Goal: Task Accomplishment & Management: Use online tool/utility

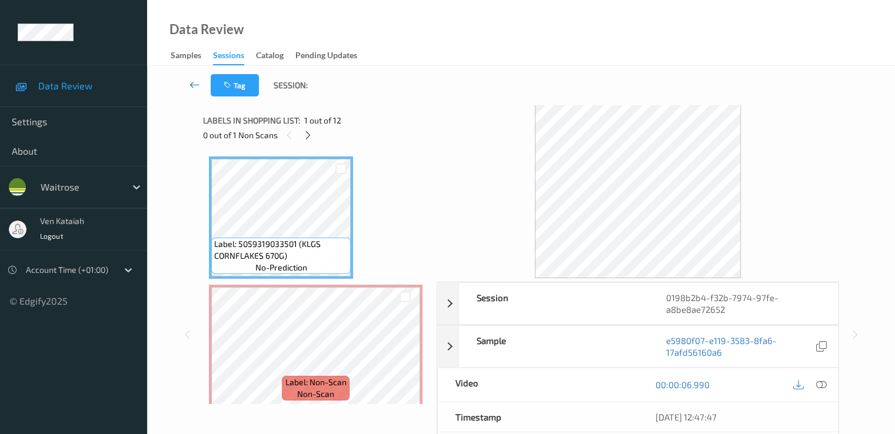
click at [198, 82] on icon at bounding box center [195, 85] width 11 height 12
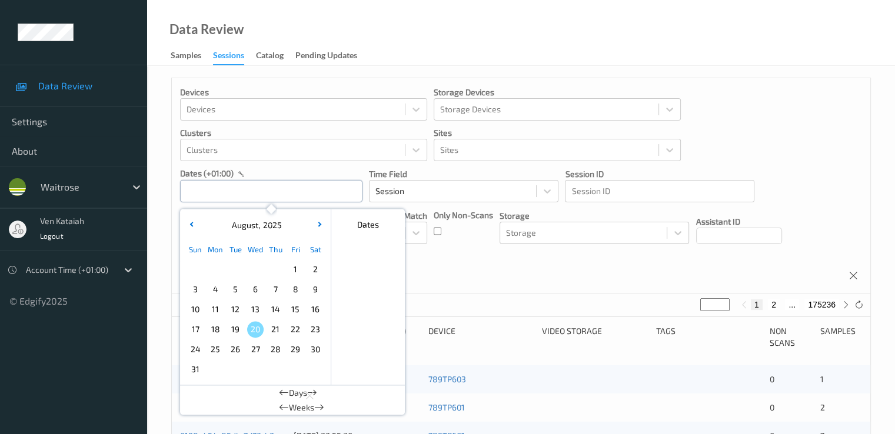
click at [228, 190] on input "text" at bounding box center [271, 191] width 182 height 22
click at [315, 318] on div "16" at bounding box center [315, 310] width 20 height 20
type input "[DATE] 00:00 -> [DATE] 23:59"
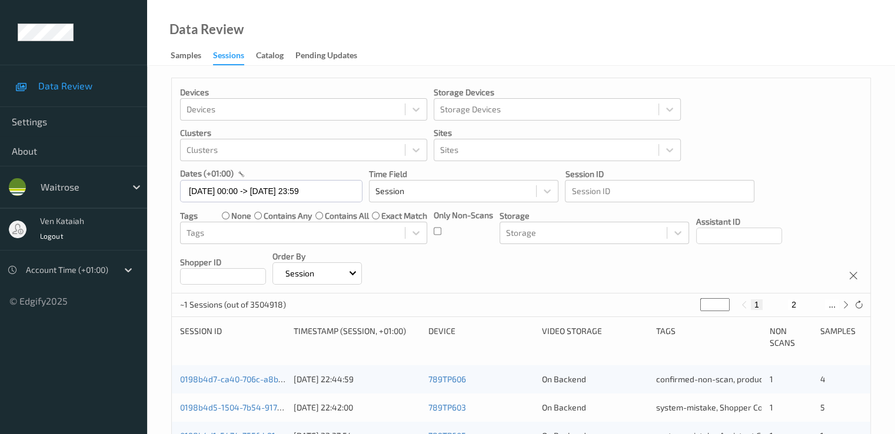
scroll to position [118, 0]
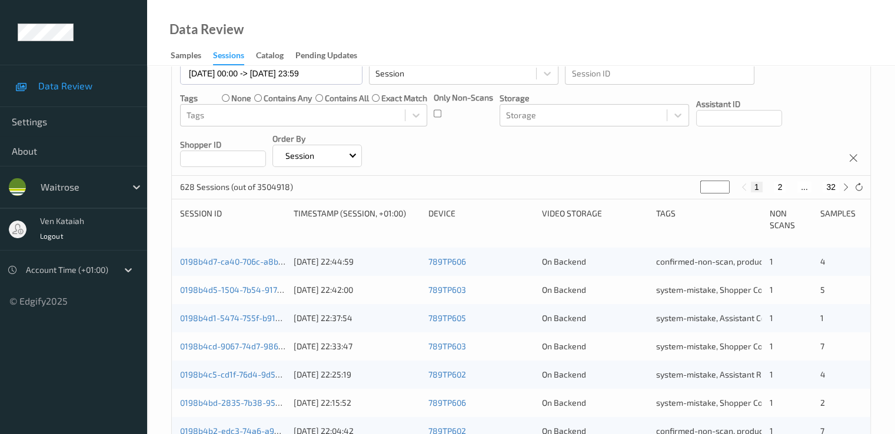
click at [610, 194] on div "628 Sessions (out of 3504918) * 1 2 ... 32" at bounding box center [521, 188] width 699 height 24
type input "*"
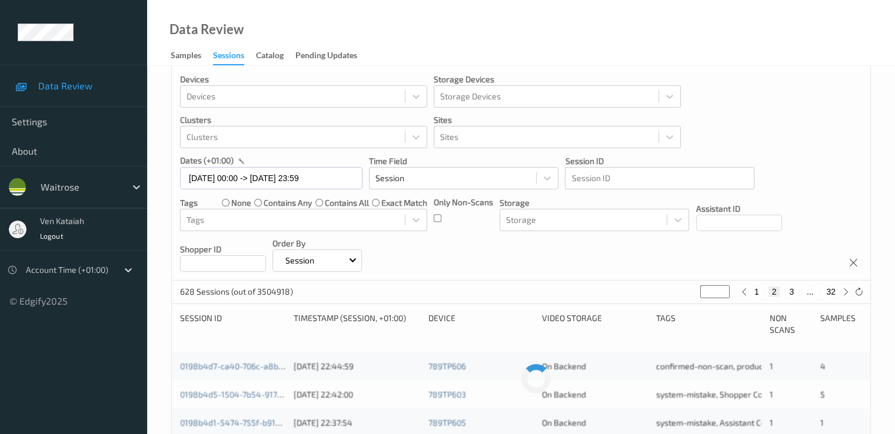
type input "**"
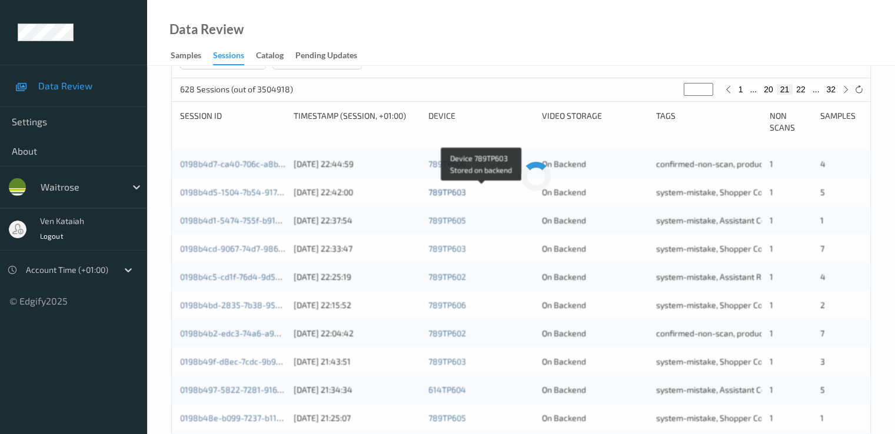
scroll to position [235, 0]
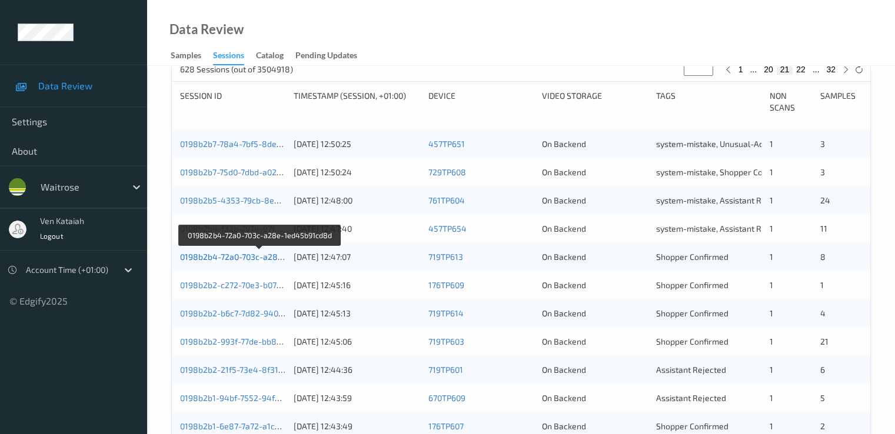
type input "**"
click at [248, 255] on link "0198b2b4-72a0-703c-a28e-1ed45b91cd8d" at bounding box center [260, 257] width 161 height 10
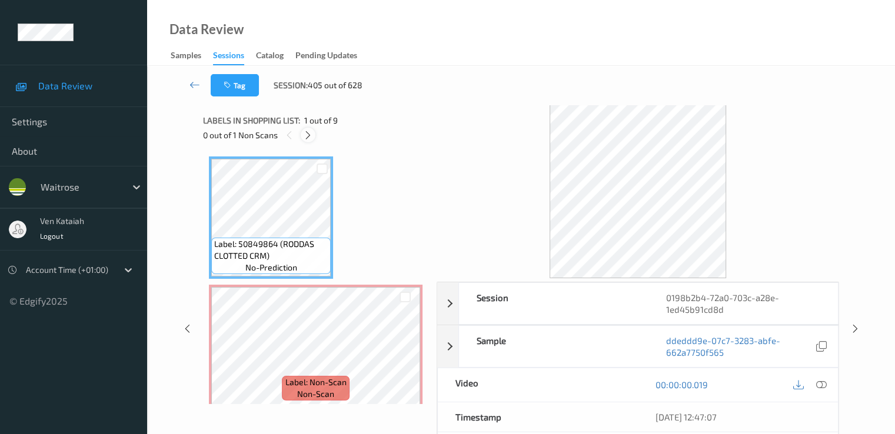
click at [307, 137] on icon at bounding box center [308, 135] width 10 height 11
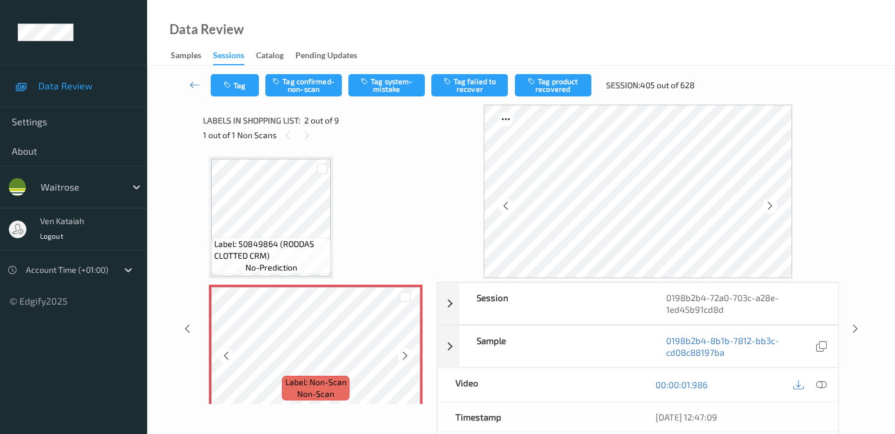
click at [406, 361] on icon at bounding box center [405, 356] width 10 height 11
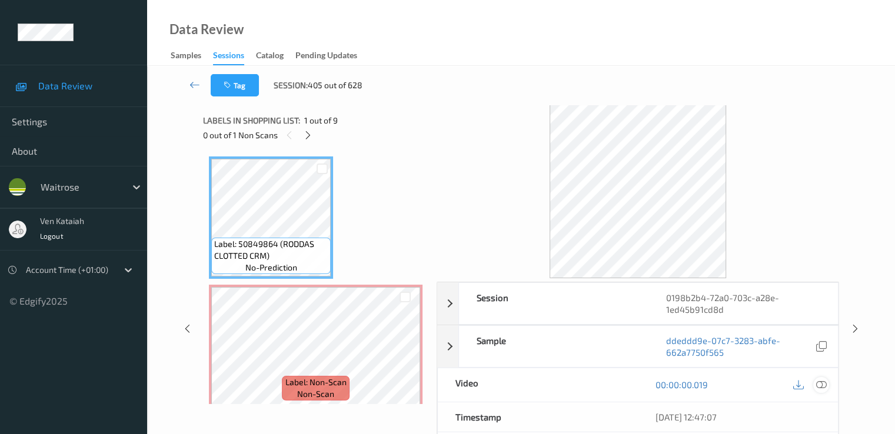
click at [610, 380] on icon at bounding box center [821, 385] width 11 height 11
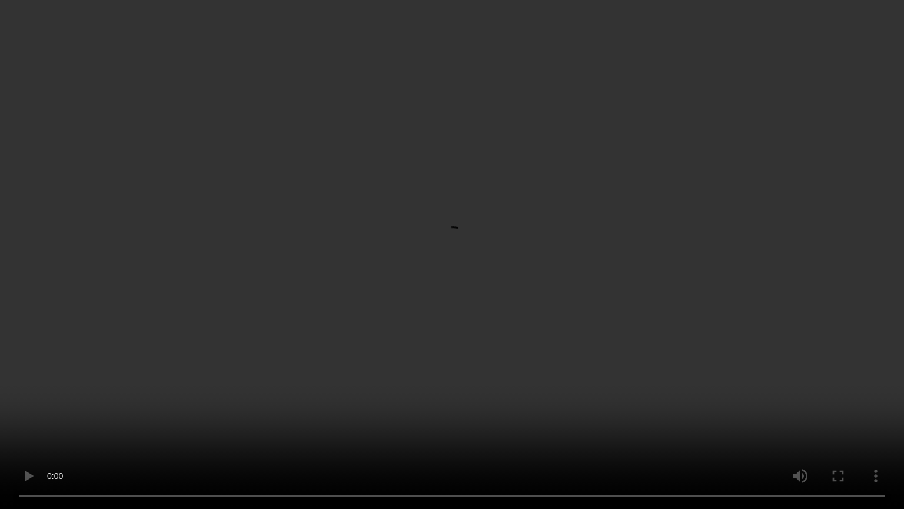
click at [503, 274] on video at bounding box center [452, 254] width 904 height 509
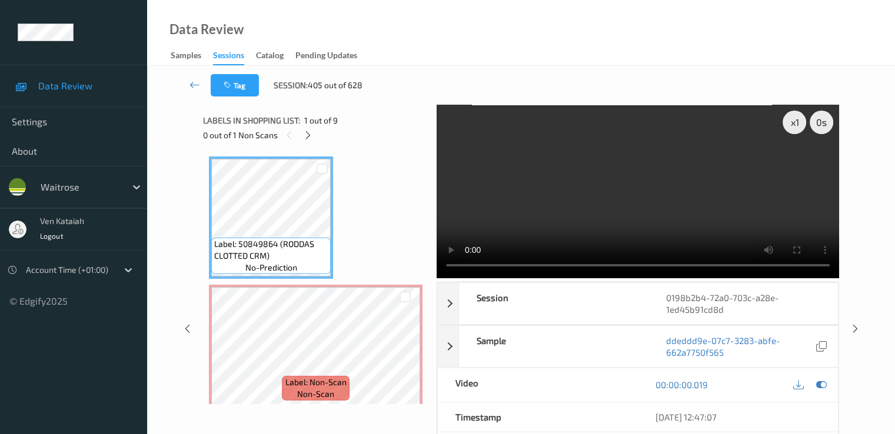
click at [457, 413] on div "Timestamp" at bounding box center [538, 417] width 200 height 29
click at [398, 360] on div at bounding box center [405, 355] width 15 height 15
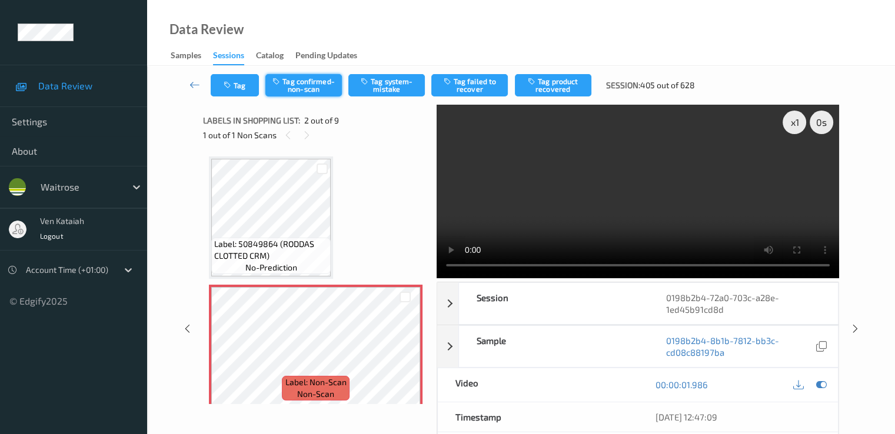
click at [299, 84] on button "Tag confirmed-non-scan" at bounding box center [303, 85] width 77 height 22
click at [542, 79] on button "Tag product recovered" at bounding box center [553, 85] width 77 height 22
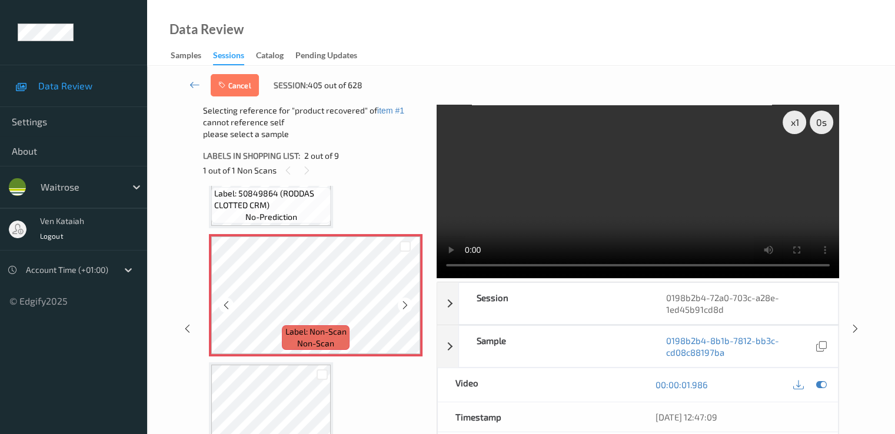
scroll to position [235, 0]
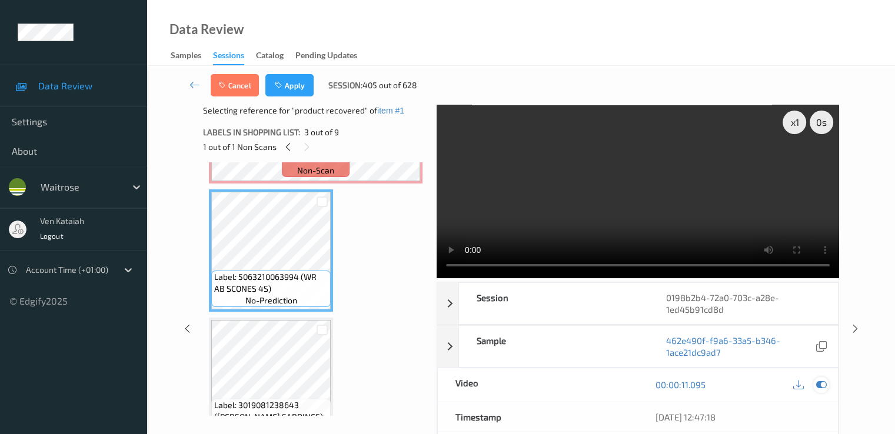
click at [610, 380] on icon at bounding box center [821, 385] width 11 height 11
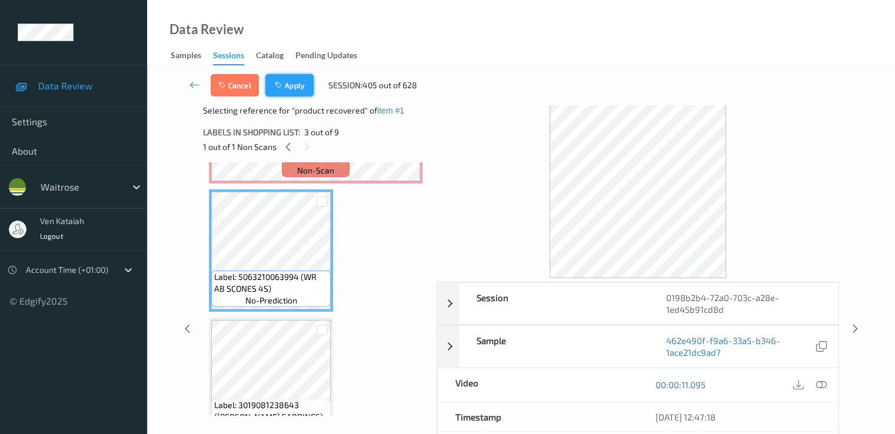
click at [295, 88] on button "Apply" at bounding box center [289, 85] width 48 height 22
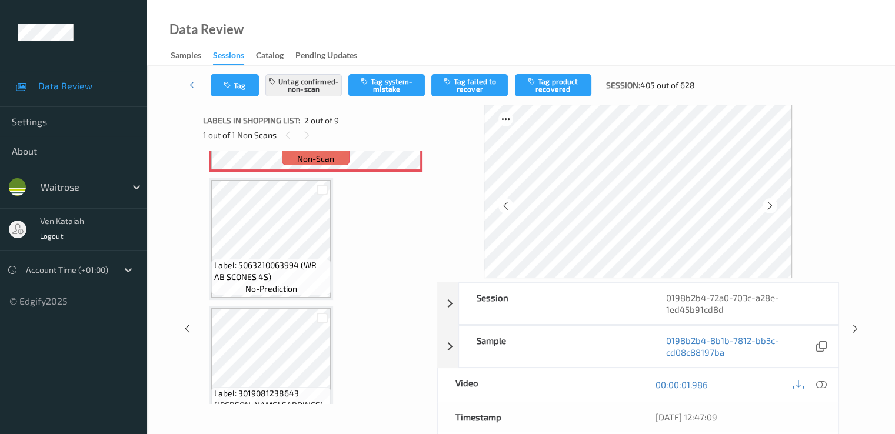
scroll to position [6, 0]
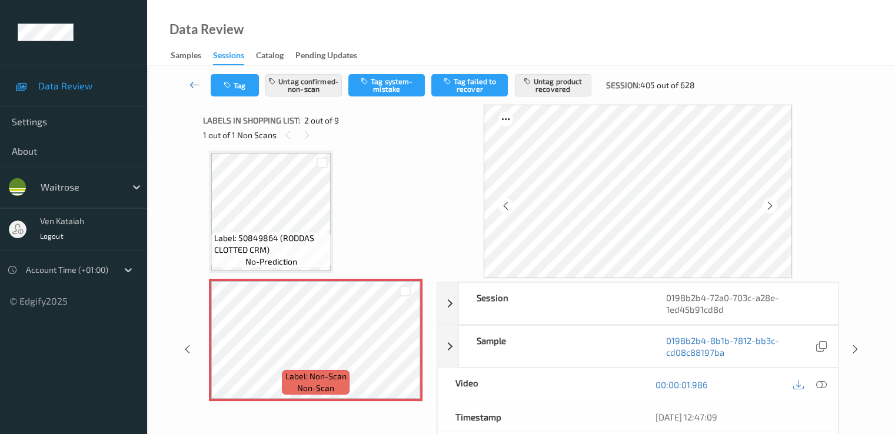
click at [194, 83] on icon at bounding box center [195, 85] width 11 height 12
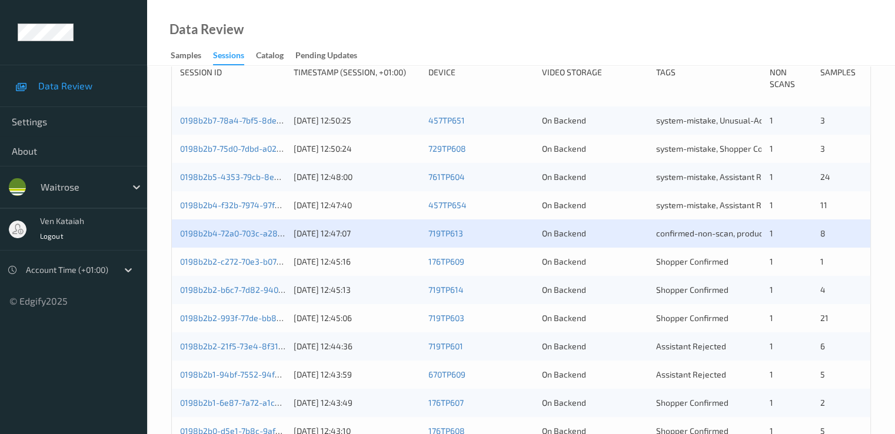
scroll to position [353, 0]
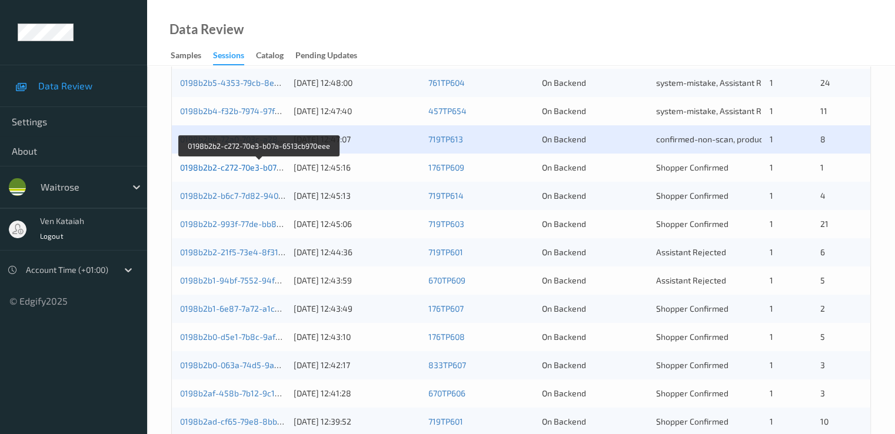
click at [257, 168] on link "0198b2b2-c272-70e3-b07a-6513cb970eee" at bounding box center [259, 167] width 159 height 10
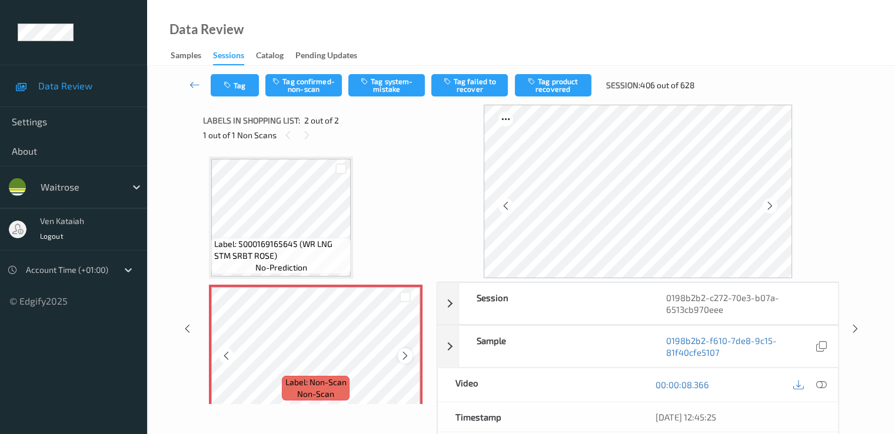
click at [399, 356] on div at bounding box center [405, 355] width 15 height 15
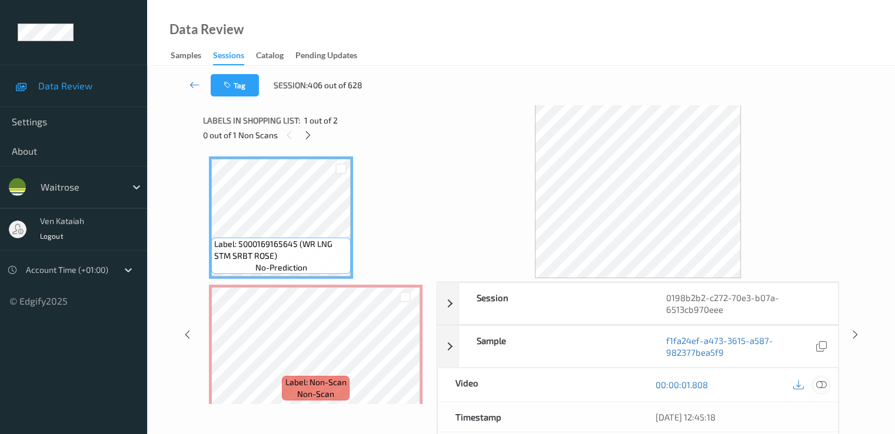
click at [610, 384] on icon at bounding box center [821, 385] width 11 height 11
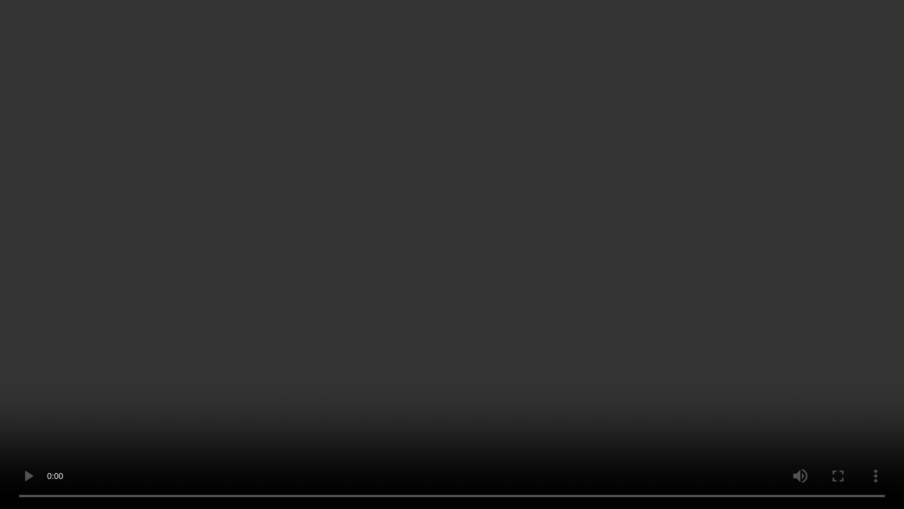
click at [382, 218] on video at bounding box center [452, 254] width 904 height 509
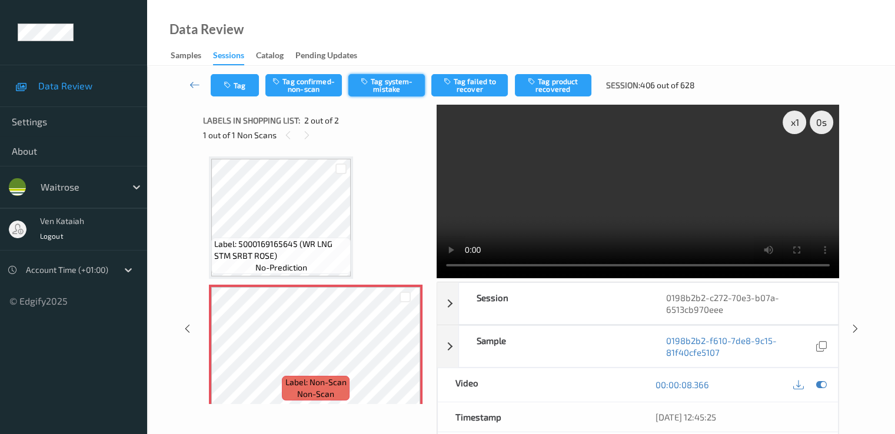
click at [373, 94] on button "Tag system-mistake" at bounding box center [386, 85] width 77 height 22
click at [235, 82] on button "Tag" at bounding box center [235, 85] width 48 height 22
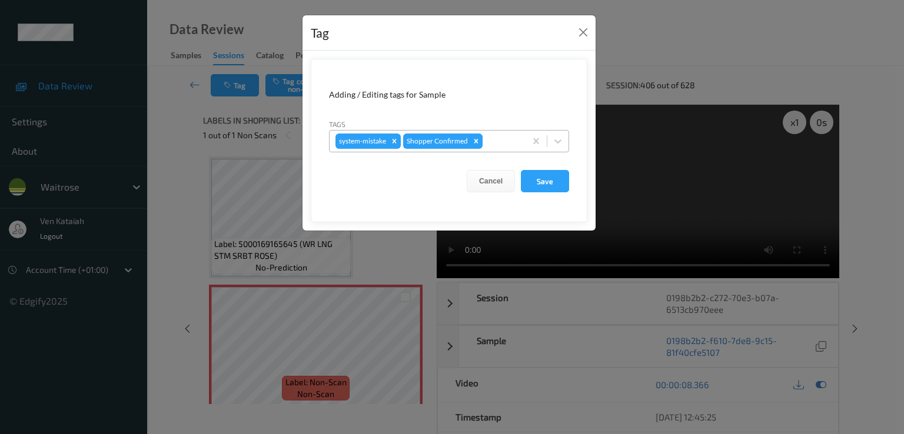
click at [489, 136] on div at bounding box center [502, 141] width 35 height 14
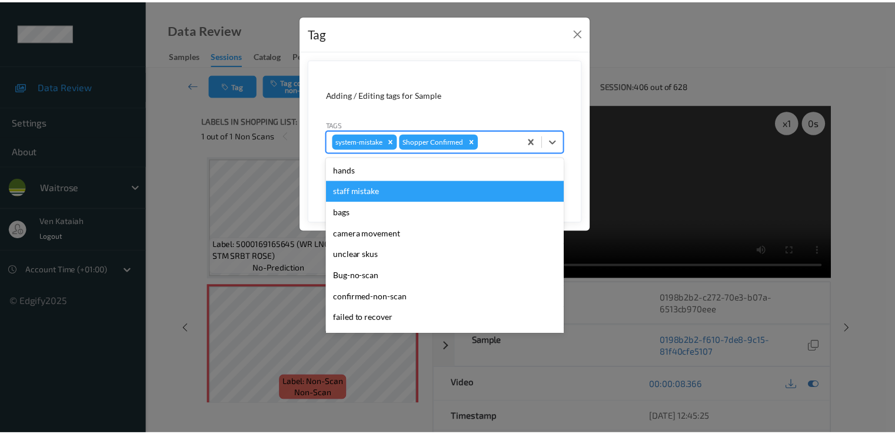
scroll to position [231, 0]
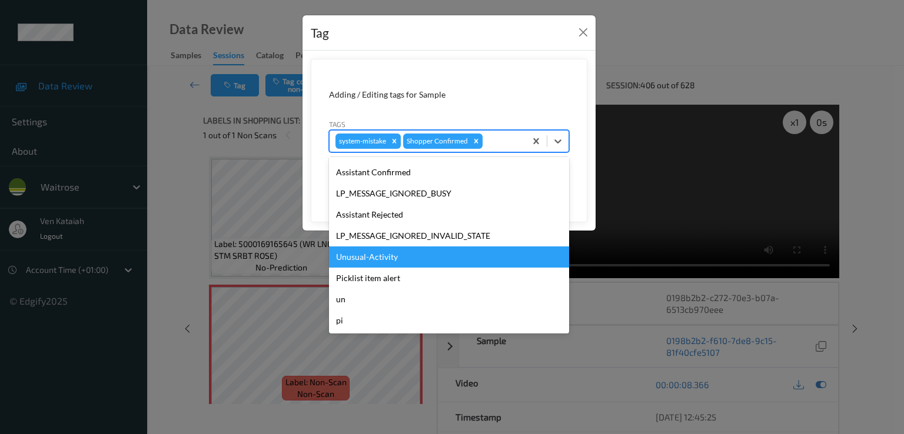
click at [381, 258] on div "Unusual-Activity" at bounding box center [449, 257] width 240 height 21
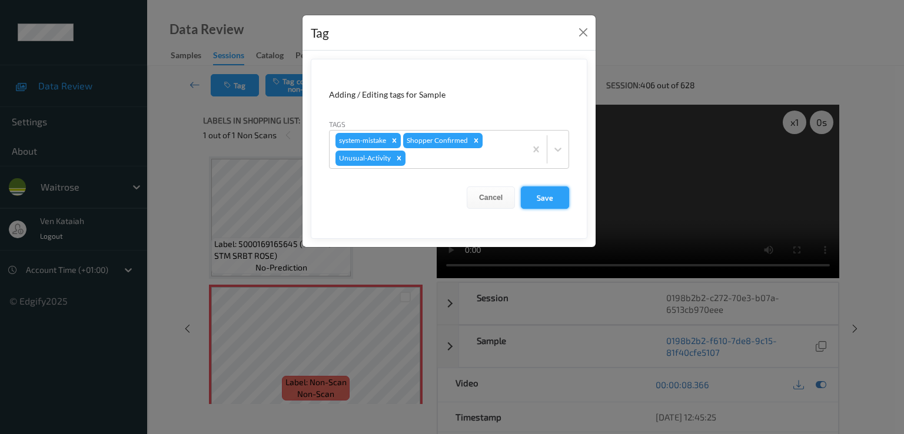
click at [547, 195] on button "Save" at bounding box center [545, 198] width 48 height 22
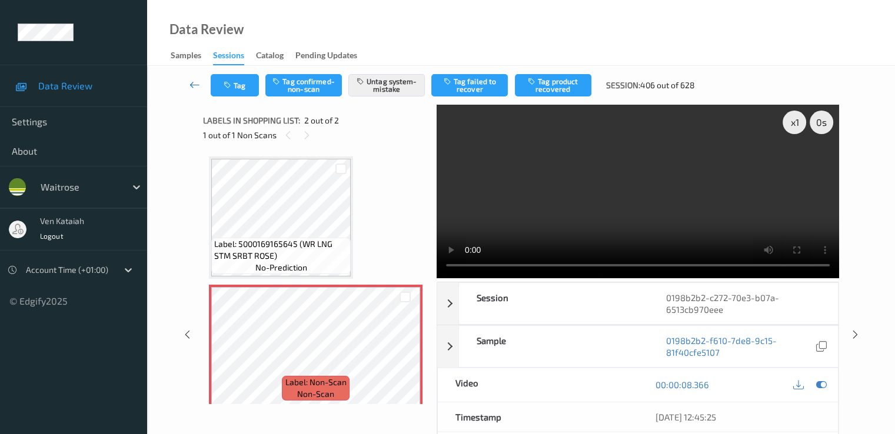
click at [198, 83] on icon at bounding box center [195, 85] width 11 height 12
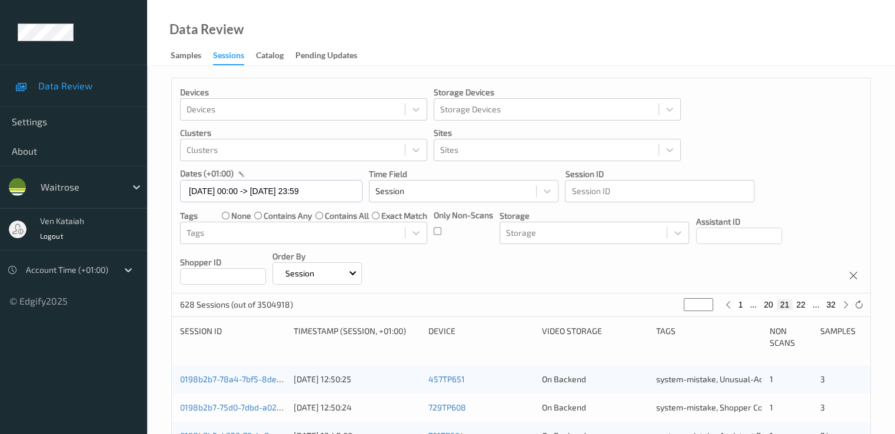
scroll to position [235, 0]
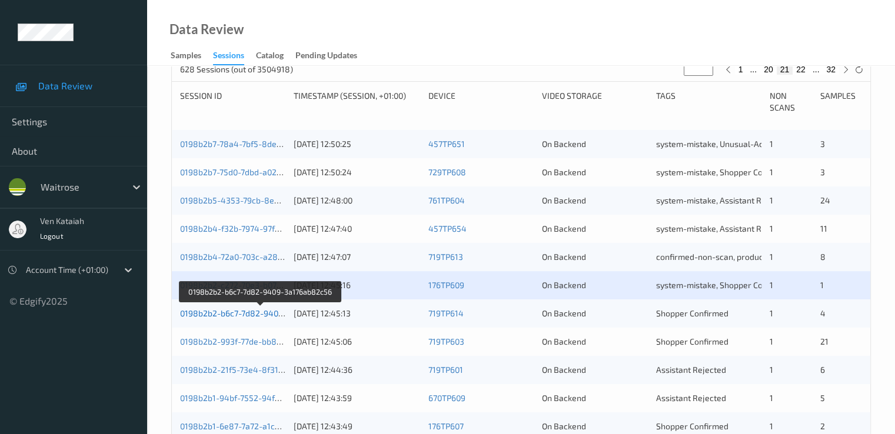
click at [263, 314] on link "0198b2b2-b6c7-7d82-9409-3a176ab82c56" at bounding box center [260, 313] width 161 height 10
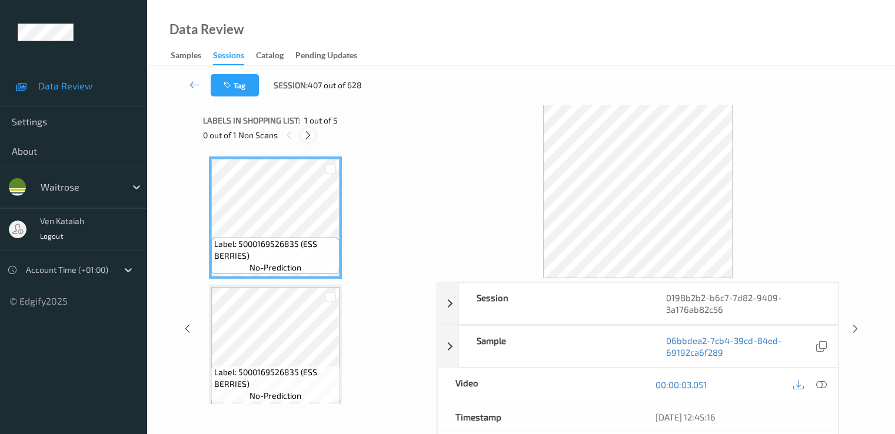
click at [308, 132] on icon at bounding box center [308, 135] width 10 height 11
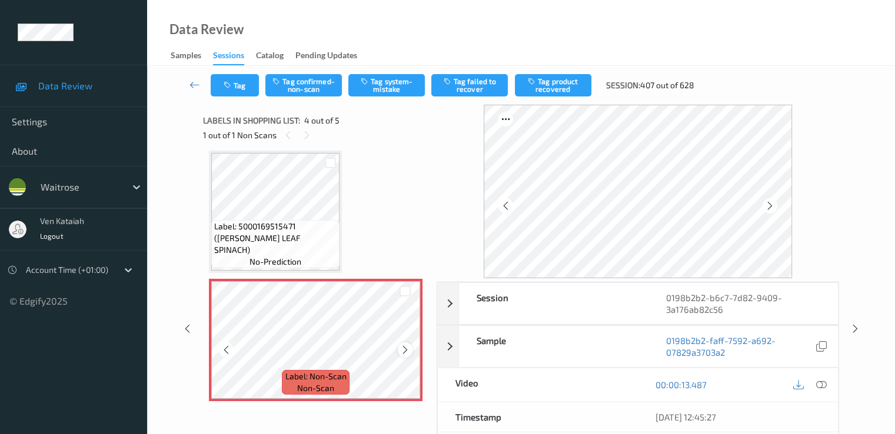
click at [404, 348] on icon at bounding box center [405, 350] width 10 height 11
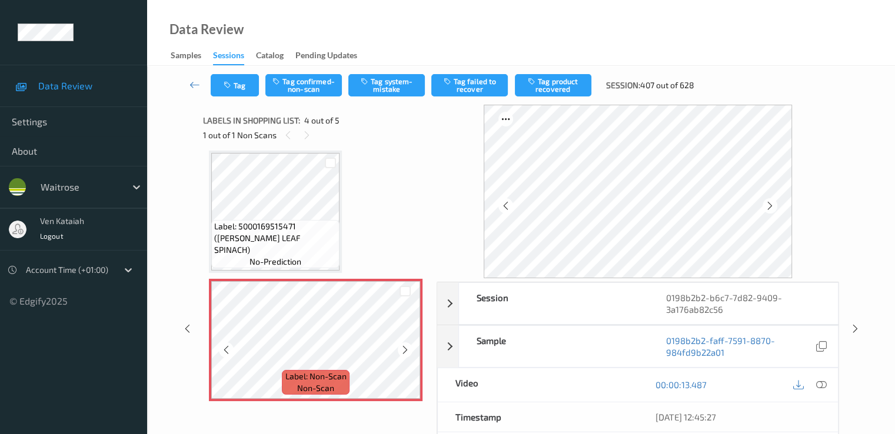
click at [404, 348] on icon at bounding box center [405, 350] width 10 height 11
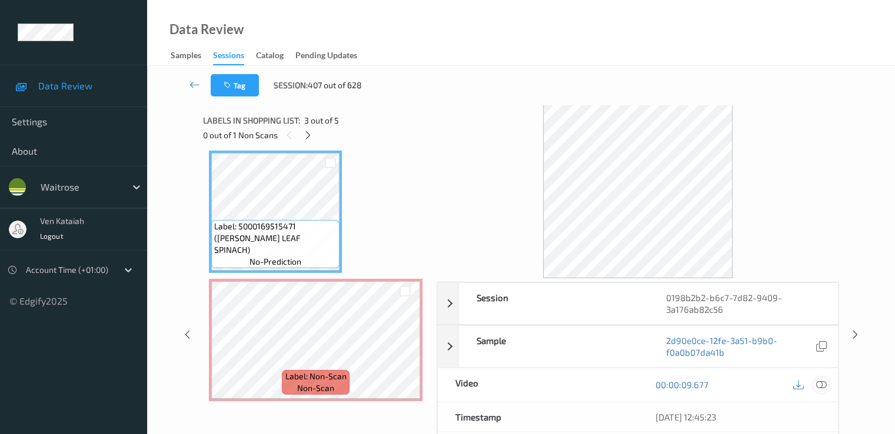
click at [610, 386] on icon at bounding box center [821, 385] width 11 height 11
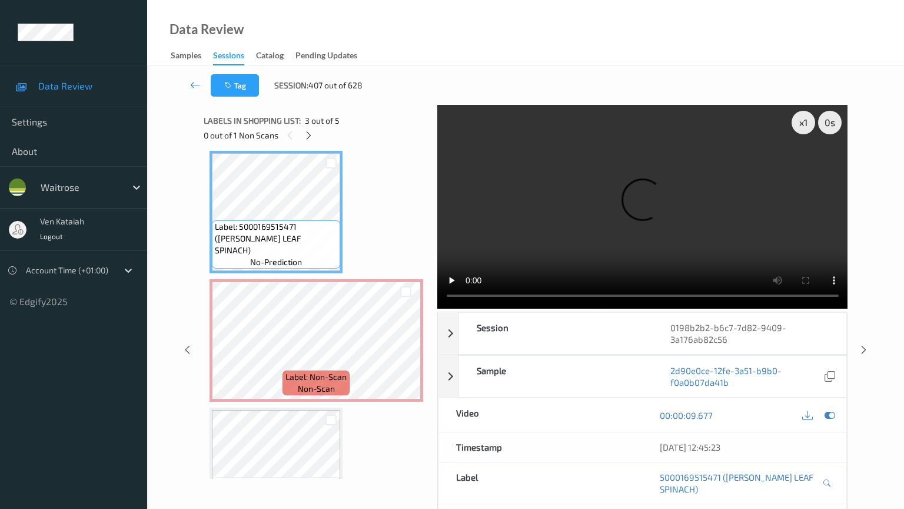
click at [437, 308] on video at bounding box center [642, 207] width 411 height 204
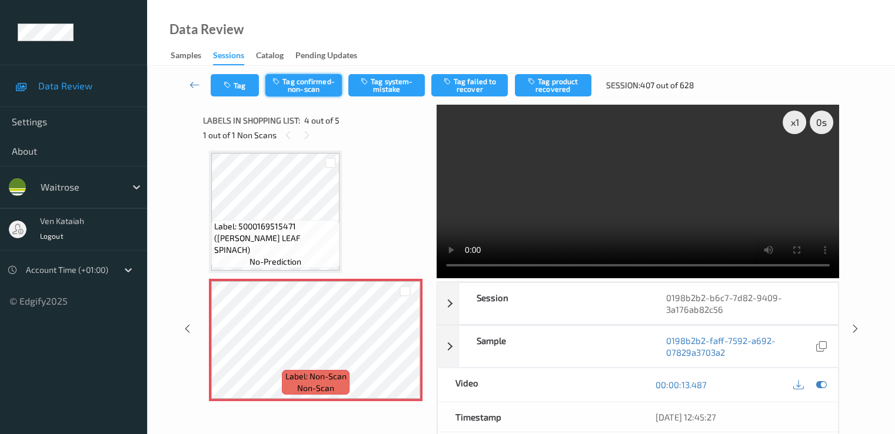
click at [323, 76] on button "Tag confirmed-non-scan" at bounding box center [303, 85] width 77 height 22
click at [545, 82] on button "Tag product recovered" at bounding box center [553, 85] width 77 height 22
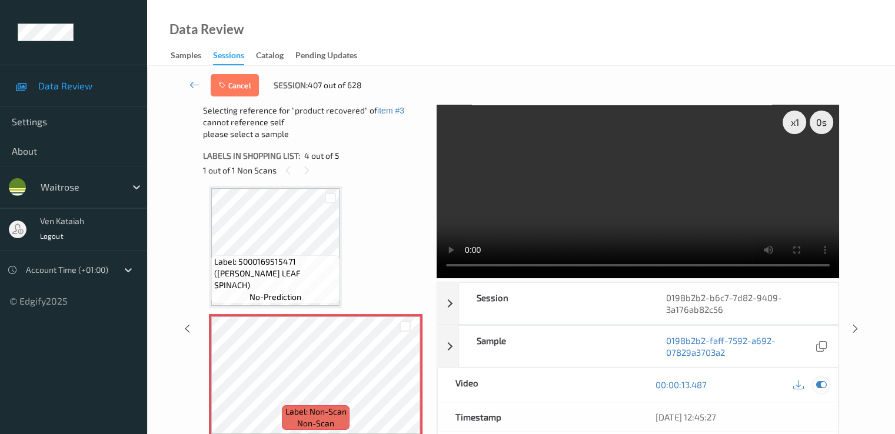
click at [610, 377] on div at bounding box center [821, 385] width 16 height 16
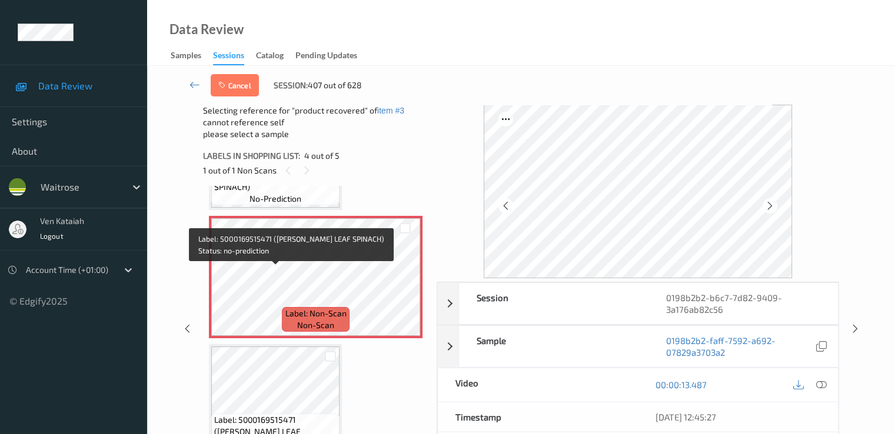
scroll to position [380, 0]
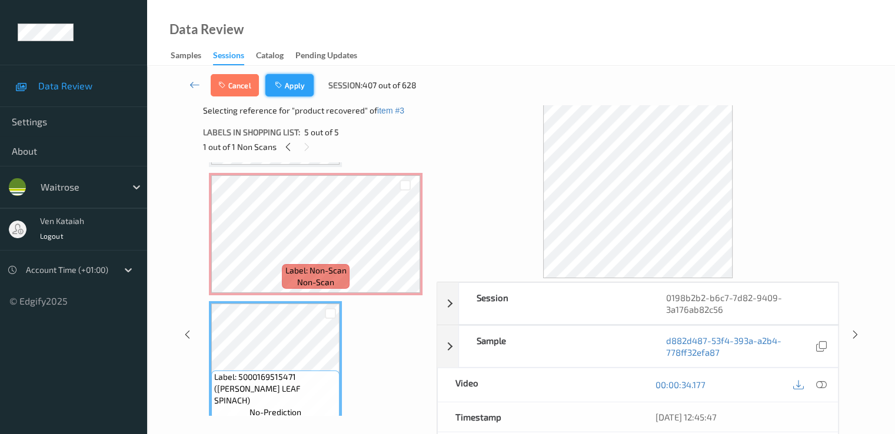
click at [287, 84] on button "Apply" at bounding box center [289, 85] width 48 height 22
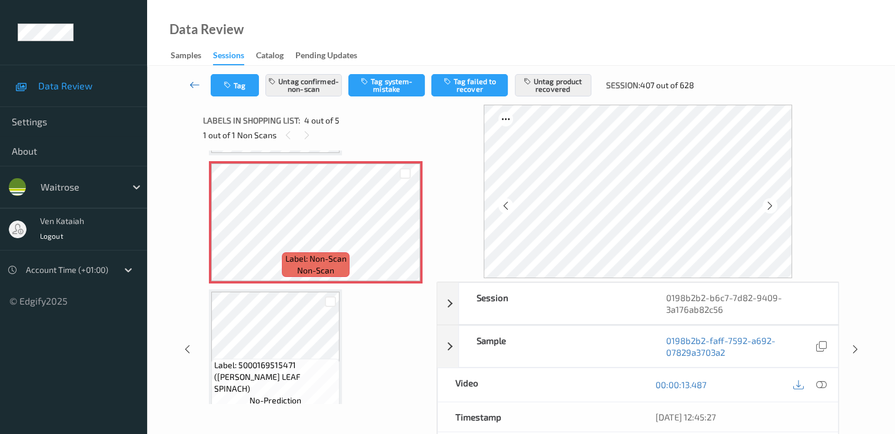
click at [195, 81] on icon at bounding box center [195, 85] width 11 height 12
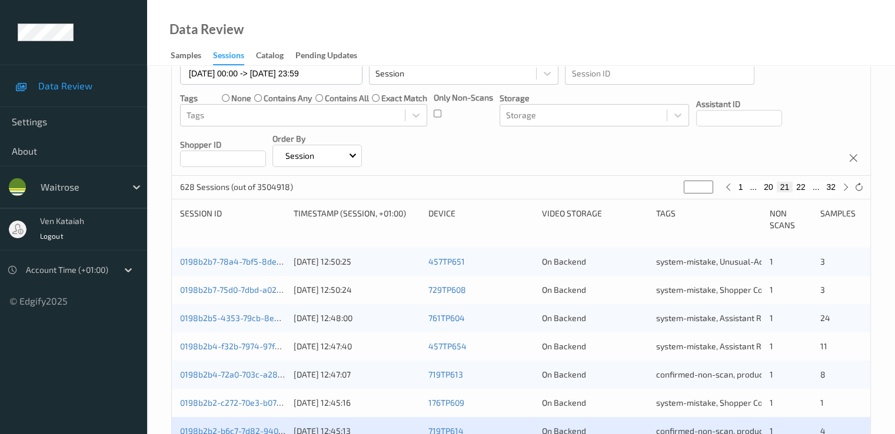
scroll to position [353, 0]
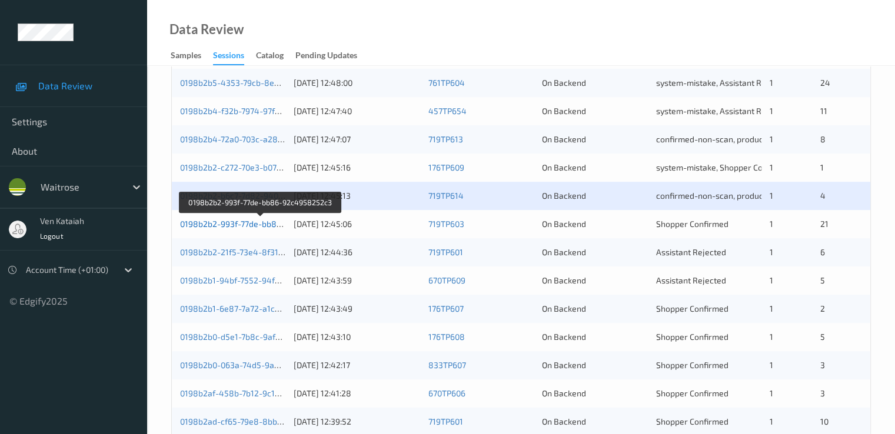
click at [253, 225] on link "0198b2b2-993f-77de-bb86-92c4958252c3" at bounding box center [260, 224] width 161 height 10
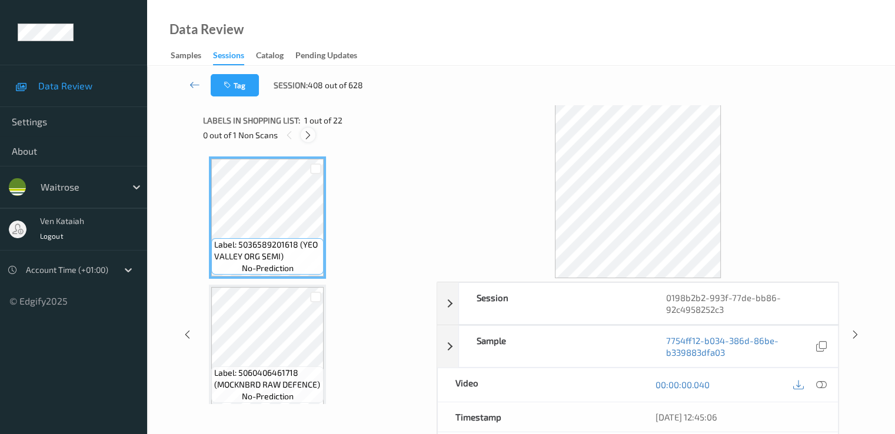
click at [310, 132] on icon at bounding box center [308, 135] width 10 height 11
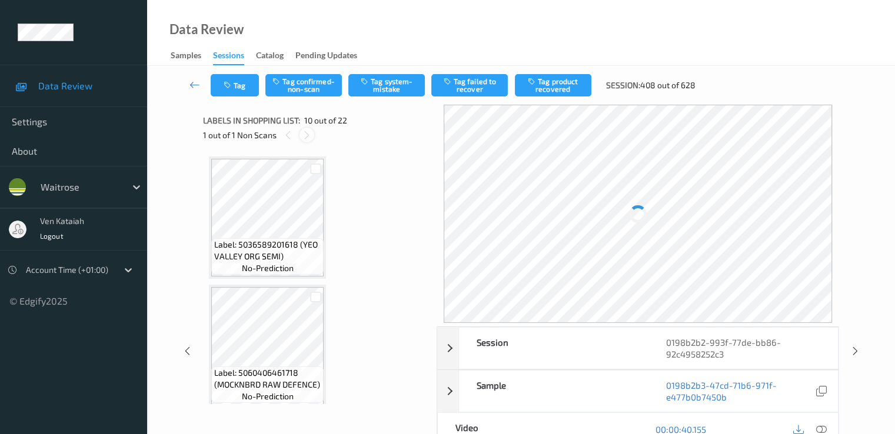
scroll to position [1032, 0]
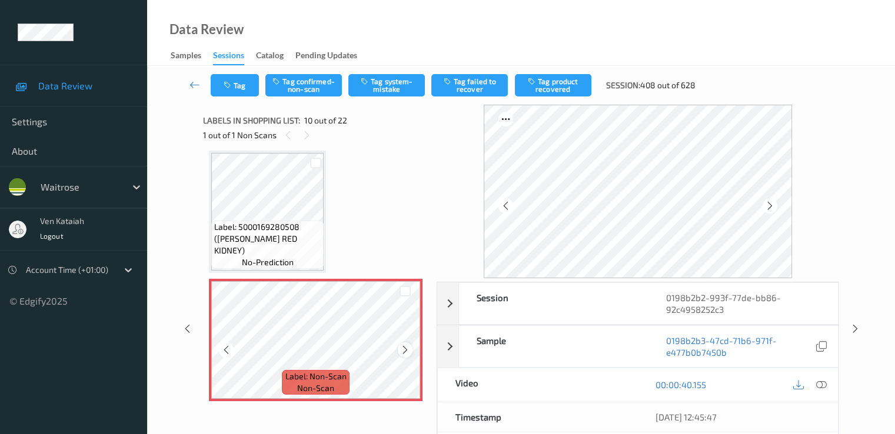
click at [406, 347] on icon at bounding box center [405, 350] width 10 height 11
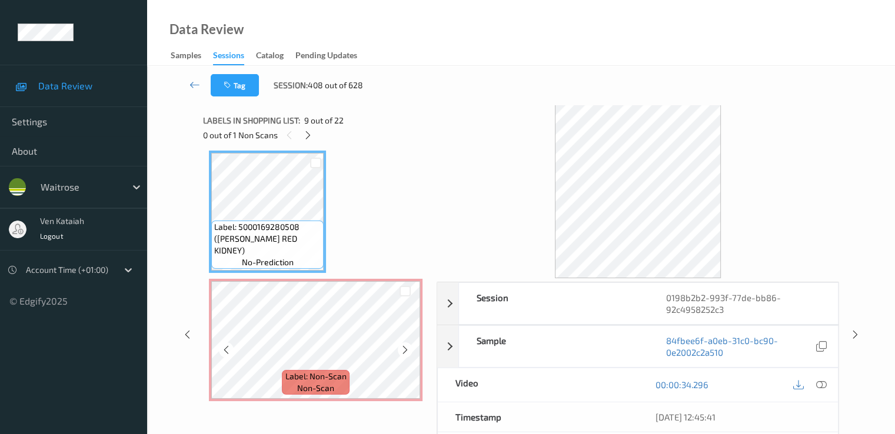
scroll to position [1150, 0]
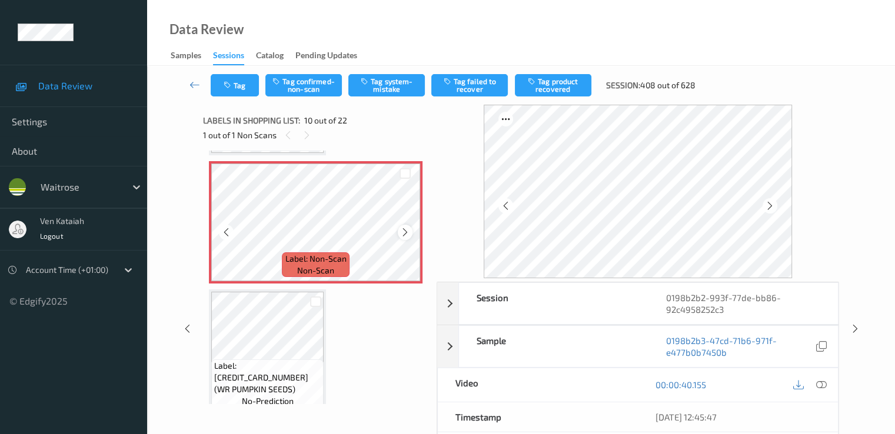
click at [409, 228] on icon at bounding box center [405, 232] width 10 height 11
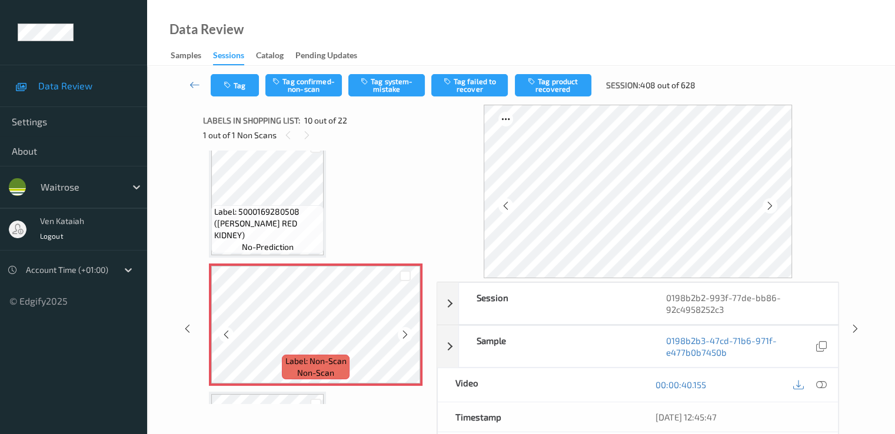
scroll to position [1032, 0]
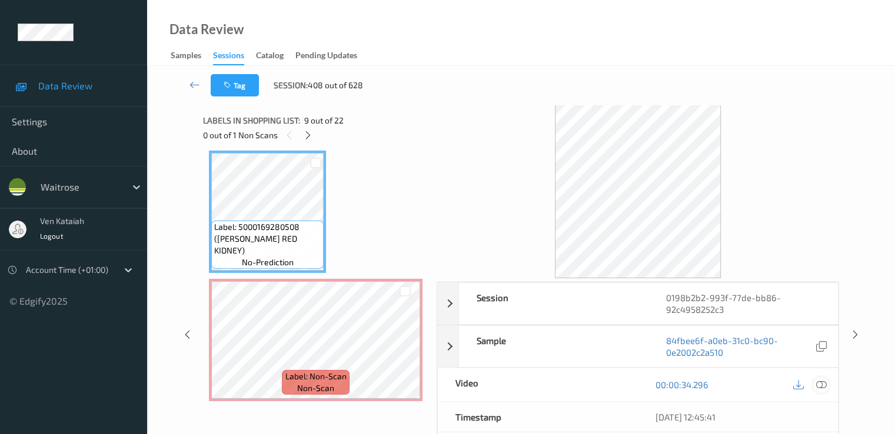
click at [610, 387] on icon at bounding box center [821, 385] width 11 height 11
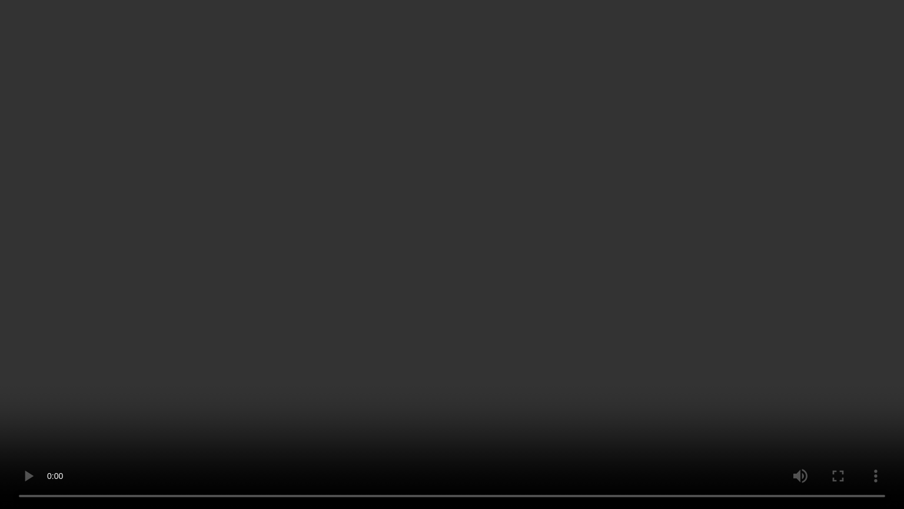
click at [275, 398] on video at bounding box center [452, 254] width 904 height 509
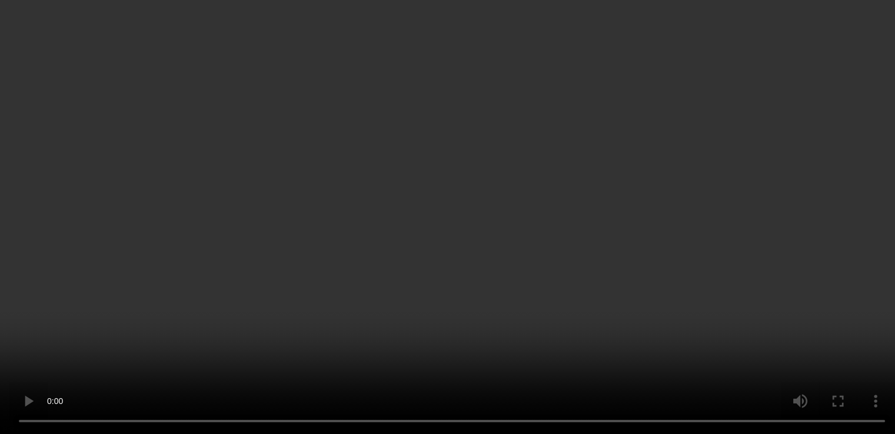
scroll to position [1150, 0]
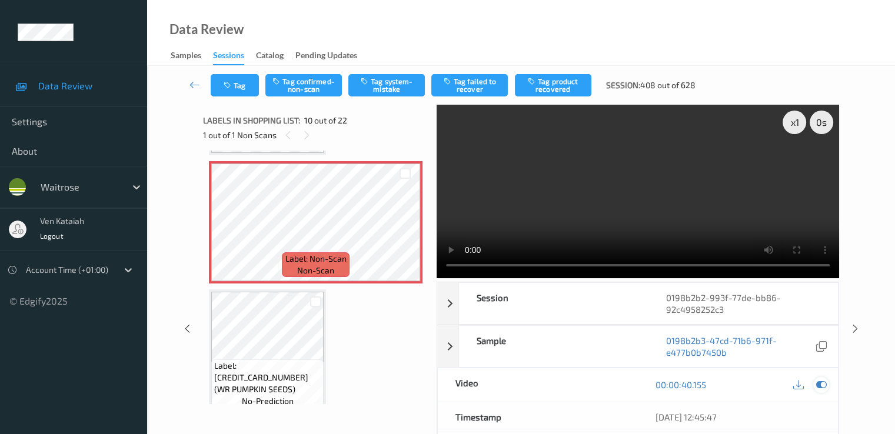
click at [610, 388] on icon at bounding box center [821, 385] width 11 height 11
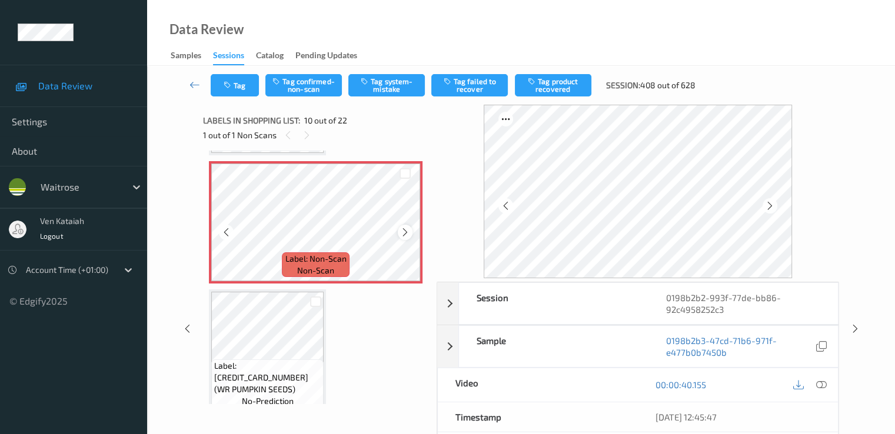
click at [405, 231] on icon at bounding box center [405, 232] width 10 height 11
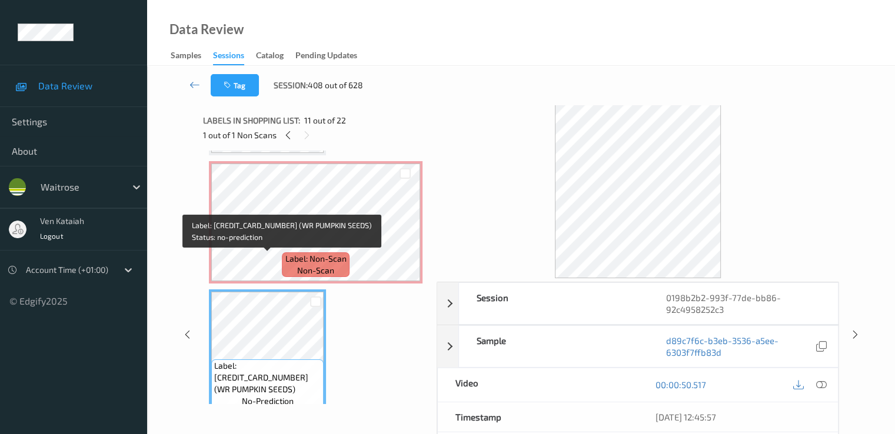
scroll to position [1032, 0]
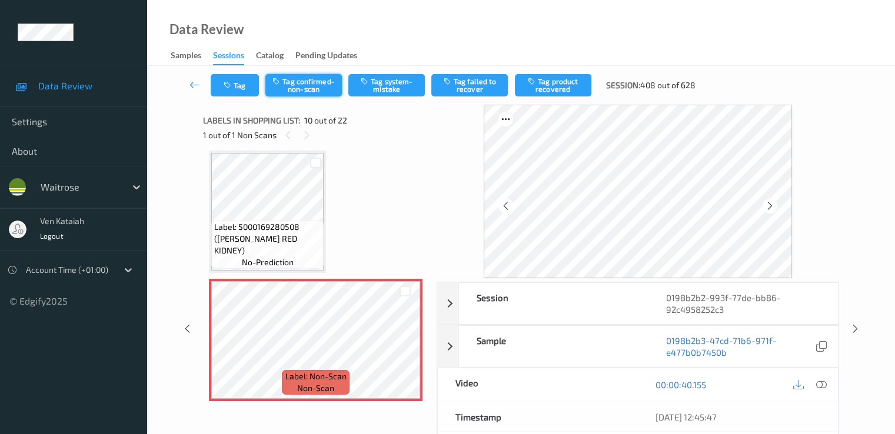
click at [315, 88] on button "Tag confirmed-non-scan" at bounding box center [303, 85] width 77 height 22
click at [471, 95] on button "Tag failed to recover" at bounding box center [469, 85] width 77 height 22
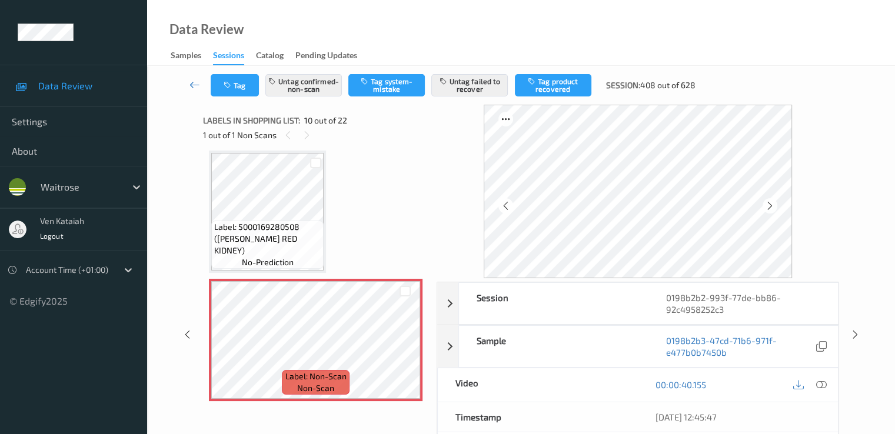
click at [191, 92] on link at bounding box center [195, 85] width 31 height 22
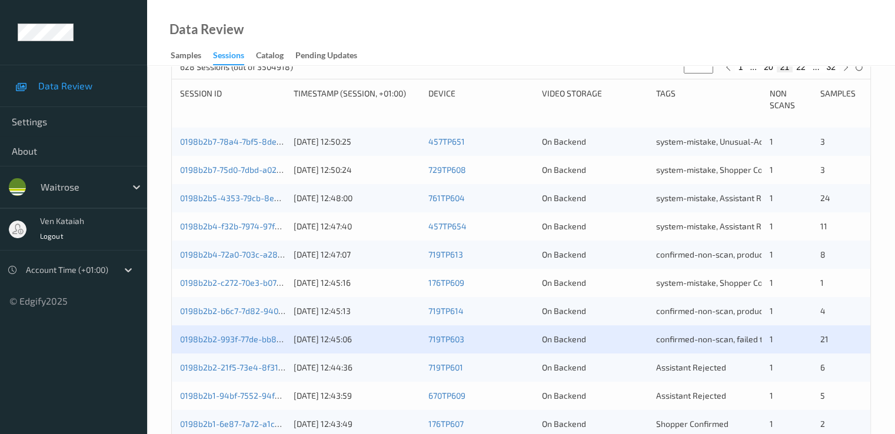
scroll to position [353, 0]
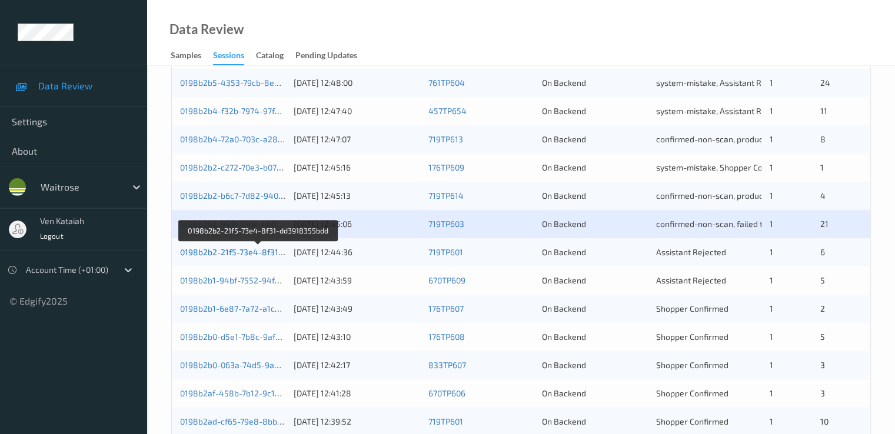
click at [278, 251] on link "0198b2b2-21f5-73e4-8f31-dd3918355bdd" at bounding box center [259, 252] width 158 height 10
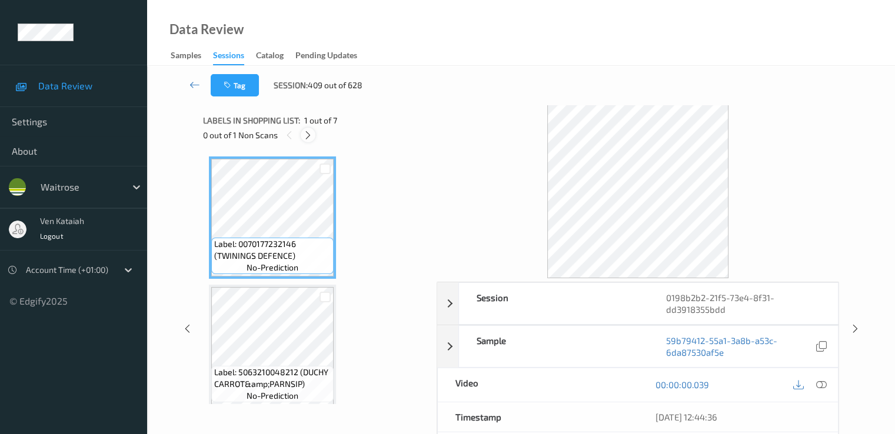
click at [310, 134] on icon at bounding box center [308, 135] width 10 height 11
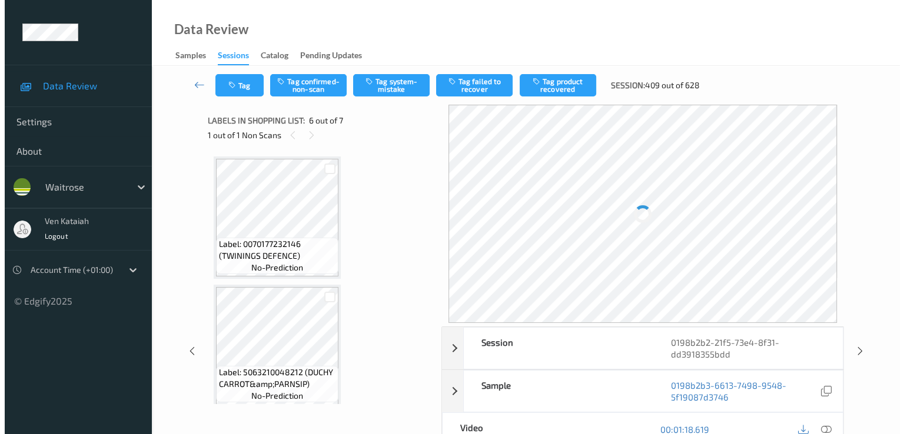
scroll to position [519, 0]
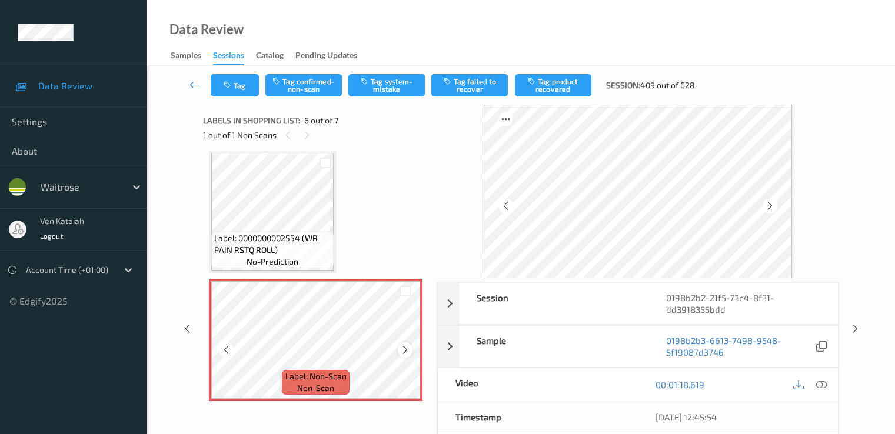
click at [407, 354] on icon at bounding box center [405, 350] width 10 height 11
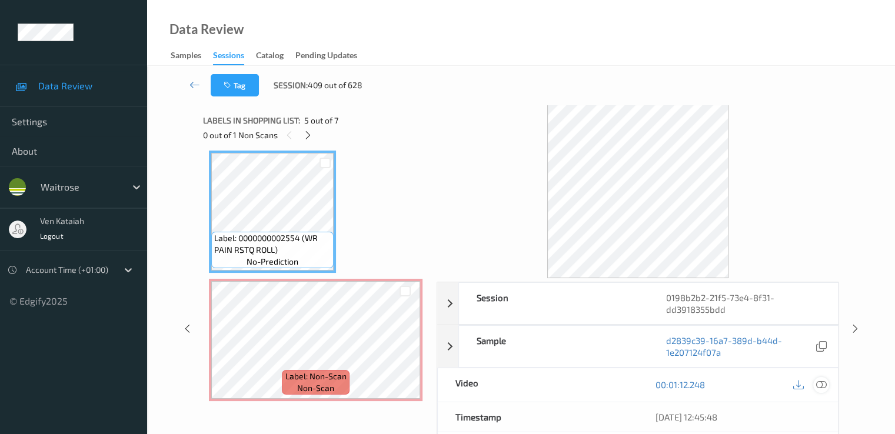
click at [610, 386] on icon at bounding box center [821, 385] width 11 height 11
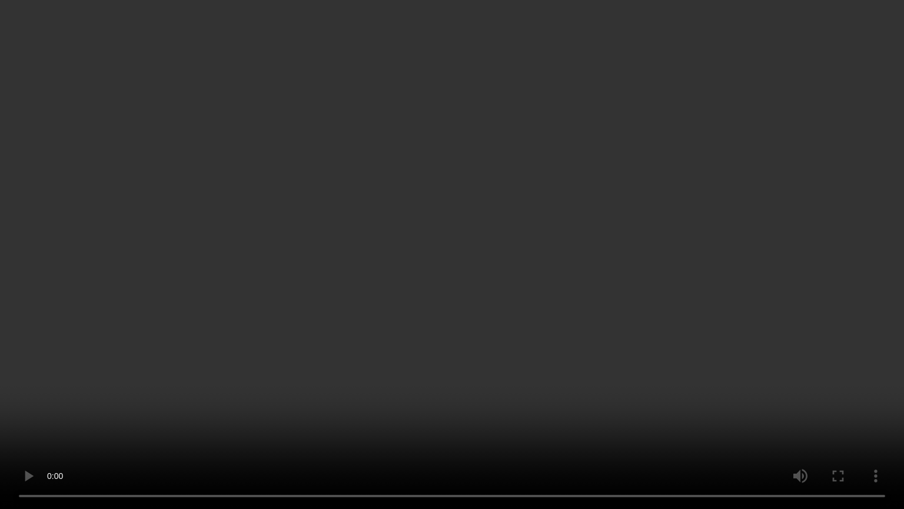
click at [426, 422] on video at bounding box center [452, 254] width 904 height 509
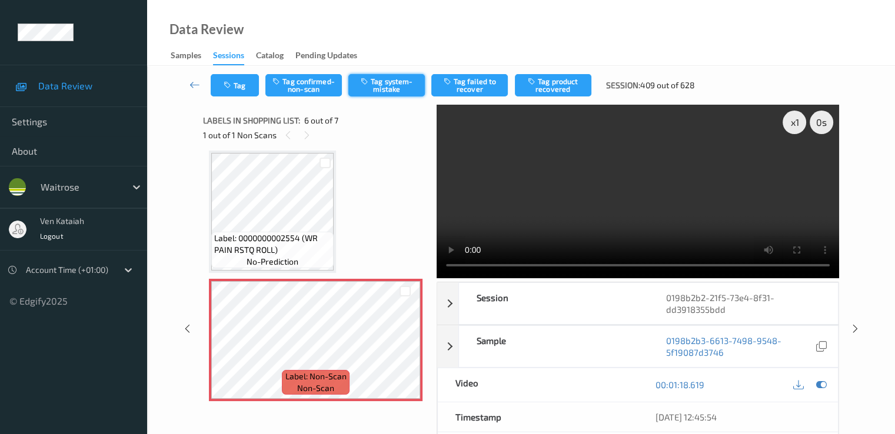
click at [380, 82] on button "Tag system-mistake" at bounding box center [386, 85] width 77 height 22
click at [217, 88] on button "Tag" at bounding box center [235, 85] width 48 height 22
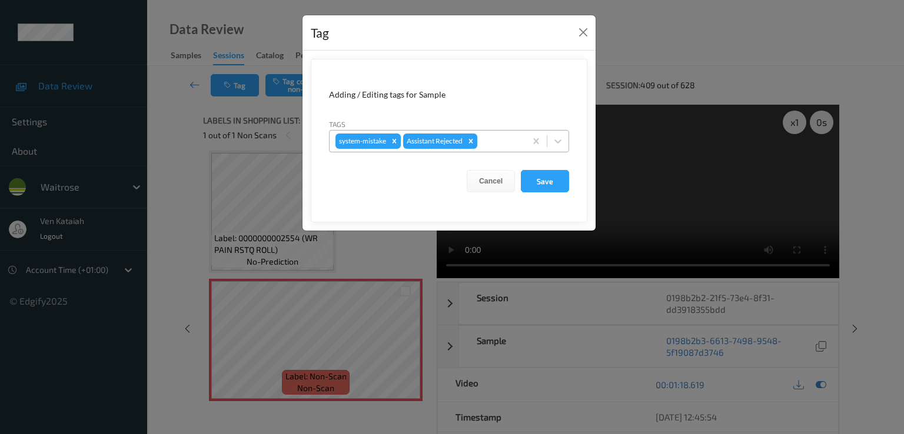
click at [485, 143] on div at bounding box center [500, 141] width 40 height 14
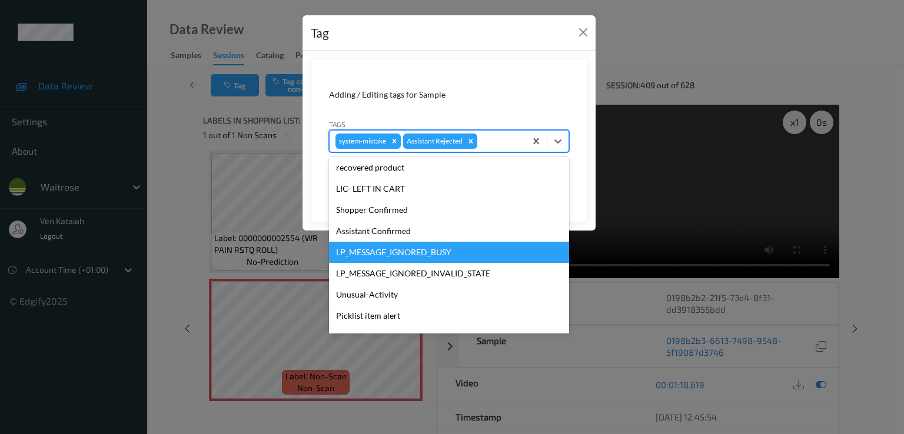
scroll to position [231, 0]
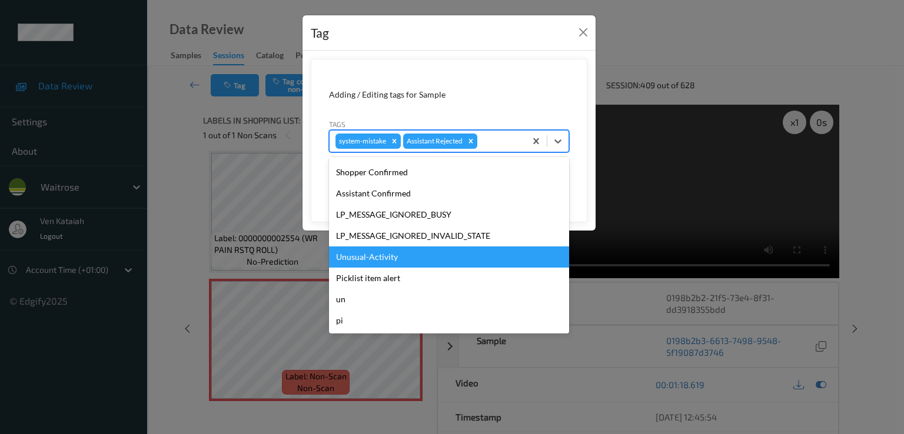
click at [380, 255] on div "Unusual-Activity" at bounding box center [449, 257] width 240 height 21
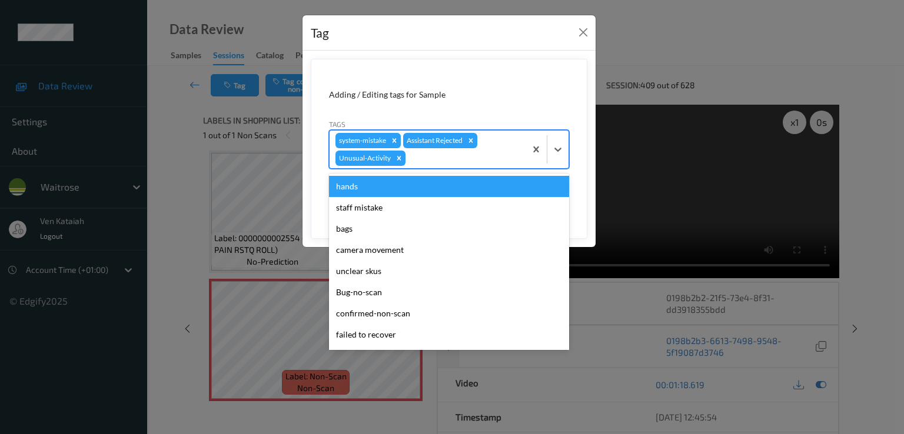
click at [479, 160] on div at bounding box center [464, 158] width 112 height 14
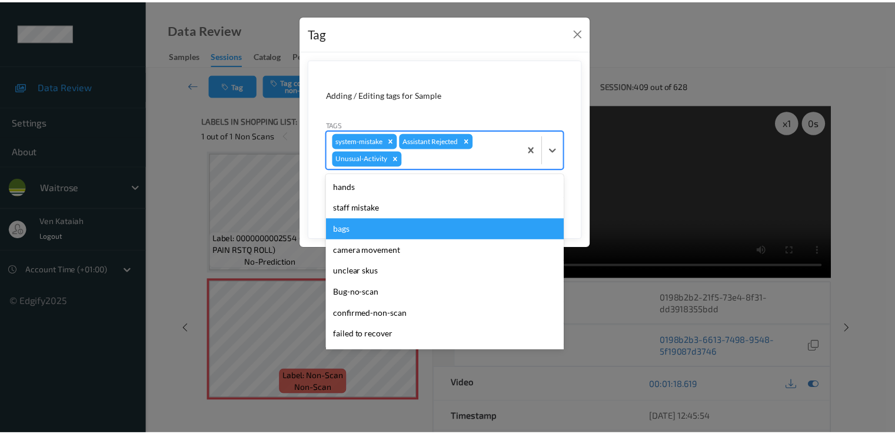
scroll to position [210, 0]
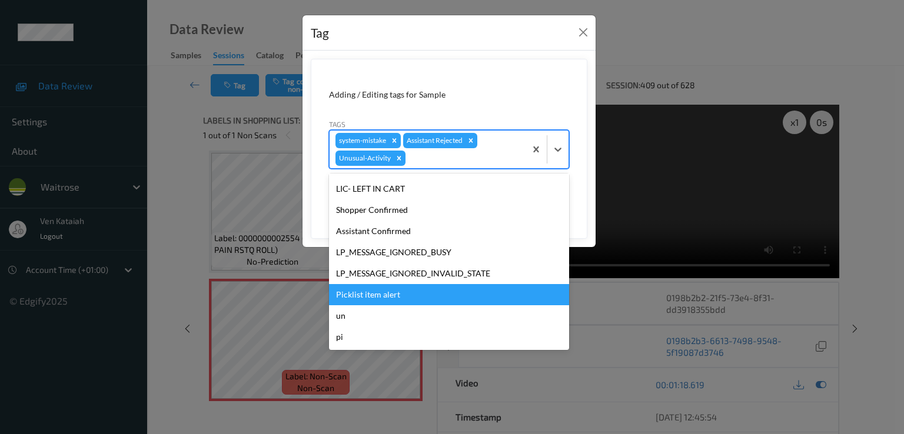
click at [371, 297] on div "Picklist item alert" at bounding box center [449, 294] width 240 height 21
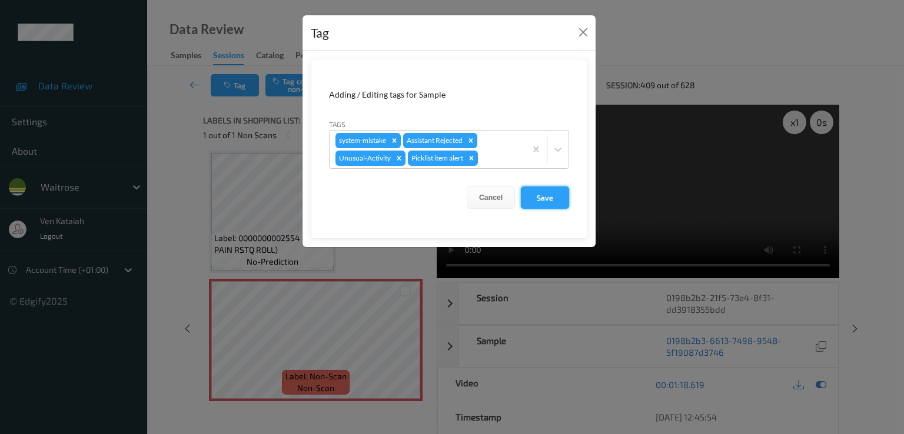
click at [523, 202] on button "Save" at bounding box center [545, 198] width 48 height 22
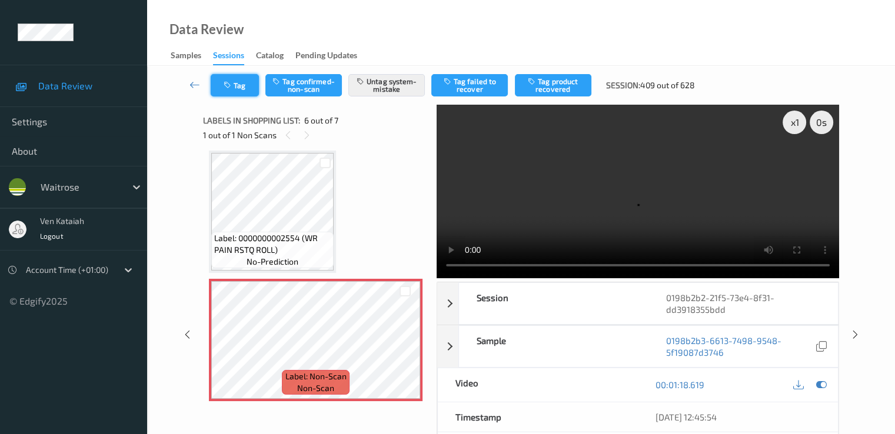
click at [247, 83] on button "Tag" at bounding box center [235, 85] width 48 height 22
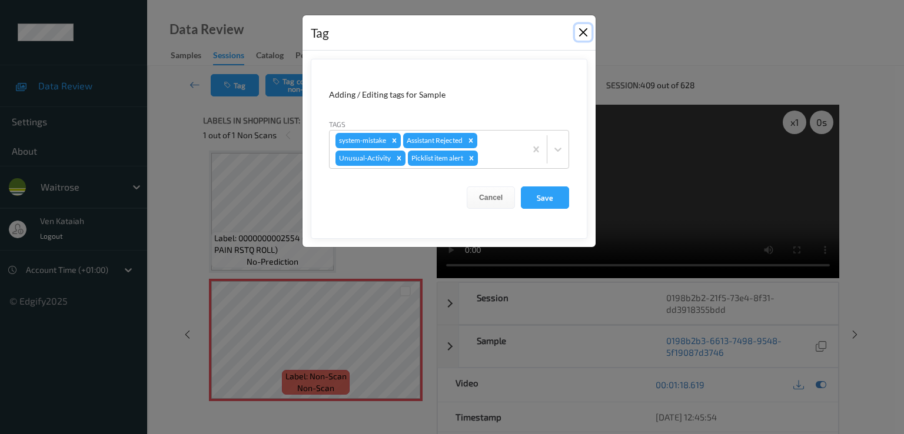
click at [589, 31] on button "Close" at bounding box center [583, 32] width 16 height 16
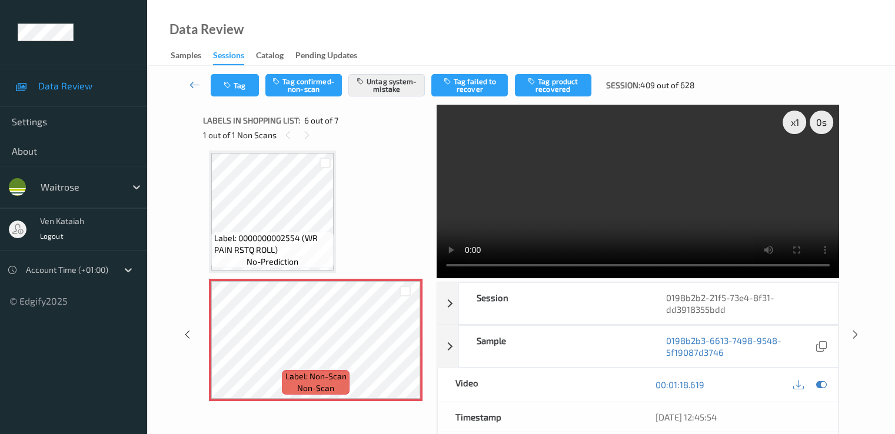
click at [185, 89] on link at bounding box center [195, 85] width 31 height 22
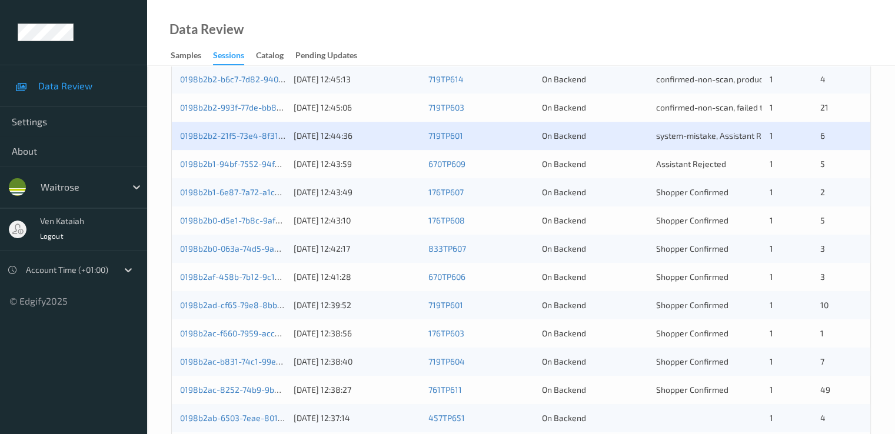
scroll to position [471, 0]
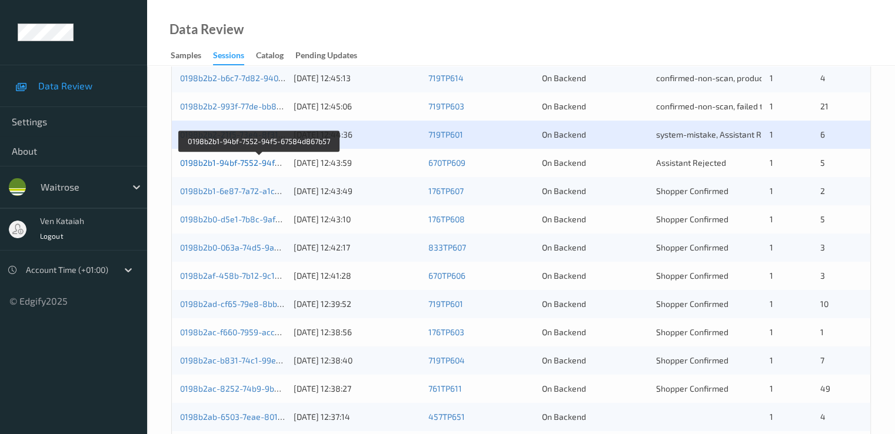
click at [242, 164] on link "0198b2b1-94bf-7552-94f5-67584d867b57" at bounding box center [260, 163] width 160 height 10
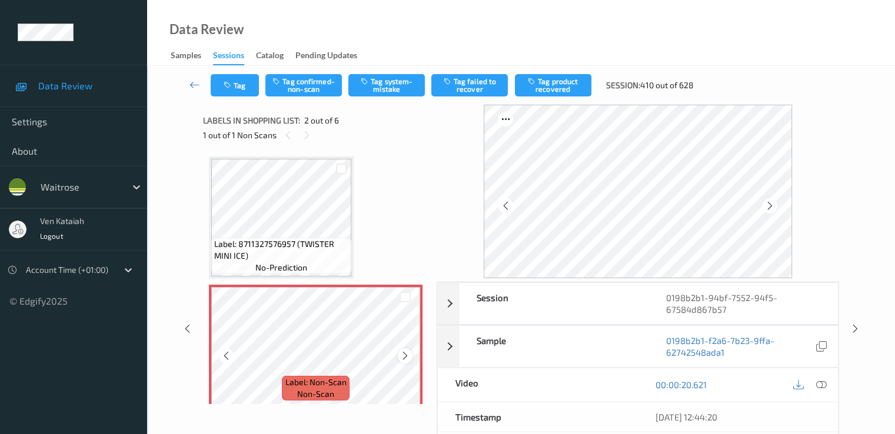
click at [405, 350] on div at bounding box center [405, 355] width 15 height 15
click at [391, 85] on button "Tag system-mistake" at bounding box center [386, 85] width 77 height 22
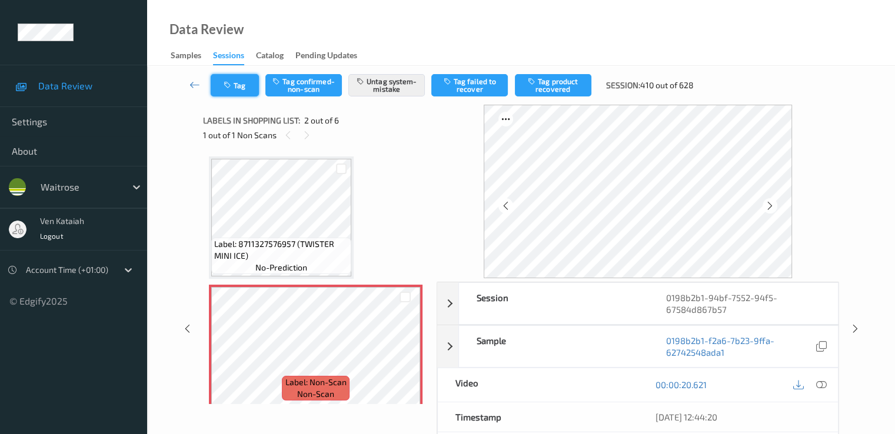
click at [236, 90] on button "Tag" at bounding box center [235, 85] width 48 height 22
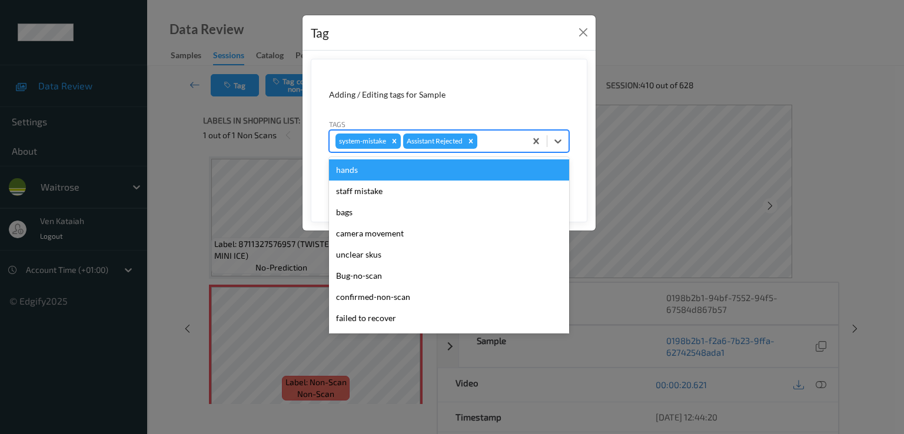
click at [498, 144] on div at bounding box center [500, 141] width 40 height 14
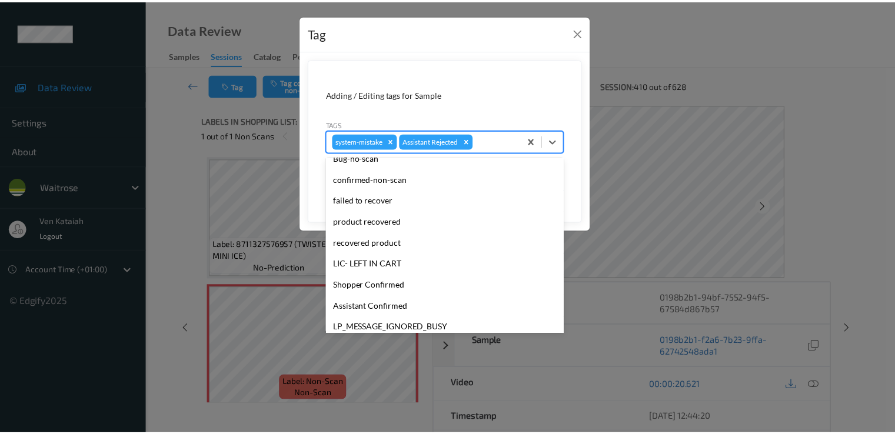
scroll to position [231, 0]
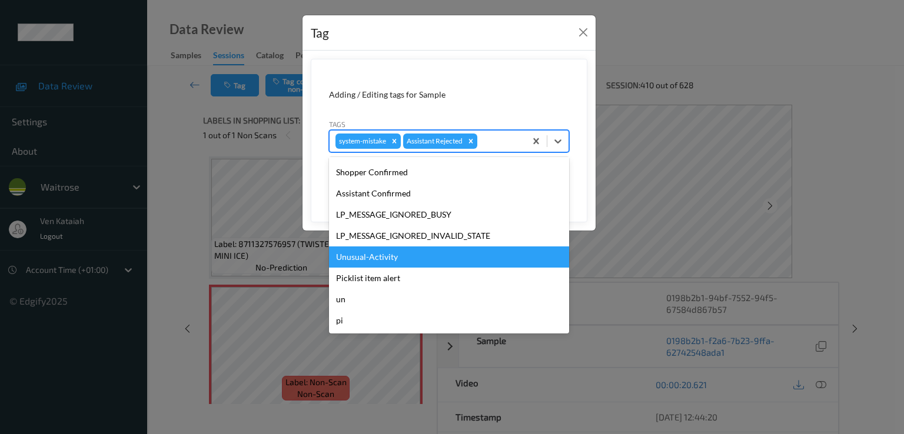
click at [378, 259] on div "Unusual-Activity" at bounding box center [449, 257] width 240 height 21
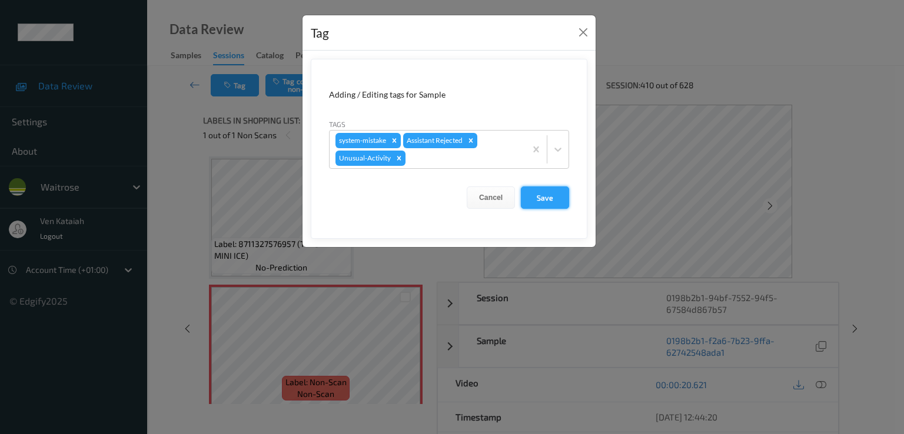
click at [544, 191] on button "Save" at bounding box center [545, 198] width 48 height 22
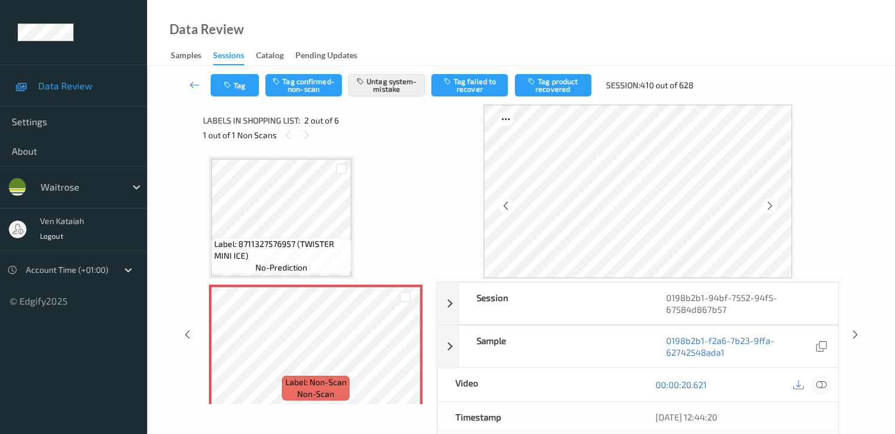
click at [610, 385] on icon at bounding box center [821, 385] width 11 height 11
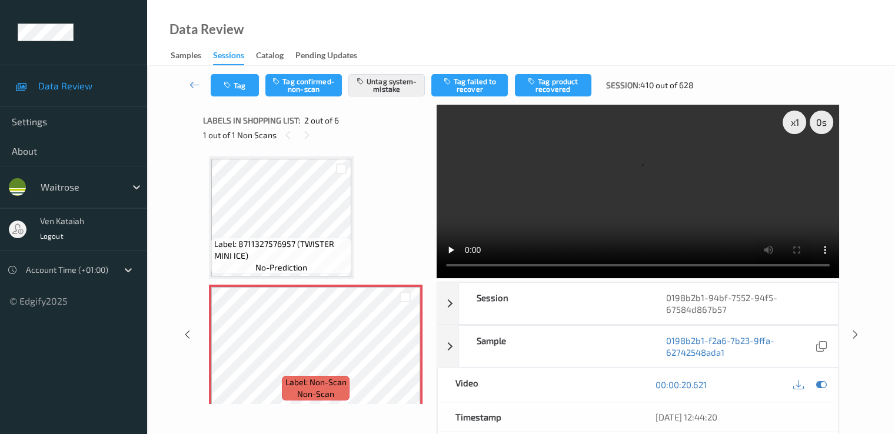
click at [351, 243] on div "Label: 8711327576957 (TWISTER MINI ICE) no-prediction" at bounding box center [281, 256] width 140 height 36
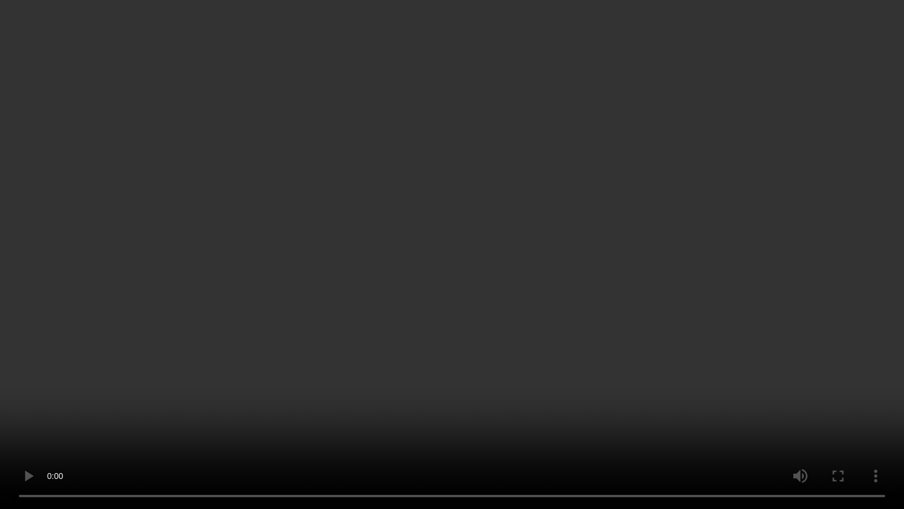
click at [118, 407] on video at bounding box center [452, 254] width 904 height 509
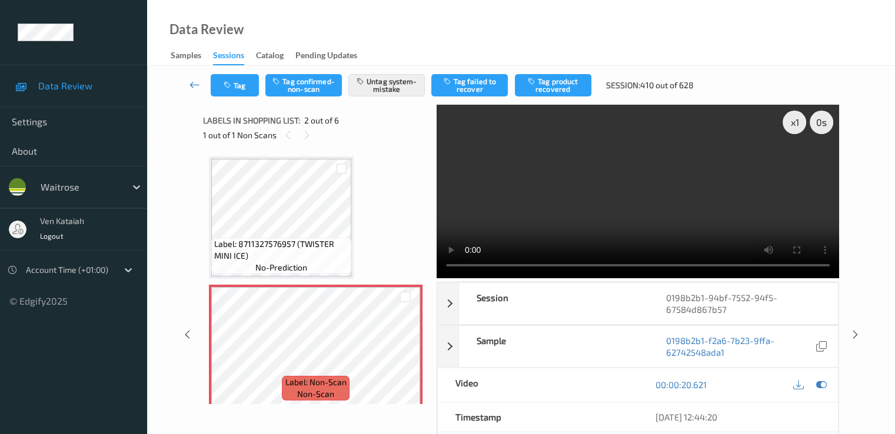
click at [191, 89] on icon at bounding box center [195, 85] width 11 height 12
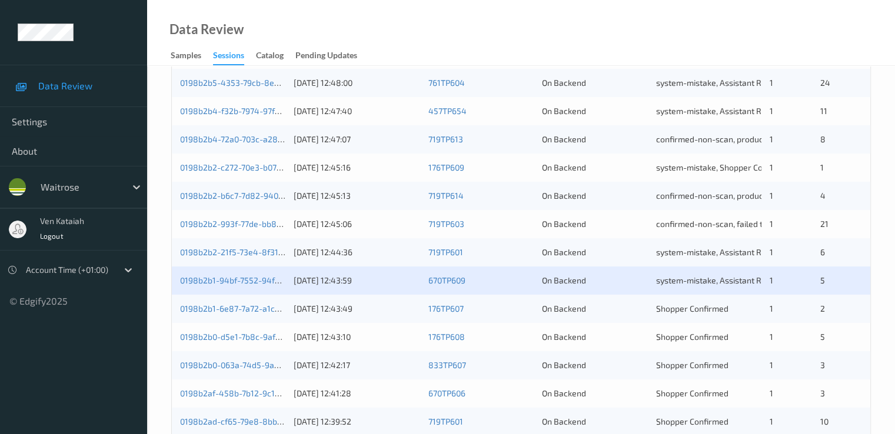
scroll to position [471, 0]
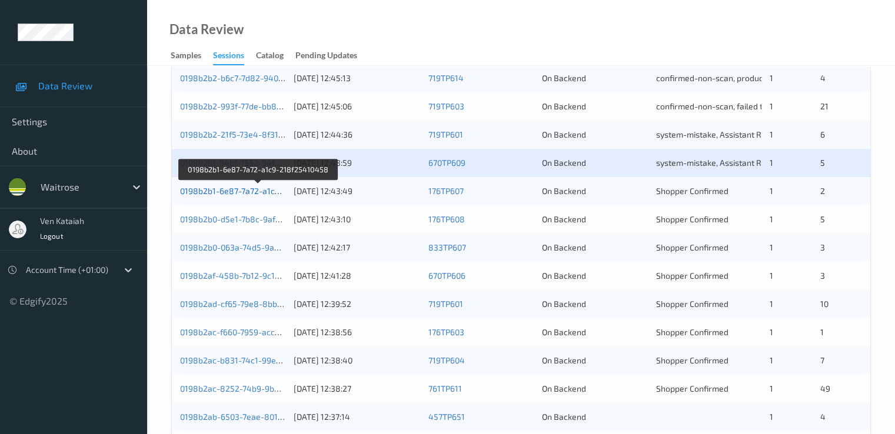
click at [274, 192] on link "0198b2b1-6e87-7a72-a1c9-218f25410458" at bounding box center [259, 191] width 158 height 10
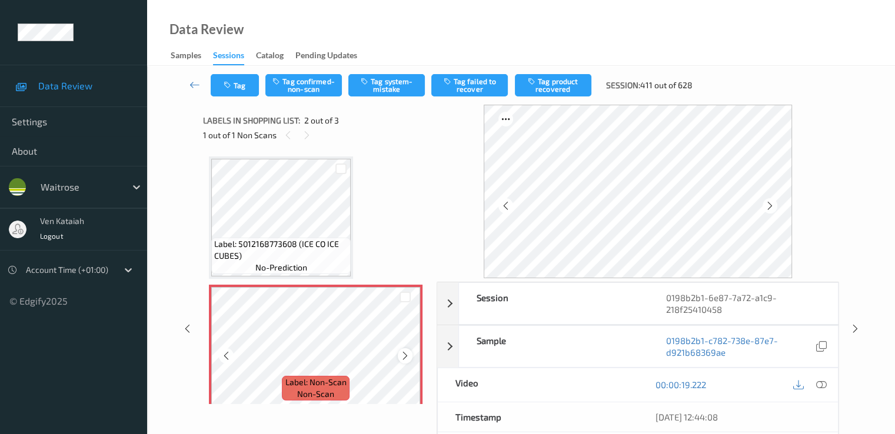
click at [403, 355] on icon at bounding box center [405, 356] width 10 height 11
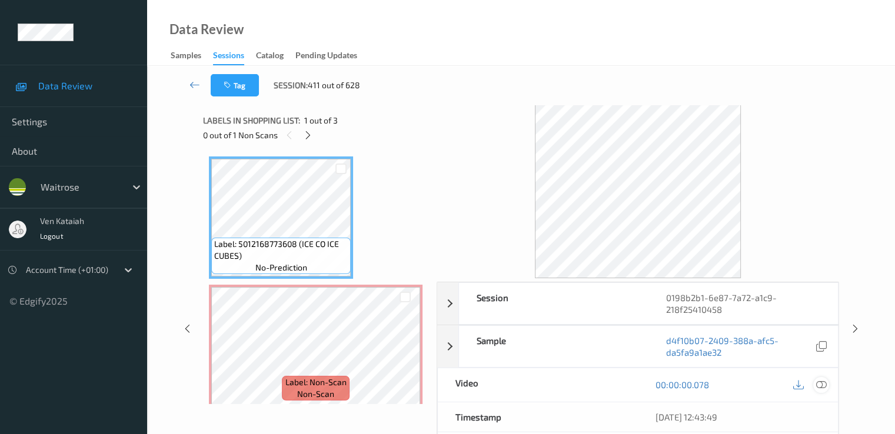
click at [610, 382] on icon at bounding box center [821, 385] width 11 height 11
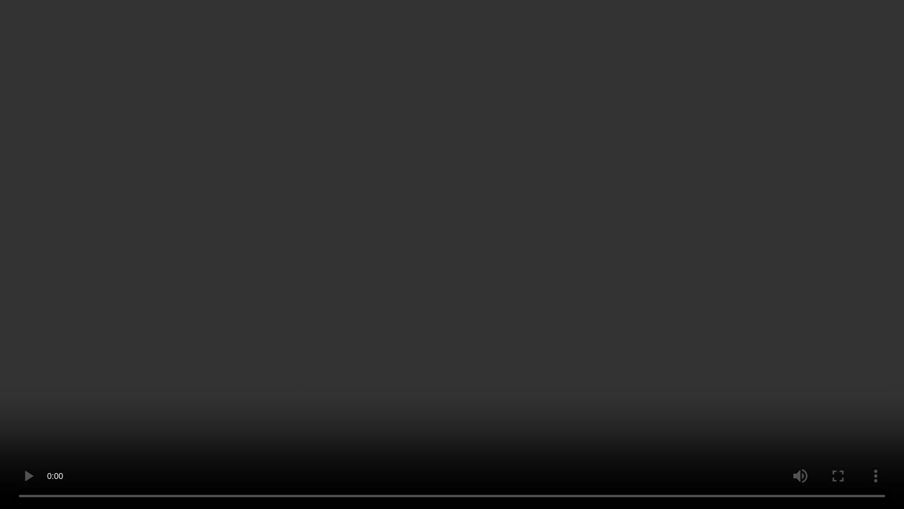
click at [383, 381] on video at bounding box center [452, 254] width 904 height 509
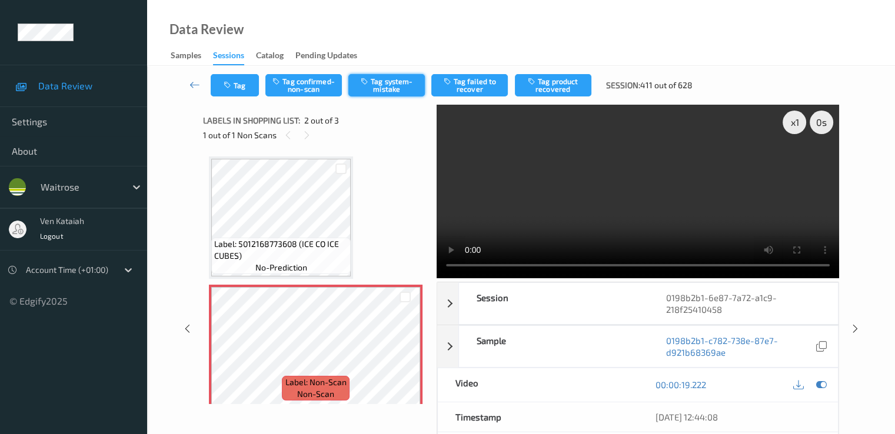
click at [387, 94] on button "Tag system-mistake" at bounding box center [386, 85] width 77 height 22
click at [235, 74] on div "Tag Tag confirmed-non-scan Untag system-mistake Tag failed to recover Tag produ…" at bounding box center [521, 85] width 700 height 39
click at [238, 92] on button "Tag" at bounding box center [235, 85] width 48 height 22
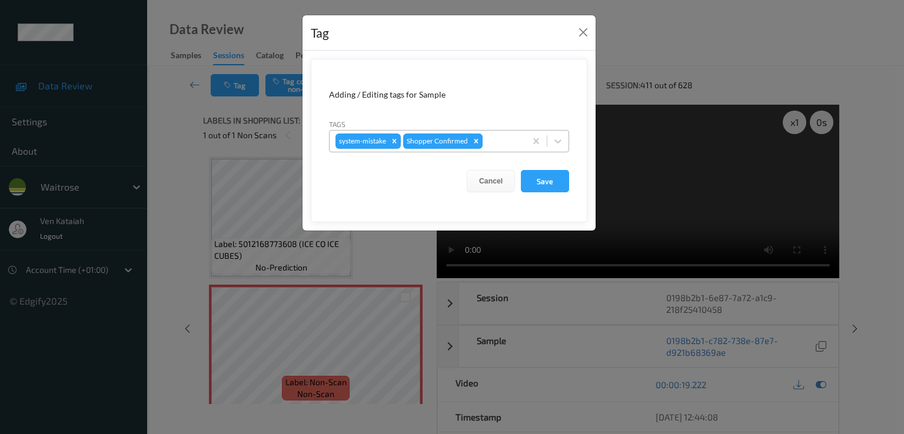
click at [510, 144] on div at bounding box center [502, 141] width 35 height 14
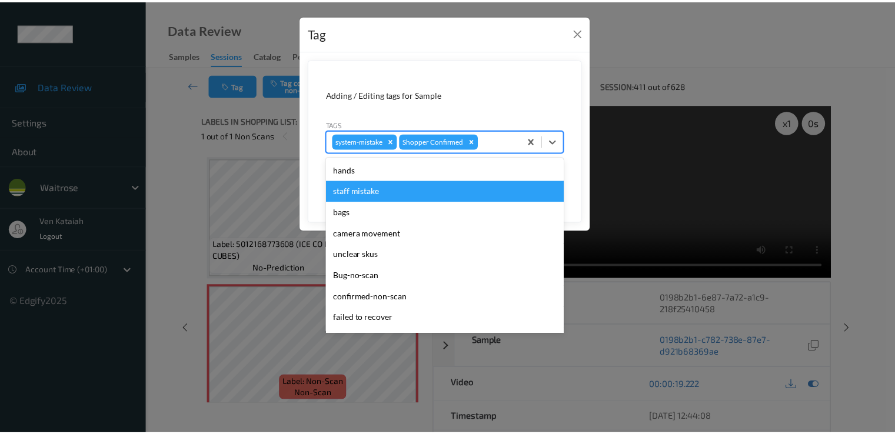
scroll to position [231, 0]
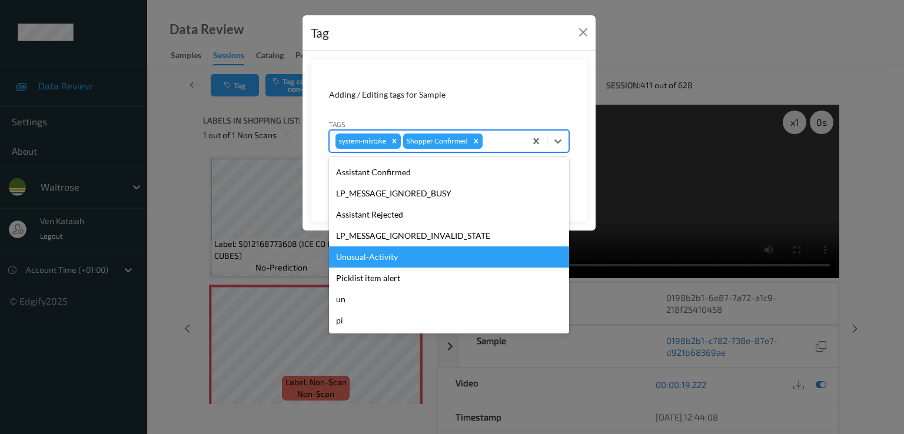
click at [377, 247] on div "Unusual-Activity" at bounding box center [449, 257] width 240 height 21
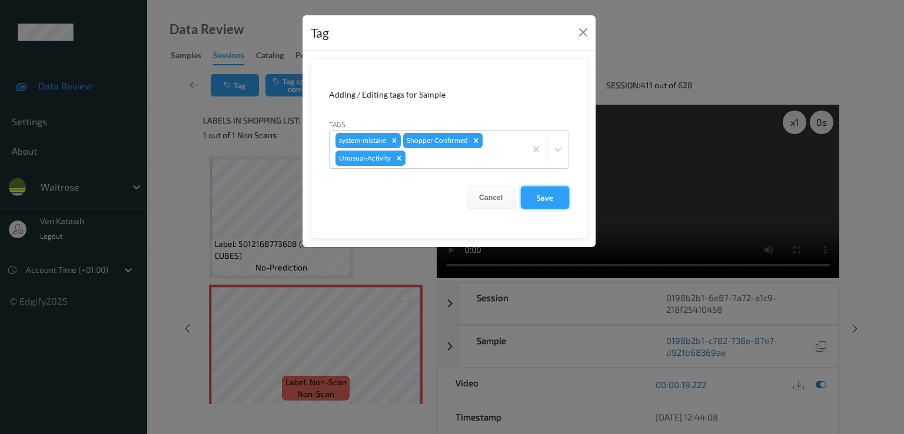
click at [536, 197] on button "Save" at bounding box center [545, 198] width 48 height 22
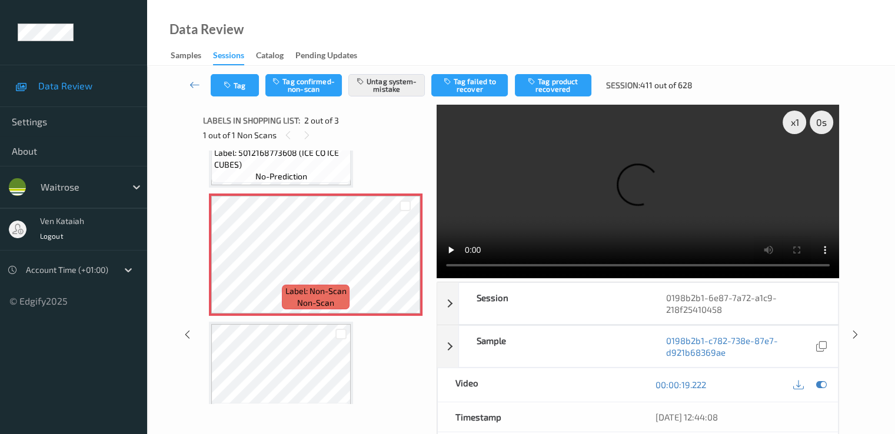
scroll to position [137, 0]
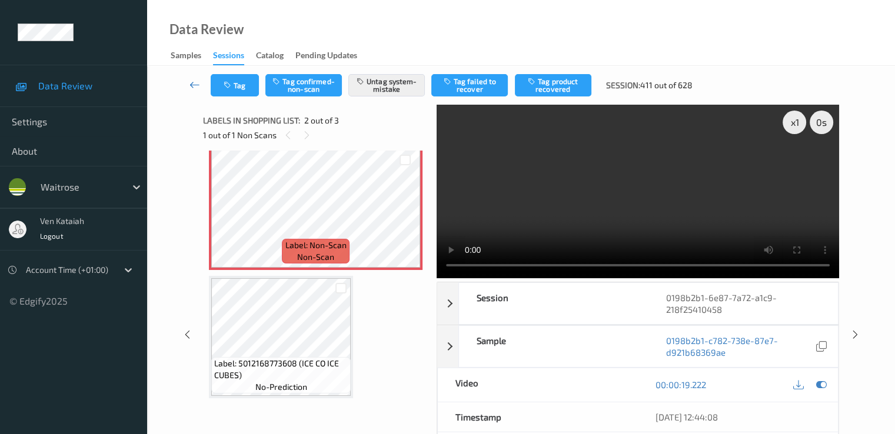
click at [193, 82] on icon at bounding box center [195, 85] width 11 height 12
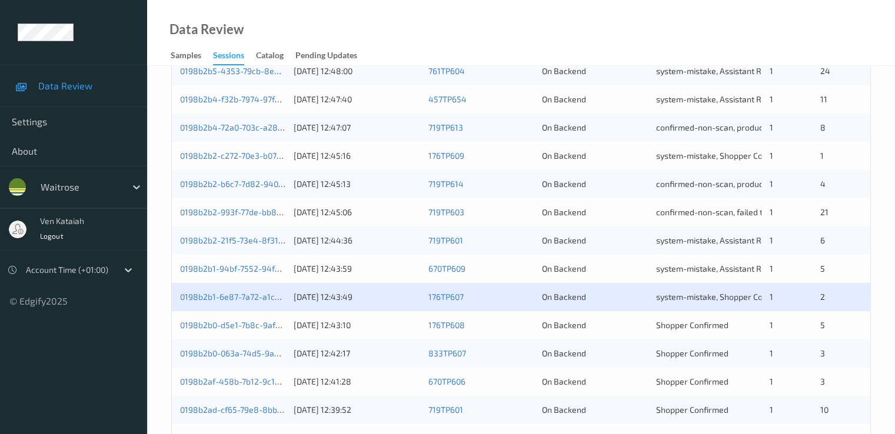
scroll to position [544, 0]
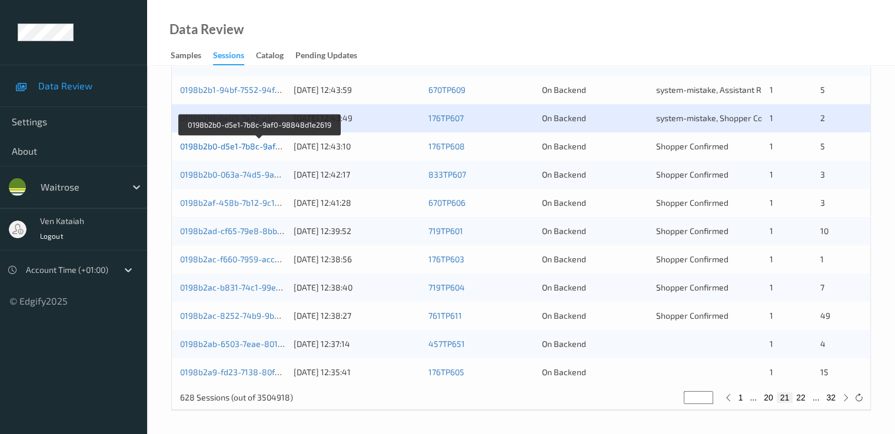
click at [266, 143] on link "0198b2b0-d5e1-7b8c-9af0-98848d1e2619" at bounding box center [260, 146] width 160 height 10
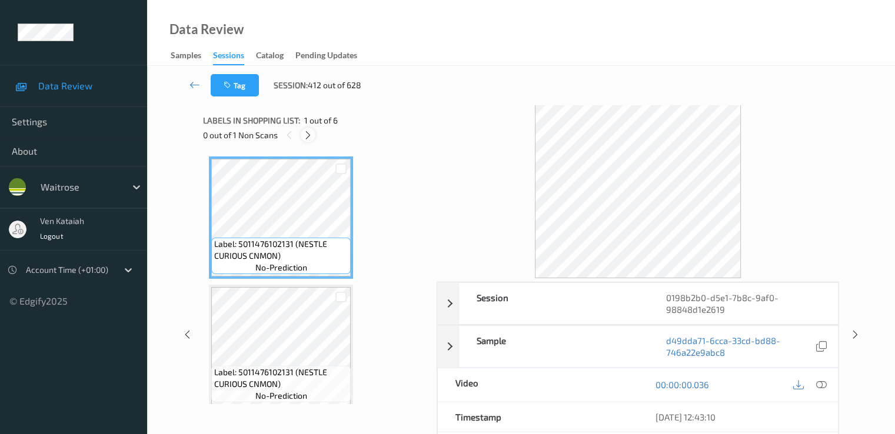
click at [305, 140] on div at bounding box center [308, 135] width 15 height 15
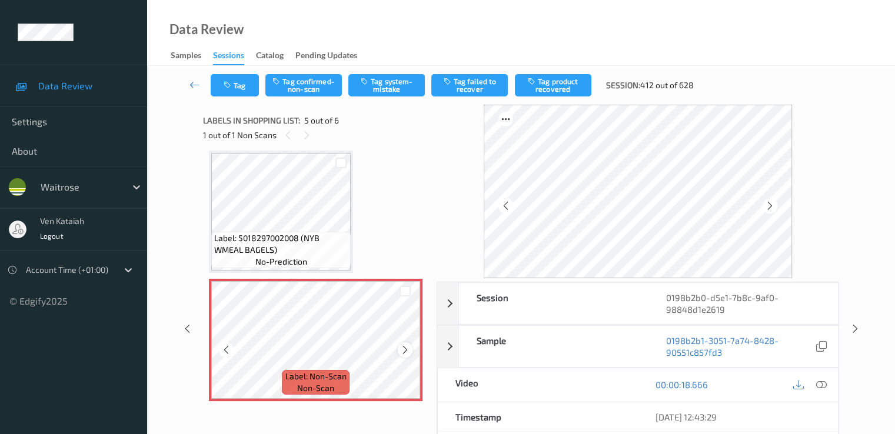
click at [403, 345] on icon at bounding box center [405, 350] width 10 height 11
click at [303, 232] on div "Label: 5018297002008 (NYB WMEAL BAGELS) no-prediction" at bounding box center [280, 250] width 139 height 36
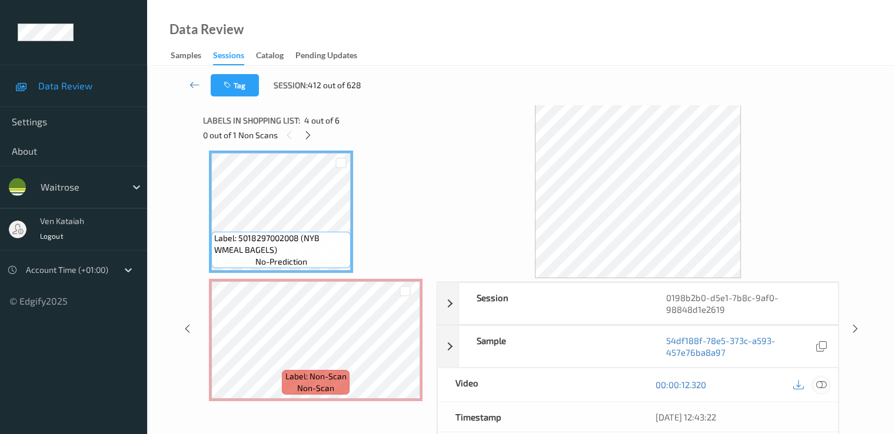
click at [610, 385] on icon at bounding box center [821, 385] width 11 height 11
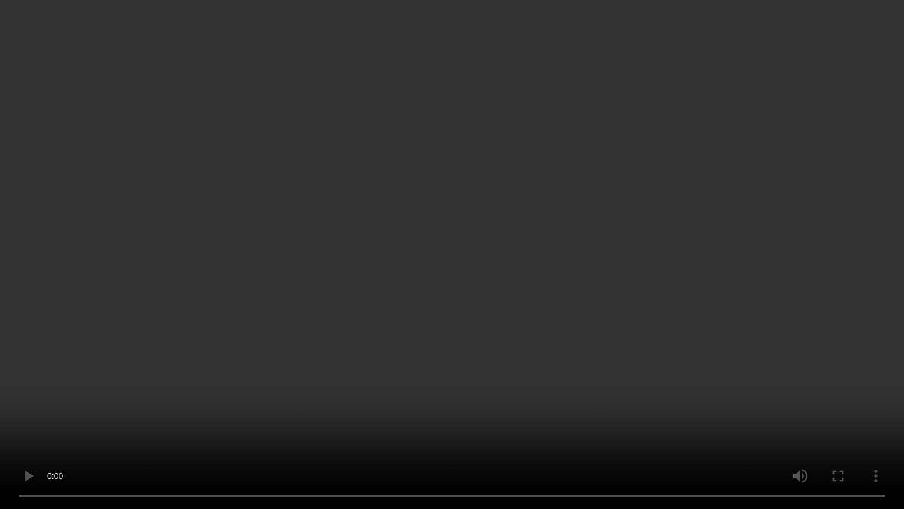
click at [317, 383] on video at bounding box center [452, 254] width 904 height 509
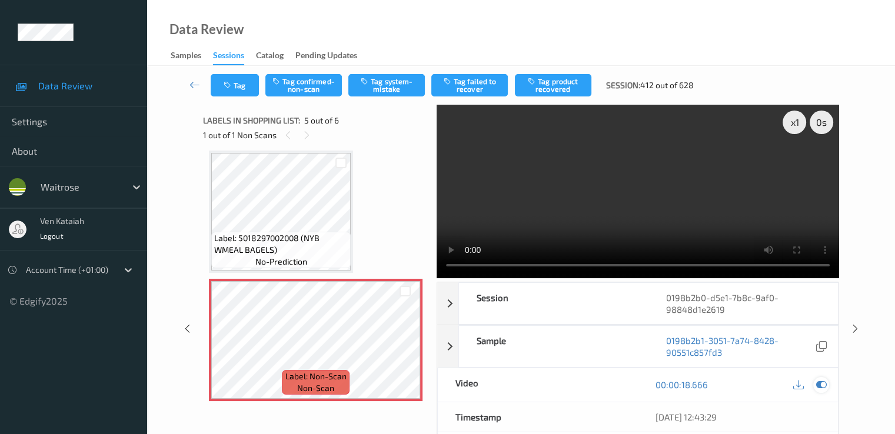
click at [610, 383] on icon at bounding box center [821, 385] width 11 height 11
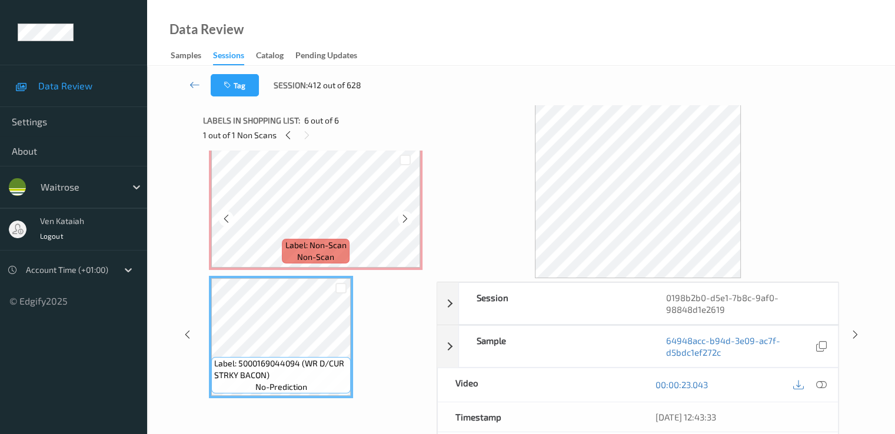
scroll to position [404, 0]
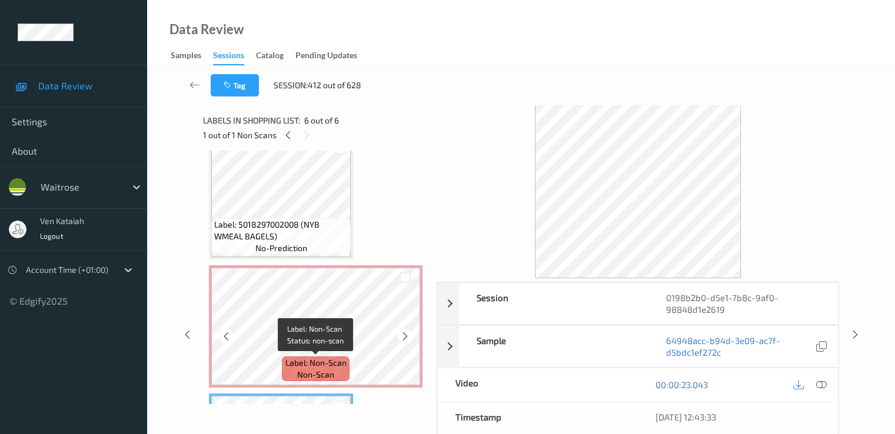
click at [284, 368] on div "Label: Non-Scan non-scan" at bounding box center [315, 369] width 67 height 25
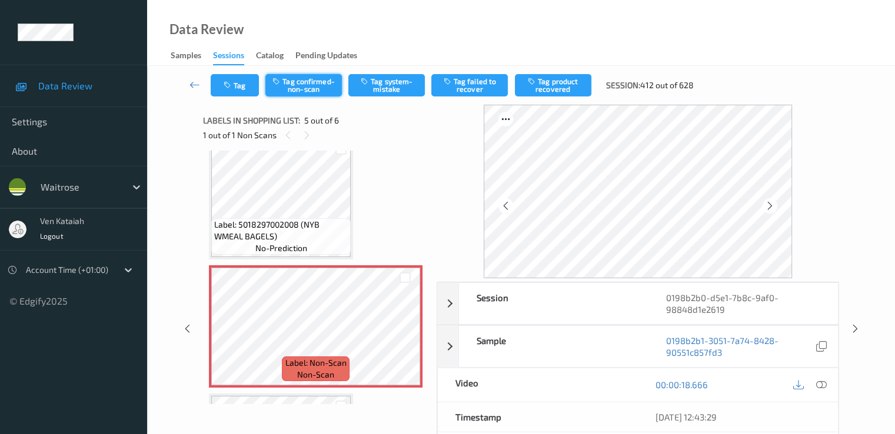
click at [307, 86] on button "Tag confirmed-non-scan" at bounding box center [303, 85] width 77 height 22
click at [475, 87] on button "Tag failed to recover" at bounding box center [469, 85] width 77 height 22
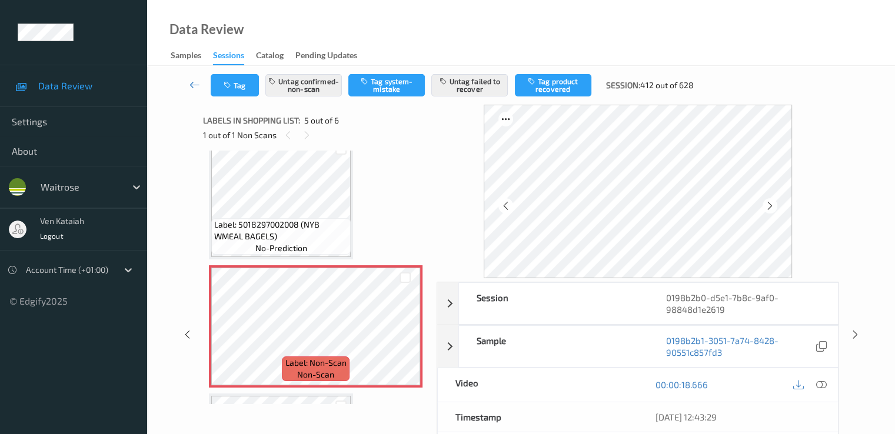
click at [196, 85] on icon at bounding box center [195, 85] width 11 height 12
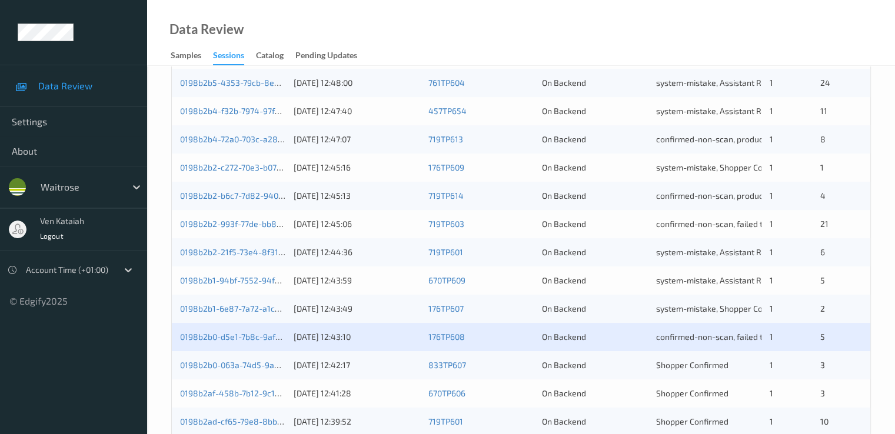
scroll to position [471, 0]
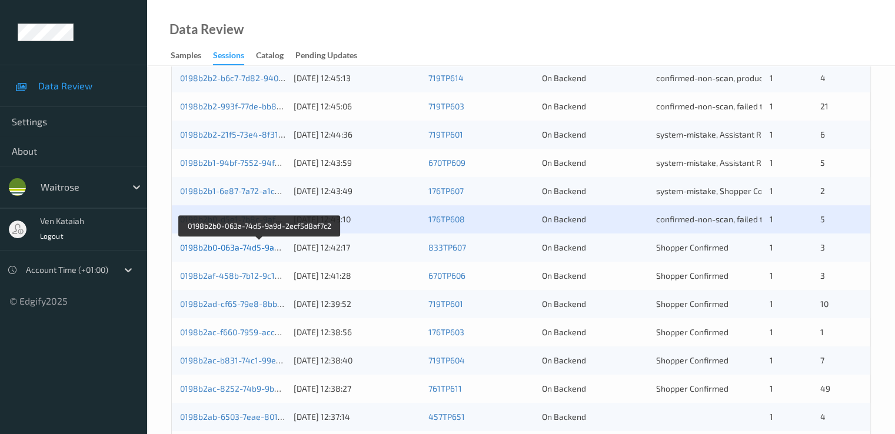
click at [235, 248] on link "0198b2b0-063a-74d5-9a9d-2ecf5d8af7c2" at bounding box center [259, 248] width 159 height 10
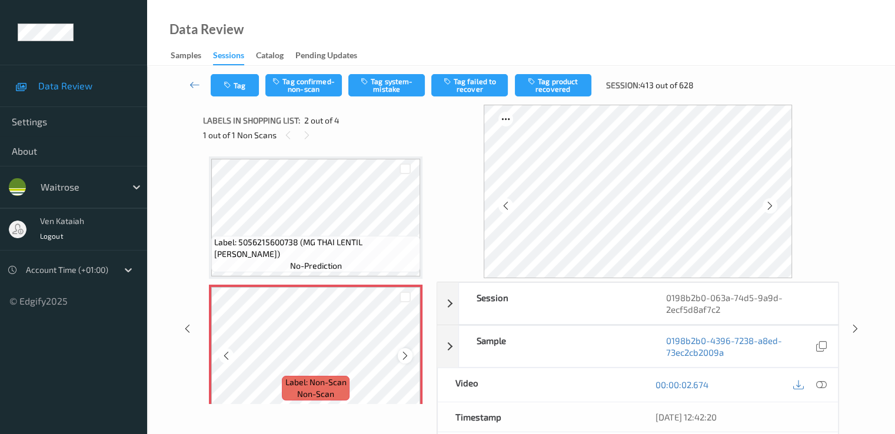
click at [404, 356] on icon at bounding box center [405, 356] width 10 height 11
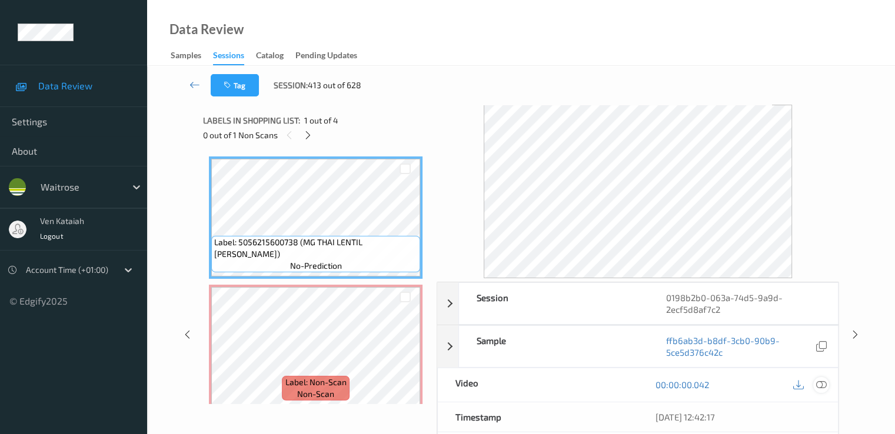
click at [610, 377] on div at bounding box center [821, 385] width 16 height 16
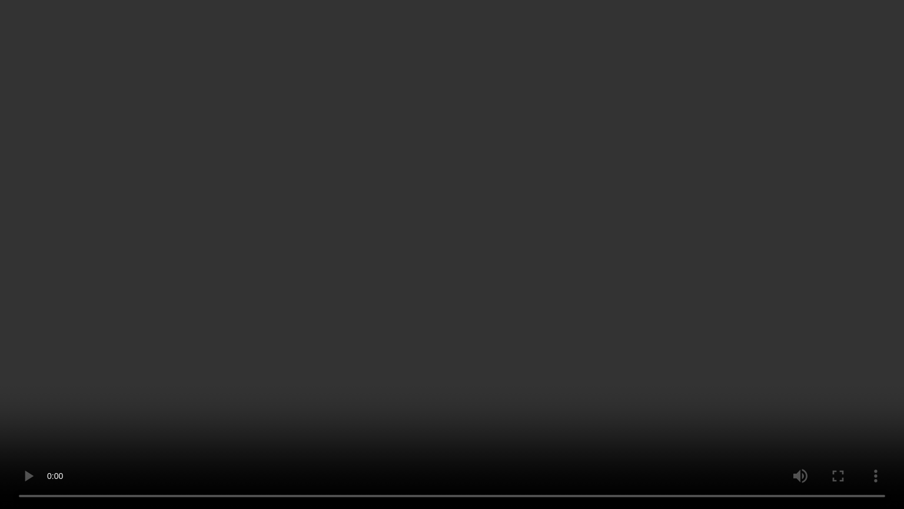
click at [361, 345] on video at bounding box center [452, 254] width 904 height 509
click at [313, 253] on video at bounding box center [452, 254] width 904 height 509
click at [283, 232] on video at bounding box center [452, 254] width 904 height 509
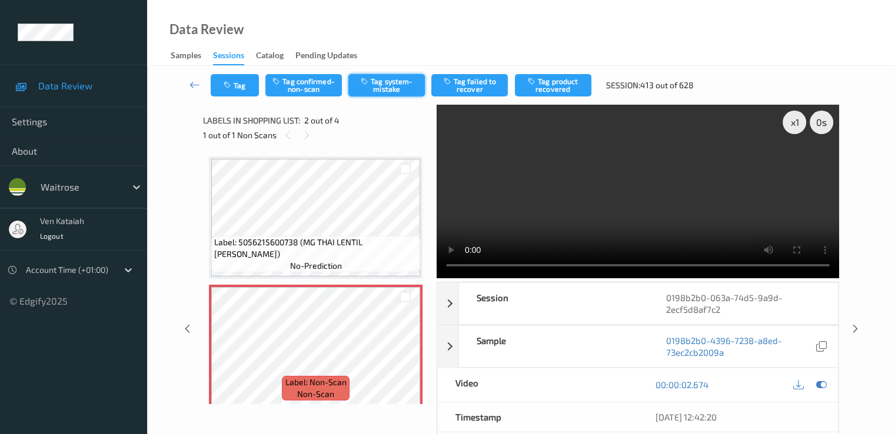
click at [389, 95] on button "Tag system-mistake" at bounding box center [386, 85] width 77 height 22
click at [387, 89] on button "Tag system-mistake" at bounding box center [386, 85] width 77 height 22
click at [241, 92] on button "Tag" at bounding box center [235, 85] width 48 height 22
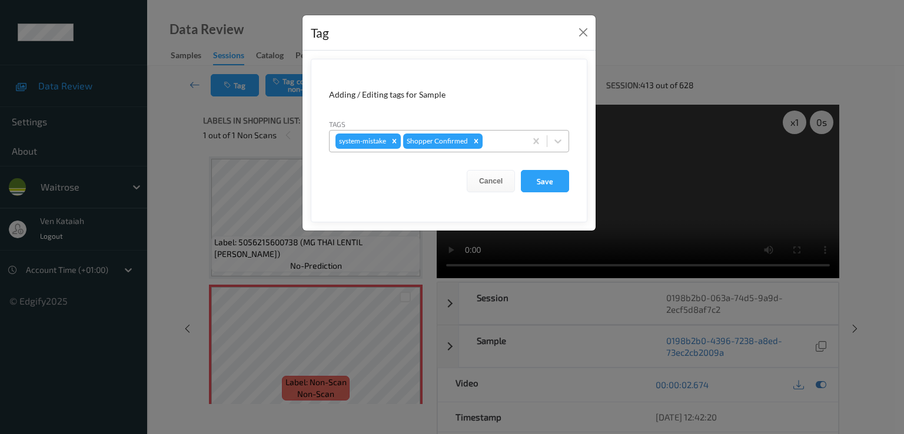
click at [506, 138] on div at bounding box center [502, 141] width 35 height 14
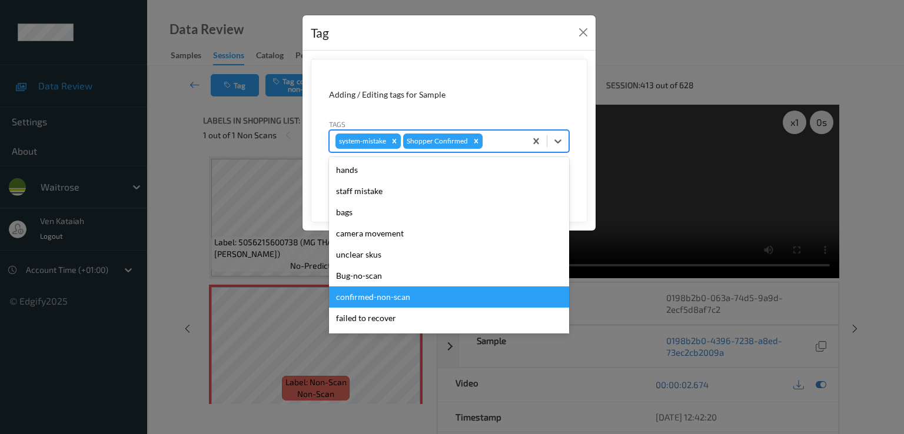
scroll to position [231, 0]
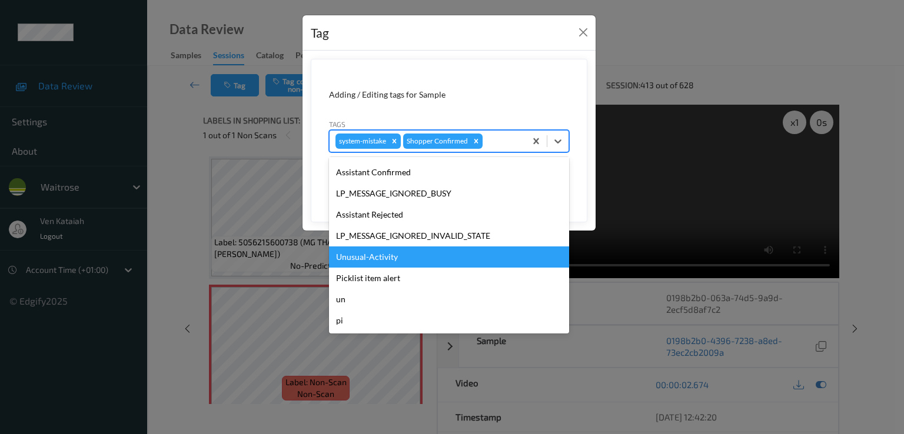
click at [353, 253] on div "Unusual-Activity" at bounding box center [449, 257] width 240 height 21
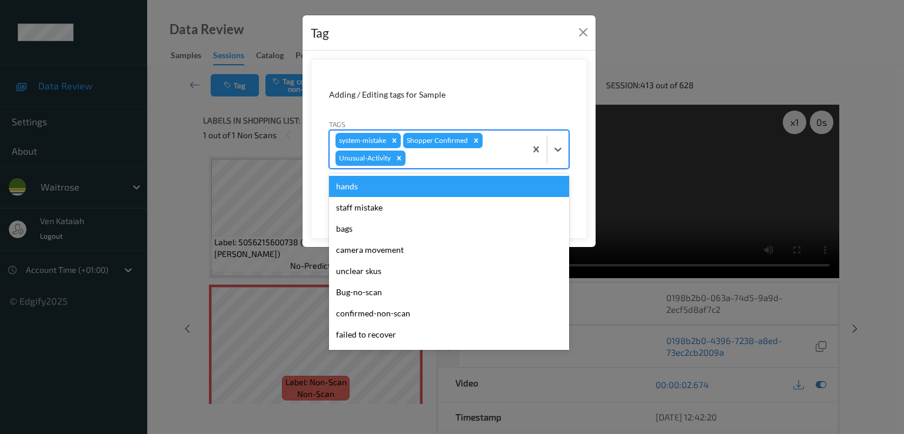
click at [443, 156] on div at bounding box center [464, 158] width 112 height 14
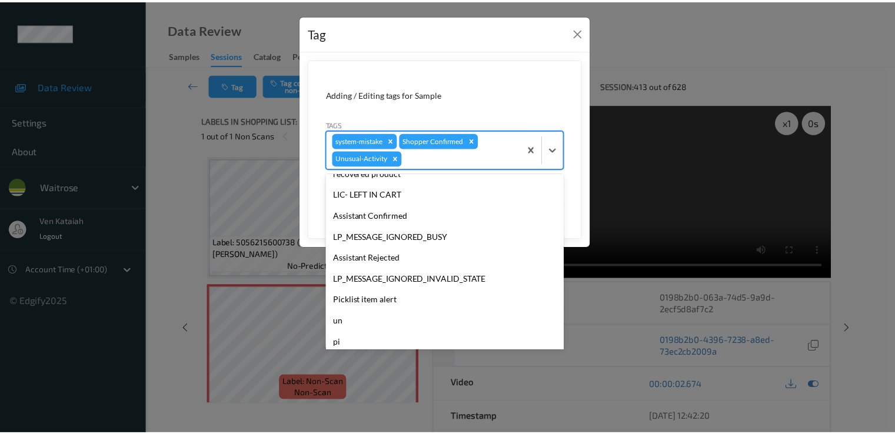
scroll to position [210, 0]
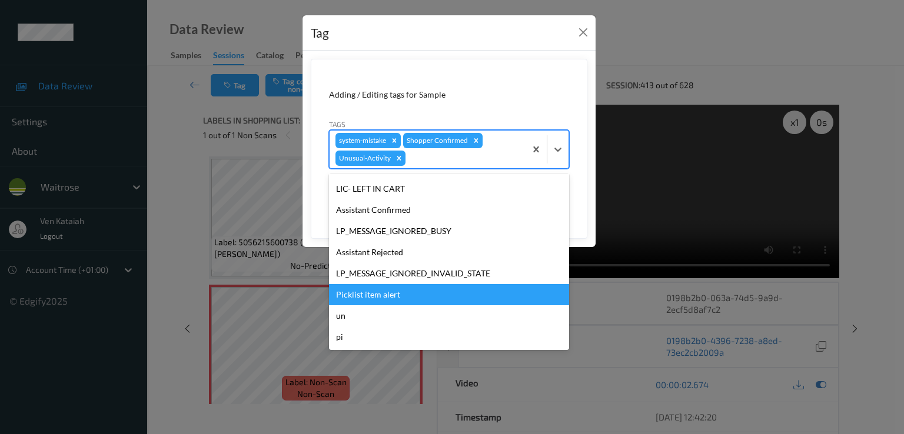
click at [381, 298] on div "Picklist item alert" at bounding box center [449, 294] width 240 height 21
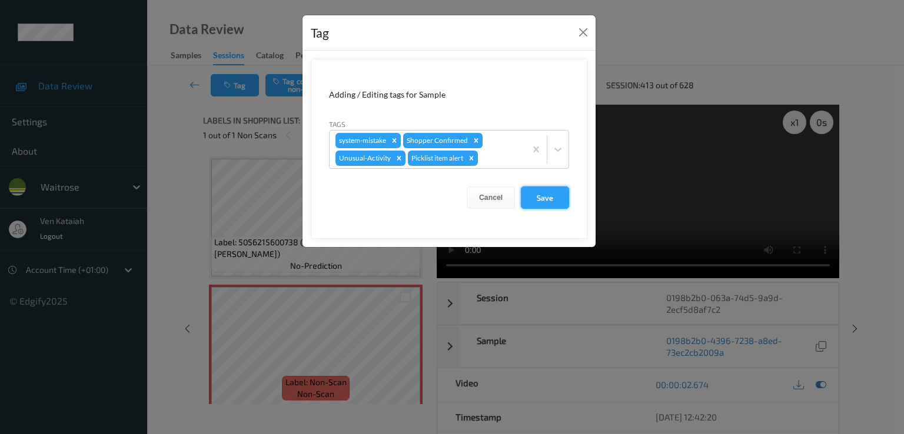
click at [542, 198] on button "Save" at bounding box center [545, 198] width 48 height 22
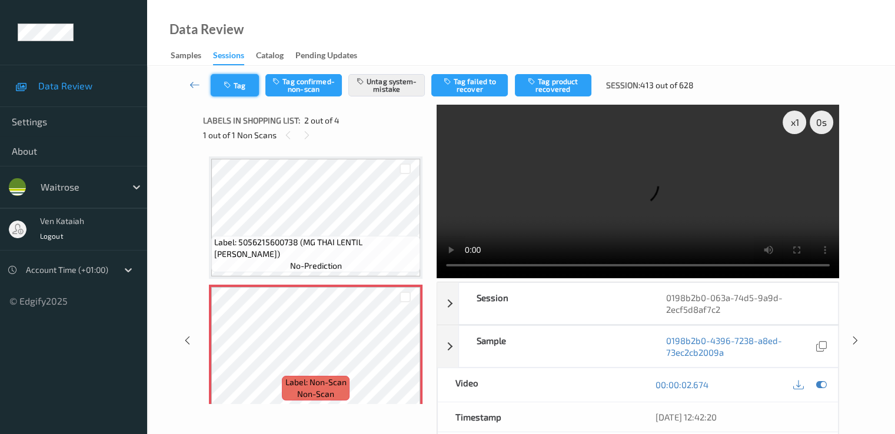
click at [235, 83] on button "Tag" at bounding box center [235, 85] width 48 height 22
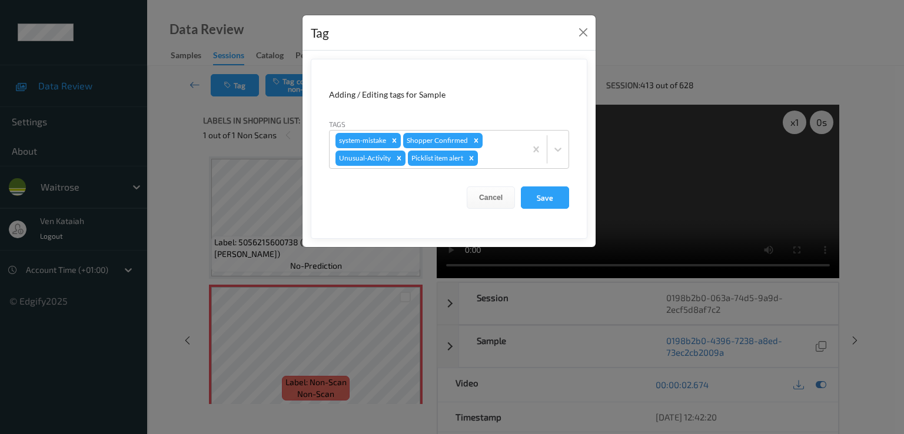
click at [576, 39] on div "Tag" at bounding box center [449, 33] width 293 height 36
click at [579, 34] on button "Close" at bounding box center [583, 32] width 16 height 16
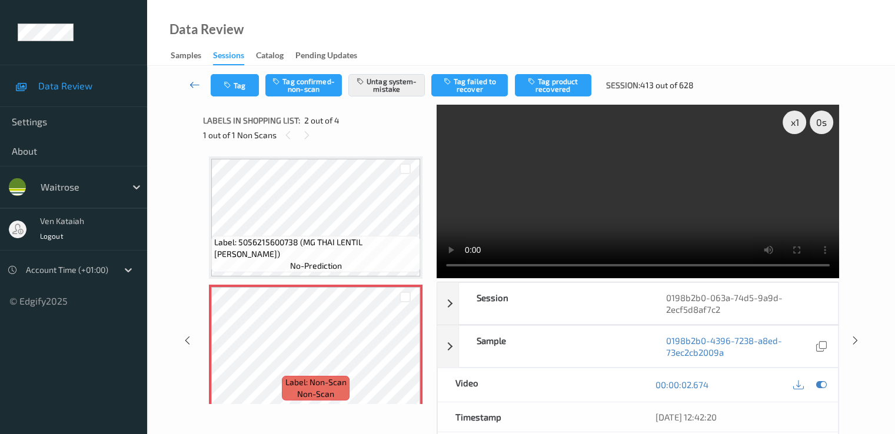
click at [184, 84] on link at bounding box center [195, 85] width 31 height 22
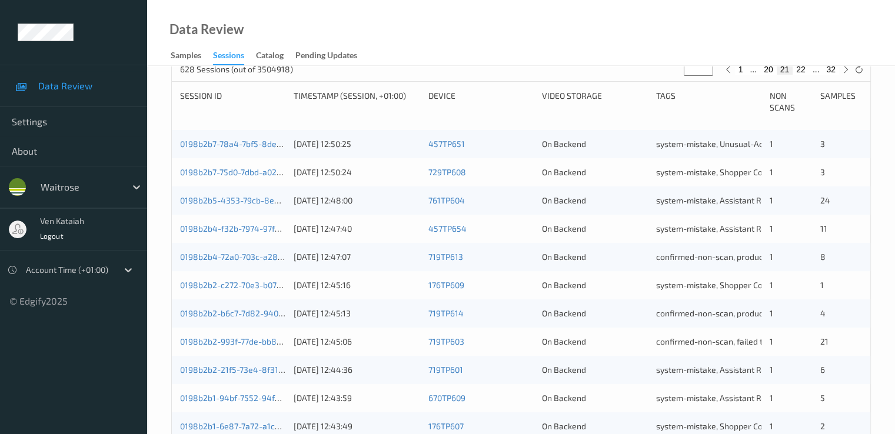
scroll to position [544, 0]
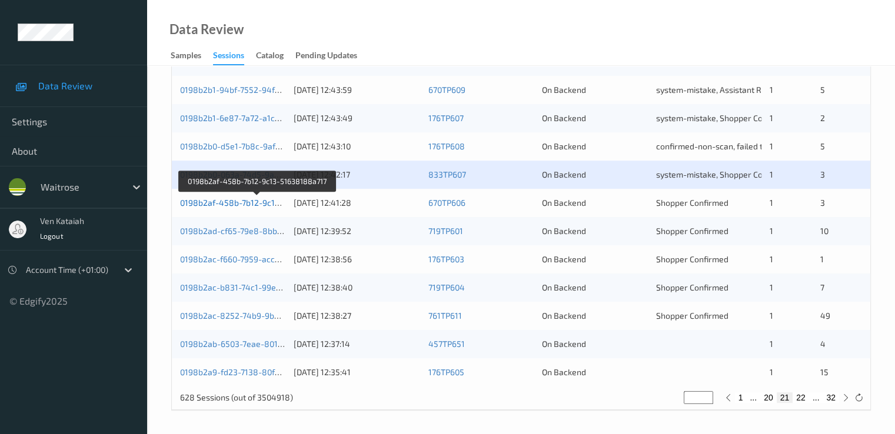
click at [267, 203] on link "0198b2af-458b-7b12-9c13-51638188a717" at bounding box center [258, 203] width 157 height 10
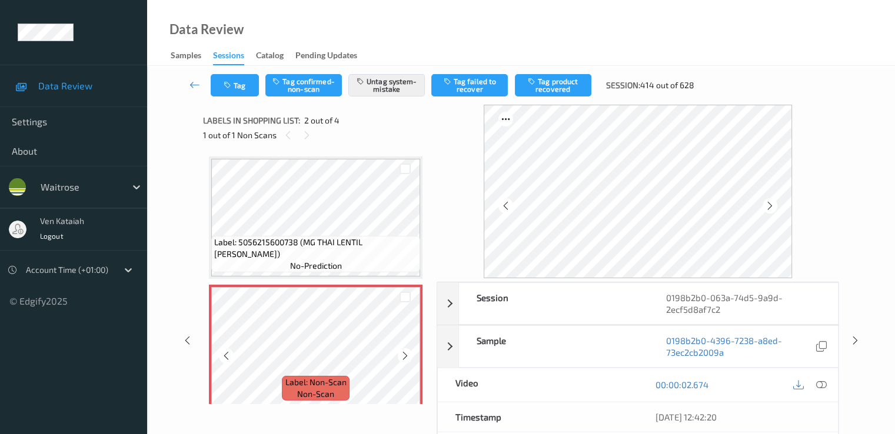
click at [406, 354] on icon at bounding box center [405, 356] width 10 height 11
click at [200, 81] on icon at bounding box center [195, 85] width 11 height 12
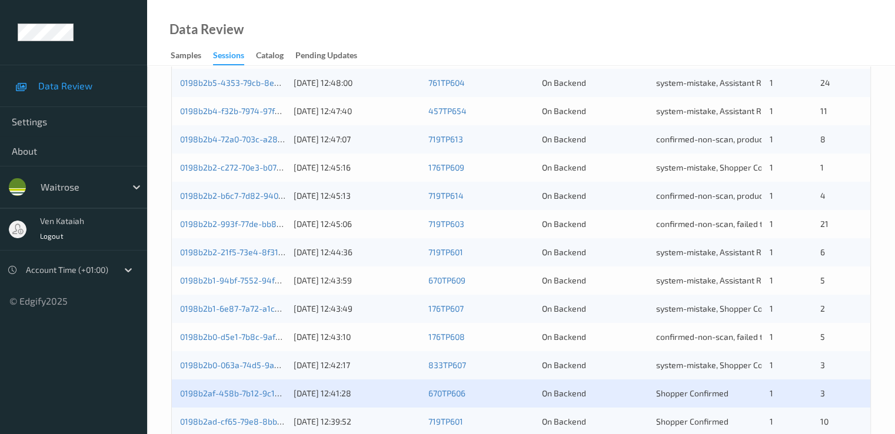
scroll to position [544, 0]
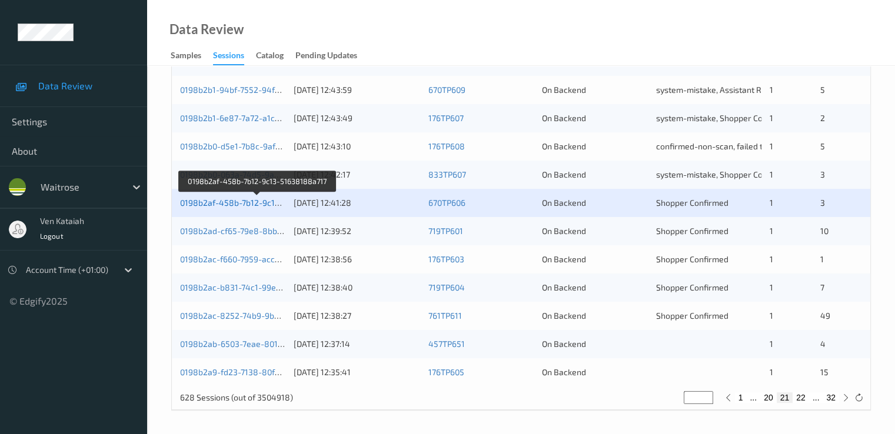
click at [251, 202] on link "0198b2af-458b-7b12-9c13-51638188a717" at bounding box center [258, 203] width 157 height 10
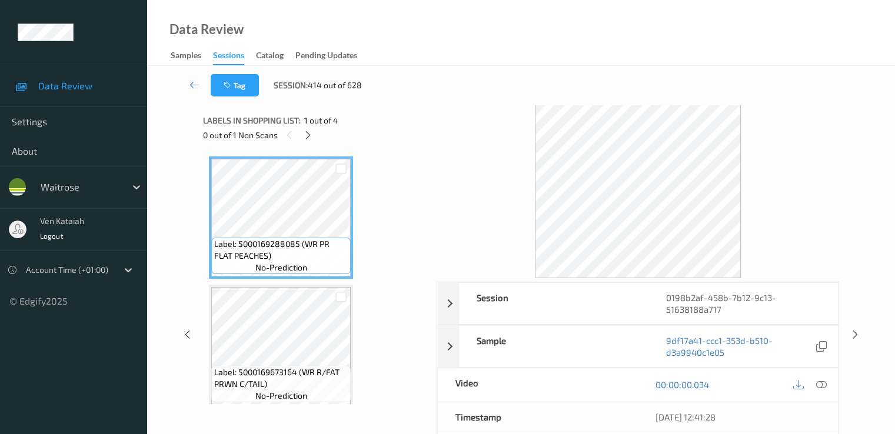
click at [315, 131] on div "0 out of 1 Non Scans" at bounding box center [315, 135] width 225 height 15
click at [305, 147] on div "Labels in shopping list: 1 out of 4 0 out of 1 Non Scans" at bounding box center [315, 128] width 225 height 46
click at [309, 141] on div at bounding box center [308, 135] width 15 height 15
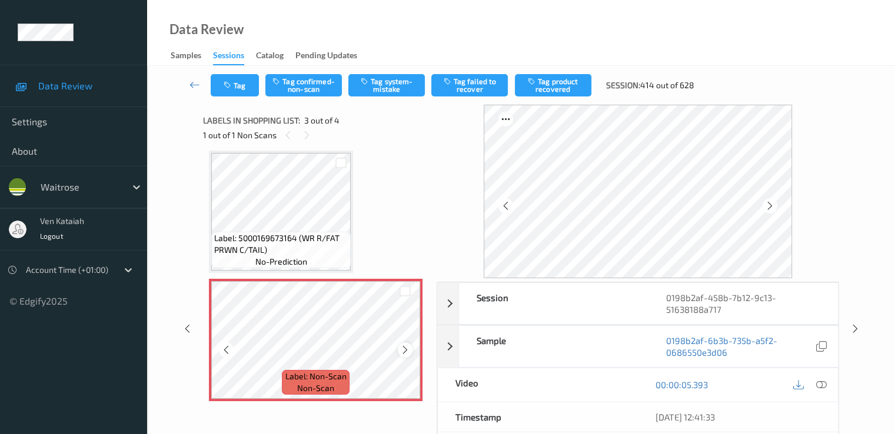
click at [404, 351] on icon at bounding box center [405, 350] width 10 height 11
click at [406, 350] on icon at bounding box center [405, 350] width 10 height 11
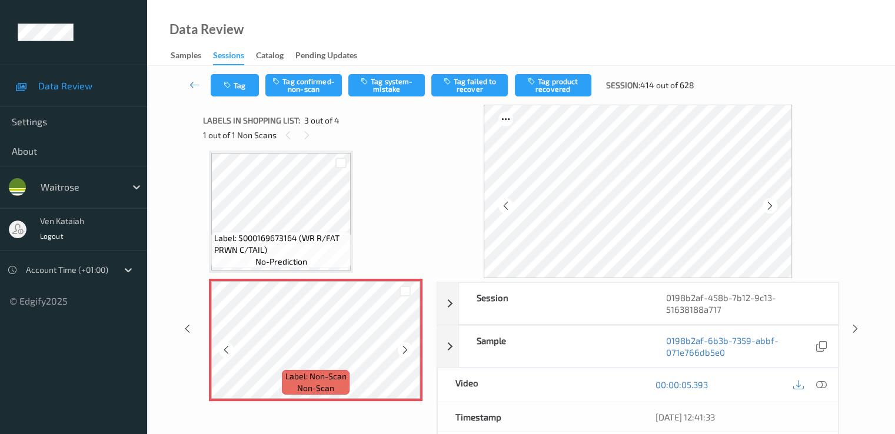
click at [406, 350] on icon at bounding box center [405, 350] width 10 height 11
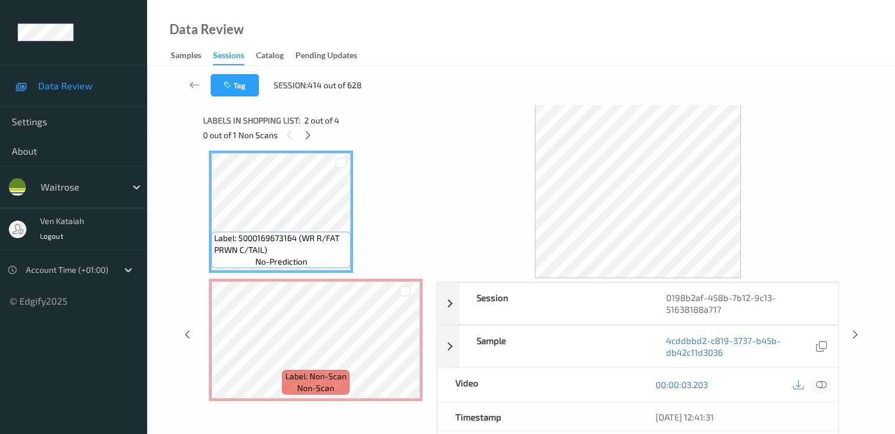
click at [610, 380] on icon at bounding box center [821, 385] width 11 height 11
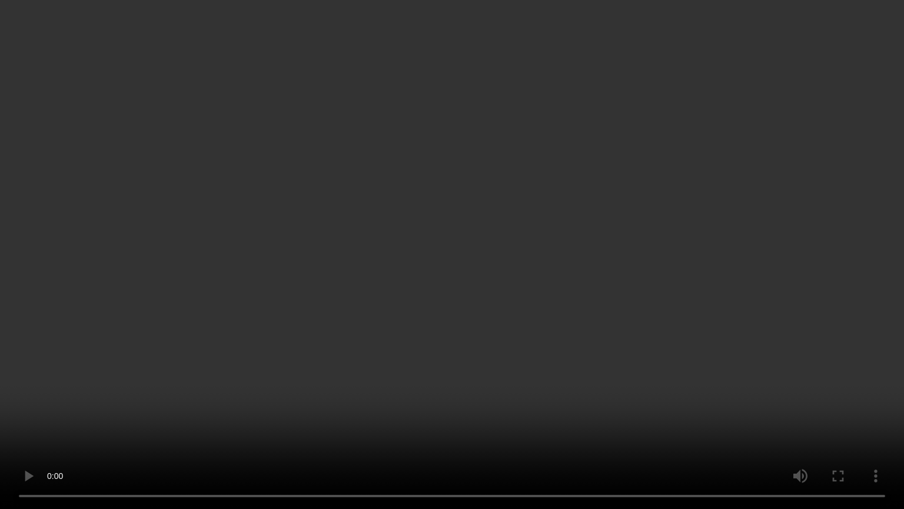
click at [252, 367] on video at bounding box center [452, 254] width 904 height 509
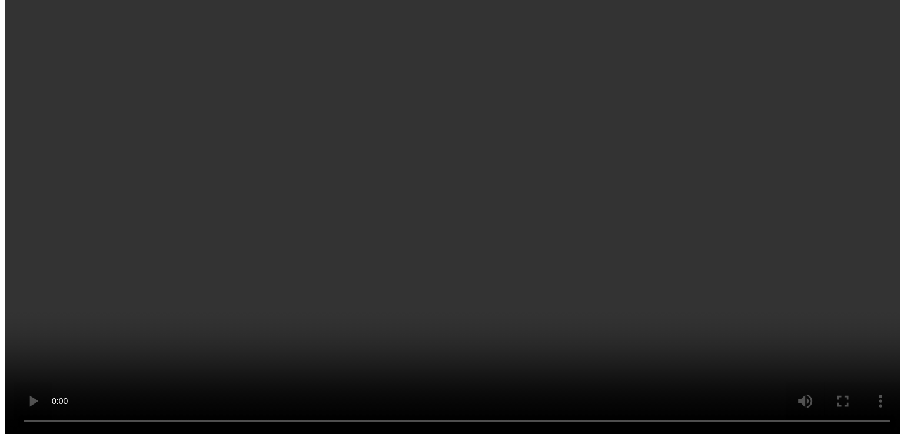
scroll to position [265, 0]
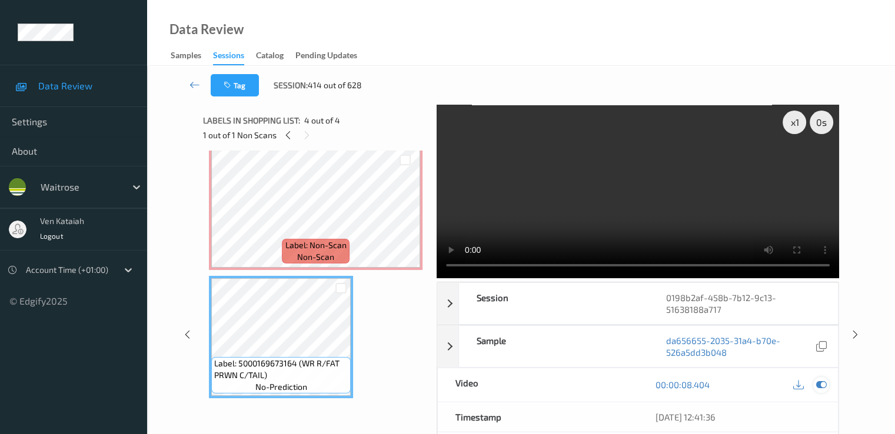
click at [610, 382] on icon at bounding box center [821, 385] width 11 height 11
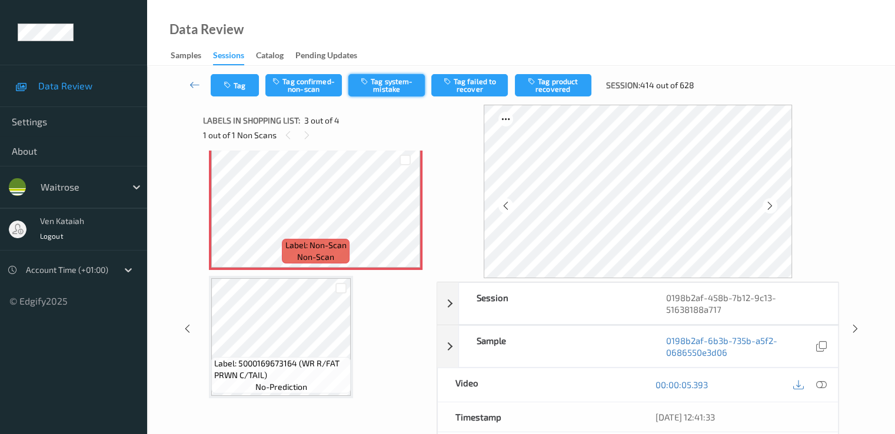
click at [356, 95] on button "Tag system-mistake" at bounding box center [386, 85] width 77 height 22
click at [245, 96] on button "Tag" at bounding box center [235, 85] width 48 height 22
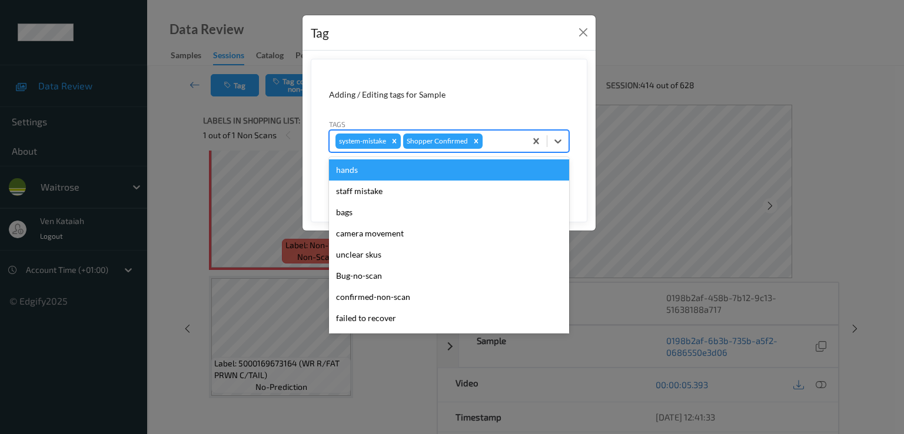
click at [520, 135] on div at bounding box center [502, 141] width 35 height 14
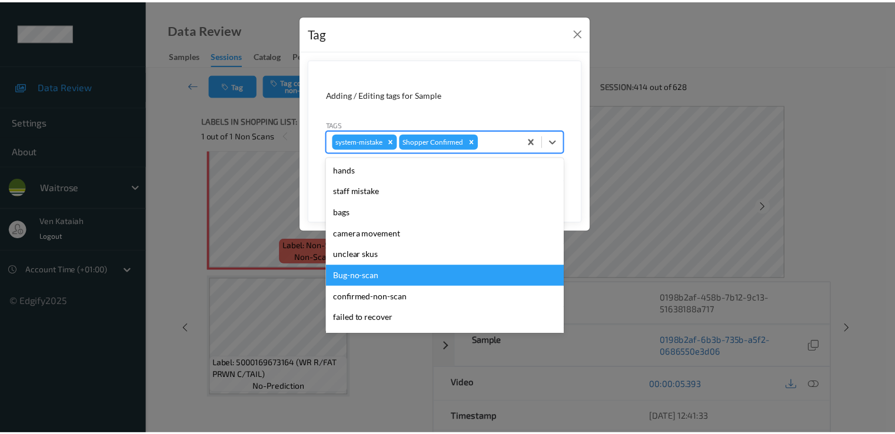
scroll to position [231, 0]
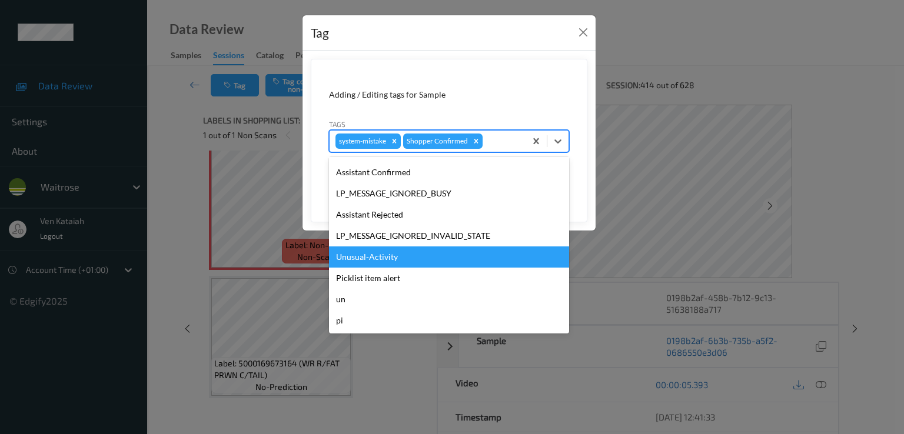
click at [356, 251] on div "Unusual-Activity" at bounding box center [449, 257] width 240 height 21
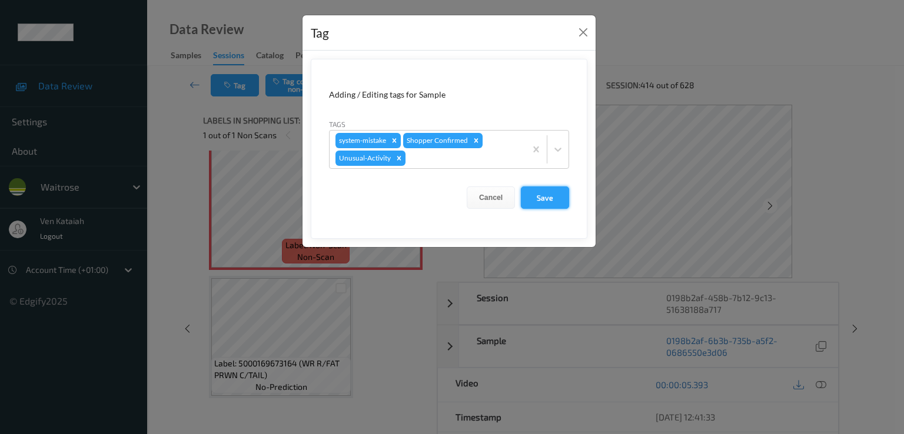
click at [536, 202] on button "Save" at bounding box center [545, 198] width 48 height 22
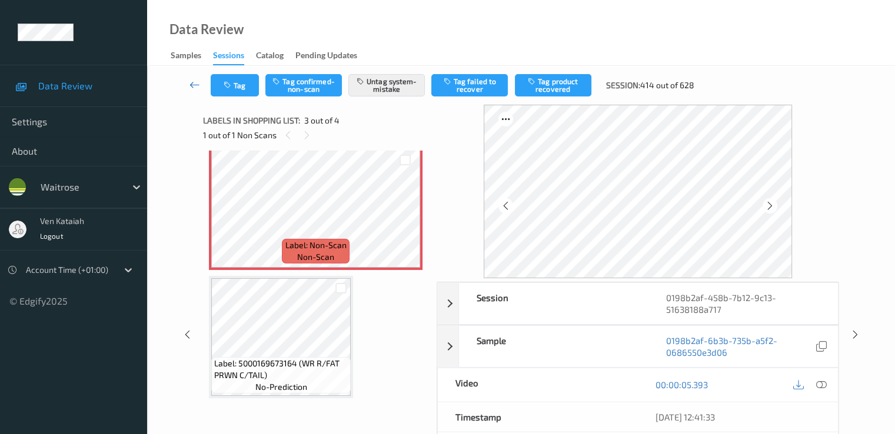
click at [192, 78] on link at bounding box center [195, 85] width 31 height 22
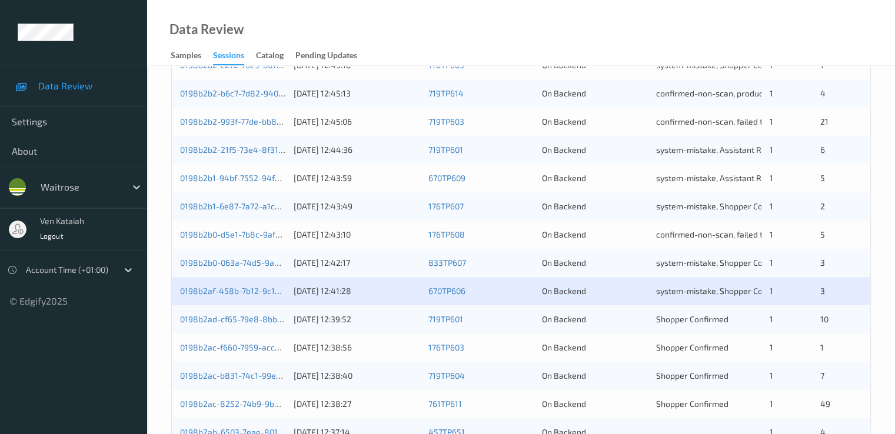
scroll to position [544, 0]
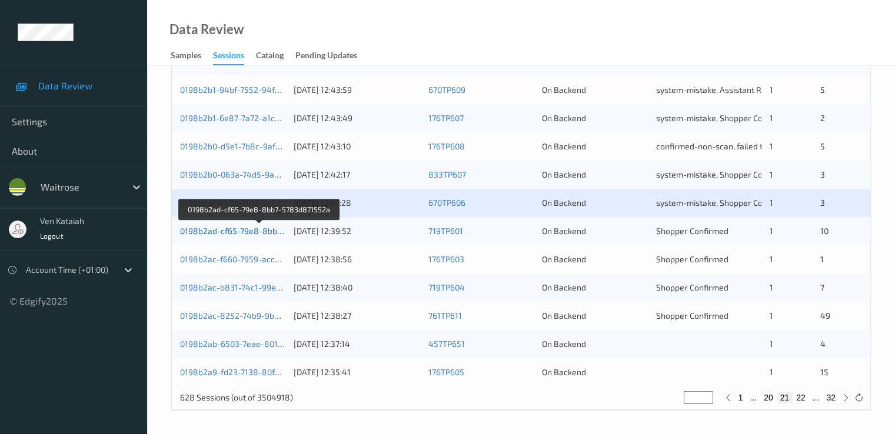
click at [210, 234] on link "0198b2ad-cf65-79e8-8bb7-5783d871552a" at bounding box center [260, 231] width 160 height 10
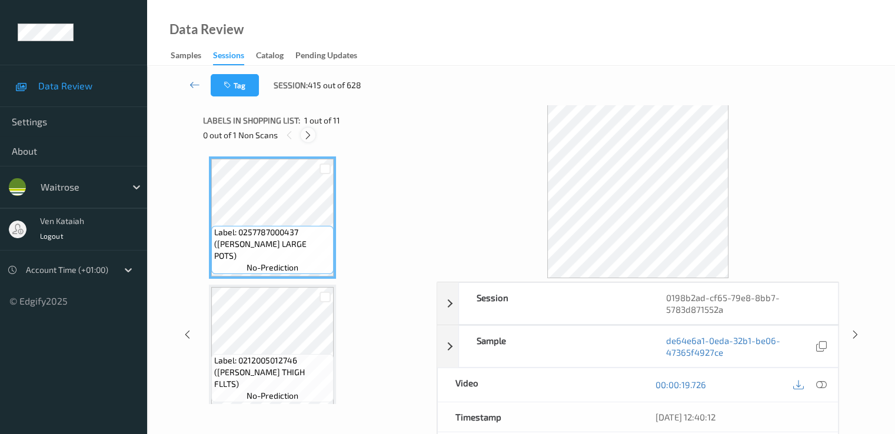
click at [308, 136] on icon at bounding box center [308, 135] width 10 height 11
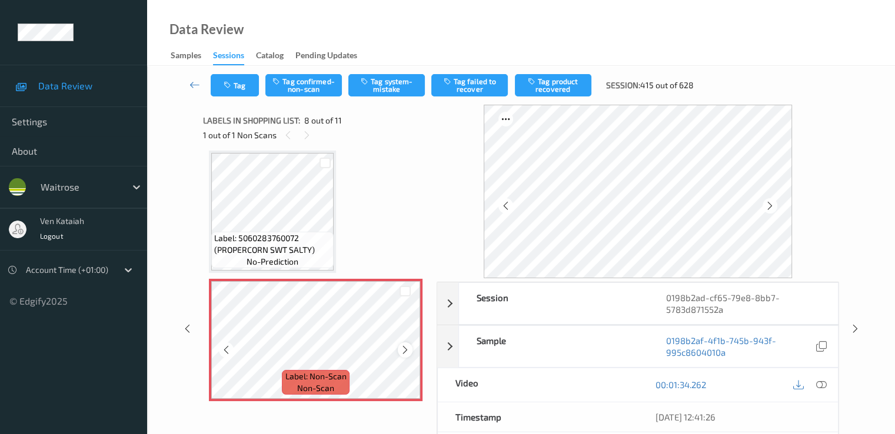
click at [403, 351] on icon at bounding box center [405, 350] width 10 height 11
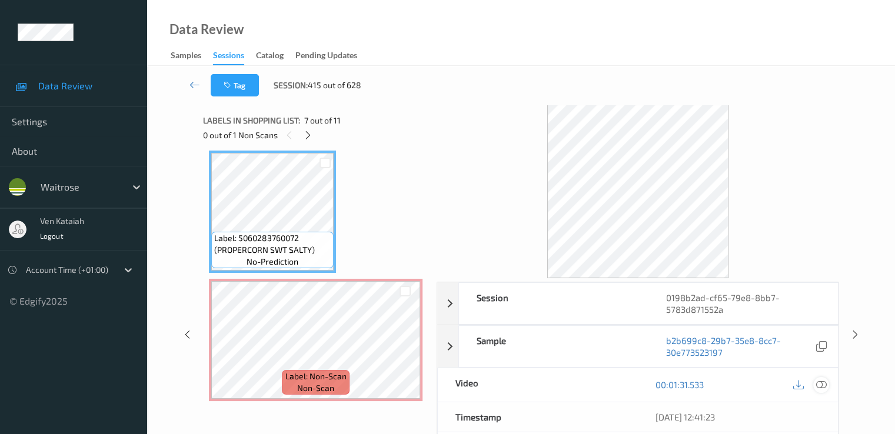
click at [610, 383] on icon at bounding box center [821, 385] width 11 height 11
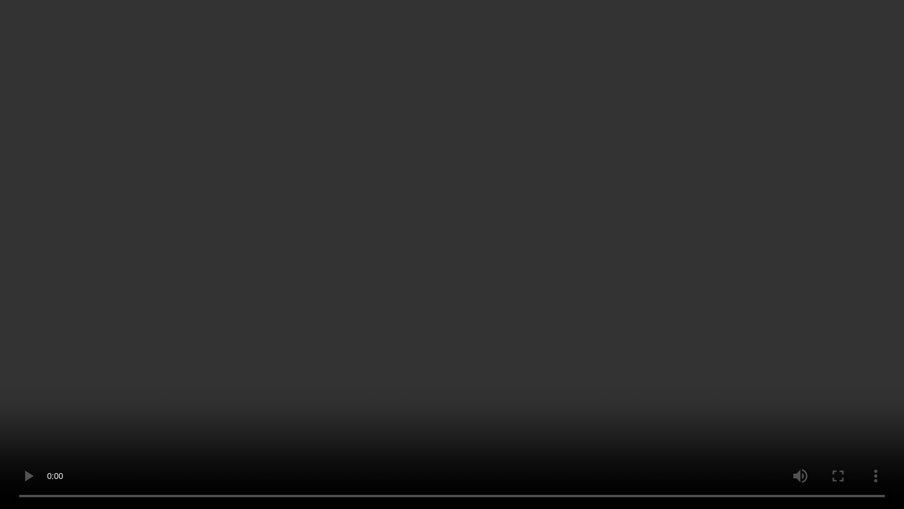
click at [507, 391] on video at bounding box center [452, 254] width 904 height 509
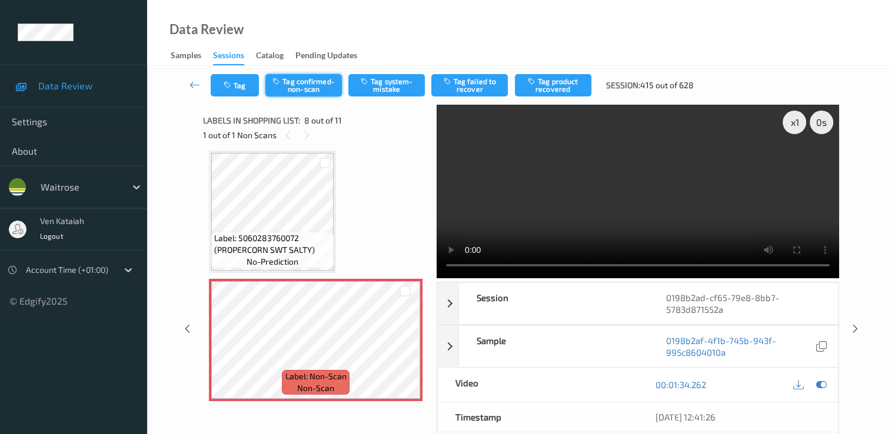
click at [324, 91] on button "Tag confirmed-non-scan" at bounding box center [303, 85] width 77 height 22
click at [558, 96] on button "Tag product recovered" at bounding box center [553, 85] width 77 height 22
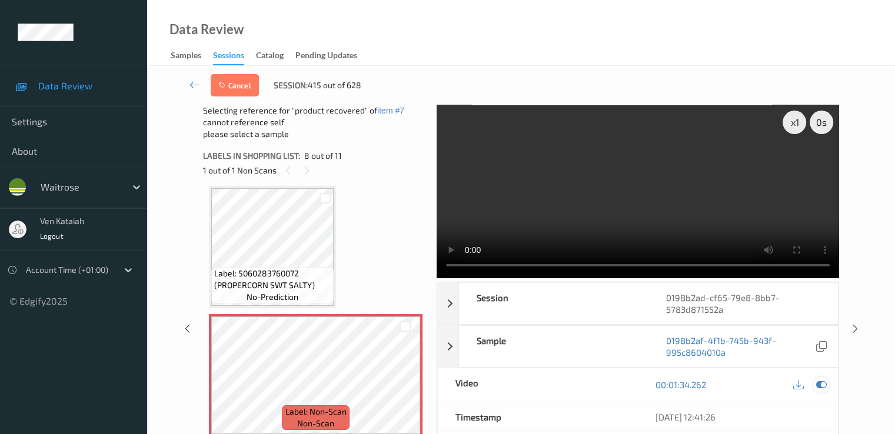
click at [610, 380] on icon at bounding box center [821, 385] width 11 height 11
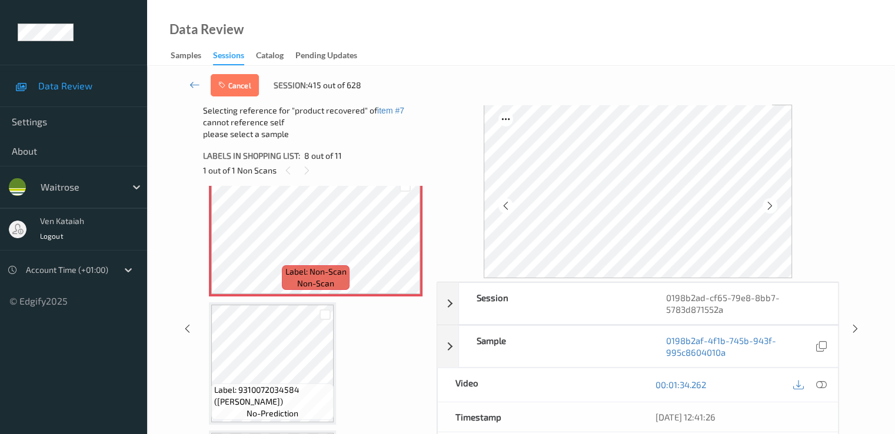
scroll to position [1011, 0]
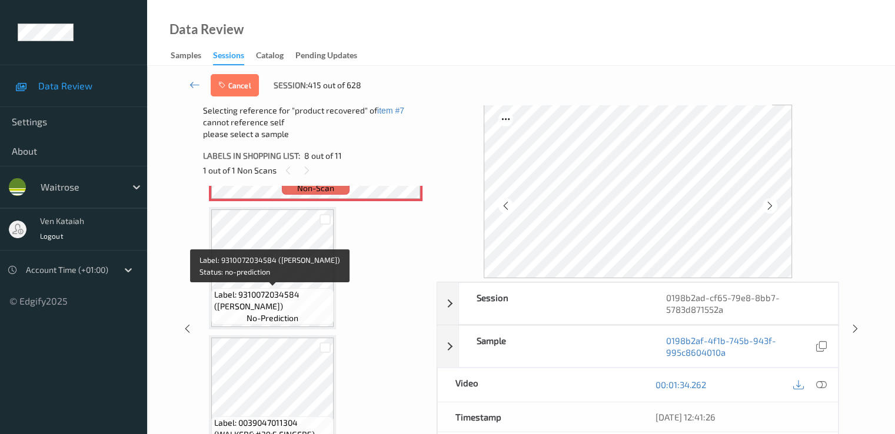
click at [301, 303] on span "Label: 9310072034584 (TIMTAM DRK CHOC)" at bounding box center [272, 301] width 117 height 24
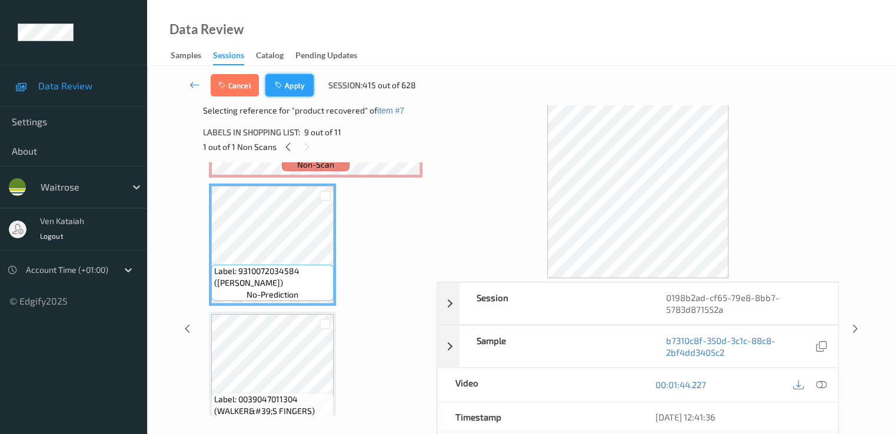
click at [278, 85] on icon "button" at bounding box center [280, 85] width 10 height 8
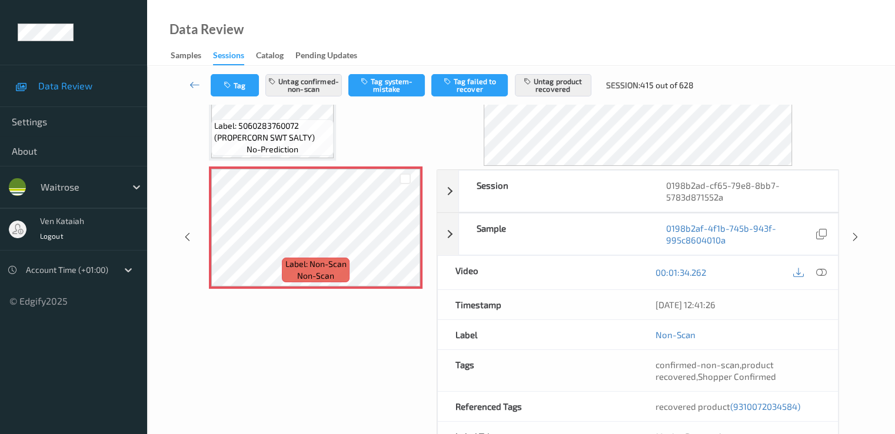
scroll to position [183, 0]
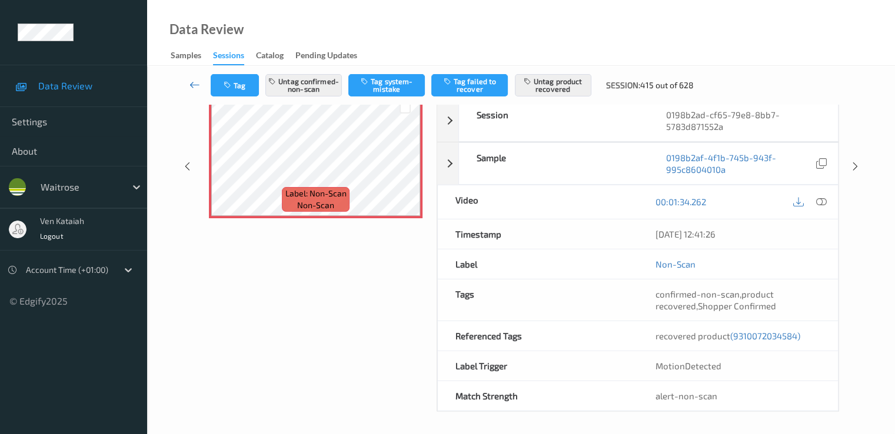
click at [194, 83] on icon at bounding box center [195, 85] width 11 height 12
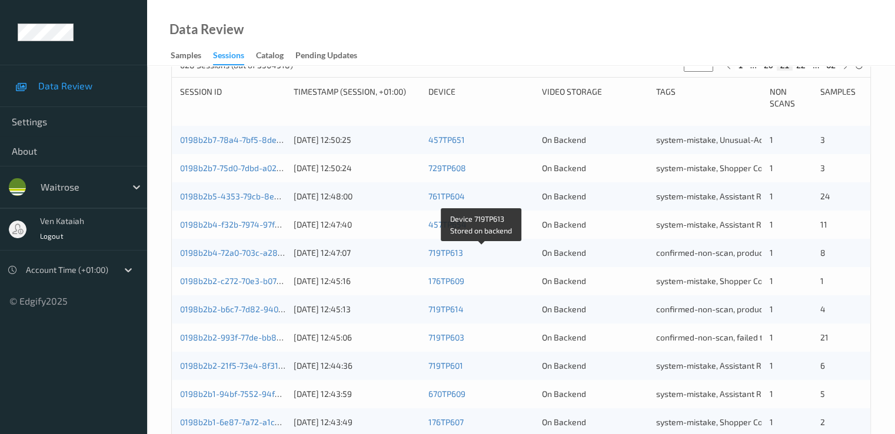
scroll to position [475, 0]
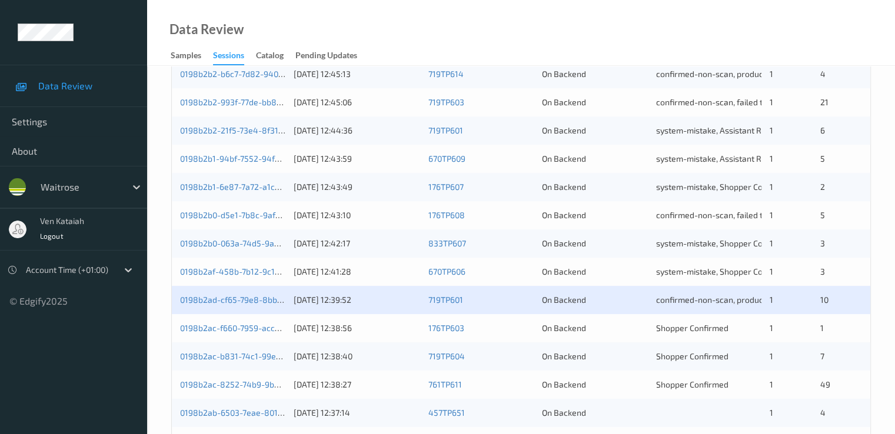
click at [254, 323] on div "0198b2ac-f660-7959-acc6-34cdf7630882" at bounding box center [232, 329] width 105 height 12
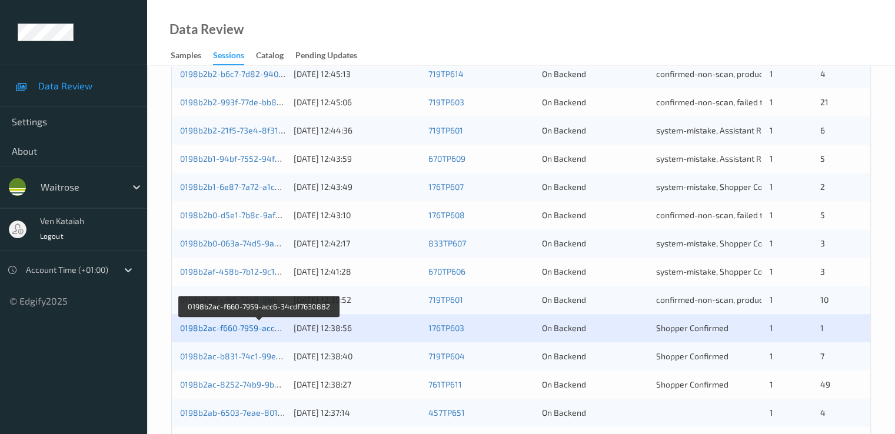
click at [259, 327] on link "0198b2ac-f660-7959-acc6-34cdf7630882" at bounding box center [259, 328] width 158 height 10
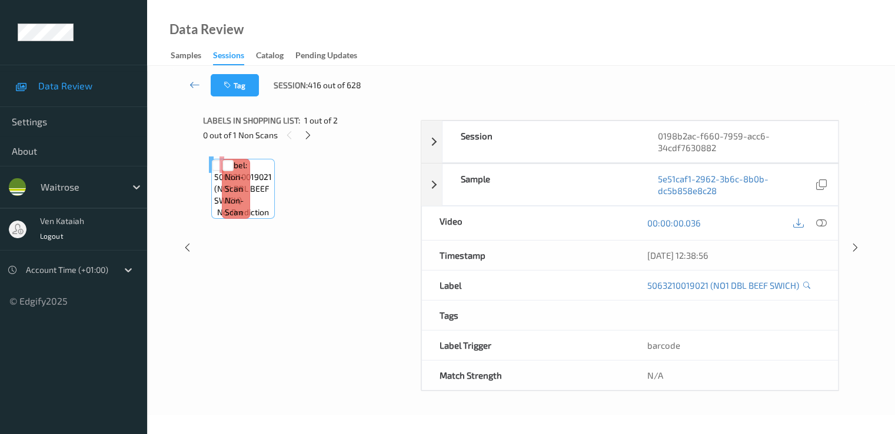
scroll to position [153, 0]
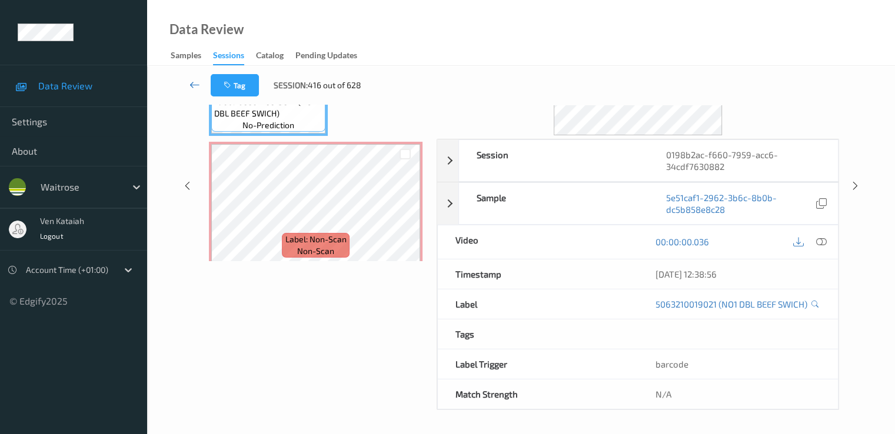
click at [192, 85] on icon at bounding box center [195, 85] width 11 height 12
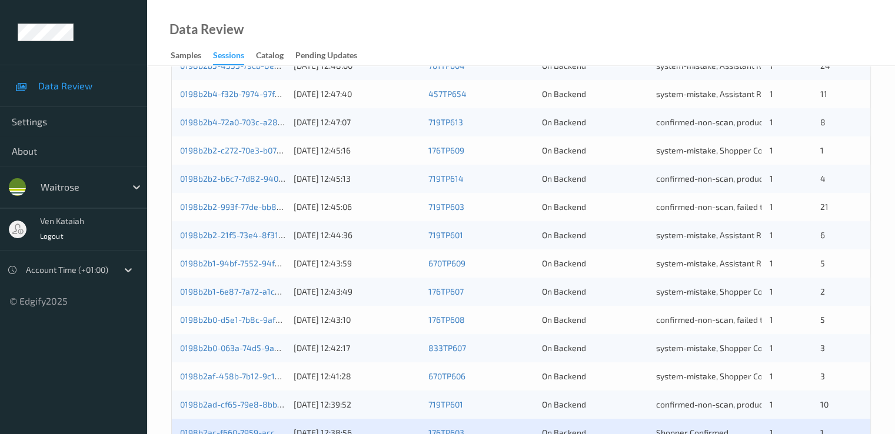
scroll to position [544, 0]
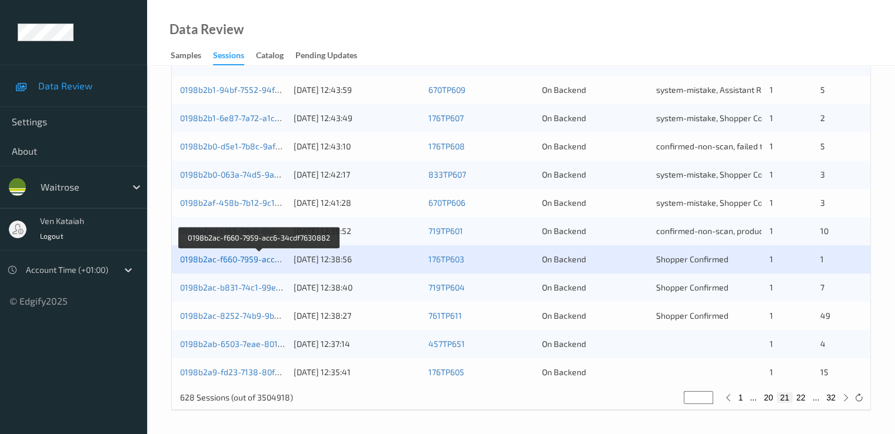
click at [241, 262] on link "0198b2ac-f660-7959-acc6-34cdf7630882" at bounding box center [259, 259] width 158 height 10
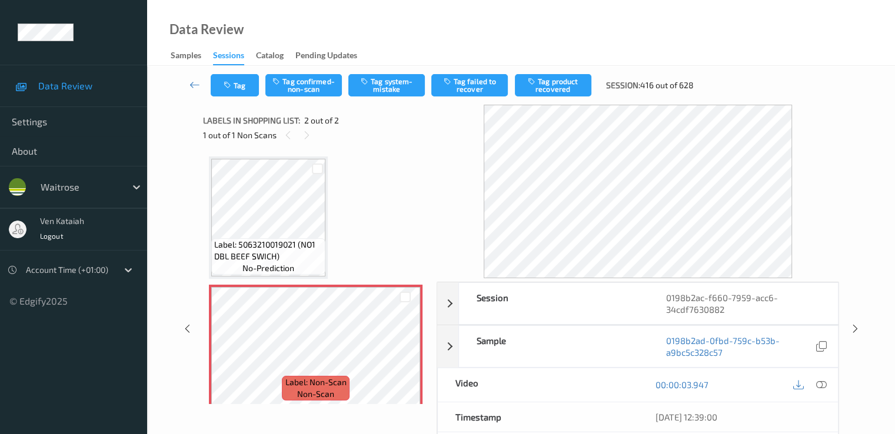
click at [305, 379] on span "Label: Non-Scan" at bounding box center [315, 383] width 61 height 12
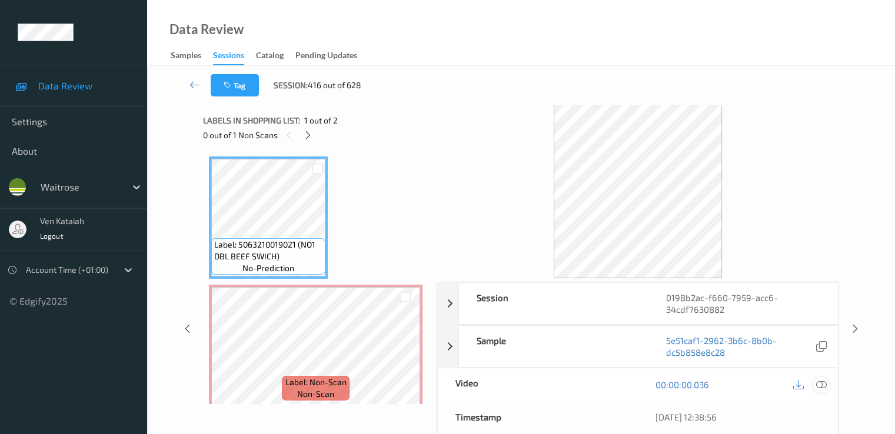
click at [610, 380] on icon at bounding box center [821, 385] width 11 height 11
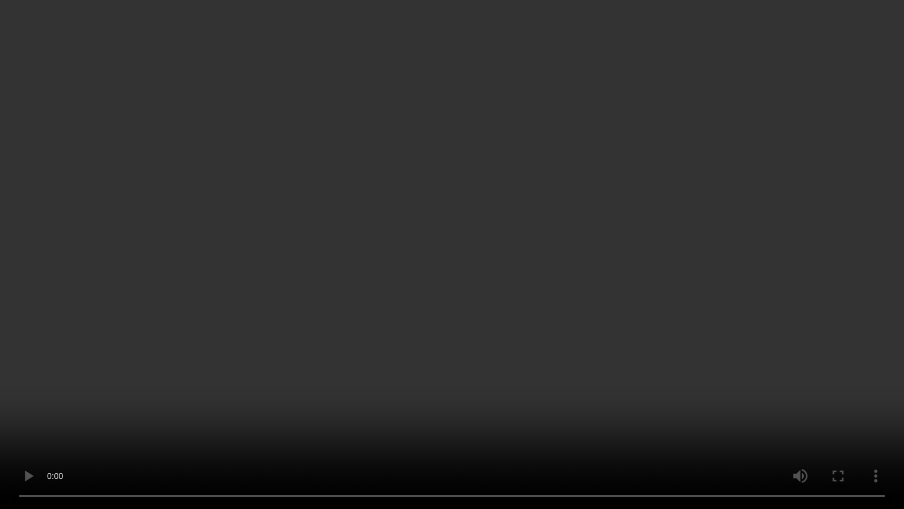
click at [95, 392] on video at bounding box center [452, 254] width 904 height 509
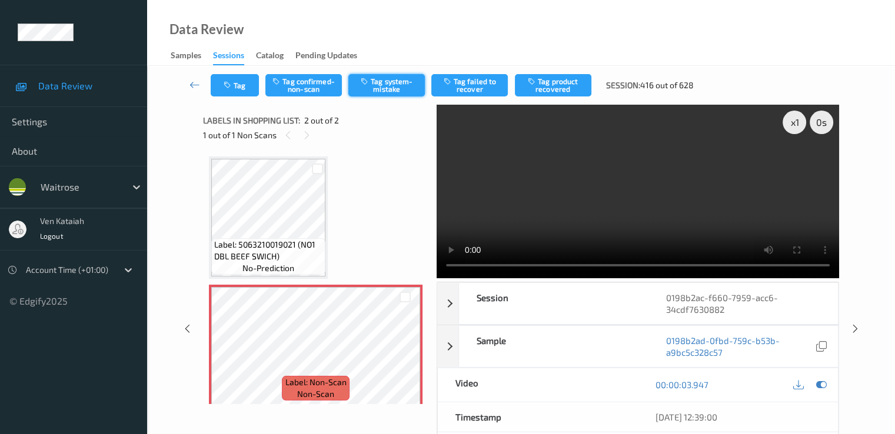
click at [387, 87] on button "Tag system-mistake" at bounding box center [386, 85] width 77 height 22
click at [234, 85] on button "Tag" at bounding box center [235, 85] width 48 height 22
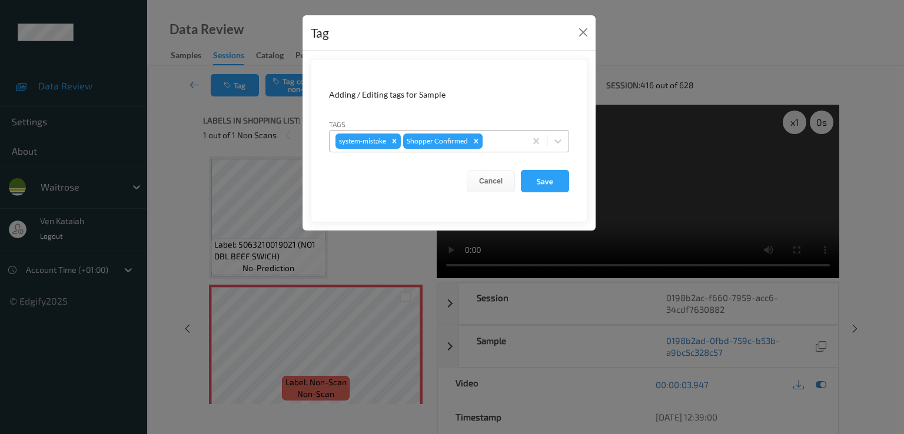
click at [506, 138] on div at bounding box center [502, 141] width 35 height 14
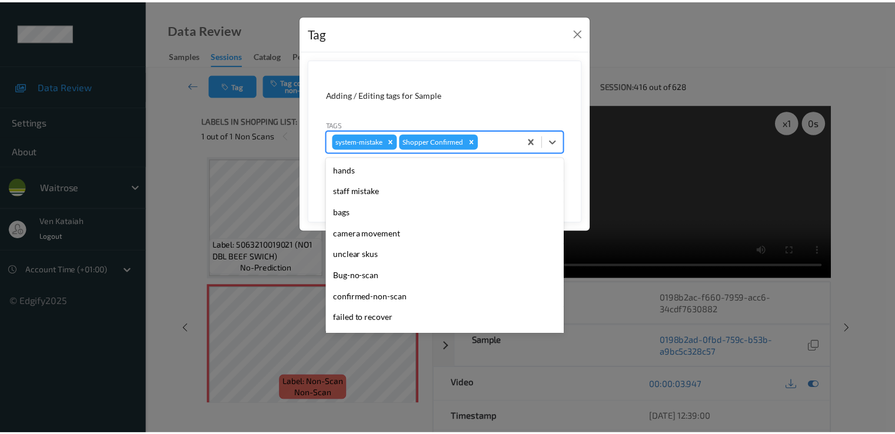
scroll to position [231, 0]
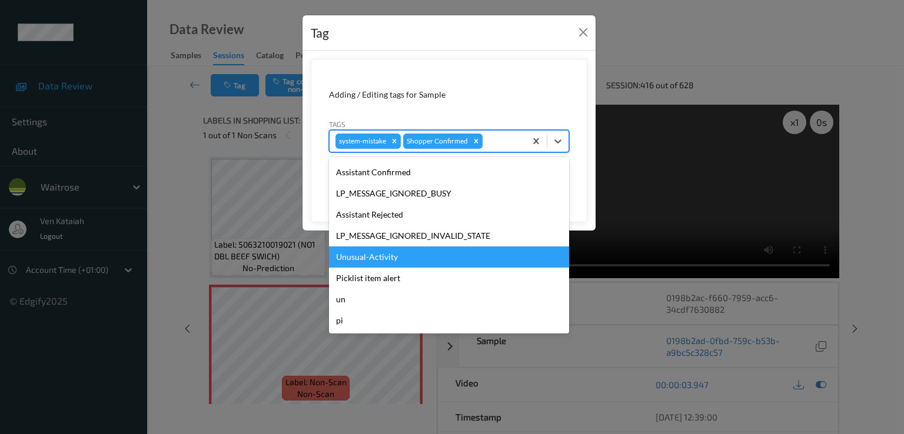
click at [372, 264] on div "Unusual-Activity" at bounding box center [449, 257] width 240 height 21
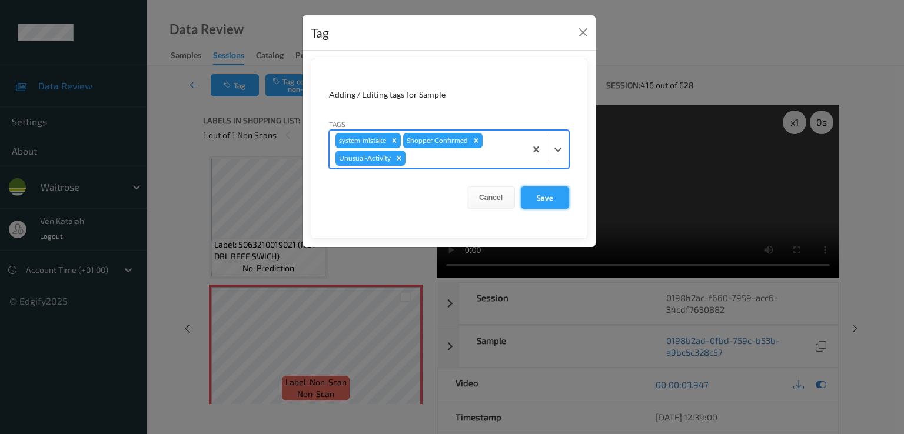
click at [557, 197] on button "Save" at bounding box center [545, 198] width 48 height 22
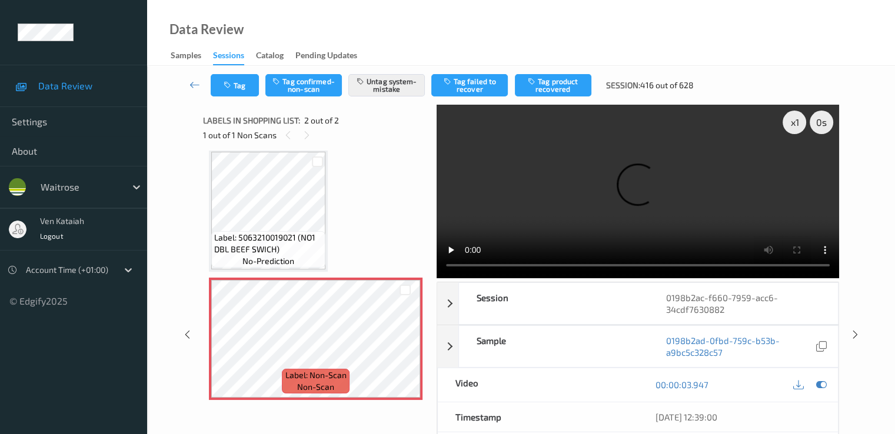
scroll to position [9, 0]
click at [198, 81] on icon at bounding box center [195, 85] width 11 height 12
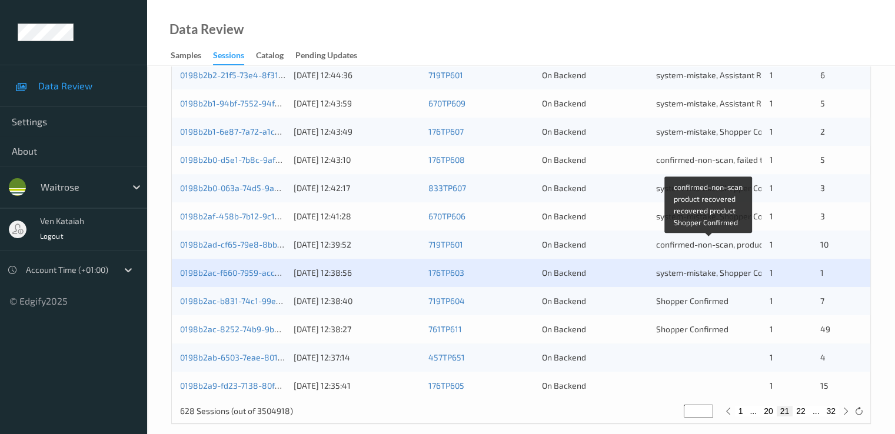
scroll to position [544, 0]
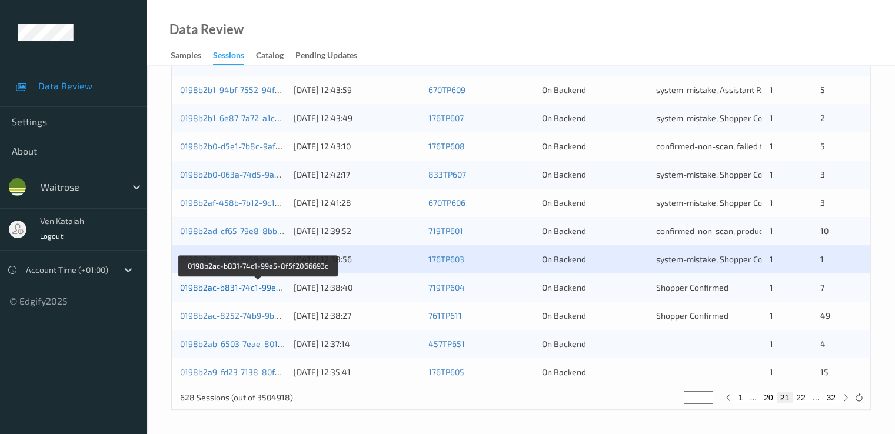
click at [249, 283] on link "0198b2ac-b831-74c1-99e5-8f5f2066693c" at bounding box center [258, 288] width 157 height 10
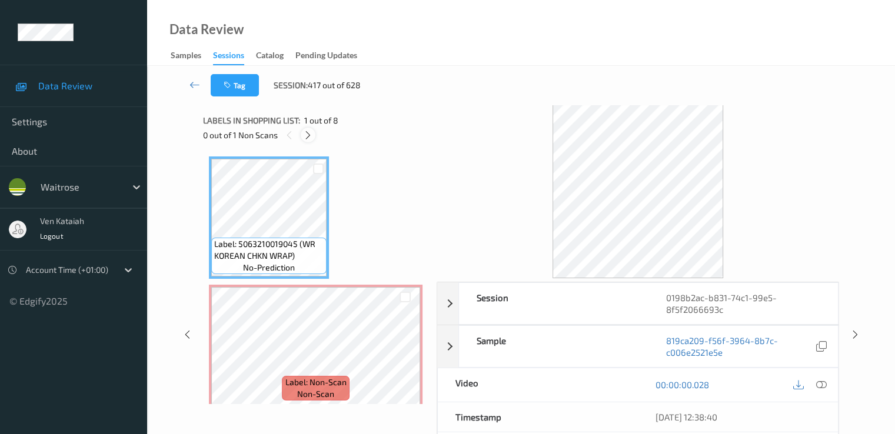
click at [308, 139] on icon at bounding box center [308, 135] width 10 height 11
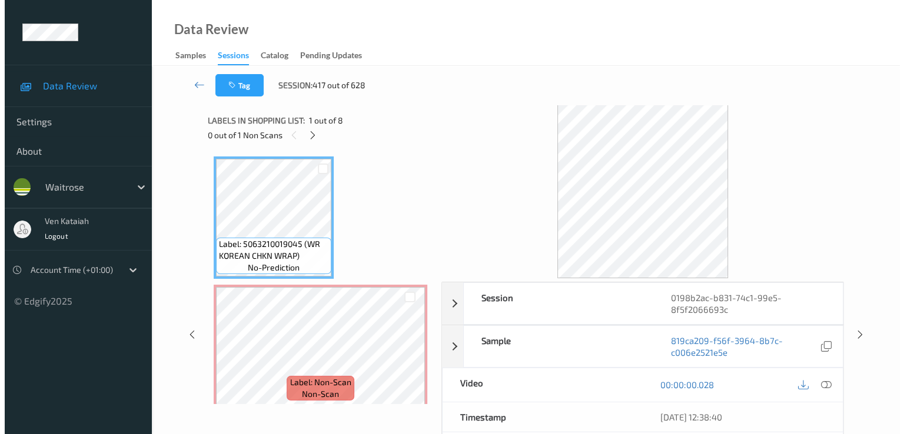
scroll to position [6, 0]
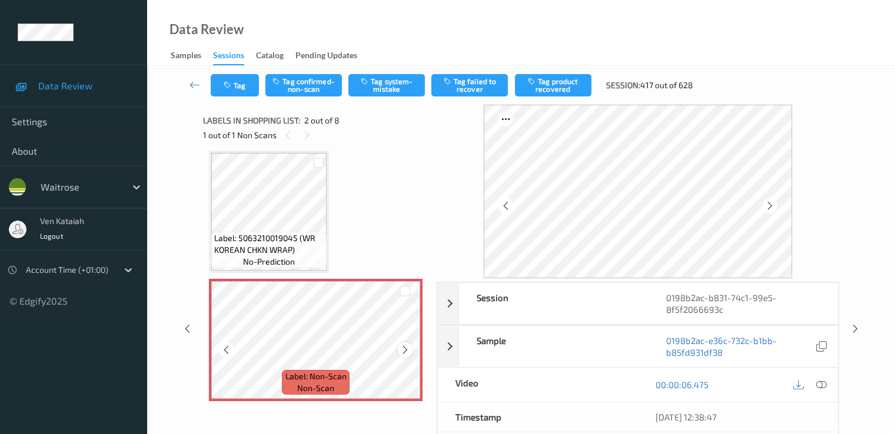
click at [402, 349] on icon at bounding box center [405, 350] width 10 height 11
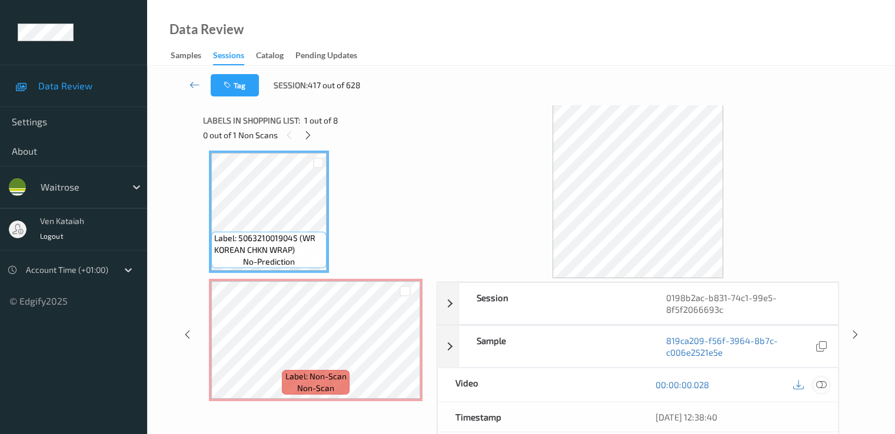
click at [610, 381] on icon at bounding box center [821, 385] width 11 height 11
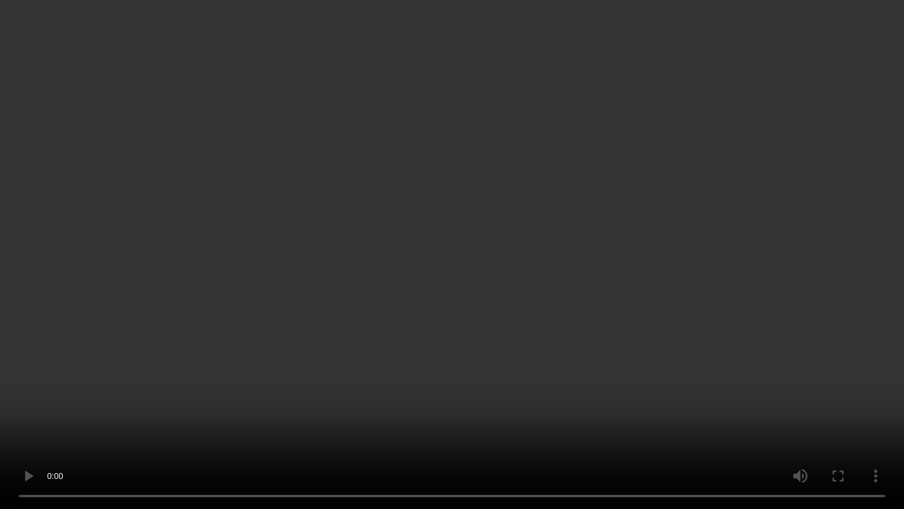
click at [90, 394] on video at bounding box center [452, 254] width 904 height 509
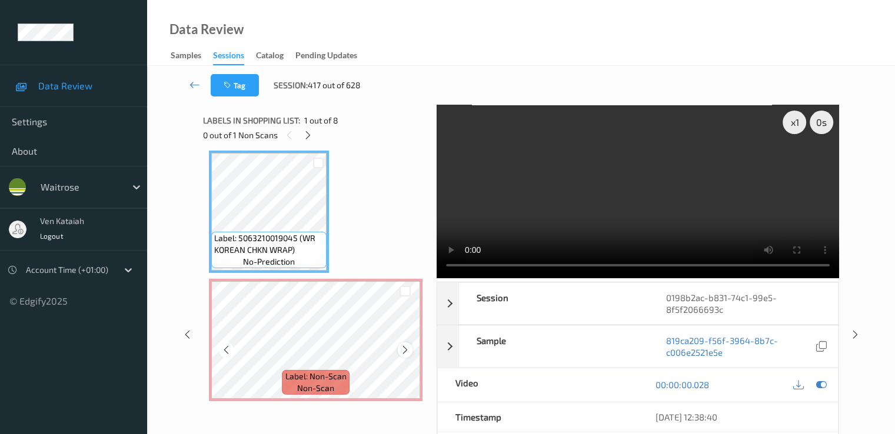
click at [400, 351] on icon at bounding box center [405, 350] width 10 height 11
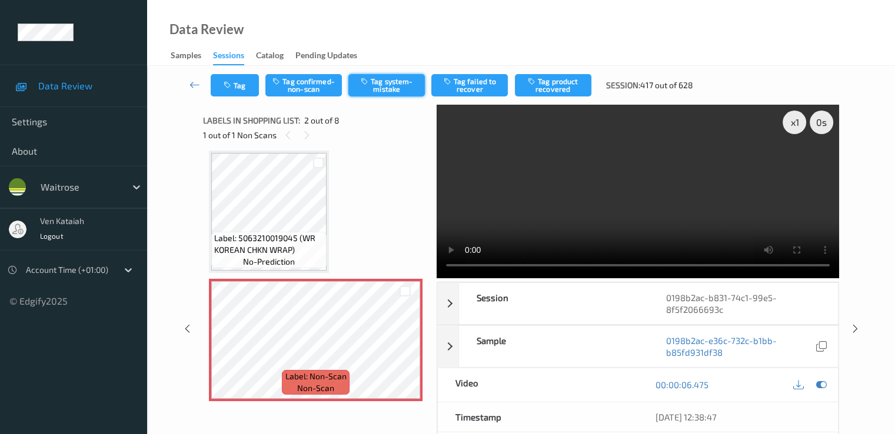
click at [367, 81] on icon "button" at bounding box center [366, 81] width 10 height 8
click at [235, 92] on button "Tag" at bounding box center [235, 85] width 48 height 22
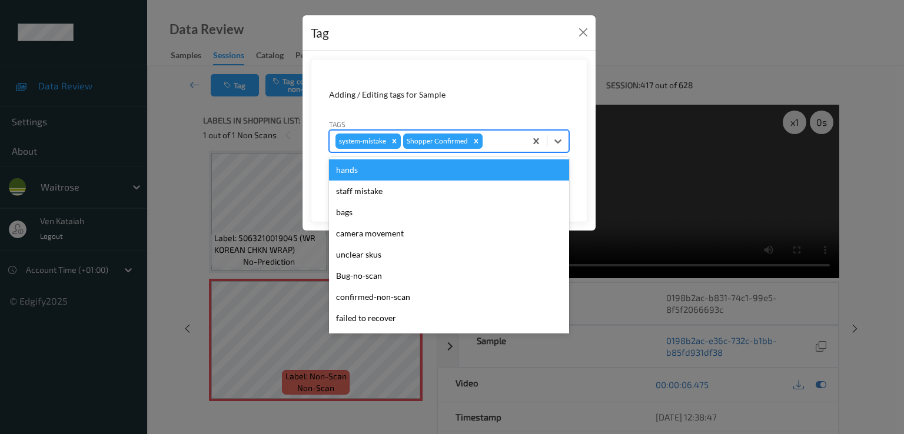
click at [493, 138] on div at bounding box center [502, 141] width 35 height 14
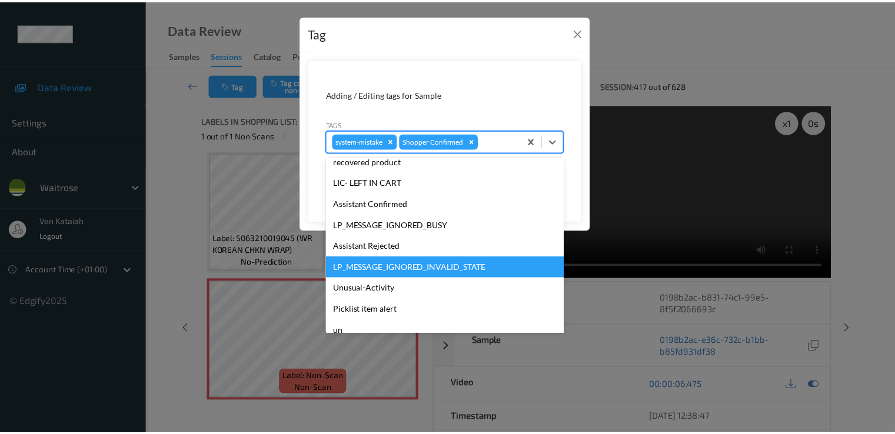
scroll to position [231, 0]
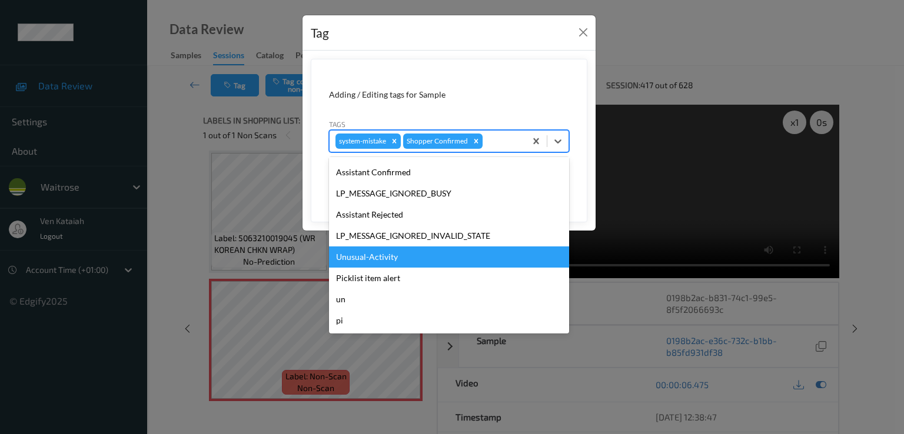
click at [376, 249] on div "Unusual-Activity" at bounding box center [449, 257] width 240 height 21
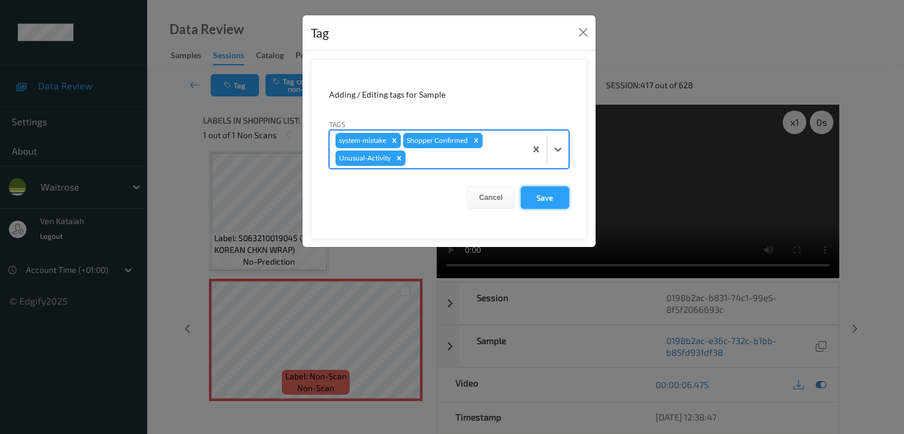
click at [558, 201] on button "Save" at bounding box center [545, 198] width 48 height 22
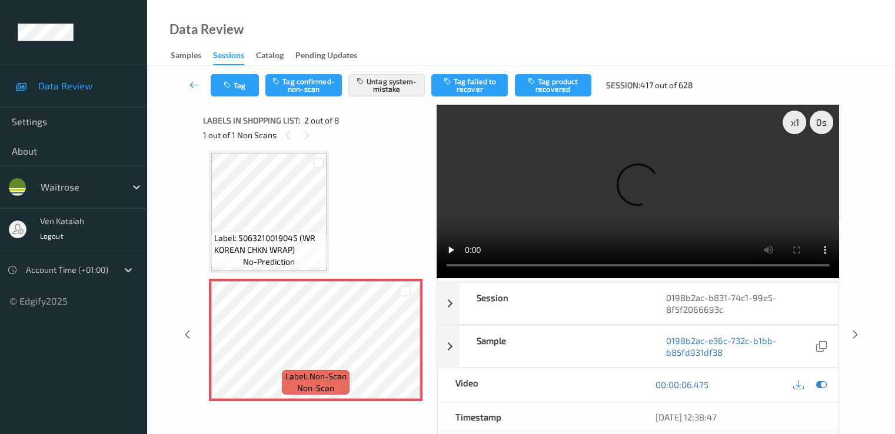
scroll to position [124, 0]
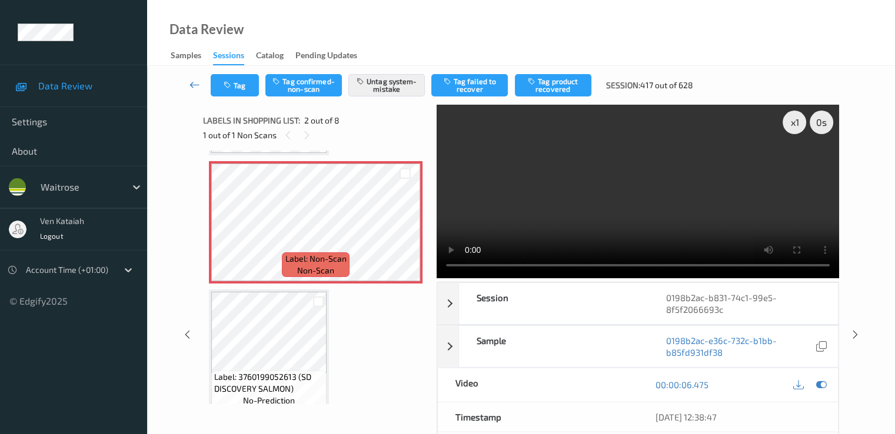
click at [196, 83] on icon at bounding box center [195, 85] width 11 height 12
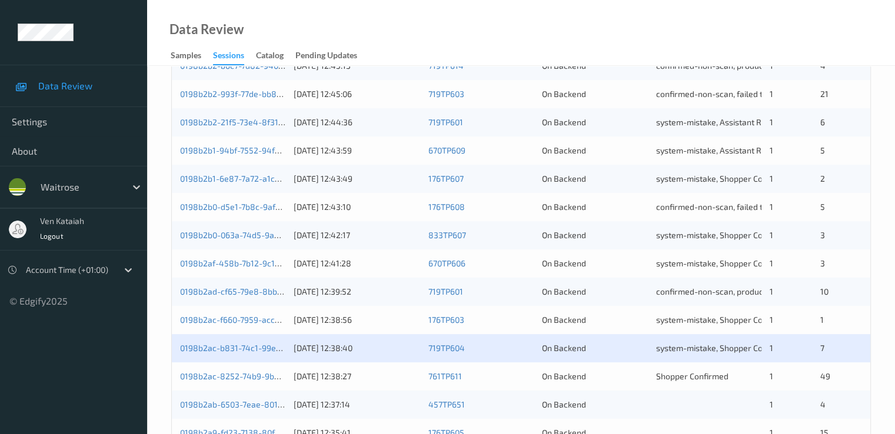
scroll to position [544, 0]
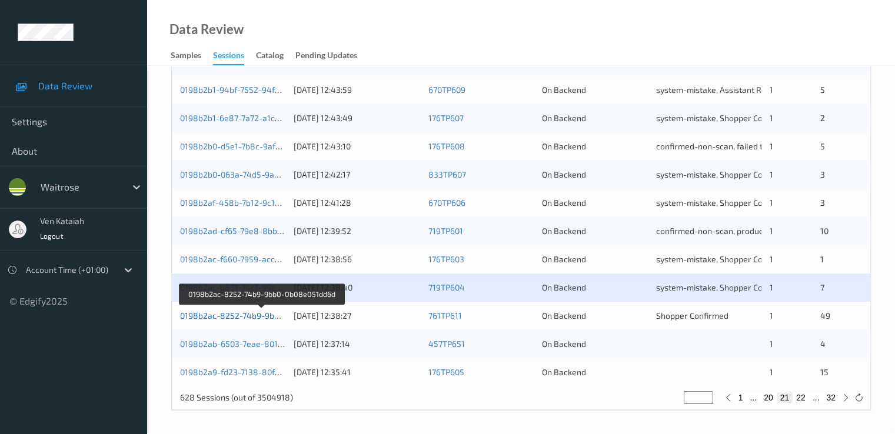
click at [231, 315] on link "0198b2ac-8252-74b9-9bb0-0b08e051dd6d" at bounding box center [261, 316] width 163 height 10
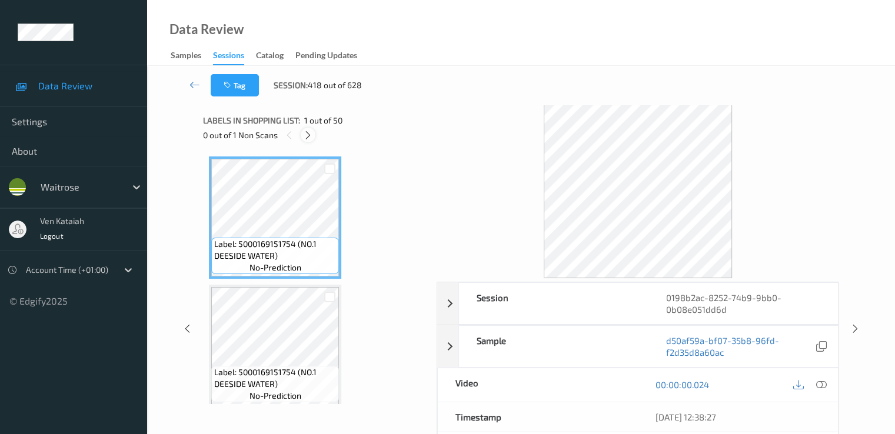
click at [306, 137] on icon at bounding box center [308, 135] width 10 height 11
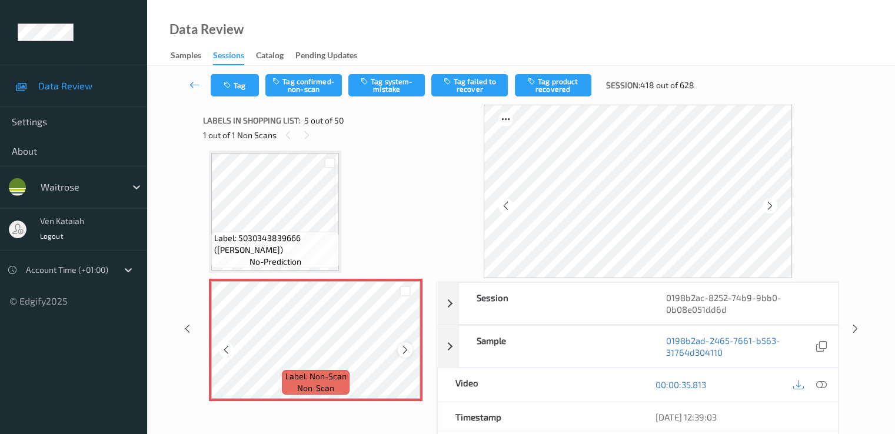
click at [408, 348] on icon at bounding box center [405, 350] width 10 height 11
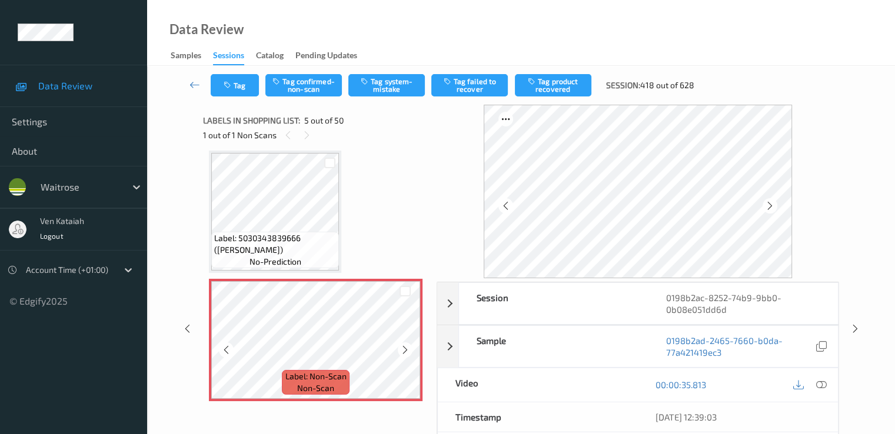
click at [408, 348] on icon at bounding box center [405, 350] width 10 height 11
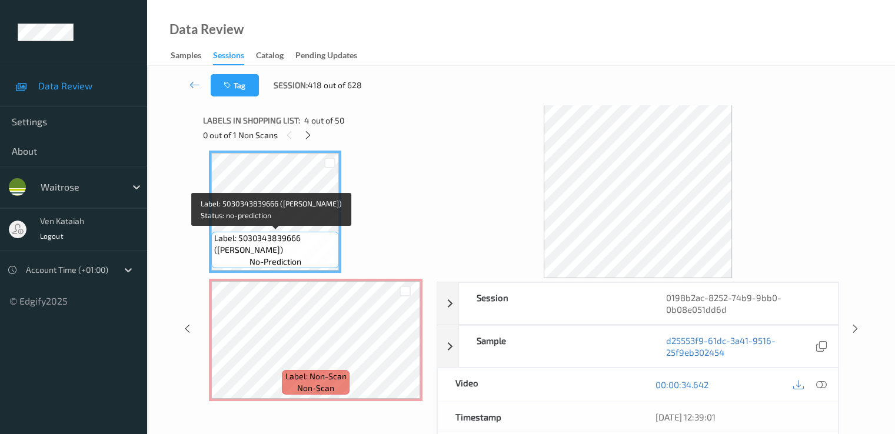
drag, startPoint x: 306, startPoint y: 238, endPoint x: 255, endPoint y: 248, distance: 52.2
click at [255, 248] on span "Label: 5030343839666 (BELAZU CHICKPEAS)" at bounding box center [275, 244] width 122 height 24
copy span "BELAZU CHICKPEAS"
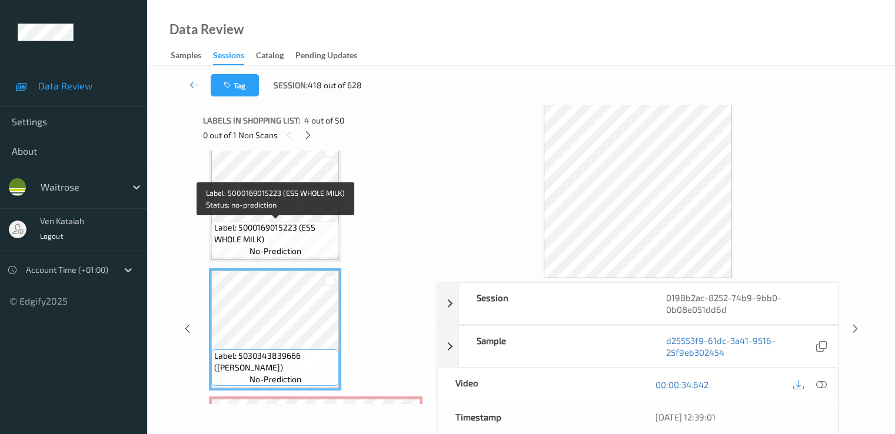
scroll to position [509, 0]
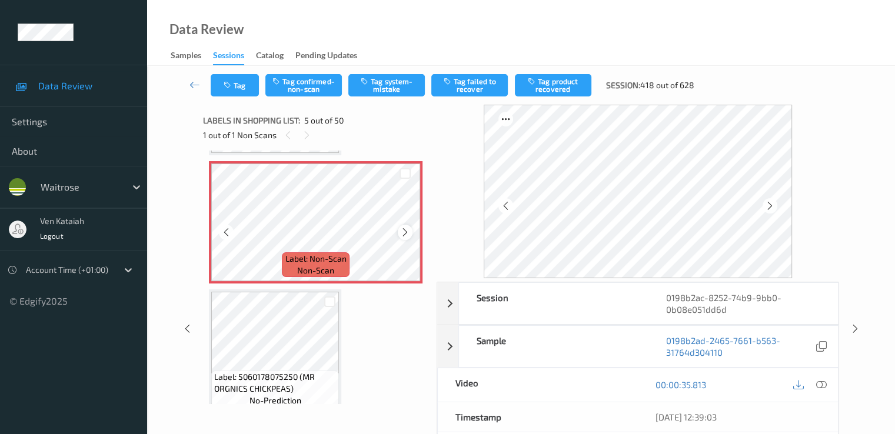
click at [404, 234] on icon at bounding box center [405, 232] width 10 height 11
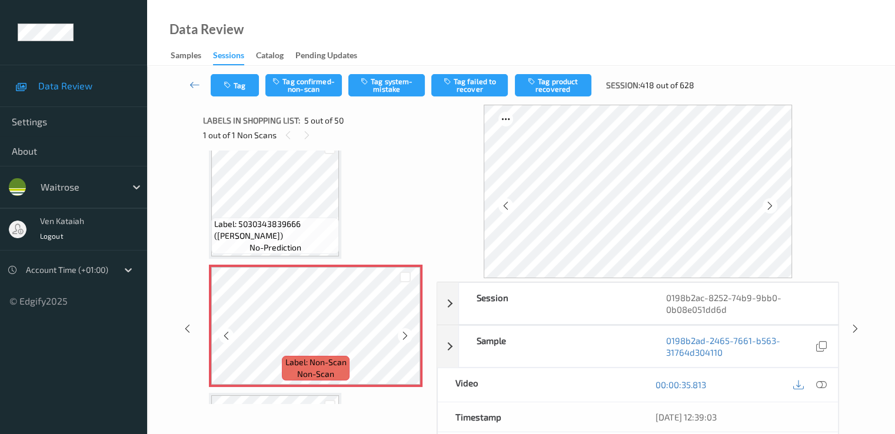
scroll to position [391, 0]
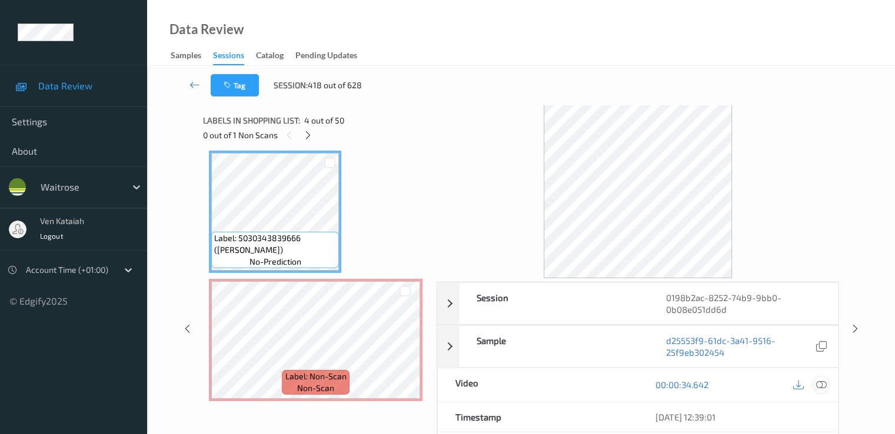
click at [610, 386] on div at bounding box center [821, 385] width 16 height 16
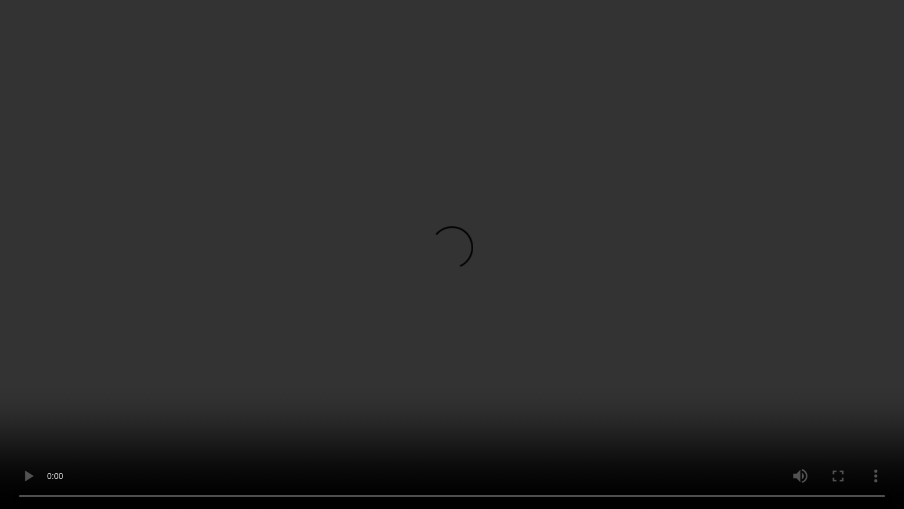
click at [202, 379] on video at bounding box center [452, 254] width 904 height 509
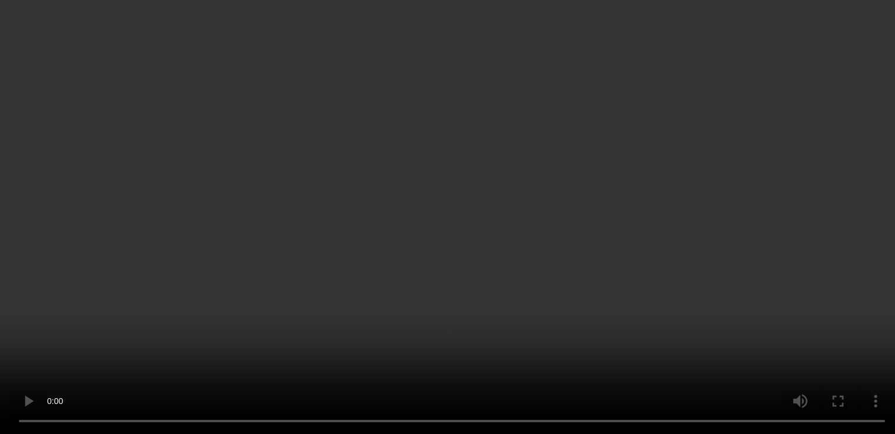
scroll to position [626, 0]
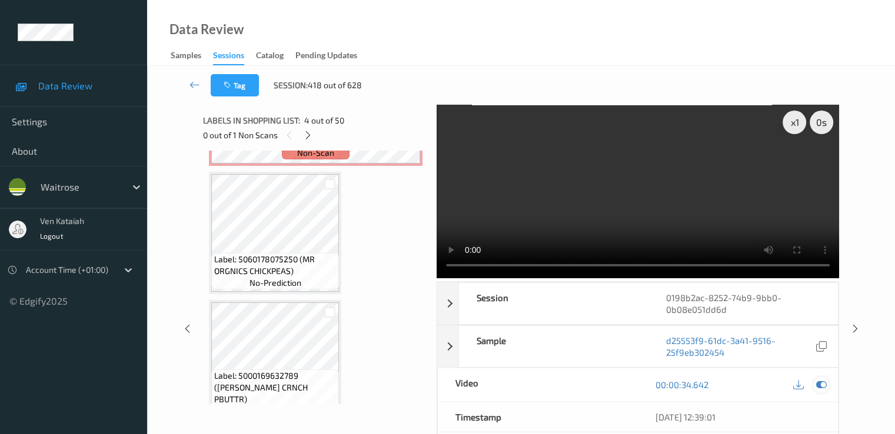
click at [610, 388] on icon at bounding box center [821, 385] width 11 height 11
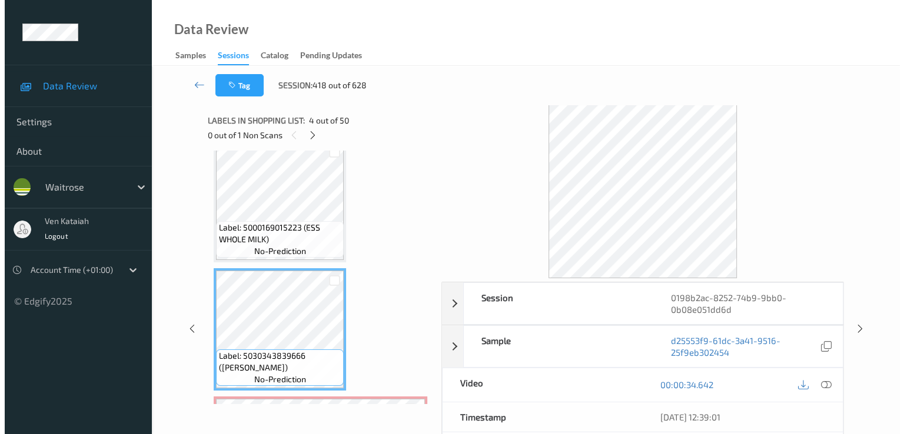
scroll to position [391, 0]
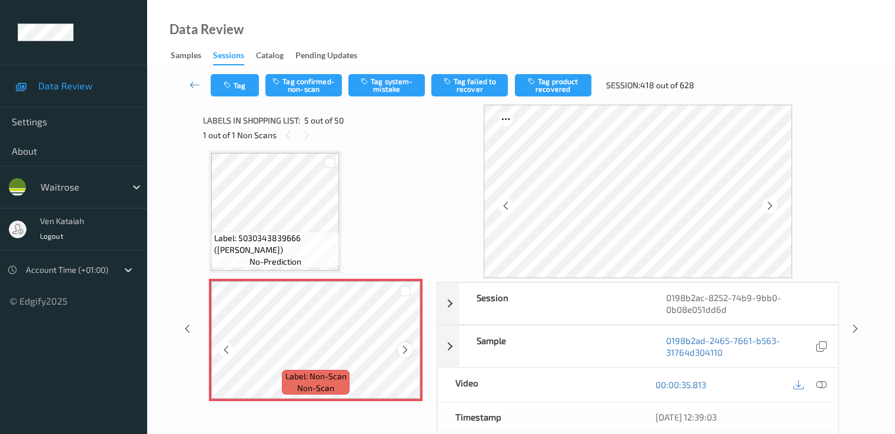
click at [405, 349] on icon at bounding box center [405, 350] width 10 height 11
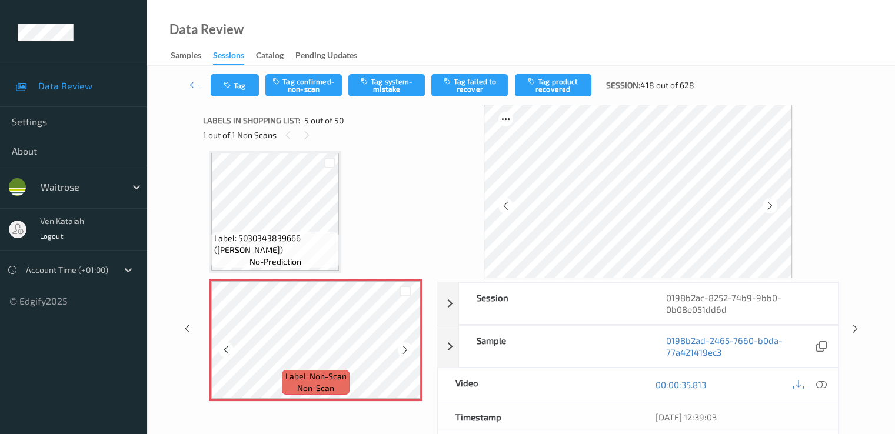
click at [405, 349] on icon at bounding box center [405, 350] width 10 height 11
click at [370, 85] on button "Tag system-mistake" at bounding box center [386, 85] width 77 height 22
click at [251, 91] on button "Tag" at bounding box center [235, 85] width 48 height 22
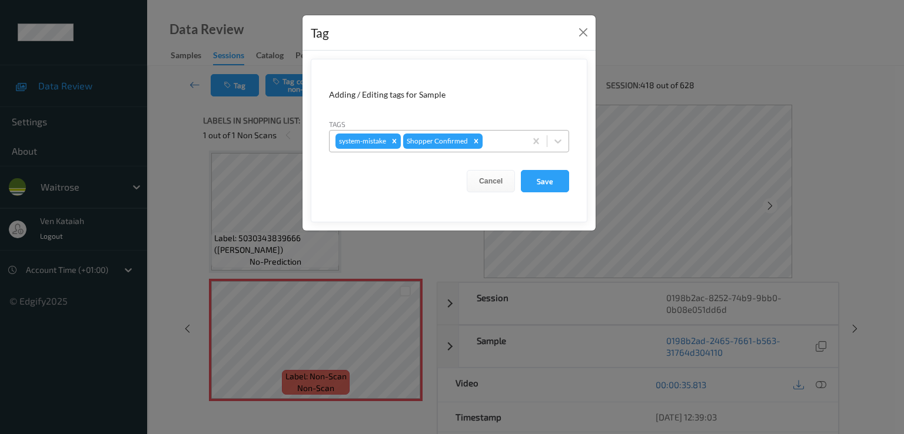
click at [501, 150] on div "system-mistake Shopper Confirmed" at bounding box center [428, 141] width 196 height 20
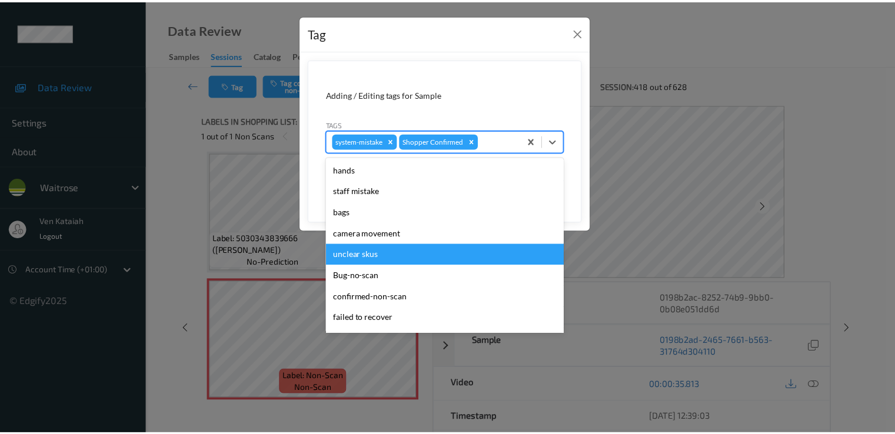
scroll to position [231, 0]
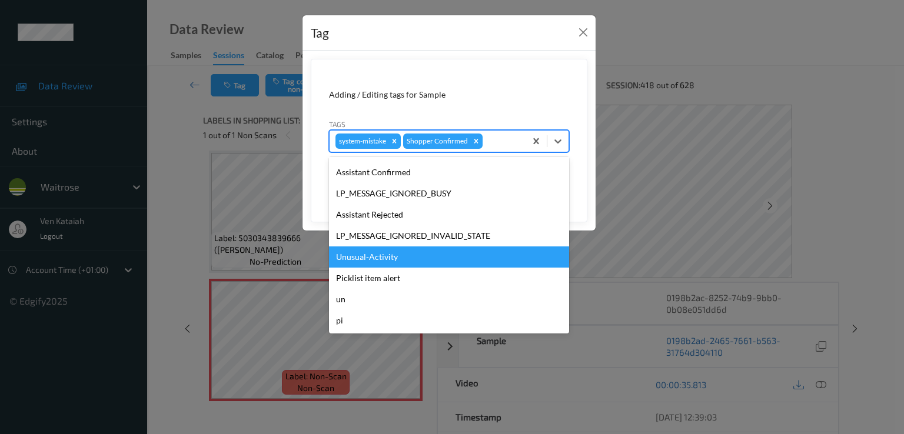
click at [396, 254] on div "Unusual-Activity" at bounding box center [449, 257] width 240 height 21
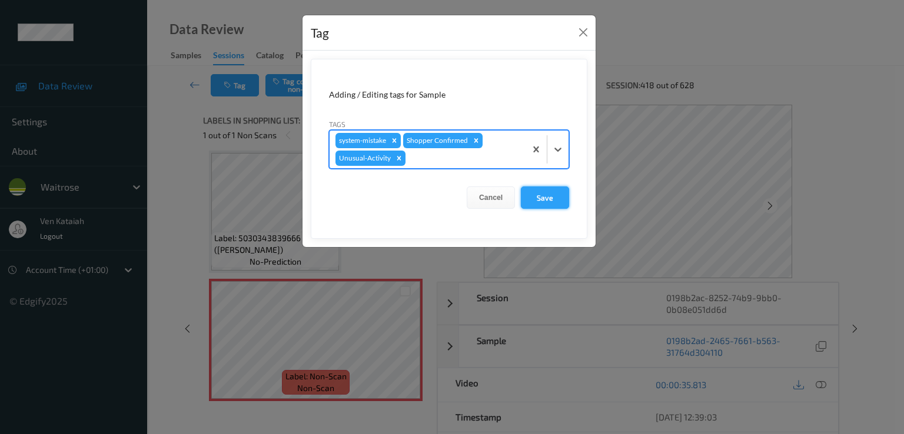
click at [530, 191] on button "Save" at bounding box center [545, 198] width 48 height 22
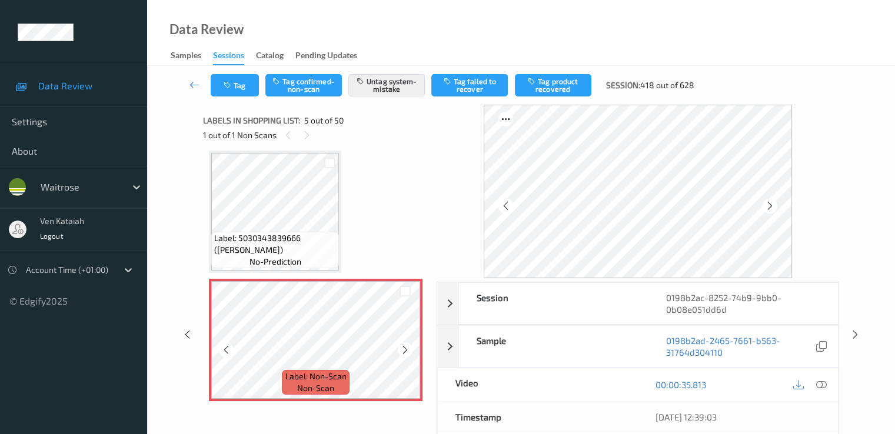
scroll to position [509, 0]
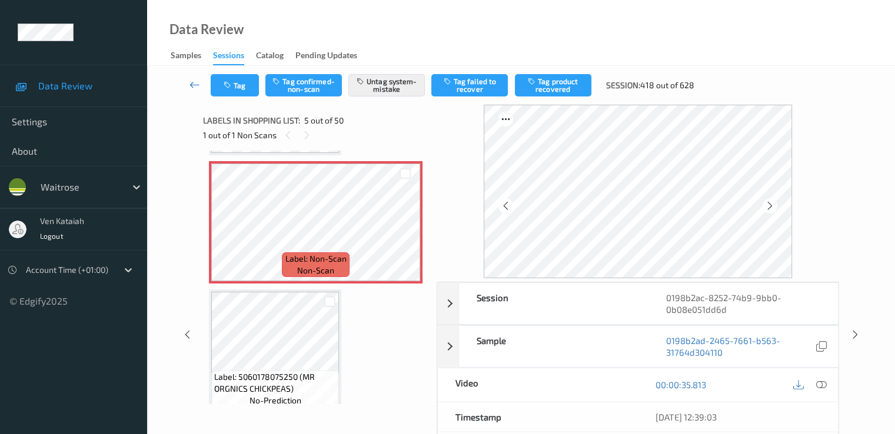
click at [188, 81] on link at bounding box center [195, 85] width 31 height 22
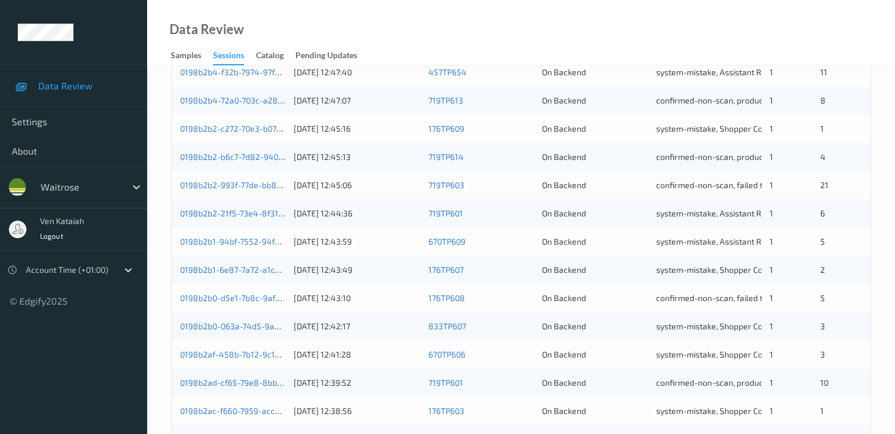
scroll to position [544, 0]
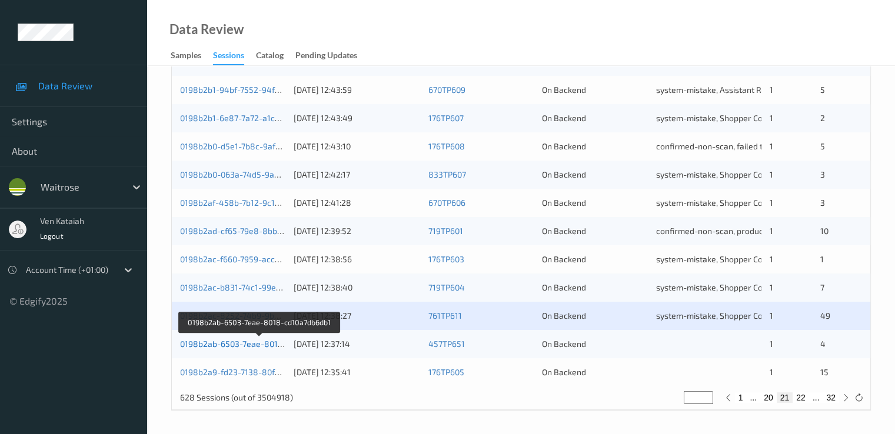
click at [258, 342] on link "0198b2ab-6503-7eae-8018-cd10a7db6db1" at bounding box center [260, 344] width 160 height 10
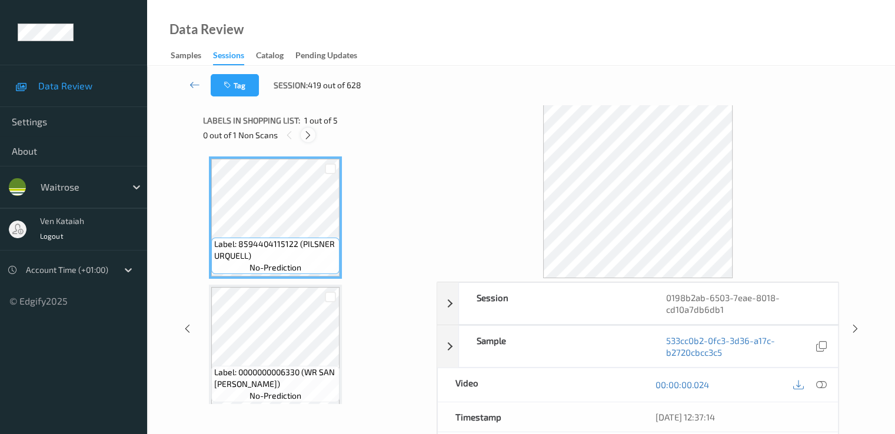
click at [312, 132] on icon at bounding box center [308, 135] width 10 height 11
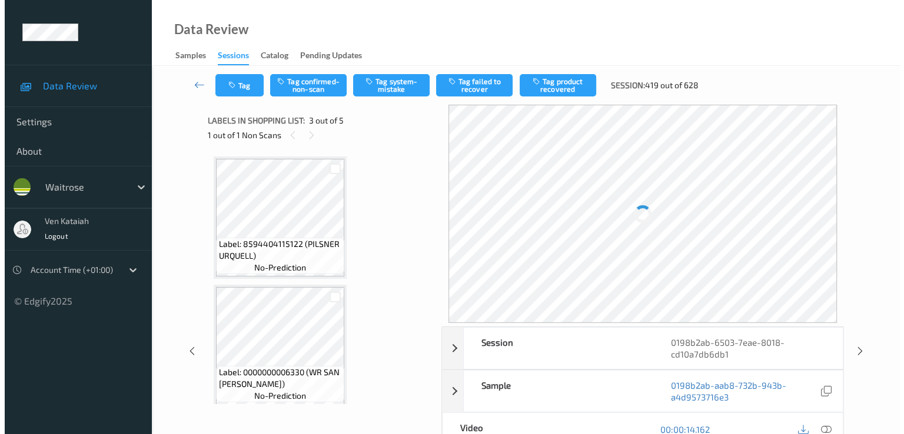
scroll to position [134, 0]
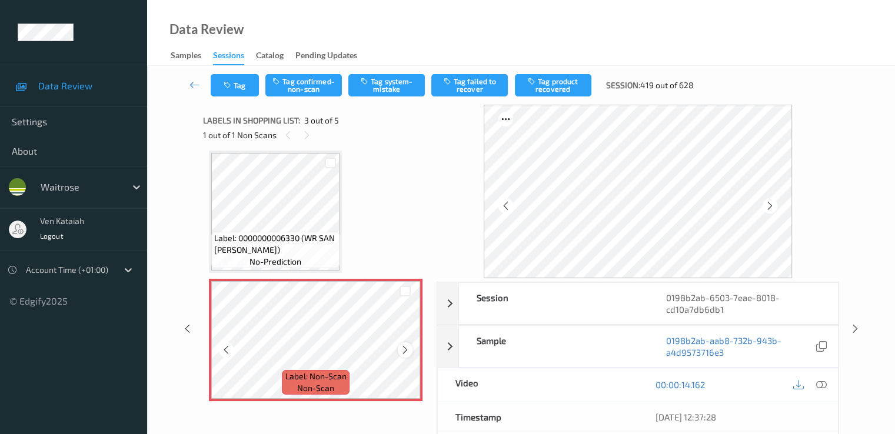
click at [400, 347] on div at bounding box center [405, 350] width 15 height 15
click at [410, 351] on div at bounding box center [405, 350] width 15 height 15
click at [410, 350] on div at bounding box center [405, 350] width 15 height 15
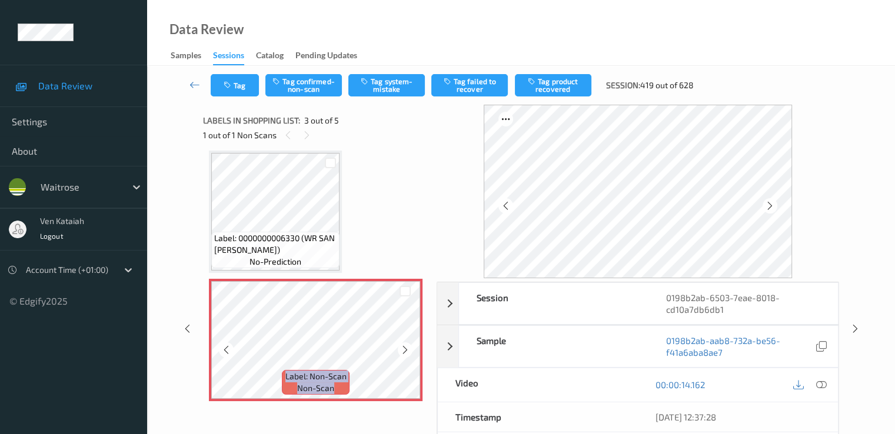
click at [410, 350] on div at bounding box center [405, 350] width 15 height 15
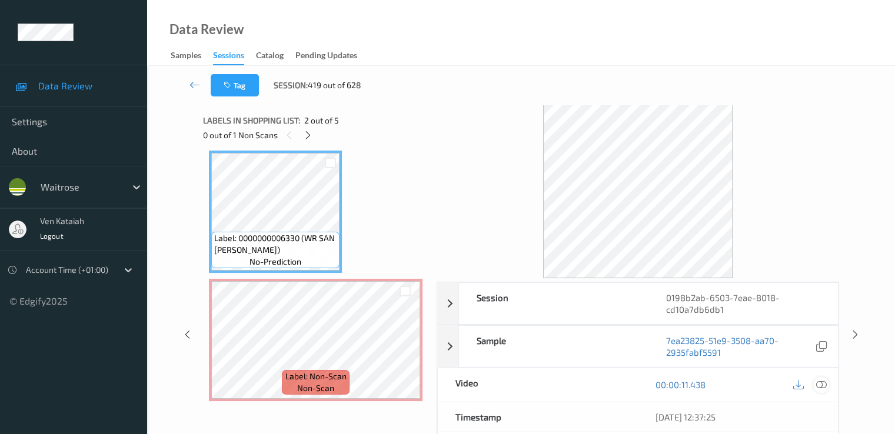
click at [610, 381] on icon at bounding box center [821, 385] width 11 height 11
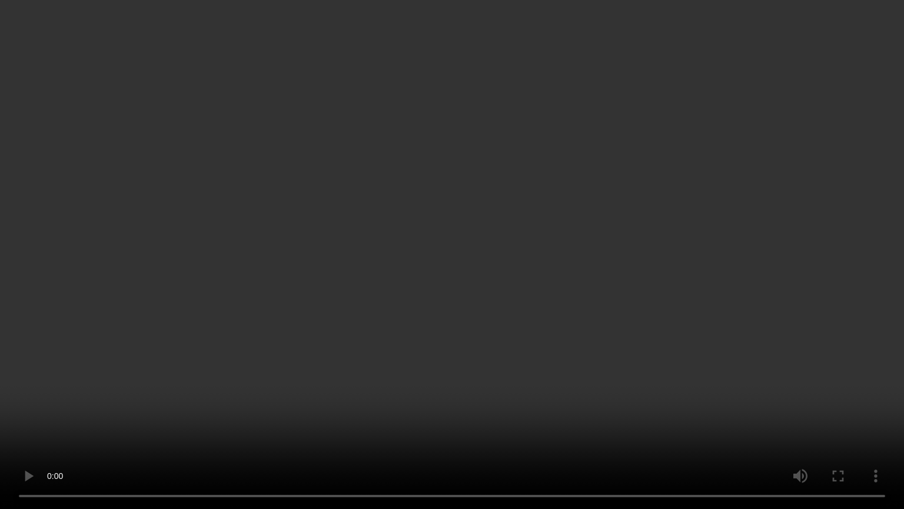
click at [224, 398] on video at bounding box center [452, 254] width 904 height 509
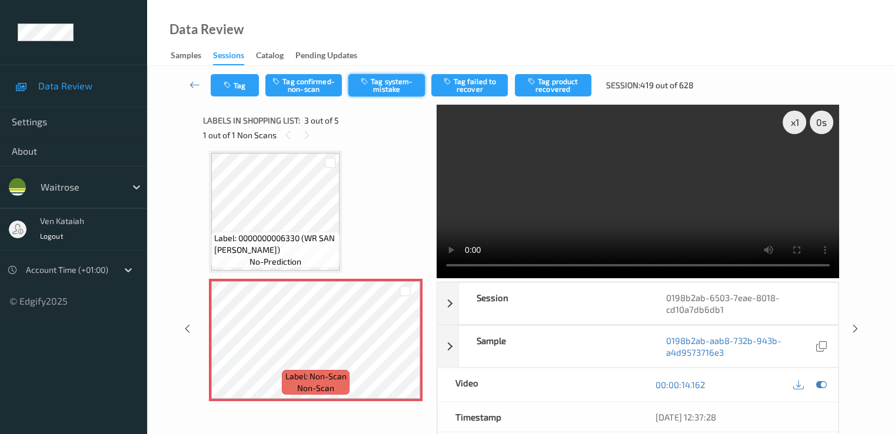
click at [400, 84] on button "Tag system-mistake" at bounding box center [386, 85] width 77 height 22
click at [238, 84] on button "Tag" at bounding box center [235, 85] width 48 height 22
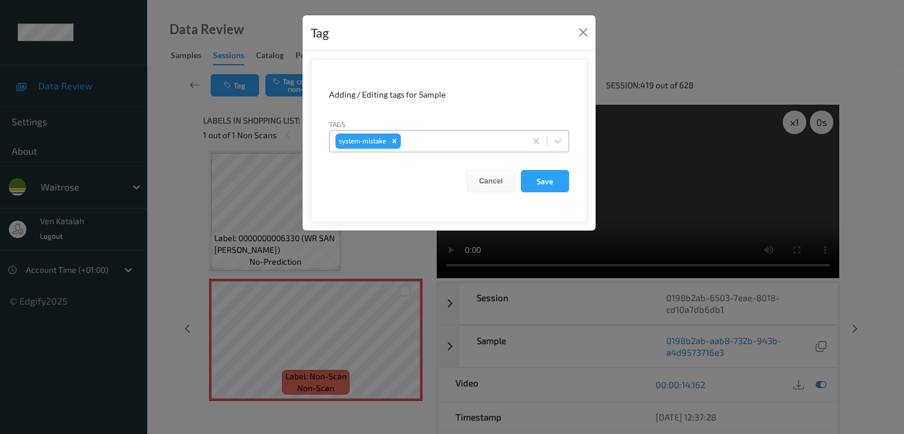
click at [480, 140] on div at bounding box center [461, 141] width 117 height 14
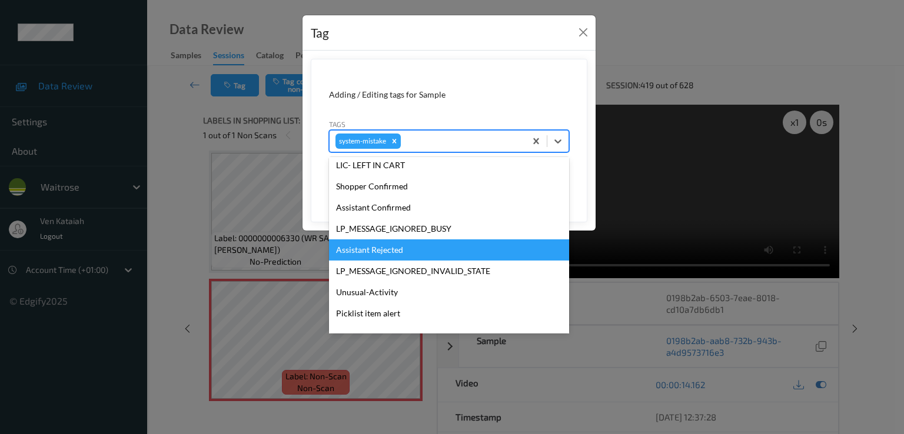
scroll to position [252, 0]
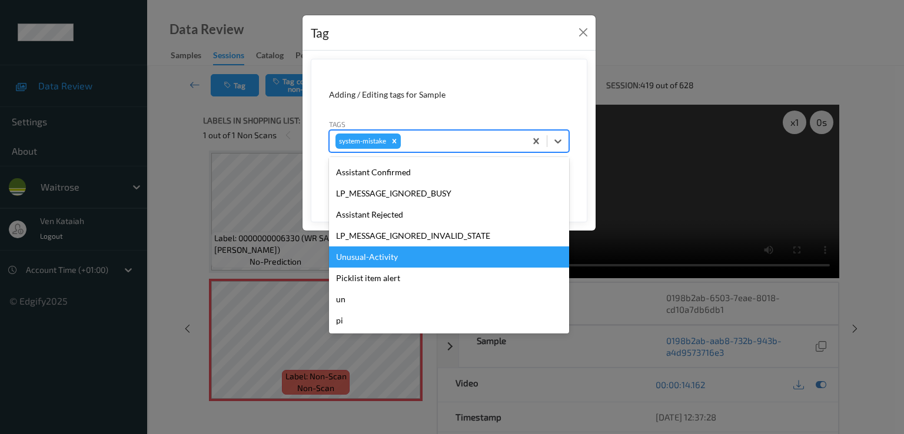
click at [388, 264] on div "Unusual-Activity" at bounding box center [449, 257] width 240 height 21
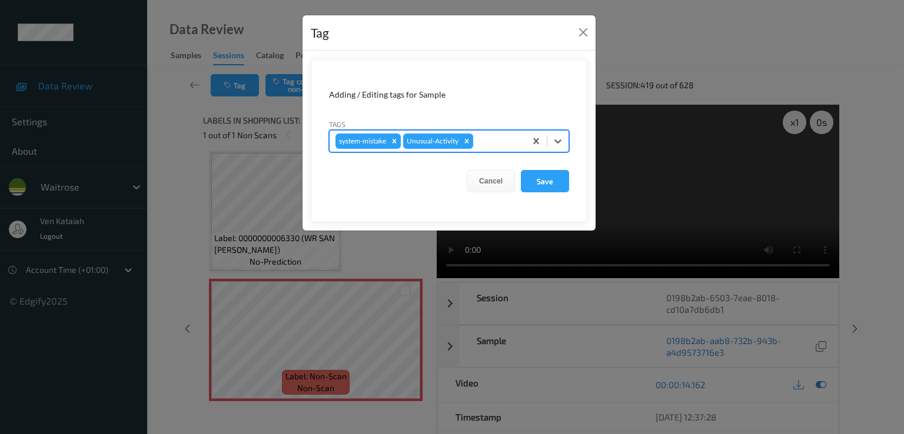
click at [501, 133] on div "system-mistake Unusual-Activity" at bounding box center [428, 141] width 196 height 20
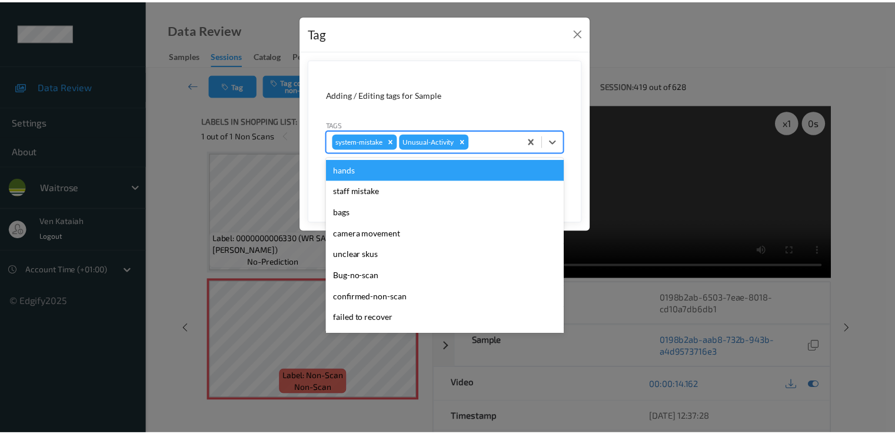
scroll to position [231, 0]
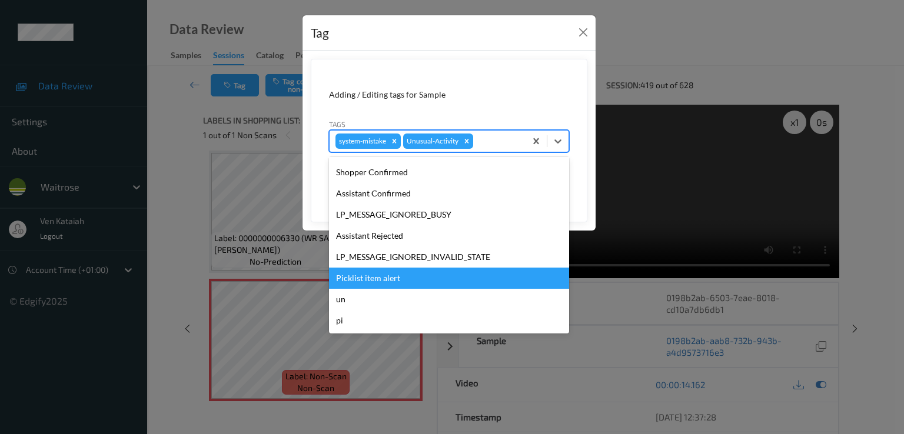
click at [397, 278] on div "Picklist item alert" at bounding box center [449, 278] width 240 height 21
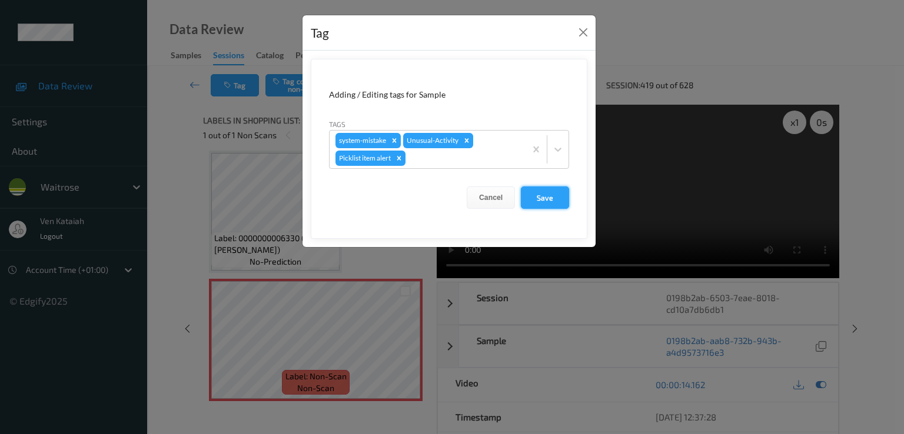
click at [556, 190] on button "Save" at bounding box center [545, 198] width 48 height 22
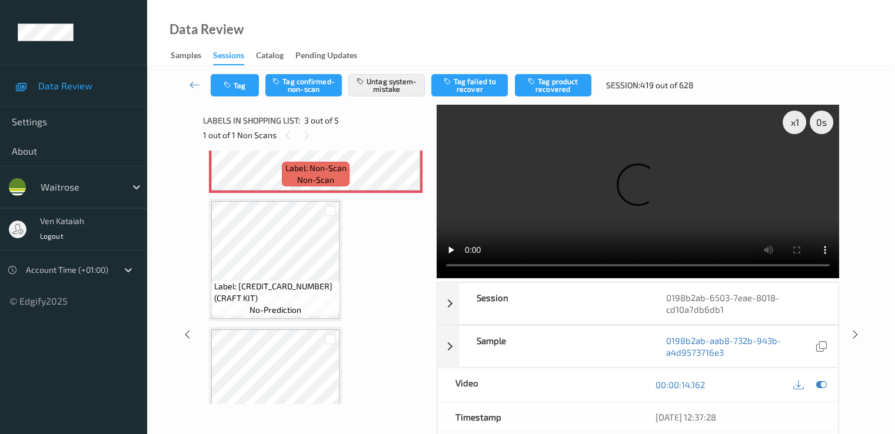
scroll to position [394, 0]
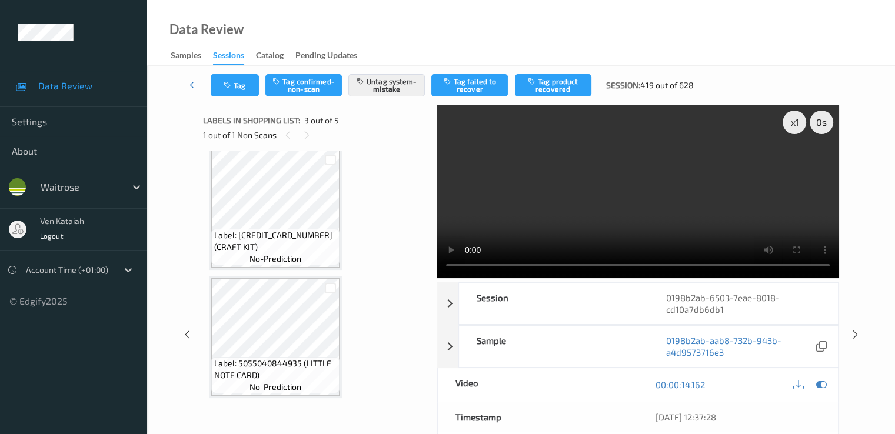
click at [191, 81] on icon at bounding box center [195, 85] width 11 height 12
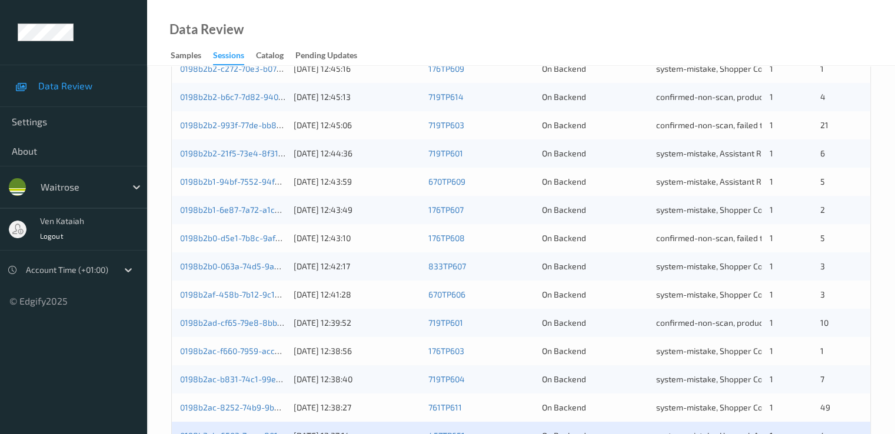
scroll to position [544, 0]
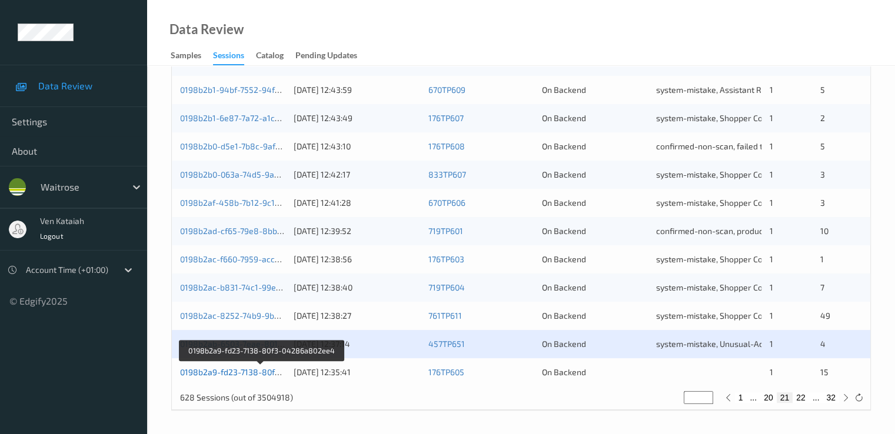
click at [269, 370] on link "0198b2a9-fd23-7138-80f3-04286a802ee4" at bounding box center [261, 372] width 162 height 10
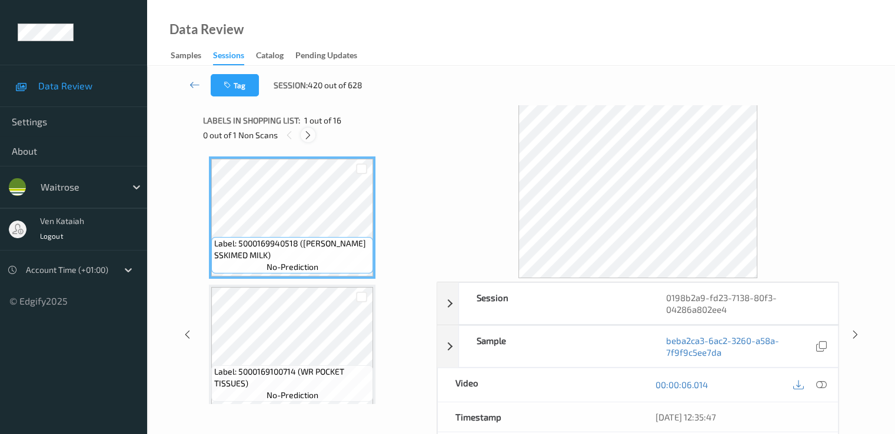
click at [303, 138] on icon at bounding box center [308, 135] width 10 height 11
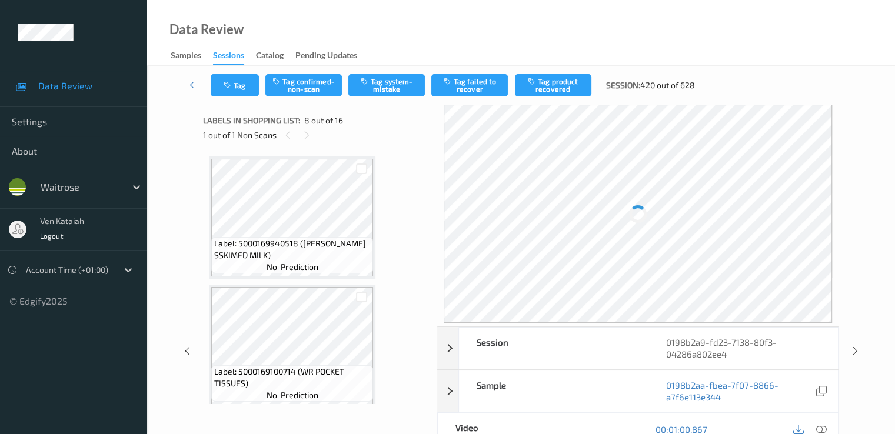
scroll to position [776, 0]
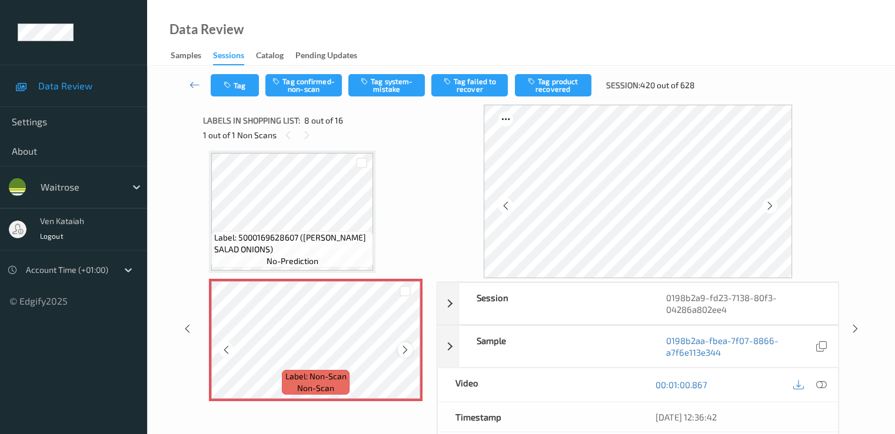
click at [404, 350] on icon at bounding box center [405, 350] width 10 height 11
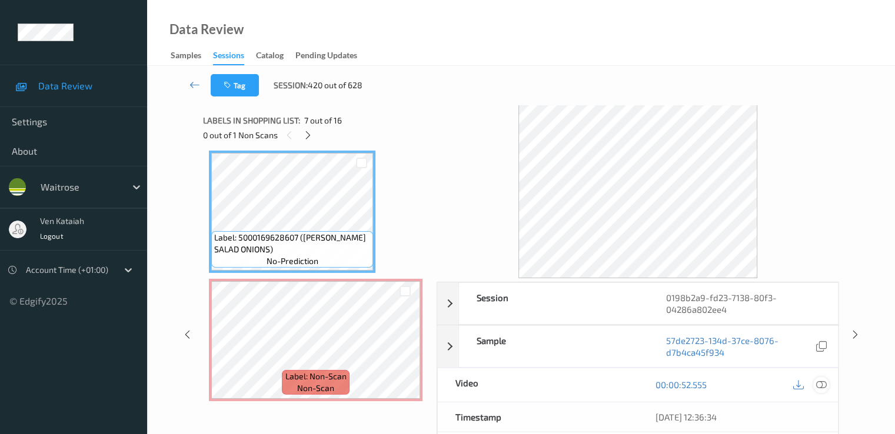
click at [610, 386] on div at bounding box center [821, 385] width 16 height 16
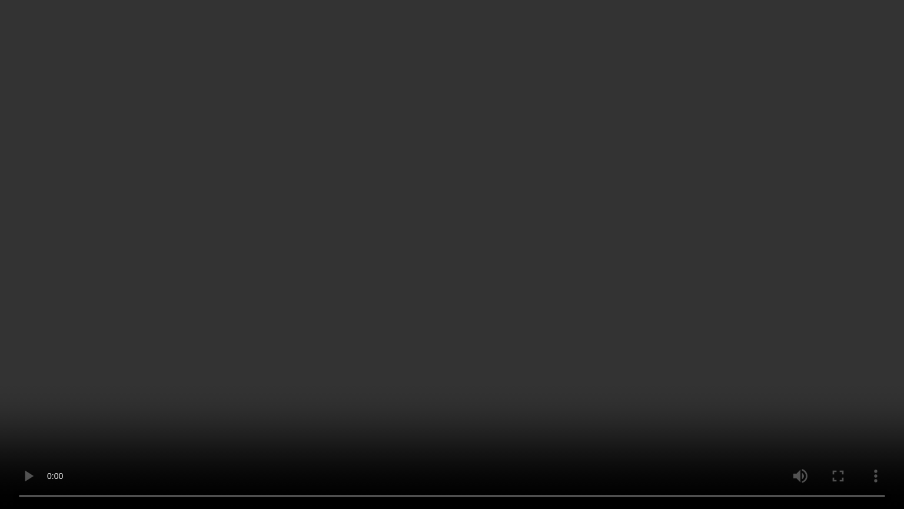
click at [473, 422] on video at bounding box center [452, 254] width 904 height 509
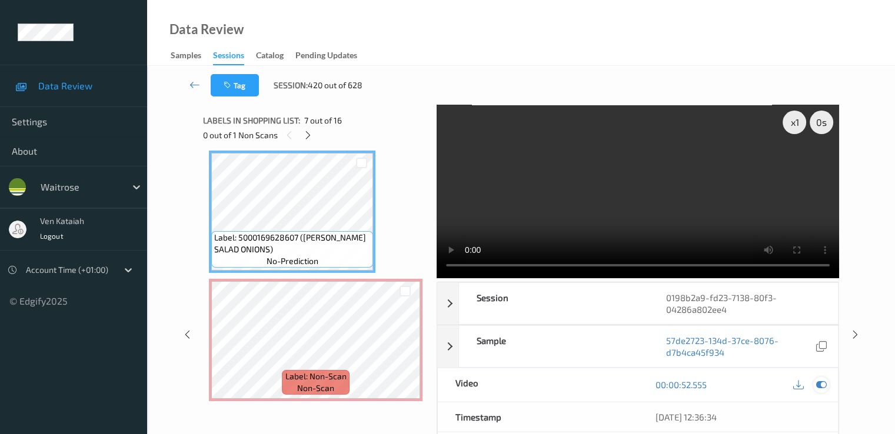
click at [610, 380] on icon at bounding box center [821, 385] width 11 height 11
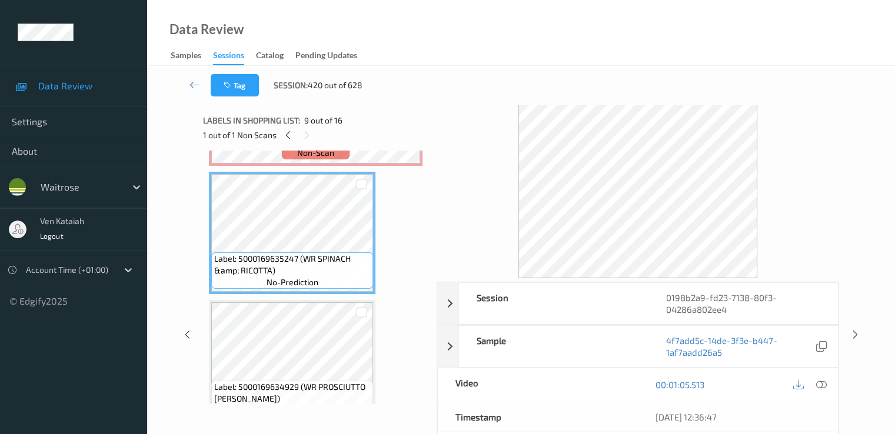
scroll to position [893, 0]
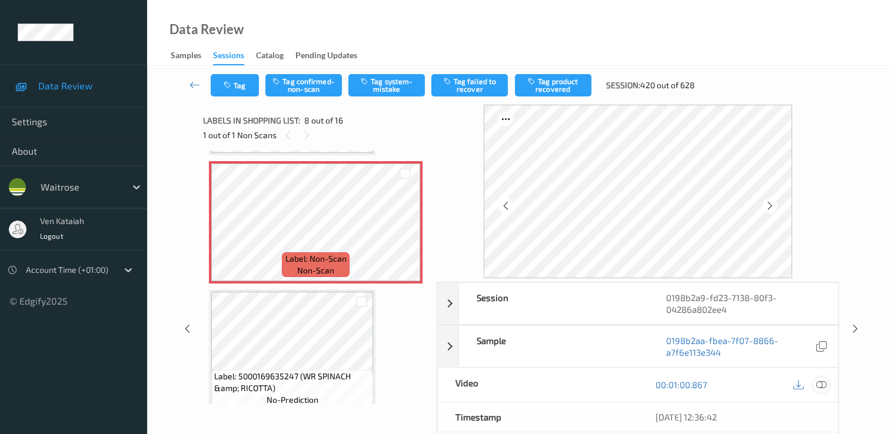
click at [610, 382] on icon at bounding box center [821, 385] width 11 height 11
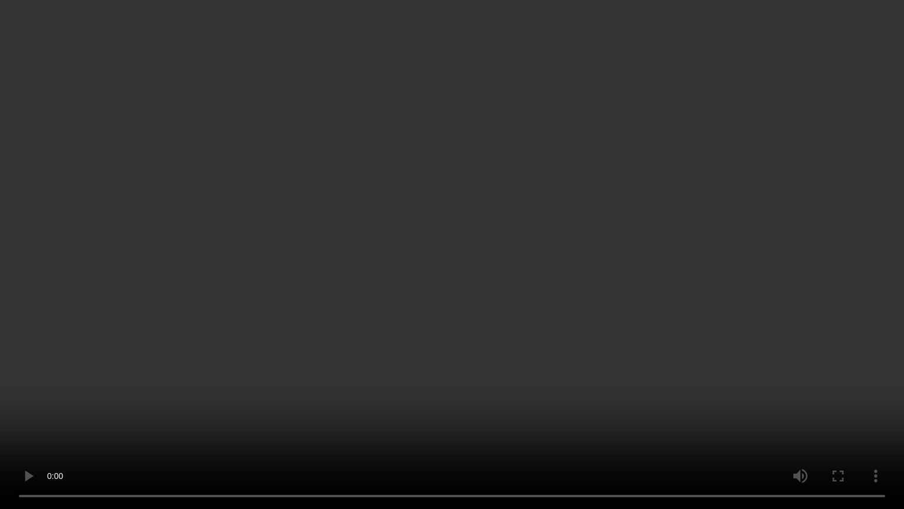
click at [610, 306] on video at bounding box center [452, 254] width 904 height 509
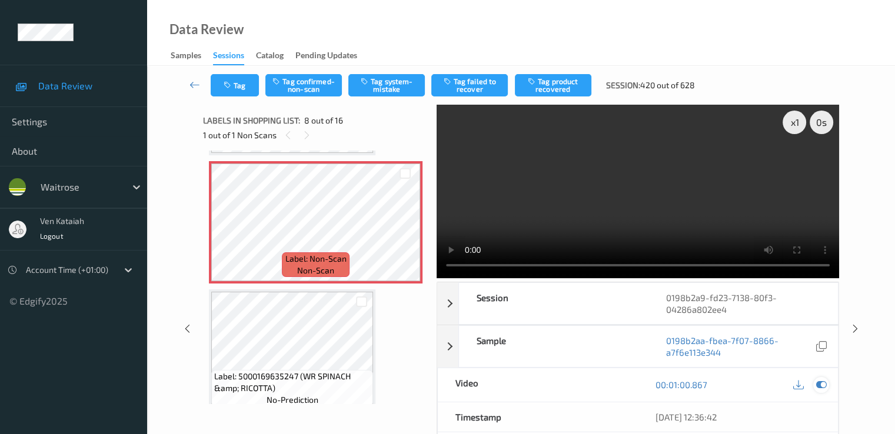
click at [610, 386] on icon at bounding box center [821, 385] width 11 height 11
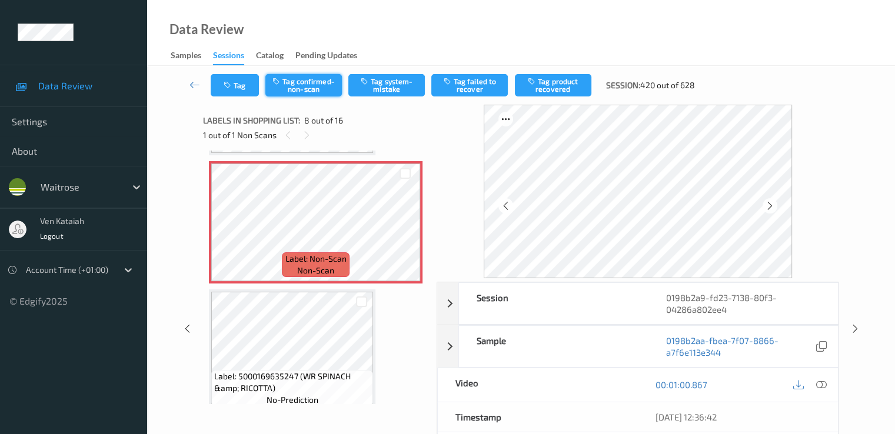
click at [288, 80] on button "Tag confirmed-non-scan" at bounding box center [303, 85] width 77 height 22
click at [466, 93] on button "Tag failed to recover" at bounding box center [469, 85] width 77 height 22
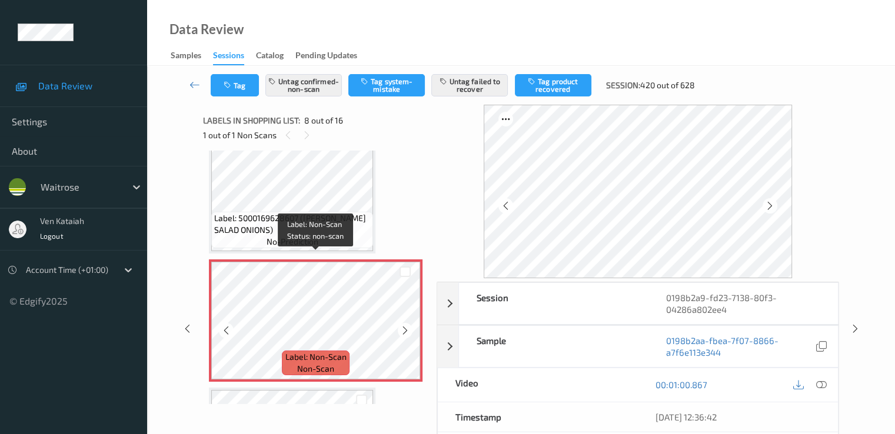
scroll to position [776, 0]
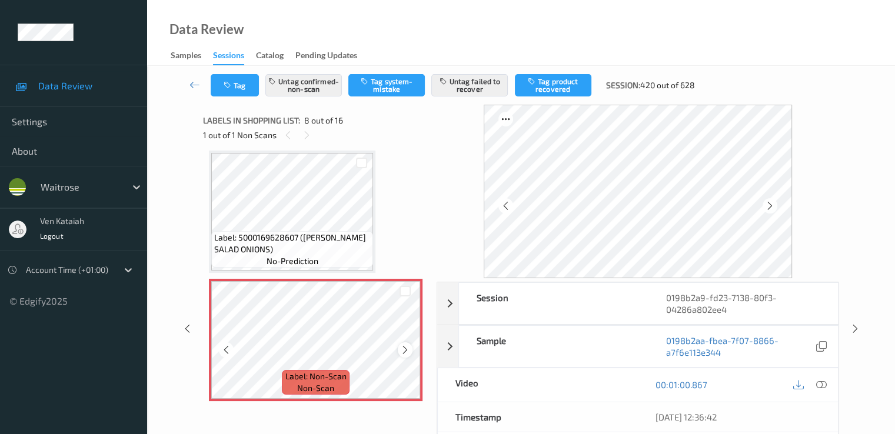
click at [408, 350] on icon at bounding box center [405, 350] width 10 height 11
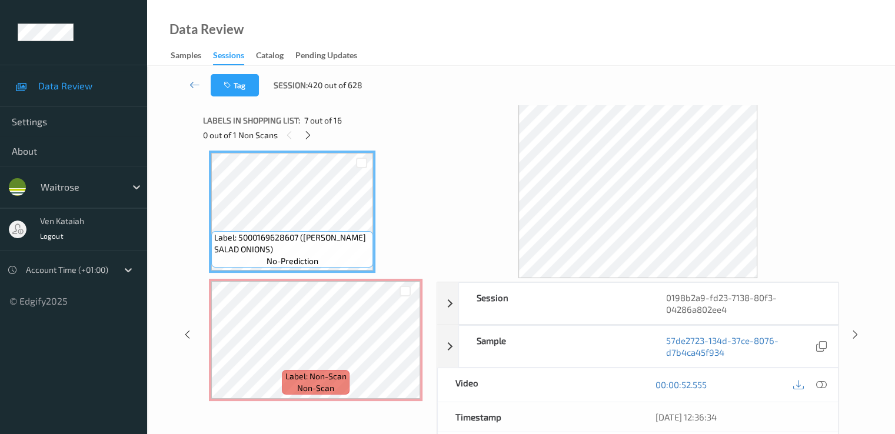
click at [610, 394] on div "00:00:52.555" at bounding box center [738, 385] width 200 height 34
click at [610, 391] on div at bounding box center [810, 385] width 38 height 16
click at [610, 387] on icon at bounding box center [821, 385] width 11 height 11
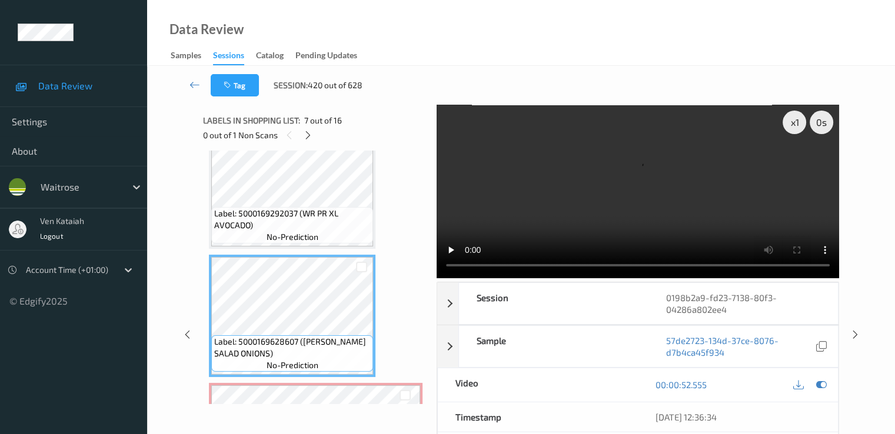
scroll to position [658, 0]
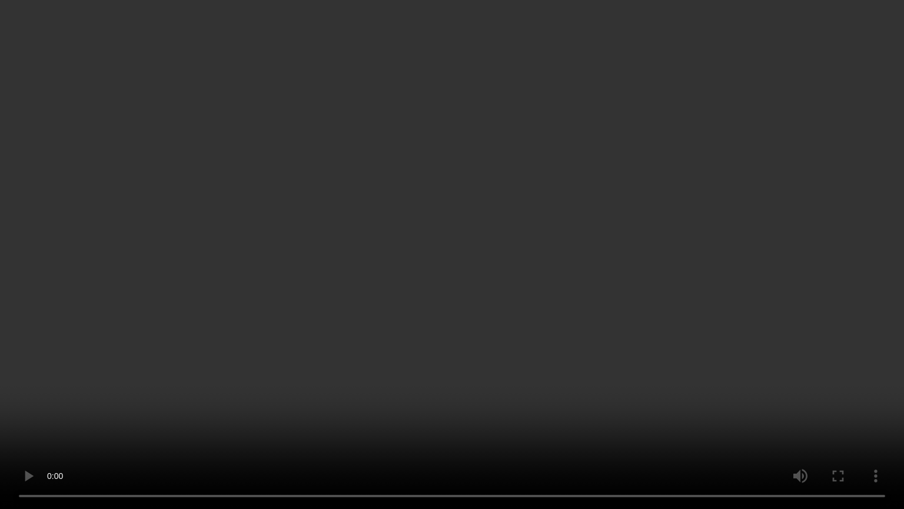
click at [379, 422] on video at bounding box center [452, 254] width 904 height 509
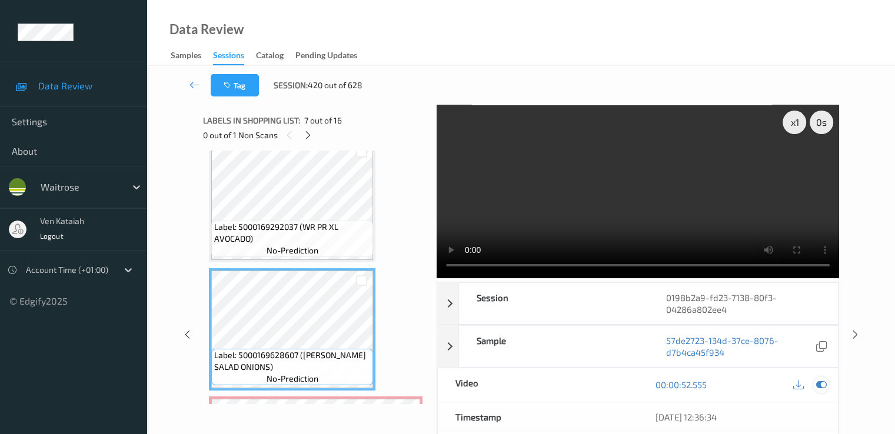
click at [610, 380] on icon at bounding box center [821, 385] width 11 height 11
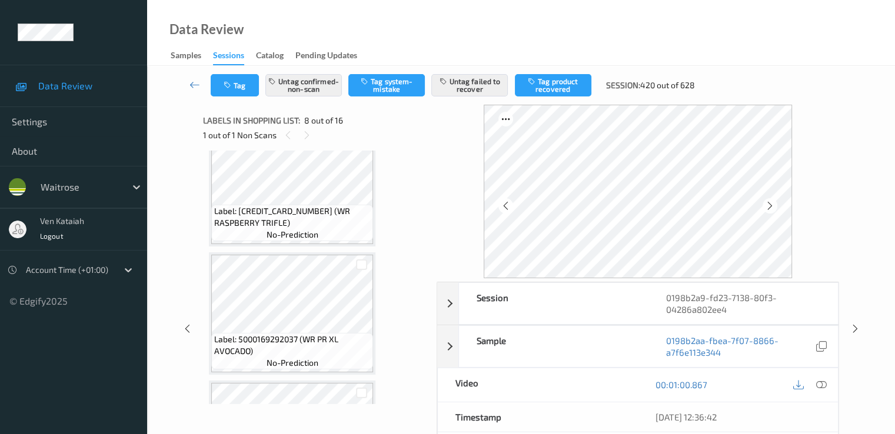
scroll to position [540, 0]
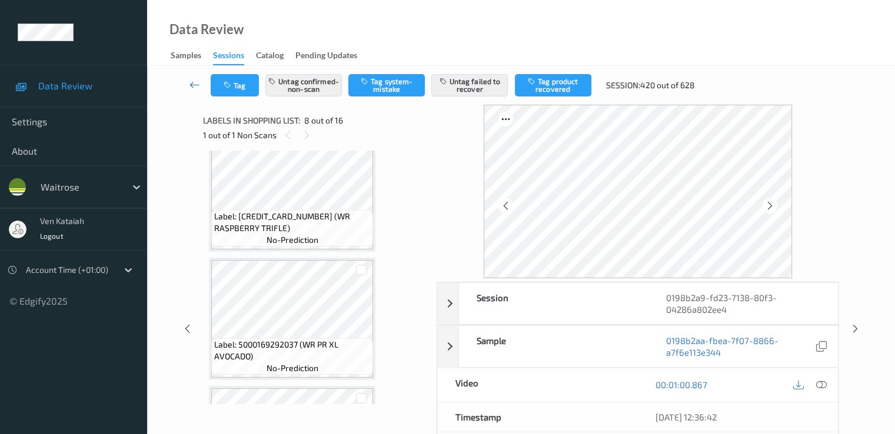
click at [190, 79] on icon at bounding box center [195, 85] width 11 height 12
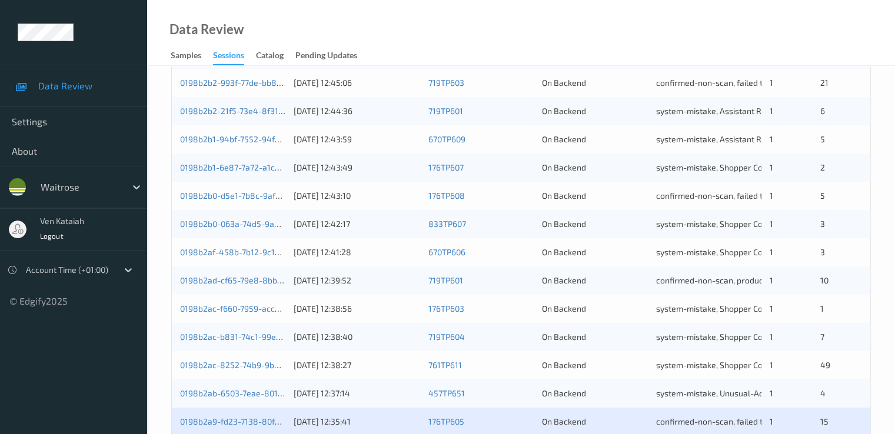
scroll to position [544, 0]
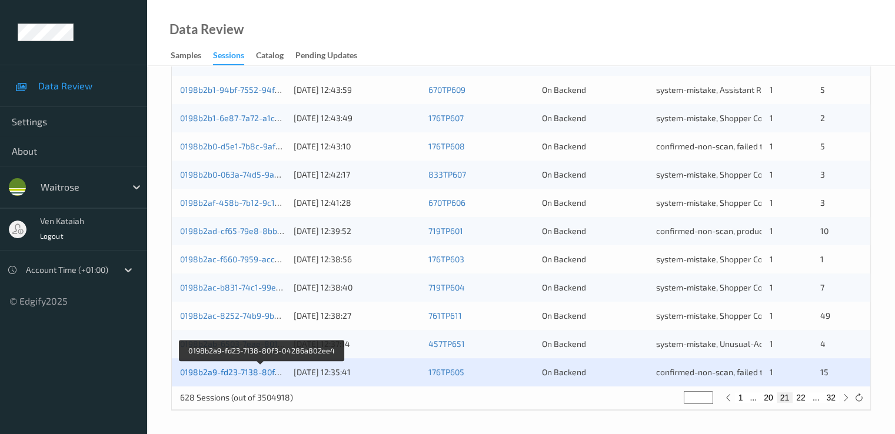
click at [224, 370] on link "0198b2a9-fd23-7138-80f3-04286a802ee4" at bounding box center [261, 372] width 162 height 10
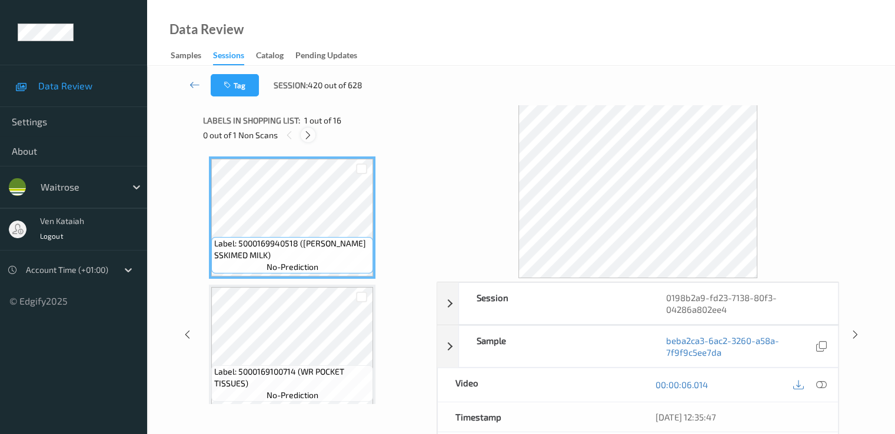
click at [310, 135] on icon at bounding box center [308, 135] width 10 height 11
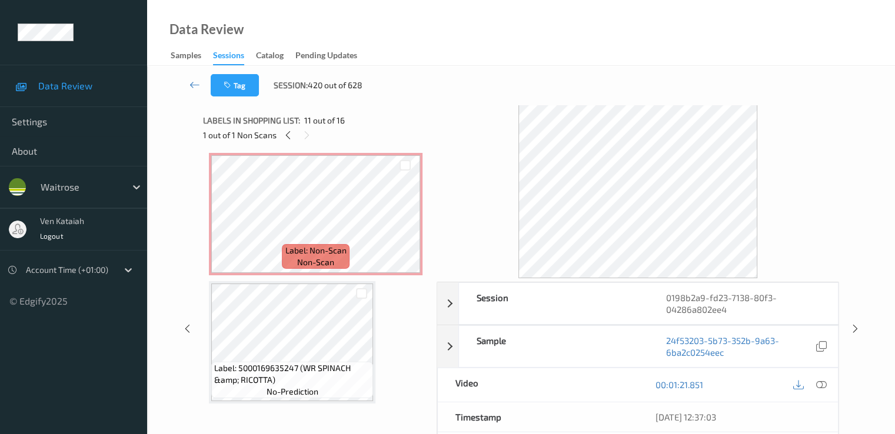
scroll to position [893, 0]
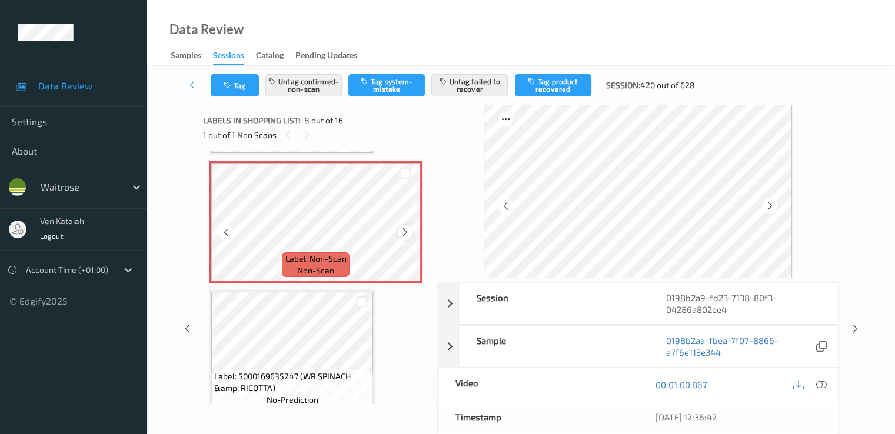
click at [404, 235] on icon at bounding box center [405, 232] width 10 height 11
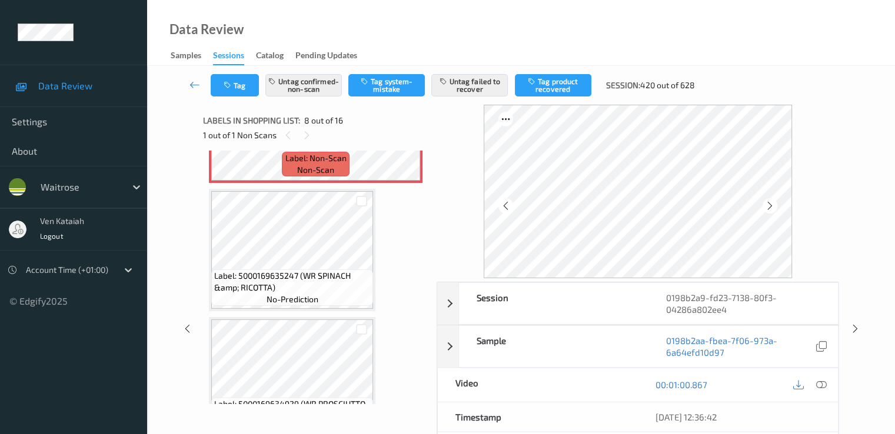
scroll to position [1011, 0]
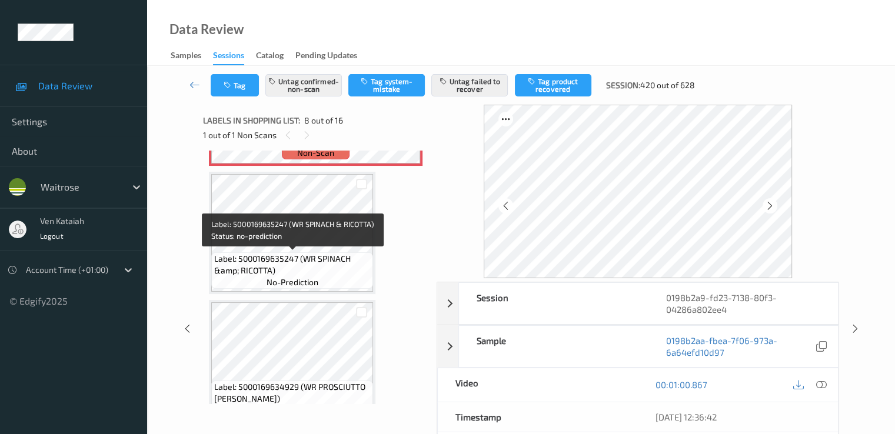
click at [309, 261] on span "Label: 5000169635247 (WR SPINACH &amp; RICOTTA)" at bounding box center [292, 265] width 156 height 24
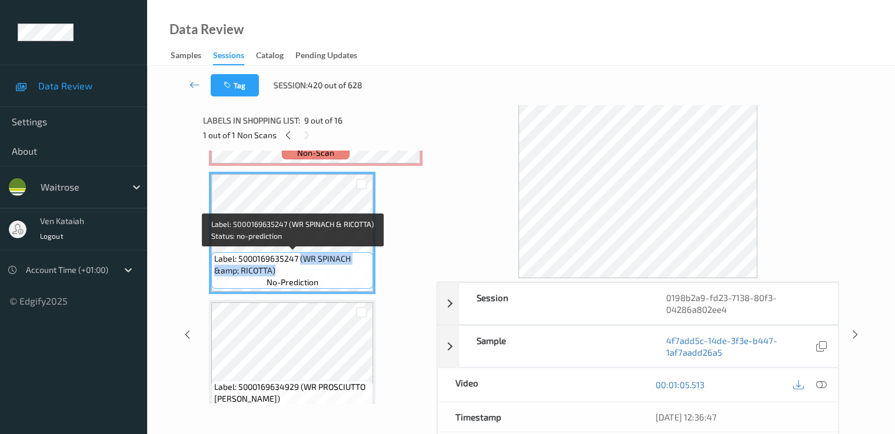
drag, startPoint x: 300, startPoint y: 258, endPoint x: 274, endPoint y: 269, distance: 28.0
click at [274, 269] on span "Label: 5000169635247 (WR SPINACH &amp; RICOTTA)" at bounding box center [292, 265] width 156 height 24
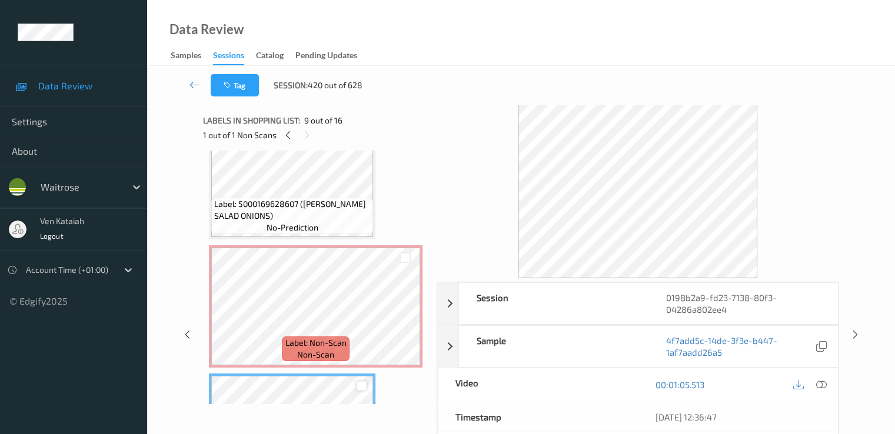
scroll to position [776, 0]
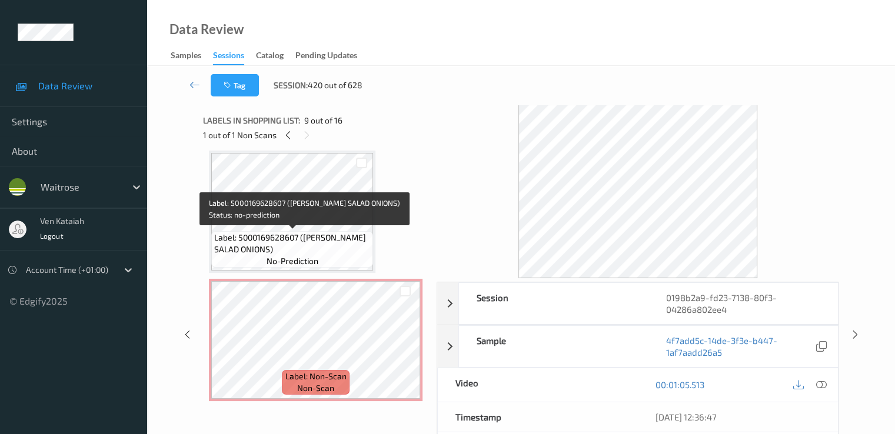
click at [307, 250] on span "Label: 5000169628607 (WR DORG SALAD ONIONS)" at bounding box center [292, 244] width 156 height 24
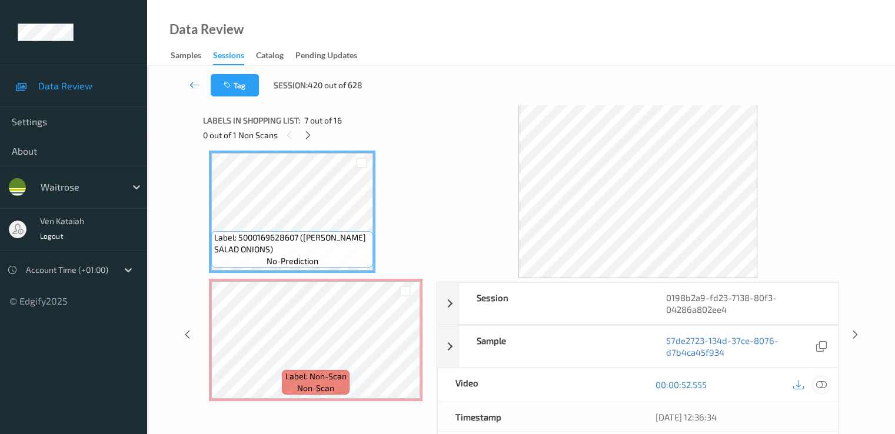
click at [610, 384] on icon at bounding box center [821, 385] width 11 height 11
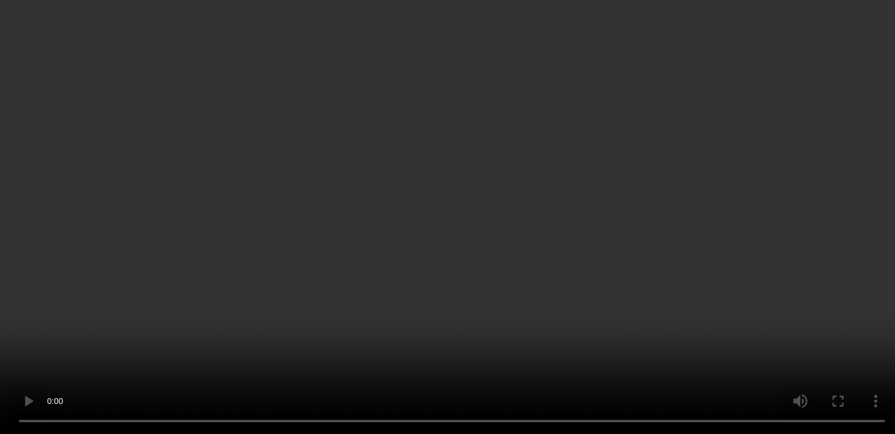
scroll to position [893, 0]
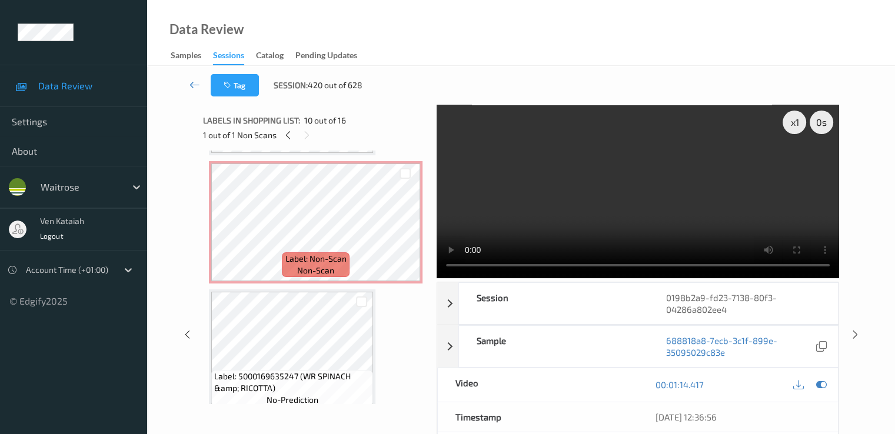
click at [191, 83] on icon at bounding box center [195, 85] width 11 height 12
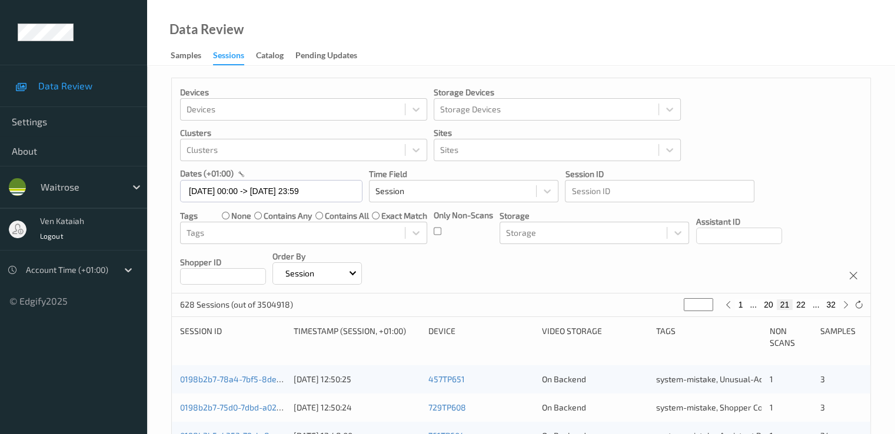
drag, startPoint x: 697, startPoint y: 304, endPoint x: 663, endPoint y: 308, distance: 33.8
click at [610, 308] on div "628 Sessions (out of 3504918) ** 1 ... 20 21 22 ... 32" at bounding box center [521, 306] width 699 height 24
type input "*"
type input "**"
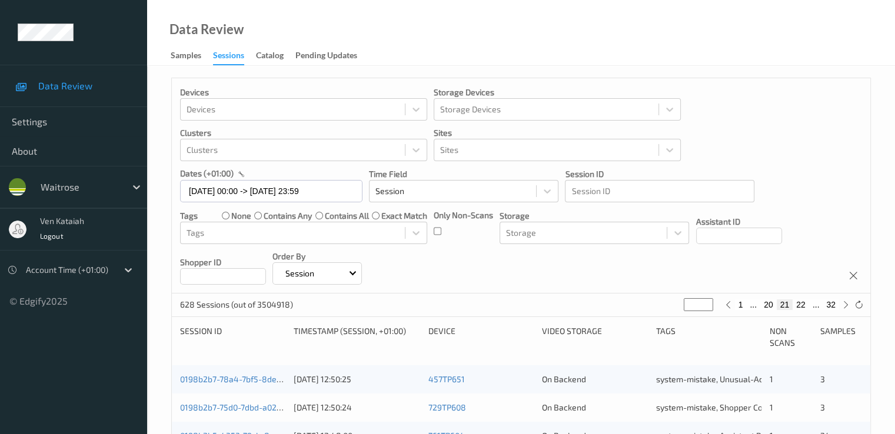
type input "**"
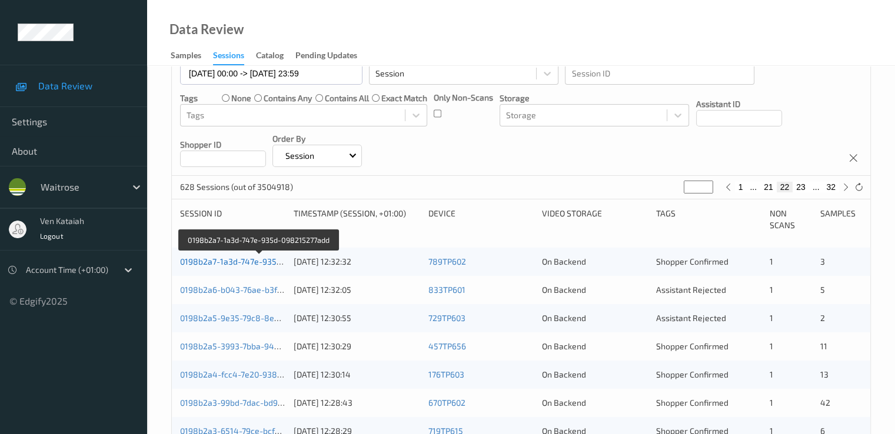
type input "**"
click at [254, 262] on link "0198b2a7-1a3d-747e-935d-098215277add" at bounding box center [260, 262] width 160 height 10
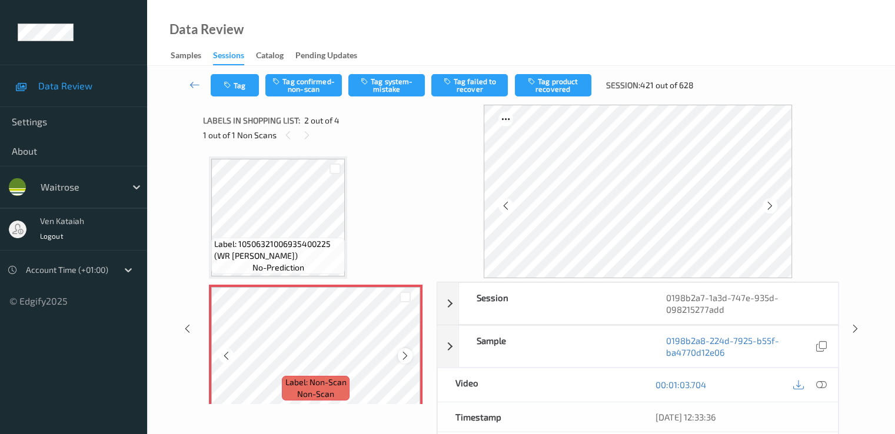
click at [407, 357] on icon at bounding box center [405, 356] width 10 height 11
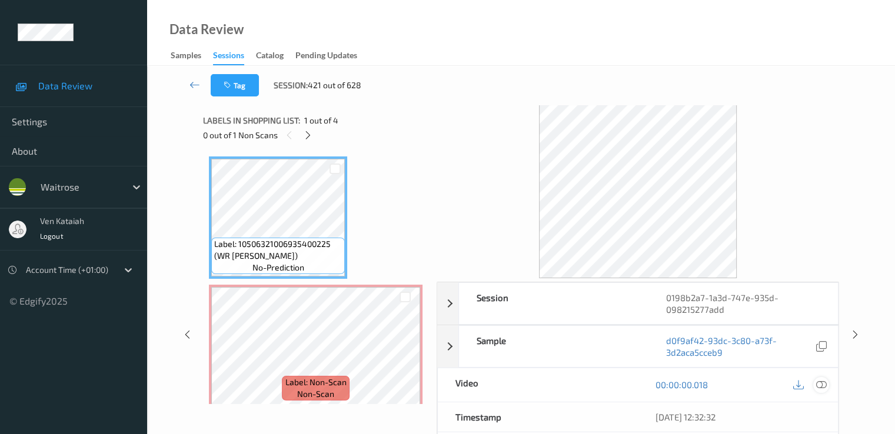
click at [610, 387] on icon at bounding box center [821, 385] width 11 height 11
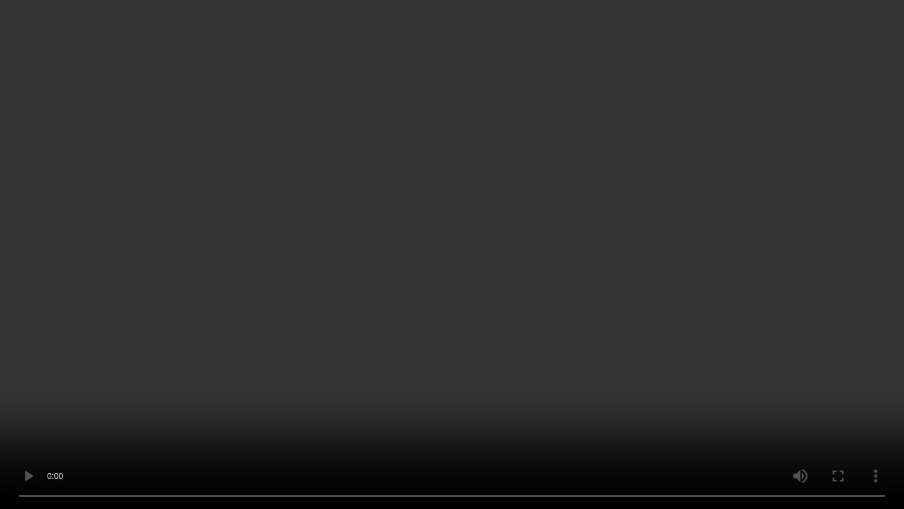
click at [408, 393] on video at bounding box center [452, 254] width 904 height 509
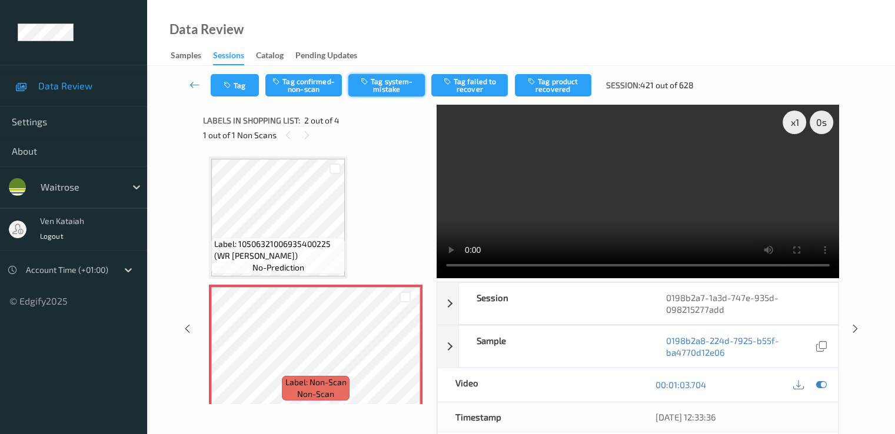
click at [393, 87] on button "Tag system-mistake" at bounding box center [386, 85] width 77 height 22
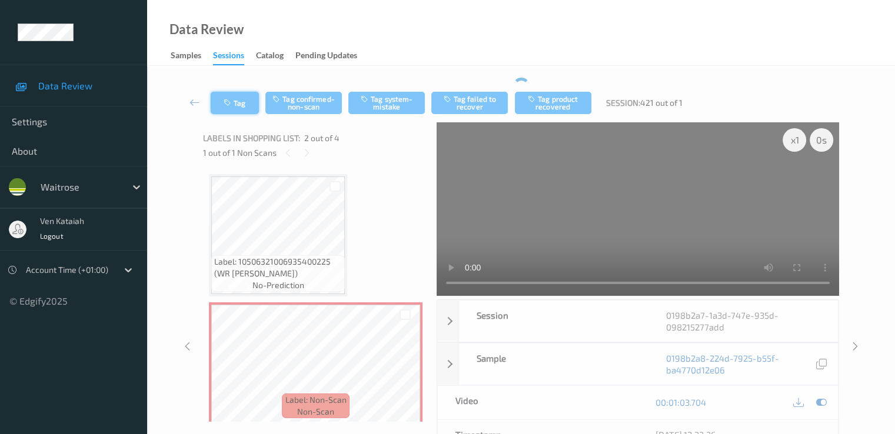
click at [224, 99] on icon "button" at bounding box center [229, 103] width 10 height 8
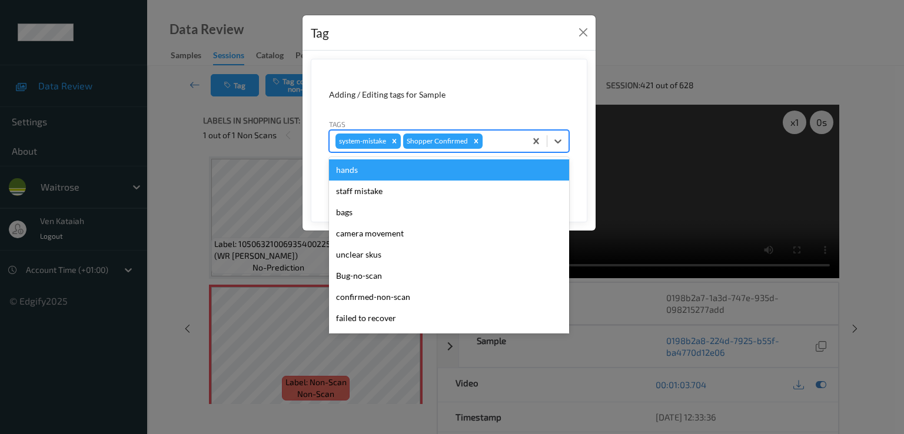
click at [508, 144] on div at bounding box center [502, 141] width 35 height 14
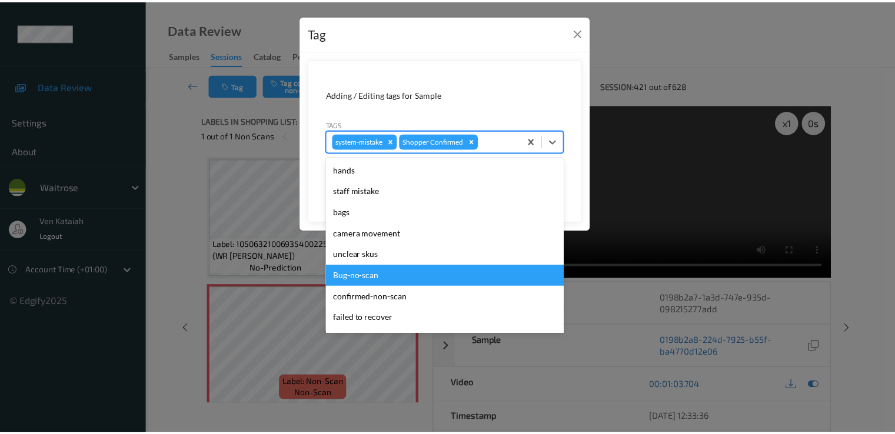
scroll to position [231, 0]
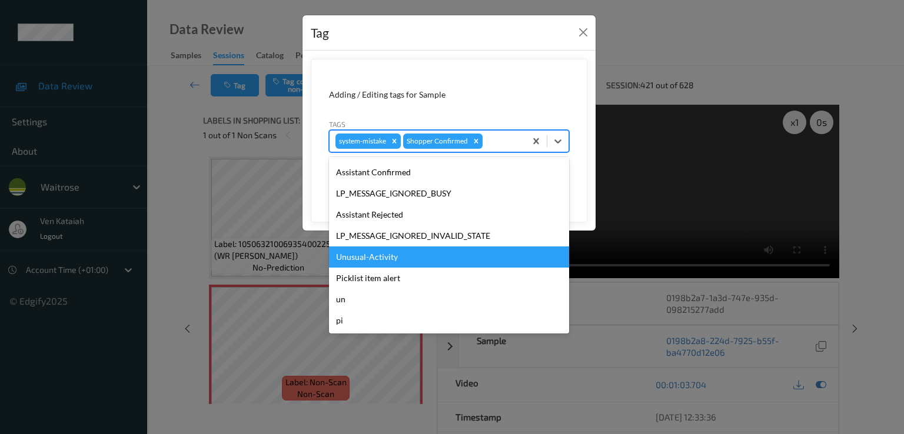
click at [374, 258] on div "Unusual-Activity" at bounding box center [449, 257] width 240 height 21
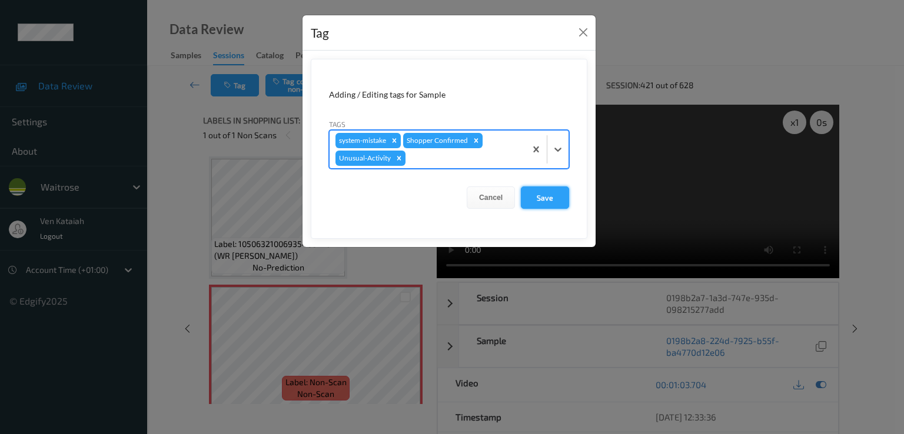
click at [538, 196] on button "Save" at bounding box center [545, 198] width 48 height 22
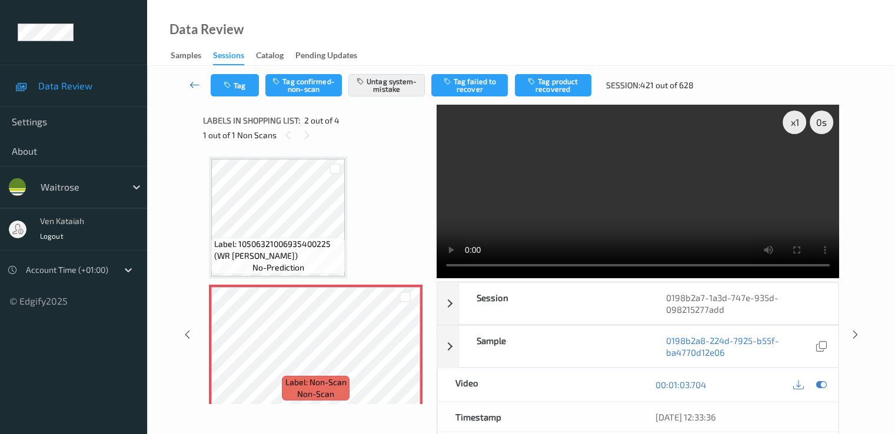
click at [192, 83] on icon at bounding box center [195, 85] width 11 height 12
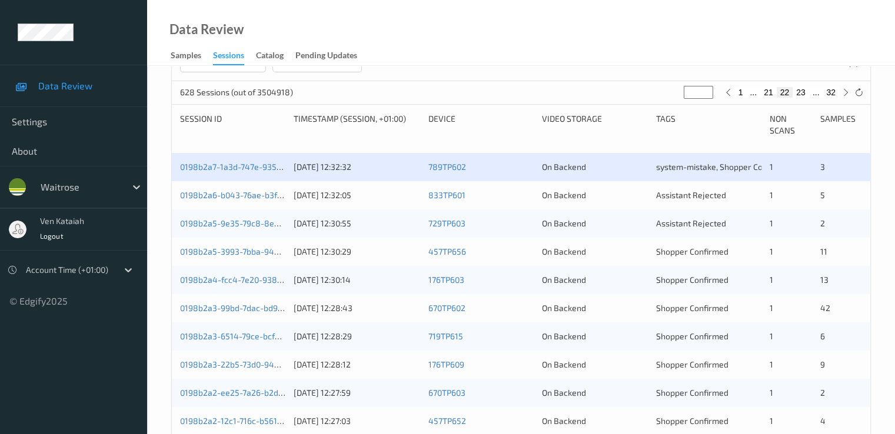
scroll to position [235, 0]
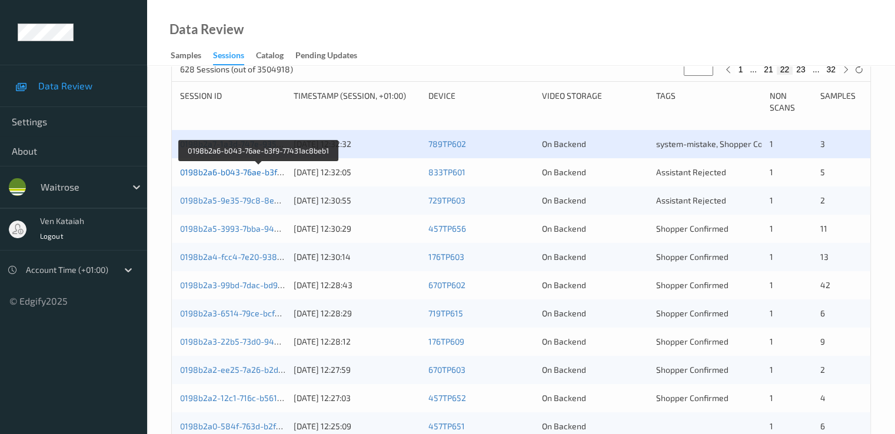
click at [253, 172] on link "0198b2a6-b043-76ae-b3f9-77431ac8beb1" at bounding box center [259, 172] width 158 height 10
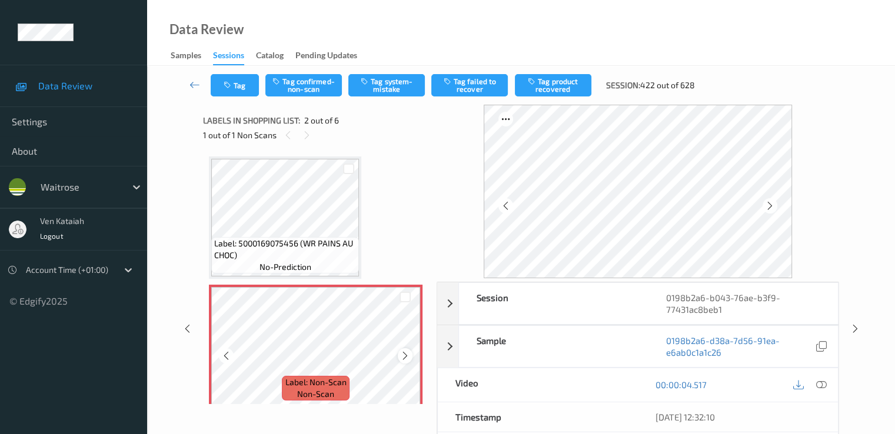
click at [399, 356] on div at bounding box center [405, 355] width 15 height 15
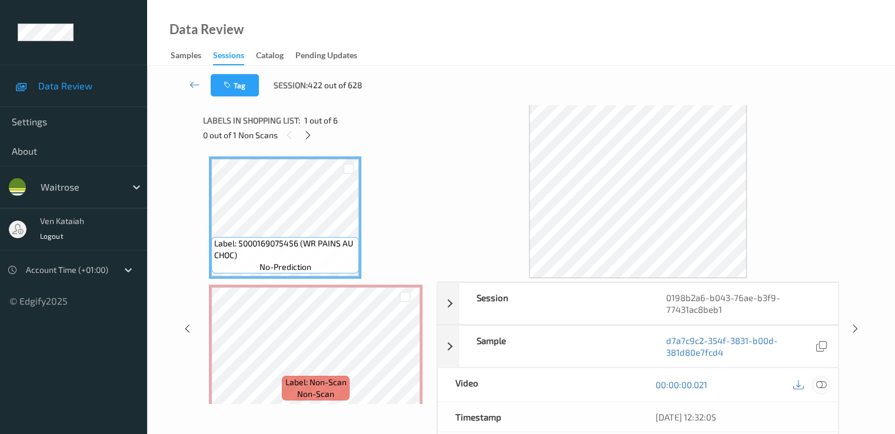
click at [610, 384] on div at bounding box center [821, 385] width 16 height 16
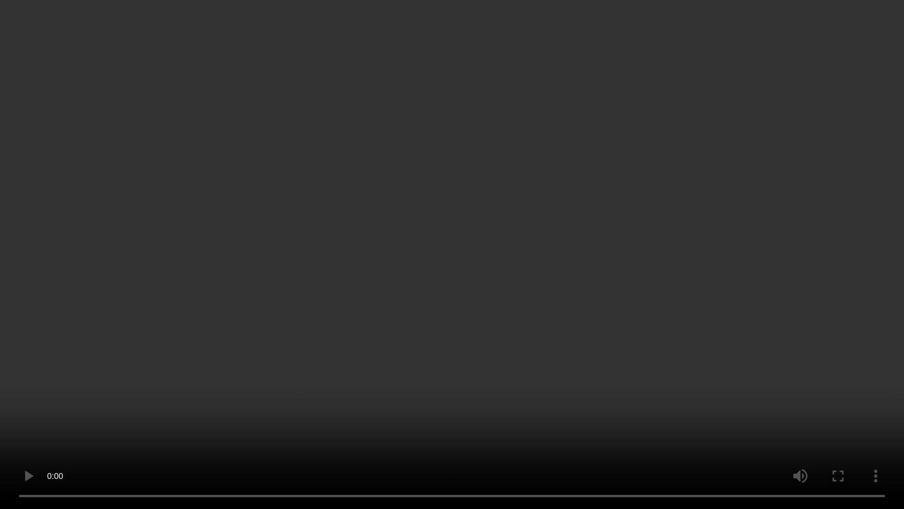
click at [408, 318] on video at bounding box center [452, 254] width 904 height 509
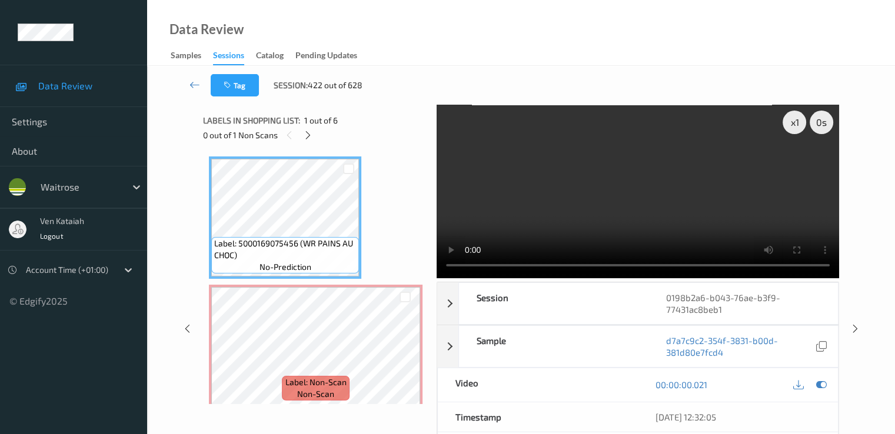
click at [610, 234] on video at bounding box center [638, 192] width 403 height 174
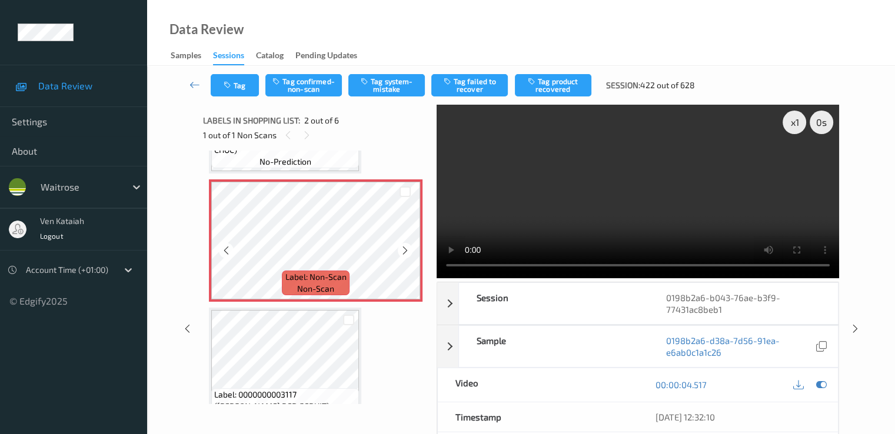
scroll to position [118, 0]
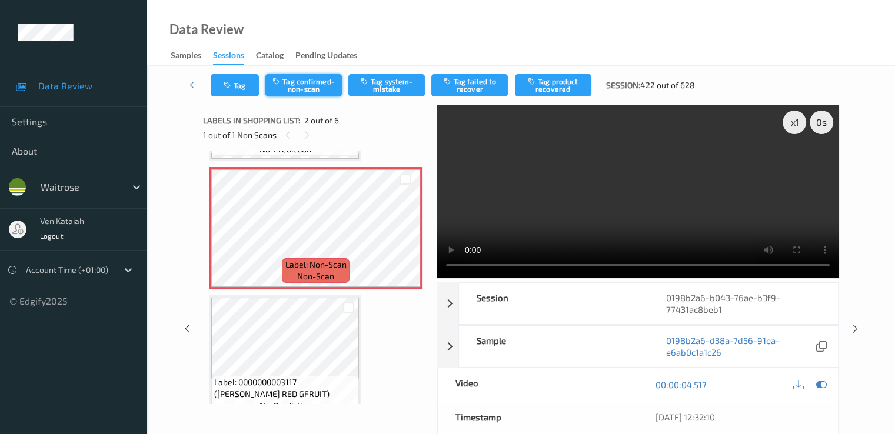
click at [305, 88] on button "Tag confirmed-non-scan" at bounding box center [303, 85] width 77 height 22
click at [537, 88] on button "Tag product recovered" at bounding box center [553, 85] width 77 height 22
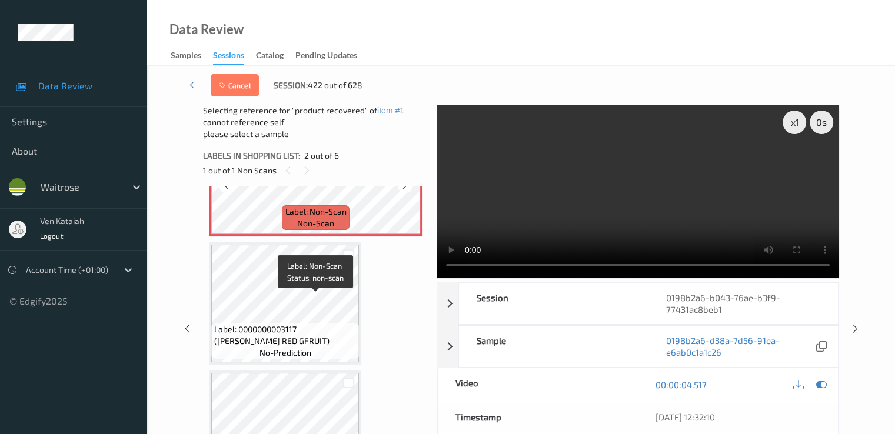
scroll to position [235, 0]
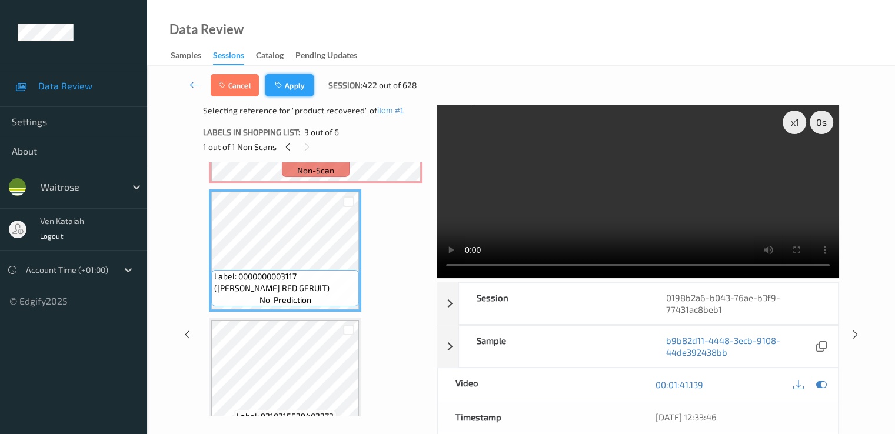
click at [295, 85] on button "Apply" at bounding box center [289, 85] width 48 height 22
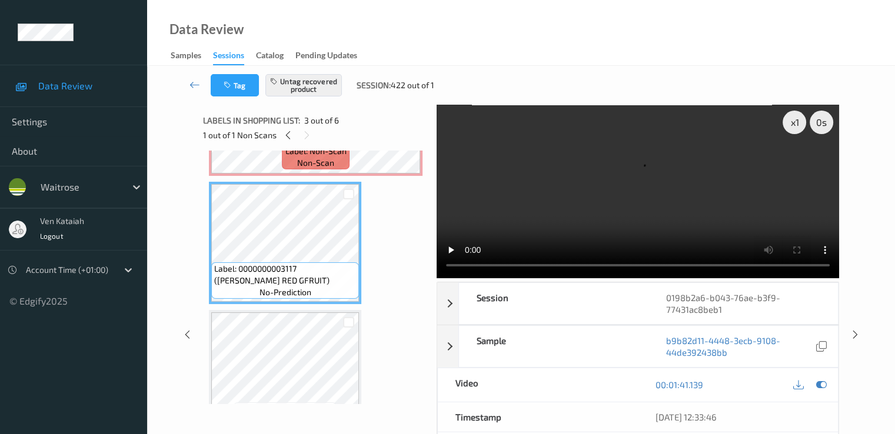
scroll to position [241, 0]
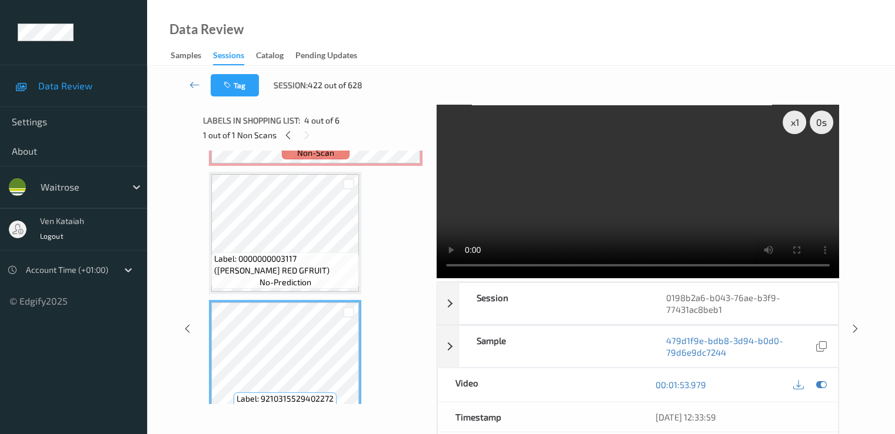
click at [610, 377] on div at bounding box center [810, 385] width 38 height 16
click at [610, 375] on div "00:01:53.979" at bounding box center [738, 385] width 200 height 34
click at [610, 385] on icon at bounding box center [821, 385] width 11 height 11
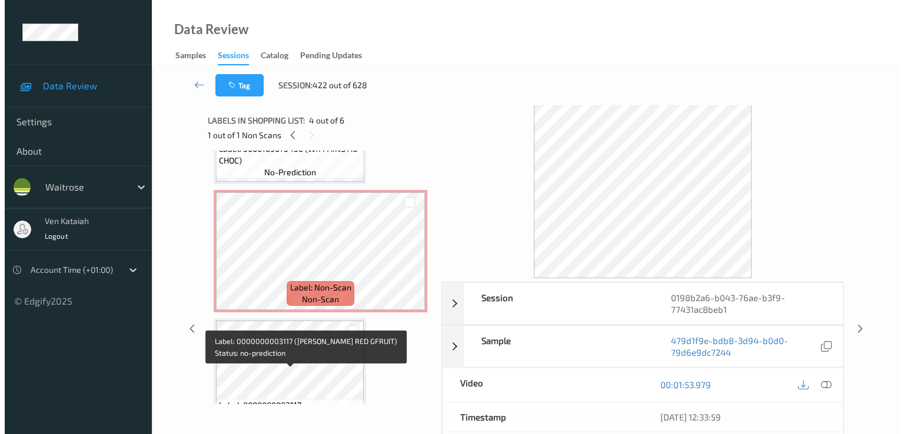
scroll to position [6, 0]
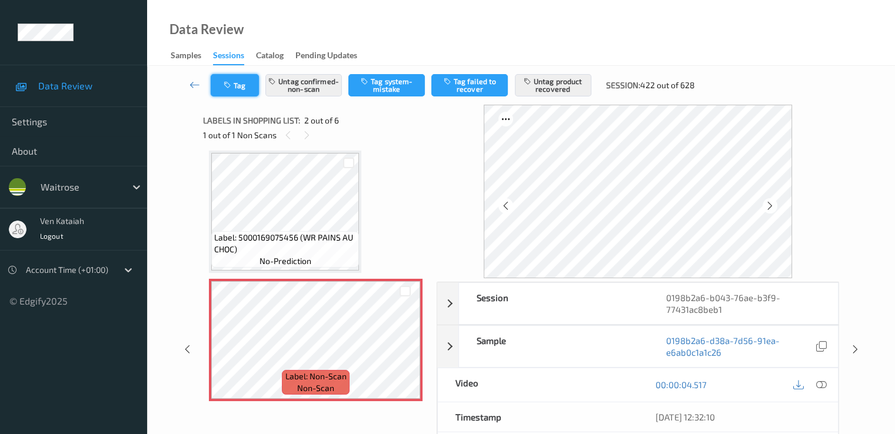
click at [237, 92] on button "Tag" at bounding box center [235, 85] width 48 height 22
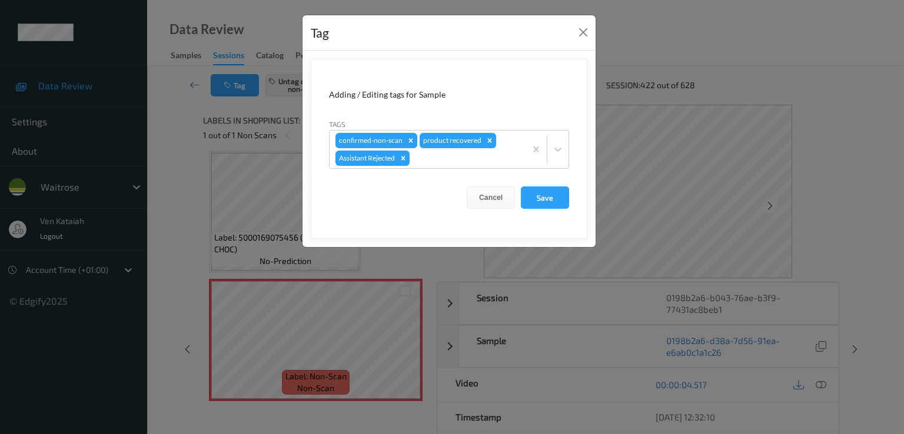
click at [471, 175] on form "Adding / Editing tags for Sample Tags confirmed-non-scan product recovered Assi…" at bounding box center [449, 149] width 277 height 180
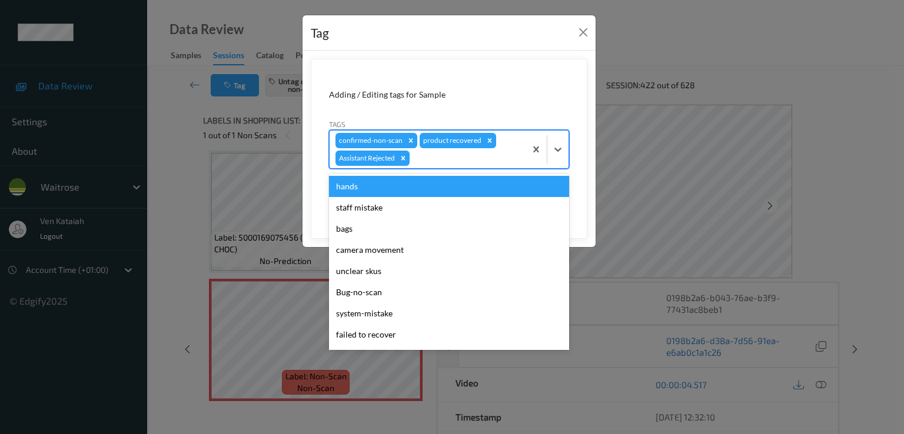
click at [471, 166] on div "confirmed-non-scan product recovered Assistant Rejected" at bounding box center [428, 150] width 196 height 38
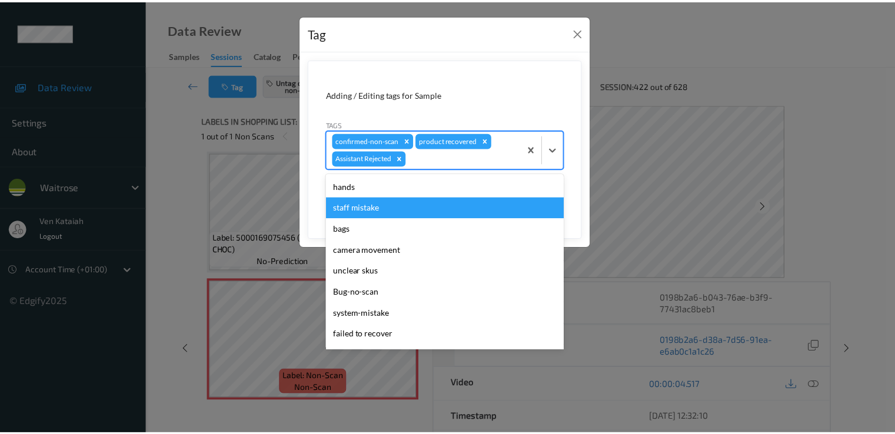
scroll to position [210, 0]
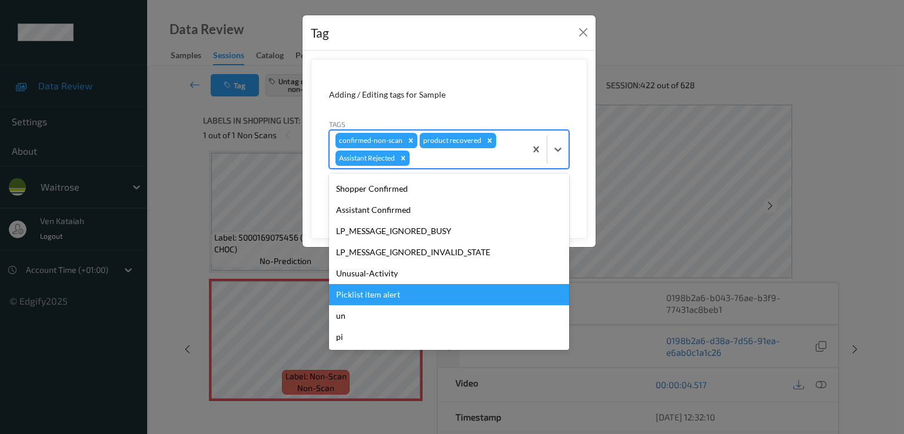
click at [363, 289] on div "Picklist item alert" at bounding box center [449, 294] width 240 height 21
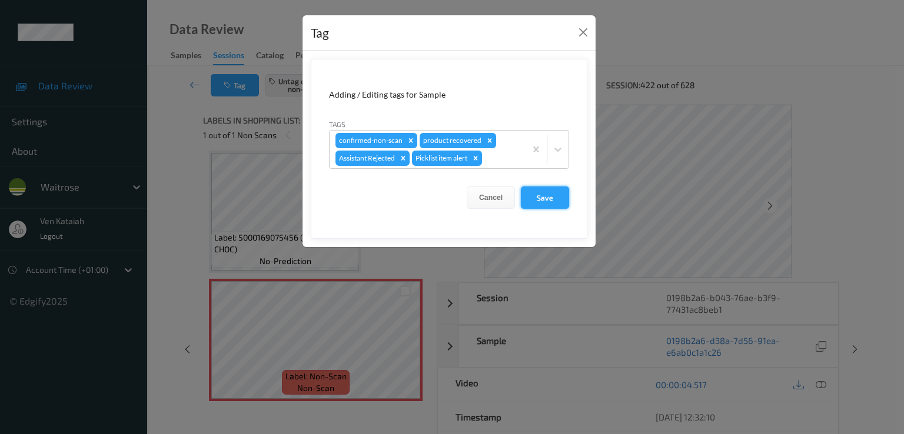
click at [529, 194] on button "Save" at bounding box center [545, 198] width 48 height 22
click at [534, 196] on button "Save" at bounding box center [545, 198] width 48 height 22
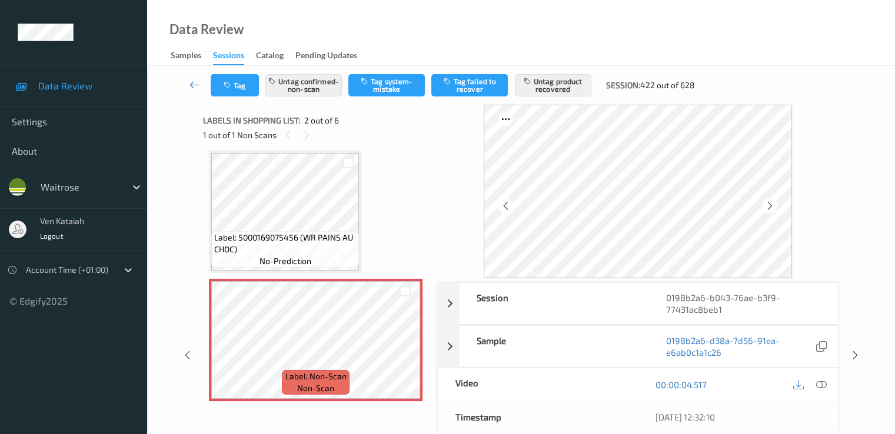
click at [197, 76] on link at bounding box center [195, 85] width 31 height 22
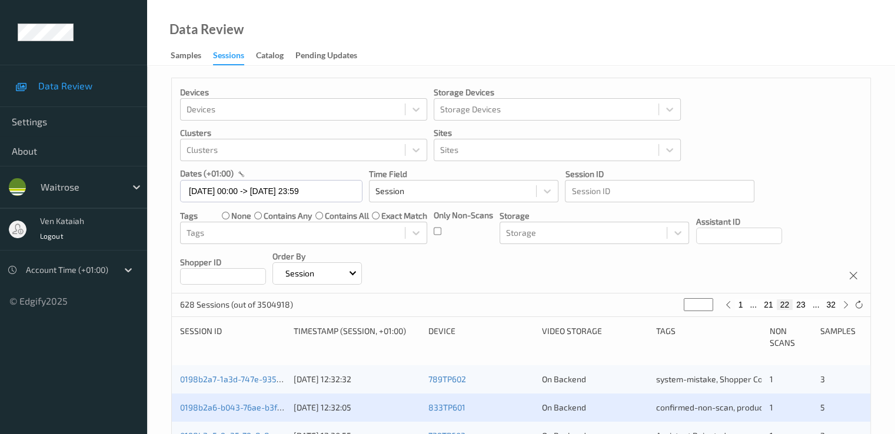
scroll to position [235, 0]
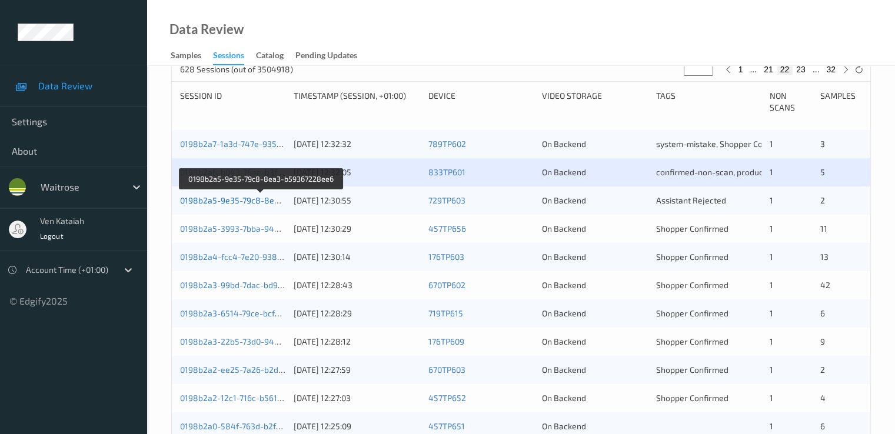
click at [265, 204] on link "0198b2a5-9e35-79c8-8ea3-b59367228ee6" at bounding box center [262, 200] width 164 height 10
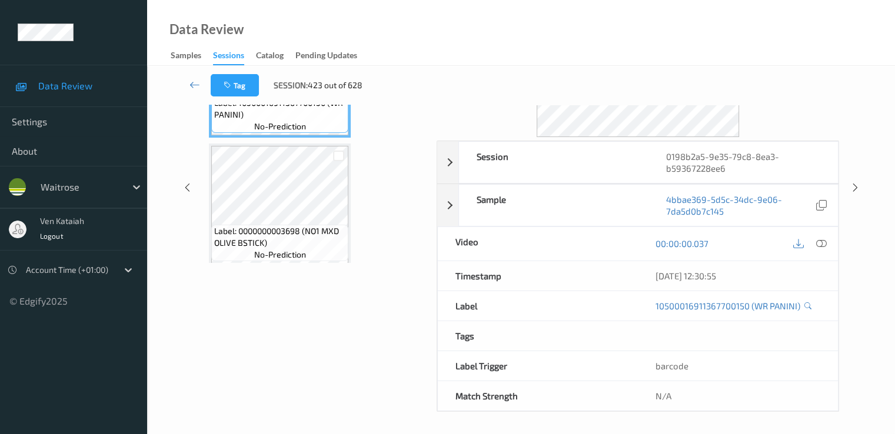
scroll to position [24, 0]
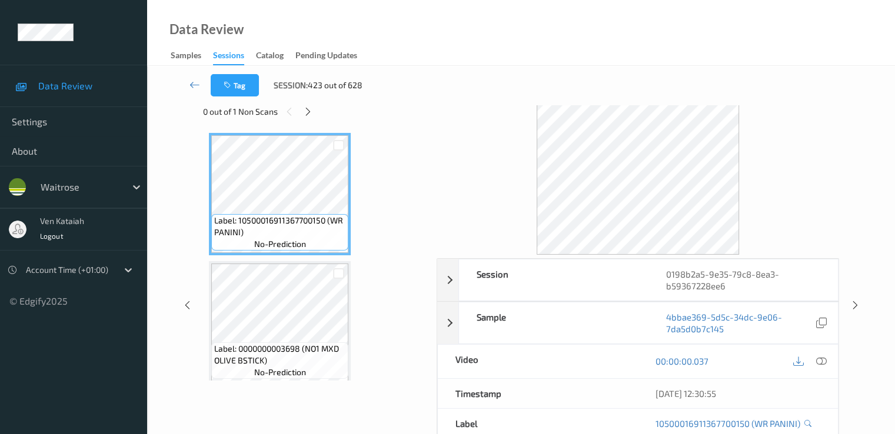
click at [313, 105] on div "0 out of 1 Non Scans" at bounding box center [315, 111] width 225 height 15
click at [307, 111] on icon at bounding box center [308, 112] width 10 height 11
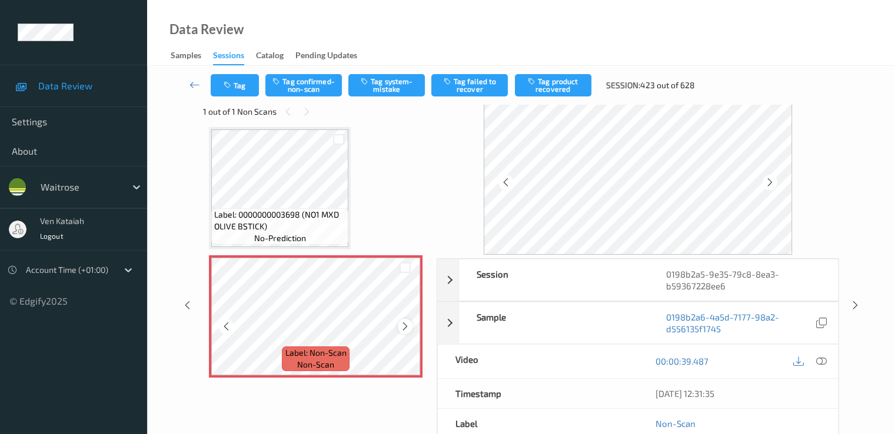
click at [411, 330] on div at bounding box center [405, 326] width 15 height 15
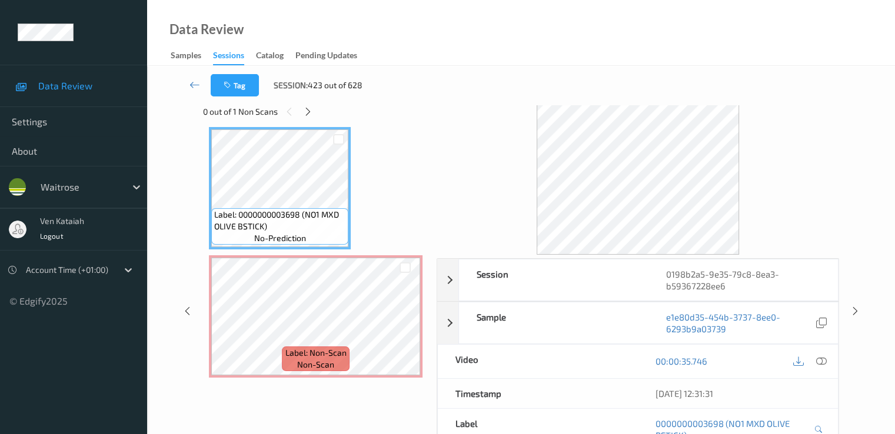
click at [610, 356] on div at bounding box center [810, 362] width 38 height 16
click at [610, 359] on icon at bounding box center [821, 361] width 11 height 11
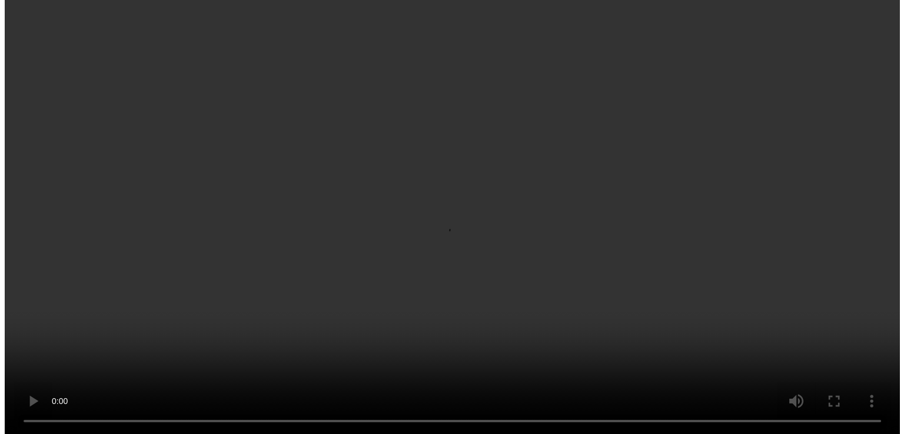
scroll to position [63, 0]
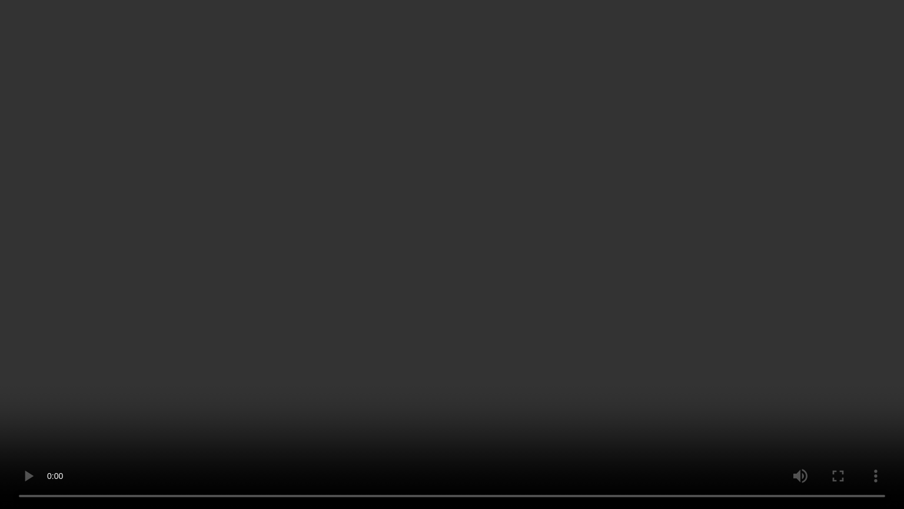
click at [344, 422] on video at bounding box center [452, 254] width 904 height 509
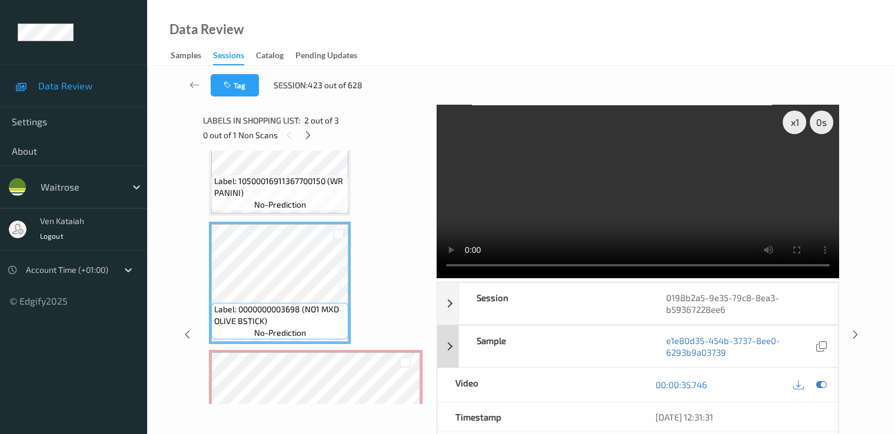
drag, startPoint x: 825, startPoint y: 385, endPoint x: 450, endPoint y: 338, distance: 377.8
click at [610, 385] on icon at bounding box center [821, 385] width 11 height 11
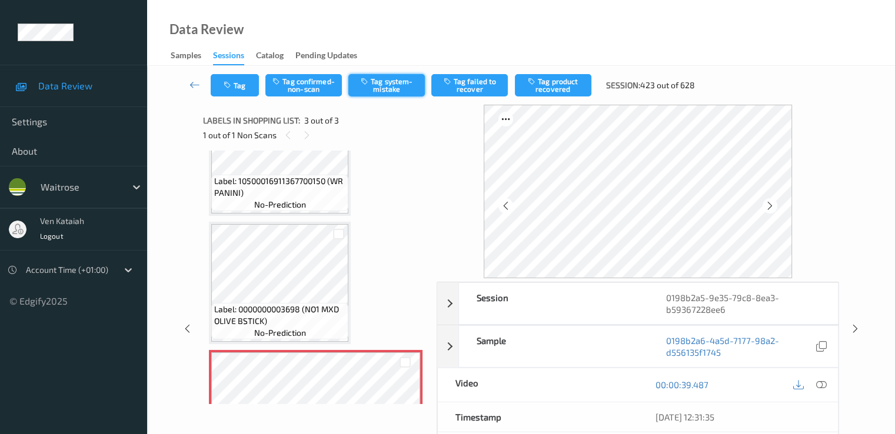
click at [387, 75] on button "Tag system-mistake" at bounding box center [386, 85] width 77 height 22
click at [244, 85] on button "Tag" at bounding box center [235, 85] width 48 height 22
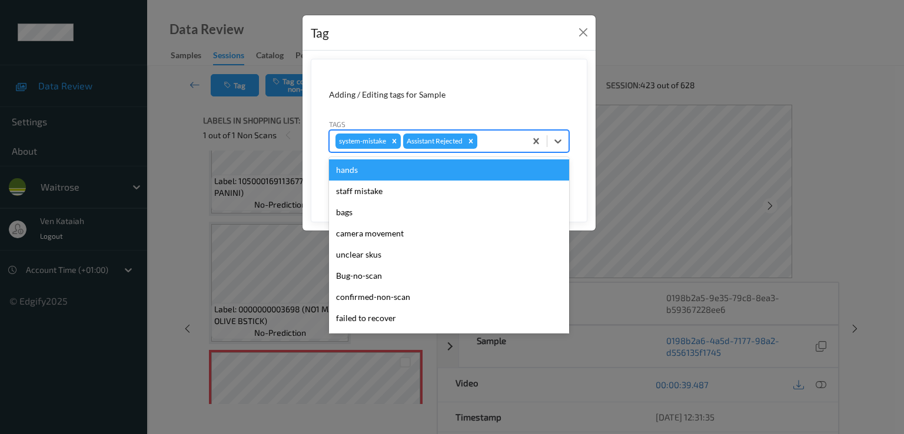
click at [503, 141] on div at bounding box center [500, 141] width 40 height 14
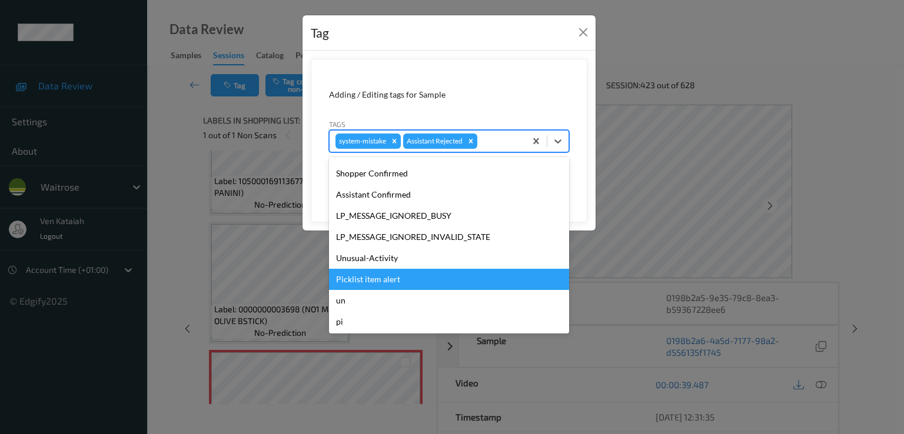
scroll to position [231, 0]
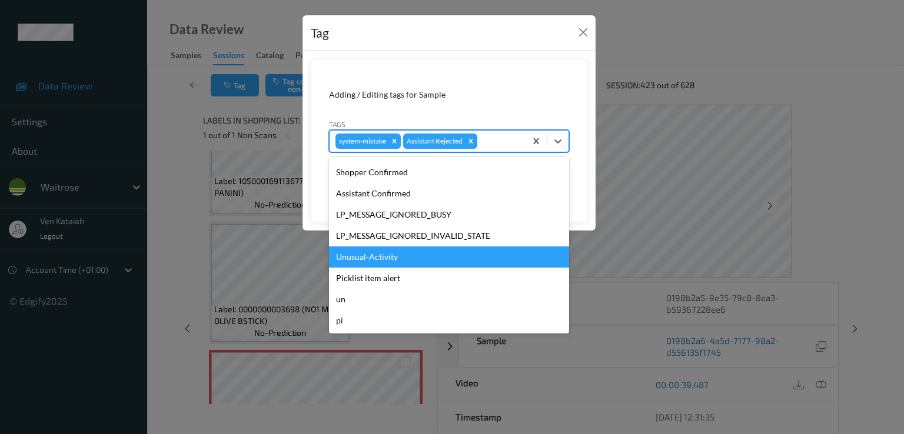
click at [381, 263] on div "Unusual-Activity" at bounding box center [449, 257] width 240 height 21
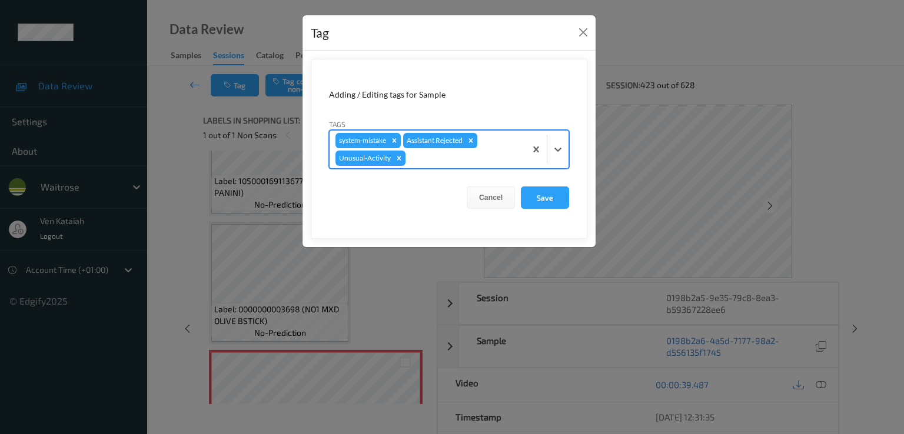
click at [460, 157] on div at bounding box center [464, 158] width 112 height 14
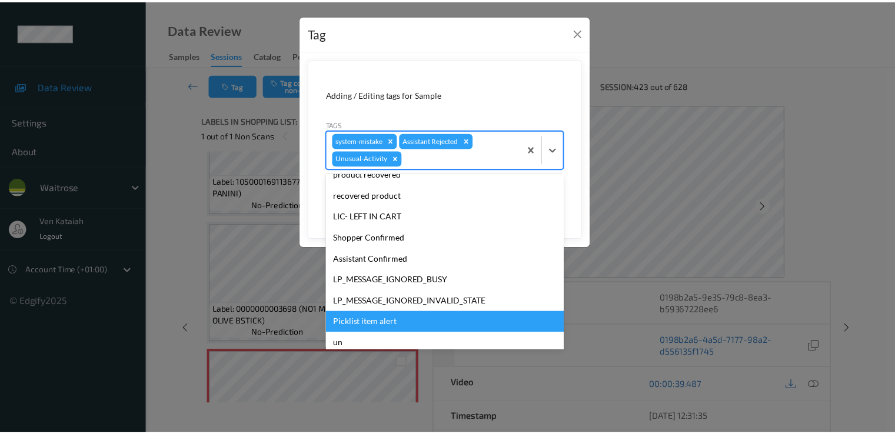
scroll to position [210, 0]
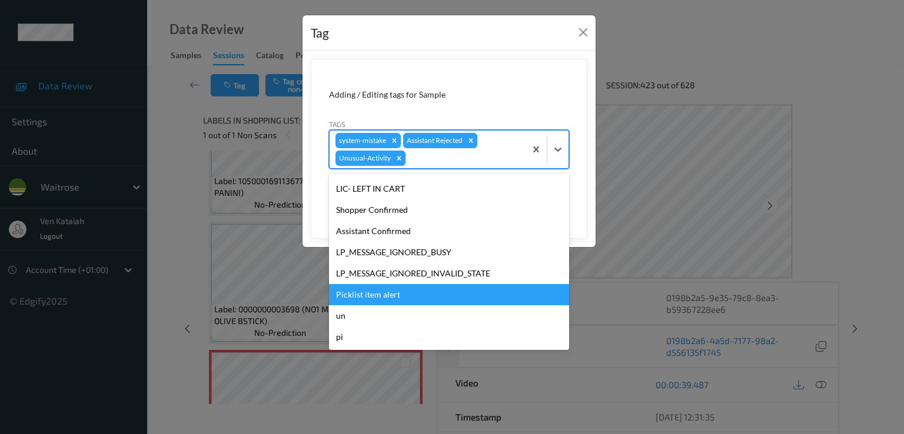
click at [383, 300] on div "Picklist item alert" at bounding box center [449, 294] width 240 height 21
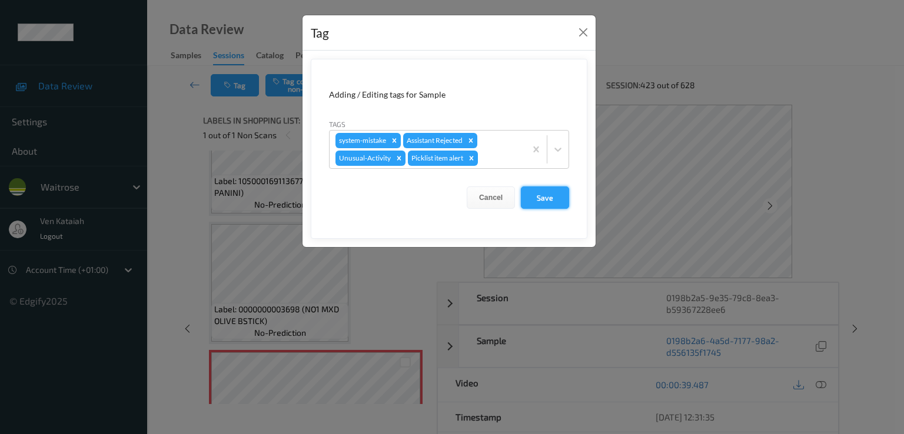
click at [551, 198] on button "Save" at bounding box center [545, 198] width 48 height 22
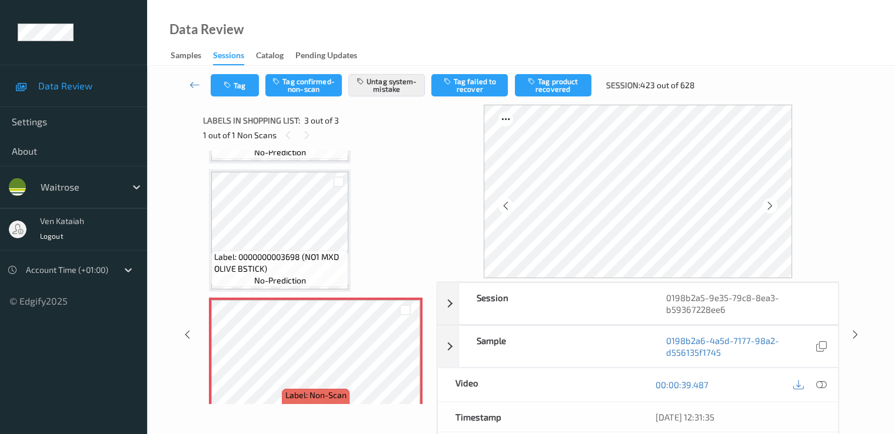
scroll to position [137, 0]
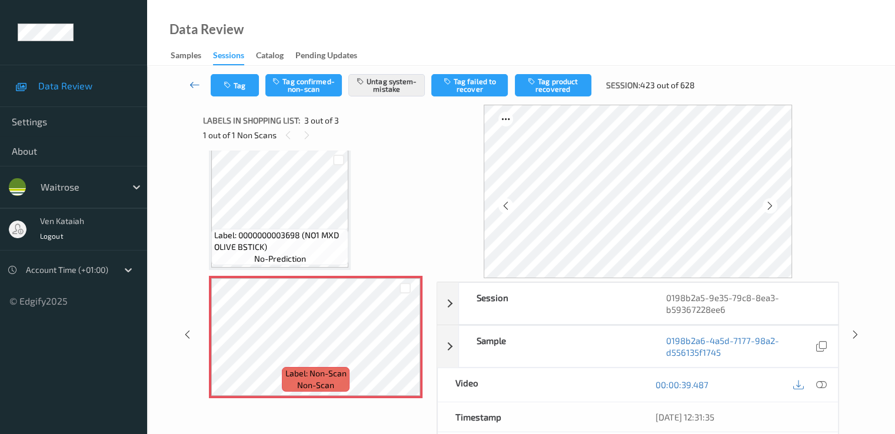
click at [196, 91] on link at bounding box center [195, 85] width 31 height 22
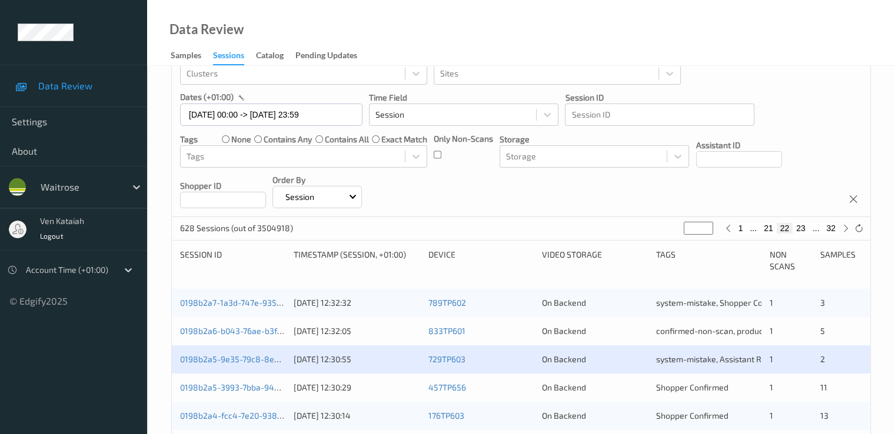
scroll to position [235, 0]
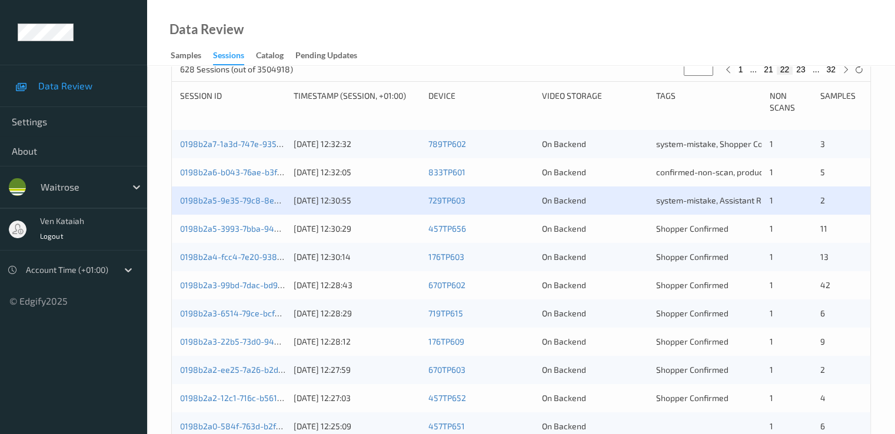
click at [255, 223] on div "0198b2a5-3993-7bba-94a7-a9556ca1f3be" at bounding box center [232, 229] width 105 height 12
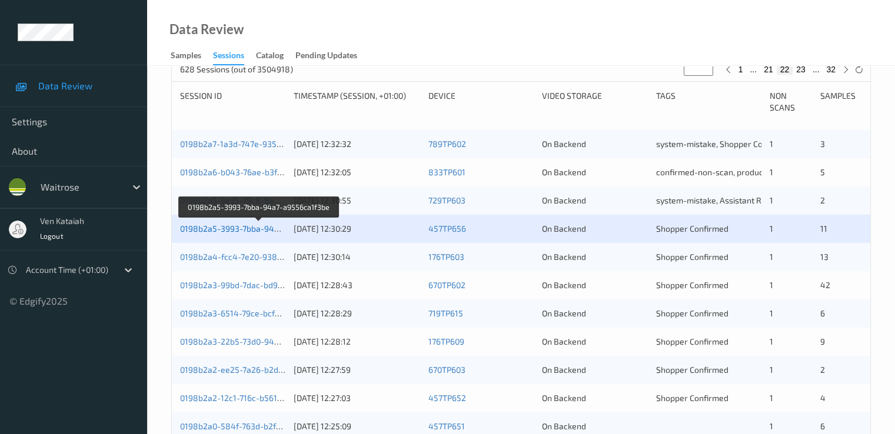
click at [254, 228] on link "0198b2a5-3993-7bba-94a7-a9556ca1f3be" at bounding box center [260, 229] width 160 height 10
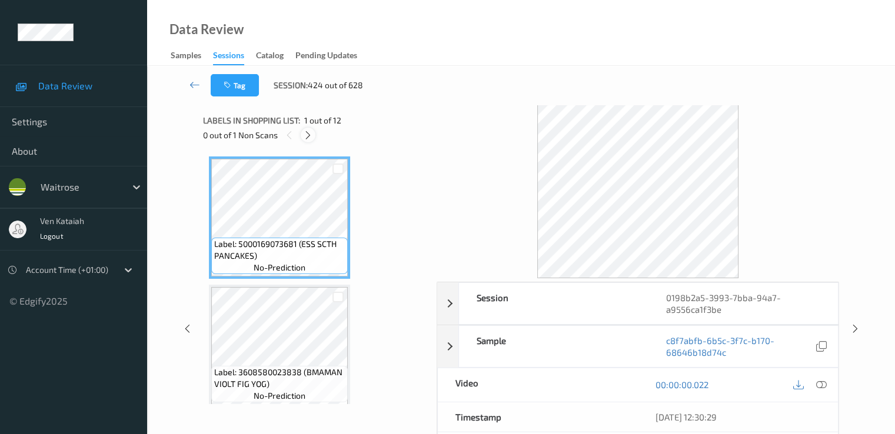
click at [306, 137] on icon at bounding box center [308, 135] width 10 height 11
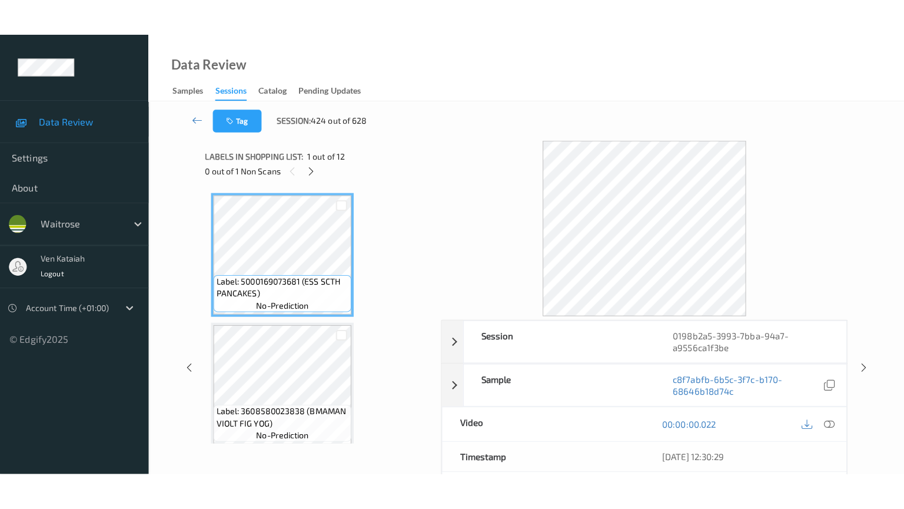
scroll to position [1289, 0]
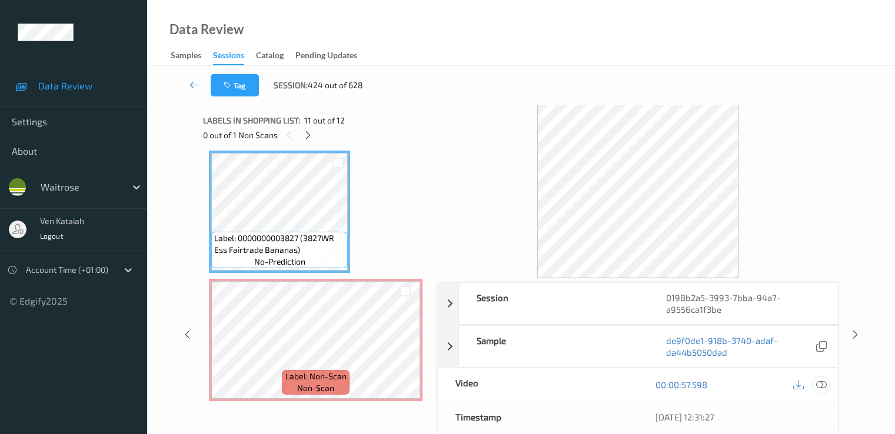
click at [610, 387] on icon at bounding box center [821, 385] width 11 height 11
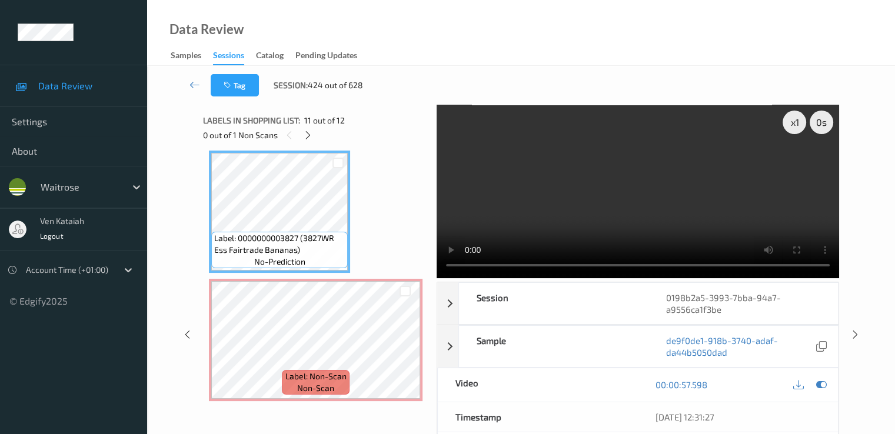
scroll to position [1218, 0]
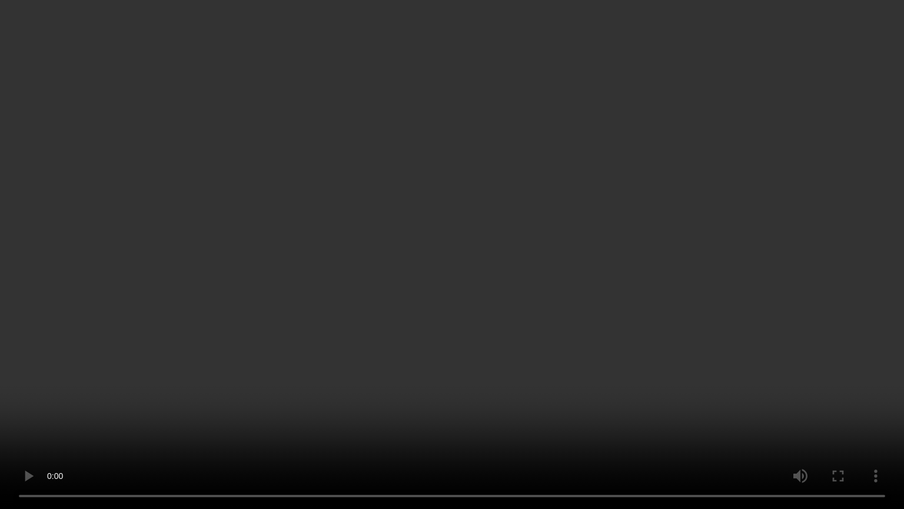
click at [548, 346] on video at bounding box center [452, 254] width 904 height 509
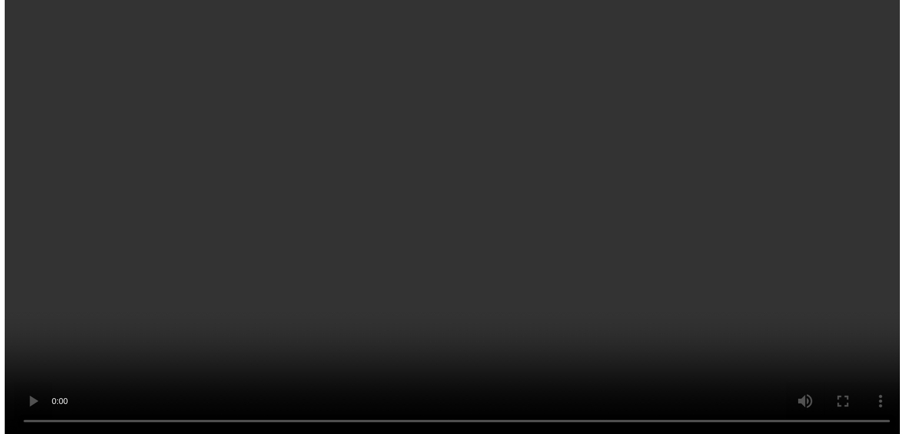
scroll to position [1292, 0]
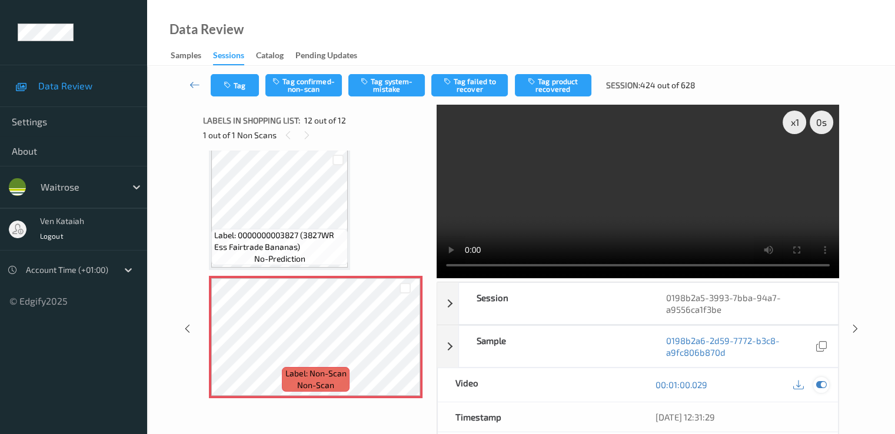
click at [610, 386] on icon at bounding box center [821, 385] width 11 height 11
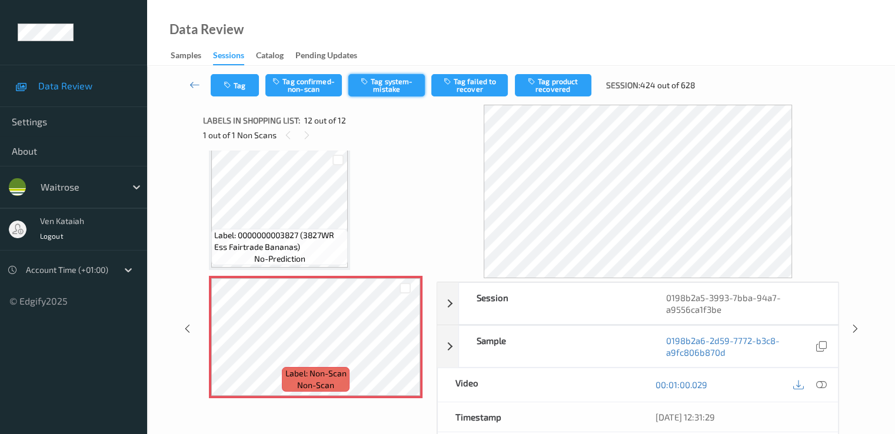
click at [403, 88] on button "Tag system-mistake" at bounding box center [386, 85] width 77 height 22
click at [233, 92] on button "Tag" at bounding box center [235, 85] width 48 height 22
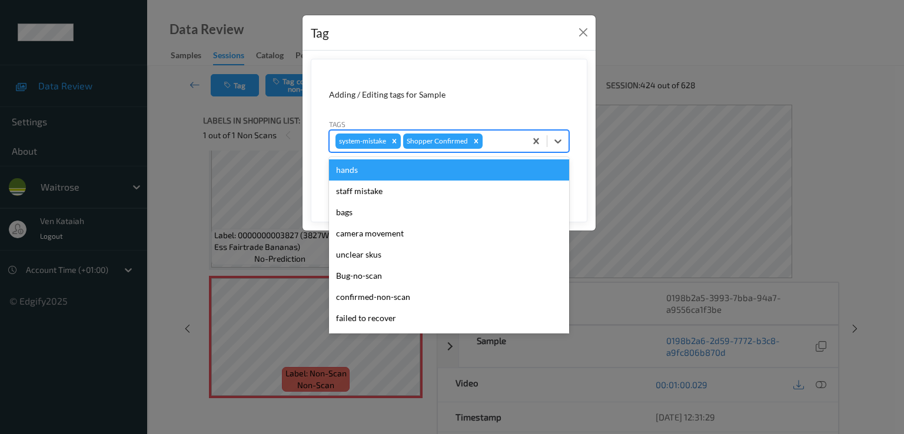
click at [502, 143] on div at bounding box center [502, 141] width 35 height 14
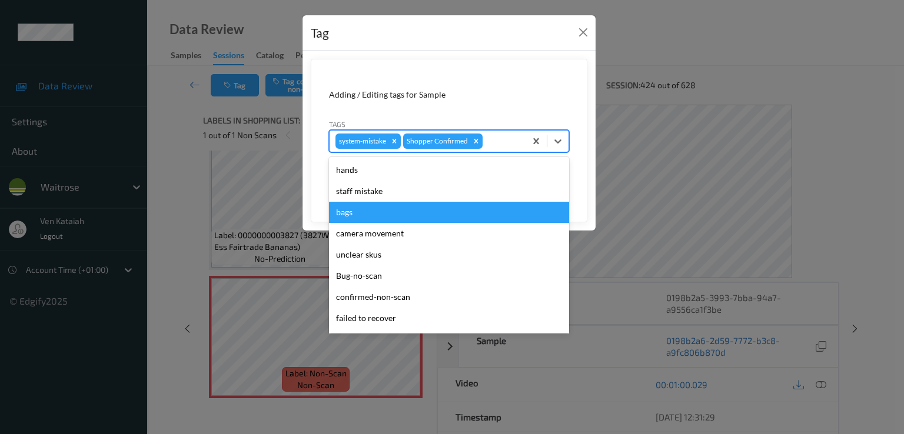
scroll to position [231, 0]
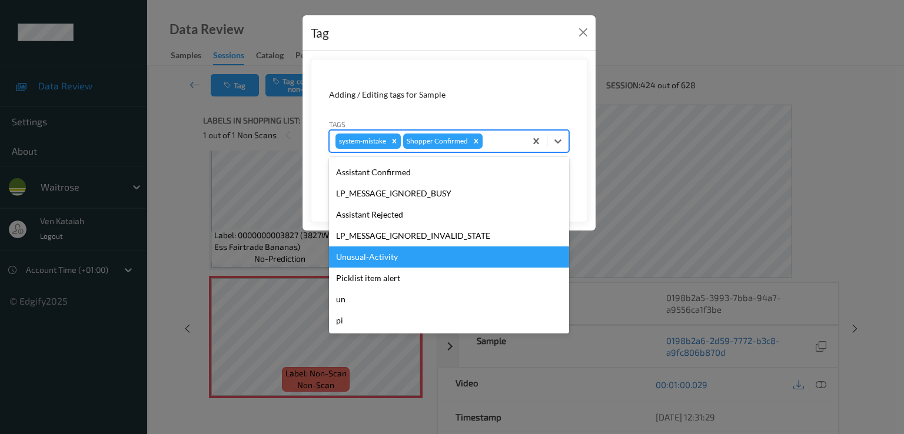
click at [390, 247] on div "Unusual-Activity" at bounding box center [449, 257] width 240 height 21
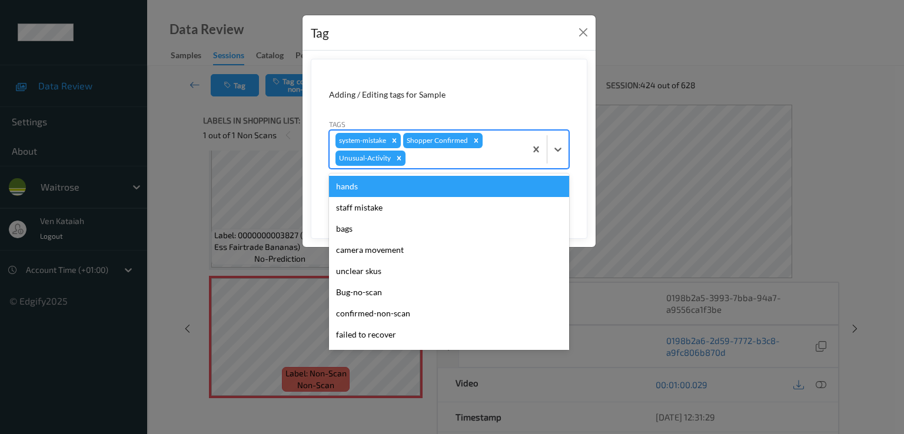
click at [458, 161] on div at bounding box center [464, 158] width 112 height 14
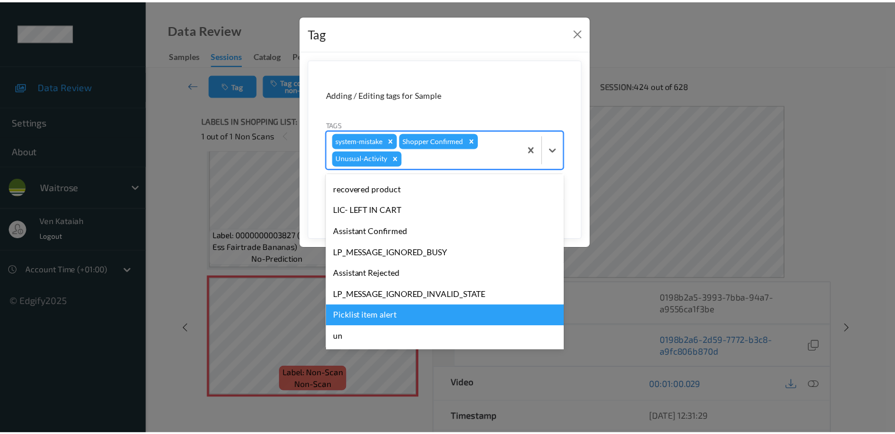
scroll to position [210, 0]
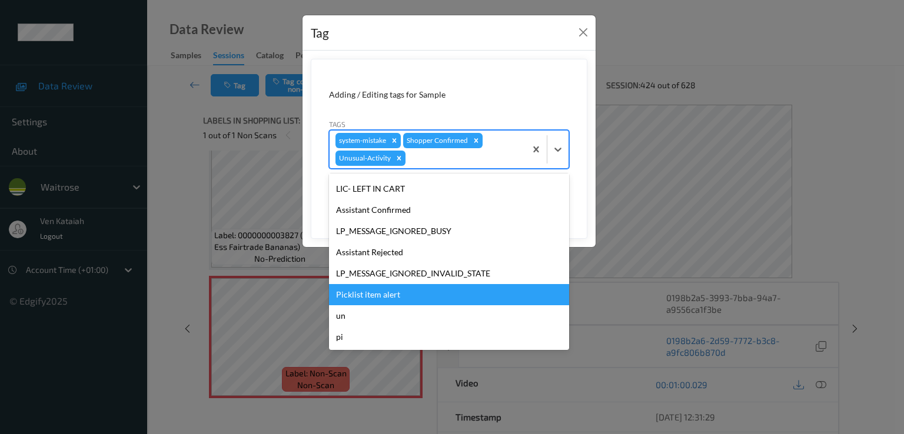
click at [383, 298] on div "Picklist item alert" at bounding box center [449, 294] width 240 height 21
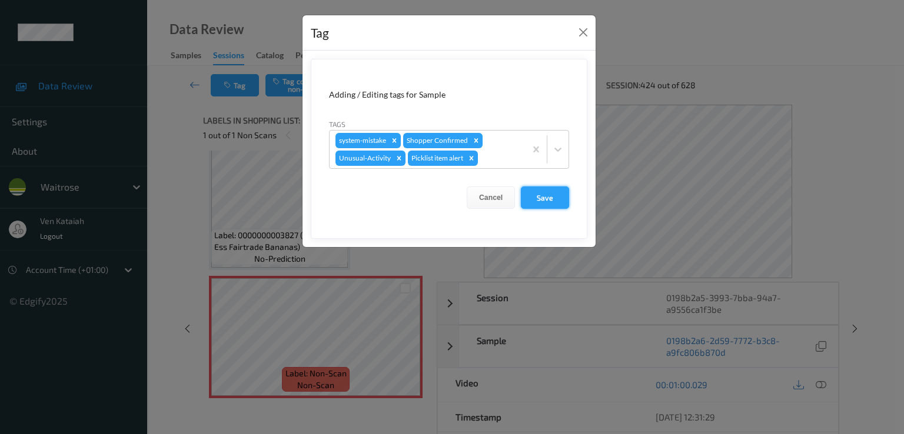
click at [546, 194] on button "Save" at bounding box center [545, 198] width 48 height 22
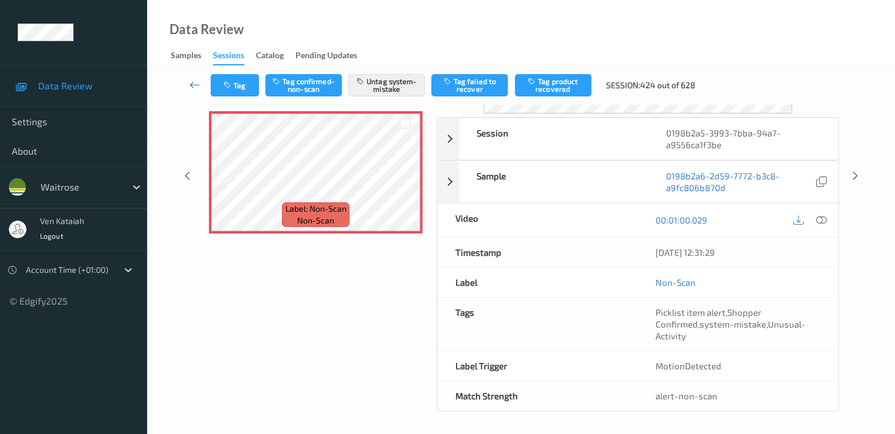
click at [197, 88] on icon at bounding box center [195, 85] width 11 height 12
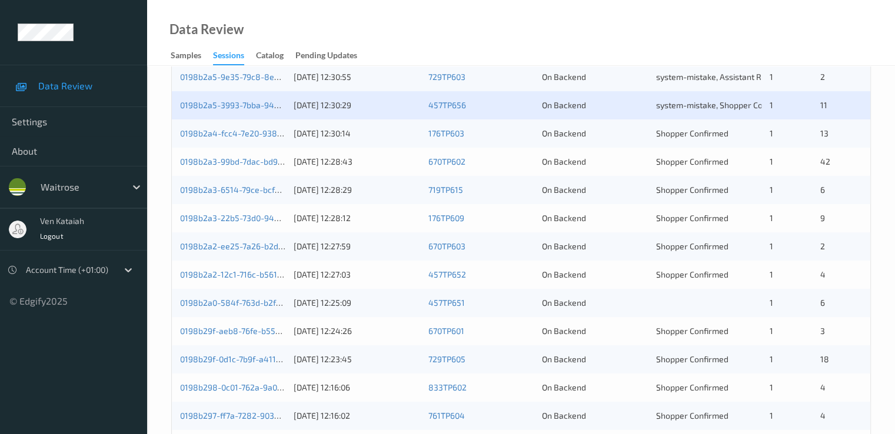
scroll to position [242, 0]
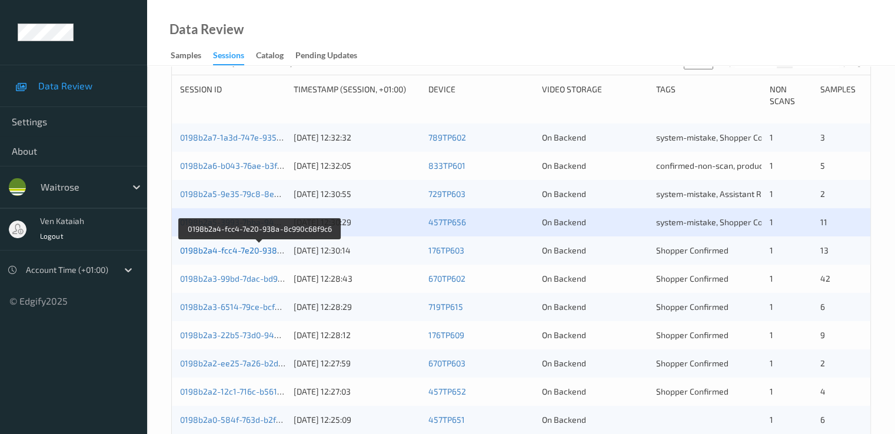
click at [260, 251] on link "0198b2a4-fcc4-7e20-938a-8c990c68f9c6" at bounding box center [260, 250] width 160 height 10
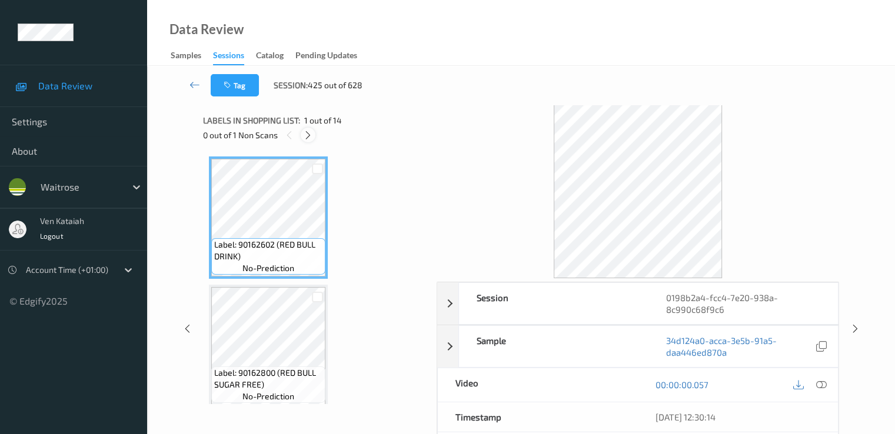
click at [308, 141] on div at bounding box center [308, 135] width 15 height 15
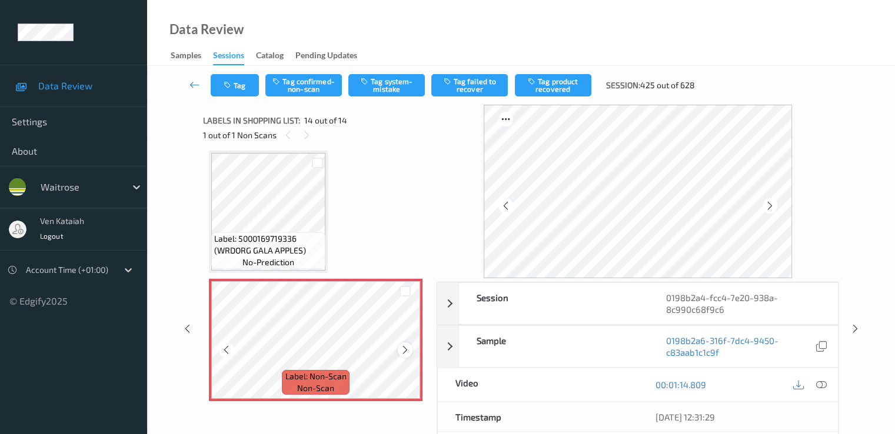
click at [405, 353] on icon at bounding box center [405, 350] width 10 height 11
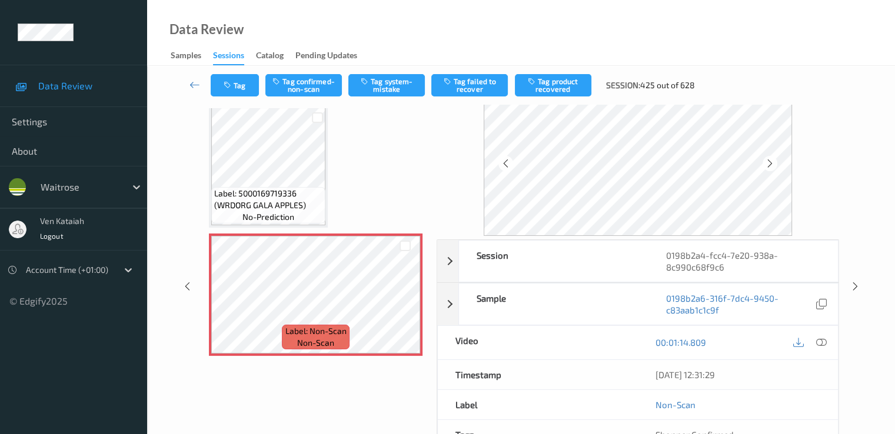
scroll to position [24, 0]
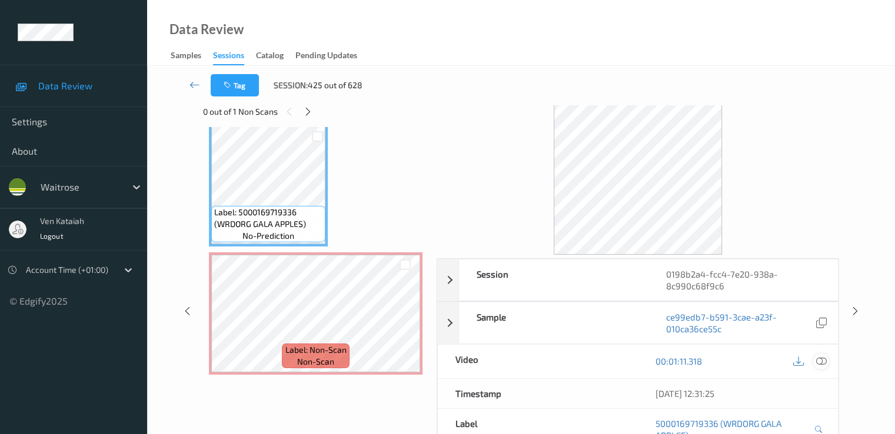
click at [610, 360] on icon at bounding box center [821, 361] width 11 height 11
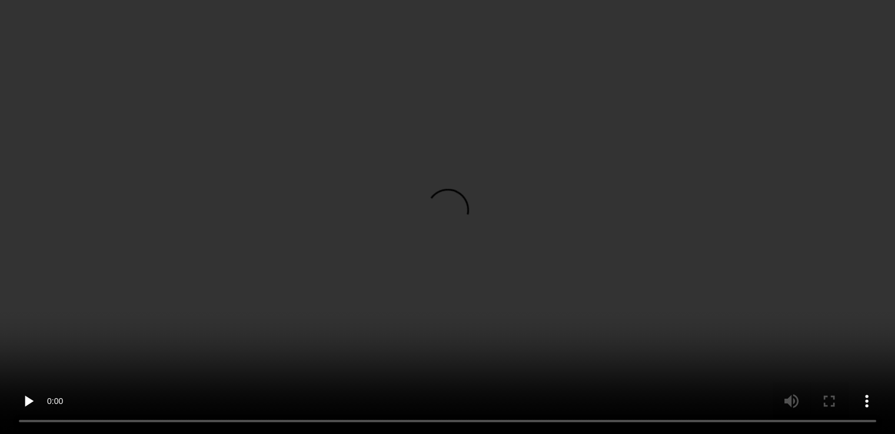
scroll to position [1474, 0]
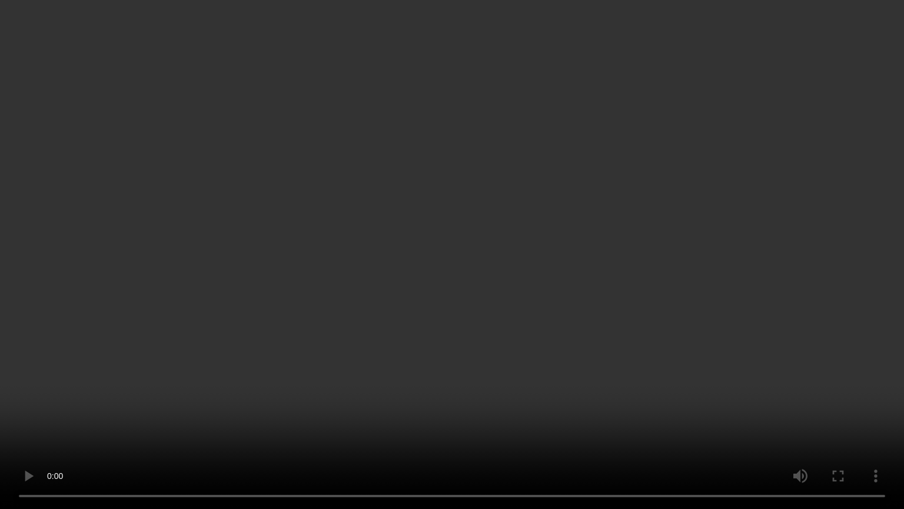
click at [283, 400] on video at bounding box center [452, 254] width 904 height 509
click at [308, 271] on video at bounding box center [452, 254] width 904 height 509
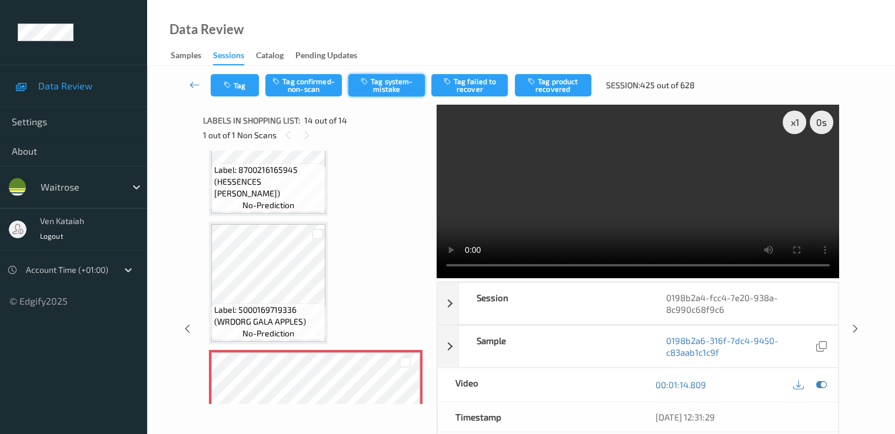
click at [396, 78] on button "Tag system-mistake" at bounding box center [386, 85] width 77 height 22
click at [195, 87] on icon at bounding box center [195, 85] width 11 height 12
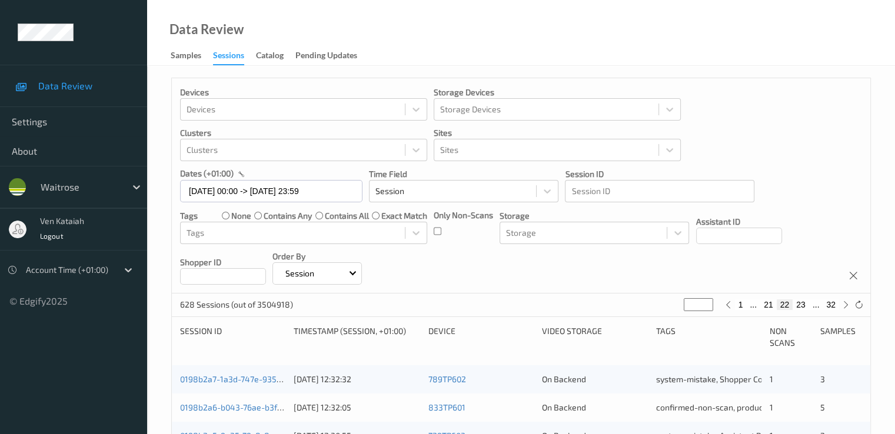
scroll to position [235, 0]
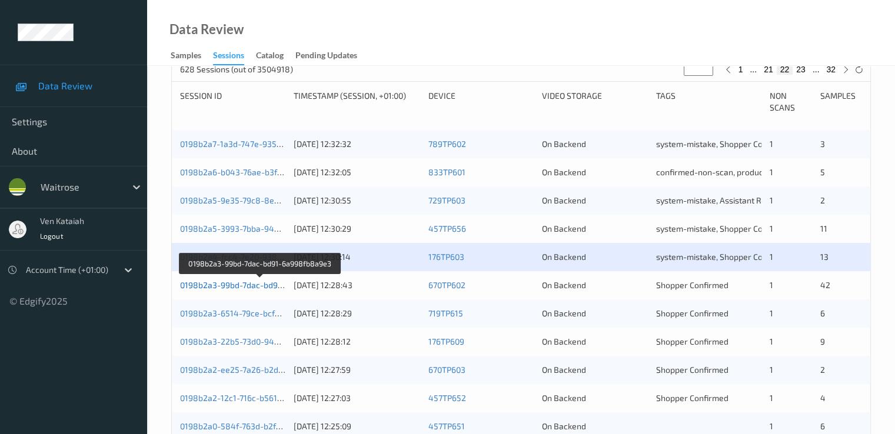
click at [234, 284] on link "0198b2a3-99bd-7dac-bd91-6a998fb8a9e3" at bounding box center [260, 285] width 161 height 10
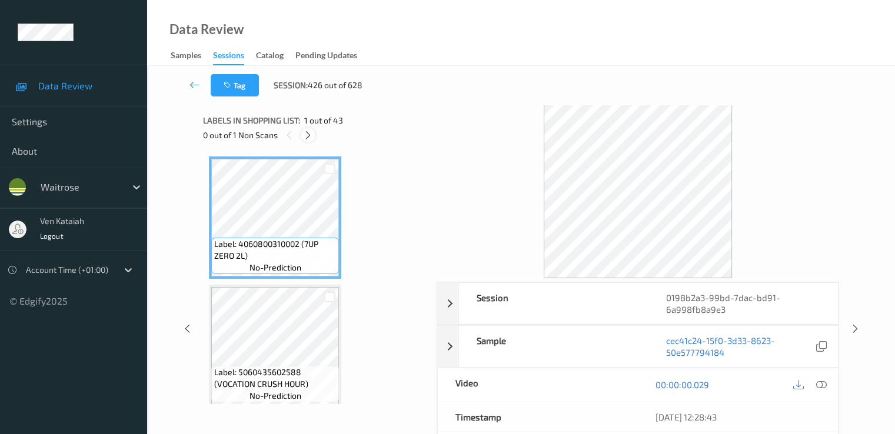
click at [304, 135] on icon at bounding box center [308, 135] width 10 height 11
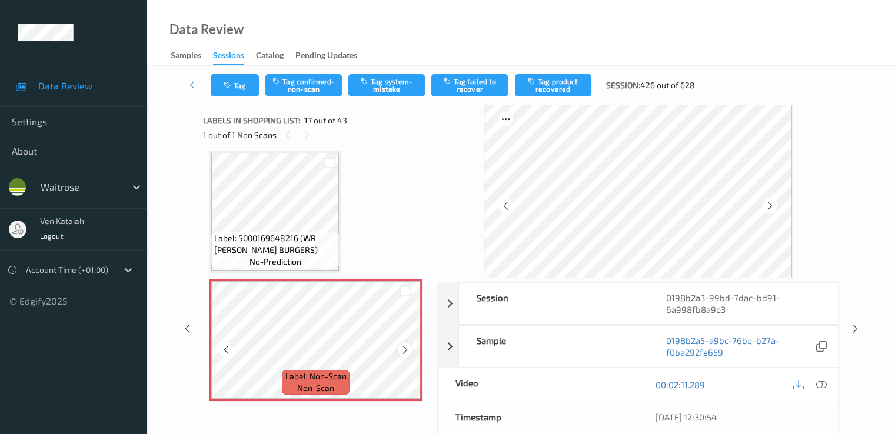
click at [404, 354] on icon at bounding box center [405, 350] width 10 height 11
click at [399, 347] on div at bounding box center [405, 350] width 15 height 15
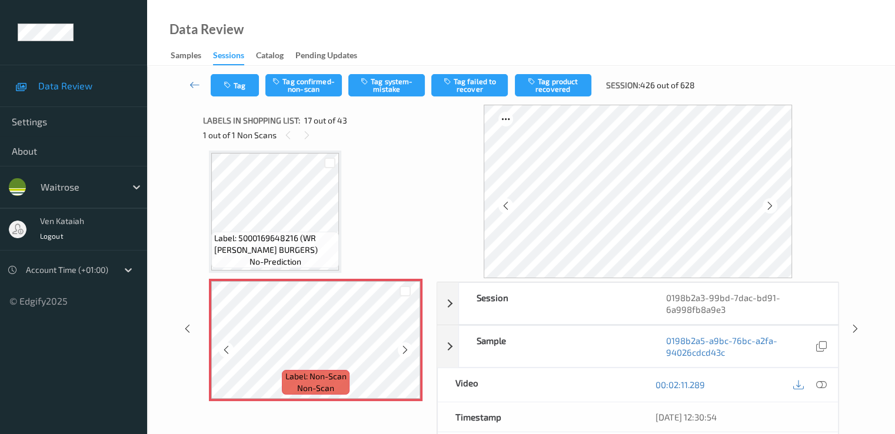
click at [399, 347] on div at bounding box center [405, 350] width 15 height 15
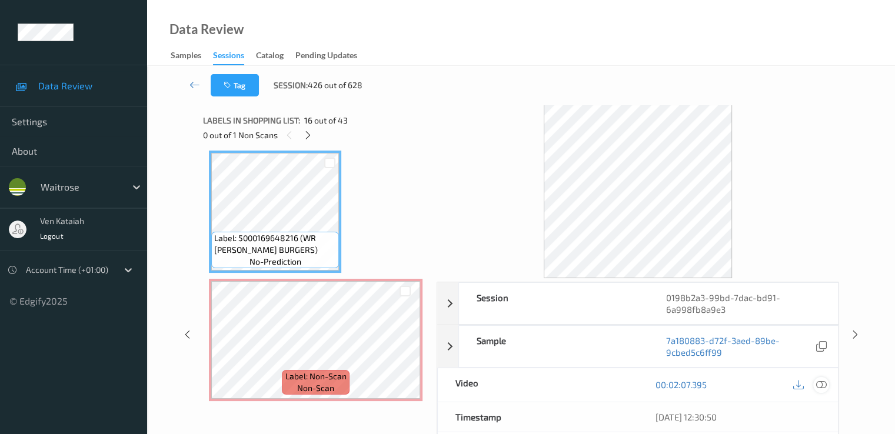
click at [610, 382] on icon at bounding box center [821, 385] width 11 height 11
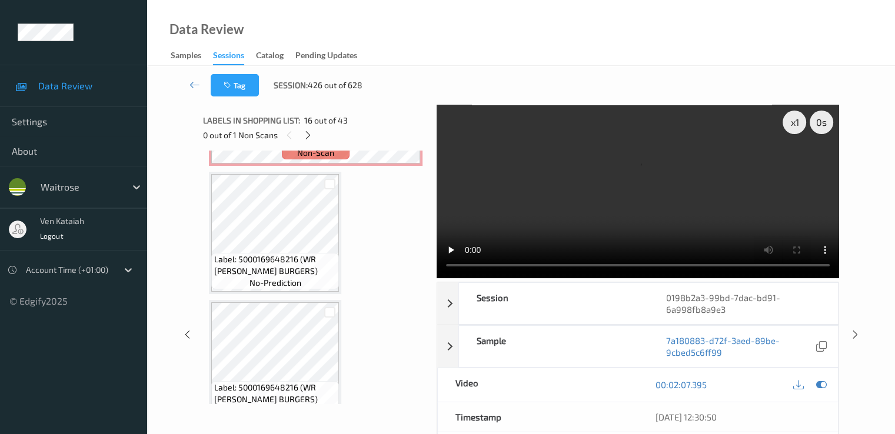
scroll to position [2048, 0]
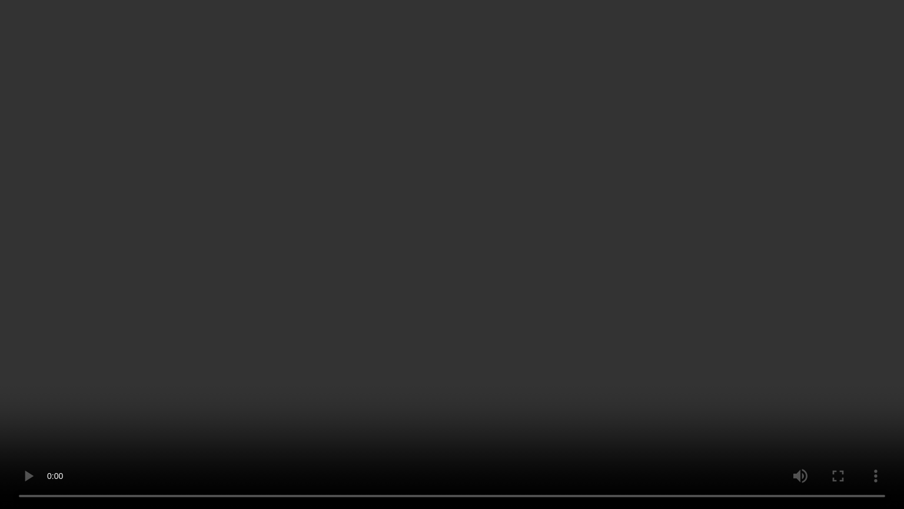
click at [422, 315] on video at bounding box center [452, 254] width 904 height 509
click at [386, 387] on video at bounding box center [452, 254] width 904 height 509
click at [396, 309] on video at bounding box center [452, 254] width 904 height 509
click at [400, 223] on video at bounding box center [452, 254] width 904 height 509
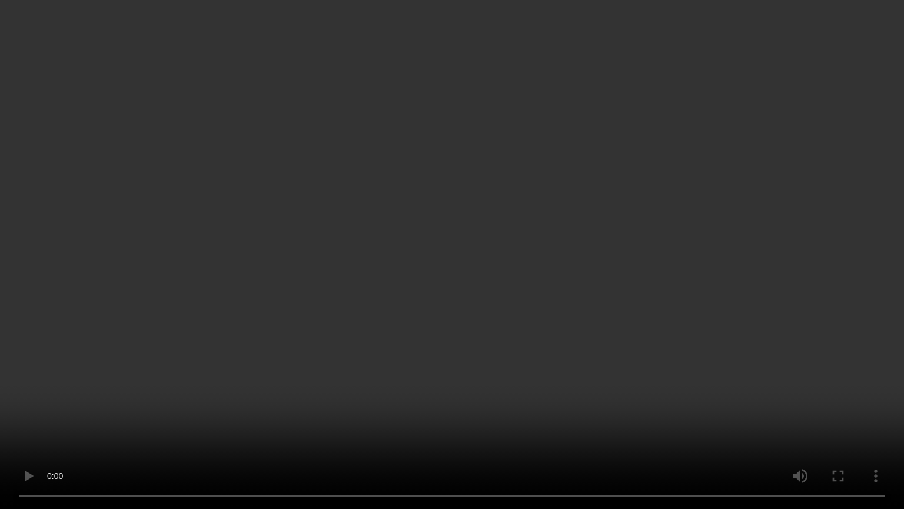
click at [400, 223] on video at bounding box center [452, 254] width 904 height 509
click at [393, 83] on video at bounding box center [452, 254] width 904 height 509
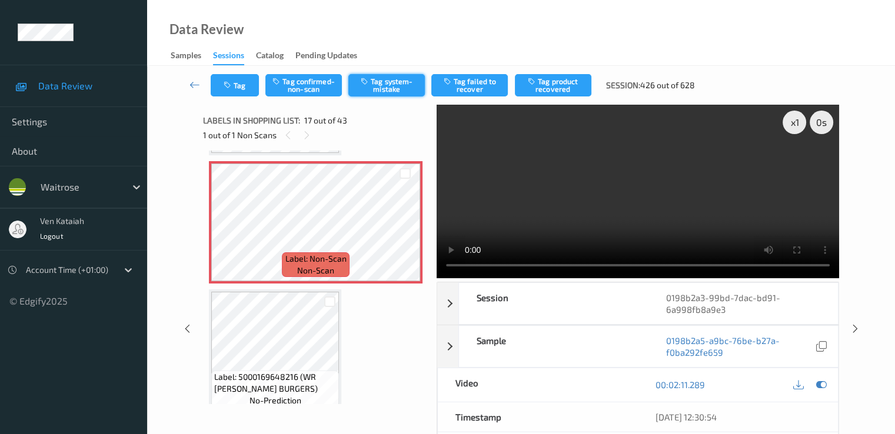
click at [380, 81] on button "Tag system-mistake" at bounding box center [386, 85] width 77 height 22
click at [610, 387] on icon at bounding box center [821, 385] width 11 height 11
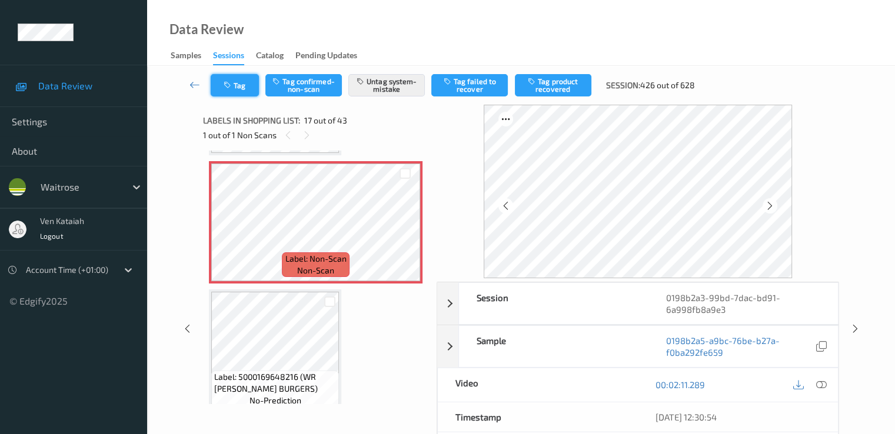
click at [243, 84] on button "Tag" at bounding box center [235, 85] width 48 height 22
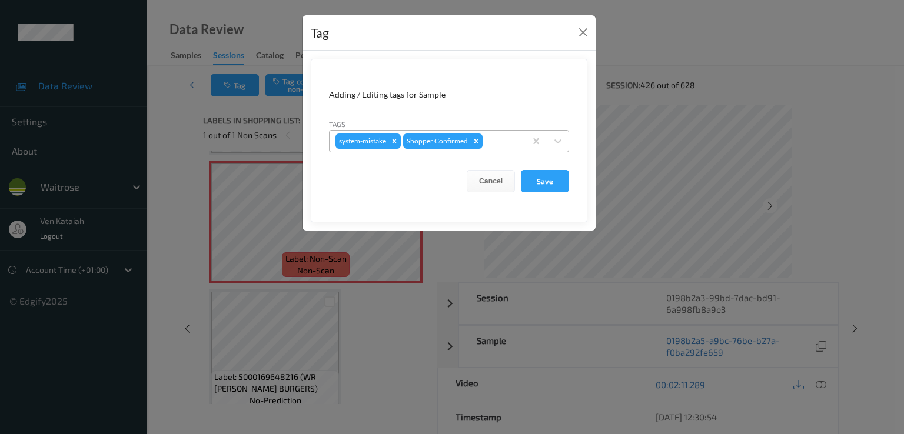
click at [496, 142] on div at bounding box center [502, 141] width 35 height 14
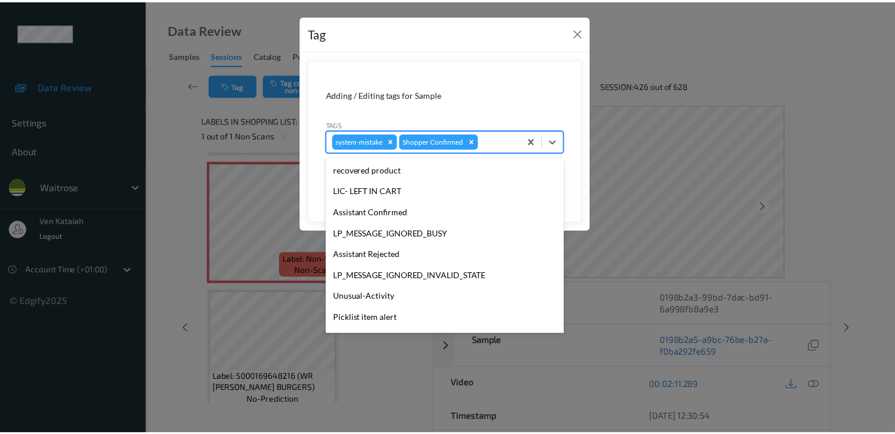
scroll to position [231, 0]
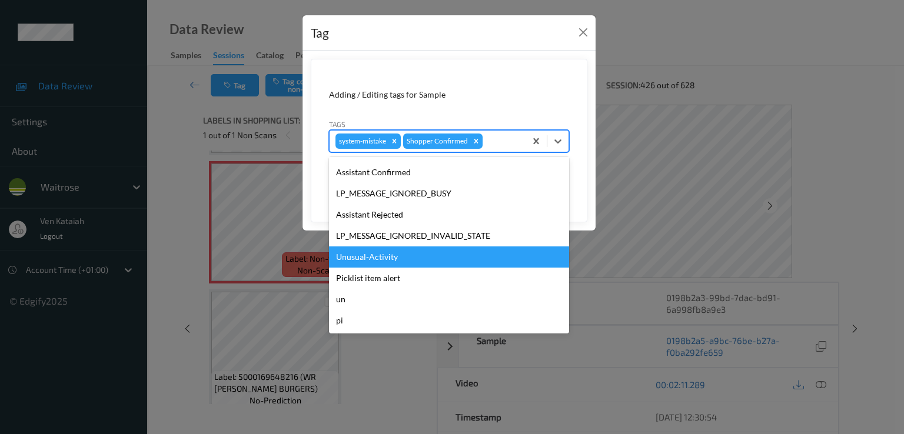
click at [393, 253] on div "Unusual-Activity" at bounding box center [449, 257] width 240 height 21
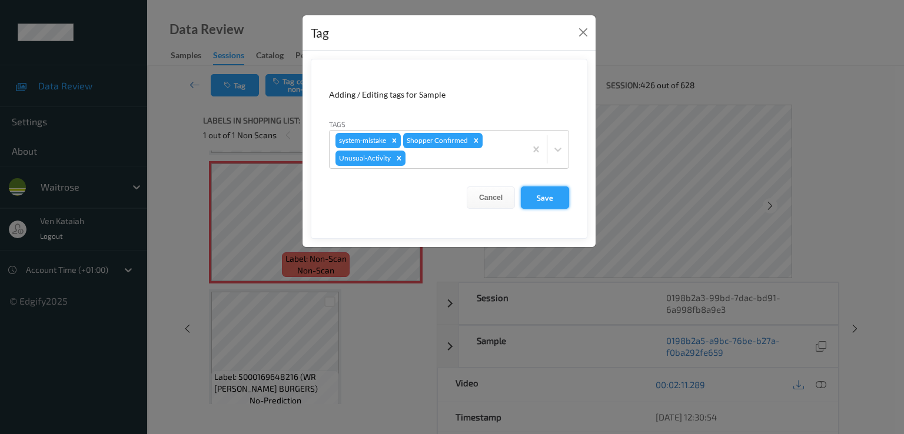
click at [560, 191] on button "Save" at bounding box center [545, 198] width 48 height 22
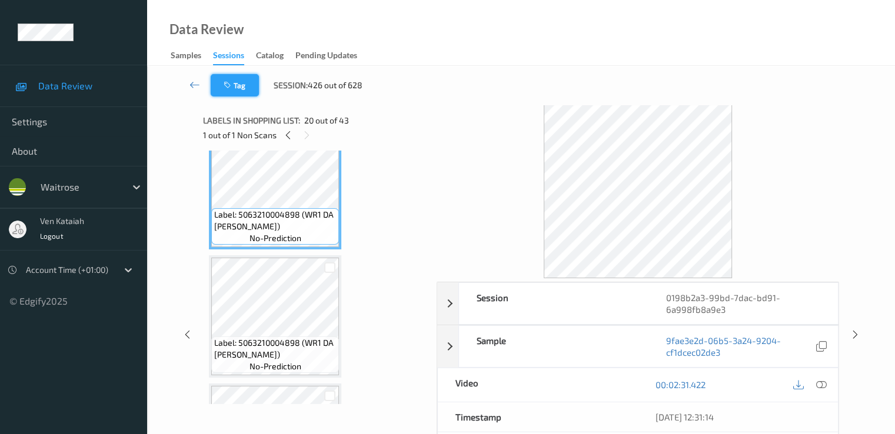
scroll to position [2519, 0]
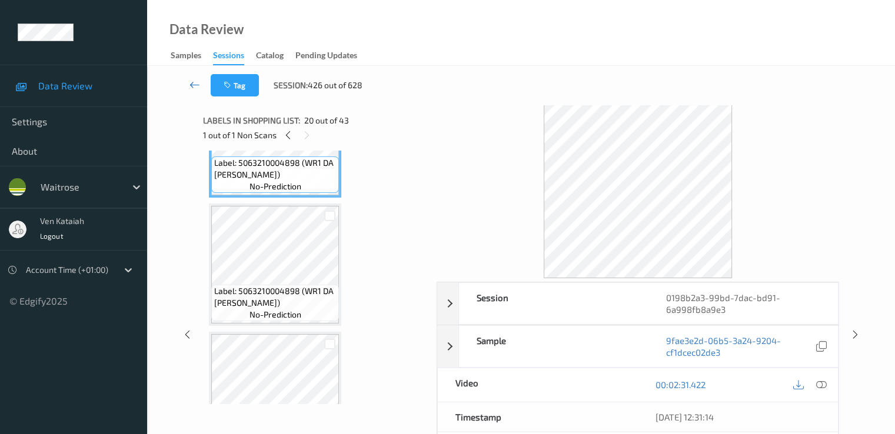
click at [181, 84] on link at bounding box center [195, 85] width 31 height 22
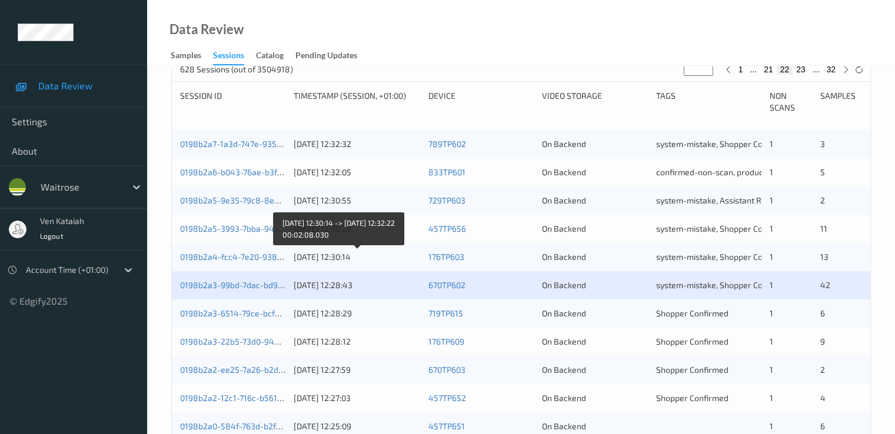
scroll to position [353, 0]
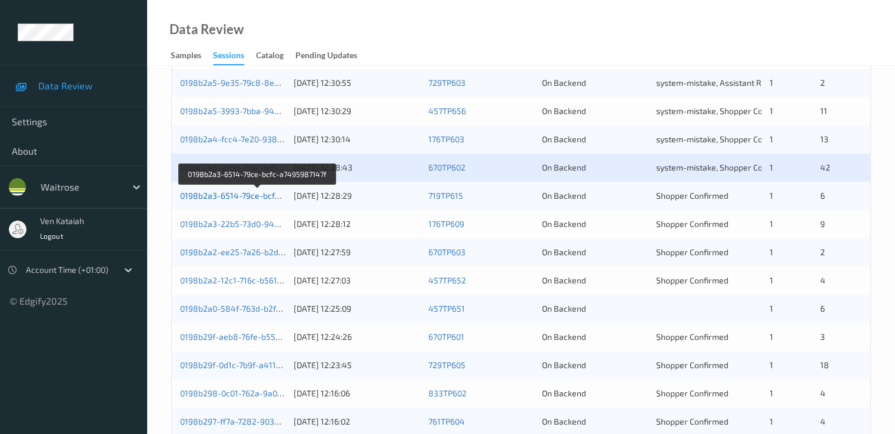
click at [253, 197] on link "0198b2a3-6514-79ce-bcfc-a7495987147f" at bounding box center [258, 196] width 156 height 10
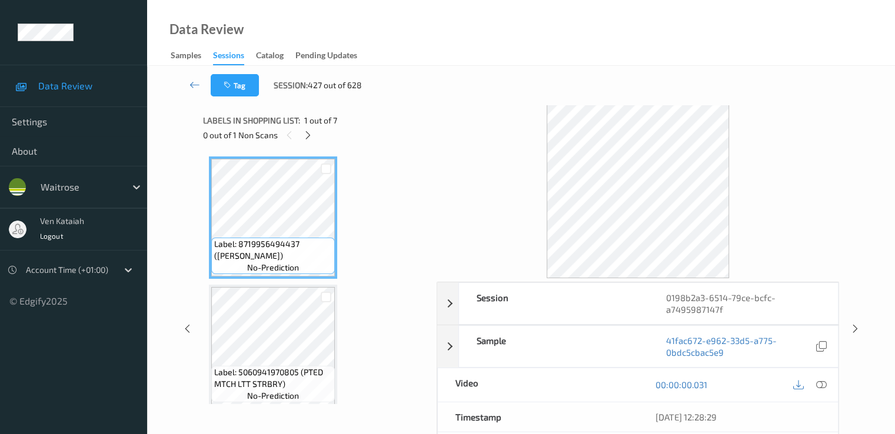
click at [315, 141] on div "0 out of 1 Non Scans" at bounding box center [315, 135] width 225 height 15
click at [312, 139] on icon at bounding box center [308, 135] width 10 height 11
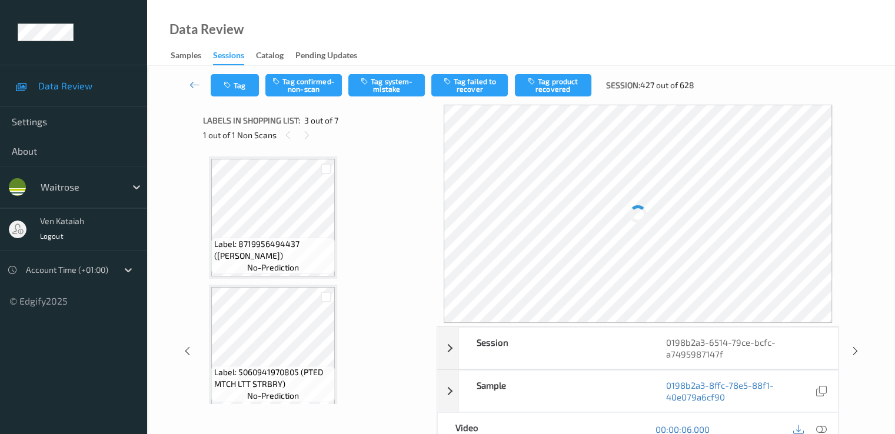
scroll to position [134, 0]
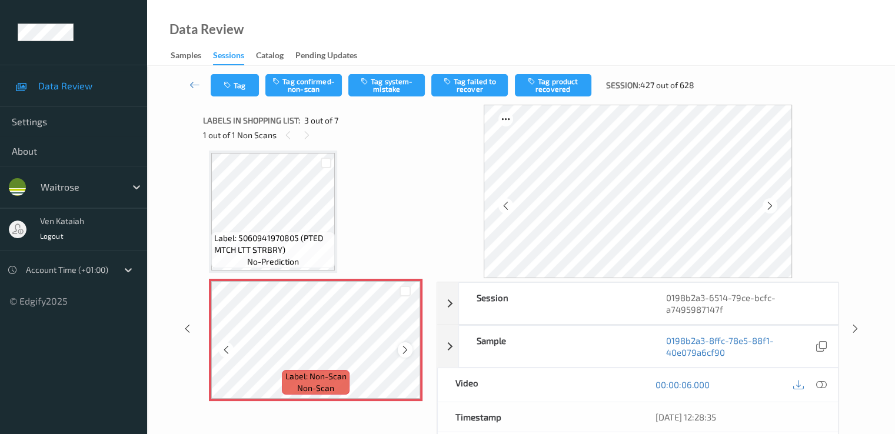
click at [411, 354] on div at bounding box center [405, 350] width 15 height 15
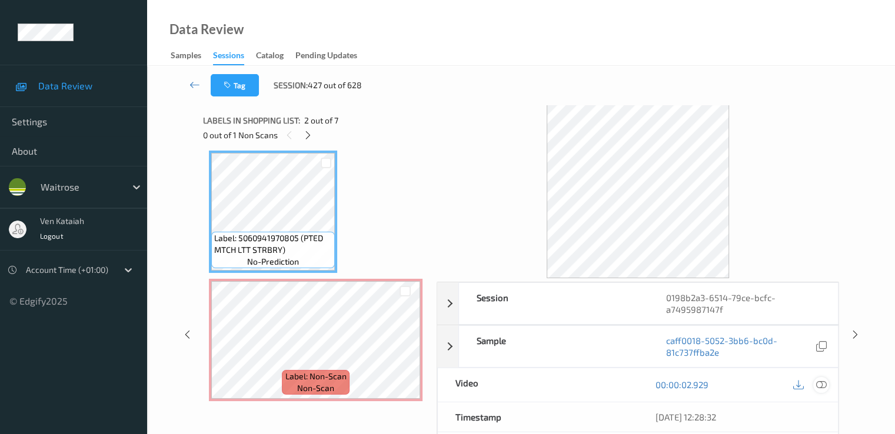
click at [610, 383] on icon at bounding box center [821, 385] width 11 height 11
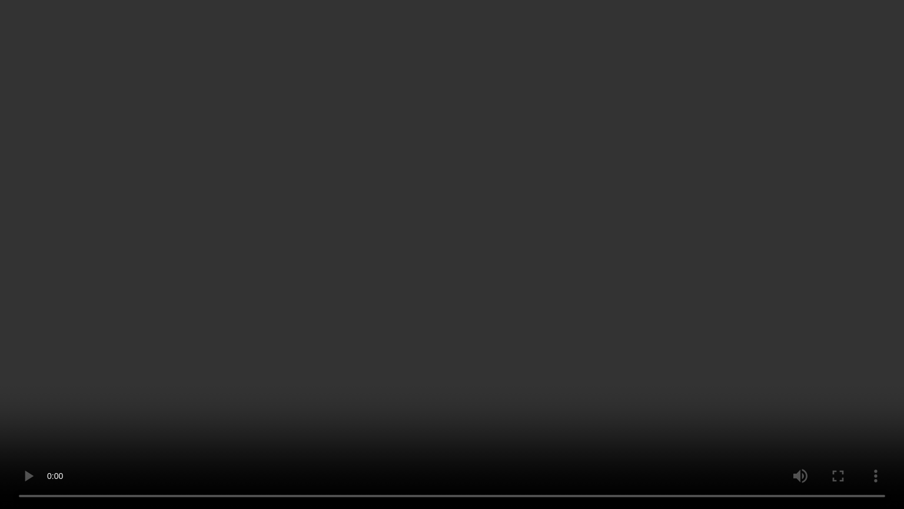
click at [553, 351] on video at bounding box center [452, 254] width 904 height 509
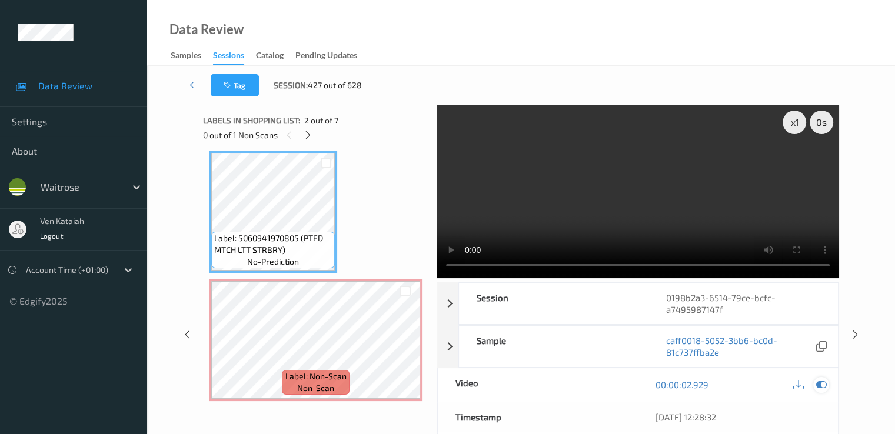
click at [610, 384] on div at bounding box center [821, 385] width 16 height 16
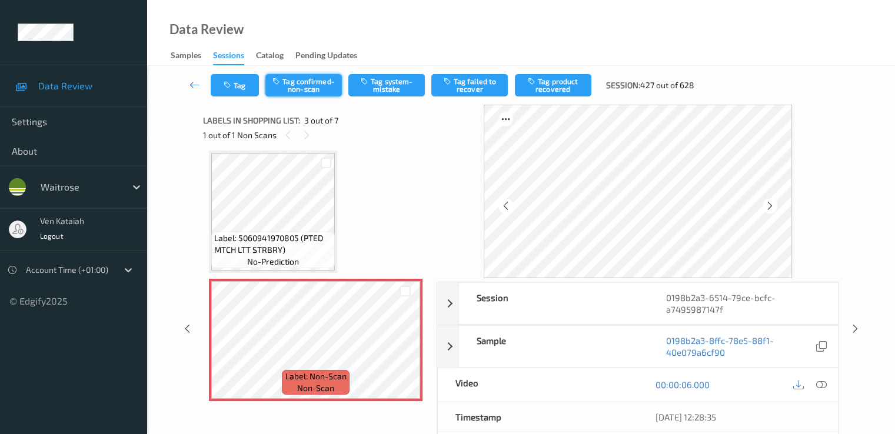
click at [312, 81] on button "Tag confirmed-non-scan" at bounding box center [303, 85] width 77 height 22
click at [549, 88] on button "Tag product recovered" at bounding box center [553, 85] width 77 height 22
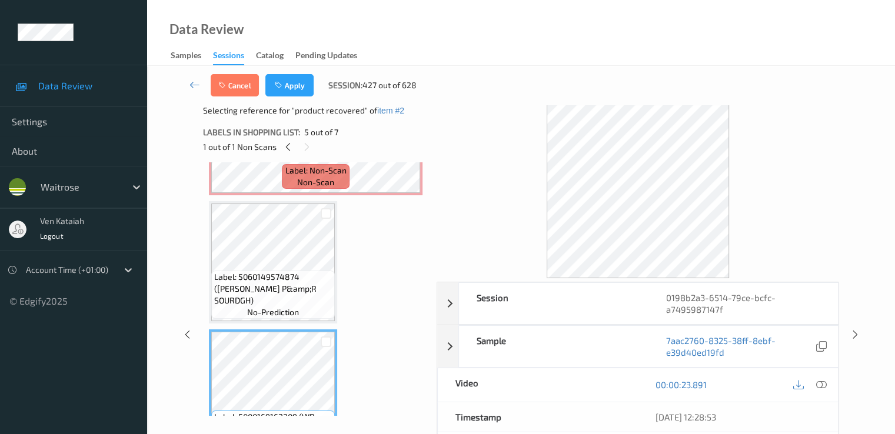
scroll to position [370, 0]
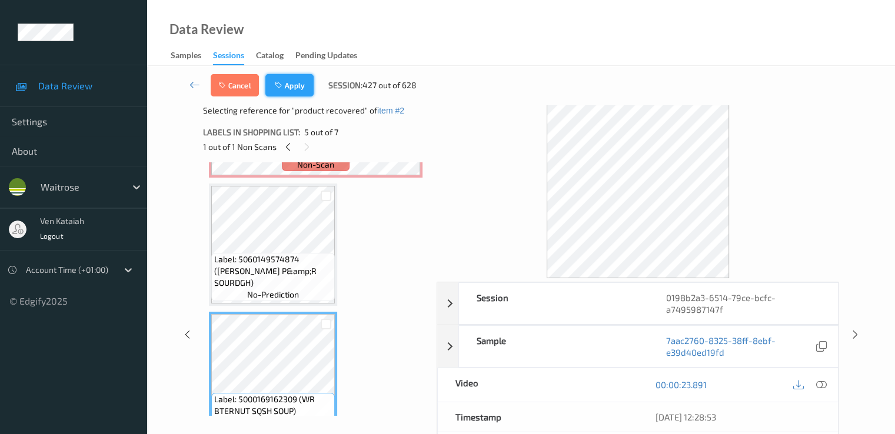
click at [290, 81] on button "Apply" at bounding box center [289, 85] width 48 height 22
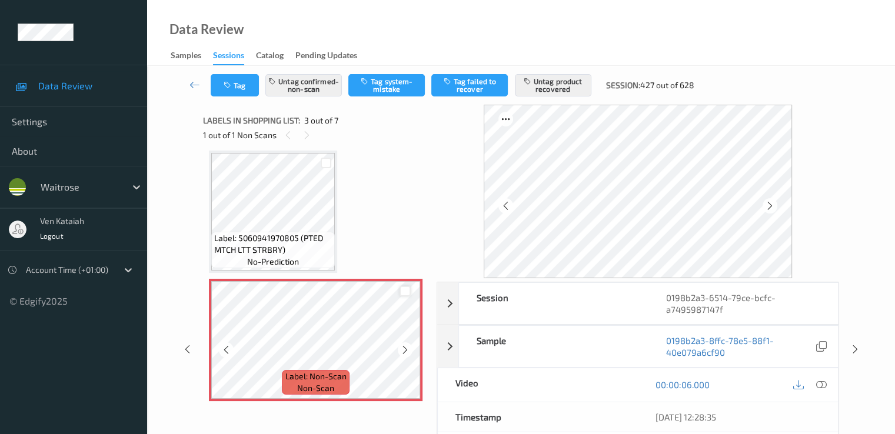
scroll to position [252, 0]
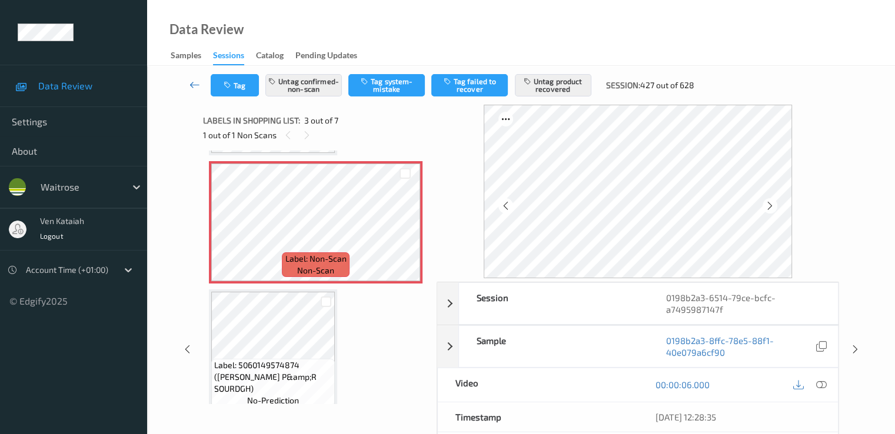
click at [198, 85] on icon at bounding box center [195, 85] width 11 height 12
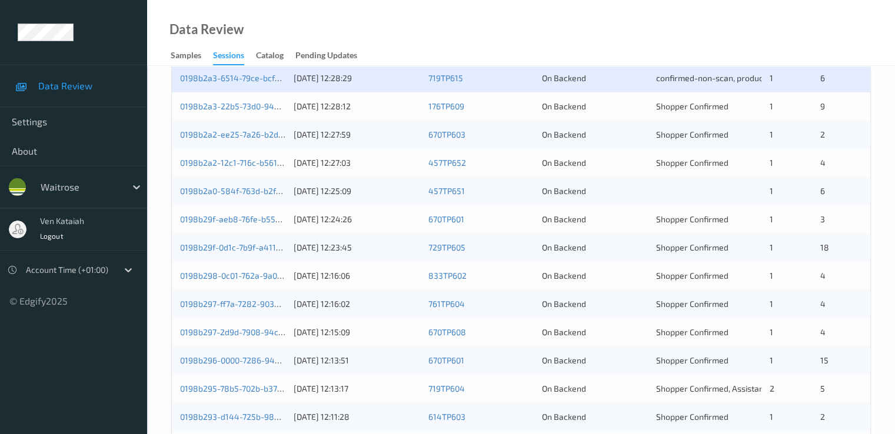
scroll to position [353, 0]
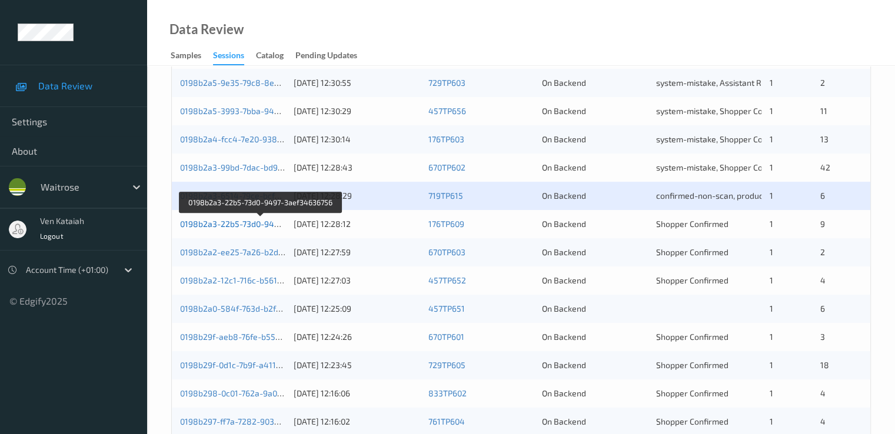
click at [277, 223] on link "0198b2a3-22b5-73d0-9497-3aef34636756" at bounding box center [260, 224] width 161 height 10
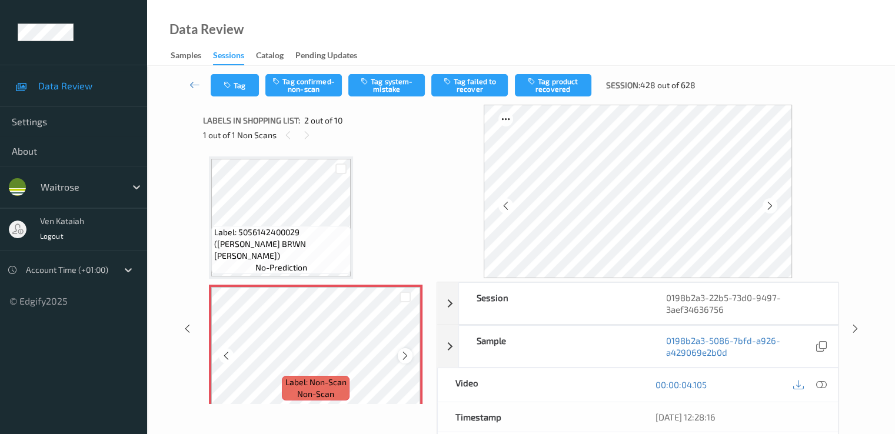
click at [401, 356] on icon at bounding box center [405, 356] width 10 height 11
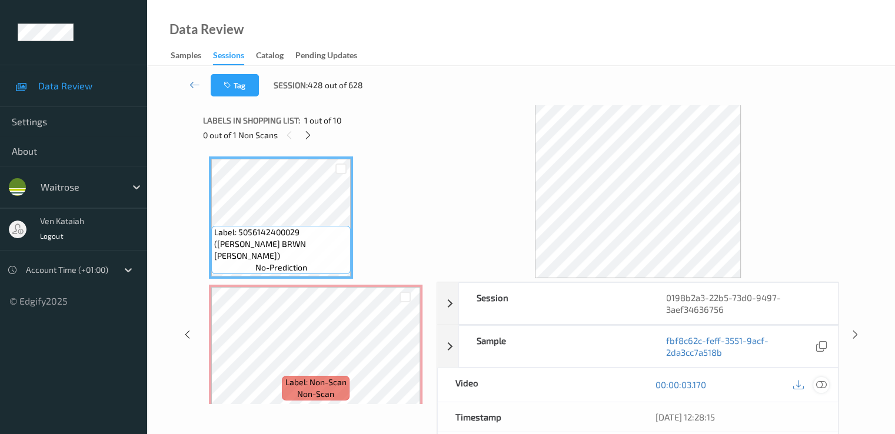
click at [610, 384] on icon at bounding box center [821, 385] width 11 height 11
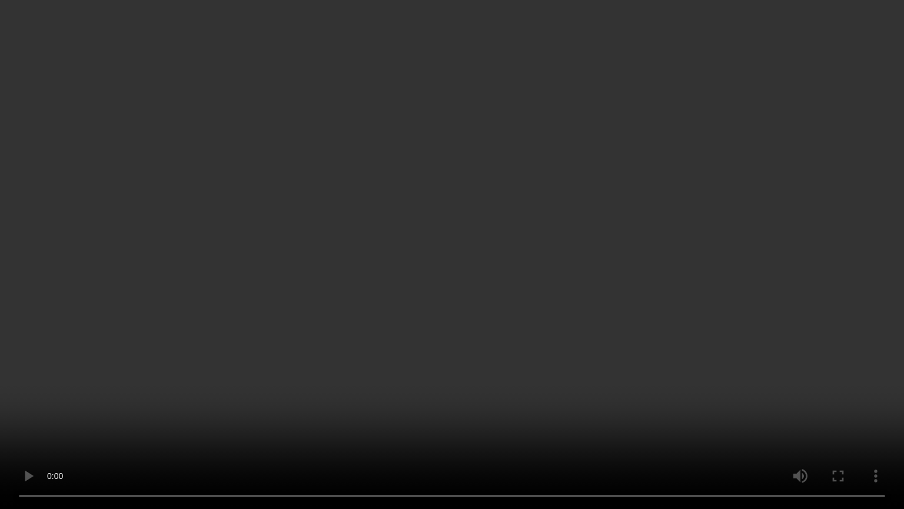
click at [172, 417] on video at bounding box center [452, 254] width 904 height 509
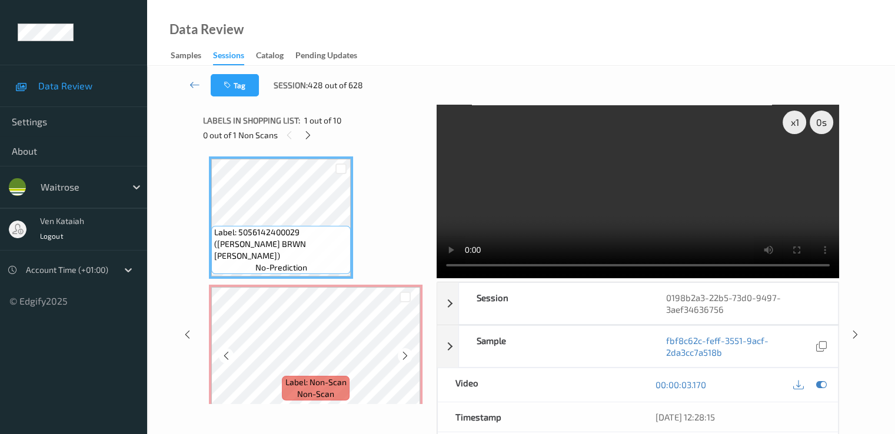
click at [314, 380] on span "Label: Non-Scan" at bounding box center [315, 383] width 61 height 12
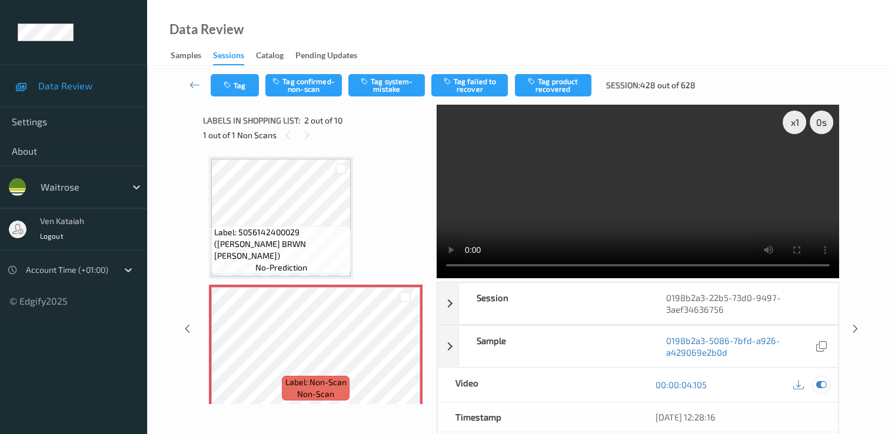
click at [610, 377] on div at bounding box center [821, 385] width 16 height 16
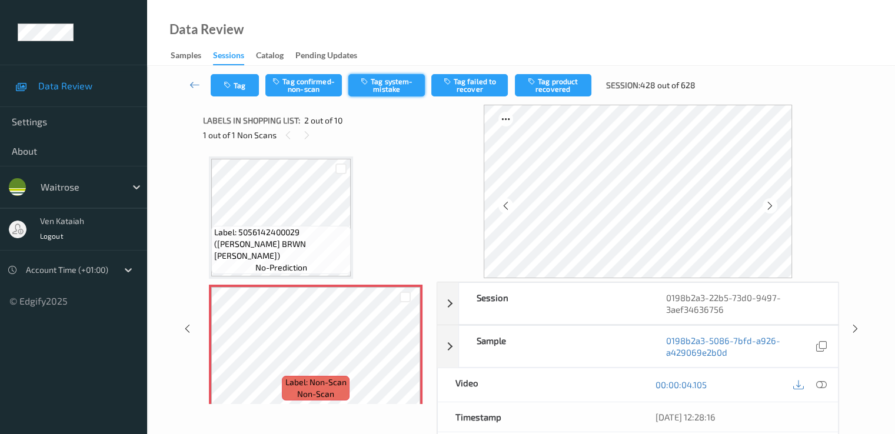
click at [372, 90] on button "Tag system-mistake" at bounding box center [386, 85] width 77 height 22
click at [250, 90] on button "Tag" at bounding box center [235, 85] width 48 height 22
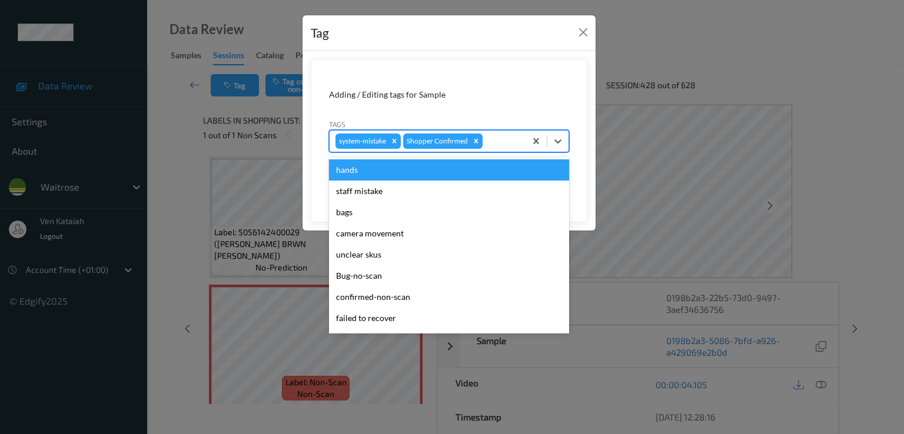
click at [520, 142] on div at bounding box center [502, 141] width 35 height 14
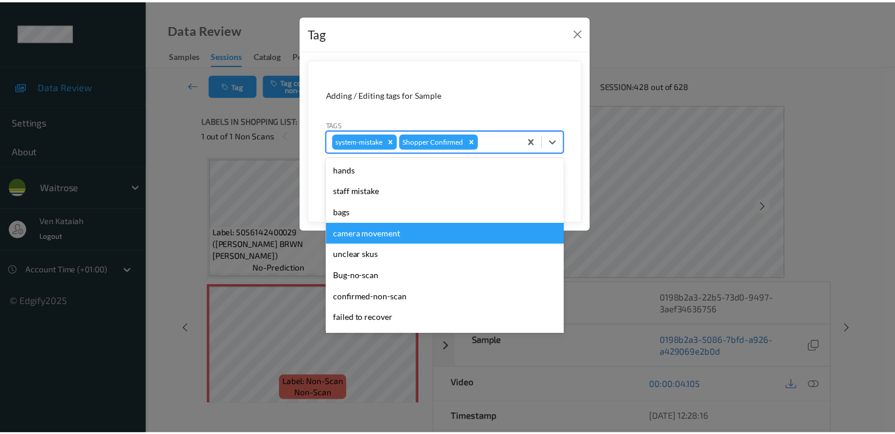
scroll to position [231, 0]
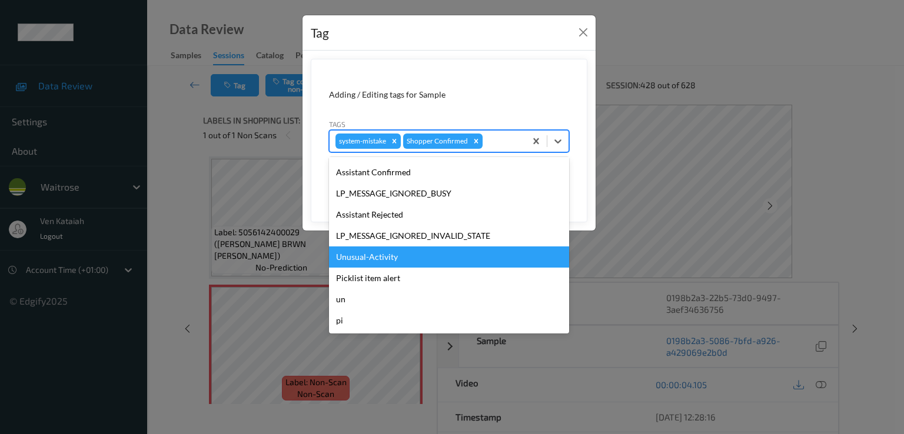
click at [358, 263] on div "Unusual-Activity" at bounding box center [449, 257] width 240 height 21
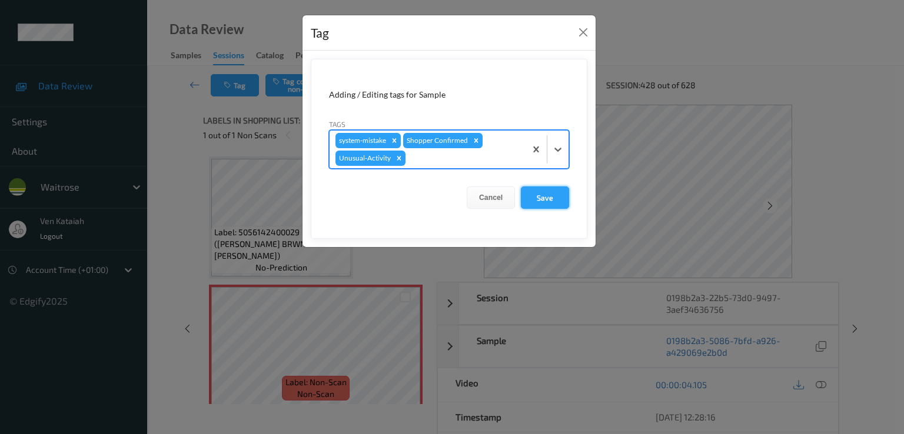
click at [546, 202] on button "Save" at bounding box center [545, 198] width 48 height 22
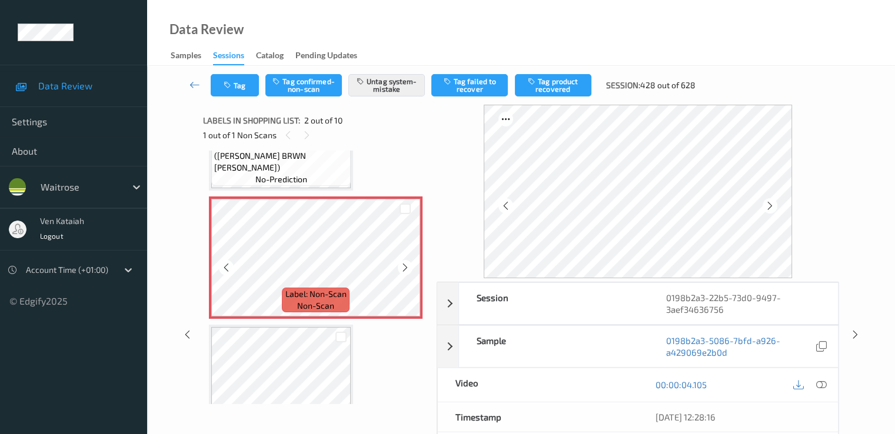
scroll to position [118, 0]
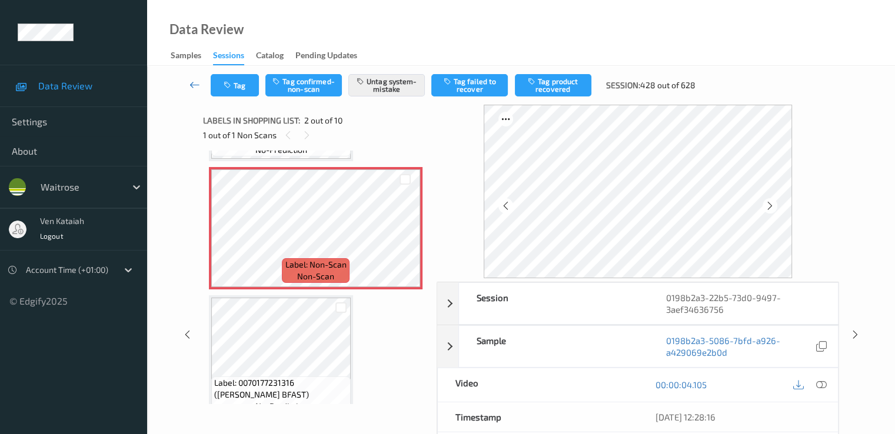
click at [202, 87] on link at bounding box center [195, 85] width 31 height 22
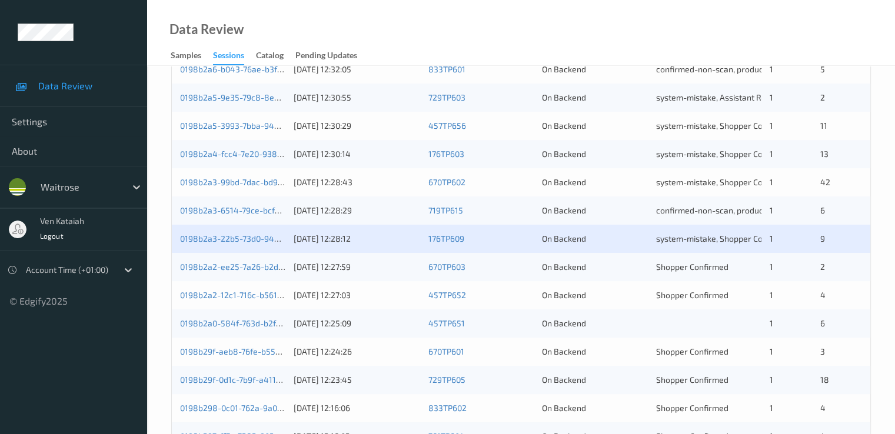
scroll to position [353, 0]
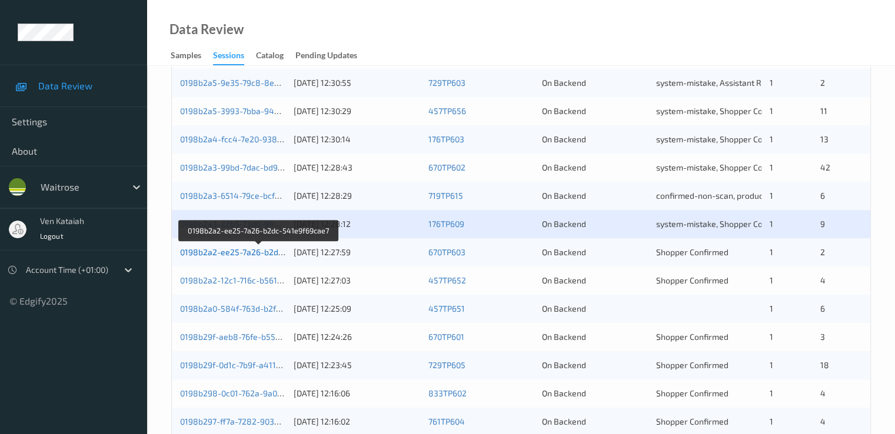
click at [241, 249] on link "0198b2a2-ee25-7a26-b2dc-541e9f69cae7" at bounding box center [259, 252] width 159 height 10
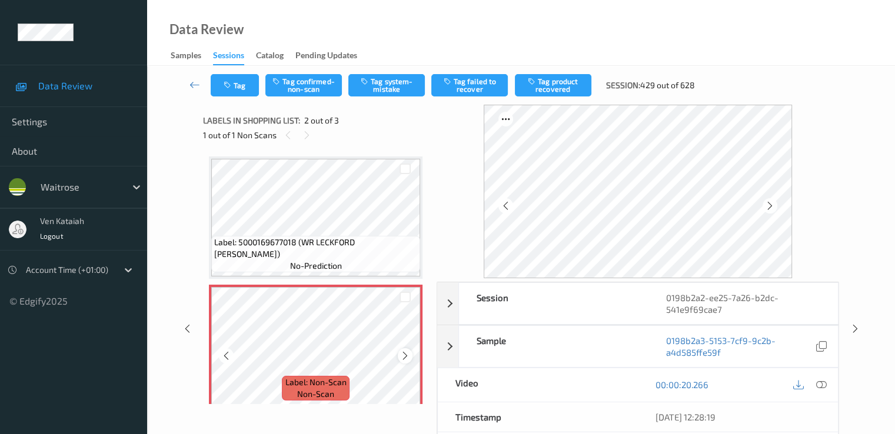
click at [404, 355] on icon at bounding box center [405, 356] width 10 height 11
click at [404, 356] on icon at bounding box center [405, 356] width 10 height 11
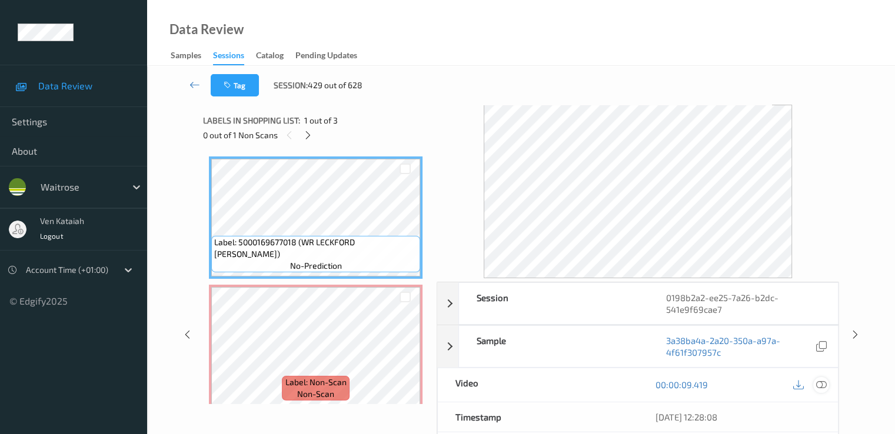
click at [610, 384] on icon at bounding box center [821, 385] width 11 height 11
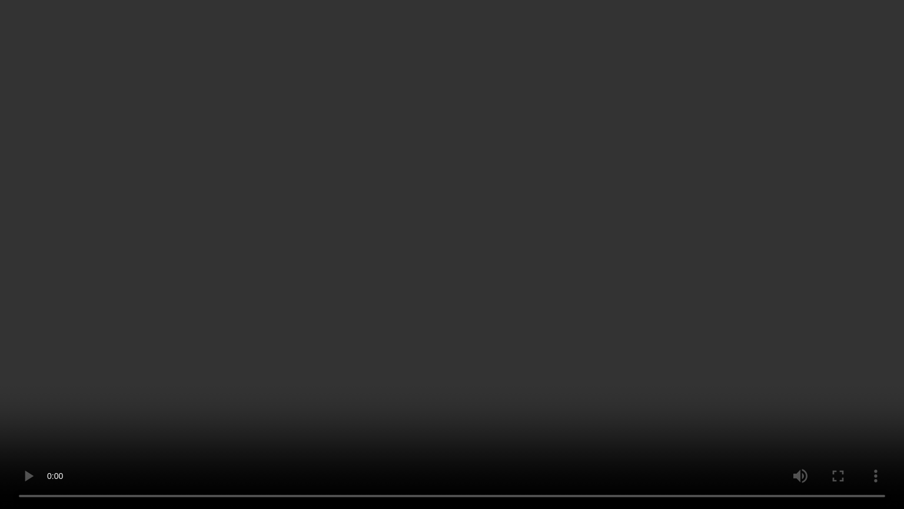
click at [304, 389] on video at bounding box center [452, 254] width 904 height 509
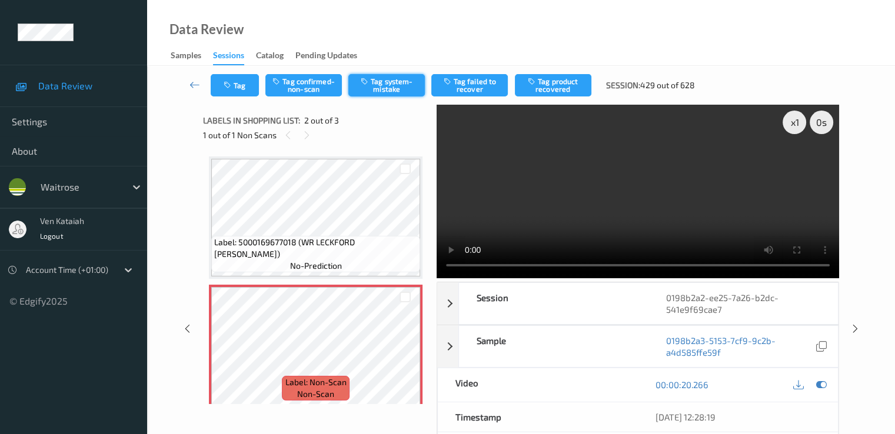
click at [403, 94] on button "Tag system-mistake" at bounding box center [386, 85] width 77 height 22
click at [234, 84] on button "Tag" at bounding box center [235, 85] width 48 height 22
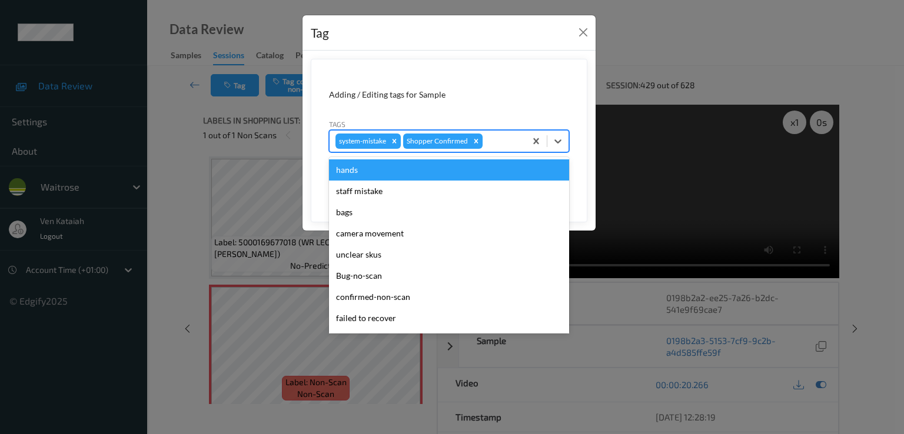
click at [489, 142] on div at bounding box center [502, 141] width 35 height 14
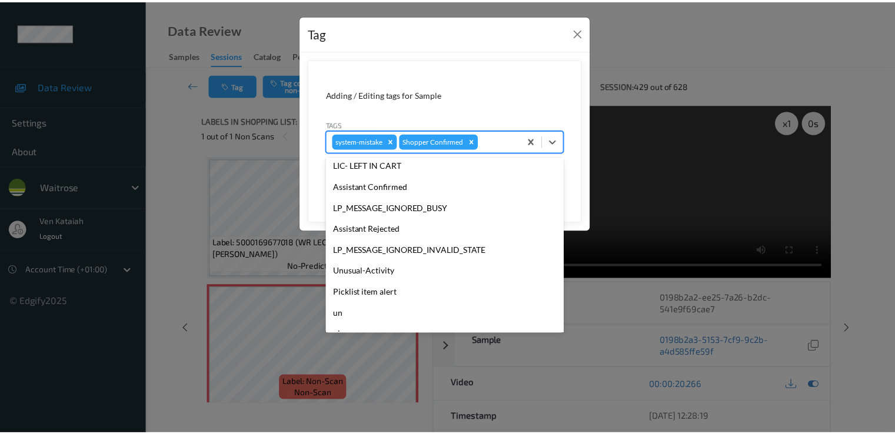
scroll to position [231, 0]
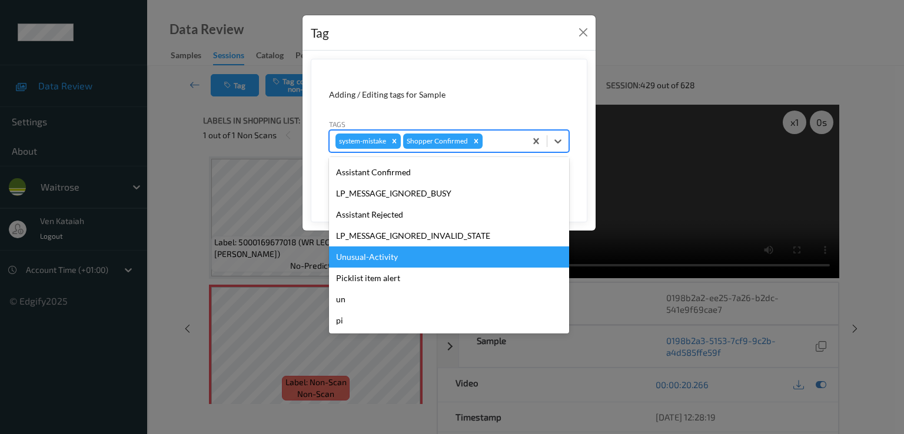
click at [410, 247] on div "Unusual-Activity" at bounding box center [449, 257] width 240 height 21
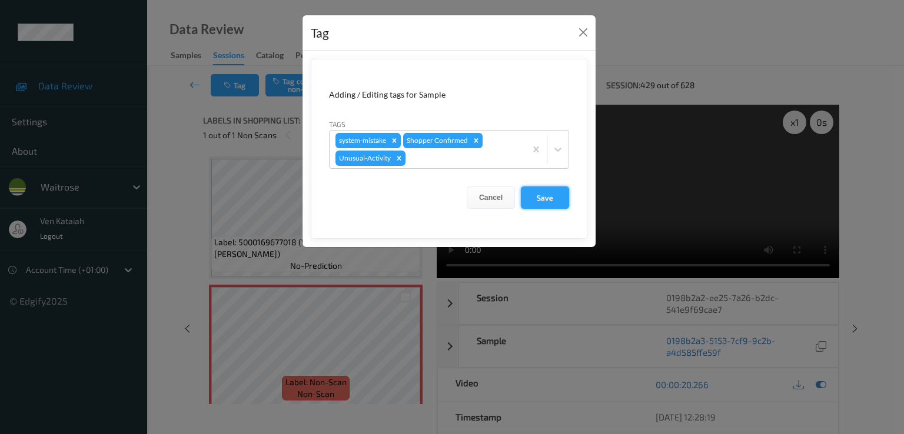
click at [544, 201] on button "Save" at bounding box center [545, 198] width 48 height 22
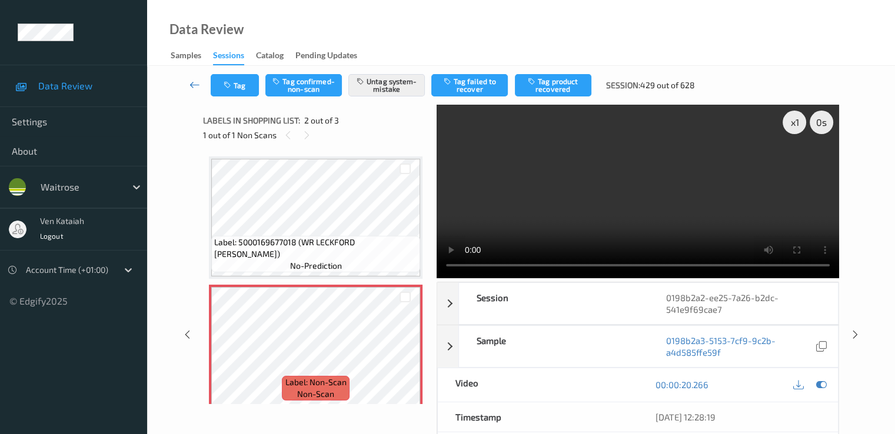
click at [190, 85] on icon at bounding box center [195, 85] width 11 height 12
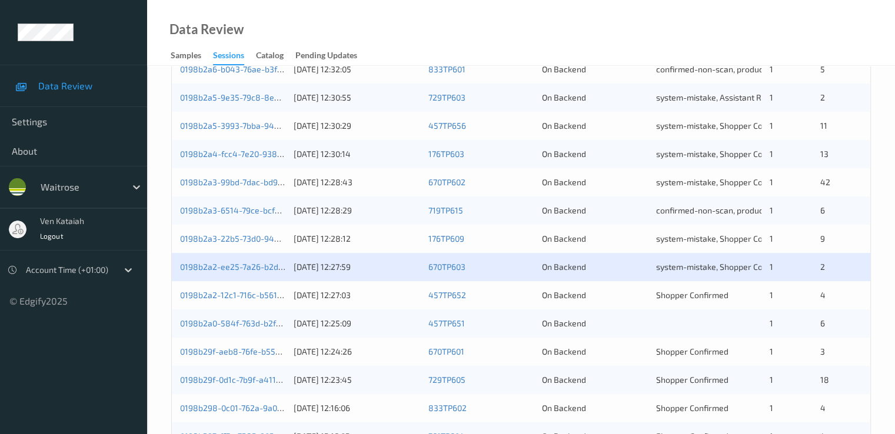
scroll to position [353, 0]
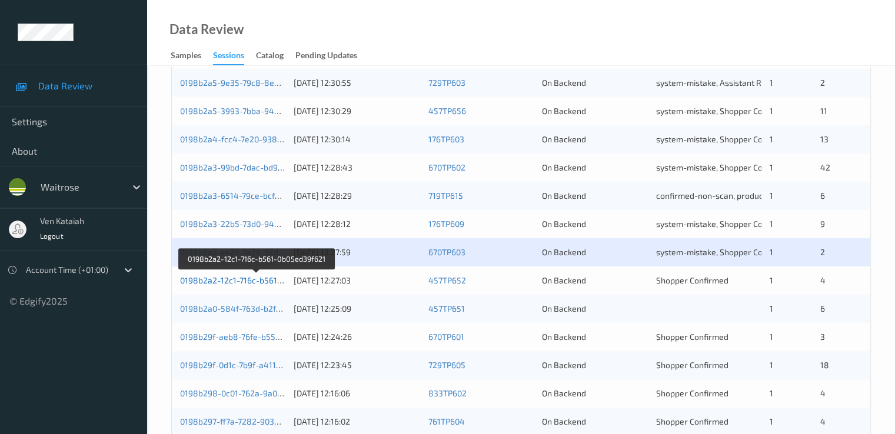
click at [252, 278] on link "0198b2a2-12c1-716c-b561-0b05ed39f621" at bounding box center [257, 280] width 154 height 10
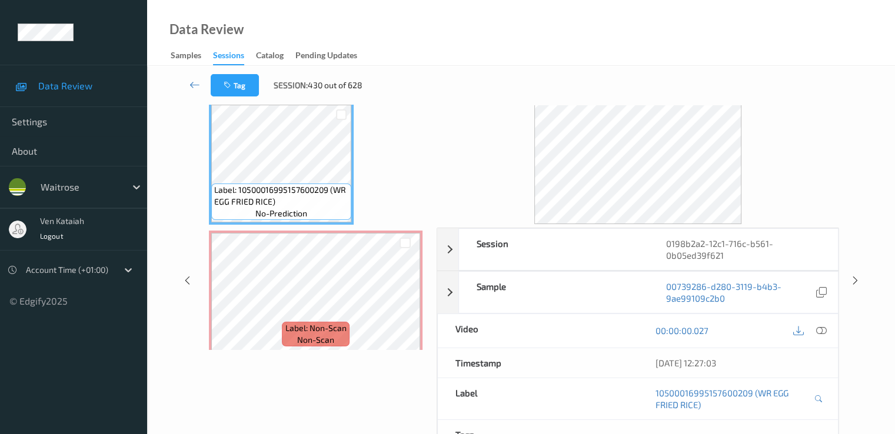
scroll to position [35, 0]
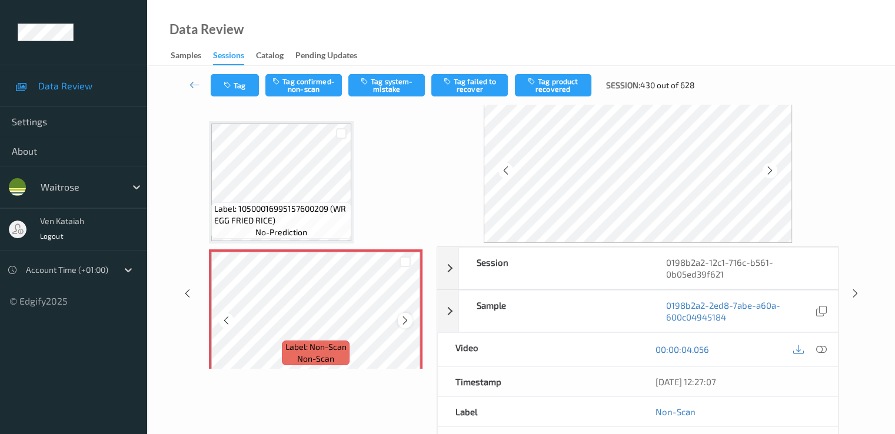
click at [408, 323] on icon at bounding box center [405, 320] width 10 height 11
click at [407, 323] on icon at bounding box center [405, 320] width 10 height 11
click at [403, 322] on icon at bounding box center [405, 320] width 10 height 11
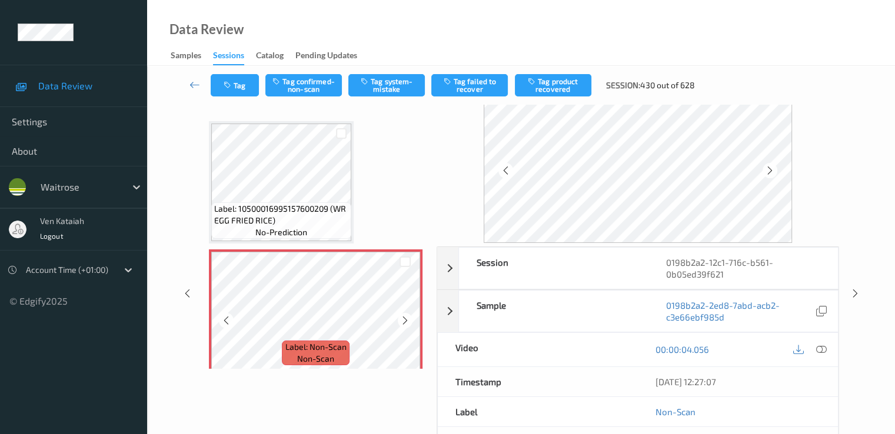
click at [403, 322] on icon at bounding box center [405, 320] width 10 height 11
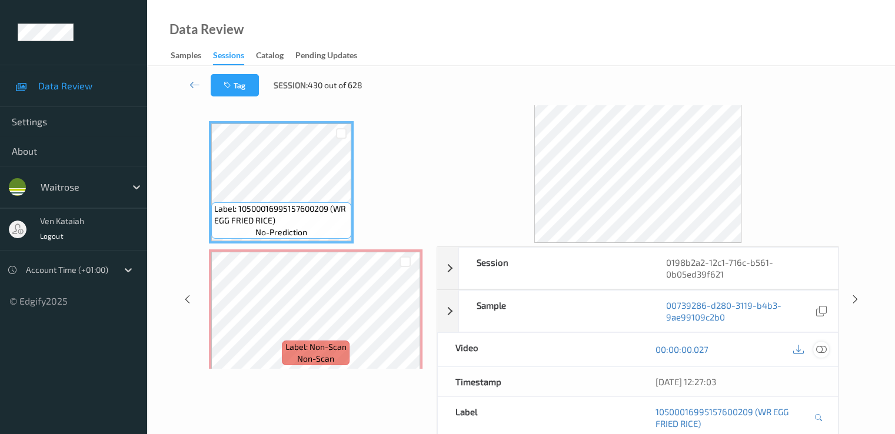
click at [610, 348] on icon at bounding box center [821, 349] width 11 height 11
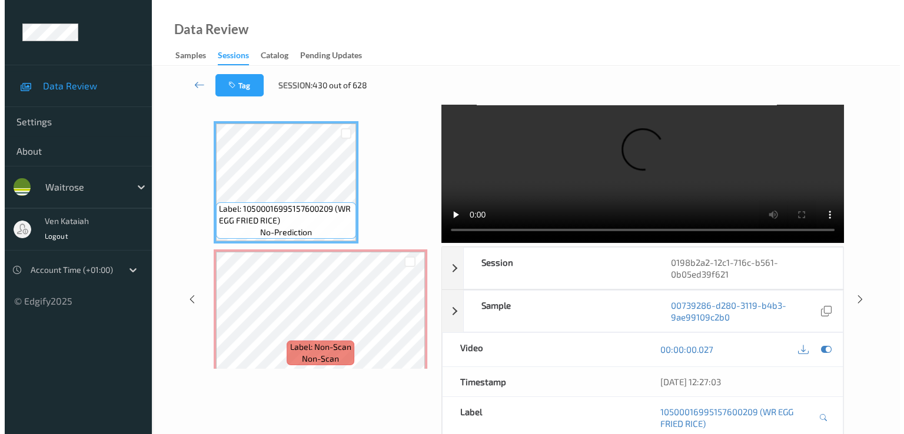
scroll to position [0, 0]
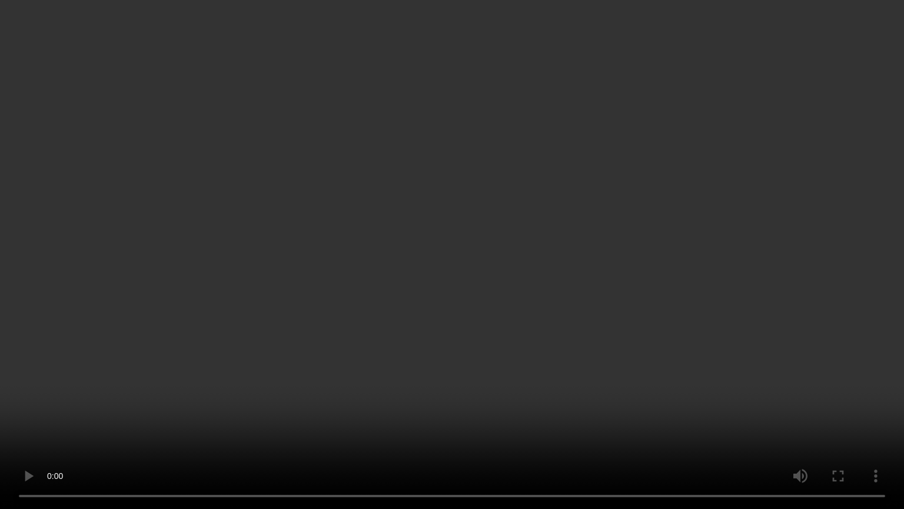
click at [560, 346] on video at bounding box center [452, 254] width 904 height 509
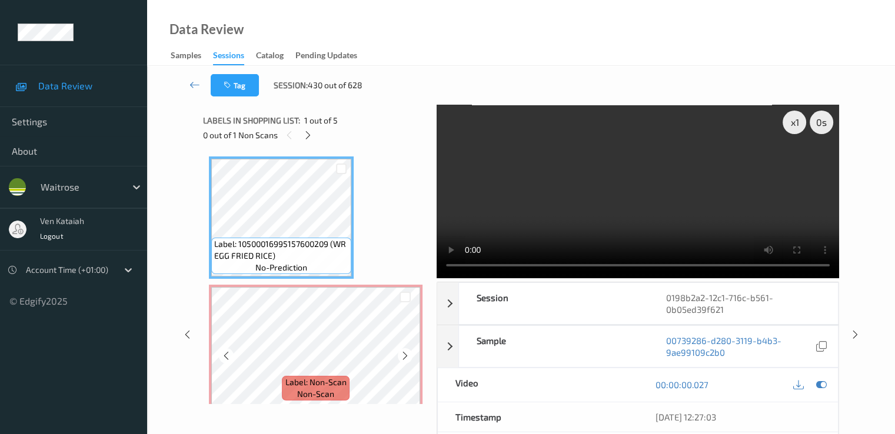
click at [408, 360] on icon at bounding box center [405, 356] width 10 height 11
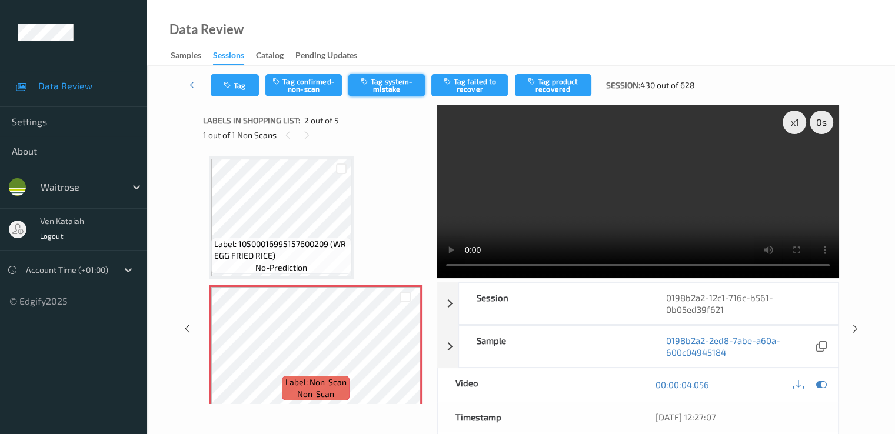
click at [368, 92] on button "Tag system-mistake" at bounding box center [386, 85] width 77 height 22
click at [234, 90] on button "Tag" at bounding box center [235, 85] width 48 height 22
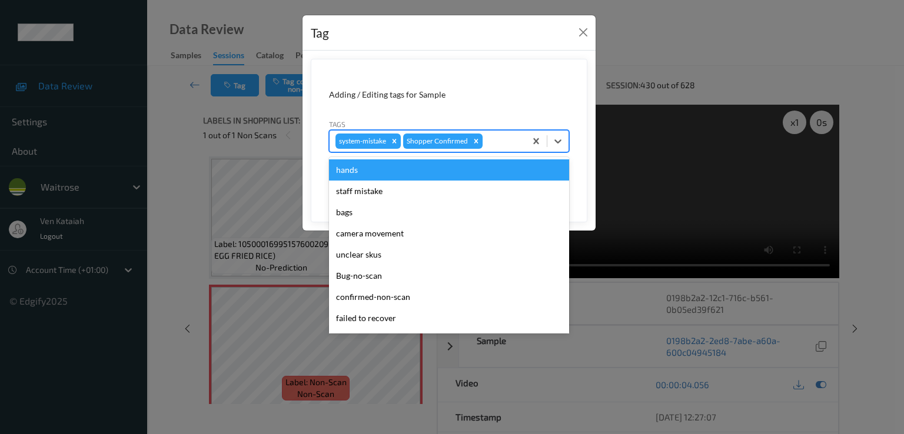
click at [515, 140] on div at bounding box center [502, 141] width 35 height 14
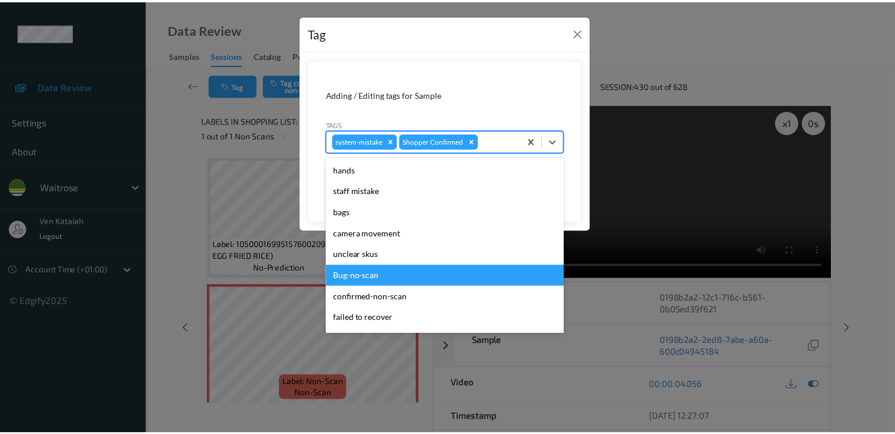
scroll to position [231, 0]
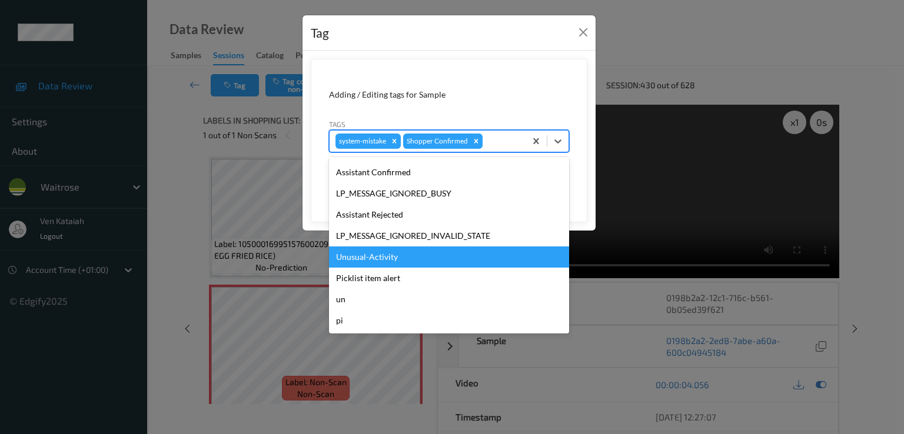
click at [374, 250] on div "Unusual-Activity" at bounding box center [449, 257] width 240 height 21
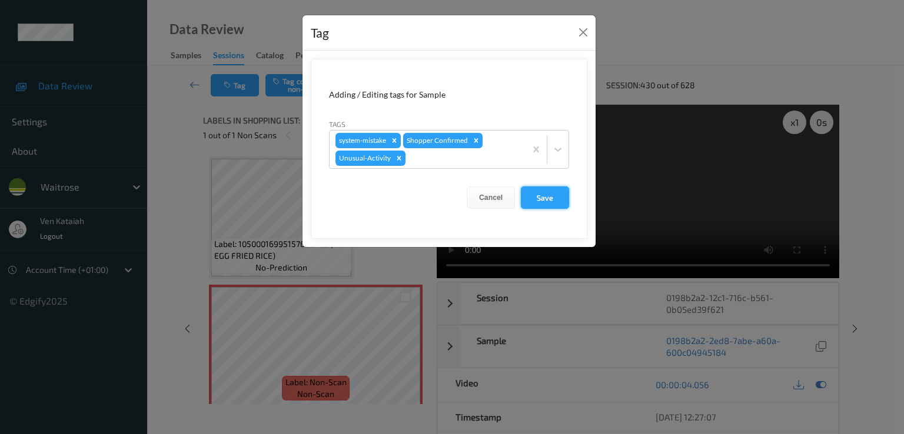
click at [558, 204] on button "Save" at bounding box center [545, 198] width 48 height 22
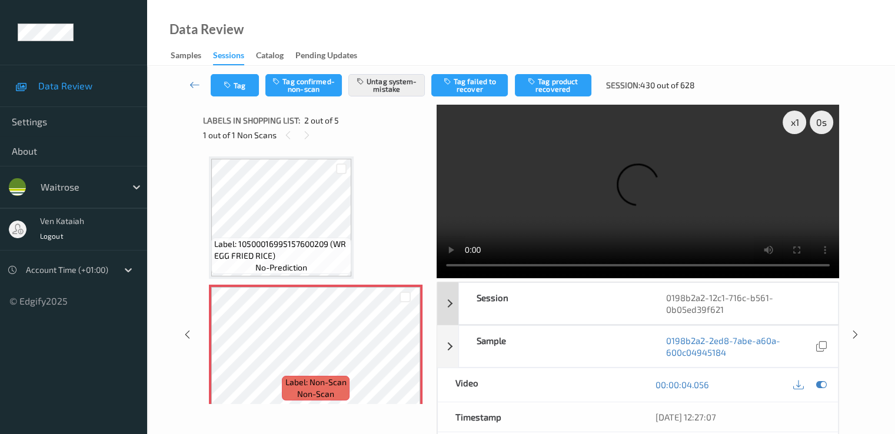
drag, startPoint x: 825, startPoint y: 298, endPoint x: 715, endPoint y: 305, distance: 110.3
click at [610, 380] on icon at bounding box center [821, 385] width 11 height 11
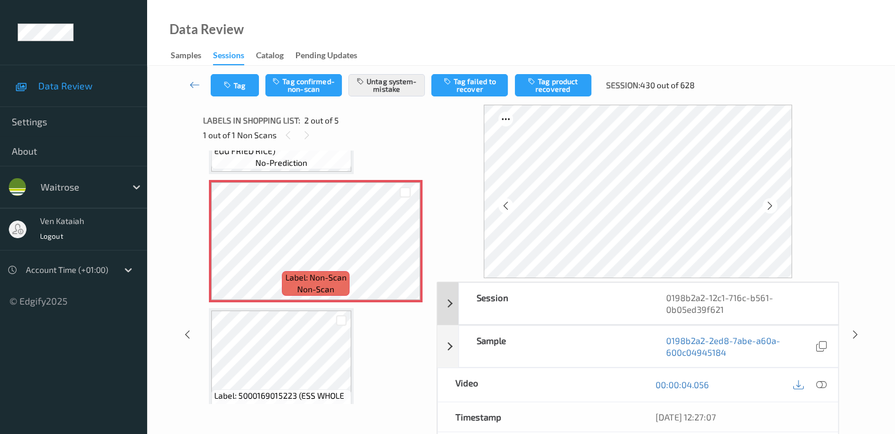
scroll to position [118, 0]
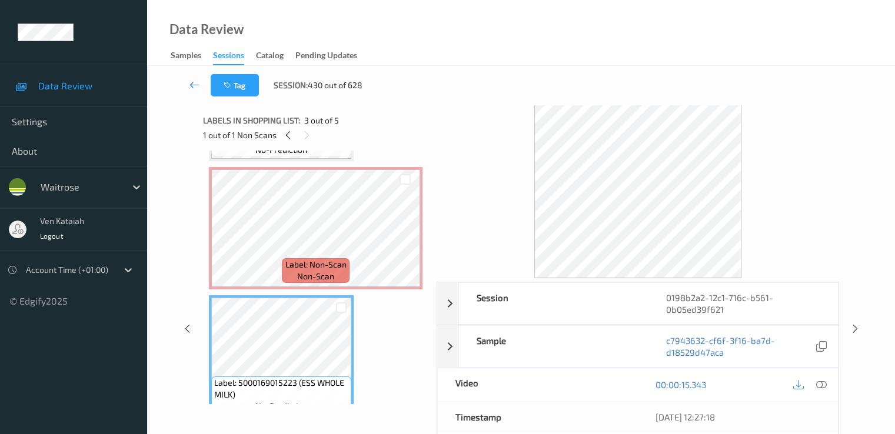
click at [201, 81] on link at bounding box center [195, 85] width 31 height 22
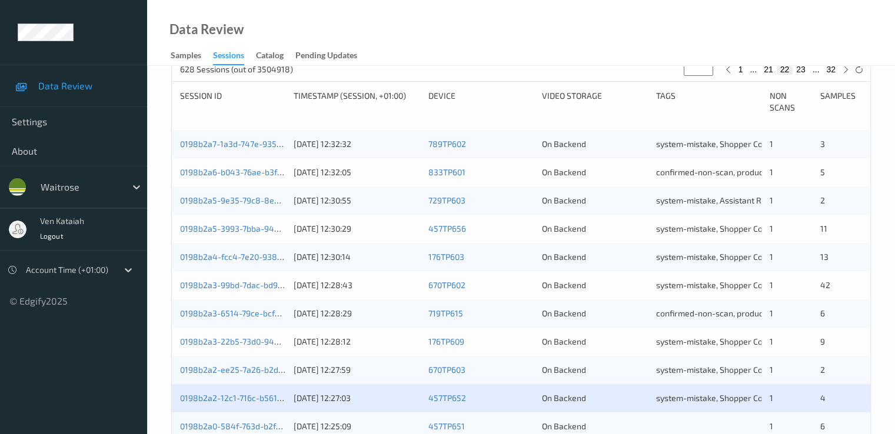
scroll to position [471, 0]
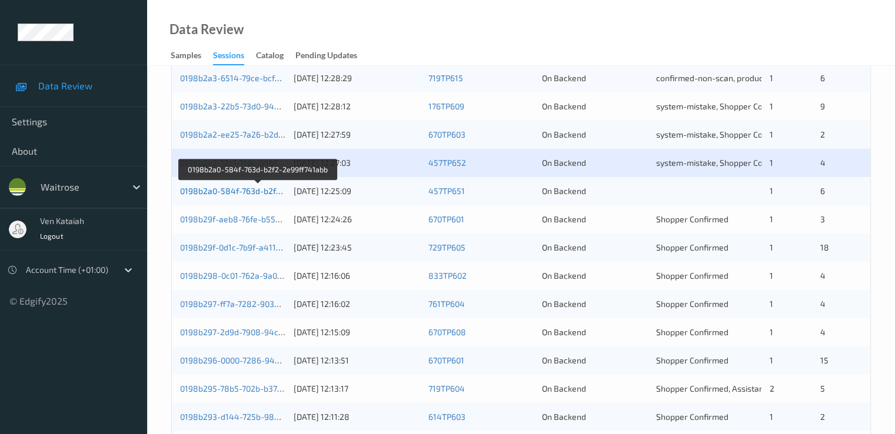
click at [196, 191] on link "0198b2a0-584f-763d-b2f2-2e99ff741abb" at bounding box center [258, 191] width 156 height 10
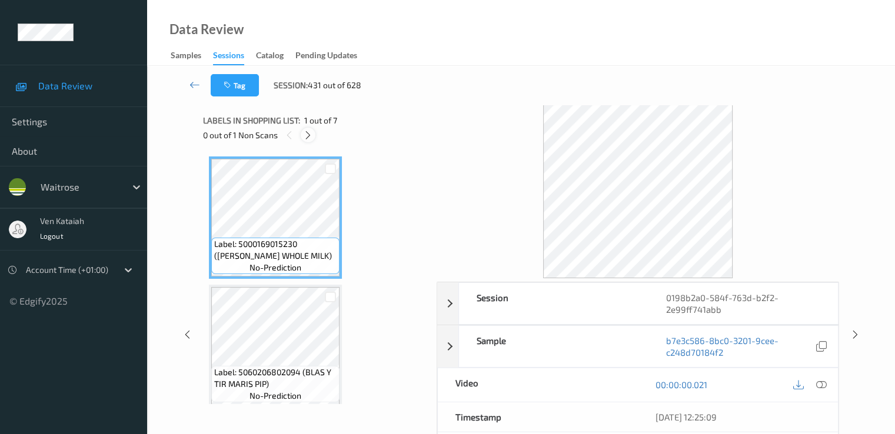
click at [310, 132] on icon at bounding box center [308, 135] width 10 height 11
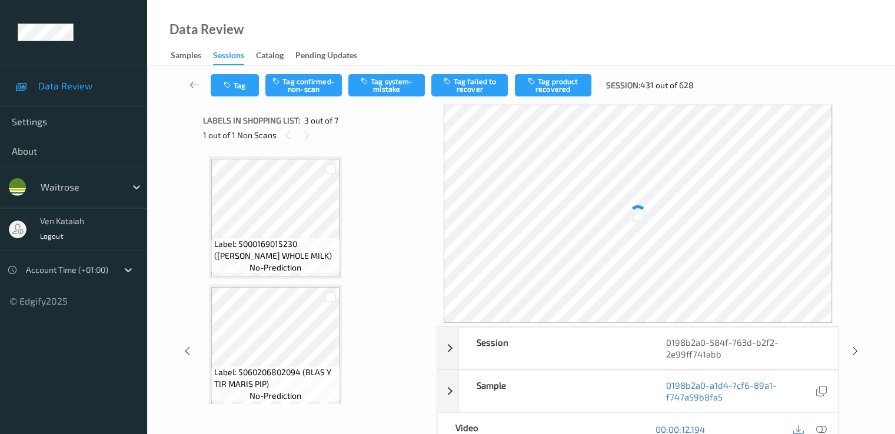
scroll to position [134, 0]
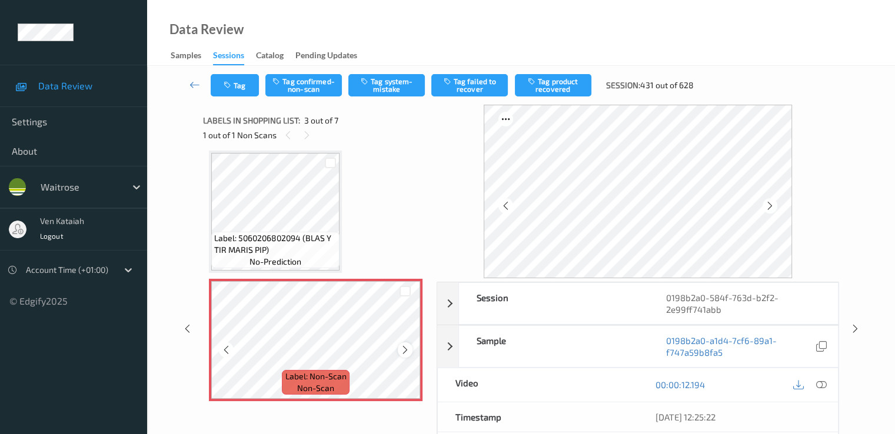
click at [404, 348] on icon at bounding box center [405, 350] width 10 height 11
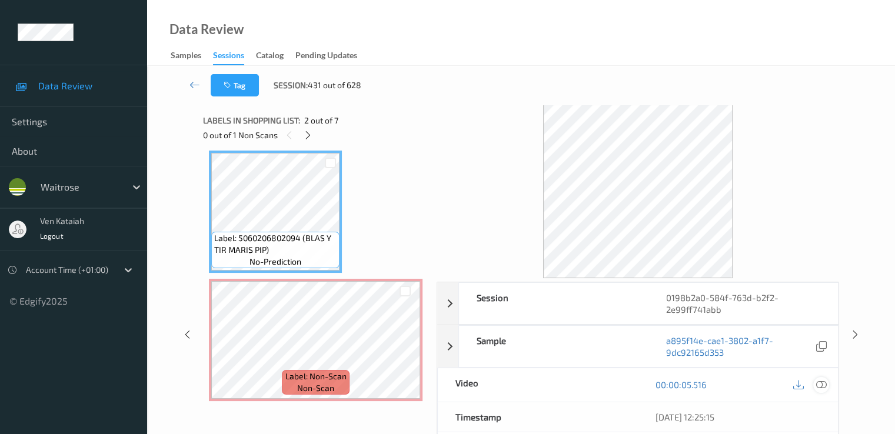
click at [610, 380] on icon at bounding box center [821, 385] width 11 height 11
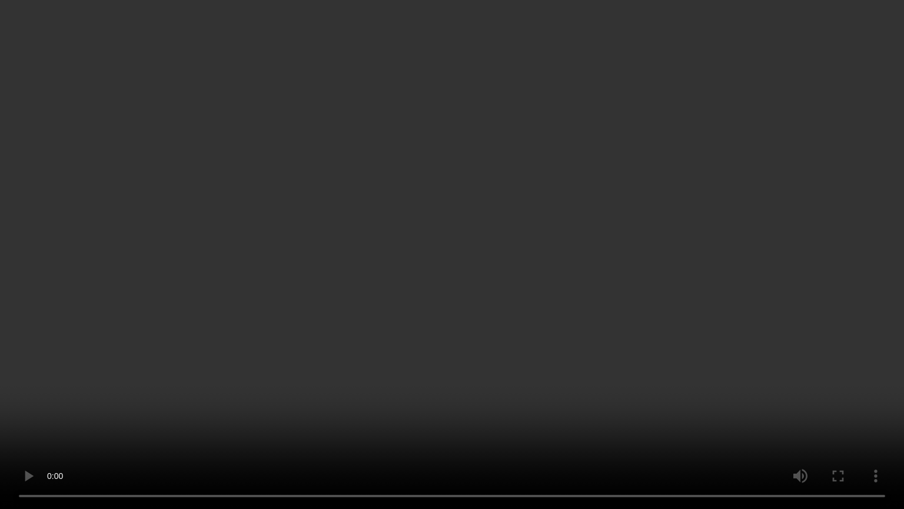
click at [297, 422] on video at bounding box center [452, 254] width 904 height 509
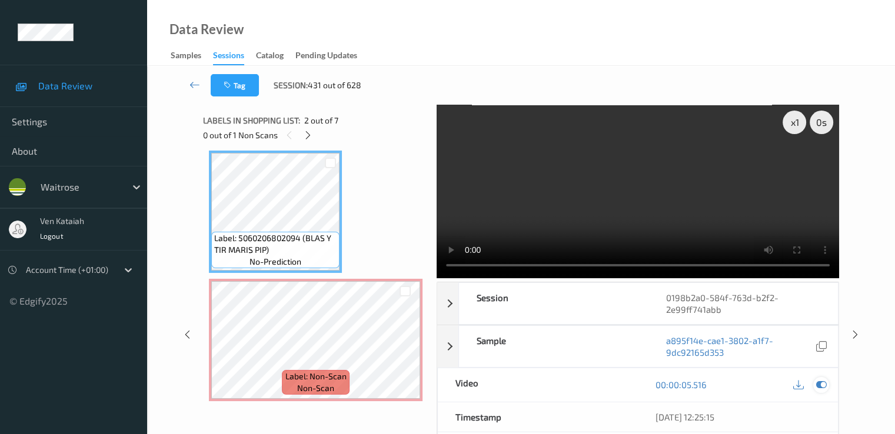
click at [610, 380] on icon at bounding box center [821, 385] width 11 height 11
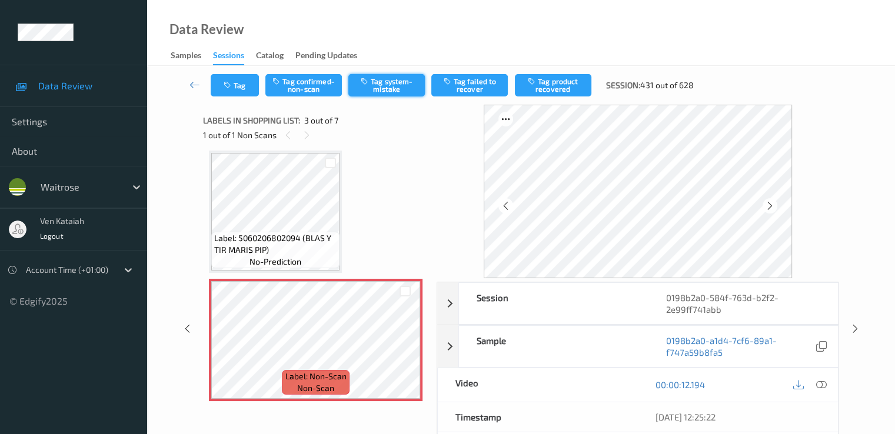
click at [393, 74] on button "Tag system-mistake" at bounding box center [386, 85] width 77 height 22
click at [248, 95] on button "Tag" at bounding box center [235, 85] width 48 height 22
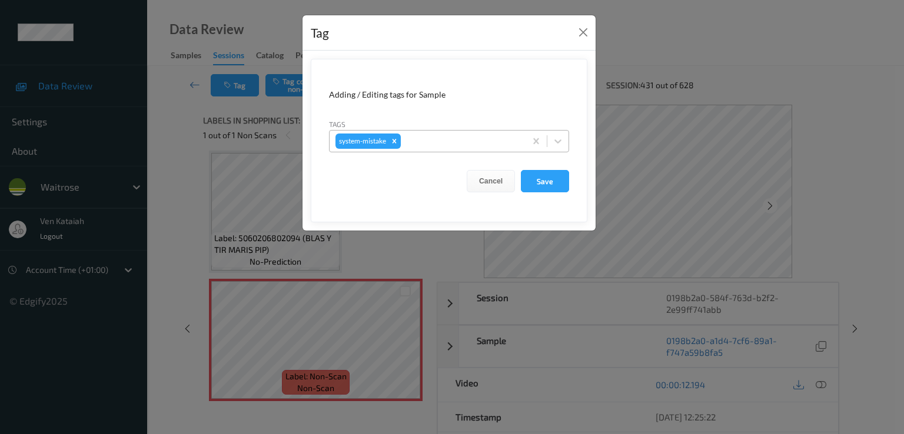
click at [454, 132] on div "system-mistake" at bounding box center [428, 141] width 196 height 20
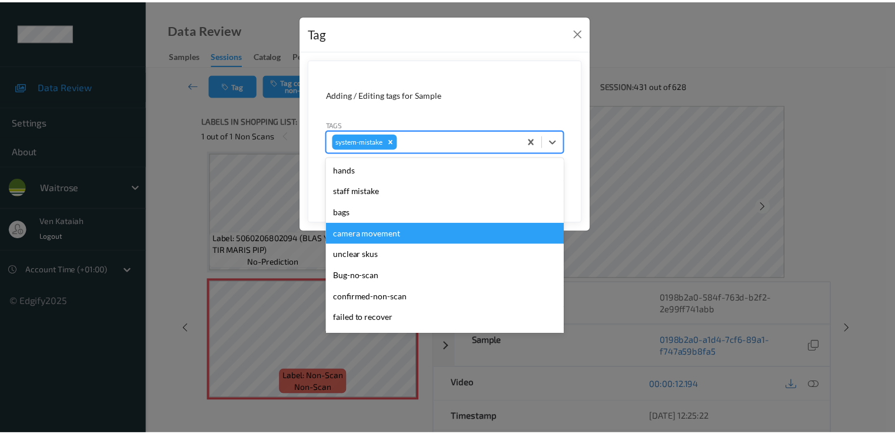
scroll to position [252, 0]
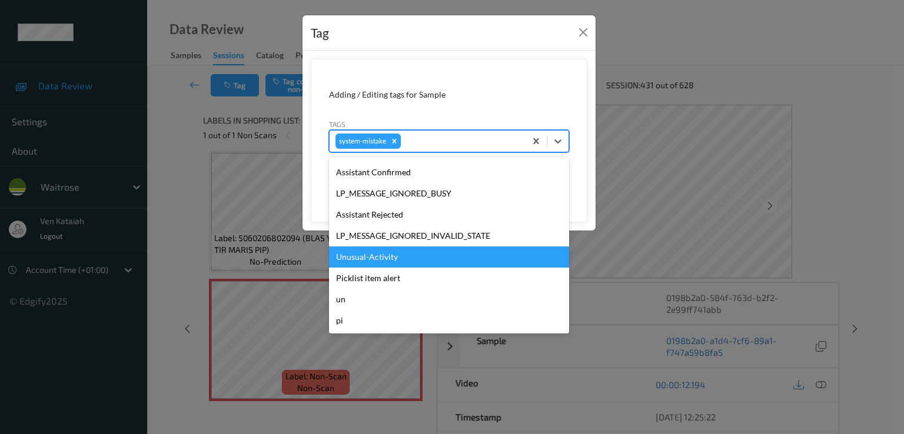
click at [372, 251] on div "Unusual-Activity" at bounding box center [449, 257] width 240 height 21
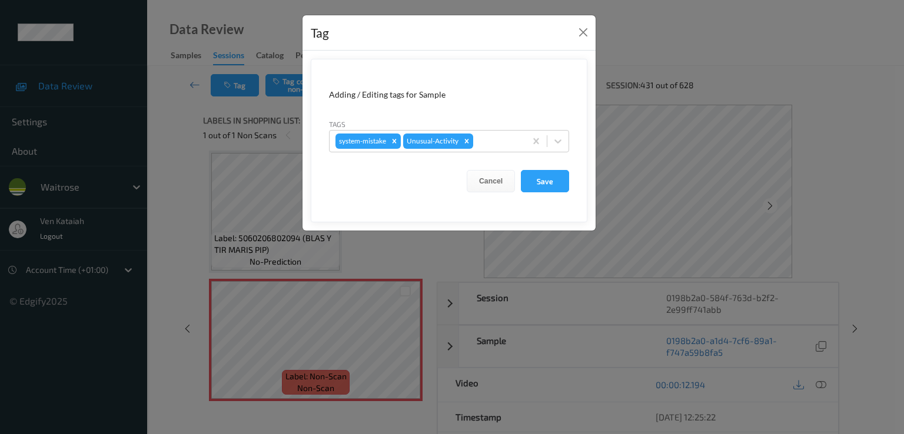
click at [570, 188] on form "Adding / Editing tags for Sample Tags system-mistake Unusual-Activity Cancel Sa…" at bounding box center [449, 141] width 277 height 164
click at [542, 180] on button "Save" at bounding box center [545, 181] width 48 height 22
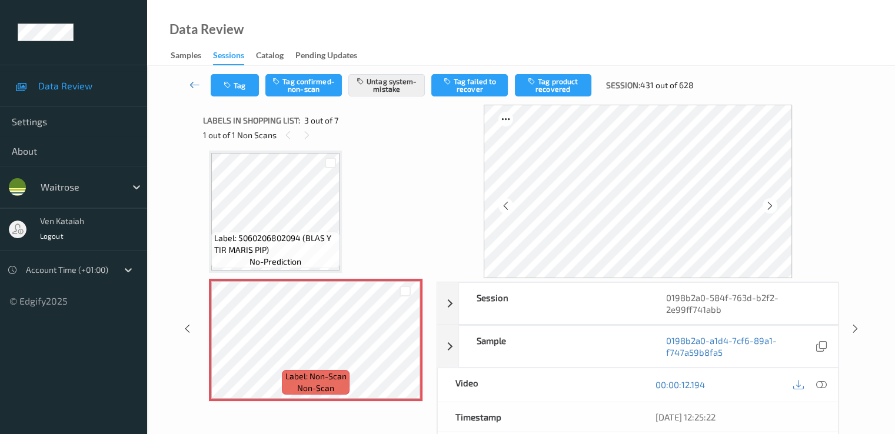
click at [190, 84] on icon at bounding box center [195, 85] width 11 height 12
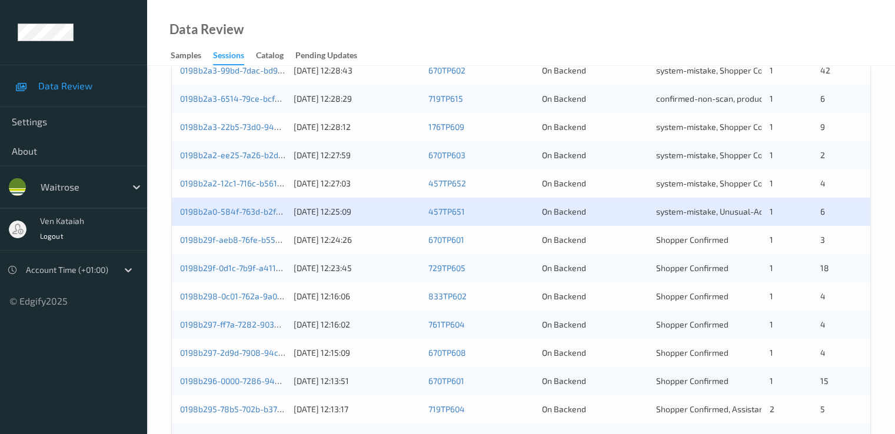
scroll to position [471, 0]
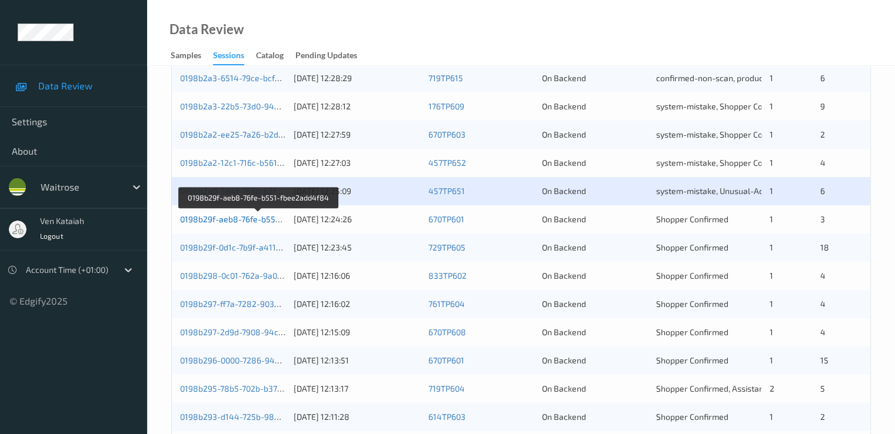
click at [268, 215] on link "0198b29f-aeb8-76fe-b551-fbee2add4f84" at bounding box center [258, 219] width 157 height 10
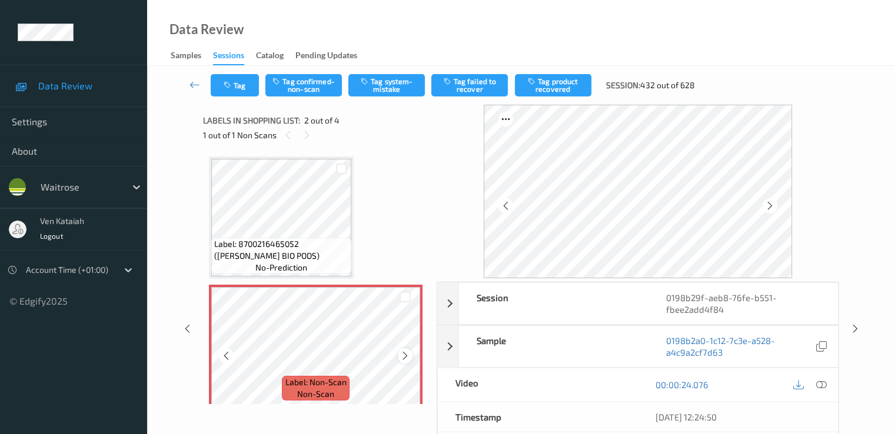
click at [402, 354] on icon at bounding box center [405, 356] width 10 height 11
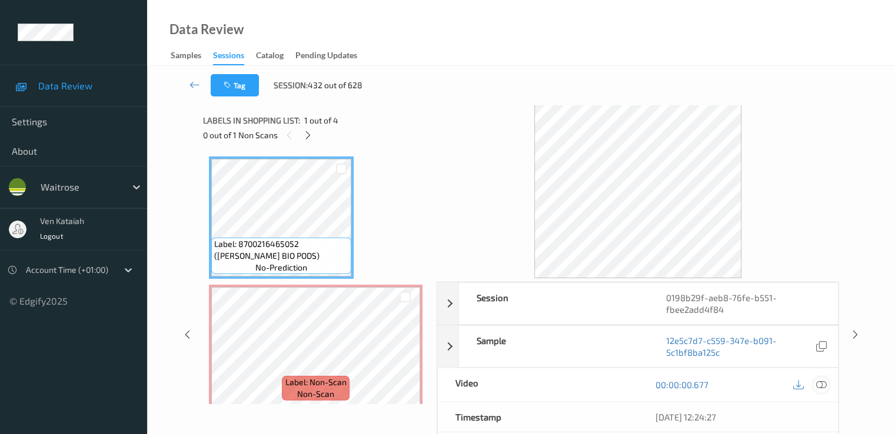
click at [610, 384] on icon at bounding box center [821, 385] width 11 height 11
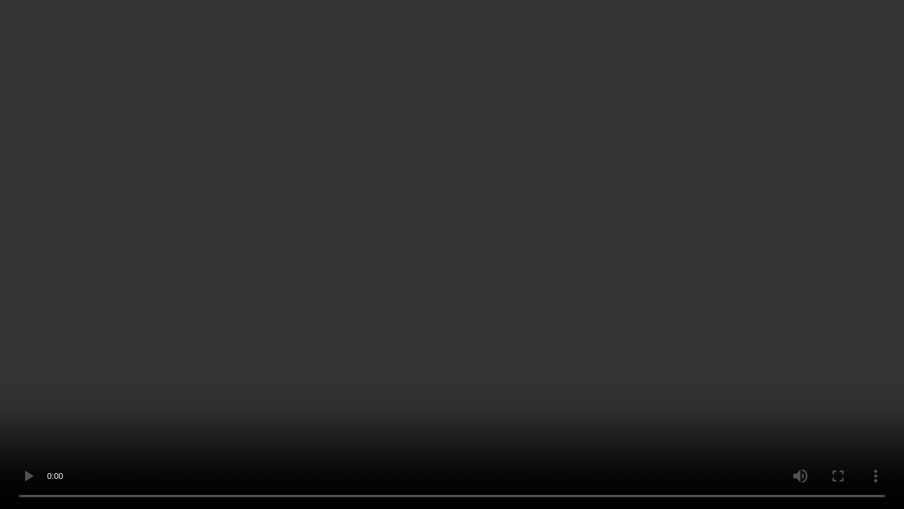
click at [529, 337] on video at bounding box center [452, 254] width 904 height 509
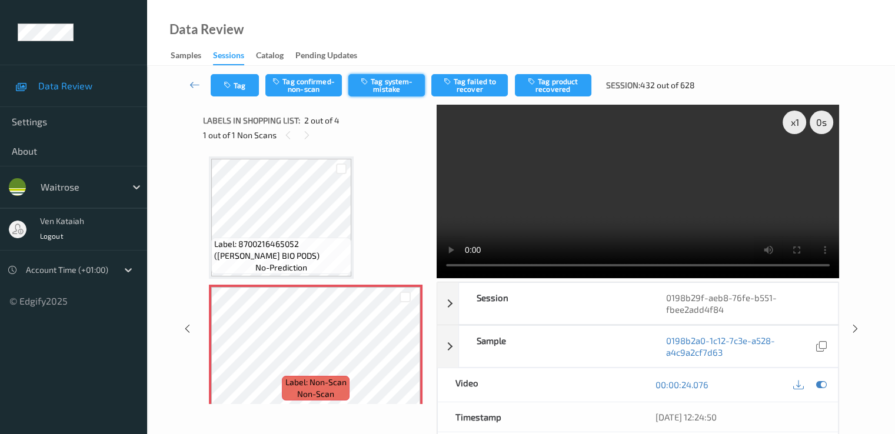
click at [397, 84] on button "Tag system-mistake" at bounding box center [386, 85] width 77 height 22
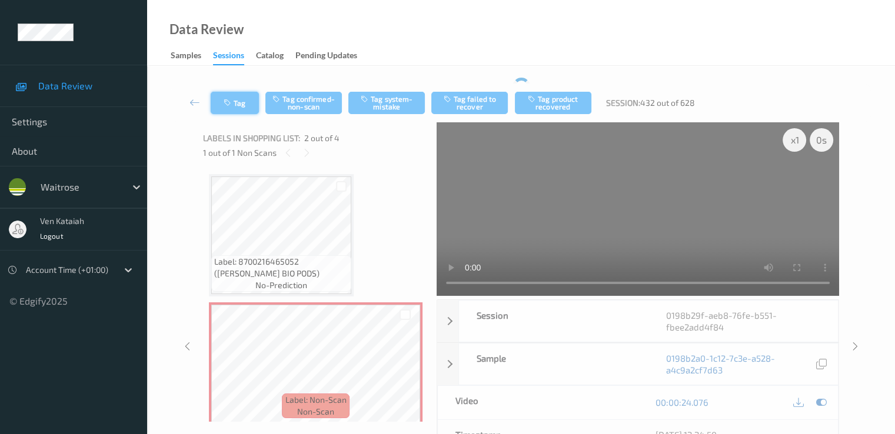
click at [231, 99] on div "Tag Tag confirmed-non-scan Tag system-mistake Tag failed to recover Tag product…" at bounding box center [521, 103] width 700 height 39
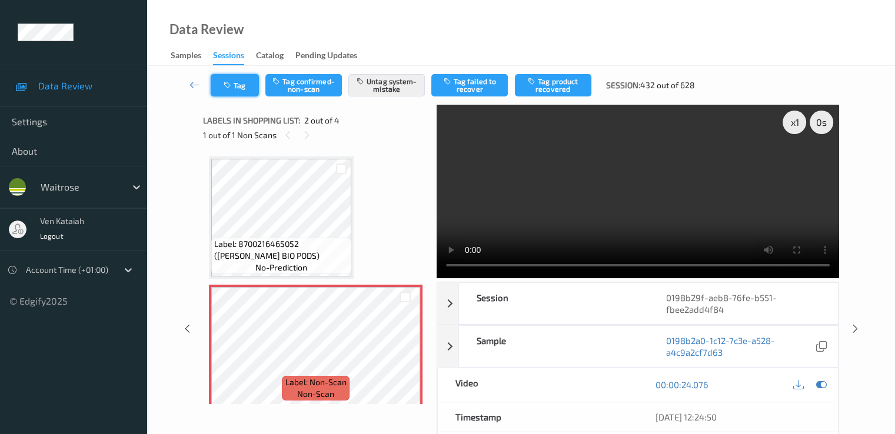
click at [232, 87] on icon "button" at bounding box center [229, 85] width 10 height 8
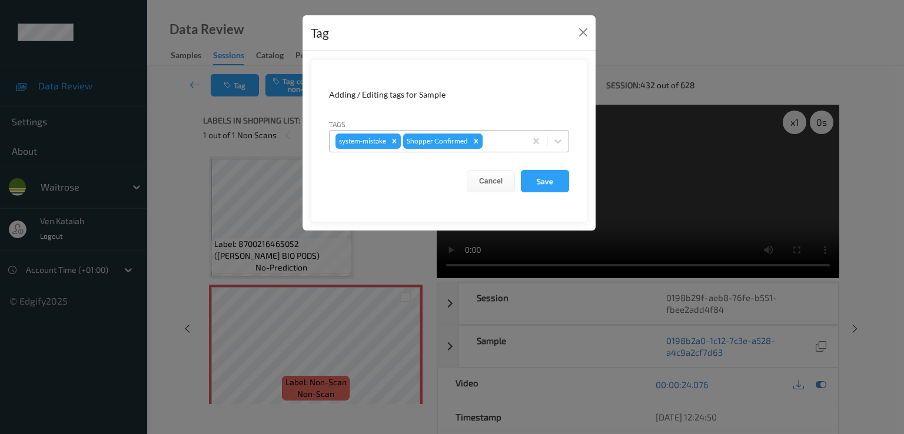
click at [507, 147] on div at bounding box center [502, 141] width 35 height 14
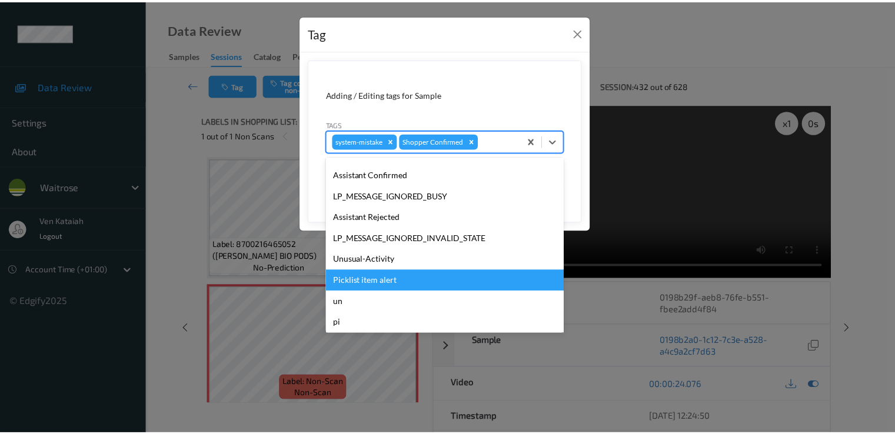
scroll to position [231, 0]
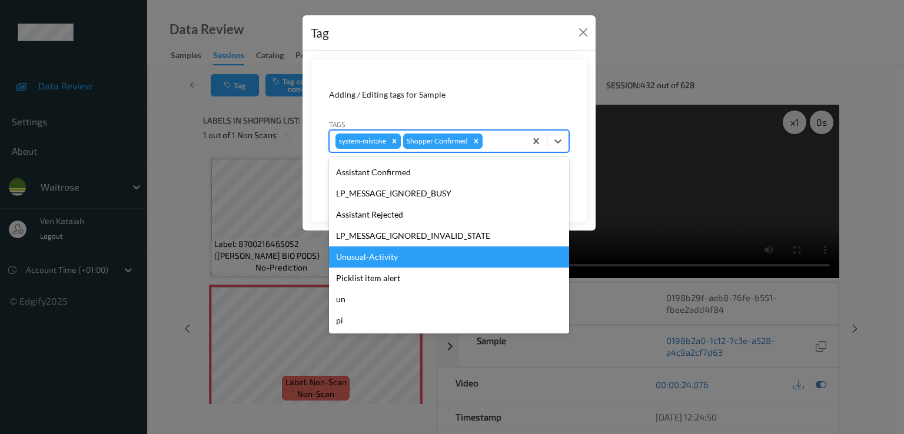
click at [421, 265] on div "Unusual-Activity" at bounding box center [449, 257] width 240 height 21
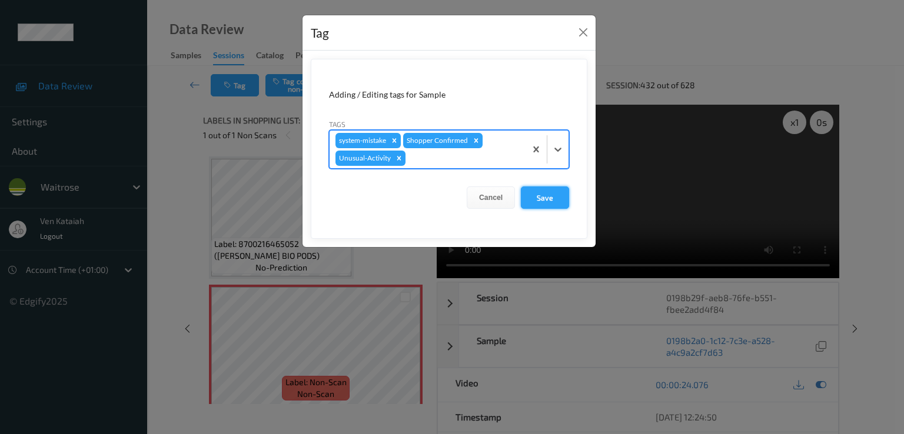
click at [547, 198] on button "Save" at bounding box center [545, 198] width 48 height 22
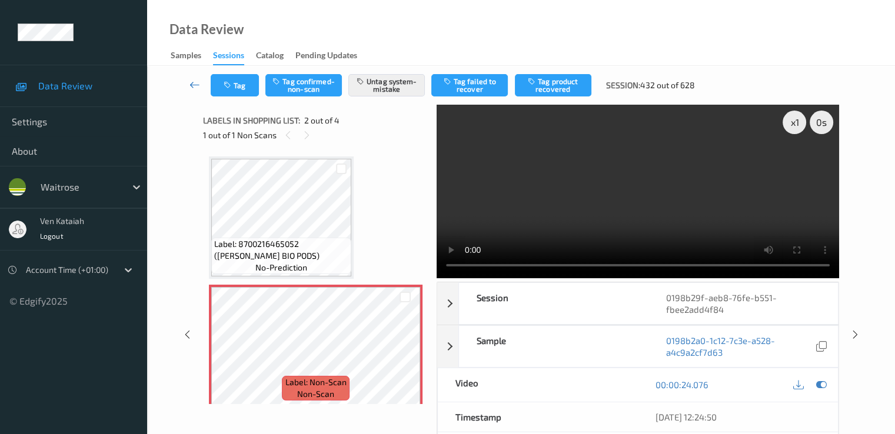
click at [193, 83] on icon at bounding box center [195, 85] width 11 height 12
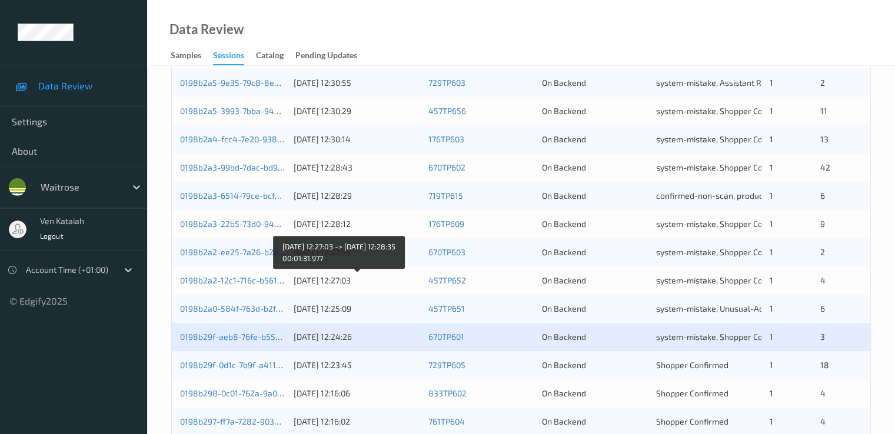
scroll to position [544, 0]
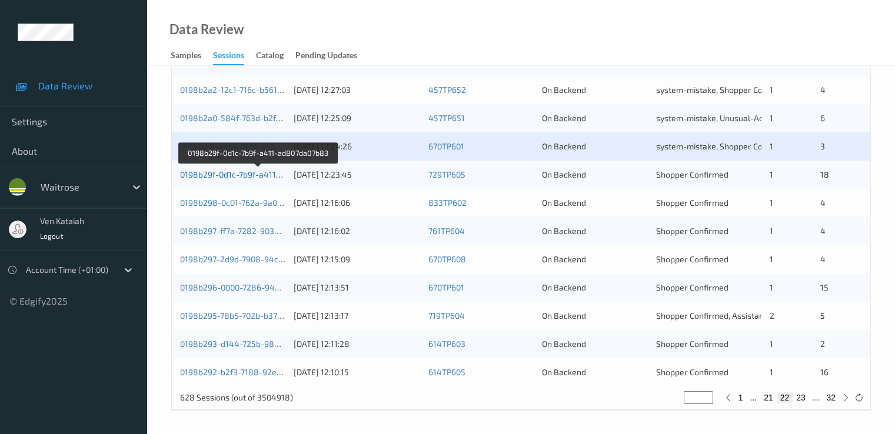
click at [256, 174] on link "0198b29f-0d1c-7b9f-a411-ad807da07b83" at bounding box center [258, 175] width 156 height 10
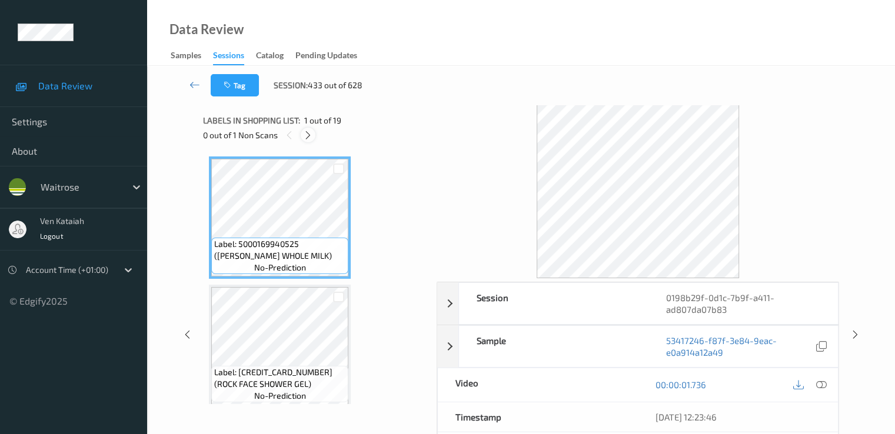
click at [308, 137] on icon at bounding box center [308, 135] width 10 height 11
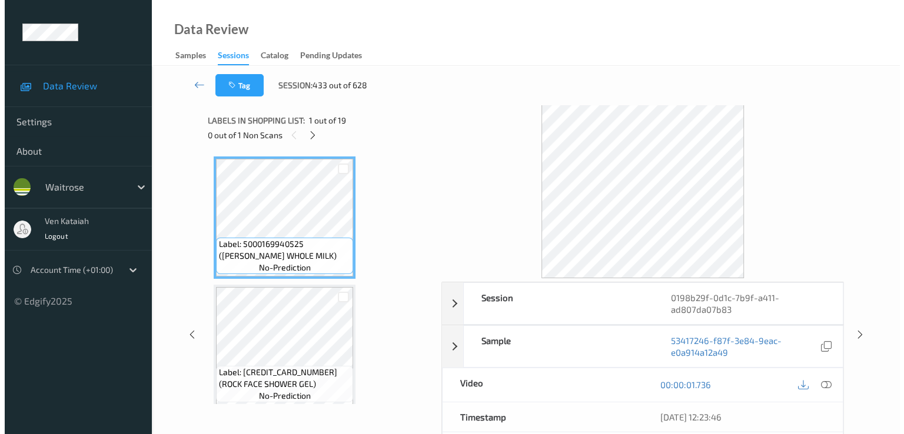
scroll to position [1289, 0]
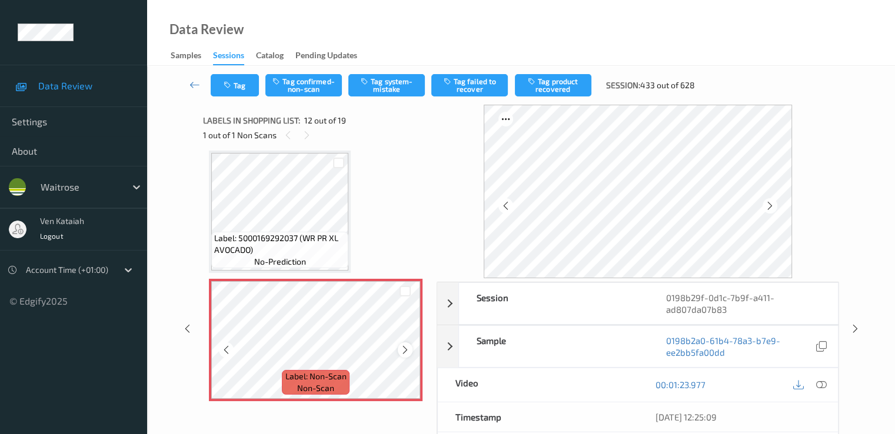
click at [408, 347] on icon at bounding box center [405, 350] width 10 height 11
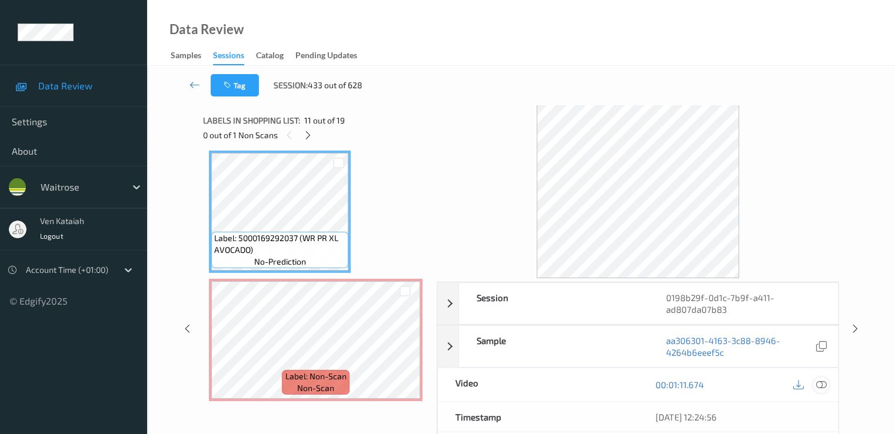
click at [610, 387] on icon at bounding box center [821, 385] width 11 height 11
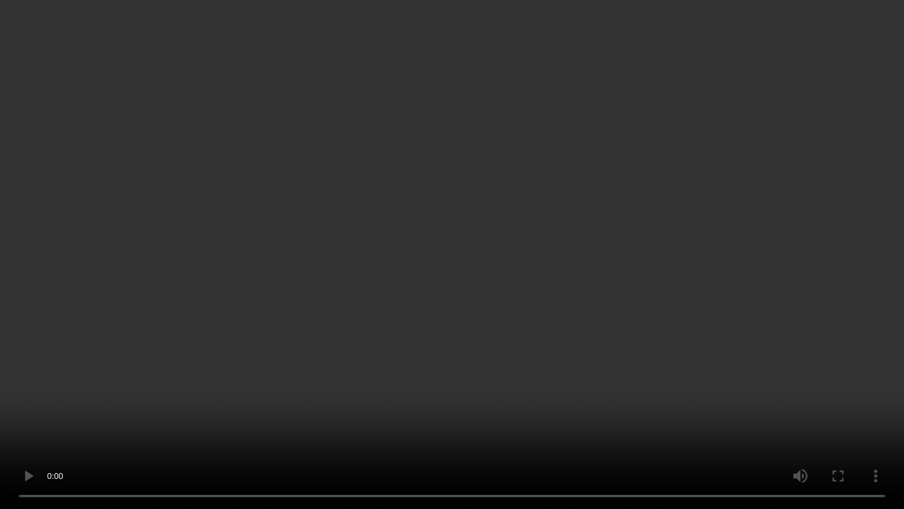
click at [115, 298] on video at bounding box center [452, 254] width 904 height 509
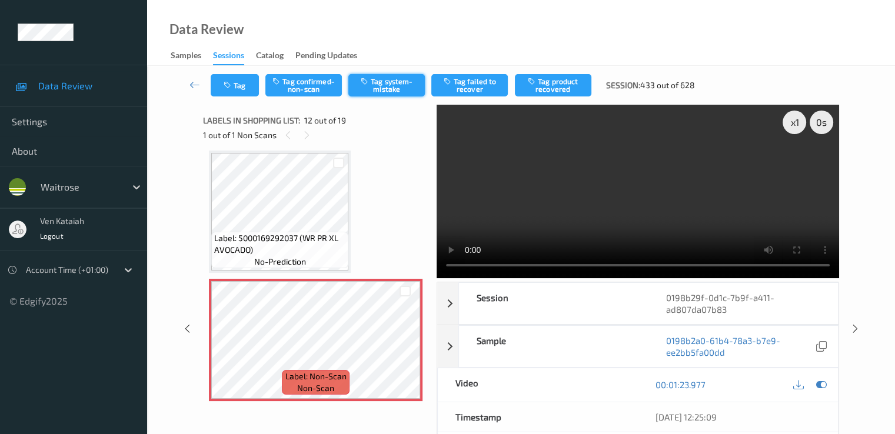
click at [368, 87] on button "Tag system-mistake" at bounding box center [386, 85] width 77 height 22
click at [231, 83] on icon "button" at bounding box center [229, 85] width 10 height 8
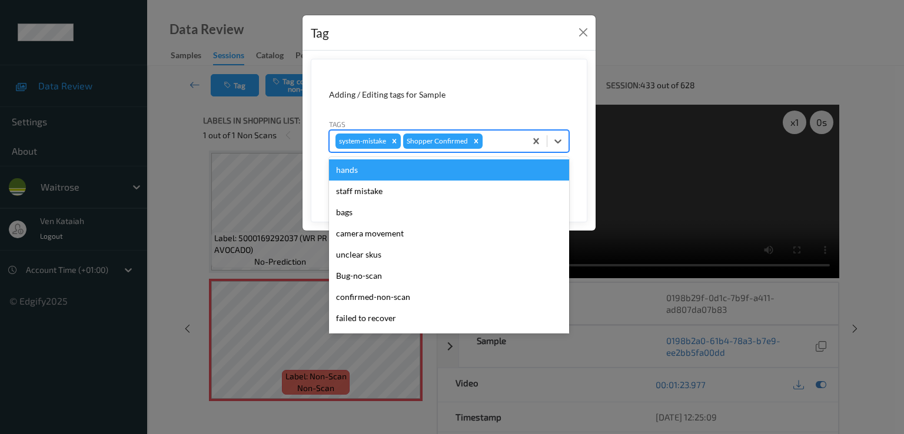
click at [498, 138] on div at bounding box center [502, 141] width 35 height 14
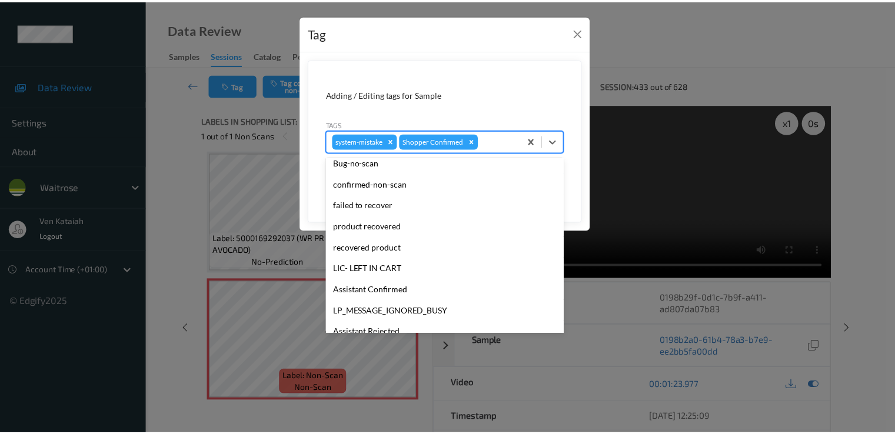
scroll to position [231, 0]
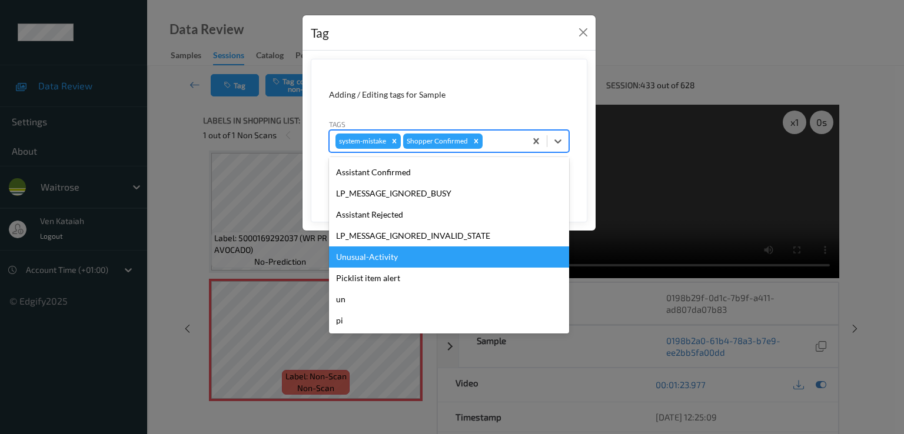
click at [383, 250] on div "Unusual-Activity" at bounding box center [449, 257] width 240 height 21
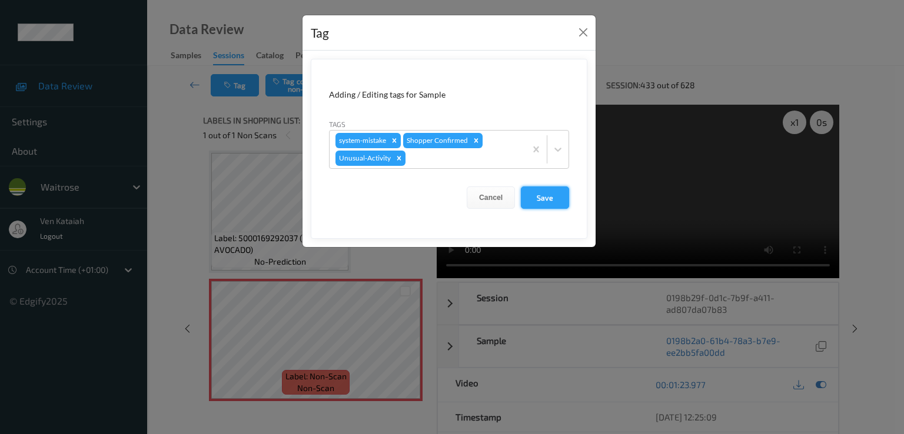
click at [546, 195] on button "Save" at bounding box center [545, 198] width 48 height 22
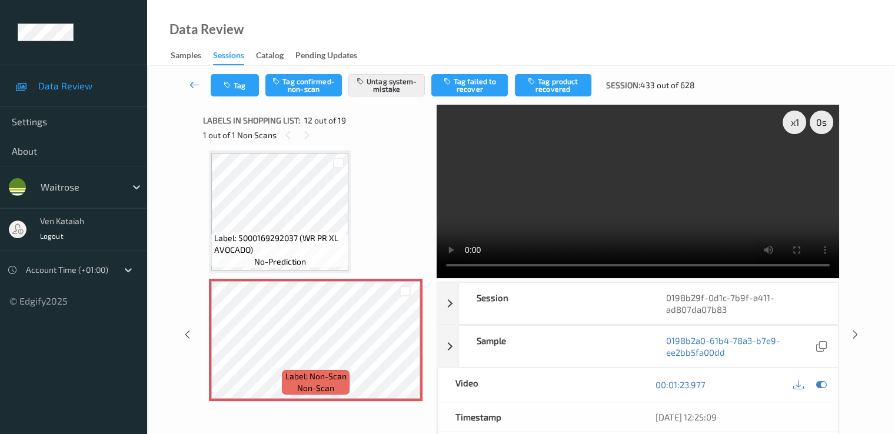
click at [191, 85] on icon at bounding box center [195, 85] width 11 height 12
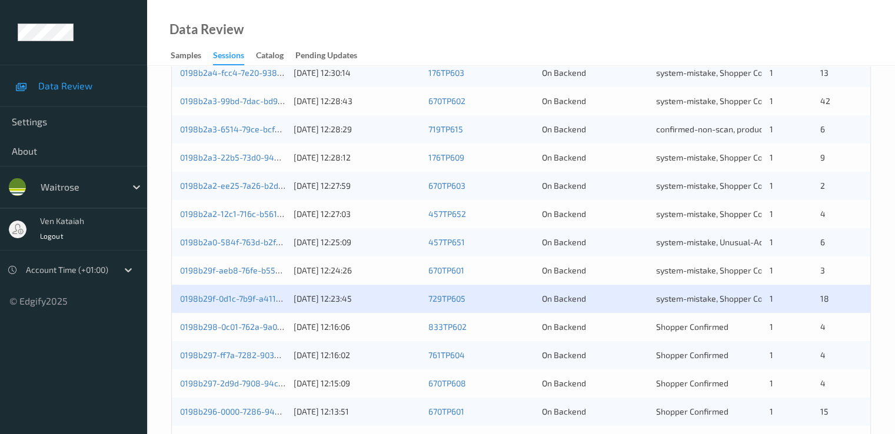
scroll to position [544, 0]
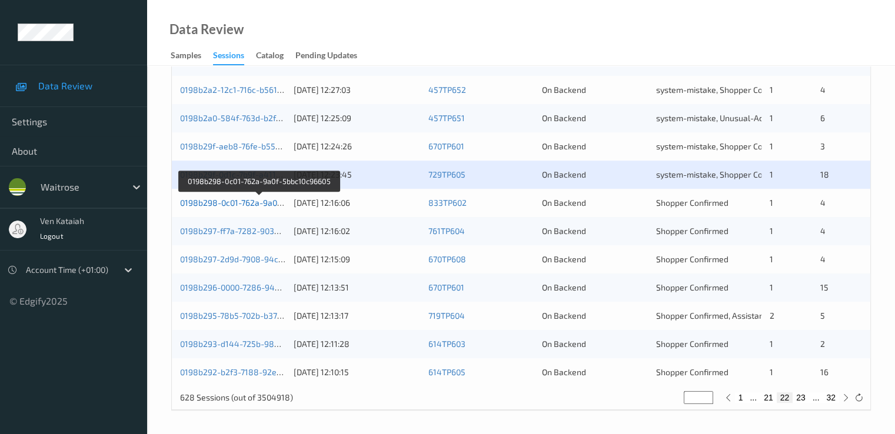
click at [258, 203] on link "0198b298-0c01-762a-9a0f-5bbc10c96605" at bounding box center [259, 203] width 158 height 10
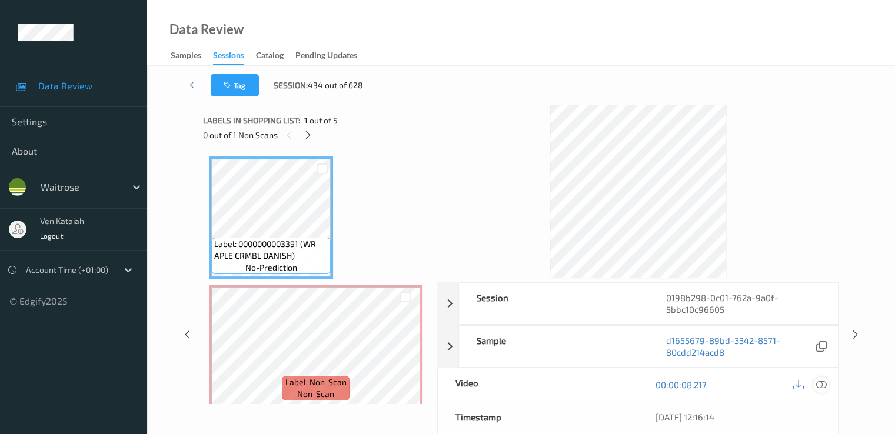
click at [610, 386] on icon at bounding box center [821, 385] width 11 height 11
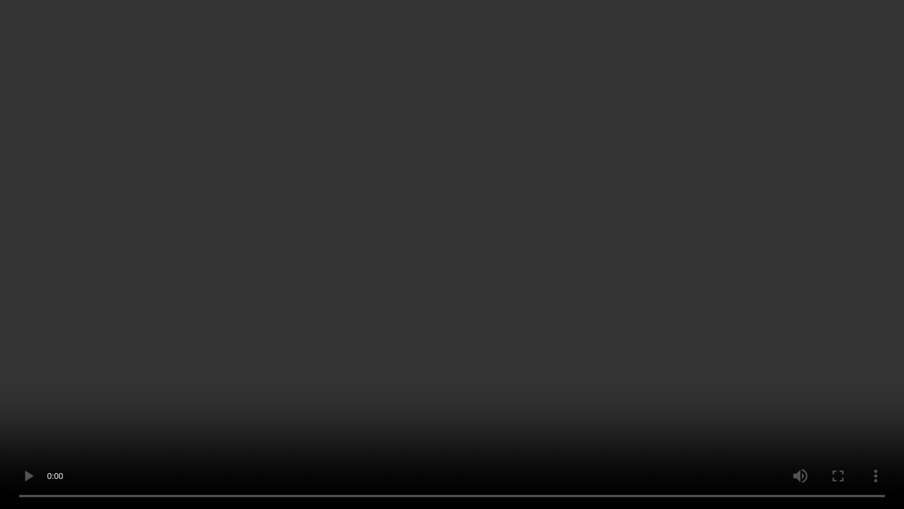
click at [278, 390] on video at bounding box center [452, 254] width 904 height 509
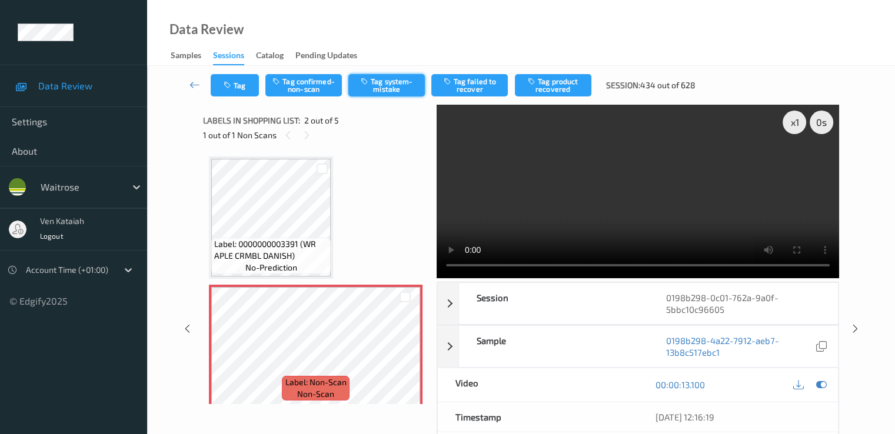
click at [368, 75] on button "Tag system-mistake" at bounding box center [386, 85] width 77 height 22
click at [239, 83] on button "Tag" at bounding box center [235, 85] width 48 height 22
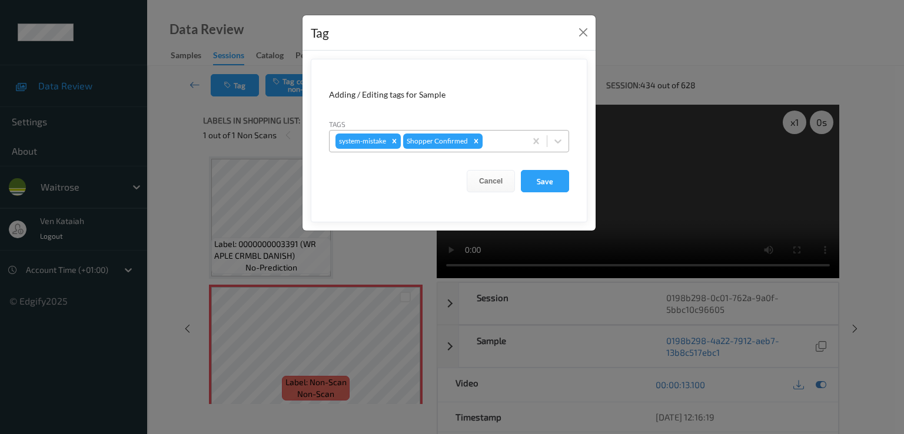
click at [507, 140] on div at bounding box center [502, 141] width 35 height 14
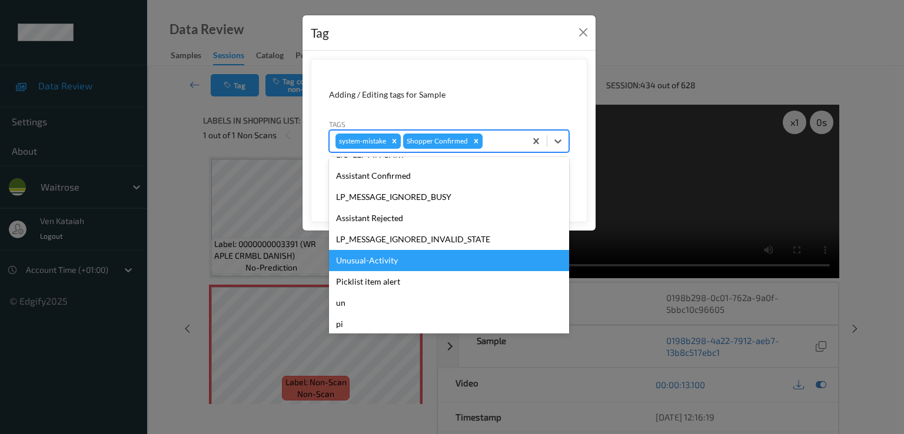
scroll to position [231, 0]
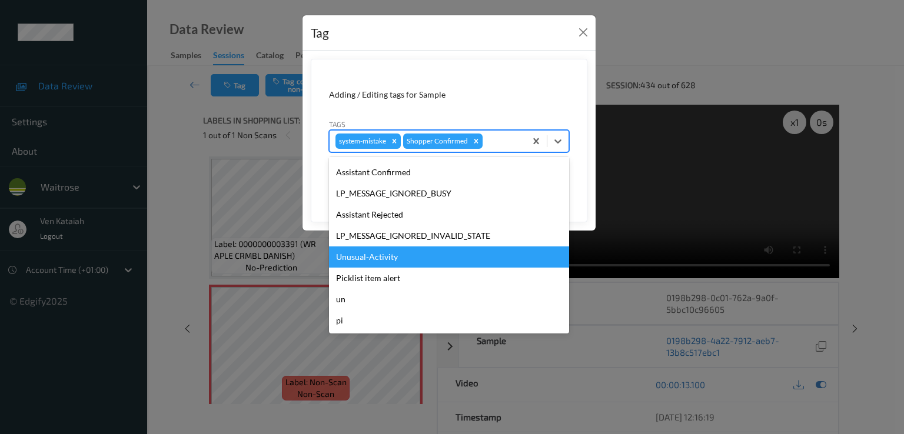
click at [380, 250] on div "Unusual-Activity" at bounding box center [449, 257] width 240 height 21
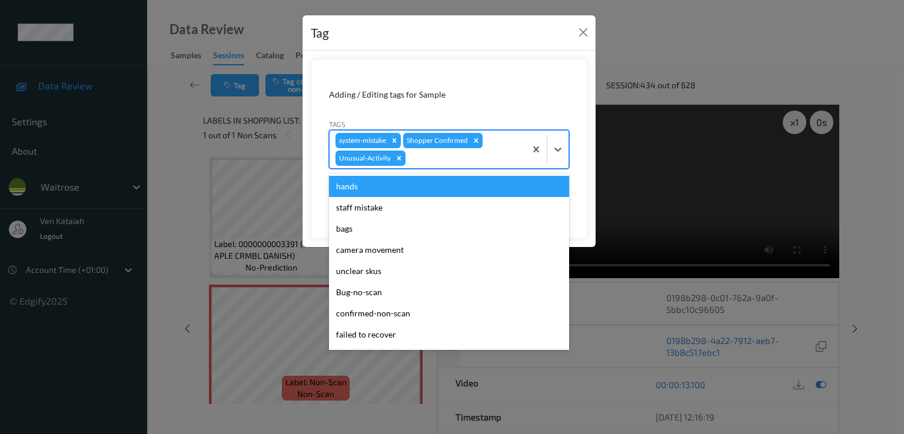
click at [496, 165] on div "system-mistake Shopper Confirmed Unusual-Activity" at bounding box center [428, 150] width 196 height 38
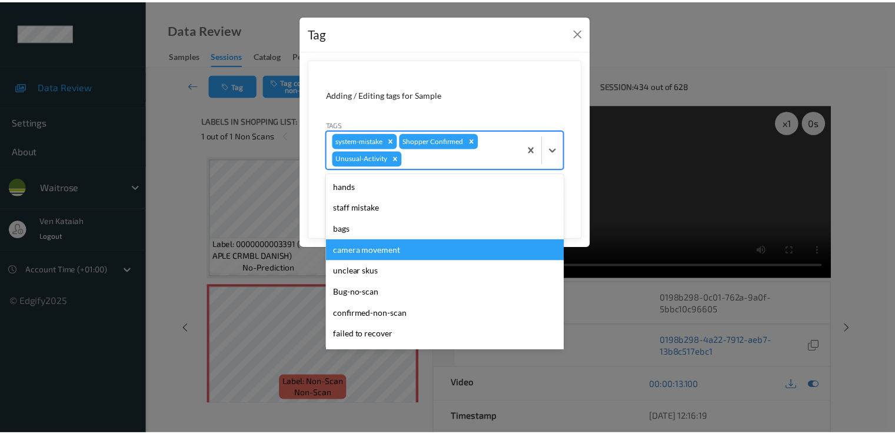
scroll to position [210, 0]
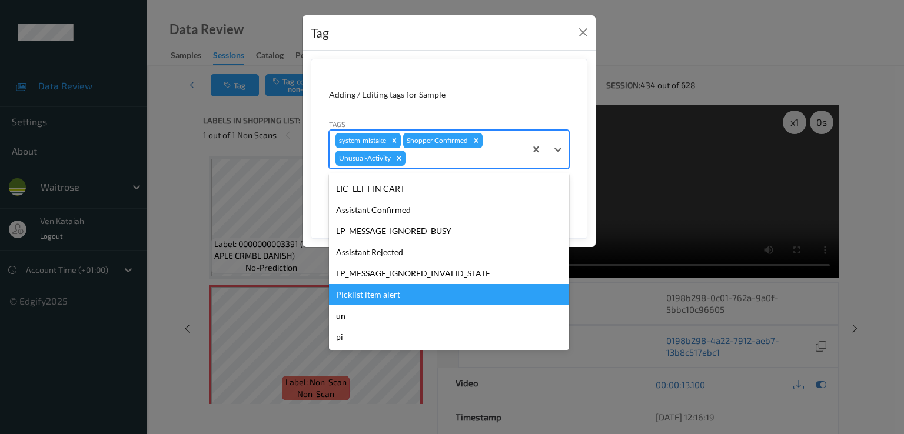
click at [363, 298] on div "Picklist item alert" at bounding box center [449, 294] width 240 height 21
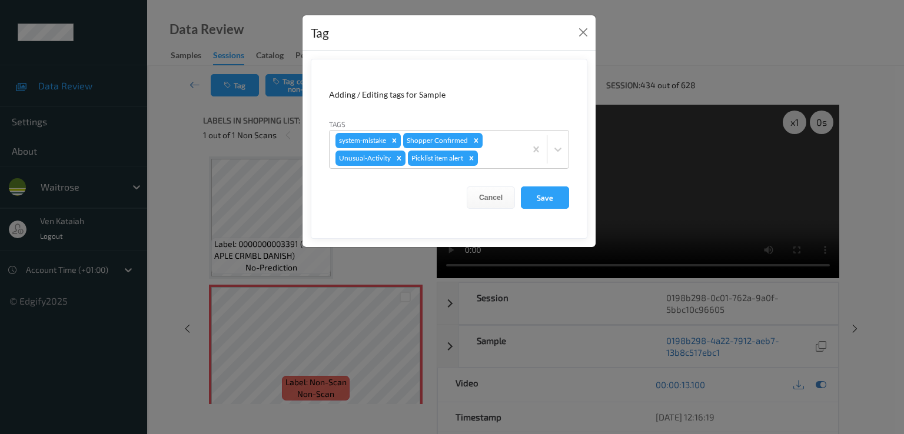
click at [520, 197] on div at bounding box center [518, 198] width 6 height 3
click at [531, 197] on button "Save" at bounding box center [545, 198] width 48 height 22
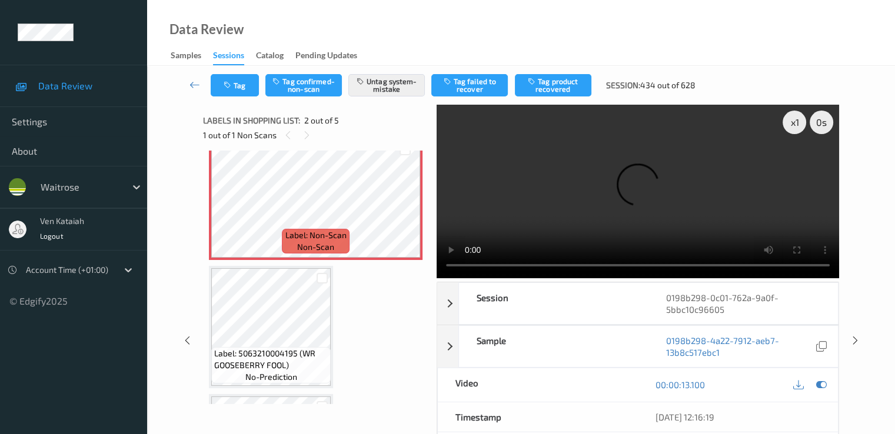
scroll to position [353, 0]
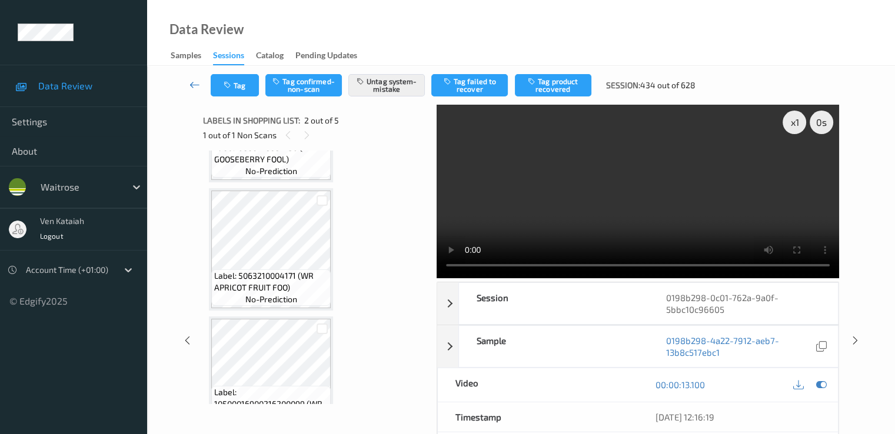
click at [193, 89] on icon at bounding box center [195, 85] width 11 height 12
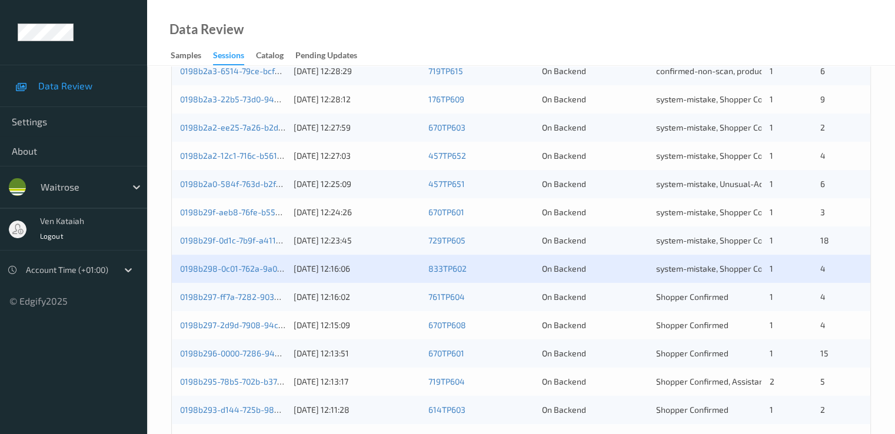
scroll to position [544, 0]
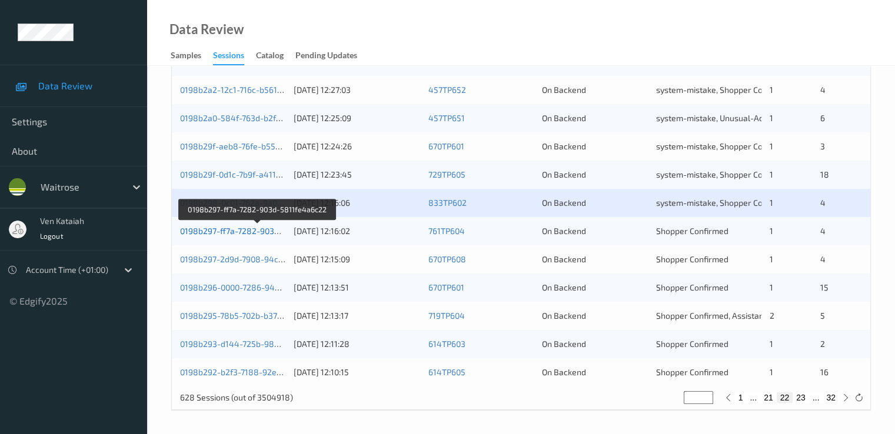
click at [235, 235] on link "0198b297-ff7a-7282-903d-5811fe4a6c22" at bounding box center [257, 231] width 155 height 10
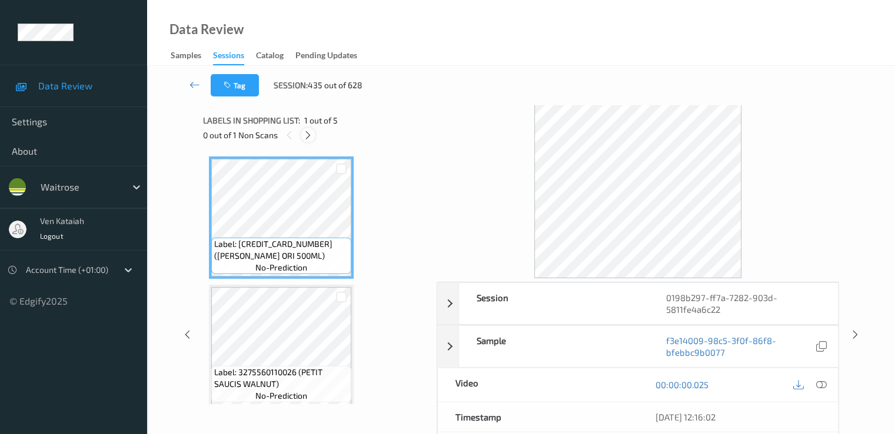
click at [313, 130] on icon at bounding box center [308, 135] width 10 height 11
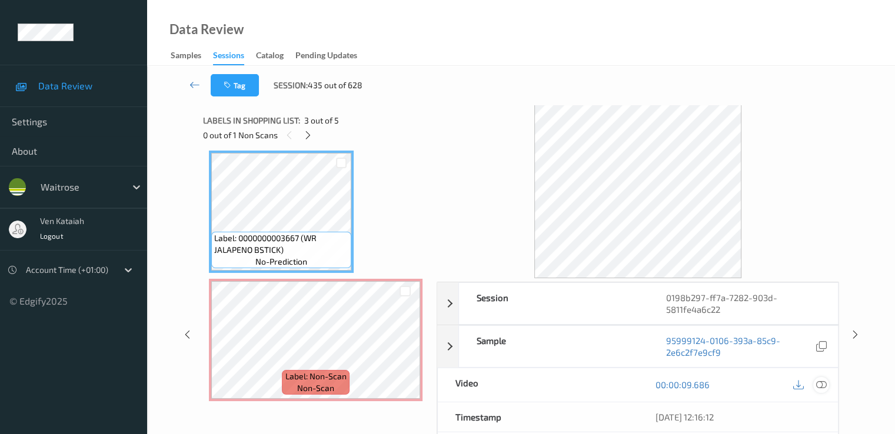
click at [610, 384] on icon at bounding box center [821, 385] width 11 height 11
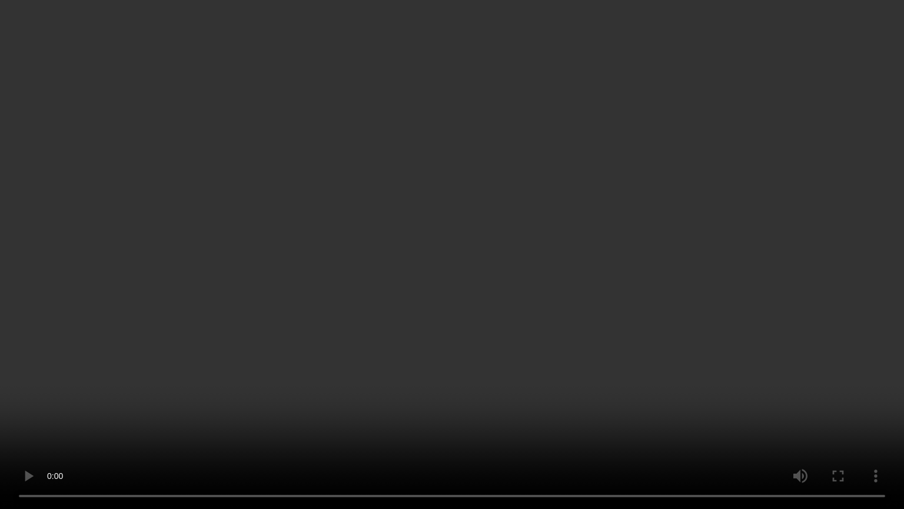
click at [258, 411] on video at bounding box center [452, 254] width 904 height 509
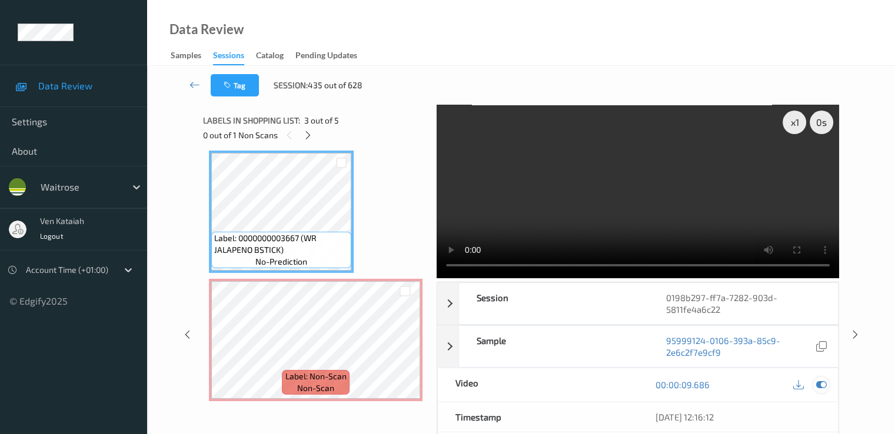
click at [610, 386] on icon at bounding box center [821, 385] width 11 height 11
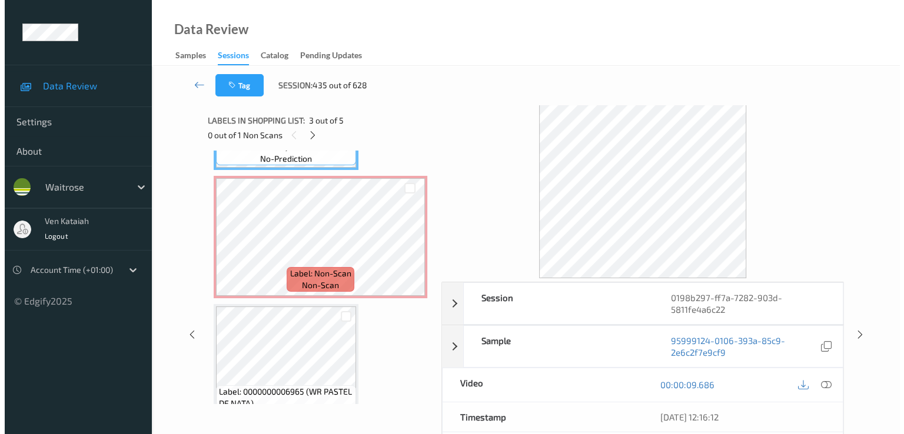
scroll to position [380, 0]
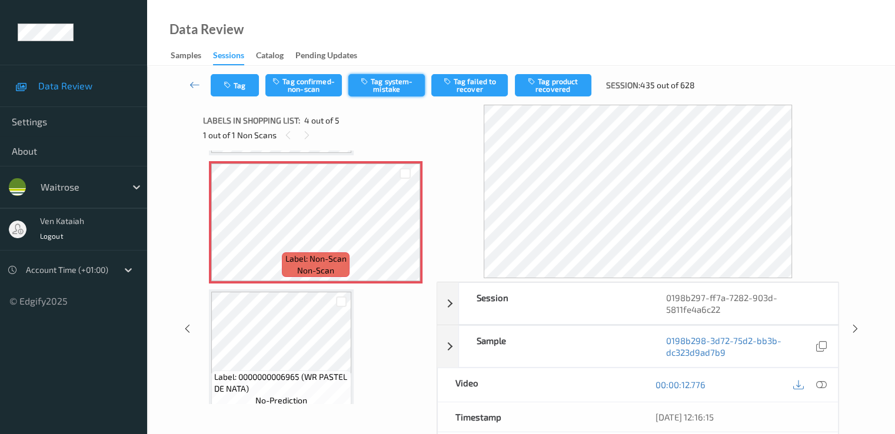
click at [396, 89] on button "Tag system-mistake" at bounding box center [386, 85] width 77 height 22
click at [240, 103] on div "Tag Tag confirmed-non-scan Untag system-mistake Tag failed to recover Tag produ…" at bounding box center [521, 85] width 700 height 39
click at [241, 86] on button "Tag" at bounding box center [235, 85] width 48 height 22
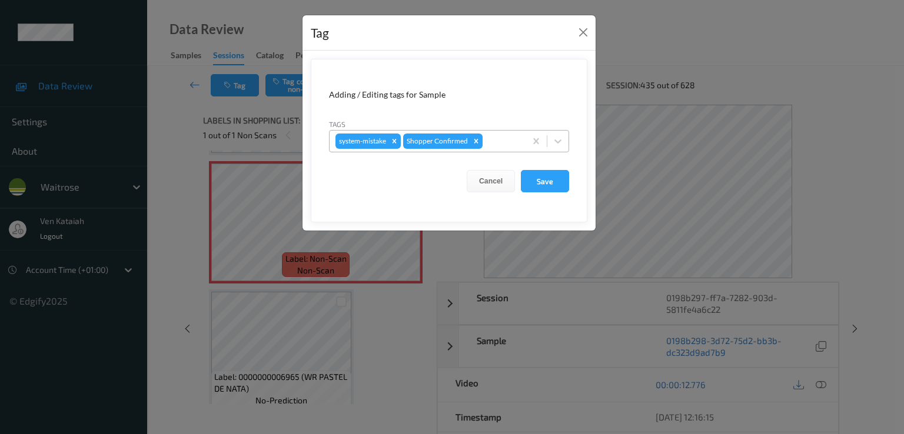
click at [494, 141] on div at bounding box center [502, 141] width 35 height 14
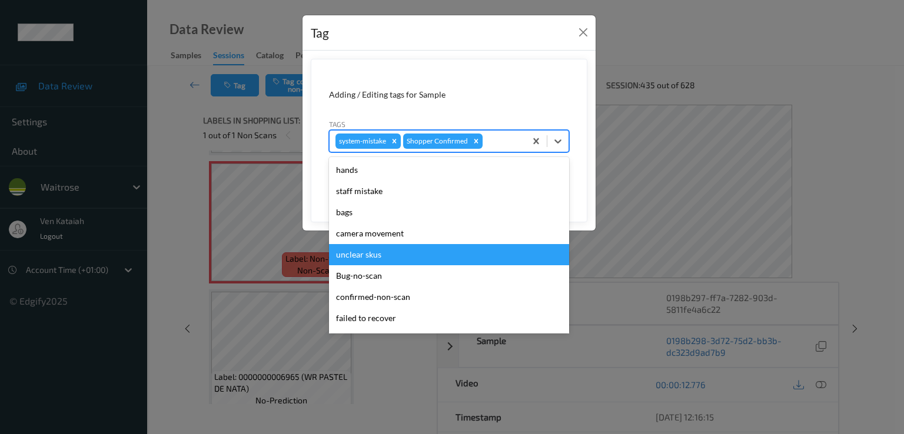
scroll to position [231, 0]
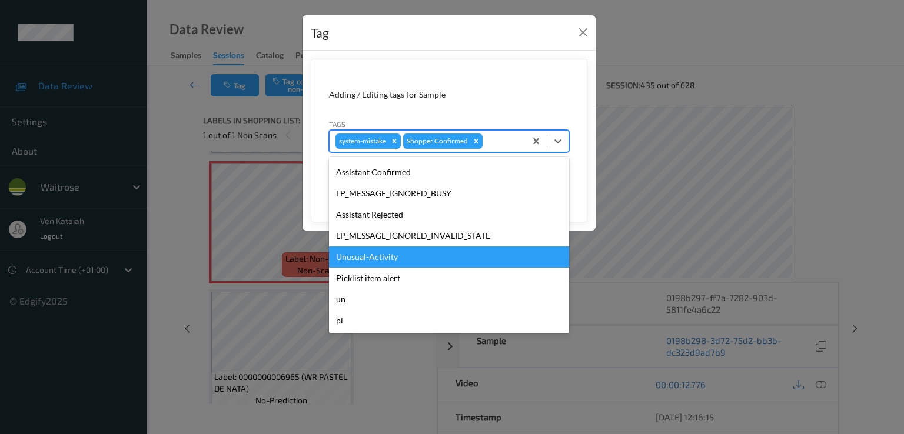
click at [410, 259] on div "Unusual-Activity" at bounding box center [449, 257] width 240 height 21
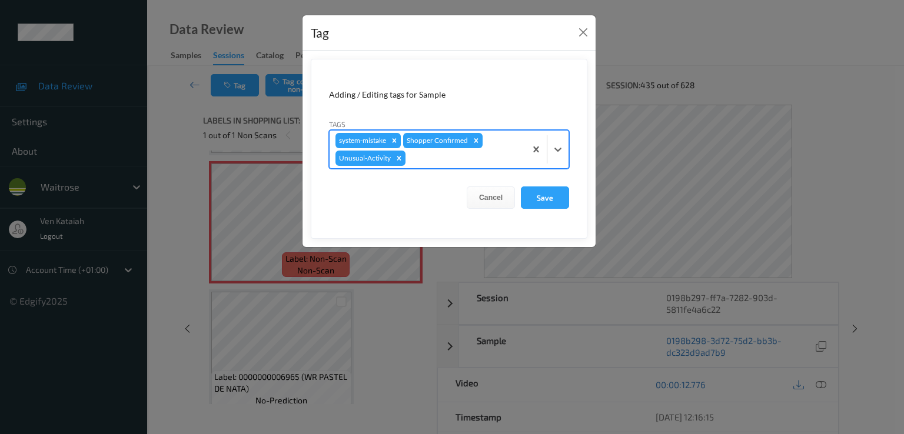
click at [501, 155] on div at bounding box center [464, 158] width 112 height 14
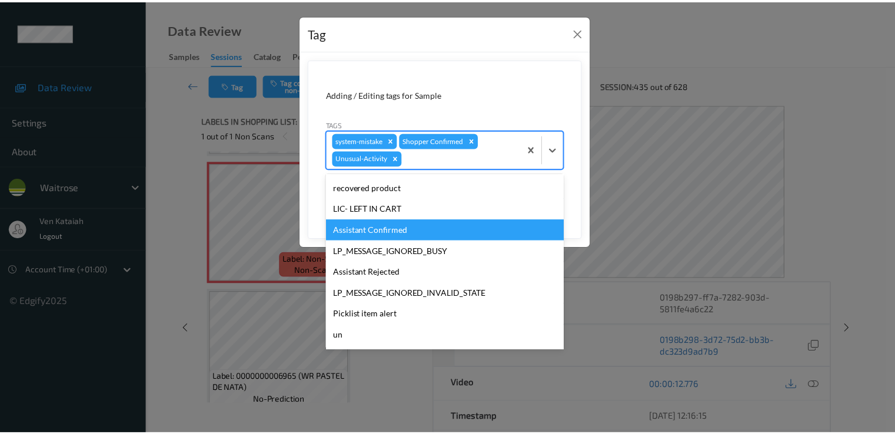
scroll to position [210, 0]
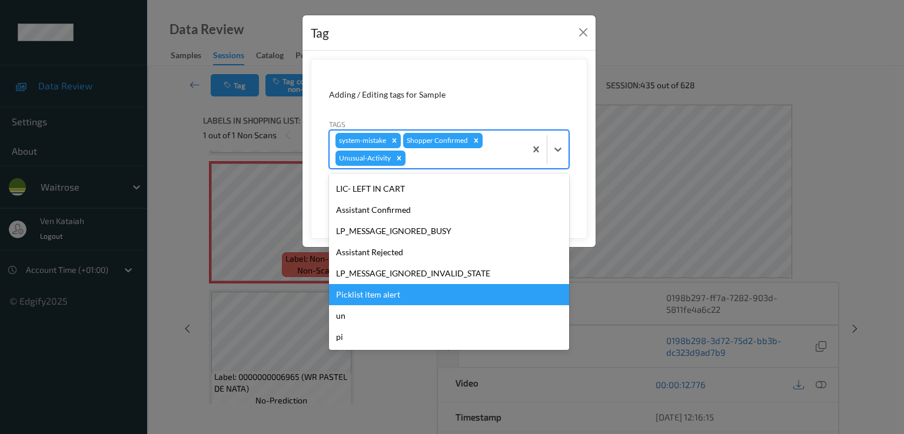
click at [380, 296] on div "Picklist item alert" at bounding box center [449, 294] width 240 height 21
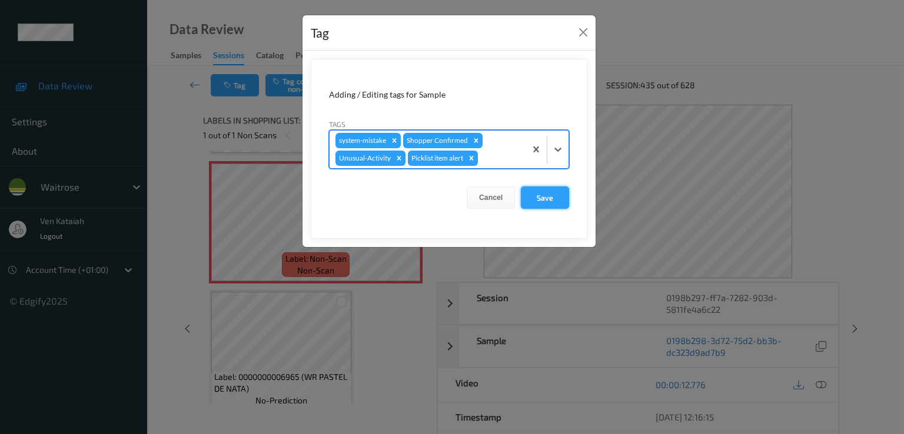
click at [534, 205] on button "Save" at bounding box center [545, 198] width 48 height 22
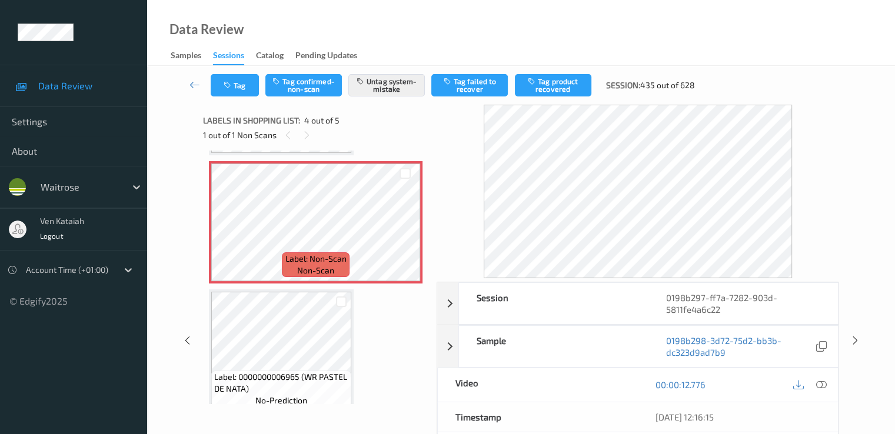
scroll to position [394, 0]
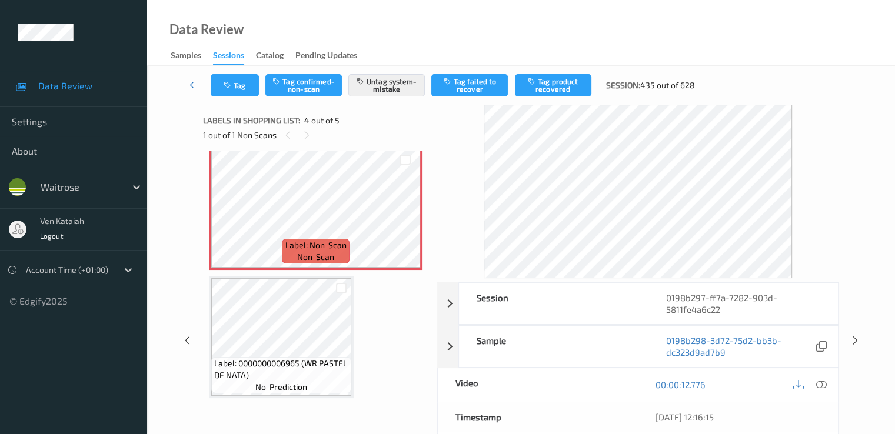
click at [188, 81] on link at bounding box center [195, 85] width 31 height 22
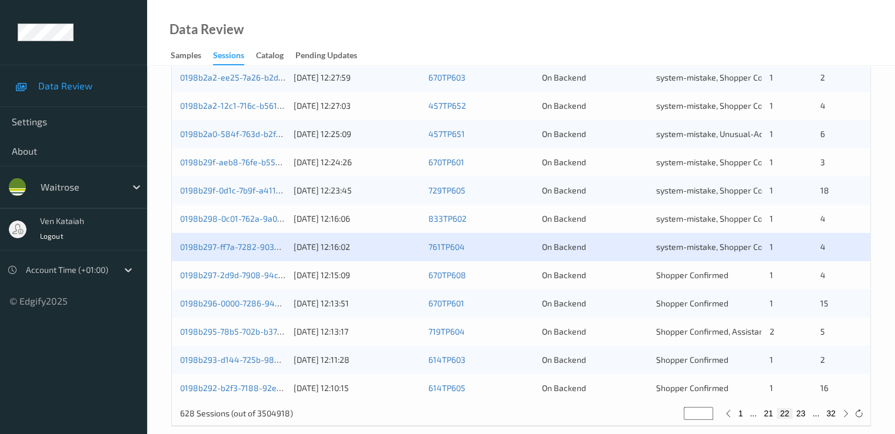
scroll to position [544, 0]
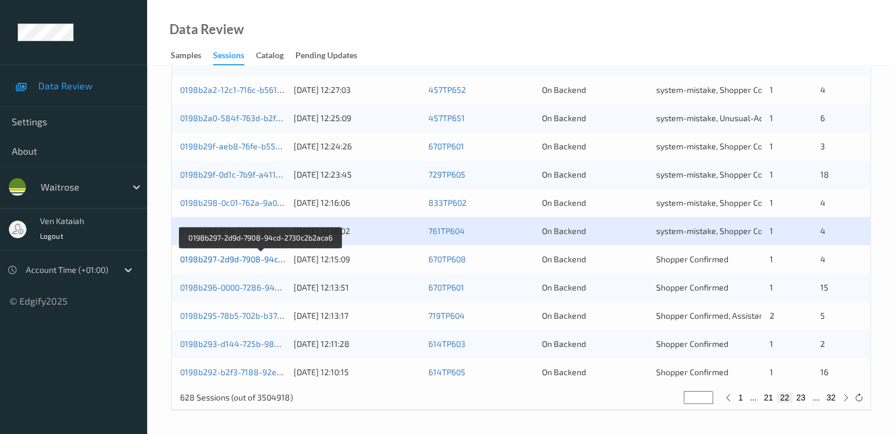
click at [244, 257] on link "0198b297-2d9d-7908-94cd-2730c2b2aca6" at bounding box center [260, 259] width 161 height 10
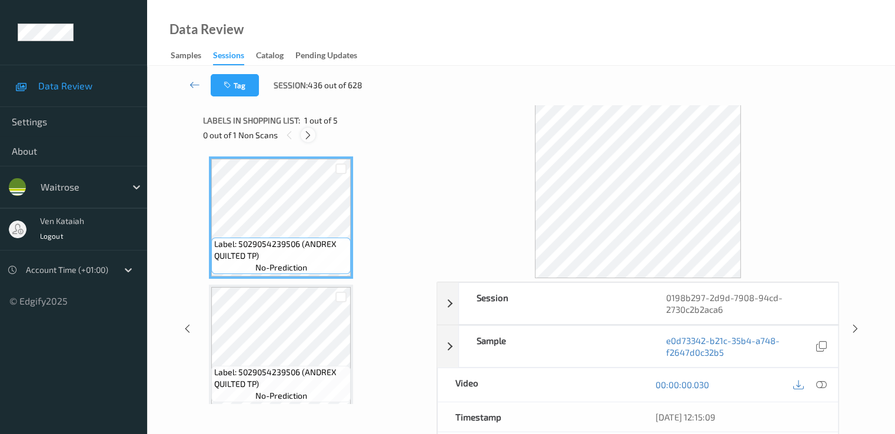
click at [308, 134] on icon at bounding box center [308, 135] width 10 height 11
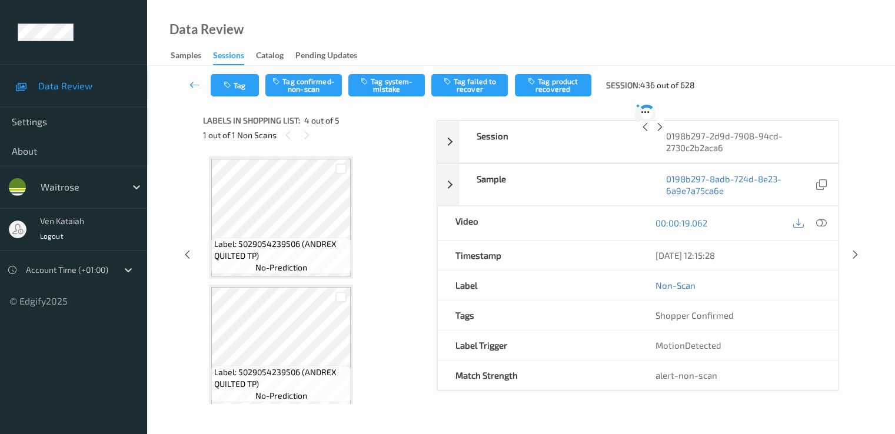
scroll to position [263, 0]
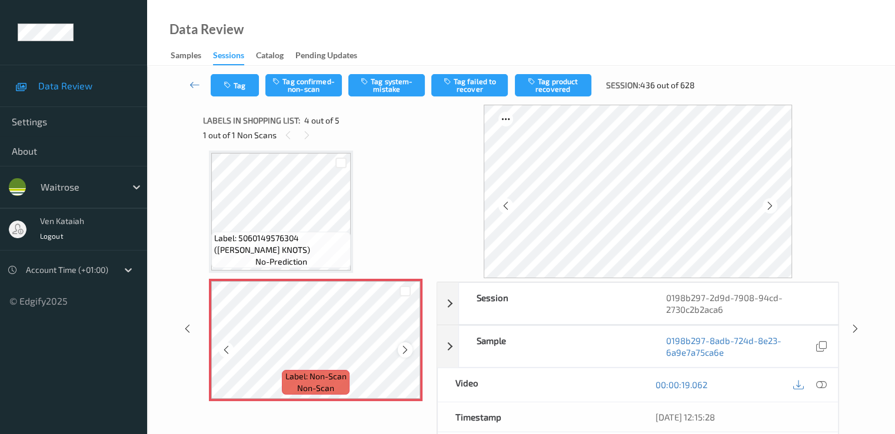
click at [410, 349] on icon at bounding box center [405, 350] width 10 height 11
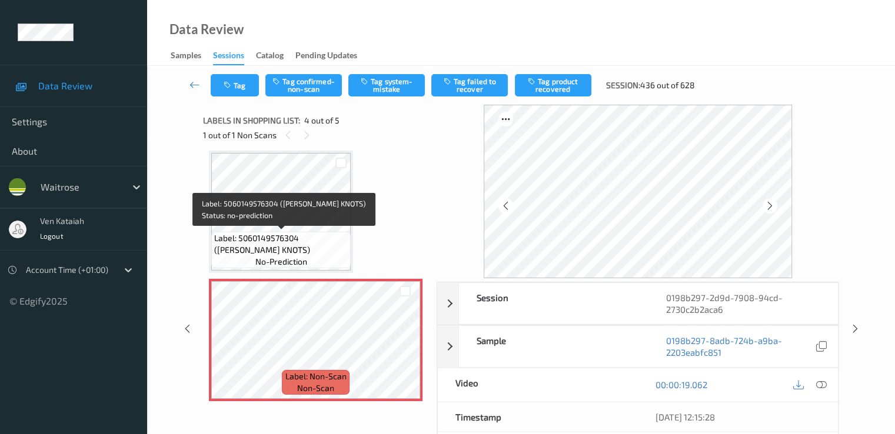
click at [312, 238] on span "Label: 5060149576304 (GAILS CHALLAH KNOTS)" at bounding box center [281, 244] width 134 height 24
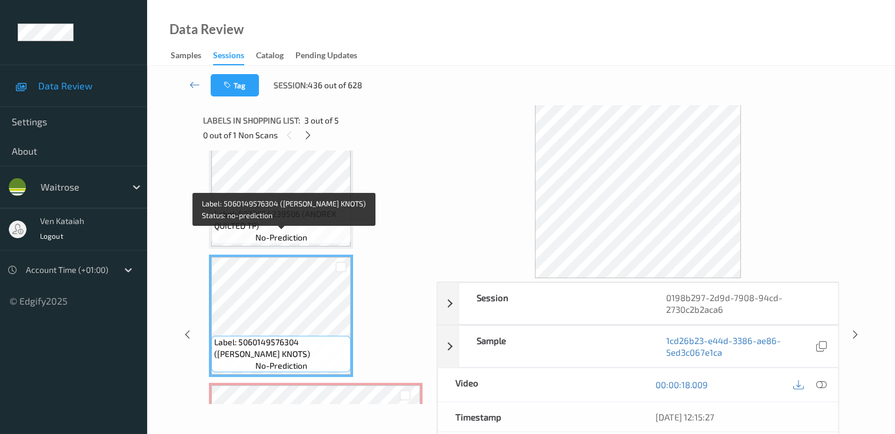
scroll to position [145, 0]
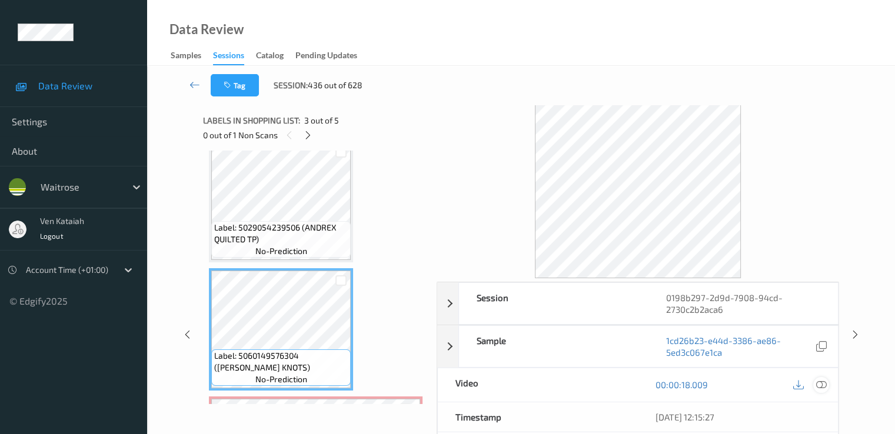
click at [610, 381] on icon at bounding box center [821, 385] width 11 height 11
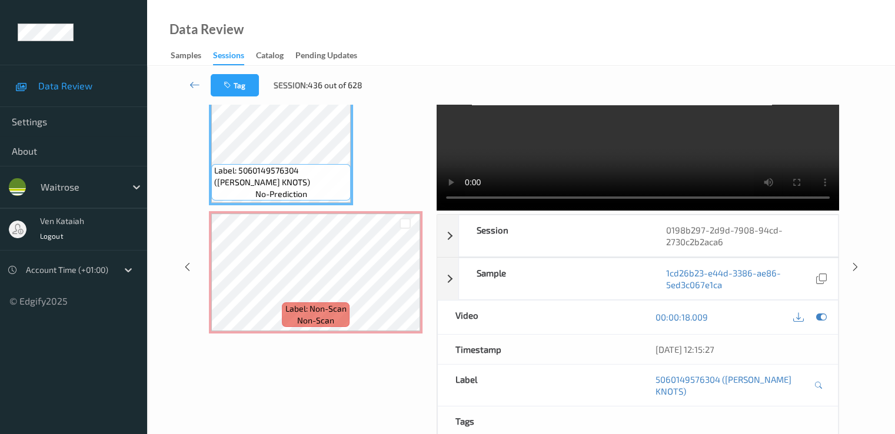
scroll to position [0, 0]
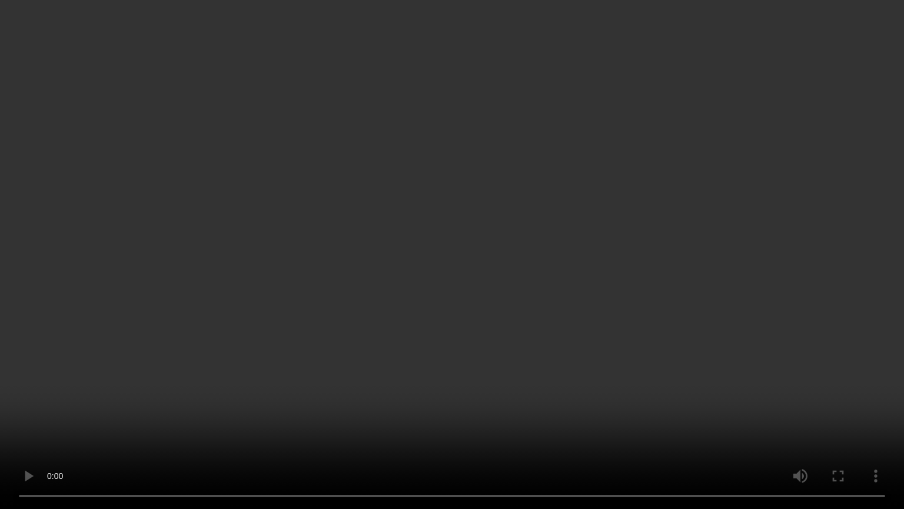
click at [280, 408] on video at bounding box center [452, 254] width 904 height 509
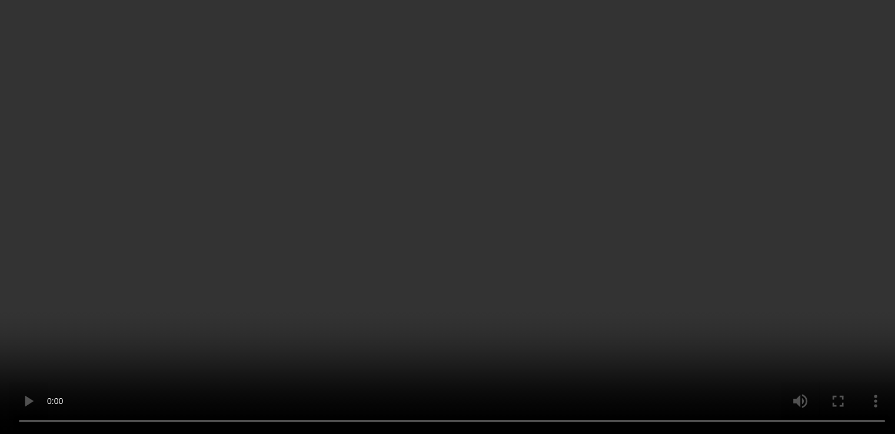
click at [610, 220] on div at bounding box center [821, 212] width 16 height 16
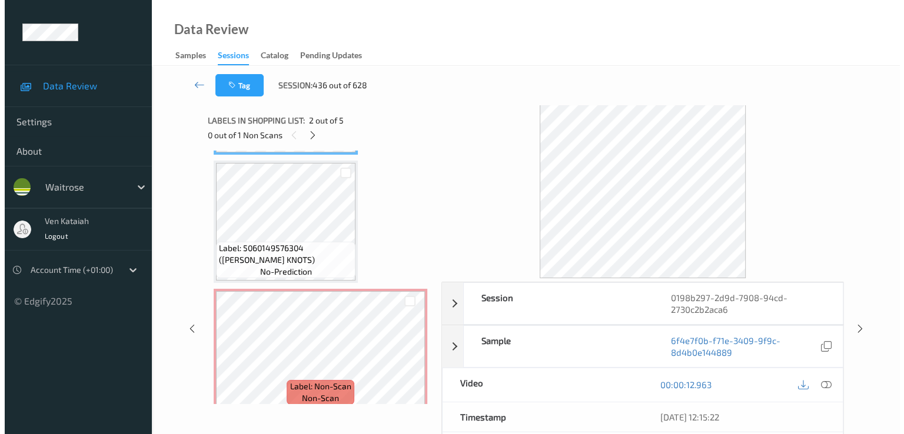
scroll to position [394, 0]
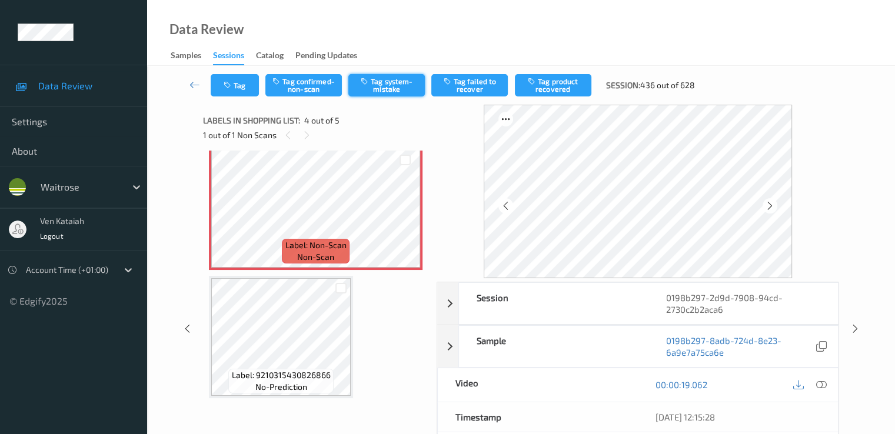
click at [410, 74] on button "Tag system-mistake" at bounding box center [386, 85] width 77 height 22
click at [240, 88] on button "Tag" at bounding box center [235, 85] width 48 height 22
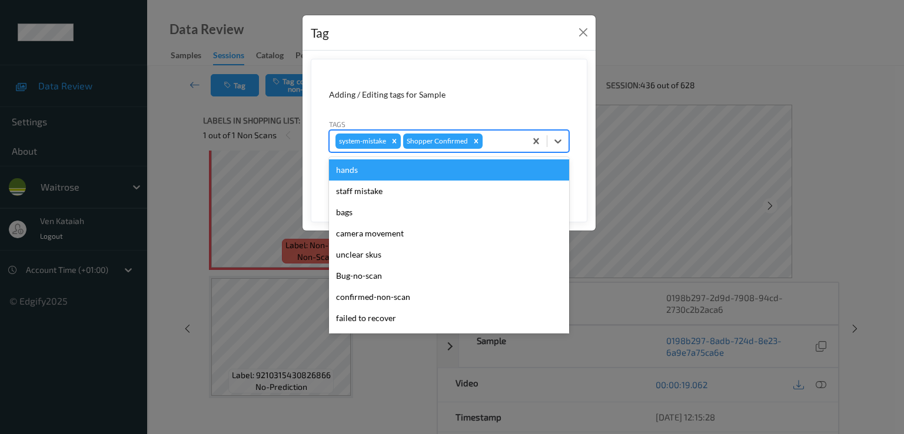
click at [496, 143] on div at bounding box center [502, 141] width 35 height 14
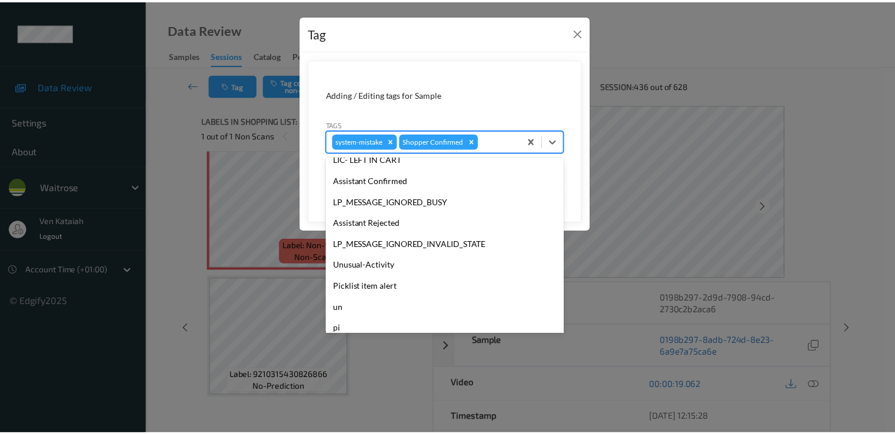
scroll to position [231, 0]
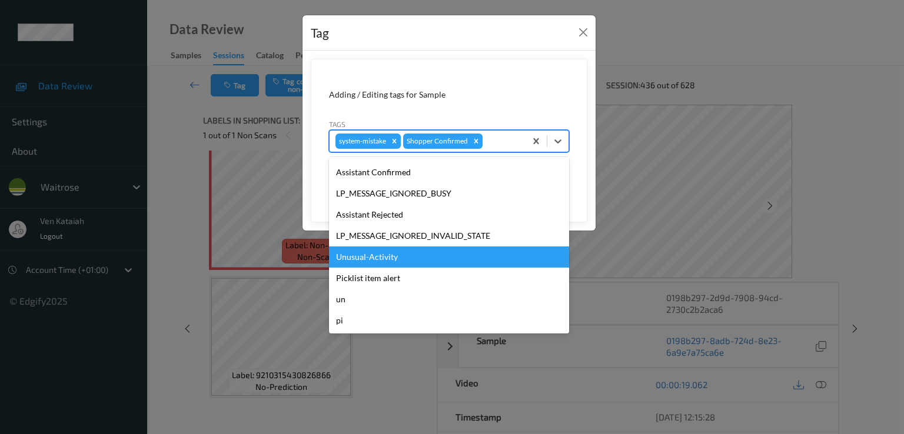
drag, startPoint x: 367, startPoint y: 244, endPoint x: 369, endPoint y: 257, distance: 13.2
click at [369, 257] on div "hands staff mistake bags camera movement unclear skus Bug-no-scan confirmed-non…" at bounding box center [449, 245] width 240 height 177
click at [369, 257] on div "Unusual-Activity" at bounding box center [449, 257] width 240 height 21
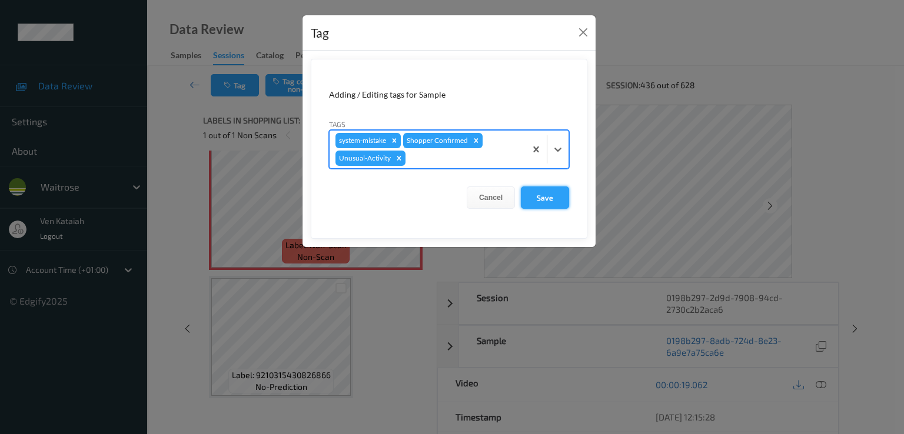
click at [533, 195] on button "Save" at bounding box center [545, 198] width 48 height 22
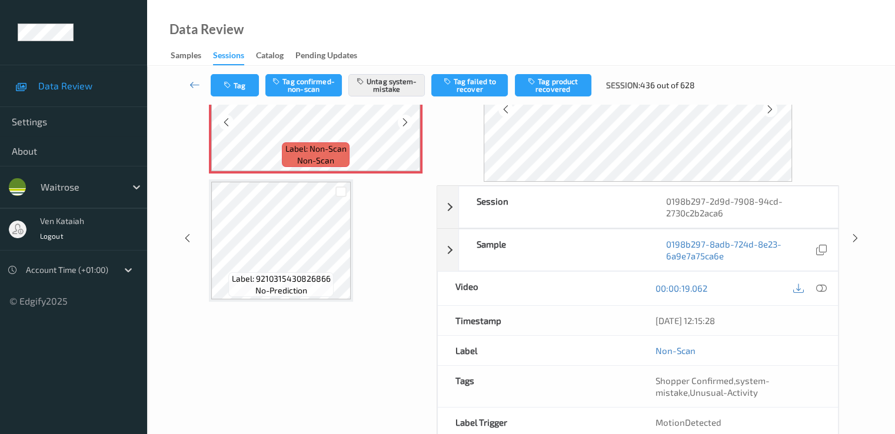
scroll to position [153, 0]
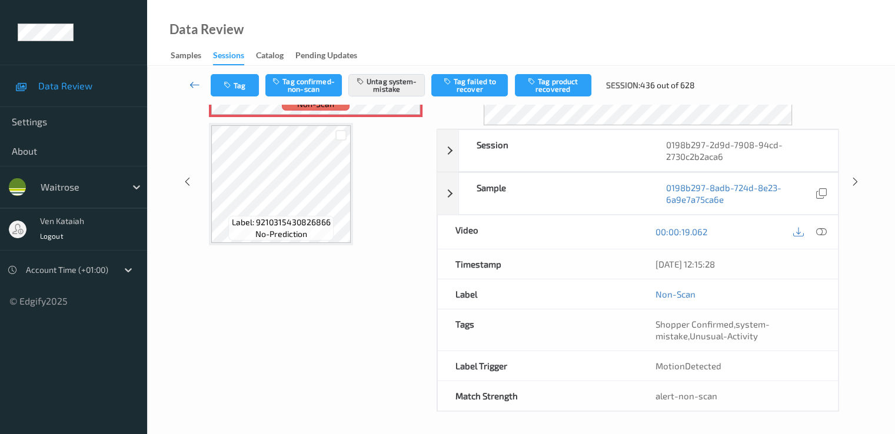
click at [204, 85] on link at bounding box center [195, 85] width 31 height 22
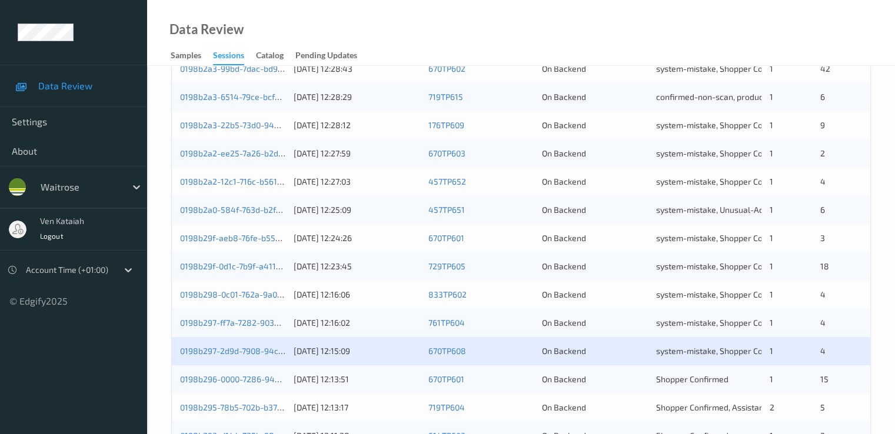
scroll to position [544, 0]
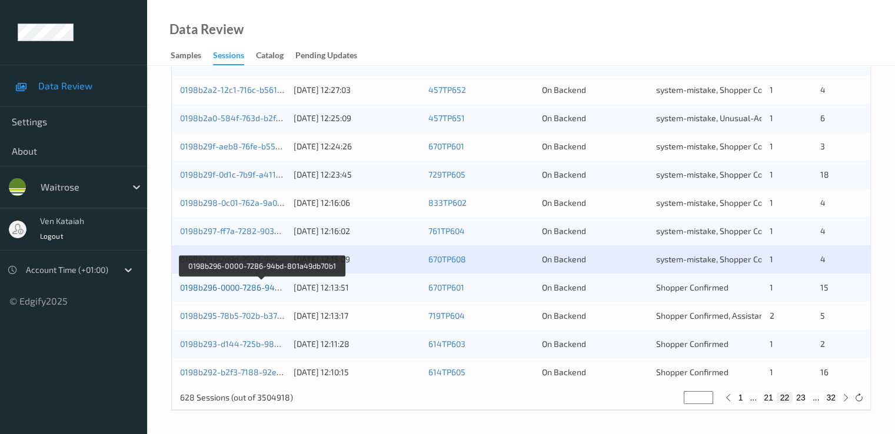
click at [251, 283] on link "0198b296-0000-7286-94bd-801a49db70b1" at bounding box center [261, 288] width 162 height 10
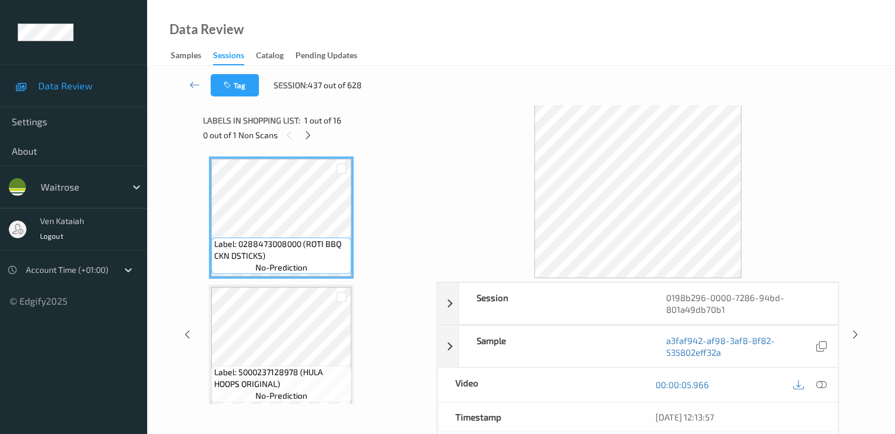
click at [300, 141] on div "0 out of 1 Non Scans" at bounding box center [315, 135] width 225 height 15
click at [304, 141] on div at bounding box center [308, 135] width 15 height 15
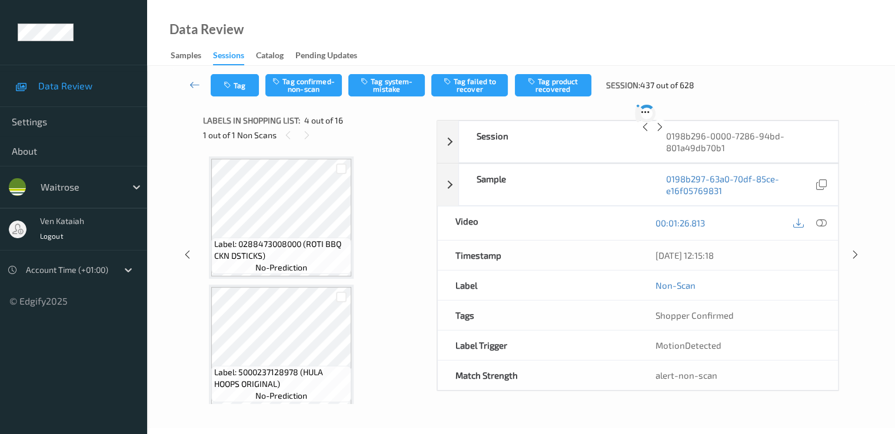
scroll to position [263, 0]
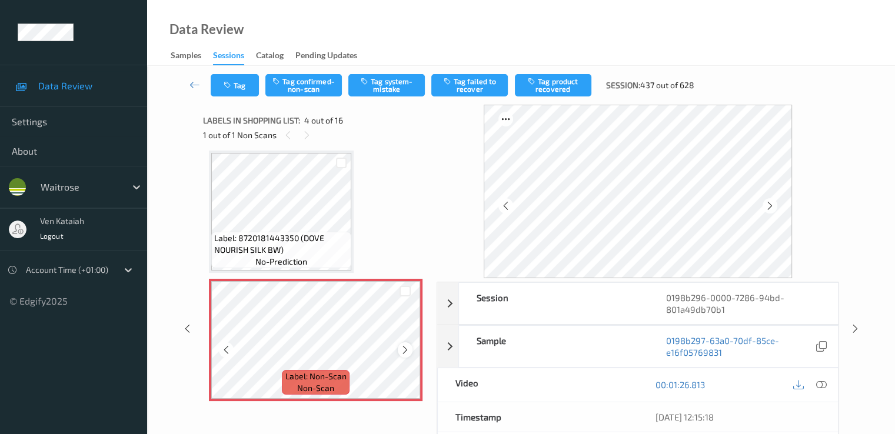
click at [409, 353] on icon at bounding box center [405, 350] width 10 height 11
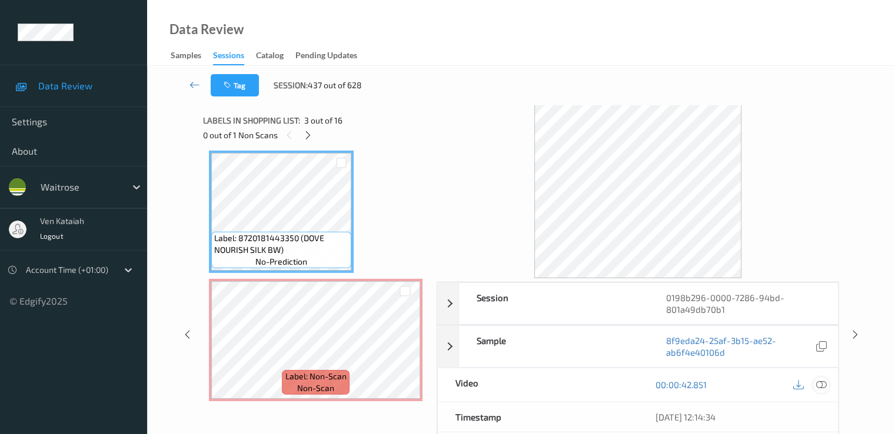
click at [610, 386] on icon at bounding box center [821, 385] width 11 height 11
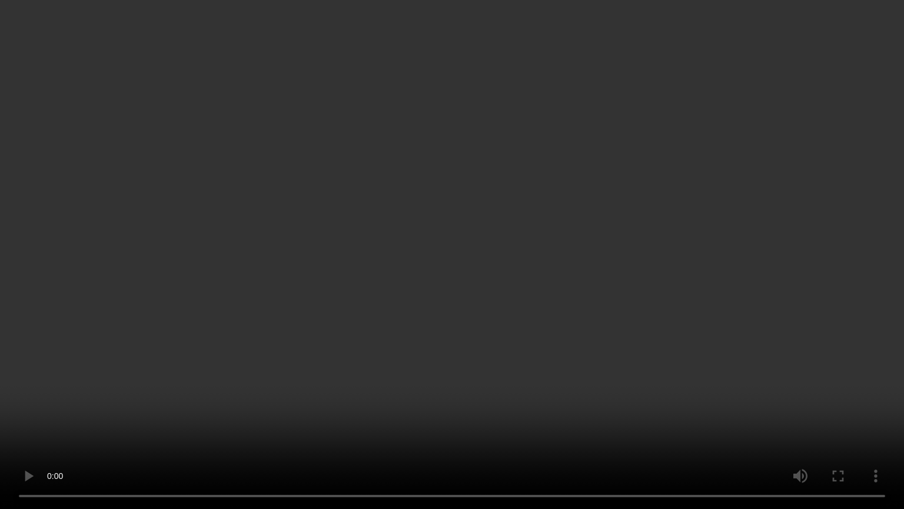
click at [433, 421] on video at bounding box center [452, 254] width 904 height 509
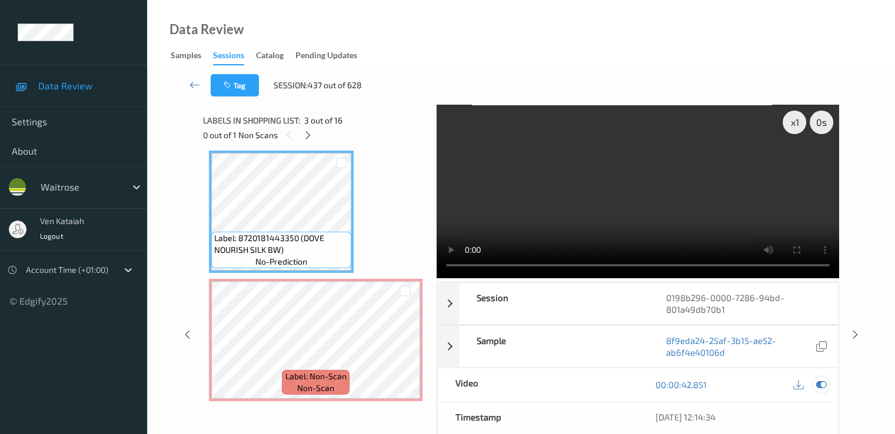
click at [610, 383] on div at bounding box center [821, 385] width 16 height 16
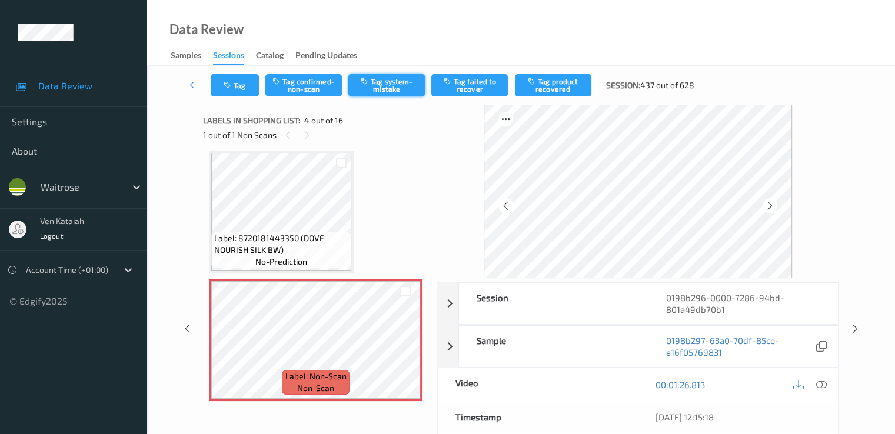
click at [379, 82] on button "Tag system-mistake" at bounding box center [386, 85] width 77 height 22
click at [235, 86] on button "Tag" at bounding box center [235, 85] width 48 height 22
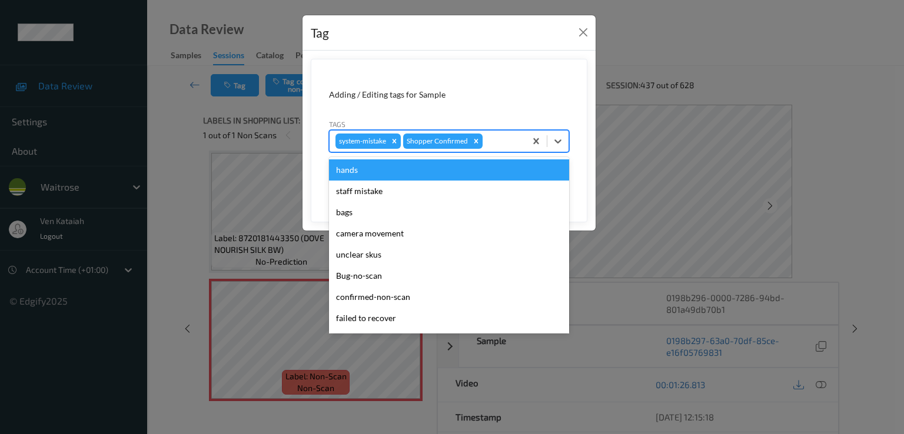
click at [492, 151] on div "system-mistake Shopper Confirmed" at bounding box center [449, 141] width 240 height 22
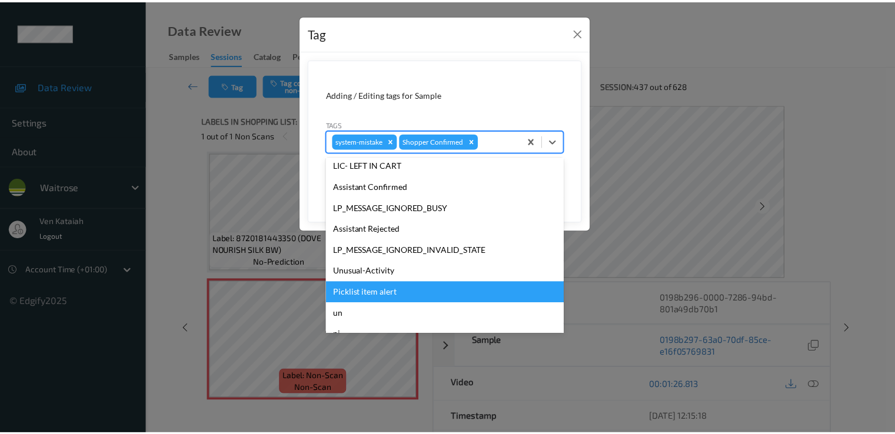
scroll to position [231, 0]
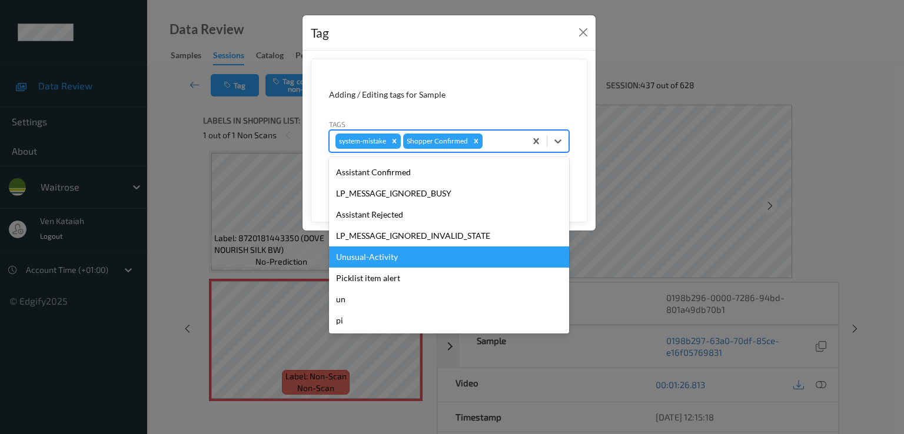
click at [376, 262] on div "Unusual-Activity" at bounding box center [449, 257] width 240 height 21
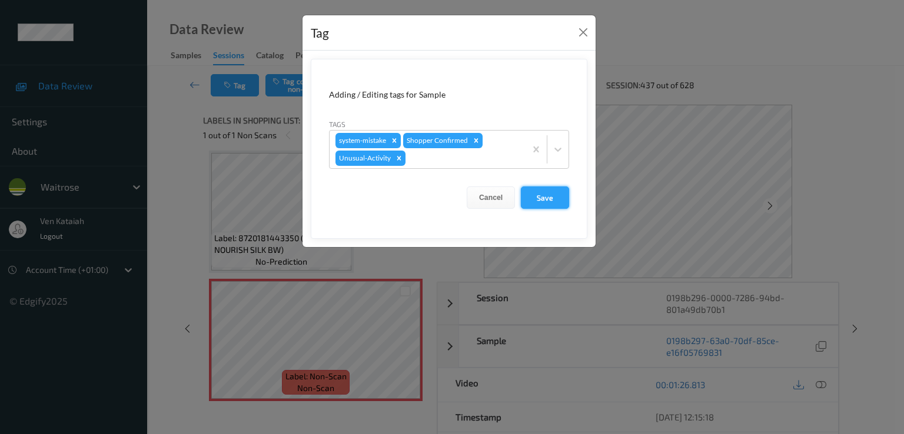
click at [563, 202] on button "Save" at bounding box center [545, 198] width 48 height 22
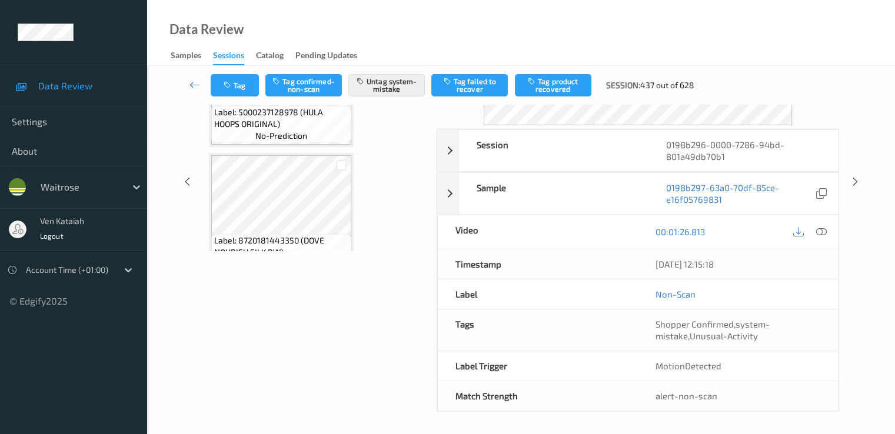
scroll to position [0, 0]
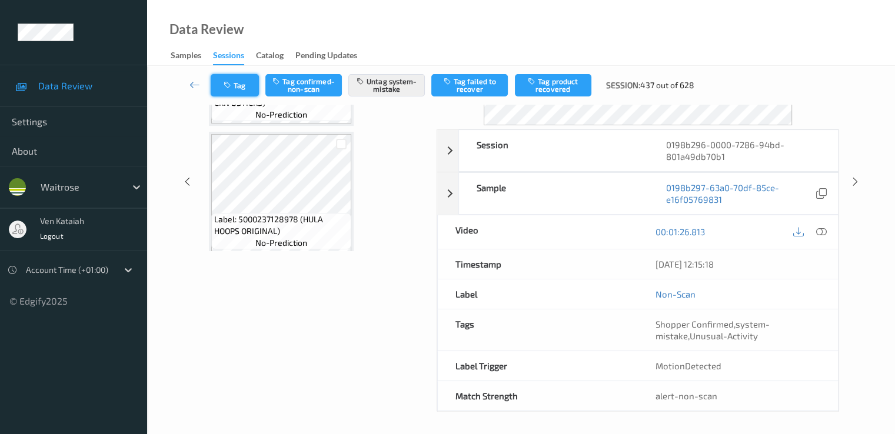
click at [234, 89] on button "Tag" at bounding box center [235, 85] width 48 height 22
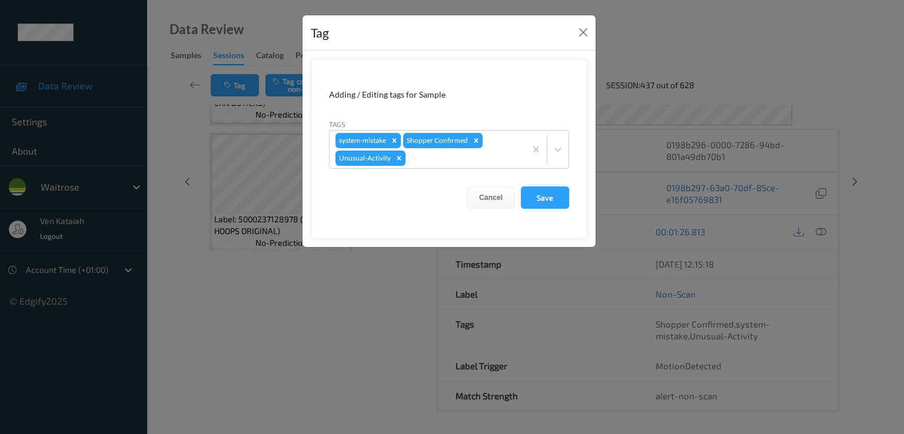
click at [180, 79] on div "Tag Adding / Editing tags for Sample Tags system-mistake Shopper Confirmed Unus…" at bounding box center [452, 217] width 904 height 434
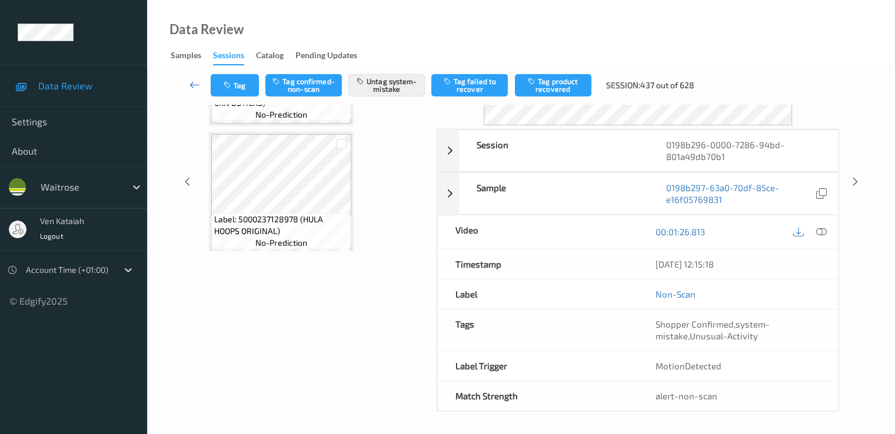
click at [190, 82] on link at bounding box center [195, 85] width 31 height 22
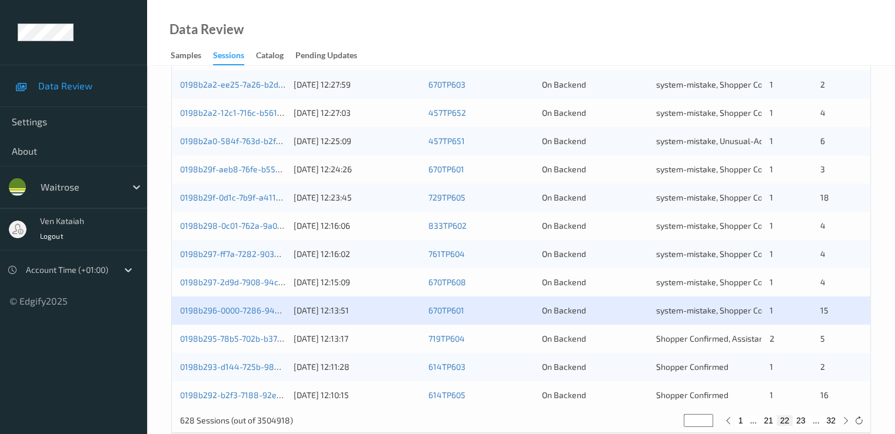
scroll to position [544, 0]
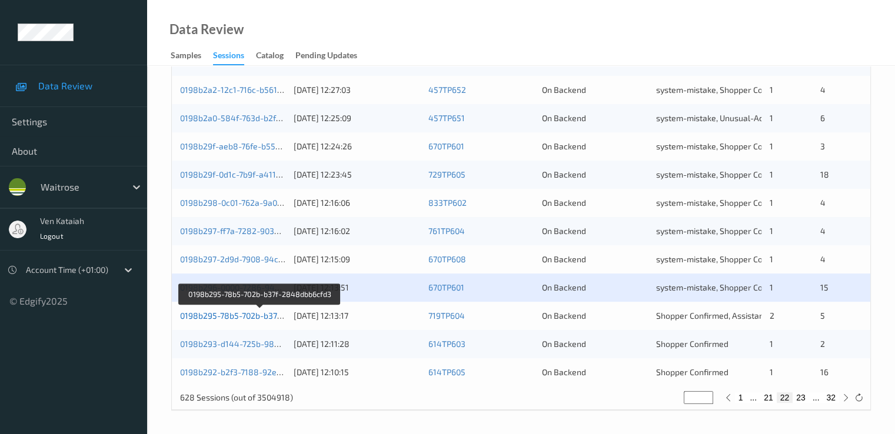
click at [226, 314] on link "0198b295-78b5-702b-b37f-2848dbb6cfd3" at bounding box center [260, 316] width 160 height 10
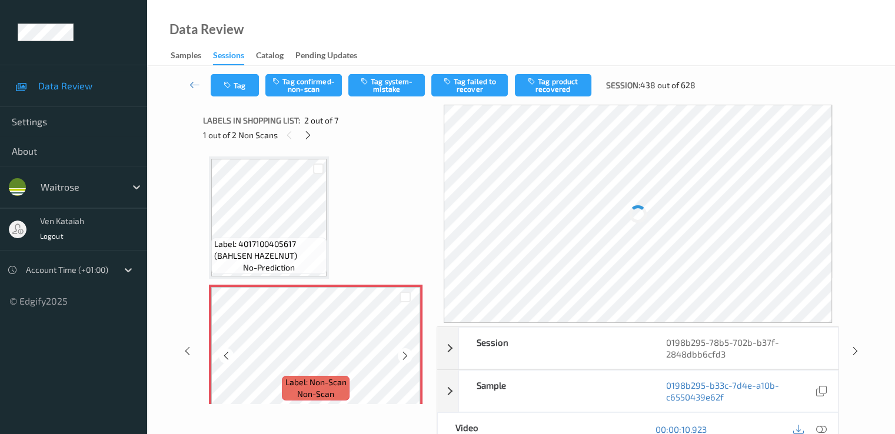
scroll to position [118, 0]
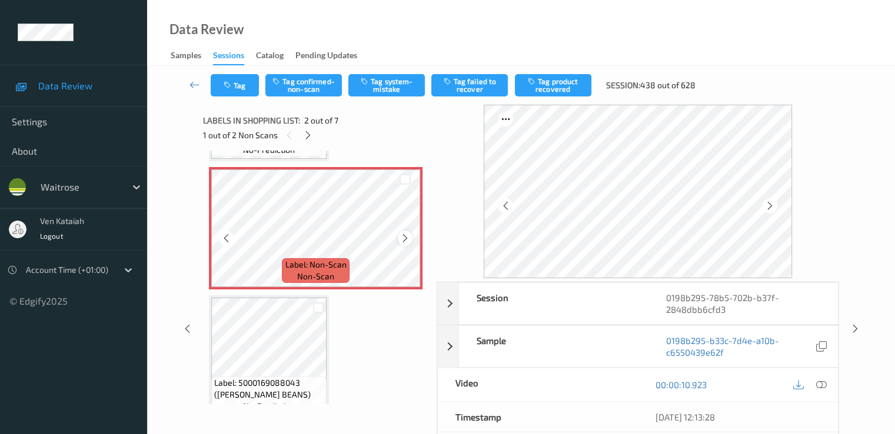
click at [405, 239] on icon at bounding box center [405, 238] width 10 height 11
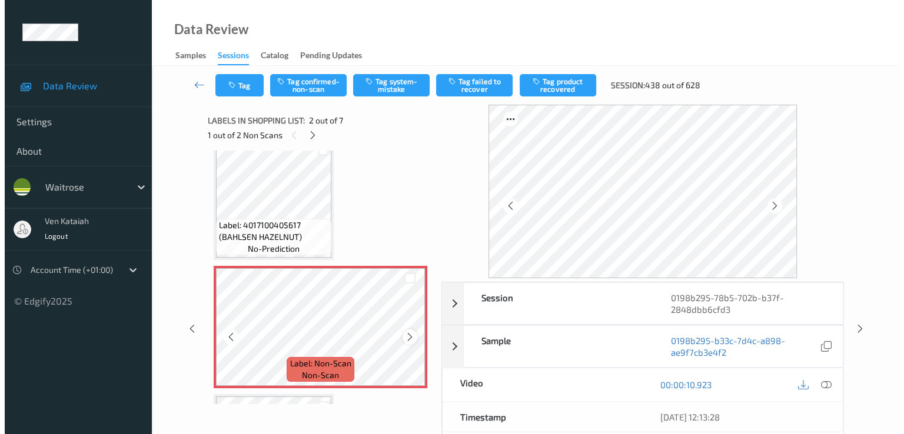
scroll to position [0, 0]
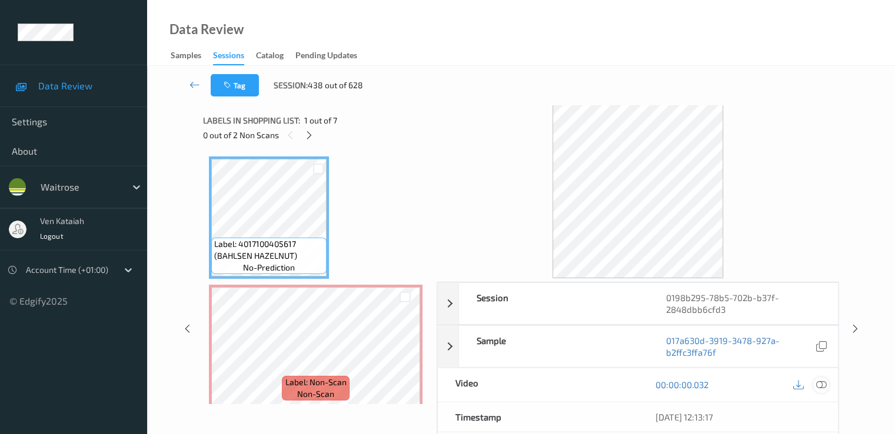
click at [610, 384] on div at bounding box center [821, 385] width 16 height 16
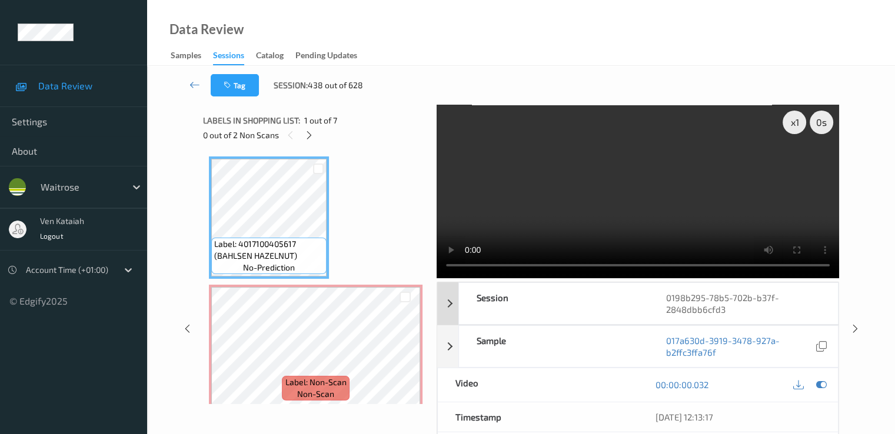
click at [610, 230] on video at bounding box center [638, 192] width 403 height 174
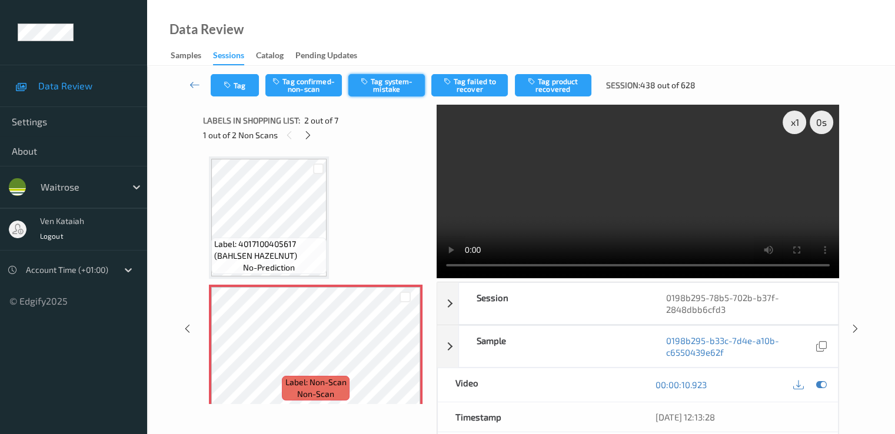
click at [391, 80] on button "Tag system-mistake" at bounding box center [386, 85] width 77 height 22
click at [241, 87] on button "Tag" at bounding box center [235, 85] width 48 height 22
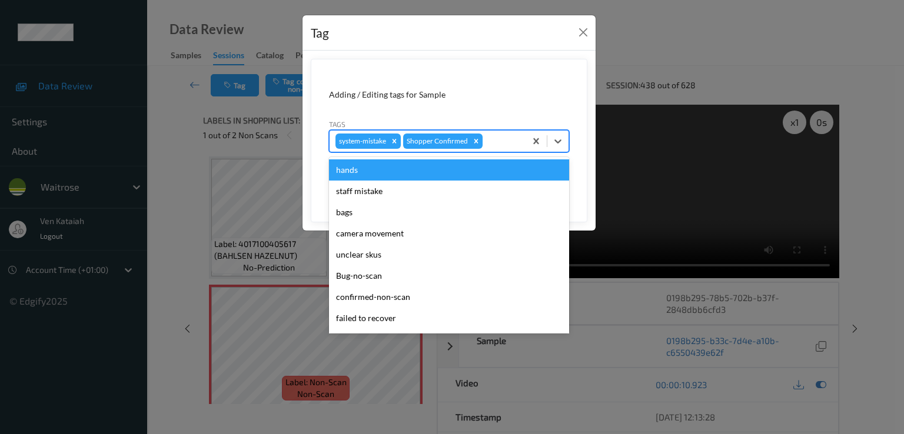
click at [494, 139] on div at bounding box center [502, 141] width 35 height 14
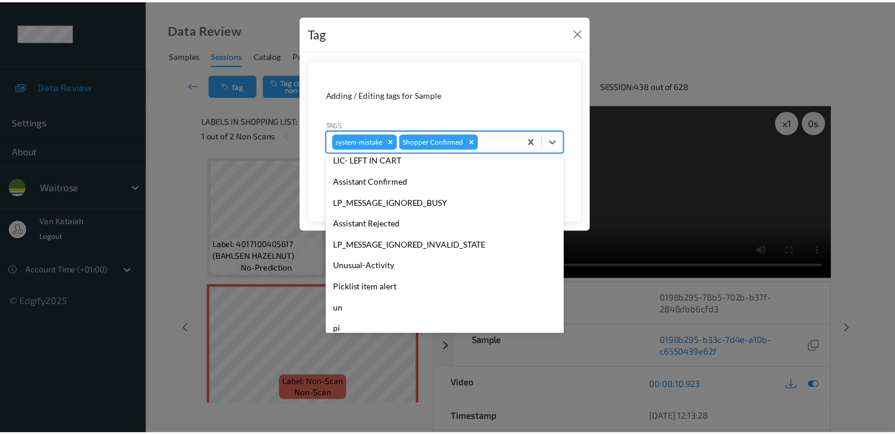
scroll to position [231, 0]
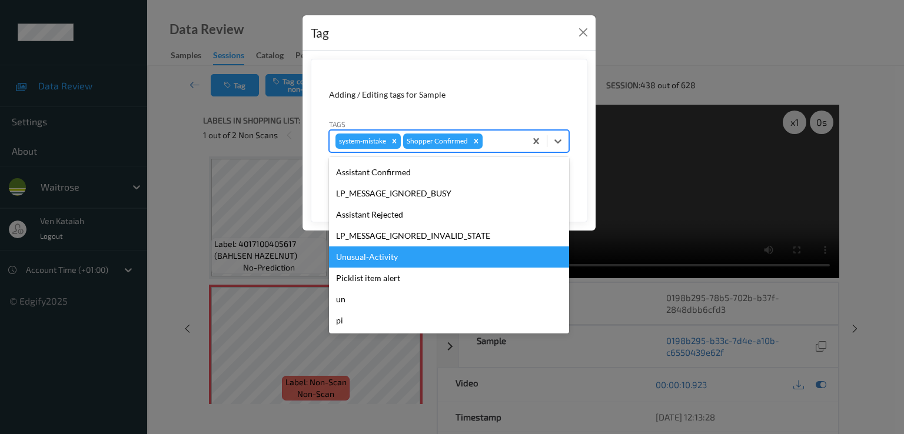
click at [384, 263] on div "Unusual-Activity" at bounding box center [449, 257] width 240 height 21
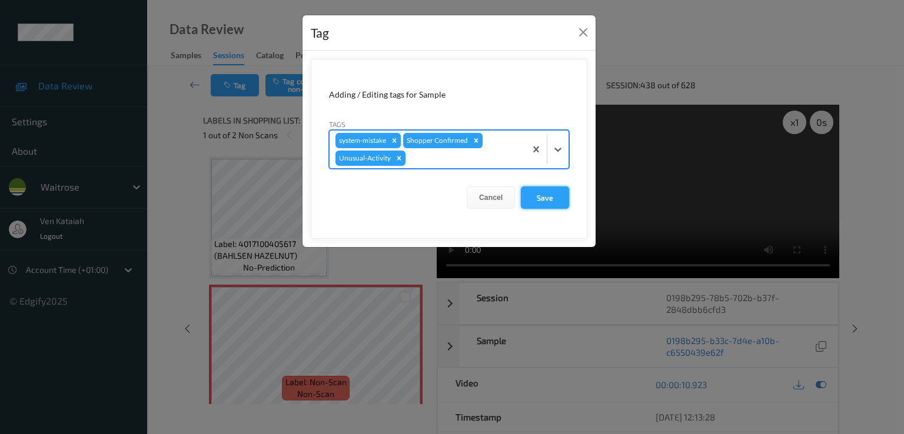
click at [536, 200] on button "Save" at bounding box center [545, 198] width 48 height 22
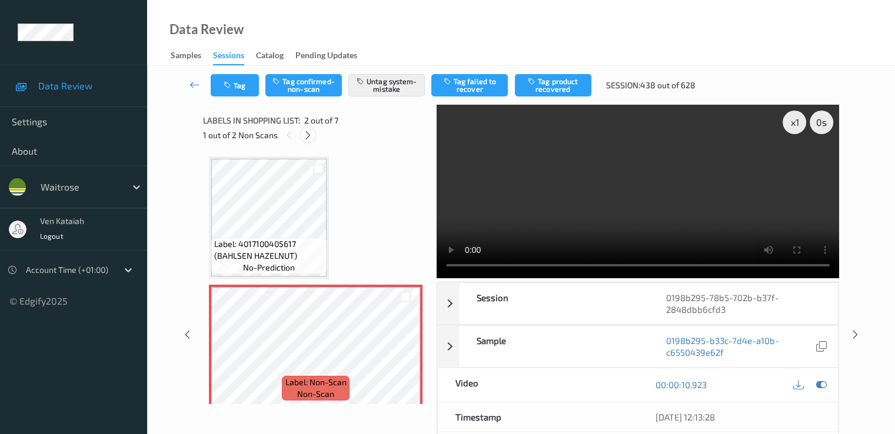
click at [310, 137] on icon at bounding box center [308, 135] width 10 height 11
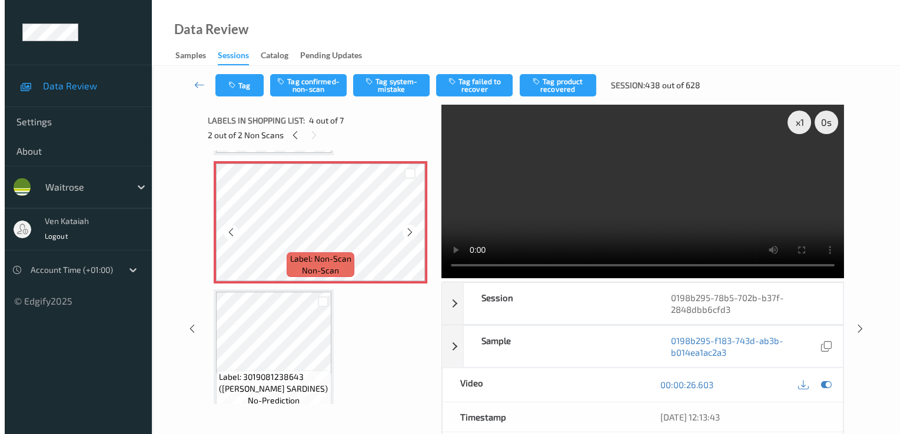
scroll to position [263, 0]
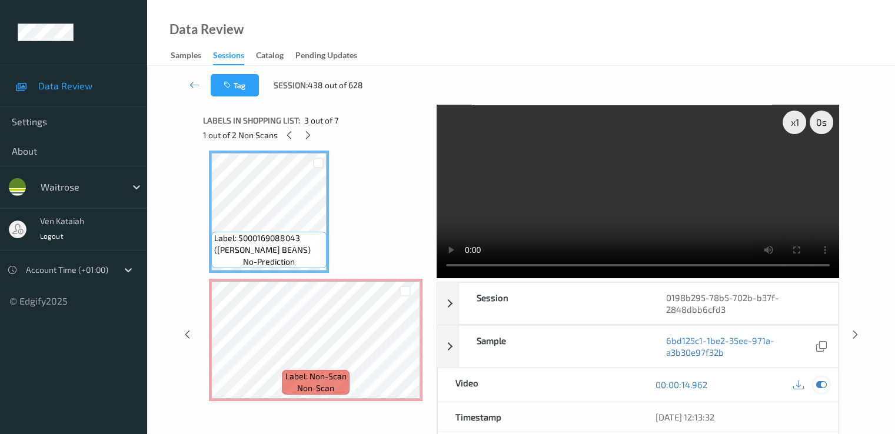
click at [610, 377] on div at bounding box center [821, 385] width 16 height 16
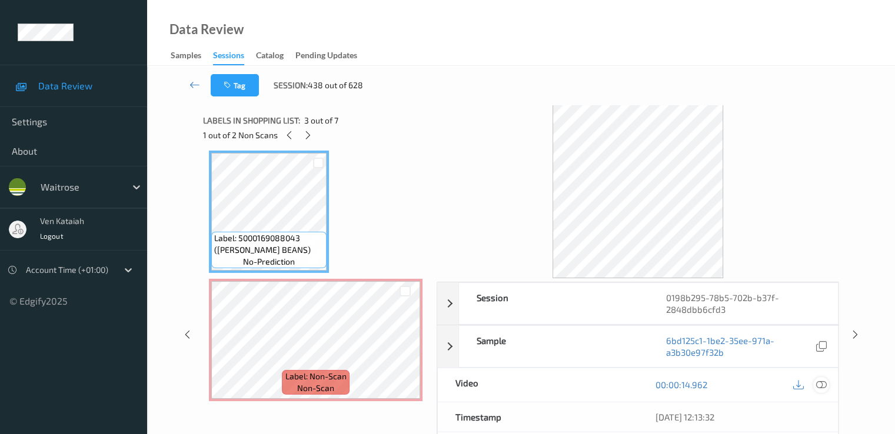
click at [610, 388] on icon at bounding box center [821, 385] width 11 height 11
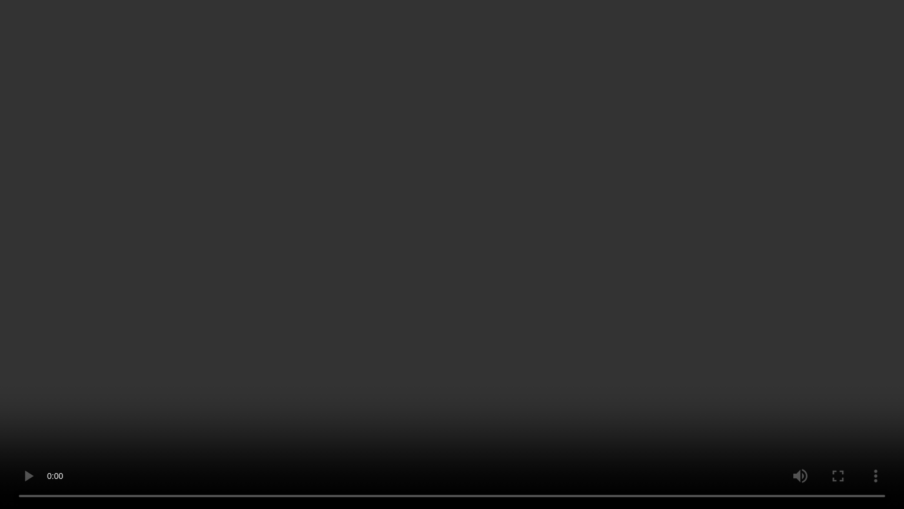
click at [148, 422] on video at bounding box center [452, 254] width 904 height 509
click at [610, 422] on video at bounding box center [452, 254] width 904 height 509
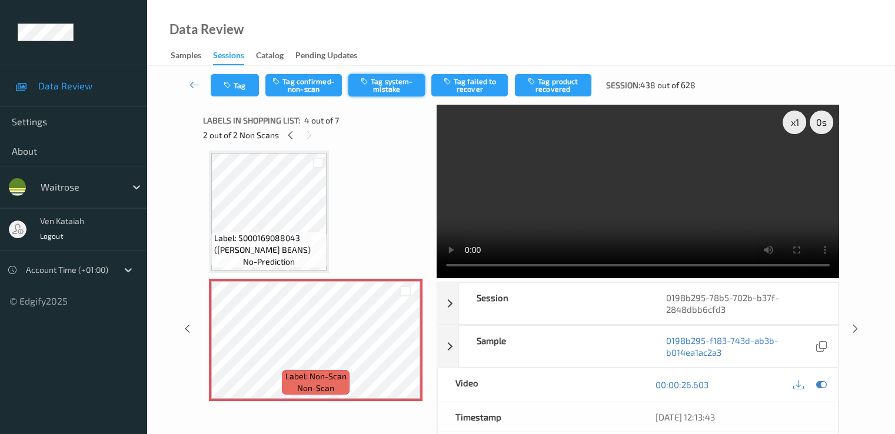
click at [390, 80] on button "Tag system-mistake" at bounding box center [386, 85] width 77 height 22
click at [232, 76] on button "Tag" at bounding box center [235, 85] width 48 height 22
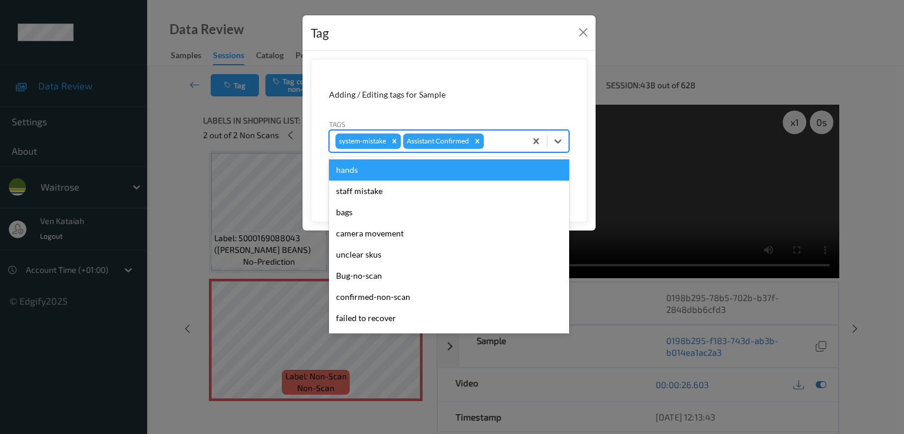
click at [497, 149] on div "system-mistake Assistant Confirmed" at bounding box center [428, 141] width 196 height 20
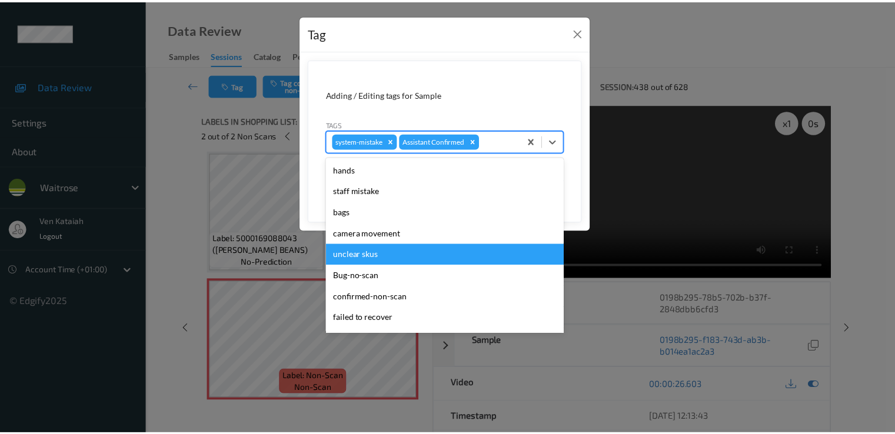
scroll to position [231, 0]
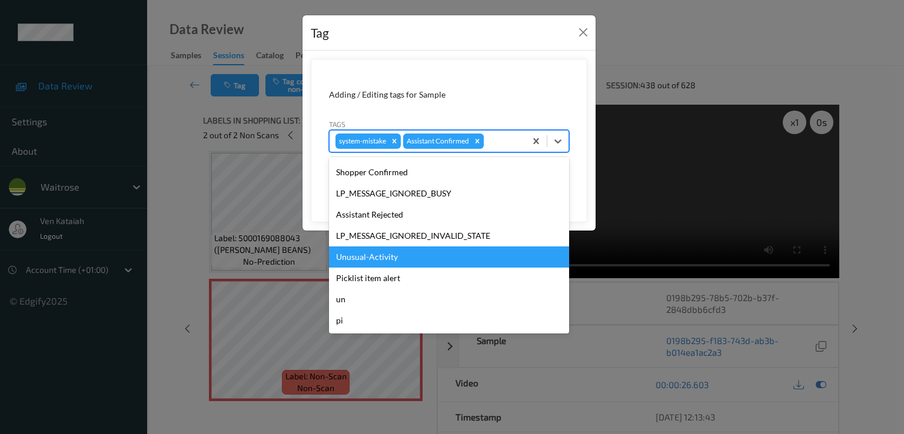
click at [381, 261] on div "Unusual-Activity" at bounding box center [449, 257] width 240 height 21
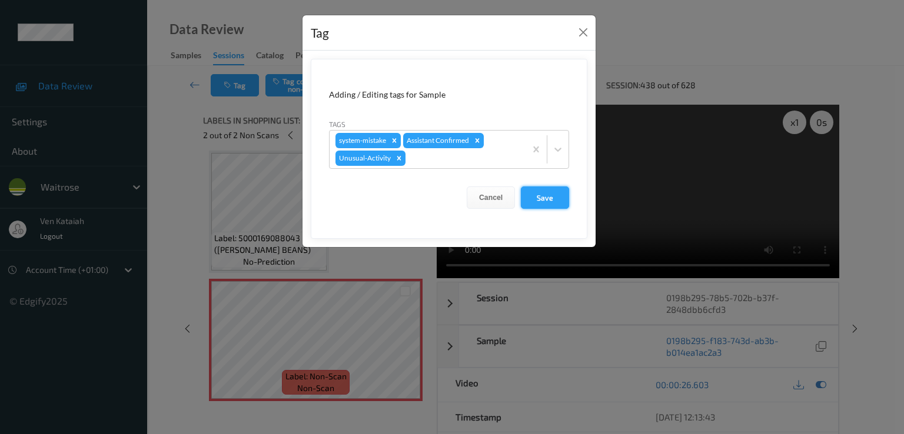
click at [558, 196] on button "Save" at bounding box center [545, 198] width 48 height 22
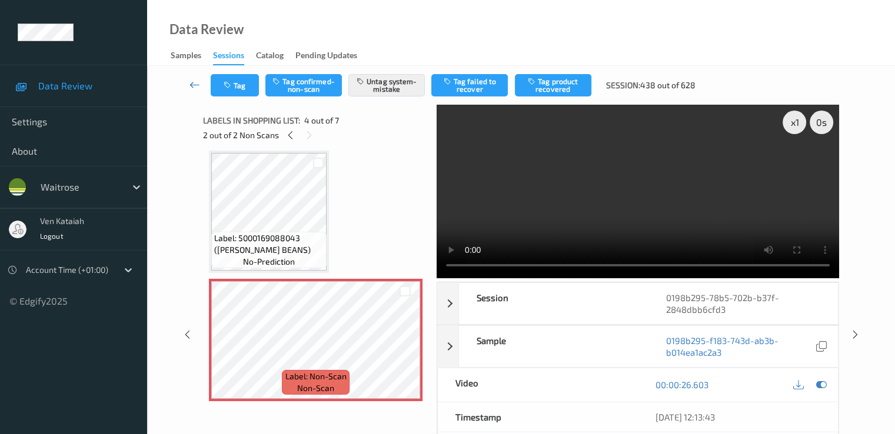
click at [188, 89] on link at bounding box center [195, 85] width 31 height 22
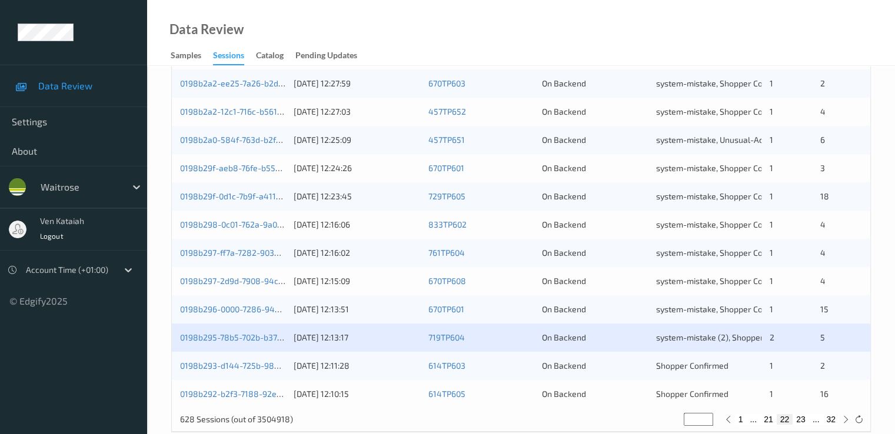
scroll to position [544, 0]
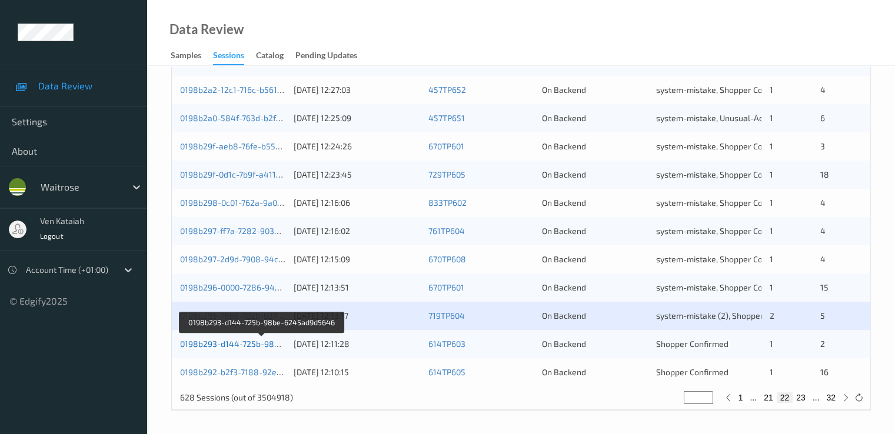
click at [235, 348] on link "0198b293-d144-725b-98be-6245ad9d5646" at bounding box center [262, 344] width 165 height 10
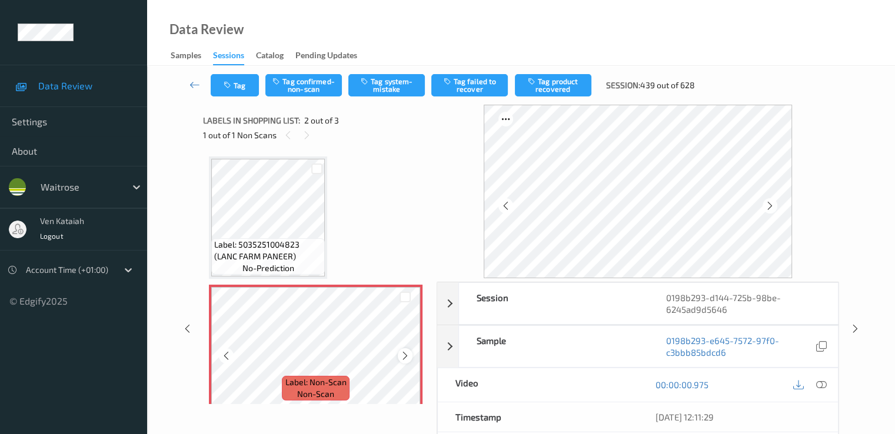
click at [404, 359] on icon at bounding box center [405, 356] width 10 height 11
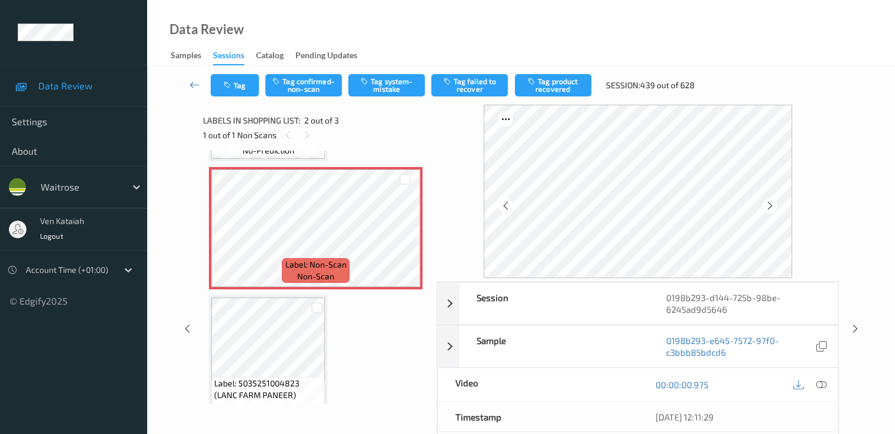
scroll to position [137, 0]
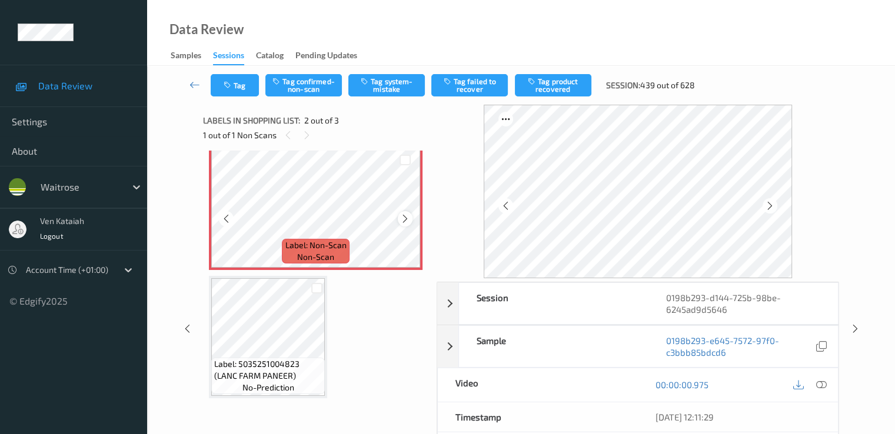
click at [407, 212] on div at bounding box center [405, 218] width 15 height 15
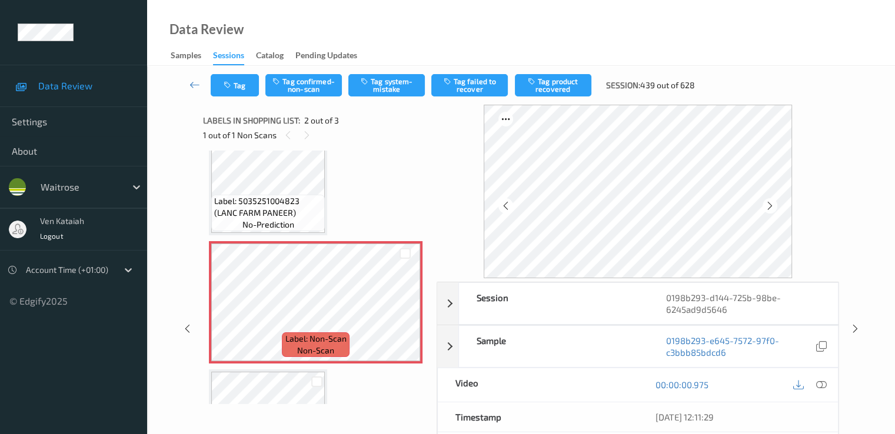
scroll to position [0, 0]
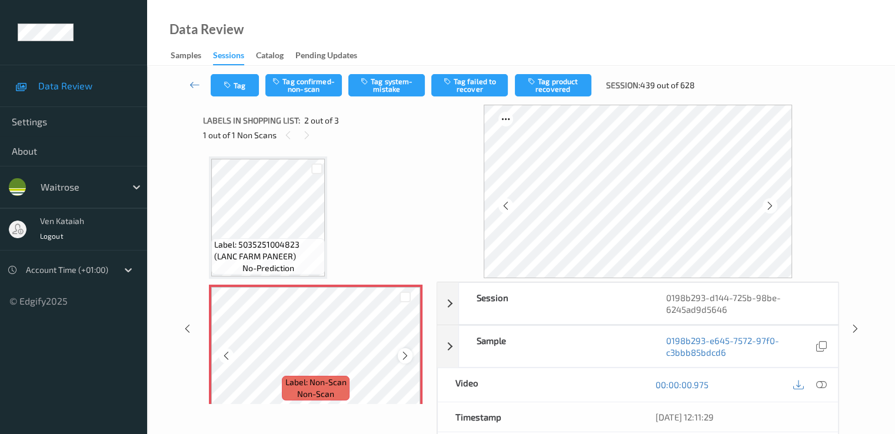
click at [406, 351] on icon at bounding box center [405, 356] width 10 height 11
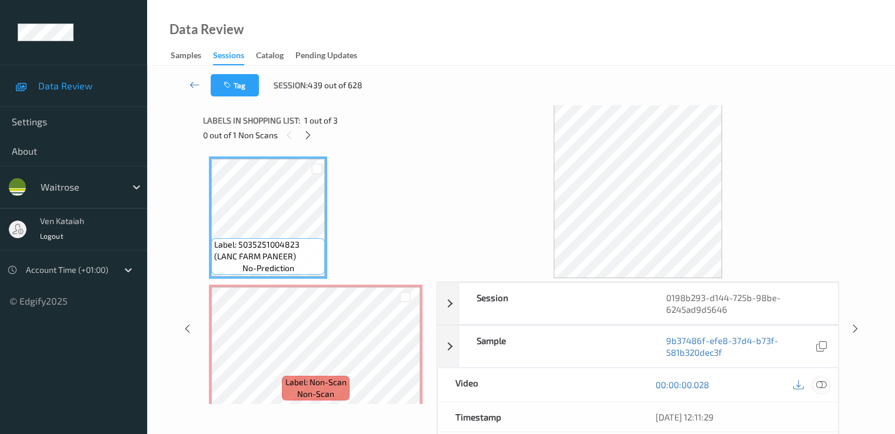
click at [610, 387] on icon at bounding box center [821, 385] width 11 height 11
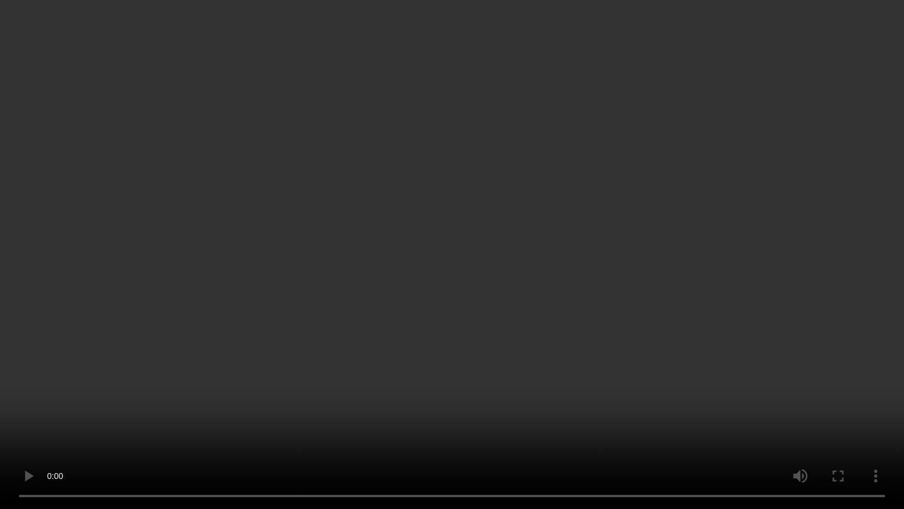
click at [188, 422] on video at bounding box center [452, 254] width 904 height 509
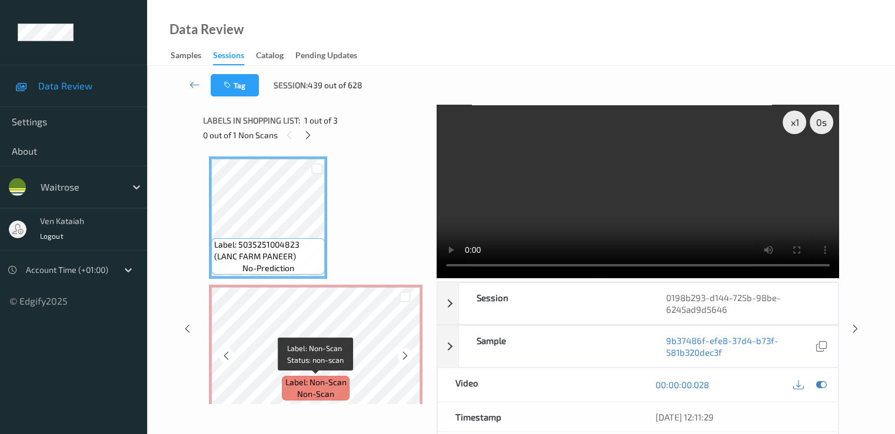
click at [318, 378] on span "Label: Non-Scan" at bounding box center [315, 383] width 61 height 12
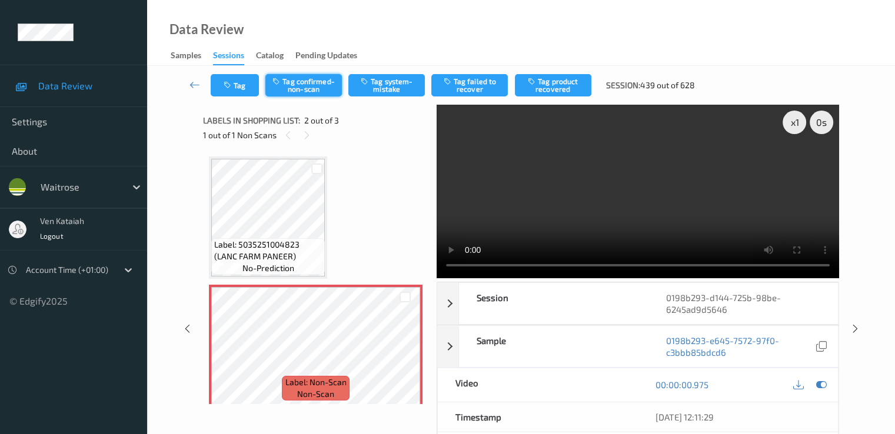
click at [292, 89] on button "Tag confirmed-non-scan" at bounding box center [303, 85] width 77 height 22
click at [610, 380] on icon at bounding box center [821, 385] width 11 height 11
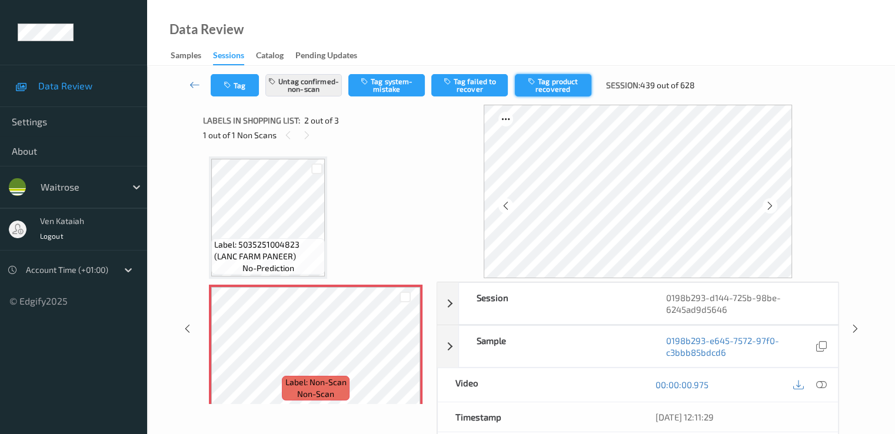
click at [580, 93] on button "Tag product recovered" at bounding box center [553, 85] width 77 height 22
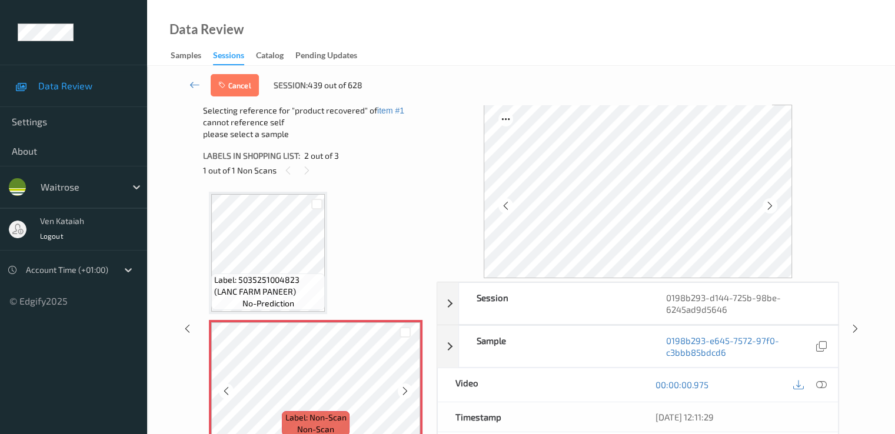
scroll to position [137, 0]
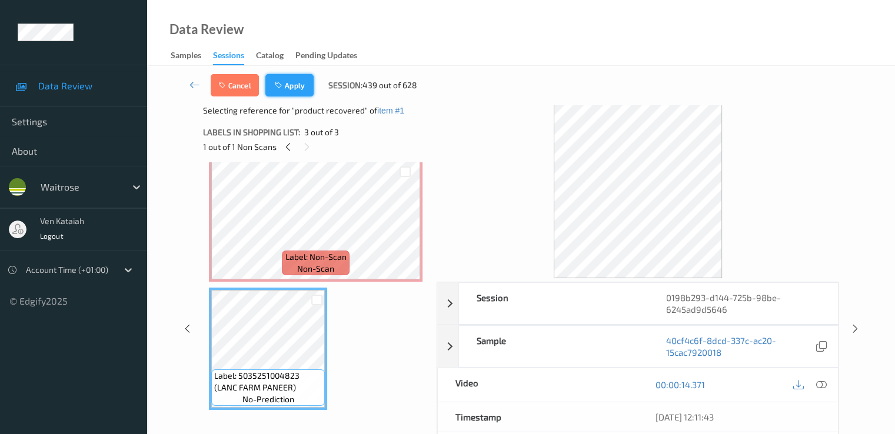
click at [283, 77] on button "Apply" at bounding box center [289, 85] width 48 height 22
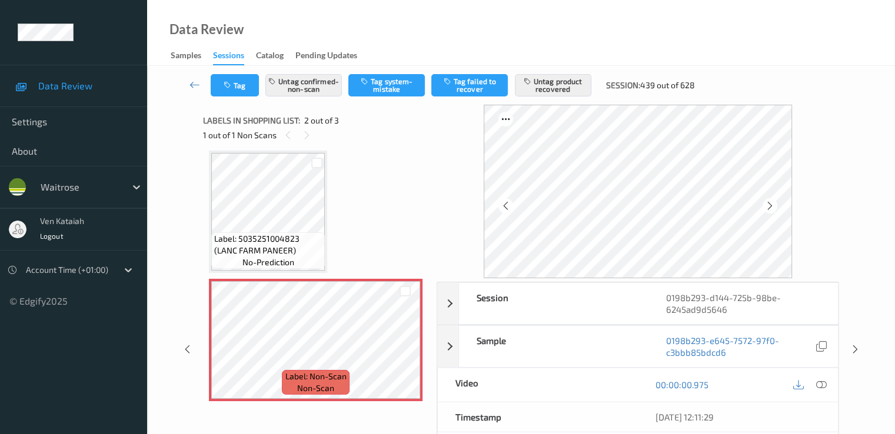
scroll to position [124, 0]
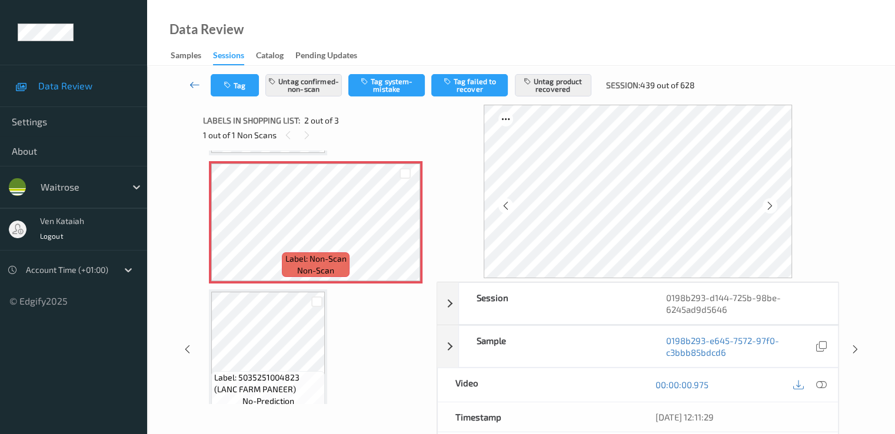
click at [190, 89] on icon at bounding box center [195, 85] width 11 height 12
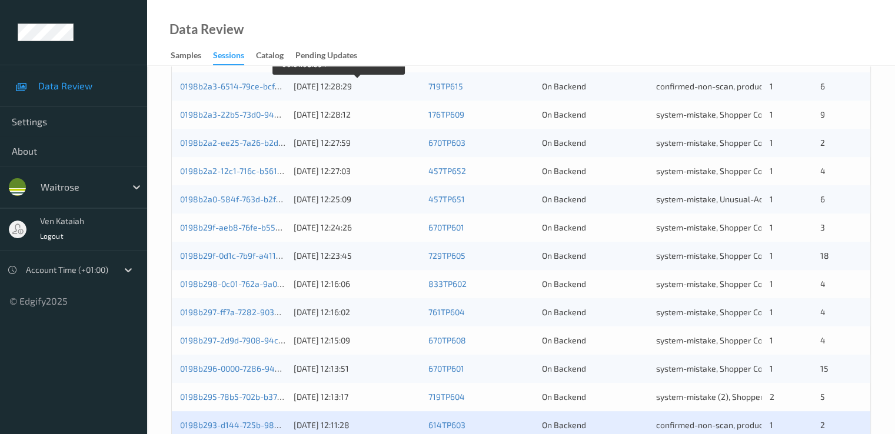
scroll to position [544, 0]
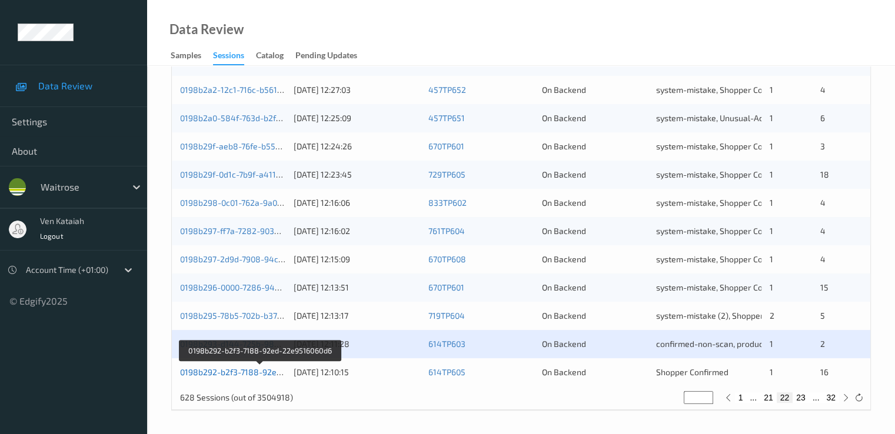
click at [245, 370] on link "0198b292-b2f3-7188-92ed-22e9516060d6" at bounding box center [260, 372] width 160 height 10
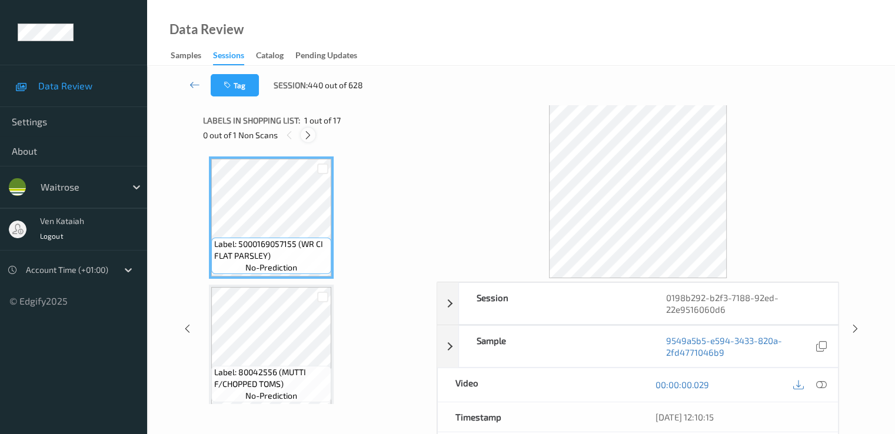
click at [308, 132] on icon at bounding box center [308, 135] width 10 height 11
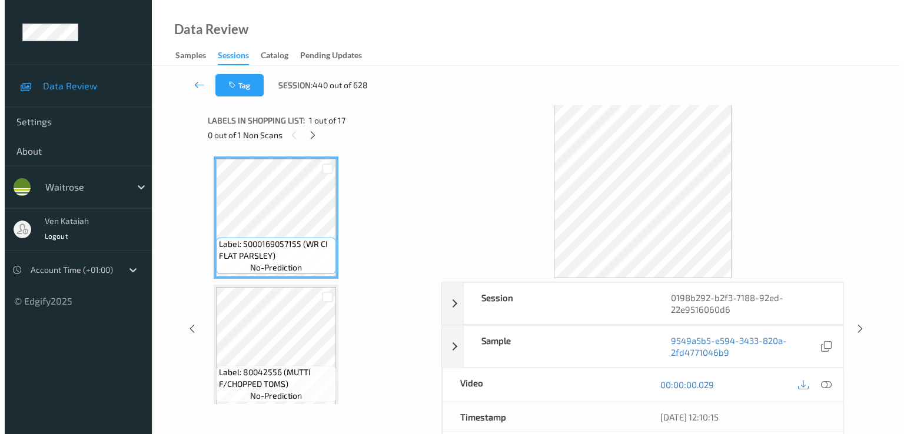
scroll to position [1289, 0]
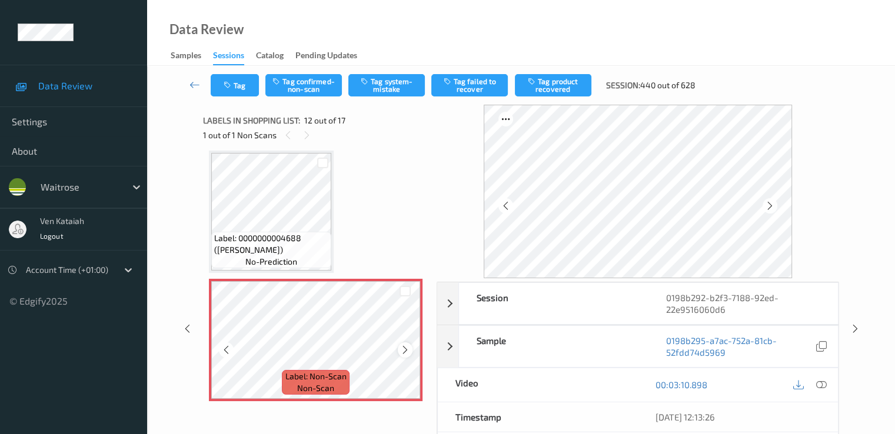
click at [408, 354] on icon at bounding box center [405, 350] width 10 height 11
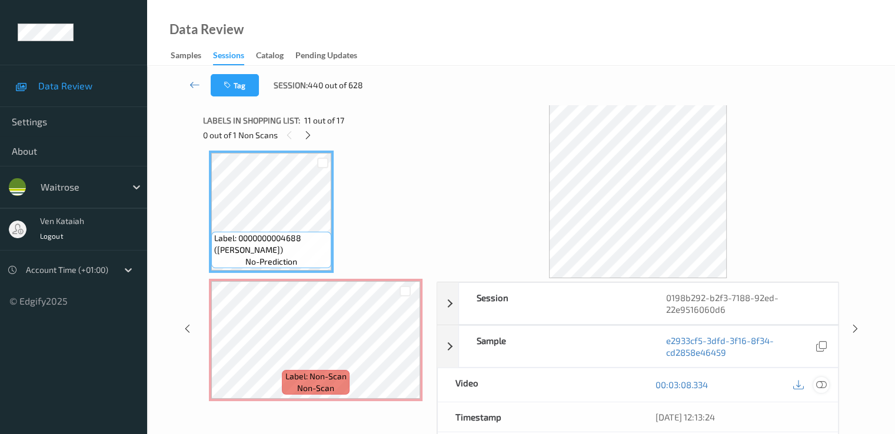
click at [610, 383] on icon at bounding box center [821, 385] width 11 height 11
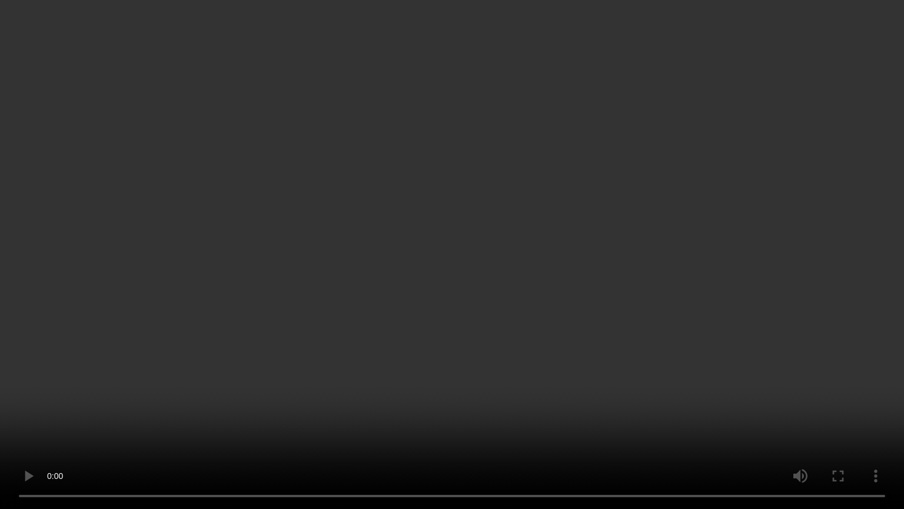
click at [610, 379] on video at bounding box center [452, 254] width 904 height 509
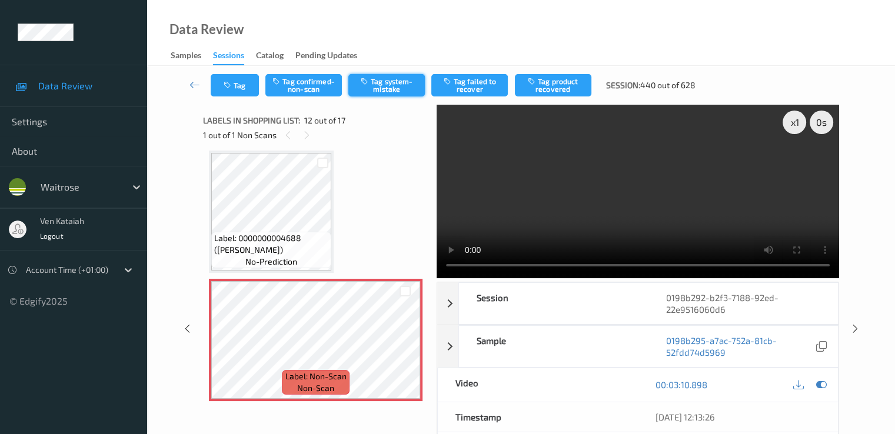
click at [371, 85] on icon "button" at bounding box center [366, 81] width 10 height 8
click at [237, 89] on button "Tag" at bounding box center [235, 85] width 48 height 22
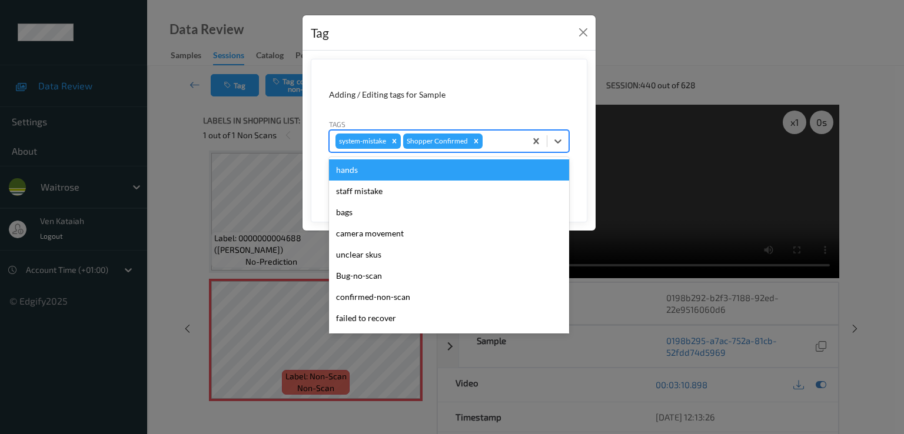
click at [508, 151] on div "system-mistake Shopper Confirmed" at bounding box center [428, 141] width 196 height 20
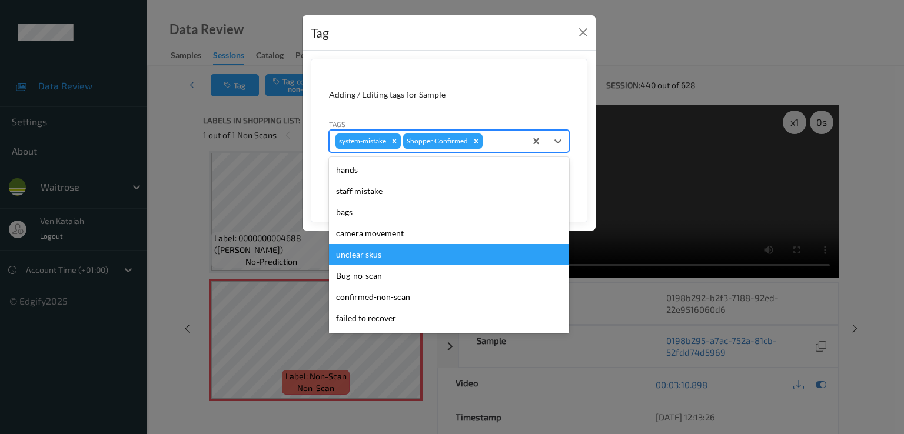
scroll to position [231, 0]
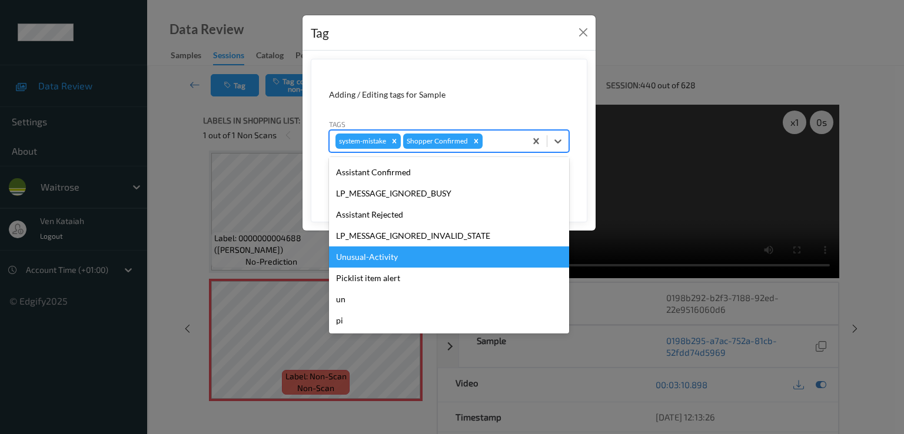
click at [390, 258] on div "Unusual-Activity" at bounding box center [449, 257] width 240 height 21
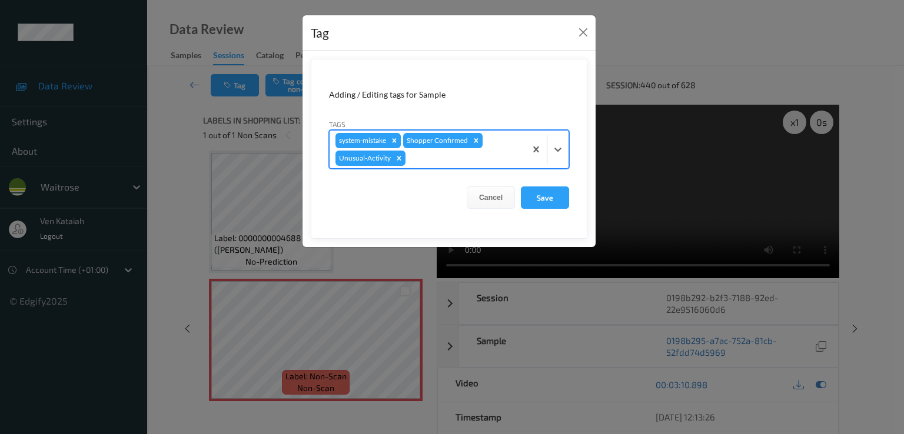
click at [505, 156] on div at bounding box center [464, 158] width 112 height 14
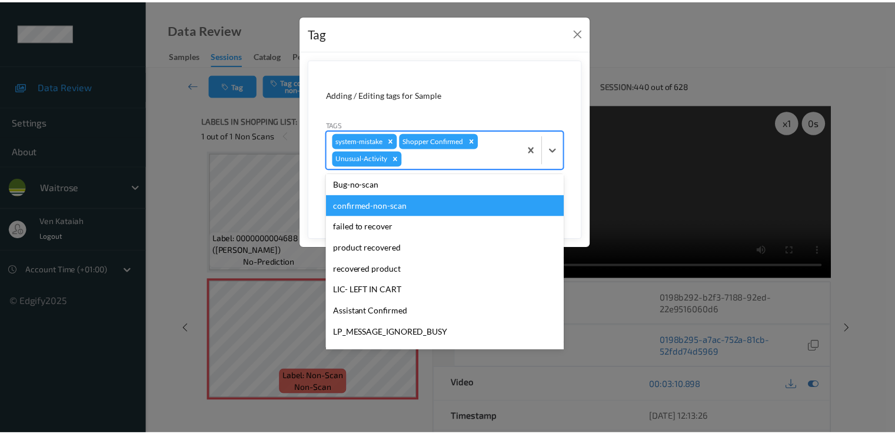
scroll to position [210, 0]
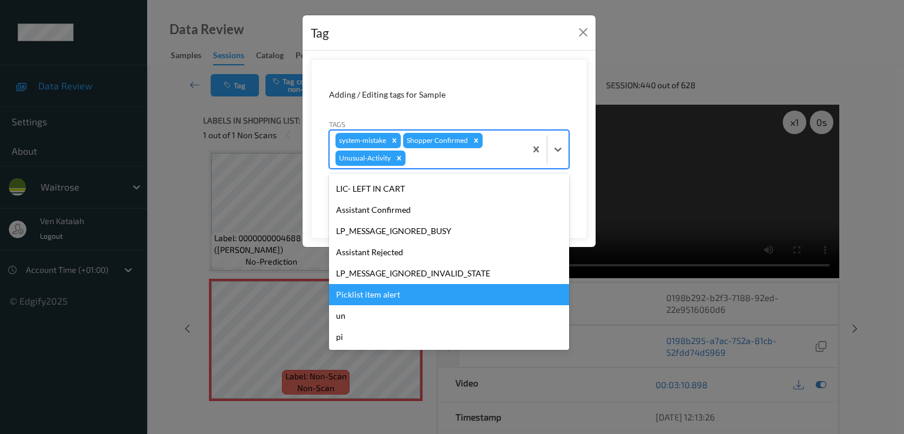
click at [375, 293] on div "Picklist item alert" at bounding box center [449, 294] width 240 height 21
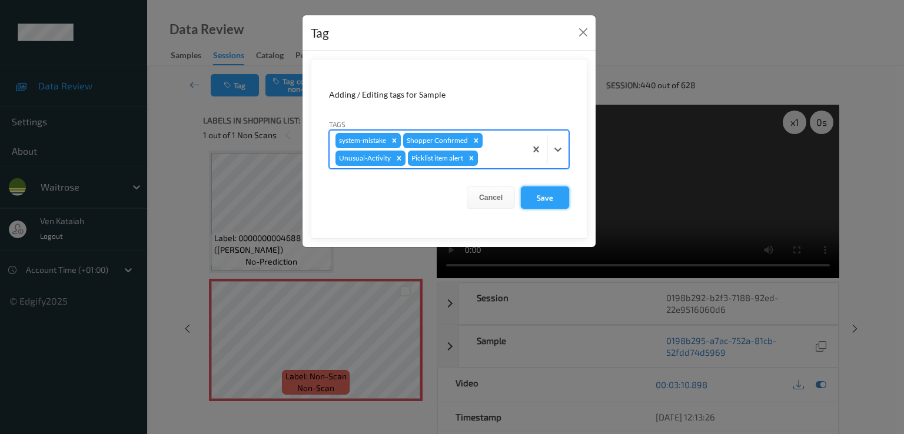
click at [545, 198] on button "Save" at bounding box center [545, 198] width 48 height 22
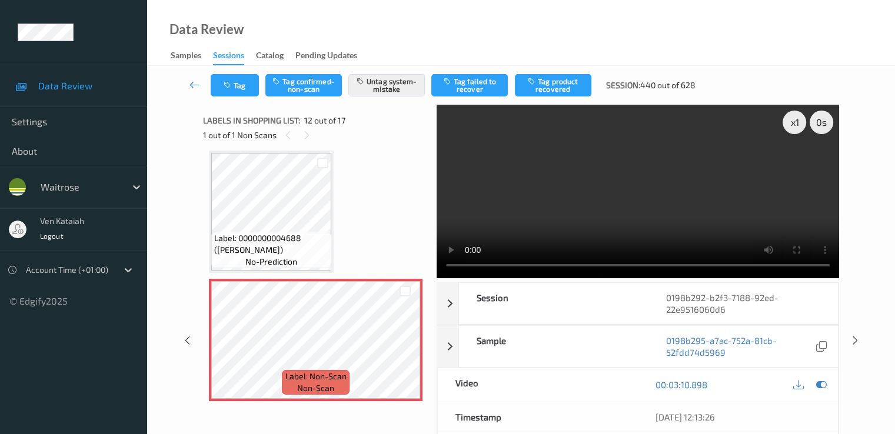
click at [191, 81] on icon at bounding box center [195, 85] width 11 height 12
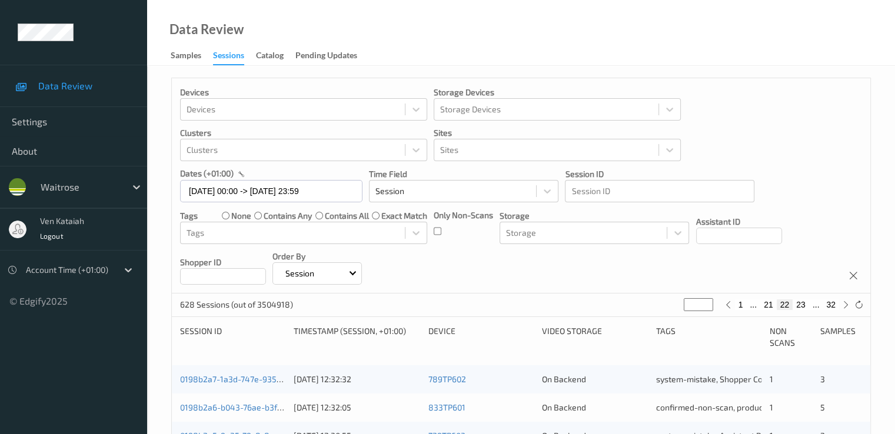
scroll to position [118, 0]
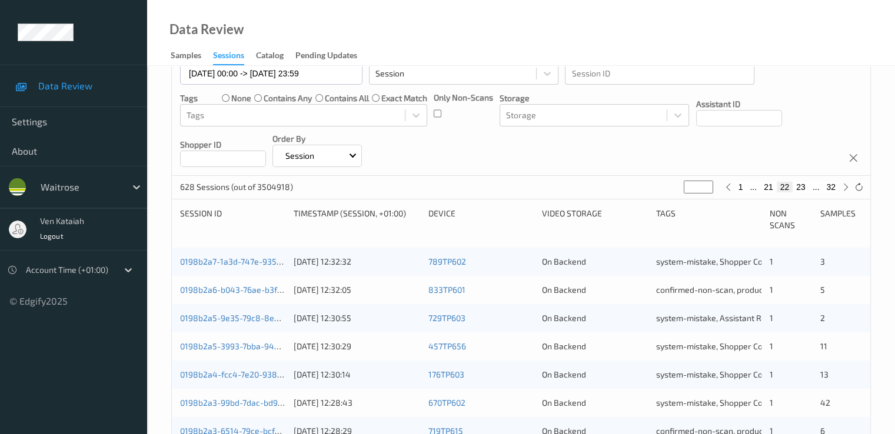
drag, startPoint x: 698, startPoint y: 185, endPoint x: 686, endPoint y: 191, distance: 13.7
click at [610, 191] on input "**" at bounding box center [698, 187] width 29 height 13
type input "*"
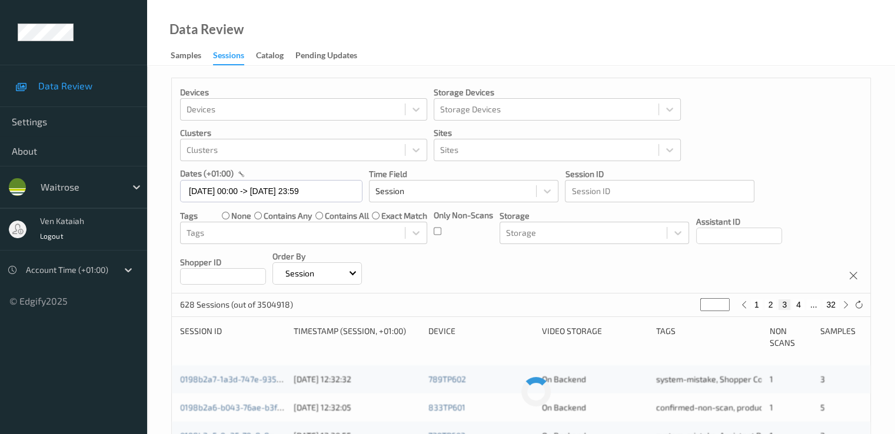
scroll to position [0, 0]
type input "**"
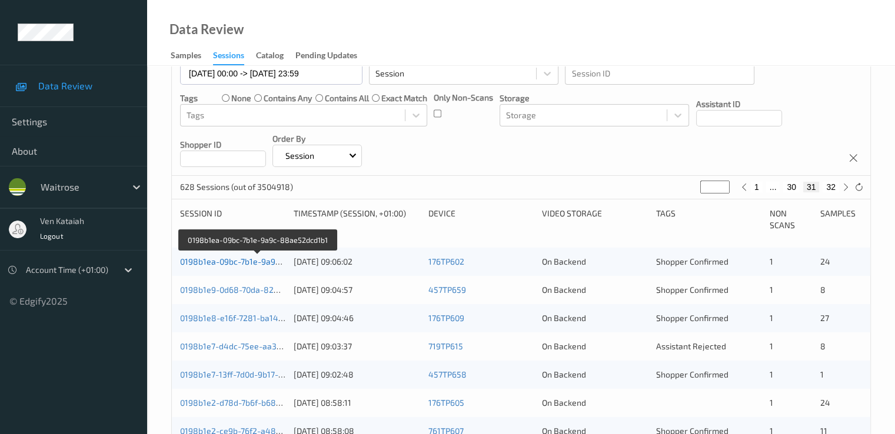
type input "**"
click at [245, 264] on link "0198b1ea-09bc-7b1e-9a9c-88ae52dcd1b1" at bounding box center [259, 262] width 158 height 10
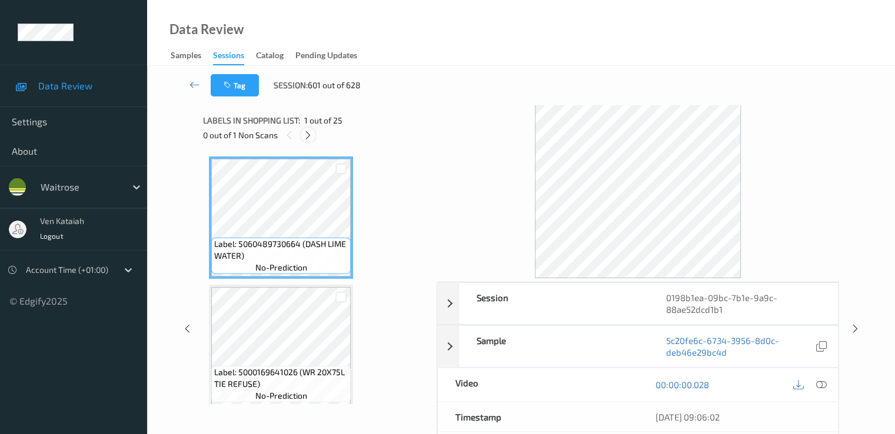
click at [315, 132] on div at bounding box center [308, 135] width 15 height 15
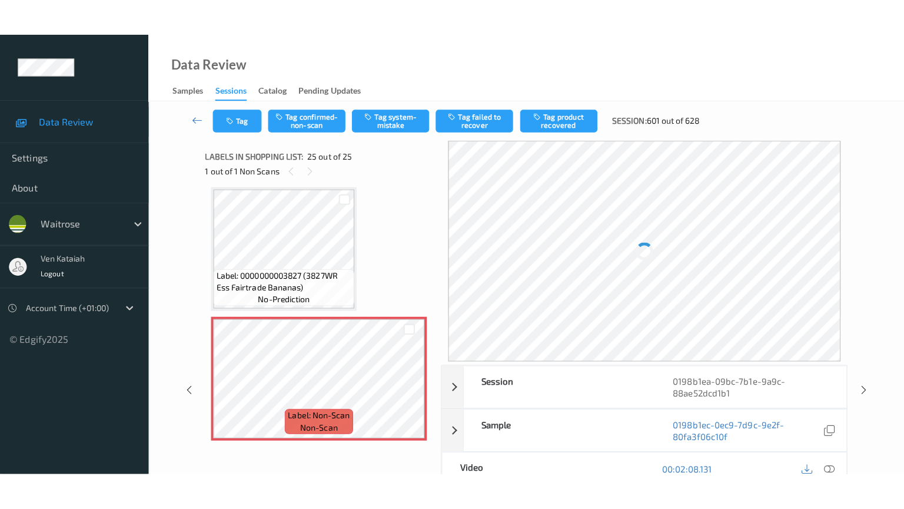
scroll to position [2960, 0]
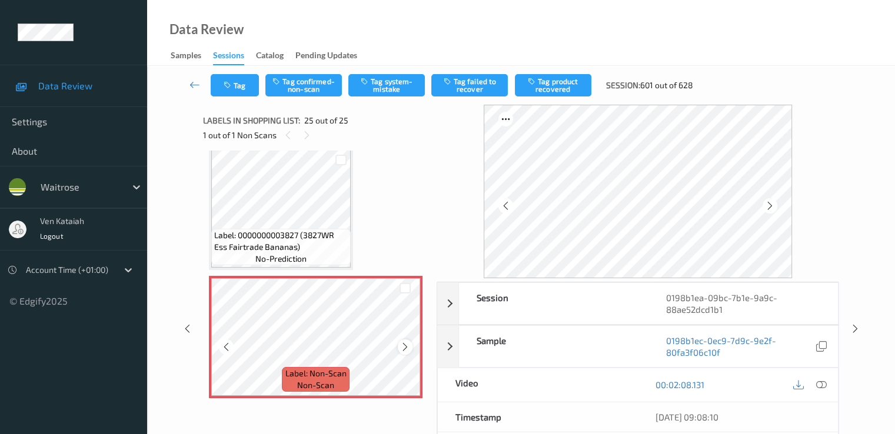
click at [407, 347] on icon at bounding box center [405, 347] width 10 height 11
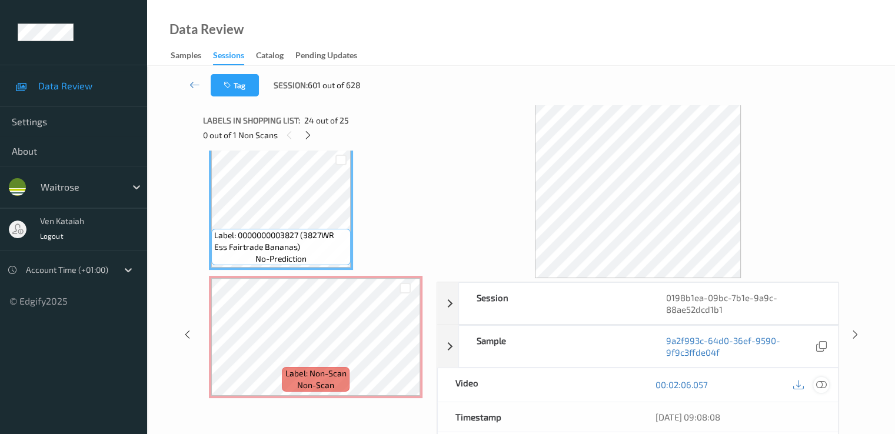
click at [610, 386] on icon at bounding box center [821, 385] width 11 height 11
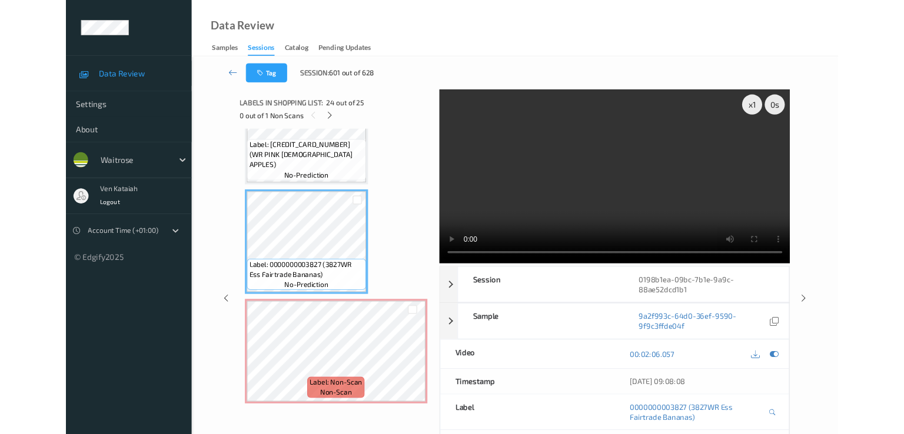
scroll to position [2886, 0]
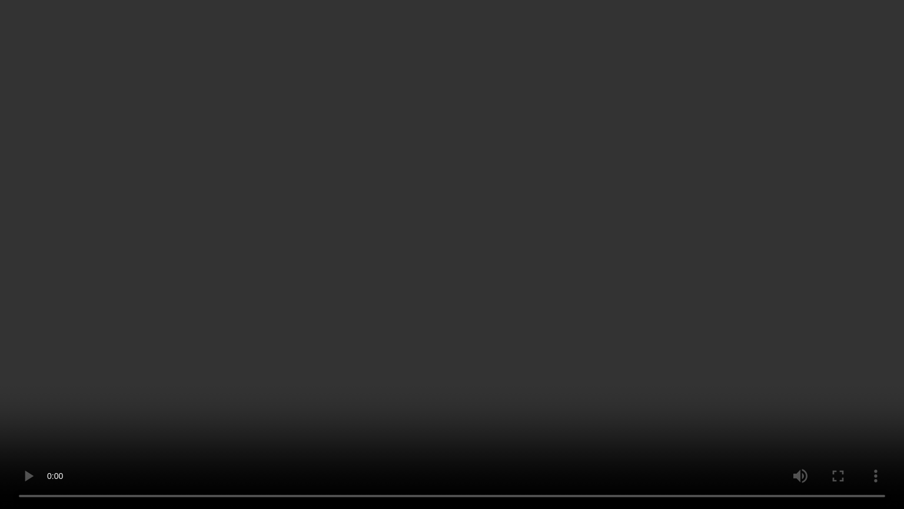
click at [610, 396] on video at bounding box center [452, 254] width 904 height 509
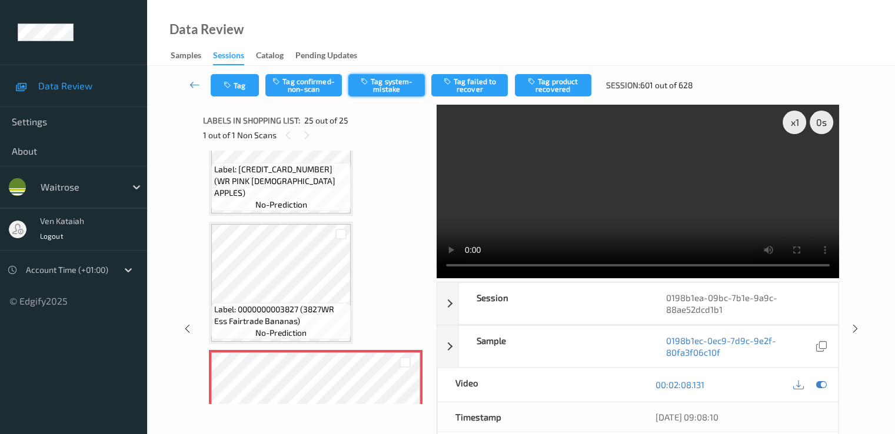
click at [371, 79] on button "Tag system-mistake" at bounding box center [386, 85] width 77 height 22
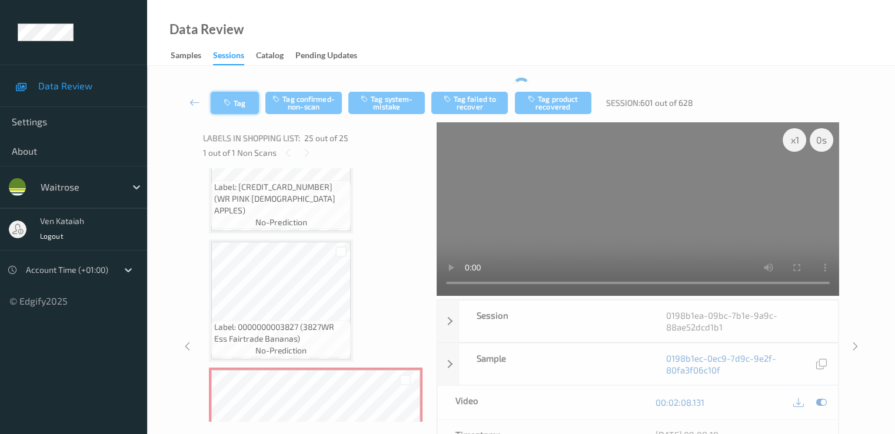
click at [242, 92] on button "Tag" at bounding box center [235, 103] width 48 height 22
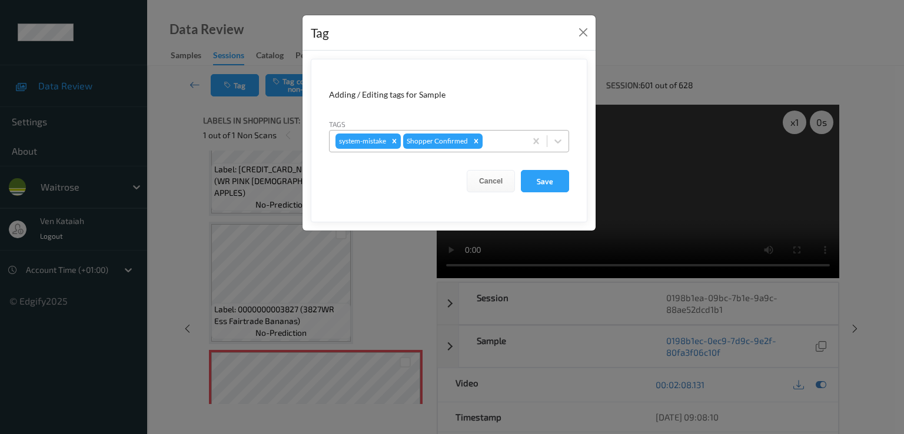
click at [485, 137] on input "text" at bounding box center [486, 141] width 2 height 12
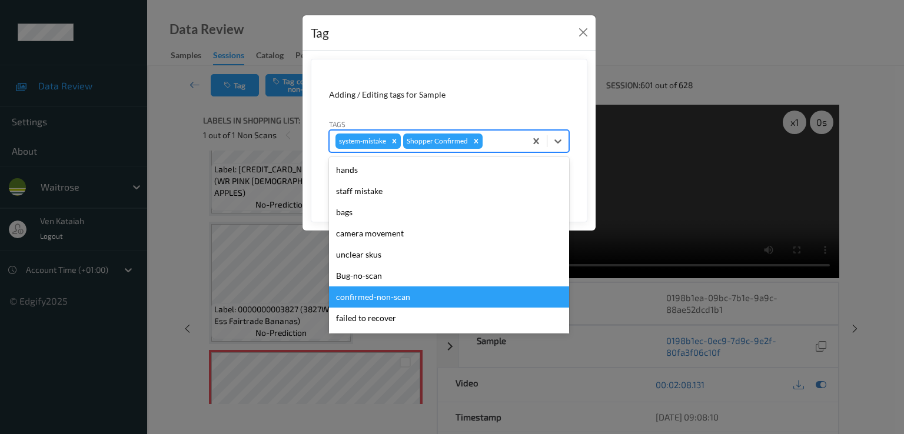
scroll to position [231, 0]
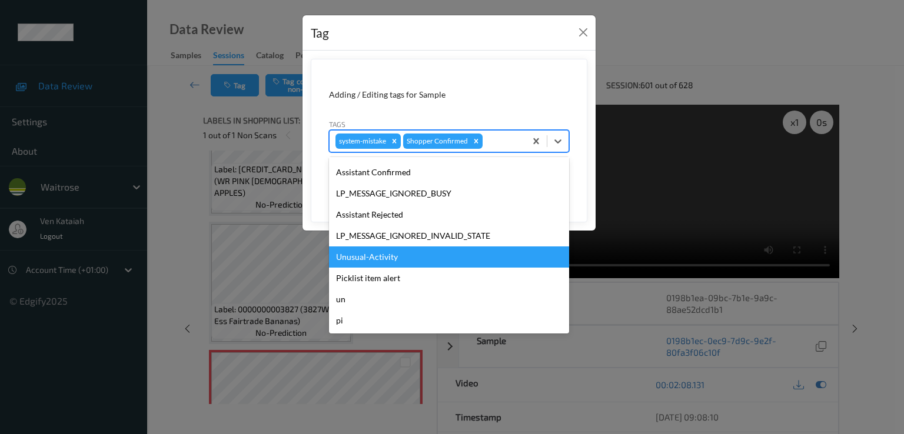
click at [378, 266] on div "Unusual-Activity" at bounding box center [449, 257] width 240 height 21
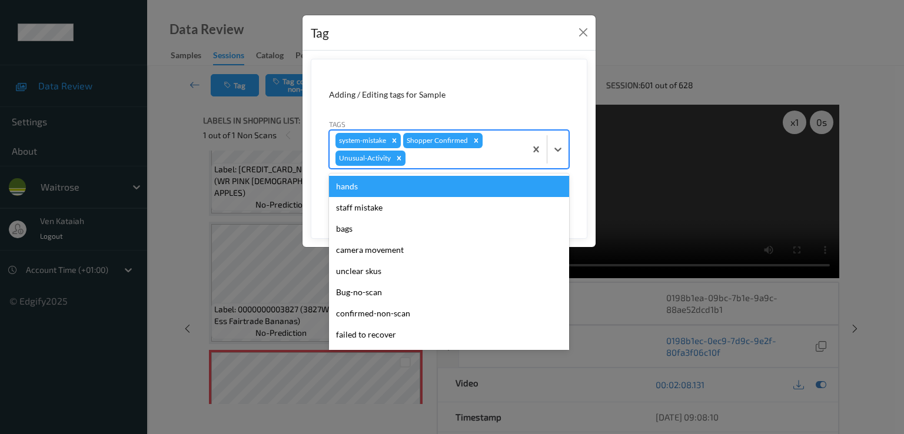
click at [475, 164] on div at bounding box center [464, 158] width 112 height 14
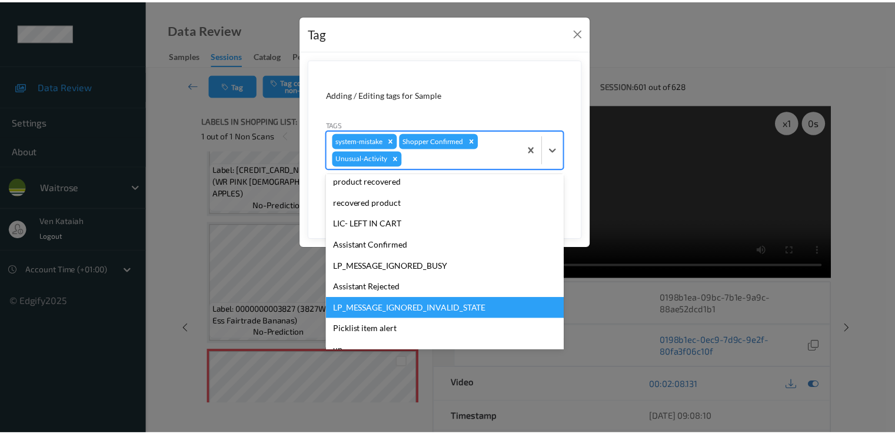
scroll to position [210, 0]
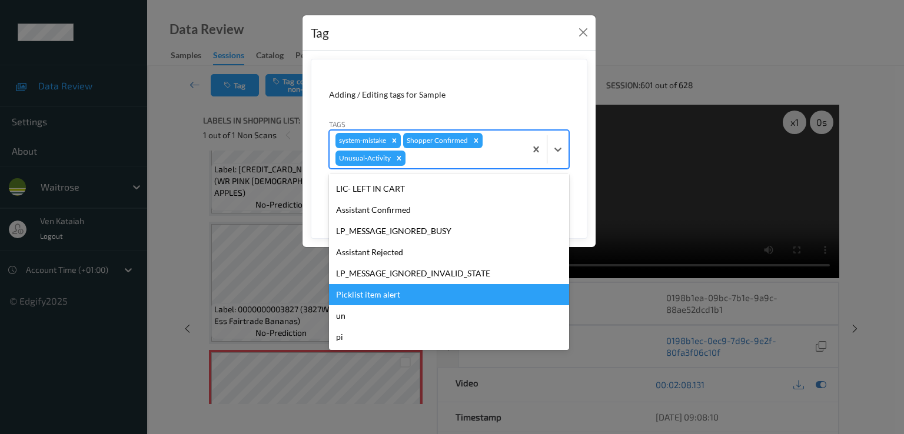
click at [370, 296] on div "Picklist item alert" at bounding box center [449, 294] width 240 height 21
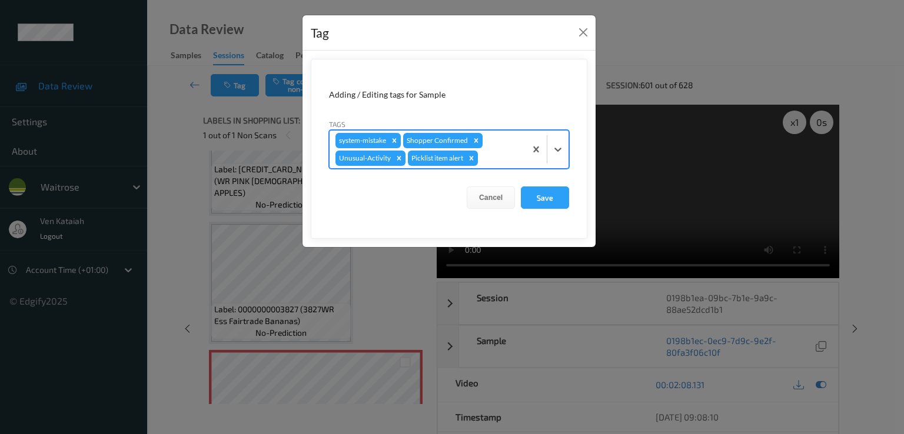
click at [550, 209] on form "Adding / Editing tags for Sample Tags option Picklist item alert, selected. Sel…" at bounding box center [449, 149] width 277 height 180
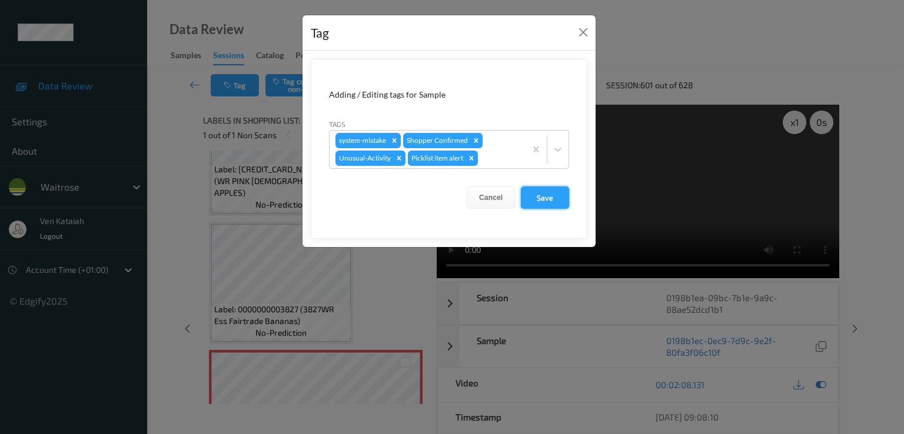
click at [549, 201] on button "Save" at bounding box center [545, 198] width 48 height 22
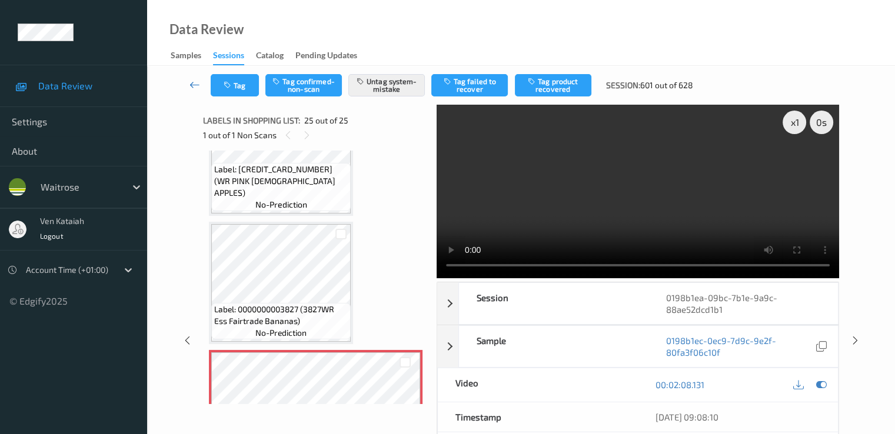
click at [198, 79] on icon at bounding box center [195, 85] width 11 height 12
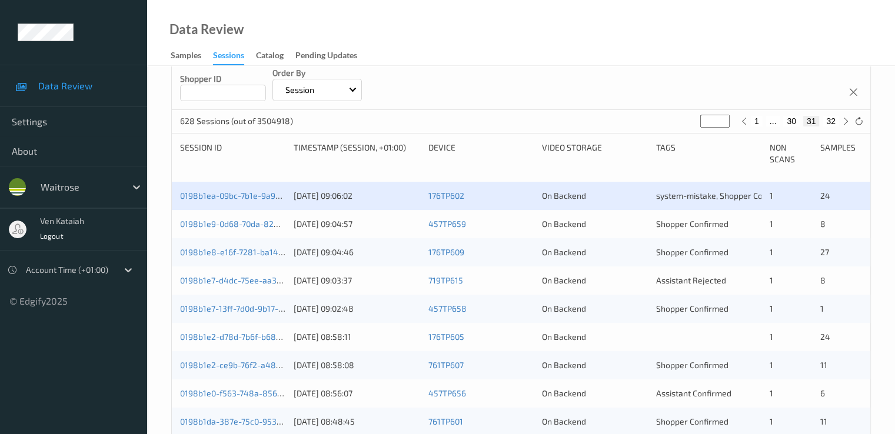
scroll to position [235, 0]
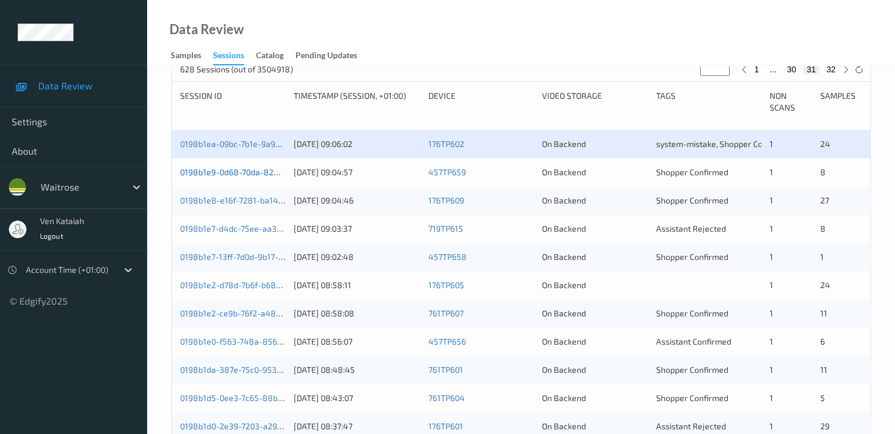
click at [254, 171] on link "0198b1e9-0d68-70da-828f-97d8763e606c" at bounding box center [260, 172] width 161 height 10
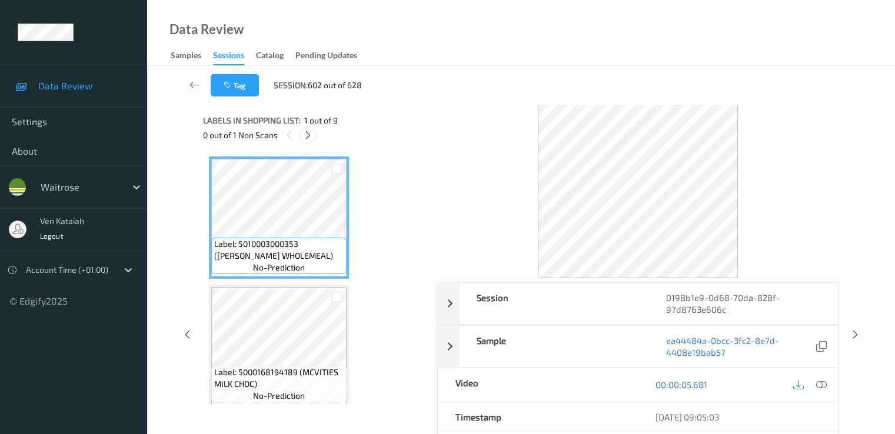
click at [311, 135] on icon at bounding box center [308, 135] width 10 height 11
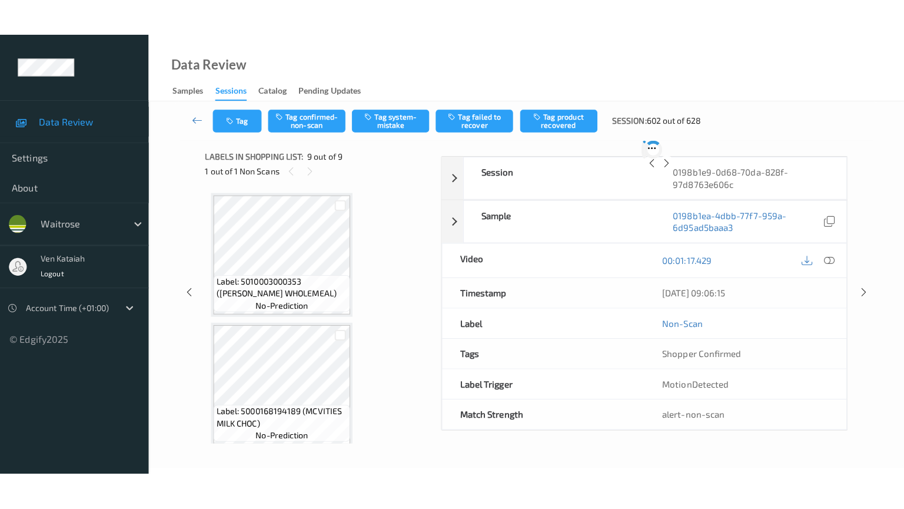
scroll to position [904, 0]
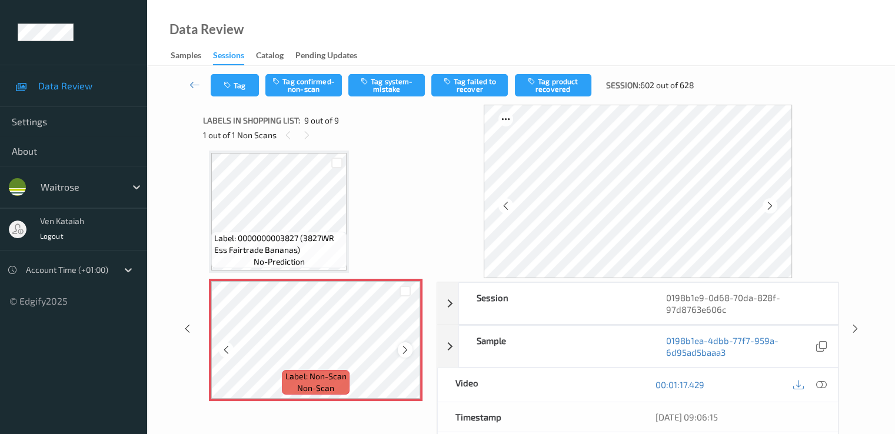
click at [401, 352] on icon at bounding box center [405, 350] width 10 height 11
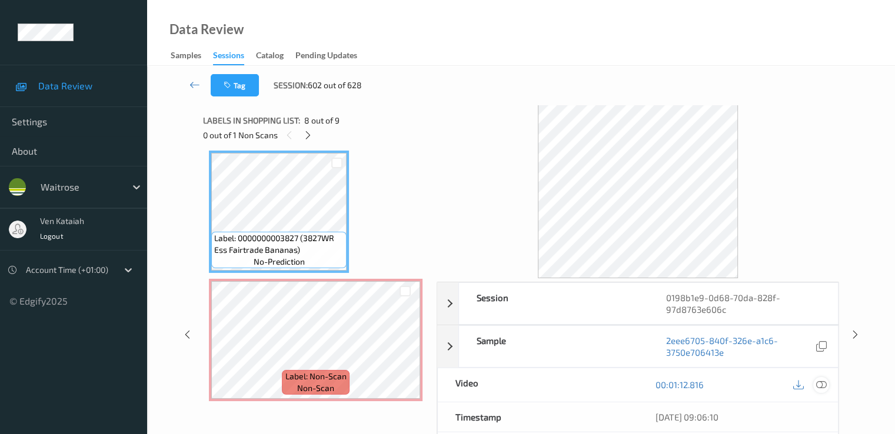
click at [610, 380] on icon at bounding box center [821, 385] width 11 height 11
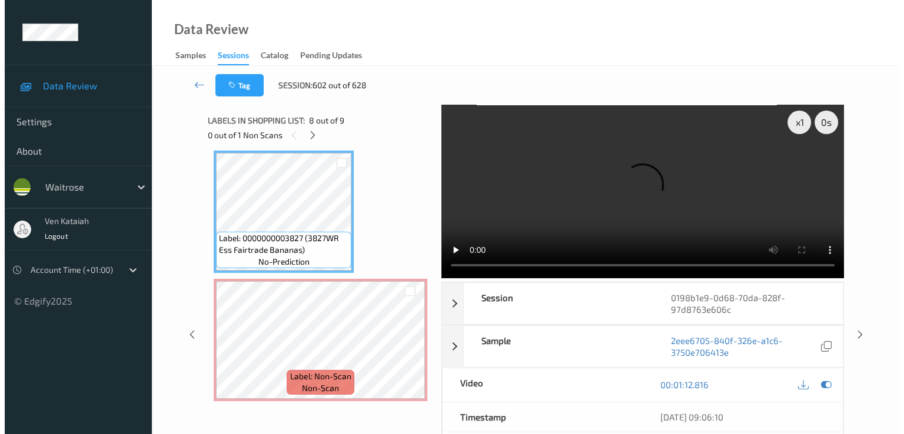
scroll to position [833, 0]
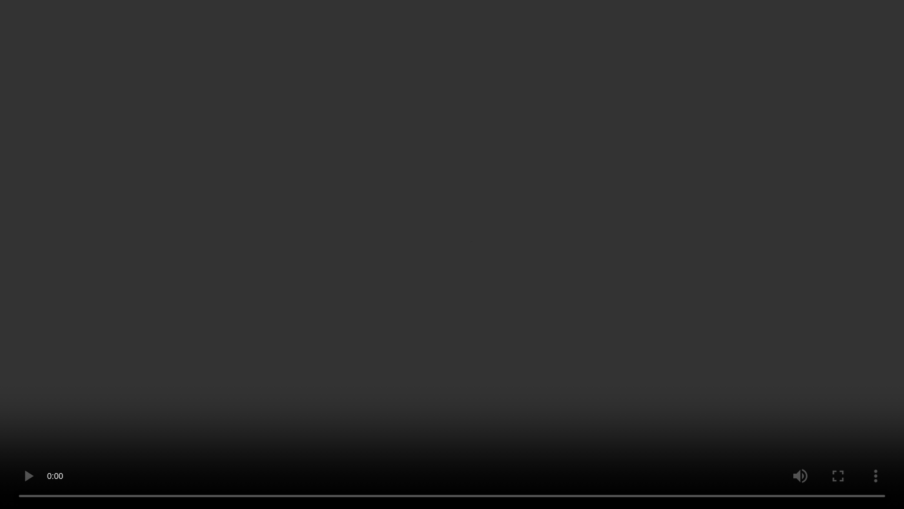
click at [572, 410] on video at bounding box center [452, 254] width 904 height 509
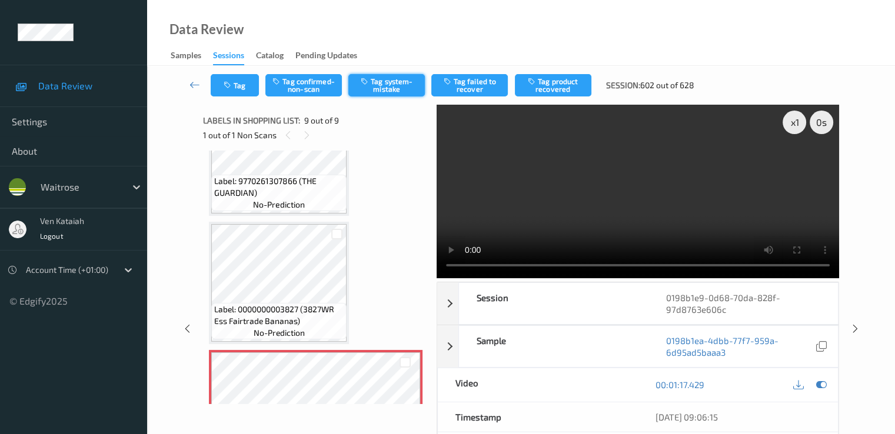
click at [380, 91] on button "Tag system-mistake" at bounding box center [386, 85] width 77 height 22
click at [249, 94] on button "Tag" at bounding box center [235, 85] width 48 height 22
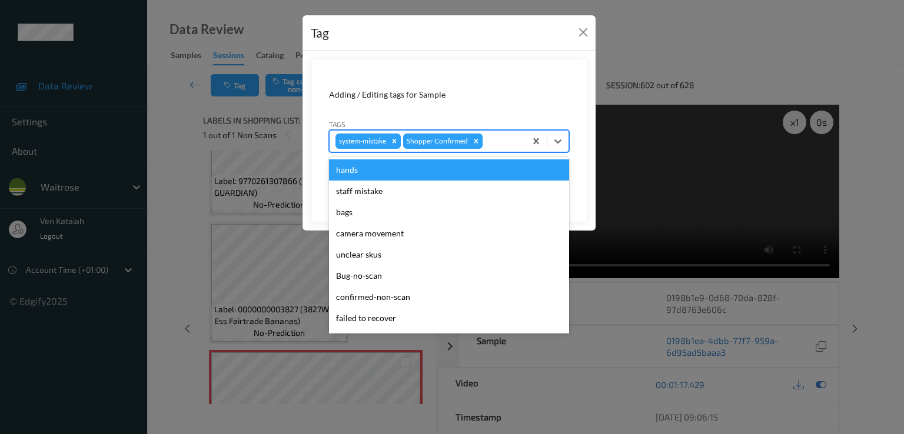
drag, startPoint x: 504, startPoint y: 137, endPoint x: 471, endPoint y: 202, distance: 73.7
click at [503, 137] on div at bounding box center [502, 141] width 35 height 14
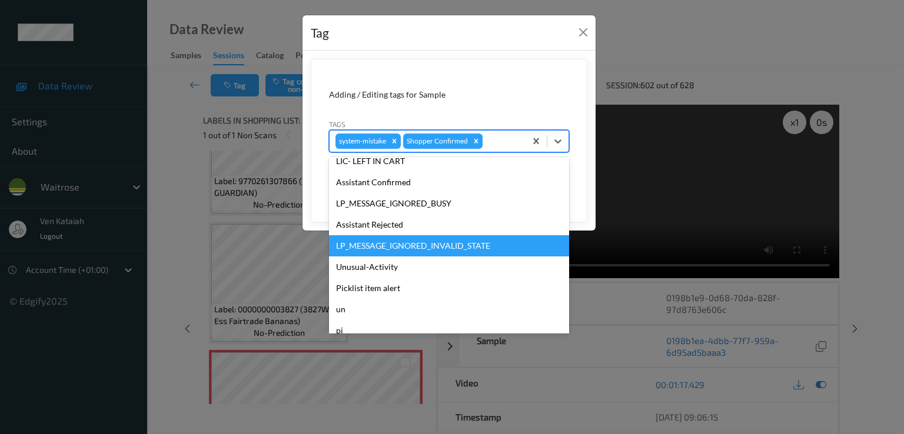
scroll to position [231, 0]
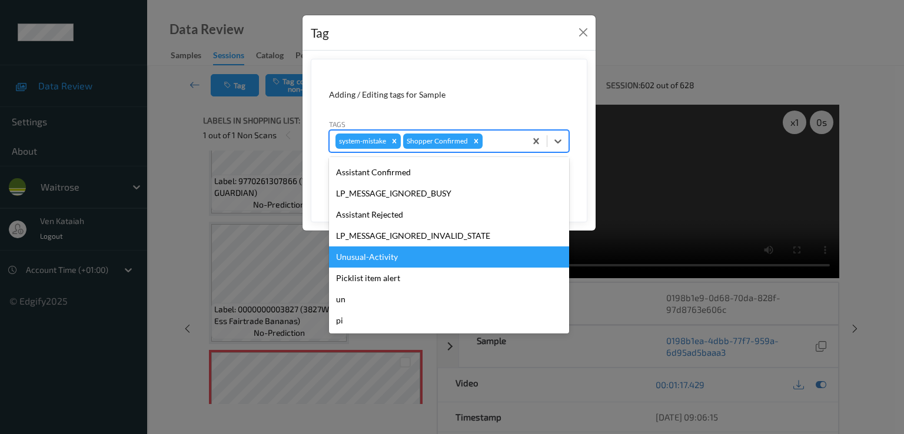
click at [396, 258] on div "Unusual-Activity" at bounding box center [449, 257] width 240 height 21
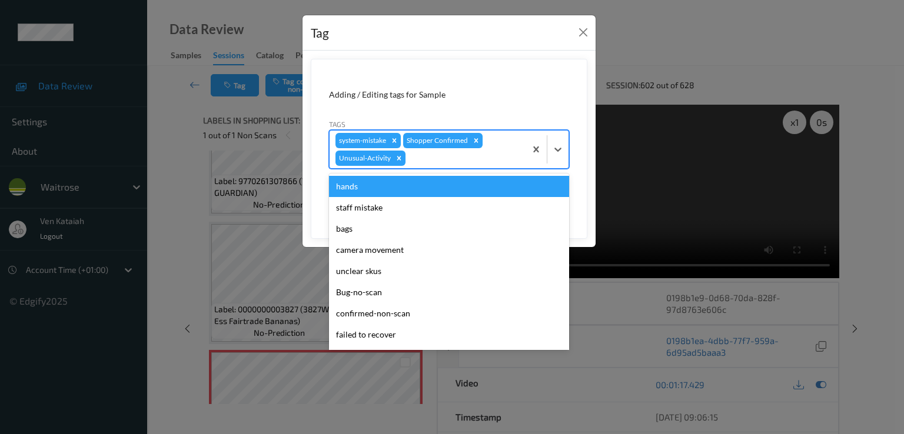
click at [484, 162] on div at bounding box center [464, 158] width 112 height 14
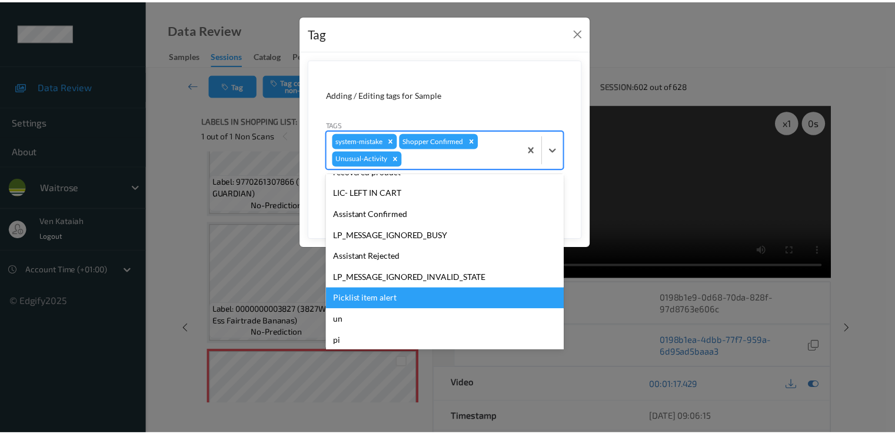
scroll to position [210, 0]
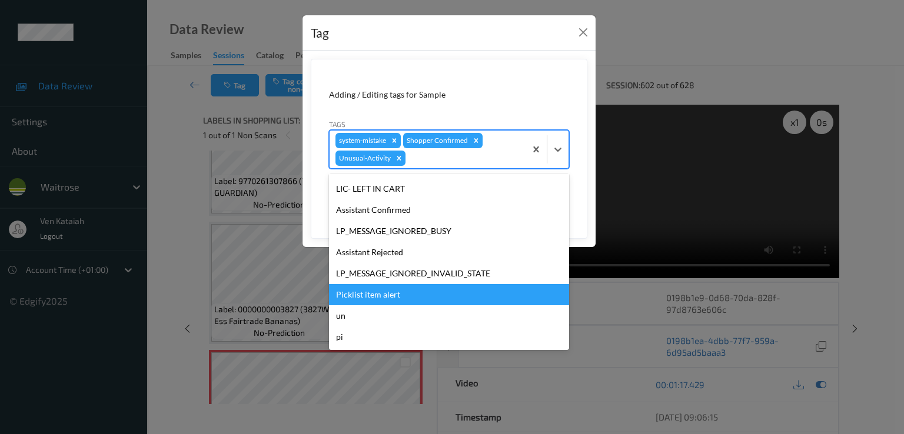
click at [411, 301] on div "Picklist item alert" at bounding box center [449, 294] width 240 height 21
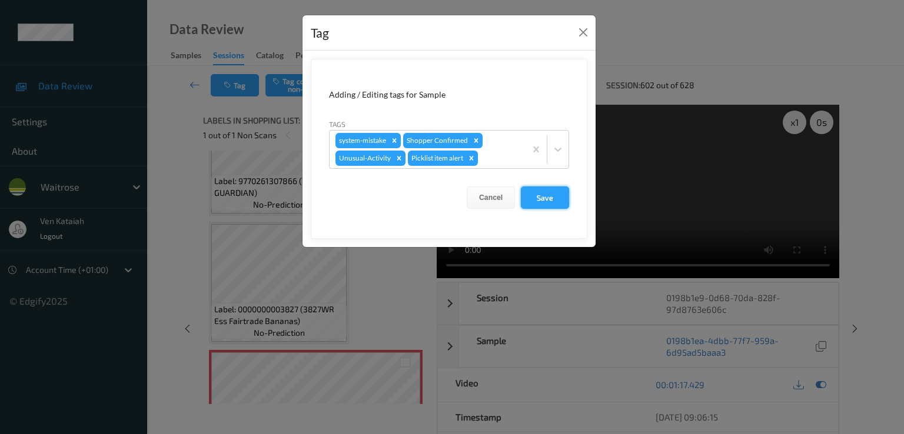
click at [544, 198] on button "Save" at bounding box center [545, 198] width 48 height 22
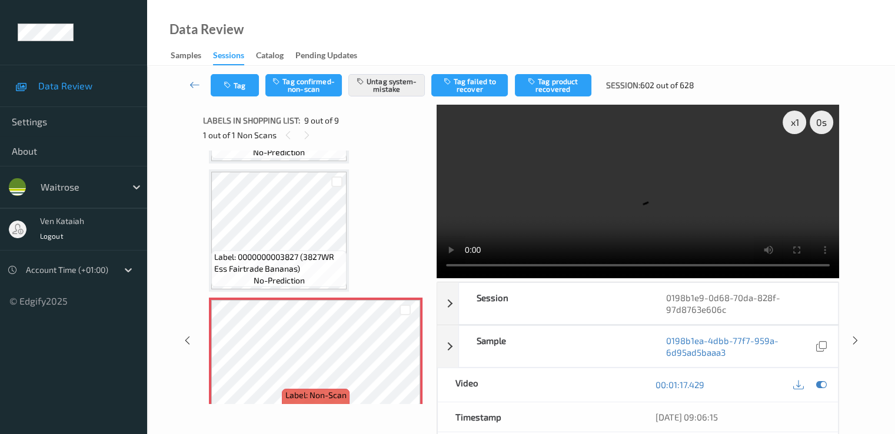
scroll to position [907, 0]
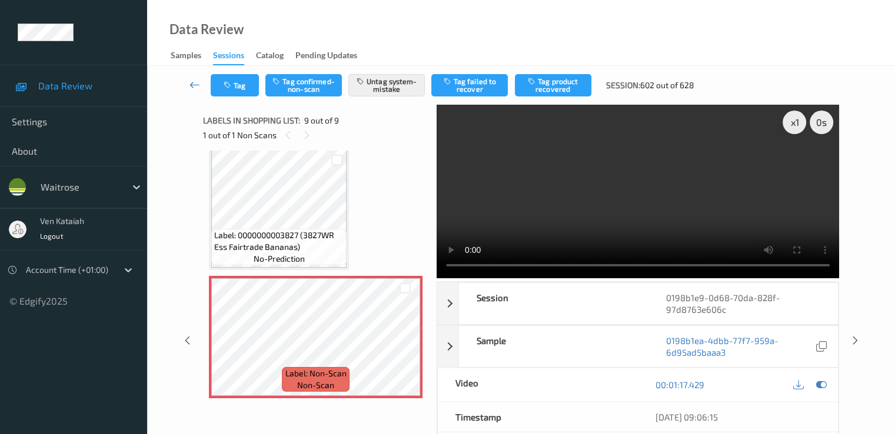
click at [187, 83] on link at bounding box center [195, 85] width 31 height 22
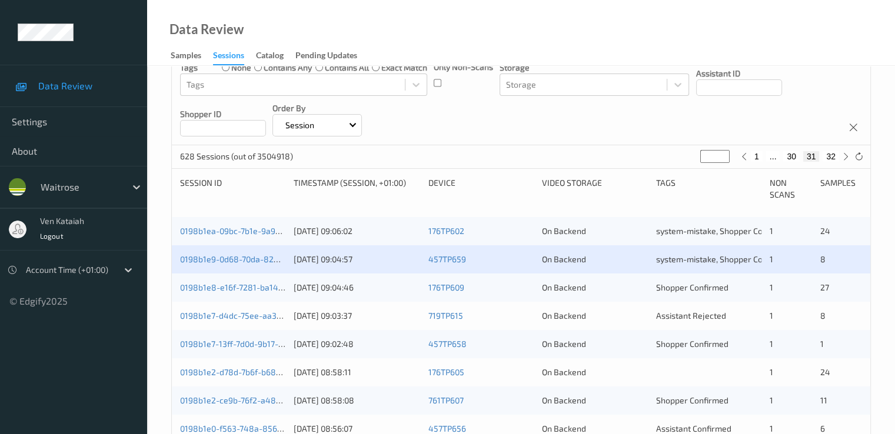
scroll to position [235, 0]
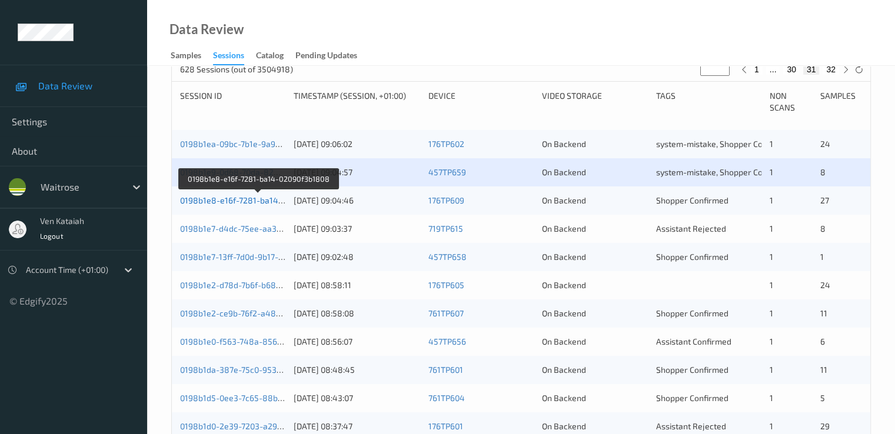
click at [244, 198] on link "0198b1e8-e16f-7281-ba14-02090f3b1808" at bounding box center [258, 200] width 157 height 10
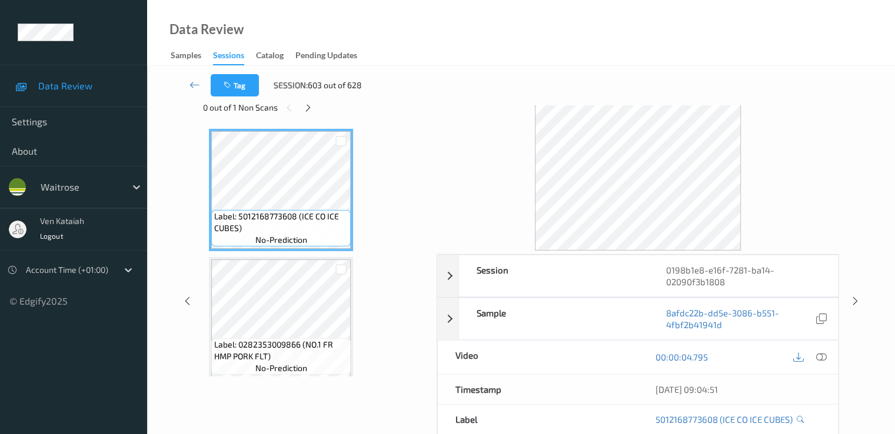
scroll to position [24, 0]
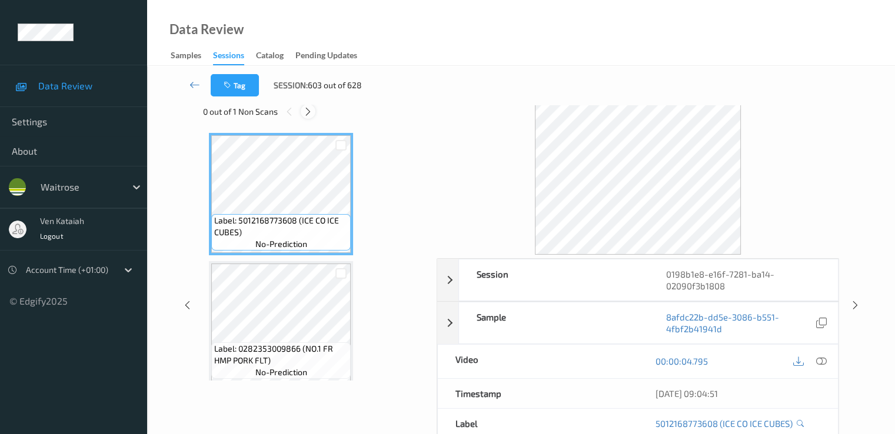
click at [308, 105] on div at bounding box center [308, 111] width 15 height 15
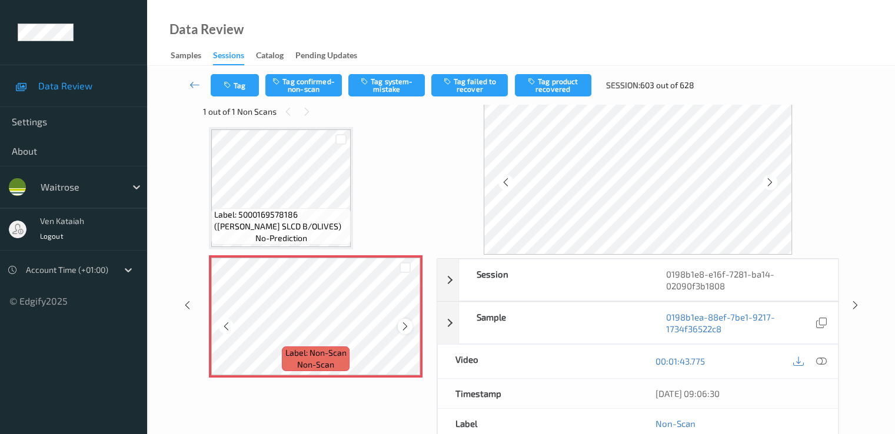
click at [404, 322] on icon at bounding box center [405, 326] width 10 height 11
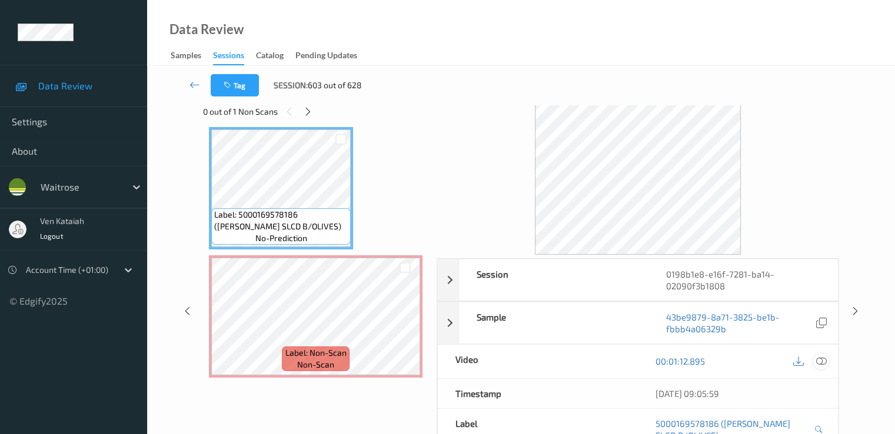
click at [610, 356] on icon at bounding box center [821, 361] width 11 height 11
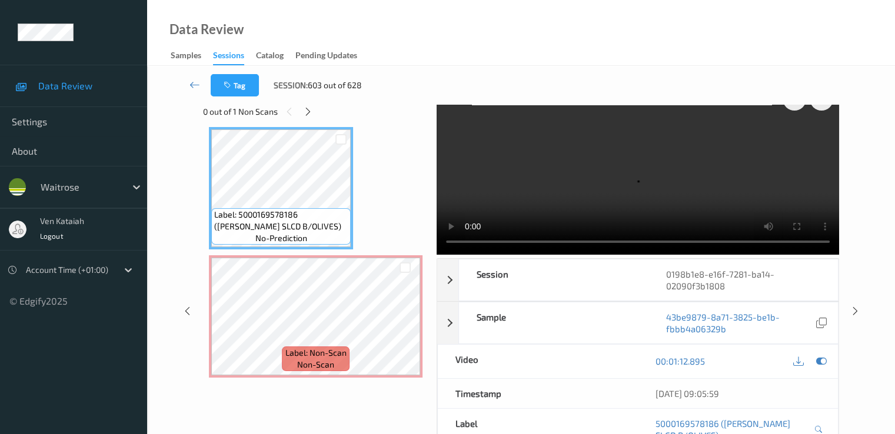
scroll to position [0, 0]
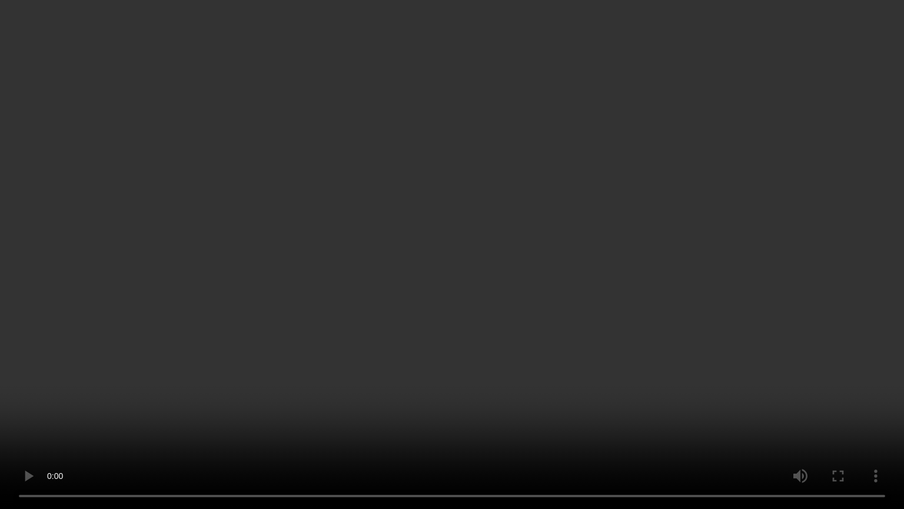
click at [212, 303] on video at bounding box center [452, 254] width 904 height 509
click at [610, 368] on video at bounding box center [452, 254] width 904 height 509
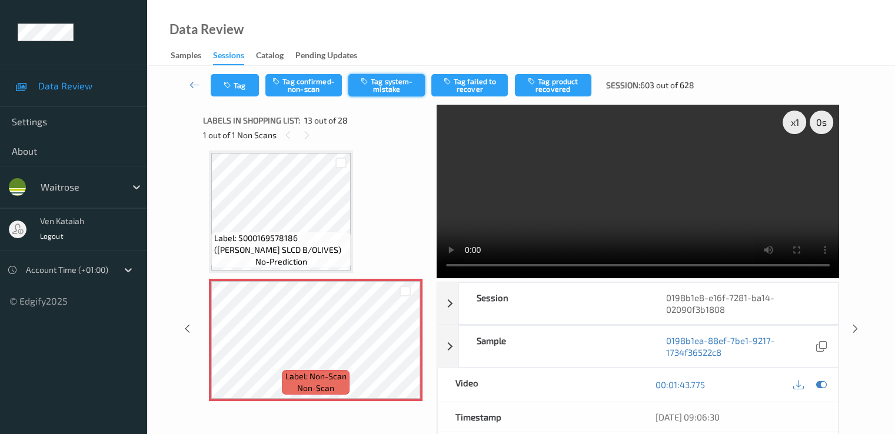
click at [388, 87] on button "Tag system-mistake" at bounding box center [386, 85] width 77 height 22
click at [238, 90] on button "Tag" at bounding box center [235, 85] width 48 height 22
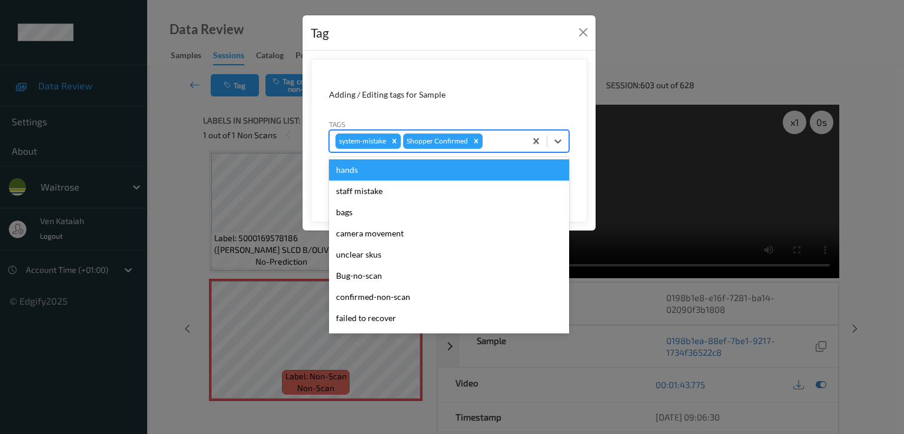
click at [506, 144] on div at bounding box center [502, 141] width 35 height 14
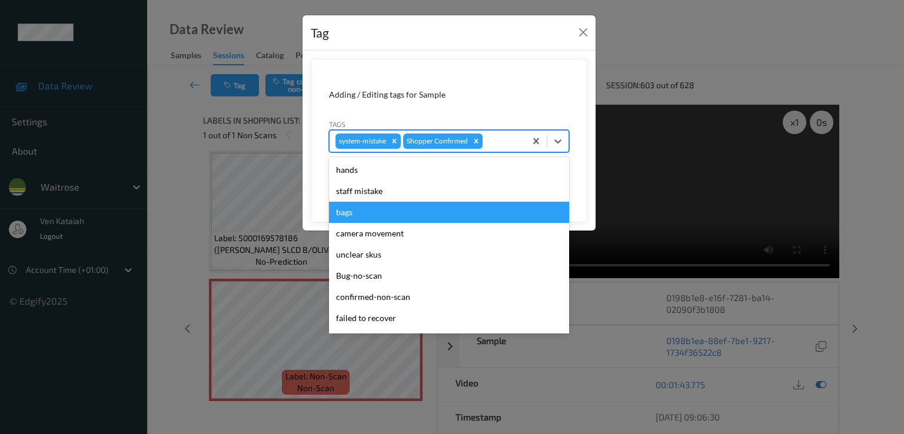
click at [368, 211] on div "bags" at bounding box center [449, 212] width 240 height 21
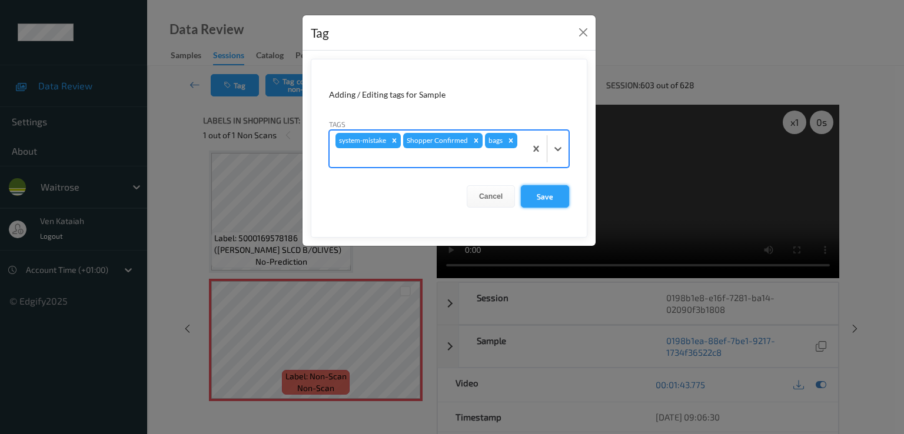
click at [545, 189] on button "Save" at bounding box center [545, 196] width 48 height 22
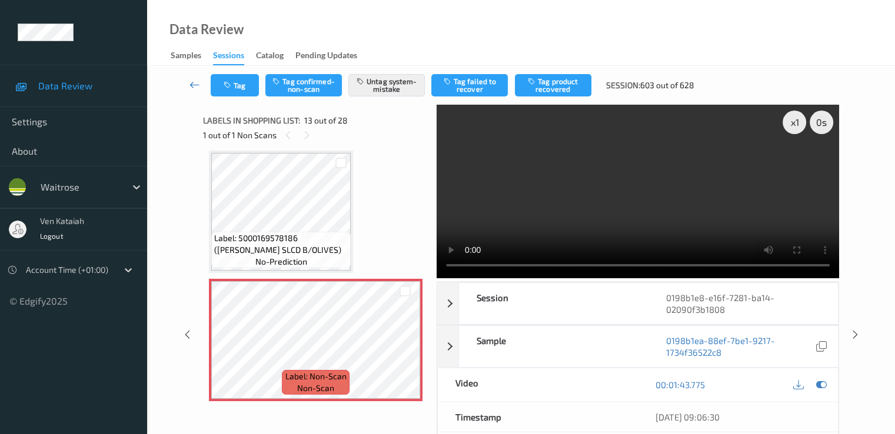
click at [193, 82] on icon at bounding box center [195, 85] width 11 height 12
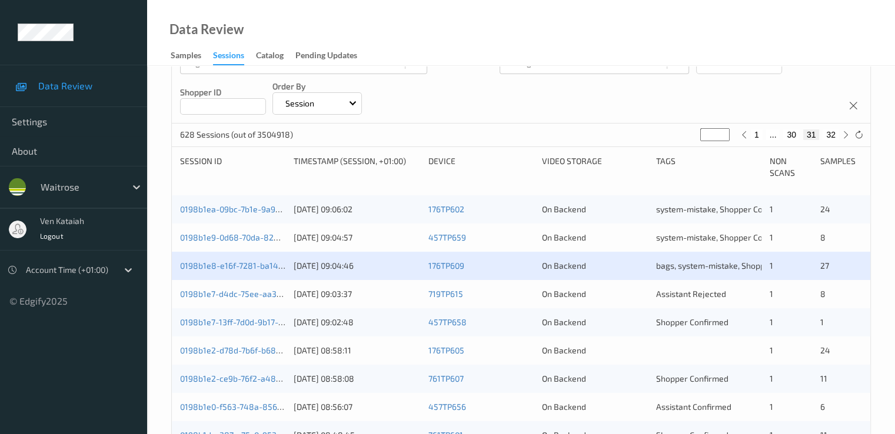
scroll to position [235, 0]
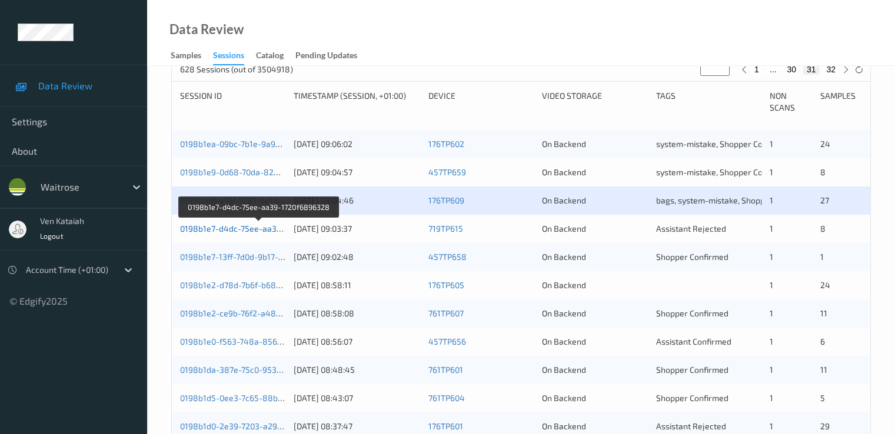
click at [263, 227] on link "0198b1e7-d4dc-75ee-aa39-1720f6896328" at bounding box center [259, 229] width 159 height 10
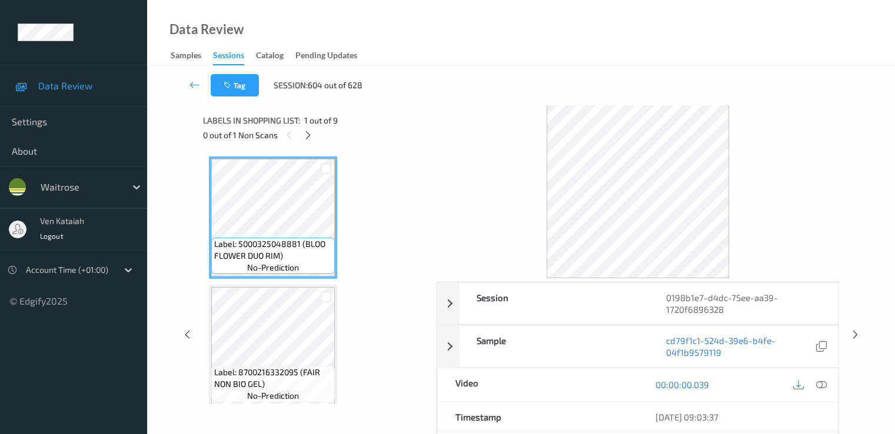
click at [317, 141] on div "0 out of 1 Non Scans" at bounding box center [315, 135] width 225 height 15
click at [315, 139] on div "0 out of 1 Non Scans" at bounding box center [315, 135] width 225 height 15
click at [312, 141] on div at bounding box center [308, 135] width 15 height 15
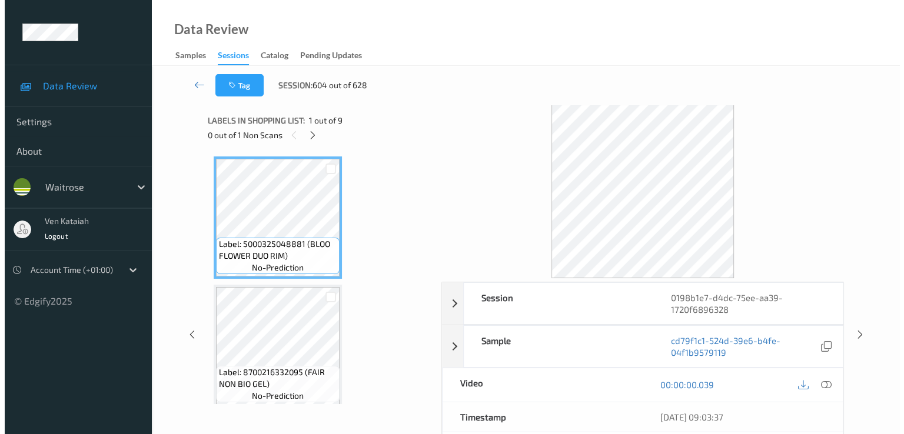
scroll to position [776, 0]
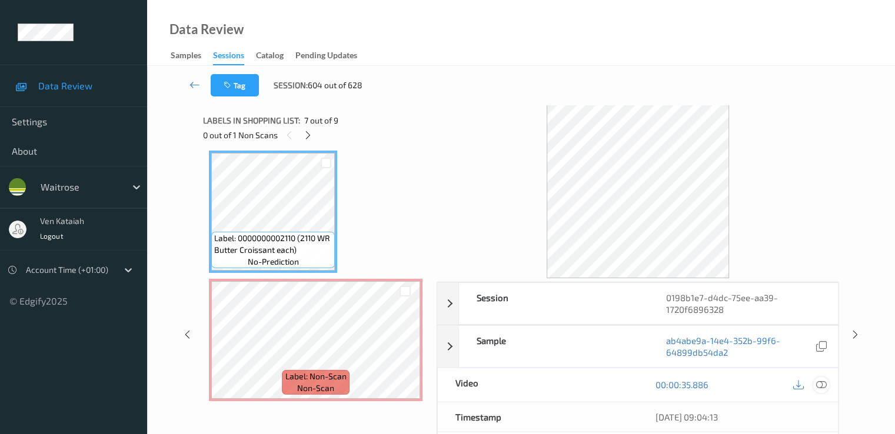
click at [610, 380] on icon at bounding box center [821, 385] width 11 height 11
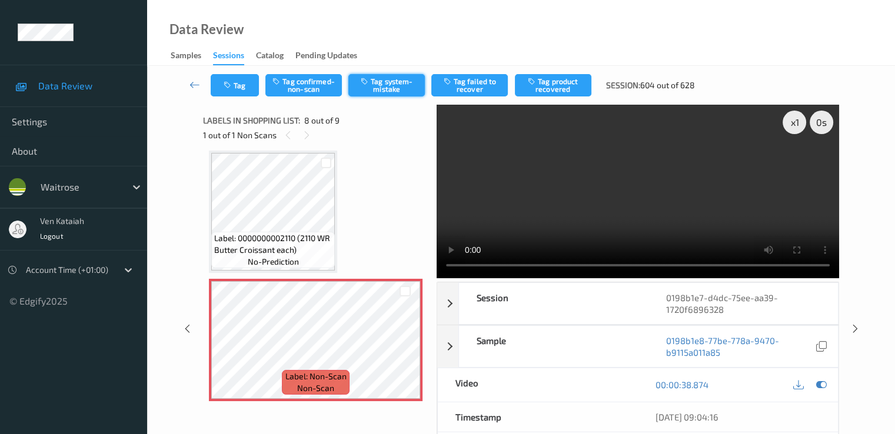
click at [374, 89] on button "Tag system-mistake" at bounding box center [386, 85] width 77 height 22
click at [241, 97] on div "Tag Tag confirmed-non-scan Untag system-mistake Tag failed to recover Tag produ…" at bounding box center [521, 85] width 700 height 39
click at [241, 87] on button "Tag" at bounding box center [235, 85] width 48 height 22
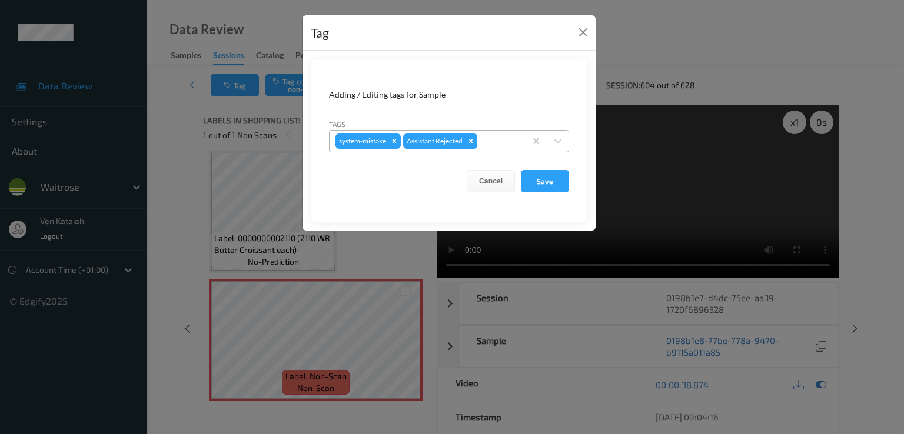
click at [503, 136] on div at bounding box center [500, 141] width 40 height 14
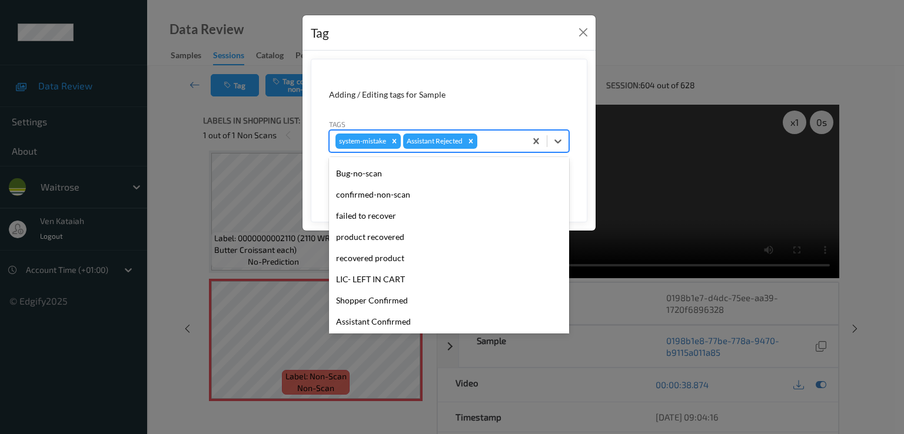
scroll to position [231, 0]
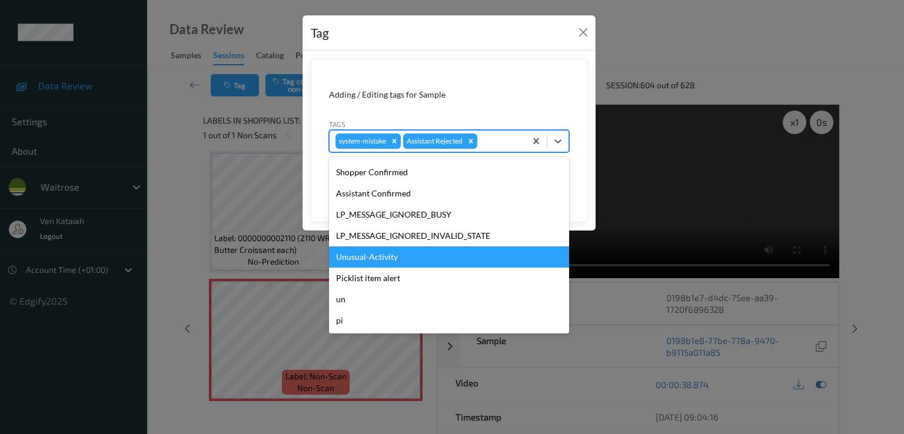
click at [417, 248] on div "Unusual-Activity" at bounding box center [449, 257] width 240 height 21
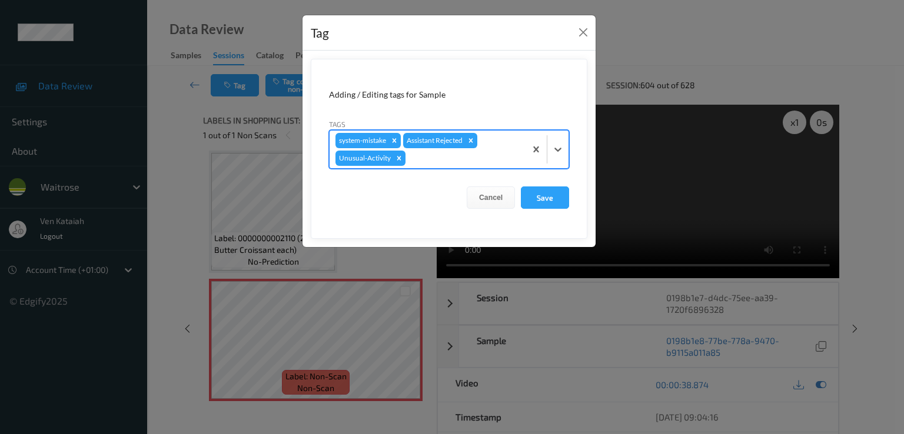
click at [479, 157] on div at bounding box center [464, 158] width 112 height 14
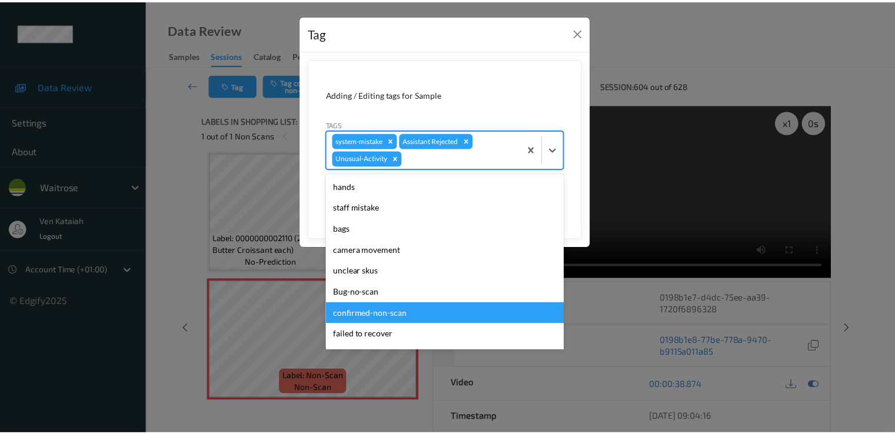
scroll to position [210, 0]
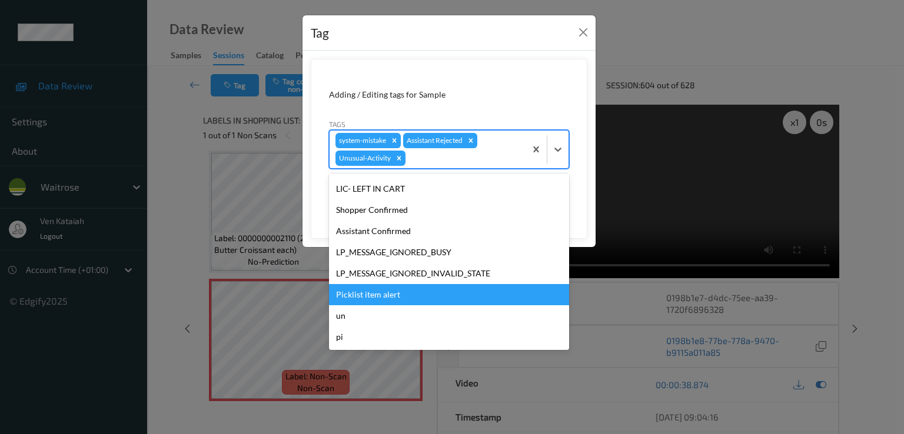
click at [381, 293] on div "Picklist item alert" at bounding box center [449, 294] width 240 height 21
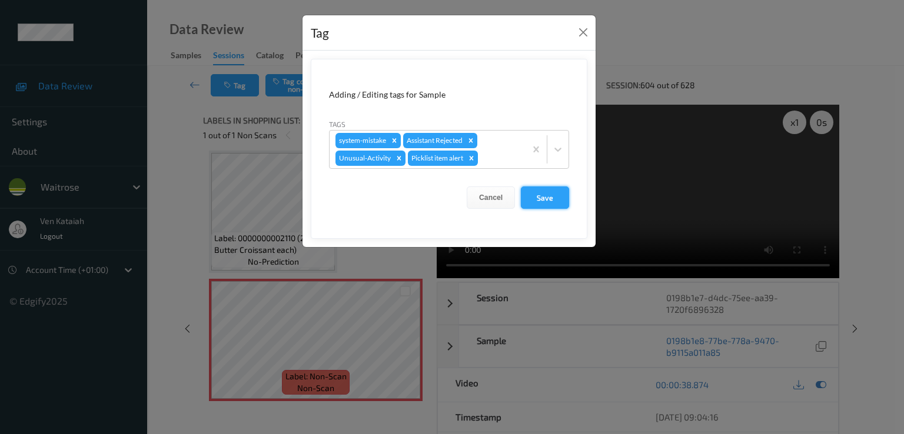
click at [552, 201] on button "Save" at bounding box center [545, 198] width 48 height 22
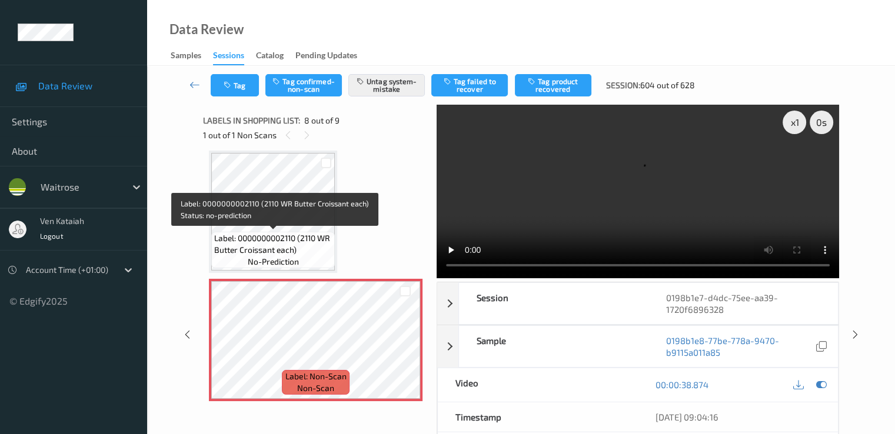
click at [292, 242] on span "Label: 0000000002110 (2110 WR Butter Croissant each)" at bounding box center [273, 244] width 118 height 24
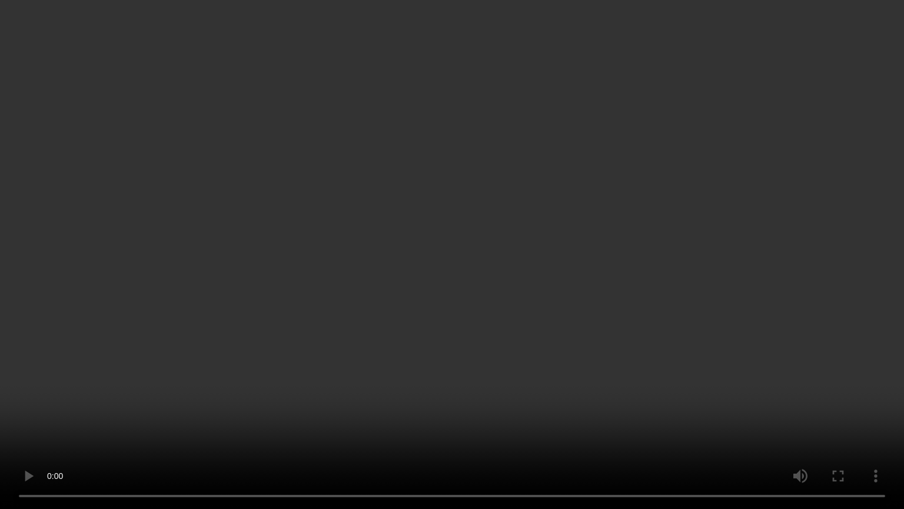
click at [419, 384] on video at bounding box center [452, 254] width 904 height 509
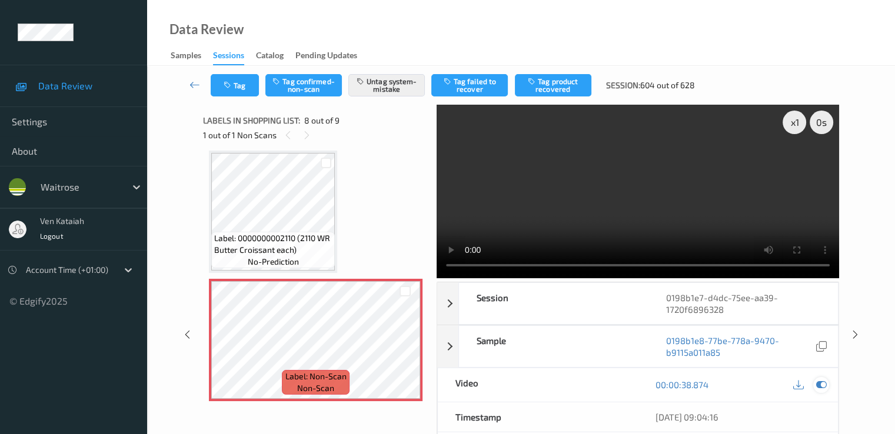
click at [610, 382] on icon at bounding box center [821, 385] width 11 height 11
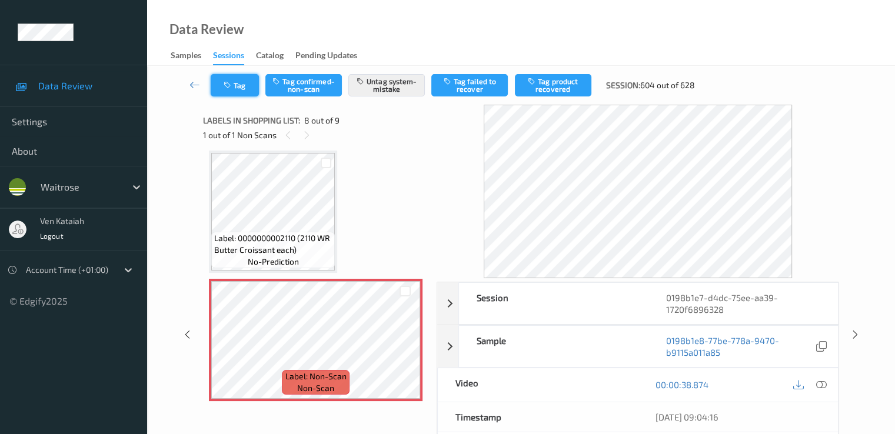
click at [211, 83] on button "Tag" at bounding box center [235, 85] width 48 height 22
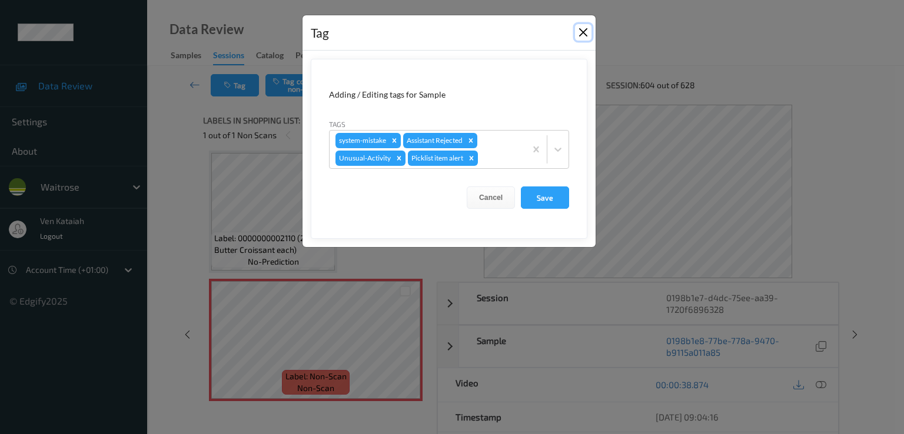
click at [584, 32] on button "Close" at bounding box center [583, 32] width 16 height 16
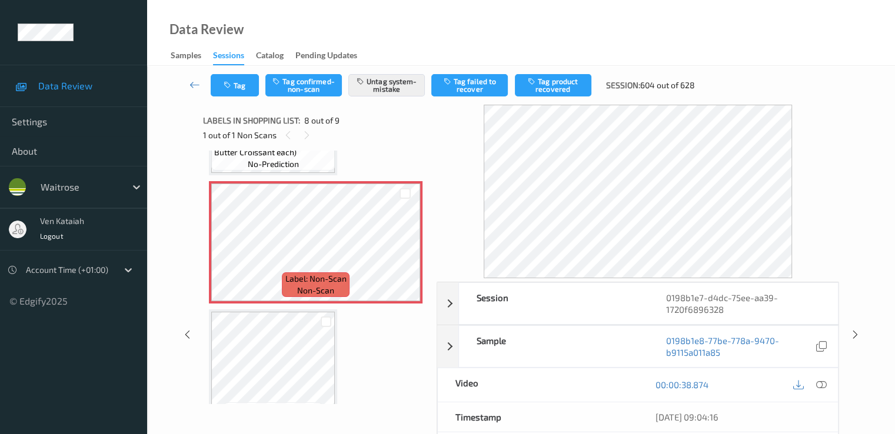
scroll to position [907, 0]
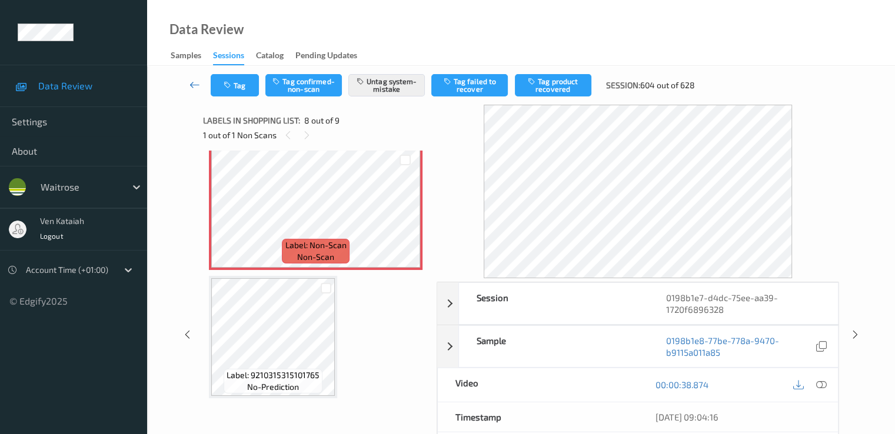
click at [195, 85] on icon at bounding box center [195, 85] width 11 height 12
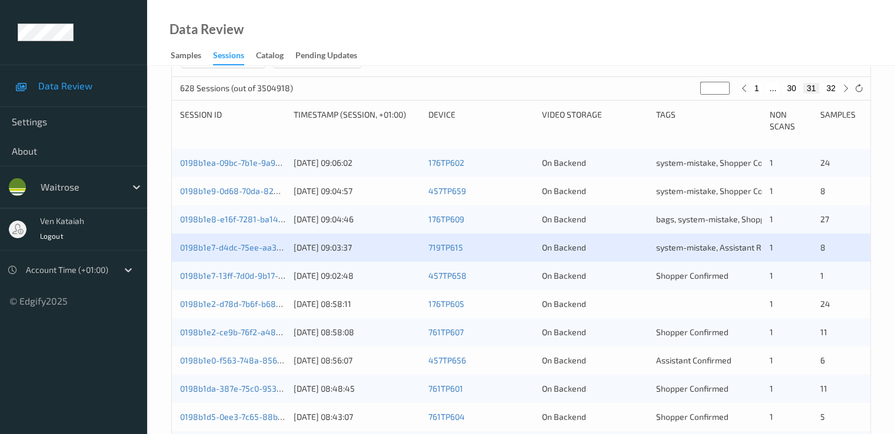
scroll to position [235, 0]
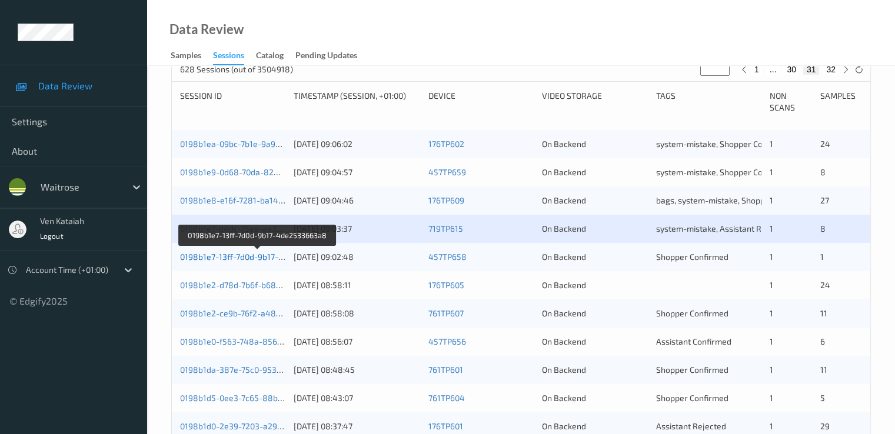
click at [240, 258] on link "0198b1e7-13ff-7d0d-9b17-4de2533663a8" at bounding box center [258, 257] width 156 height 10
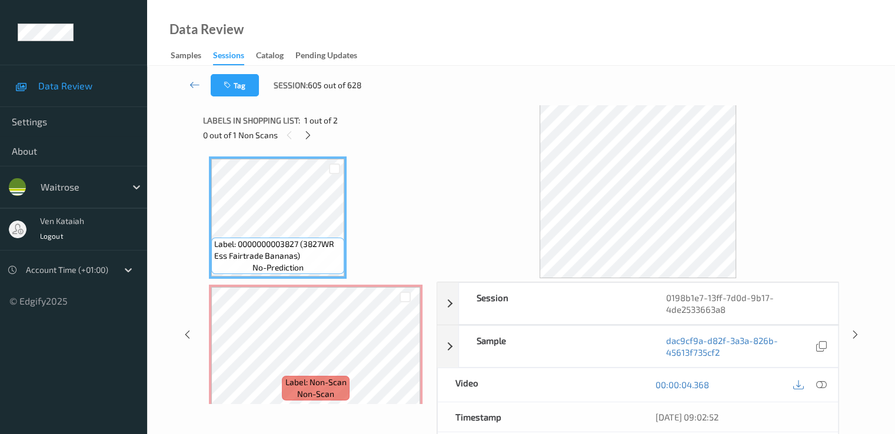
click at [308, 389] on span "non-scan" at bounding box center [315, 394] width 37 height 12
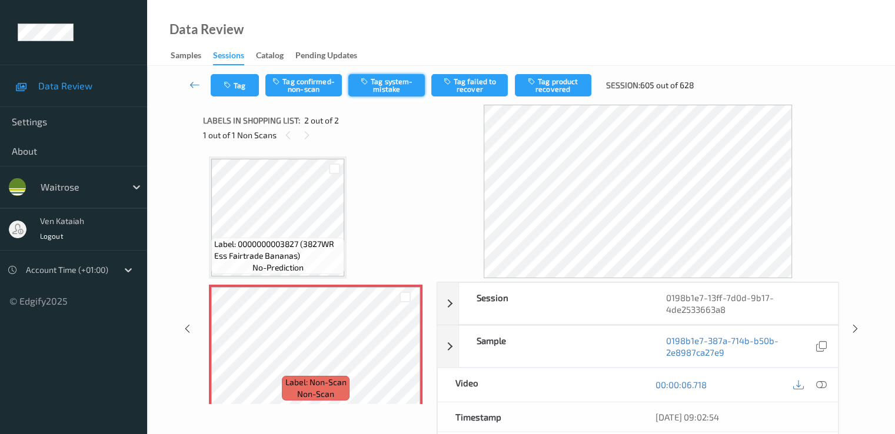
click at [375, 83] on button "Tag system-mistake" at bounding box center [386, 85] width 77 height 22
click at [243, 87] on button "Tag" at bounding box center [235, 85] width 48 height 22
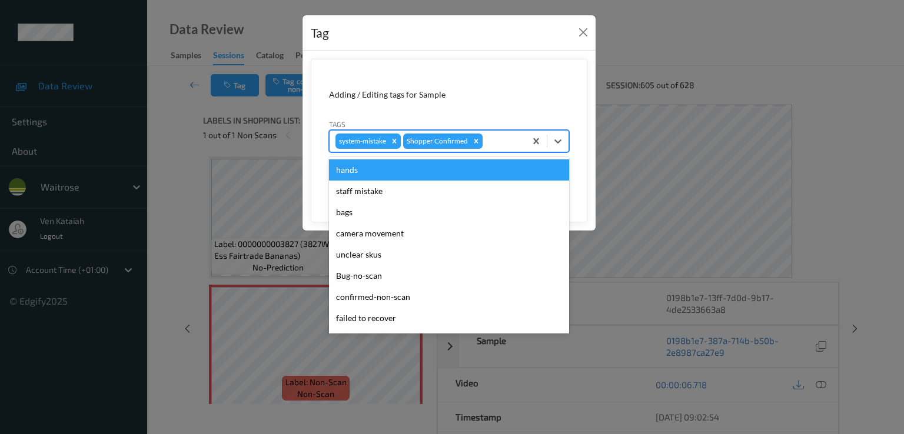
click at [501, 144] on div at bounding box center [502, 141] width 35 height 14
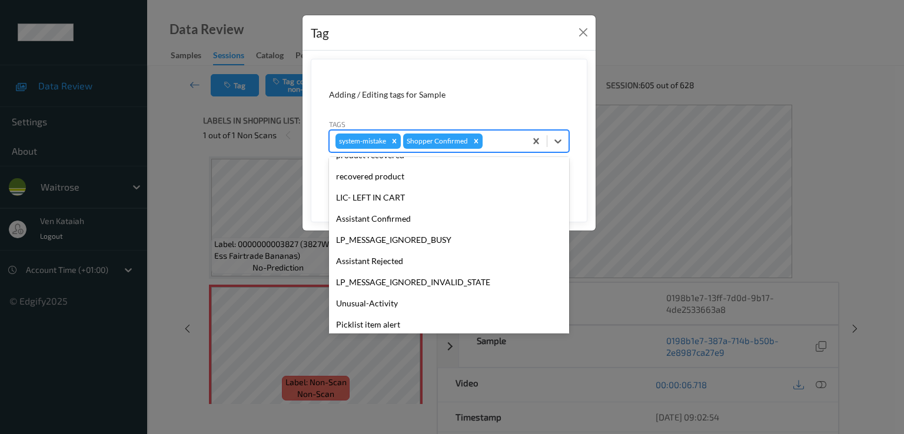
scroll to position [231, 0]
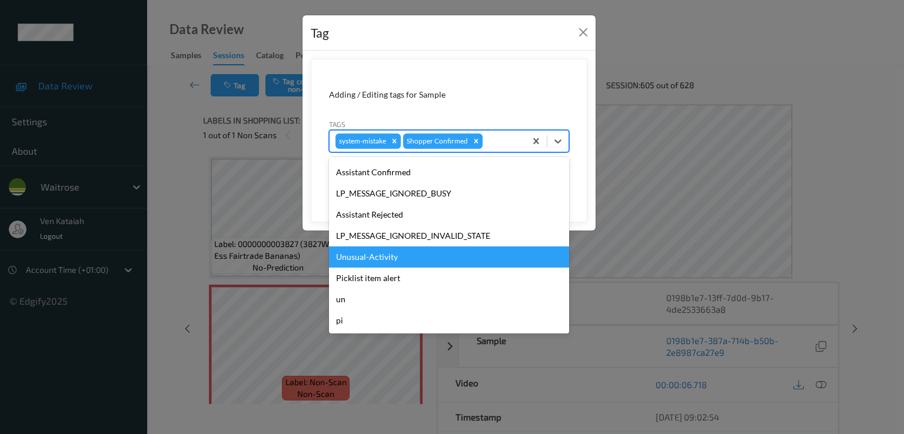
click at [383, 257] on div "Unusual-Activity" at bounding box center [449, 257] width 240 height 21
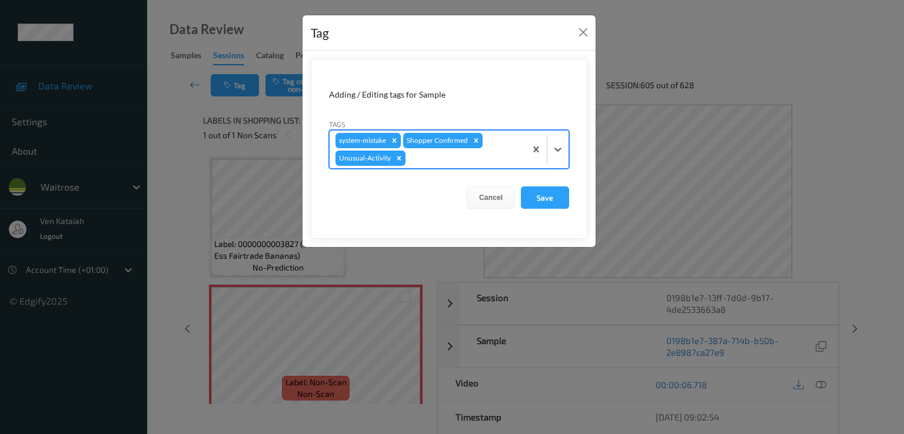
click at [476, 165] on div "system-mistake Shopper Confirmed Unusual-Activity" at bounding box center [428, 150] width 196 height 38
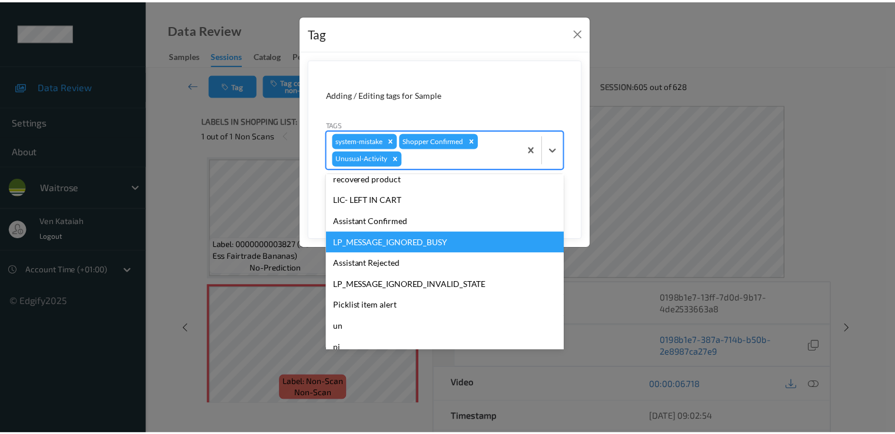
scroll to position [210, 0]
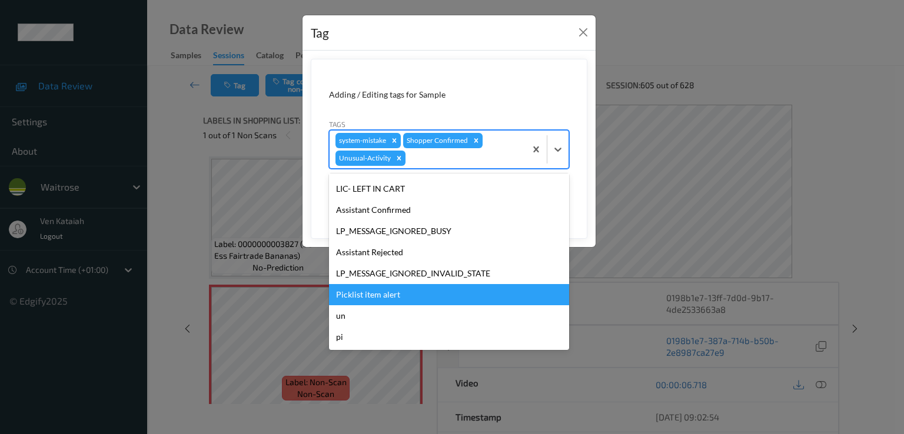
click at [391, 300] on div "Picklist item alert" at bounding box center [449, 294] width 240 height 21
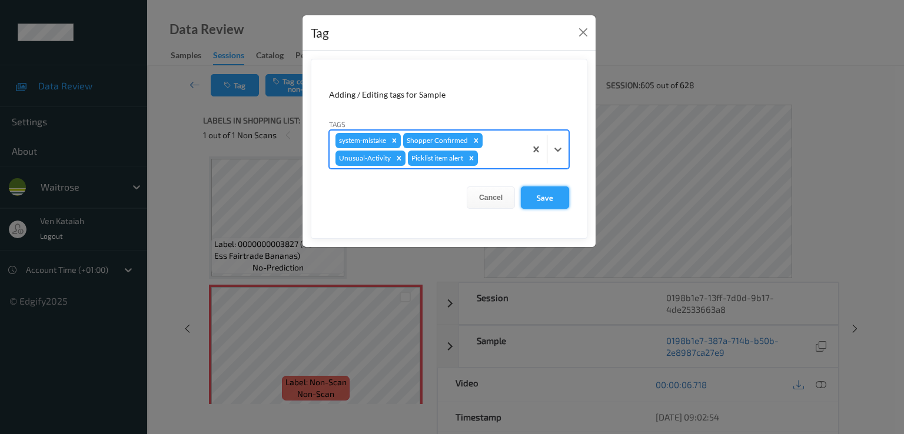
click at [537, 188] on button "Save" at bounding box center [545, 198] width 48 height 22
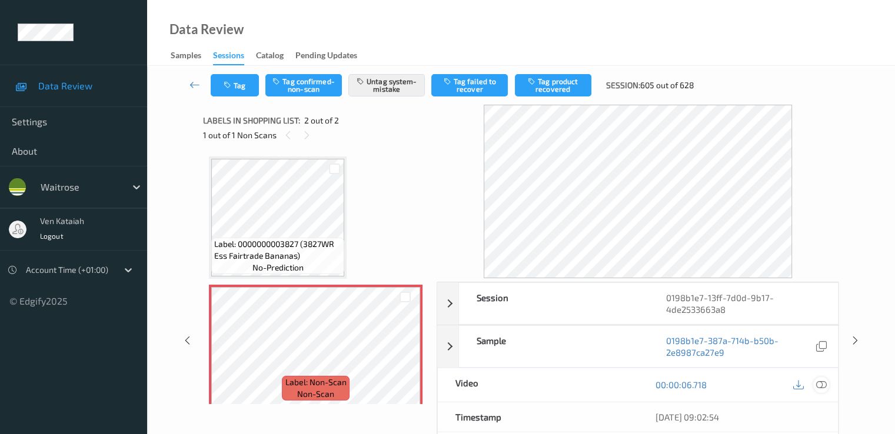
click at [610, 387] on div at bounding box center [821, 385] width 16 height 16
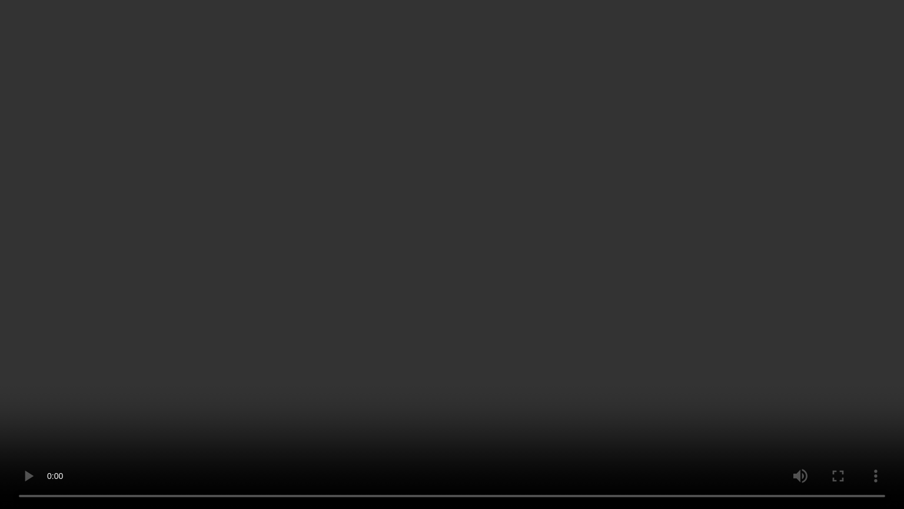
click at [347, 373] on video at bounding box center [452, 254] width 904 height 509
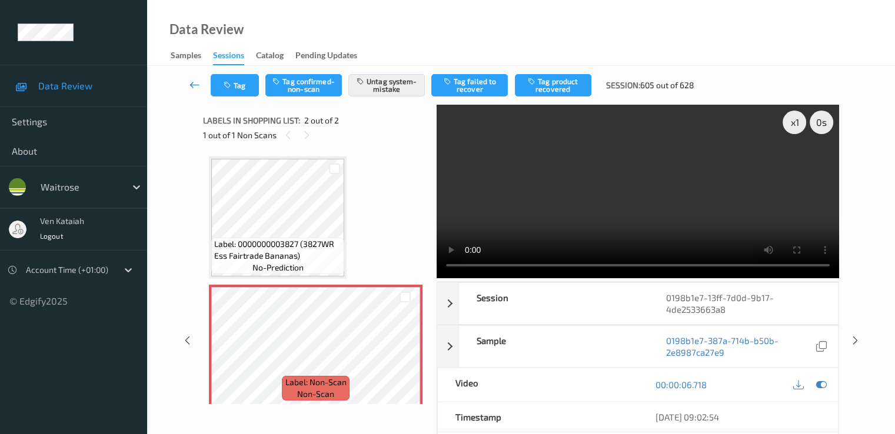
click at [185, 85] on link at bounding box center [195, 85] width 31 height 22
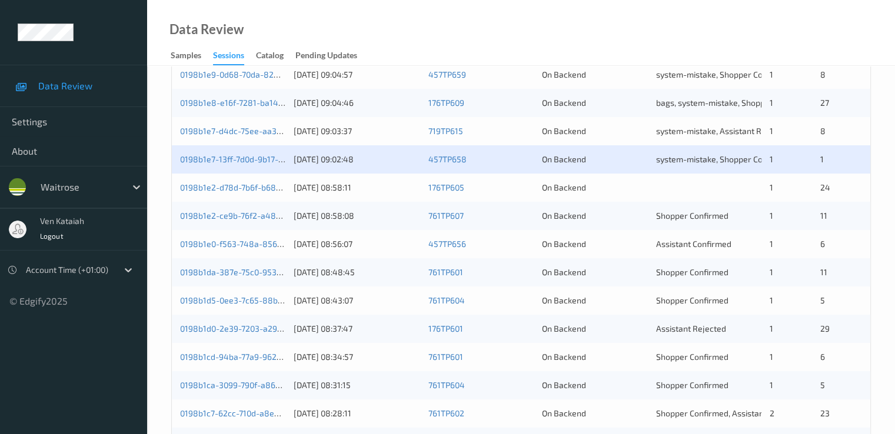
scroll to position [353, 0]
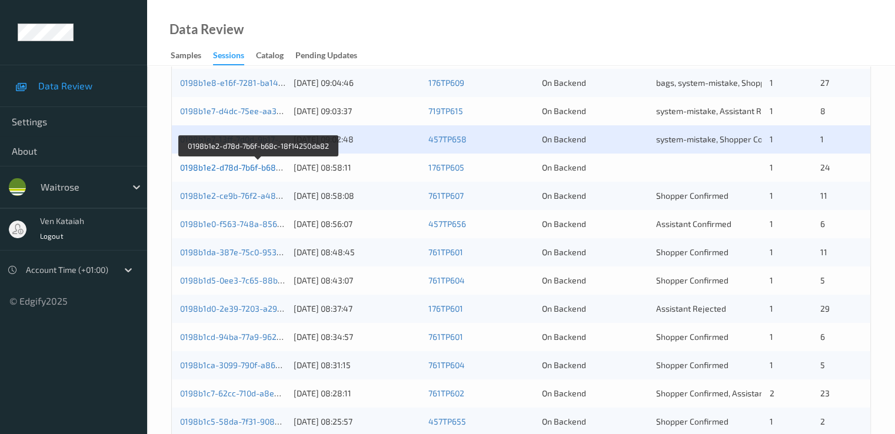
click at [231, 170] on link "0198b1e2-d78d-7b6f-b68c-18f14250da82" at bounding box center [259, 167] width 158 height 10
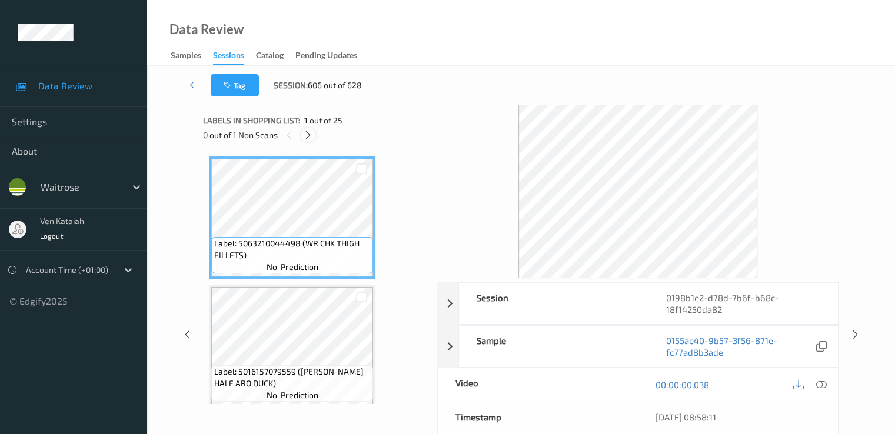
click at [308, 139] on icon at bounding box center [308, 135] width 10 height 11
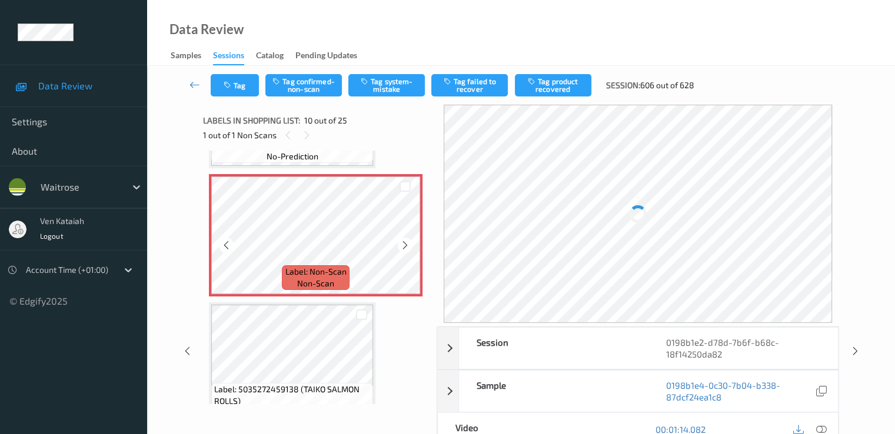
scroll to position [1150, 0]
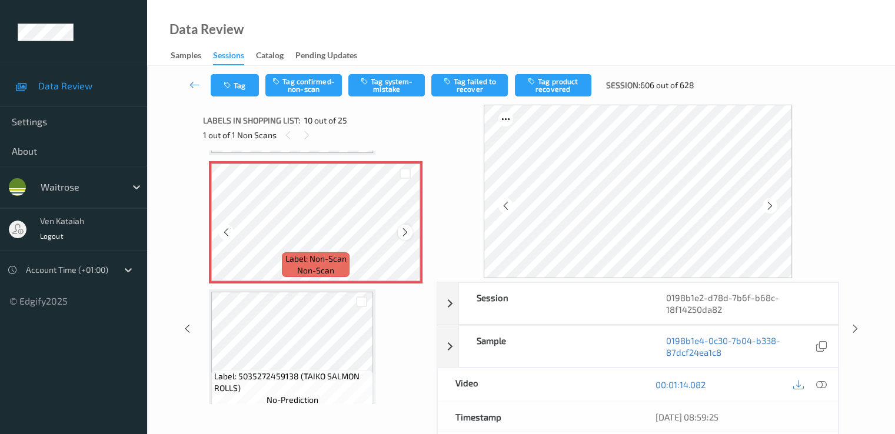
click at [404, 231] on icon at bounding box center [405, 232] width 10 height 11
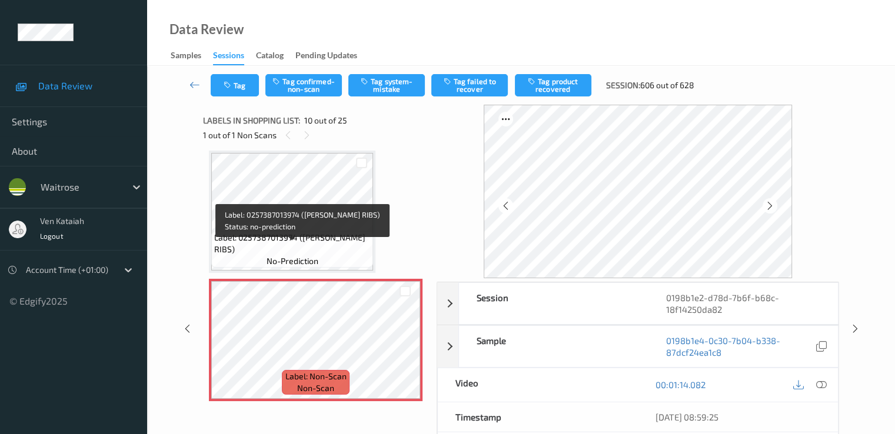
click at [329, 245] on span "Label: 0257387013974 (WR SHORT RIBS)" at bounding box center [292, 244] width 156 height 24
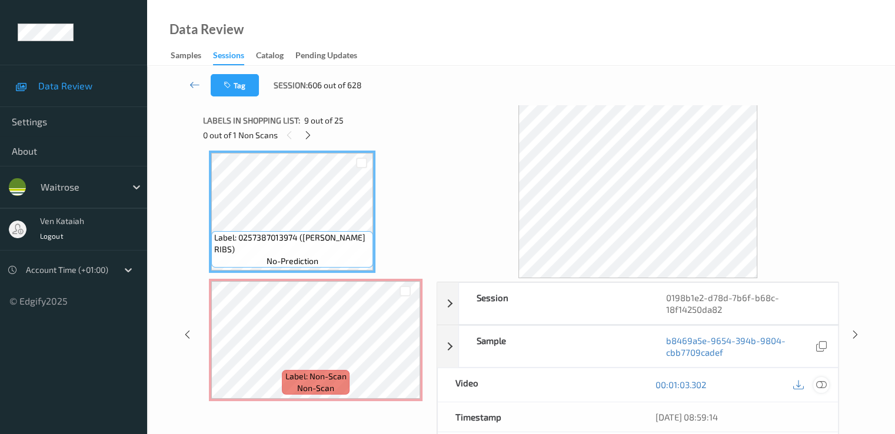
click at [610, 380] on icon at bounding box center [821, 385] width 11 height 11
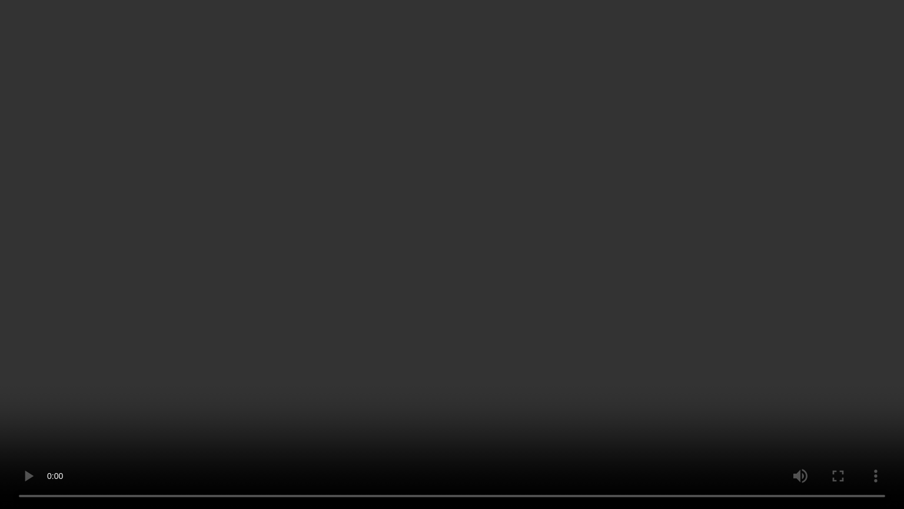
click at [319, 317] on video at bounding box center [452, 254] width 904 height 509
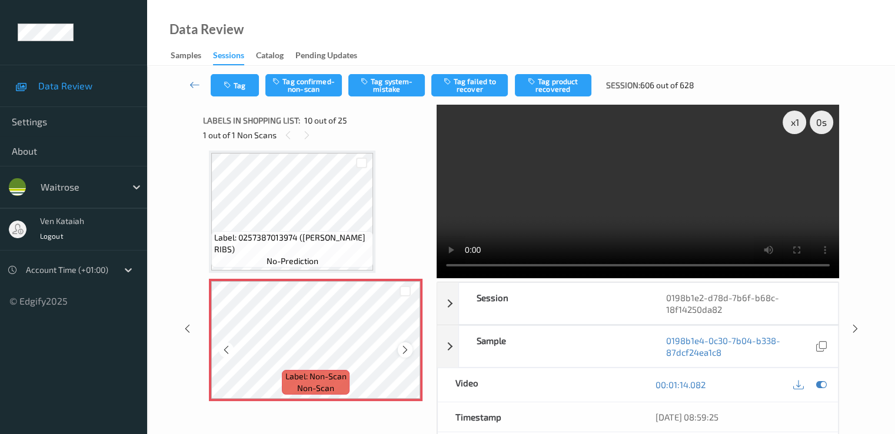
click at [401, 350] on icon at bounding box center [405, 350] width 10 height 11
click at [610, 386] on icon at bounding box center [821, 385] width 11 height 11
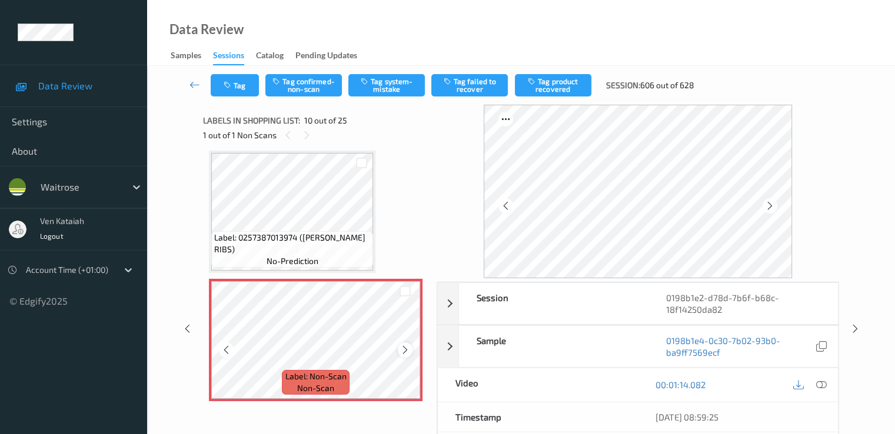
click at [403, 350] on icon at bounding box center [405, 350] width 10 height 11
click at [383, 89] on button "Tag system-mistake" at bounding box center [386, 85] width 77 height 22
click at [241, 99] on div "Tag Tag confirmed-non-scan Untag system-mistake Tag failed to recover Tag produ…" at bounding box center [521, 85] width 700 height 39
click at [243, 92] on button "Tag" at bounding box center [235, 85] width 48 height 22
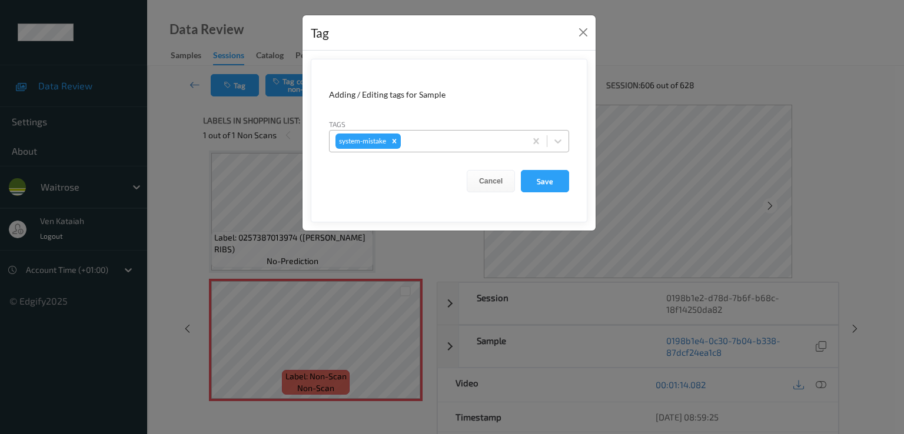
click at [433, 132] on div "system-mistake" at bounding box center [428, 141] width 196 height 20
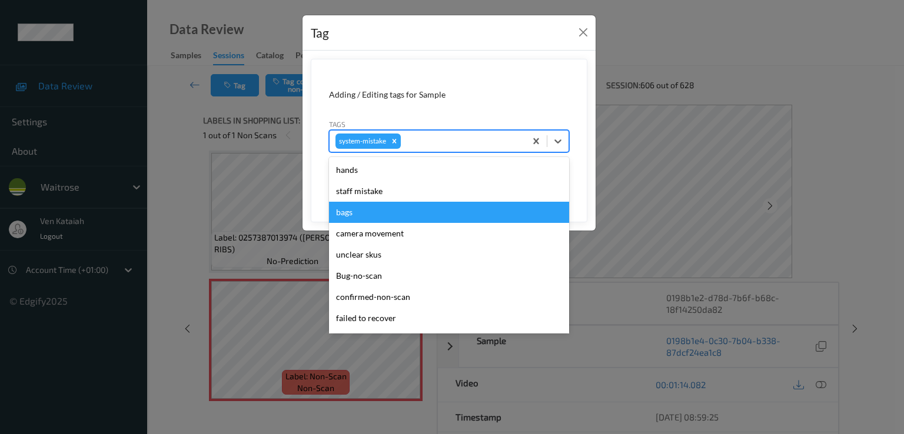
click at [385, 213] on div "bags" at bounding box center [449, 212] width 240 height 21
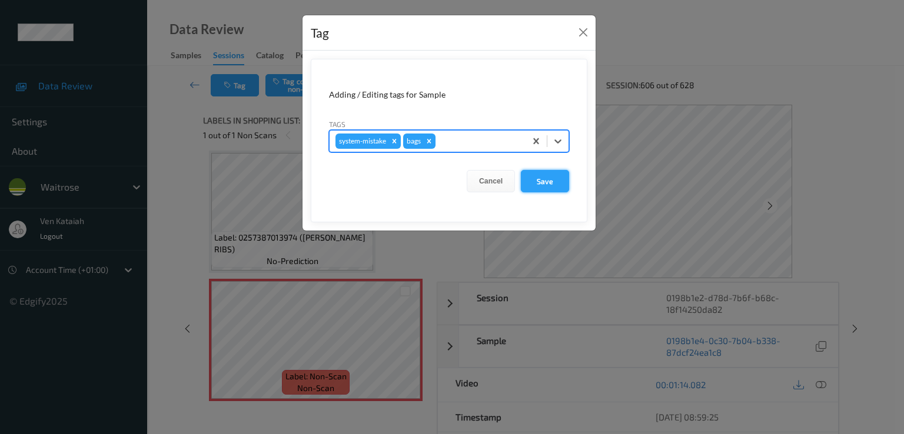
click at [563, 177] on button "Save" at bounding box center [545, 181] width 48 height 22
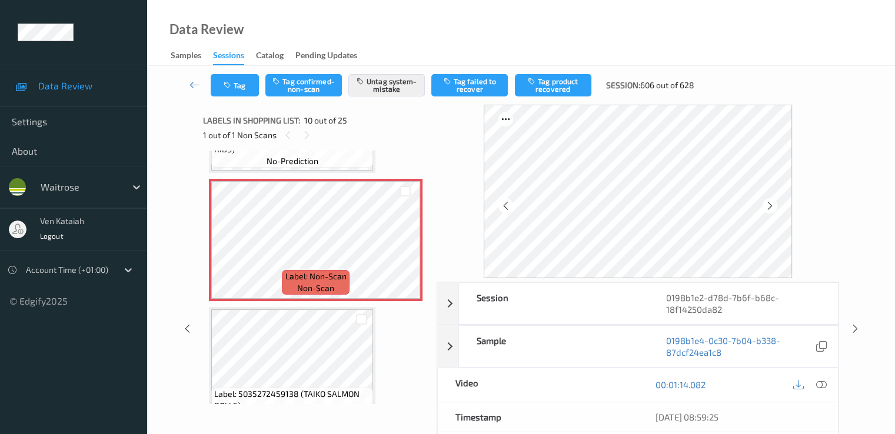
scroll to position [1150, 0]
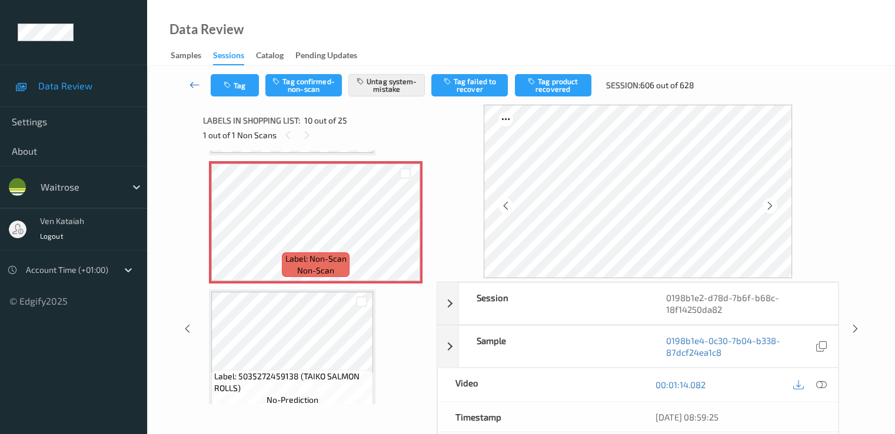
click at [191, 86] on icon at bounding box center [195, 85] width 11 height 12
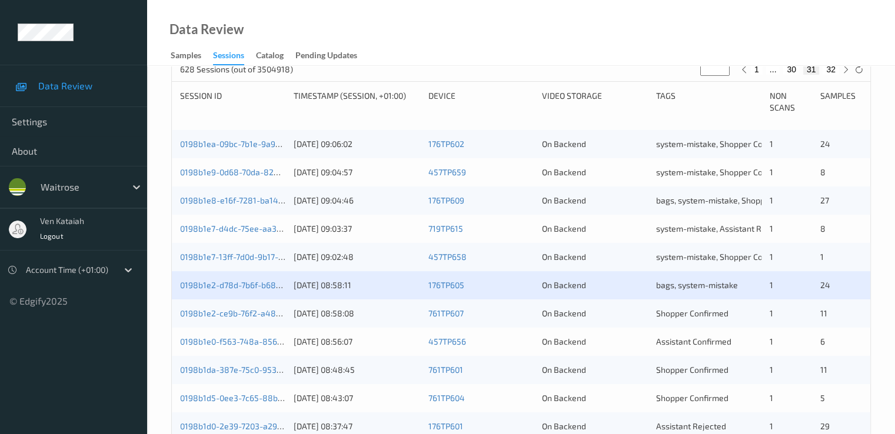
scroll to position [353, 0]
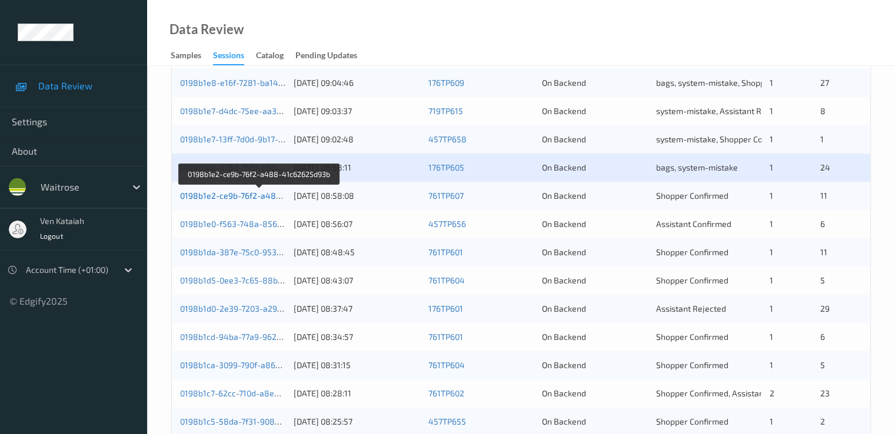
click at [275, 197] on link "0198b1e2-ce9b-76f2-a488-41c62625d93b" at bounding box center [260, 196] width 160 height 10
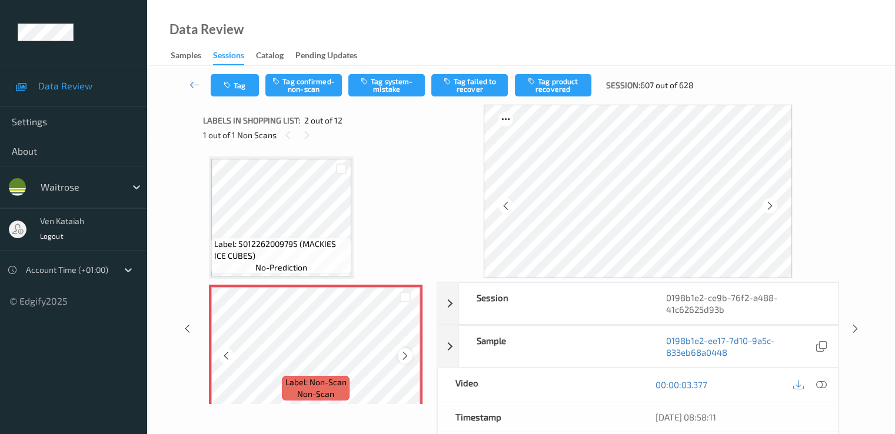
click at [412, 354] on div at bounding box center [405, 355] width 15 height 15
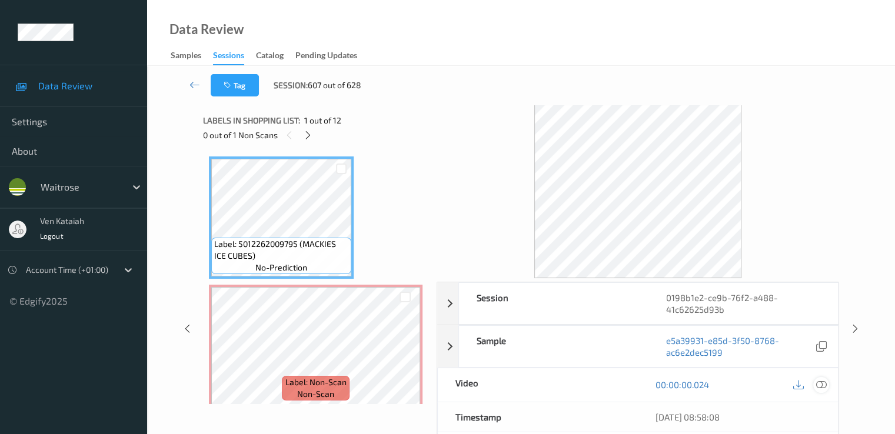
click at [610, 380] on icon at bounding box center [821, 385] width 11 height 11
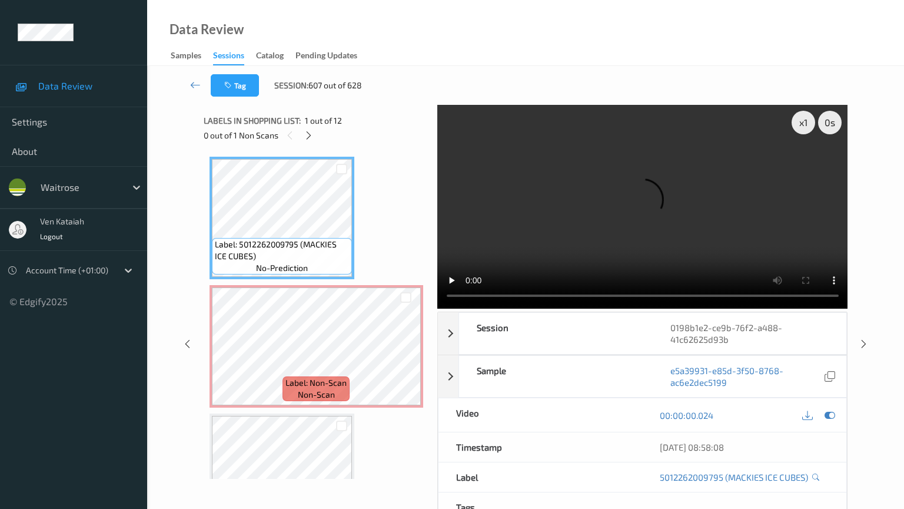
click at [437, 308] on video at bounding box center [642, 207] width 411 height 204
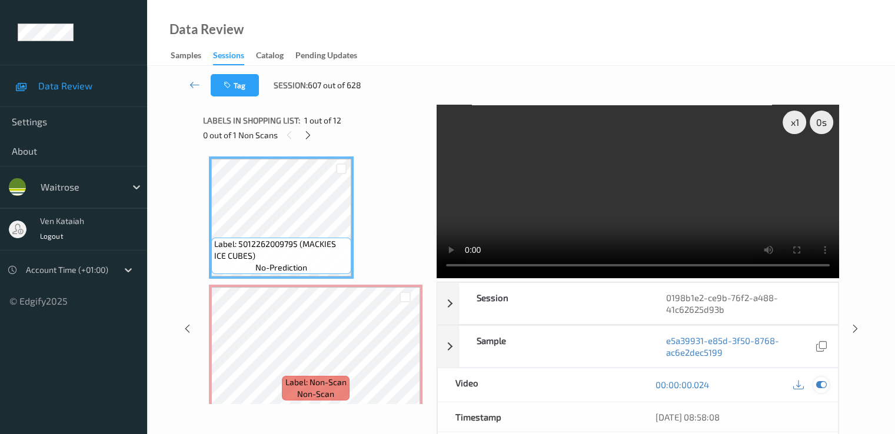
click at [610, 383] on icon at bounding box center [821, 385] width 11 height 11
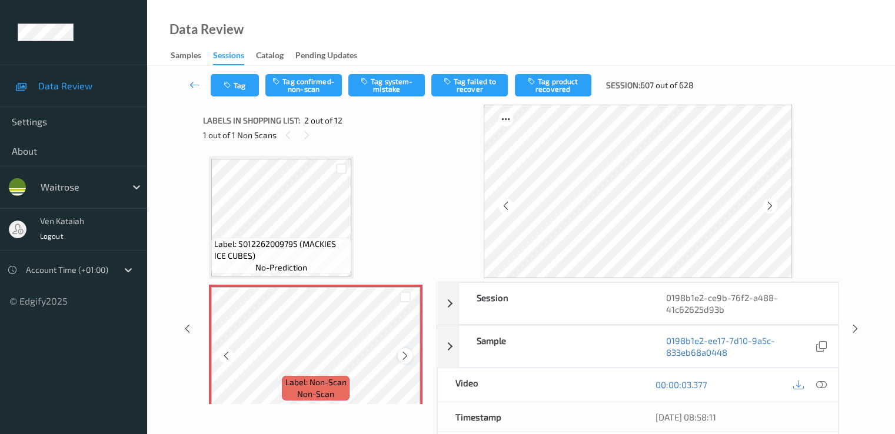
click at [409, 353] on icon at bounding box center [405, 356] width 10 height 11
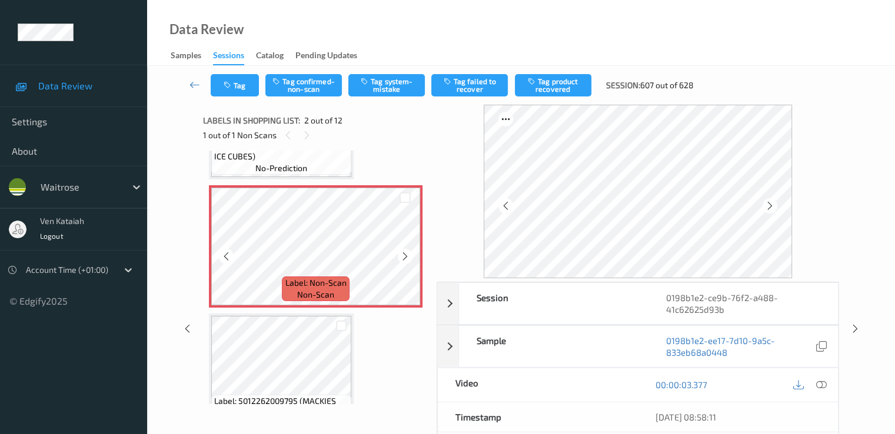
scroll to position [118, 0]
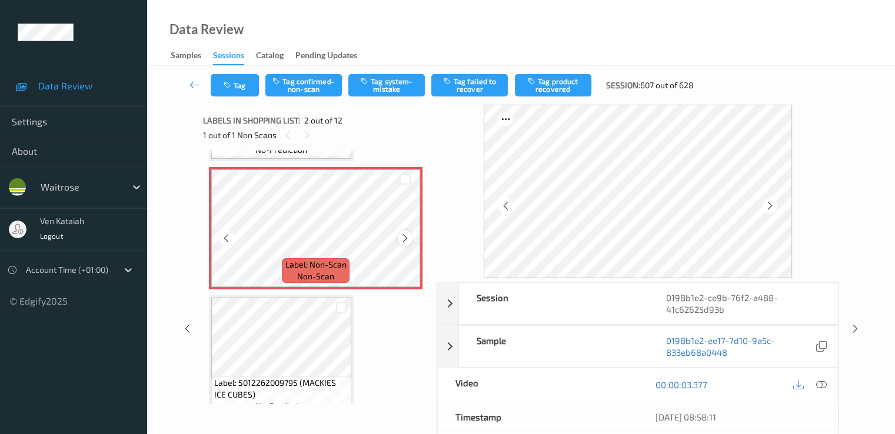
click at [406, 236] on icon at bounding box center [405, 238] width 10 height 11
click at [404, 240] on icon at bounding box center [405, 238] width 10 height 11
click at [417, 79] on button "Tag system-mistake" at bounding box center [386, 85] width 77 height 22
click at [251, 88] on button "Tag" at bounding box center [235, 85] width 48 height 22
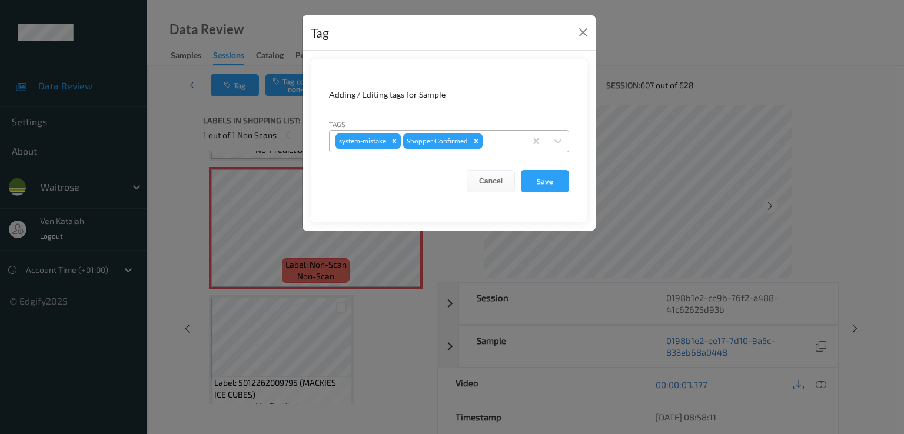
click at [500, 141] on div at bounding box center [502, 141] width 35 height 14
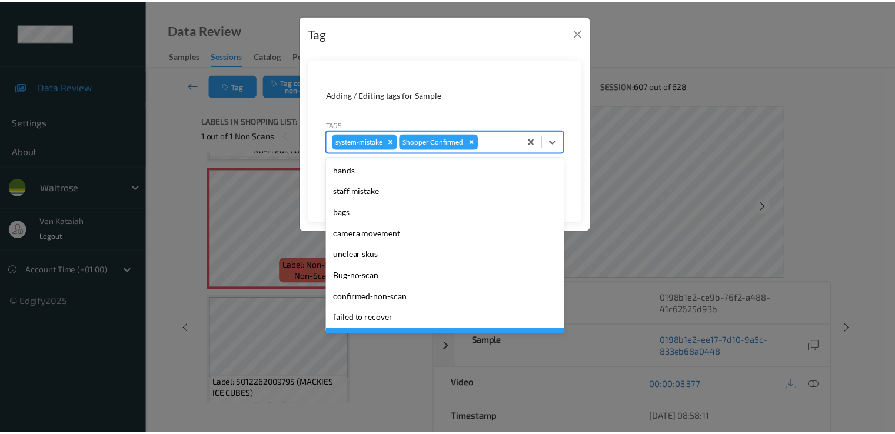
scroll to position [231, 0]
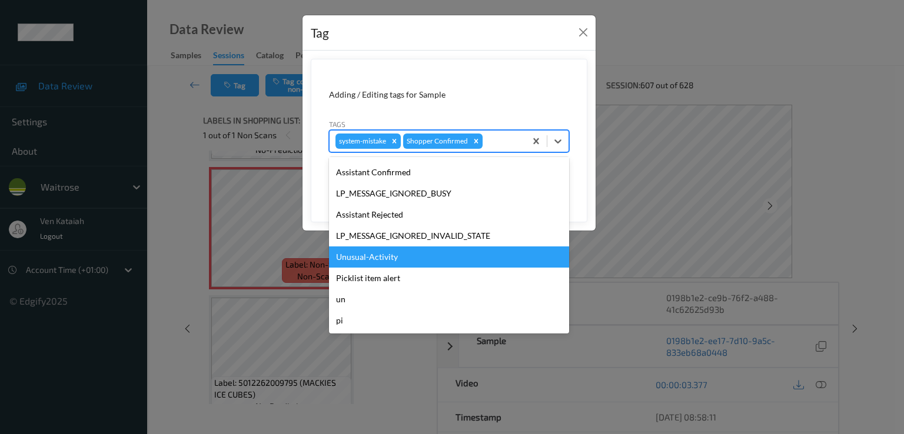
click at [381, 255] on div "Unusual-Activity" at bounding box center [449, 257] width 240 height 21
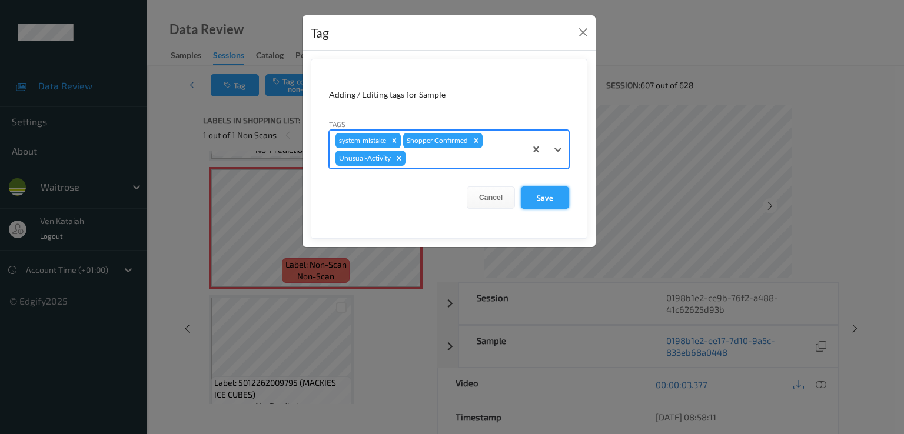
click at [553, 201] on button "Save" at bounding box center [545, 198] width 48 height 22
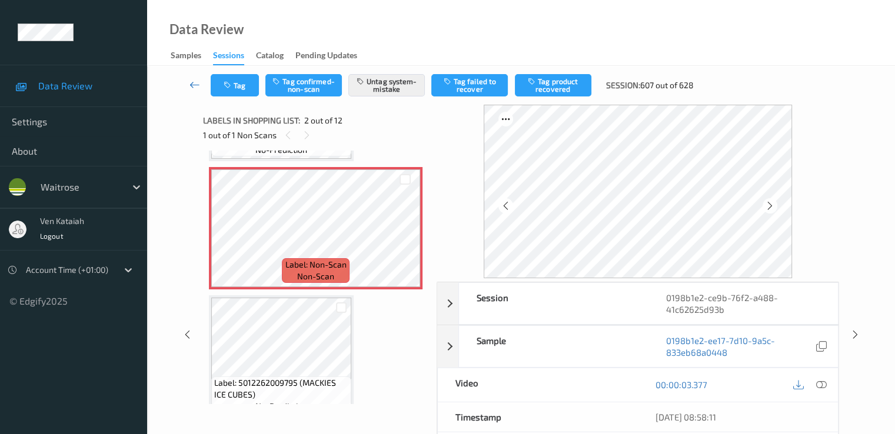
click at [193, 88] on icon at bounding box center [195, 85] width 11 height 12
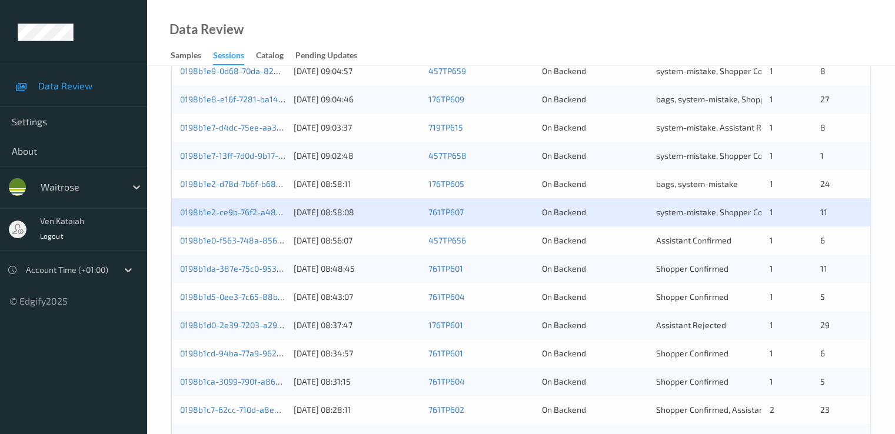
scroll to position [353, 0]
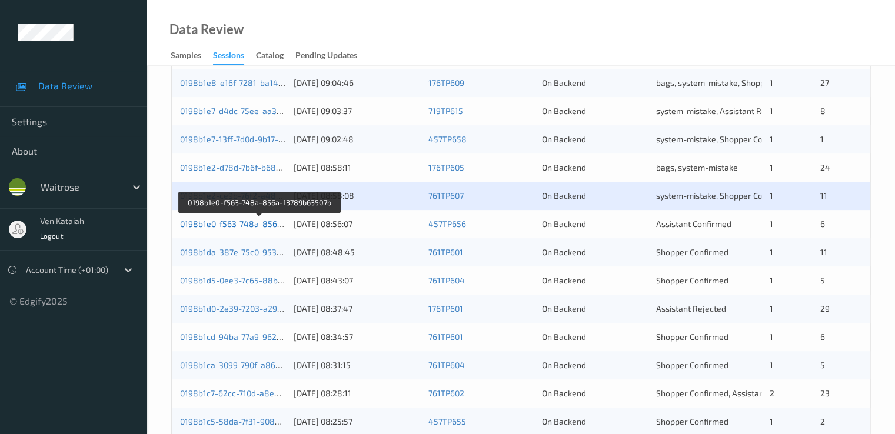
click at [262, 224] on link "0198b1e0-f563-748a-856a-13789b63507b" at bounding box center [260, 224] width 160 height 10
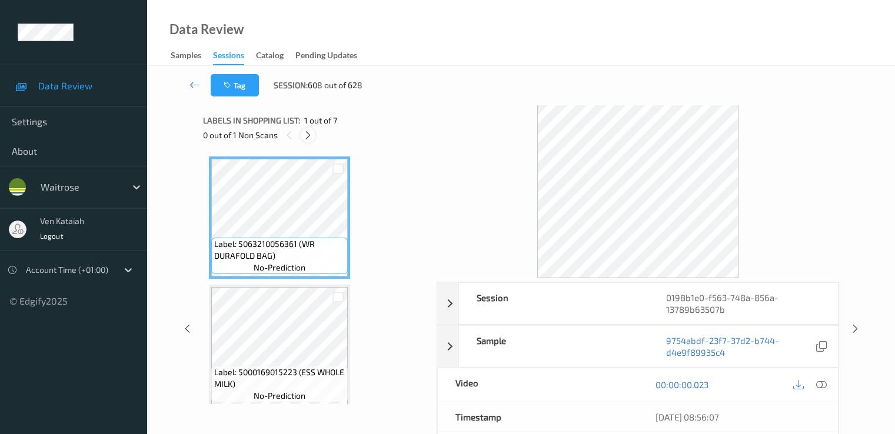
click at [308, 135] on icon at bounding box center [308, 135] width 10 height 11
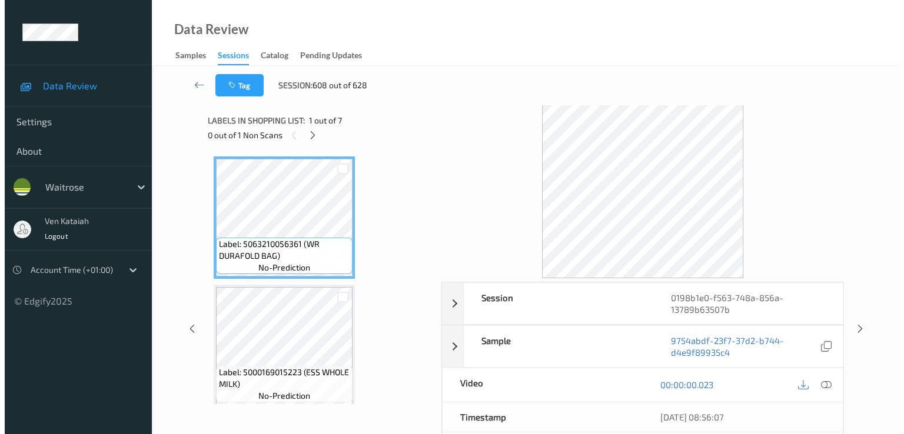
scroll to position [647, 0]
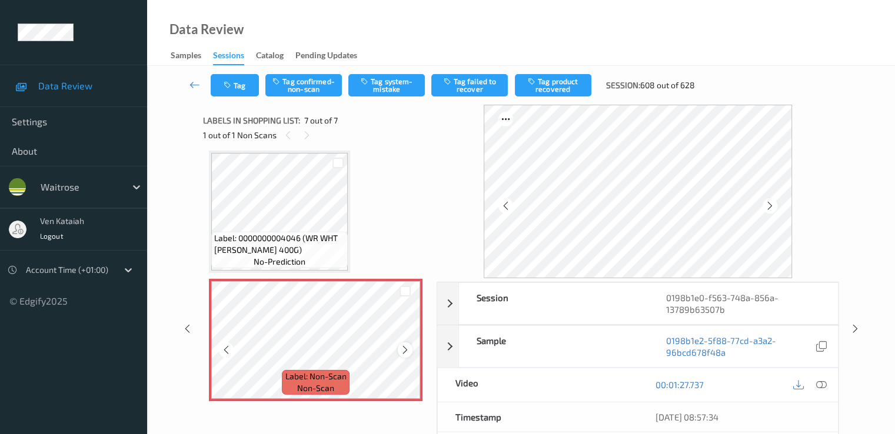
click at [404, 352] on icon at bounding box center [405, 350] width 10 height 11
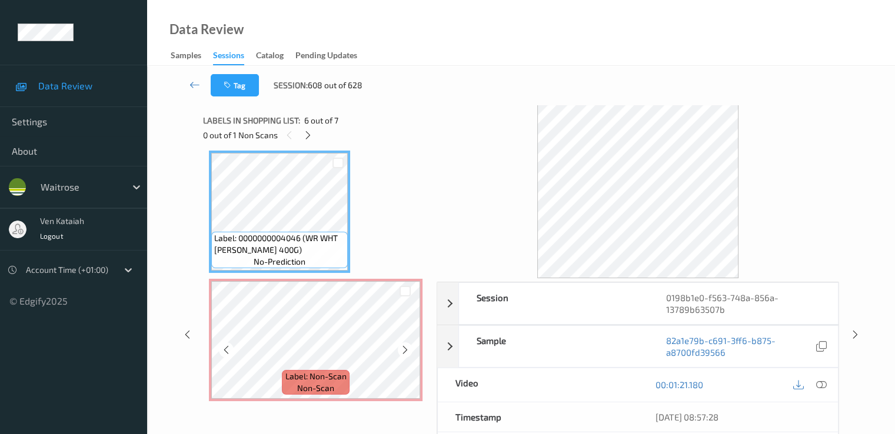
click at [305, 376] on span "Label: Non-Scan" at bounding box center [315, 377] width 61 height 12
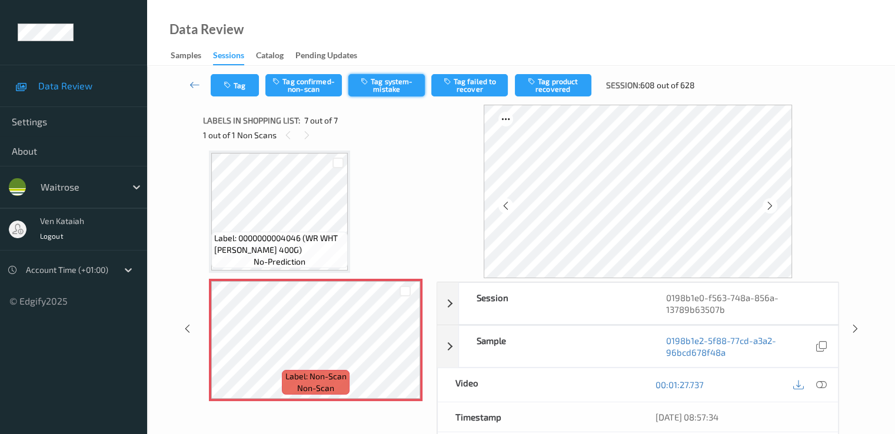
click at [386, 88] on button "Tag system-mistake" at bounding box center [386, 85] width 77 height 22
click at [227, 89] on icon "button" at bounding box center [229, 85] width 10 height 8
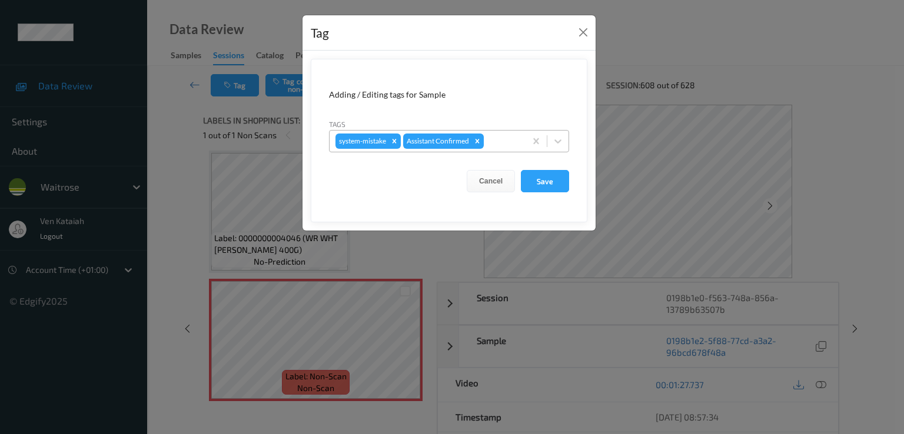
click at [499, 139] on div at bounding box center [503, 141] width 34 height 14
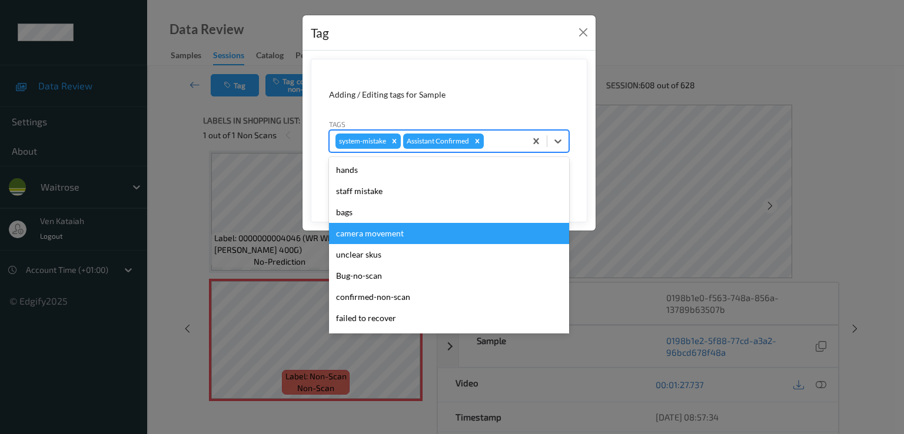
scroll to position [231, 0]
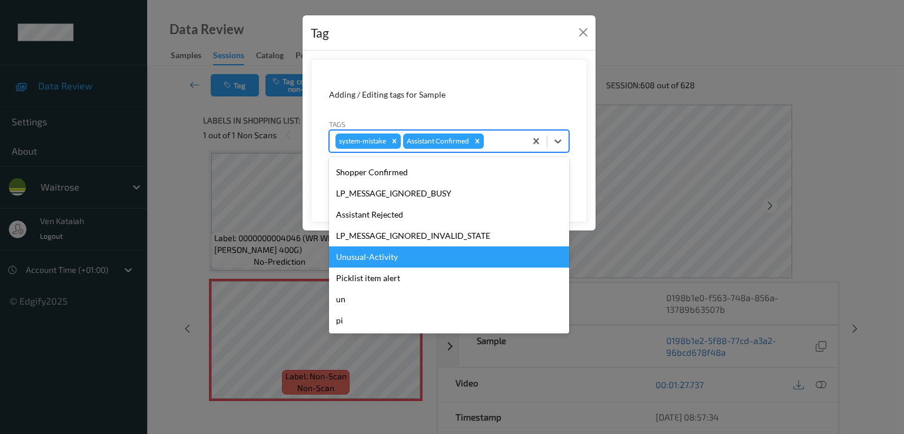
click at [388, 253] on div "Unusual-Activity" at bounding box center [449, 257] width 240 height 21
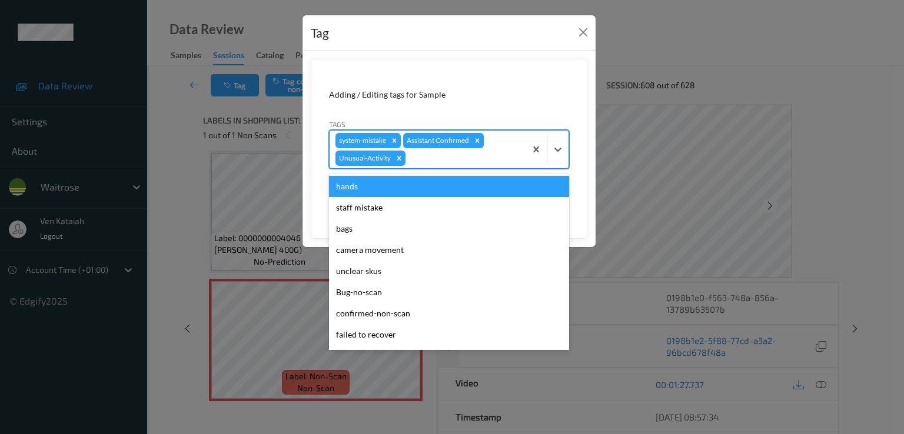
click at [496, 155] on div at bounding box center [464, 158] width 112 height 14
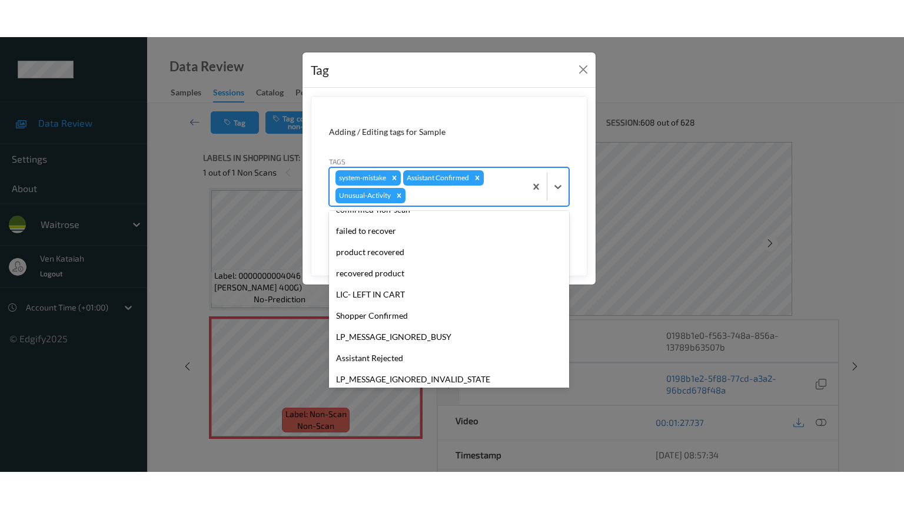
scroll to position [210, 0]
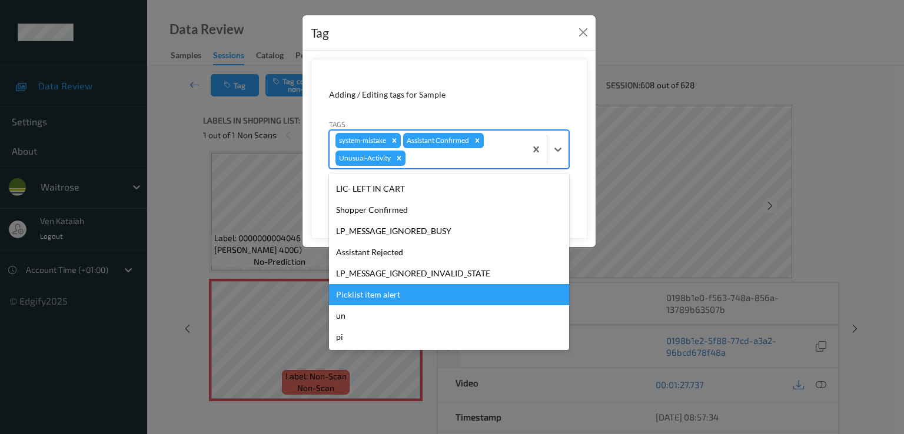
click at [373, 287] on div "Picklist item alert" at bounding box center [449, 294] width 240 height 21
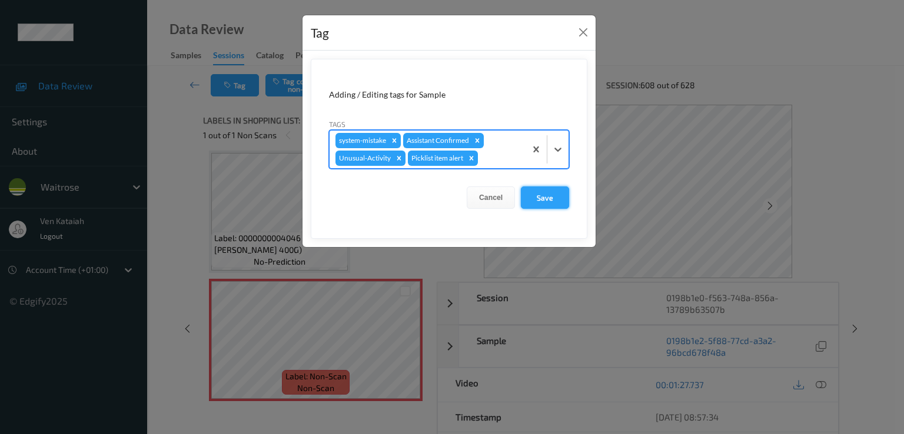
click at [538, 189] on button "Save" at bounding box center [545, 198] width 48 height 22
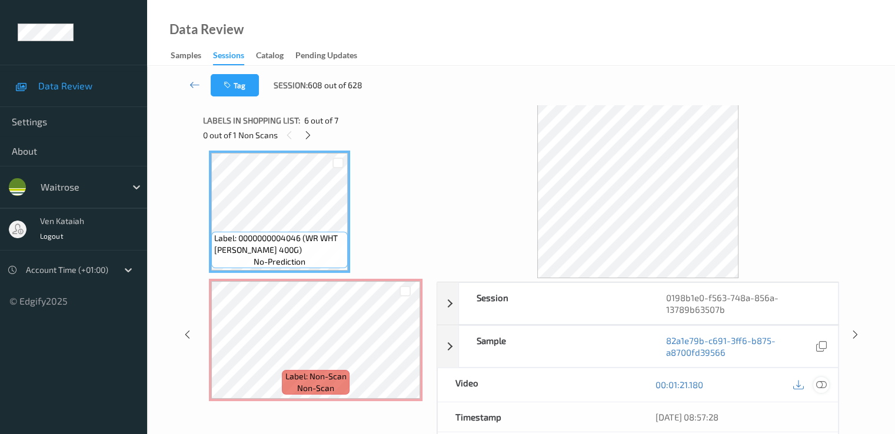
click at [610, 387] on icon at bounding box center [821, 385] width 11 height 11
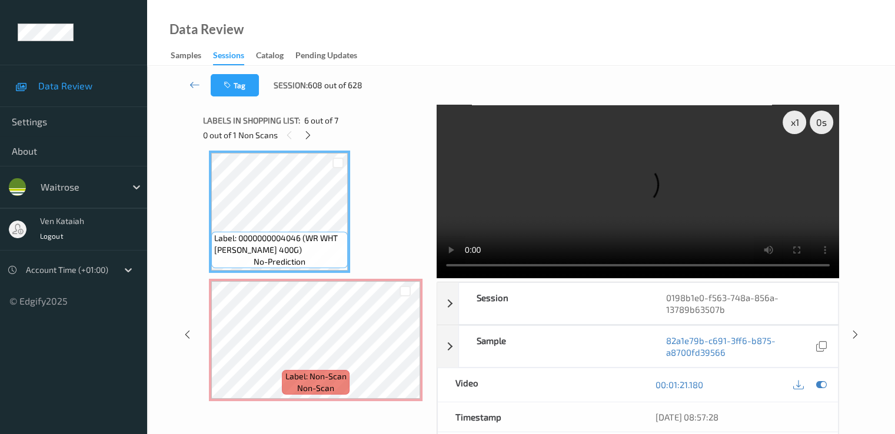
scroll to position [576, 0]
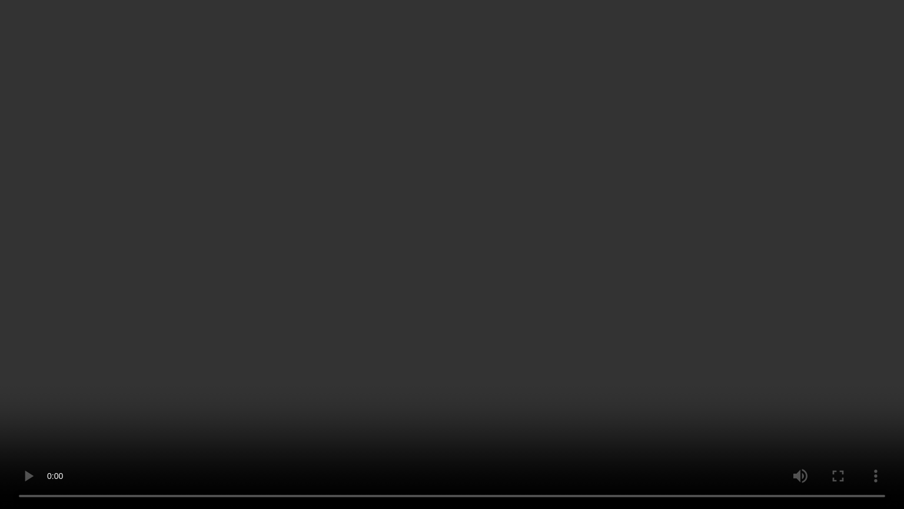
click at [414, 414] on video at bounding box center [452, 254] width 904 height 509
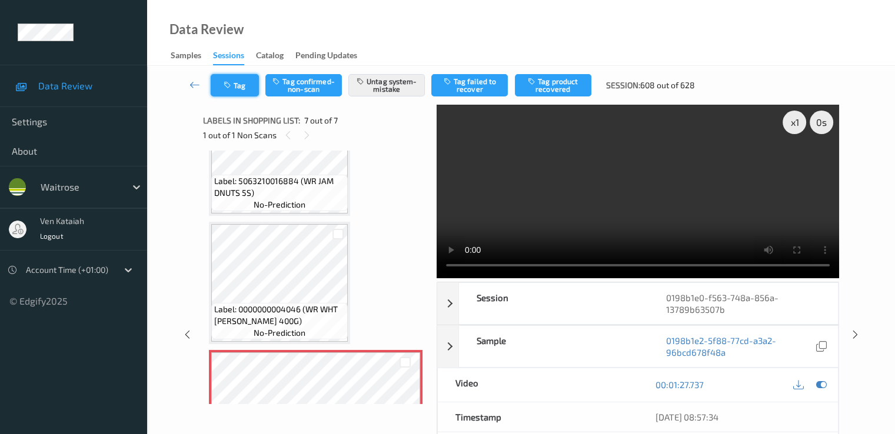
click at [229, 76] on button "Tag" at bounding box center [235, 85] width 48 height 22
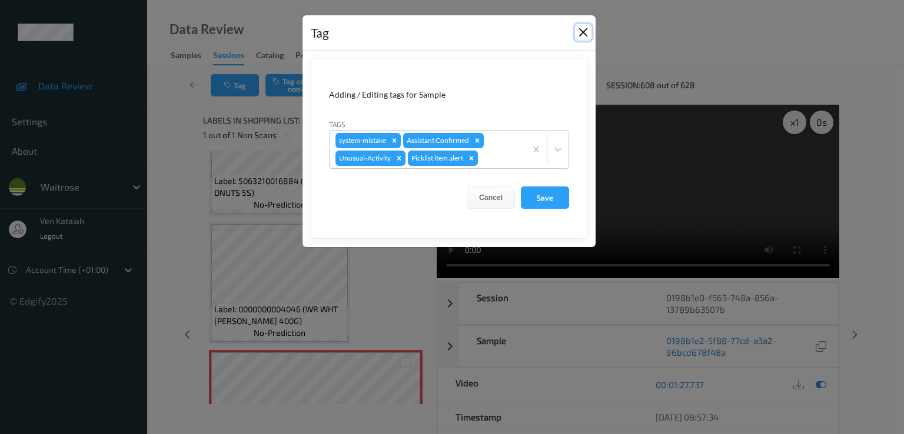
click at [586, 31] on button "Close" at bounding box center [583, 32] width 16 height 16
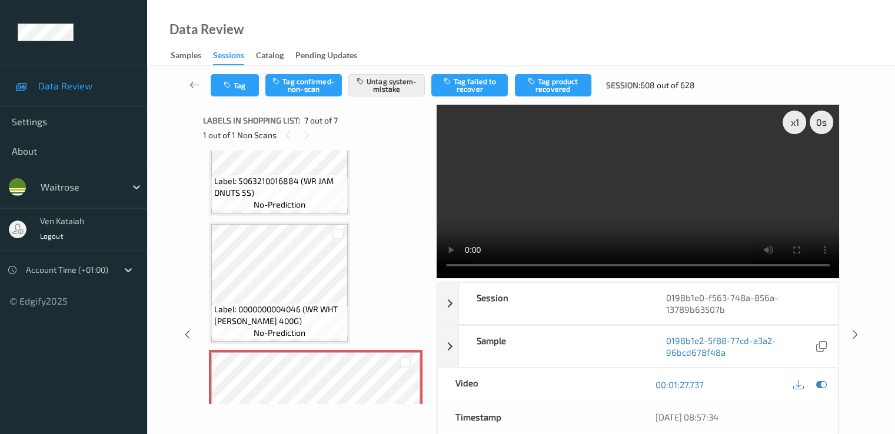
click at [190, 83] on icon at bounding box center [195, 85] width 11 height 12
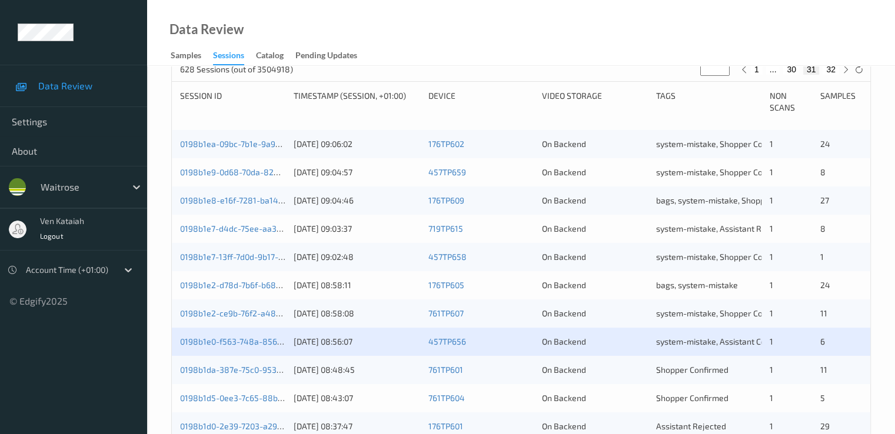
scroll to position [471, 0]
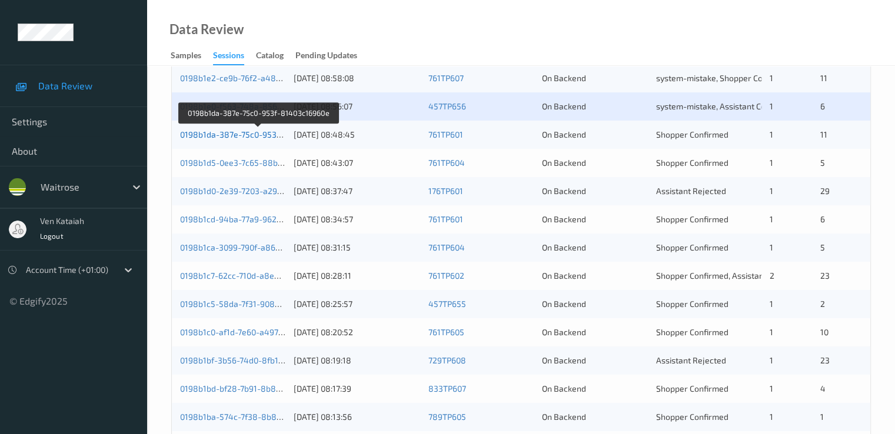
click at [241, 136] on link "0198b1da-387e-75c0-953f-81403c16960e" at bounding box center [259, 134] width 158 height 10
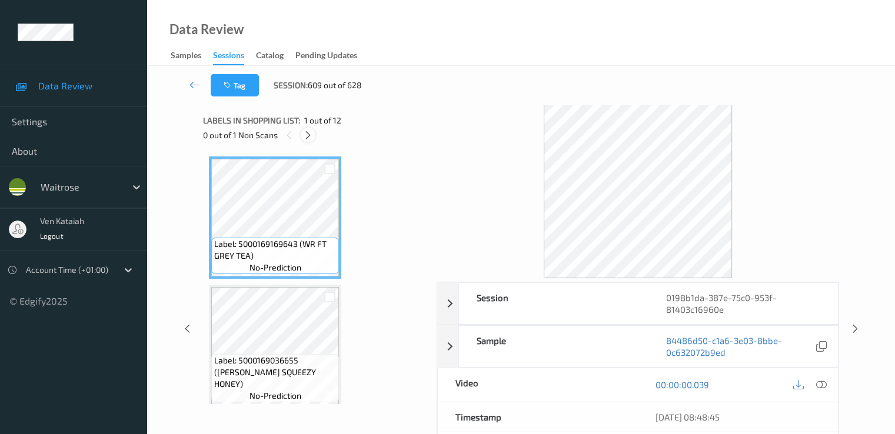
click at [305, 137] on icon at bounding box center [308, 135] width 10 height 11
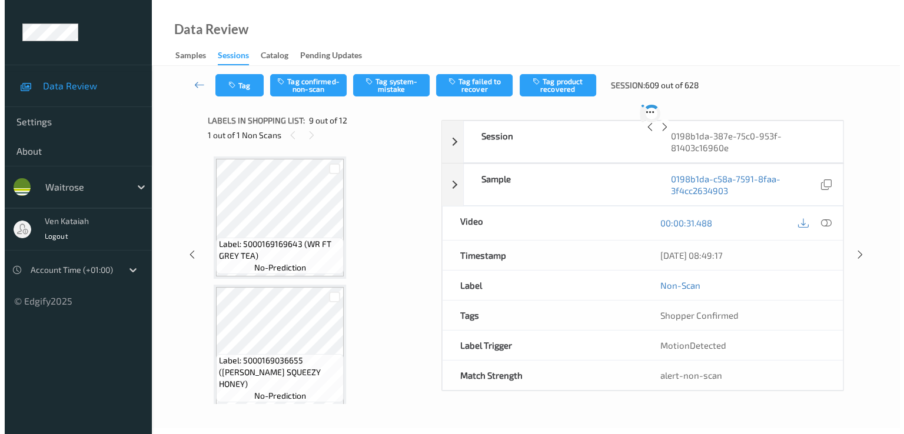
scroll to position [904, 0]
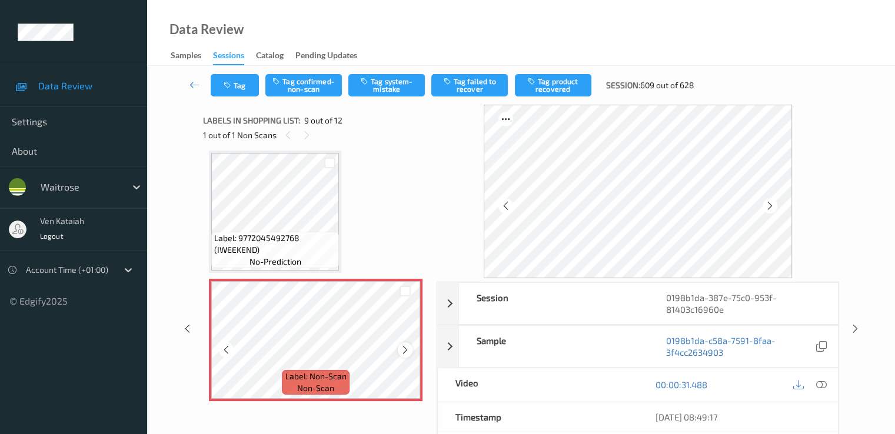
click at [407, 351] on icon at bounding box center [405, 350] width 10 height 11
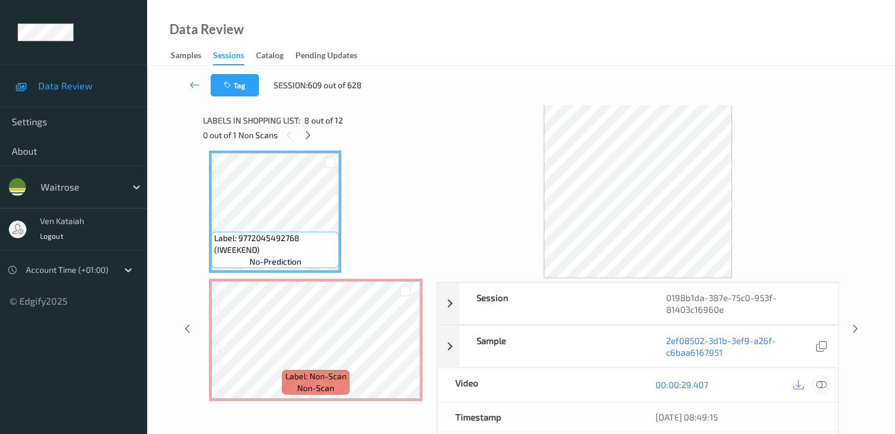
click at [610, 377] on div at bounding box center [821, 385] width 16 height 16
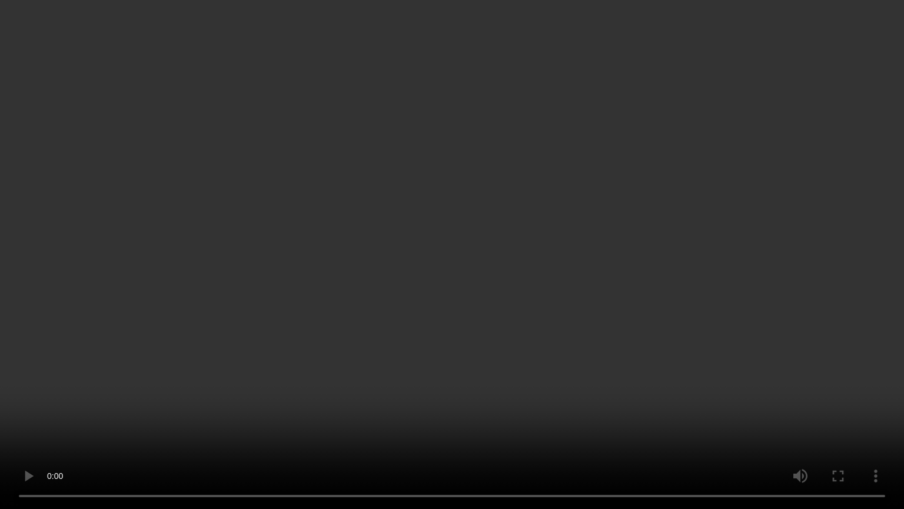
click at [240, 386] on video at bounding box center [452, 254] width 904 height 509
click at [450, 331] on video at bounding box center [452, 254] width 904 height 509
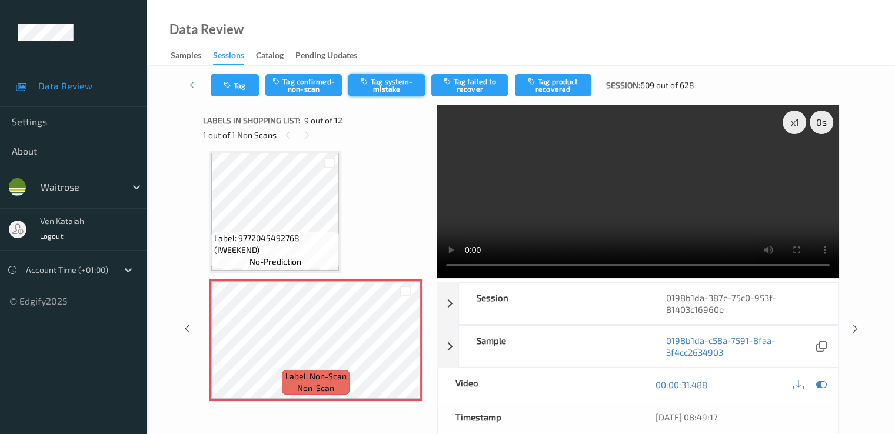
click at [393, 81] on button "Tag system-mistake" at bounding box center [386, 85] width 77 height 22
click at [237, 101] on div "Tag Tag confirmed-non-scan Untag system-mistake Tag failed to recover Tag produ…" at bounding box center [521, 85] width 700 height 39
click at [239, 100] on div "Tag Tag confirmed-non-scan Untag system-mistake Tag failed to recover Tag produ…" at bounding box center [521, 85] width 700 height 39
click at [241, 90] on button "Tag" at bounding box center [235, 85] width 48 height 22
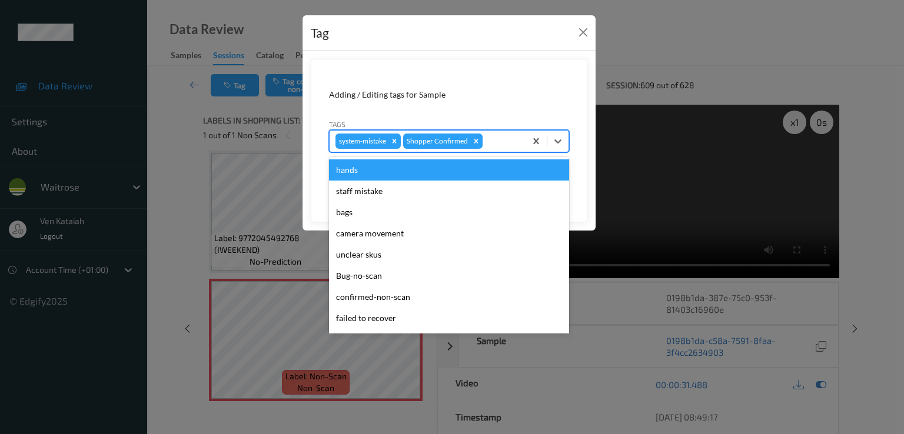
click at [519, 150] on div "system-mistake Shopper Confirmed" at bounding box center [428, 141] width 196 height 20
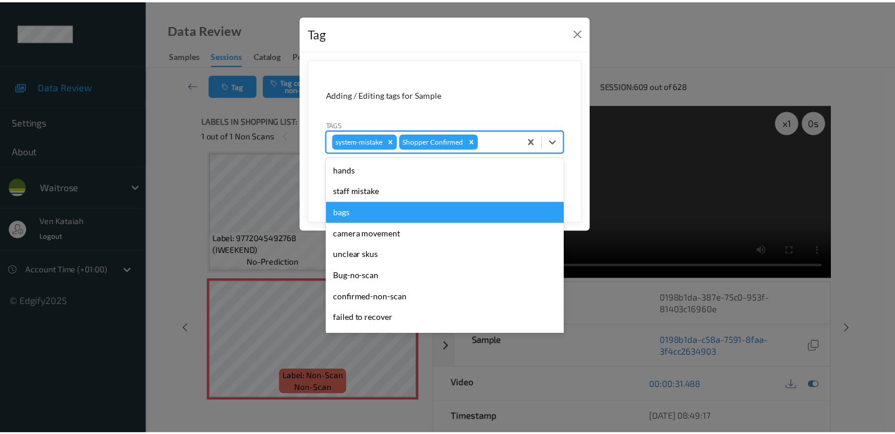
scroll to position [231, 0]
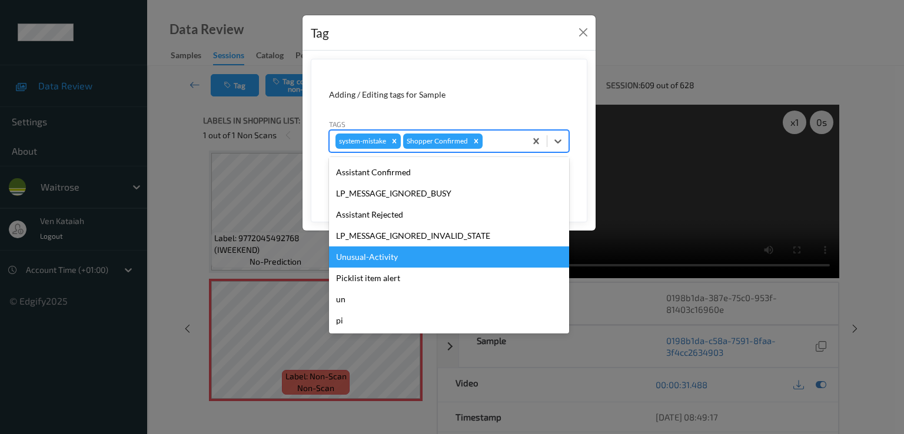
click at [391, 255] on div "Unusual-Activity" at bounding box center [449, 257] width 240 height 21
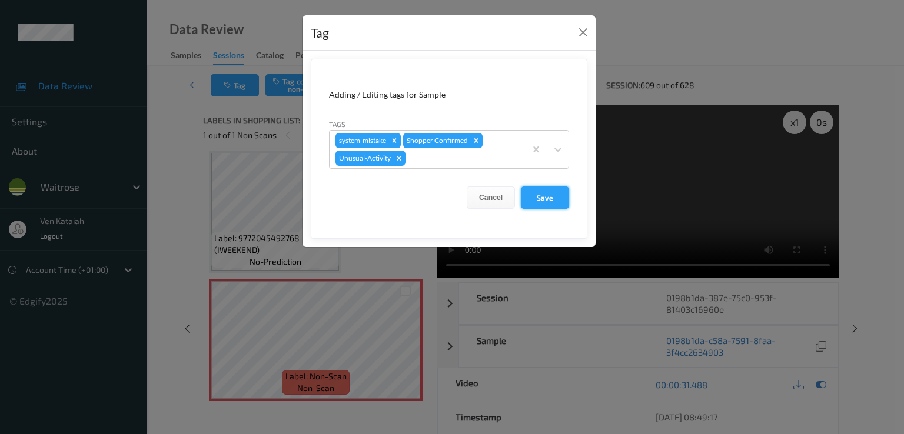
click at [534, 201] on button "Save" at bounding box center [545, 198] width 48 height 22
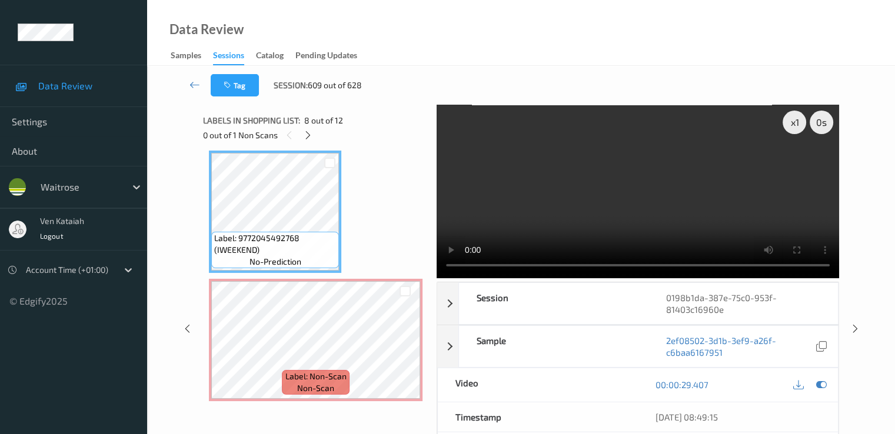
click at [191, 88] on icon at bounding box center [195, 85] width 11 height 12
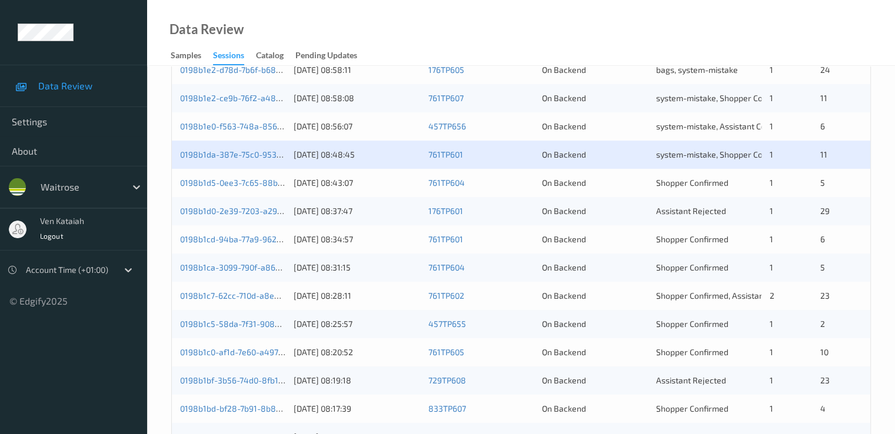
scroll to position [471, 0]
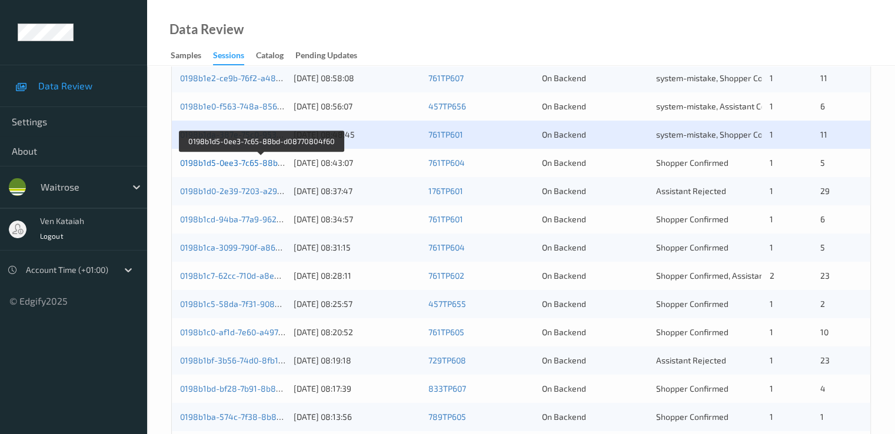
click at [267, 161] on link "0198b1d5-0ee3-7c65-88bd-d08770804f60" at bounding box center [260, 163] width 161 height 10
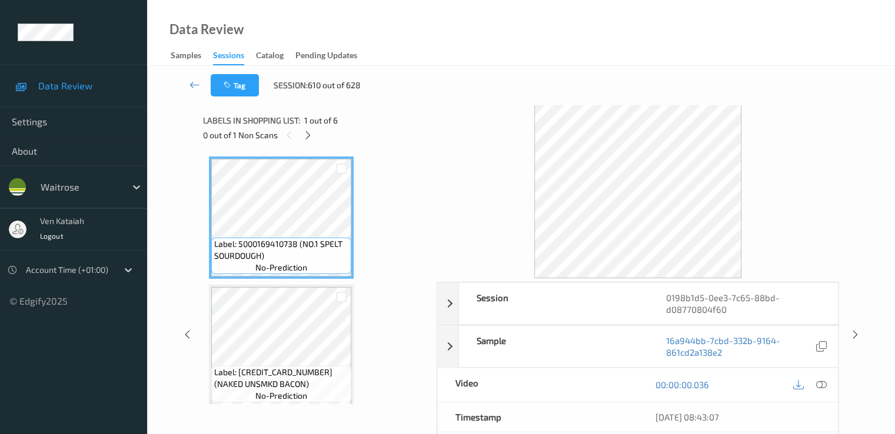
click at [316, 128] on div "0 out of 1 Non Scans" at bounding box center [315, 135] width 225 height 15
click at [313, 132] on icon at bounding box center [308, 135] width 10 height 11
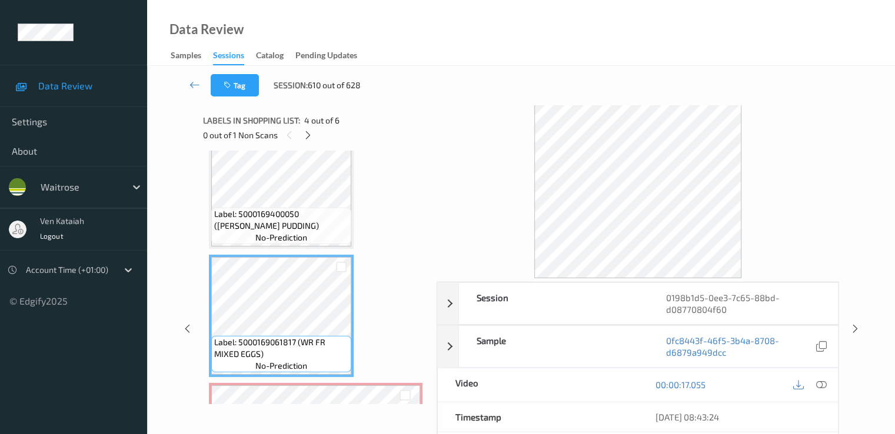
scroll to position [169, 0]
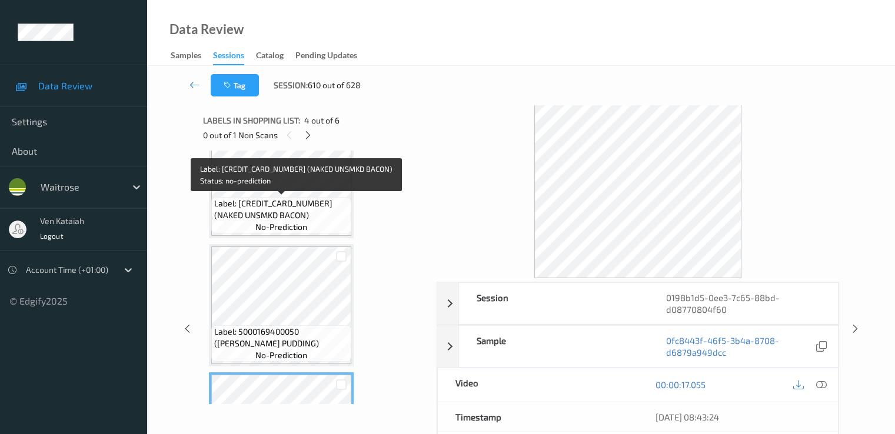
click at [289, 207] on span "Label: 5060055251234 (NAKED UNSMKD BACON)" at bounding box center [281, 210] width 134 height 24
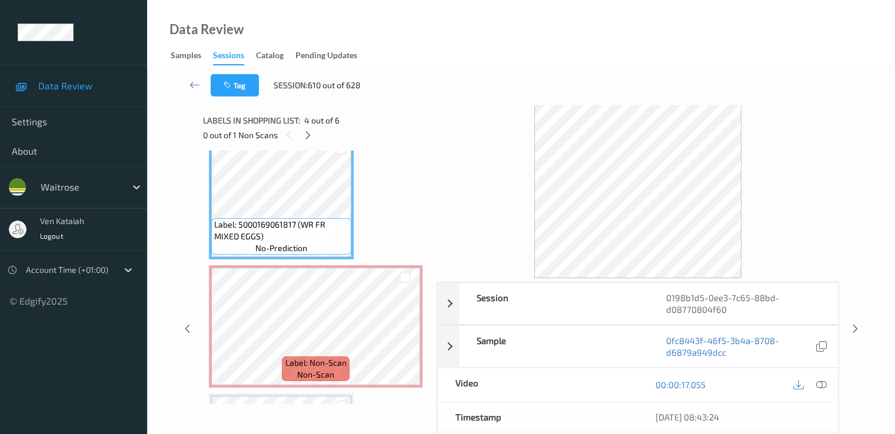
scroll to position [287, 0]
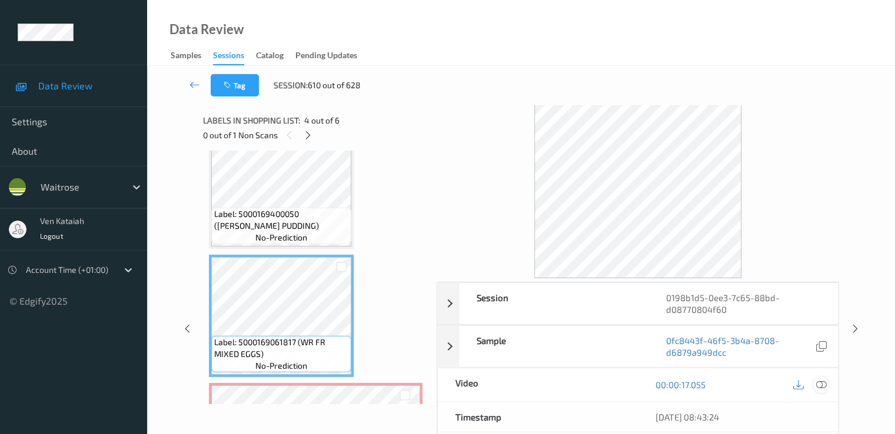
click at [610, 384] on icon at bounding box center [821, 385] width 11 height 11
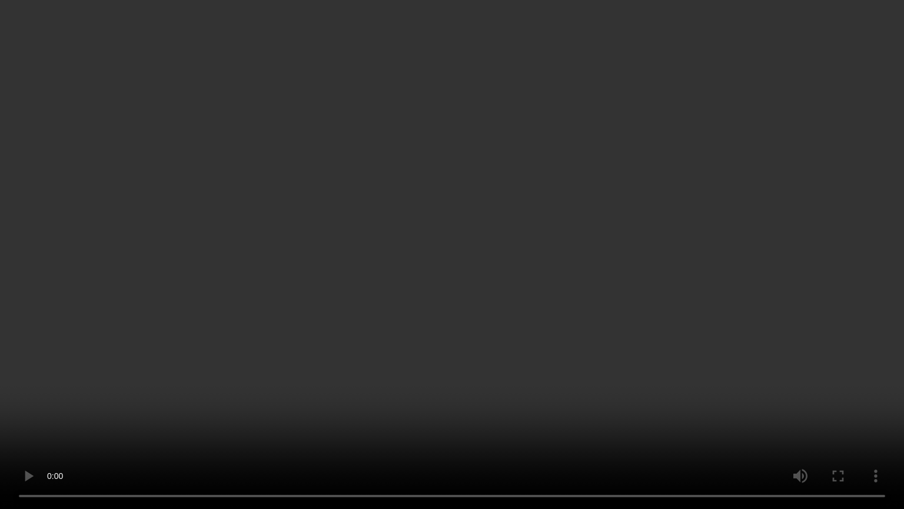
click at [196, 334] on video at bounding box center [452, 254] width 904 height 509
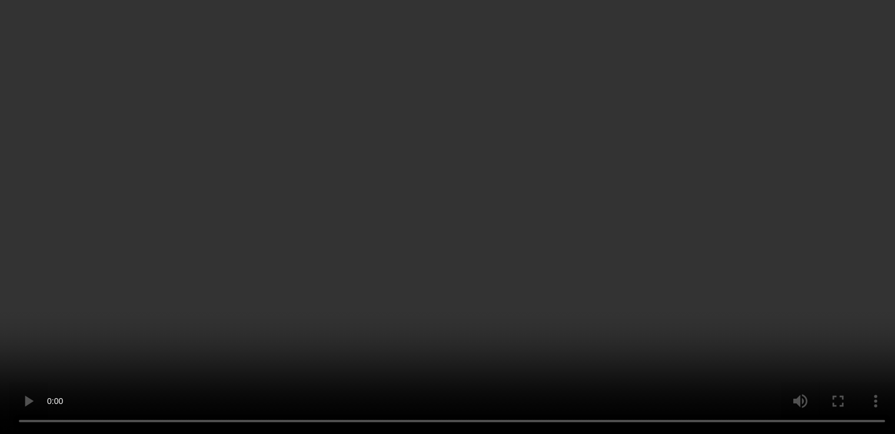
scroll to position [404, 0]
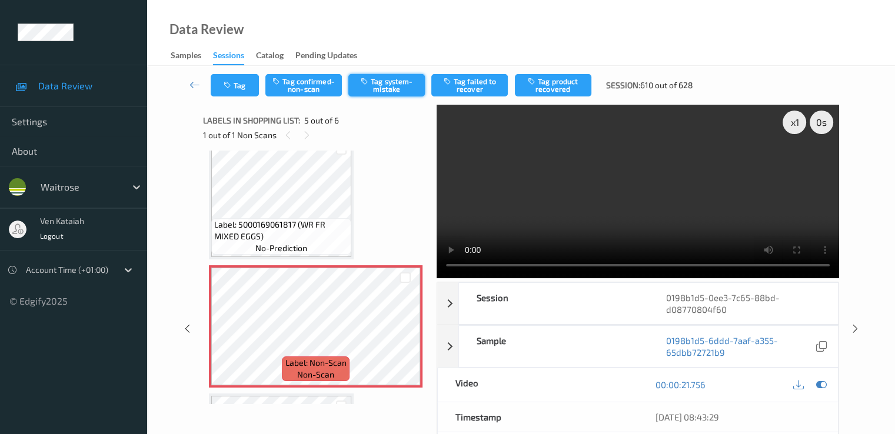
click at [383, 79] on button "Tag system-mistake" at bounding box center [386, 85] width 77 height 22
click at [197, 84] on icon at bounding box center [195, 85] width 11 height 12
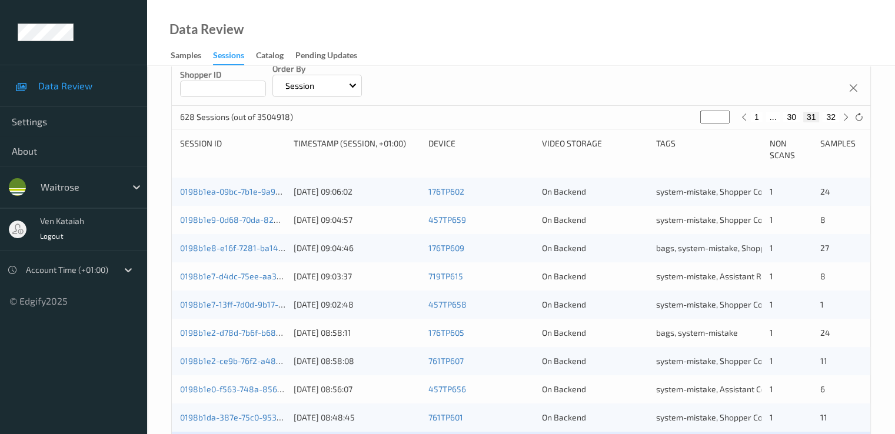
scroll to position [353, 0]
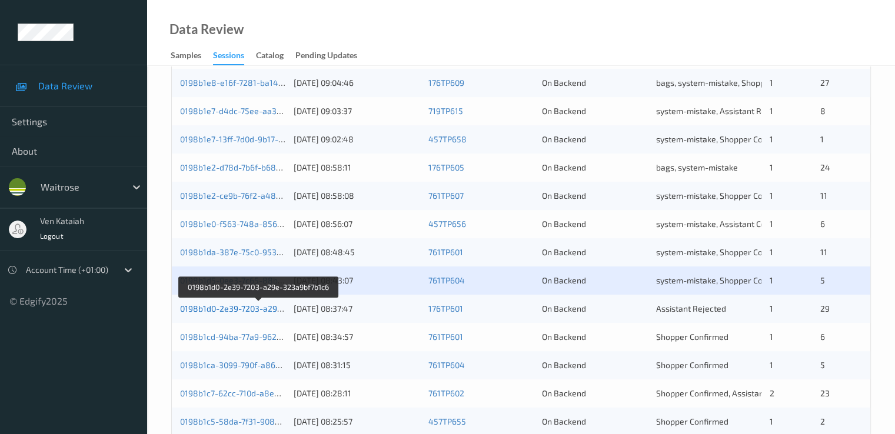
click at [247, 306] on link "0198b1d0-2e39-7203-a29e-323a9bf7b1c6" at bounding box center [259, 309] width 158 height 10
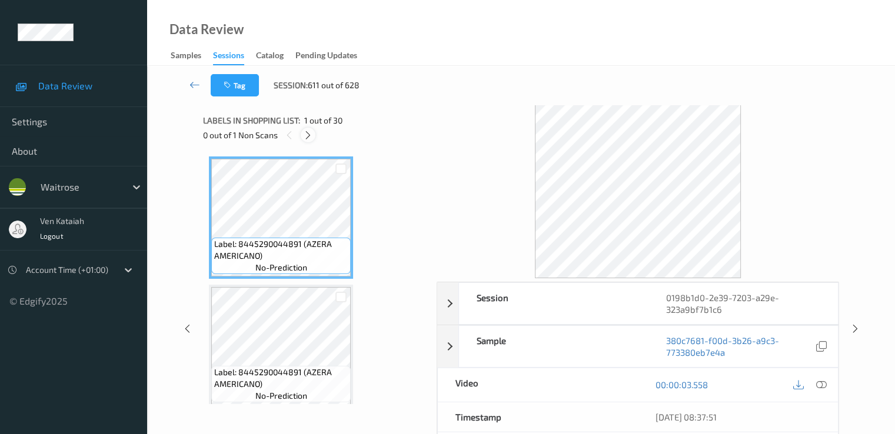
click at [312, 137] on icon at bounding box center [308, 135] width 10 height 11
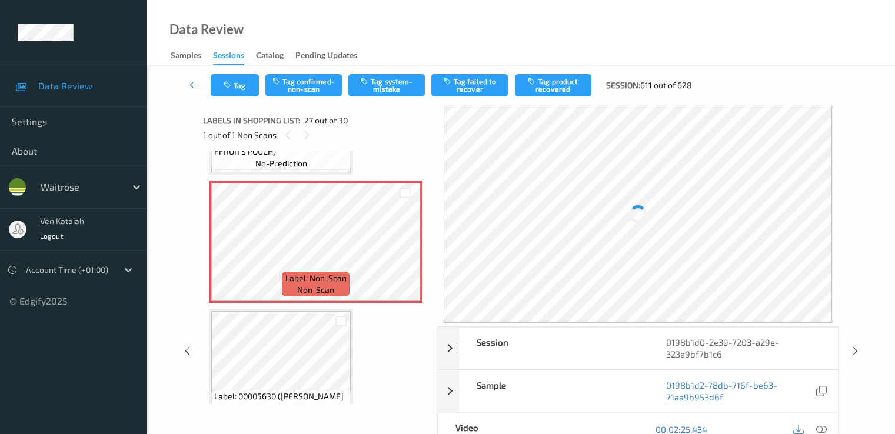
scroll to position [3331, 0]
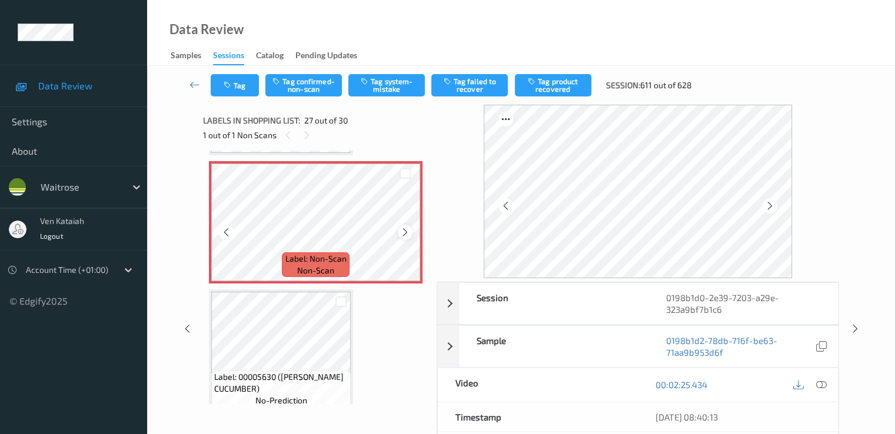
click at [404, 228] on icon at bounding box center [405, 232] width 10 height 11
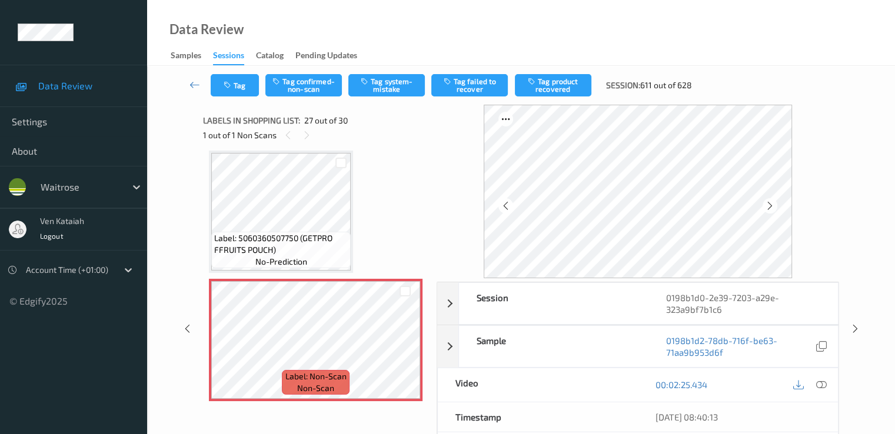
click at [308, 256] on div "Label: 5060360507750 (GETPRO FFRUITS POUCH) no-prediction" at bounding box center [280, 250] width 139 height 36
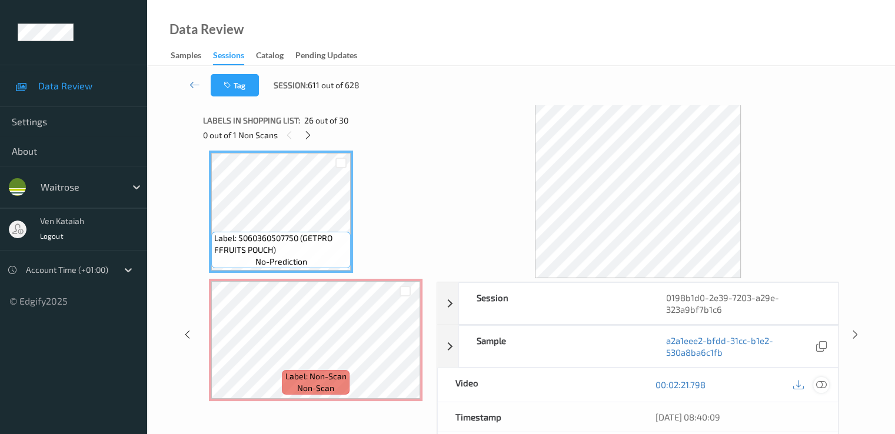
click at [610, 382] on icon at bounding box center [821, 385] width 11 height 11
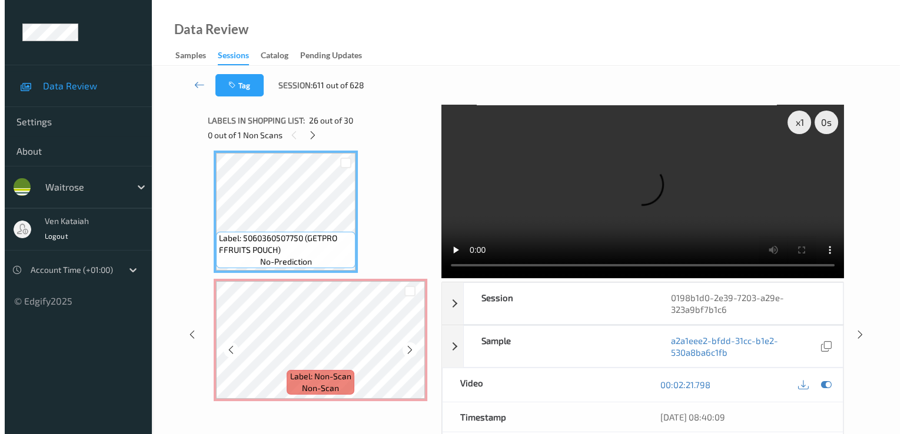
scroll to position [3331, 0]
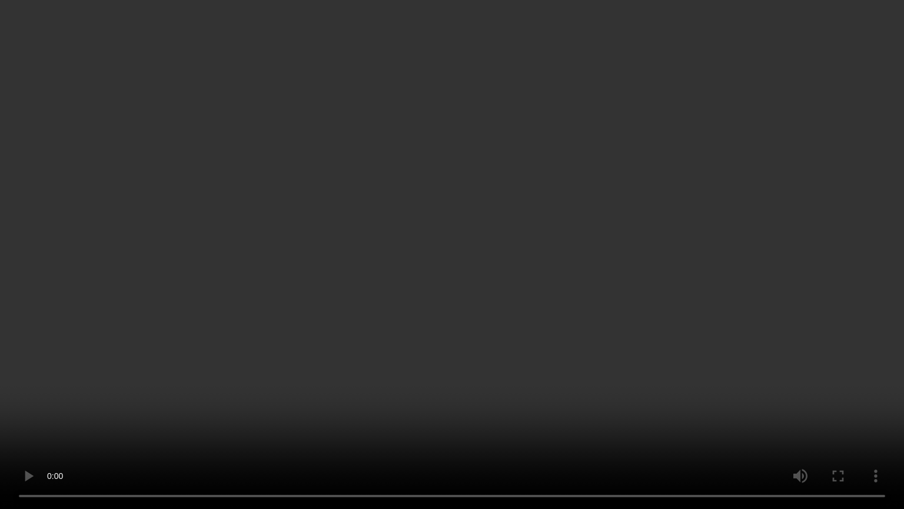
click at [529, 364] on video at bounding box center [452, 254] width 904 height 509
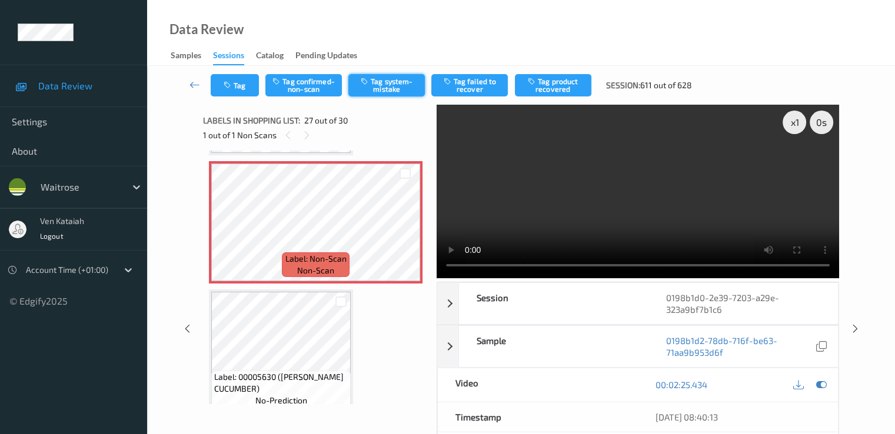
click at [379, 87] on button "Tag system-mistake" at bounding box center [386, 85] width 77 height 22
click at [238, 88] on button "Tag" at bounding box center [235, 85] width 48 height 22
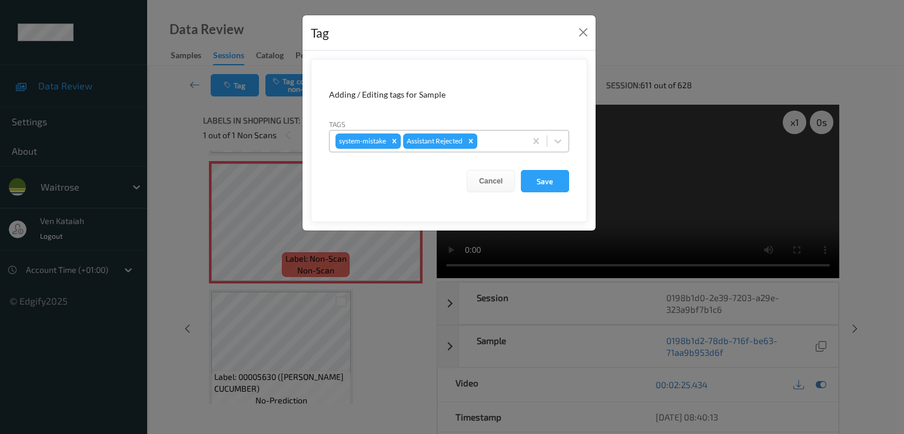
click at [499, 135] on div at bounding box center [500, 141] width 40 height 14
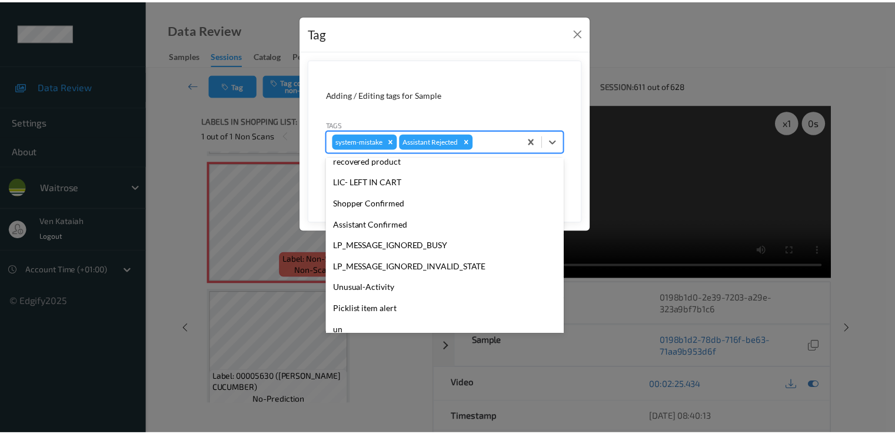
scroll to position [231, 0]
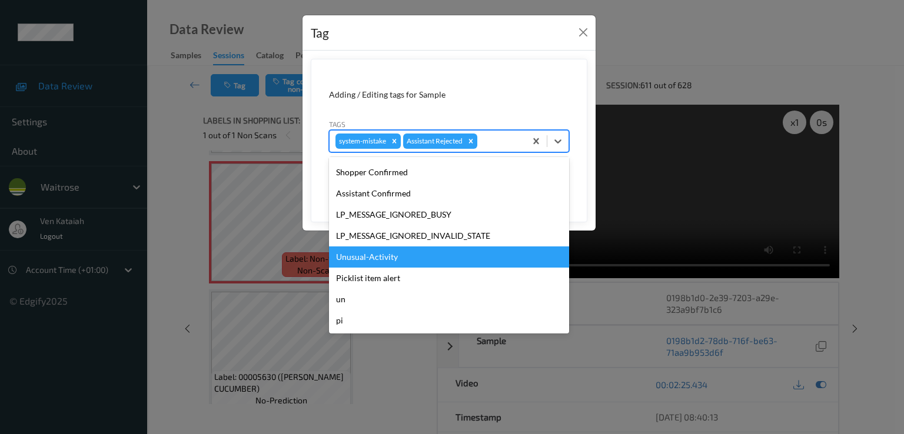
click at [373, 256] on div "Unusual-Activity" at bounding box center [449, 257] width 240 height 21
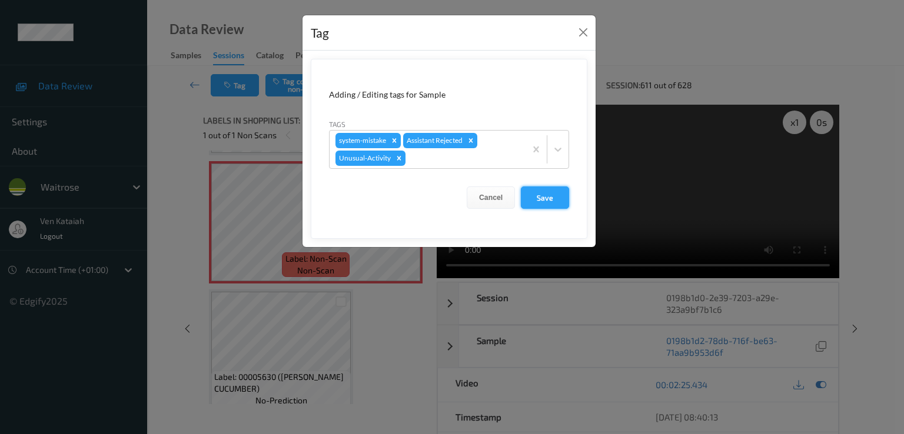
click at [534, 197] on button "Save" at bounding box center [545, 198] width 48 height 22
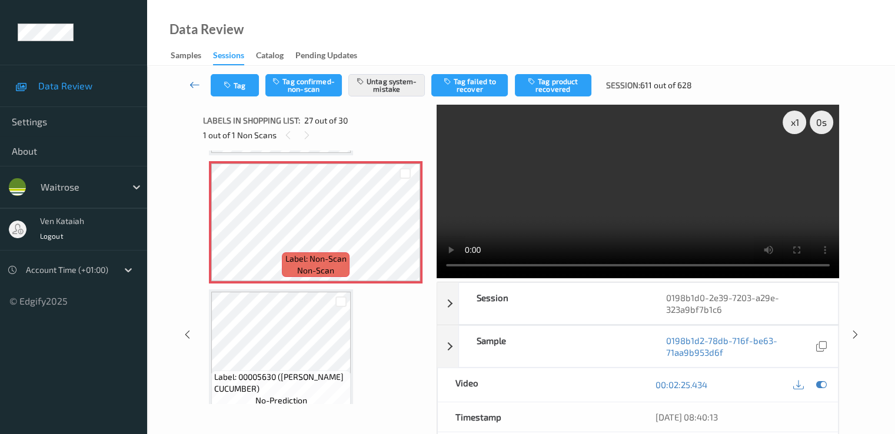
click at [196, 83] on icon at bounding box center [195, 85] width 11 height 12
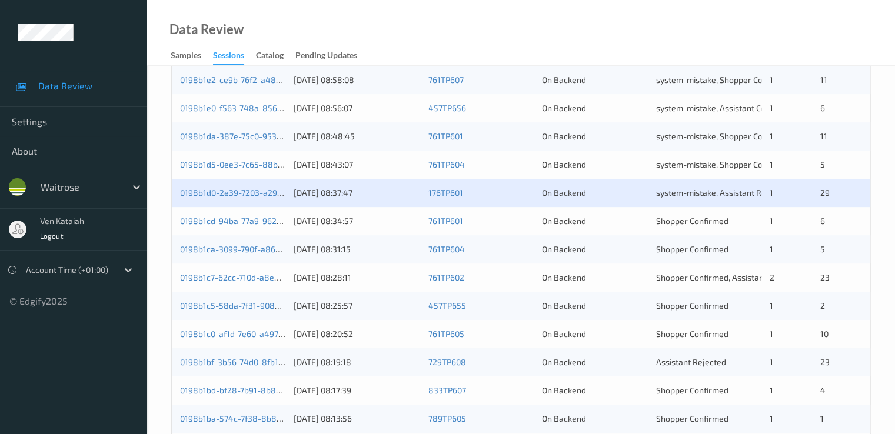
scroll to position [544, 0]
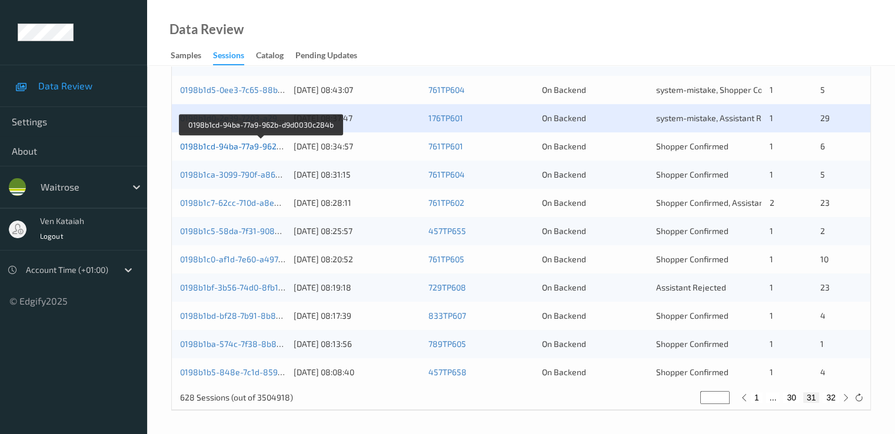
click at [252, 149] on link "0198b1cd-94ba-77a9-962b-d9d0030c284b" at bounding box center [261, 146] width 162 height 10
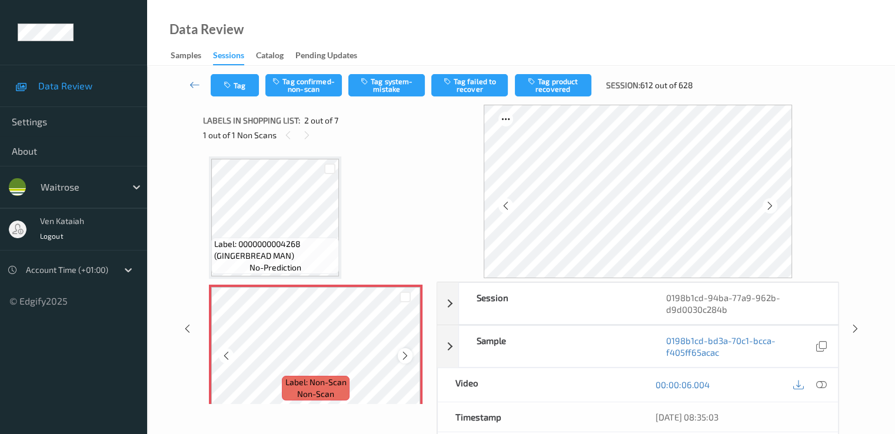
click at [409, 358] on icon at bounding box center [405, 356] width 10 height 11
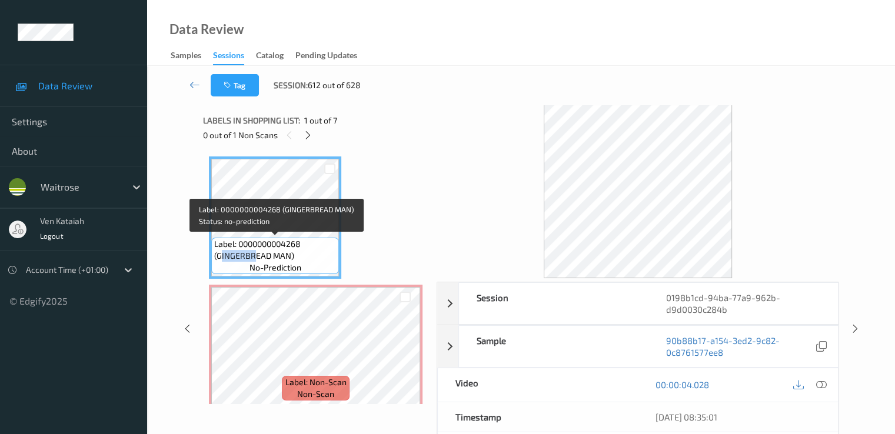
drag, startPoint x: 219, startPoint y: 255, endPoint x: 254, endPoint y: 255, distance: 35.3
click at [254, 255] on span "Label: 0000000004268 (GINGERBREAD MAN)" at bounding box center [275, 250] width 122 height 24
drag, startPoint x: 218, startPoint y: 253, endPoint x: 290, endPoint y: 259, distance: 72.1
click at [290, 260] on span "Label: 0000000004268 (GINGERBREAD MAN)" at bounding box center [275, 250] width 122 height 24
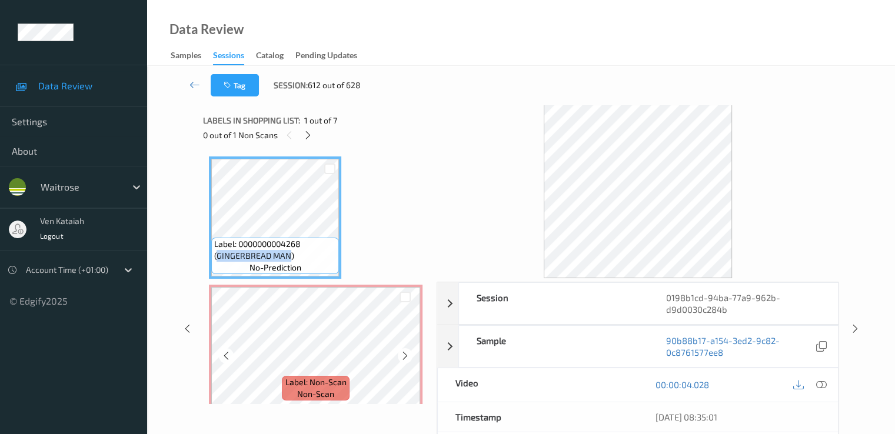
copy span "GINGERBREAD MAN"
click at [610, 384] on icon at bounding box center [821, 385] width 11 height 11
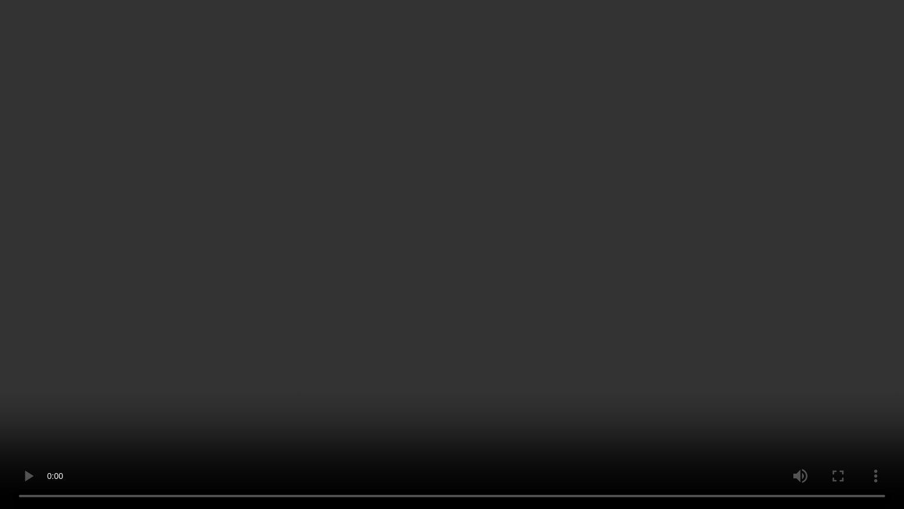
click at [250, 388] on video at bounding box center [452, 254] width 904 height 509
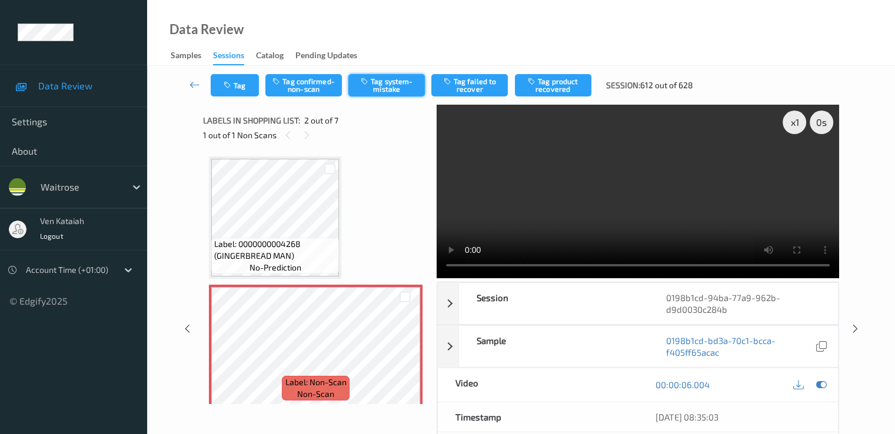
click at [377, 84] on button "Tag system-mistake" at bounding box center [386, 85] width 77 height 22
click at [225, 85] on icon "button" at bounding box center [229, 85] width 10 height 8
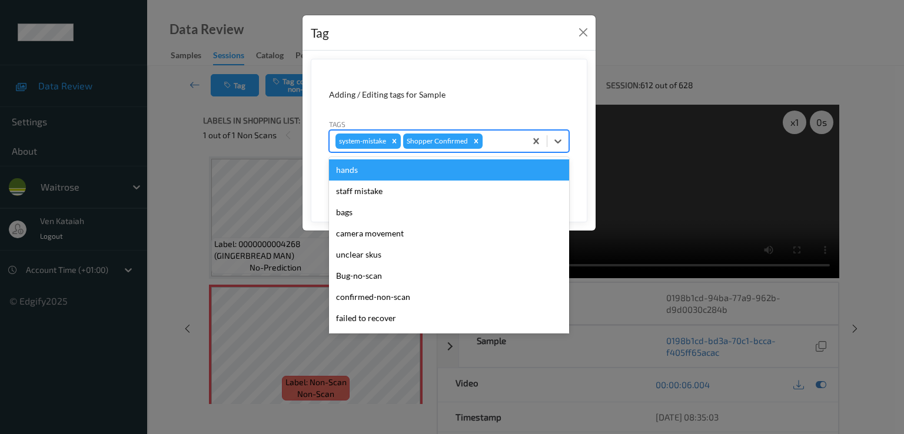
click at [490, 142] on div at bounding box center [502, 141] width 35 height 14
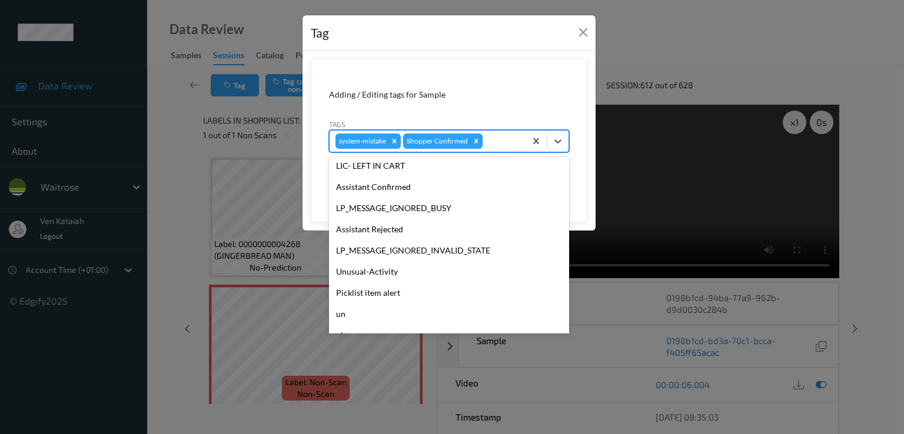
scroll to position [231, 0]
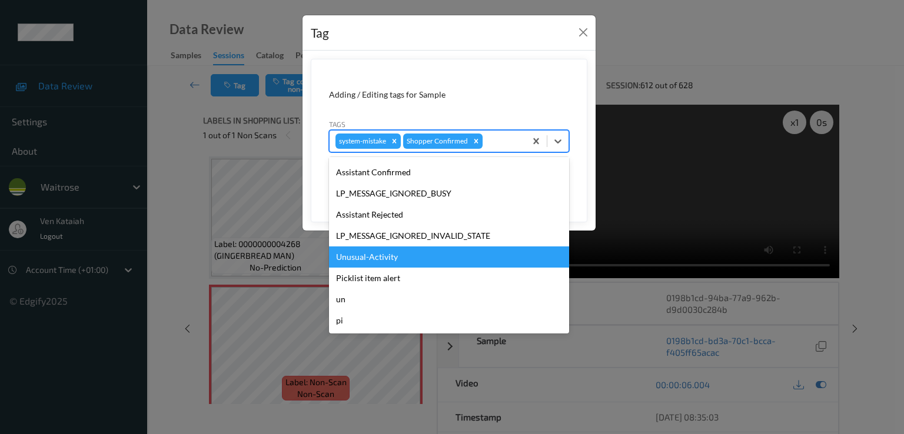
click at [393, 248] on div "Unusual-Activity" at bounding box center [449, 257] width 240 height 21
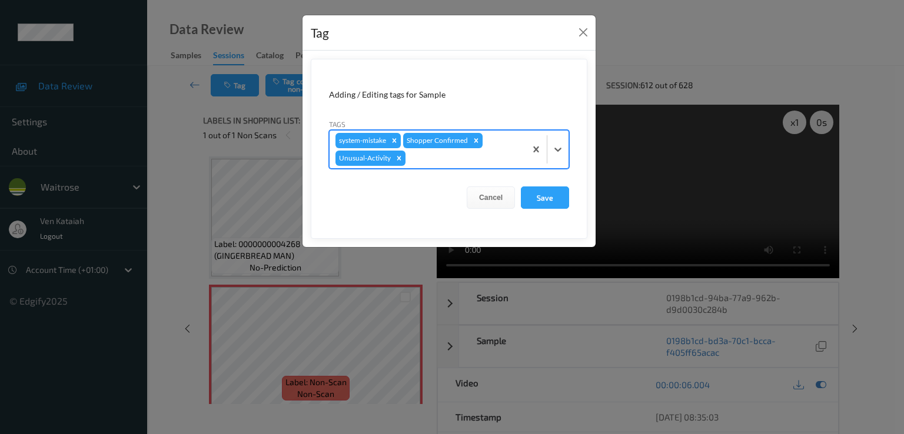
click at [484, 163] on div at bounding box center [464, 158] width 112 height 14
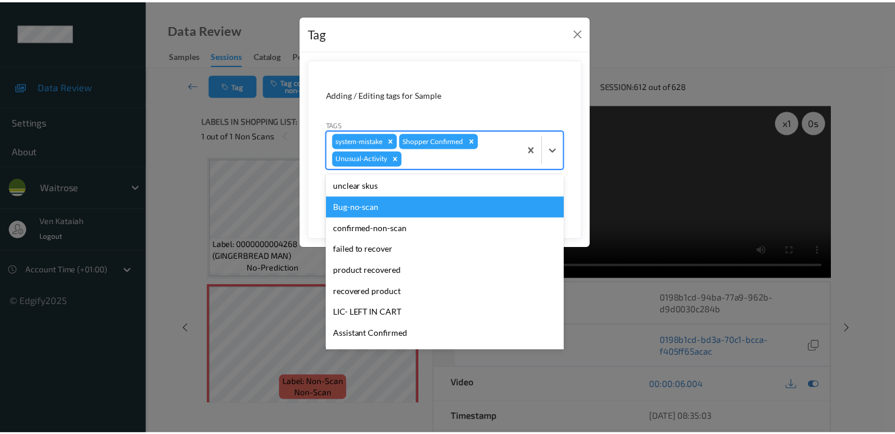
scroll to position [210, 0]
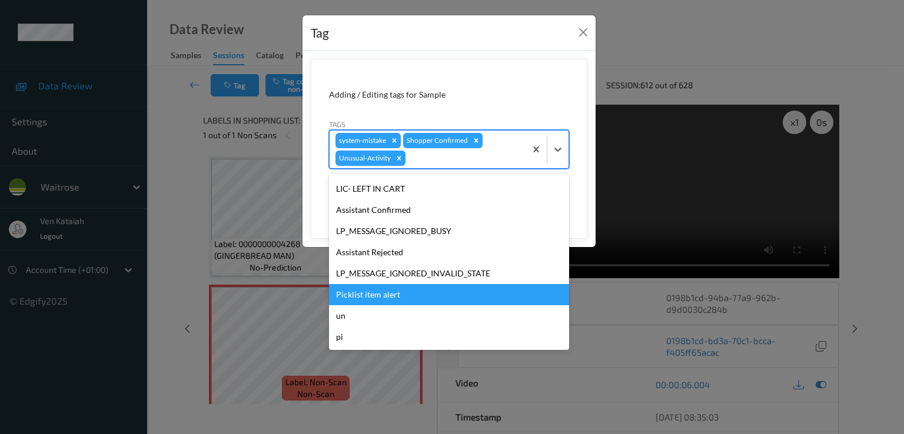
click at [381, 290] on div "Picklist item alert" at bounding box center [449, 294] width 240 height 21
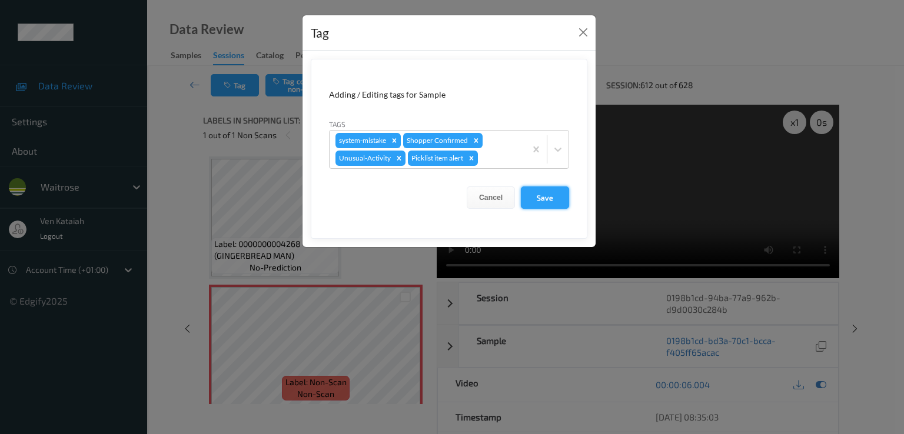
click at [532, 192] on button "Save" at bounding box center [545, 198] width 48 height 22
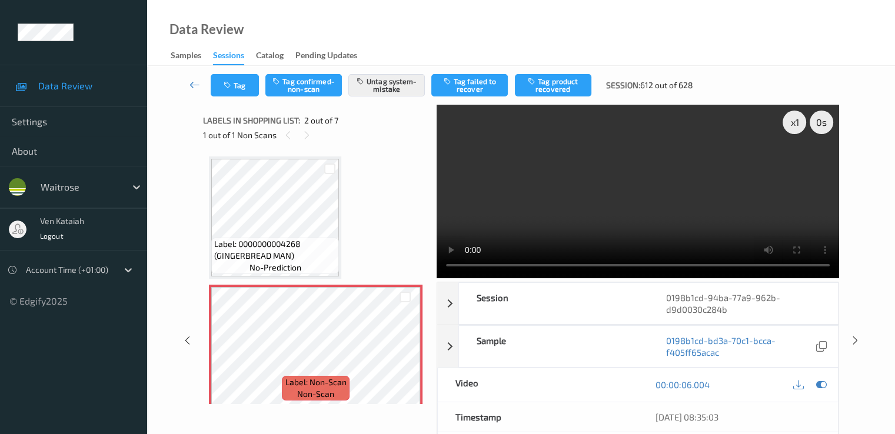
click at [195, 81] on icon at bounding box center [195, 85] width 11 height 12
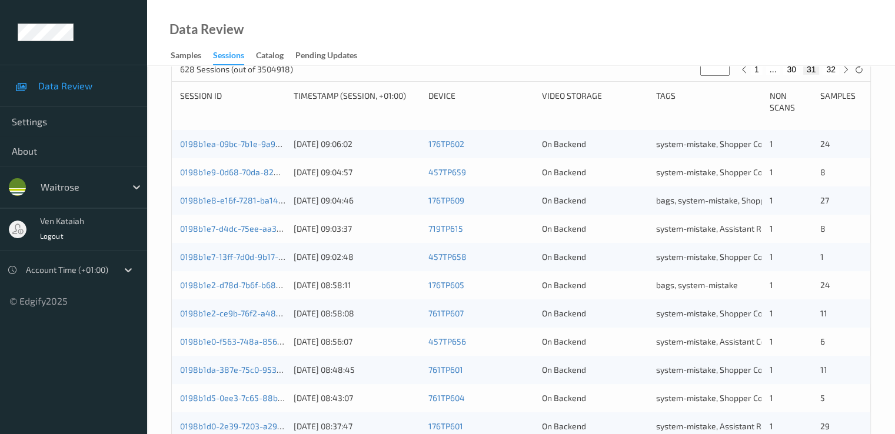
scroll to position [471, 0]
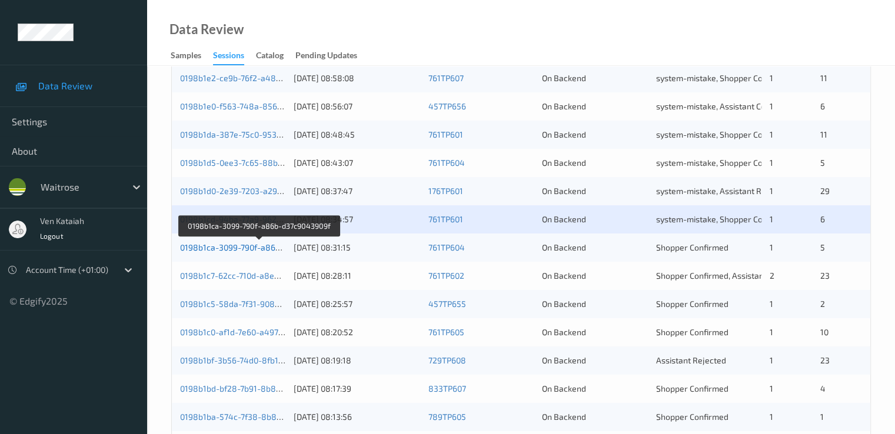
click at [243, 243] on link "0198b1ca-3099-790f-a86b-d37c9043909f" at bounding box center [259, 248] width 158 height 10
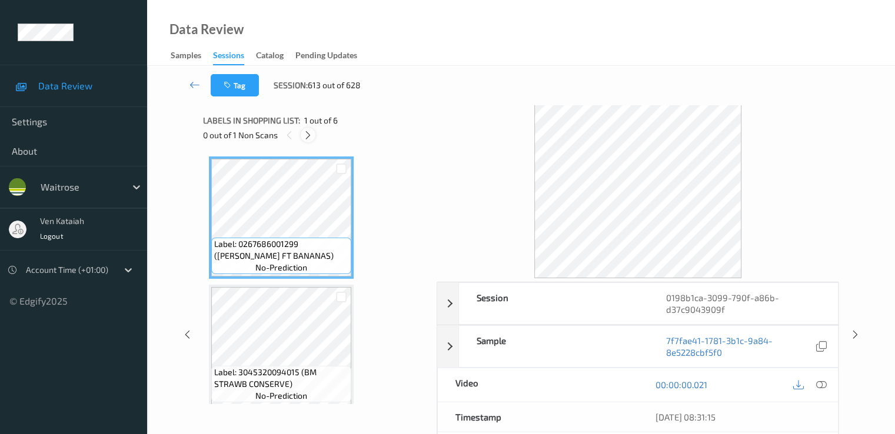
click at [303, 134] on icon at bounding box center [308, 135] width 10 height 11
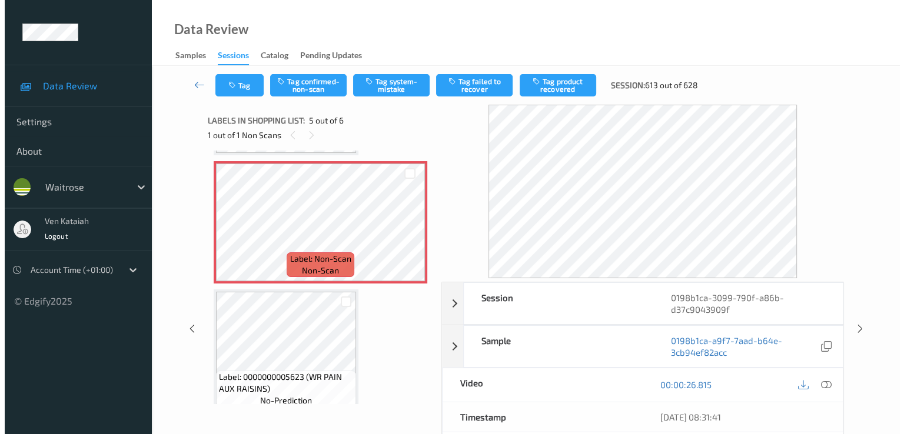
scroll to position [391, 0]
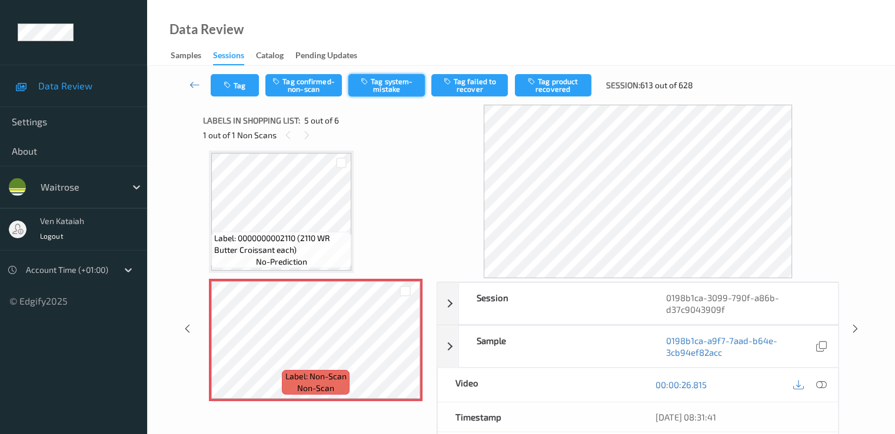
click at [384, 90] on button "Tag system-mistake" at bounding box center [386, 85] width 77 height 22
click at [241, 88] on button "Tag" at bounding box center [235, 85] width 48 height 22
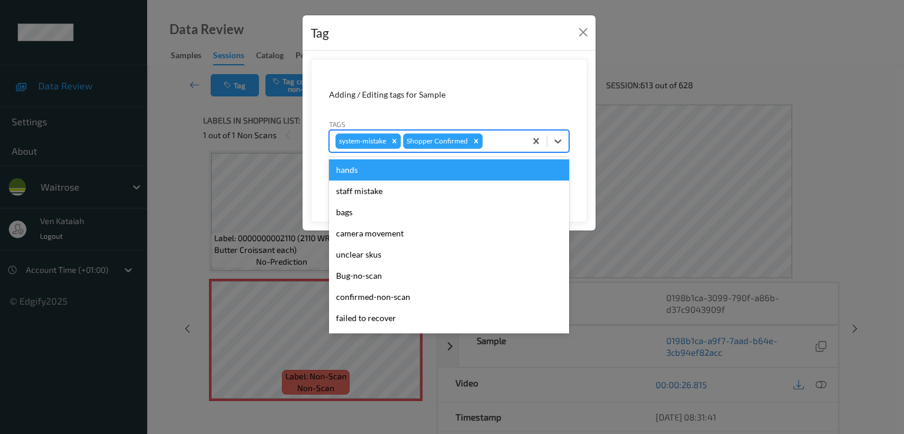
click at [513, 150] on div "system-mistake Shopper Confirmed" at bounding box center [428, 141] width 196 height 20
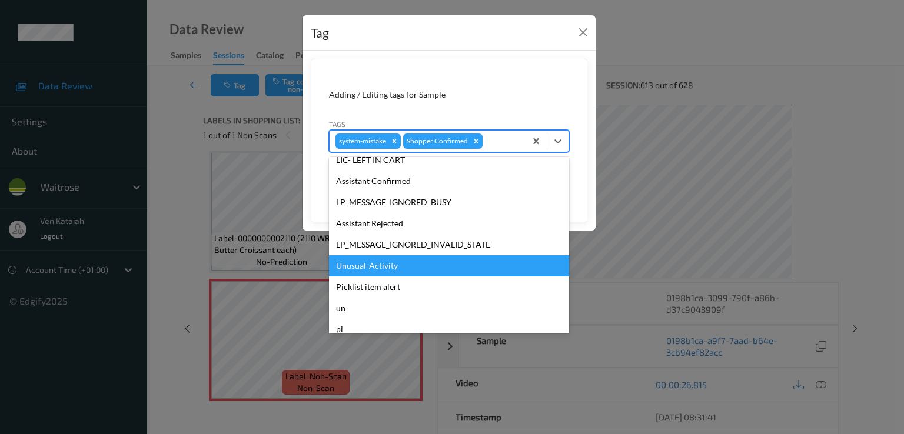
scroll to position [231, 0]
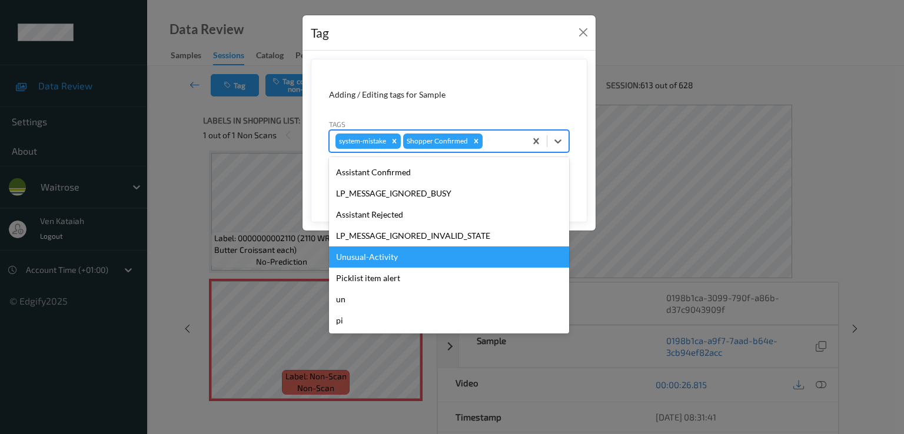
click at [371, 253] on div "Unusual-Activity" at bounding box center [449, 257] width 240 height 21
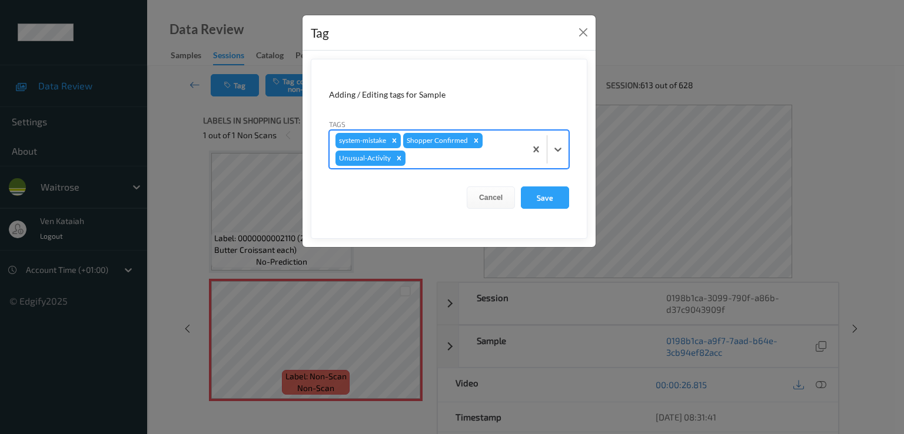
click at [496, 158] on div at bounding box center [464, 158] width 112 height 14
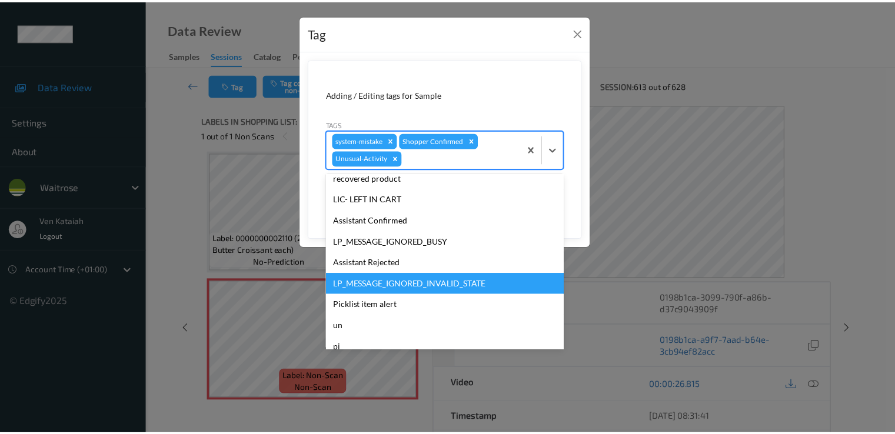
scroll to position [210, 0]
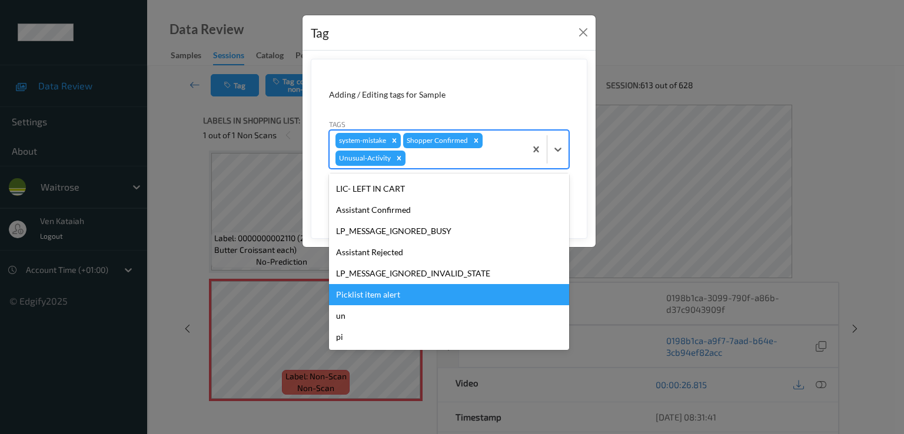
click at [384, 288] on div "Picklist item alert" at bounding box center [449, 294] width 240 height 21
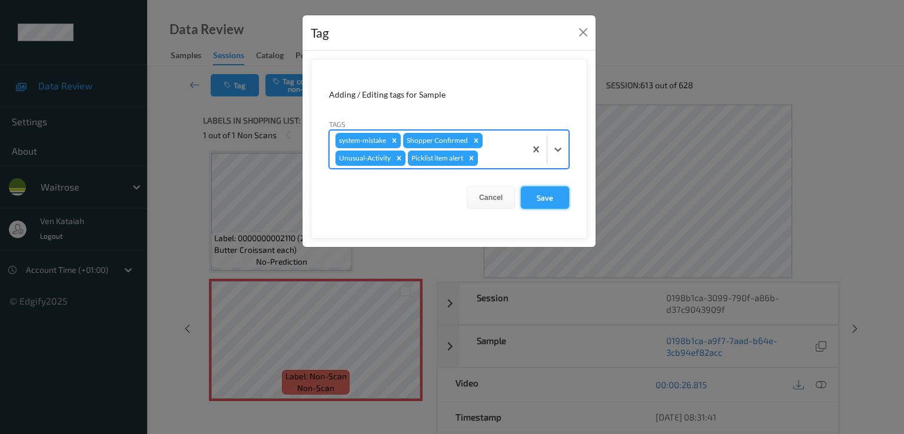
click at [548, 197] on button "Save" at bounding box center [545, 198] width 48 height 22
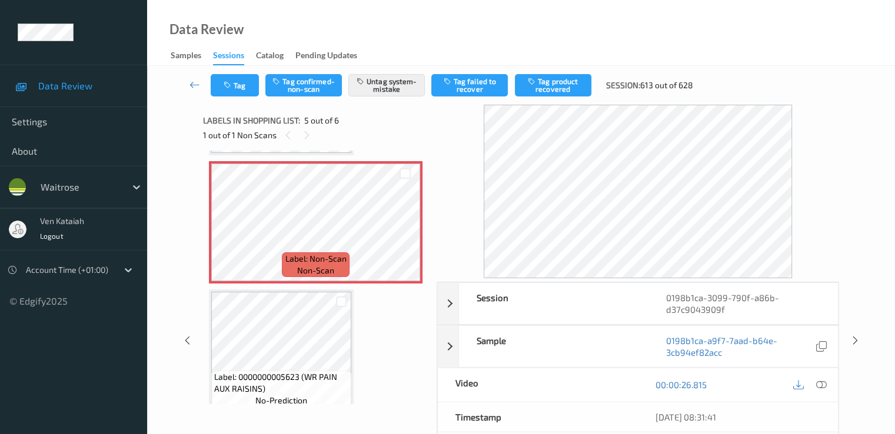
scroll to position [391, 0]
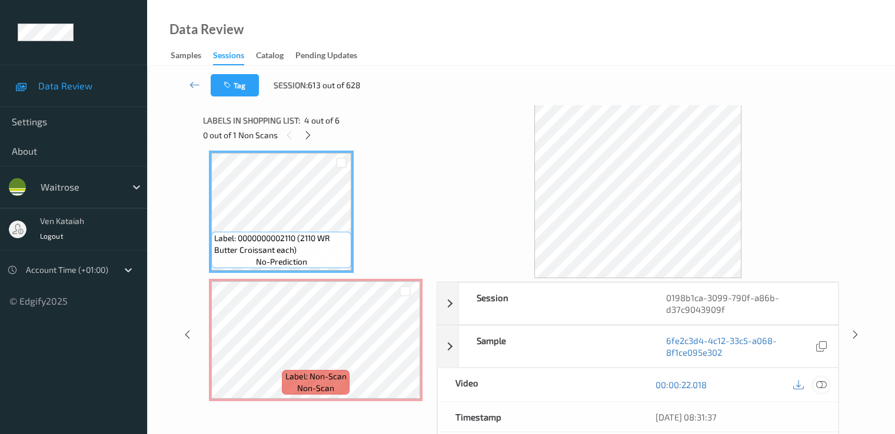
click at [610, 384] on icon at bounding box center [821, 385] width 11 height 11
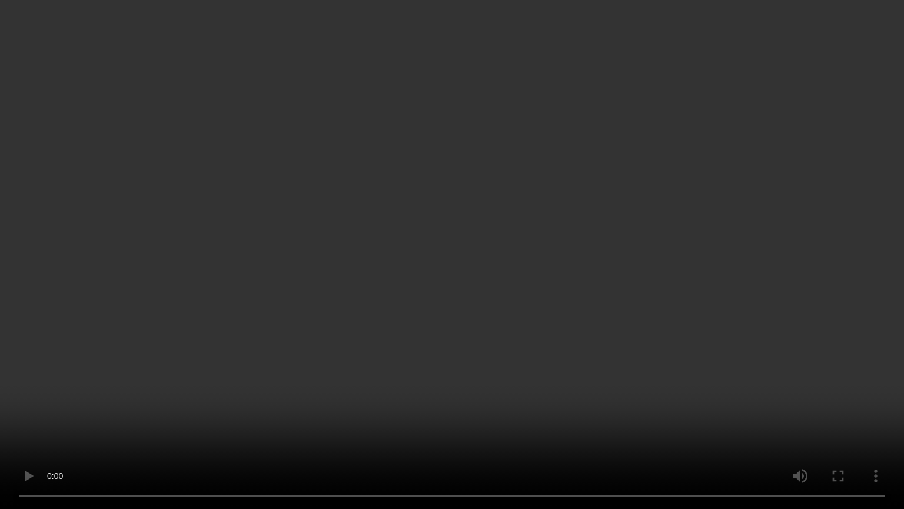
click at [388, 315] on video at bounding box center [452, 254] width 904 height 509
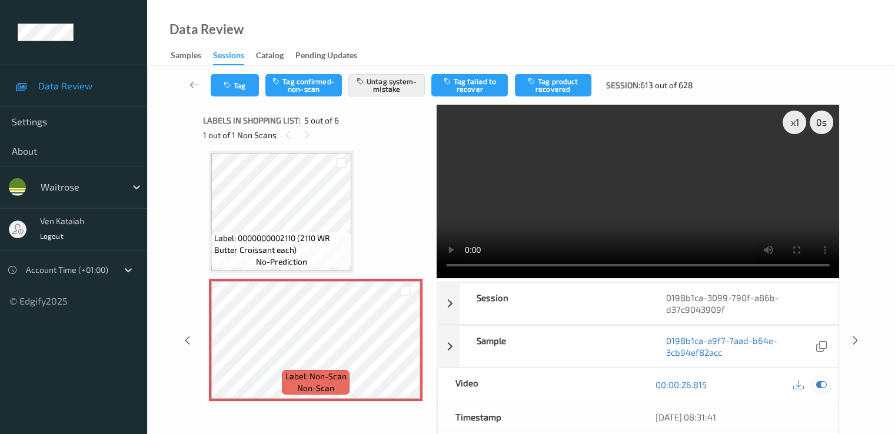
click at [610, 382] on icon at bounding box center [821, 385] width 11 height 11
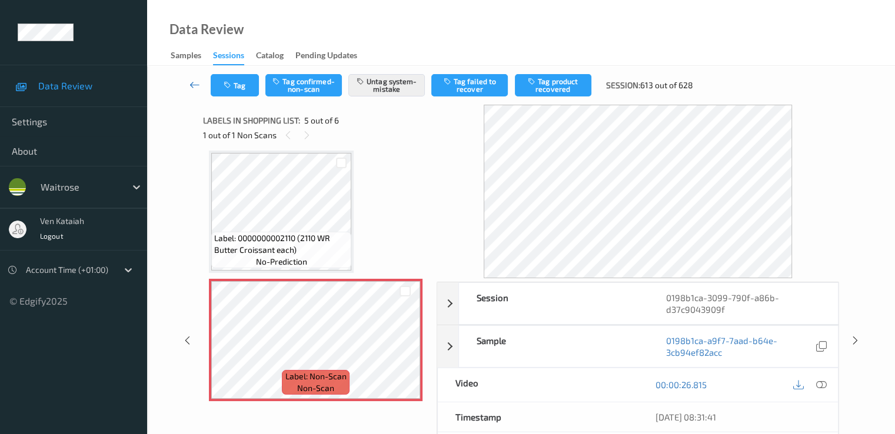
click at [188, 87] on link at bounding box center [195, 85] width 31 height 22
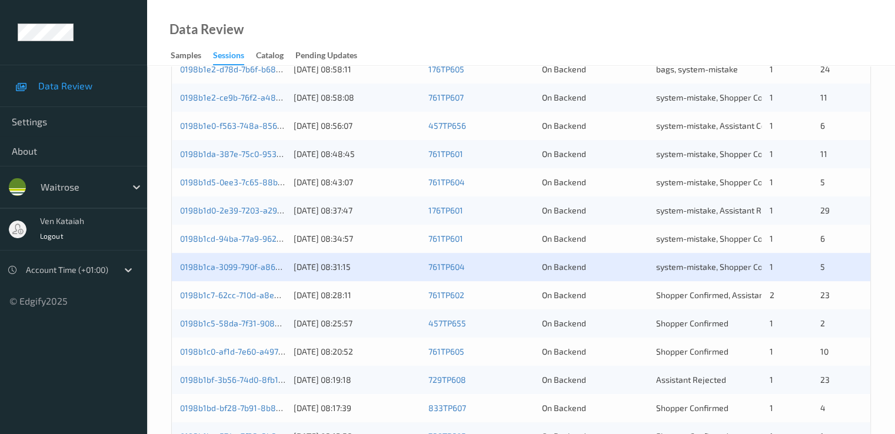
scroll to position [471, 0]
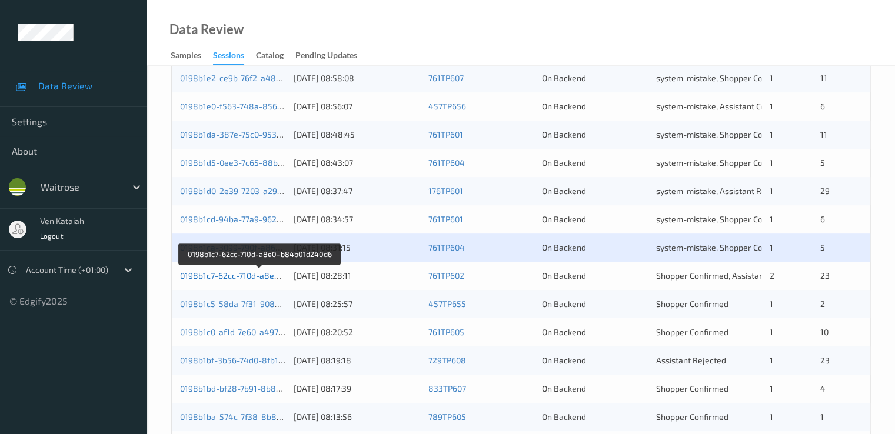
click at [268, 277] on link "0198b1c7-62cc-710d-a8e0-b84b01d240d6" at bounding box center [260, 276] width 160 height 10
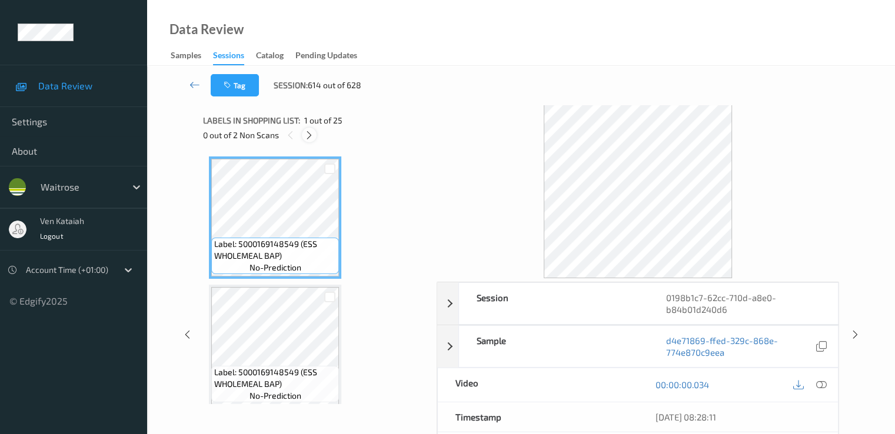
click at [304, 132] on icon at bounding box center [309, 135] width 10 height 11
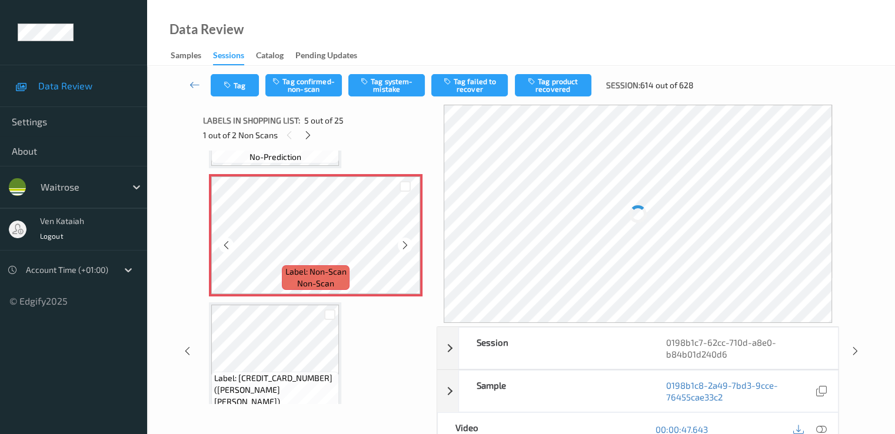
scroll to position [509, 0]
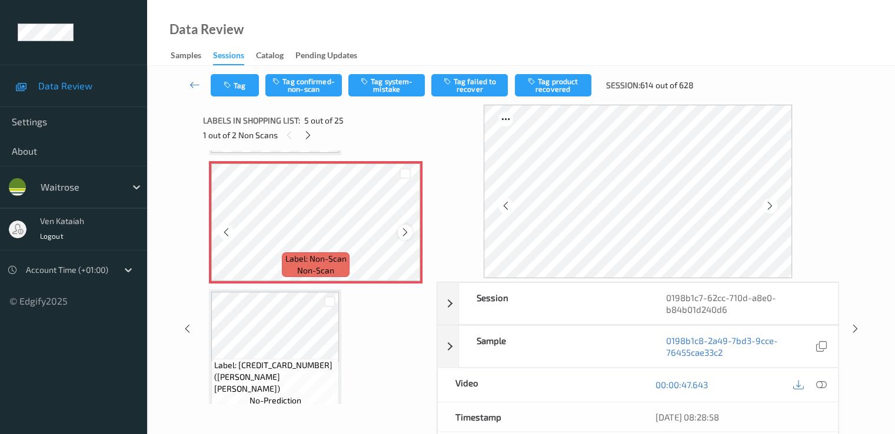
click at [411, 230] on div at bounding box center [405, 232] width 15 height 15
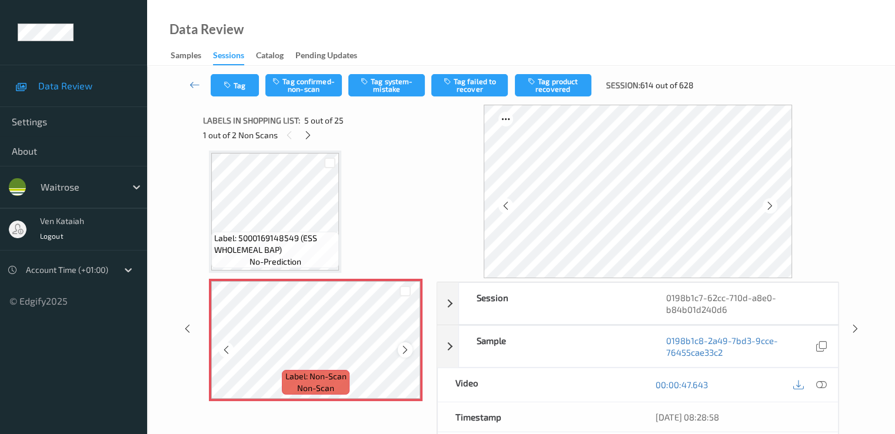
click at [400, 350] on icon at bounding box center [405, 350] width 10 height 11
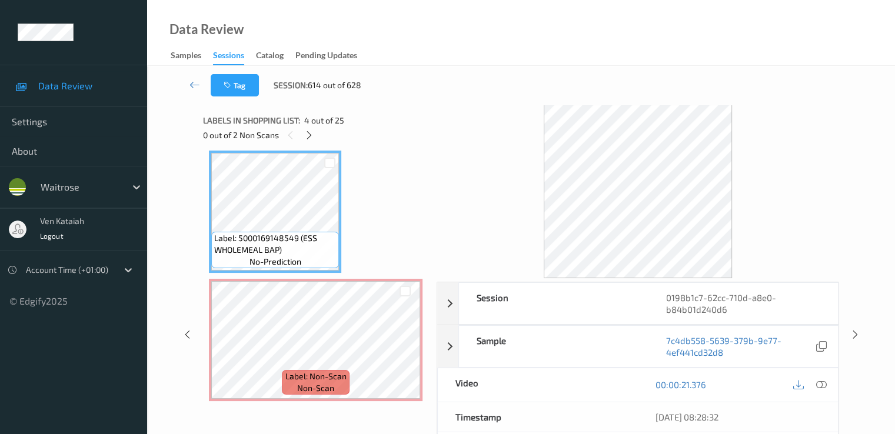
click at [610, 388] on div "00:00:21.376" at bounding box center [738, 385] width 200 height 34
click at [610, 384] on icon at bounding box center [821, 385] width 11 height 11
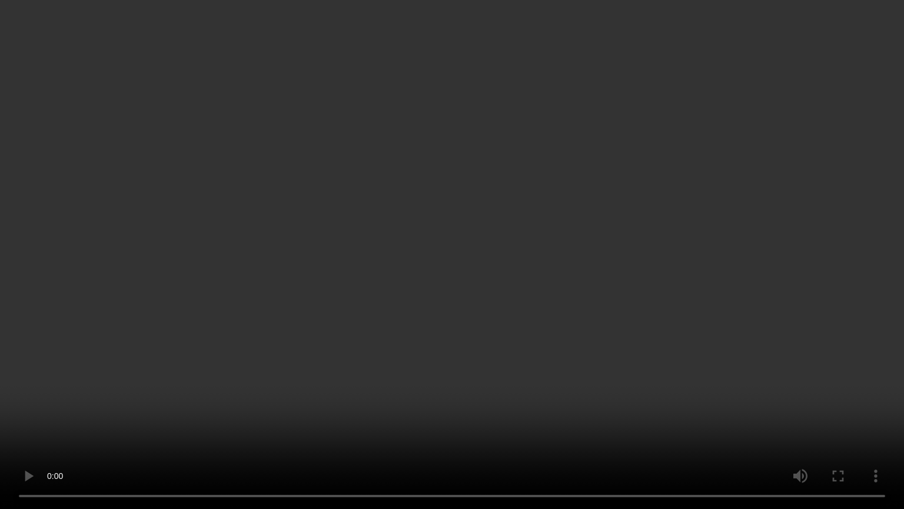
click at [312, 357] on video at bounding box center [452, 254] width 904 height 509
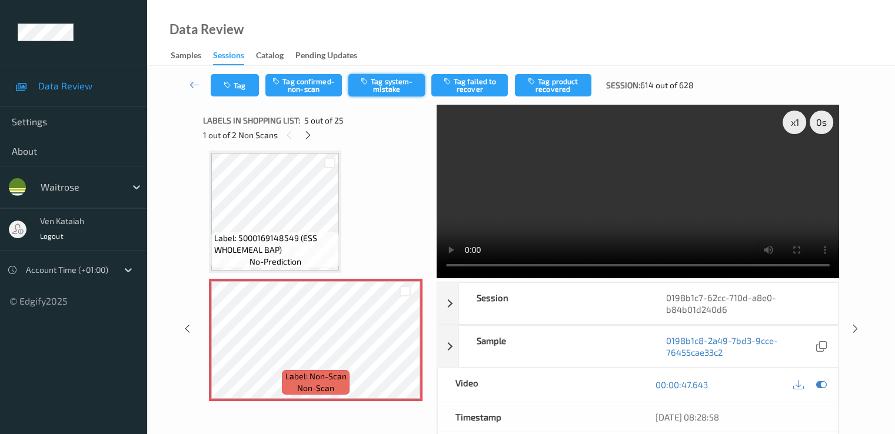
click at [377, 90] on button "Tag system-mistake" at bounding box center [386, 85] width 77 height 22
click at [237, 92] on button "Tag" at bounding box center [235, 85] width 48 height 22
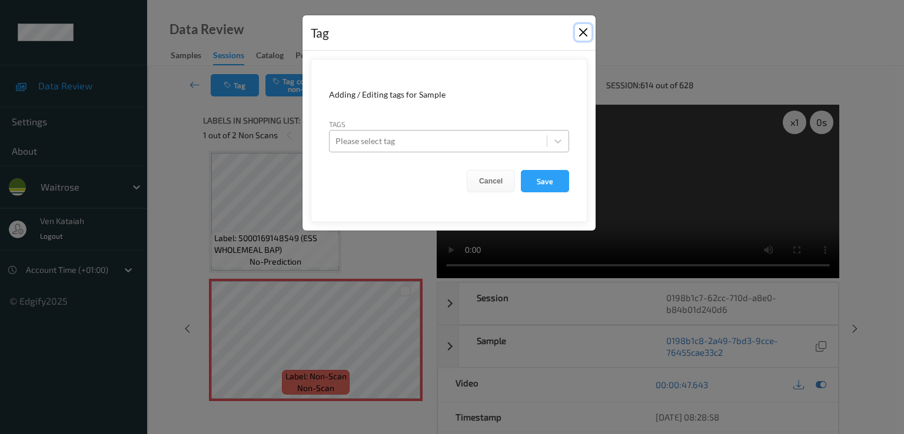
click at [575, 37] on button "Close" at bounding box center [583, 32] width 16 height 16
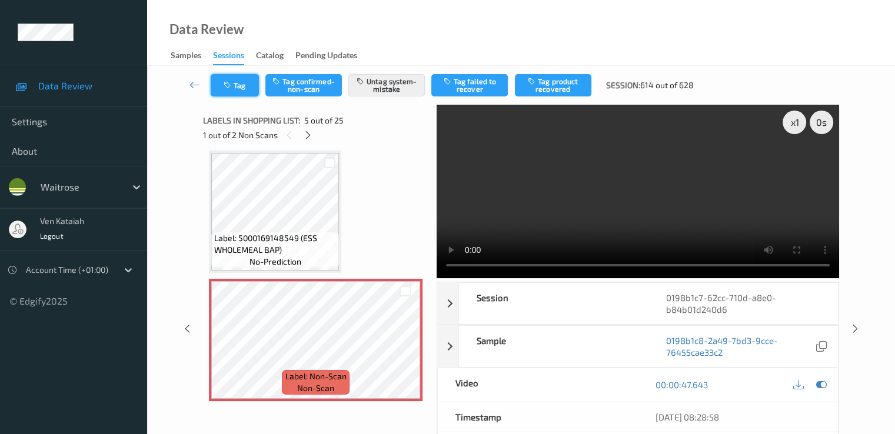
click at [230, 91] on button "Tag" at bounding box center [235, 85] width 48 height 22
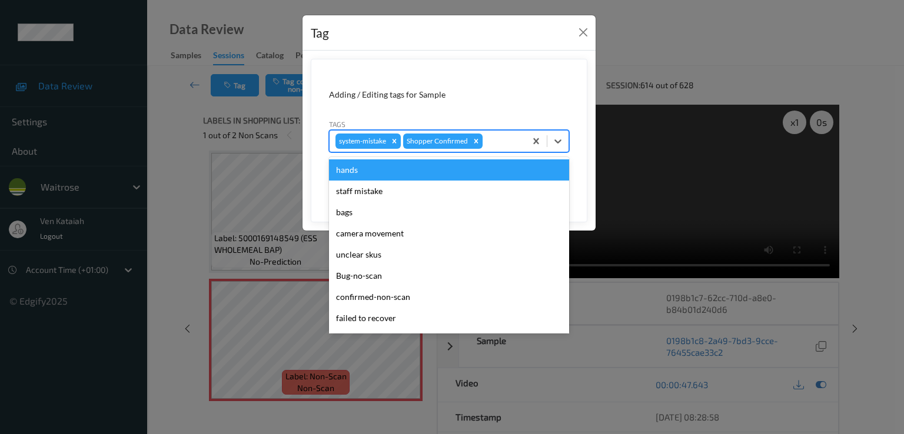
click at [487, 140] on div at bounding box center [502, 141] width 35 height 14
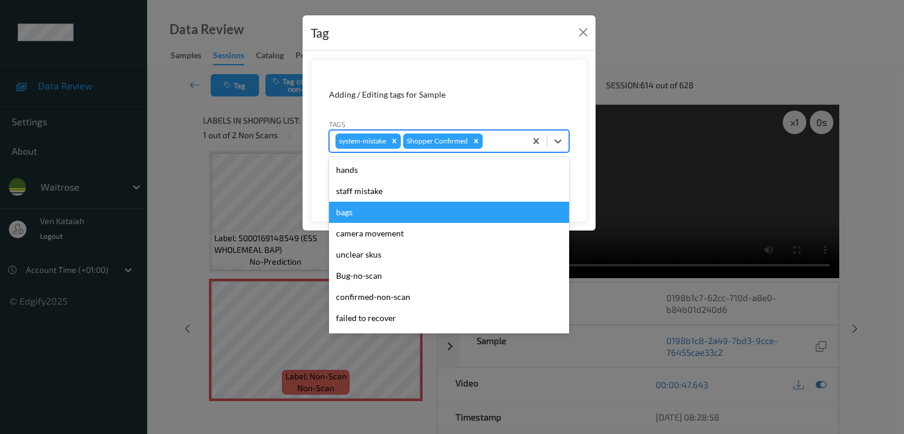
click at [363, 221] on div "bags" at bounding box center [449, 212] width 240 height 21
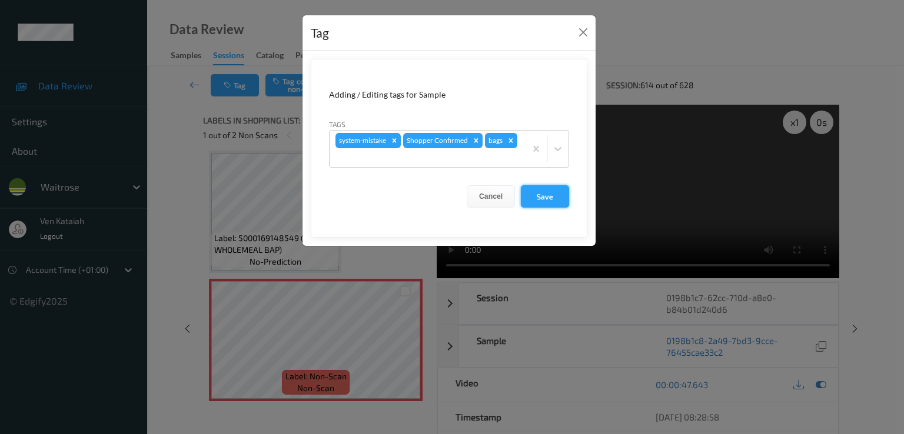
click at [552, 187] on button "Save" at bounding box center [545, 196] width 48 height 22
click at [544, 190] on button "Save" at bounding box center [545, 196] width 48 height 22
click at [535, 200] on button "Save" at bounding box center [545, 196] width 48 height 22
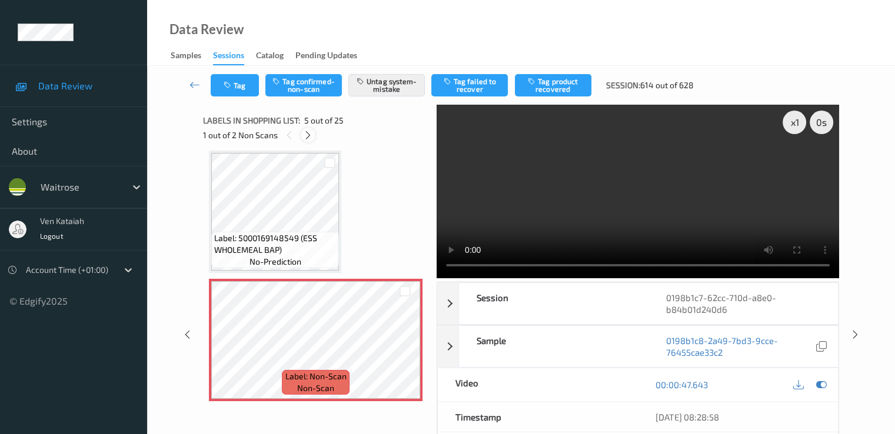
click at [309, 135] on icon at bounding box center [308, 135] width 10 height 11
click at [610, 377] on div at bounding box center [821, 385] width 16 height 16
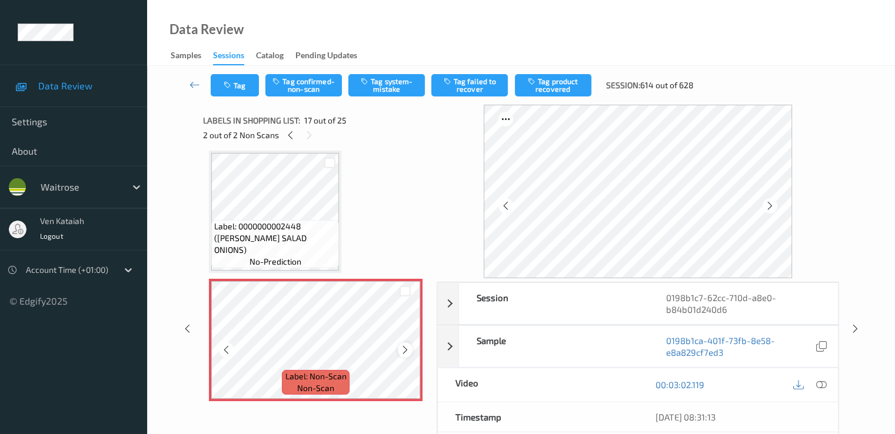
click at [404, 350] on icon at bounding box center [405, 350] width 10 height 11
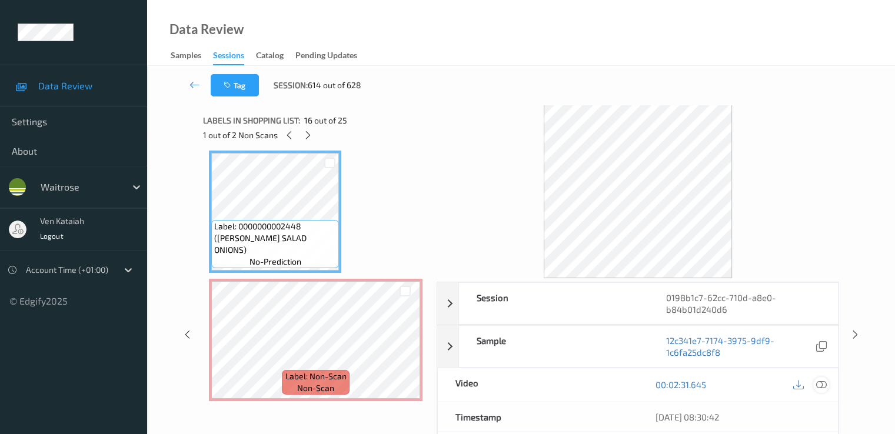
click at [610, 382] on icon at bounding box center [821, 385] width 11 height 11
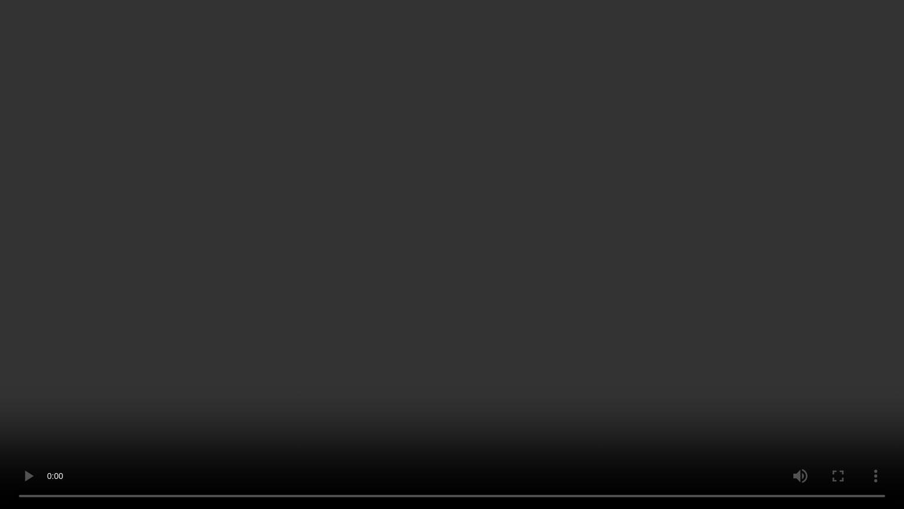
click at [497, 357] on video at bounding box center [452, 254] width 904 height 509
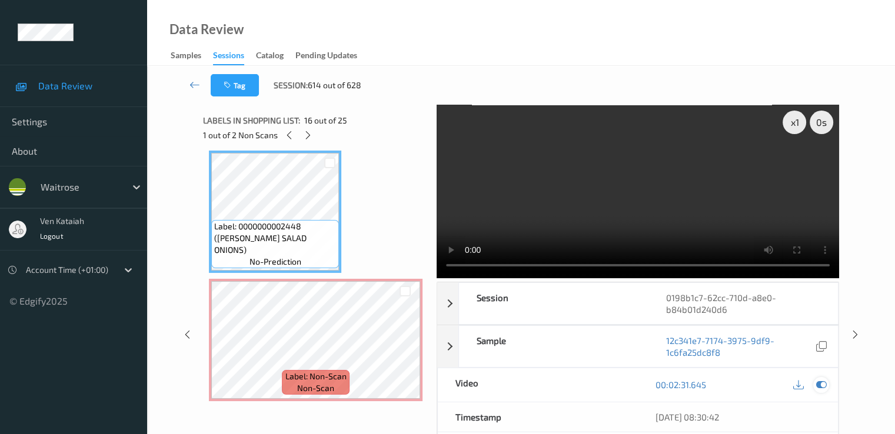
click at [610, 385] on icon at bounding box center [821, 385] width 11 height 11
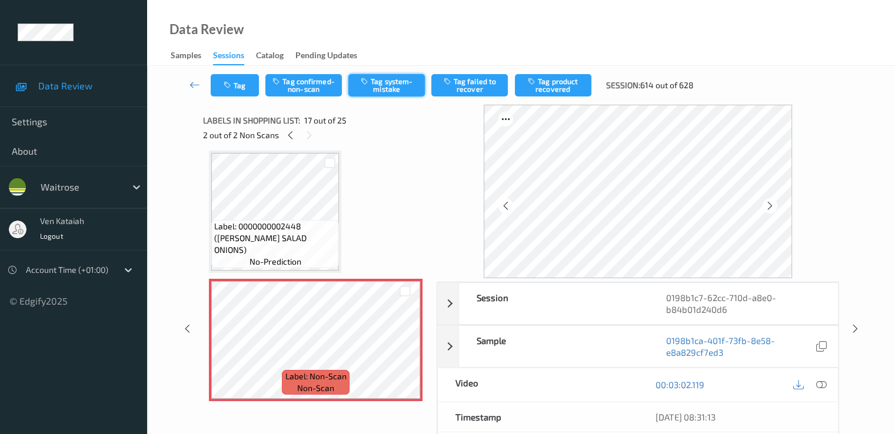
click at [384, 88] on button "Tag system-mistake" at bounding box center [386, 85] width 77 height 22
click at [240, 99] on div "Tag Tag confirmed-non-scan Untag system-mistake Tag failed to recover Tag produ…" at bounding box center [521, 85] width 700 height 39
click at [241, 90] on button "Tag" at bounding box center [235, 85] width 48 height 22
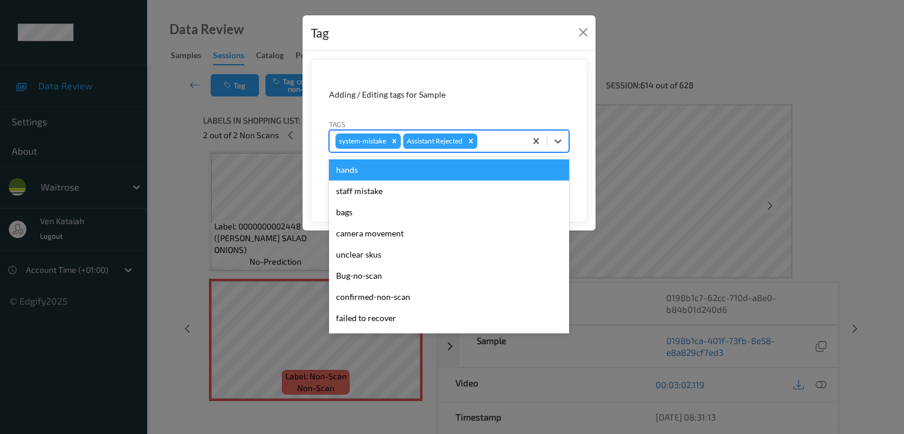
click at [504, 144] on div at bounding box center [500, 141] width 40 height 14
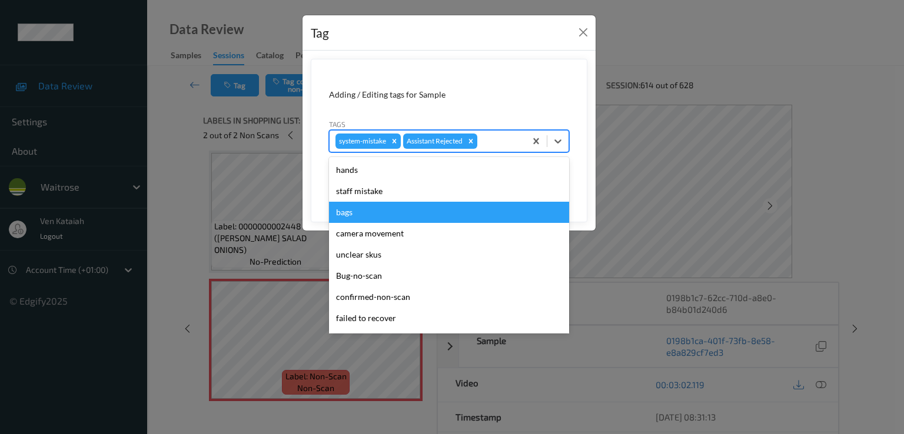
click at [386, 221] on div "bags" at bounding box center [449, 212] width 240 height 21
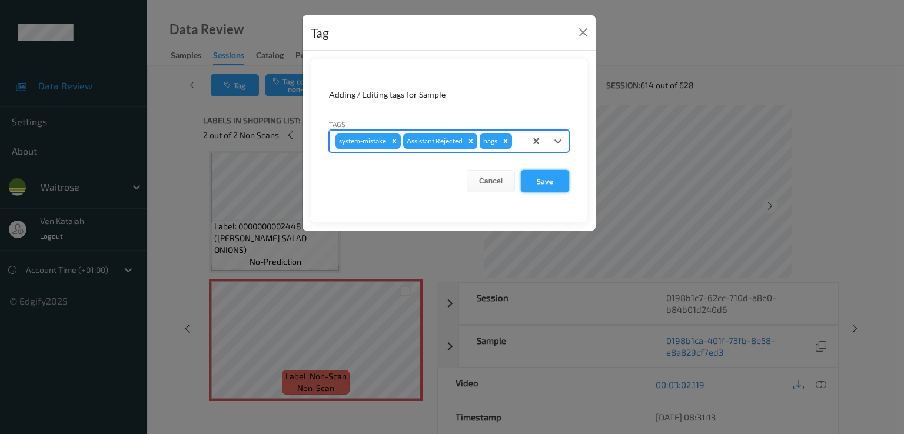
click at [554, 191] on button "Save" at bounding box center [545, 181] width 48 height 22
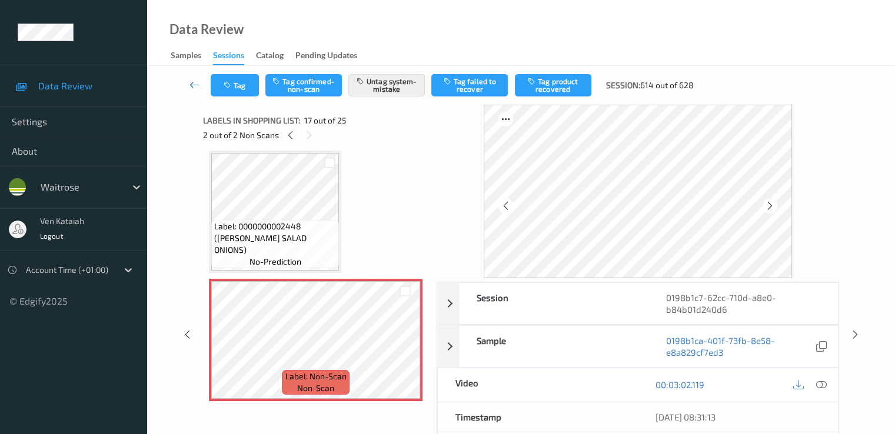
click at [198, 80] on icon at bounding box center [195, 85] width 11 height 12
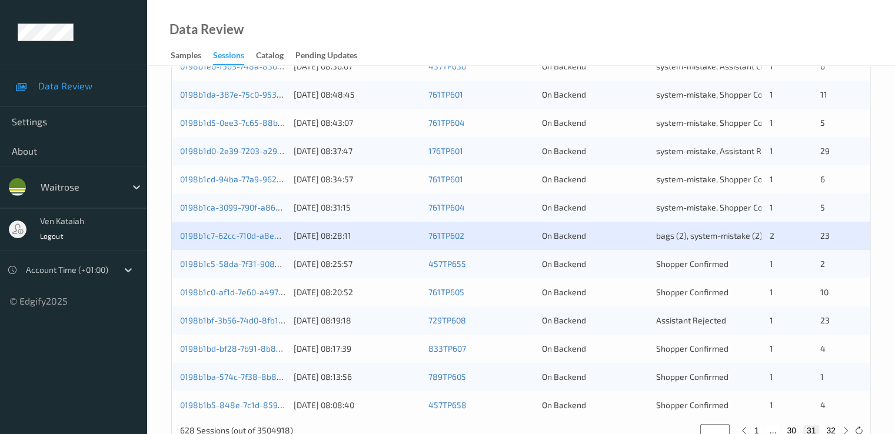
scroll to position [544, 0]
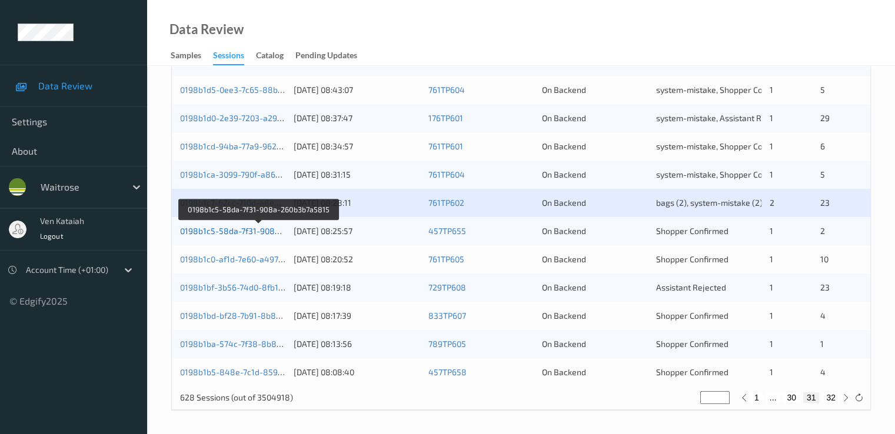
click at [252, 234] on link "0198b1c5-58da-7f31-908a-260b3b7a5815" at bounding box center [259, 231] width 158 height 10
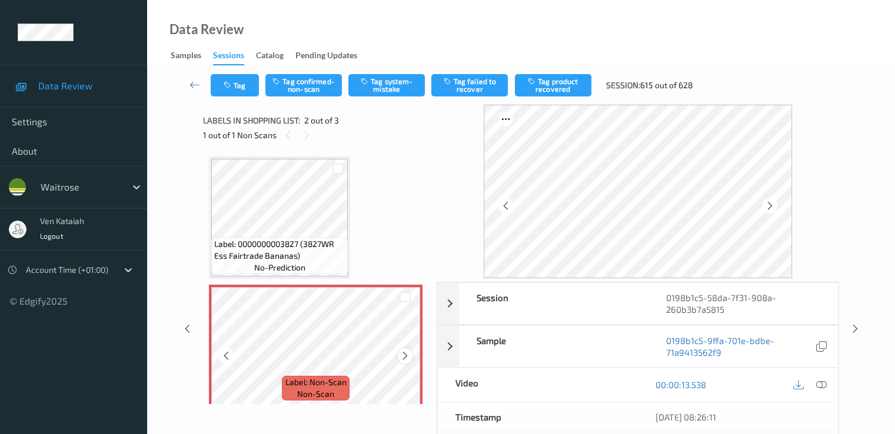
click at [406, 355] on icon at bounding box center [405, 356] width 10 height 11
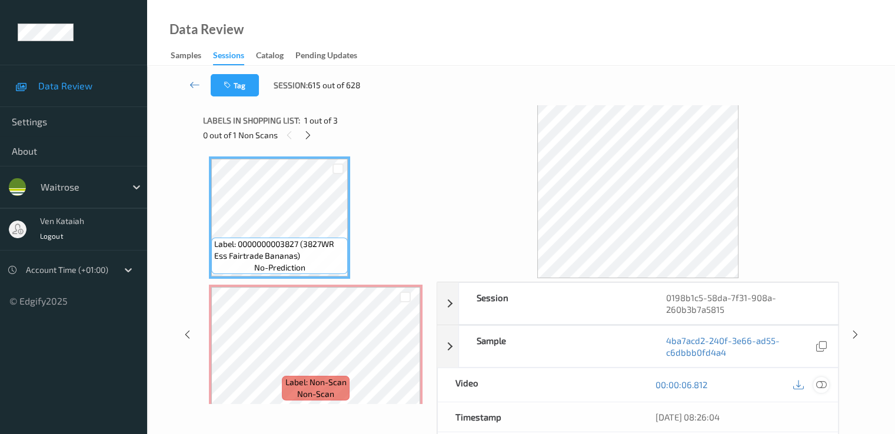
click at [610, 380] on div at bounding box center [821, 385] width 16 height 16
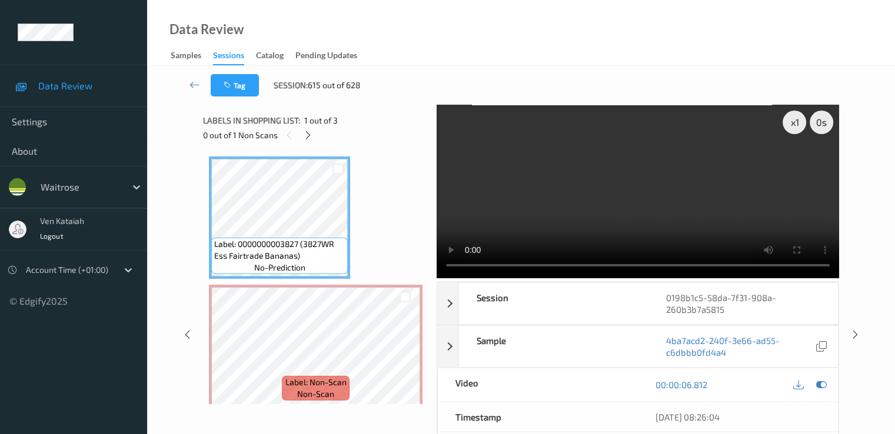
click at [610, 228] on video at bounding box center [638, 192] width 403 height 174
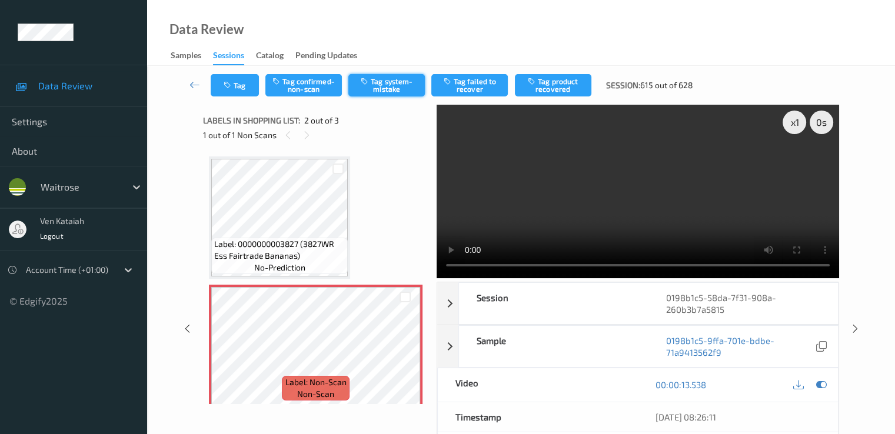
click at [396, 82] on button "Tag system-mistake" at bounding box center [386, 85] width 77 height 22
click at [610, 380] on icon at bounding box center [821, 385] width 11 height 11
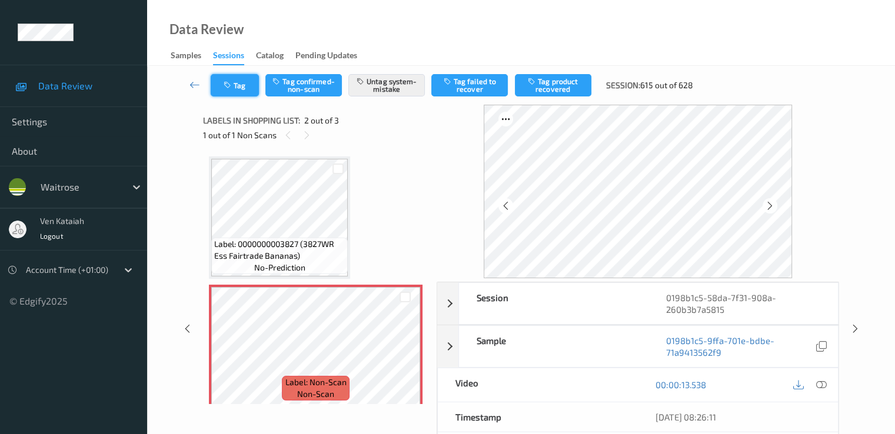
click at [247, 95] on button "Tag" at bounding box center [235, 85] width 48 height 22
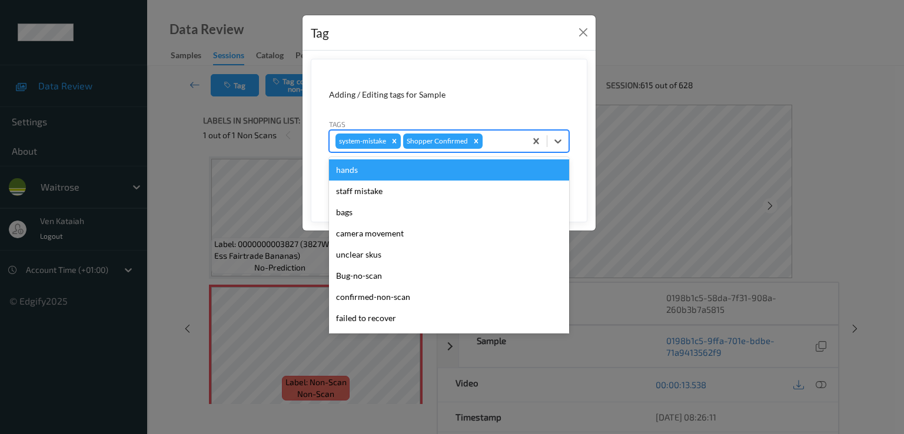
click at [503, 134] on div at bounding box center [502, 141] width 35 height 14
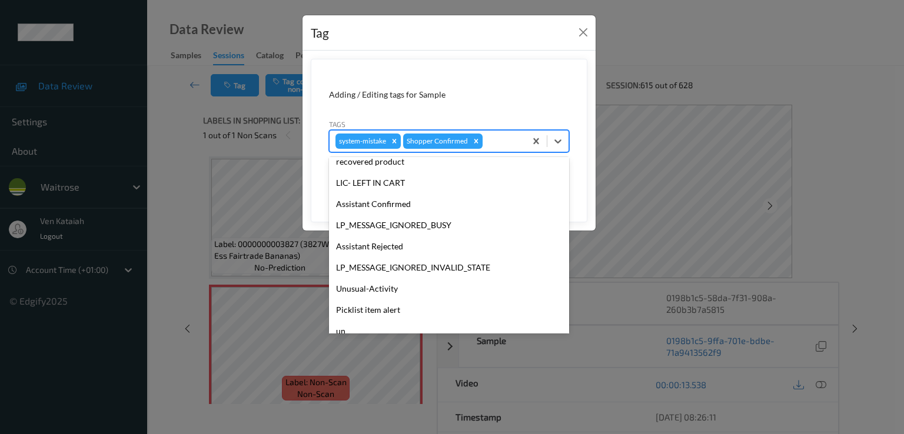
scroll to position [231, 0]
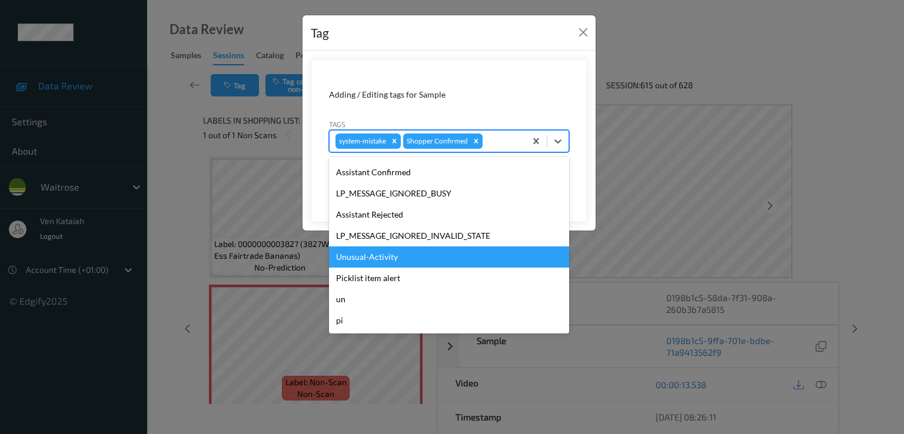
click at [393, 249] on div "Unusual-Activity" at bounding box center [449, 257] width 240 height 21
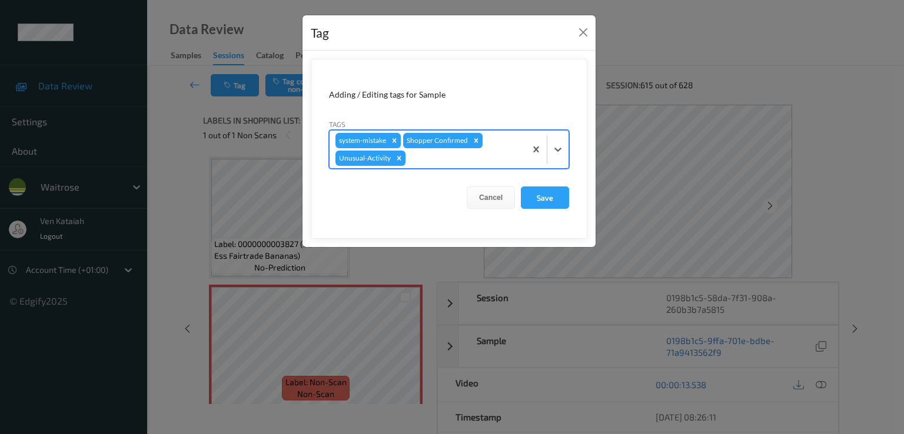
click at [437, 165] on div "system-mistake Shopper Confirmed Unusual-Activity" at bounding box center [428, 150] width 196 height 38
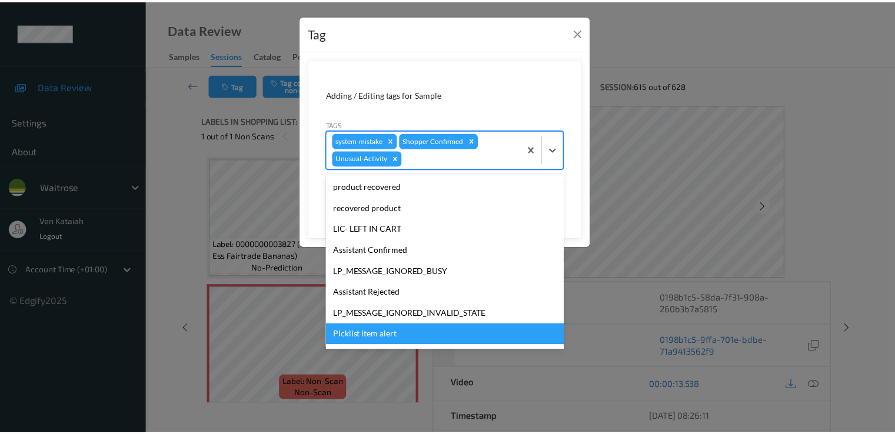
scroll to position [210, 0]
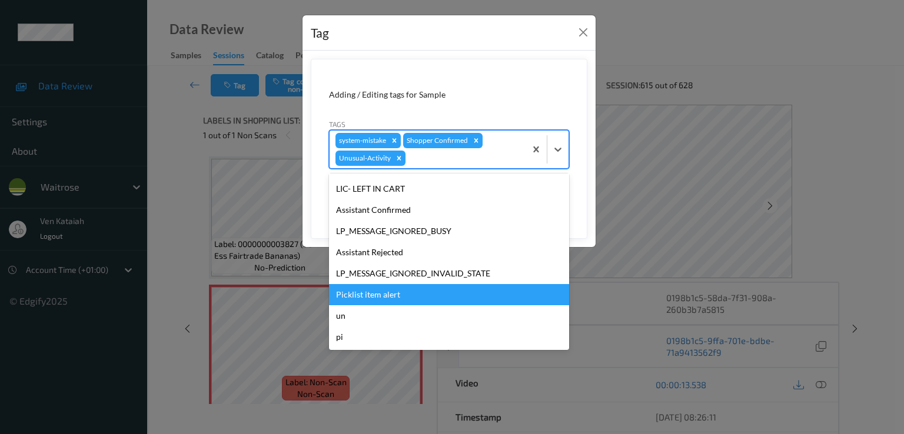
click at [368, 293] on div "Picklist item alert" at bounding box center [449, 294] width 240 height 21
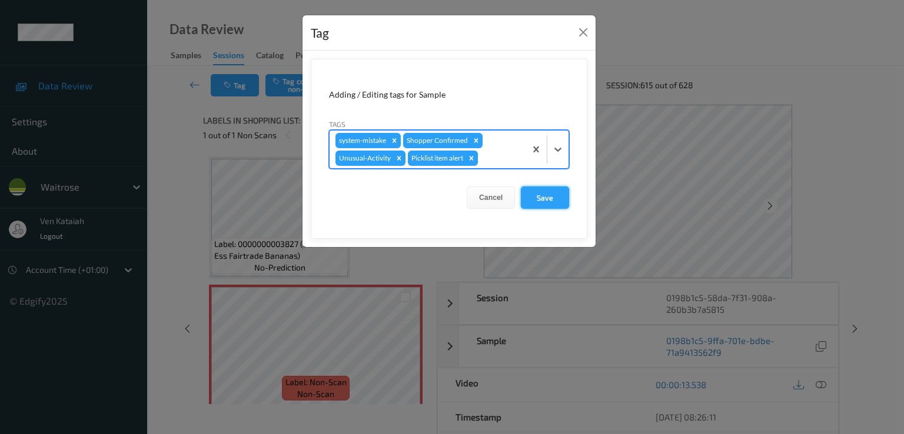
click at [551, 198] on button "Save" at bounding box center [545, 198] width 48 height 22
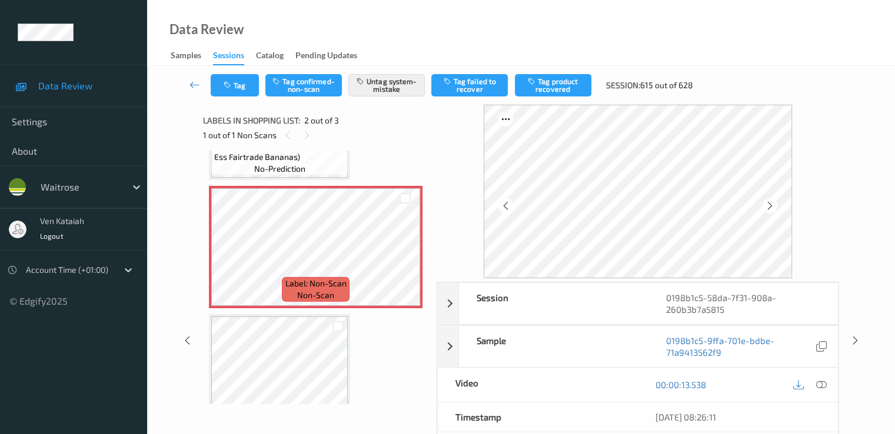
scroll to position [137, 0]
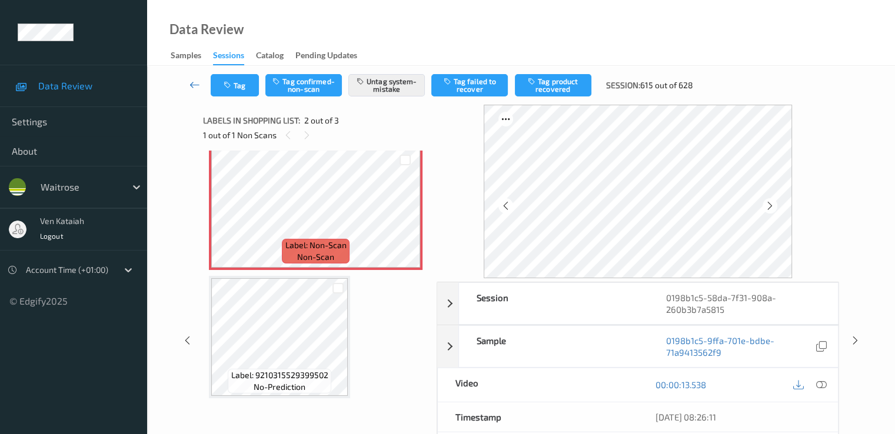
click at [200, 81] on link at bounding box center [195, 85] width 31 height 22
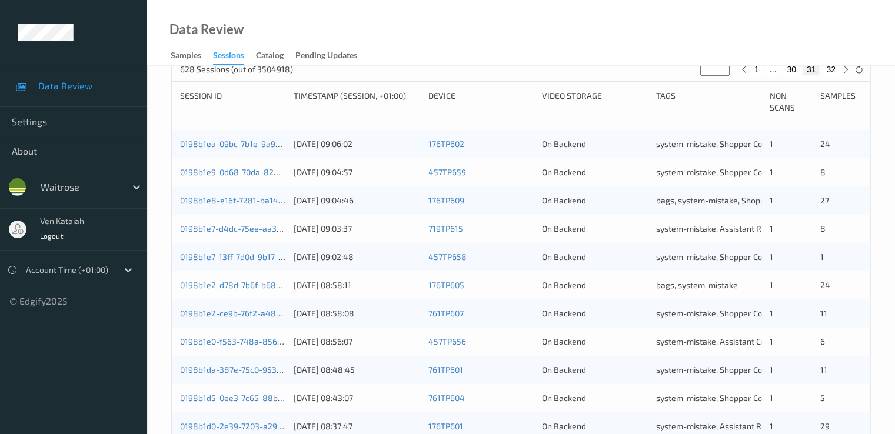
scroll to position [471, 0]
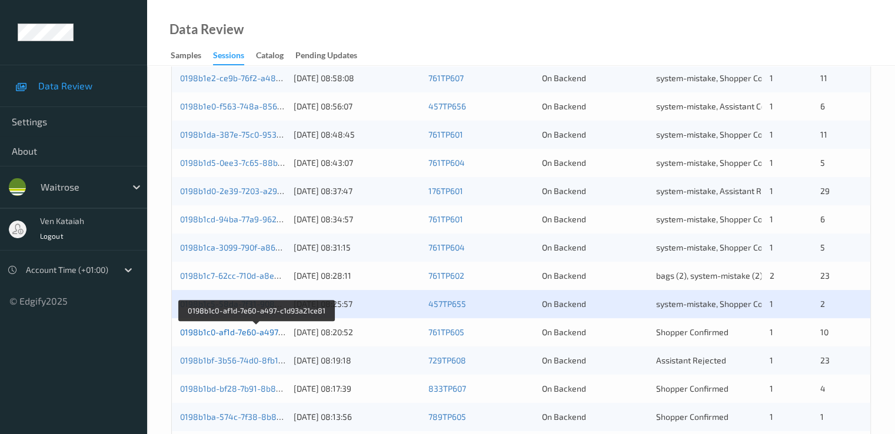
click at [240, 330] on link "0198b1c0-af1d-7e60-a497-c1d93a21ce81" at bounding box center [257, 332] width 154 height 10
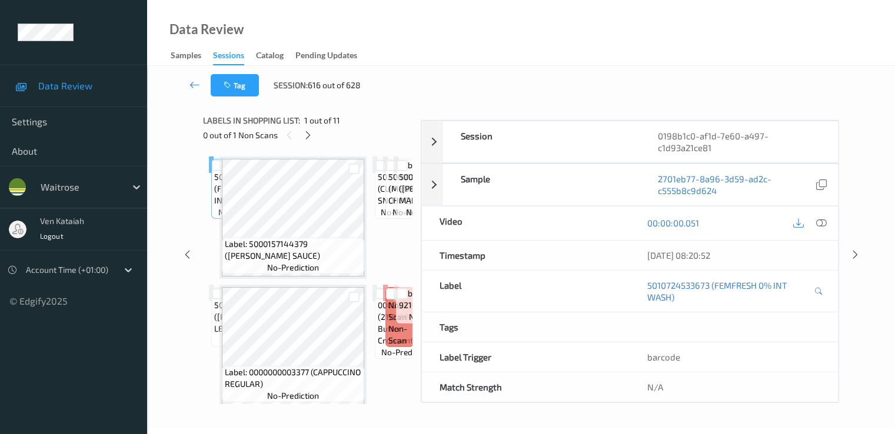
scroll to position [153, 0]
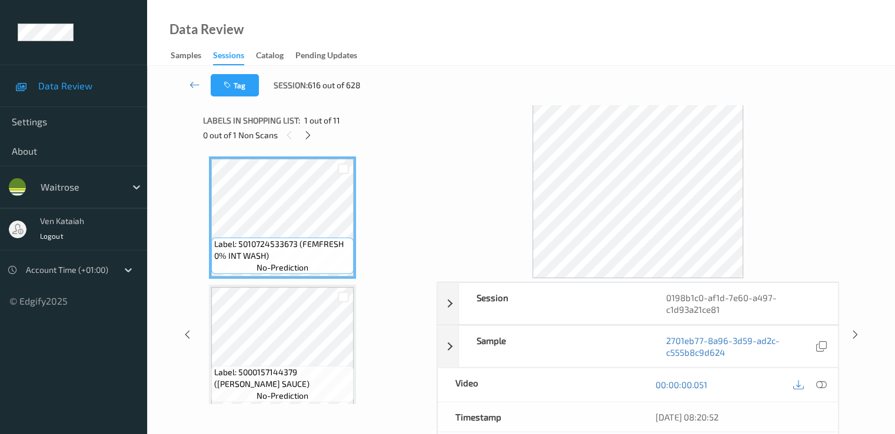
click at [312, 144] on div "Labels in shopping list: 1 out of 11 0 out of 1 Non Scans" at bounding box center [315, 128] width 225 height 46
click at [311, 132] on icon at bounding box center [308, 135] width 10 height 11
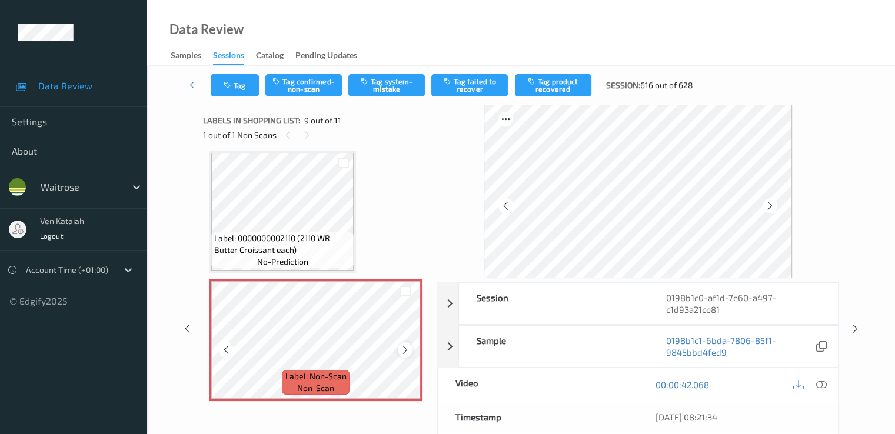
click at [400, 347] on icon at bounding box center [405, 350] width 10 height 11
click at [402, 347] on icon at bounding box center [405, 350] width 10 height 11
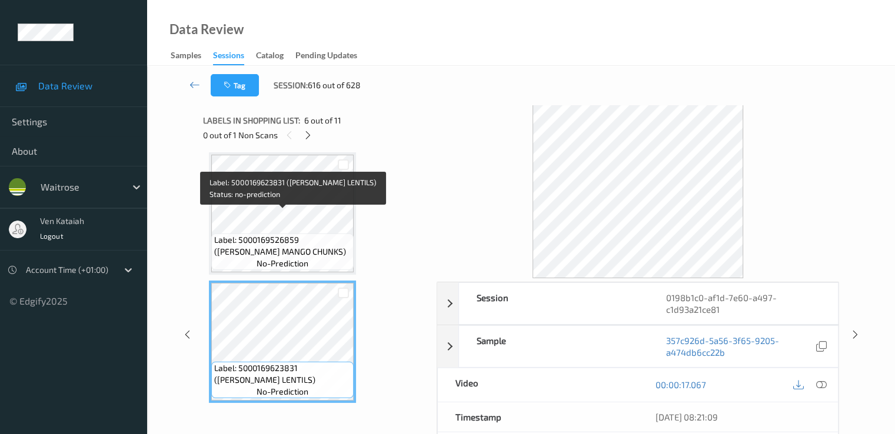
scroll to position [433, 0]
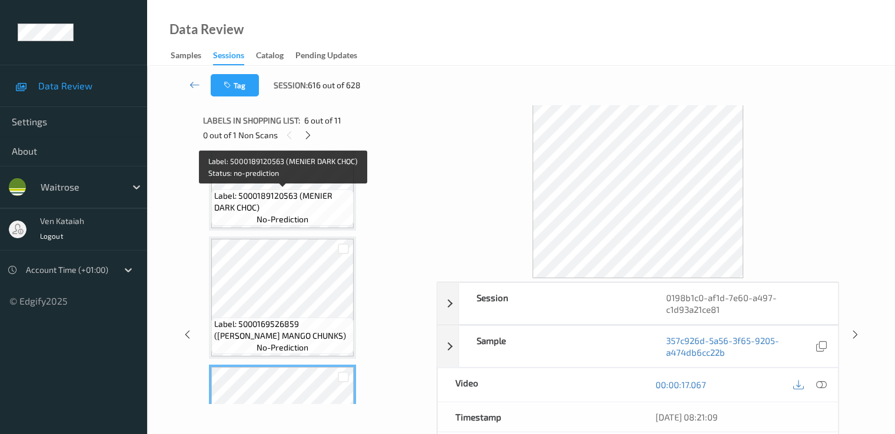
click at [275, 197] on span "Label: 5000189120563 (MENIER DARK CHOC)" at bounding box center [282, 202] width 137 height 24
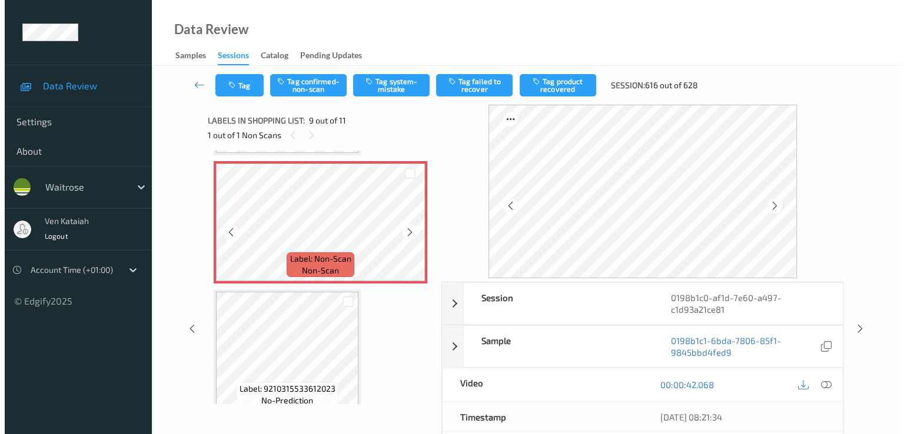
scroll to position [904, 0]
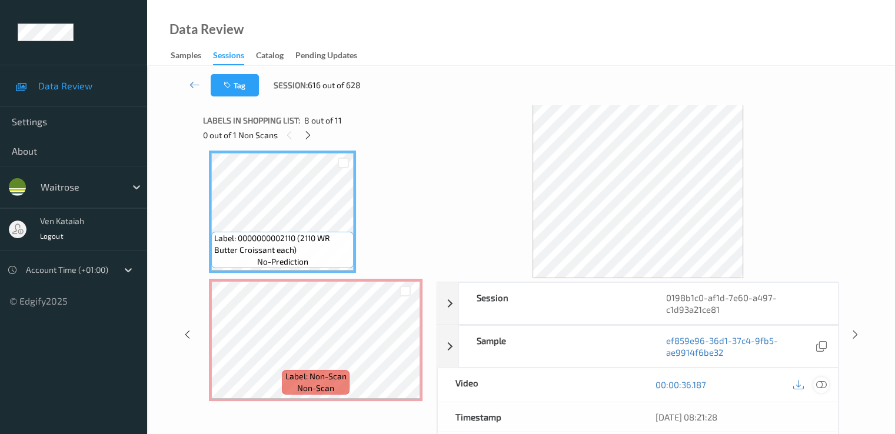
click at [827, 382] on div at bounding box center [821, 385] width 16 height 16
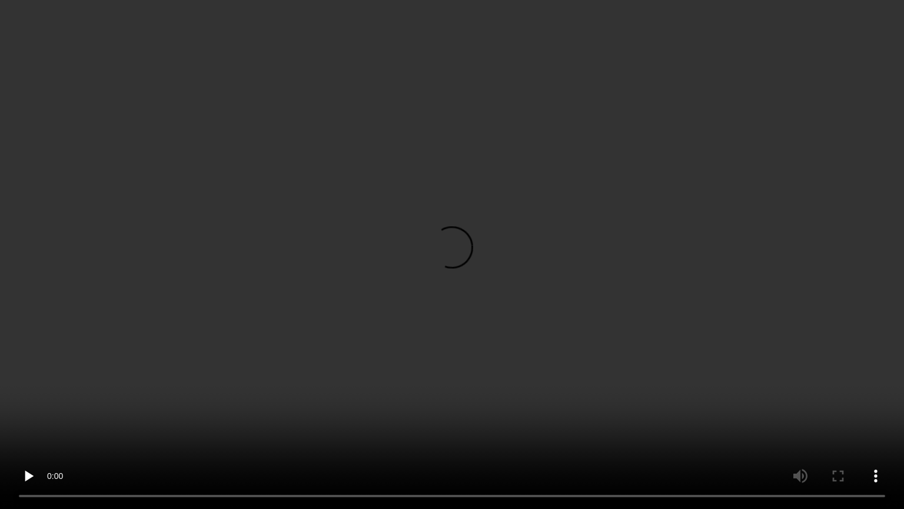
click at [464, 382] on video at bounding box center [452, 254] width 904 height 509
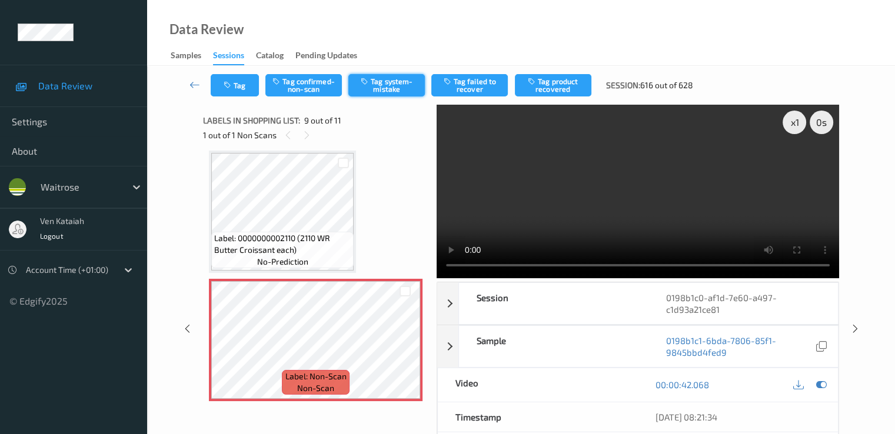
click at [398, 82] on button "Tag system-mistake" at bounding box center [386, 85] width 77 height 22
click at [234, 92] on button "Tag" at bounding box center [235, 85] width 48 height 22
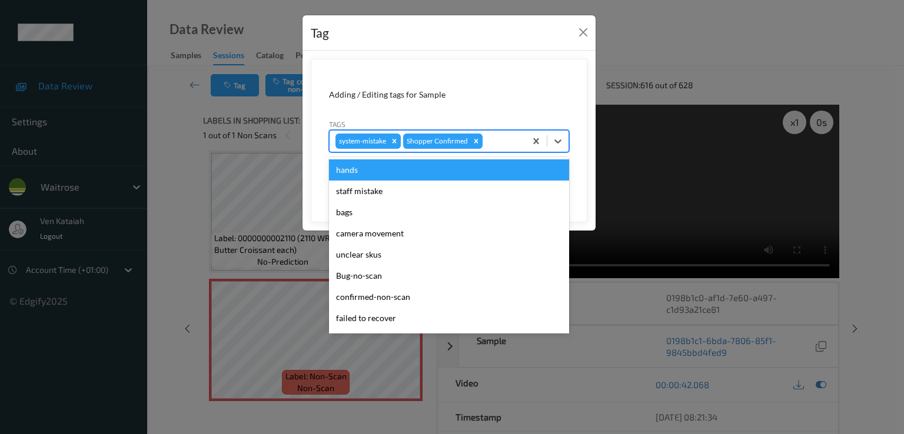
click at [503, 137] on div at bounding box center [502, 141] width 35 height 14
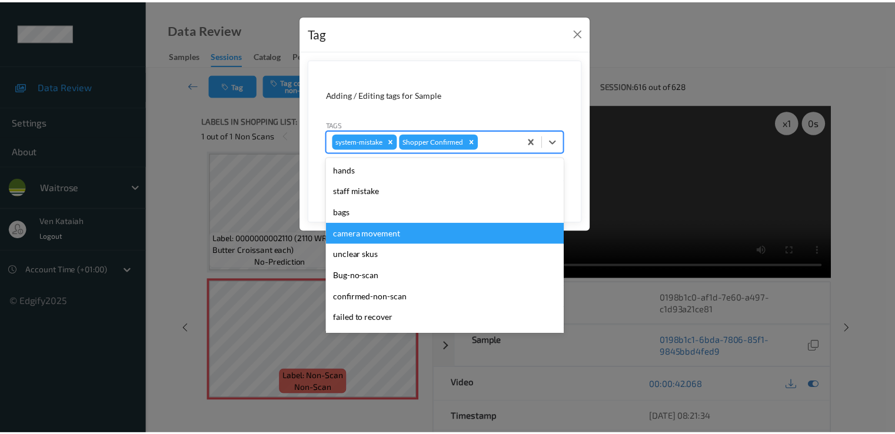
scroll to position [231, 0]
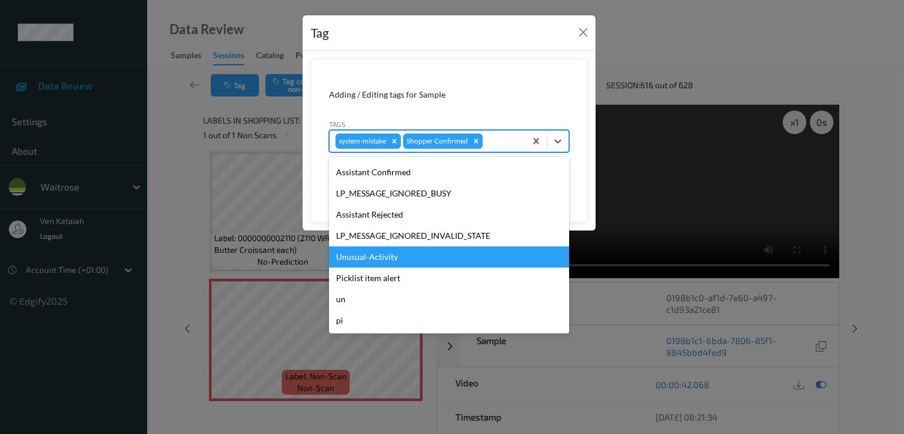
click at [382, 261] on div "Unusual-Activity" at bounding box center [449, 257] width 240 height 21
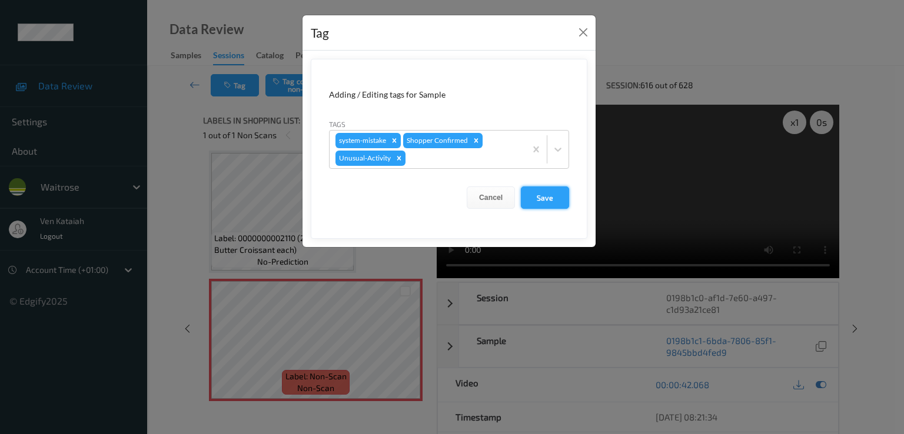
click at [536, 200] on button "Save" at bounding box center [545, 198] width 48 height 22
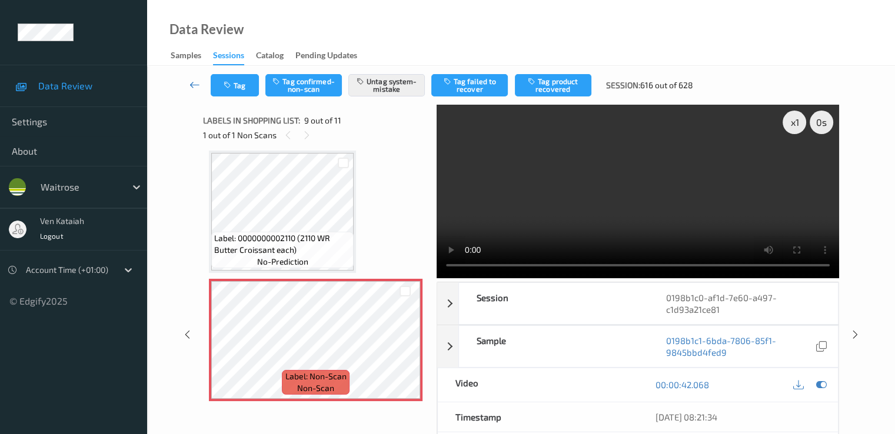
click at [185, 81] on link at bounding box center [195, 85] width 31 height 22
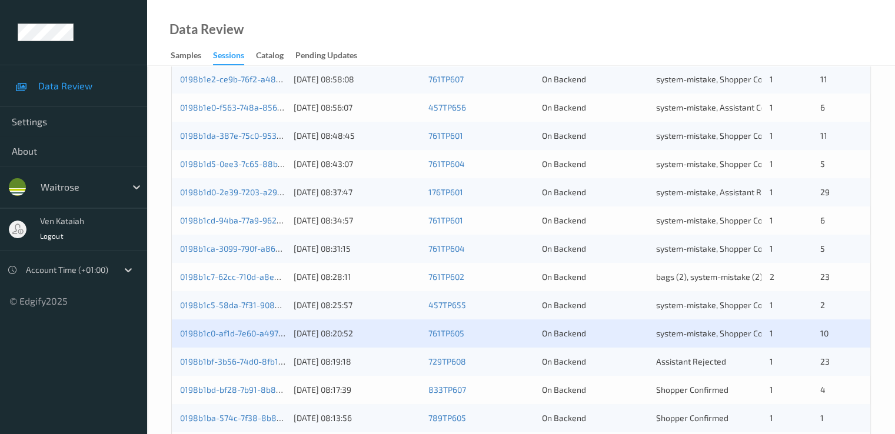
scroll to position [544, 0]
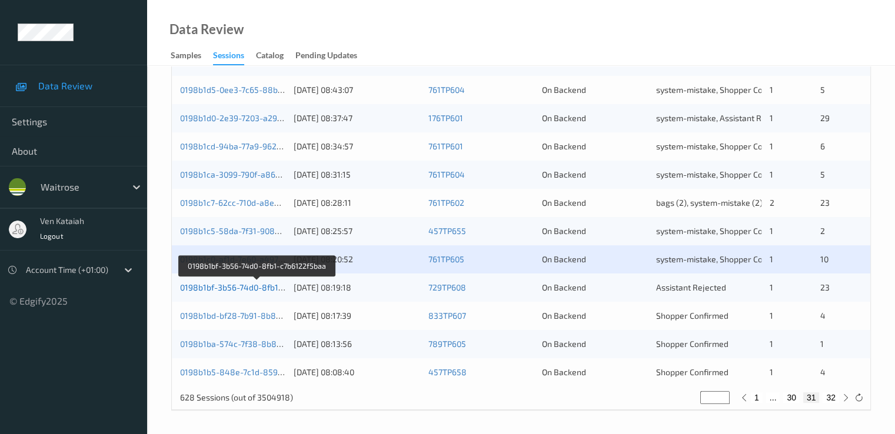
click at [261, 288] on link "0198b1bf-3b56-74d0-8fb1-c7b6122f5baa" at bounding box center [257, 288] width 154 height 10
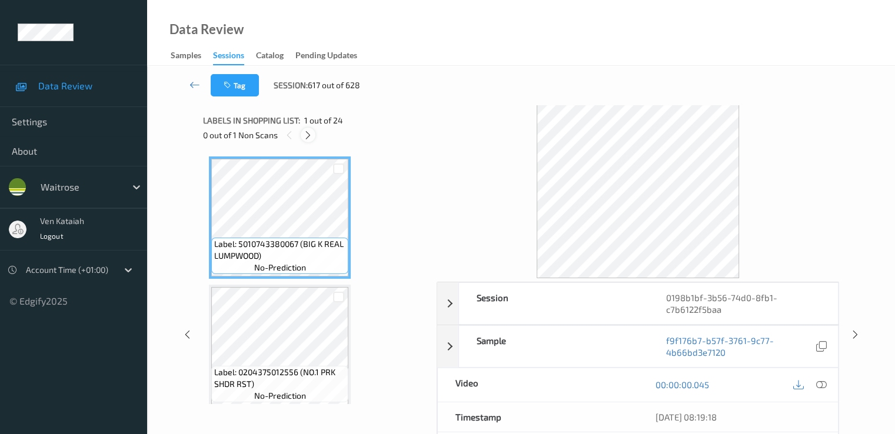
click at [305, 128] on div at bounding box center [308, 135] width 15 height 15
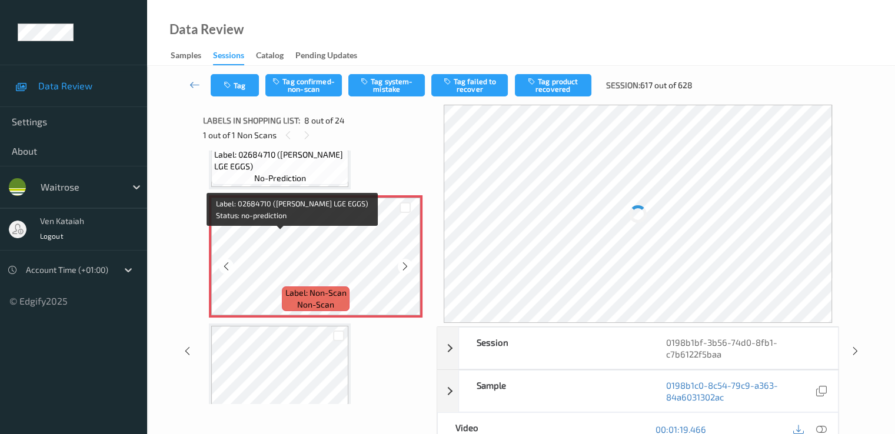
scroll to position [893, 0]
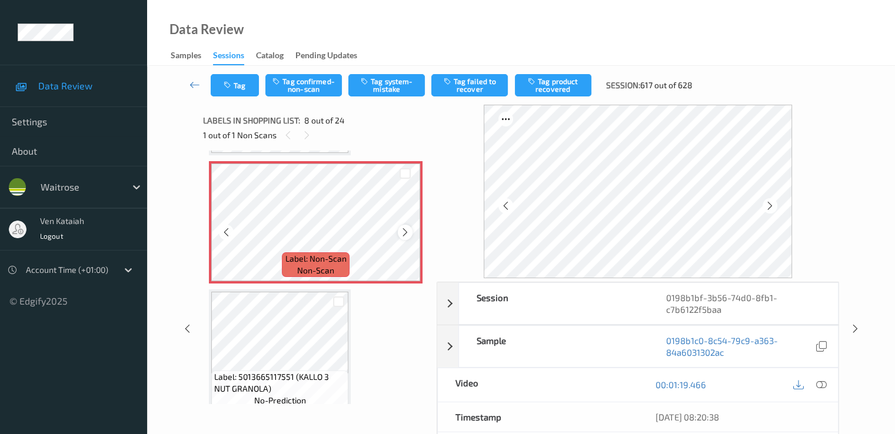
click at [401, 233] on icon at bounding box center [405, 232] width 10 height 11
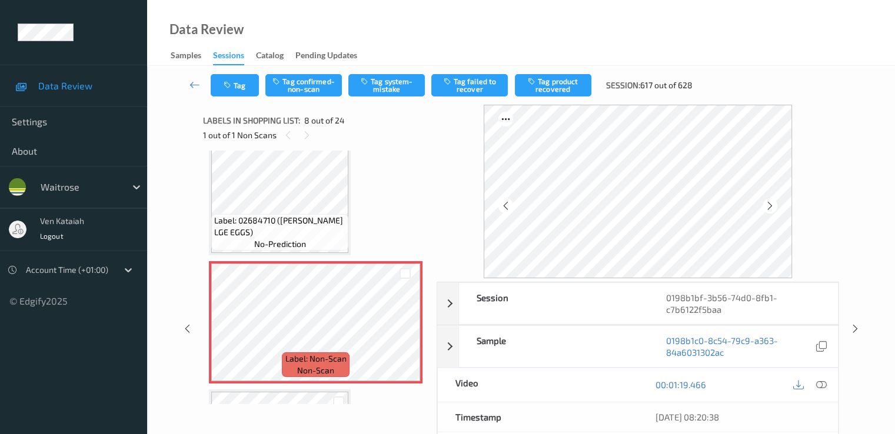
scroll to position [776, 0]
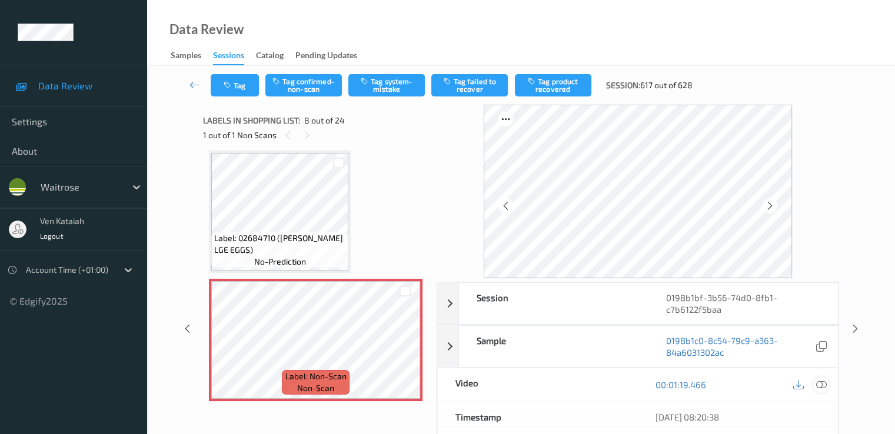
click at [822, 380] on icon at bounding box center [821, 385] width 11 height 11
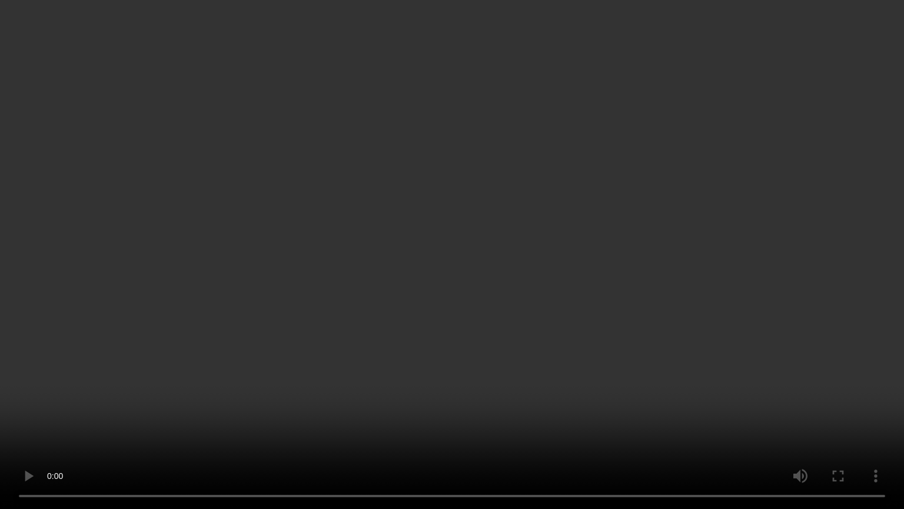
click at [447, 401] on video at bounding box center [452, 254] width 904 height 509
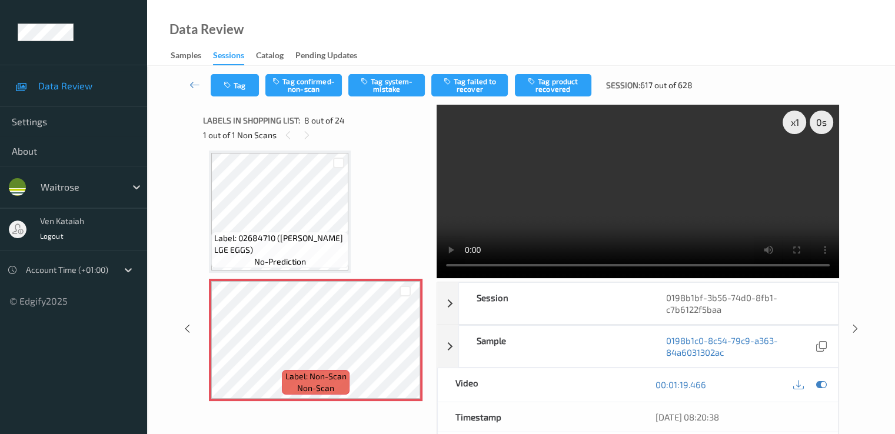
click at [323, 49] on link "Pending Updates" at bounding box center [332, 56] width 74 height 16
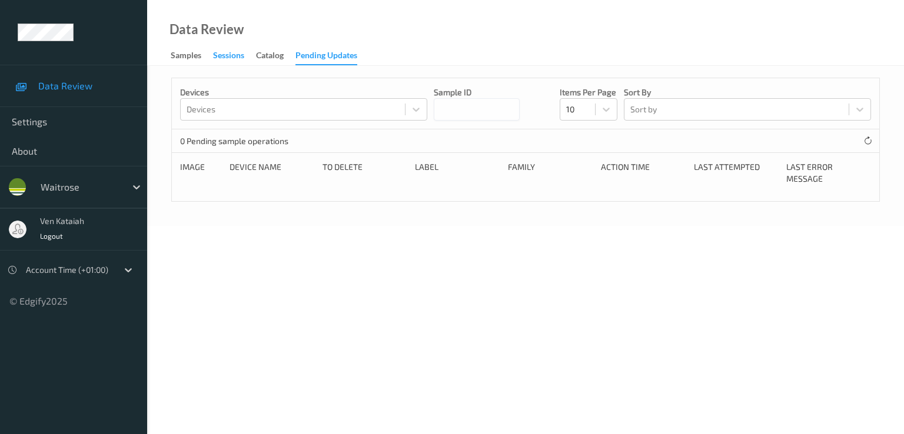
click at [229, 57] on div "Sessions" at bounding box center [228, 56] width 31 height 15
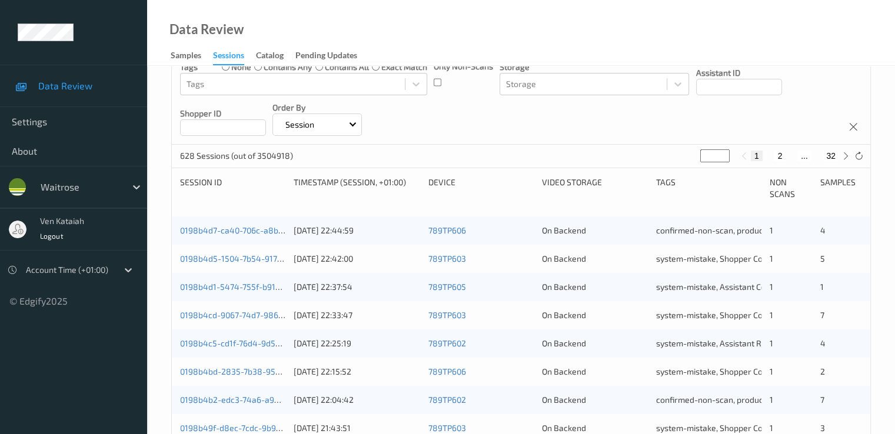
scroll to position [118, 0]
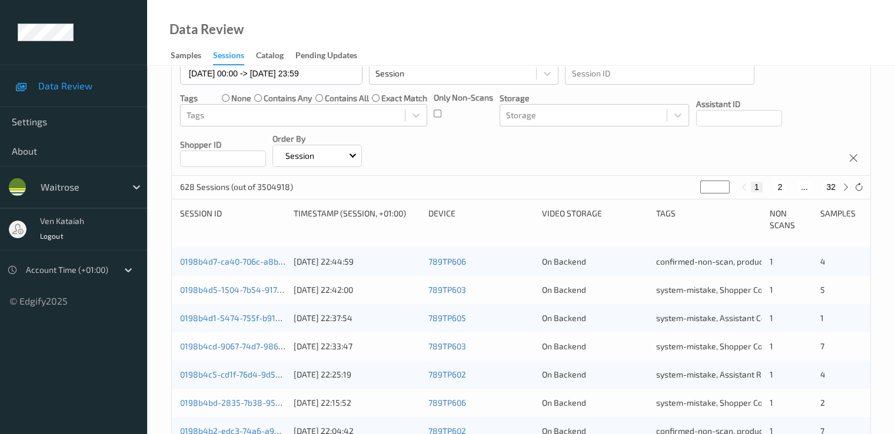
drag, startPoint x: 712, startPoint y: 190, endPoint x: 706, endPoint y: 190, distance: 5.9
click at [706, 190] on input "*" at bounding box center [714, 187] width 29 height 13
drag, startPoint x: 706, startPoint y: 190, endPoint x: 690, endPoint y: 194, distance: 16.9
click at [690, 194] on div "628 Sessions (out of 3504918) * 1 2 ... 32" at bounding box center [521, 188] width 699 height 24
type input "*"
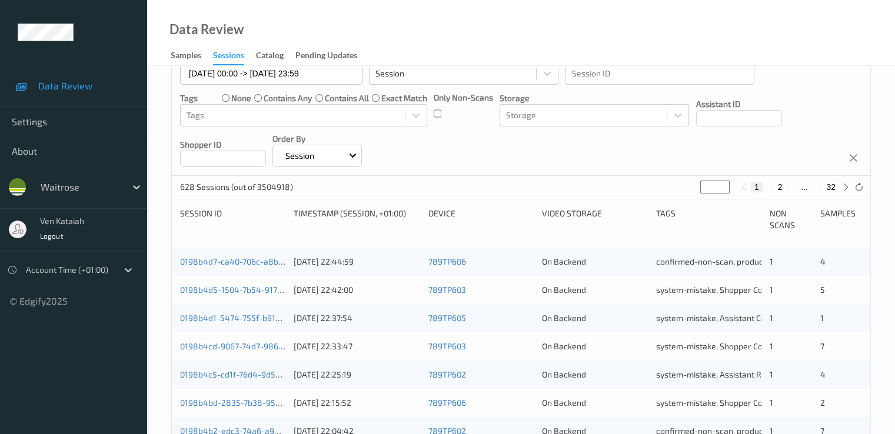
type input "*"
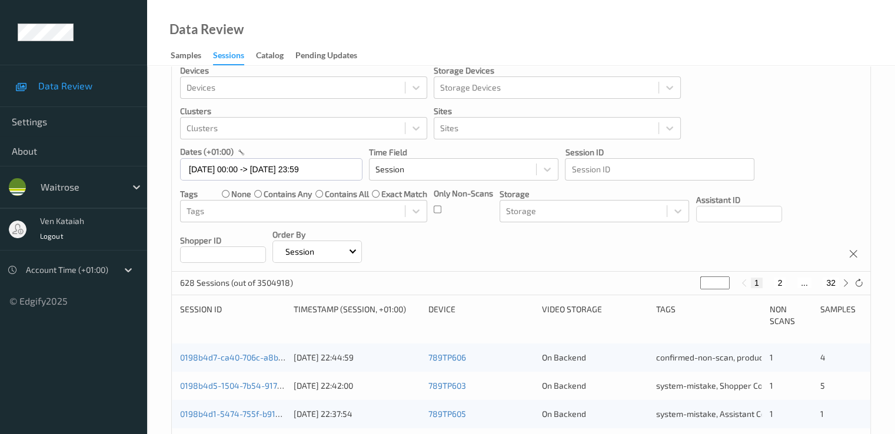
type input "**"
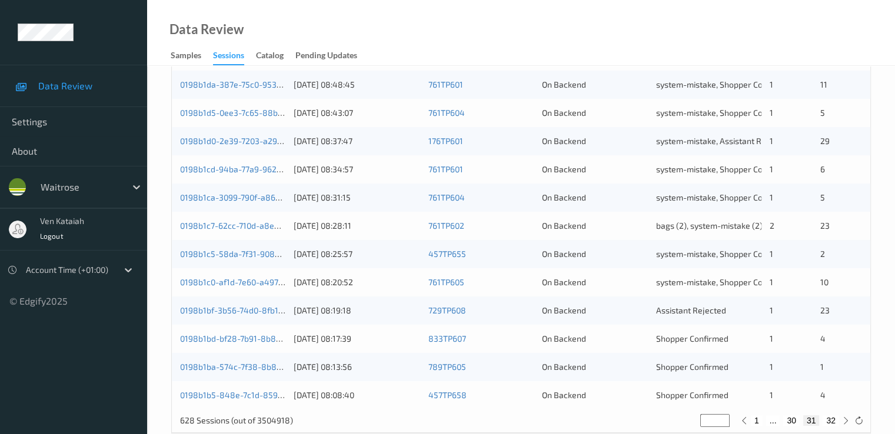
scroll to position [544, 0]
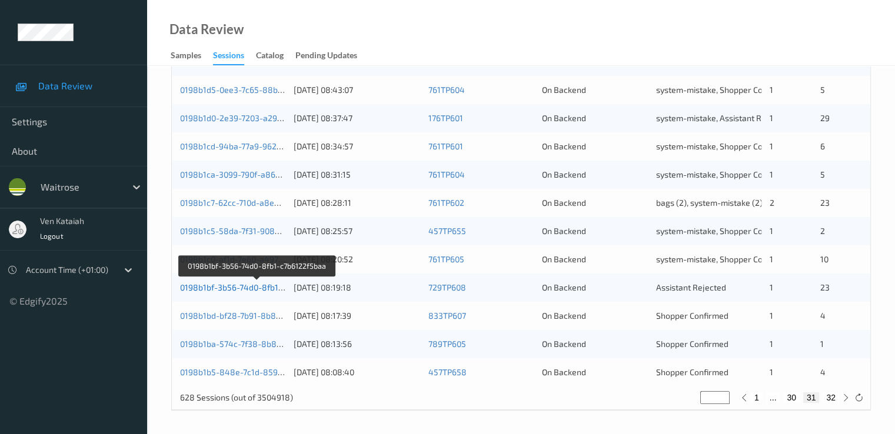
type input "**"
click at [228, 288] on link "0198b1bf-3b56-74d0-8fb1-c7b6122f5baa" at bounding box center [257, 288] width 154 height 10
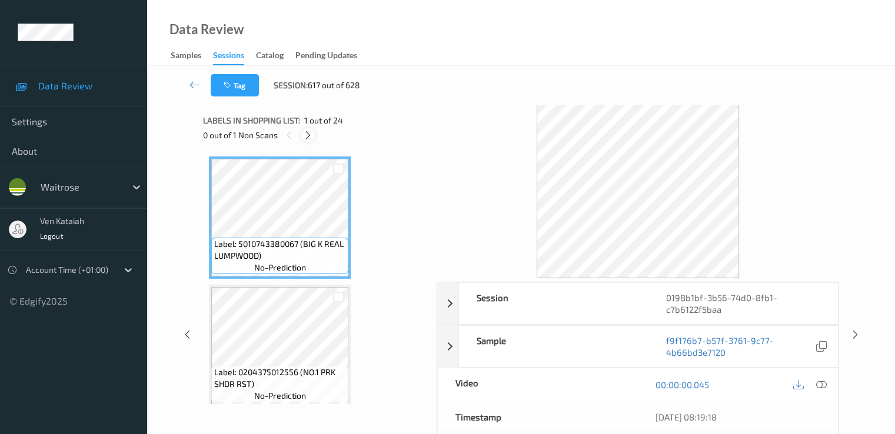
click at [315, 135] on div at bounding box center [308, 135] width 15 height 15
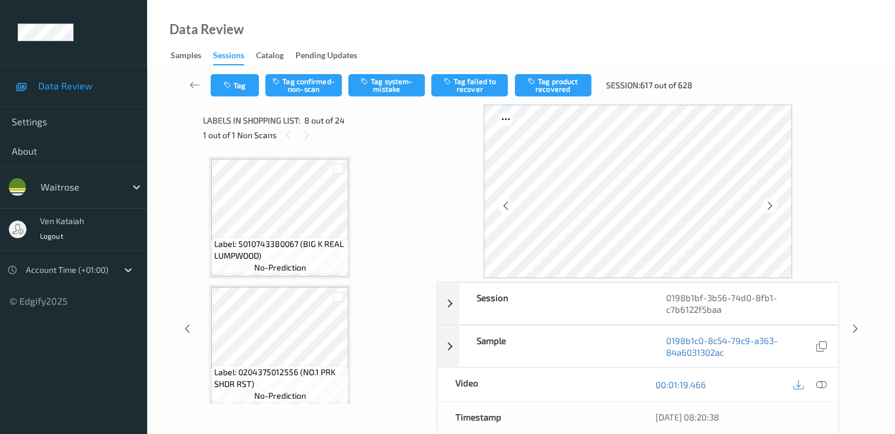
scroll to position [776, 0]
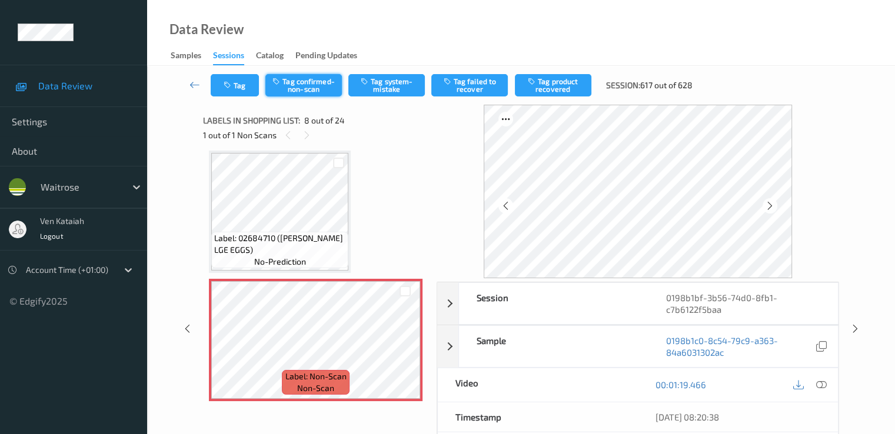
click at [314, 83] on button "Tag confirmed-non-scan" at bounding box center [303, 85] width 77 height 22
click at [543, 85] on button "Tag product recovered" at bounding box center [553, 85] width 77 height 22
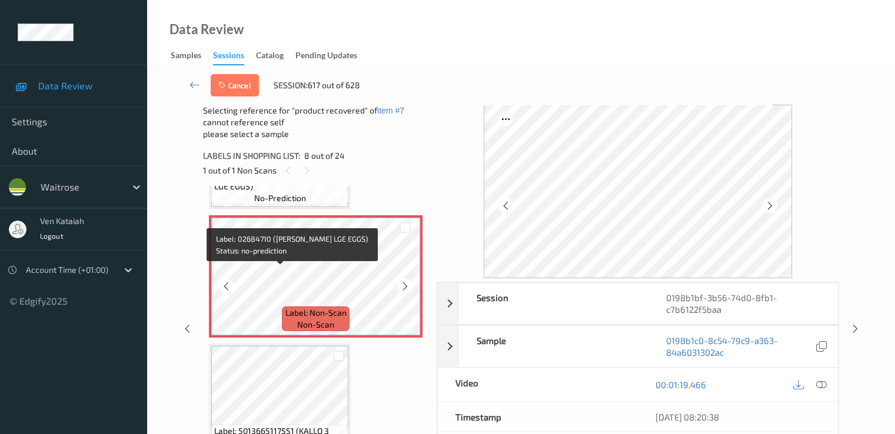
scroll to position [893, 0]
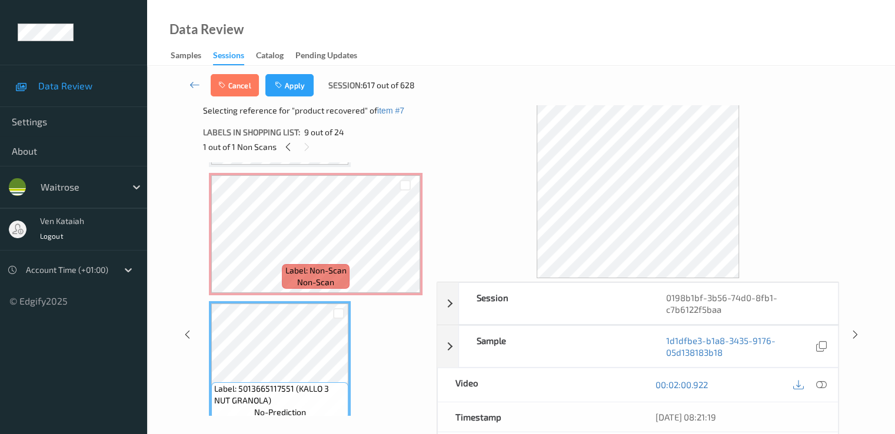
drag, startPoint x: 273, startPoint y: 82, endPoint x: 285, endPoint y: 72, distance: 15.4
click at [274, 82] on button "Apply" at bounding box center [289, 85] width 48 height 22
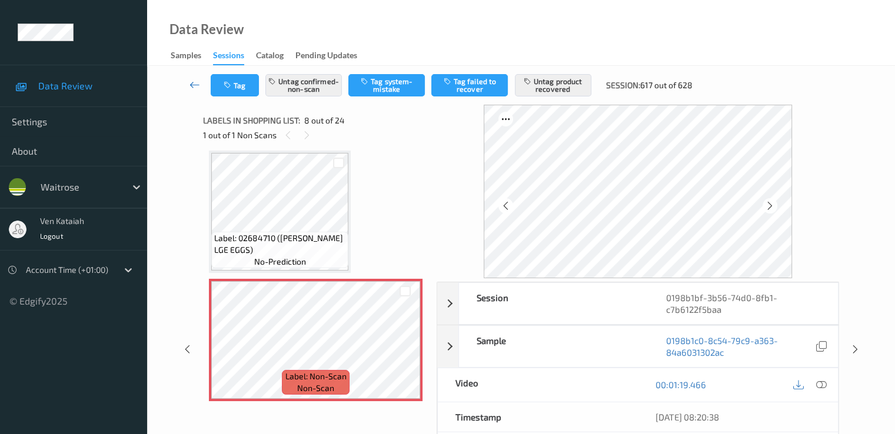
click at [194, 78] on link at bounding box center [195, 85] width 31 height 22
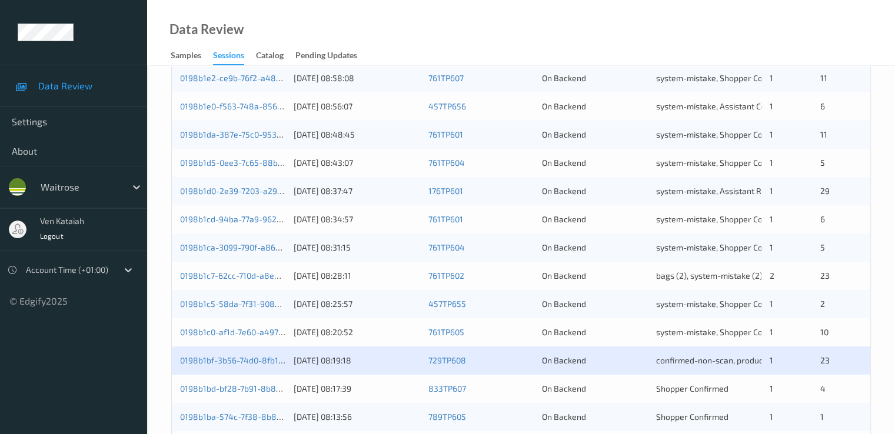
scroll to position [544, 0]
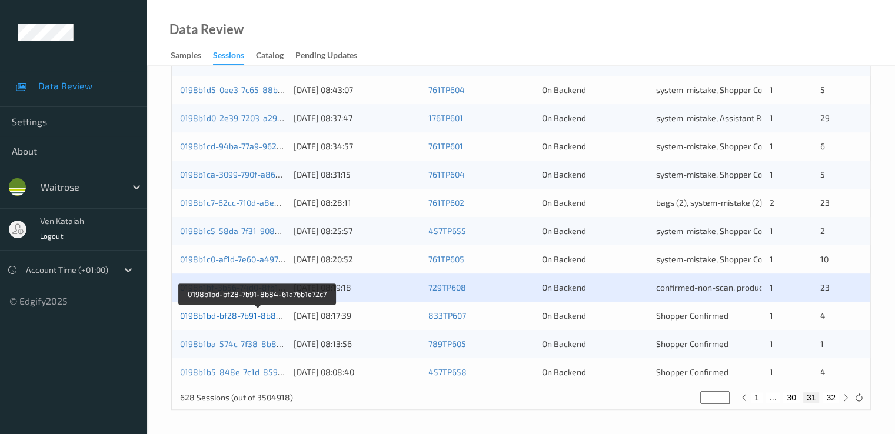
click at [261, 316] on link "0198b1bd-bf28-7b91-8b84-61a76b1e72c7" at bounding box center [258, 316] width 157 height 10
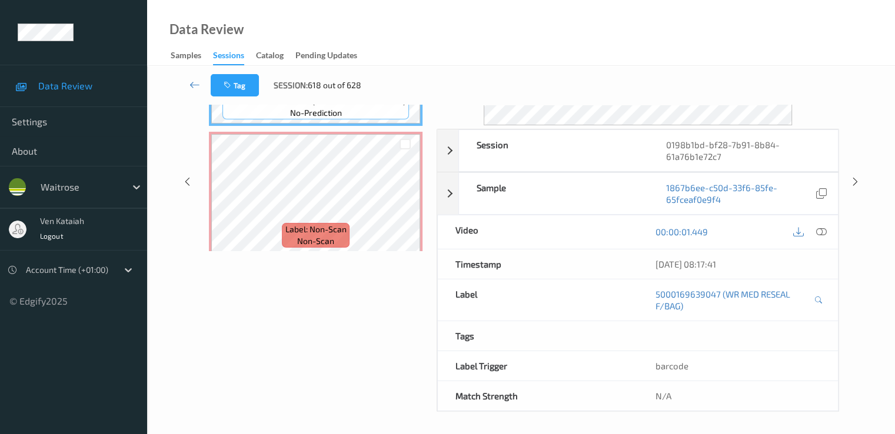
scroll to position [35, 0]
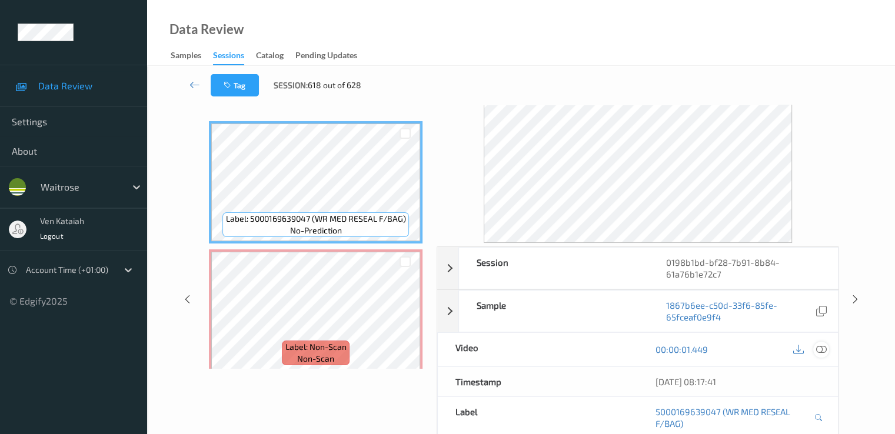
click at [824, 351] on icon at bounding box center [821, 349] width 11 height 11
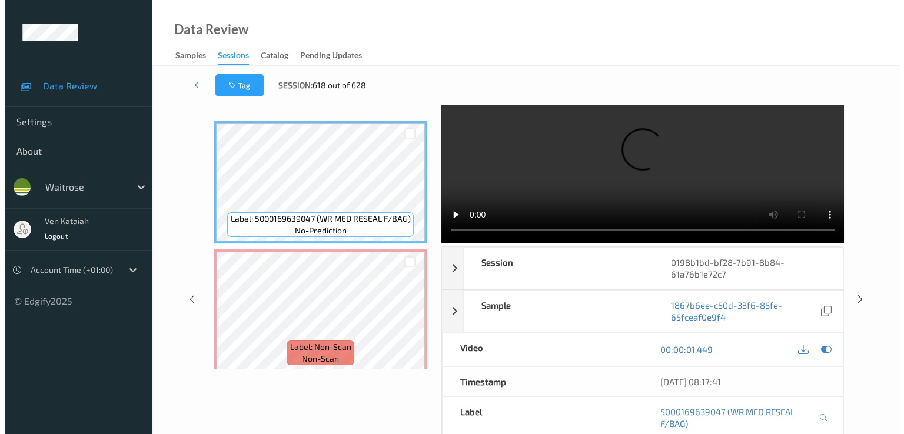
scroll to position [0, 0]
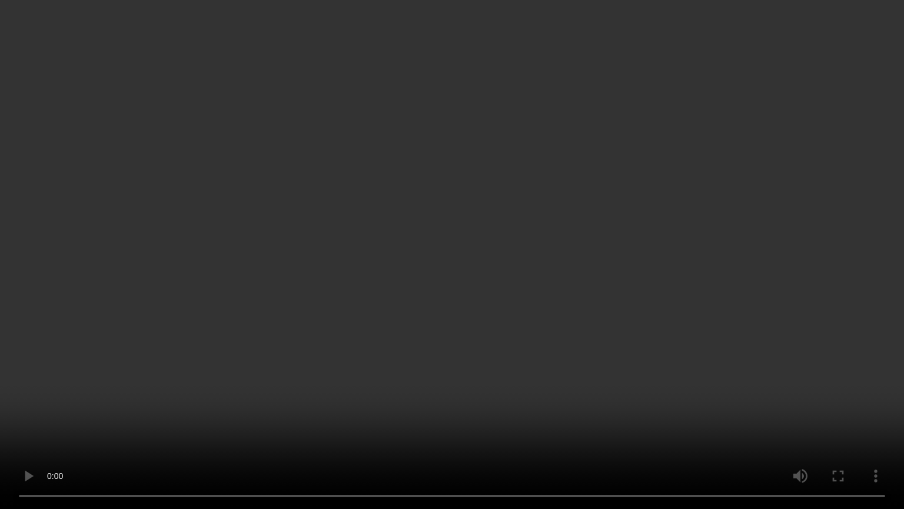
click at [414, 378] on video at bounding box center [452, 254] width 904 height 509
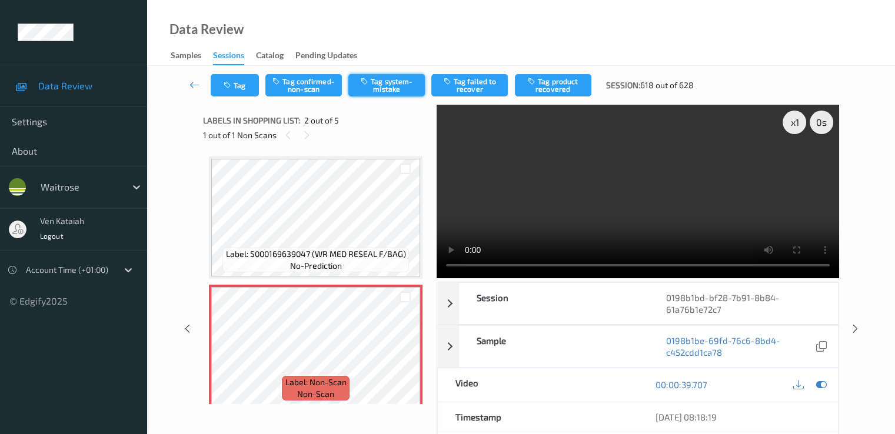
click at [356, 92] on button "Tag system-mistake" at bounding box center [386, 85] width 77 height 22
click at [212, 74] on div "Tag Tag confirmed-non-scan Untag system-mistake Tag failed to recover Tag produ…" at bounding box center [521, 85] width 700 height 39
click at [220, 78] on button "Tag" at bounding box center [235, 85] width 48 height 22
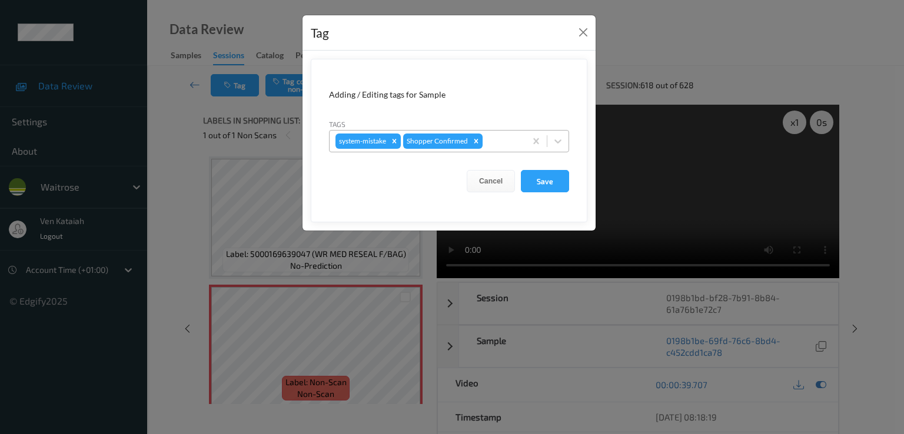
click at [518, 139] on div at bounding box center [502, 141] width 35 height 14
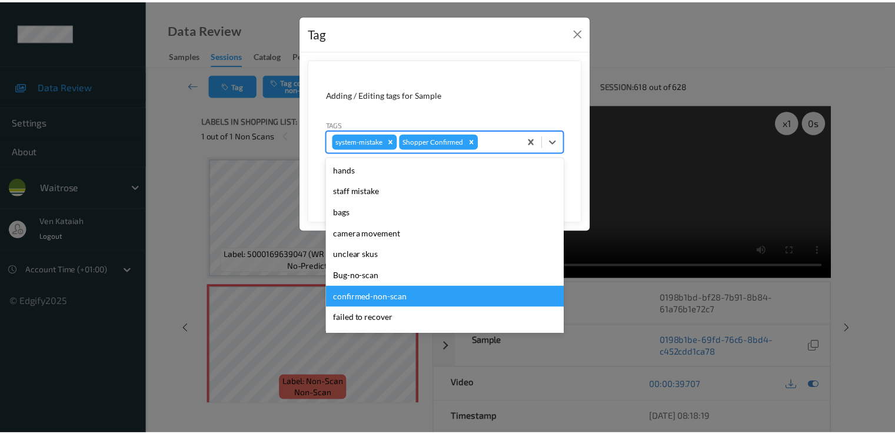
scroll to position [231, 0]
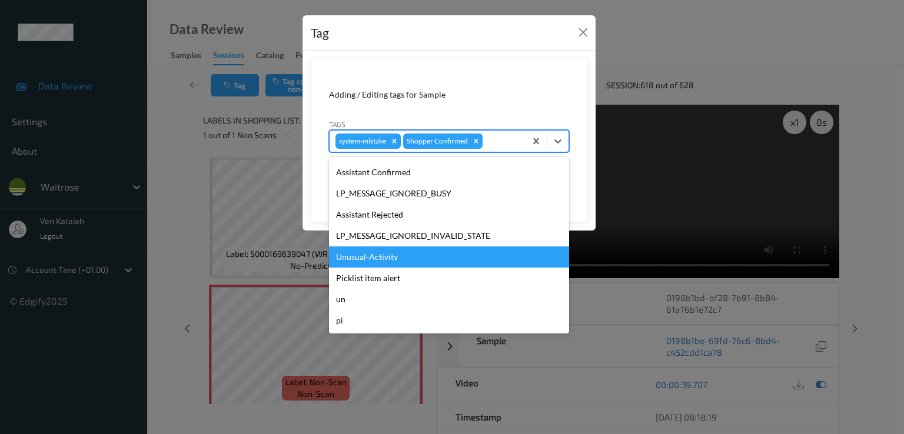
click at [358, 260] on div "Unusual-Activity" at bounding box center [449, 257] width 240 height 21
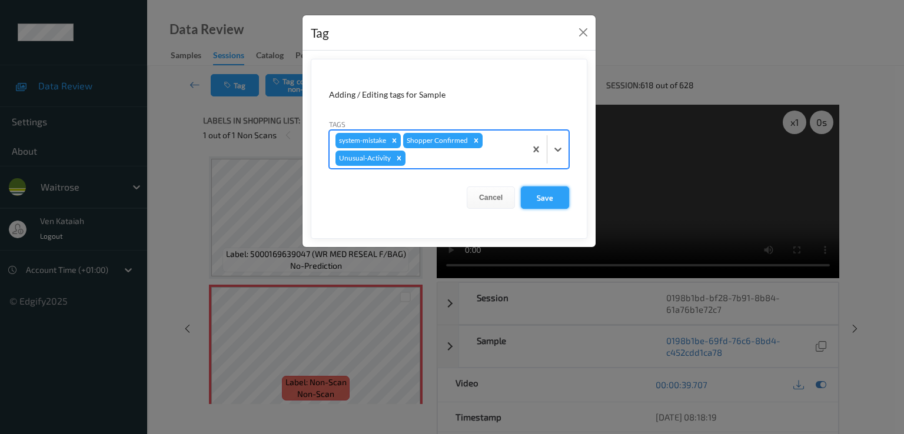
click at [539, 201] on button "Save" at bounding box center [545, 198] width 48 height 22
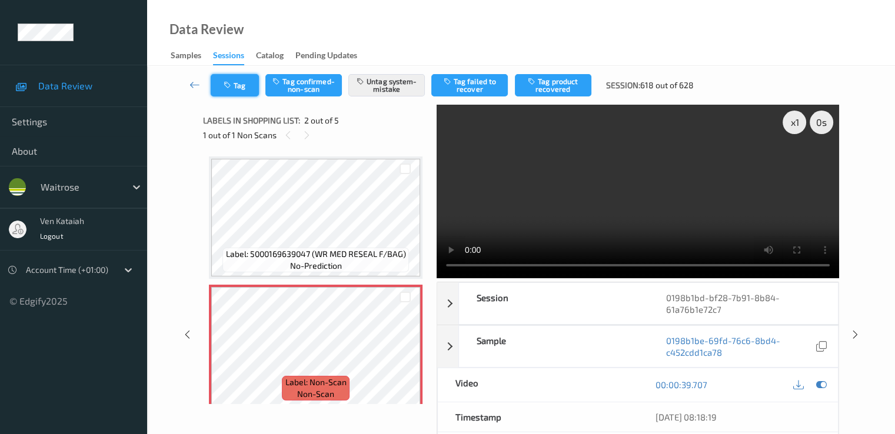
click at [239, 89] on button "Tag" at bounding box center [235, 85] width 48 height 22
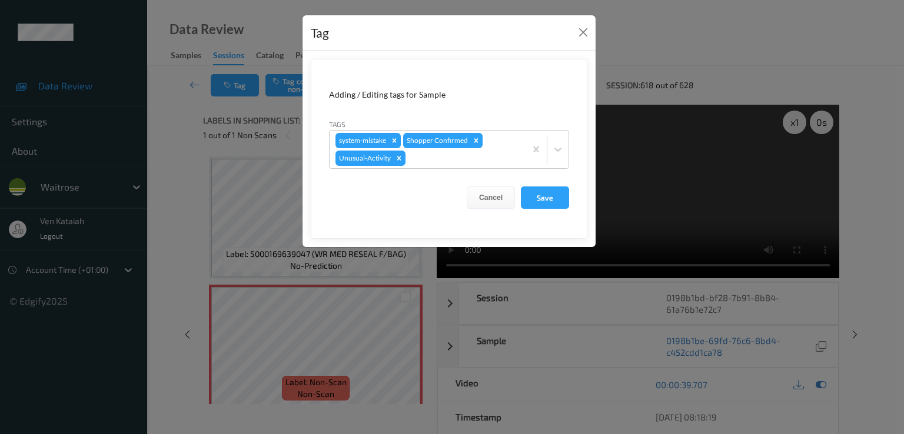
click at [198, 81] on div "Tag Adding / Editing tags for Sample Tags system-mistake Shopper Confirmed Unus…" at bounding box center [452, 217] width 904 height 434
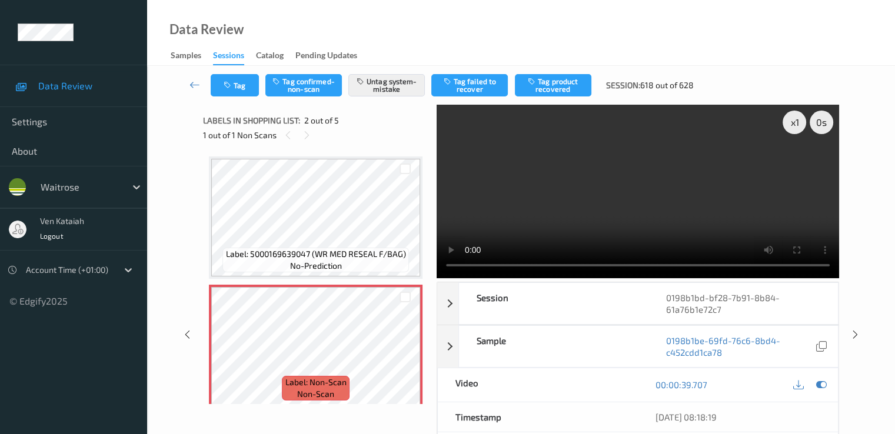
click at [195, 82] on icon at bounding box center [195, 85] width 11 height 12
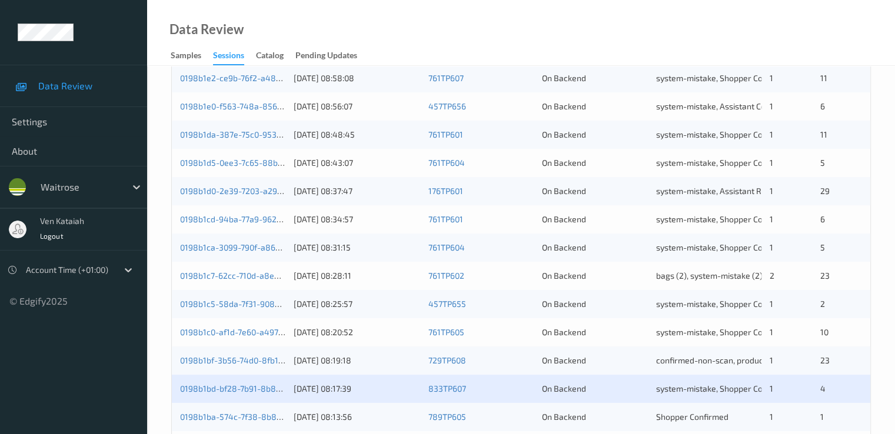
scroll to position [544, 0]
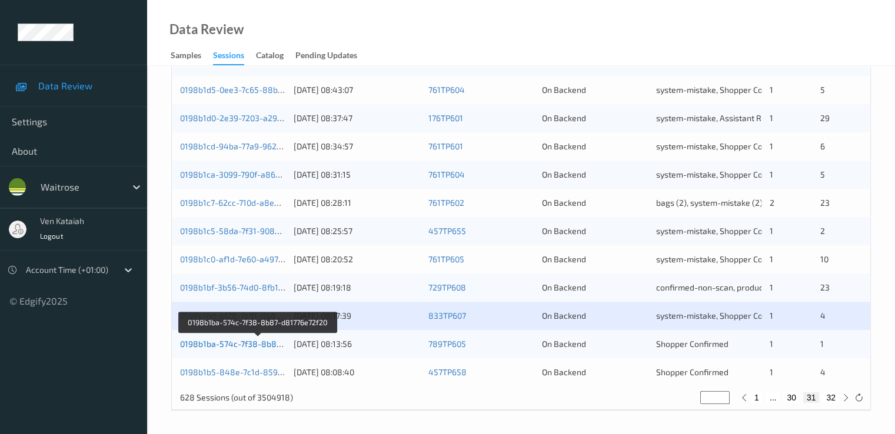
click at [215, 344] on link "0198b1ba-574c-7f38-8b87-d81776e72f20" at bounding box center [258, 344] width 157 height 10
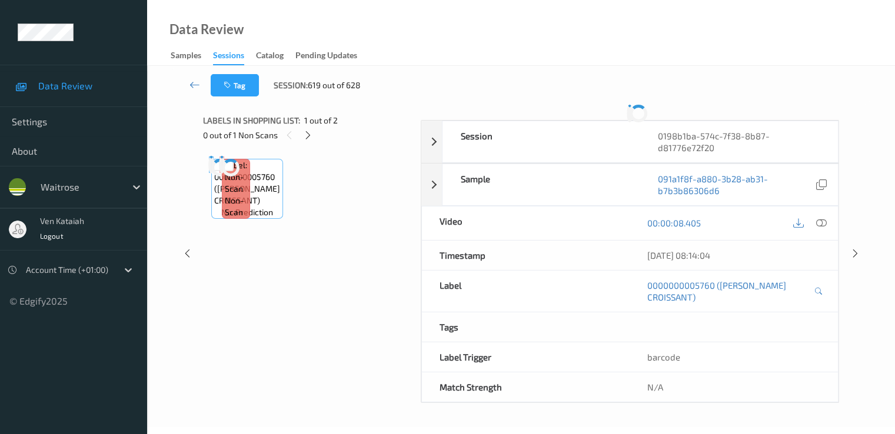
click at [258, 0] on div "Data Review Samples Sessions Catalog Pending Updates" at bounding box center [521, 33] width 748 height 66
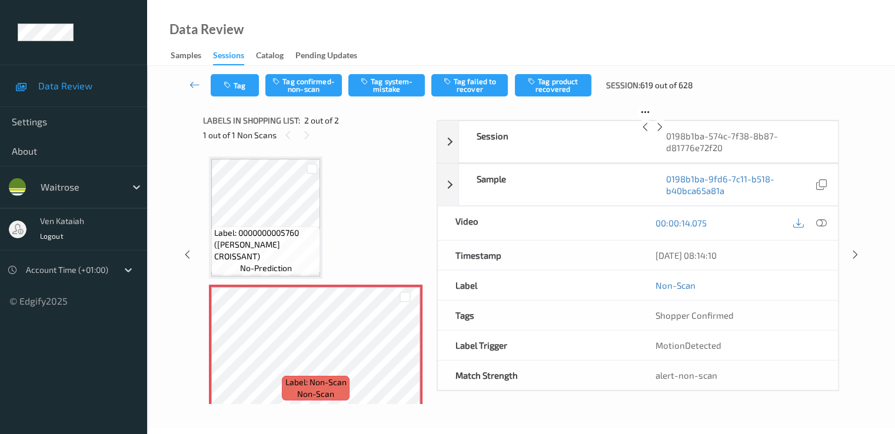
scroll to position [35, 0]
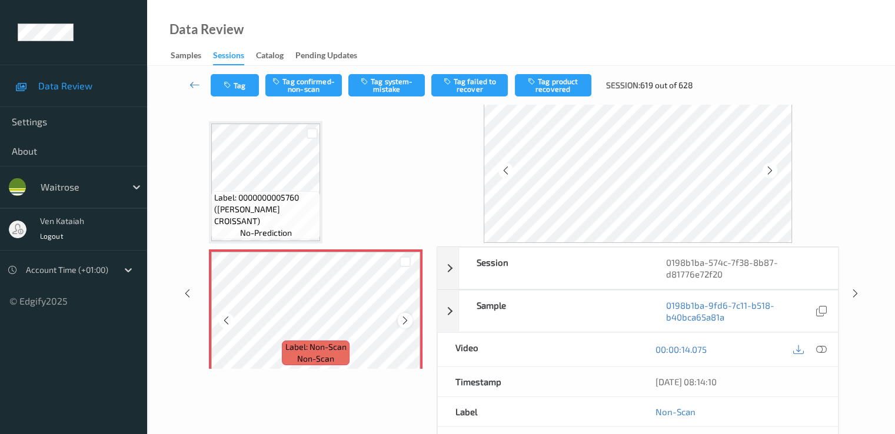
click at [404, 315] on div at bounding box center [405, 320] width 15 height 15
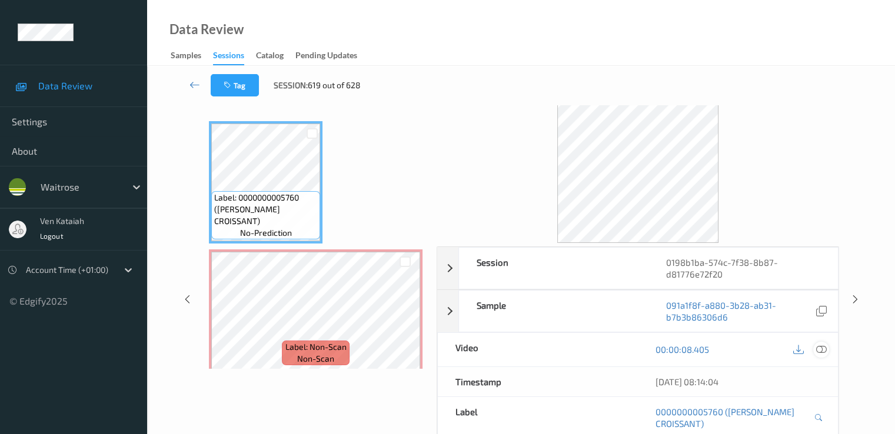
click at [824, 347] on icon at bounding box center [821, 349] width 11 height 11
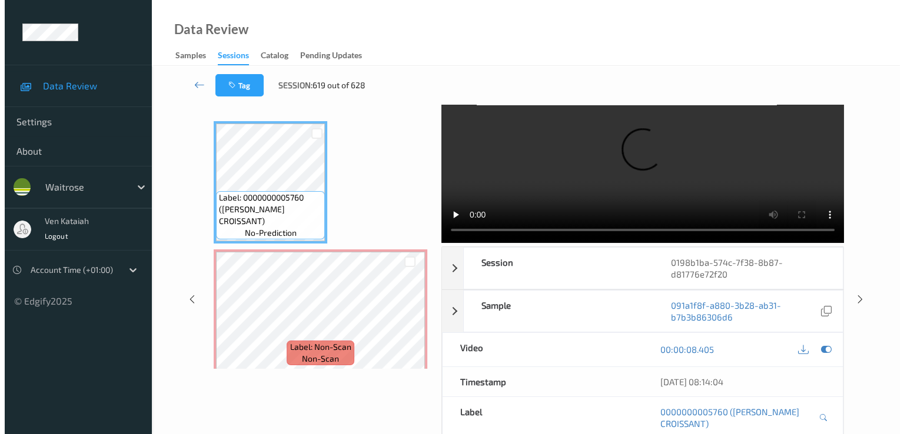
scroll to position [0, 0]
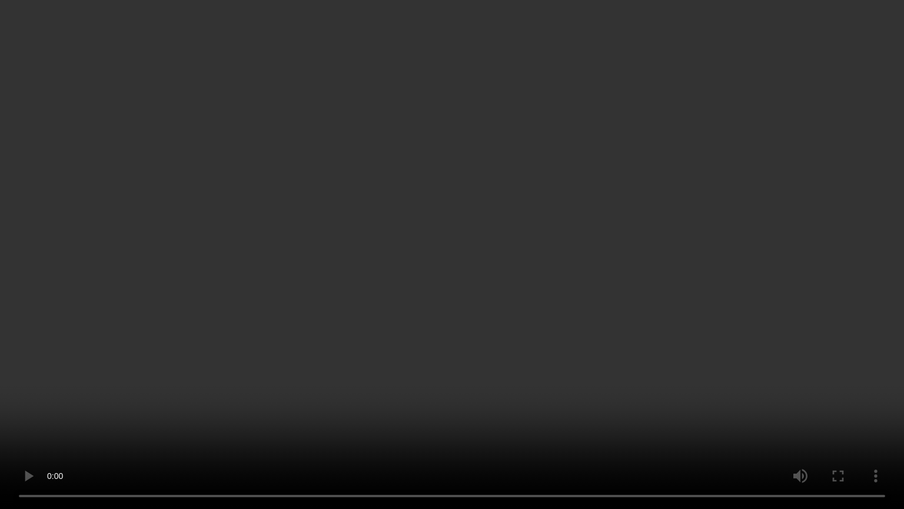
click at [283, 388] on video at bounding box center [452, 254] width 904 height 509
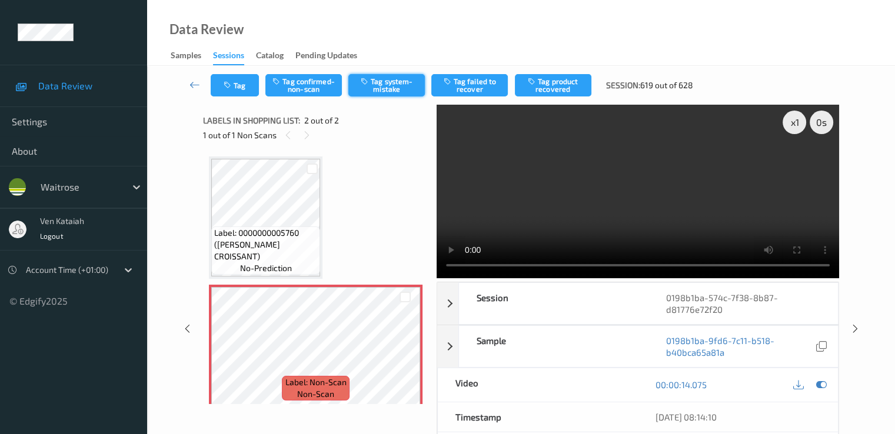
click at [381, 81] on button "Tag system-mistake" at bounding box center [386, 85] width 77 height 22
click at [238, 88] on button "Tag" at bounding box center [235, 85] width 48 height 22
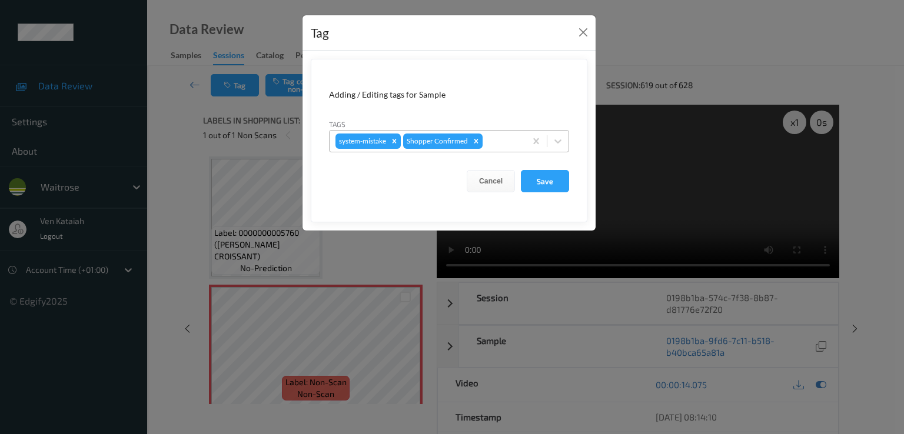
click at [507, 140] on div at bounding box center [502, 141] width 35 height 14
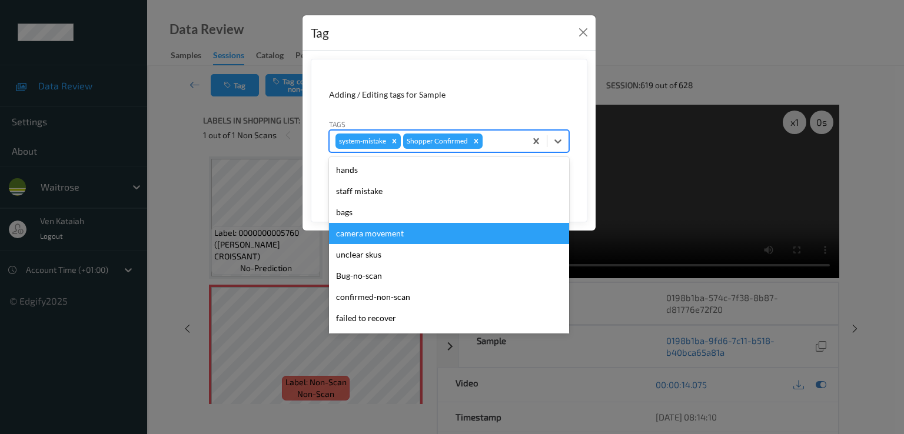
scroll to position [231, 0]
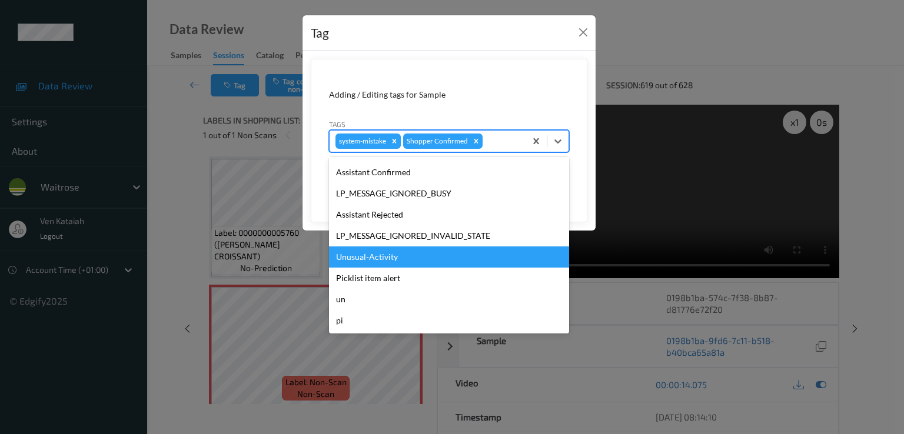
click at [393, 263] on div "Unusual-Activity" at bounding box center [449, 257] width 240 height 21
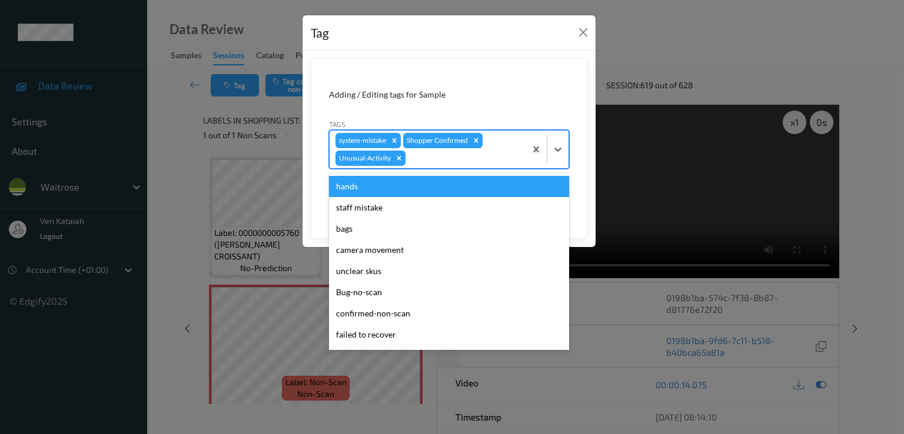
click at [463, 161] on div at bounding box center [464, 158] width 112 height 14
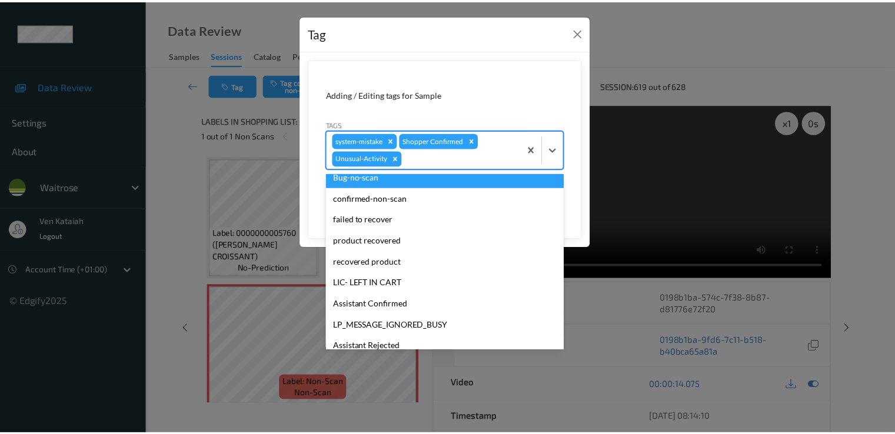
scroll to position [210, 0]
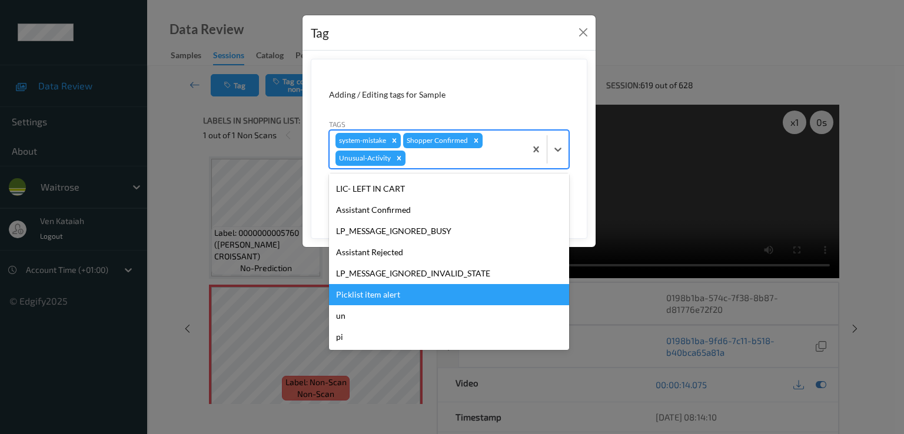
click at [376, 294] on div "Picklist item alert" at bounding box center [449, 294] width 240 height 21
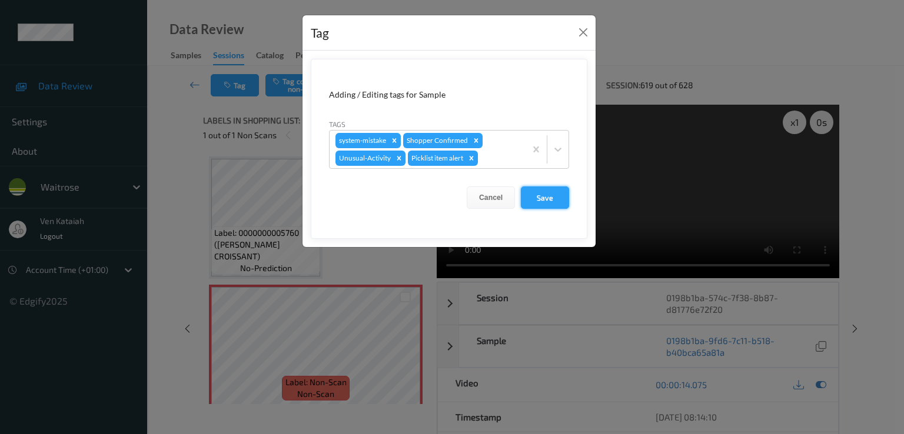
click at [534, 187] on button "Save" at bounding box center [545, 198] width 48 height 22
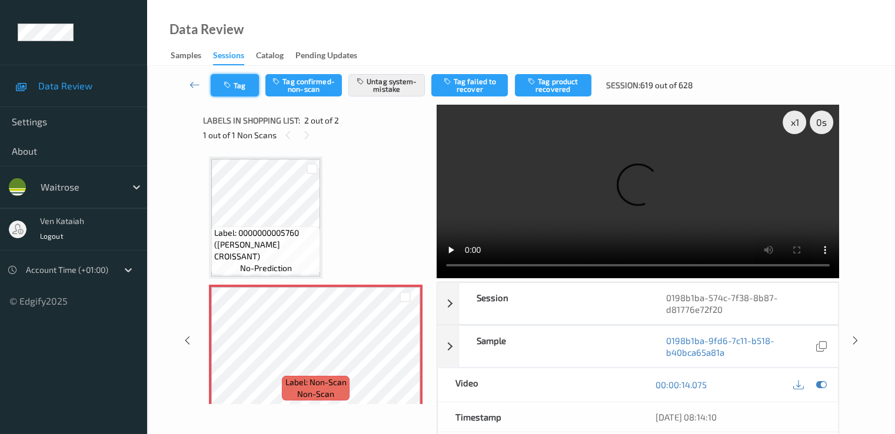
click at [240, 90] on button "Tag" at bounding box center [235, 85] width 48 height 22
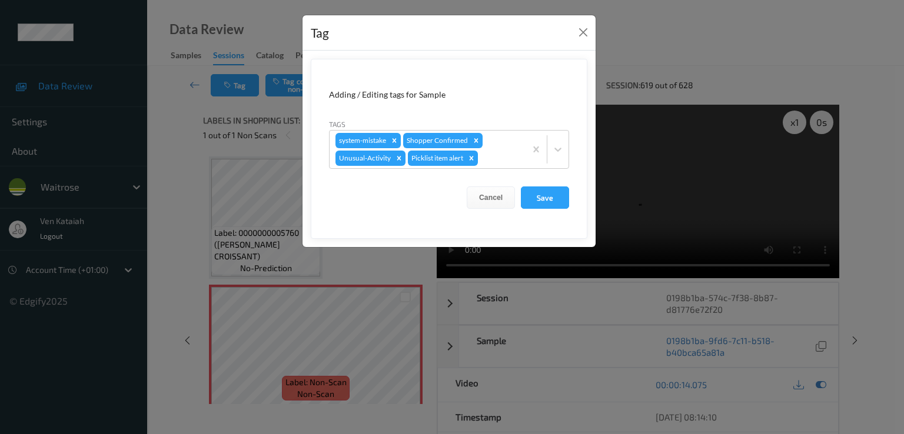
click at [574, 27] on div "Tag" at bounding box center [449, 33] width 293 height 36
click at [584, 34] on button "Close" at bounding box center [583, 32] width 16 height 16
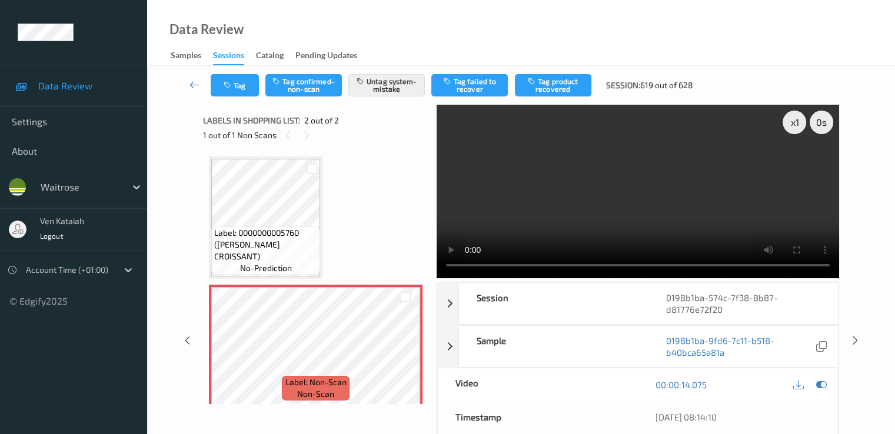
click at [188, 79] on link at bounding box center [195, 85] width 31 height 22
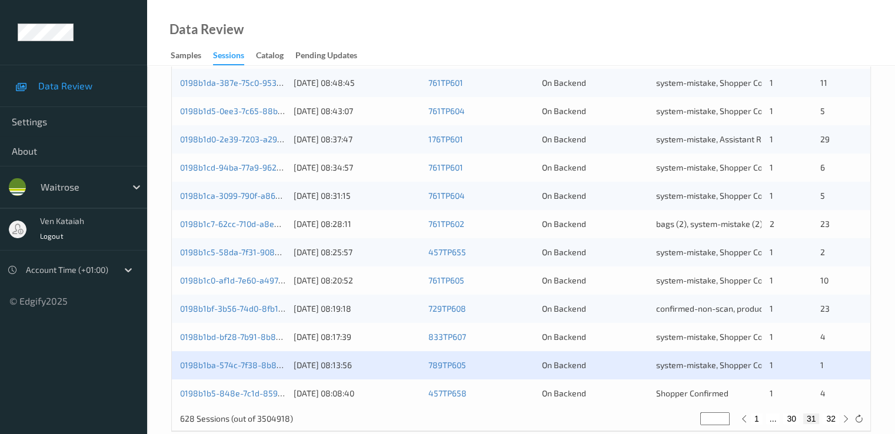
scroll to position [544, 0]
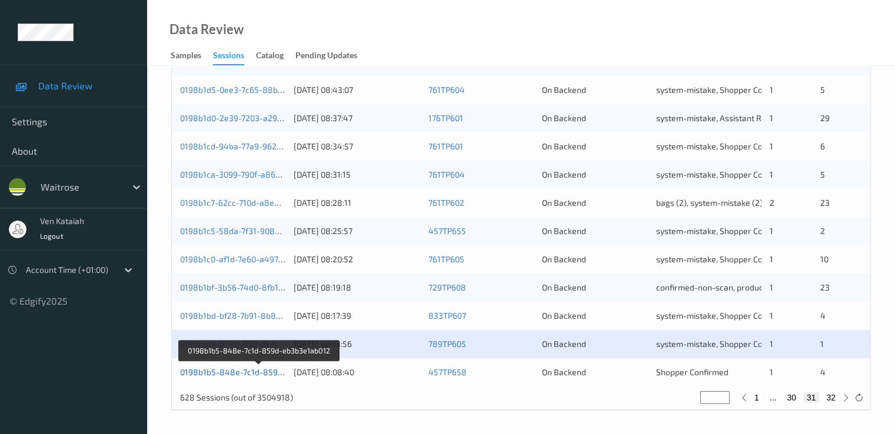
click at [223, 370] on link "0198b1b5-848e-7c1d-859d-eb3b3e1ab012" at bounding box center [260, 372] width 160 height 10
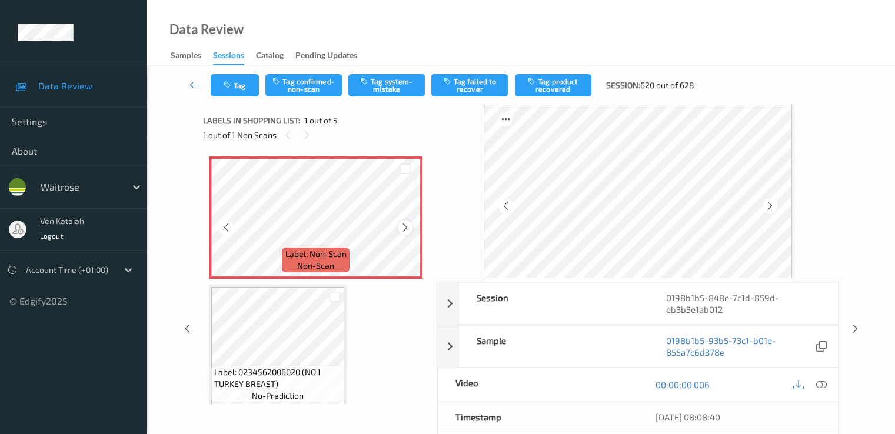
click at [409, 229] on icon at bounding box center [405, 227] width 10 height 11
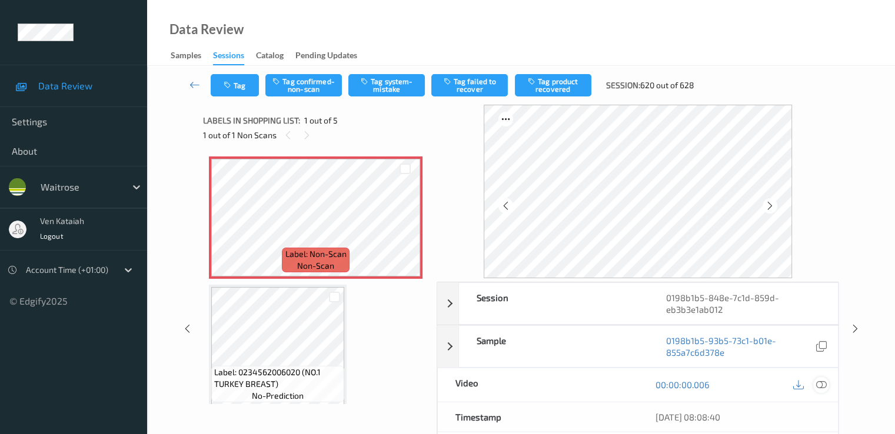
click at [823, 382] on icon at bounding box center [821, 385] width 11 height 11
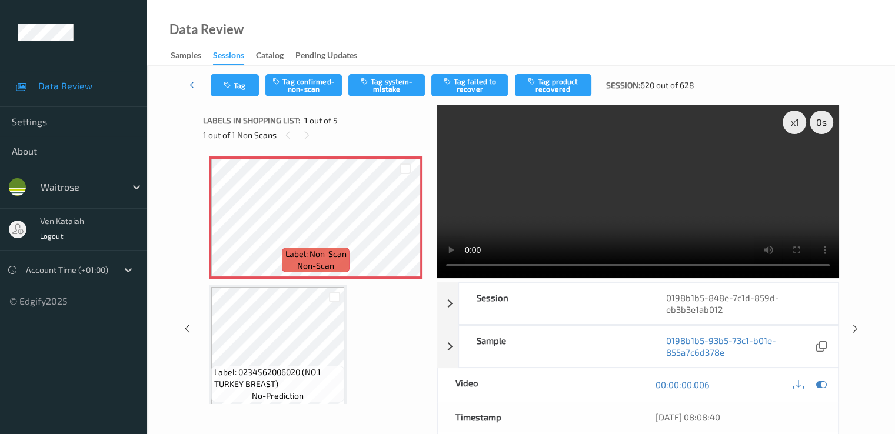
click at [195, 84] on icon at bounding box center [195, 85] width 11 height 12
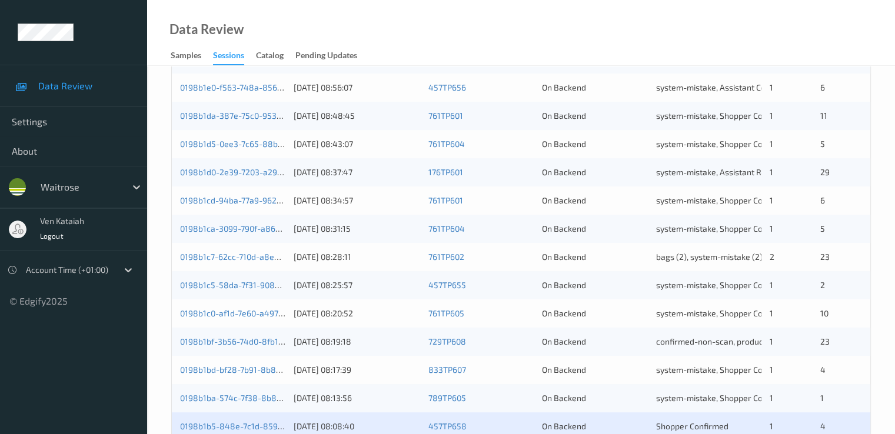
scroll to position [544, 0]
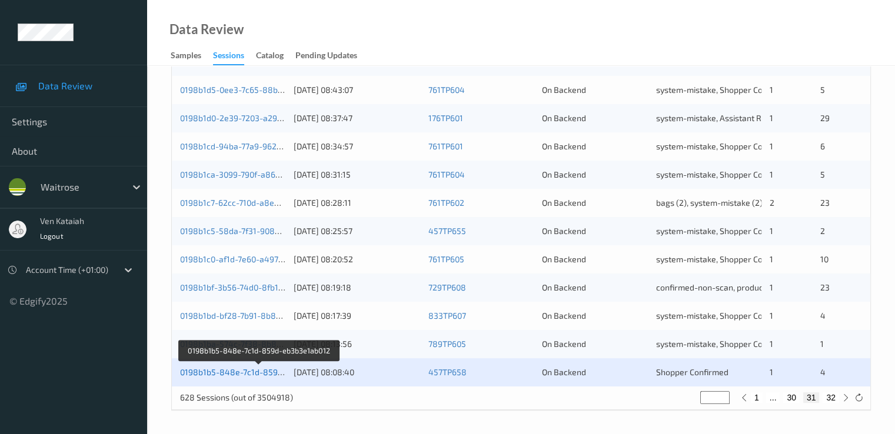
click at [256, 370] on link "0198b1b5-848e-7c1d-859d-eb3b3e1ab012" at bounding box center [260, 372] width 160 height 10
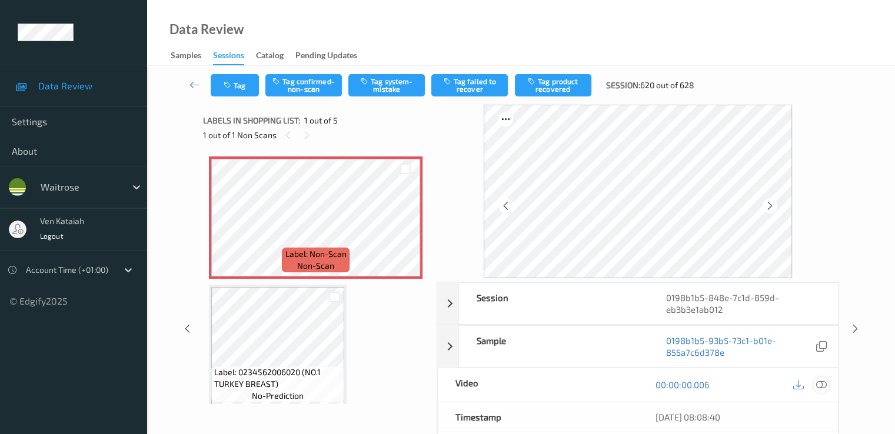
click at [820, 380] on icon at bounding box center [821, 385] width 11 height 11
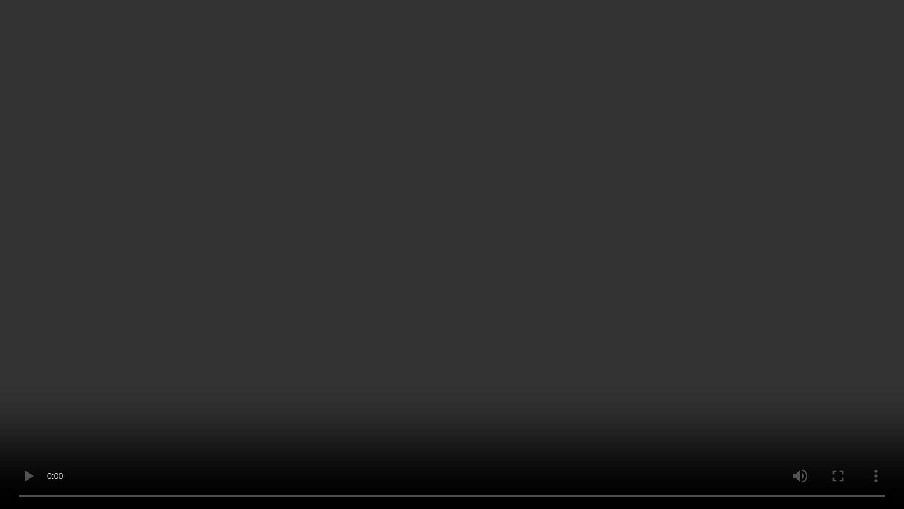
click at [162, 400] on video at bounding box center [452, 254] width 904 height 509
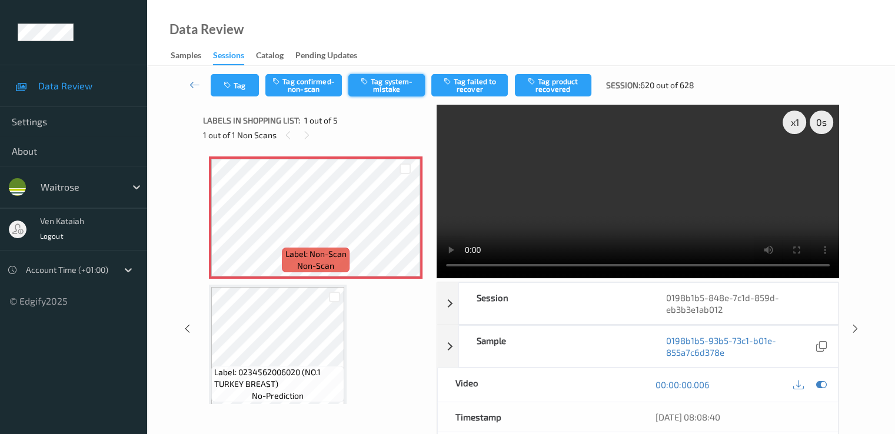
click at [394, 85] on button "Tag system-mistake" at bounding box center [386, 85] width 77 height 22
click at [240, 91] on button "Tag" at bounding box center [235, 85] width 48 height 22
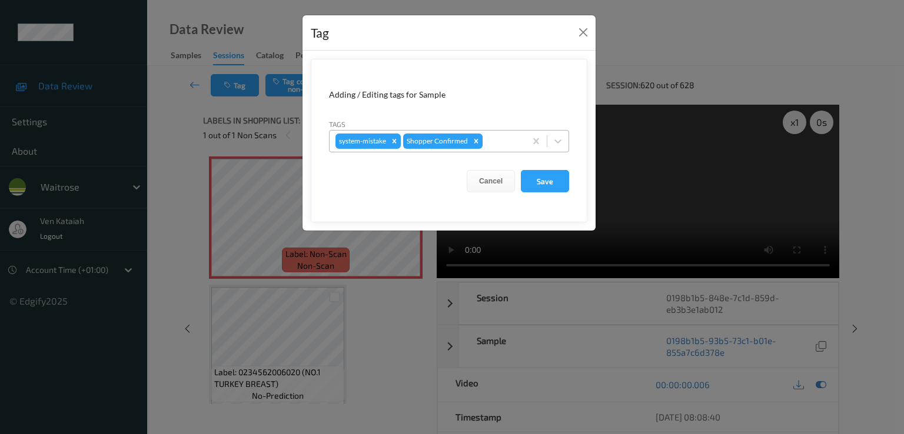
click at [514, 144] on div at bounding box center [502, 141] width 35 height 14
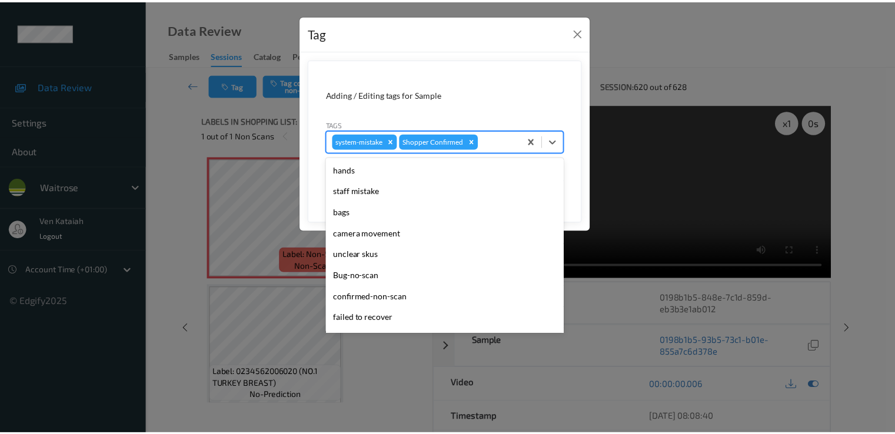
scroll to position [231, 0]
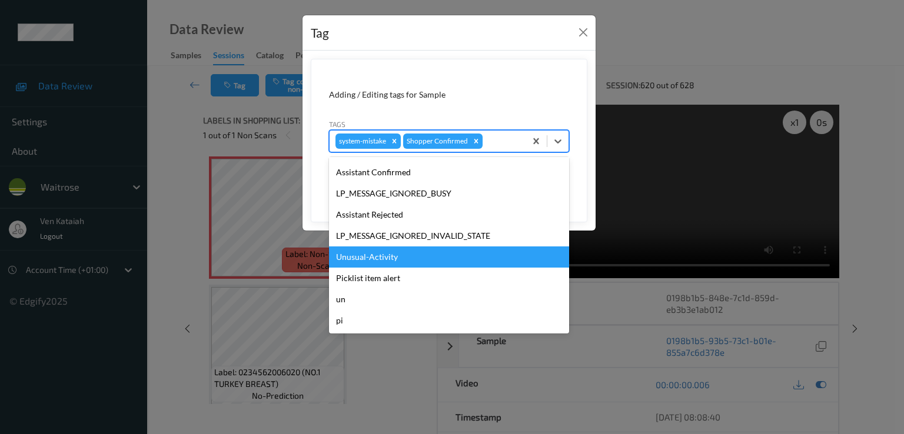
click at [393, 253] on div "Unusual-Activity" at bounding box center [449, 257] width 240 height 21
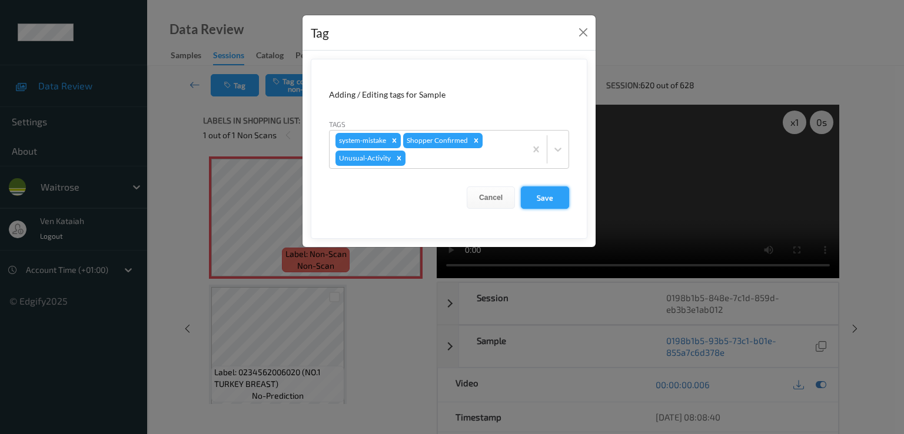
click at [547, 204] on button "Save" at bounding box center [545, 198] width 48 height 22
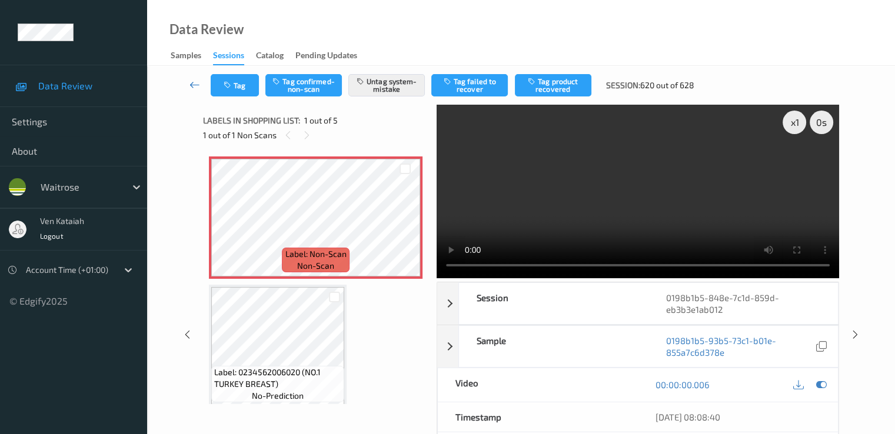
click at [185, 87] on link at bounding box center [195, 85] width 31 height 22
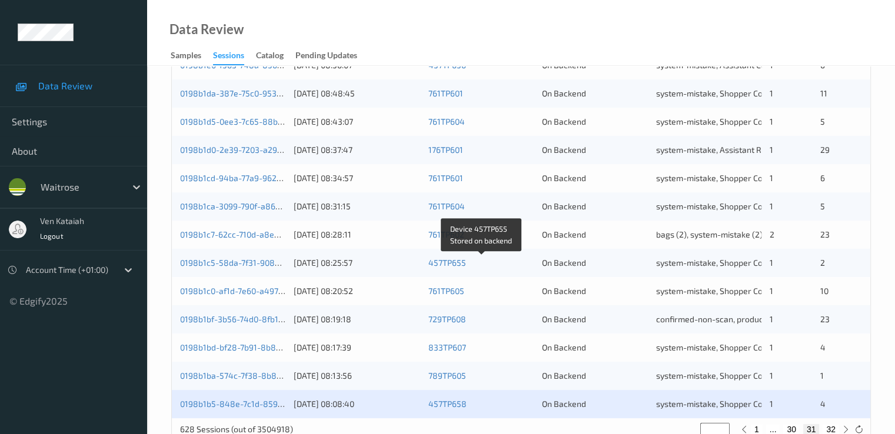
scroll to position [544, 0]
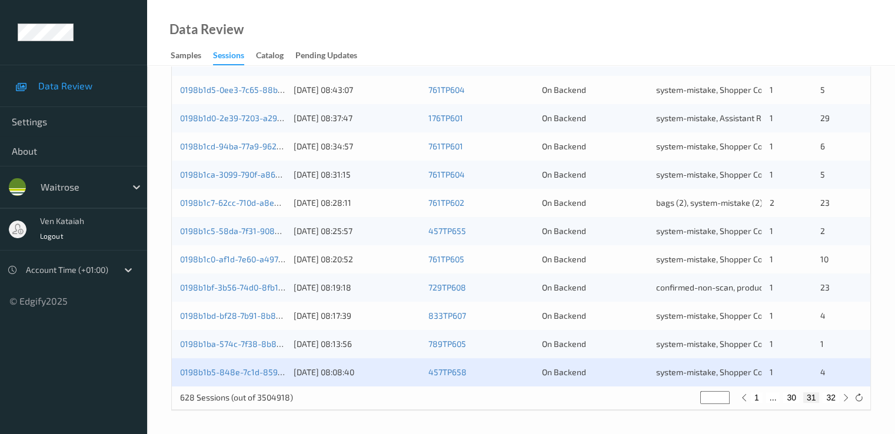
drag, startPoint x: 714, startPoint y: 403, endPoint x: 695, endPoint y: 408, distance: 20.1
click at [695, 408] on div "628 Sessions (out of 3504918) ** 1 ... 30 31 32" at bounding box center [521, 399] width 699 height 24
type input "*"
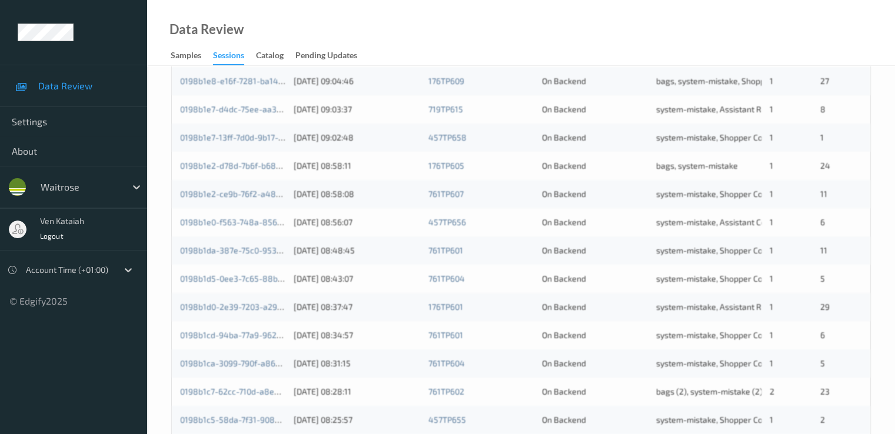
type input "**"
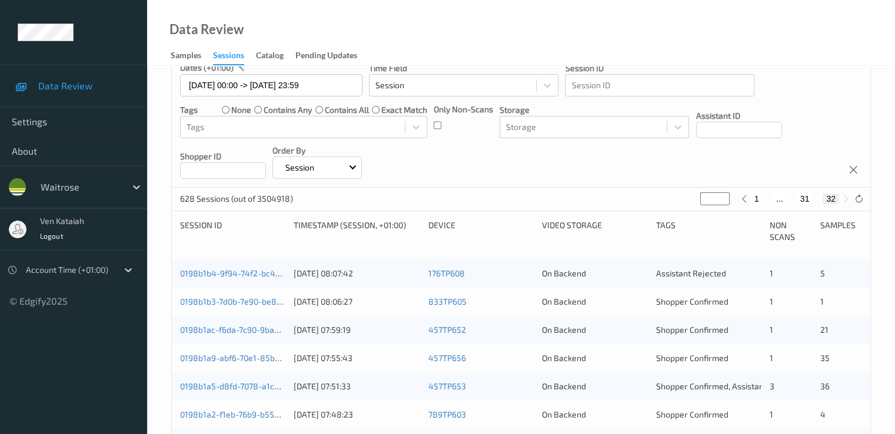
scroll to position [87, 0]
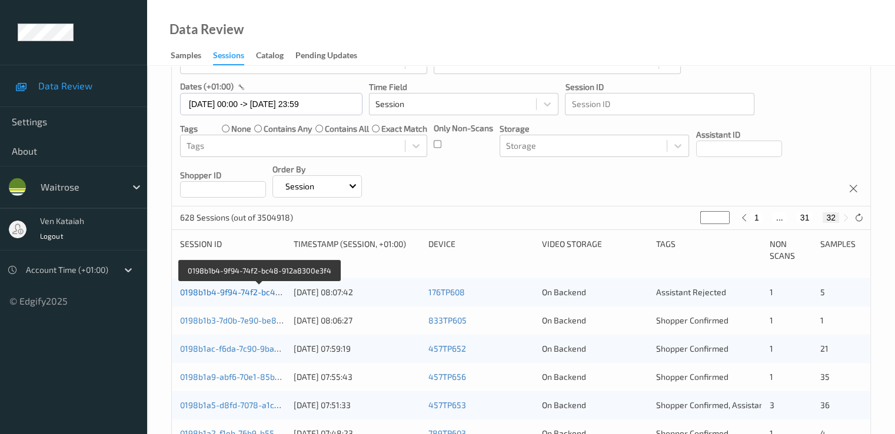
type input "**"
click at [262, 294] on link "0198b1b4-9f94-74f2-bc48-912a8300e3f4" at bounding box center [259, 292] width 159 height 10
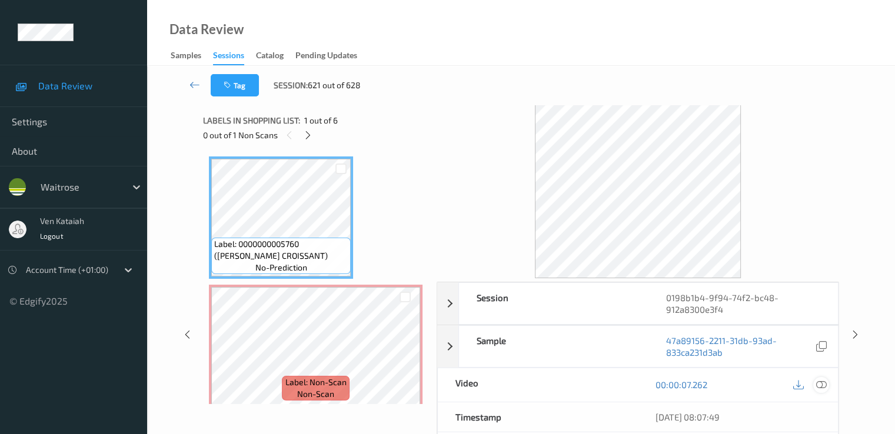
click at [823, 384] on icon at bounding box center [821, 385] width 11 height 11
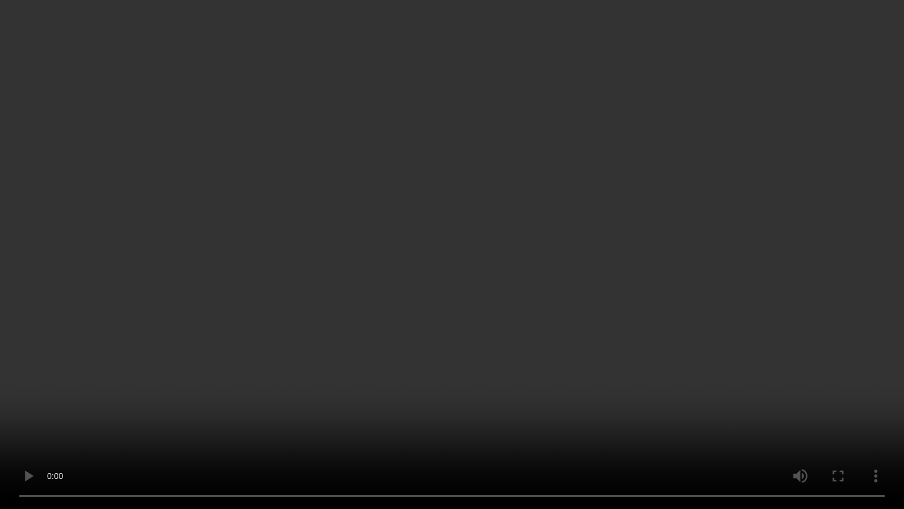
click at [172, 323] on video at bounding box center [452, 254] width 904 height 509
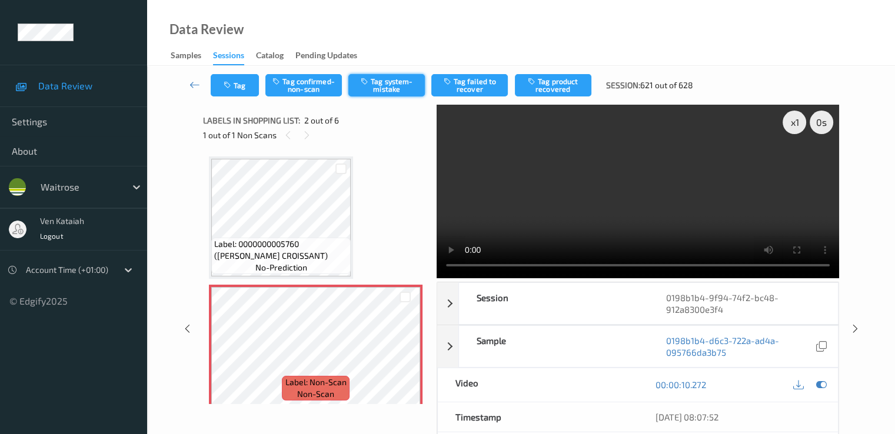
click at [375, 82] on button "Tag system-mistake" at bounding box center [386, 85] width 77 height 22
click at [244, 87] on button "Tag" at bounding box center [235, 85] width 48 height 22
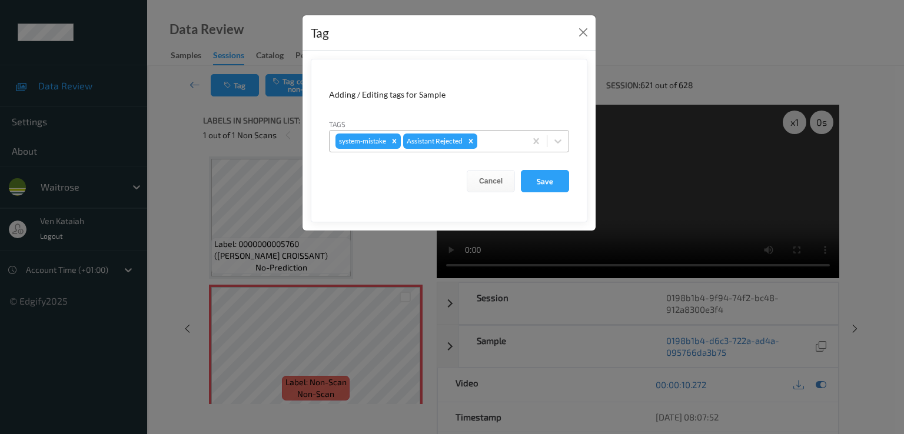
click at [507, 139] on div at bounding box center [500, 141] width 40 height 14
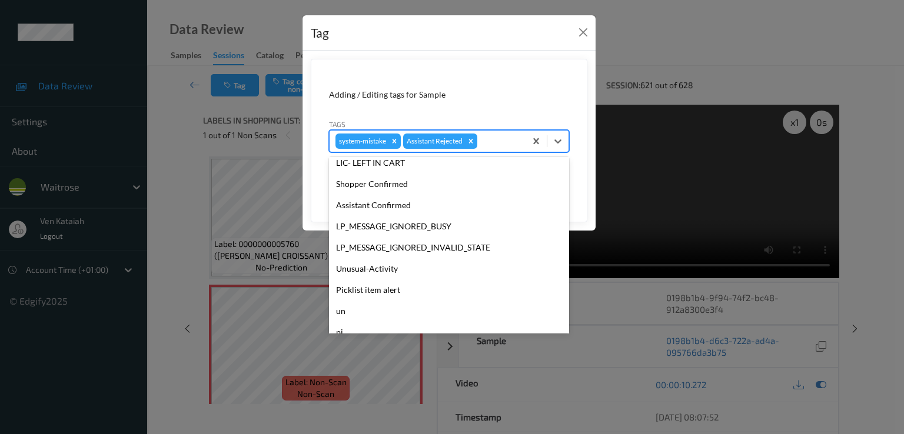
scroll to position [231, 0]
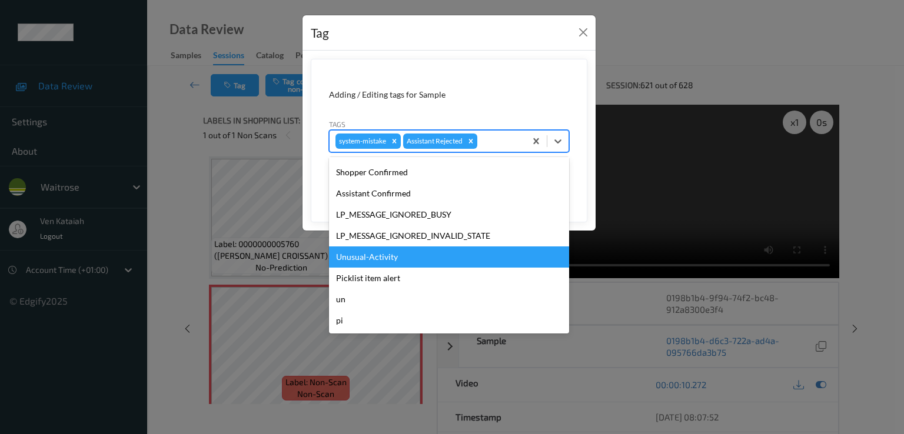
click at [377, 253] on div "Unusual-Activity" at bounding box center [449, 257] width 240 height 21
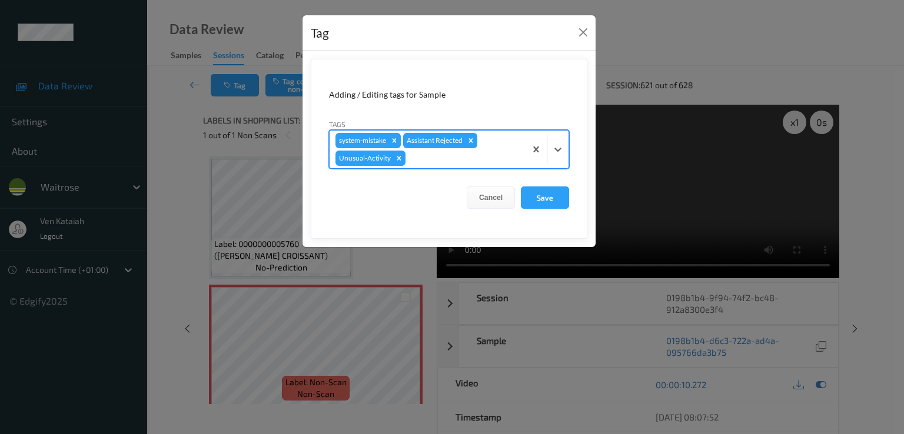
click at [504, 154] on div at bounding box center [464, 158] width 112 height 14
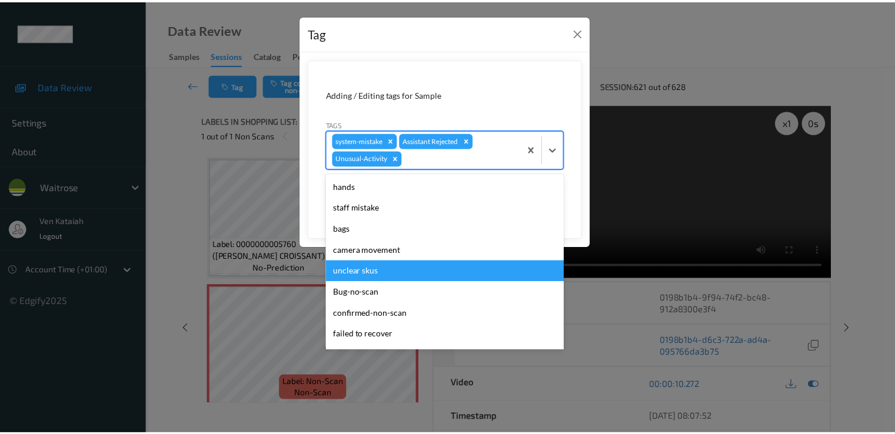
scroll to position [210, 0]
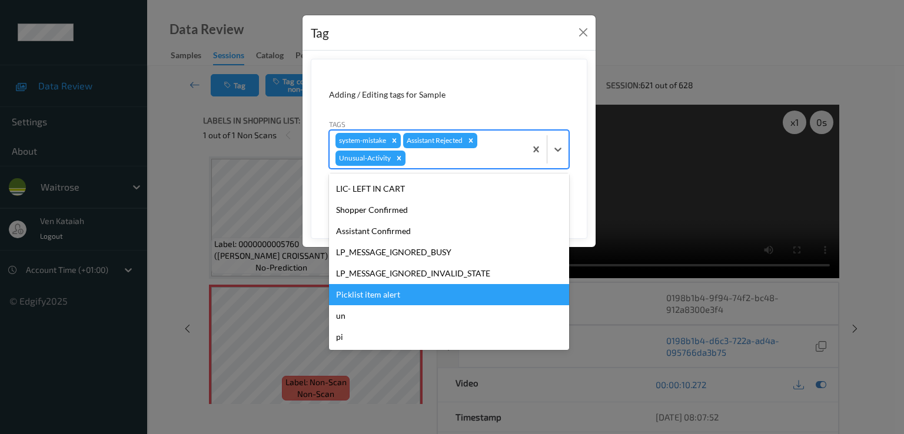
click at [363, 293] on div "Picklist item alert" at bounding box center [449, 294] width 240 height 21
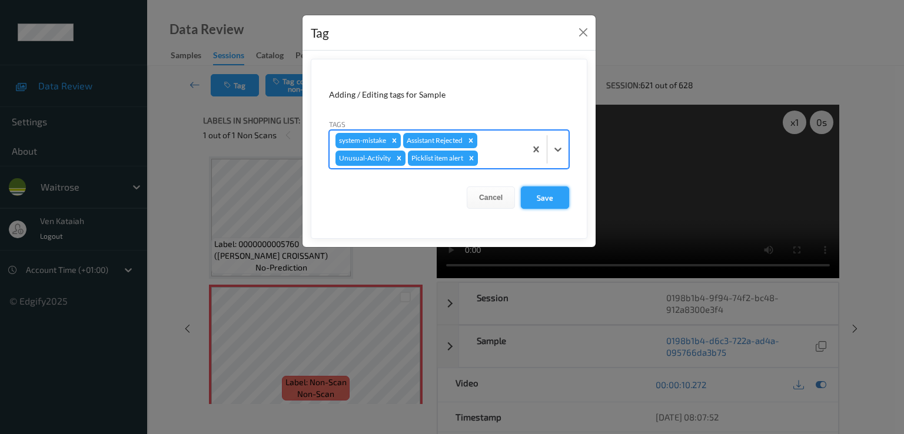
click at [537, 198] on button "Save" at bounding box center [545, 198] width 48 height 22
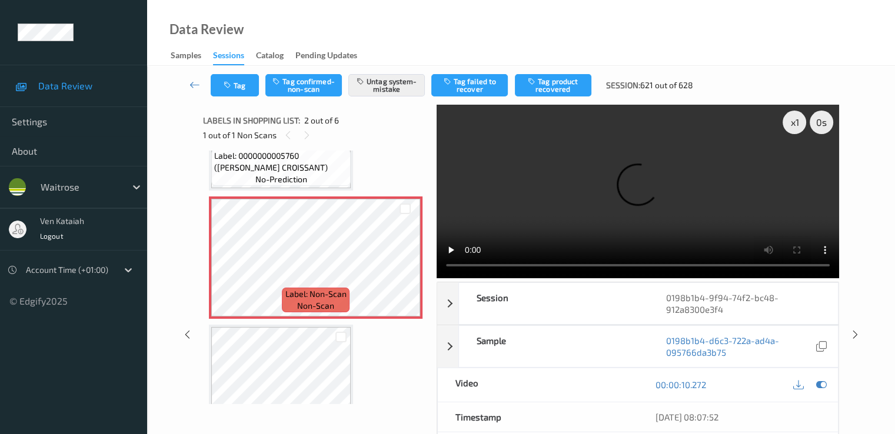
scroll to position [118, 0]
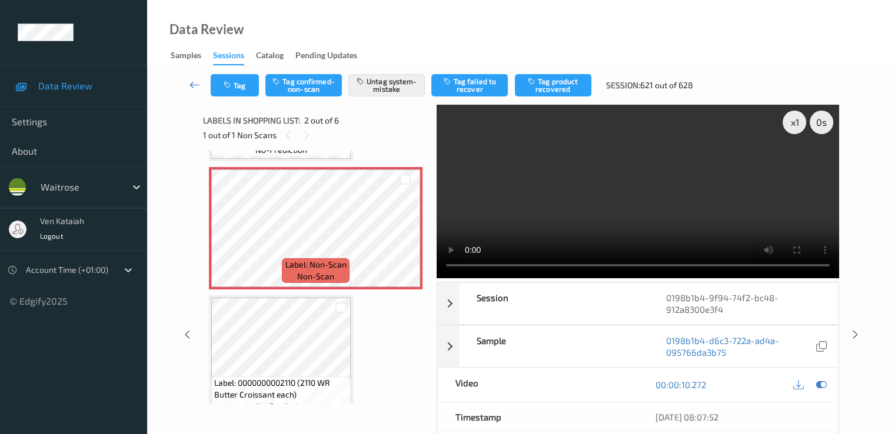
click at [192, 81] on icon at bounding box center [195, 85] width 11 height 12
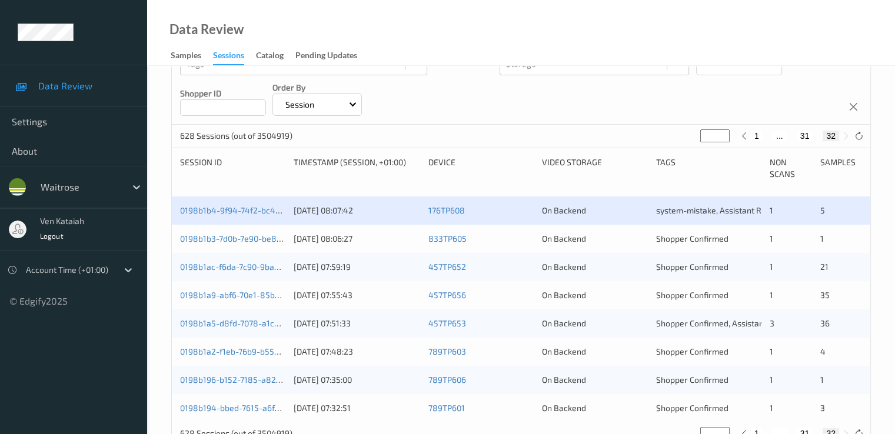
scroll to position [205, 0]
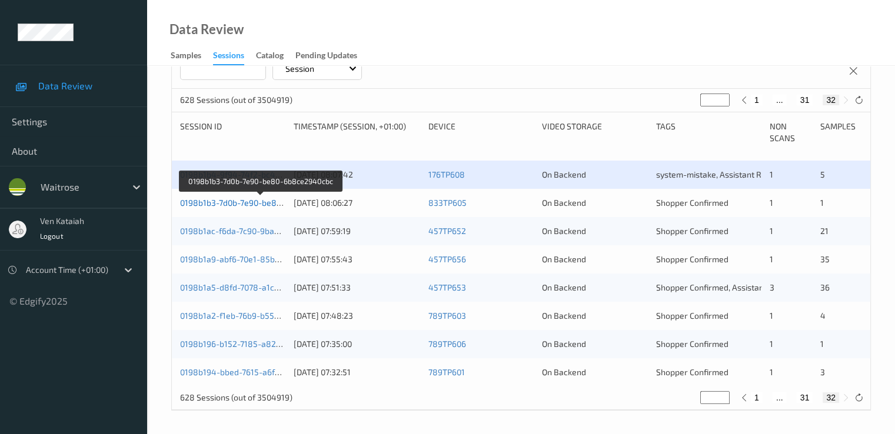
click at [253, 201] on link "0198b1b3-7d0b-7e90-be80-6b8ce2940cbc" at bounding box center [260, 203] width 161 height 10
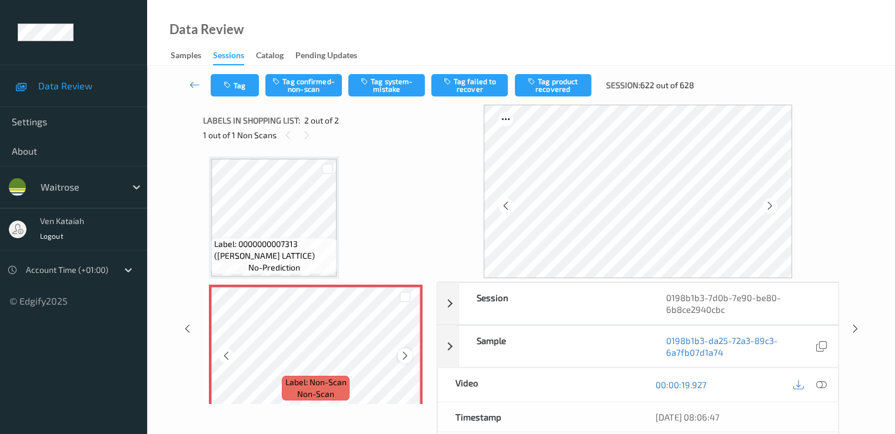
click at [407, 356] on icon at bounding box center [405, 356] width 10 height 11
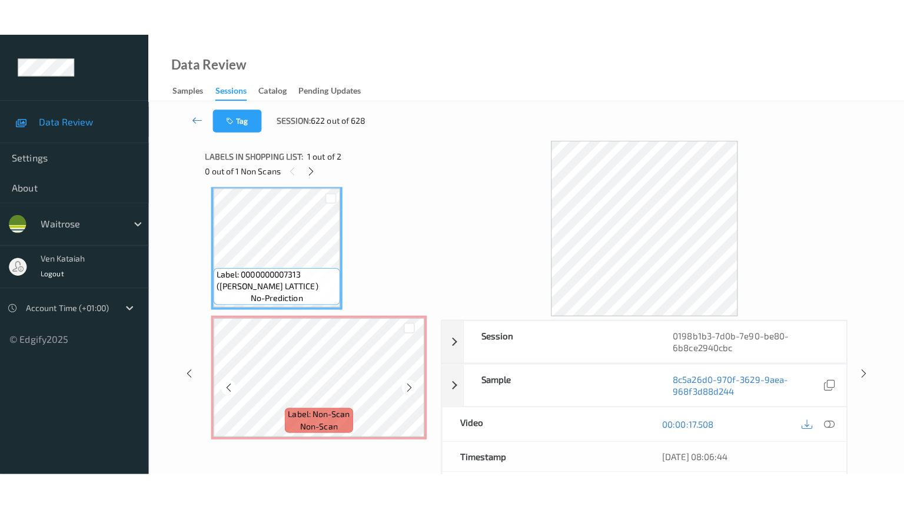
scroll to position [9, 0]
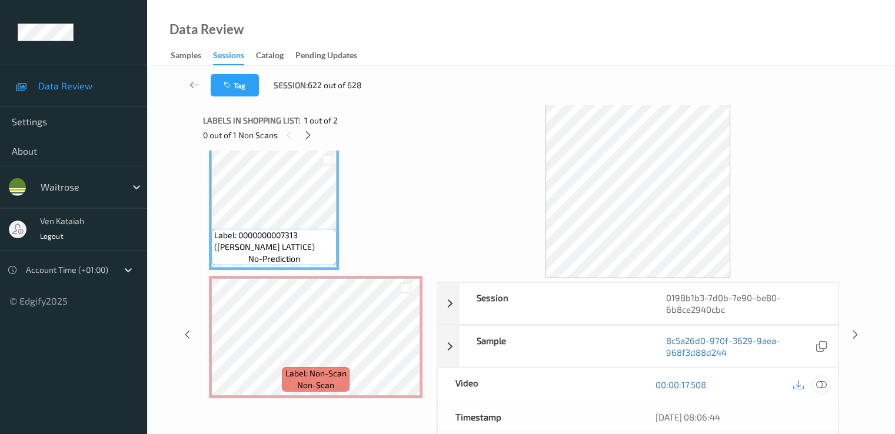
click at [823, 386] on icon at bounding box center [821, 385] width 11 height 11
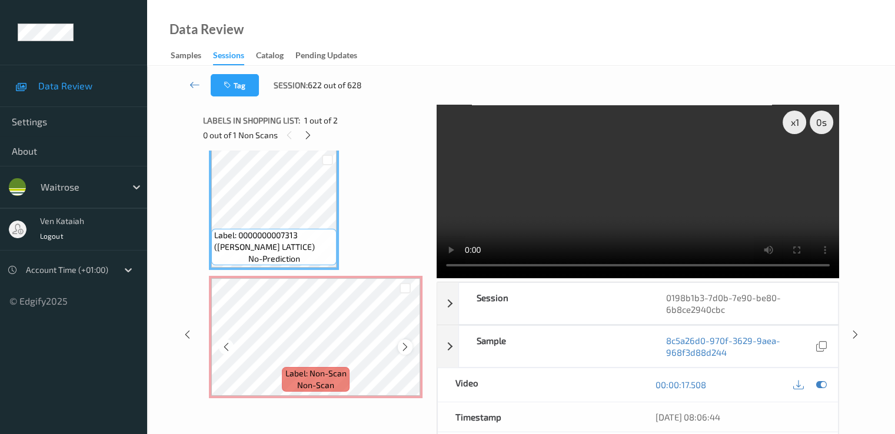
click at [407, 349] on icon at bounding box center [405, 347] width 10 height 11
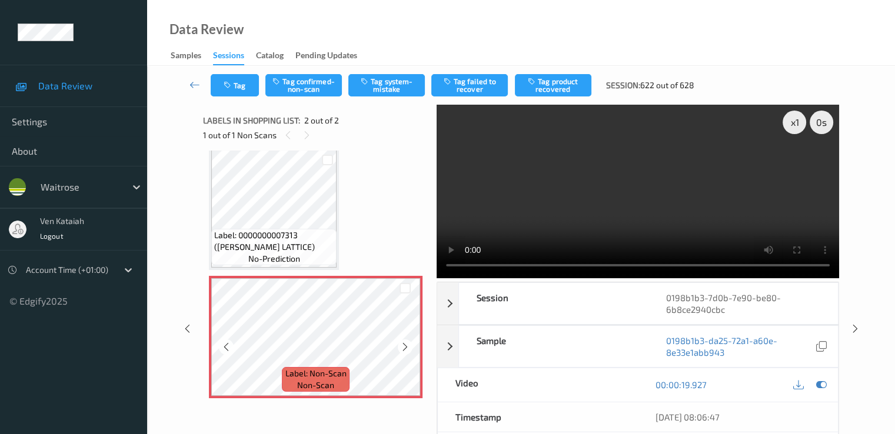
click at [407, 349] on icon at bounding box center [405, 347] width 10 height 11
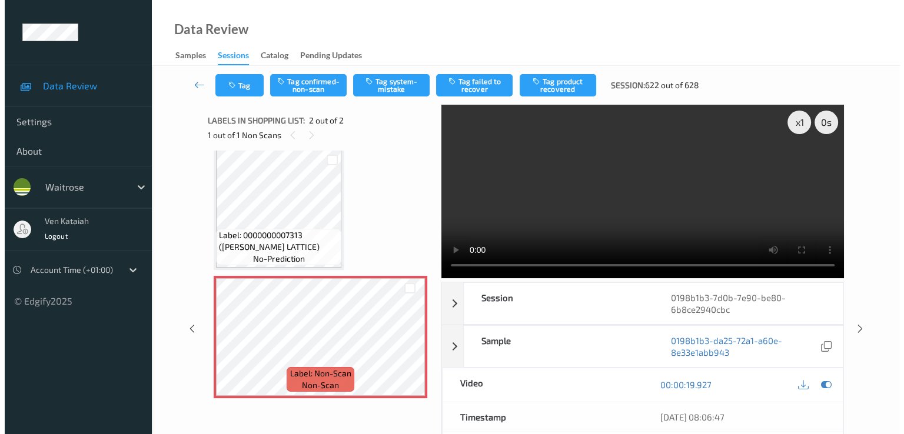
scroll to position [0, 0]
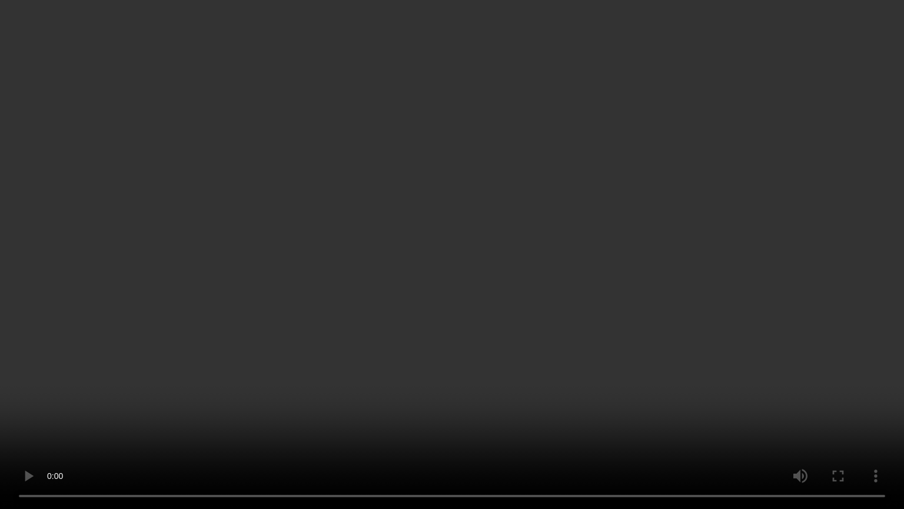
click at [215, 434] on video at bounding box center [452, 254] width 904 height 509
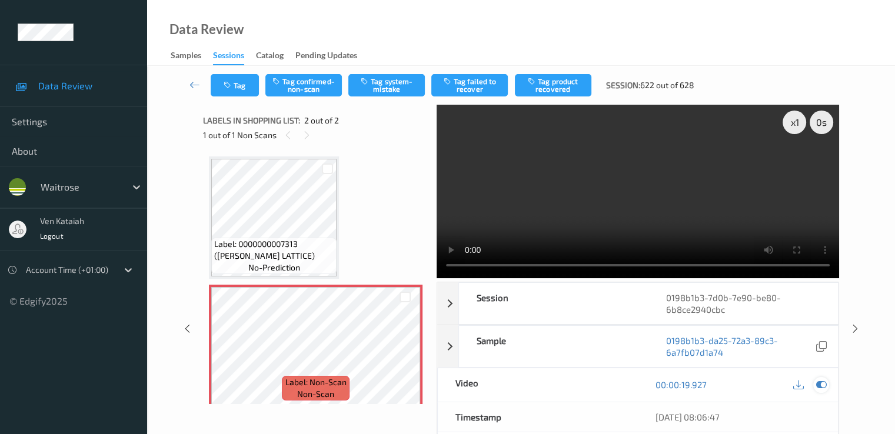
click at [825, 386] on icon at bounding box center [821, 385] width 11 height 11
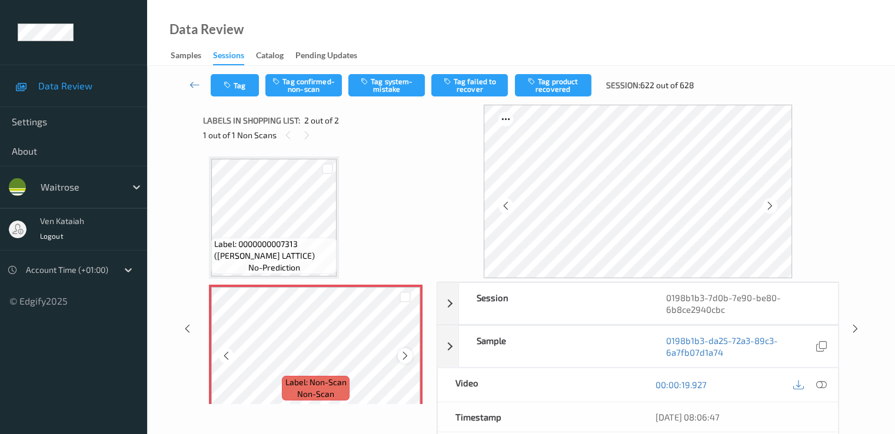
click at [404, 358] on icon at bounding box center [405, 356] width 10 height 11
click at [408, 354] on icon at bounding box center [405, 356] width 10 height 11
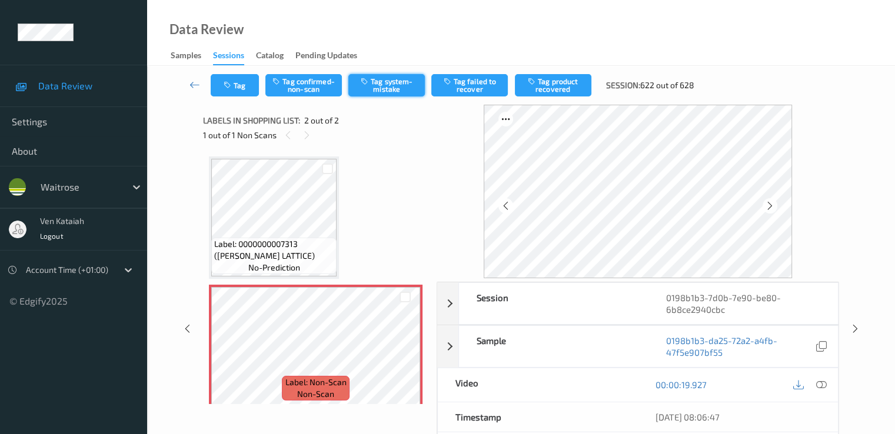
click at [374, 86] on button "Tag system-mistake" at bounding box center [386, 85] width 77 height 22
click at [245, 99] on div "Tag Tag confirmed-non-scan Untag system-mistake Tag failed to recover Tag produ…" at bounding box center [521, 85] width 700 height 39
click at [241, 77] on button "Tag" at bounding box center [235, 85] width 48 height 22
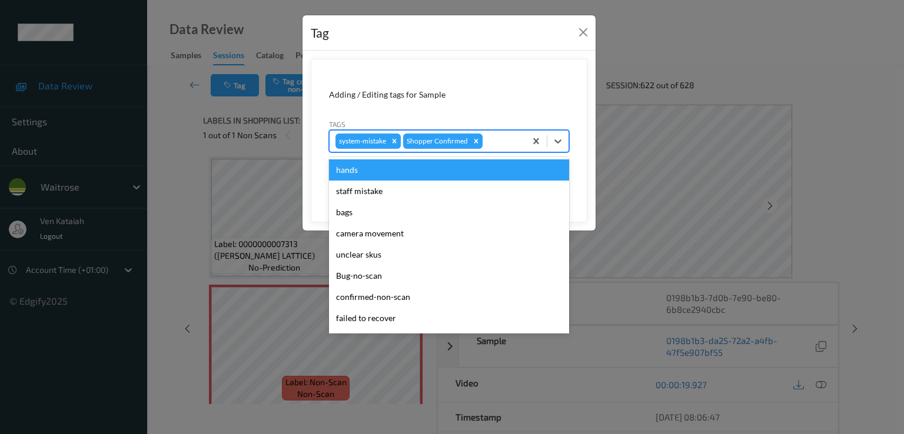
click at [511, 142] on div at bounding box center [502, 141] width 35 height 14
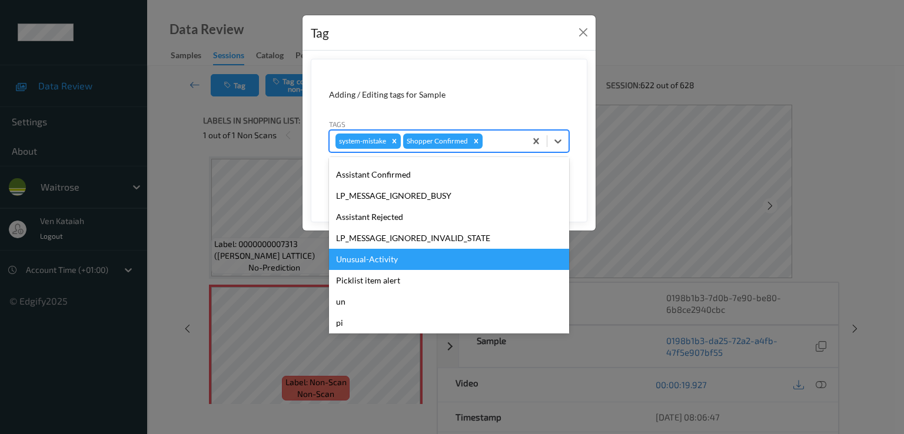
scroll to position [231, 0]
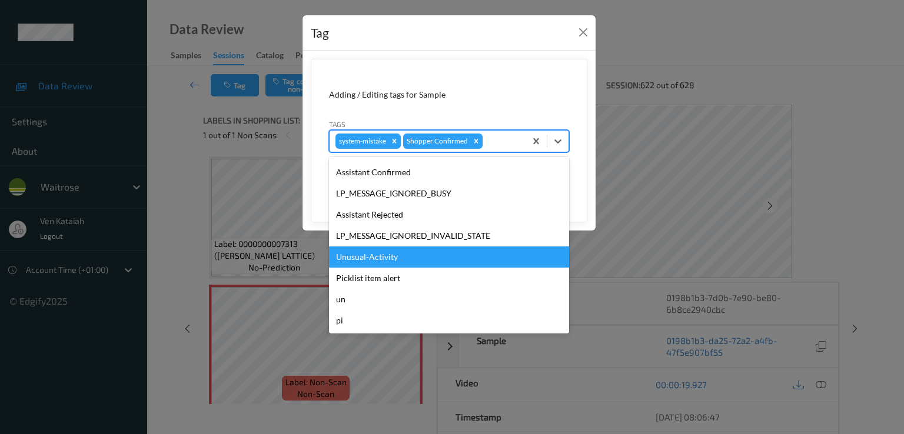
click at [398, 261] on div "Unusual-Activity" at bounding box center [449, 257] width 240 height 21
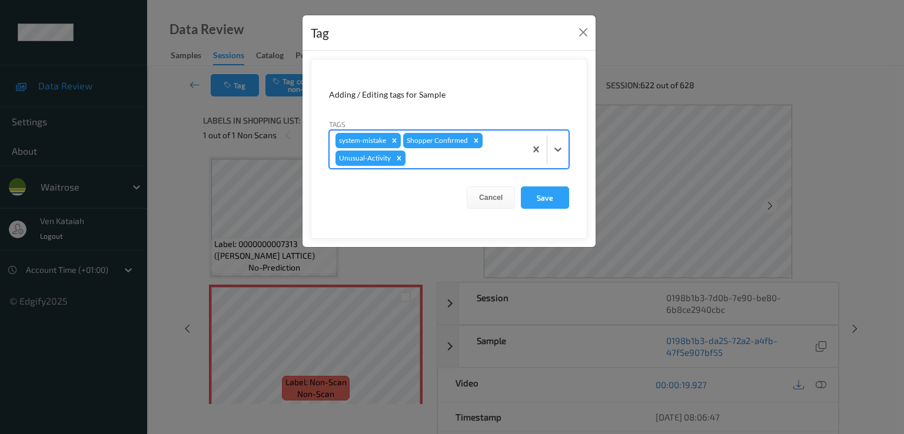
click at [479, 163] on div at bounding box center [464, 158] width 112 height 14
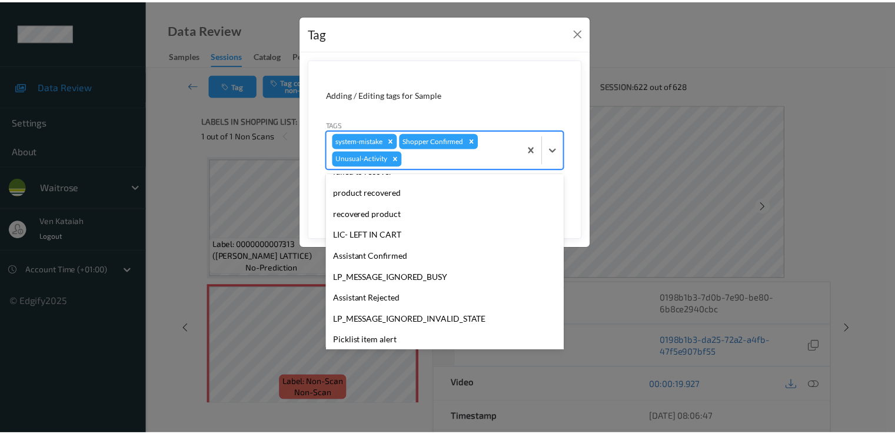
scroll to position [210, 0]
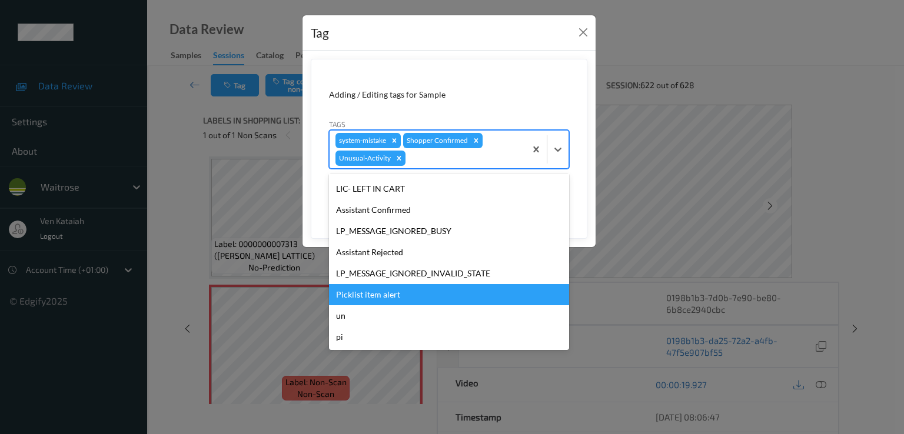
click at [381, 290] on div "Picklist item alert" at bounding box center [449, 294] width 240 height 21
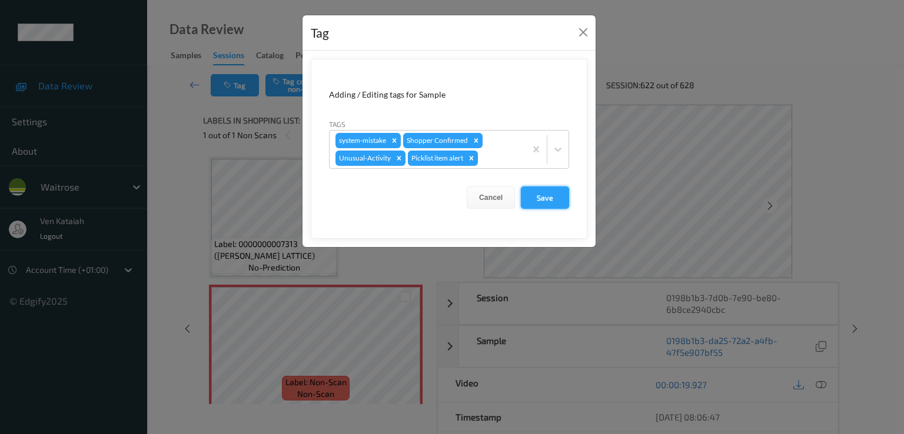
click at [556, 204] on button "Save" at bounding box center [545, 198] width 48 height 22
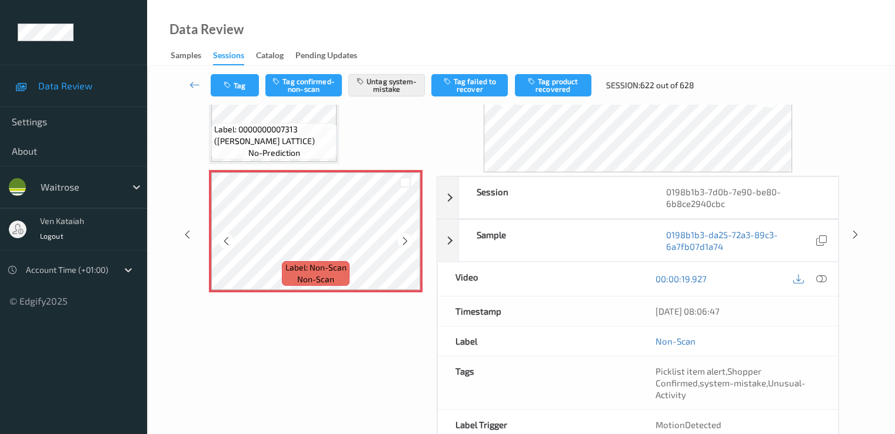
scroll to position [118, 0]
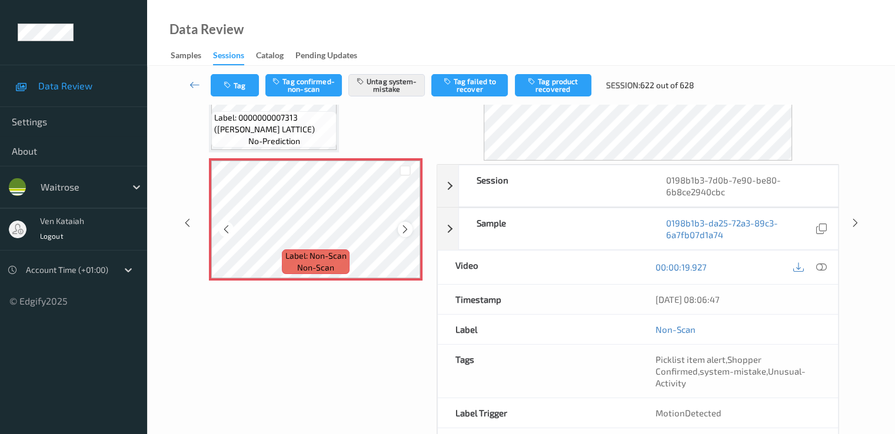
click at [405, 228] on icon at bounding box center [405, 229] width 10 height 11
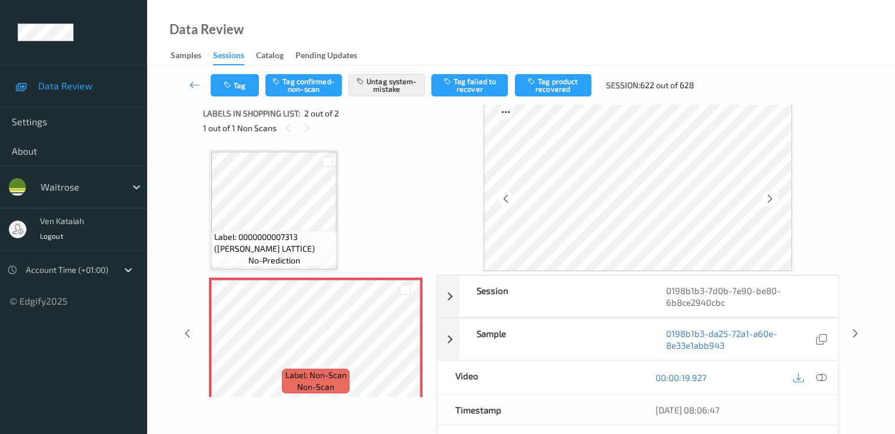
scroll to position [0, 0]
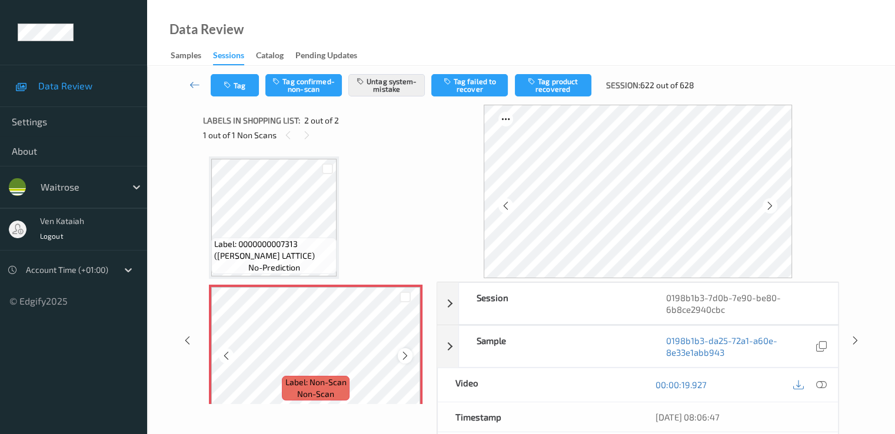
click at [408, 354] on icon at bounding box center [405, 356] width 10 height 11
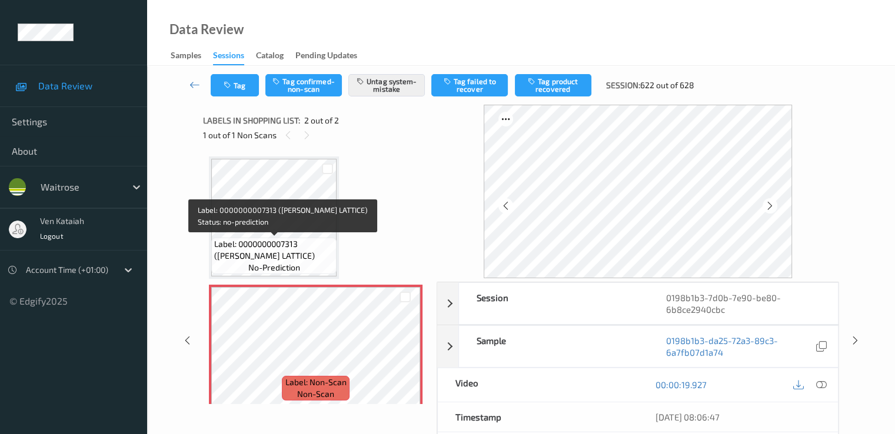
click at [321, 261] on span "Label: 0000000007313 ([PERSON_NAME] LATTICE)" at bounding box center [273, 250] width 119 height 24
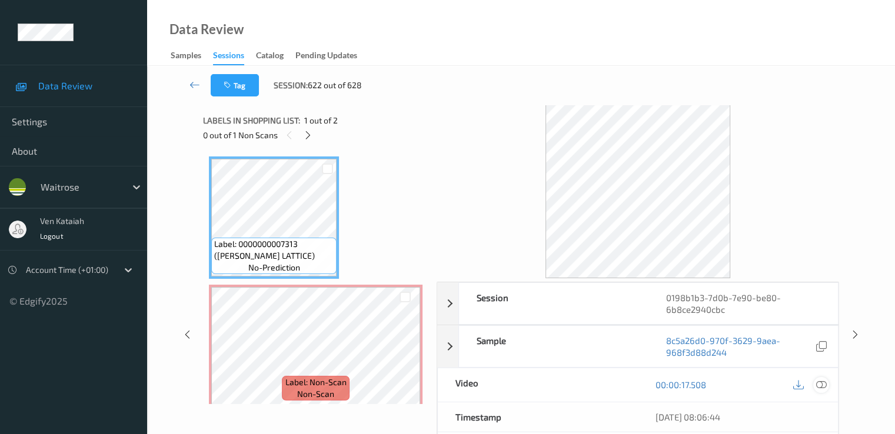
click at [819, 387] on icon at bounding box center [821, 385] width 11 height 11
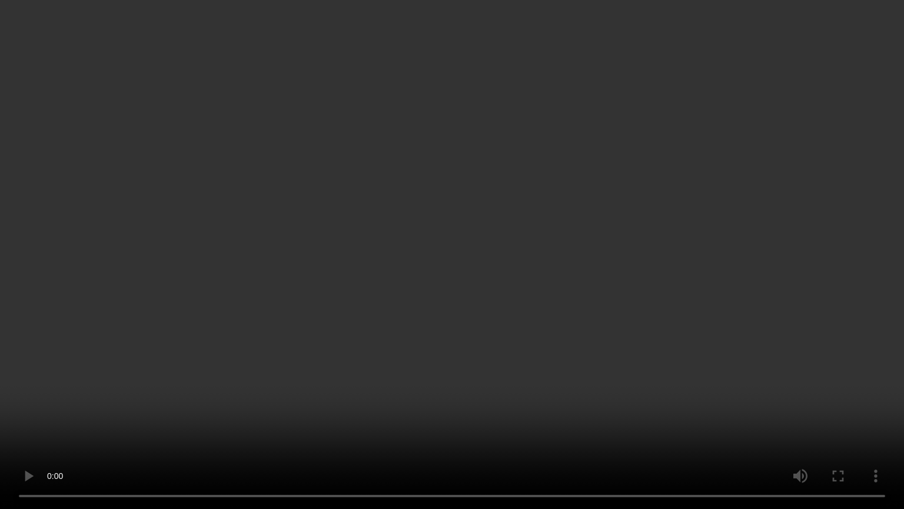
click at [411, 331] on video at bounding box center [452, 254] width 904 height 509
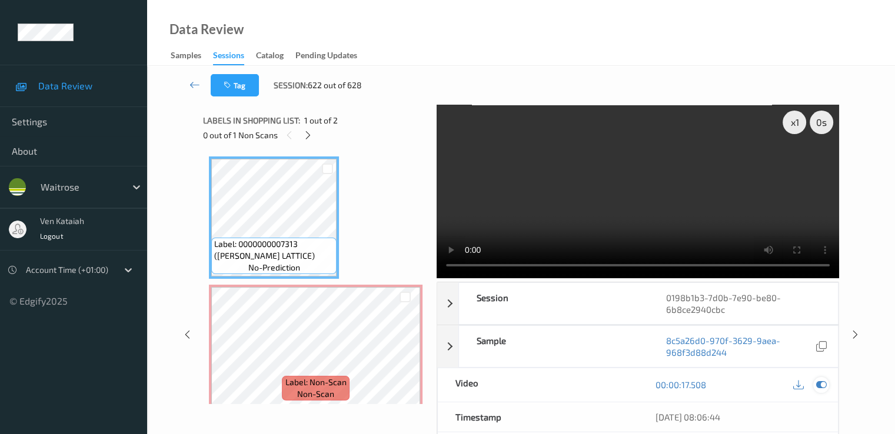
click at [822, 387] on icon at bounding box center [821, 385] width 11 height 11
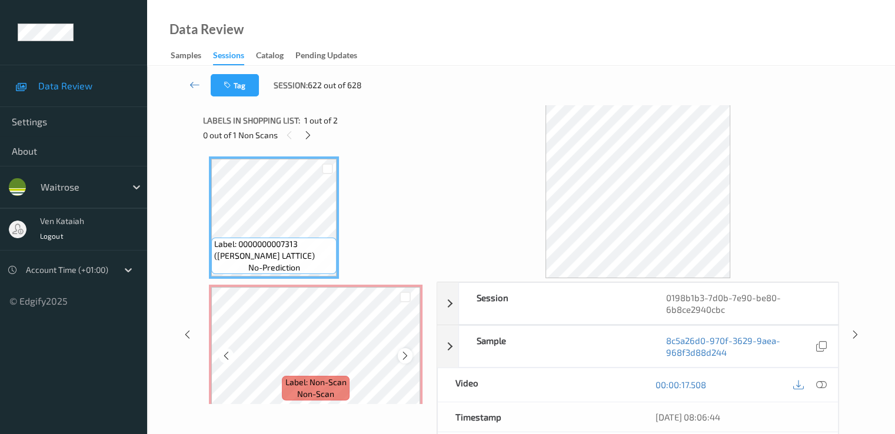
click at [403, 356] on icon at bounding box center [405, 356] width 10 height 11
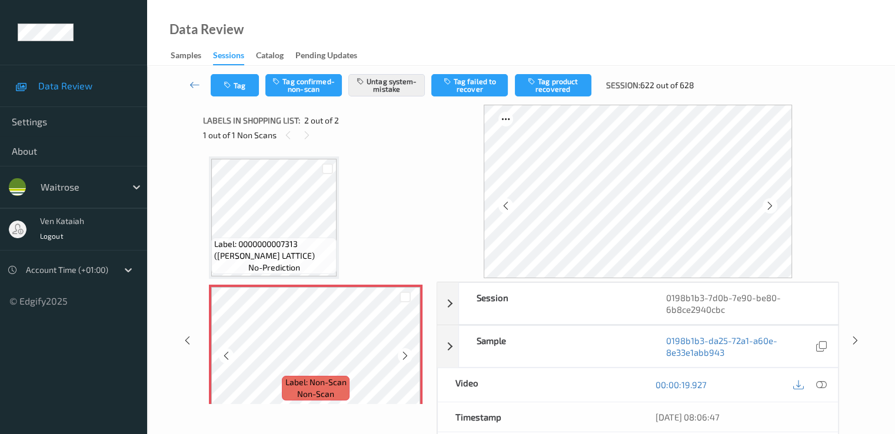
click at [403, 356] on icon at bounding box center [405, 356] width 10 height 11
click at [199, 79] on icon at bounding box center [195, 85] width 11 height 12
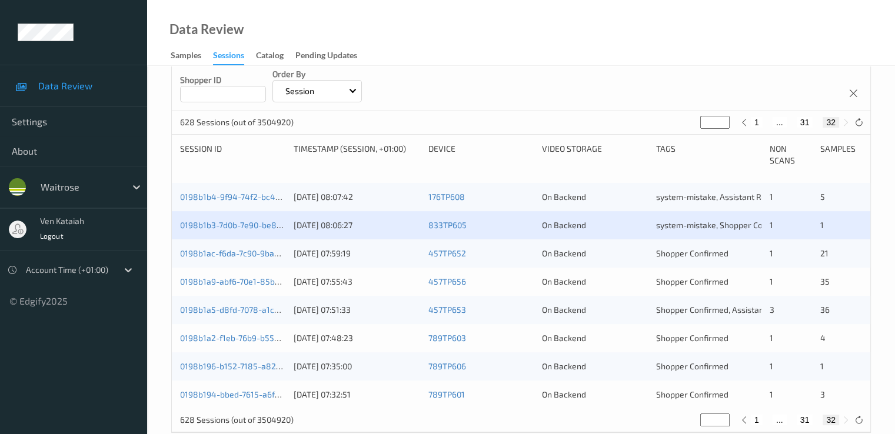
scroll to position [205, 0]
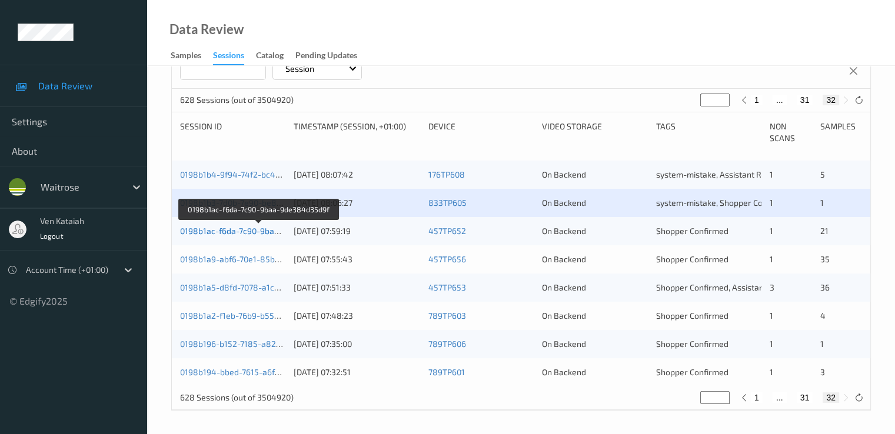
click at [271, 234] on link "0198b1ac-f6da-7c90-9baa-9de384d35d9f" at bounding box center [259, 231] width 158 height 10
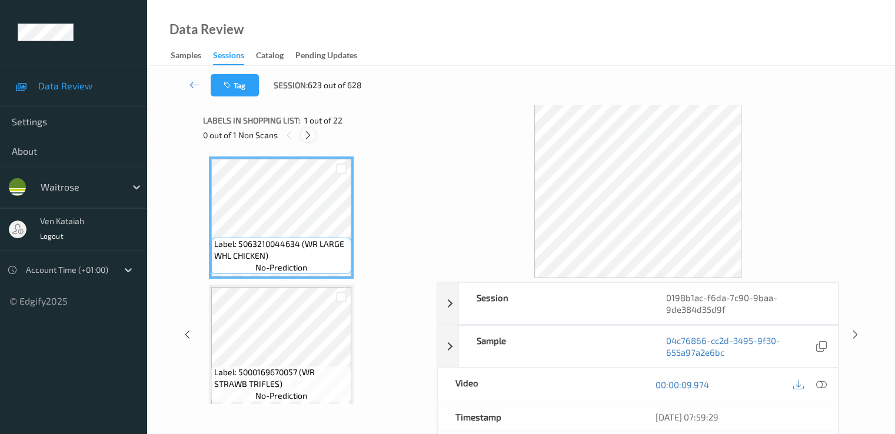
click at [306, 132] on icon at bounding box center [308, 135] width 10 height 11
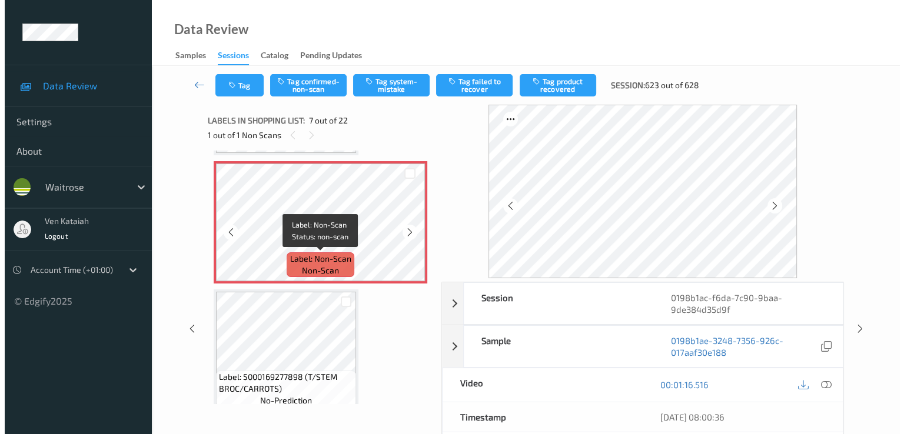
scroll to position [647, 0]
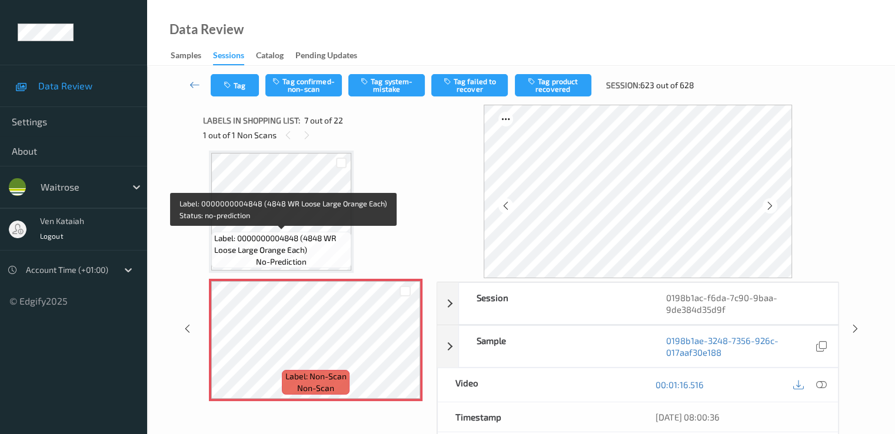
click at [298, 236] on span "Label: 0000000004848 (4848 WR Loose Large Orange Each)" at bounding box center [281, 244] width 134 height 24
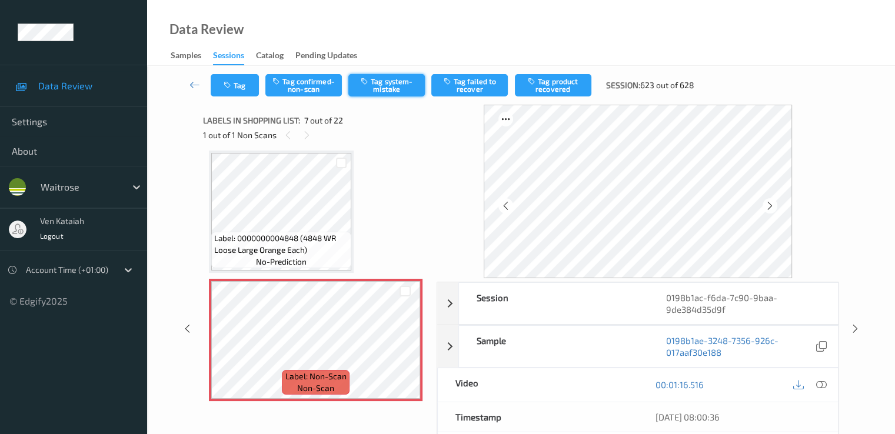
click at [377, 82] on button "Tag system-mistake" at bounding box center [386, 85] width 77 height 22
click at [240, 96] on button "Tag" at bounding box center [235, 85] width 48 height 22
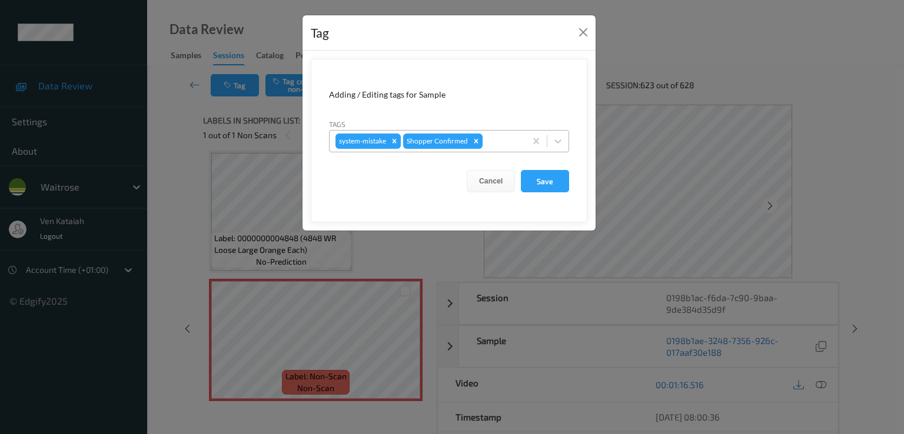
click at [485, 136] on input "text" at bounding box center [486, 141] width 2 height 12
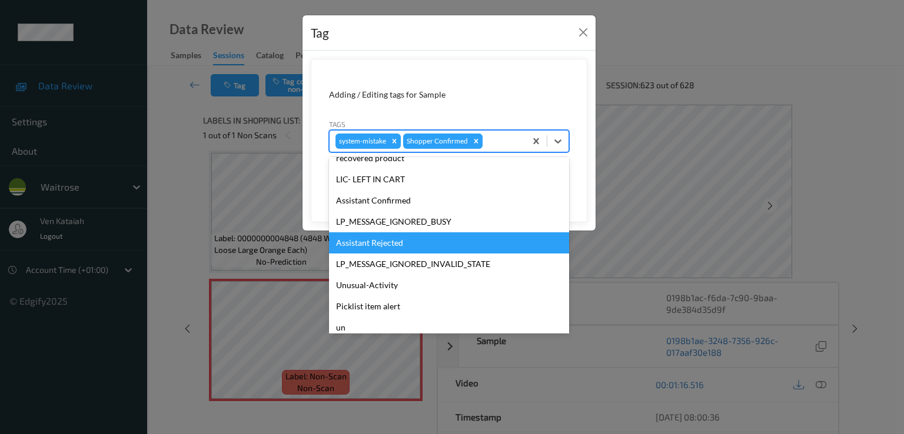
scroll to position [231, 0]
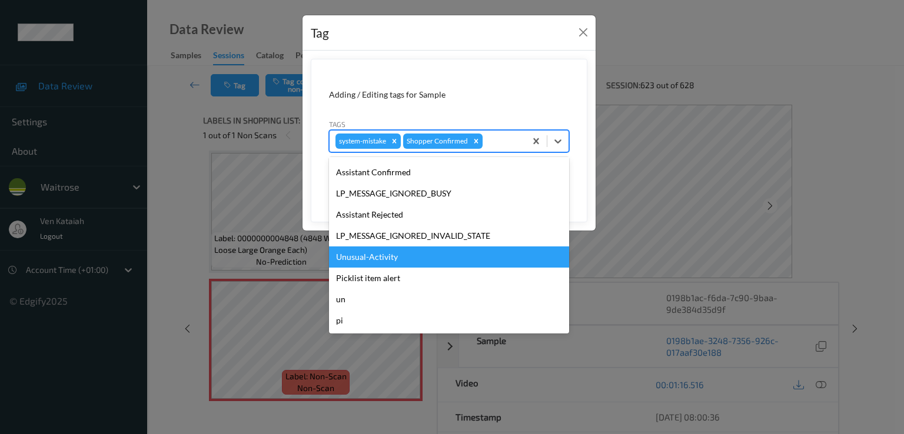
click at [398, 250] on div "Unusual-Activity" at bounding box center [449, 257] width 240 height 21
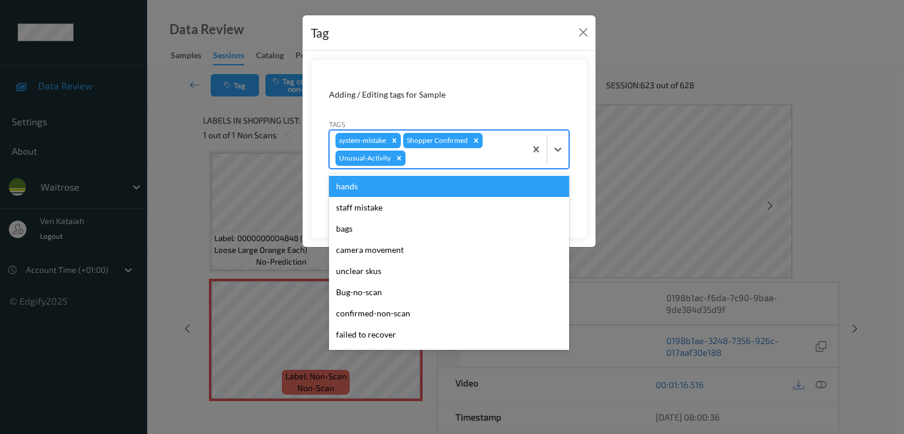
click at [510, 155] on div at bounding box center [464, 158] width 112 height 14
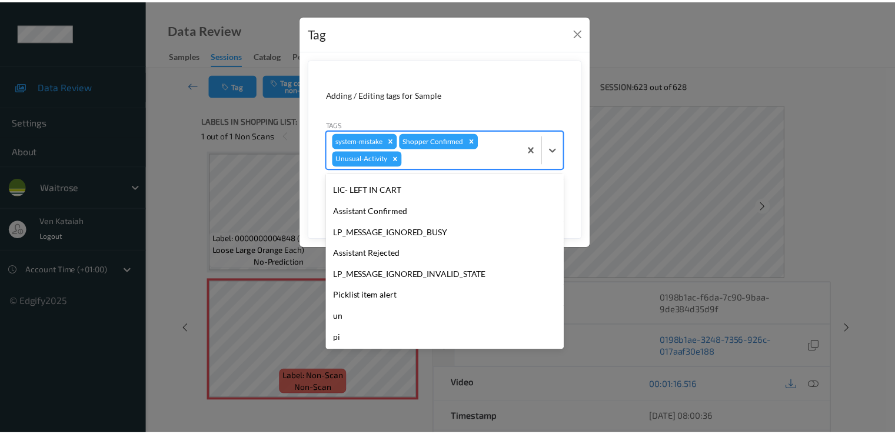
scroll to position [210, 0]
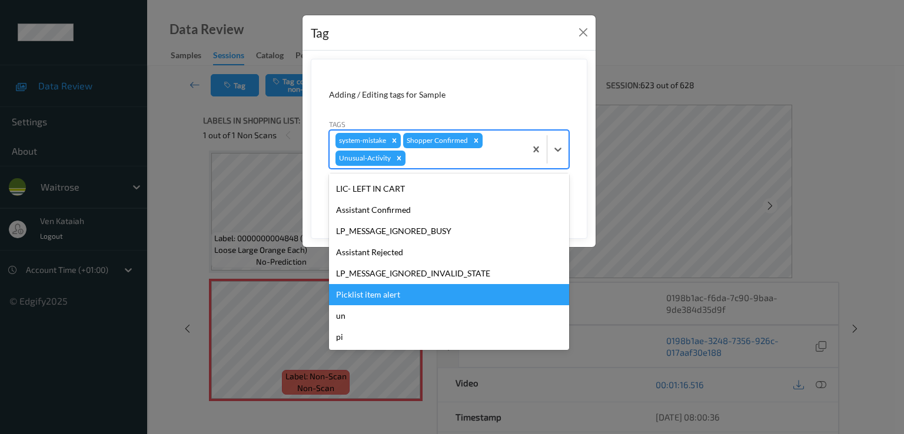
click at [389, 285] on div "Picklist item alert" at bounding box center [449, 294] width 240 height 21
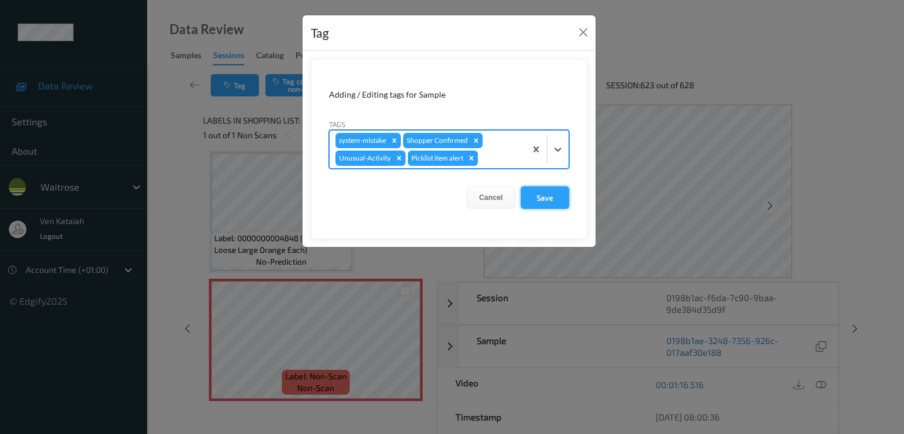
click at [552, 192] on button "Save" at bounding box center [545, 198] width 48 height 22
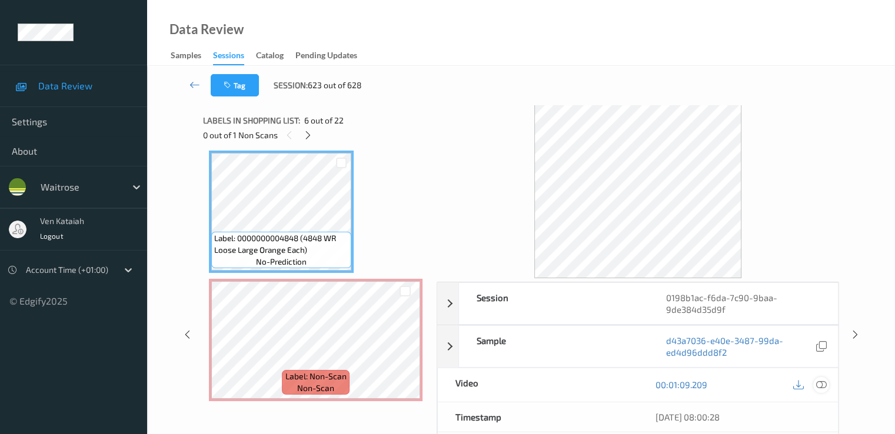
click at [823, 385] on icon at bounding box center [821, 385] width 11 height 11
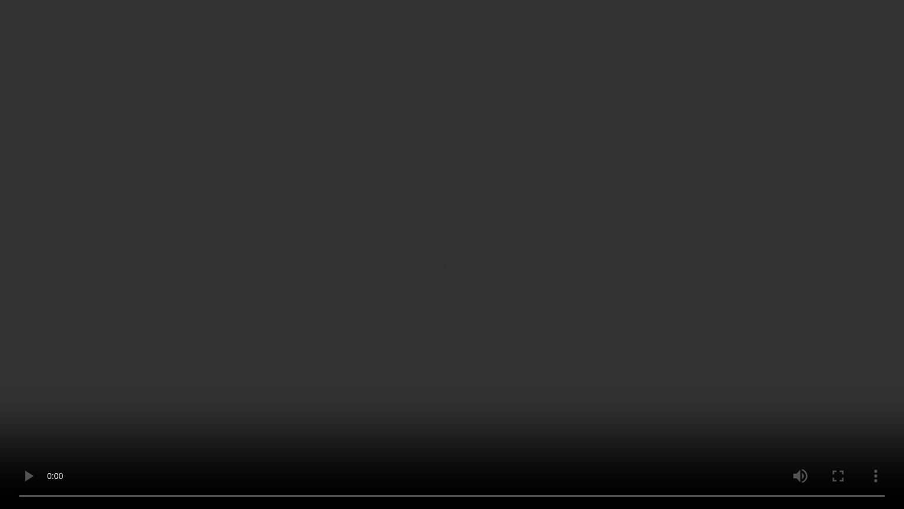
click at [387, 434] on video at bounding box center [452, 254] width 904 height 509
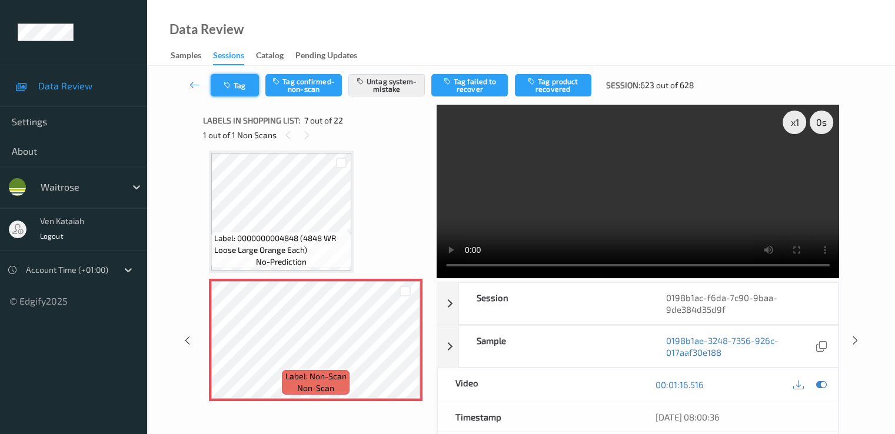
click at [213, 88] on button "Tag" at bounding box center [235, 85] width 48 height 22
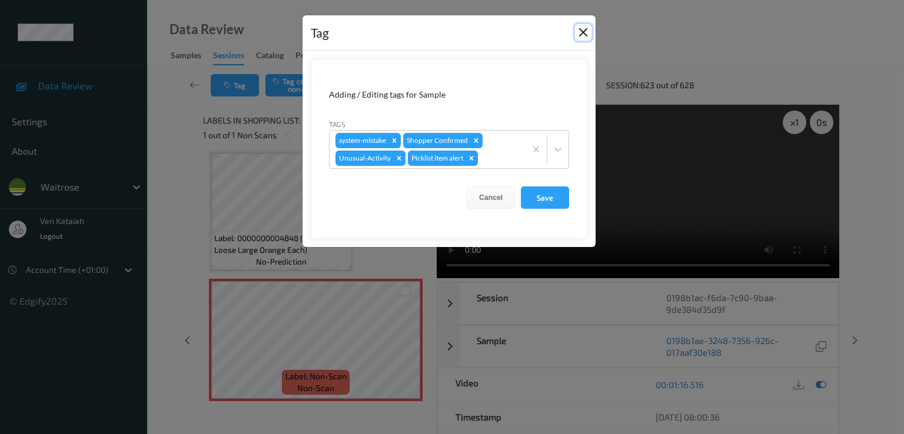
click at [589, 28] on button "Close" at bounding box center [583, 32] width 16 height 16
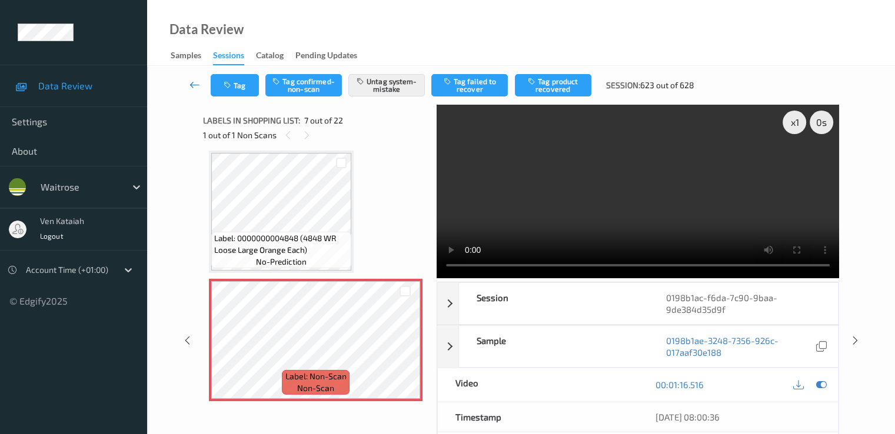
click at [187, 82] on link at bounding box center [195, 85] width 31 height 22
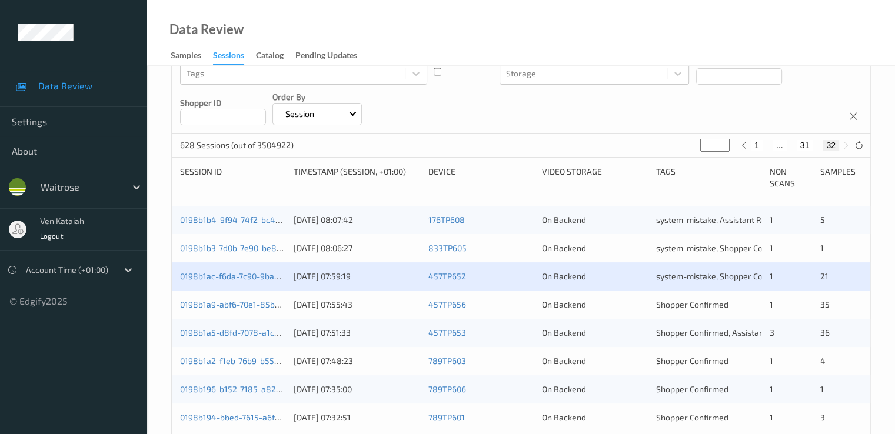
scroll to position [205, 0]
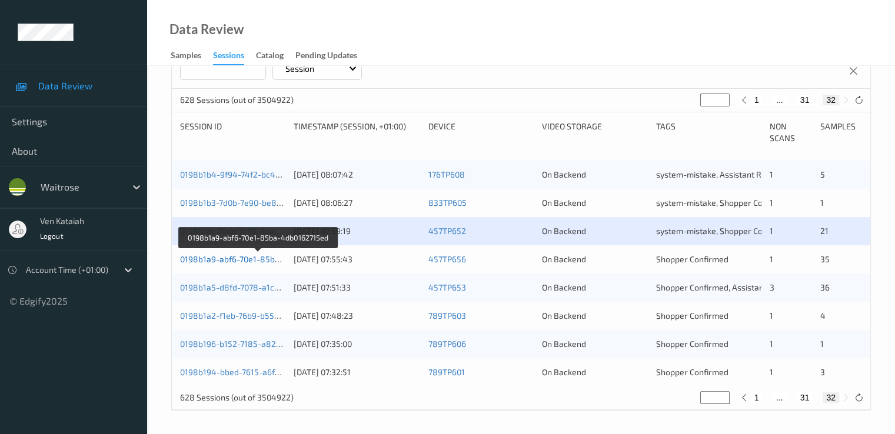
click at [256, 254] on link "0198b1a9-abf6-70e1-85ba-4db0162715ed" at bounding box center [258, 259] width 157 height 10
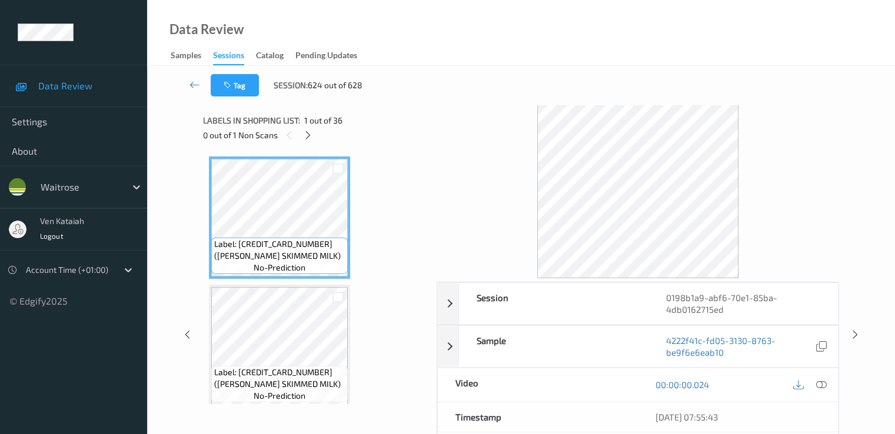
click at [318, 135] on div "0 out of 1 Non Scans" at bounding box center [315, 135] width 225 height 15
click at [317, 134] on div "0 out of 1 Non Scans" at bounding box center [315, 135] width 225 height 15
click at [315, 135] on div at bounding box center [308, 135] width 15 height 15
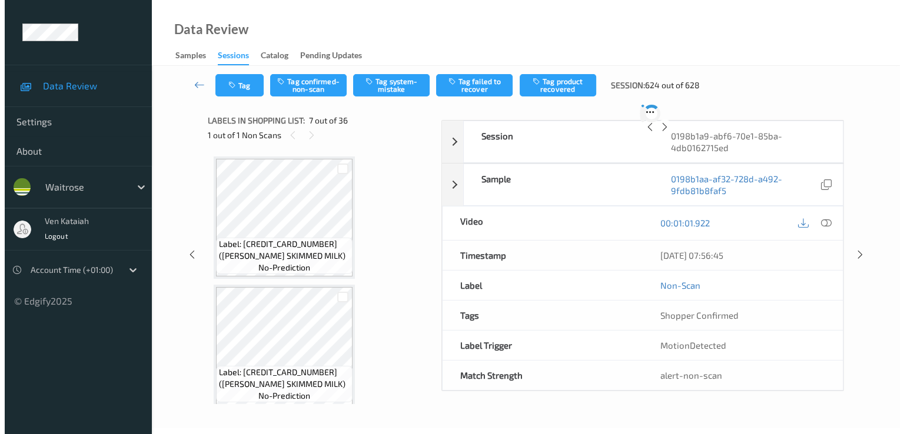
scroll to position [647, 0]
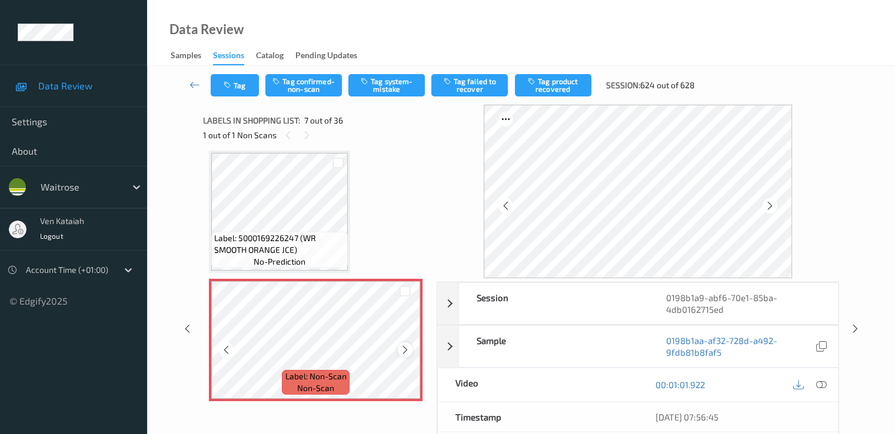
click at [405, 349] on icon at bounding box center [405, 350] width 10 height 11
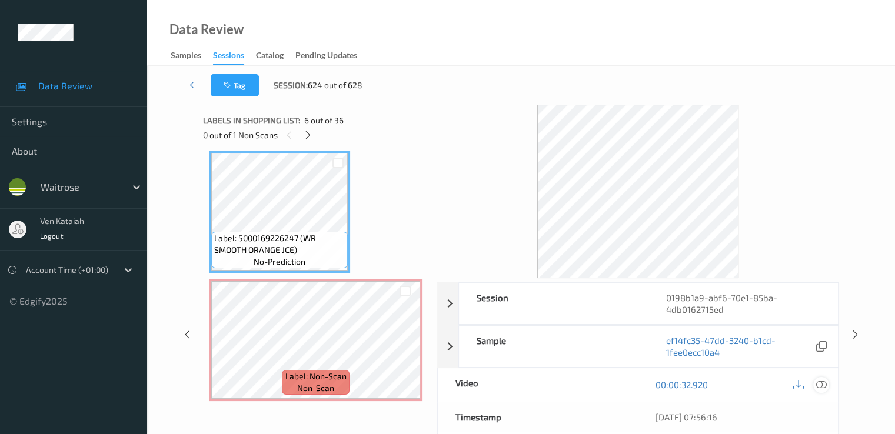
click at [824, 382] on icon at bounding box center [821, 385] width 11 height 11
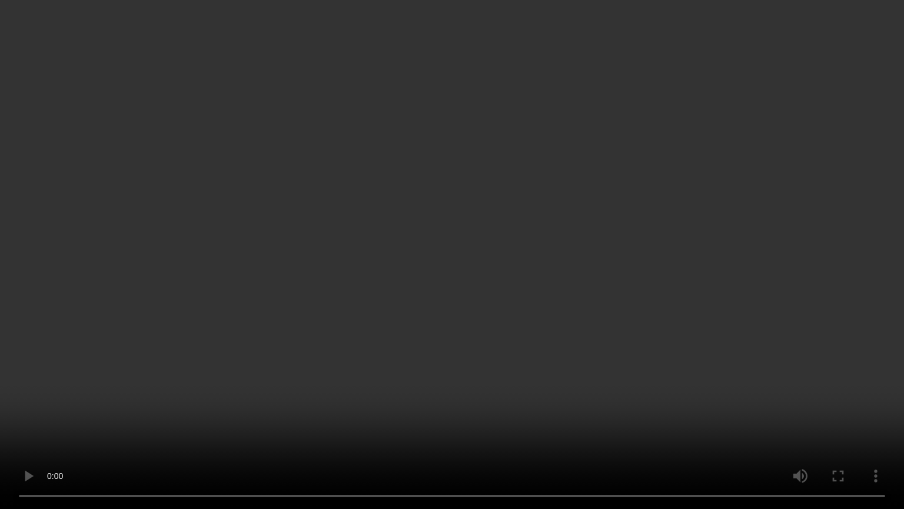
click at [247, 394] on video at bounding box center [452, 254] width 904 height 509
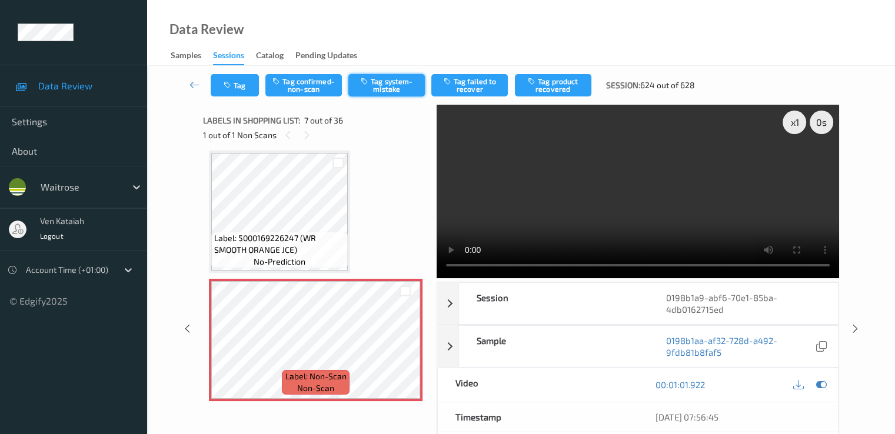
click at [371, 76] on button "Tag system-mistake" at bounding box center [386, 85] width 77 height 22
click at [240, 86] on button "Tag" at bounding box center [235, 85] width 48 height 22
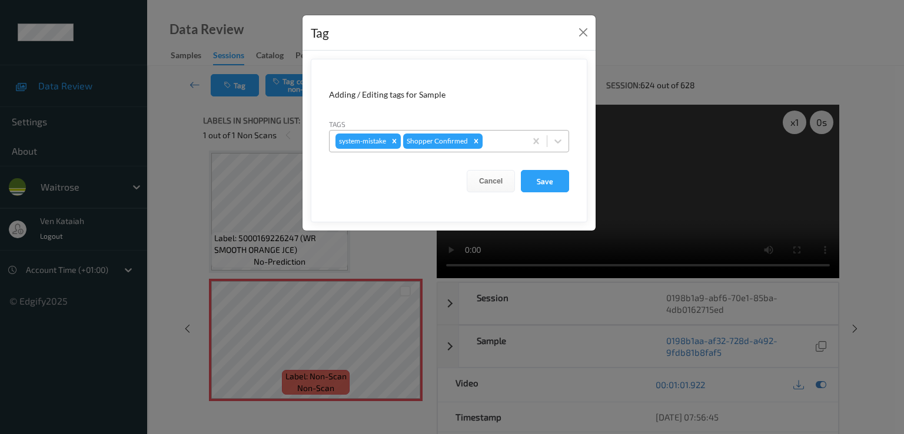
click at [513, 143] on div at bounding box center [502, 141] width 35 height 14
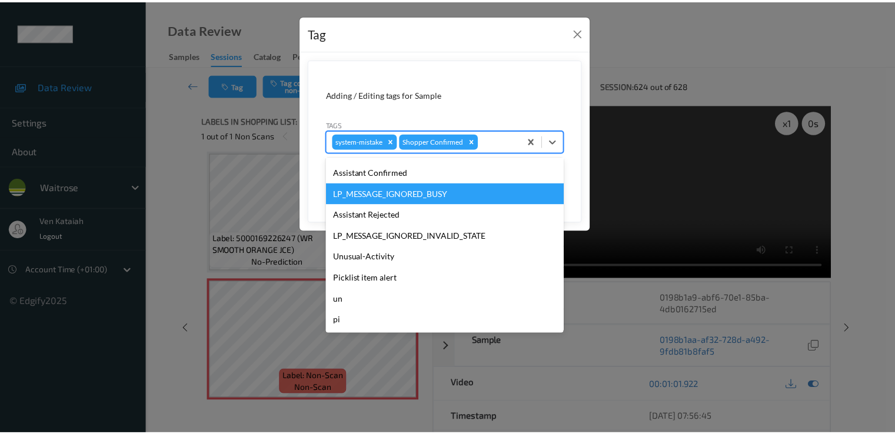
scroll to position [0, 0]
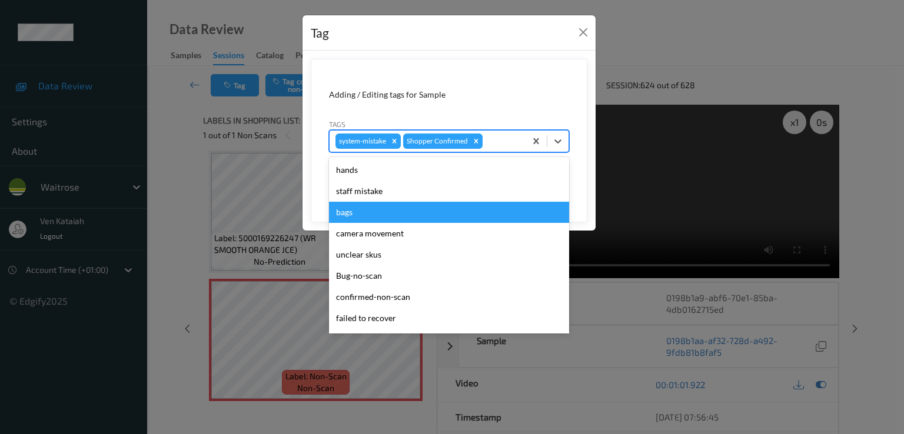
click at [360, 214] on div "bags" at bounding box center [449, 212] width 240 height 21
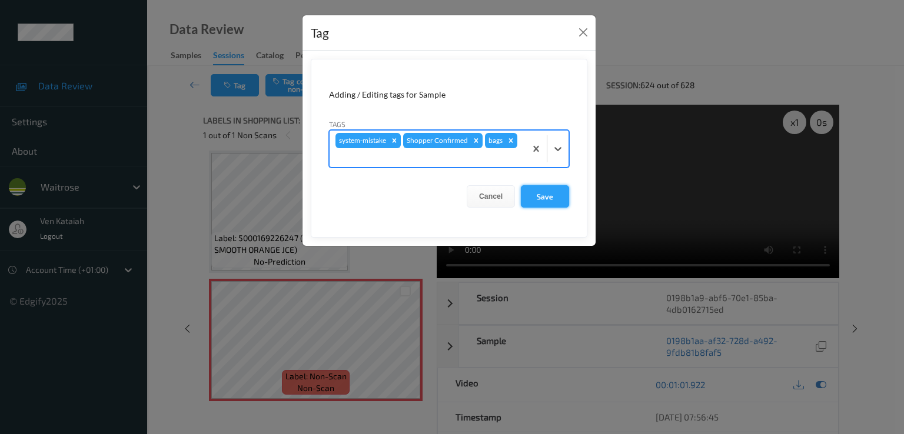
click at [537, 204] on button "Save" at bounding box center [545, 196] width 48 height 22
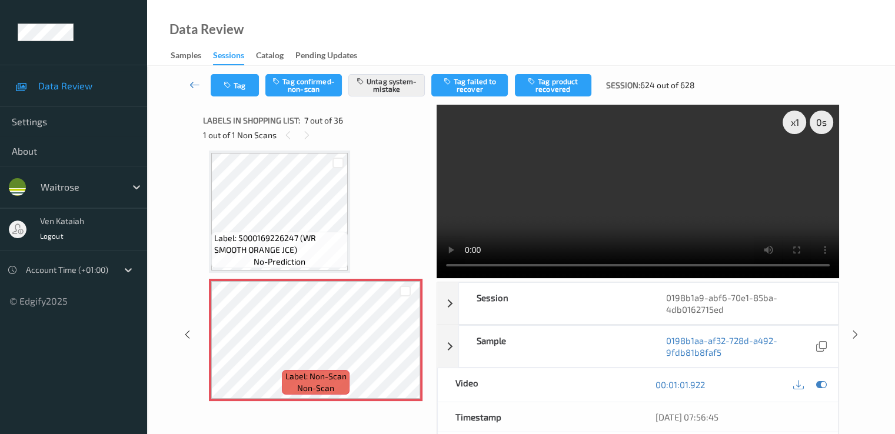
click at [198, 82] on icon at bounding box center [195, 85] width 11 height 12
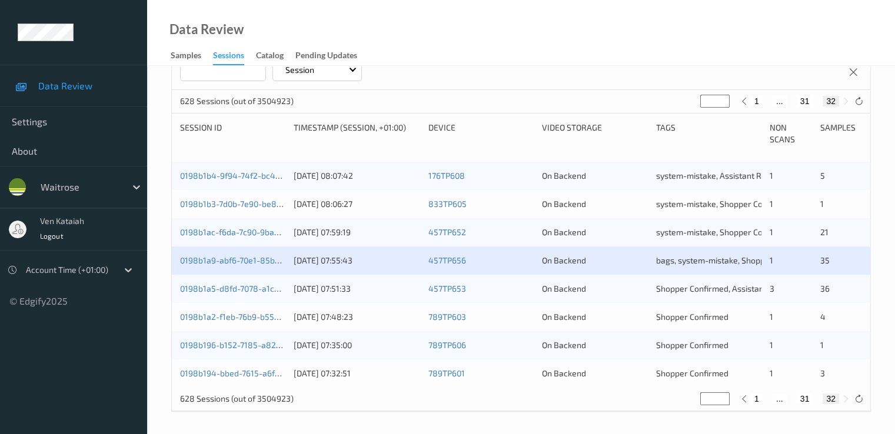
scroll to position [205, 0]
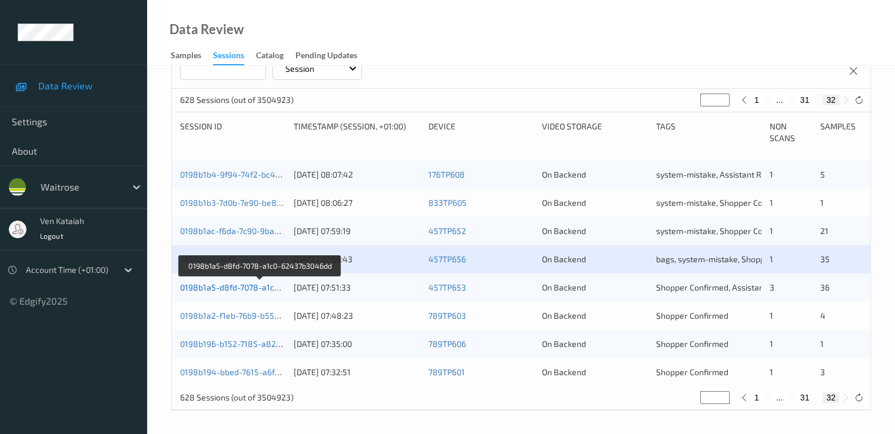
click at [251, 288] on link "0198b1a5-d8fd-7078-a1c0-62437b3046dd" at bounding box center [260, 288] width 160 height 10
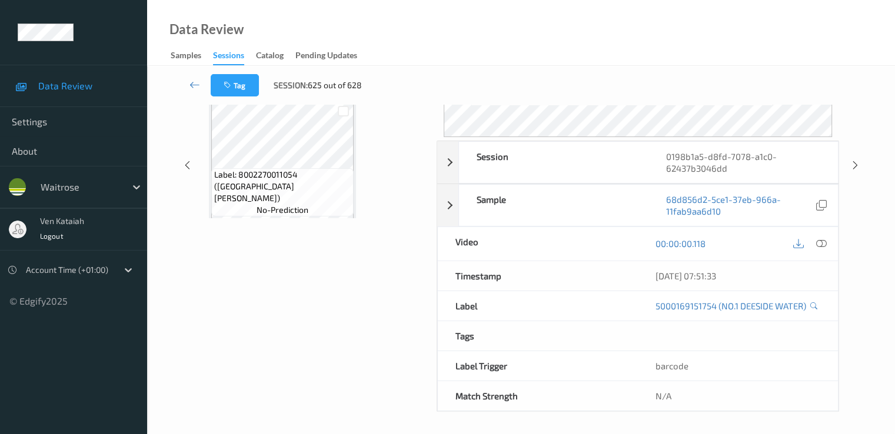
scroll to position [141, 0]
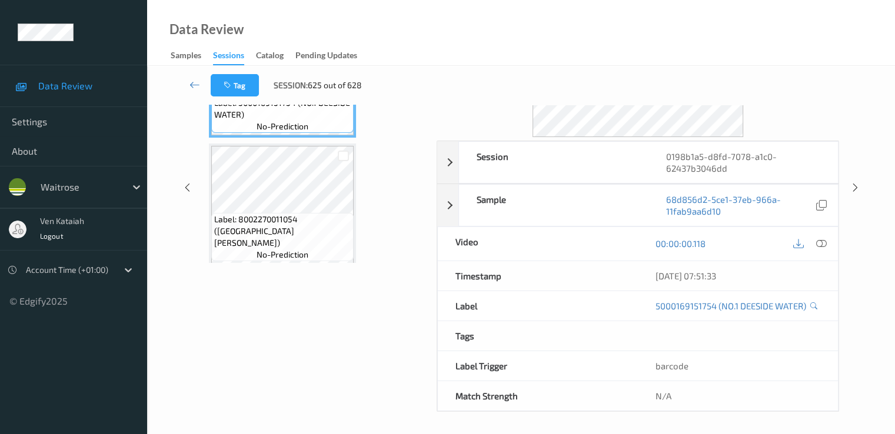
click at [252, 6] on div "Data Review Samples Sessions Catalog Pending Updates" at bounding box center [521, 33] width 748 height 66
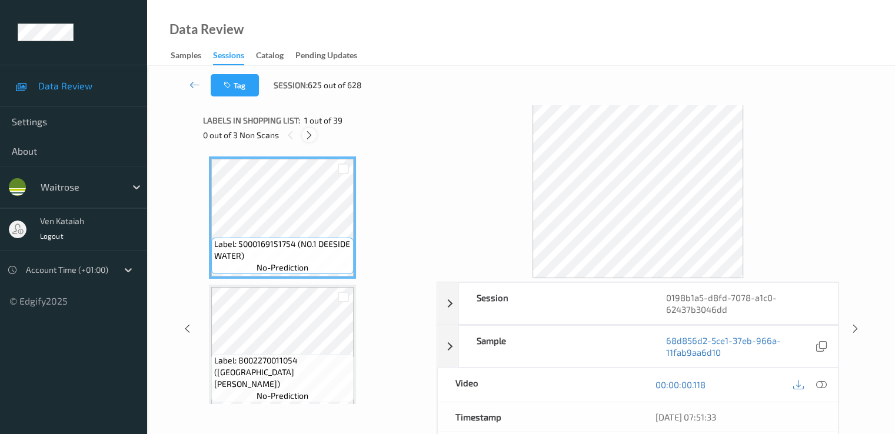
click at [310, 132] on icon at bounding box center [309, 135] width 10 height 11
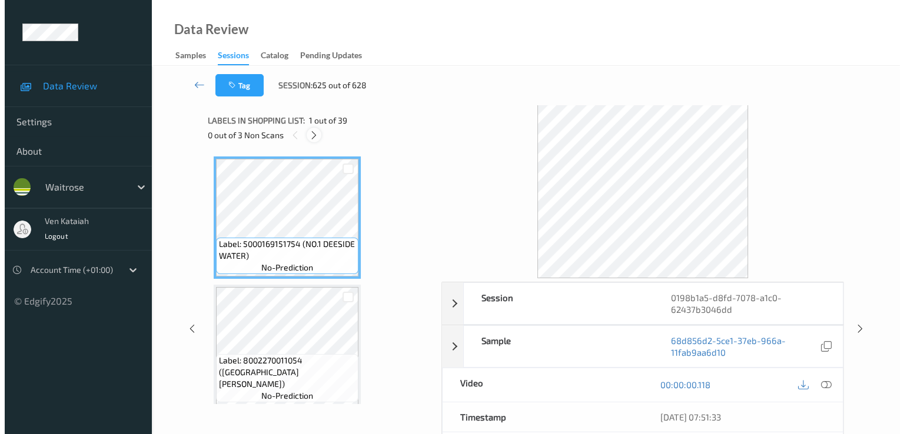
scroll to position [2572, 0]
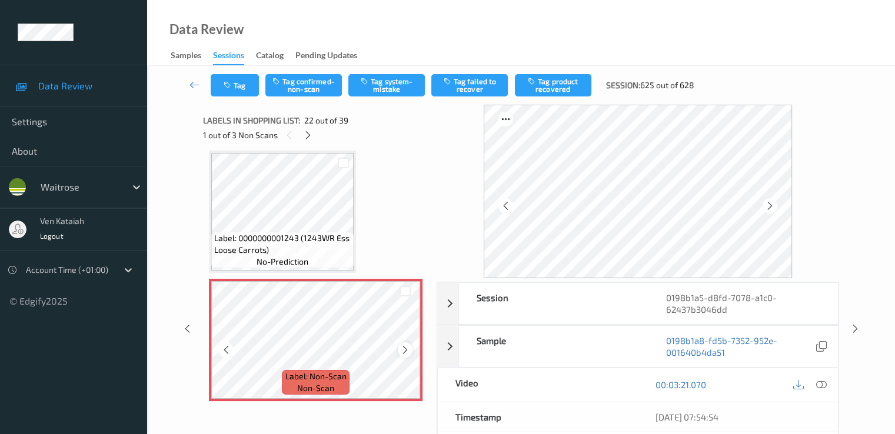
click at [400, 346] on div at bounding box center [405, 350] width 15 height 15
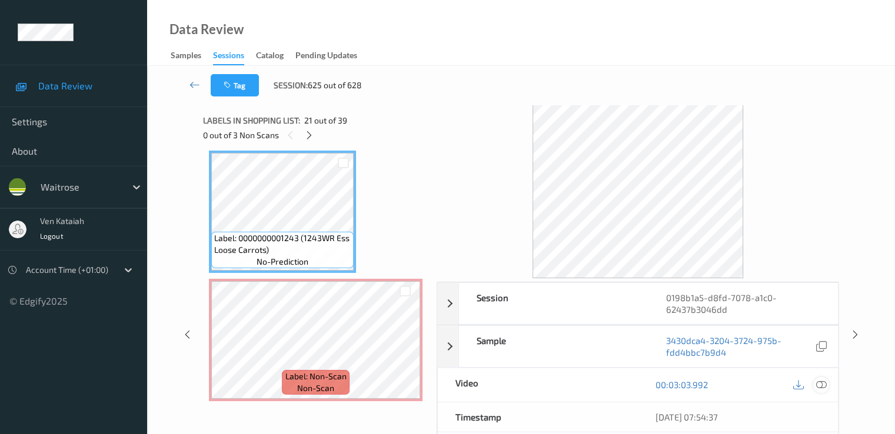
click at [822, 380] on icon at bounding box center [821, 385] width 11 height 11
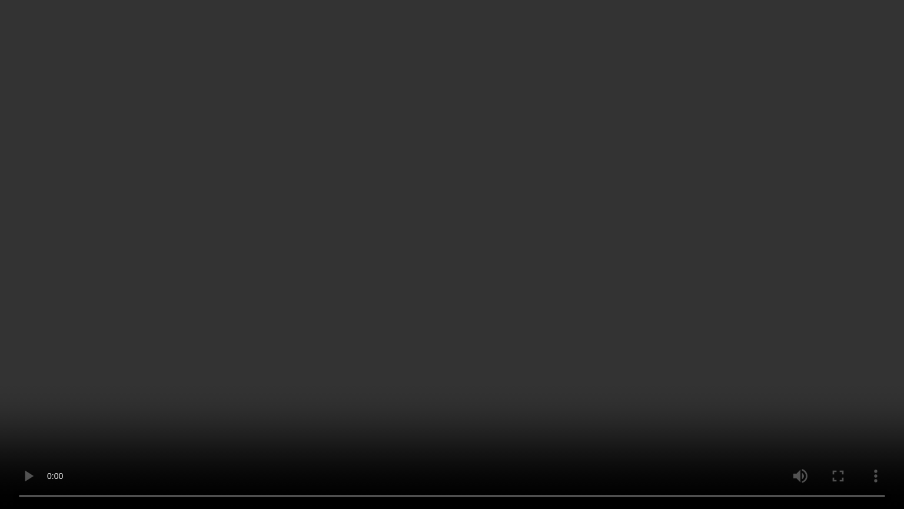
click at [456, 407] on video at bounding box center [452, 254] width 904 height 509
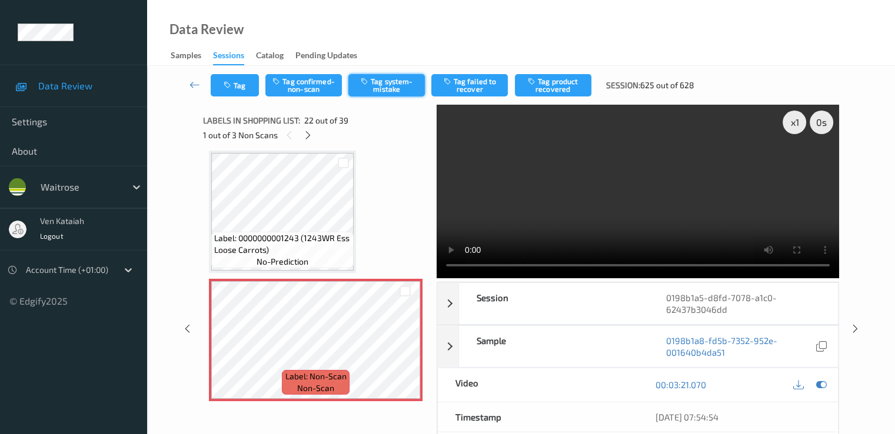
click at [377, 92] on button "Tag system-mistake" at bounding box center [386, 85] width 77 height 22
click at [235, 85] on button "Tag" at bounding box center [235, 85] width 48 height 22
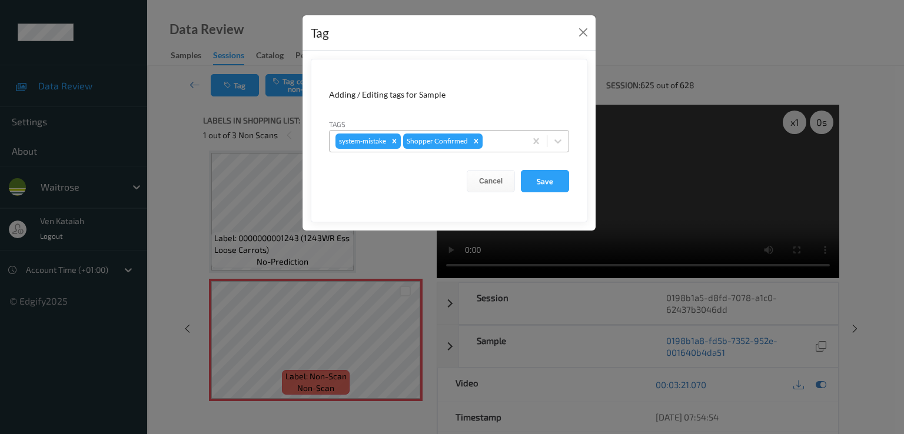
click at [525, 146] on div "system-mistake Shopper Confirmed" at bounding box center [428, 141] width 196 height 20
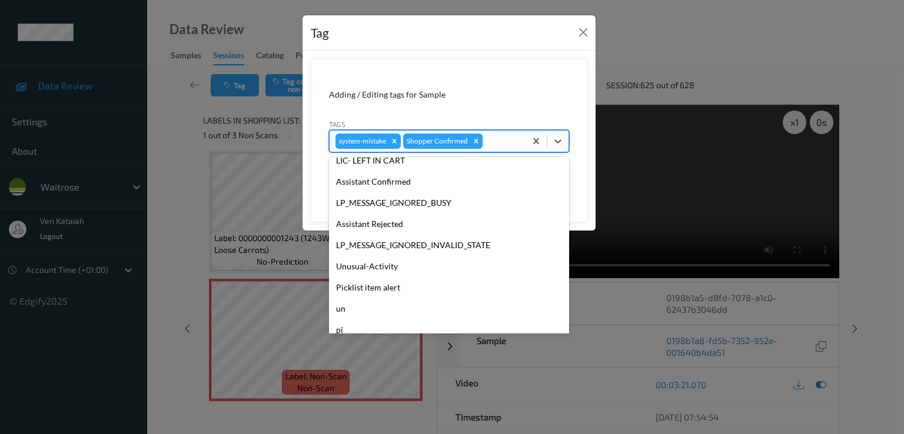
scroll to position [231, 0]
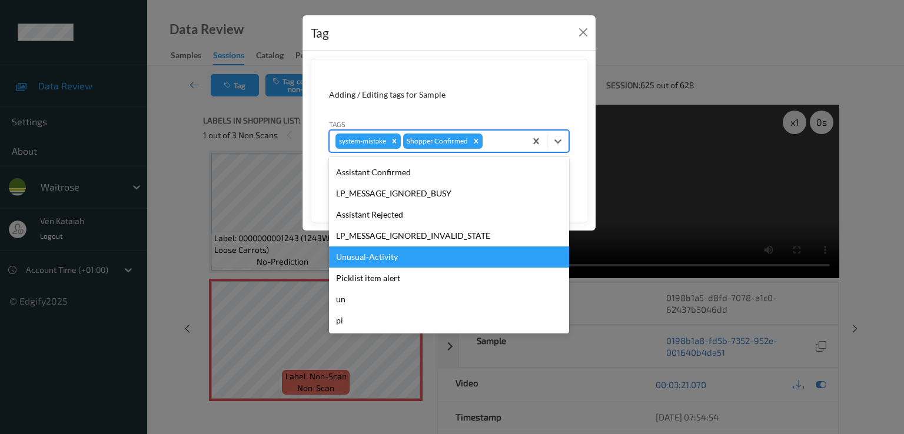
click at [360, 258] on div "Unusual-Activity" at bounding box center [449, 257] width 240 height 21
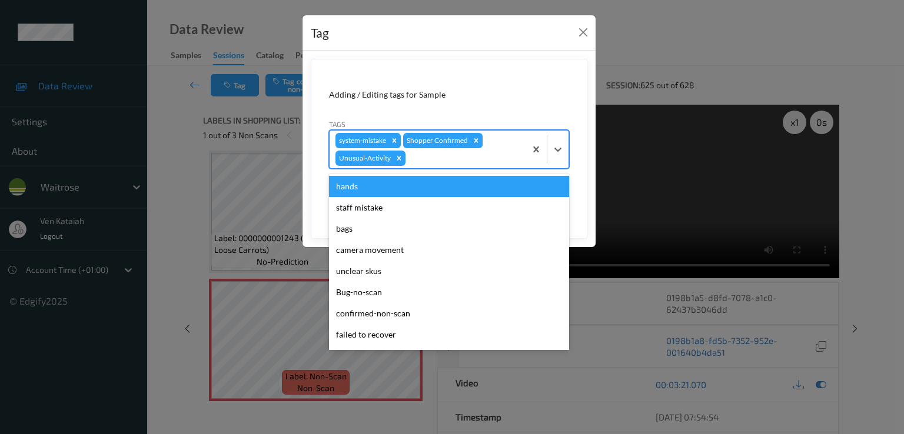
click at [456, 164] on div at bounding box center [464, 158] width 112 height 14
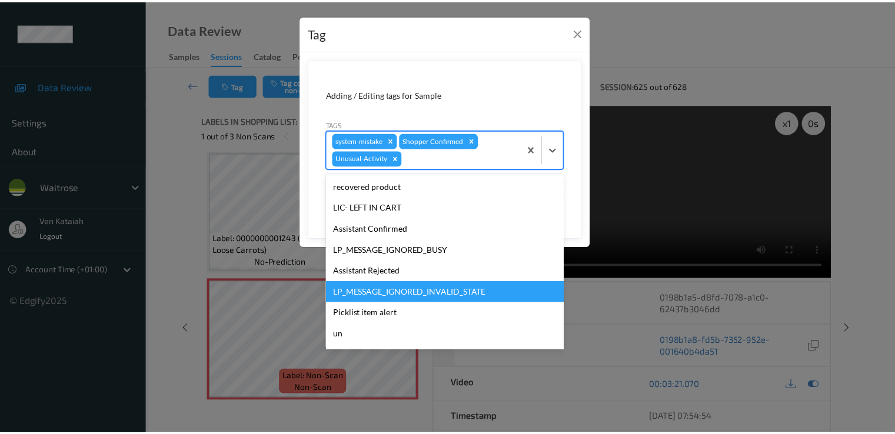
scroll to position [210, 0]
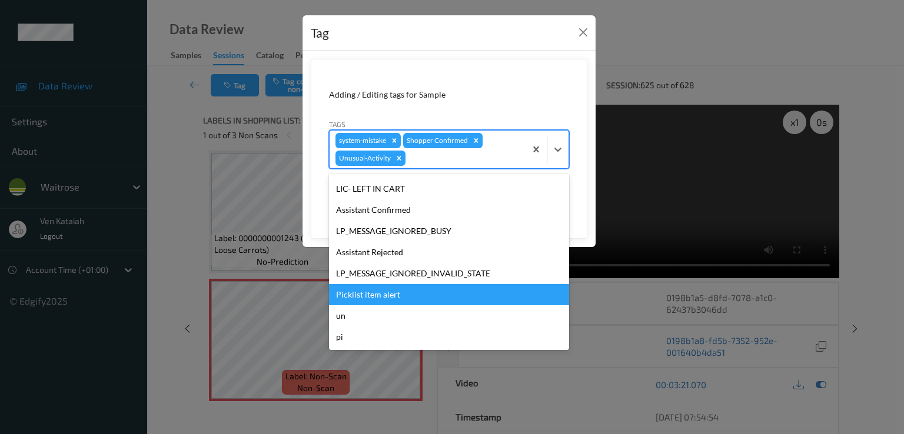
click at [379, 298] on div "Picklist item alert" at bounding box center [449, 294] width 240 height 21
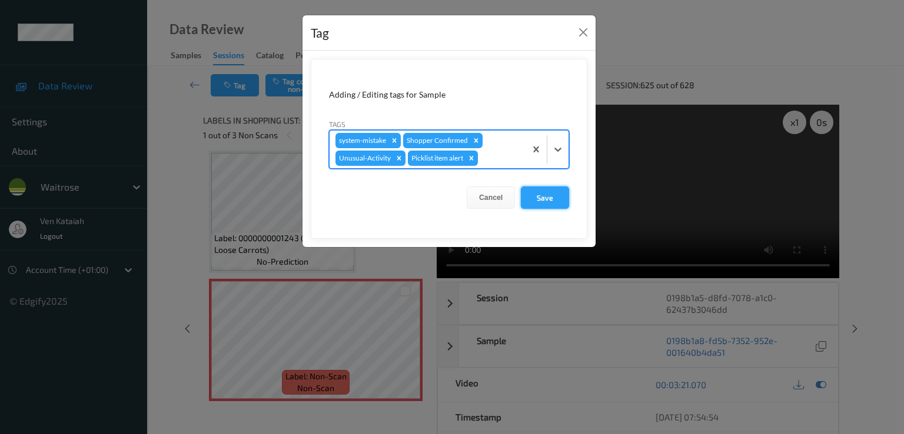
click at [550, 198] on button "Save" at bounding box center [545, 198] width 48 height 22
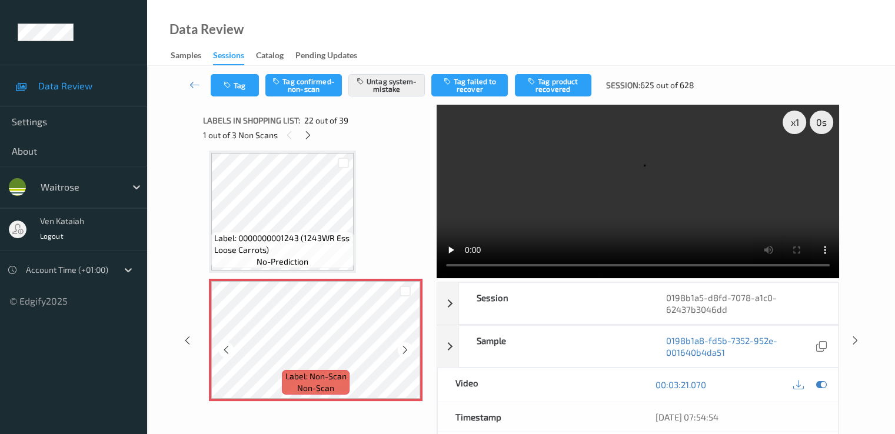
scroll to position [2690, 0]
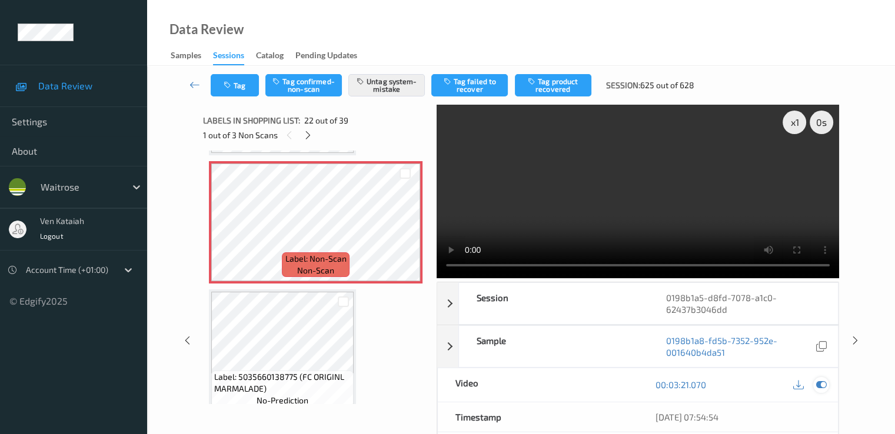
click at [822, 380] on icon at bounding box center [821, 385] width 11 height 11
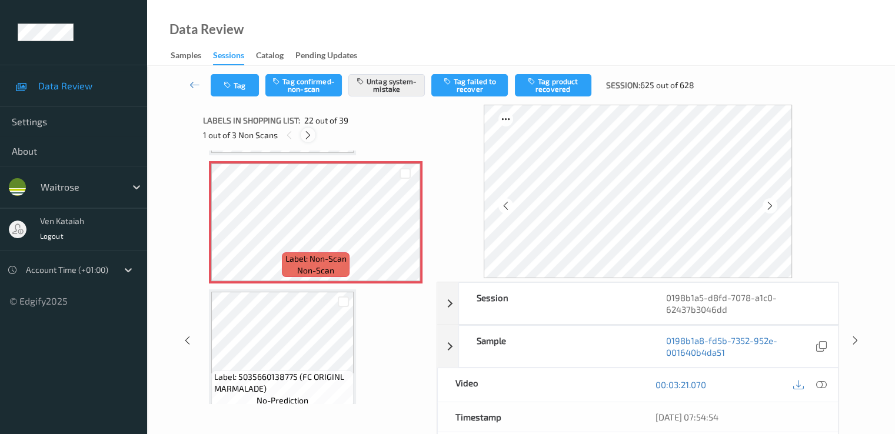
click at [309, 137] on icon at bounding box center [308, 135] width 10 height 11
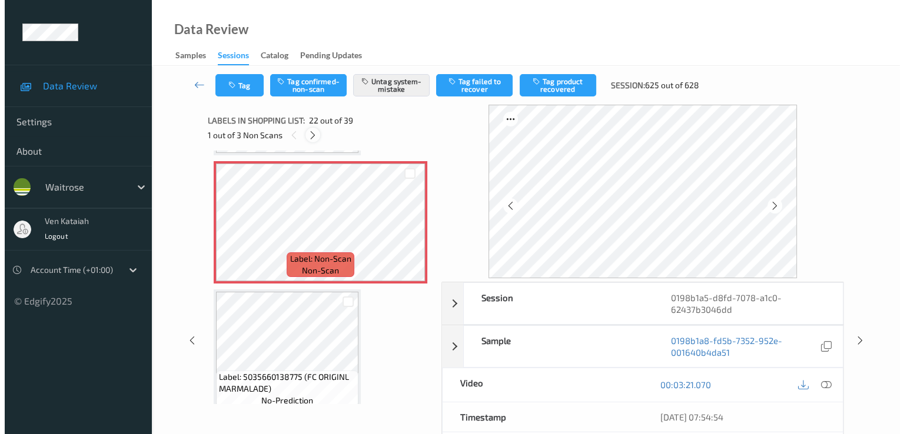
scroll to position [4240, 0]
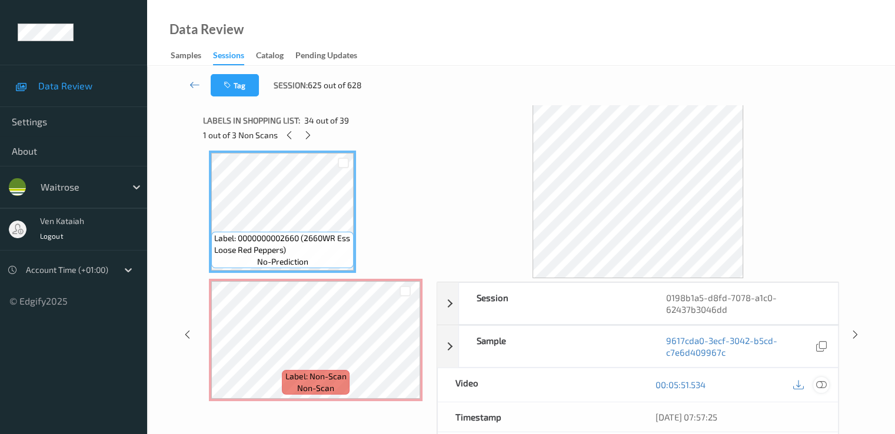
click at [819, 380] on icon at bounding box center [821, 385] width 11 height 11
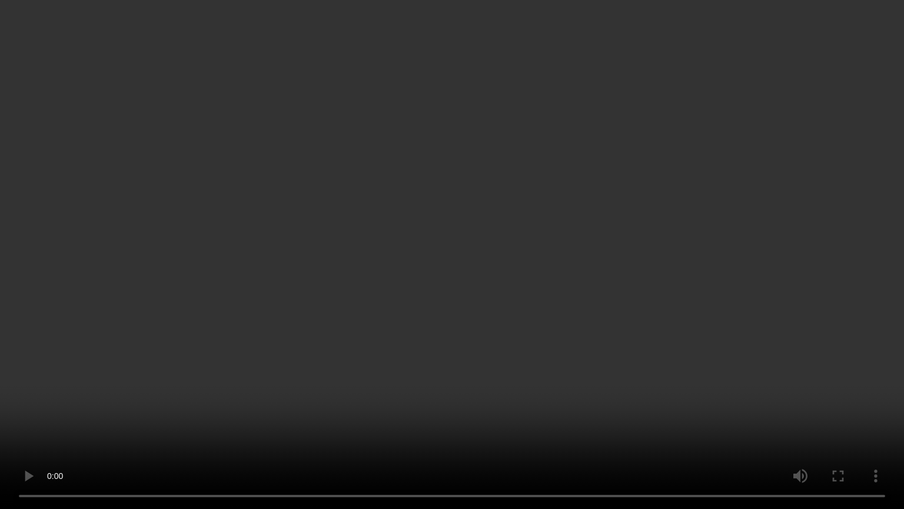
click at [511, 251] on video at bounding box center [452, 254] width 904 height 509
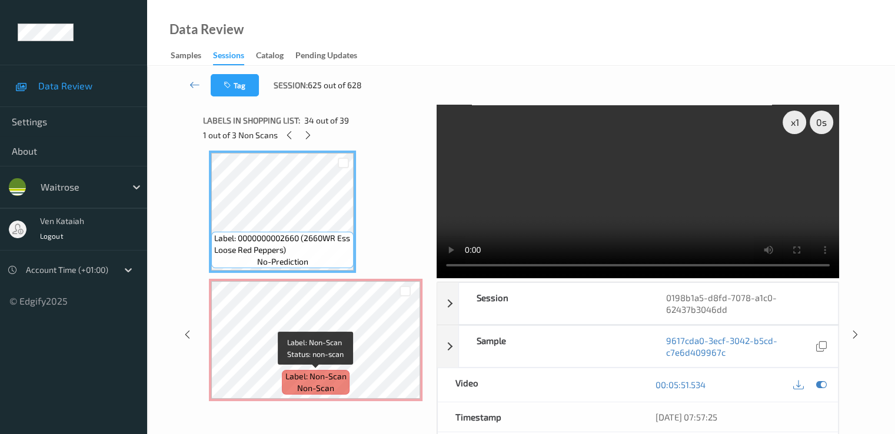
click at [318, 373] on span "Label: Non-Scan" at bounding box center [315, 377] width 61 height 12
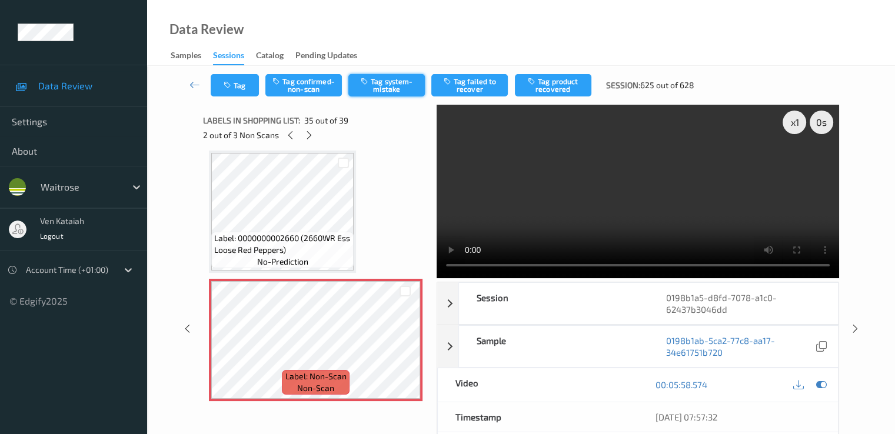
click at [381, 76] on button "Tag system-mistake" at bounding box center [386, 85] width 77 height 22
click at [248, 84] on button "Tag" at bounding box center [235, 85] width 48 height 22
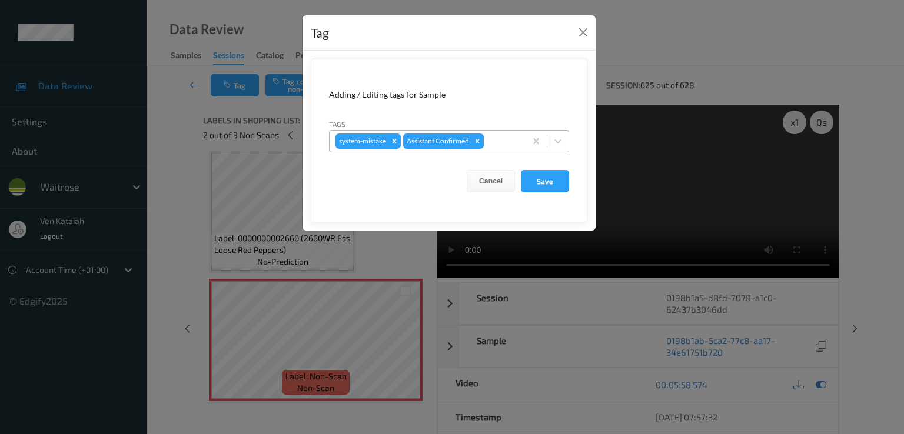
click at [494, 137] on div at bounding box center [503, 141] width 34 height 14
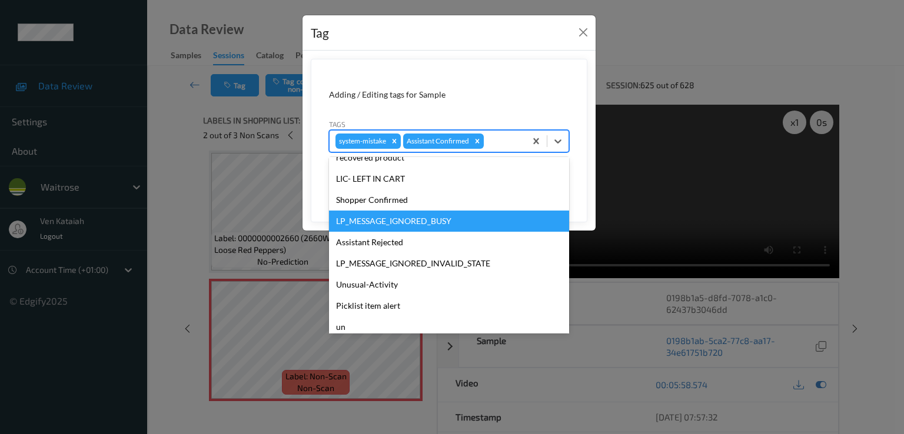
scroll to position [231, 0]
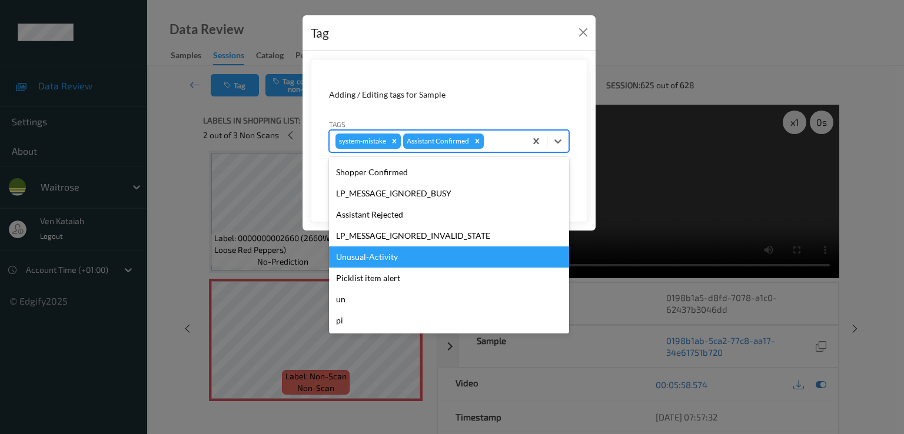
click at [396, 254] on div "Unusual-Activity" at bounding box center [449, 257] width 240 height 21
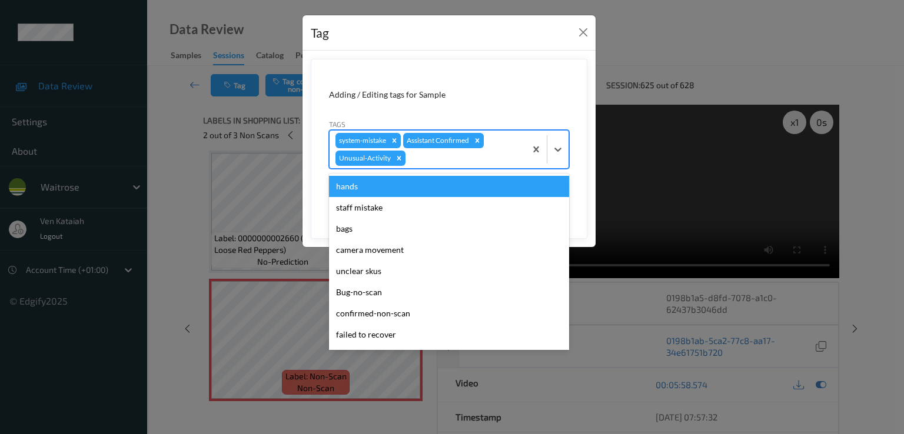
click at [499, 138] on div "system-mistake Assistant Confirmed Unusual-Activity" at bounding box center [428, 150] width 196 height 38
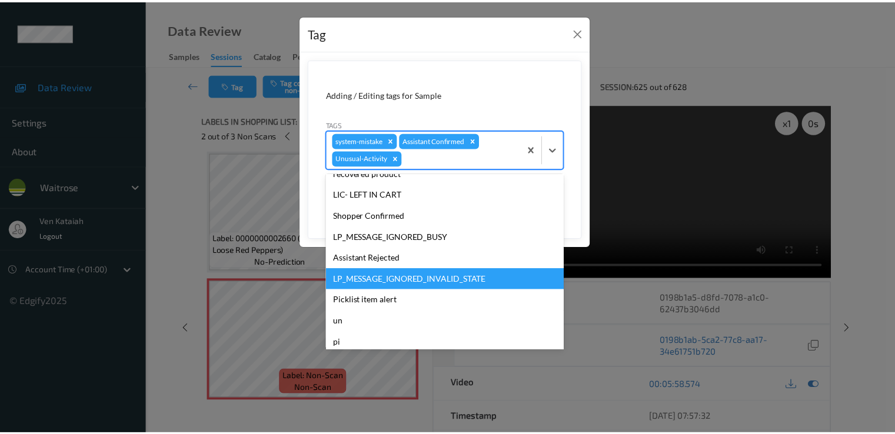
scroll to position [210, 0]
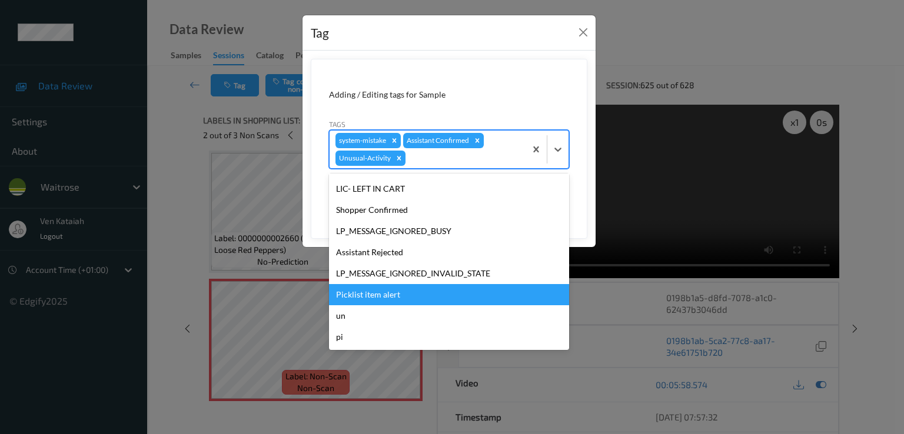
click at [386, 296] on div "Picklist item alert" at bounding box center [449, 294] width 240 height 21
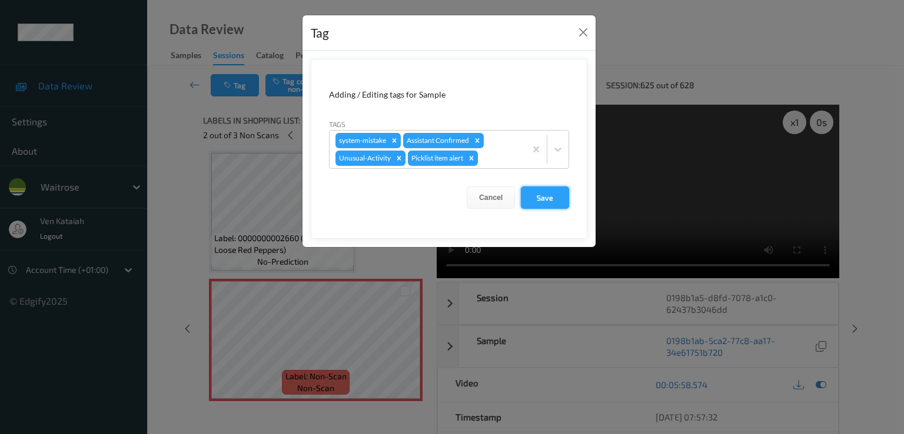
click at [550, 194] on button "Save" at bounding box center [545, 198] width 48 height 22
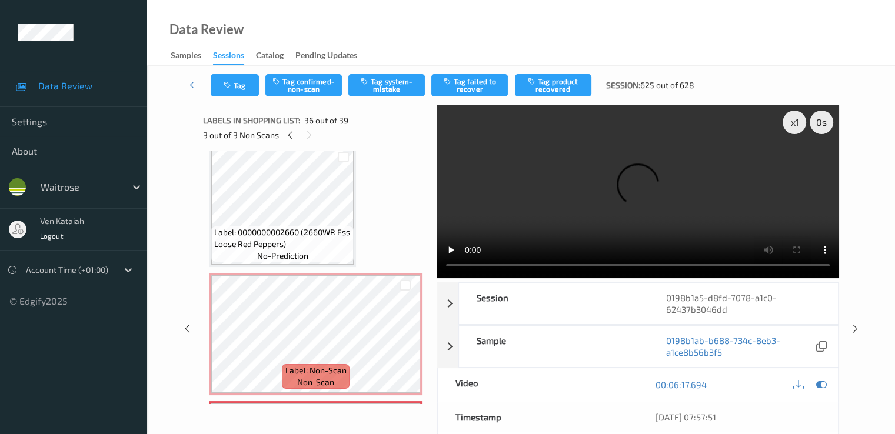
scroll to position [4240, 0]
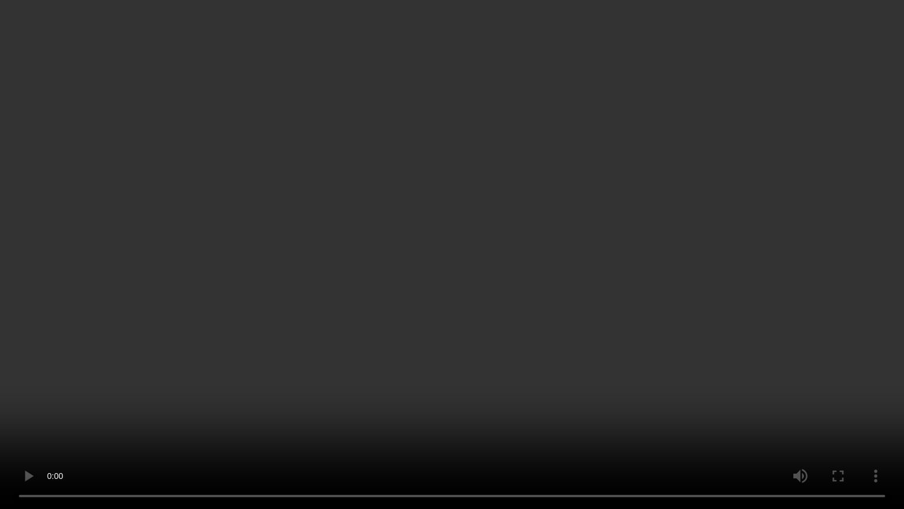
click at [532, 317] on video at bounding box center [452, 254] width 904 height 509
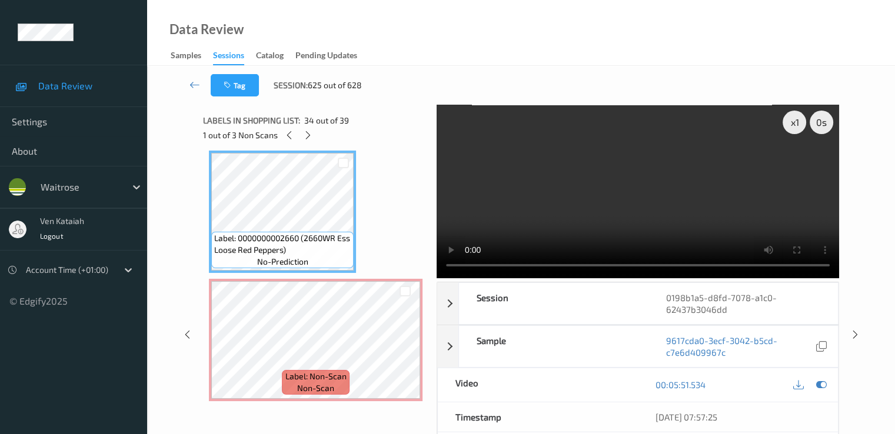
click at [651, 224] on video at bounding box center [638, 192] width 403 height 174
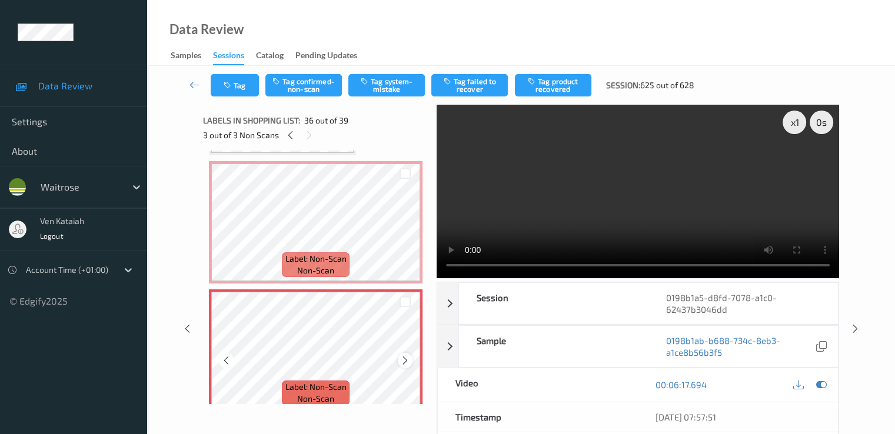
click at [405, 360] on icon at bounding box center [405, 361] width 10 height 11
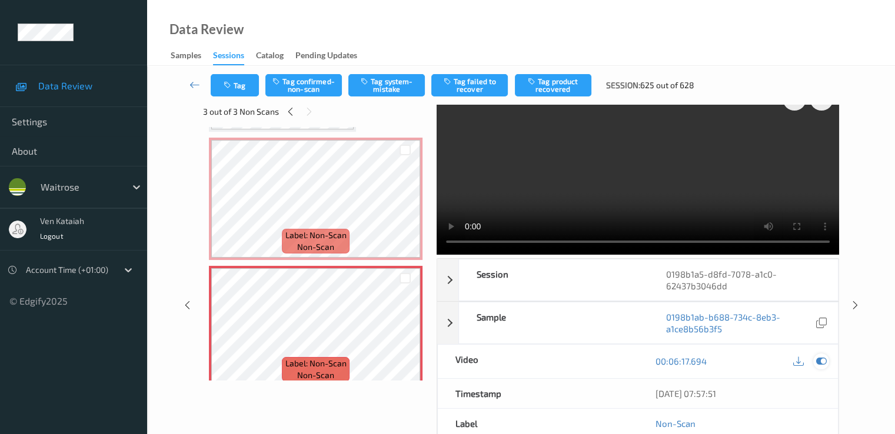
click at [823, 364] on icon at bounding box center [821, 361] width 11 height 11
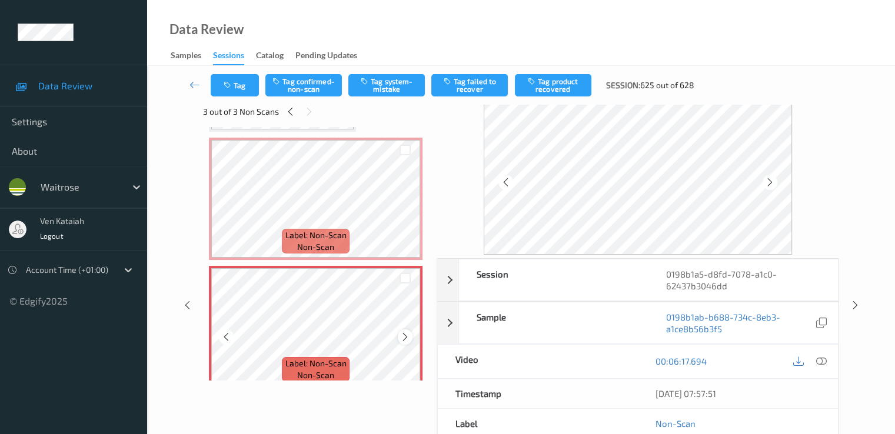
click at [404, 334] on icon at bounding box center [405, 337] width 10 height 11
click at [379, 85] on button "Tag system-mistake" at bounding box center [386, 85] width 77 height 22
click at [228, 85] on icon "button" at bounding box center [229, 85] width 10 height 8
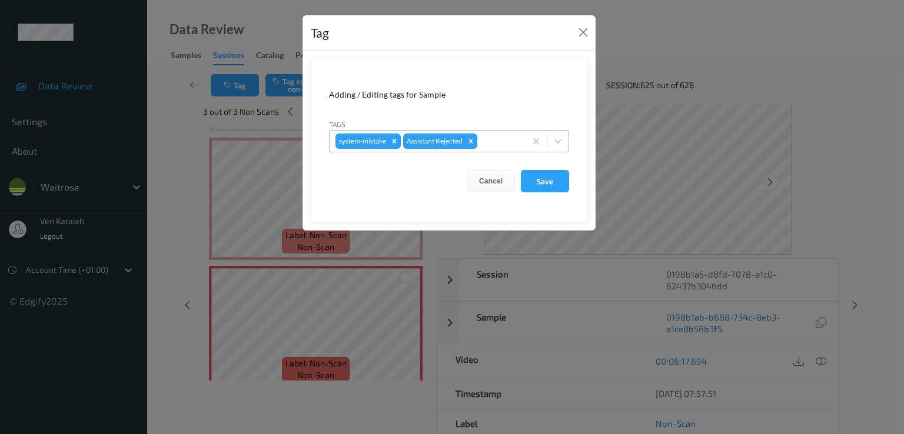
click at [489, 135] on div at bounding box center [500, 141] width 40 height 14
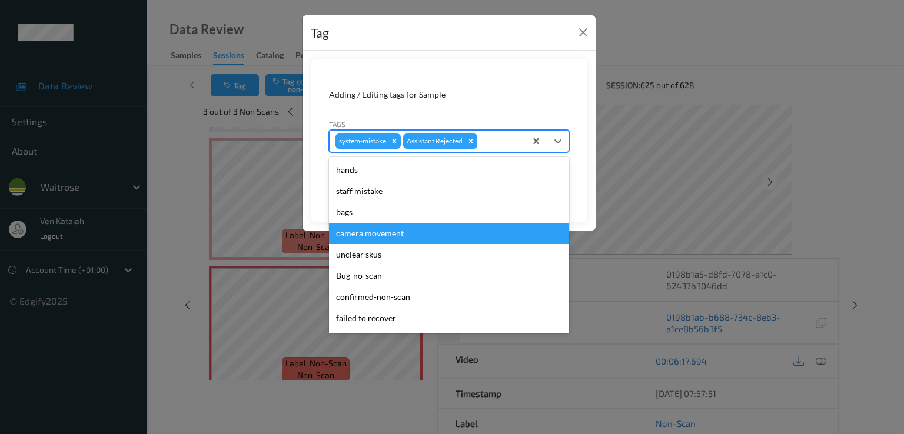
scroll to position [231, 0]
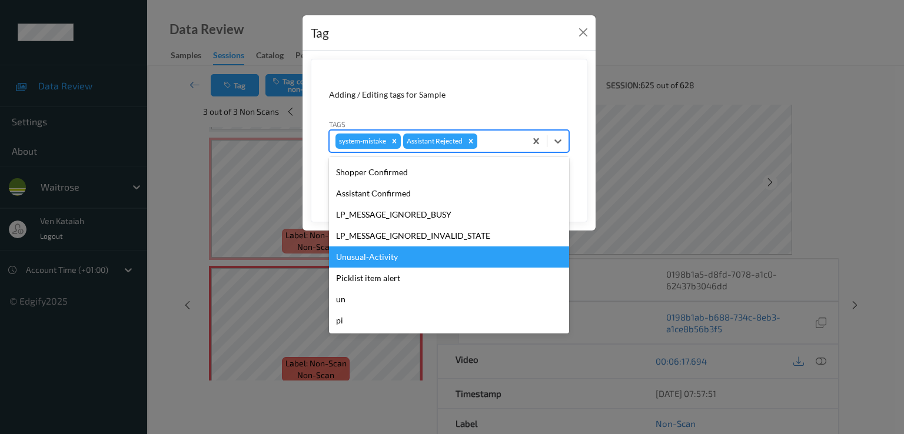
click at [391, 262] on div "Unusual-Activity" at bounding box center [449, 257] width 240 height 21
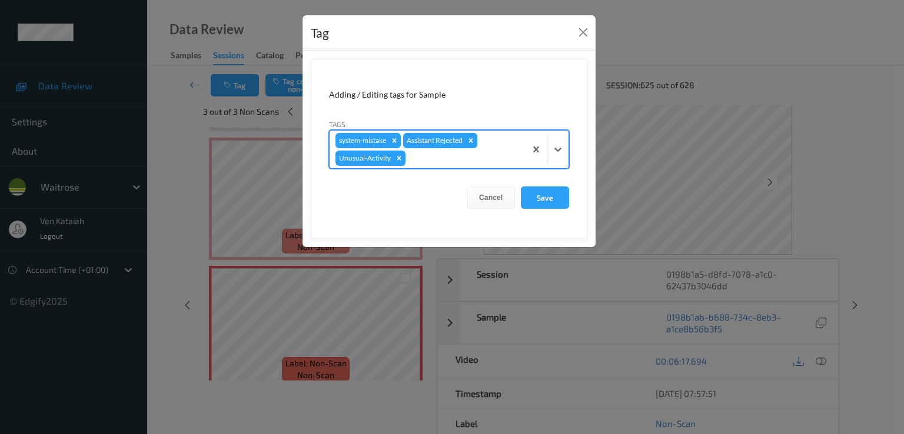
click at [491, 161] on div at bounding box center [464, 158] width 112 height 14
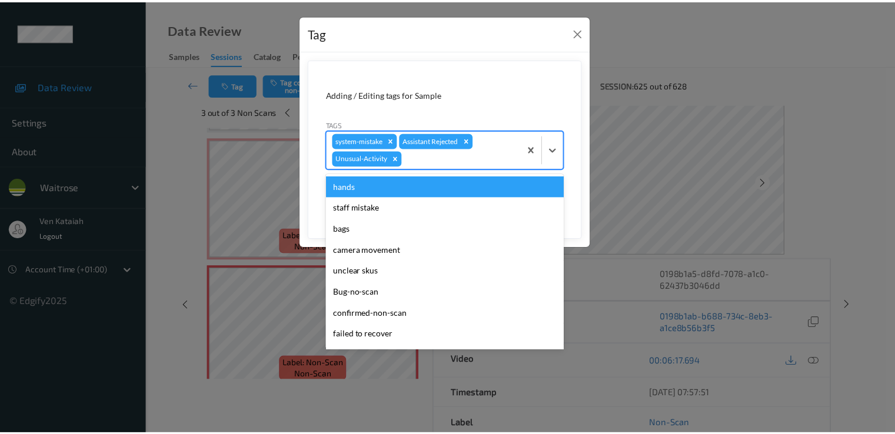
scroll to position [210, 0]
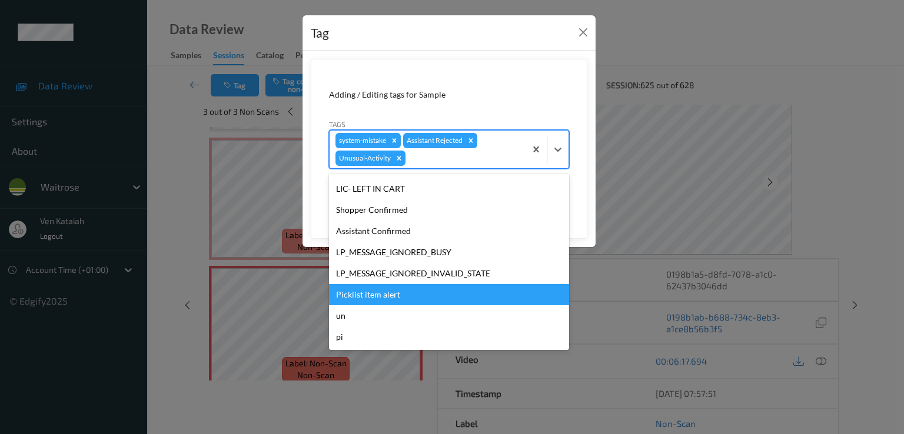
click at [377, 292] on div "Picklist item alert" at bounding box center [449, 294] width 240 height 21
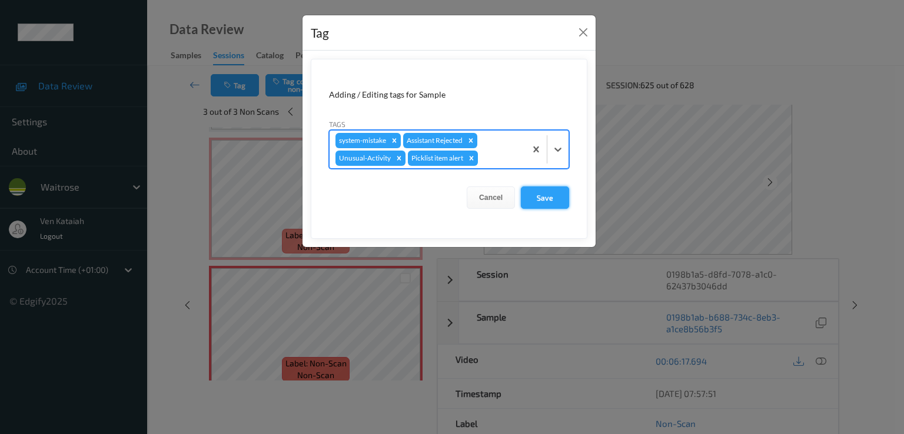
click at [547, 196] on button "Save" at bounding box center [545, 198] width 48 height 22
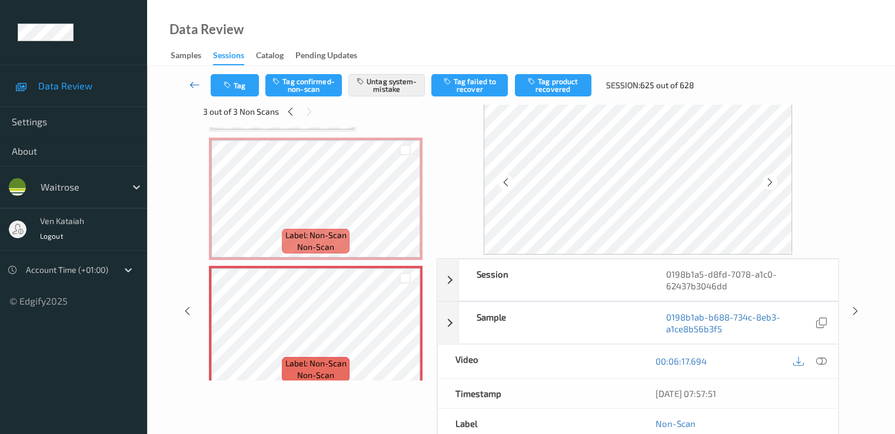
click at [195, 81] on icon at bounding box center [195, 85] width 11 height 12
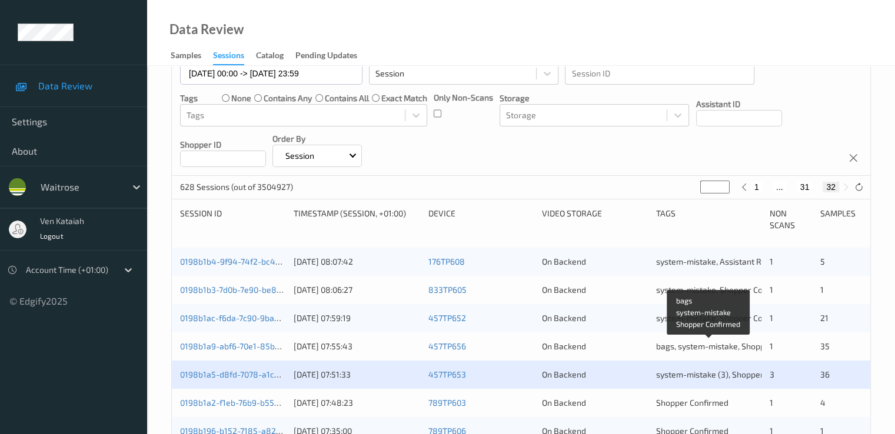
scroll to position [205, 0]
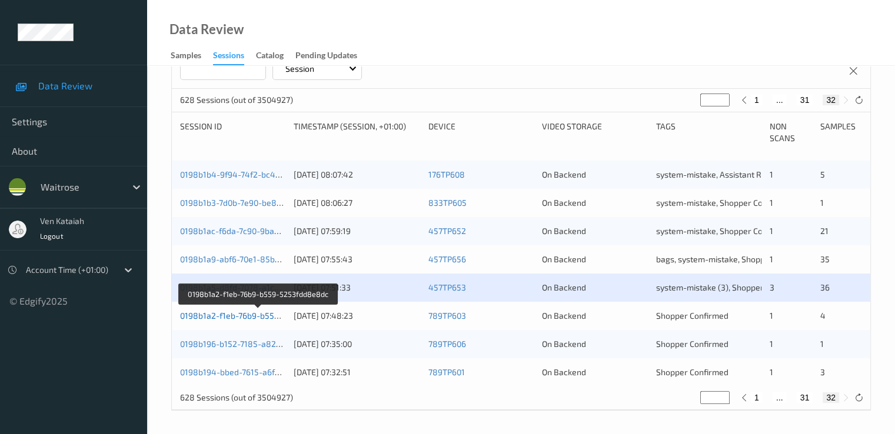
click at [267, 314] on link "0198b1a2-f1eb-76b9-b559-5253fdd8e8dc" at bounding box center [259, 316] width 158 height 10
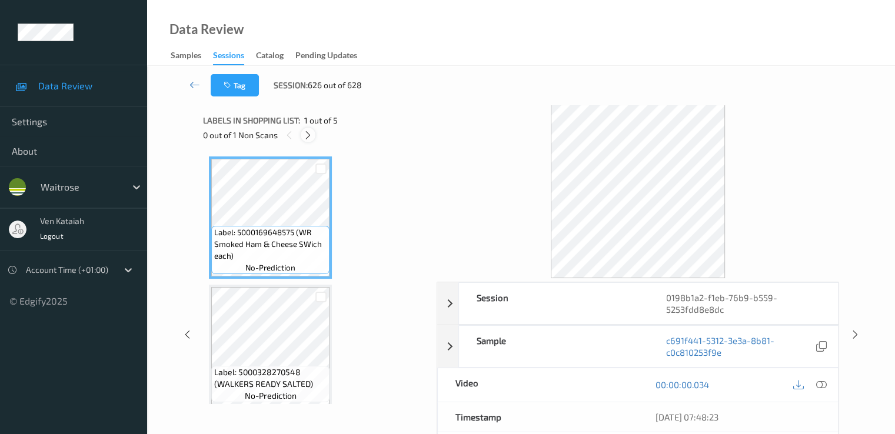
click at [304, 141] on div at bounding box center [308, 135] width 15 height 15
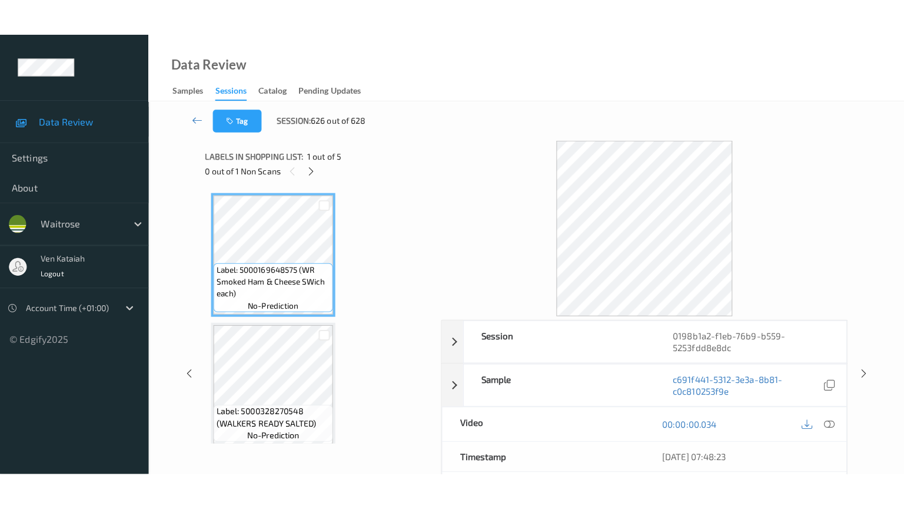
scroll to position [391, 0]
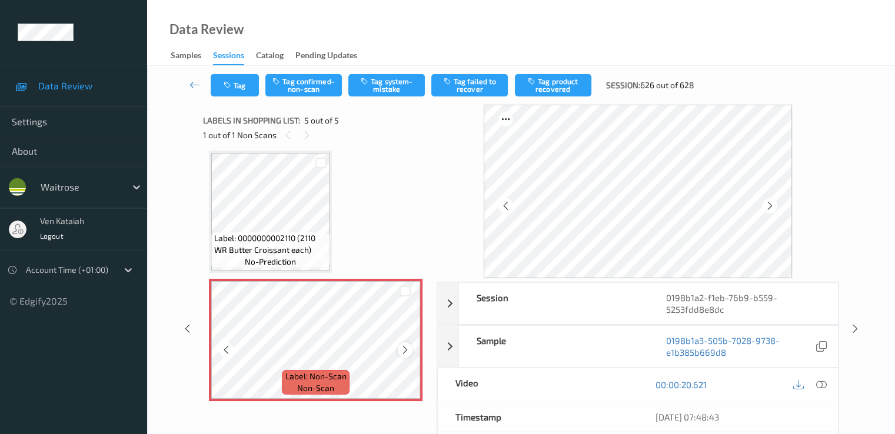
click at [403, 351] on icon at bounding box center [405, 350] width 10 height 11
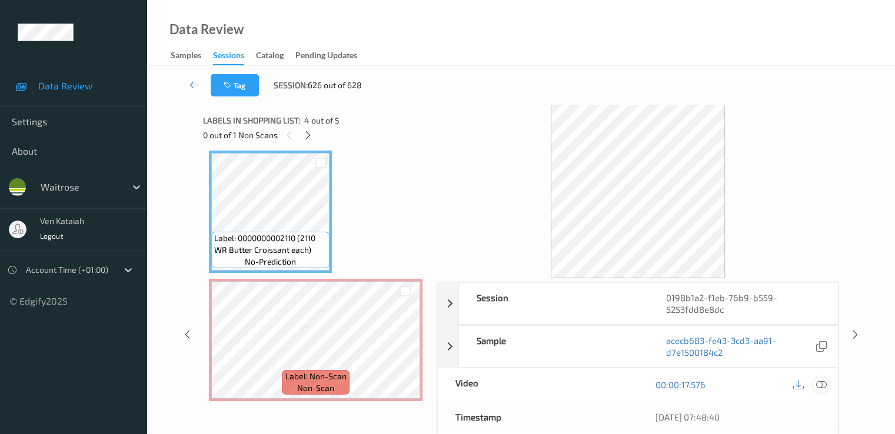
click at [816, 382] on icon at bounding box center [821, 385] width 11 height 11
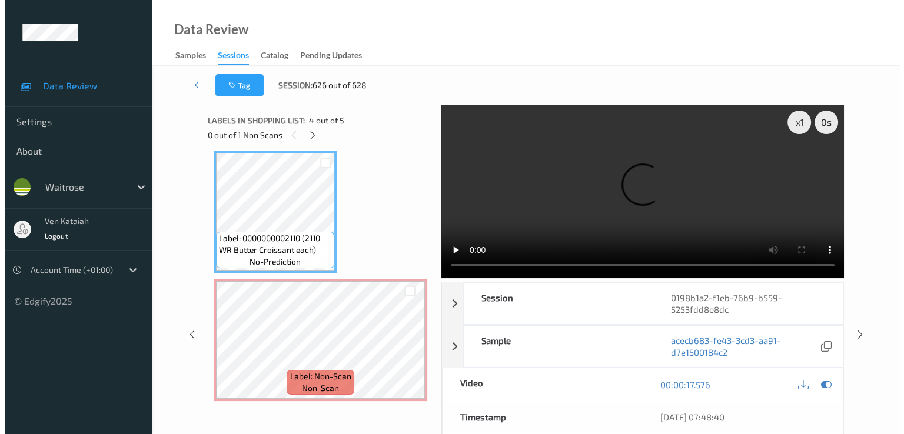
scroll to position [320, 0]
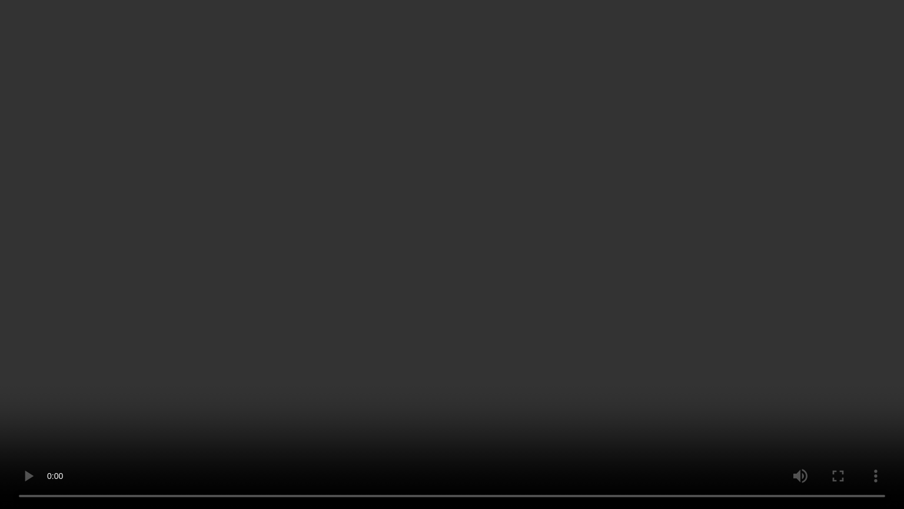
click at [515, 405] on video at bounding box center [452, 254] width 904 height 509
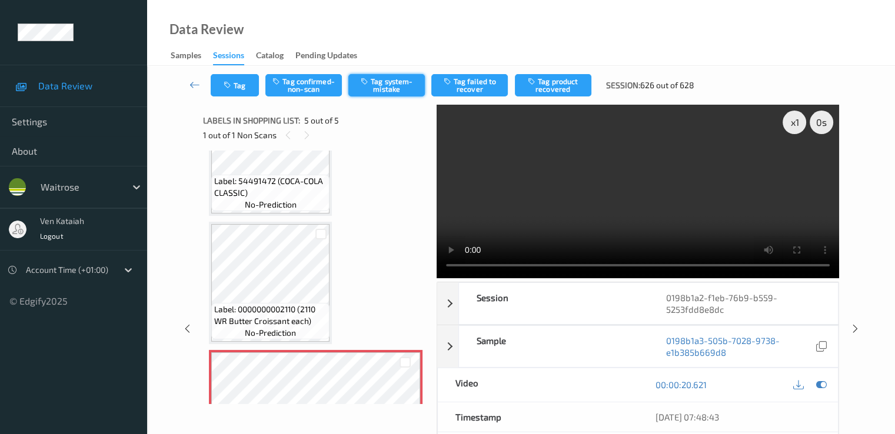
click at [385, 87] on button "Tag system-mistake" at bounding box center [386, 85] width 77 height 22
click at [231, 85] on icon "button" at bounding box center [229, 85] width 10 height 8
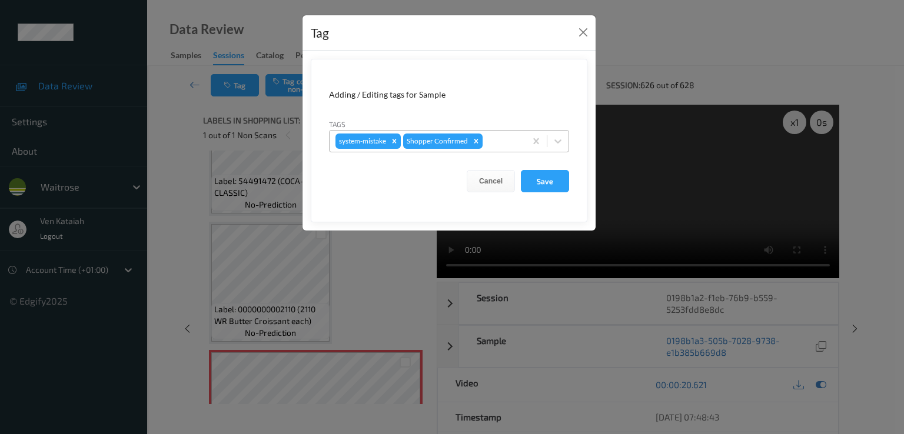
click at [511, 144] on div at bounding box center [502, 141] width 35 height 14
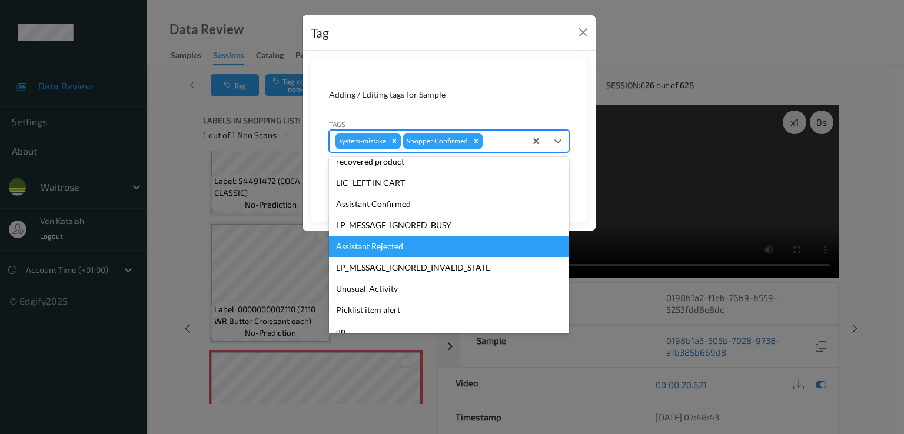
scroll to position [231, 0]
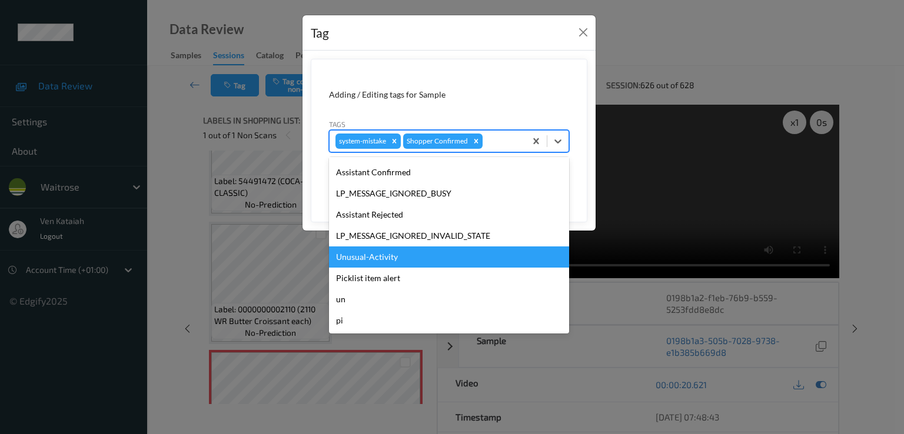
click at [384, 253] on div "Unusual-Activity" at bounding box center [449, 257] width 240 height 21
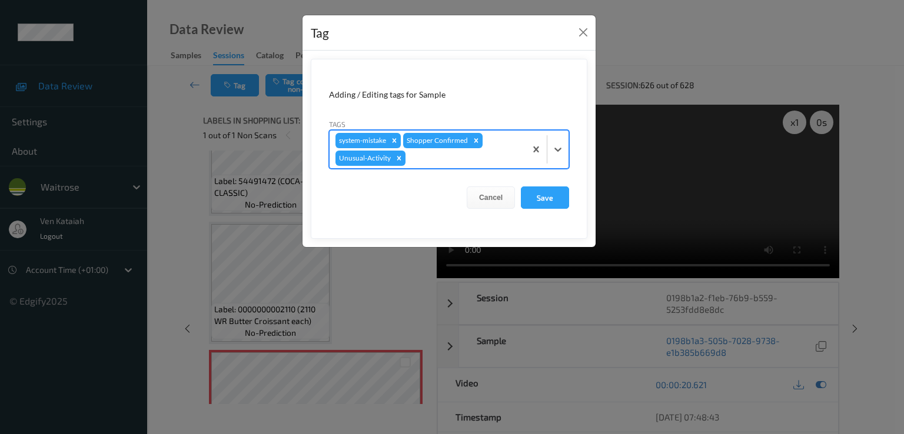
click at [513, 142] on div "system-mistake Shopper Confirmed Unusual-Activity" at bounding box center [428, 150] width 196 height 38
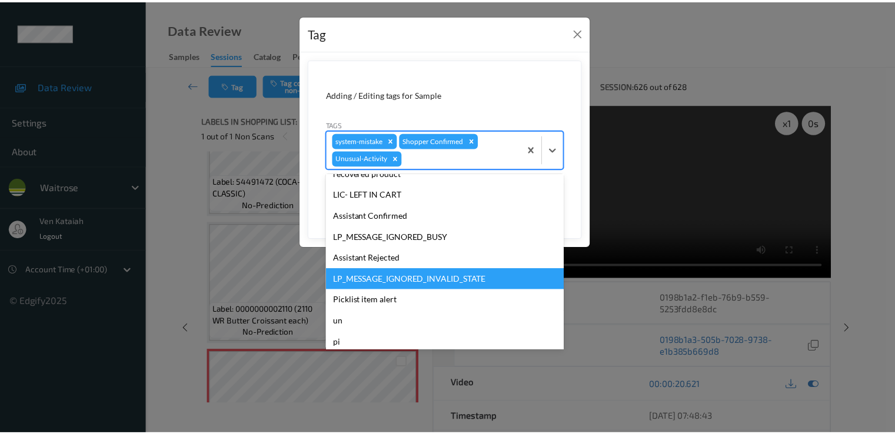
scroll to position [210, 0]
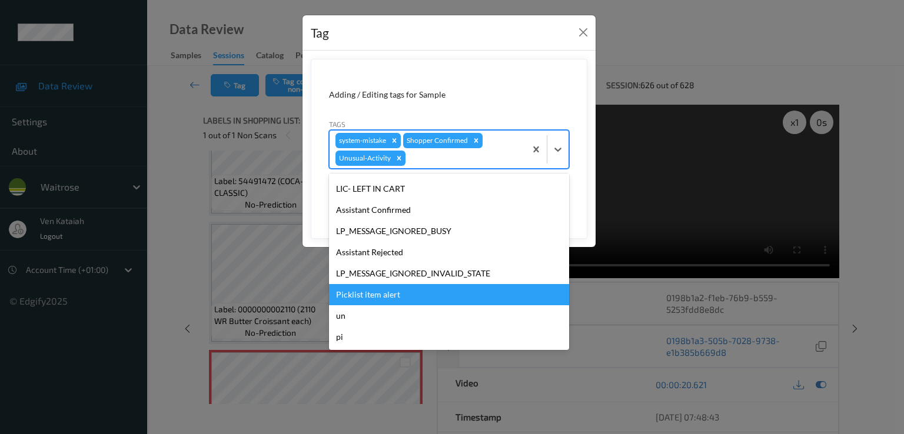
click at [370, 302] on div "Picklist item alert" at bounding box center [449, 294] width 240 height 21
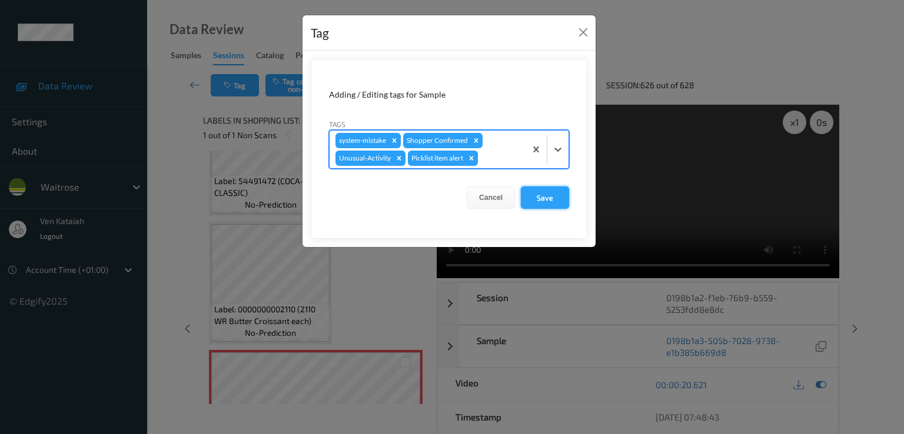
click at [555, 198] on button "Save" at bounding box center [545, 198] width 48 height 22
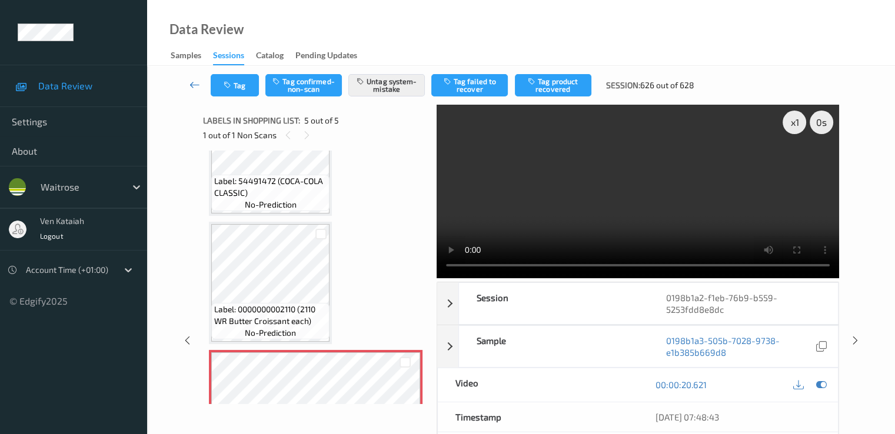
click at [190, 80] on icon at bounding box center [195, 85] width 11 height 12
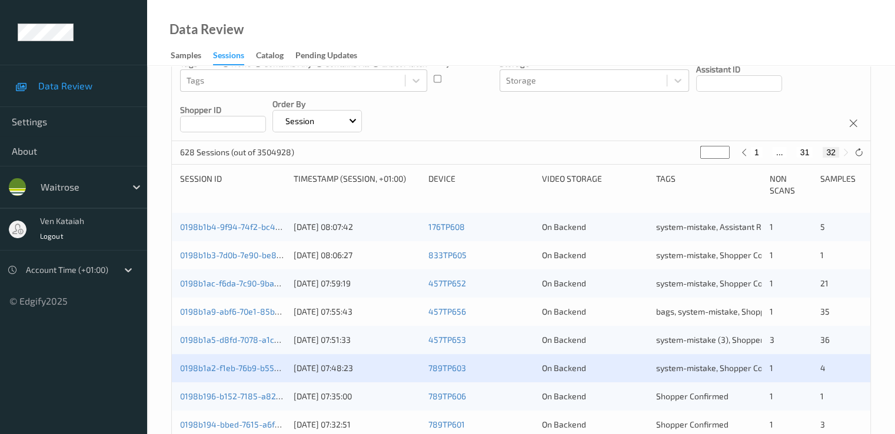
scroll to position [205, 0]
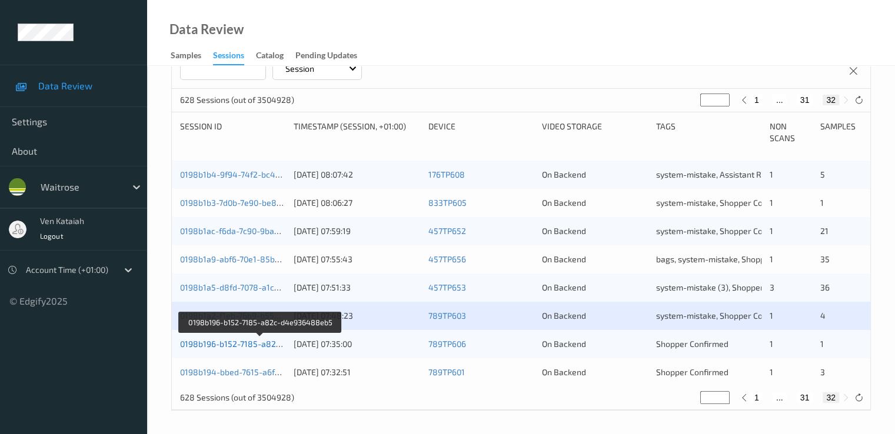
click at [264, 348] on link "0198b196-b152-7185-a82c-d4e936488eb5" at bounding box center [261, 344] width 162 height 10
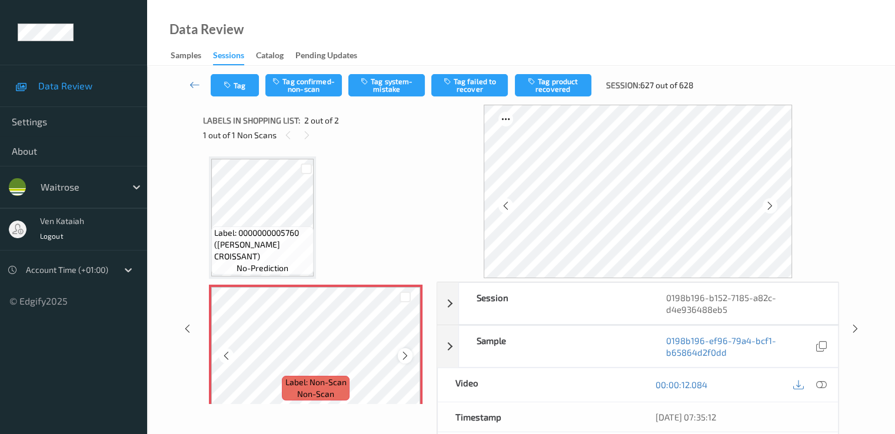
click at [410, 360] on icon at bounding box center [405, 356] width 10 height 11
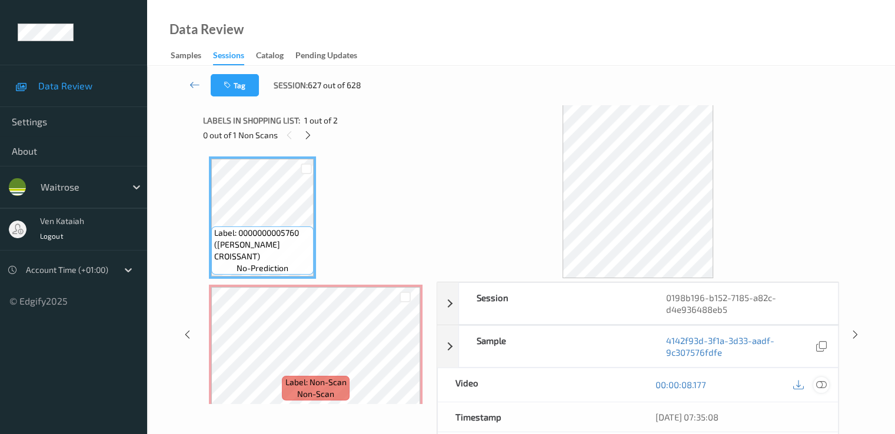
click at [816, 385] on icon at bounding box center [821, 385] width 11 height 11
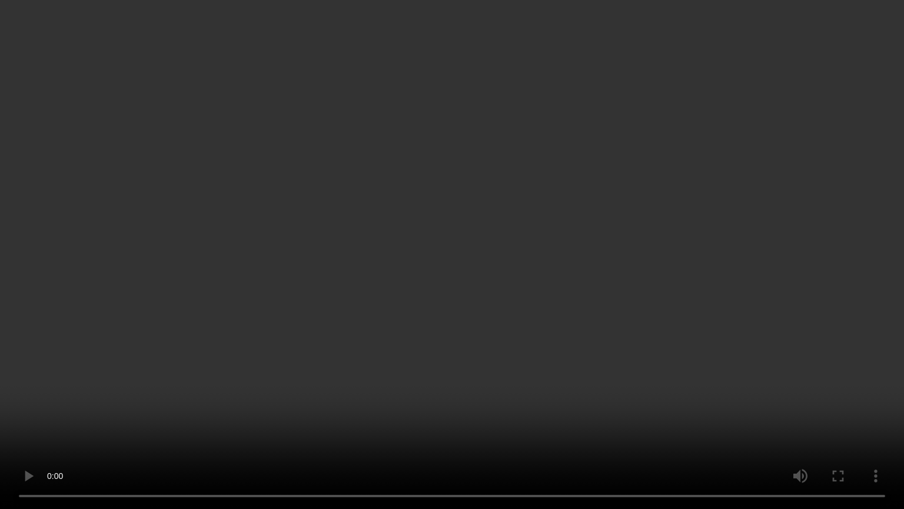
click at [271, 434] on video at bounding box center [452, 254] width 904 height 509
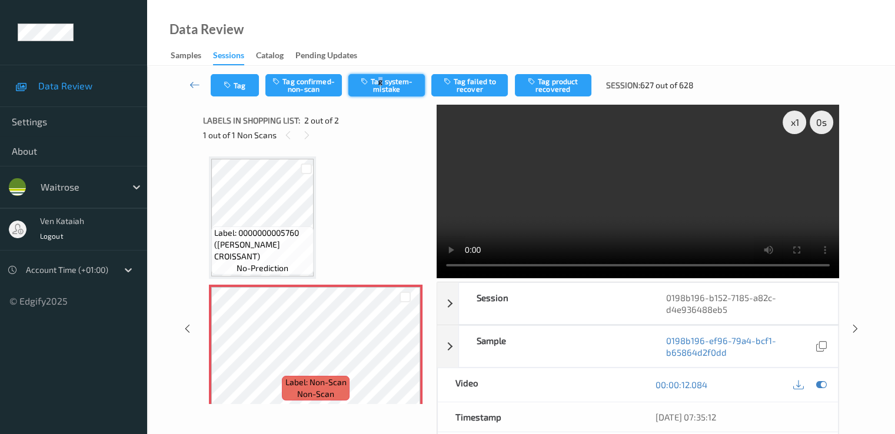
drag, startPoint x: 380, startPoint y: 68, endPoint x: 381, endPoint y: 82, distance: 14.2
click at [381, 75] on div "Tag Tag confirmed-non-scan Tag system-mistake Tag failed to recover Tag product…" at bounding box center [521, 85] width 700 height 39
click at [381, 82] on button "Tag system-mistake" at bounding box center [386, 85] width 77 height 22
click at [242, 77] on button "Tag" at bounding box center [235, 85] width 48 height 22
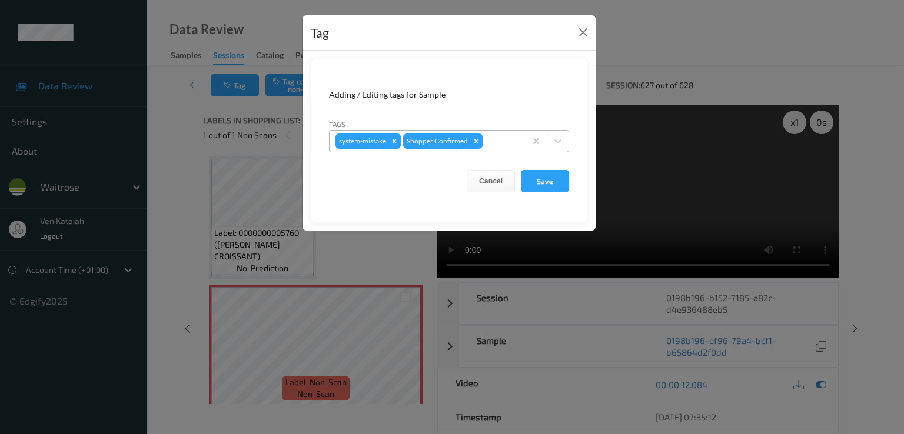
click at [496, 138] on div at bounding box center [502, 141] width 35 height 14
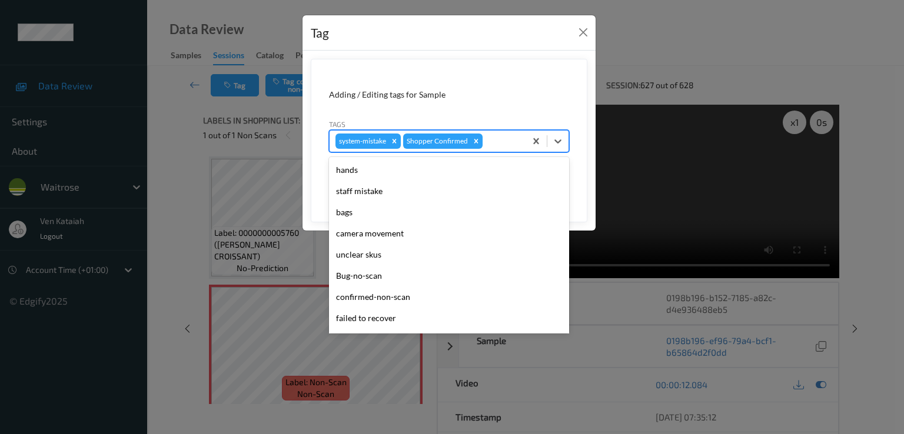
scroll to position [231, 0]
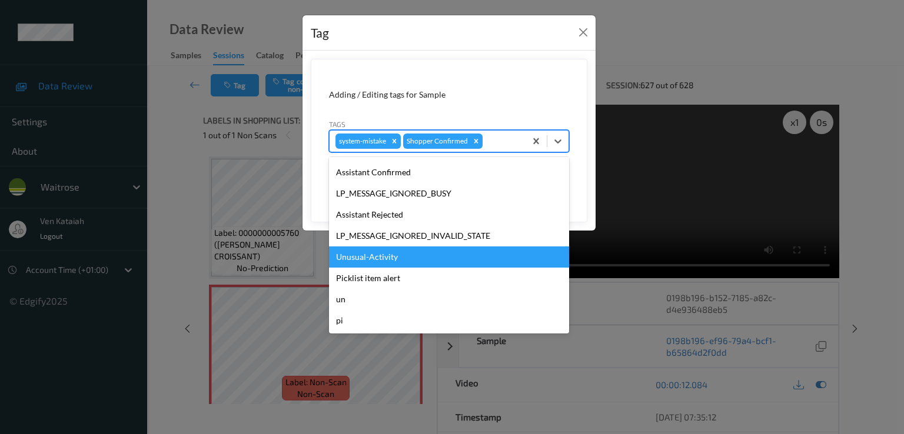
click at [383, 256] on div "Unusual-Activity" at bounding box center [449, 257] width 240 height 21
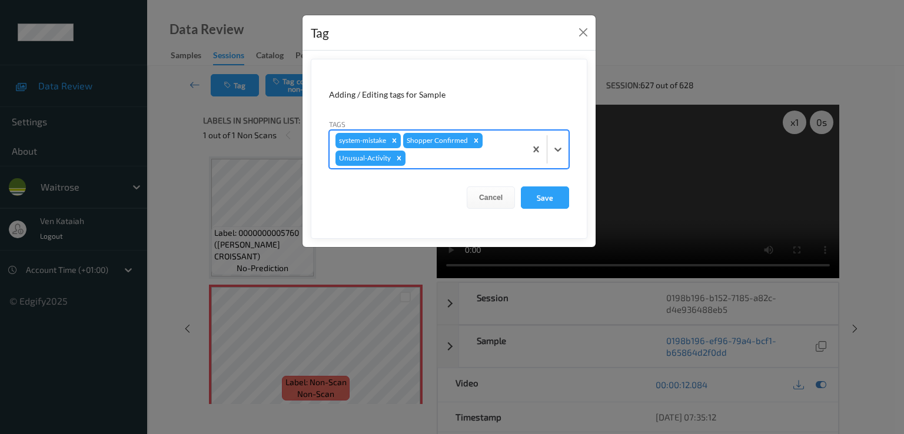
click at [483, 158] on div at bounding box center [464, 158] width 112 height 14
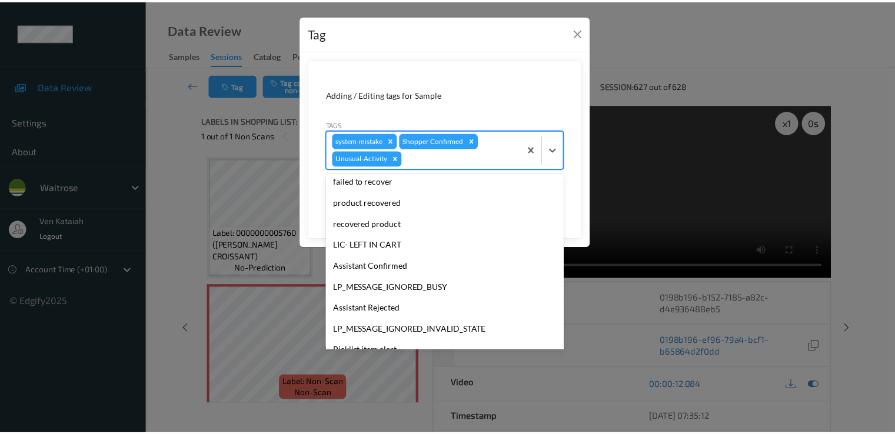
scroll to position [210, 0]
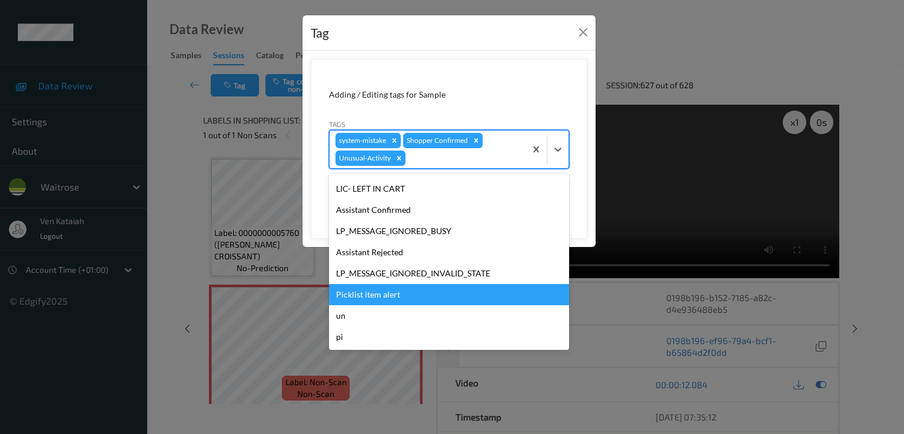
click at [361, 289] on div "Picklist item alert" at bounding box center [449, 294] width 240 height 21
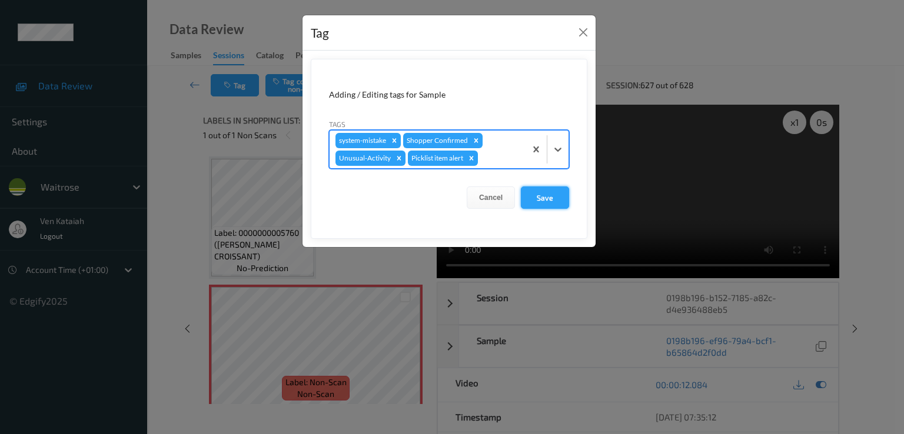
click at [551, 201] on button "Save" at bounding box center [545, 198] width 48 height 22
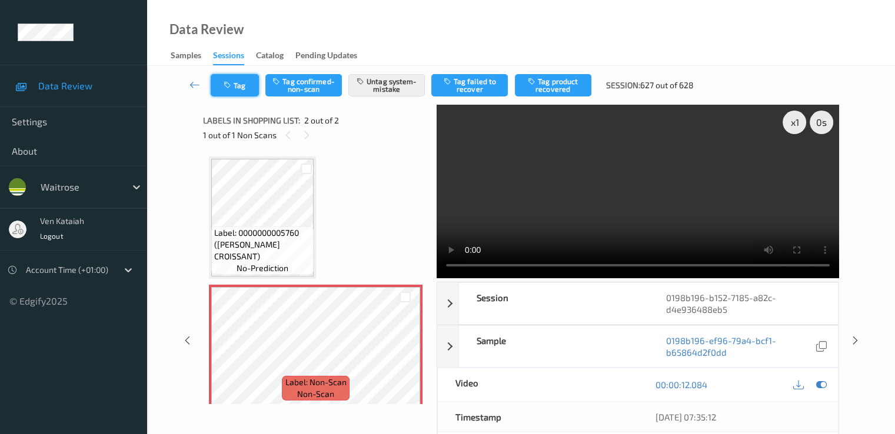
click at [229, 85] on icon "button" at bounding box center [229, 85] width 10 height 8
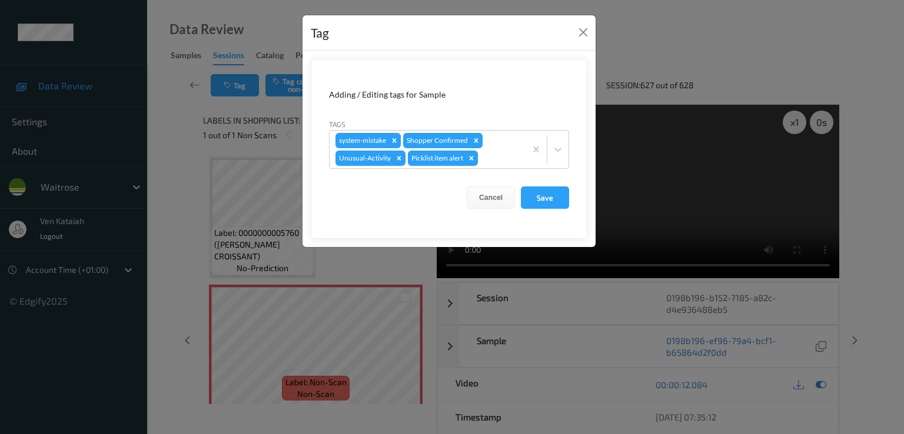
click at [205, 85] on div "Tag Adding / Editing tags for Sample Tags system-mistake Shopper Confirmed Unus…" at bounding box center [452, 217] width 904 height 434
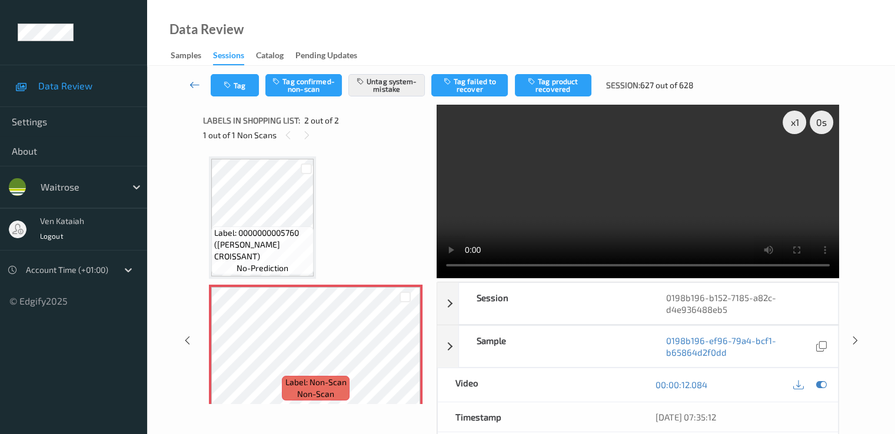
click at [193, 84] on icon at bounding box center [195, 85] width 11 height 12
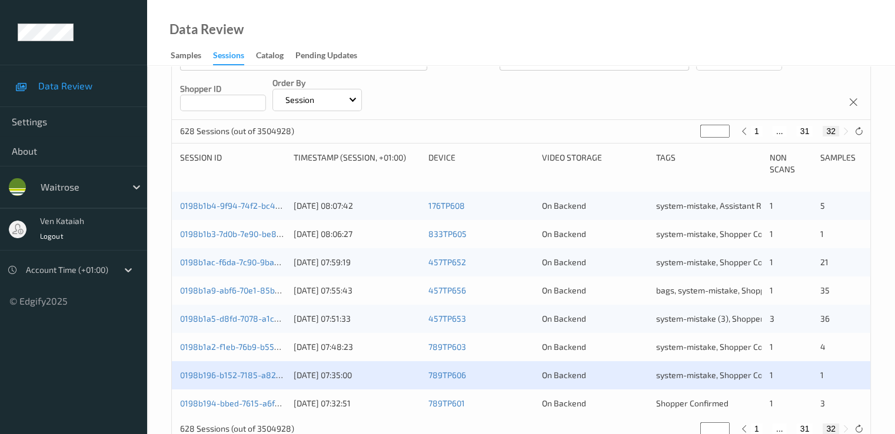
scroll to position [205, 0]
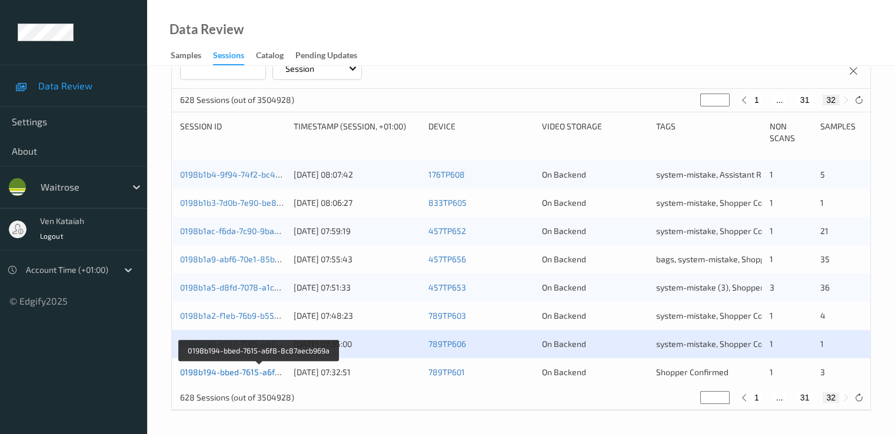
click at [264, 370] on link "0198b194-bbed-7615-a6f8-8c87aecb969a" at bounding box center [260, 372] width 160 height 10
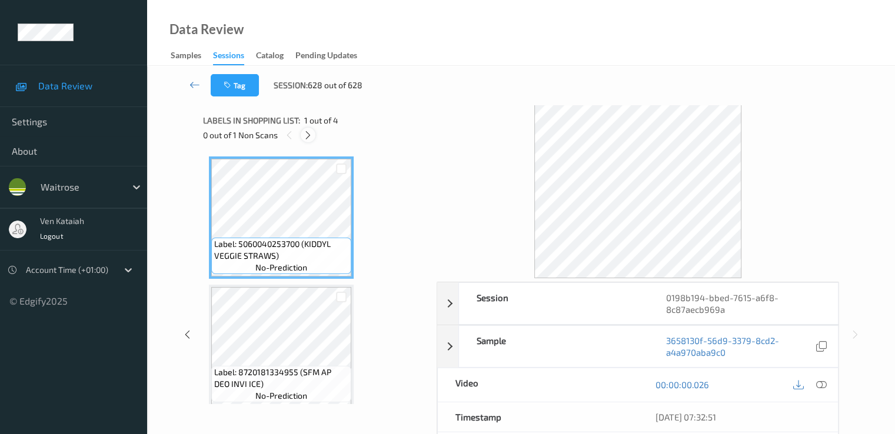
click at [304, 131] on icon at bounding box center [308, 135] width 10 height 11
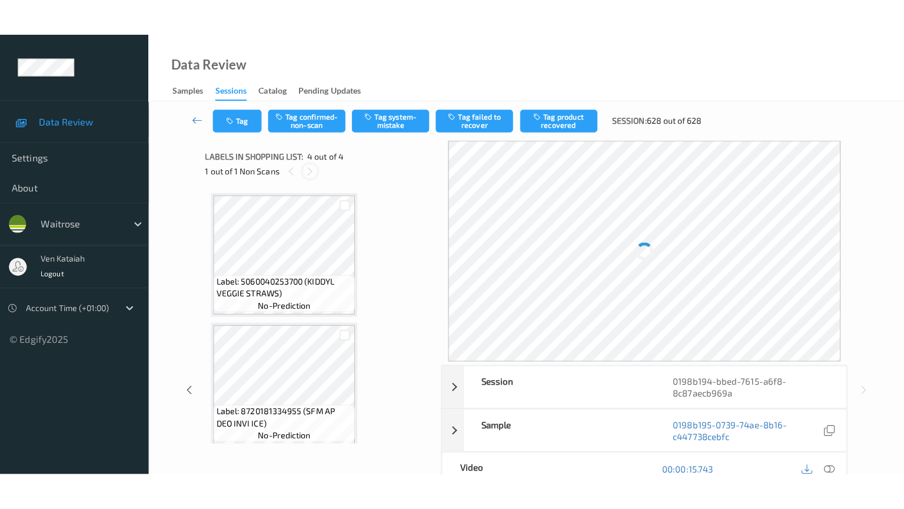
scroll to position [263, 0]
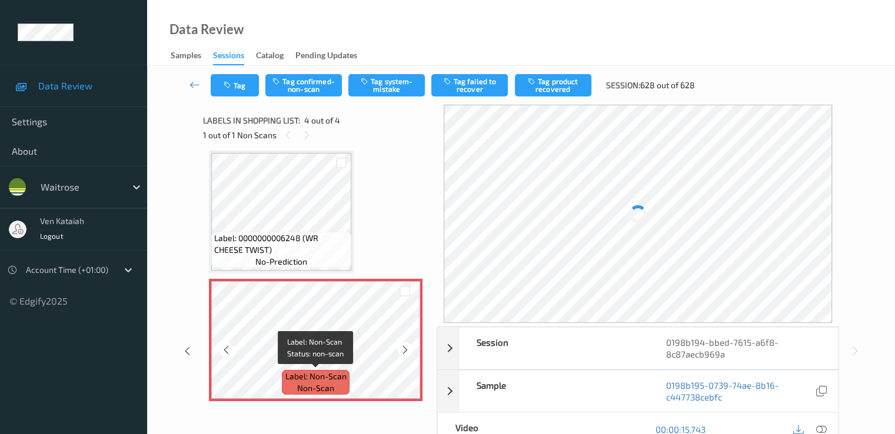
click at [311, 373] on span "Label: Non-Scan" at bounding box center [315, 377] width 61 height 12
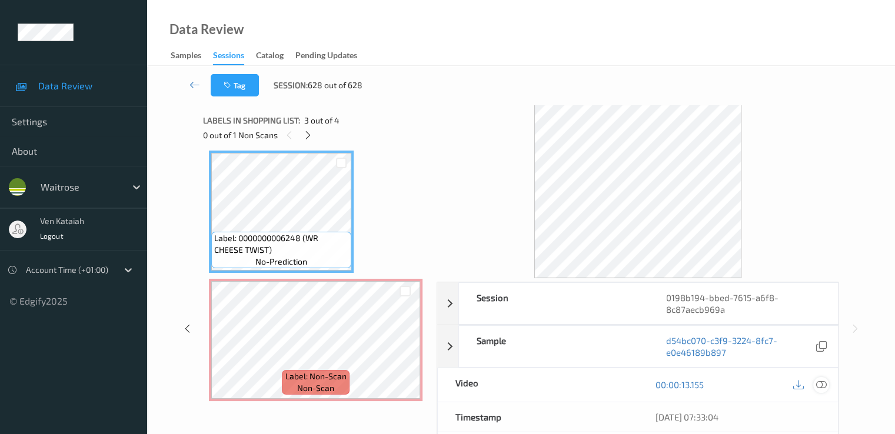
click at [823, 387] on icon at bounding box center [821, 385] width 11 height 11
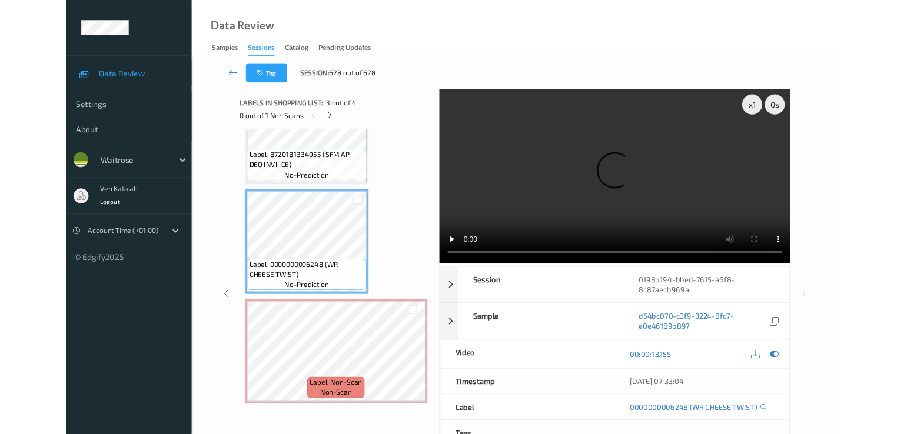
scroll to position [191, 0]
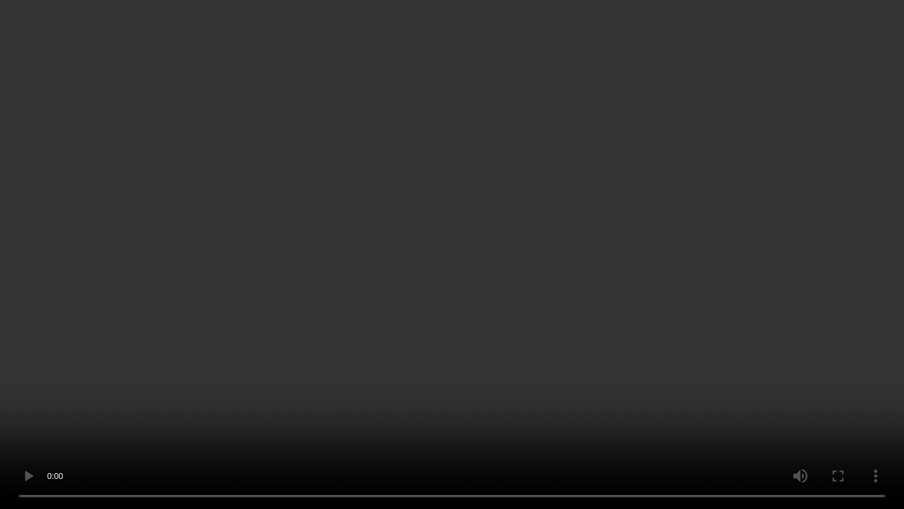
click at [440, 412] on video at bounding box center [452, 254] width 904 height 509
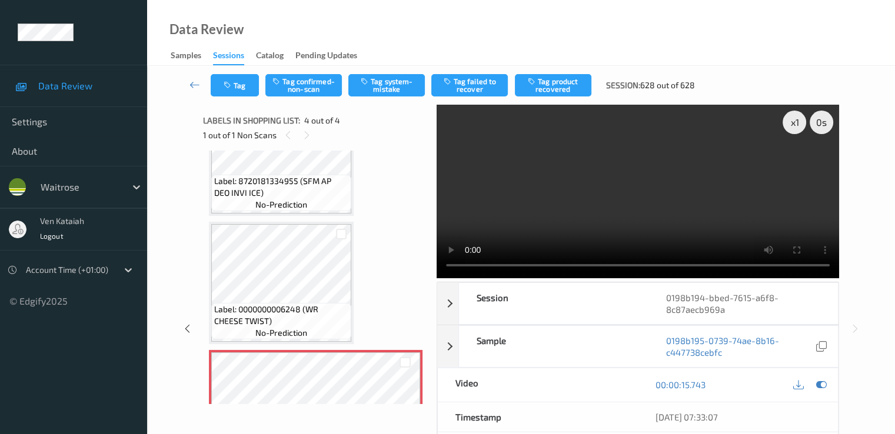
click at [407, 98] on div "Tag Tag confirmed-non-scan Tag system-mistake Tag failed to recover Tag product…" at bounding box center [521, 85] width 700 height 39
click at [406, 95] on button "Tag system-mistake" at bounding box center [386, 85] width 77 height 22
click at [376, 83] on button "Tag system-mistake" at bounding box center [386, 85] width 77 height 22
click at [243, 91] on button "Tag" at bounding box center [235, 85] width 48 height 22
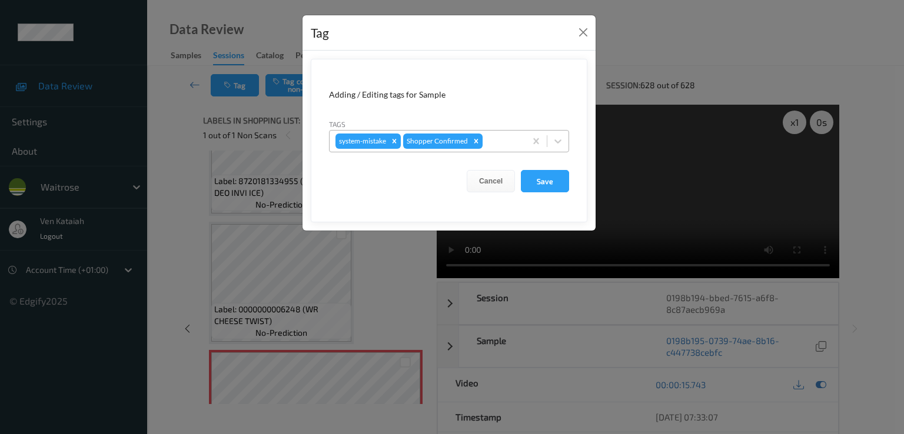
click at [493, 137] on div at bounding box center [502, 141] width 35 height 14
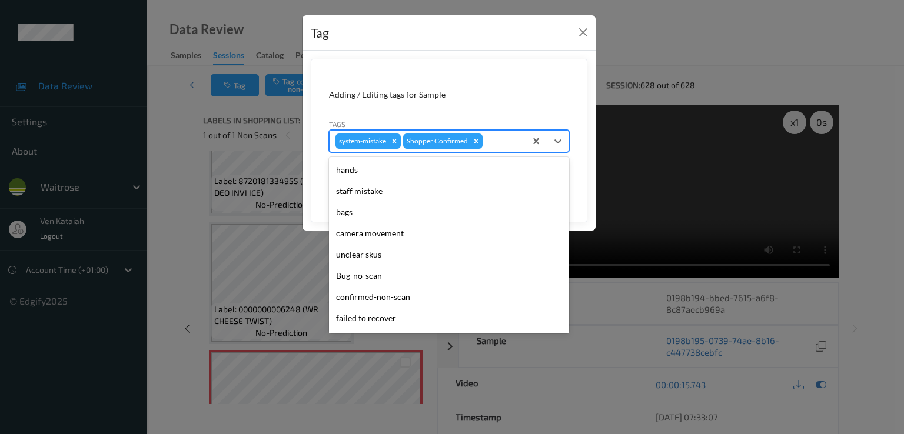
scroll to position [231, 0]
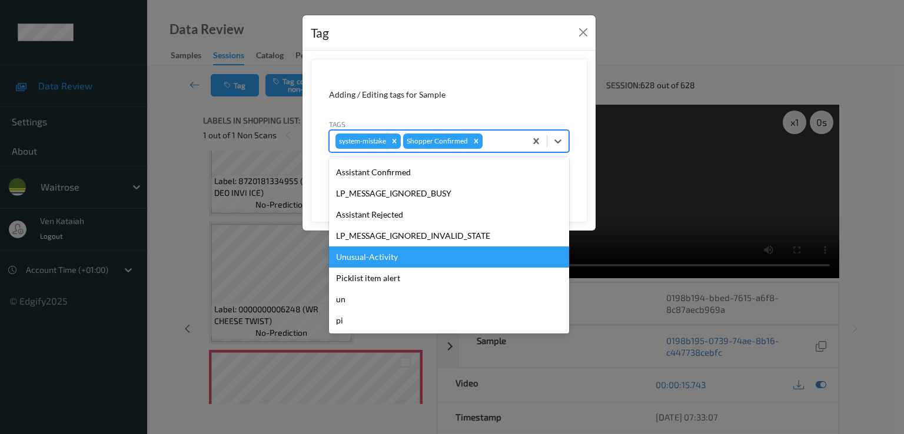
click at [376, 260] on div "Unusual-Activity" at bounding box center [449, 257] width 240 height 21
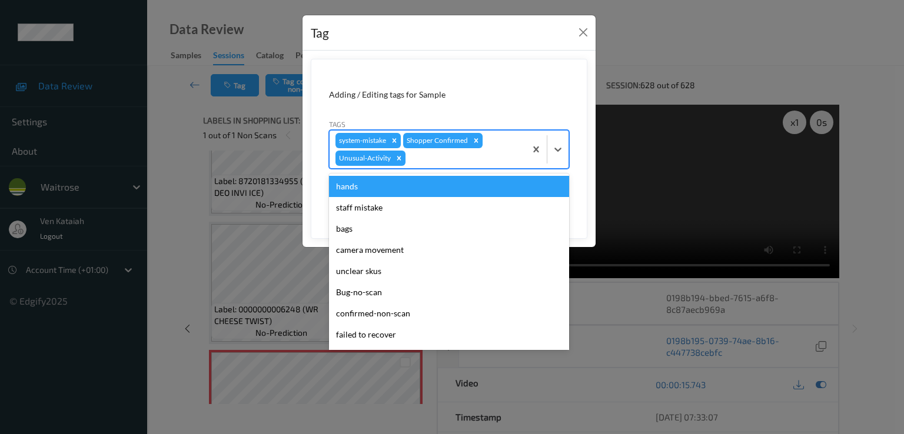
click at [470, 151] on div at bounding box center [464, 158] width 112 height 14
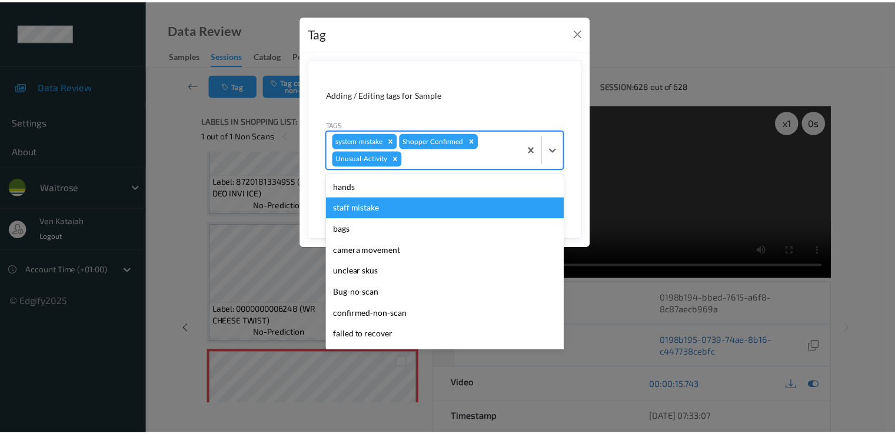
scroll to position [210, 0]
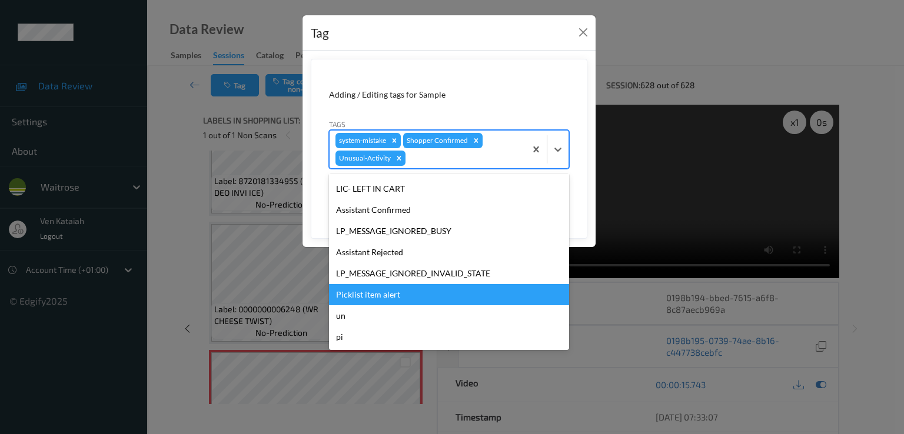
click at [356, 293] on div "Picklist item alert" at bounding box center [449, 294] width 240 height 21
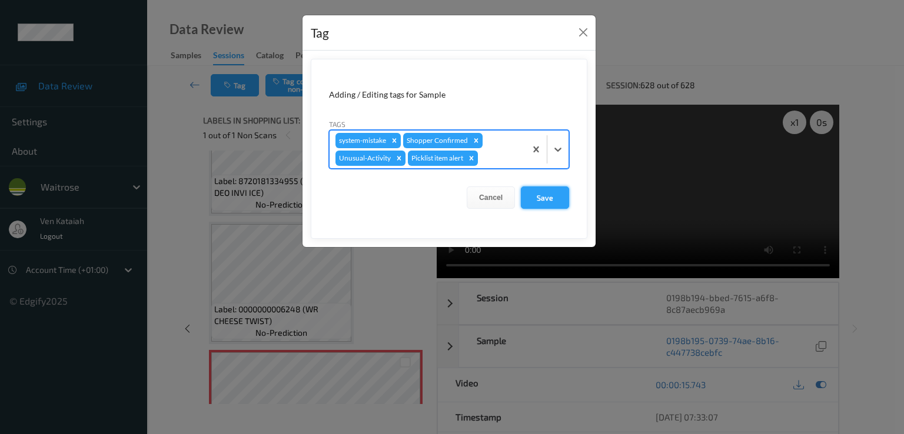
click at [536, 198] on button "Save" at bounding box center [545, 198] width 48 height 22
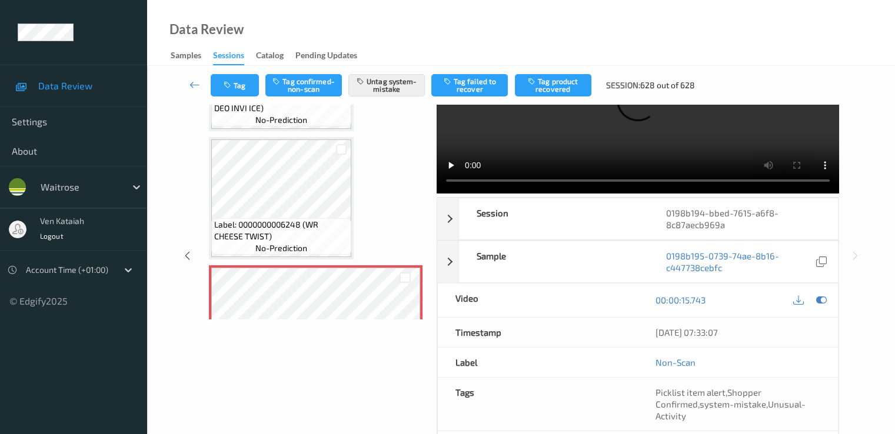
scroll to position [118, 0]
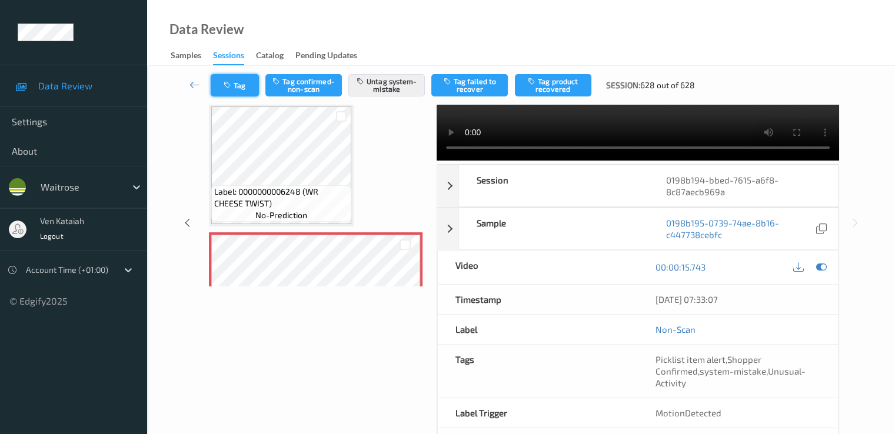
click at [243, 84] on button "Tag" at bounding box center [235, 85] width 48 height 22
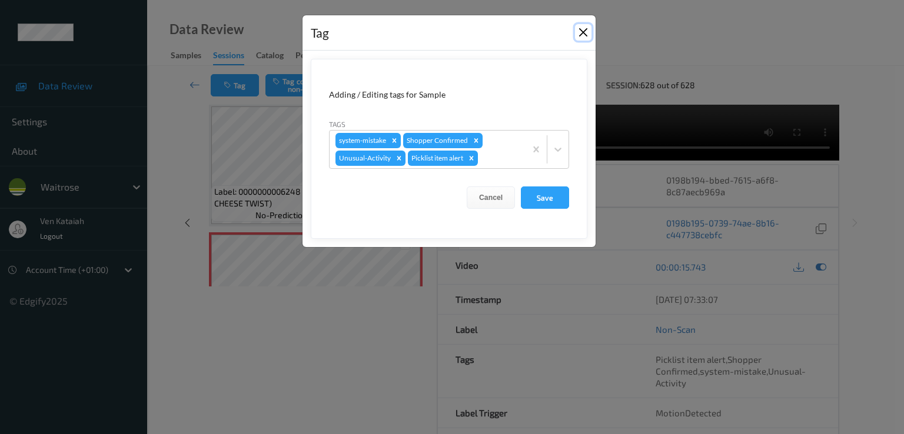
click at [583, 31] on button "Close" at bounding box center [583, 32] width 16 height 16
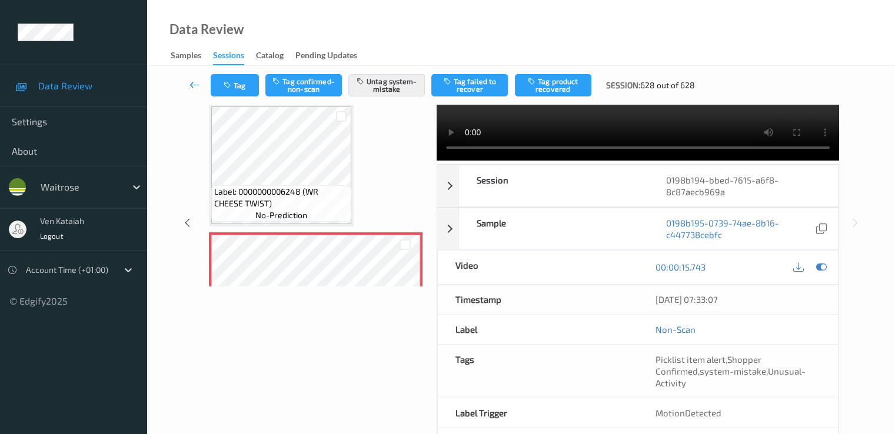
click at [200, 81] on icon at bounding box center [195, 85] width 11 height 12
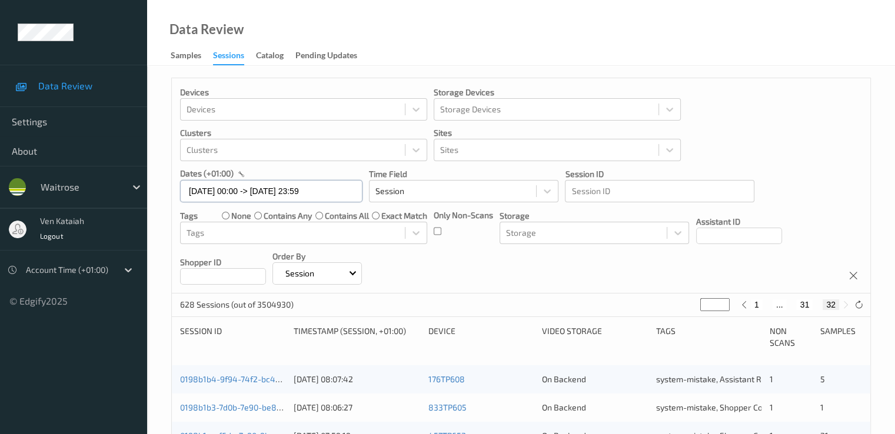
click at [331, 191] on input "[DATE] 00:00 -> [DATE] 23:59" at bounding box center [271, 191] width 182 height 22
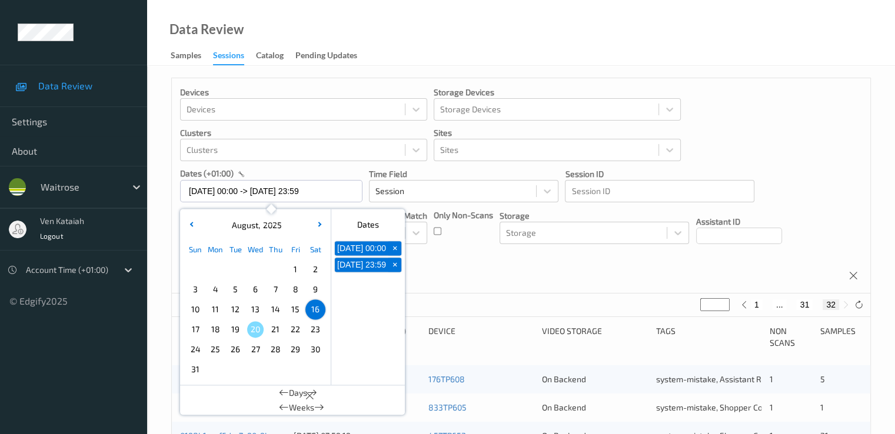
click at [193, 328] on span "17" at bounding box center [195, 329] width 16 height 16
type input "[DATE] 00:00"
type input "*"
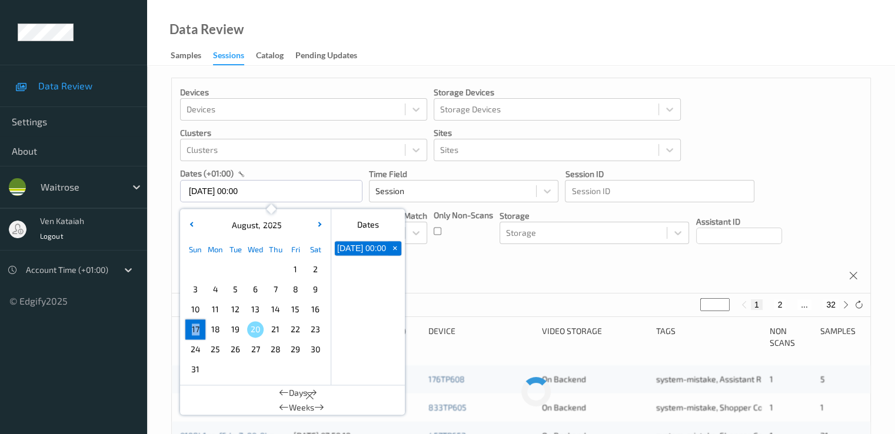
click at [193, 328] on span "17" at bounding box center [195, 329] width 16 height 16
type input "[DATE] 00:00 -> [DATE] 23:59"
click at [452, 259] on div "Devices Devices Storage Devices Storage Devices Clusters Clusters Sites Sites d…" at bounding box center [521, 185] width 699 height 215
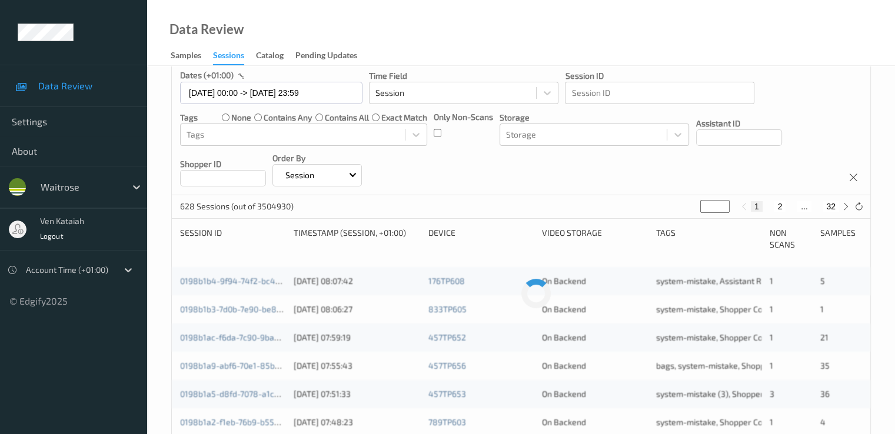
scroll to position [118, 0]
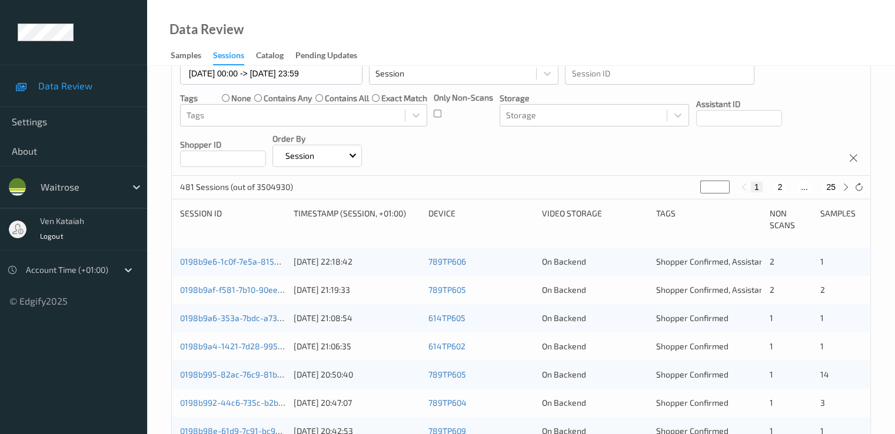
drag, startPoint x: 709, startPoint y: 187, endPoint x: 689, endPoint y: 190, distance: 20.2
click at [689, 190] on div "481 Sessions (out of 3504930) * 1 2 ... 25" at bounding box center [521, 188] width 699 height 24
type input "*"
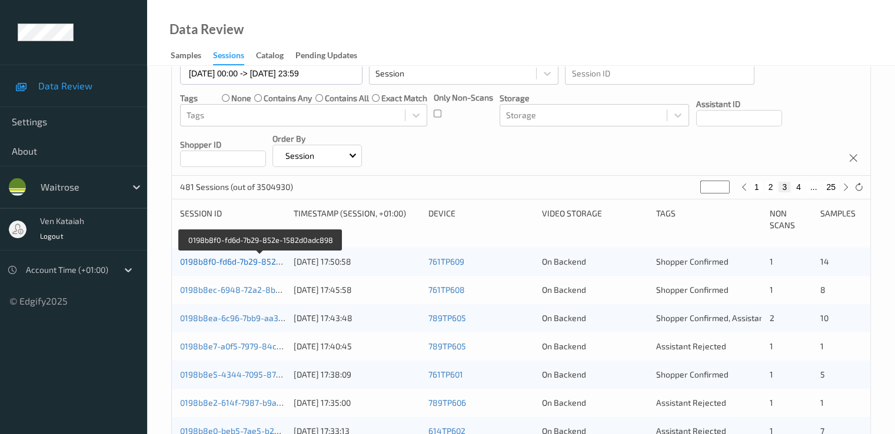
type input "*"
click at [227, 259] on link "0198b8f0-fd6d-7b29-852e-1582d0adc898" at bounding box center [260, 262] width 161 height 10
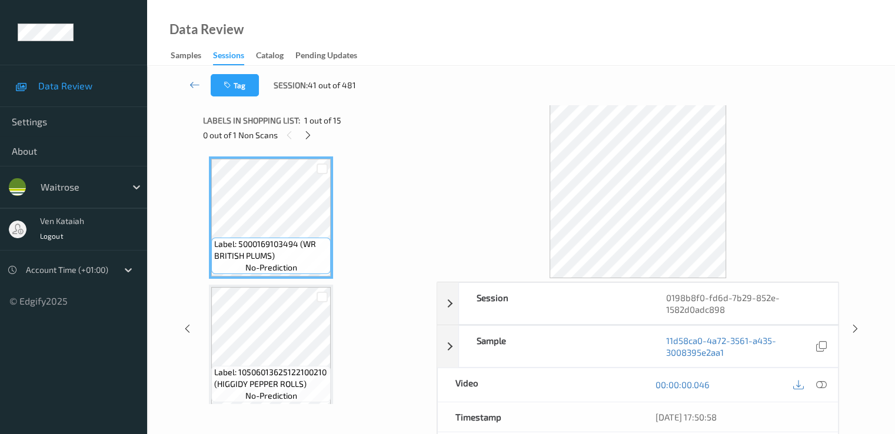
drag, startPoint x: 308, startPoint y: 126, endPoint x: 302, endPoint y: 157, distance: 31.9
click at [308, 129] on div "Labels in shopping list: 1 out of 15 0 out of 1 Non Scans" at bounding box center [315, 128] width 225 height 46
click at [303, 131] on div at bounding box center [308, 135] width 15 height 15
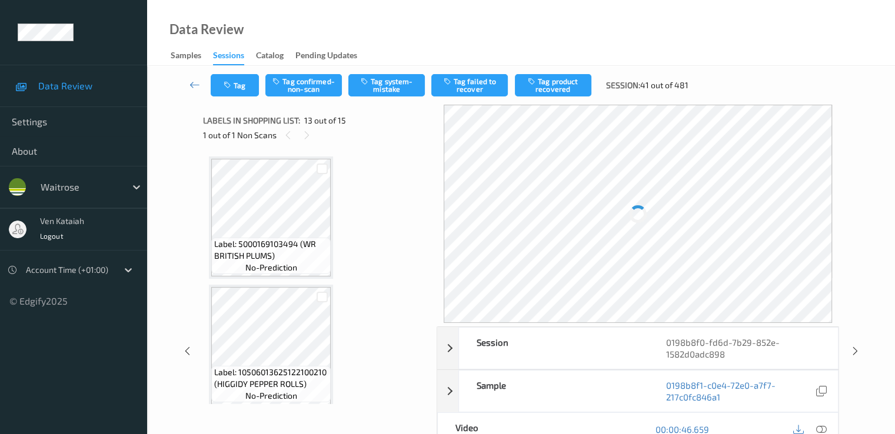
scroll to position [1417, 0]
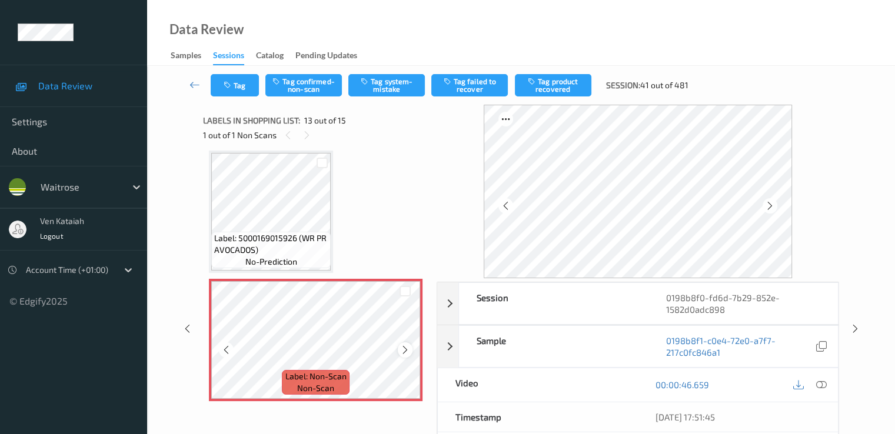
click at [403, 348] on icon at bounding box center [405, 350] width 10 height 11
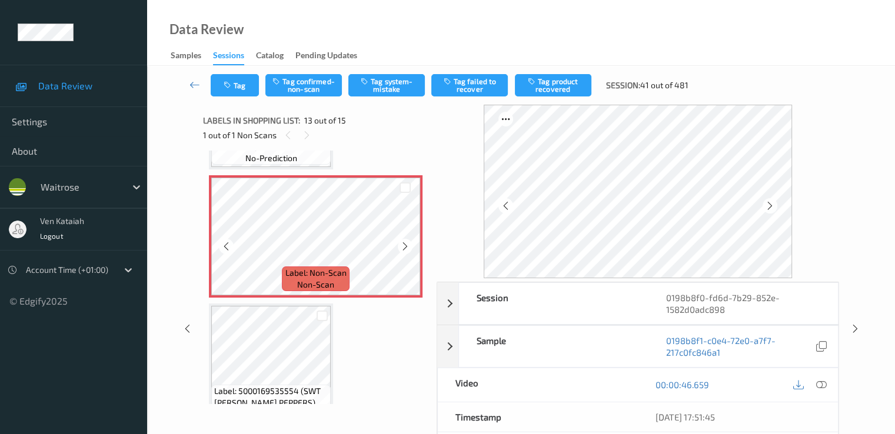
scroll to position [1535, 0]
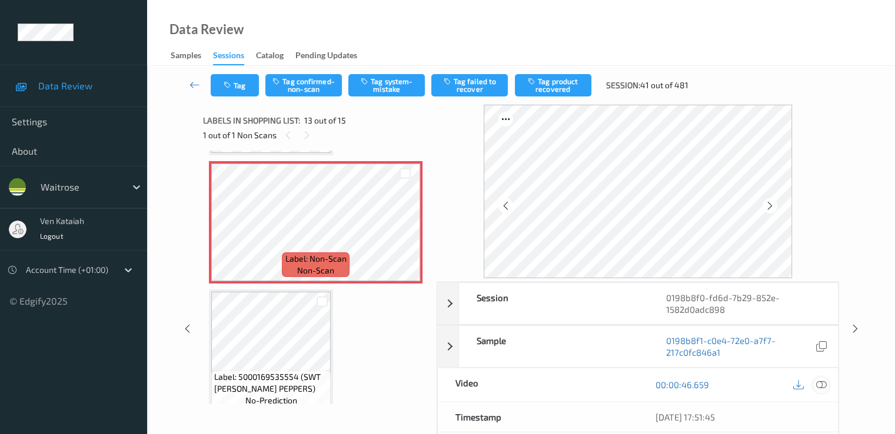
click at [817, 382] on icon at bounding box center [821, 385] width 11 height 11
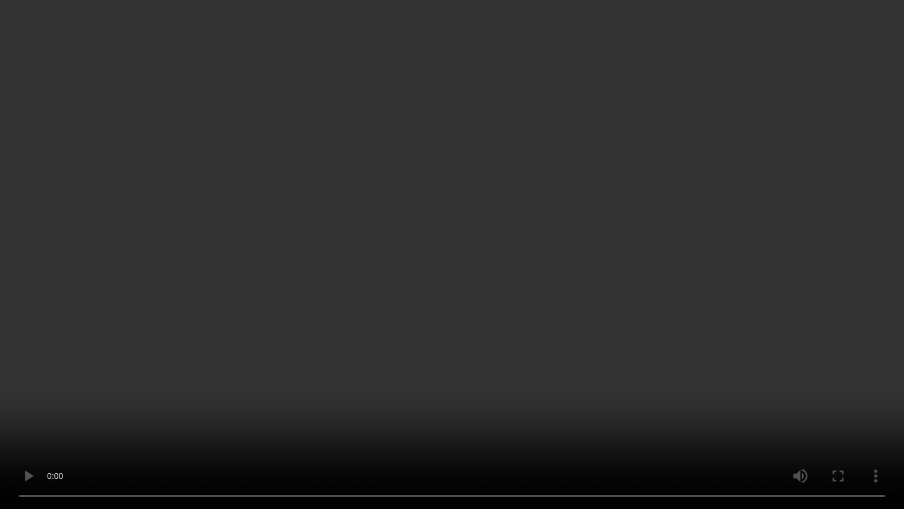
click at [661, 278] on video at bounding box center [452, 254] width 904 height 509
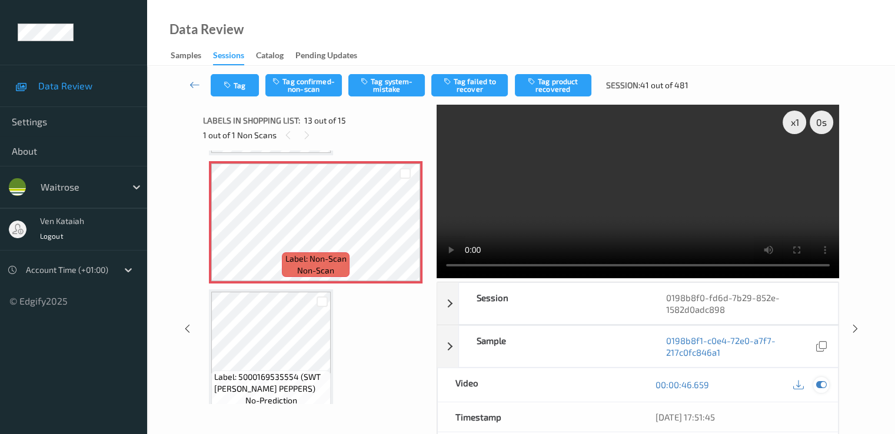
click at [826, 381] on icon at bounding box center [821, 385] width 11 height 11
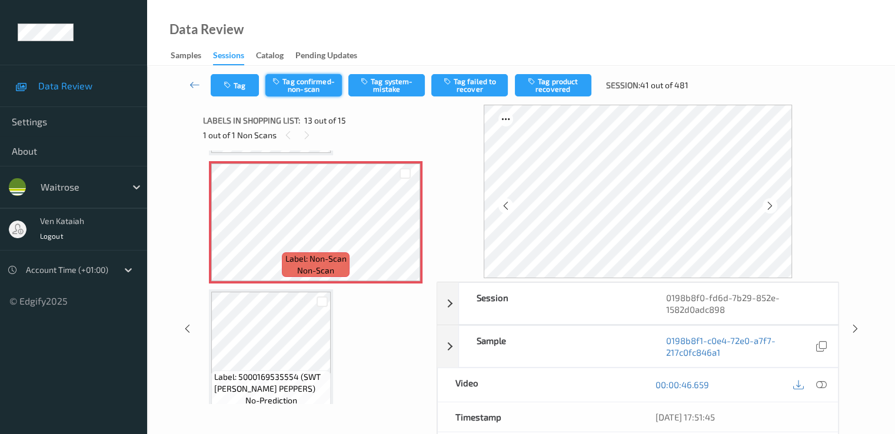
click at [311, 85] on button "Tag confirmed-non-scan" at bounding box center [303, 85] width 77 height 22
click at [570, 75] on button "Tag product recovered" at bounding box center [553, 85] width 77 height 22
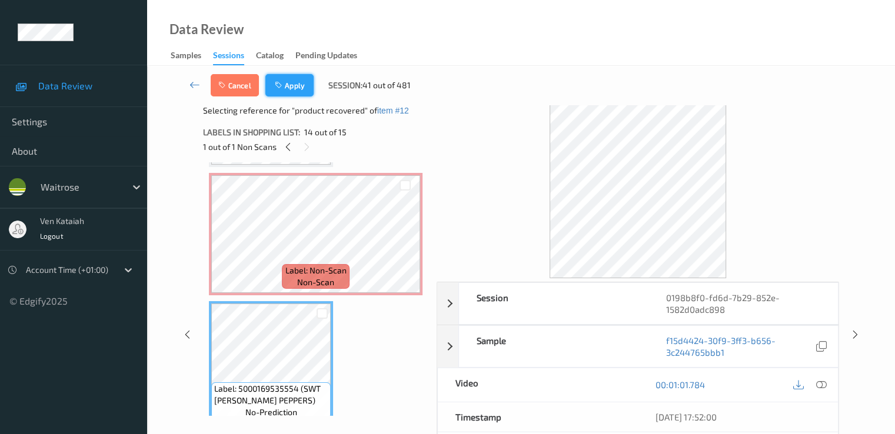
click at [305, 84] on button "Apply" at bounding box center [289, 85] width 48 height 22
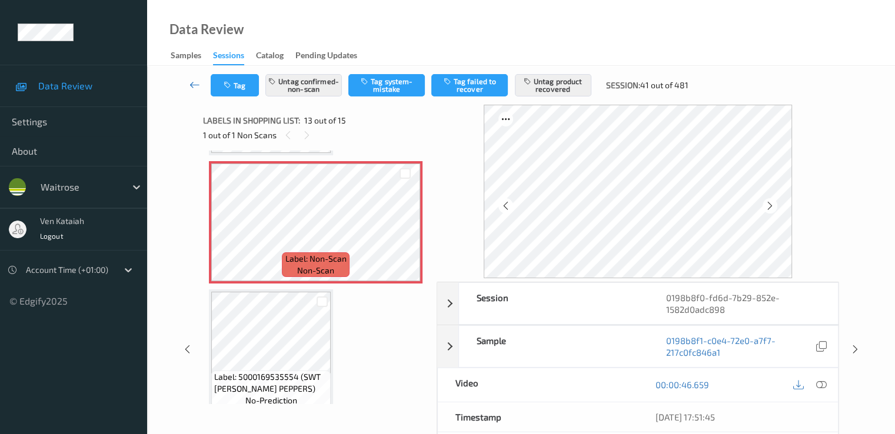
click at [197, 84] on icon at bounding box center [195, 85] width 11 height 12
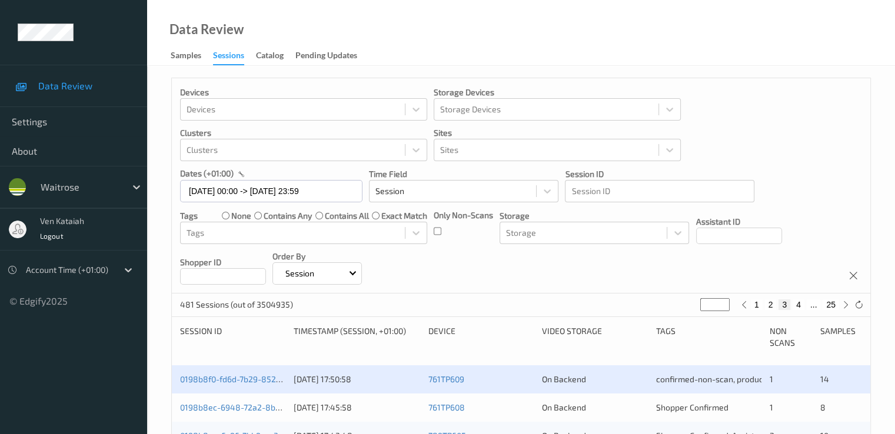
scroll to position [118, 0]
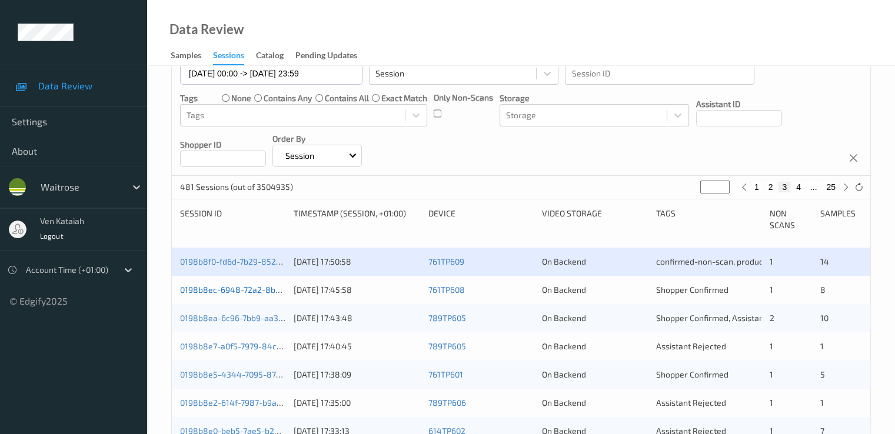
click at [253, 293] on link "0198b8ec-6948-72a2-8b40-d4fe8b92341d" at bounding box center [262, 290] width 164 height 10
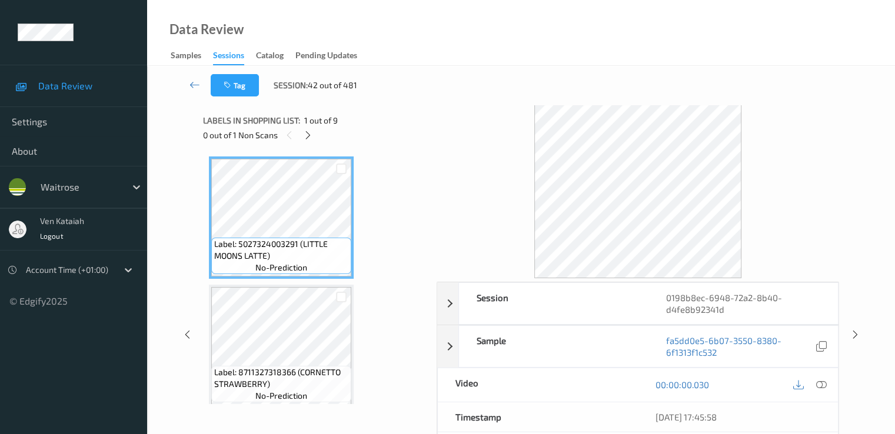
click at [302, 139] on div "0 out of 1 Non Scans" at bounding box center [315, 135] width 225 height 15
click at [303, 139] on icon at bounding box center [308, 135] width 10 height 11
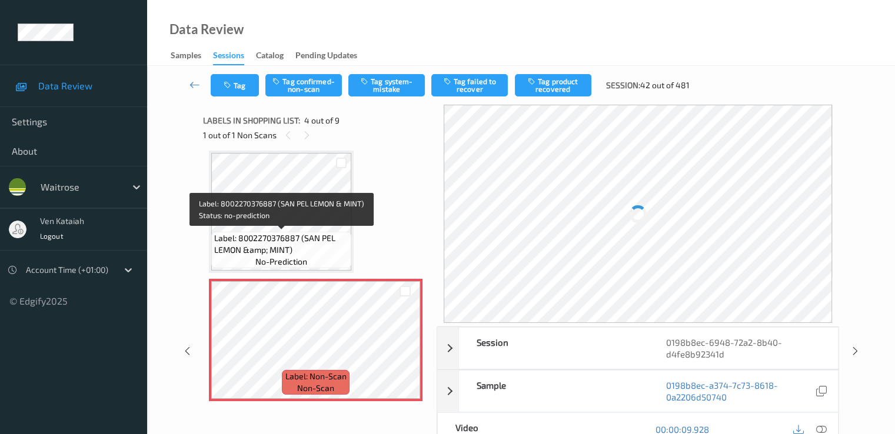
scroll to position [380, 0]
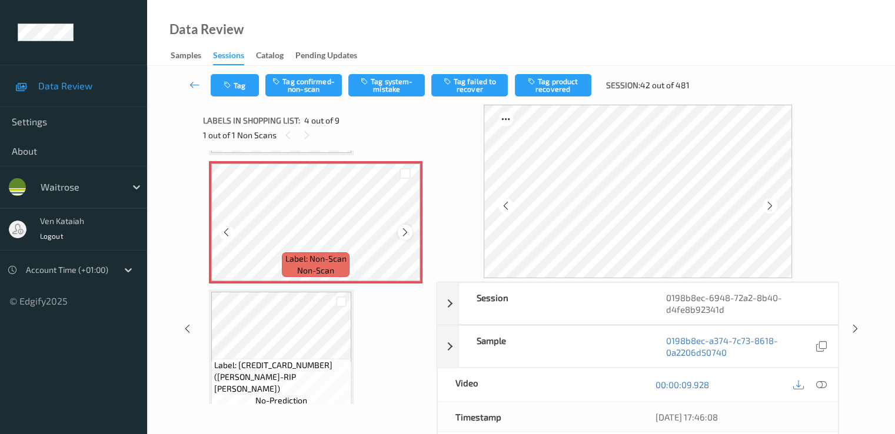
click at [400, 231] on icon at bounding box center [405, 232] width 10 height 11
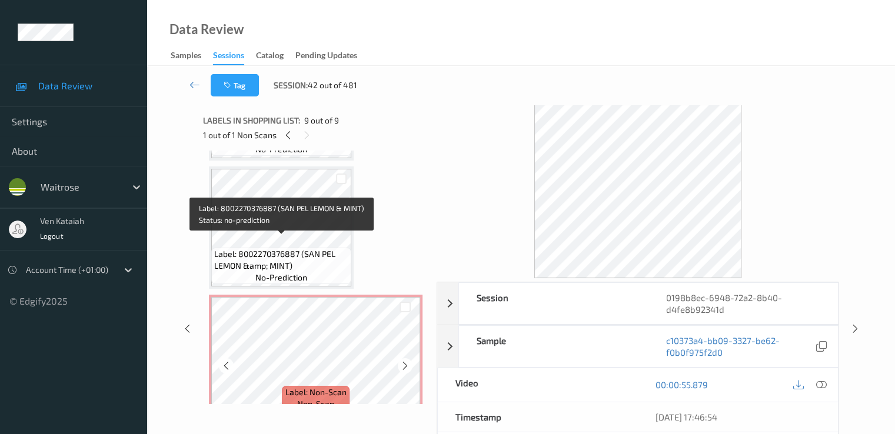
scroll to position [263, 0]
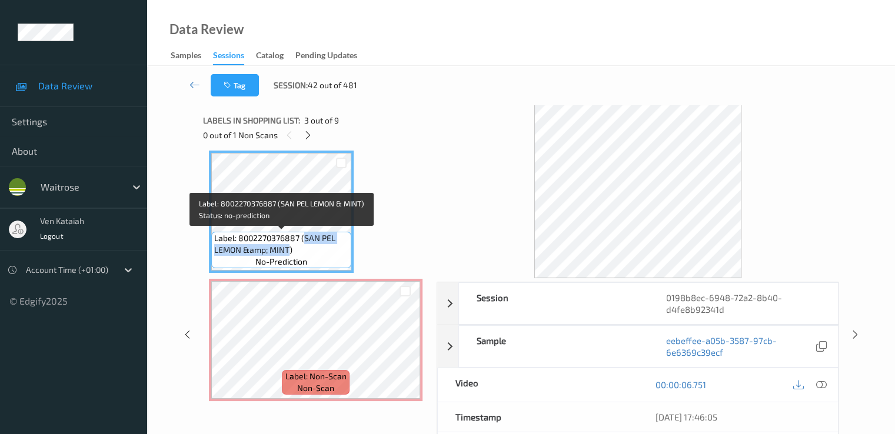
drag, startPoint x: 304, startPoint y: 237, endPoint x: 288, endPoint y: 249, distance: 19.8
click at [288, 249] on span "Label: 8002270376887 (SAN PEL LEMON &amp; MINT)" at bounding box center [281, 244] width 134 height 24
copy span "SAN PEL LEMON &amp; MINT"
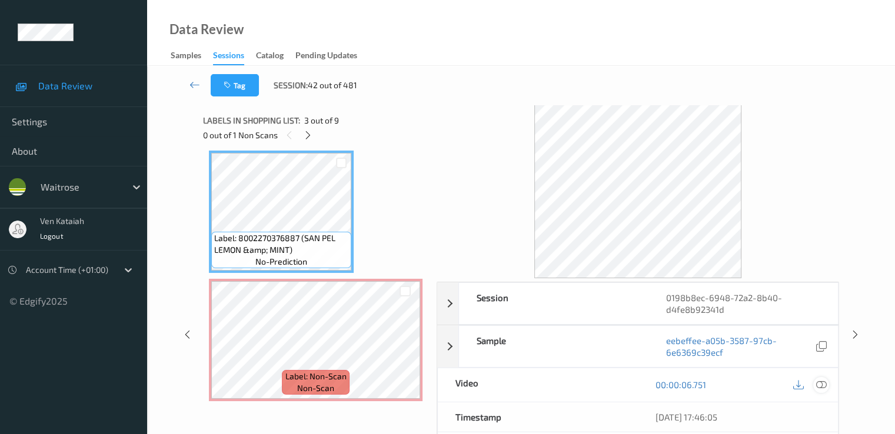
click at [821, 380] on icon at bounding box center [821, 385] width 11 height 11
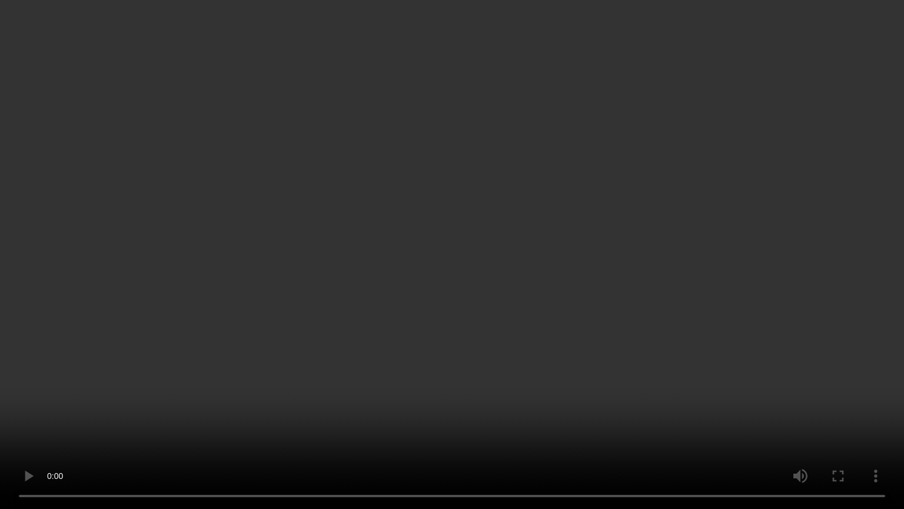
click at [452, 357] on video at bounding box center [452, 254] width 904 height 509
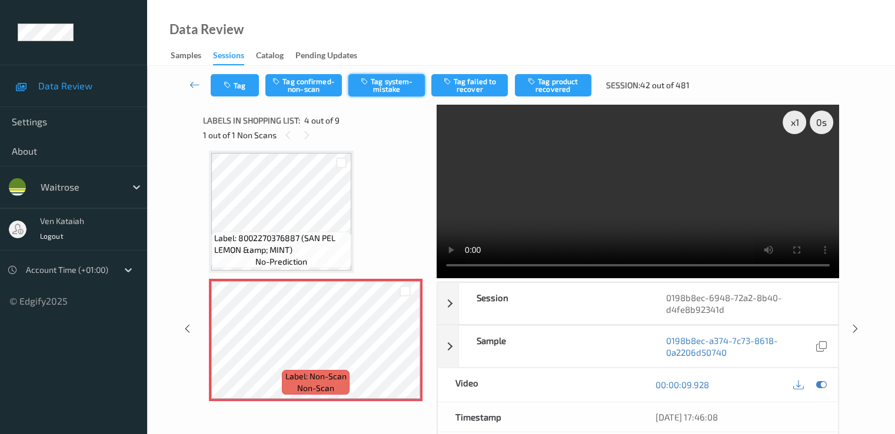
click at [375, 95] on button "Tag system-mistake" at bounding box center [386, 85] width 77 height 22
drag, startPoint x: 824, startPoint y: 383, endPoint x: 784, endPoint y: 373, distance: 41.4
click at [824, 384] on icon at bounding box center [821, 385] width 11 height 11
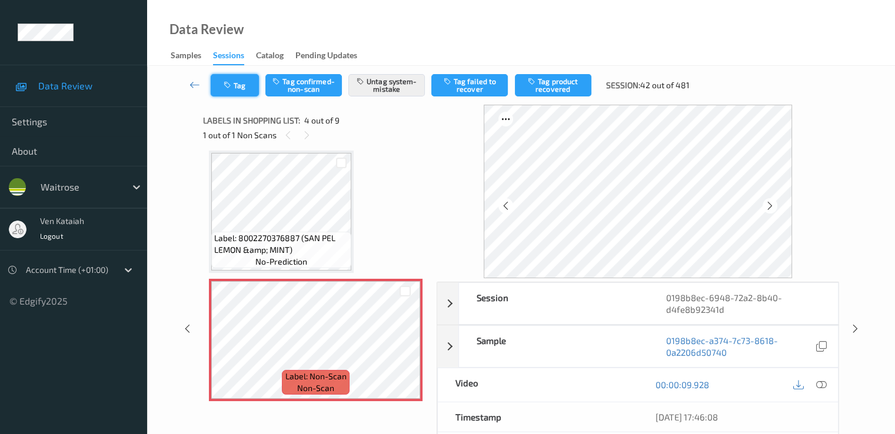
click at [245, 90] on button "Tag" at bounding box center [235, 85] width 48 height 22
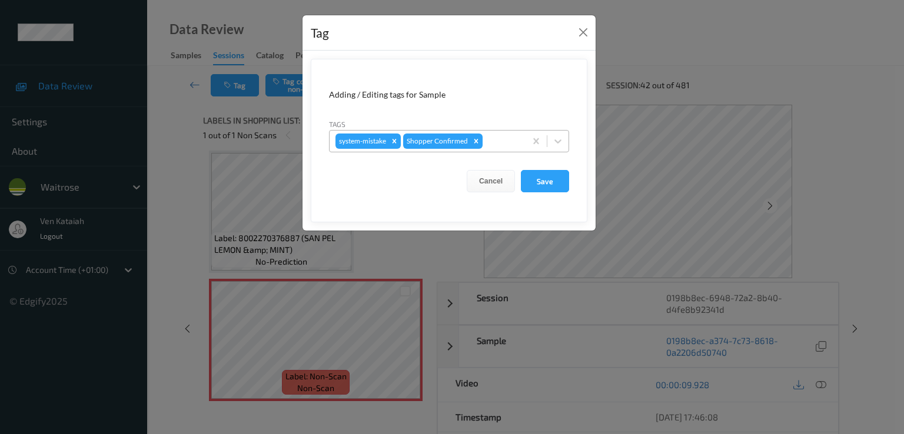
click at [503, 139] on div at bounding box center [502, 141] width 35 height 14
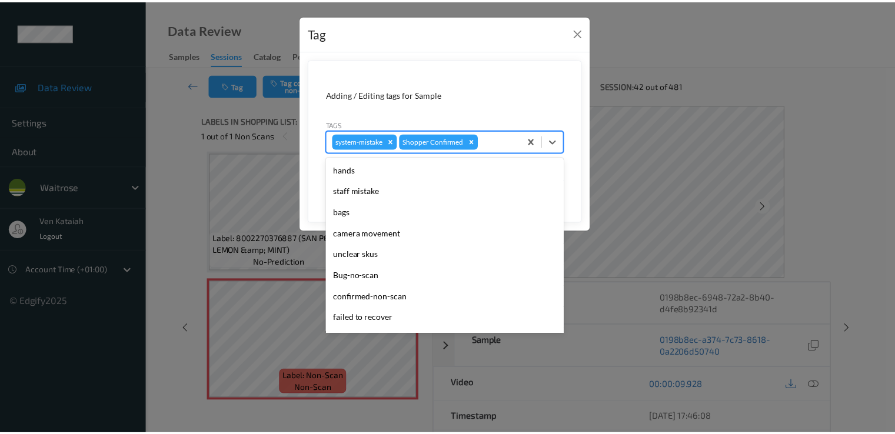
scroll to position [231, 0]
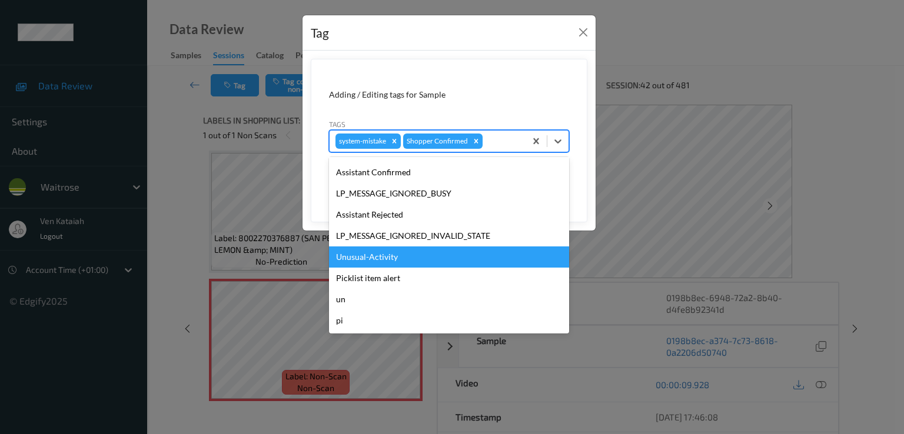
click at [391, 257] on div "Unusual-Activity" at bounding box center [449, 257] width 240 height 21
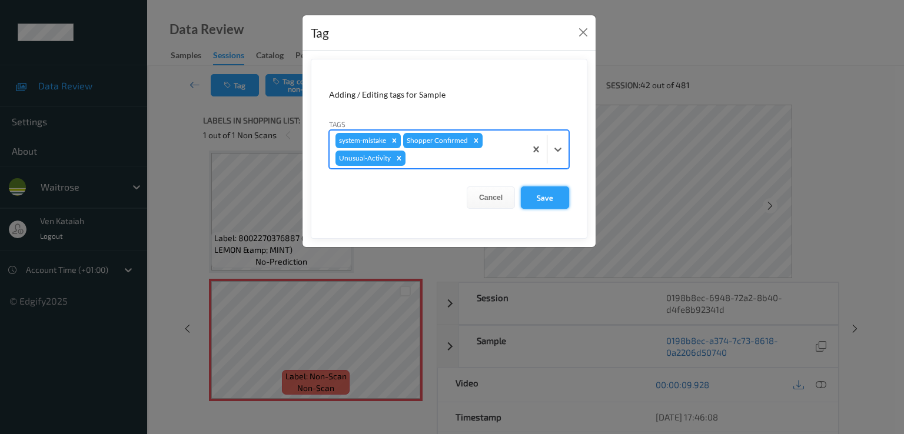
click at [556, 202] on button "Save" at bounding box center [545, 198] width 48 height 22
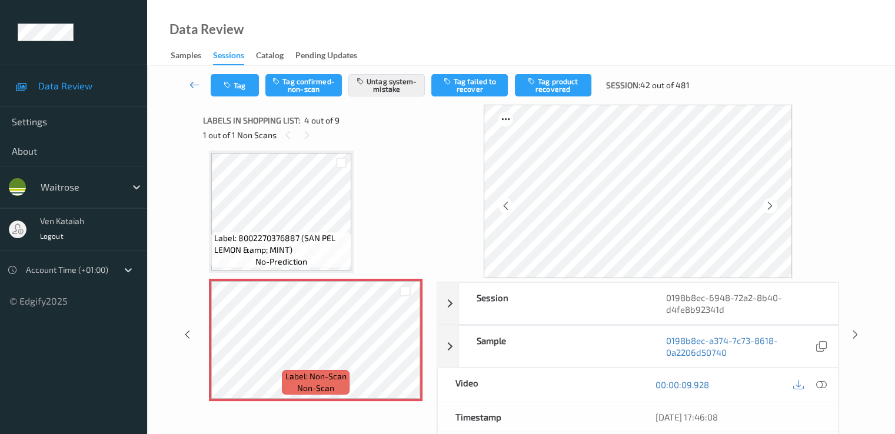
click at [188, 82] on link at bounding box center [195, 85] width 31 height 22
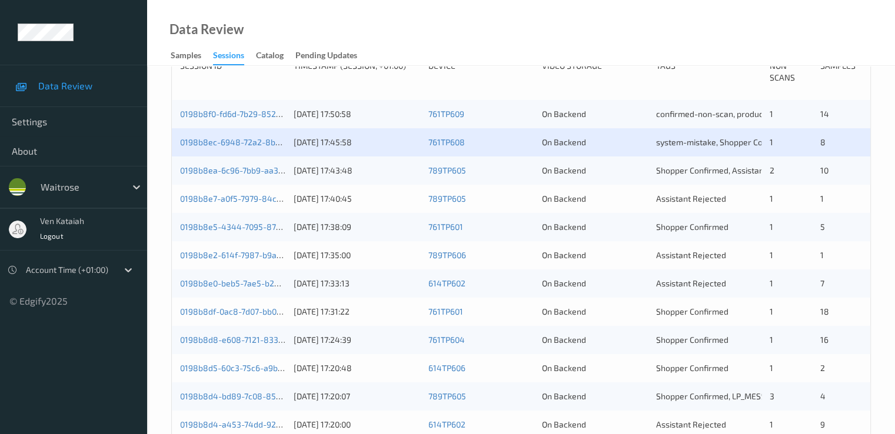
scroll to position [235, 0]
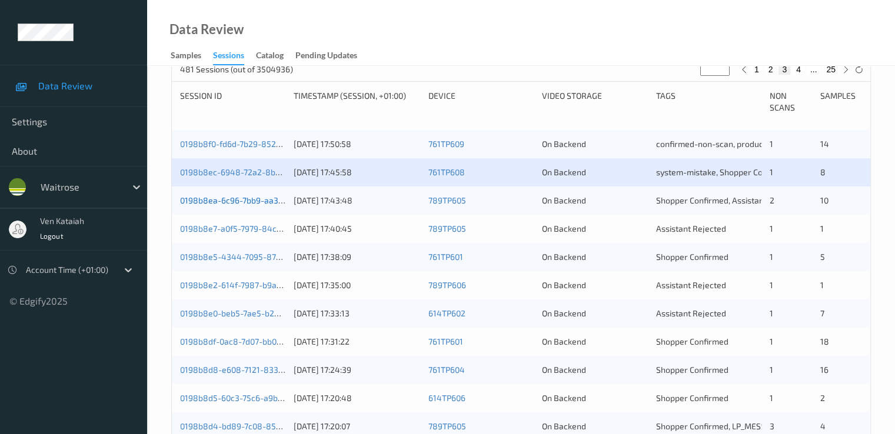
click at [265, 197] on link "0198b8ea-6c96-7bb9-aa39-befd83fd3086" at bounding box center [260, 200] width 161 height 10
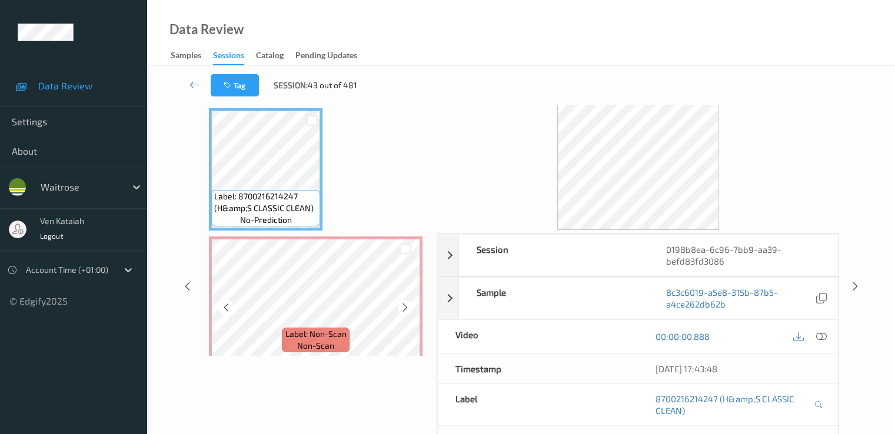
scroll to position [35, 0]
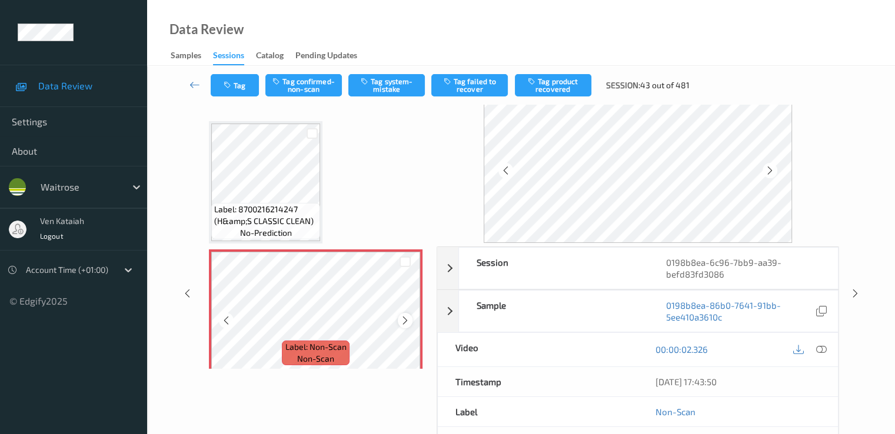
click at [408, 324] on icon at bounding box center [405, 320] width 10 height 11
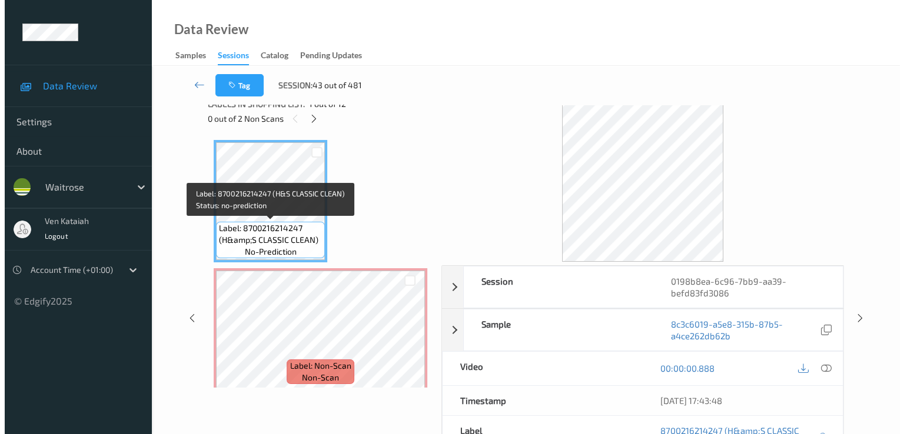
scroll to position [0, 0]
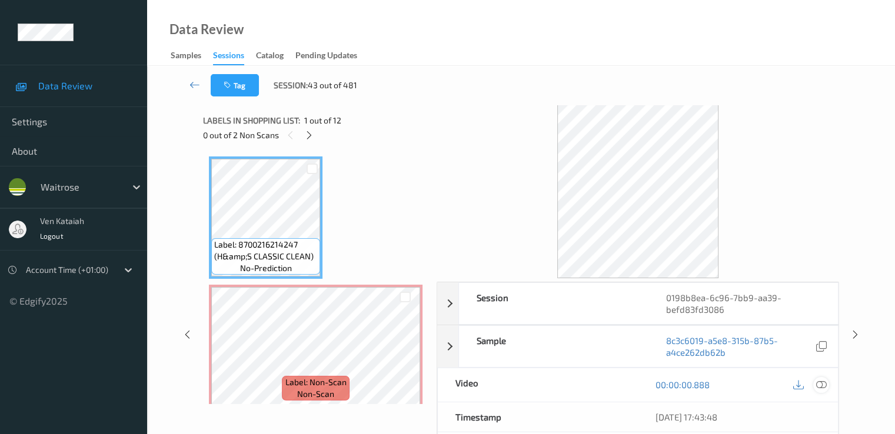
click at [823, 383] on icon at bounding box center [821, 385] width 11 height 11
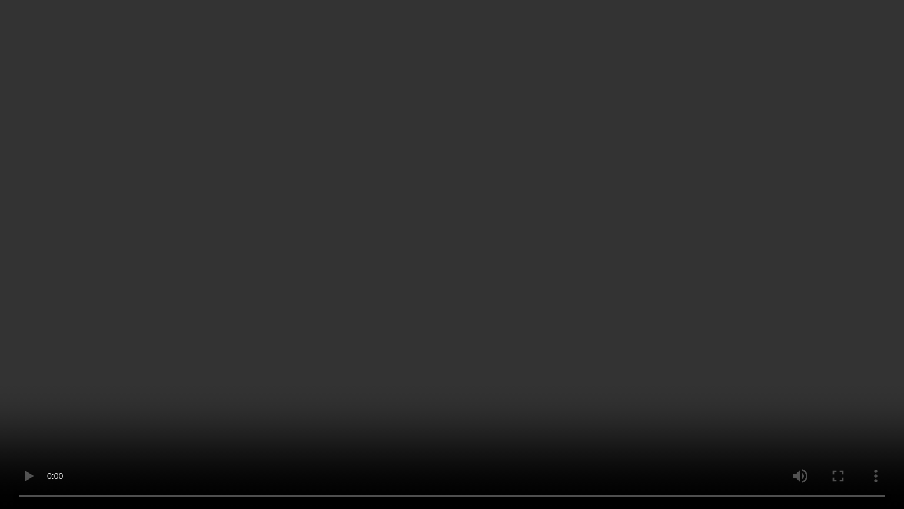
click at [454, 275] on video at bounding box center [452, 254] width 904 height 509
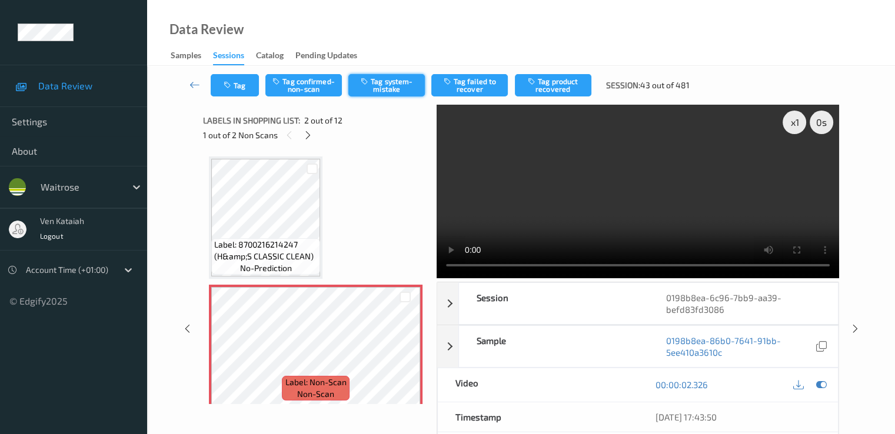
click at [383, 88] on button "Tag system-mistake" at bounding box center [386, 85] width 77 height 22
click at [228, 84] on icon "button" at bounding box center [229, 85] width 10 height 8
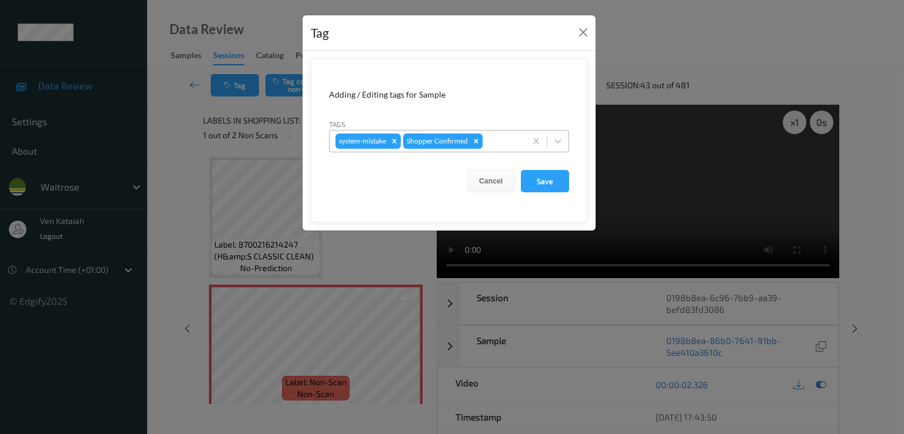
drag, startPoint x: 500, startPoint y: 144, endPoint x: 497, endPoint y: 151, distance: 8.4
click at [500, 146] on div at bounding box center [502, 141] width 35 height 14
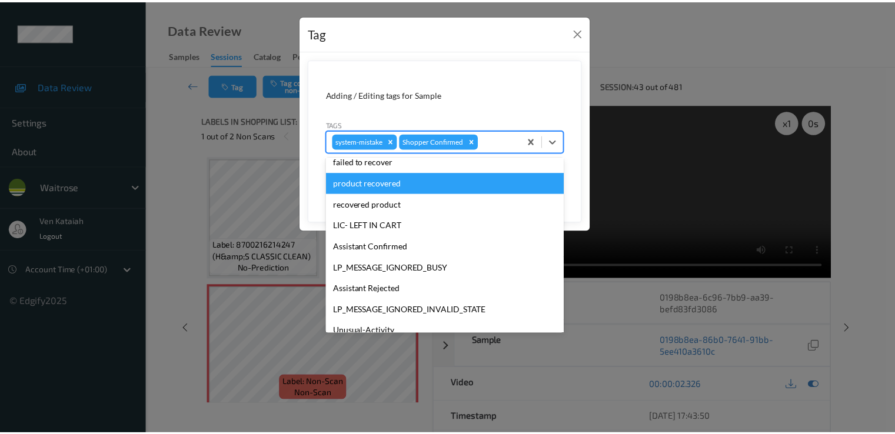
scroll to position [231, 0]
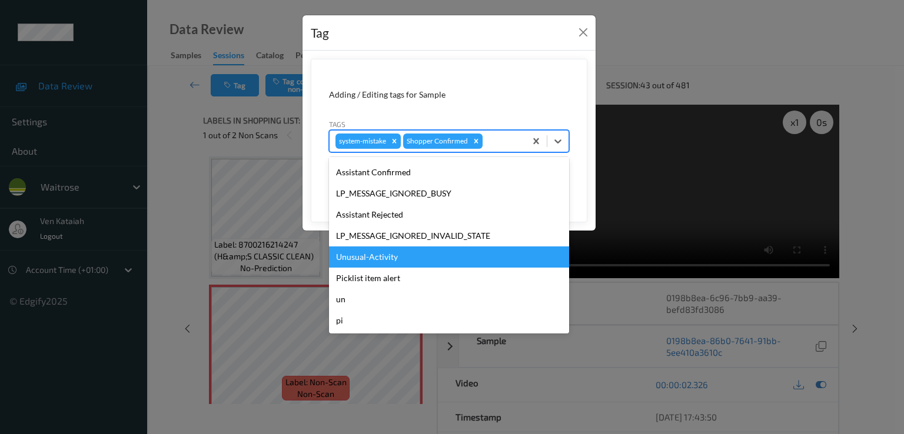
click at [372, 258] on div "Unusual-Activity" at bounding box center [449, 257] width 240 height 21
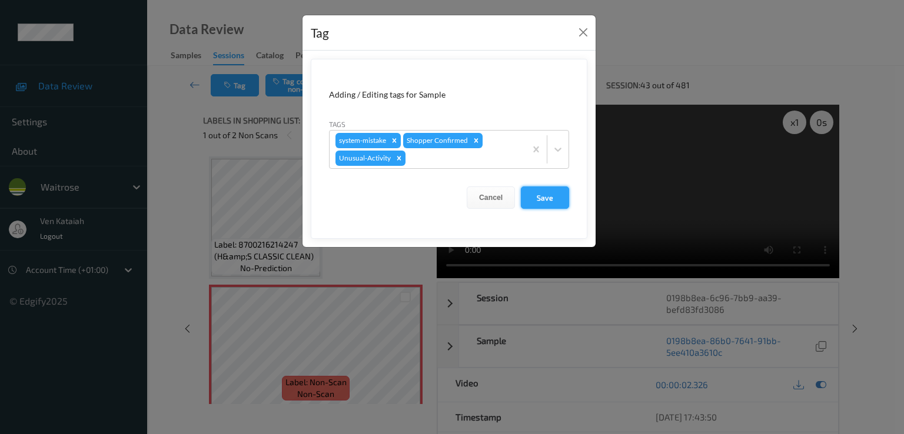
click at [525, 197] on button "Save" at bounding box center [545, 198] width 48 height 22
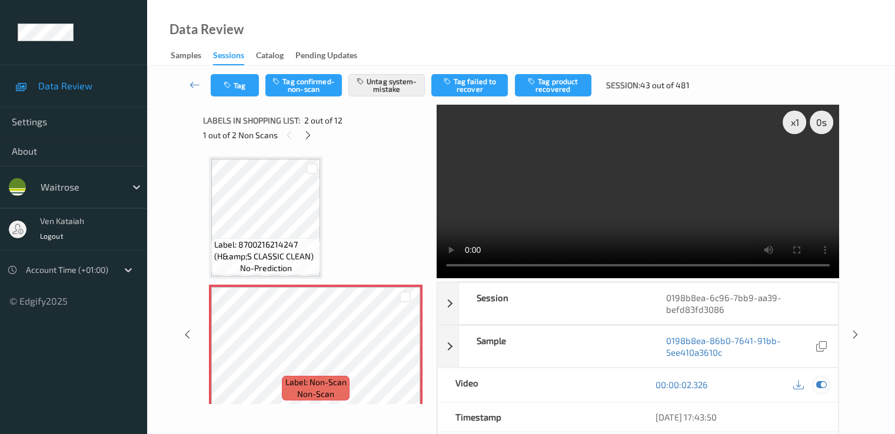
click at [823, 380] on icon at bounding box center [821, 385] width 11 height 11
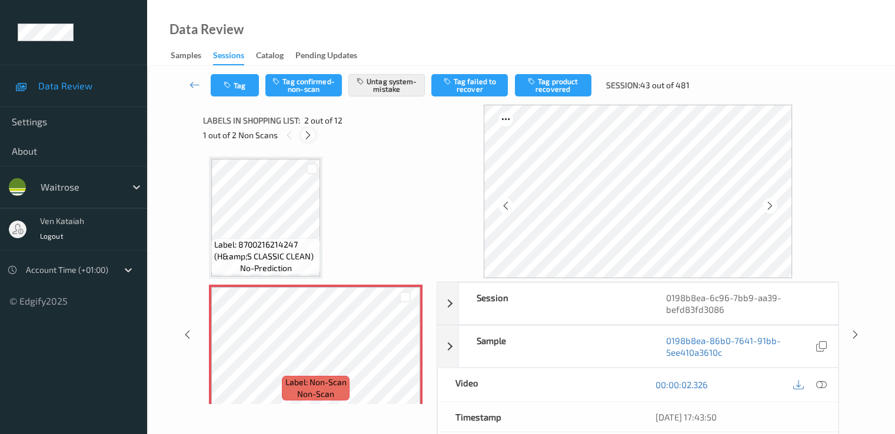
click at [306, 137] on icon at bounding box center [308, 135] width 10 height 11
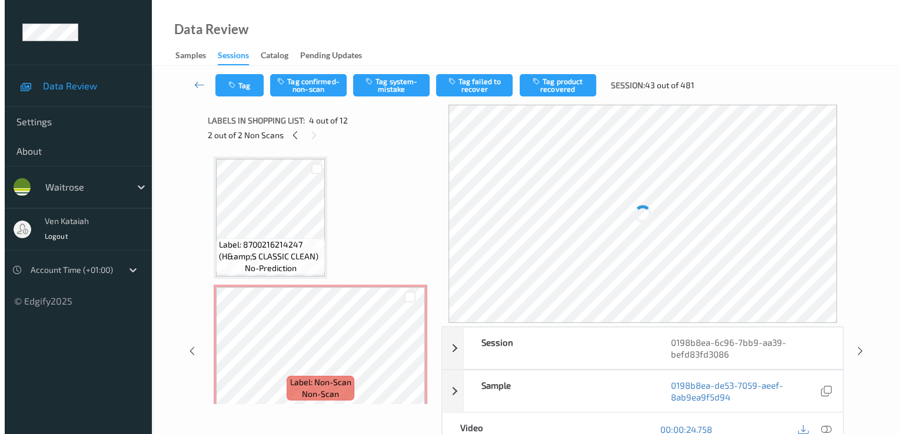
scroll to position [263, 0]
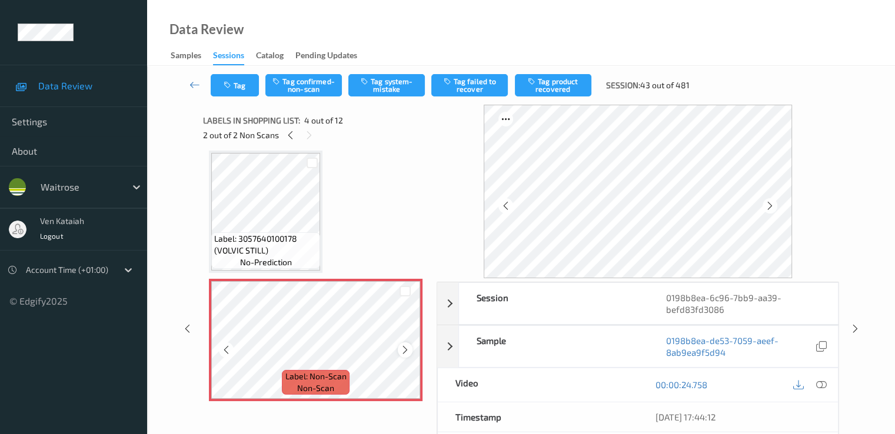
click at [403, 351] on icon at bounding box center [405, 350] width 10 height 11
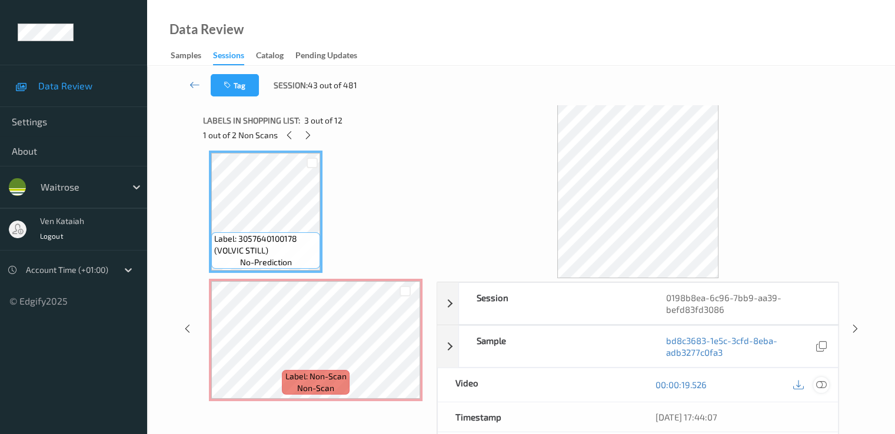
click at [822, 382] on icon at bounding box center [821, 385] width 11 height 11
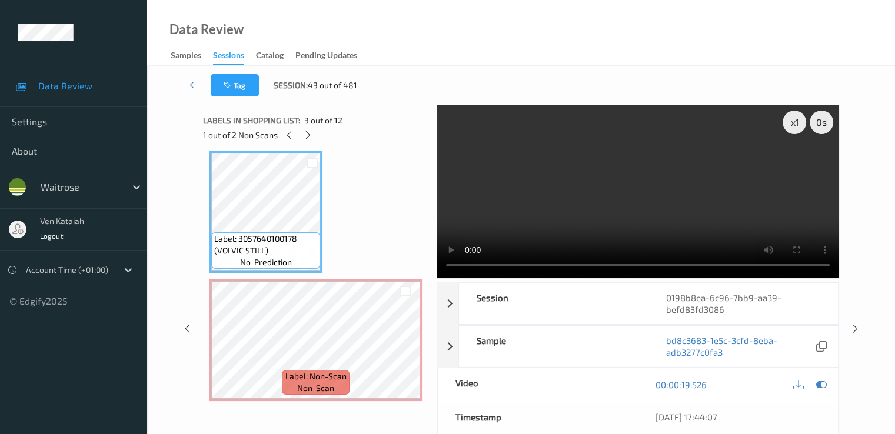
click at [623, 217] on video at bounding box center [638, 192] width 403 height 174
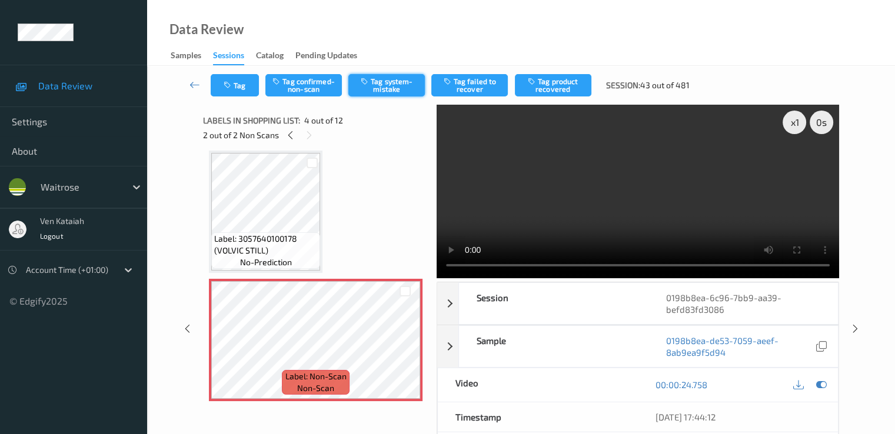
click at [381, 87] on button "Tag system-mistake" at bounding box center [386, 85] width 77 height 22
click at [241, 78] on button "Tag" at bounding box center [235, 85] width 48 height 22
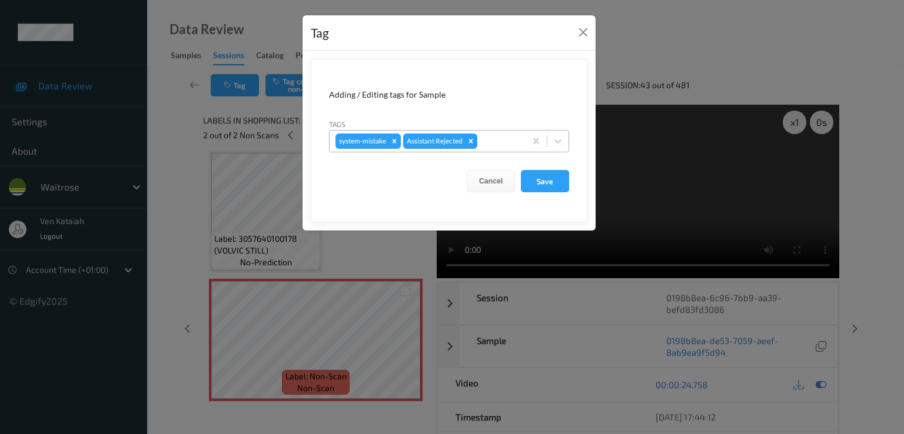
click at [504, 144] on div at bounding box center [500, 141] width 40 height 14
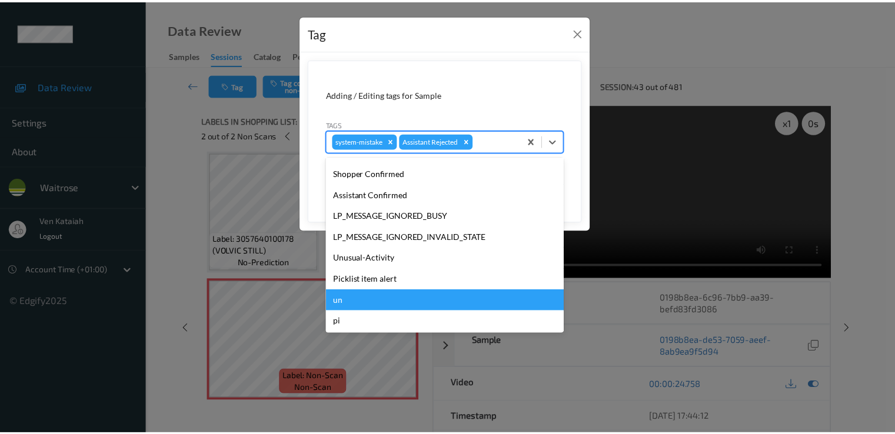
scroll to position [231, 0]
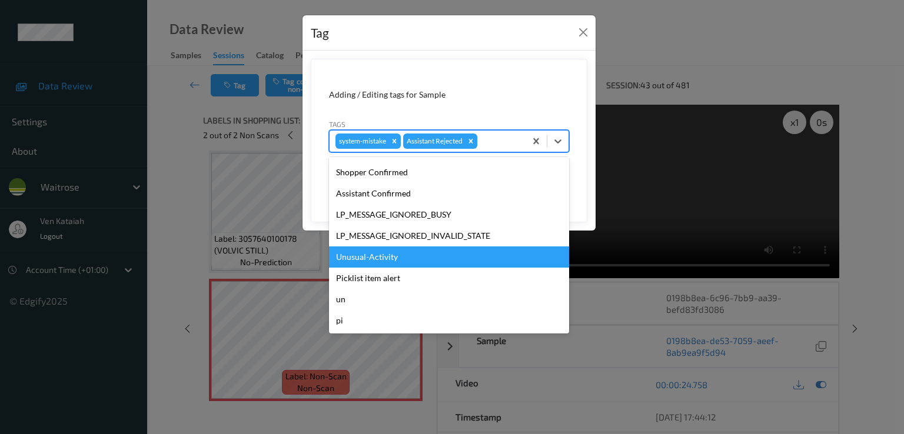
click at [360, 261] on div "Unusual-Activity" at bounding box center [449, 257] width 240 height 21
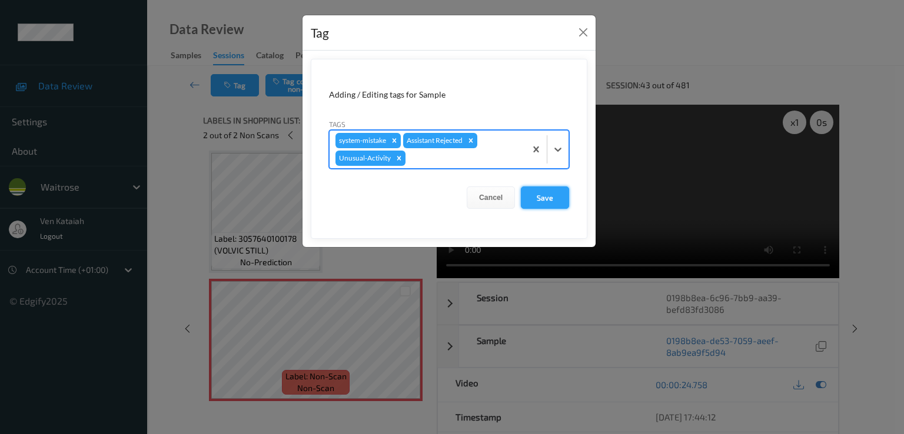
click at [532, 203] on button "Save" at bounding box center [545, 198] width 48 height 22
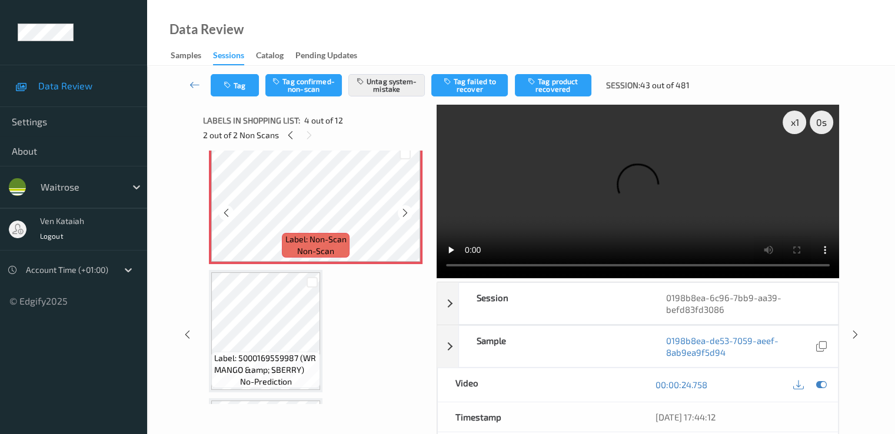
scroll to position [498, 0]
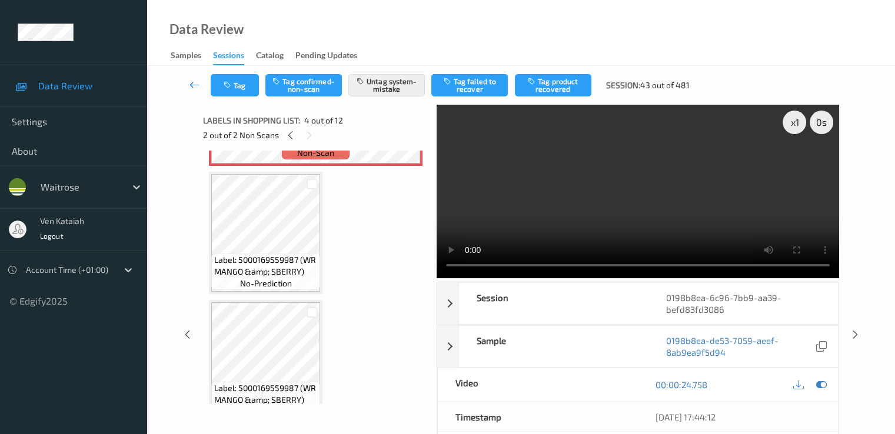
click at [200, 88] on icon at bounding box center [195, 85] width 11 height 12
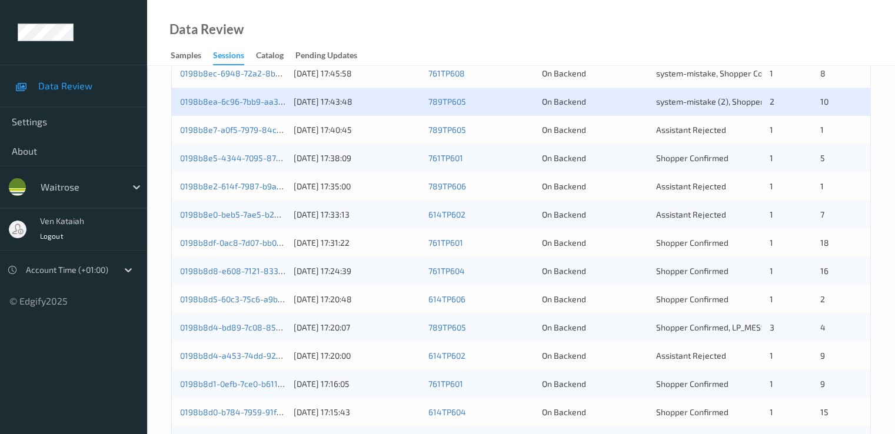
scroll to position [353, 0]
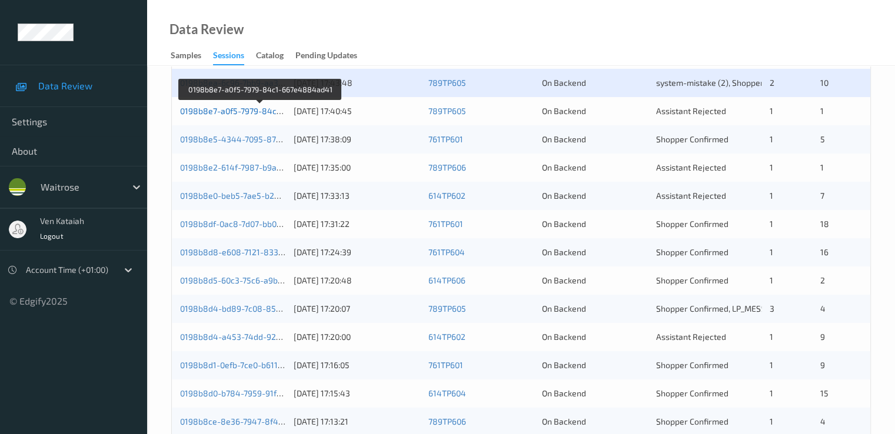
click at [258, 110] on link "0198b8e7-a0f5-7979-84c1-667e4884ad41" at bounding box center [260, 111] width 161 height 10
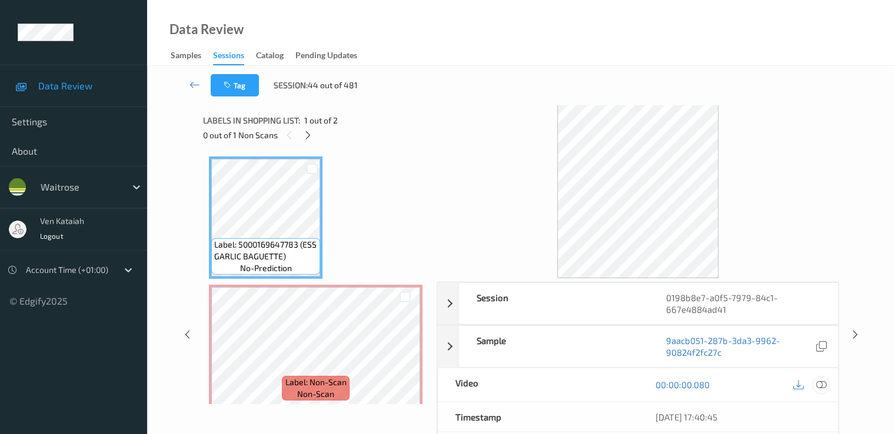
click at [822, 384] on icon at bounding box center [821, 385] width 11 height 11
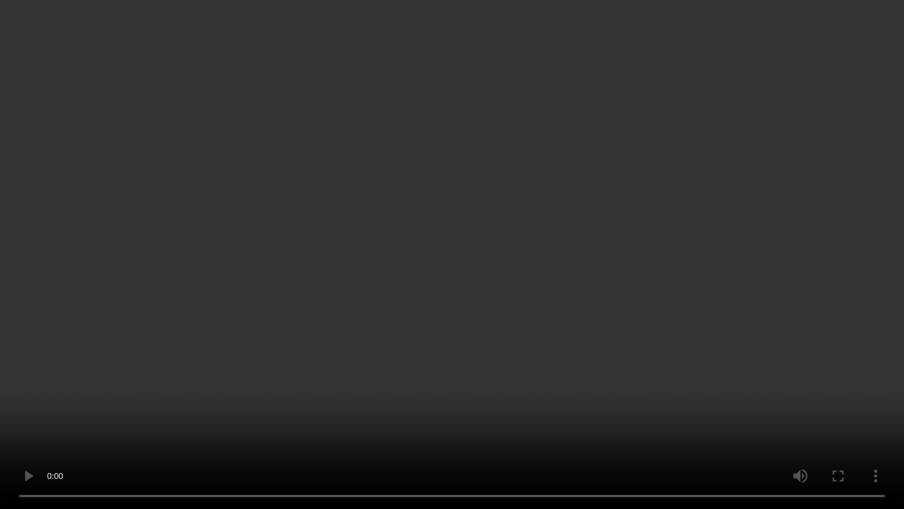
click at [480, 302] on video at bounding box center [452, 254] width 904 height 509
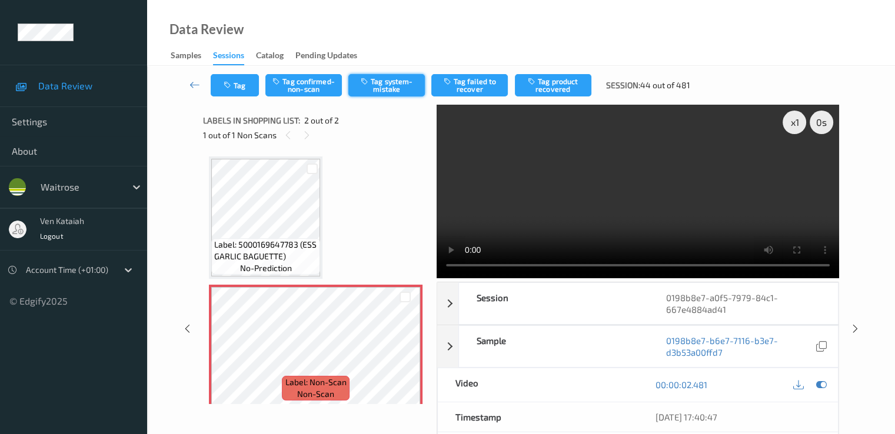
click at [376, 94] on button "Tag system-mistake" at bounding box center [386, 85] width 77 height 22
click at [240, 82] on button "Tag" at bounding box center [235, 85] width 48 height 22
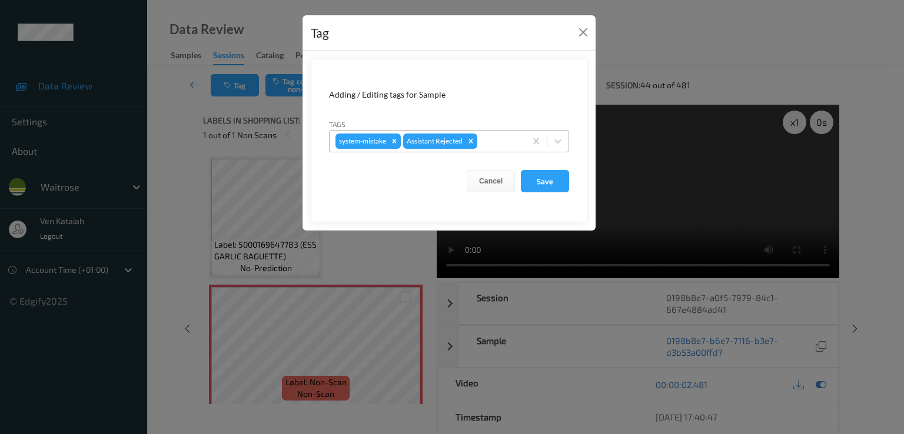
click at [480, 136] on input "text" at bounding box center [481, 141] width 2 height 12
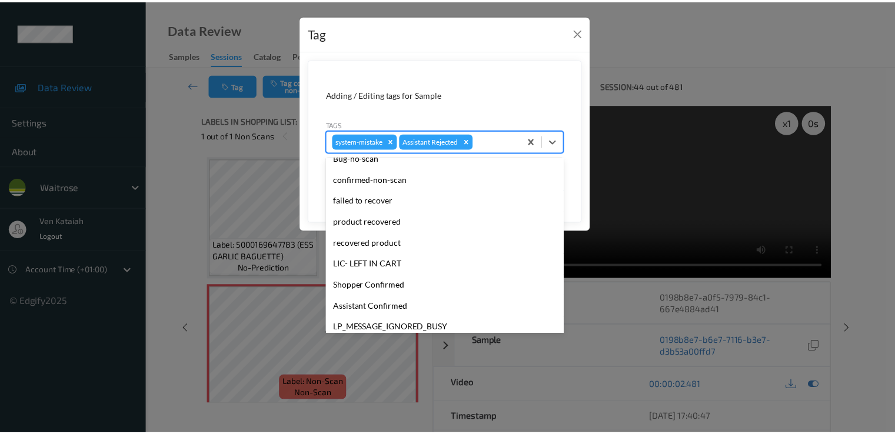
scroll to position [231, 0]
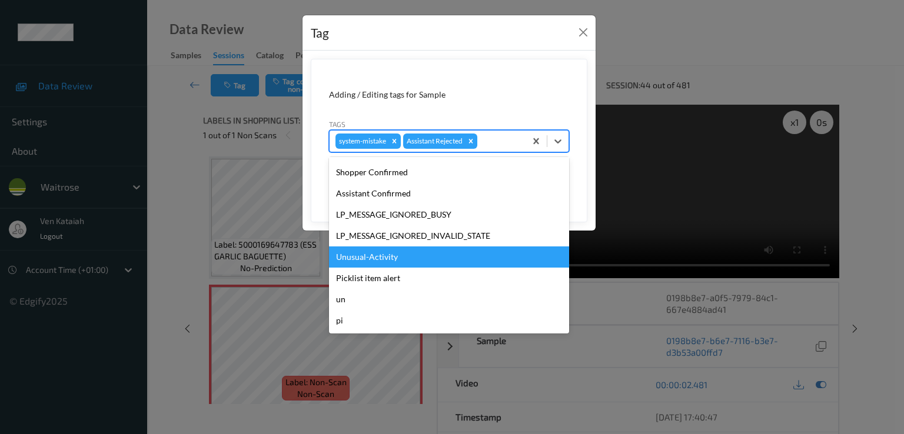
click at [367, 263] on div "Unusual-Activity" at bounding box center [449, 257] width 240 height 21
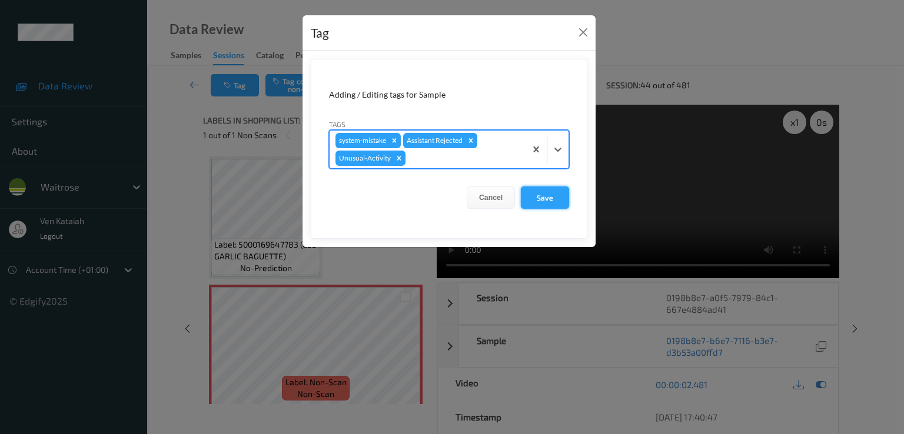
click at [554, 196] on button "Save" at bounding box center [545, 198] width 48 height 22
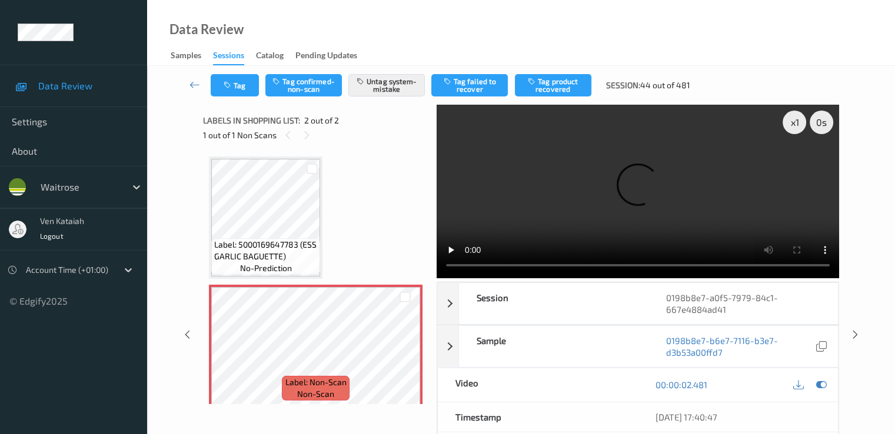
scroll to position [9, 0]
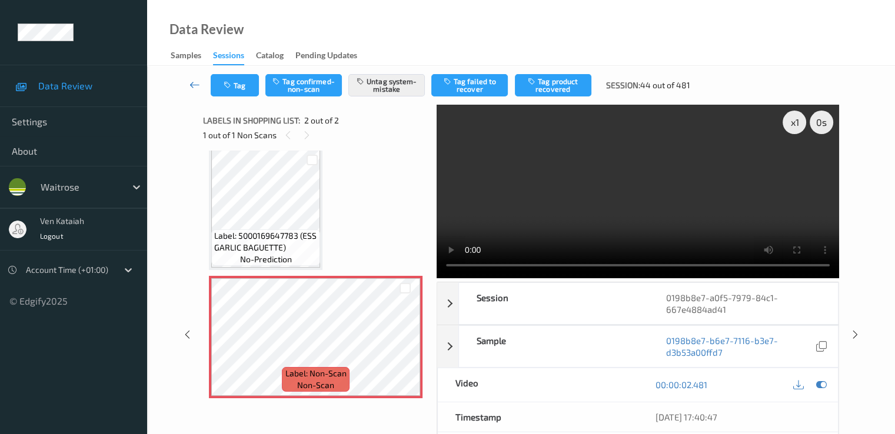
click at [194, 79] on icon at bounding box center [195, 85] width 11 height 12
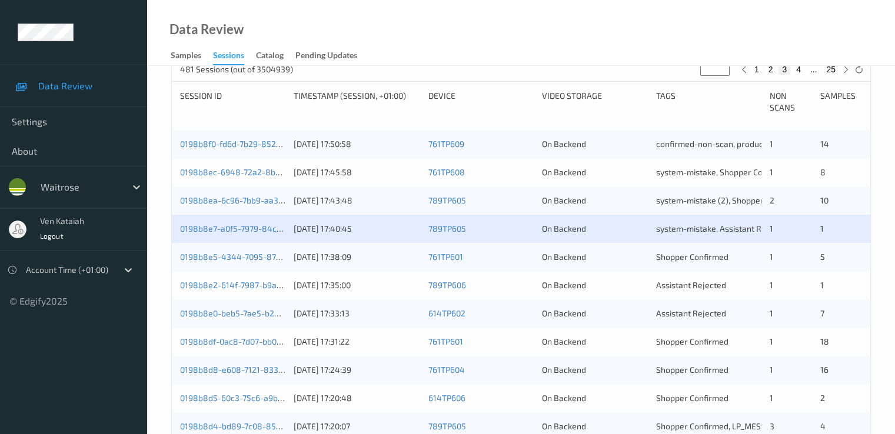
scroll to position [353, 0]
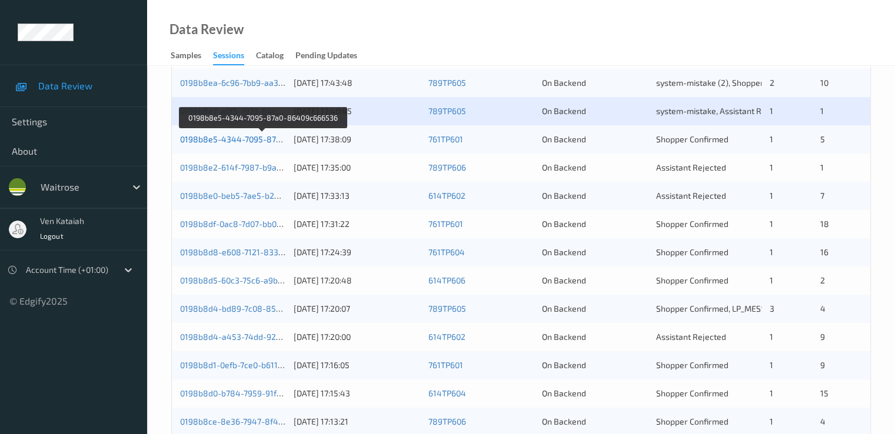
click at [270, 140] on link "0198b8e5-4344-7095-87a0-86409c666536" at bounding box center [263, 139] width 166 height 10
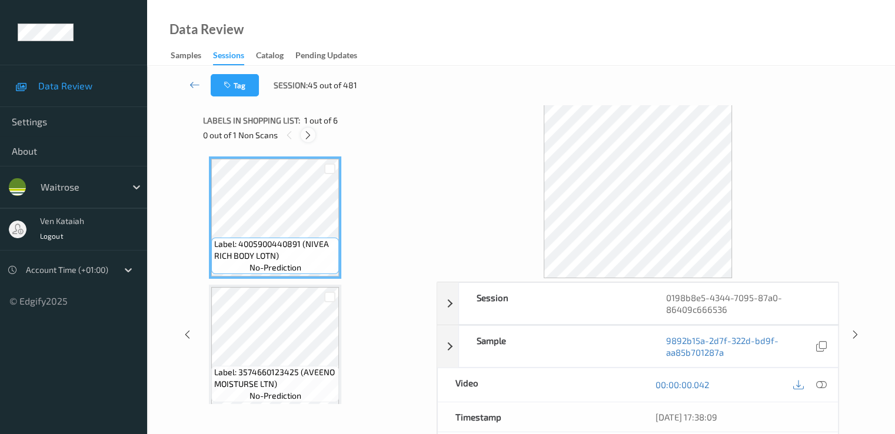
click at [311, 137] on icon at bounding box center [308, 135] width 10 height 11
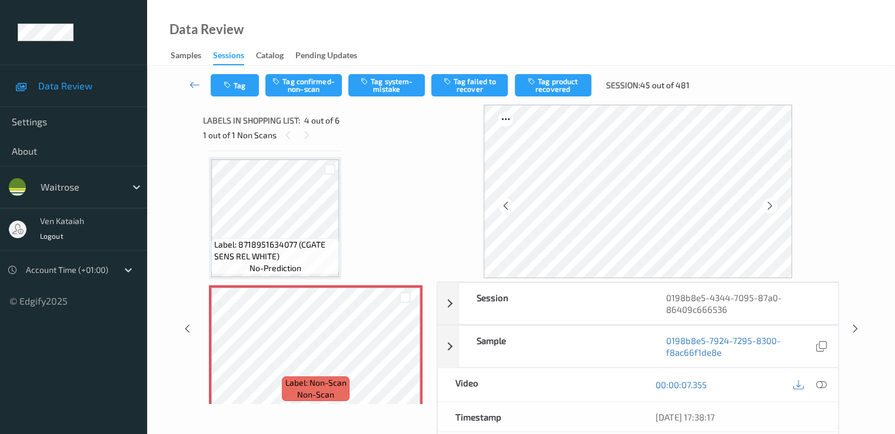
scroll to position [263, 0]
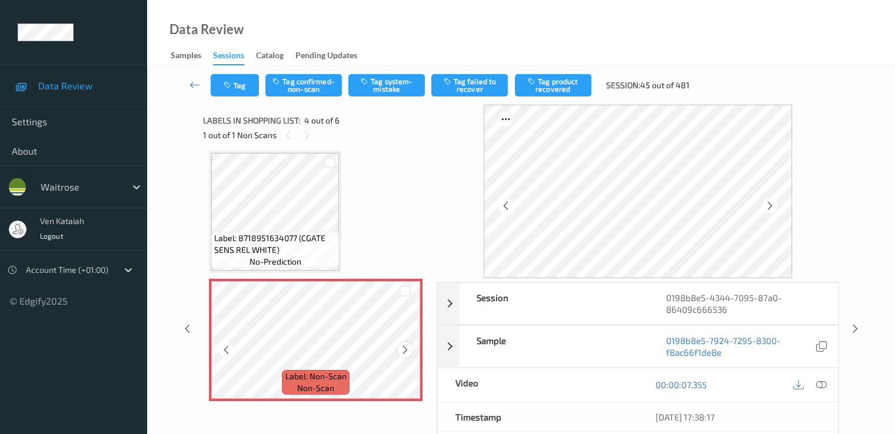
click at [401, 349] on icon at bounding box center [405, 350] width 10 height 11
click at [403, 344] on div at bounding box center [405, 350] width 15 height 15
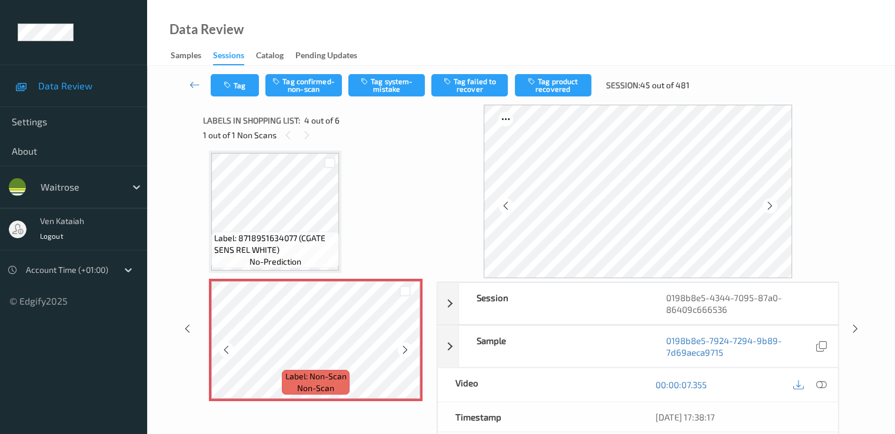
click at [403, 344] on div at bounding box center [405, 350] width 15 height 15
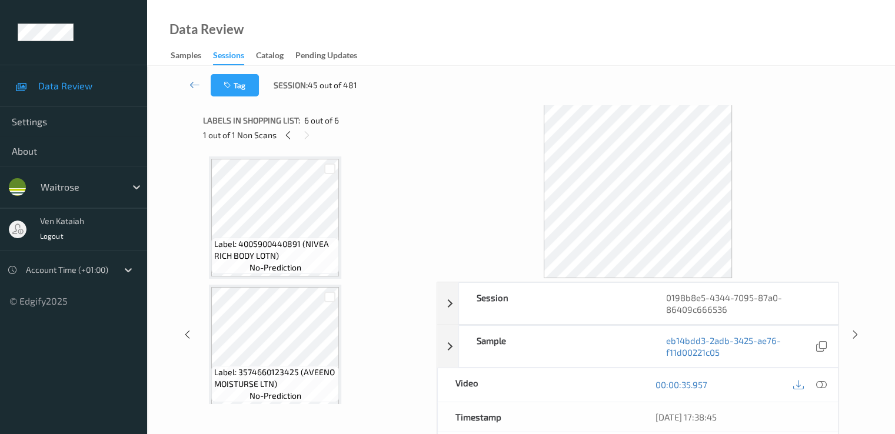
scroll to position [235, 0]
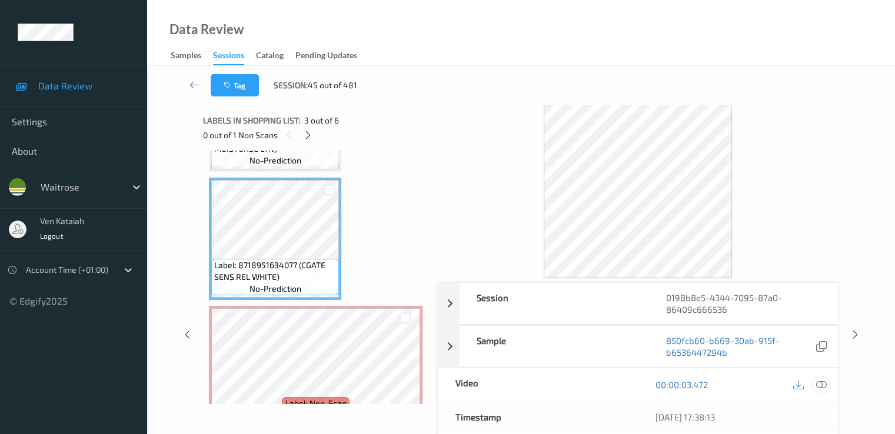
click at [827, 382] on div at bounding box center [821, 385] width 16 height 16
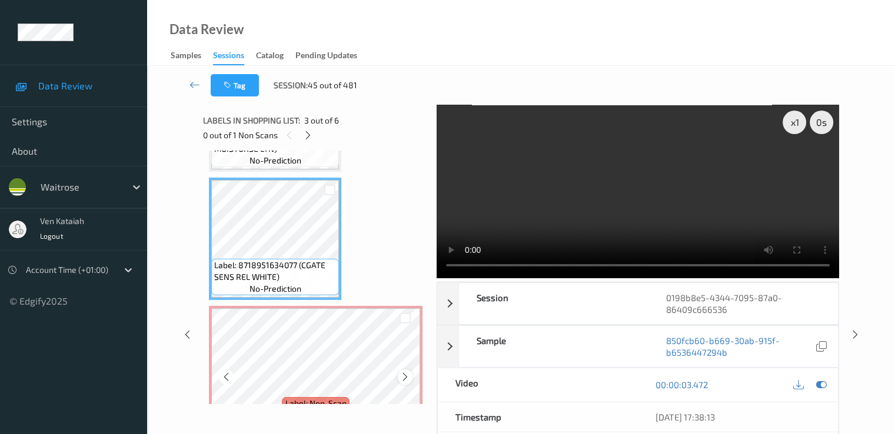
click at [404, 378] on icon at bounding box center [405, 377] width 10 height 11
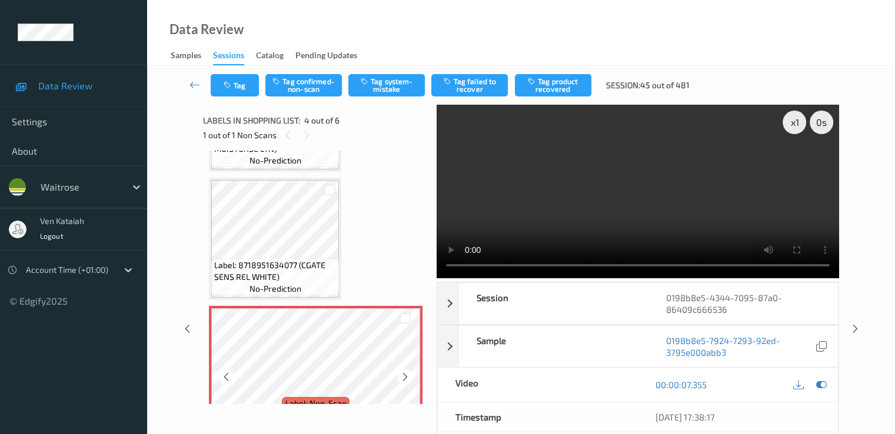
click at [404, 378] on icon at bounding box center [405, 377] width 10 height 11
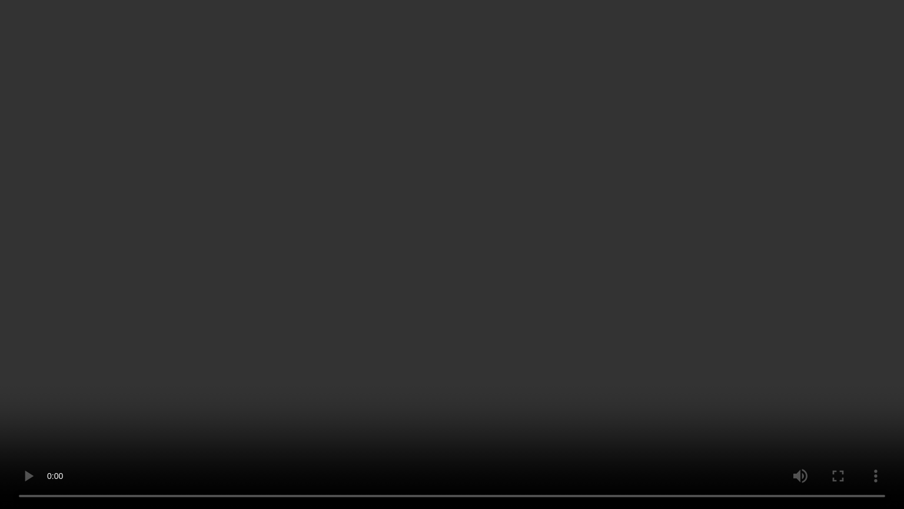
click at [410, 351] on video at bounding box center [452, 254] width 904 height 509
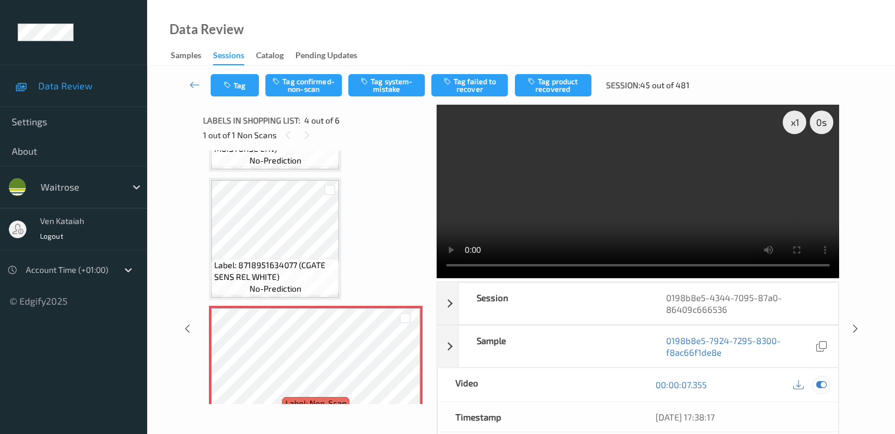
click at [826, 382] on div at bounding box center [821, 385] width 16 height 16
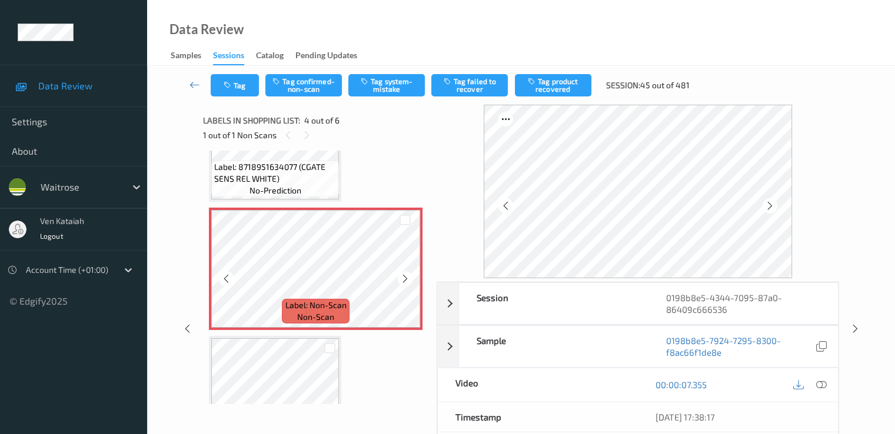
scroll to position [353, 0]
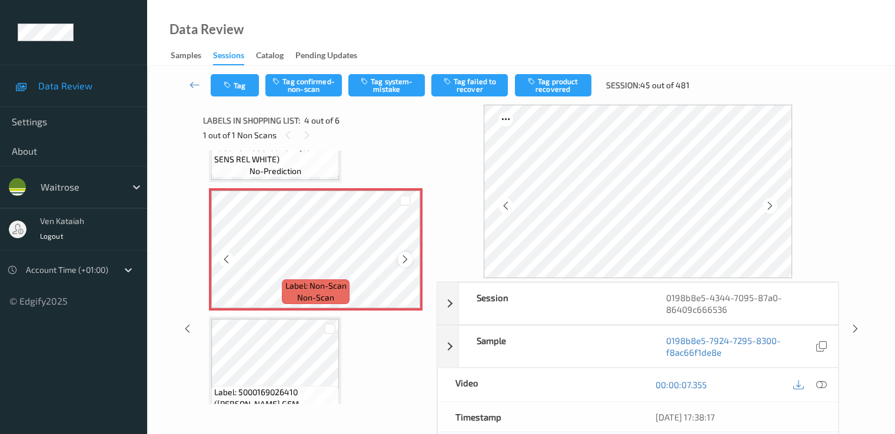
click at [401, 260] on icon at bounding box center [405, 259] width 10 height 11
click at [299, 88] on button "Tag confirmed-non-scan" at bounding box center [303, 85] width 77 height 22
click at [529, 85] on icon "button" at bounding box center [533, 81] width 10 height 8
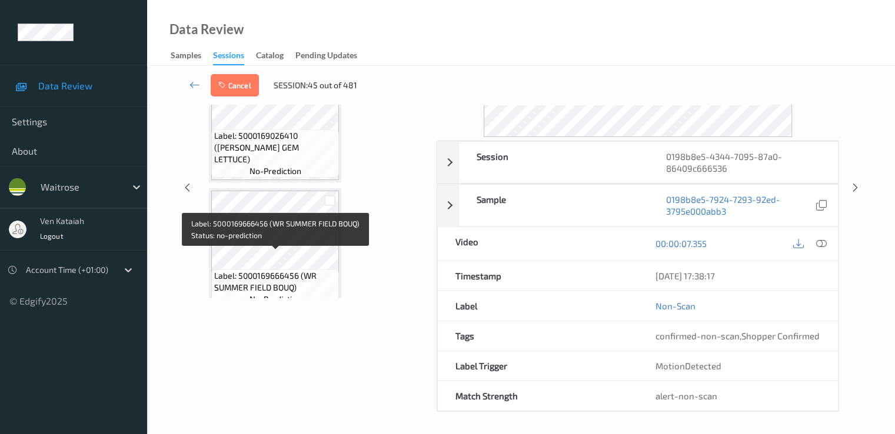
scroll to position [522, 0]
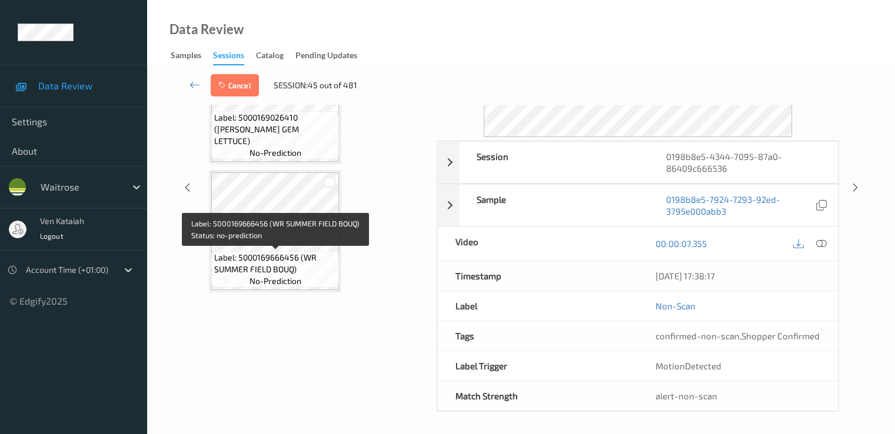
click at [283, 257] on span "Label: 5000169666456 (WR SUMMER FIELD BOUQ)" at bounding box center [275, 264] width 122 height 24
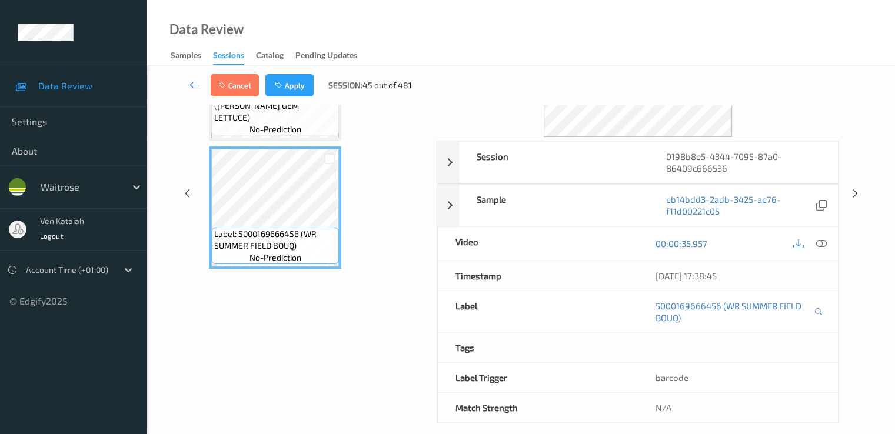
scroll to position [24, 0]
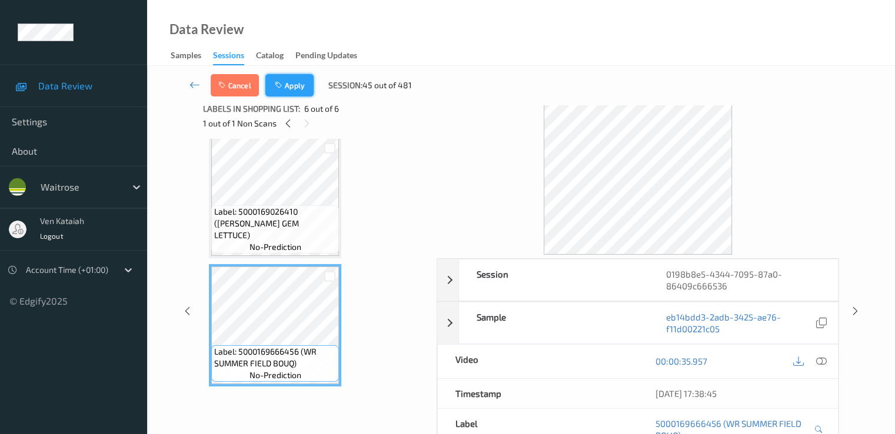
click at [294, 86] on button "Apply" at bounding box center [289, 85] width 48 height 22
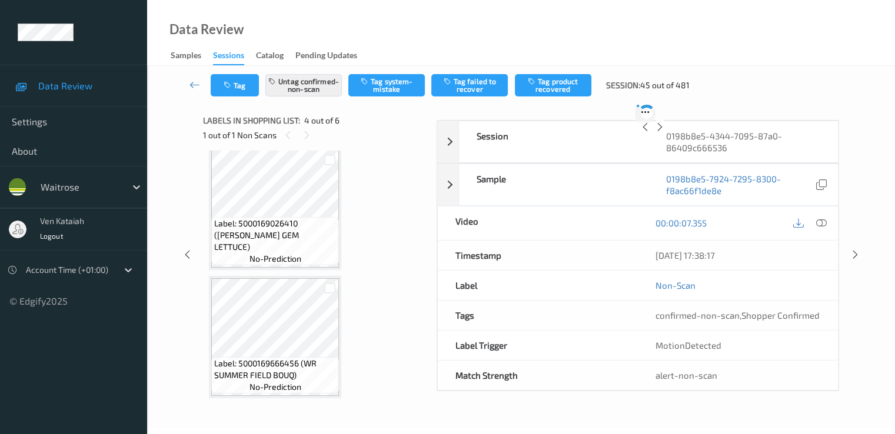
scroll to position [263, 0]
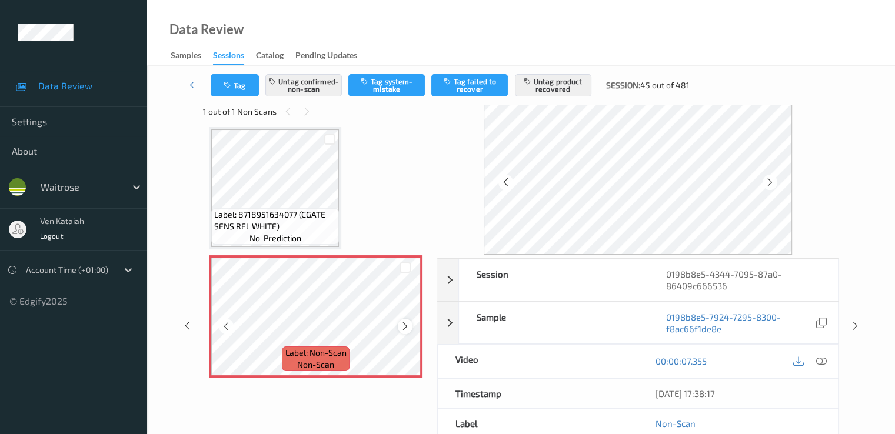
click at [407, 327] on icon at bounding box center [405, 326] width 10 height 11
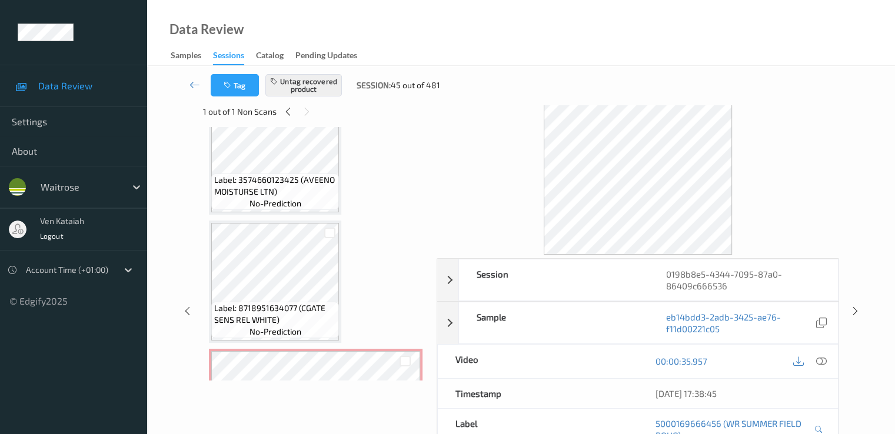
scroll to position [287, 0]
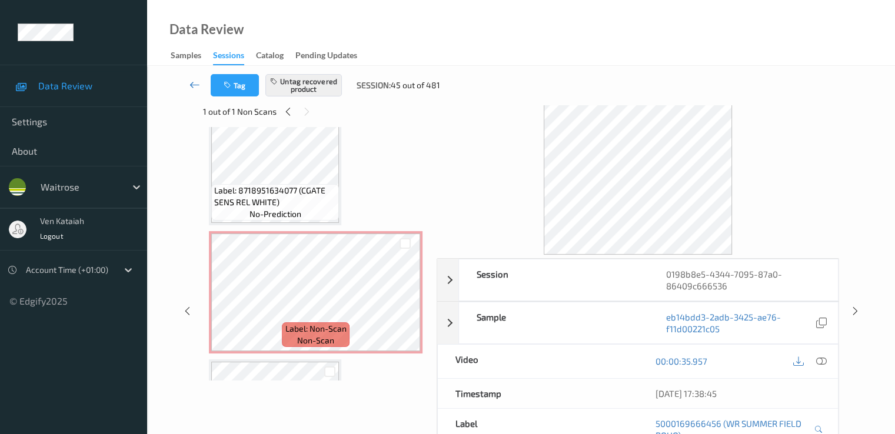
click at [196, 85] on icon at bounding box center [195, 85] width 11 height 12
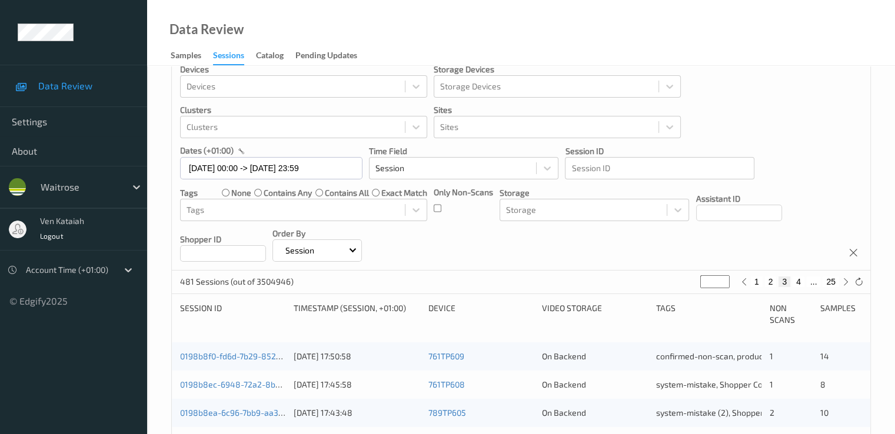
scroll to position [235, 0]
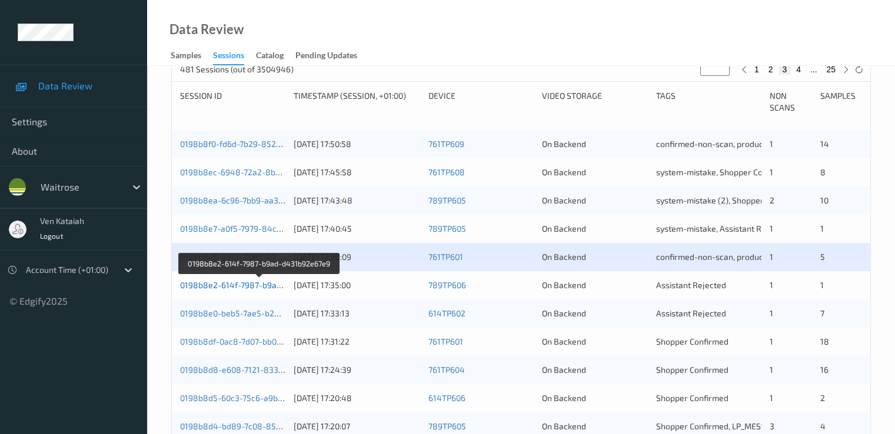
click at [271, 285] on link "0198b8e2-614f-7987-b9ad-d431b92e67e9" at bounding box center [260, 285] width 160 height 10
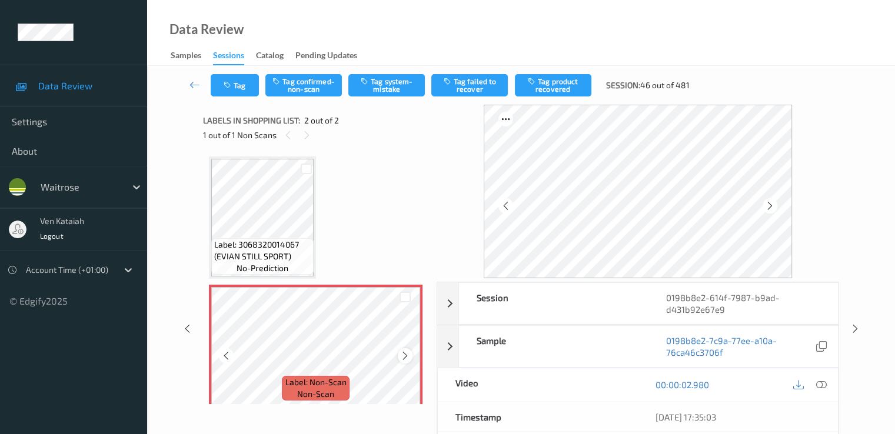
click at [403, 356] on icon at bounding box center [405, 356] width 10 height 11
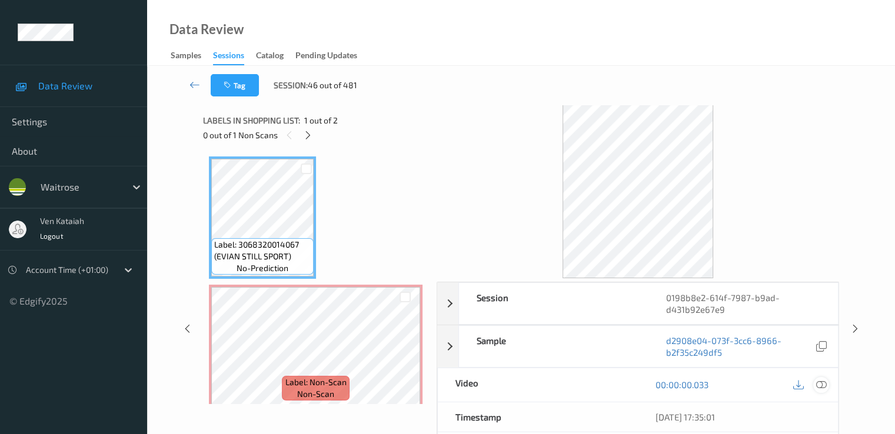
click at [819, 383] on icon at bounding box center [821, 385] width 11 height 11
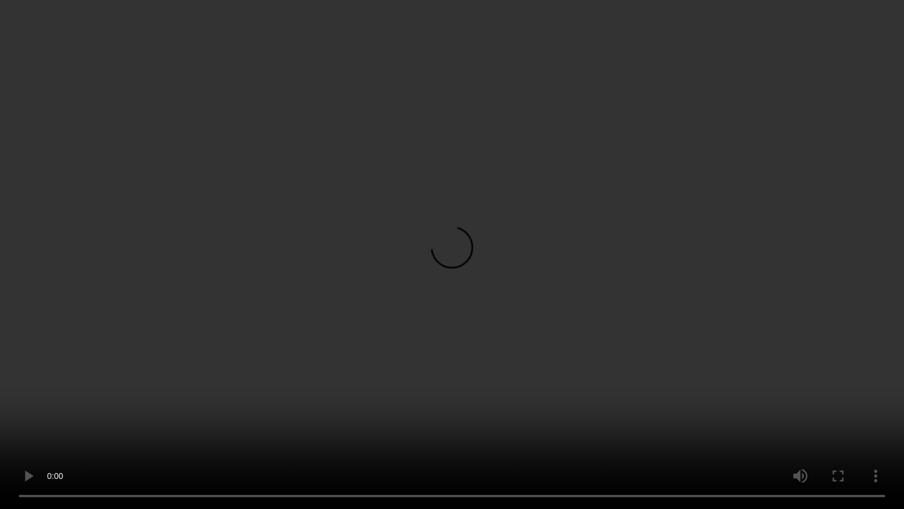
click at [574, 302] on video at bounding box center [452, 254] width 904 height 509
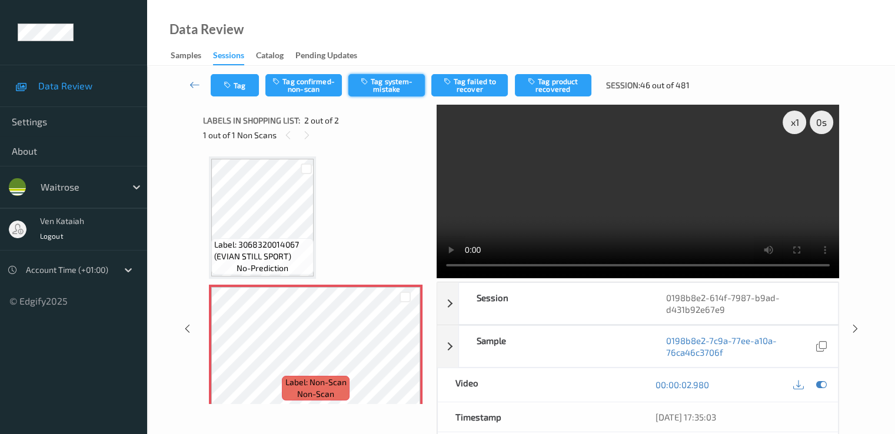
click at [360, 87] on button "Tag system-mistake" at bounding box center [386, 85] width 77 height 22
click at [247, 98] on div "Tag Tag confirmed-non-scan Untag system-mistake Tag failed to recover Tag produ…" at bounding box center [521, 85] width 700 height 39
click at [247, 95] on button "Tag" at bounding box center [235, 85] width 48 height 22
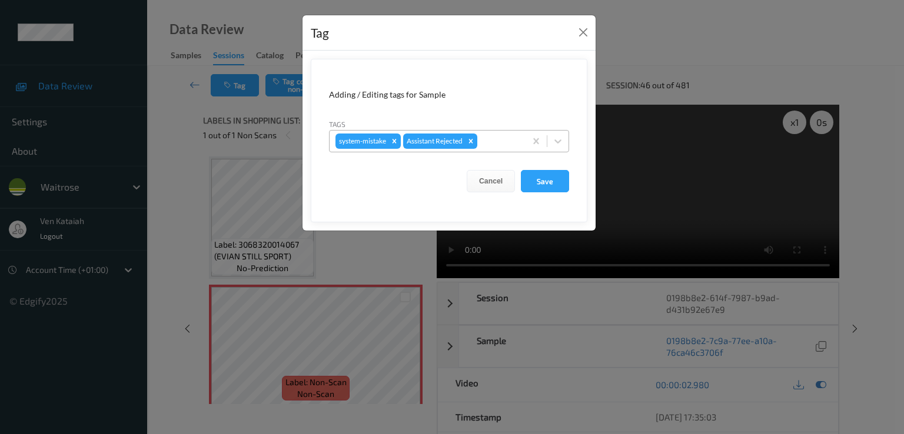
click at [503, 141] on div at bounding box center [500, 141] width 40 height 14
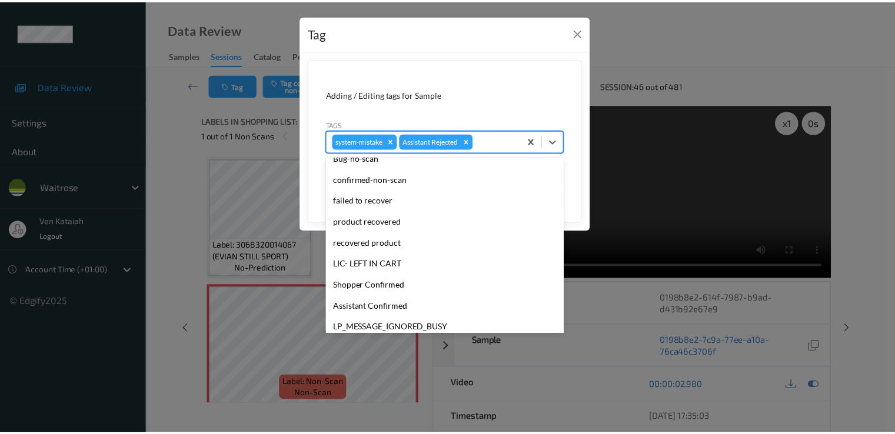
scroll to position [231, 0]
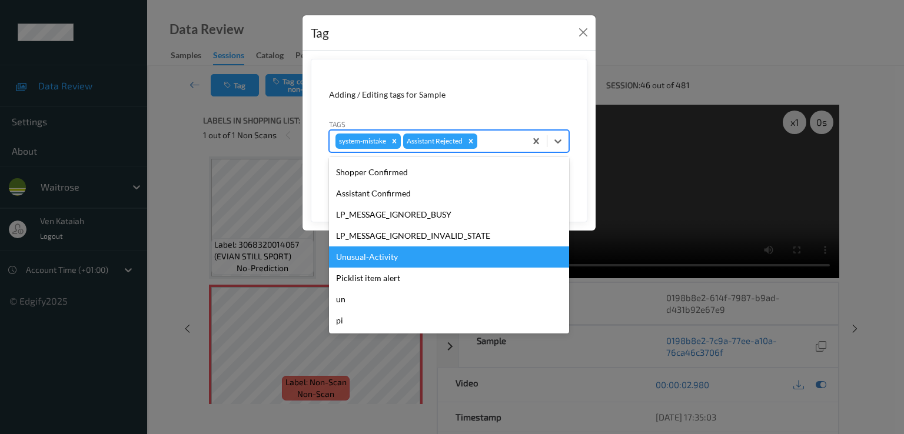
click at [364, 260] on div "Unusual-Activity" at bounding box center [449, 257] width 240 height 21
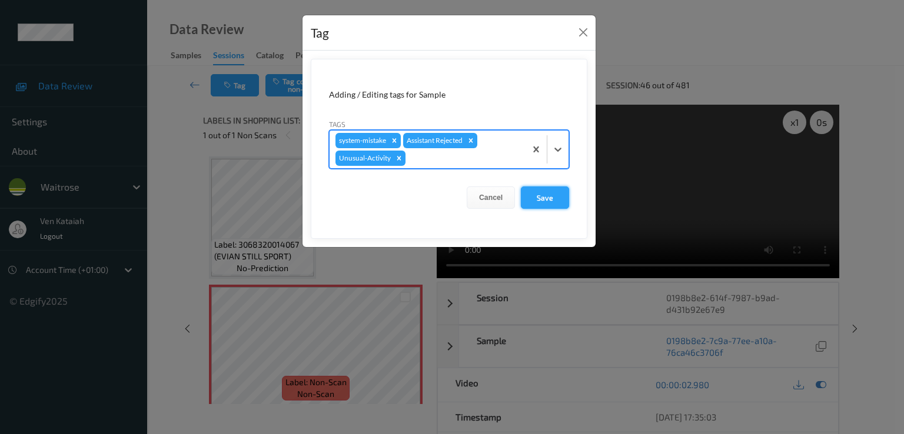
click at [555, 204] on button "Save" at bounding box center [545, 198] width 48 height 22
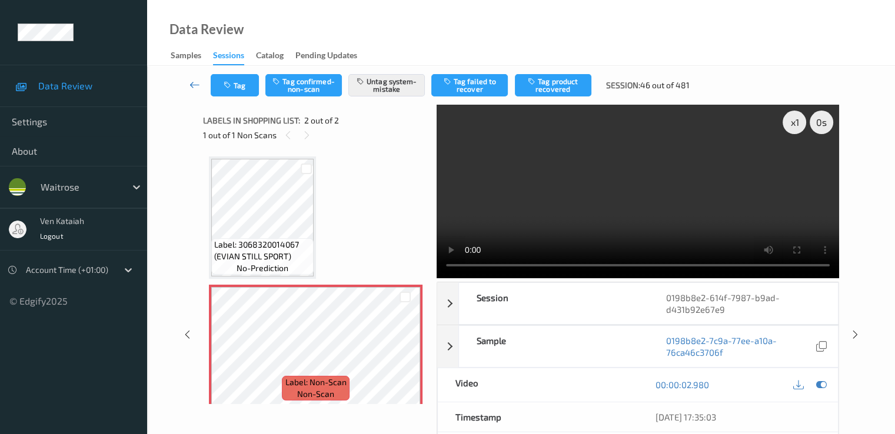
click at [190, 79] on icon at bounding box center [195, 85] width 11 height 12
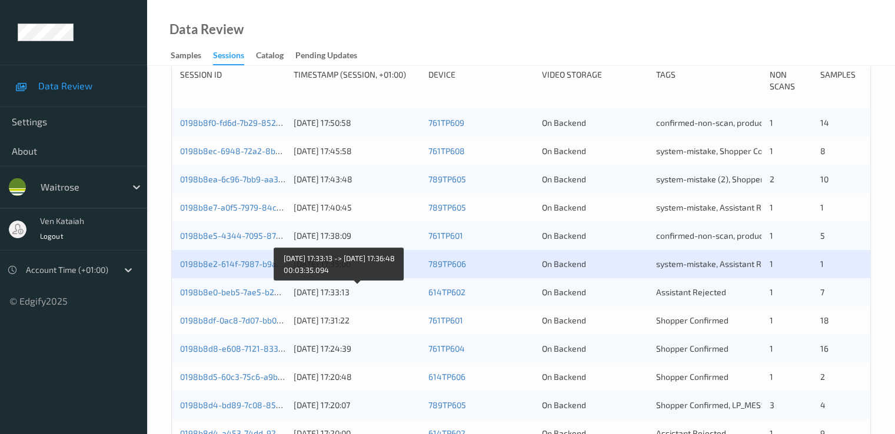
scroll to position [235, 0]
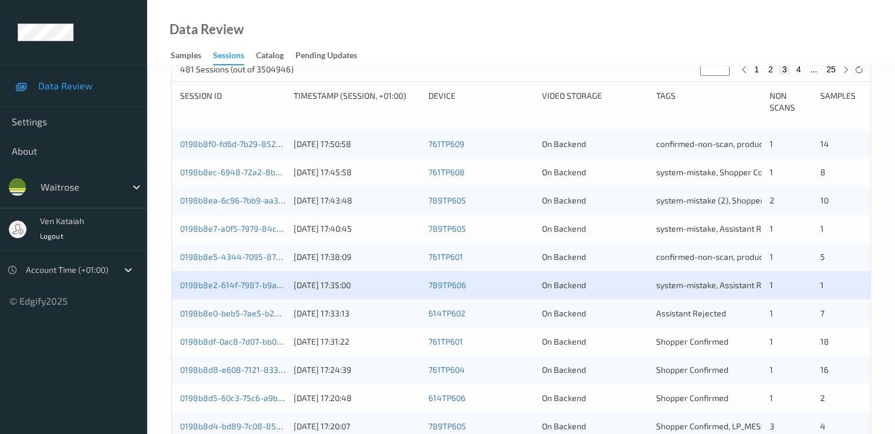
click at [258, 318] on div "0198b8e0-beb5-7ae5-b252-485f84341a91" at bounding box center [232, 314] width 105 height 12
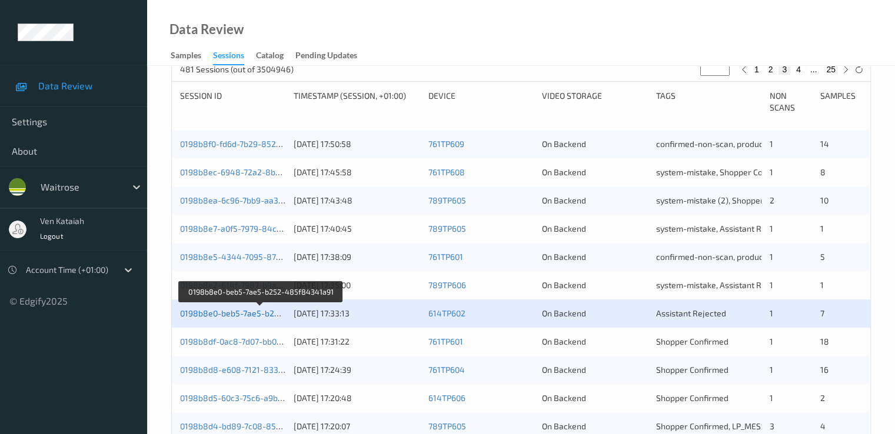
click at [260, 310] on link "0198b8e0-beb5-7ae5-b252-485f84341a91" at bounding box center [261, 313] width 162 height 10
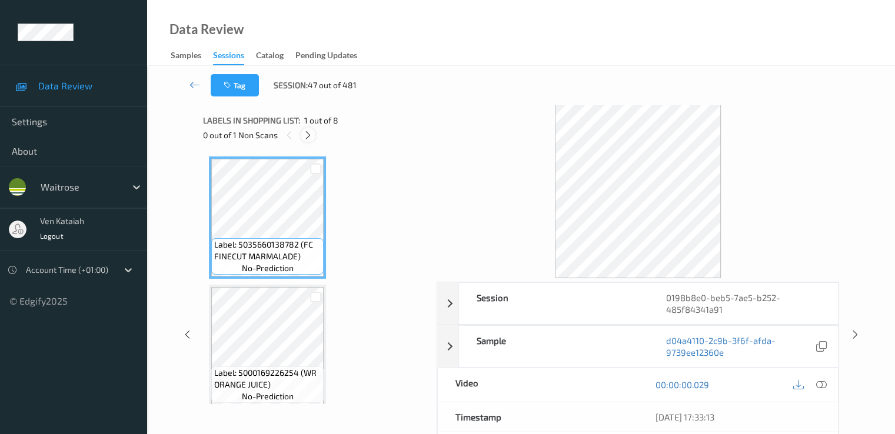
click at [307, 135] on icon at bounding box center [308, 135] width 10 height 11
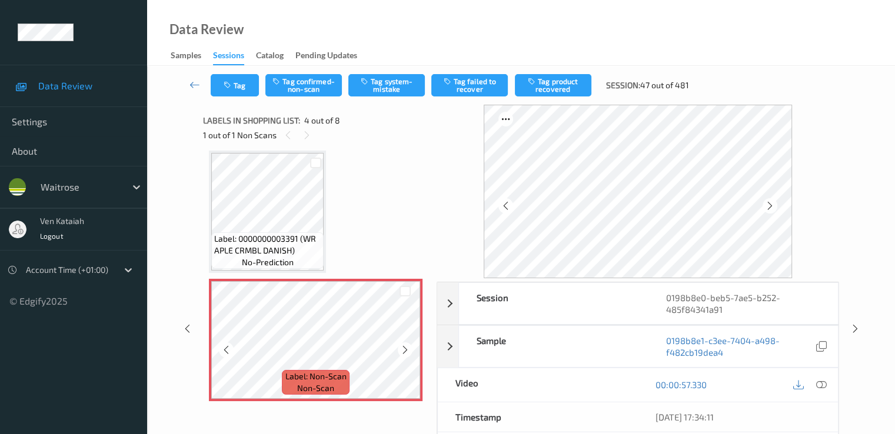
click at [410, 353] on icon at bounding box center [405, 350] width 10 height 11
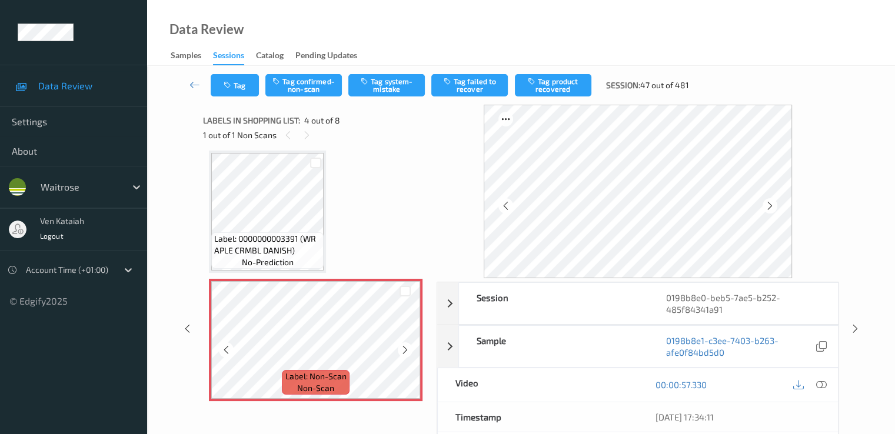
click at [410, 353] on icon at bounding box center [405, 350] width 10 height 11
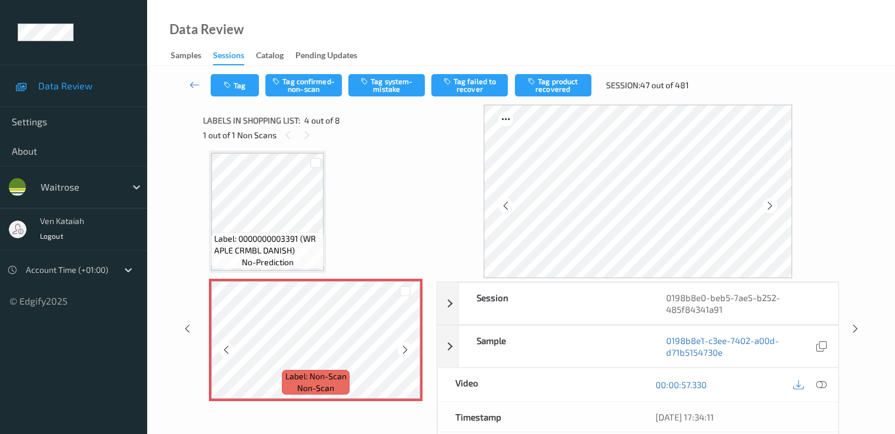
click at [410, 353] on icon at bounding box center [405, 350] width 10 height 11
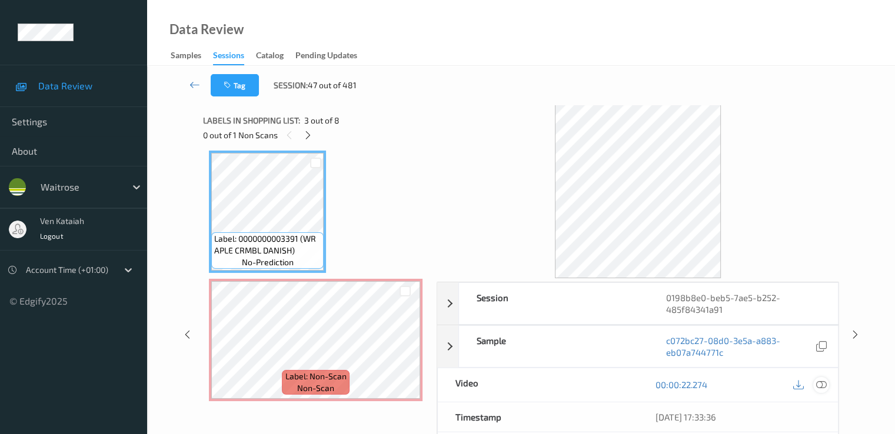
click at [819, 380] on icon at bounding box center [821, 385] width 11 height 11
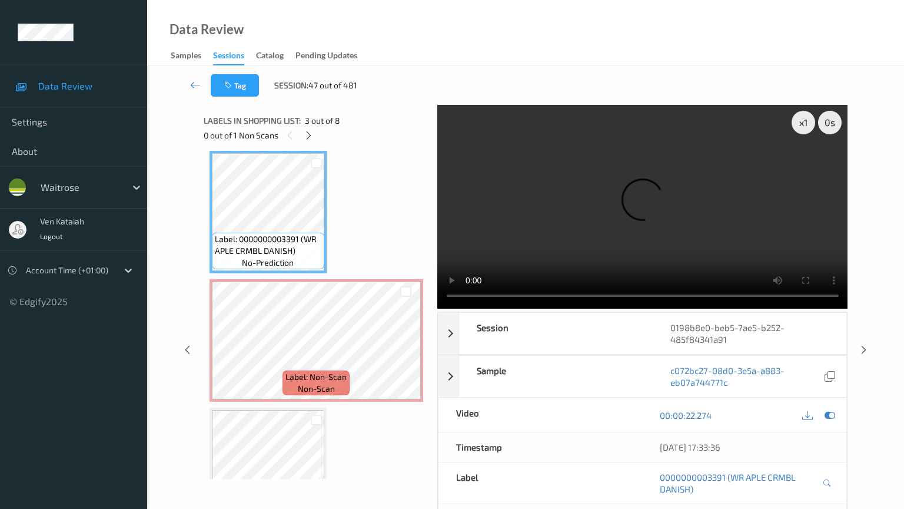
click at [437, 308] on video at bounding box center [642, 207] width 411 height 204
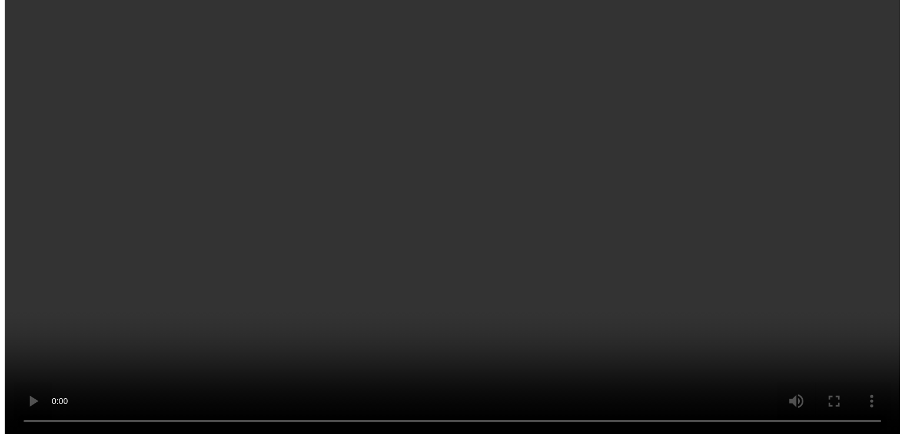
scroll to position [380, 0]
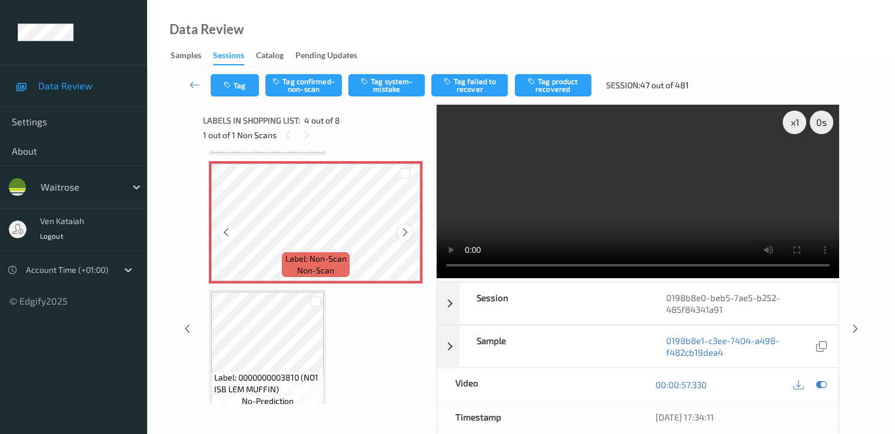
click at [408, 232] on icon at bounding box center [405, 232] width 10 height 11
click at [395, 79] on button "Tag system-mistake" at bounding box center [386, 85] width 77 height 22
click at [224, 74] on button "Tag" at bounding box center [235, 85] width 48 height 22
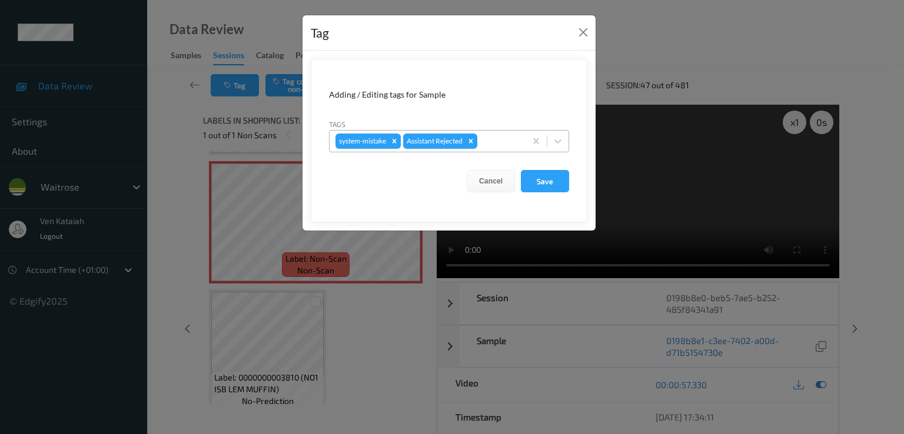
click at [519, 138] on div at bounding box center [500, 141] width 40 height 14
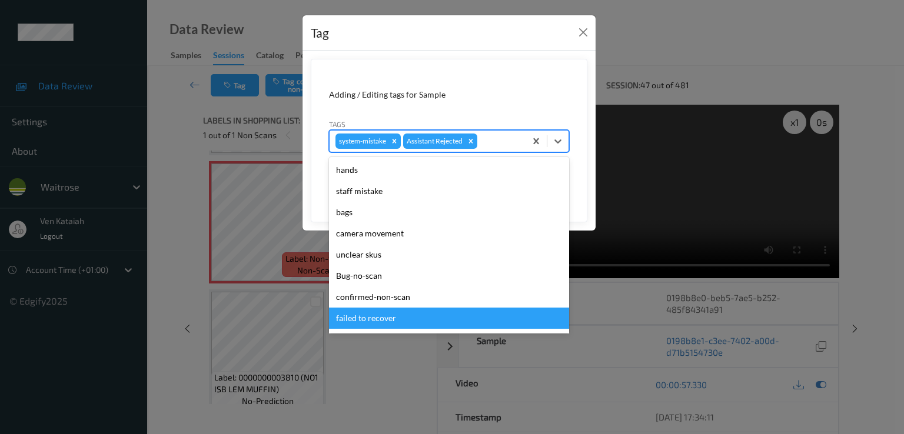
scroll to position [231, 0]
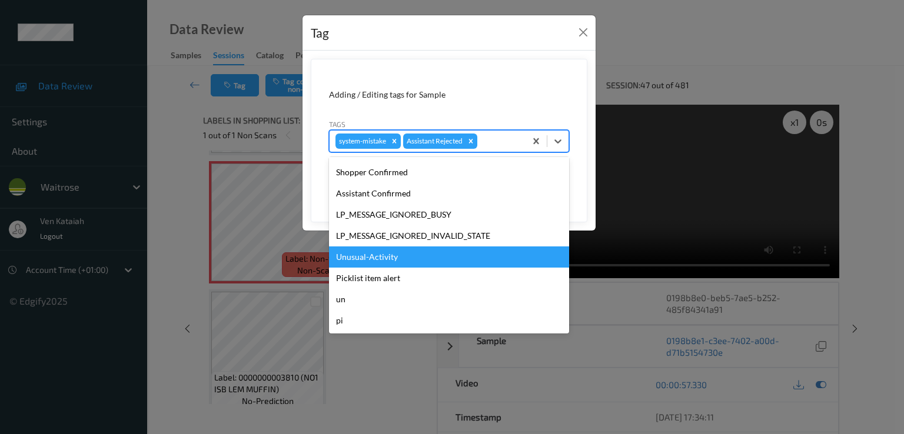
click at [401, 261] on div "Unusual-Activity" at bounding box center [449, 257] width 240 height 21
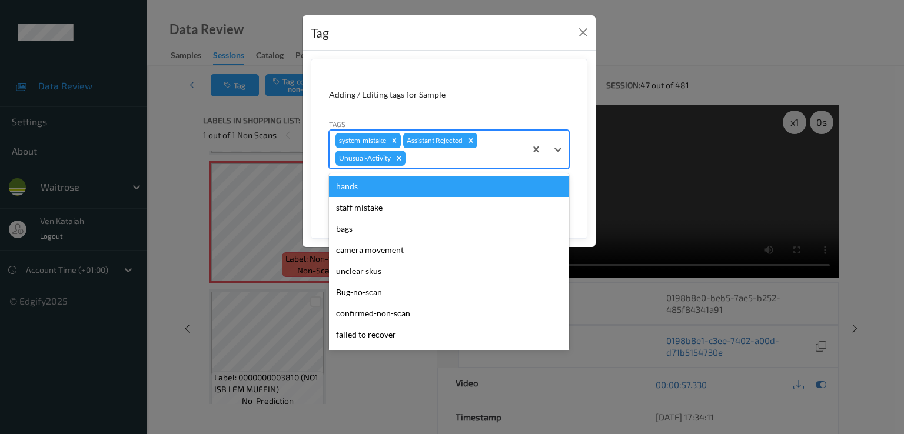
click at [511, 159] on div at bounding box center [464, 158] width 112 height 14
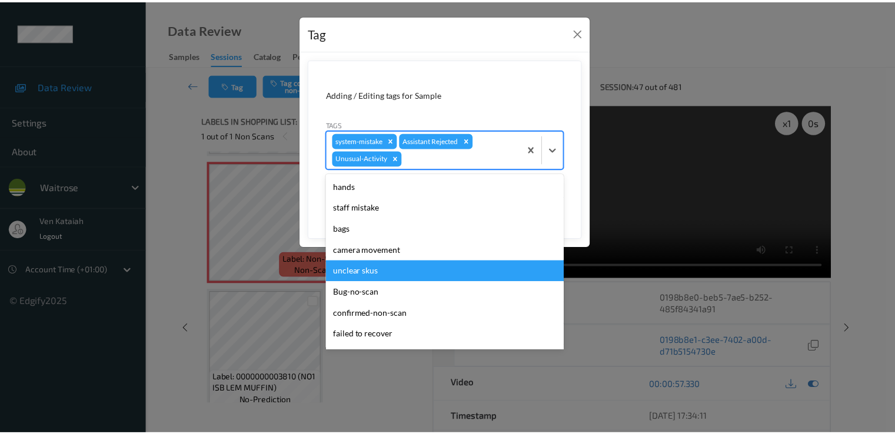
scroll to position [210, 0]
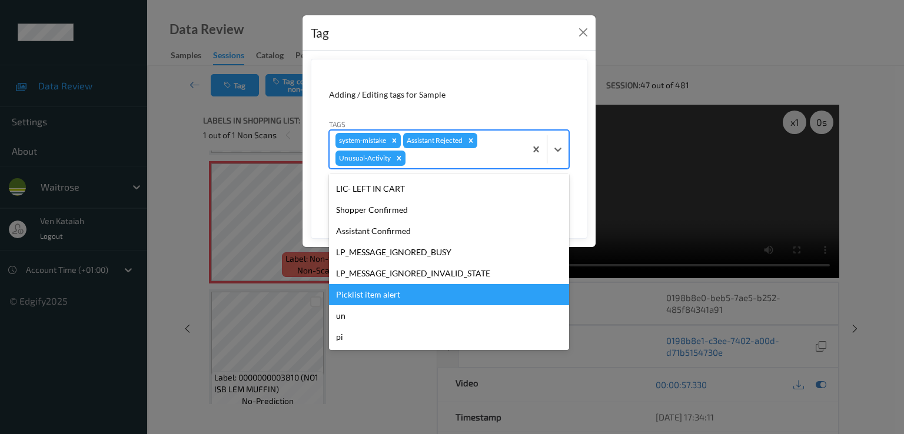
click at [374, 286] on div "Picklist item alert" at bounding box center [449, 294] width 240 height 21
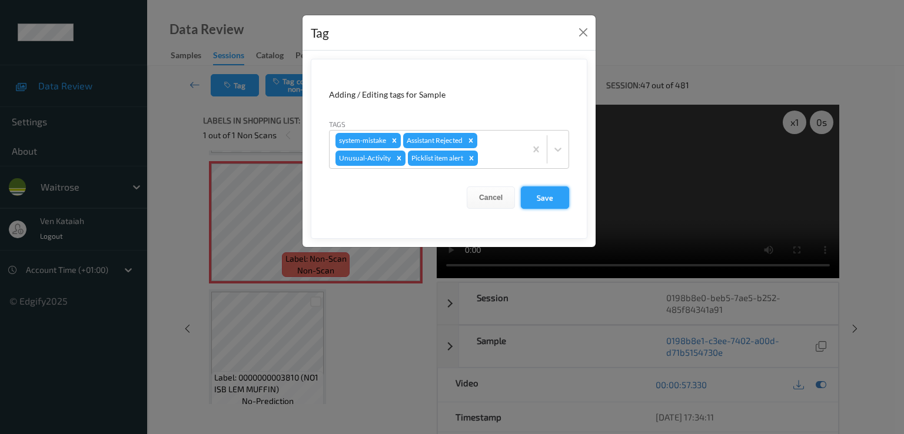
click at [537, 203] on button "Save" at bounding box center [545, 198] width 48 height 22
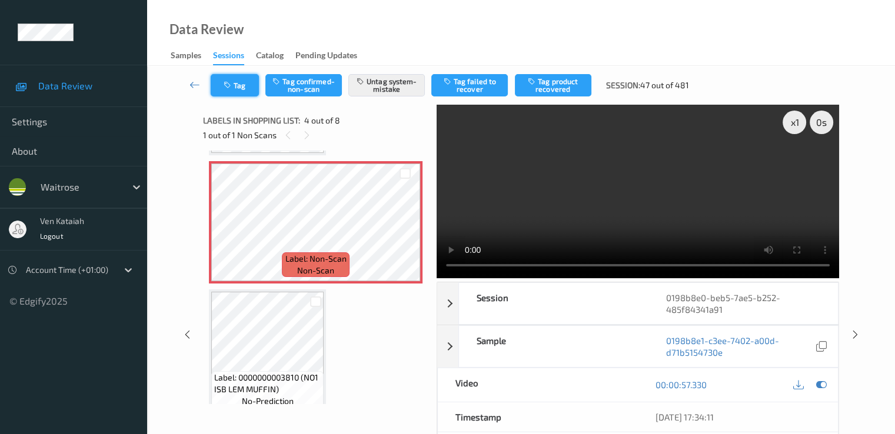
click at [241, 92] on button "Tag" at bounding box center [235, 85] width 48 height 22
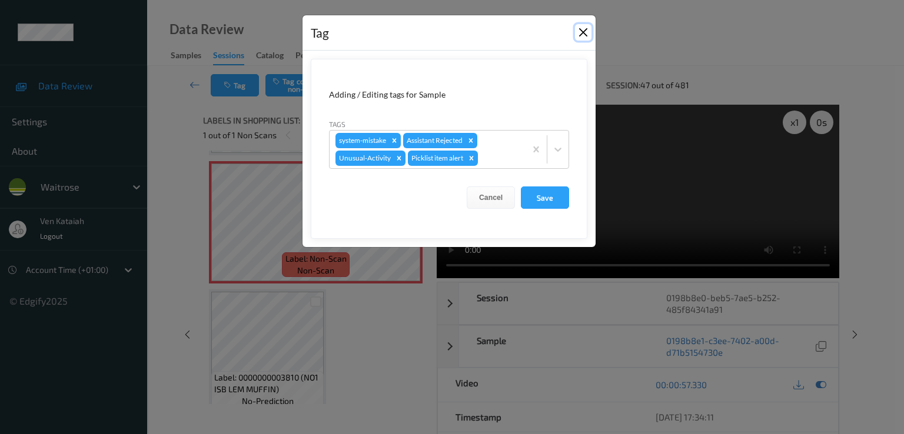
click at [589, 35] on button "Close" at bounding box center [583, 32] width 16 height 16
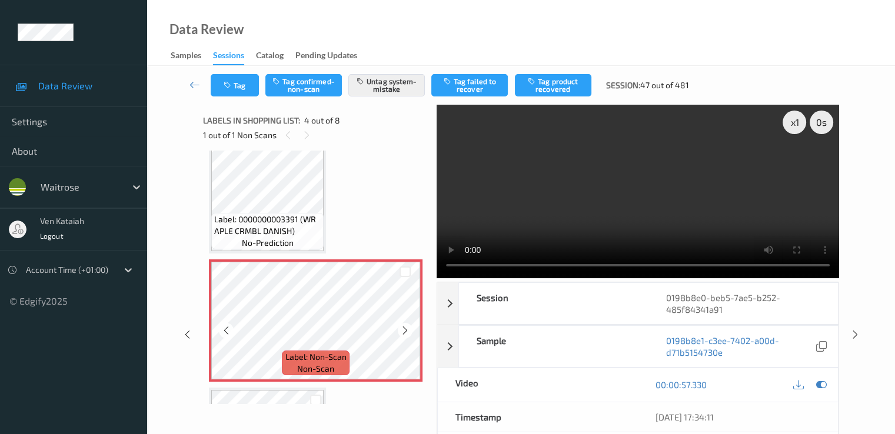
scroll to position [263, 0]
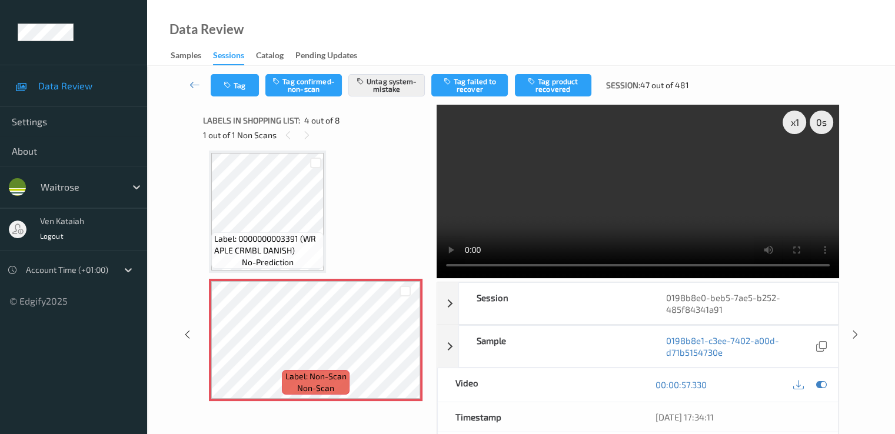
click at [195, 73] on div "Tag Tag confirmed-non-scan Untag system-mistake Tag failed to recover Tag produ…" at bounding box center [521, 85] width 700 height 39
click at [197, 64] on div "Samples" at bounding box center [186, 56] width 31 height 15
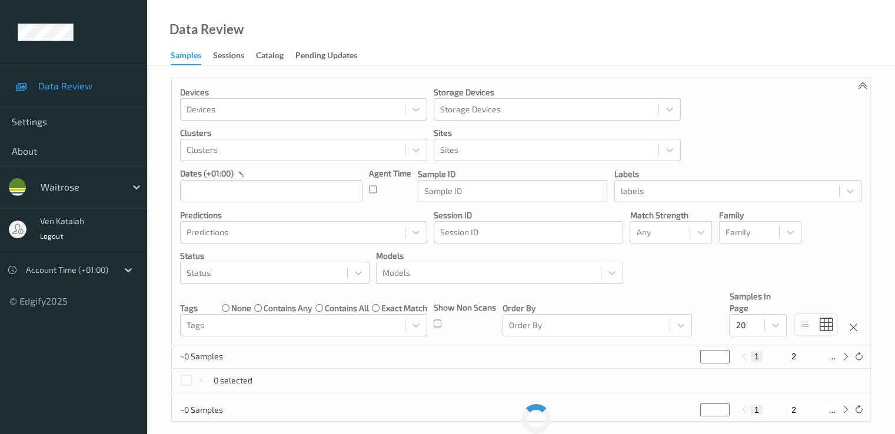
click at [197, 78] on div "Devices Devices Storage Devices Storage Devices Clusters Clusters Sites Sites d…" at bounding box center [521, 211] width 699 height 267
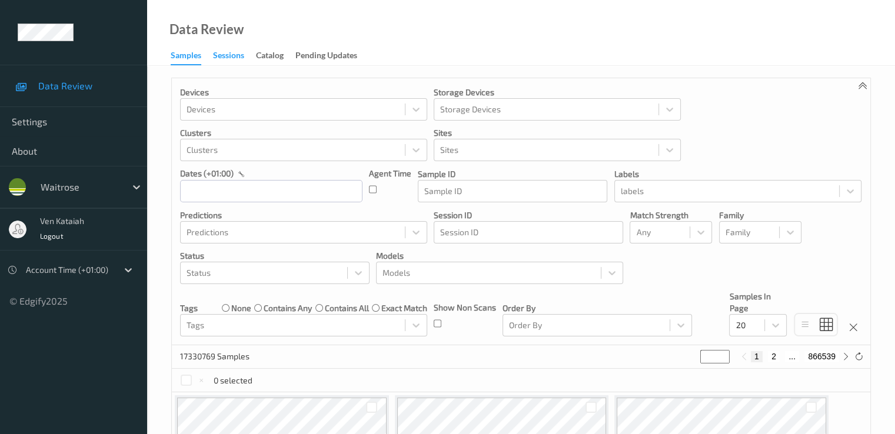
click at [231, 57] on div "Sessions" at bounding box center [228, 56] width 31 height 15
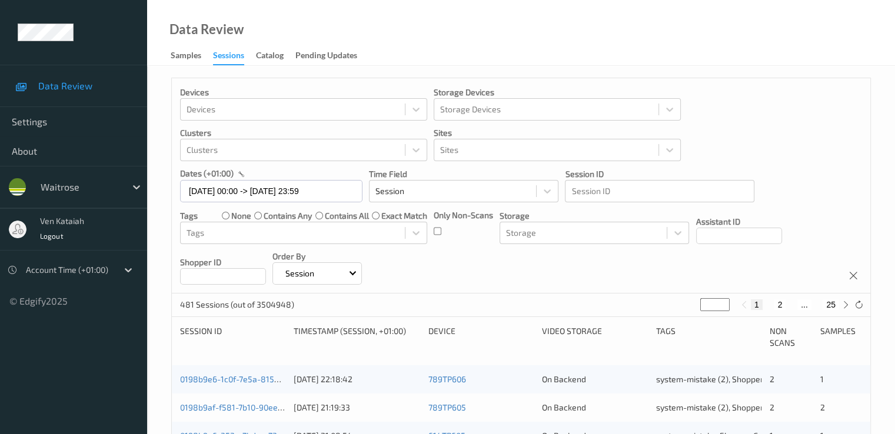
drag, startPoint x: 709, startPoint y: 305, endPoint x: 694, endPoint y: 310, distance: 15.4
click at [694, 310] on div "481 Sessions (out of 3504948) * 1 2 ... 25" at bounding box center [521, 306] width 699 height 24
type input "*"
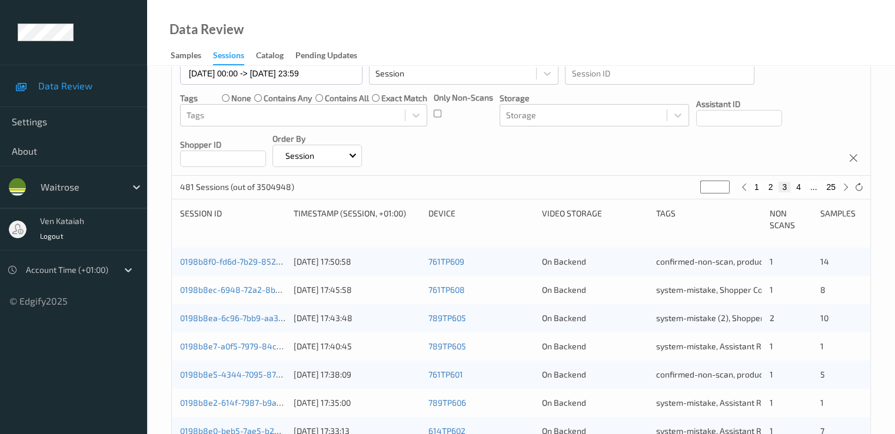
scroll to position [235, 0]
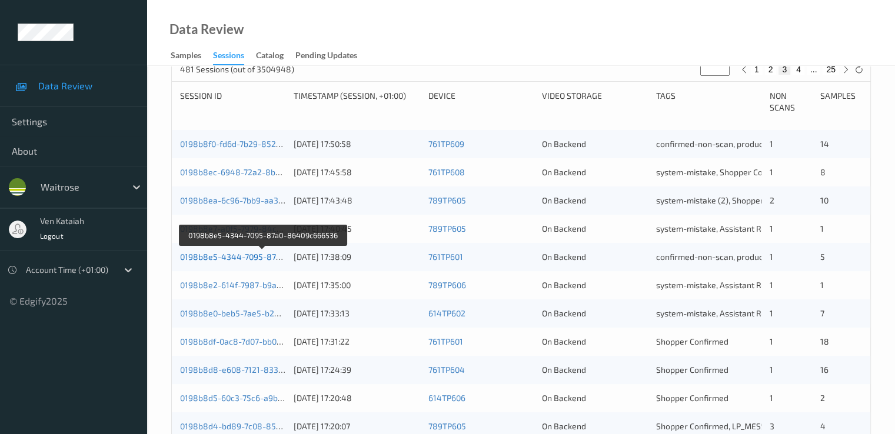
type input "*"
click at [251, 257] on link "0198b8e5-4344-7095-87a0-86409c666536" at bounding box center [263, 257] width 166 height 10
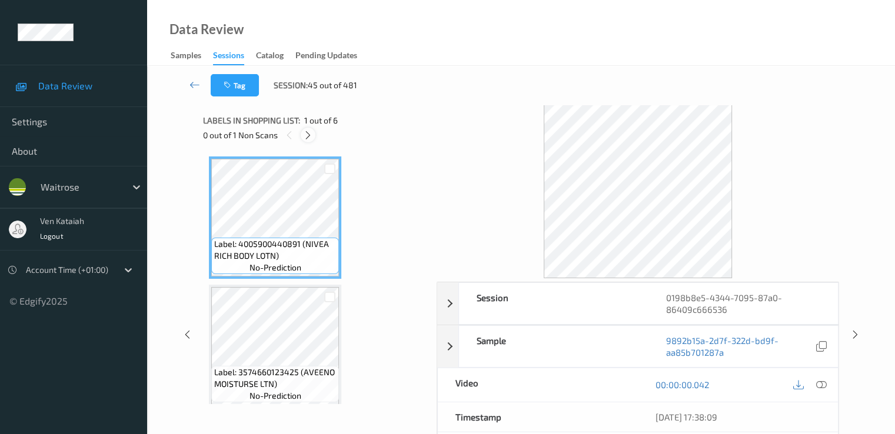
click at [311, 130] on icon at bounding box center [308, 135] width 10 height 11
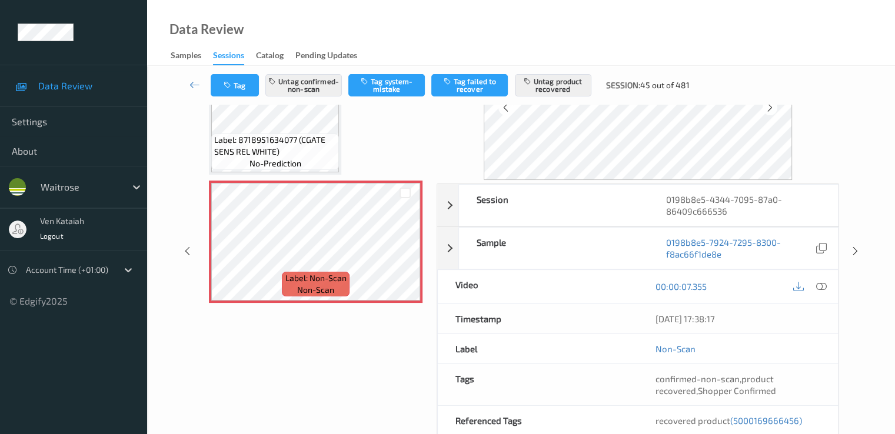
scroll to position [118, 0]
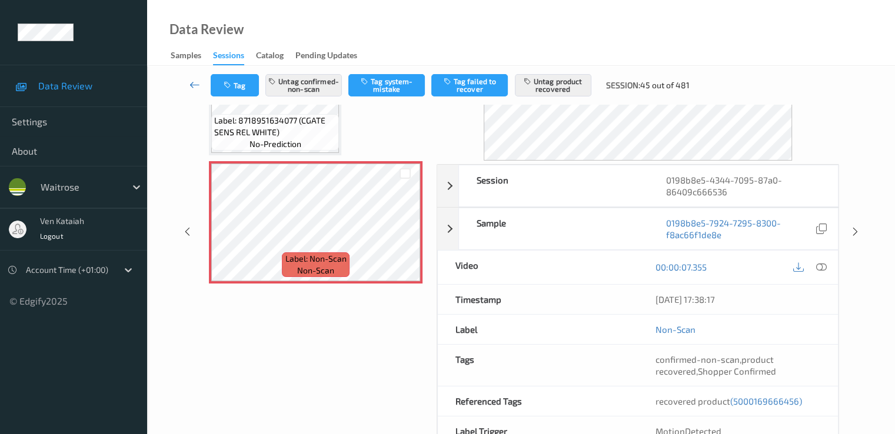
click at [190, 79] on icon at bounding box center [195, 85] width 11 height 12
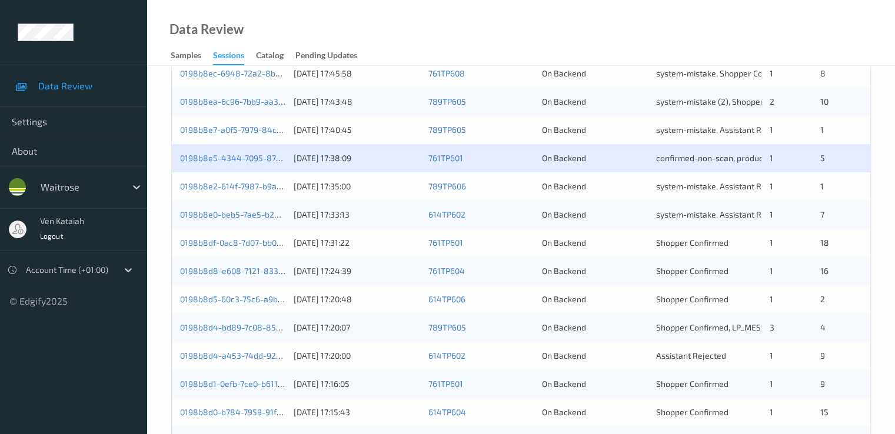
scroll to position [353, 0]
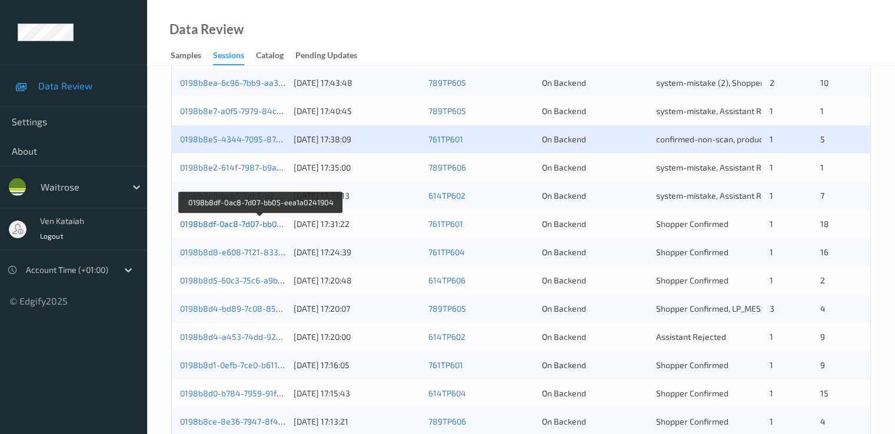
click at [259, 222] on link "0198b8df-0ac8-7d07-bb05-eea1a0241904" at bounding box center [260, 224] width 160 height 10
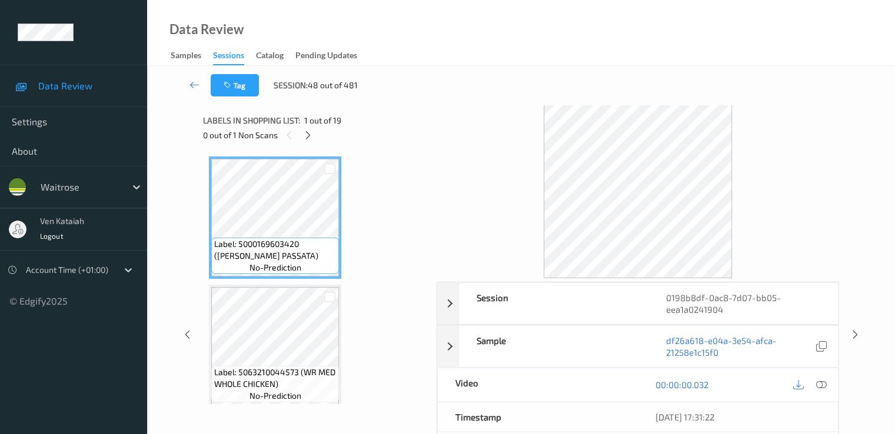
click at [315, 138] on div "0 out of 1 Non Scans" at bounding box center [315, 135] width 225 height 15
click at [311, 138] on icon at bounding box center [308, 135] width 10 height 11
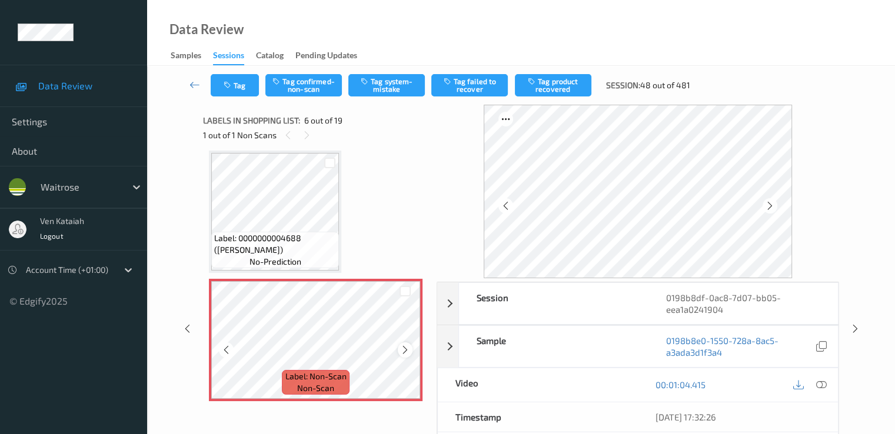
click at [404, 353] on icon at bounding box center [405, 350] width 10 height 11
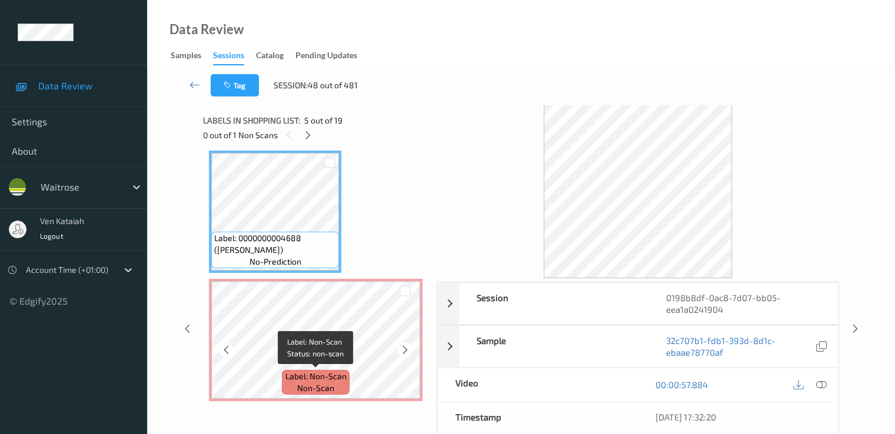
click at [327, 378] on span "Label: Non-Scan" at bounding box center [315, 377] width 61 height 12
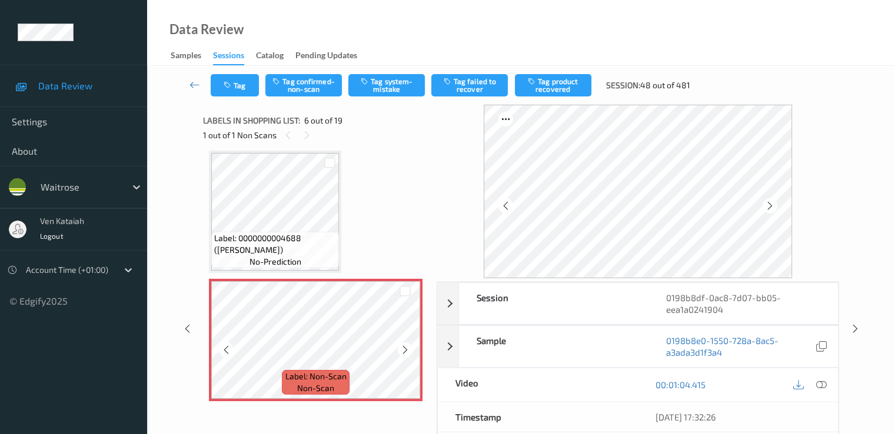
scroll to position [637, 0]
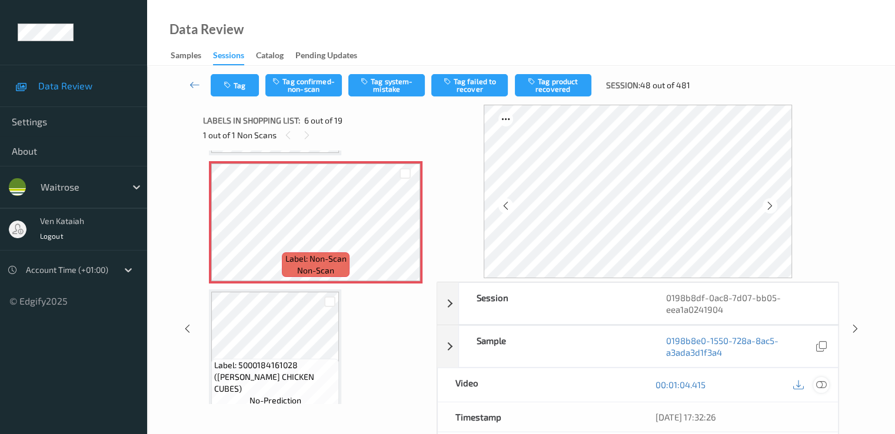
click at [821, 382] on icon at bounding box center [821, 385] width 11 height 11
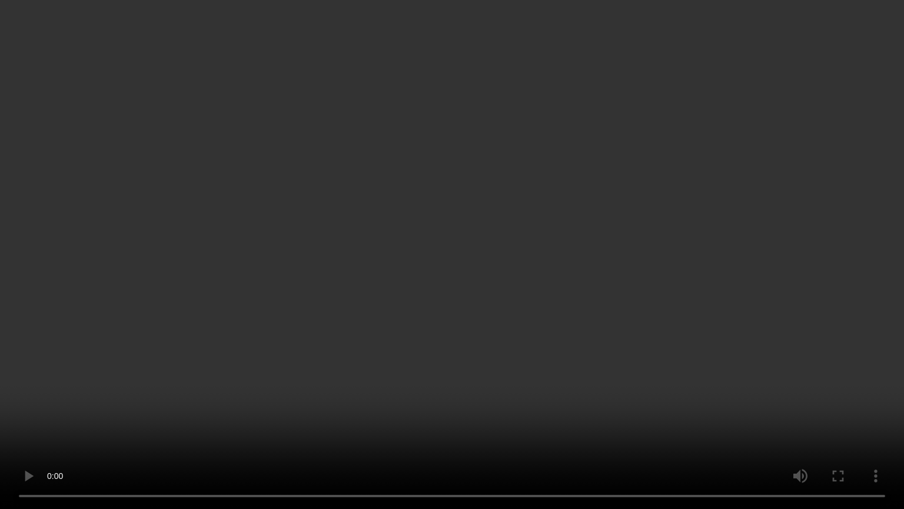
click at [274, 396] on video at bounding box center [452, 254] width 904 height 509
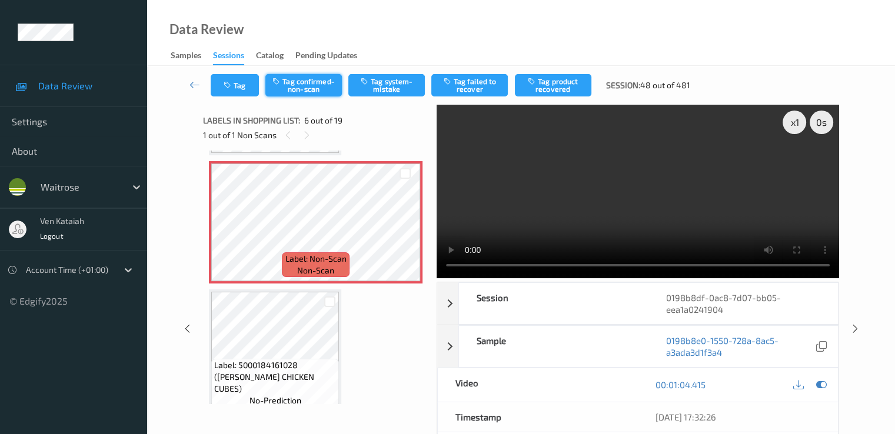
click at [295, 88] on button "Tag confirmed-non-scan" at bounding box center [303, 85] width 77 height 22
click at [539, 81] on button "Tag product recovered" at bounding box center [553, 85] width 77 height 22
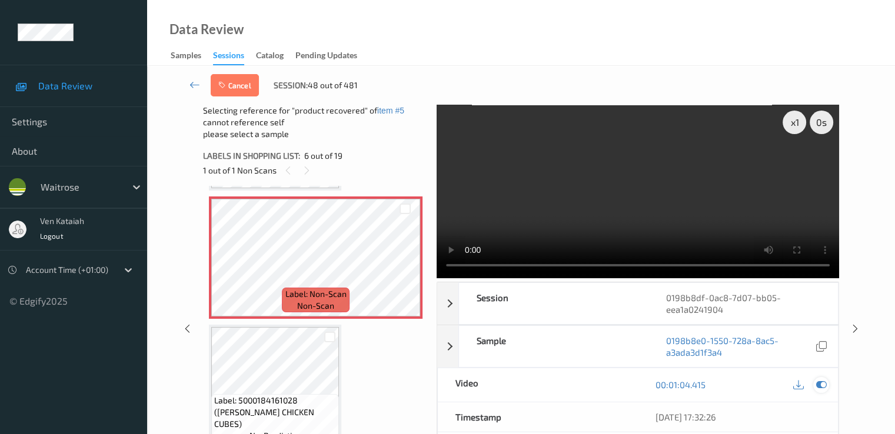
click at [822, 380] on icon at bounding box center [821, 385] width 11 height 11
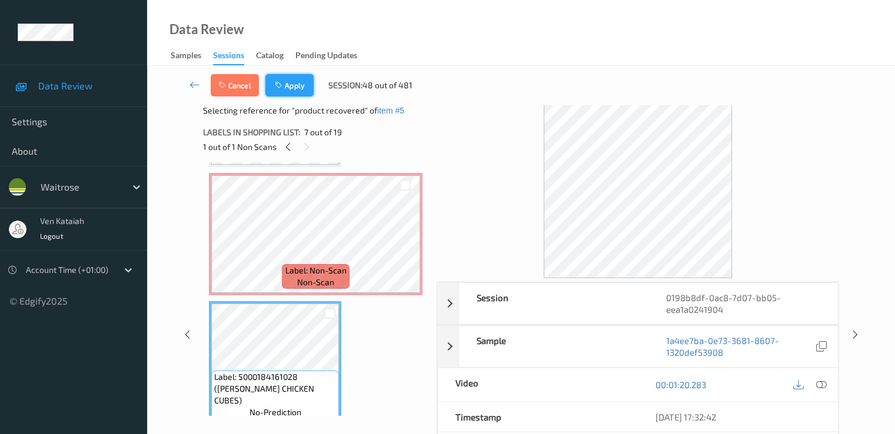
click at [285, 87] on icon "button" at bounding box center [280, 85] width 10 height 8
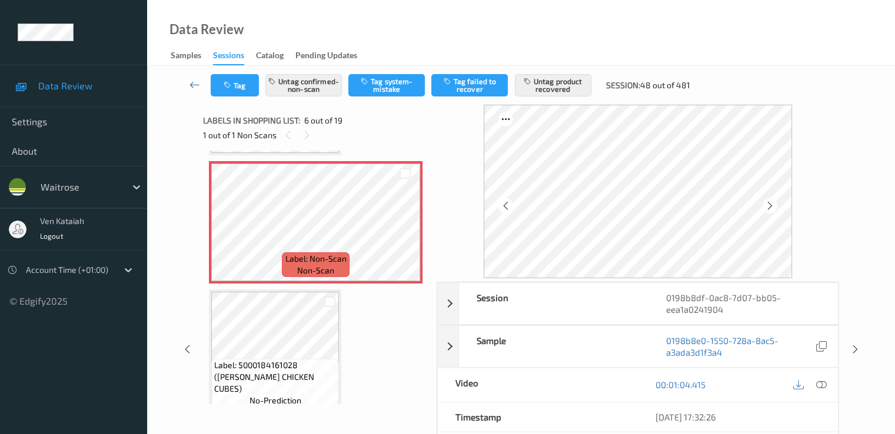
click at [191, 81] on icon at bounding box center [195, 85] width 11 height 12
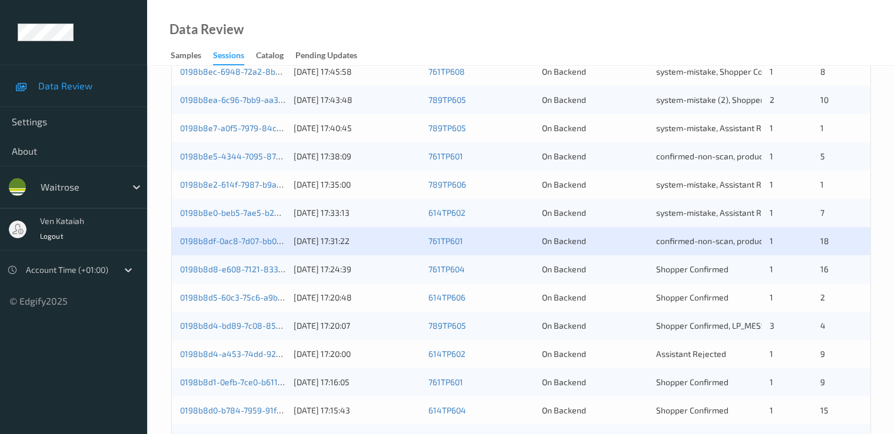
scroll to position [353, 0]
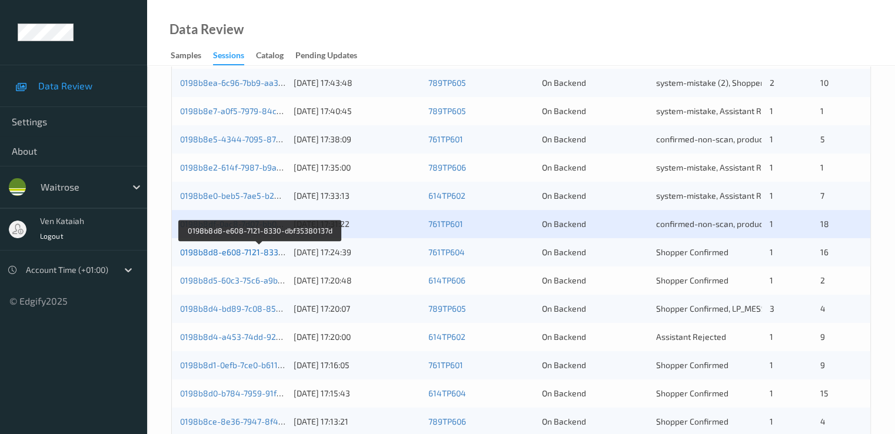
click at [258, 250] on link "0198b8d8-e608-7121-8330-dbf35380137d" at bounding box center [260, 252] width 160 height 10
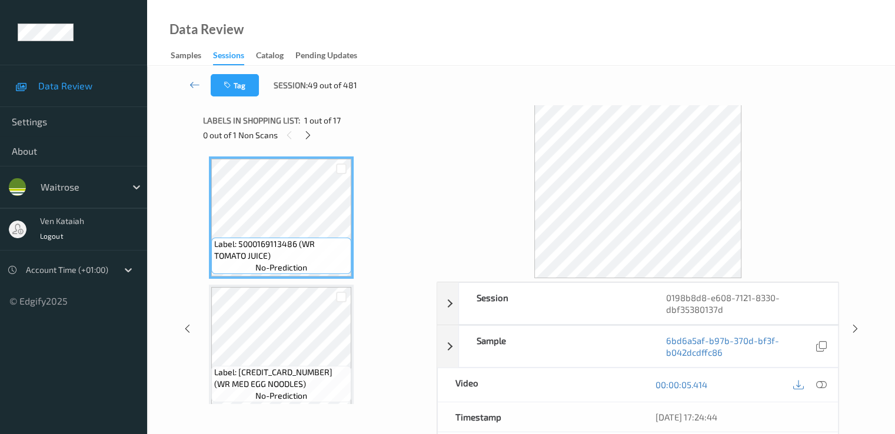
click at [320, 135] on div "0 out of 1 Non Scans" at bounding box center [315, 135] width 225 height 15
click at [312, 135] on icon at bounding box center [308, 135] width 10 height 11
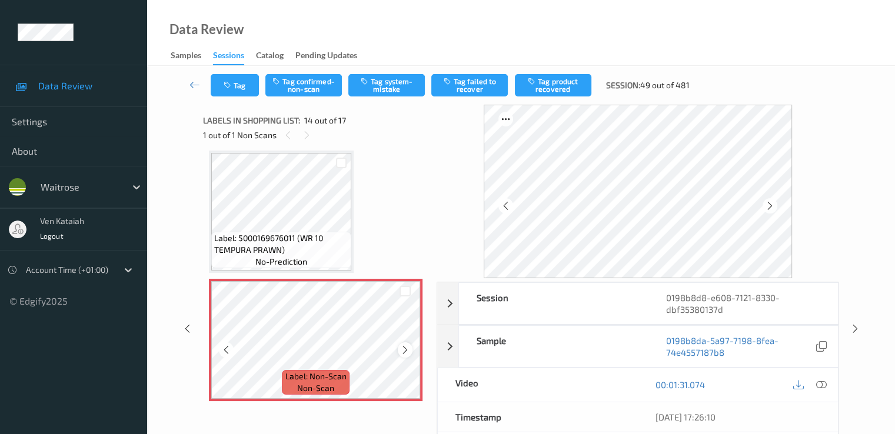
click at [403, 345] on icon at bounding box center [405, 350] width 10 height 11
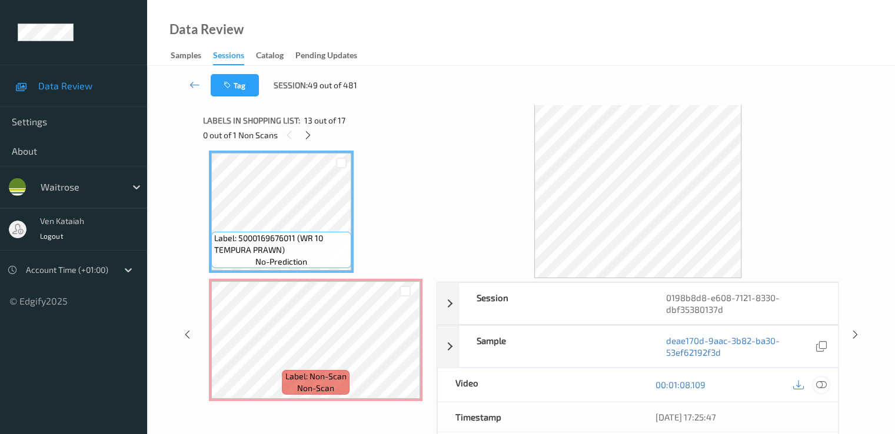
click at [818, 381] on icon at bounding box center [821, 385] width 11 height 11
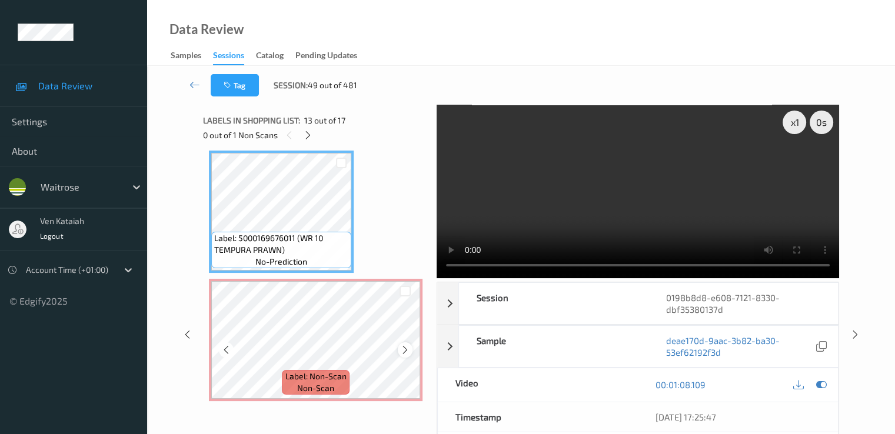
click at [406, 351] on icon at bounding box center [405, 350] width 10 height 11
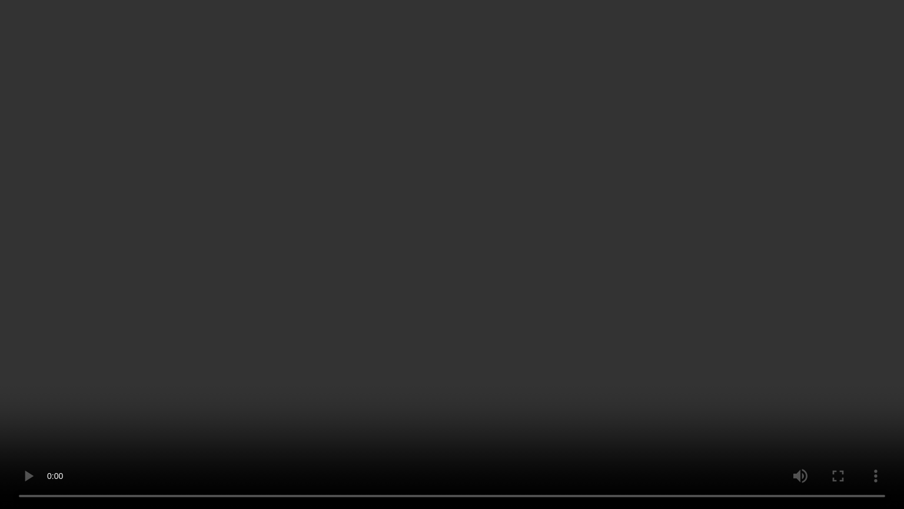
click at [533, 319] on video at bounding box center [452, 254] width 904 height 509
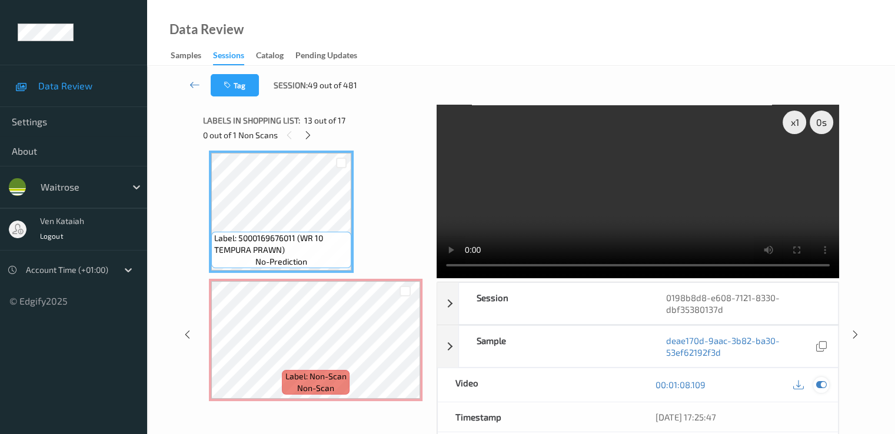
click at [823, 383] on icon at bounding box center [821, 385] width 11 height 11
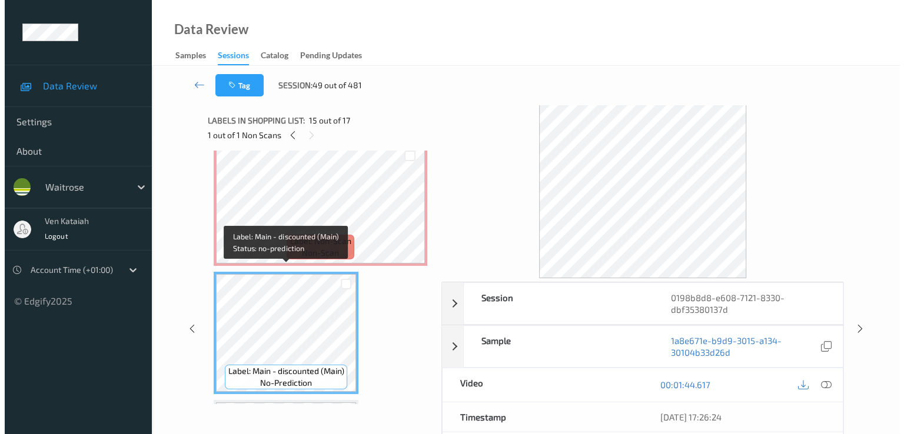
scroll to position [1663, 0]
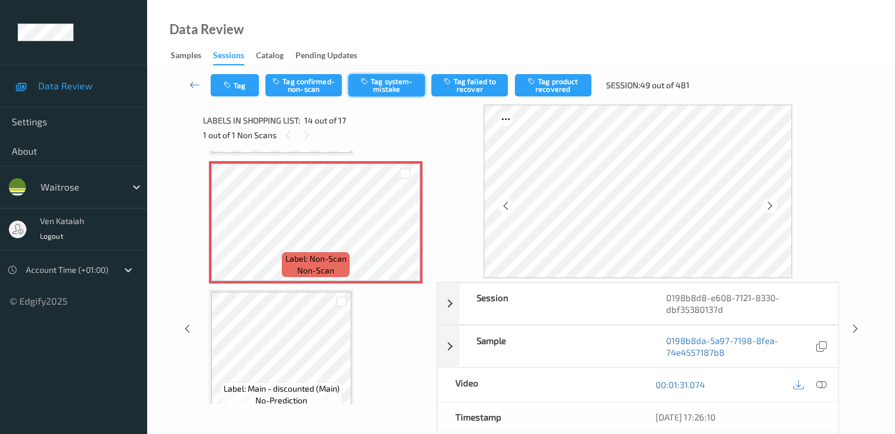
click at [372, 85] on button "Tag system-mistake" at bounding box center [386, 85] width 77 height 22
click at [224, 91] on button "Tag" at bounding box center [235, 85] width 48 height 22
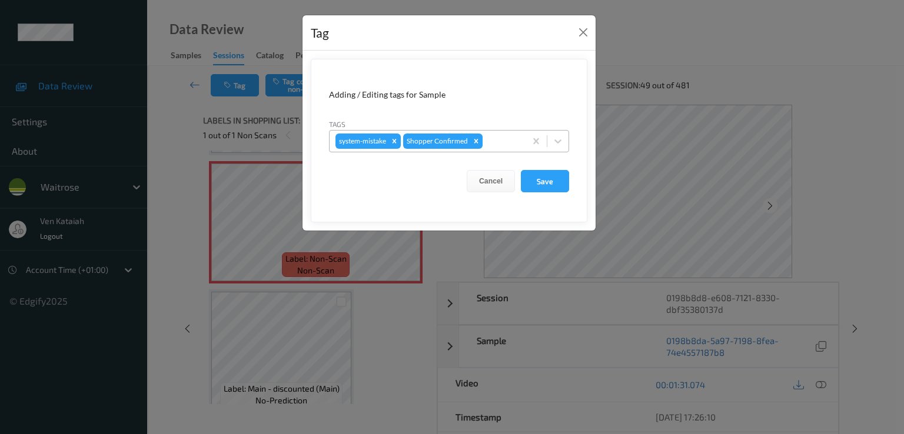
click at [517, 139] on div at bounding box center [502, 141] width 35 height 14
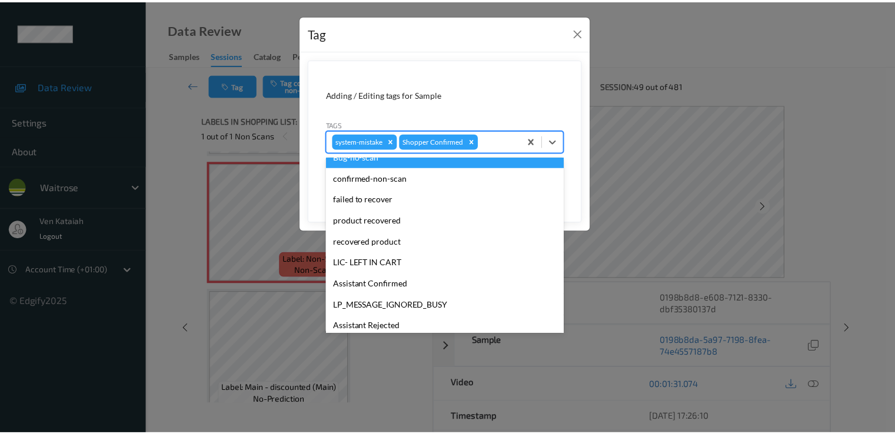
scroll to position [231, 0]
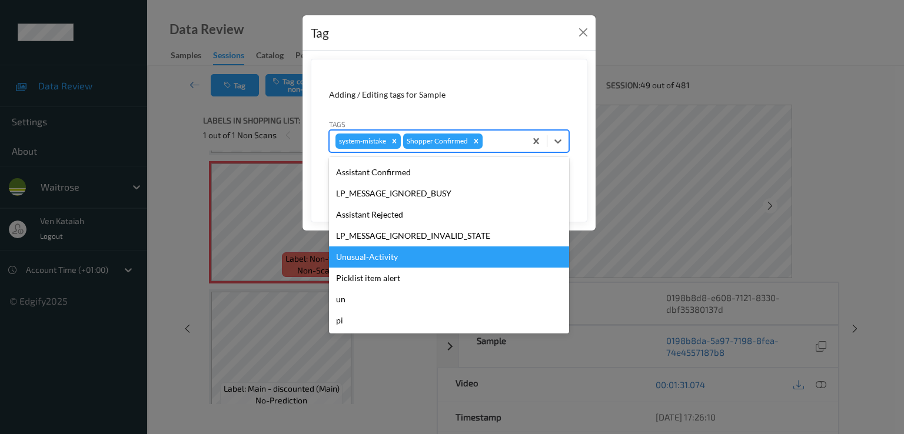
click at [393, 264] on div "Unusual-Activity" at bounding box center [449, 257] width 240 height 21
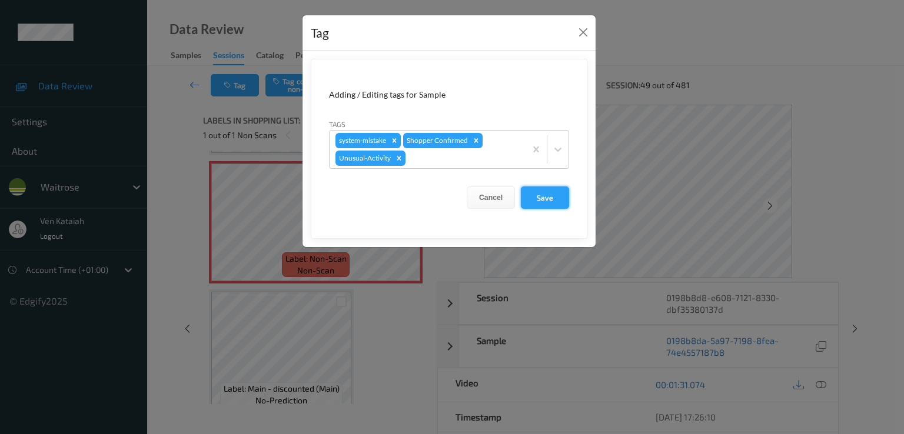
click at [547, 202] on button "Save" at bounding box center [545, 198] width 48 height 22
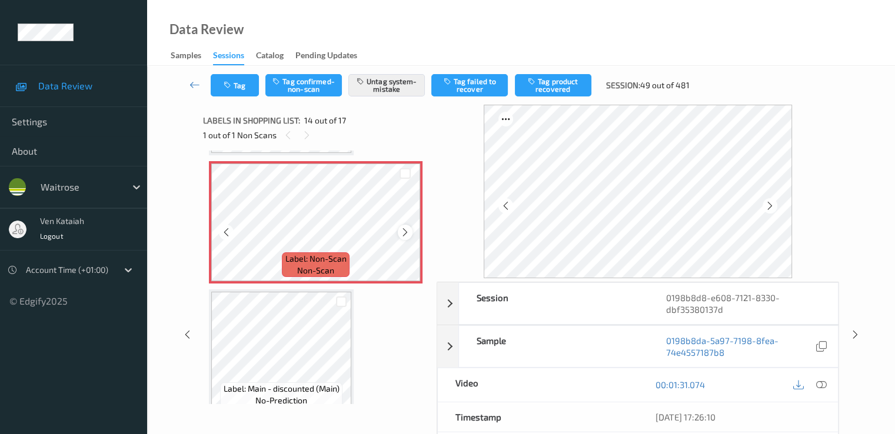
click at [407, 228] on icon at bounding box center [405, 232] width 10 height 11
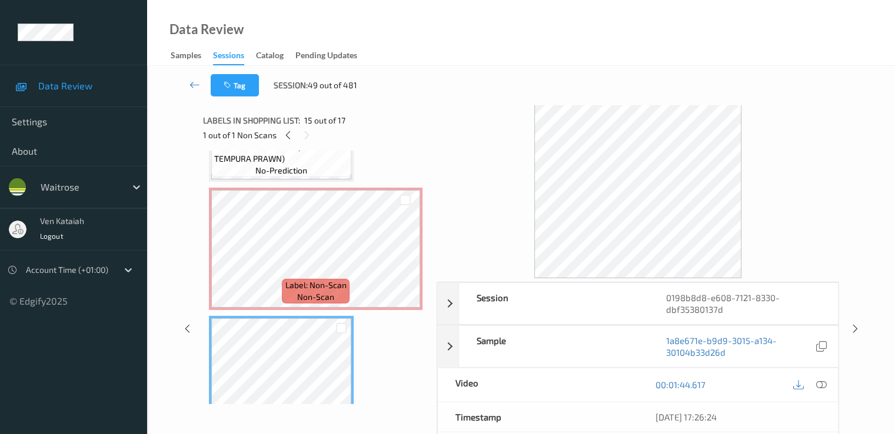
scroll to position [1546, 0]
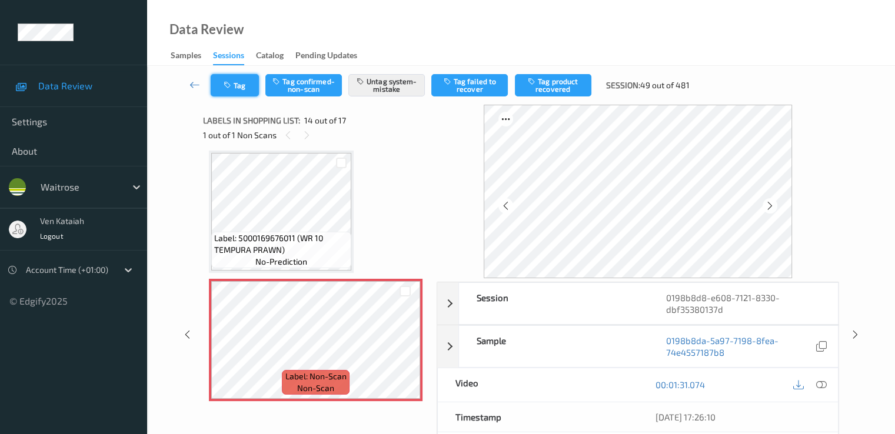
click at [231, 79] on button "Tag" at bounding box center [235, 85] width 48 height 22
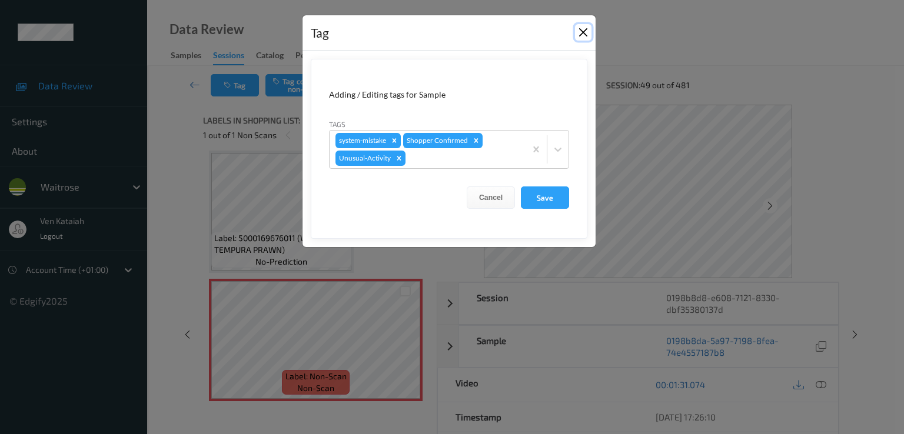
click at [579, 35] on button "Close" at bounding box center [583, 32] width 16 height 16
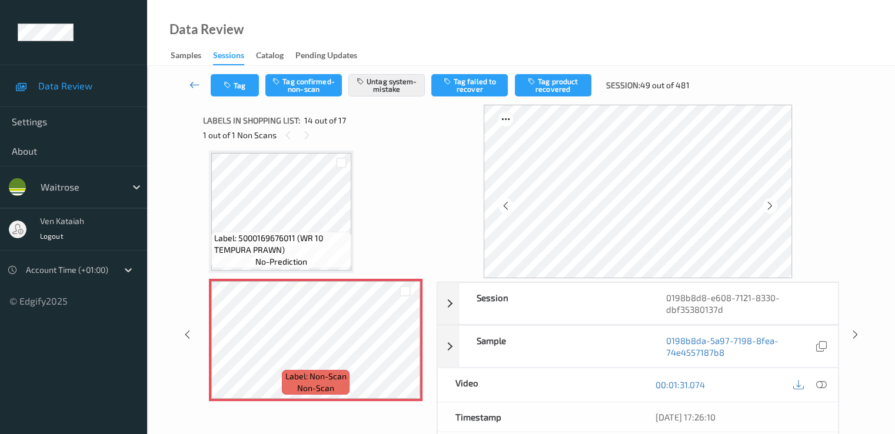
click at [194, 81] on icon at bounding box center [195, 85] width 11 height 12
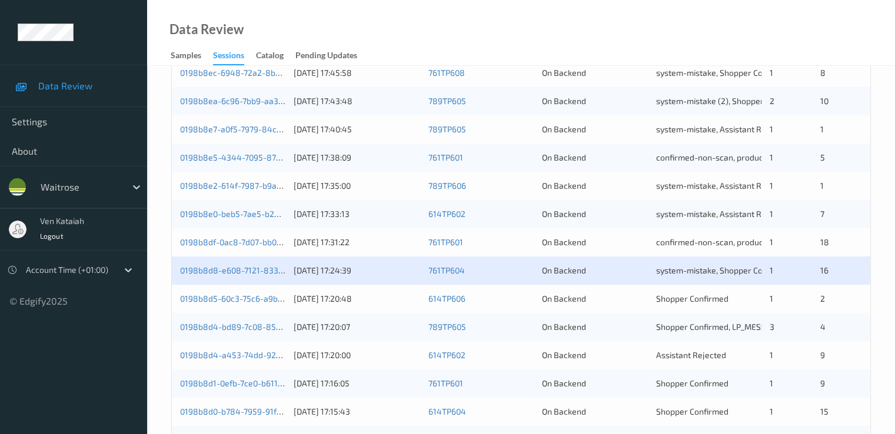
scroll to position [353, 0]
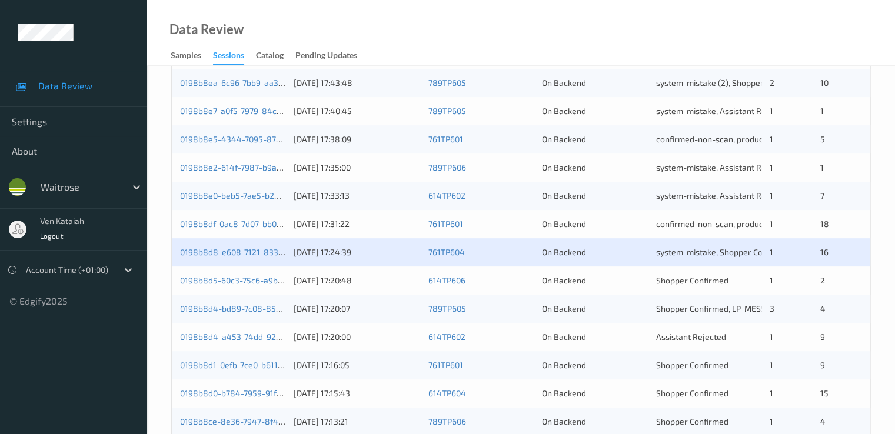
click at [249, 285] on div "0198b8d5-60c3-75c6-a9bb-52c7a04653ed" at bounding box center [232, 281] width 105 height 12
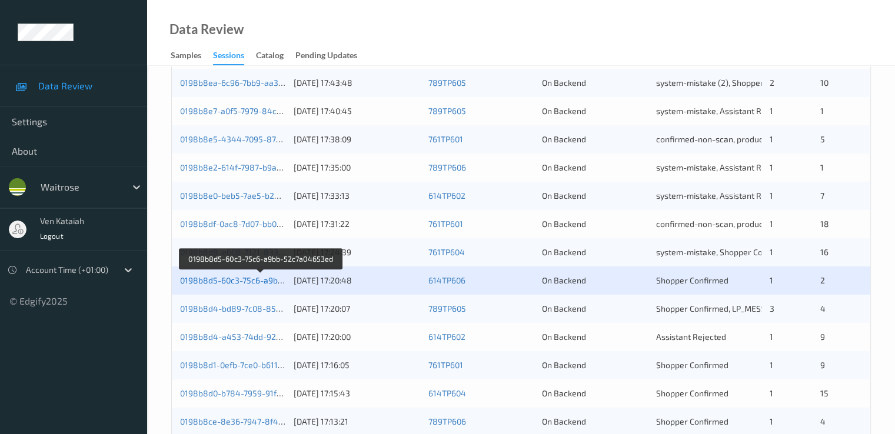
click at [252, 278] on link "0198b8d5-60c3-75c6-a9bb-52c7a04653ed" at bounding box center [261, 280] width 162 height 10
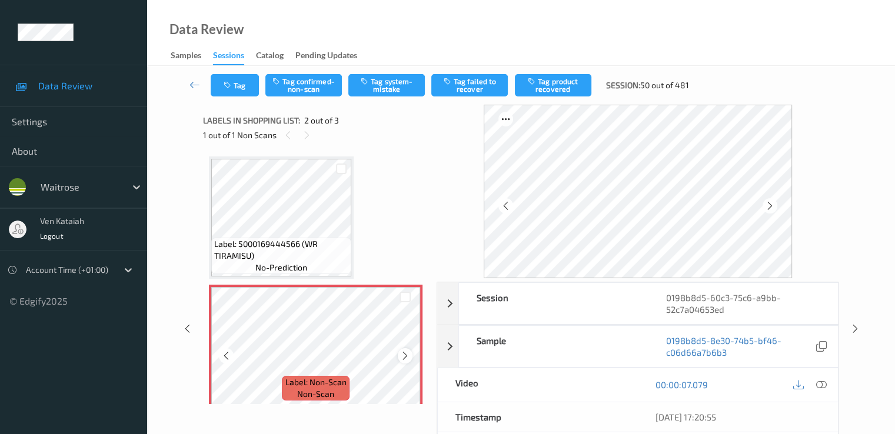
click at [408, 357] on icon at bounding box center [405, 356] width 10 height 11
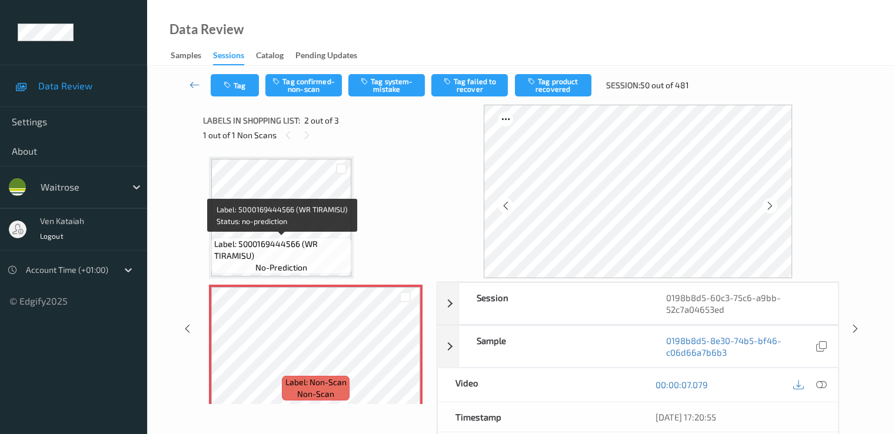
click at [333, 241] on span "Label: 5000169444566 (WR TIRAMISU)" at bounding box center [281, 250] width 134 height 24
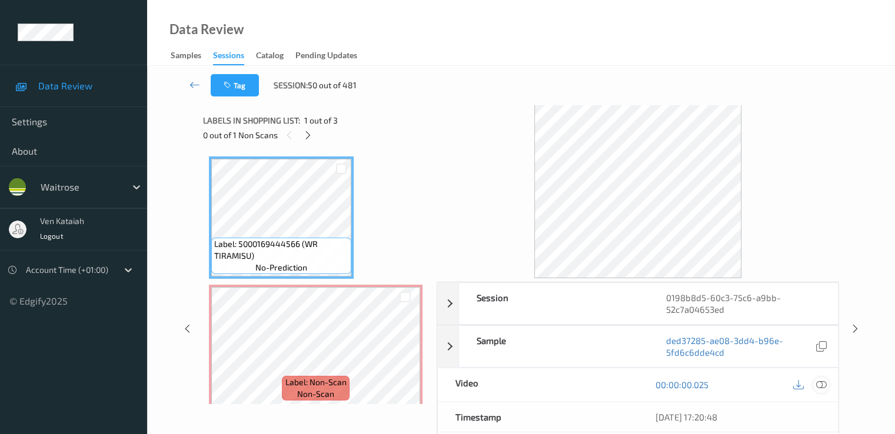
click at [825, 384] on icon at bounding box center [821, 385] width 11 height 11
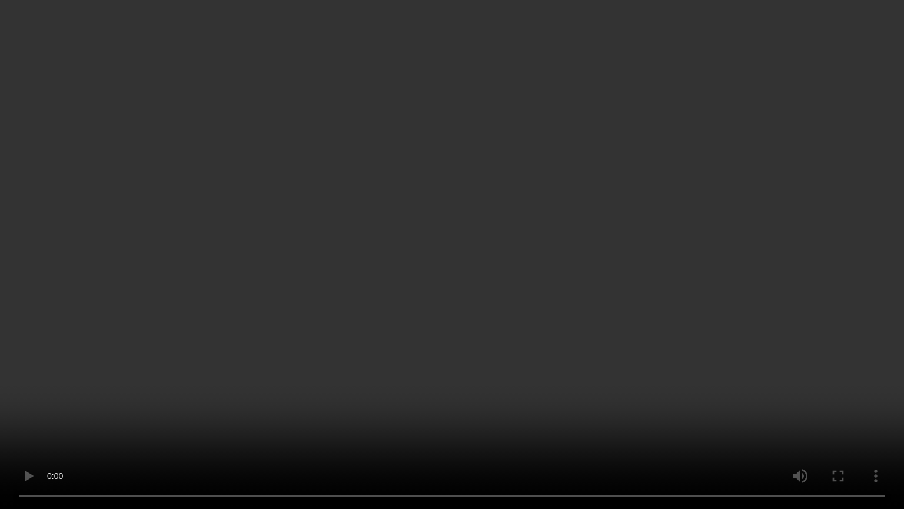
click at [376, 304] on video at bounding box center [452, 254] width 904 height 509
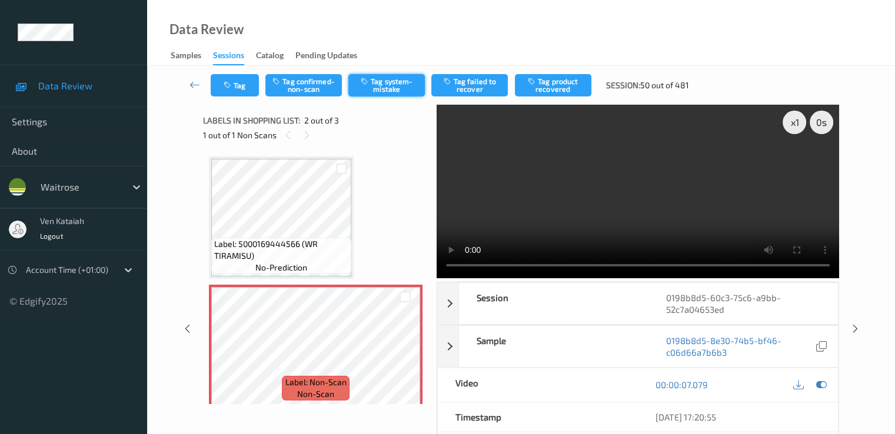
click at [386, 88] on button "Tag system-mistake" at bounding box center [386, 85] width 77 height 22
click at [241, 88] on button "Tag" at bounding box center [235, 85] width 48 height 22
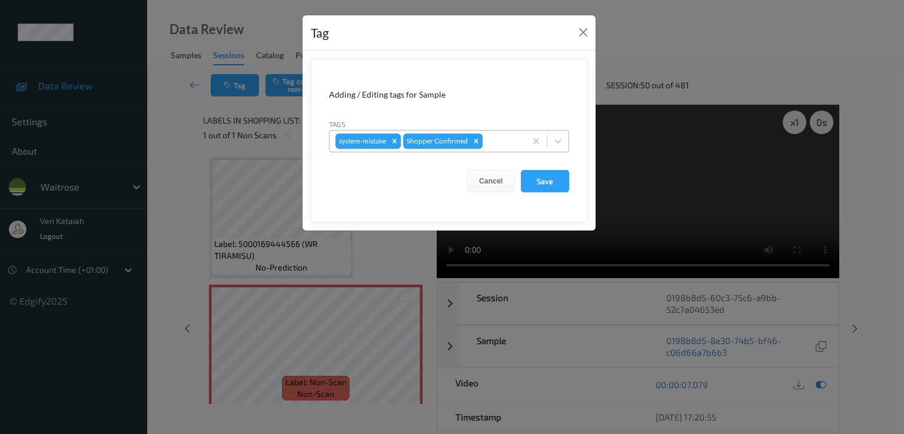
click at [500, 141] on div at bounding box center [502, 141] width 35 height 14
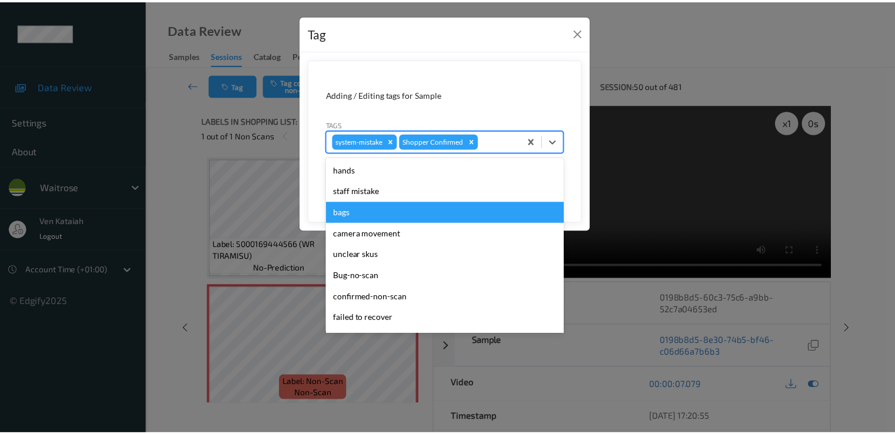
scroll to position [231, 0]
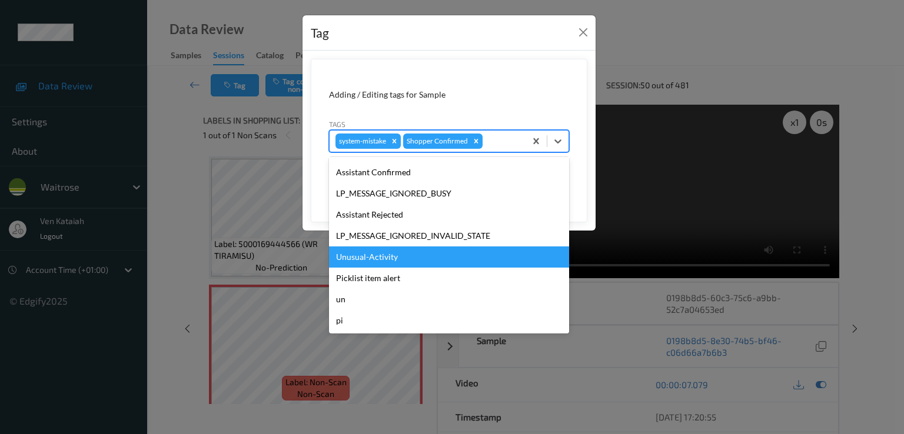
click at [370, 261] on div "Unusual-Activity" at bounding box center [449, 257] width 240 height 21
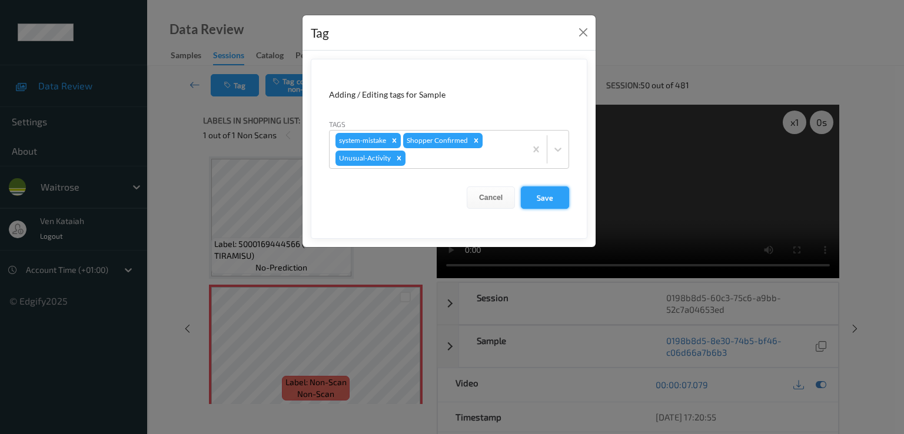
click at [537, 195] on button "Save" at bounding box center [545, 198] width 48 height 22
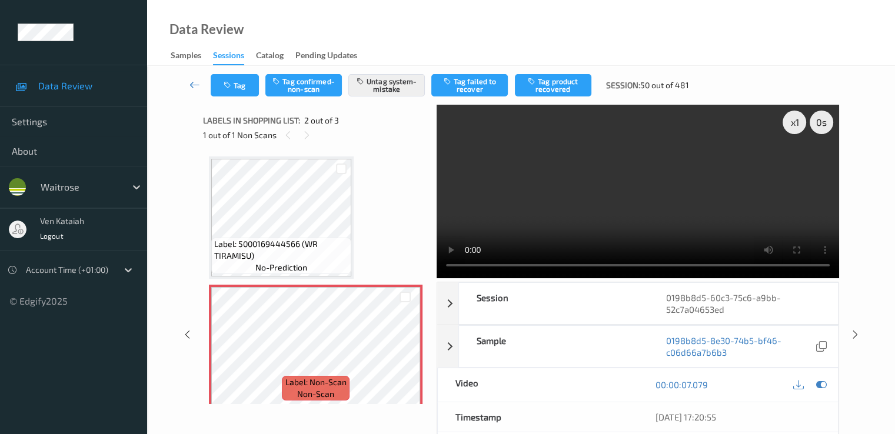
click at [194, 79] on icon at bounding box center [195, 85] width 11 height 12
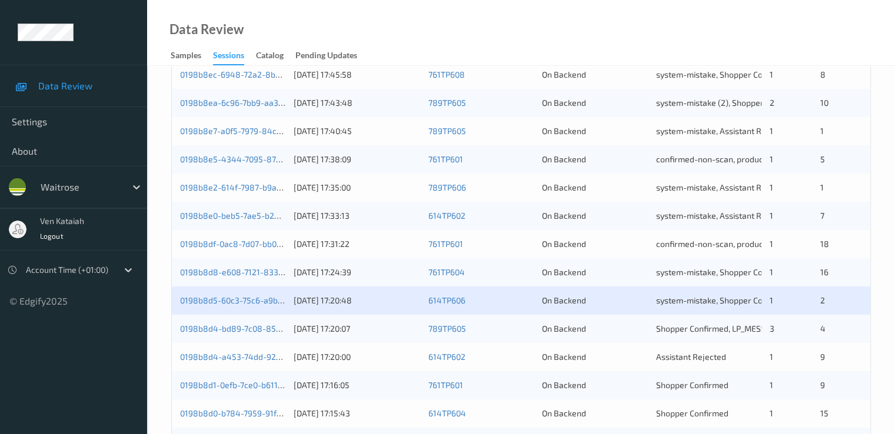
scroll to position [353, 0]
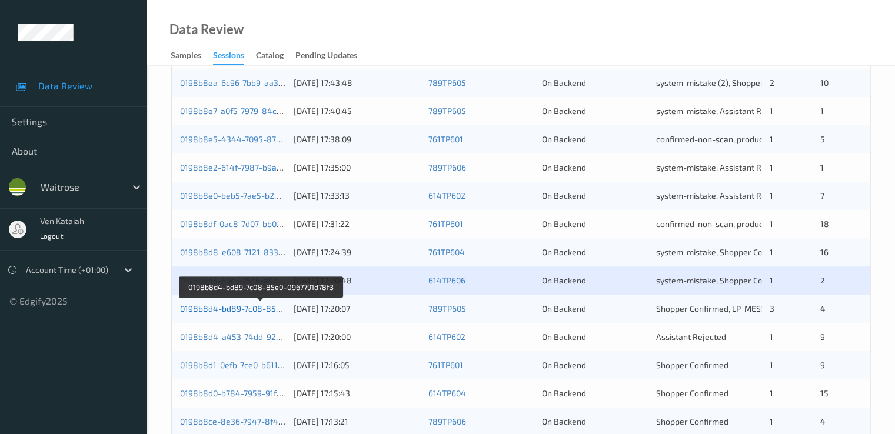
click at [266, 308] on link "0198b8d4-bd89-7c08-85e0-0967791d78f3" at bounding box center [260, 309] width 161 height 10
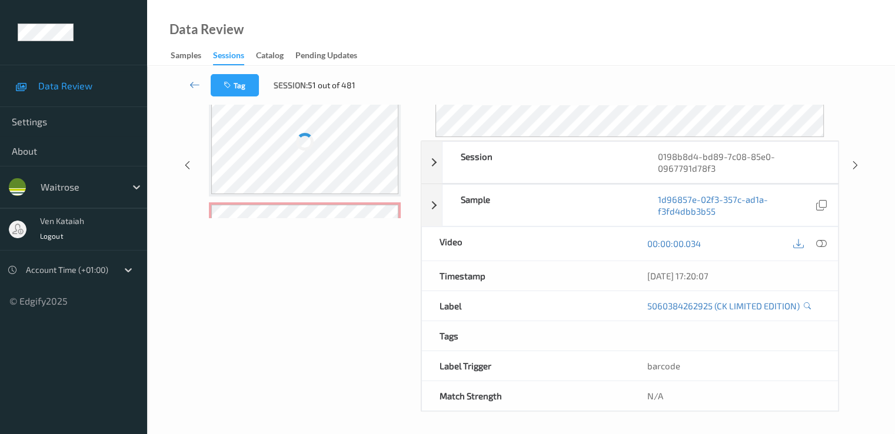
scroll to position [153, 0]
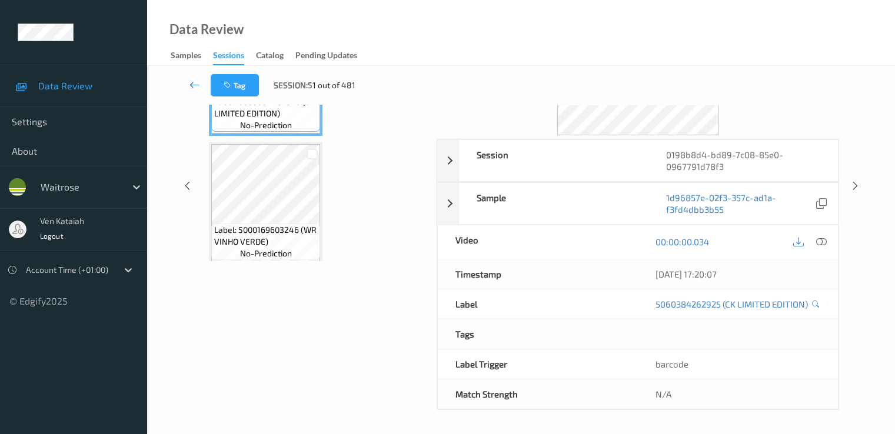
click at [198, 81] on icon at bounding box center [195, 85] width 11 height 12
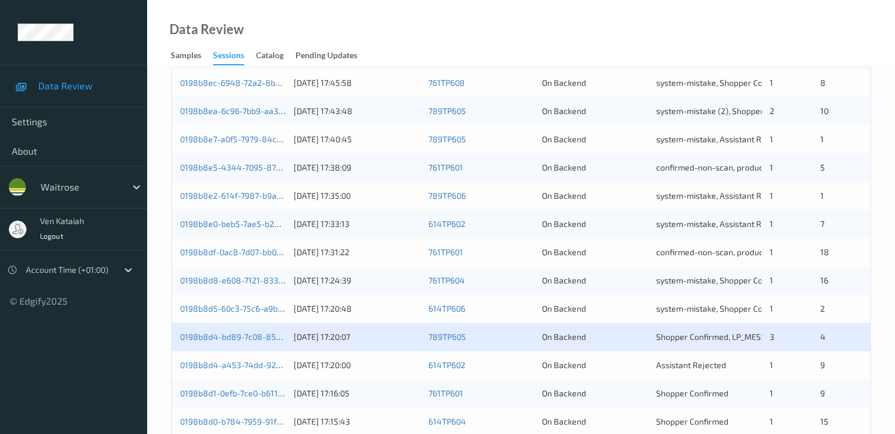
scroll to position [358, 0]
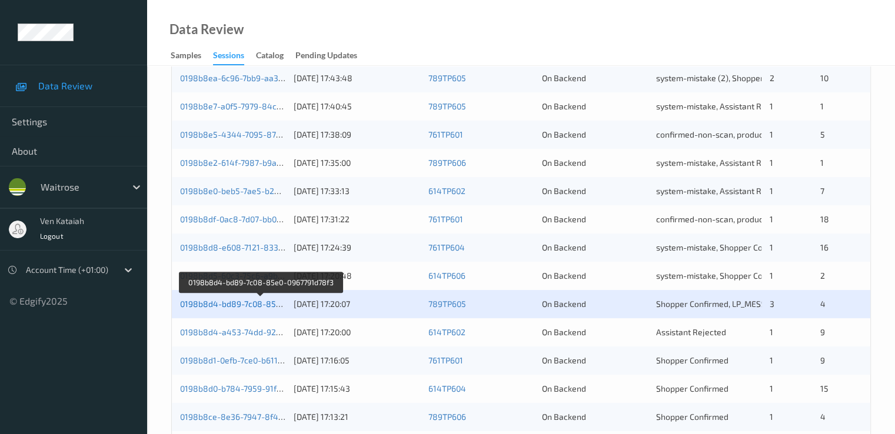
click at [261, 300] on link "0198b8d4-bd89-7c08-85e0-0967791d78f3" at bounding box center [260, 304] width 161 height 10
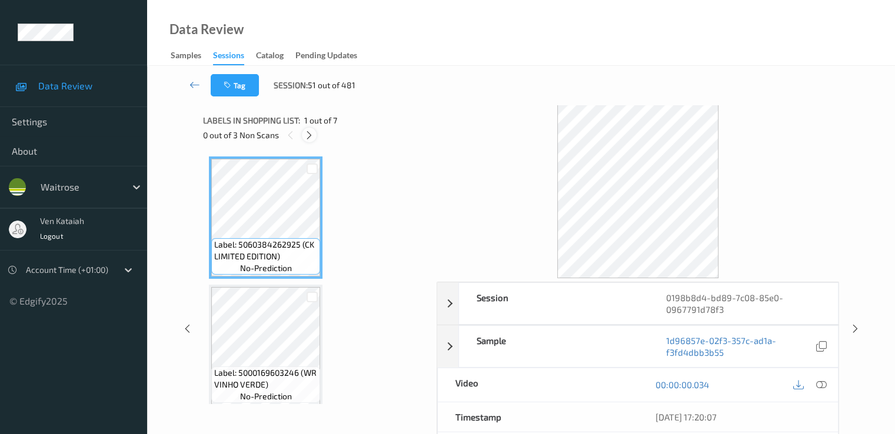
click at [308, 134] on icon at bounding box center [309, 135] width 10 height 11
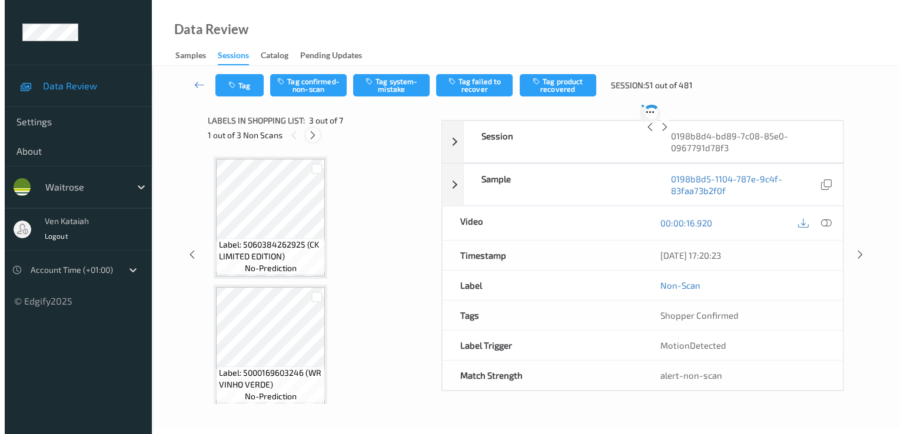
scroll to position [134, 0]
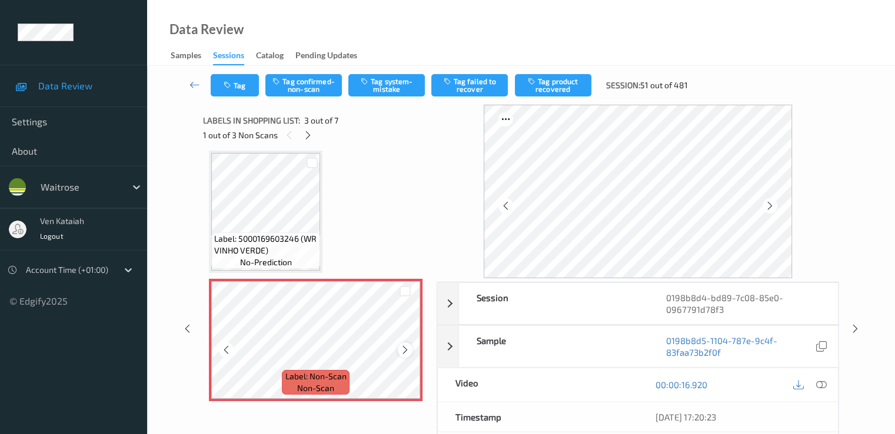
click at [405, 351] on icon at bounding box center [405, 350] width 10 height 11
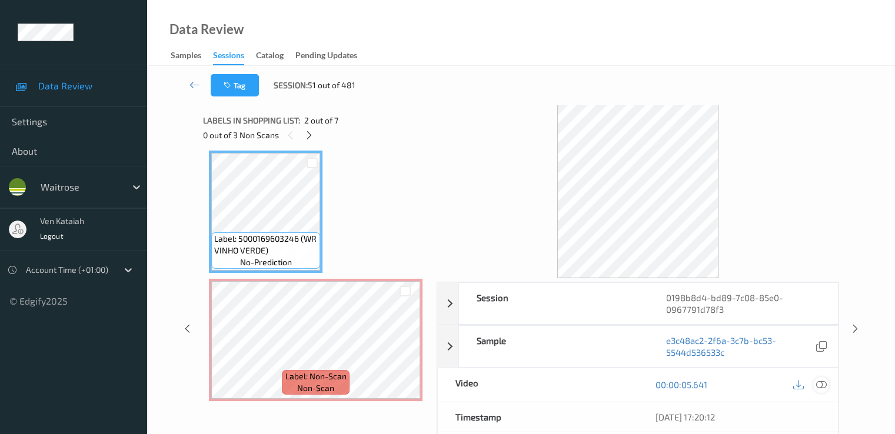
click at [824, 387] on icon at bounding box center [821, 385] width 11 height 11
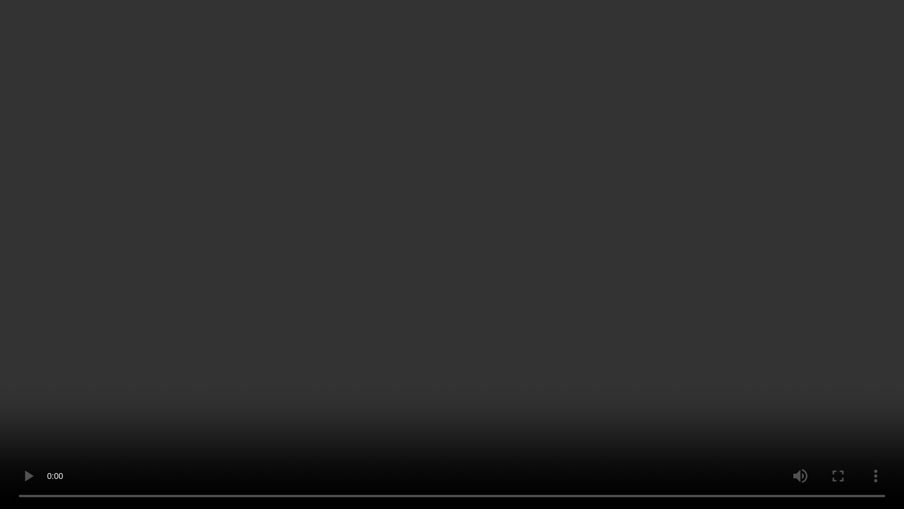
click at [339, 387] on video at bounding box center [452, 254] width 904 height 509
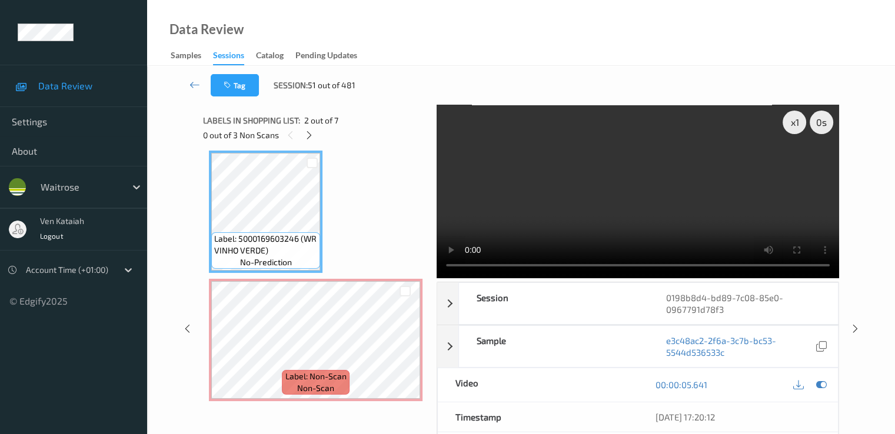
click at [713, 196] on video at bounding box center [638, 192] width 403 height 174
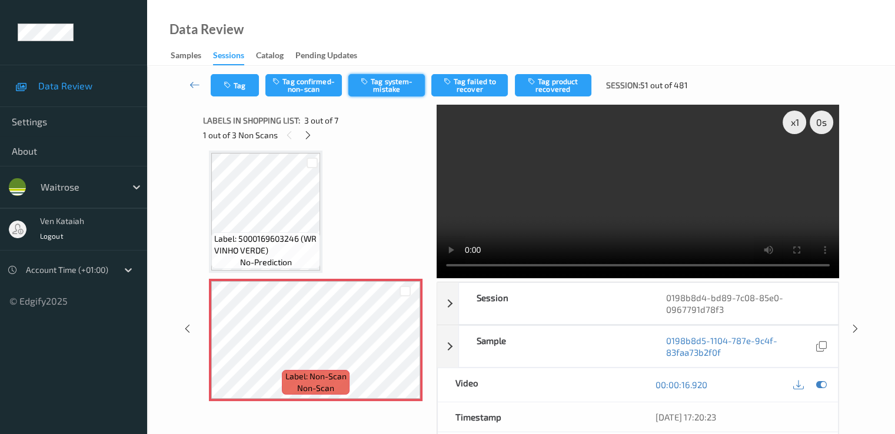
click at [376, 88] on button "Tag system-mistake" at bounding box center [386, 85] width 77 height 22
click at [379, 85] on button "Tag system-mistake" at bounding box center [386, 85] width 77 height 22
click at [228, 90] on button "Tag" at bounding box center [235, 85] width 48 height 22
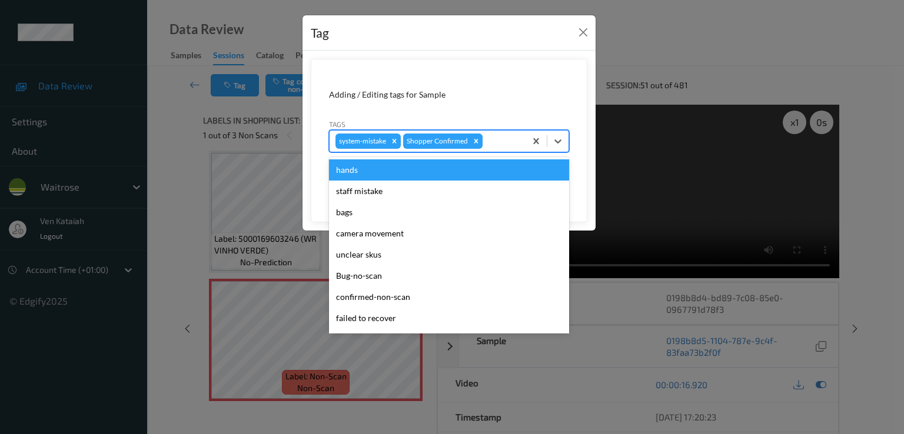
click at [493, 134] on div at bounding box center [502, 141] width 35 height 14
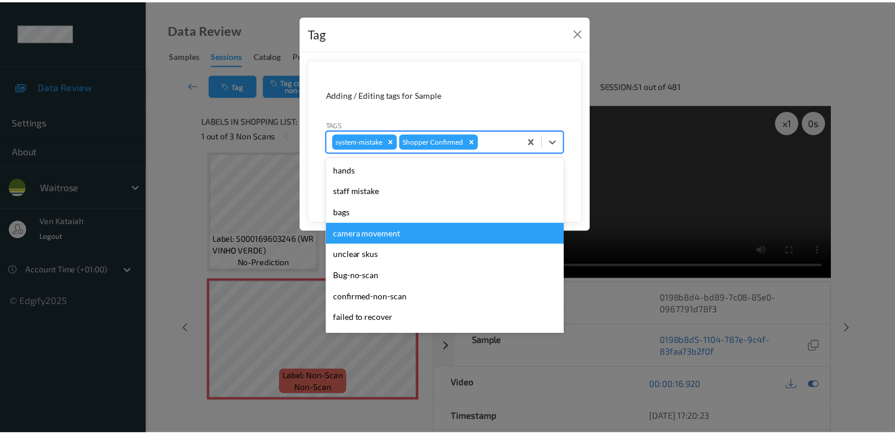
scroll to position [231, 0]
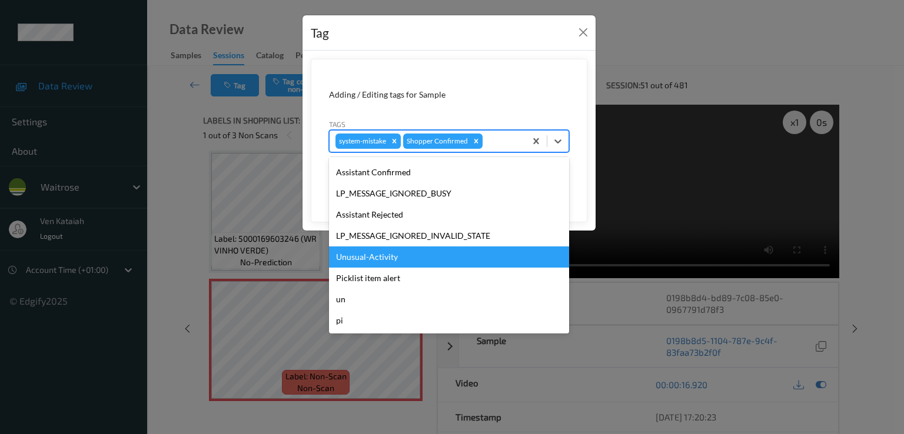
click at [384, 260] on div "Unusual-Activity" at bounding box center [449, 257] width 240 height 21
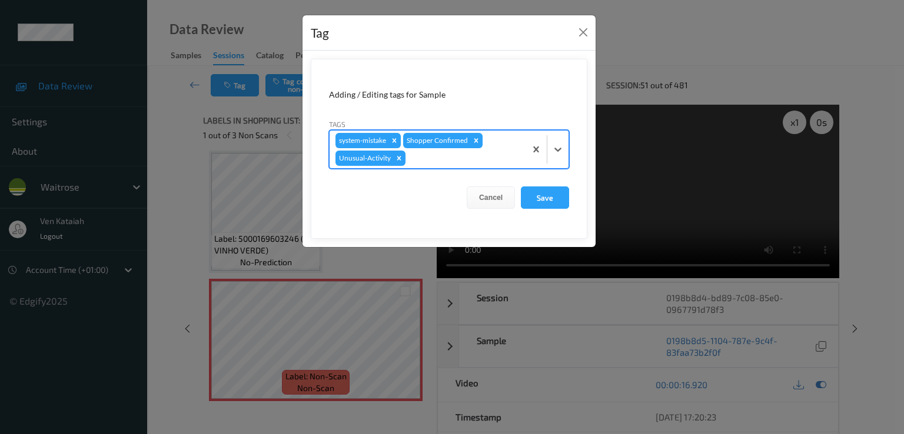
click at [549, 212] on form "Adding / Editing tags for Sample Tags option Unusual-Activity, selected. Select…" at bounding box center [449, 149] width 277 height 180
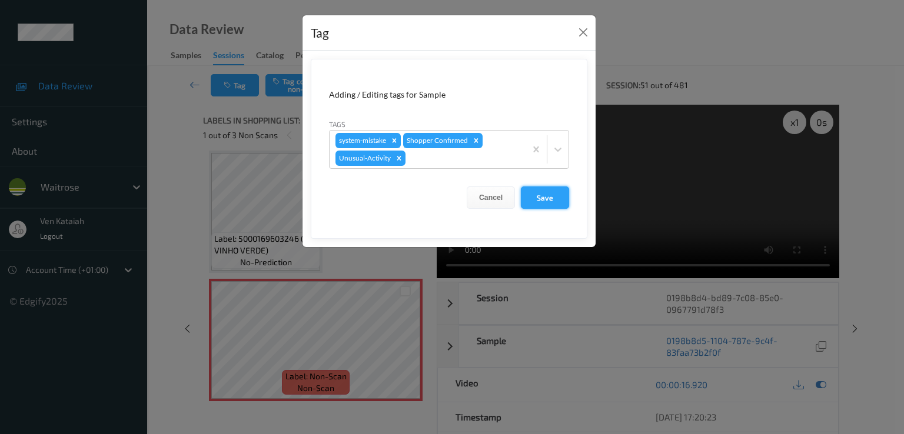
click at [550, 205] on button "Save" at bounding box center [545, 198] width 48 height 22
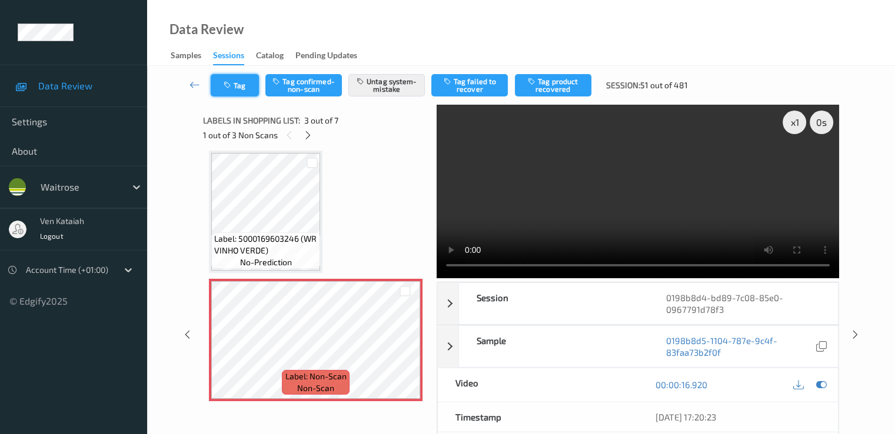
click at [241, 88] on button "Tag" at bounding box center [235, 85] width 48 height 22
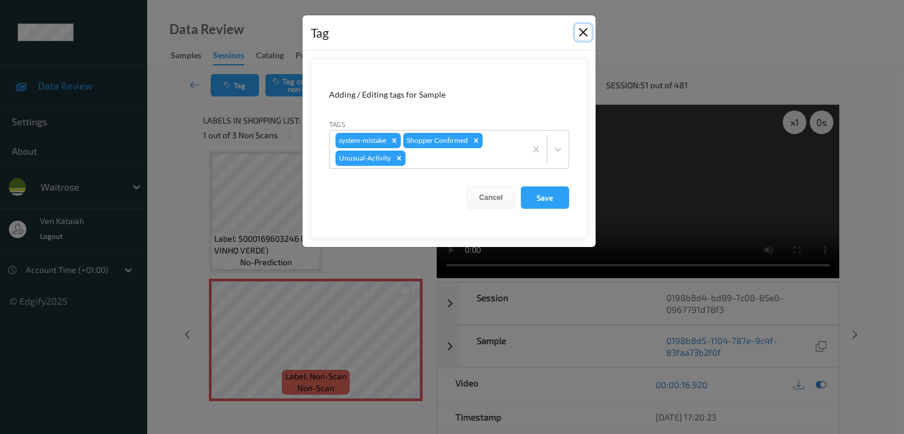
click at [579, 35] on button "Close" at bounding box center [583, 32] width 16 height 16
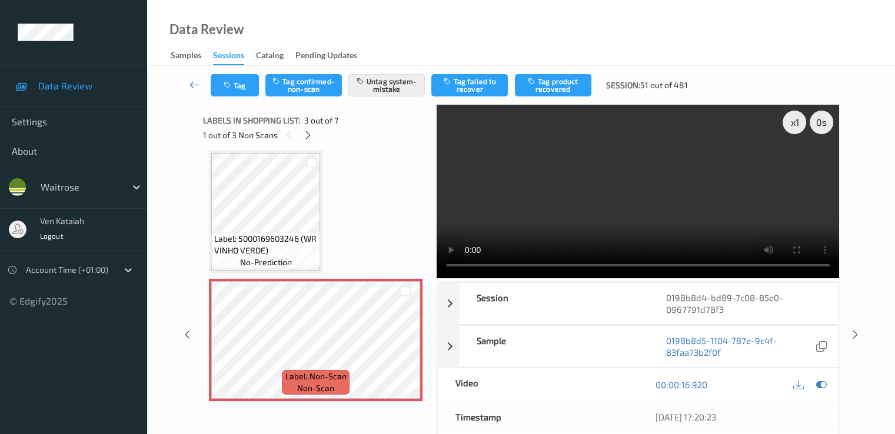
click at [193, 84] on icon at bounding box center [195, 85] width 11 height 12
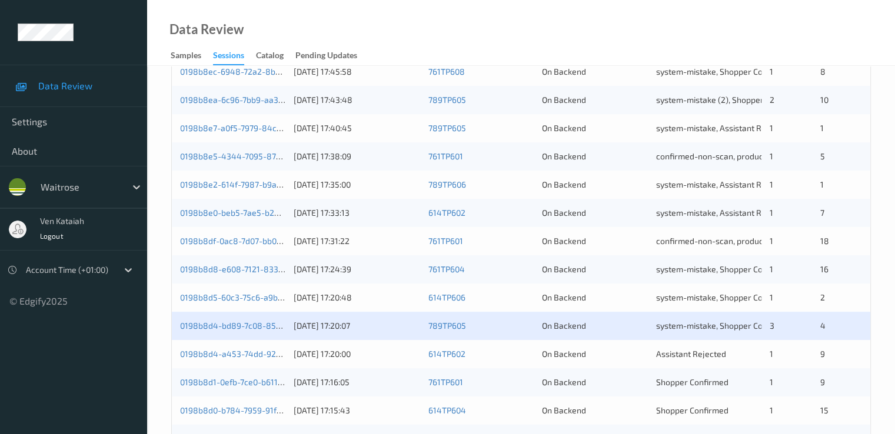
scroll to position [353, 0]
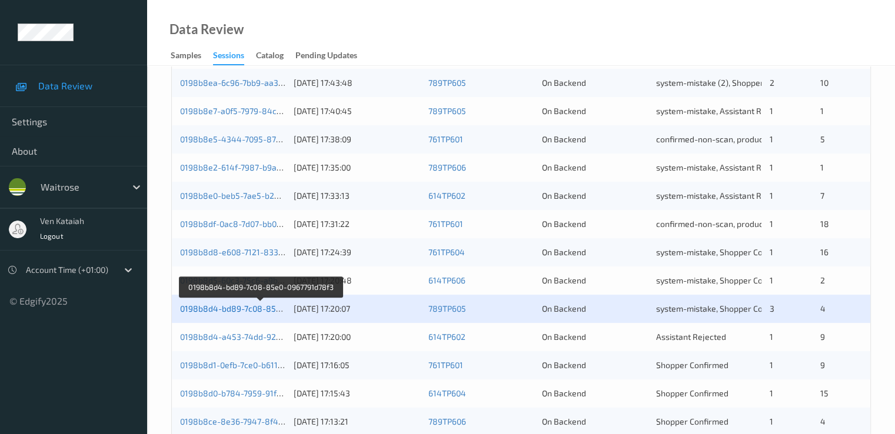
click at [253, 311] on link "0198b8d4-bd89-7c08-85e0-0967791d78f3" at bounding box center [260, 309] width 161 height 10
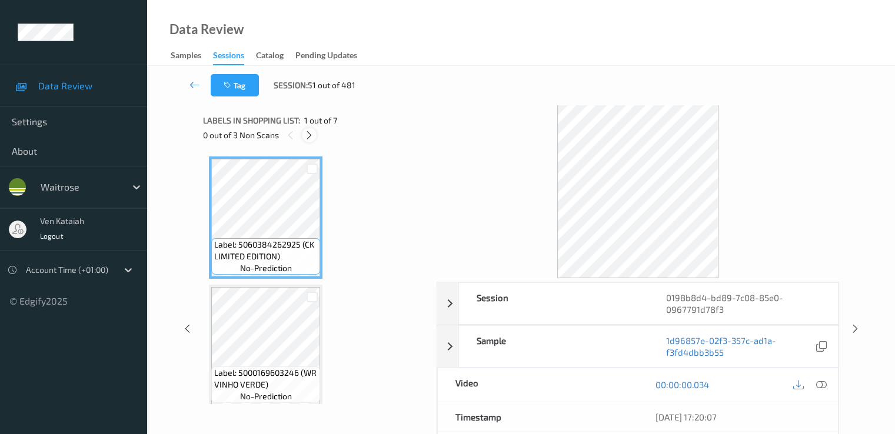
click at [307, 132] on icon at bounding box center [309, 135] width 10 height 11
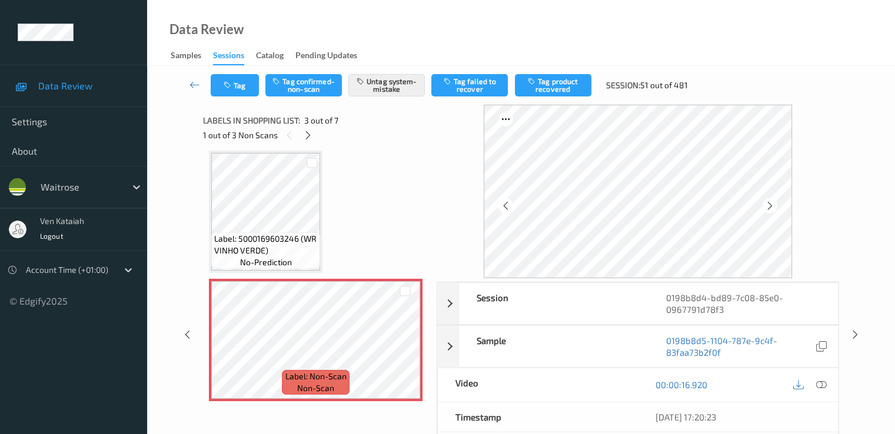
scroll to position [252, 0]
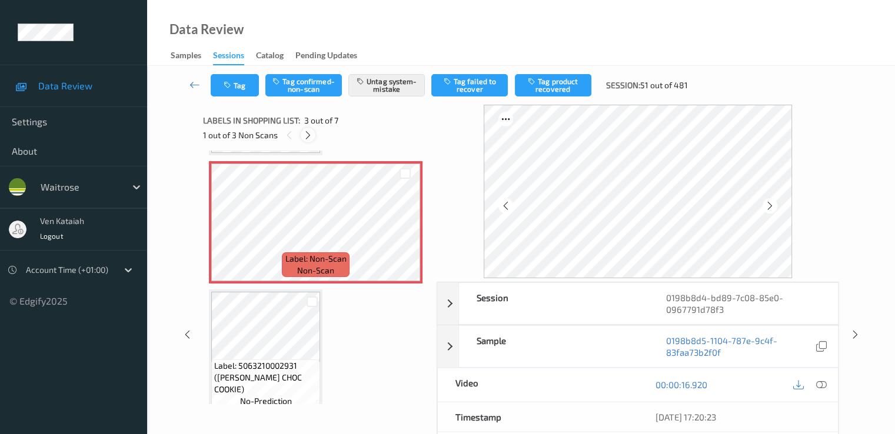
click at [311, 135] on icon at bounding box center [308, 135] width 10 height 11
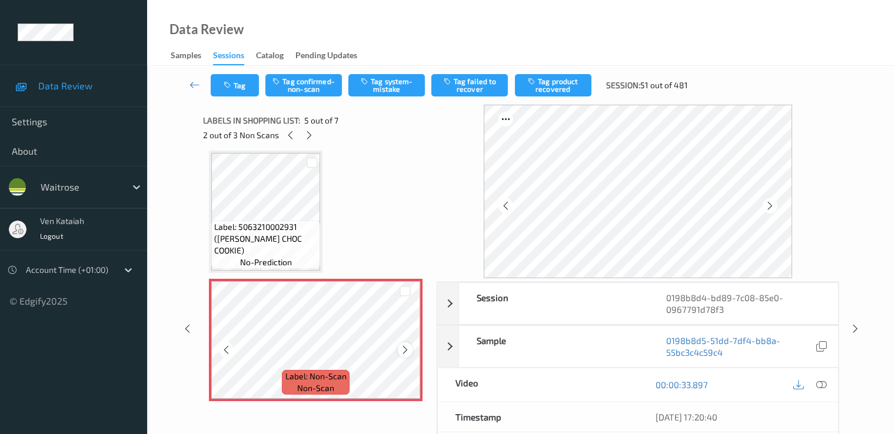
click at [404, 354] on icon at bounding box center [405, 350] width 10 height 11
click at [405, 353] on icon at bounding box center [405, 350] width 10 height 11
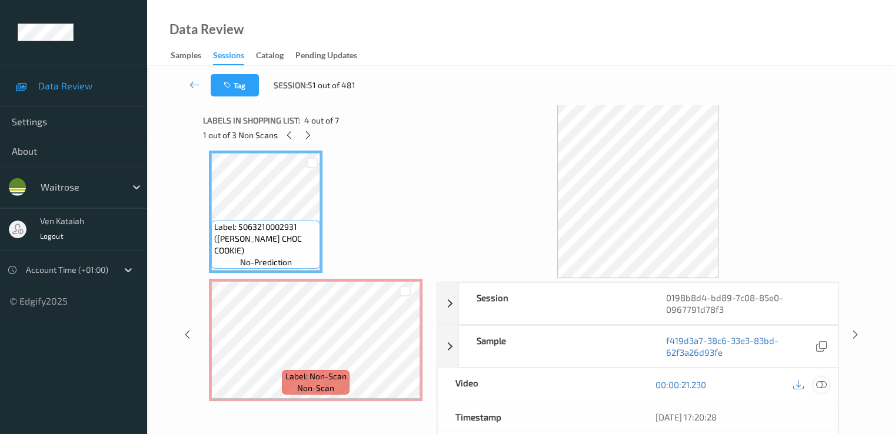
click at [820, 382] on icon at bounding box center [821, 385] width 11 height 11
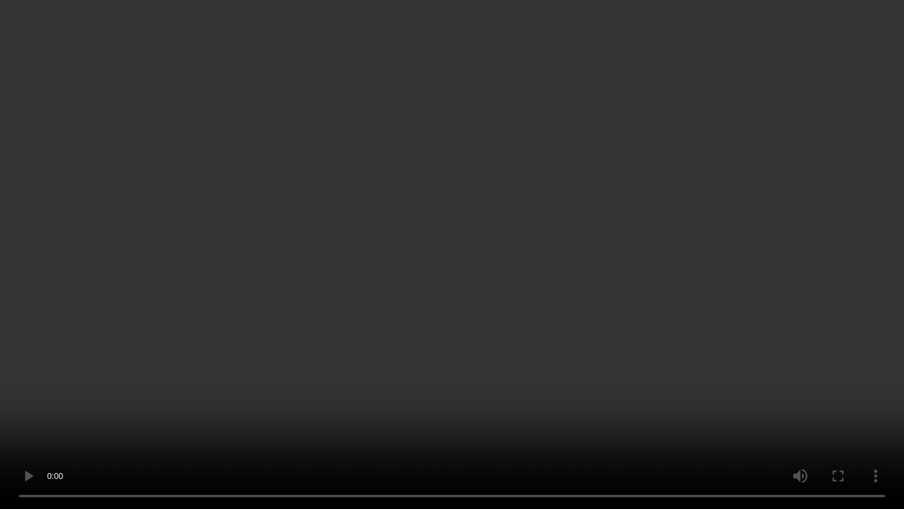
click at [437, 306] on video at bounding box center [452, 254] width 904 height 509
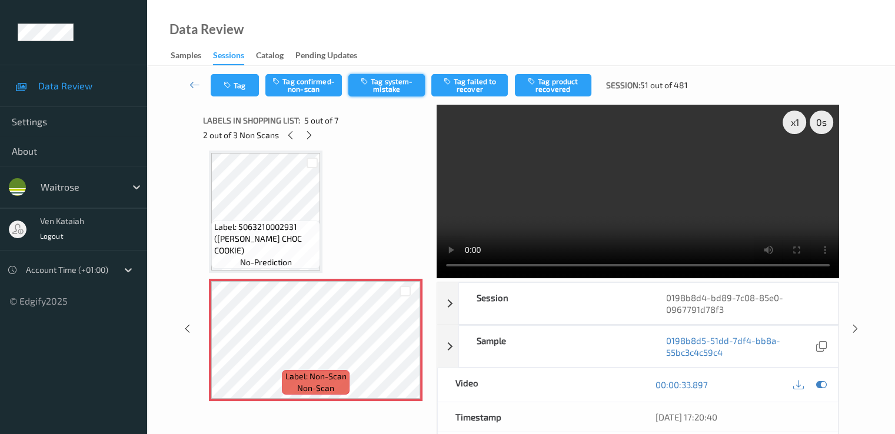
click at [384, 75] on button "Tag system-mistake" at bounding box center [386, 85] width 77 height 22
click at [242, 87] on button "Tag" at bounding box center [235, 85] width 48 height 22
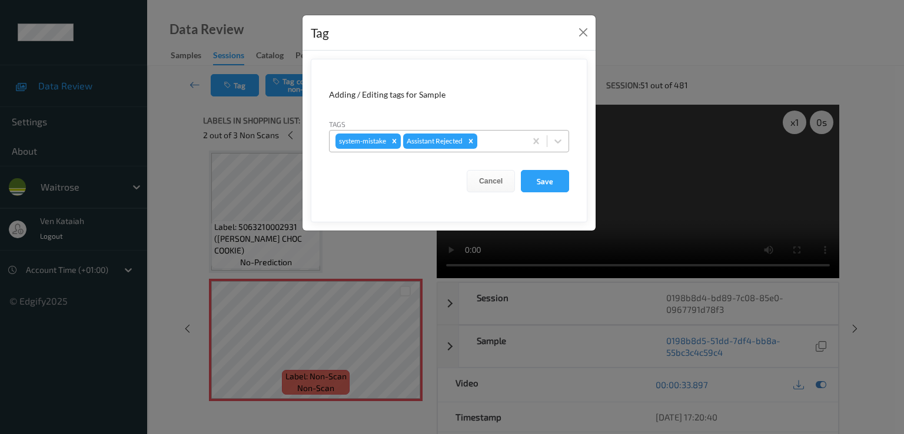
click at [499, 144] on div at bounding box center [500, 141] width 40 height 14
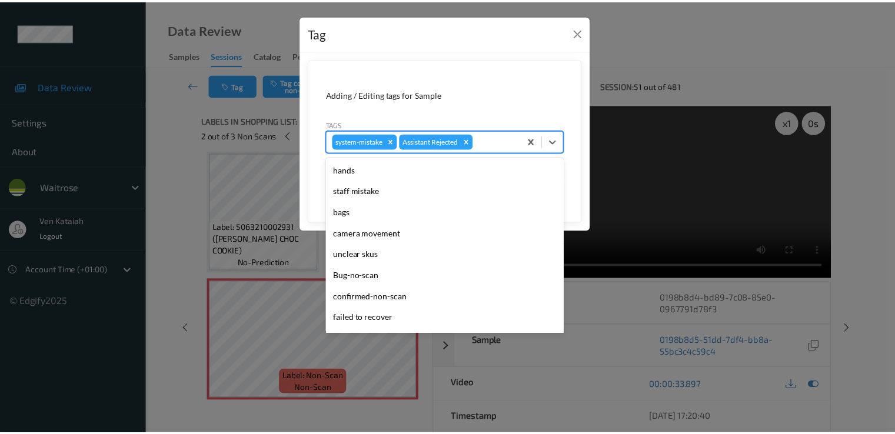
scroll to position [231, 0]
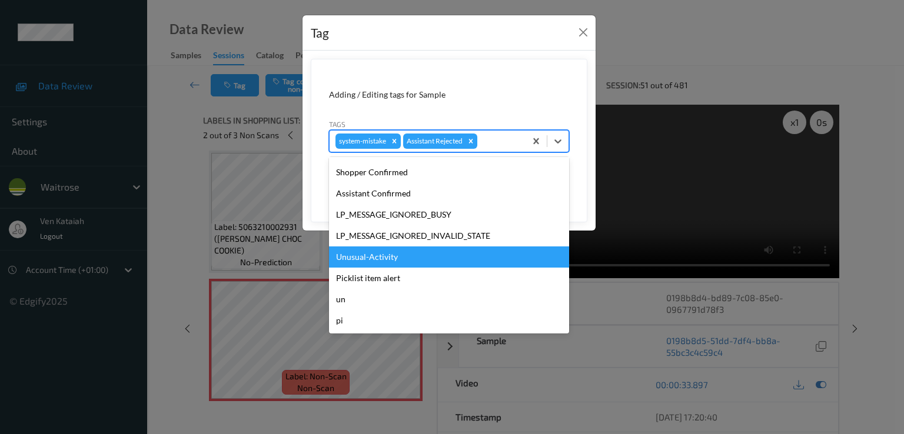
drag, startPoint x: 377, startPoint y: 253, endPoint x: 416, endPoint y: 264, distance: 40.6
click at [378, 255] on div "Unusual-Activity" at bounding box center [449, 257] width 240 height 21
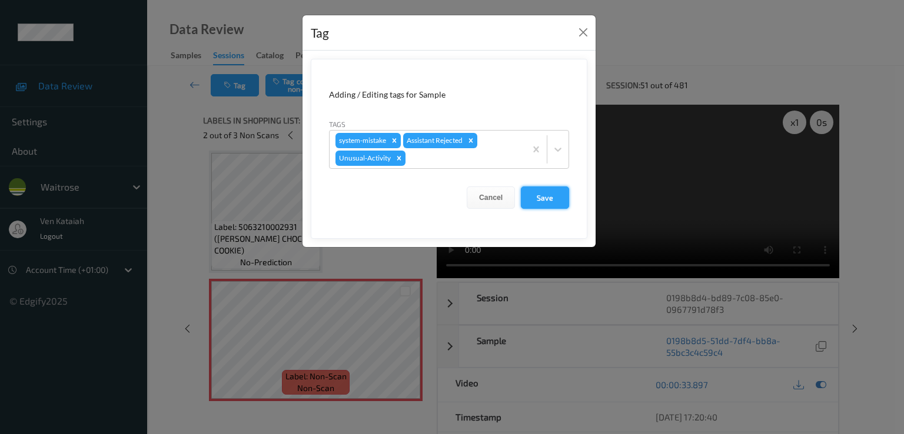
click at [549, 189] on button "Save" at bounding box center [545, 198] width 48 height 22
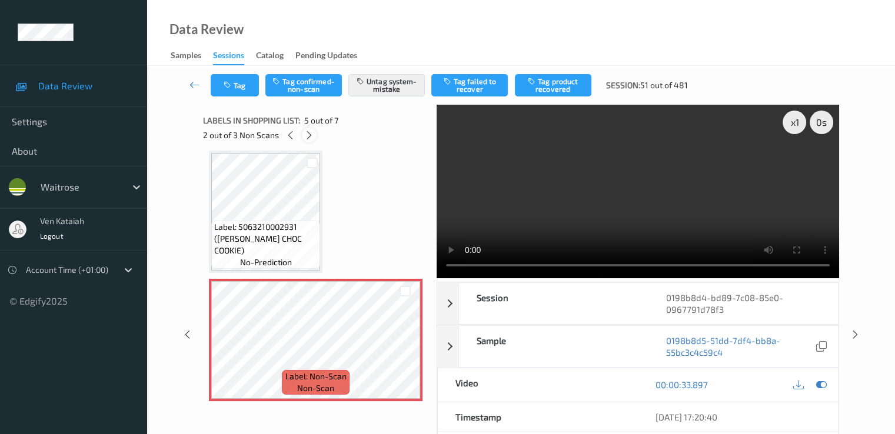
click at [309, 137] on icon at bounding box center [309, 135] width 10 height 11
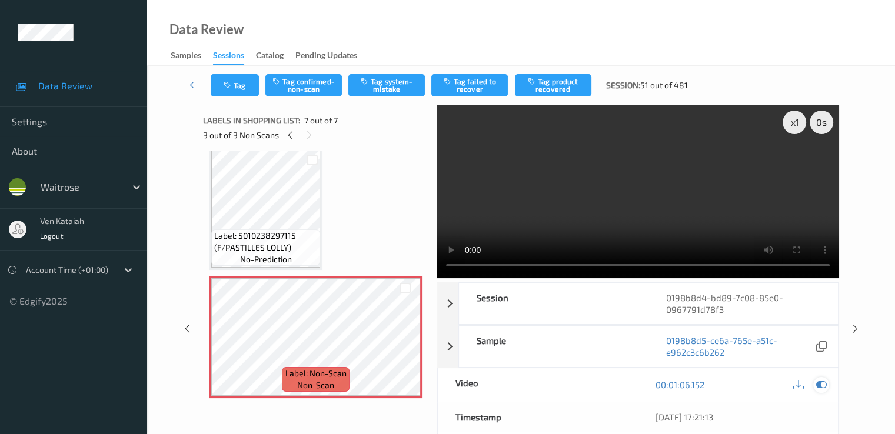
click at [825, 380] on icon at bounding box center [821, 385] width 11 height 11
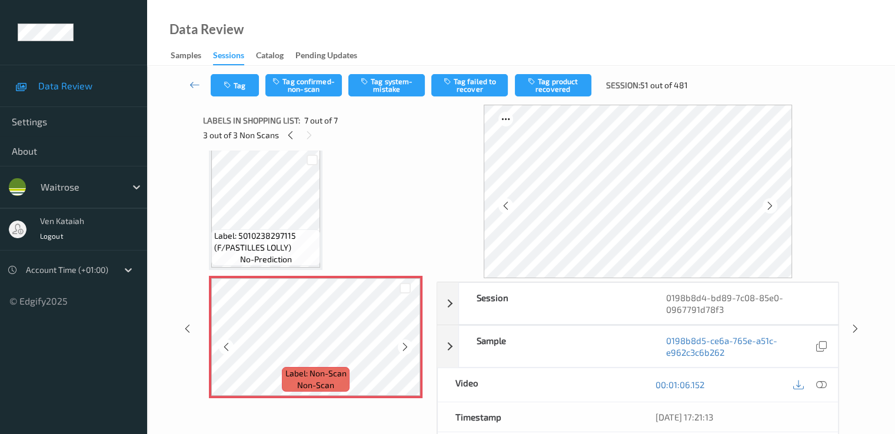
click at [405, 344] on icon at bounding box center [405, 347] width 10 height 11
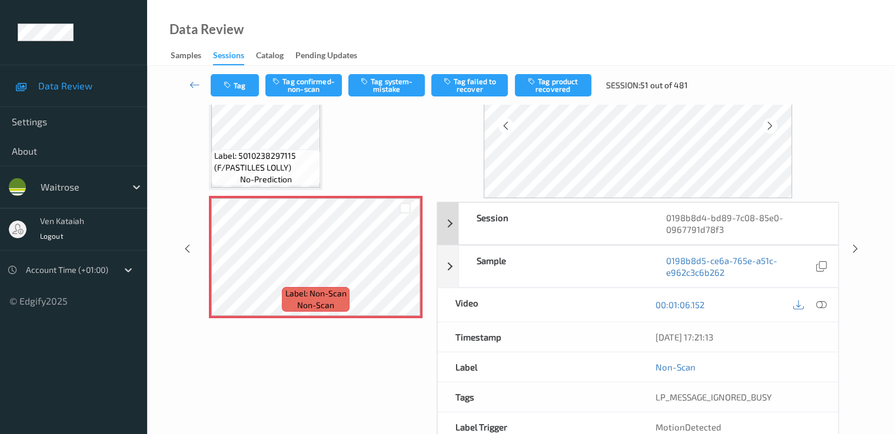
scroll to position [24, 0]
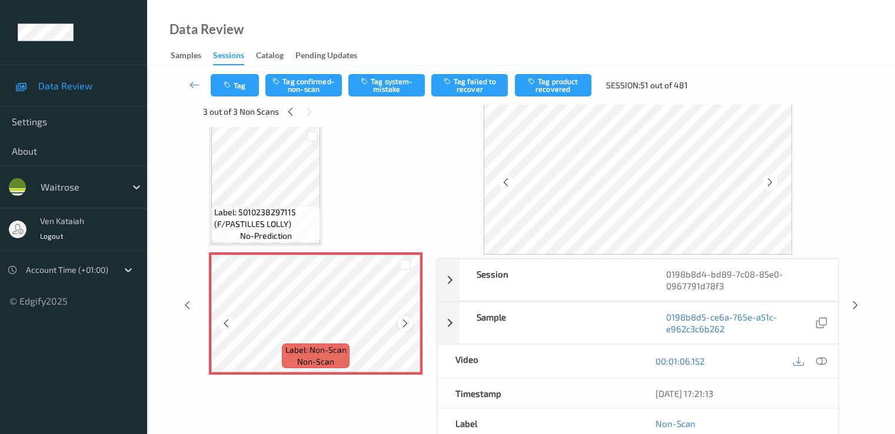
click at [406, 323] on icon at bounding box center [405, 323] width 10 height 11
click at [403, 323] on icon at bounding box center [405, 323] width 10 height 11
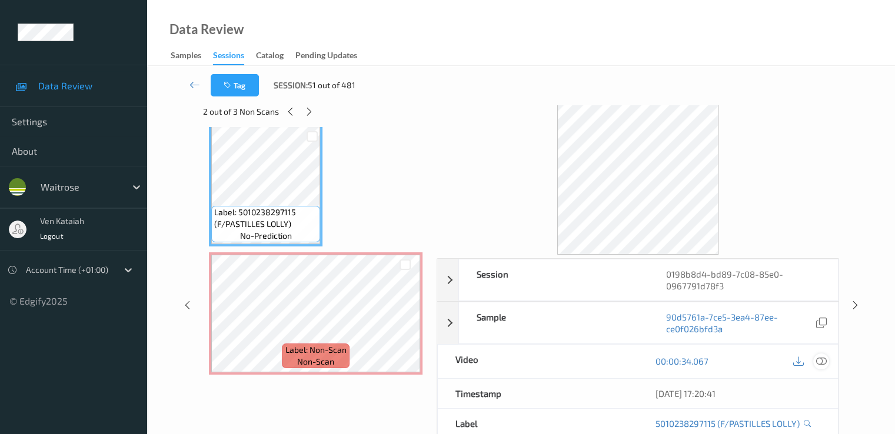
click at [821, 361] on icon at bounding box center [821, 361] width 11 height 11
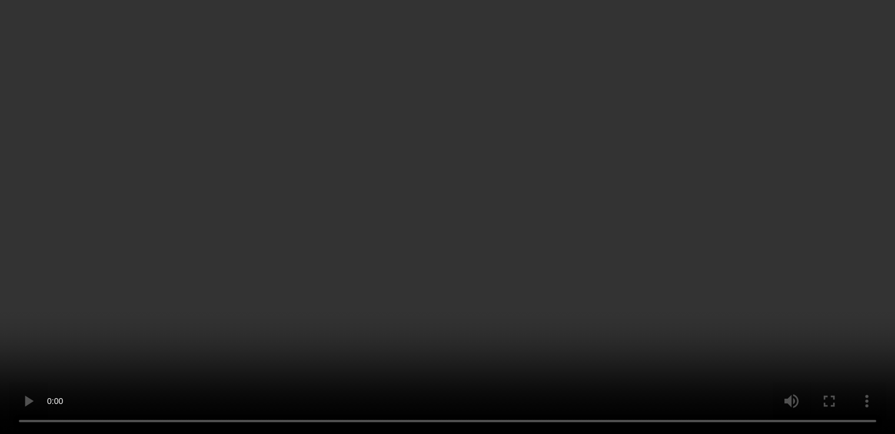
scroll to position [576, 0]
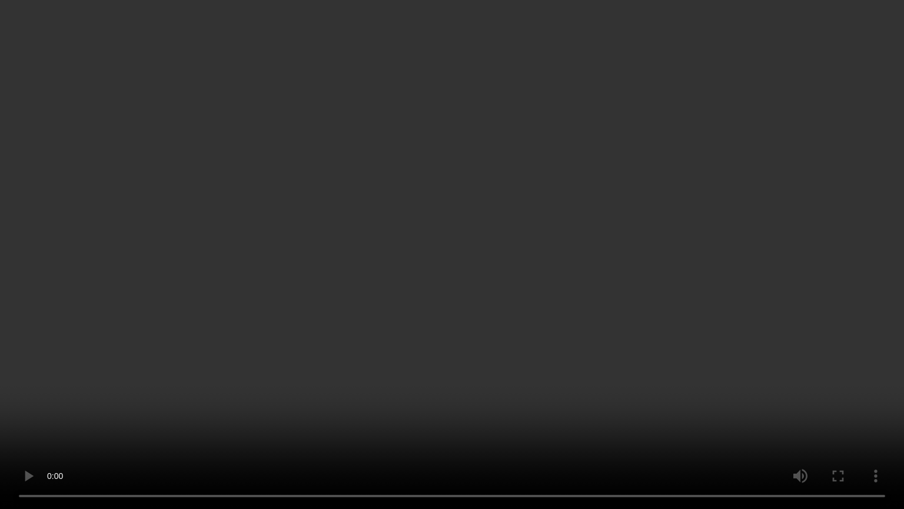
click at [471, 418] on video at bounding box center [452, 254] width 904 height 509
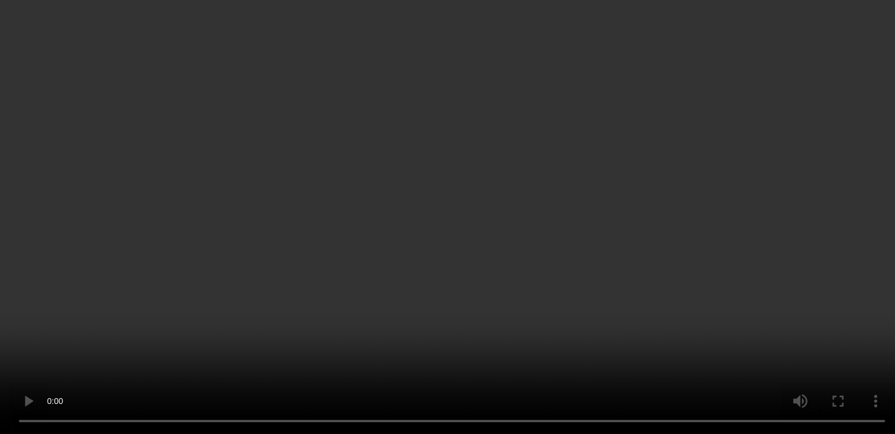
scroll to position [650, 0]
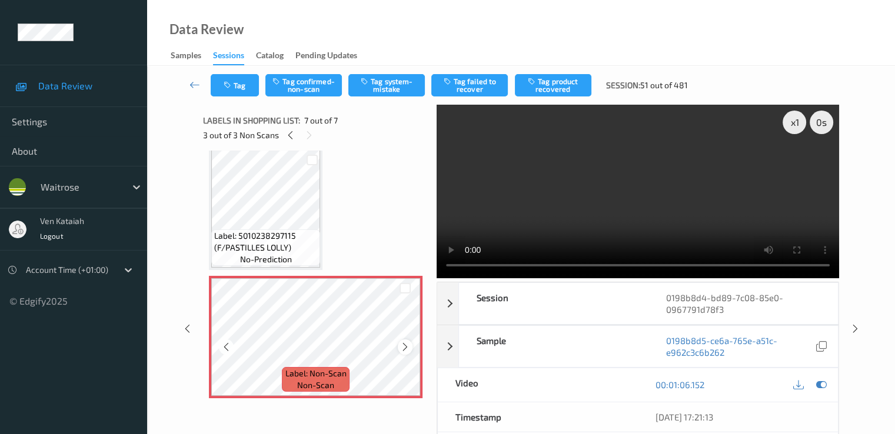
click at [404, 347] on icon at bounding box center [405, 347] width 10 height 11
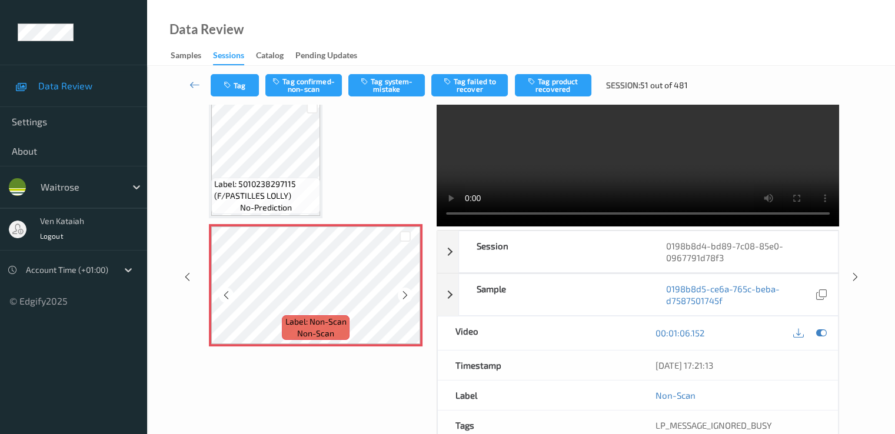
scroll to position [0, 0]
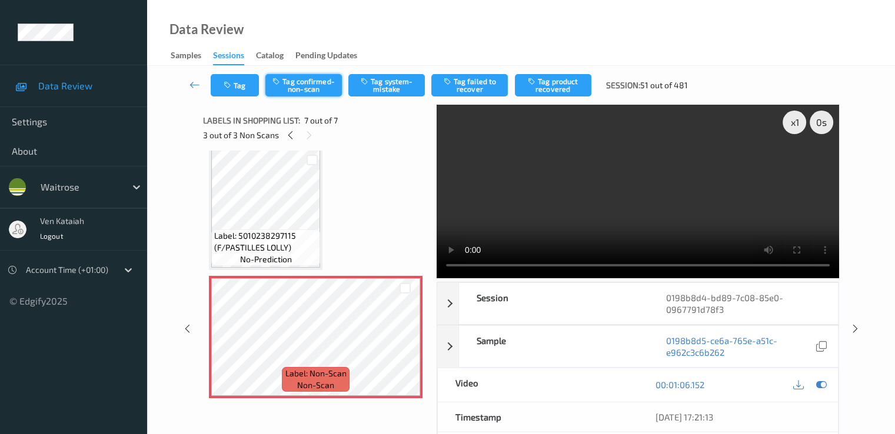
click at [297, 91] on button "Tag confirmed-non-scan" at bounding box center [303, 85] width 77 height 22
click at [309, 88] on button "Tag confirmed-non-scan" at bounding box center [303, 85] width 77 height 22
click at [457, 81] on button "Tag failed to recover" at bounding box center [469, 85] width 77 height 22
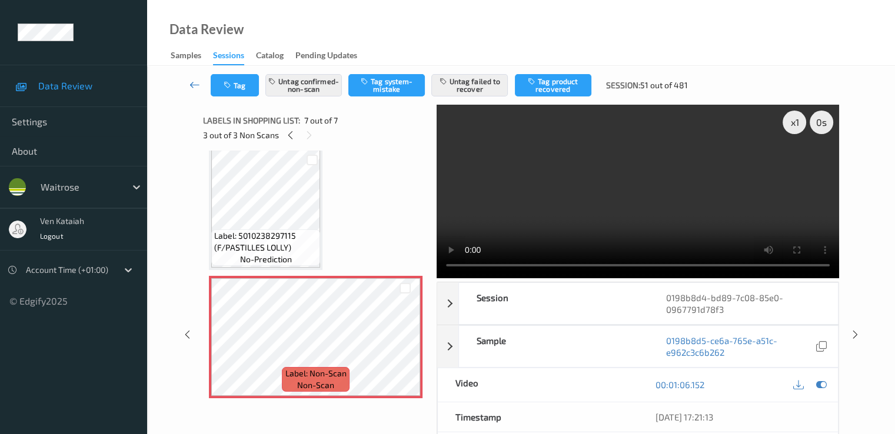
click at [201, 79] on link at bounding box center [195, 85] width 31 height 22
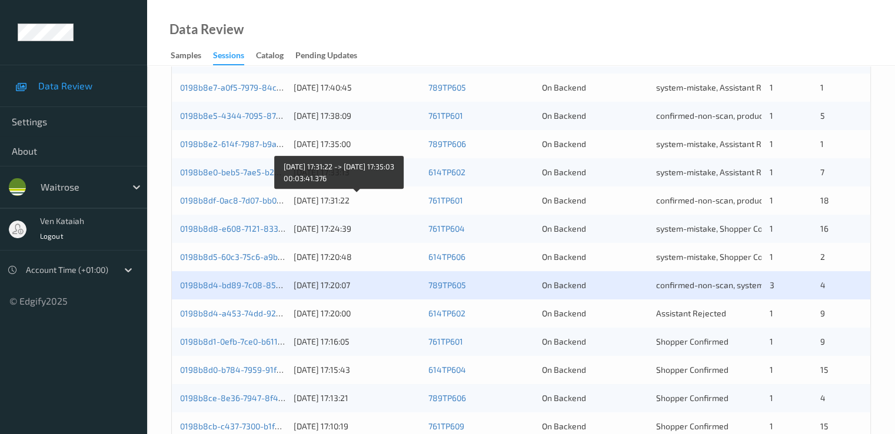
scroll to position [471, 0]
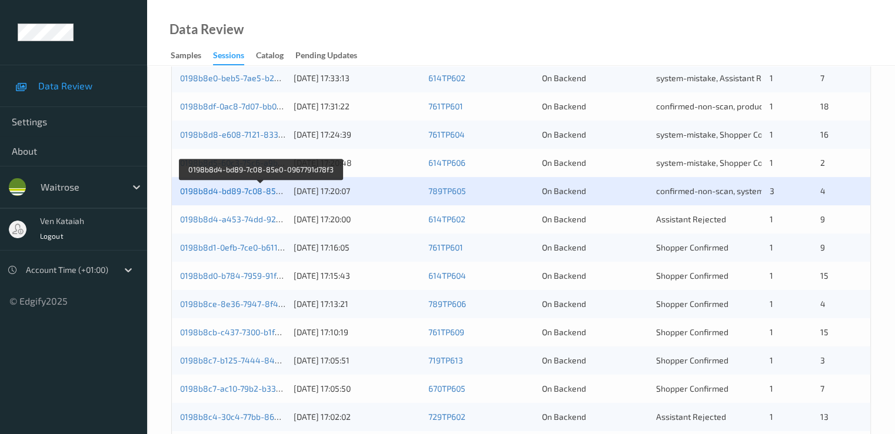
click at [230, 188] on link "0198b8d4-bd89-7c08-85e0-0967791d78f3" at bounding box center [260, 191] width 161 height 10
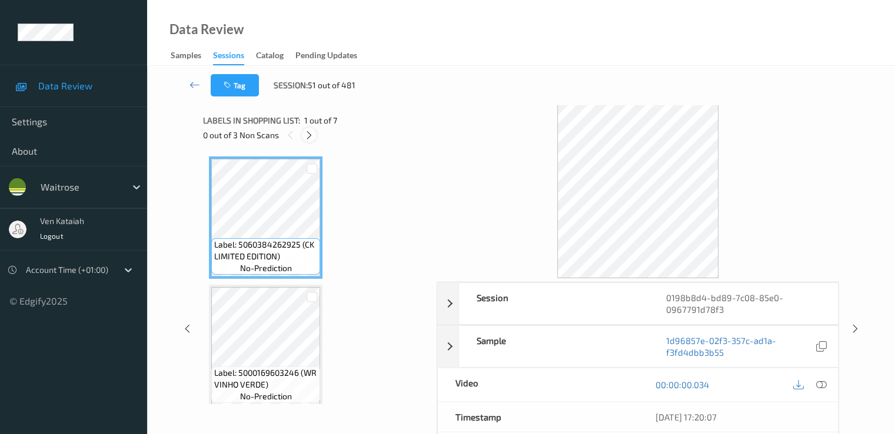
click at [310, 139] on icon at bounding box center [309, 135] width 10 height 11
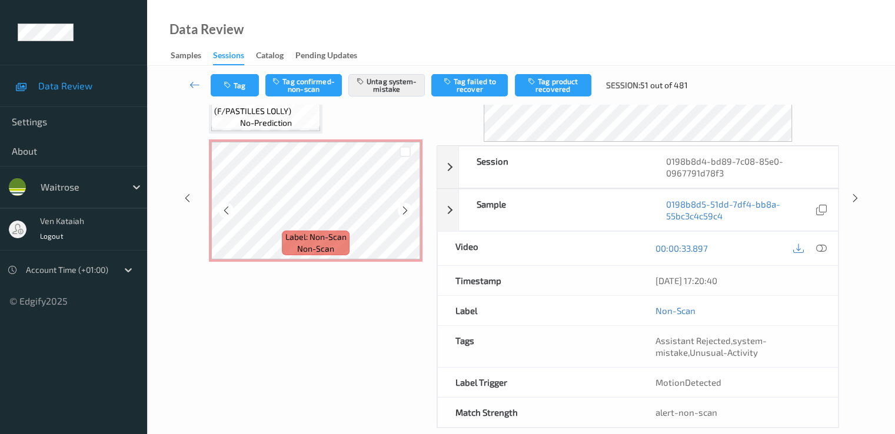
scroll to position [153, 0]
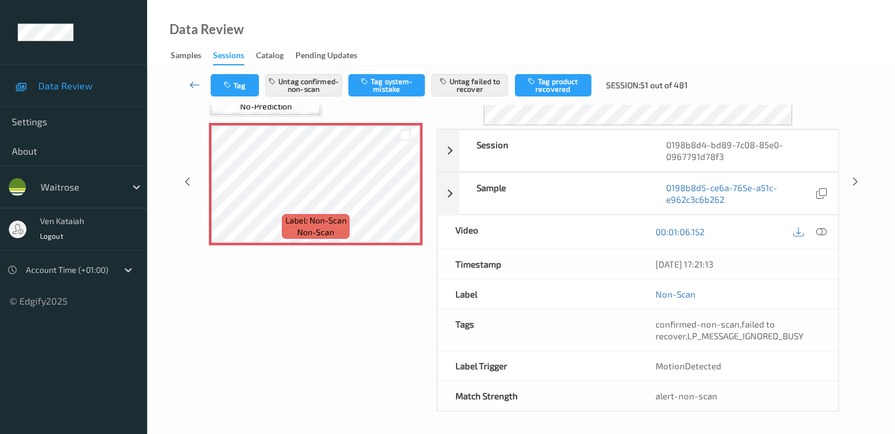
click at [194, 80] on icon at bounding box center [195, 85] width 11 height 12
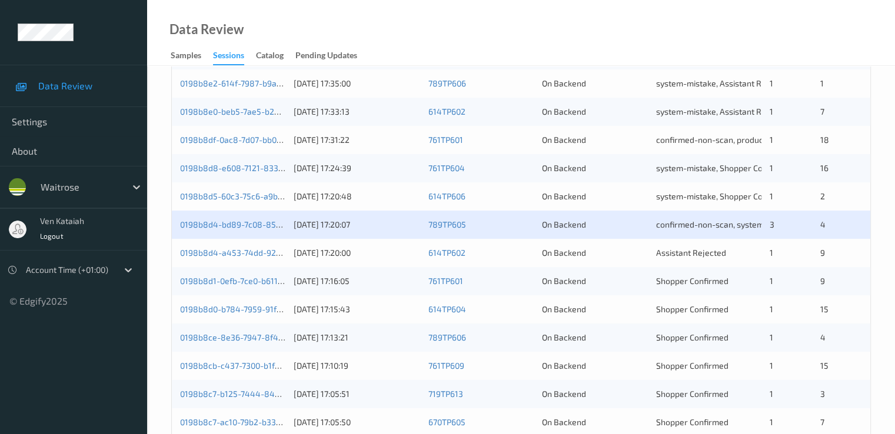
scroll to position [471, 0]
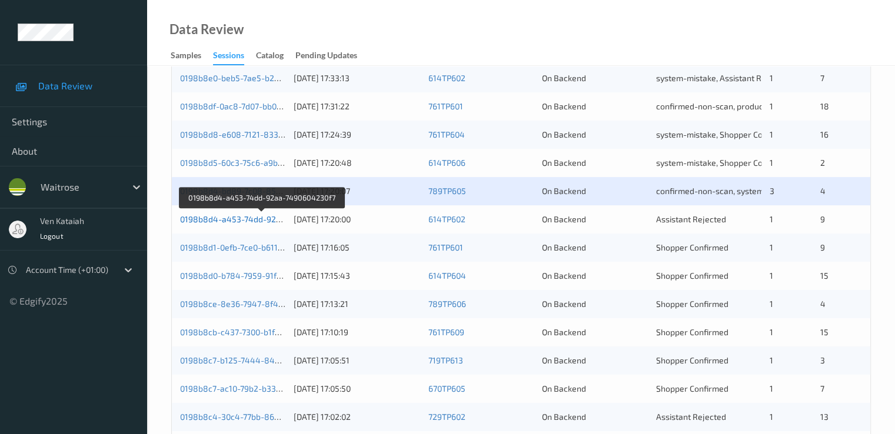
click at [266, 220] on link "0198b8d4-a453-74dd-92aa-7490604230f7" at bounding box center [261, 219] width 163 height 10
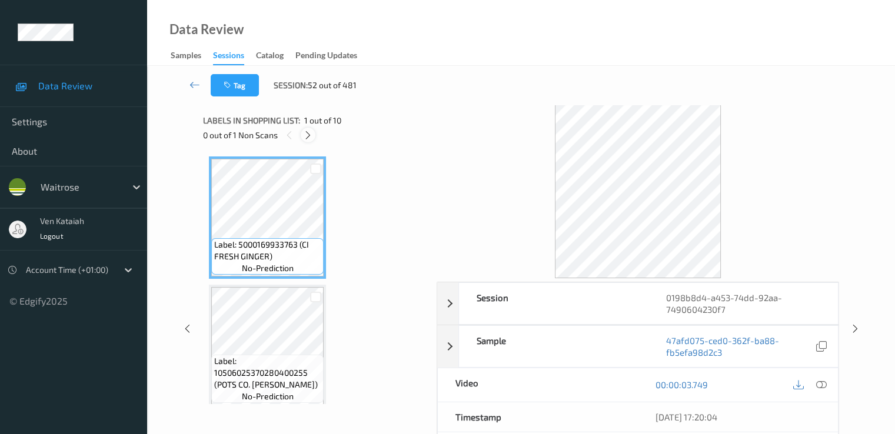
click at [314, 137] on div at bounding box center [308, 135] width 15 height 15
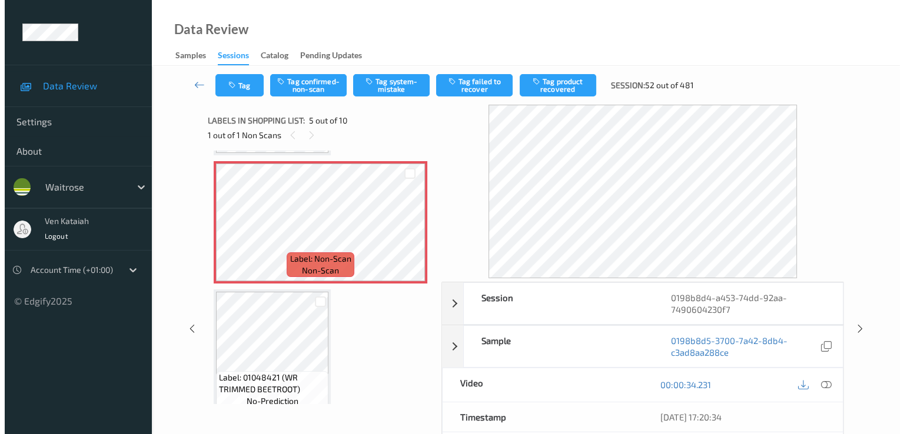
scroll to position [391, 0]
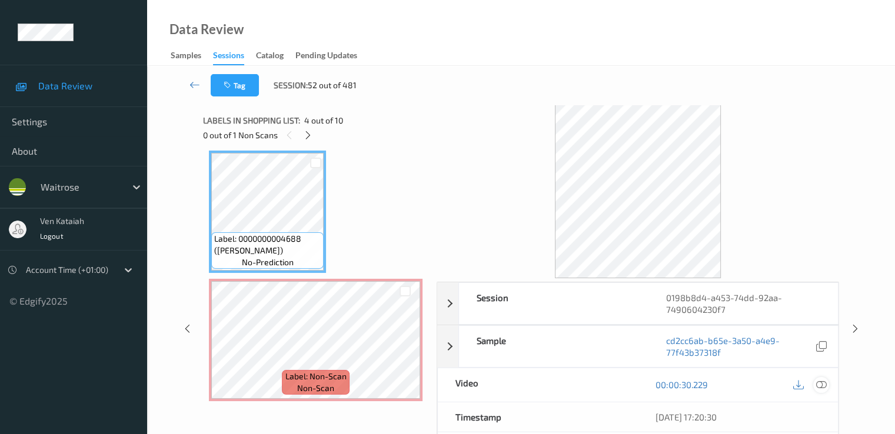
click at [819, 380] on icon at bounding box center [821, 385] width 11 height 11
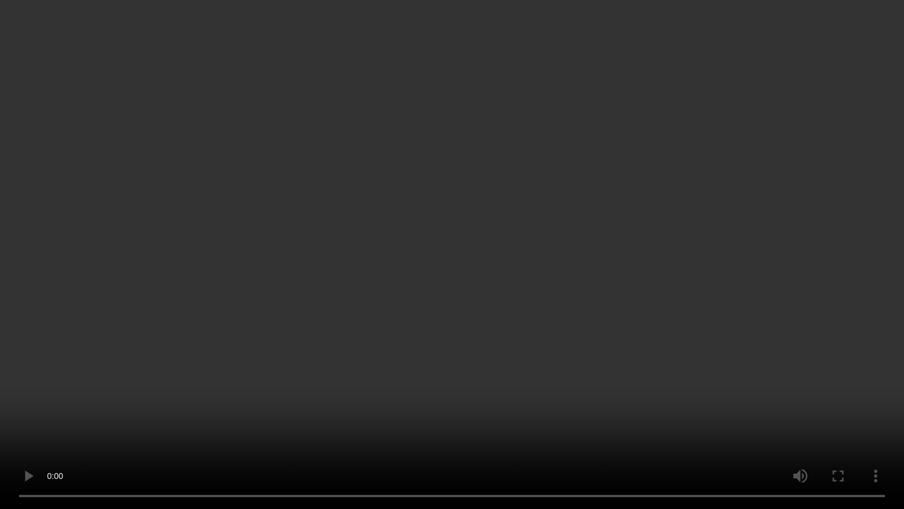
click at [647, 310] on video at bounding box center [452, 254] width 904 height 509
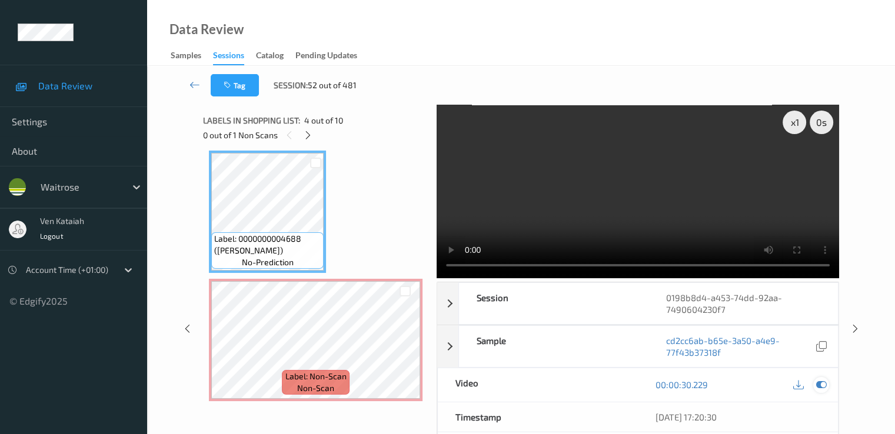
click at [822, 387] on icon at bounding box center [821, 385] width 11 height 11
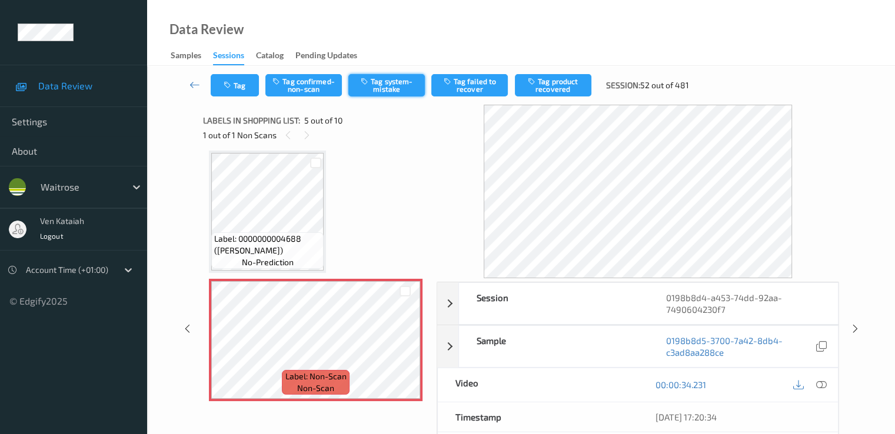
click at [385, 88] on button "Tag system-mistake" at bounding box center [386, 85] width 77 height 22
click at [247, 90] on button "Tag" at bounding box center [235, 85] width 48 height 22
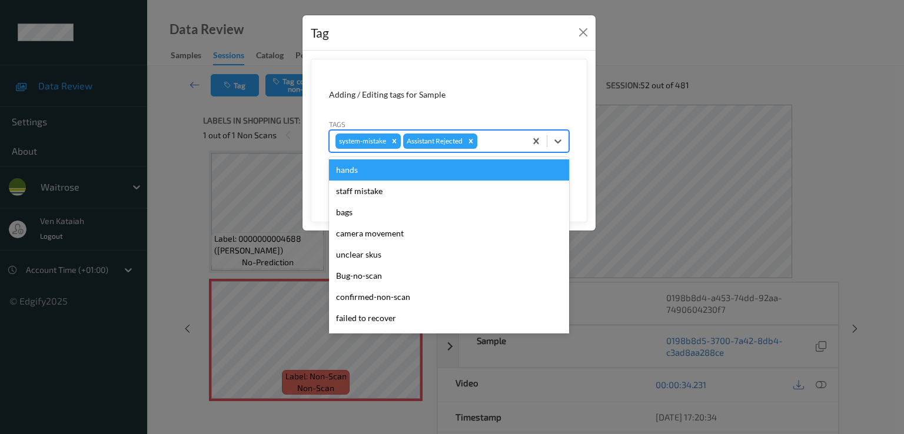
click at [503, 141] on div at bounding box center [500, 141] width 40 height 14
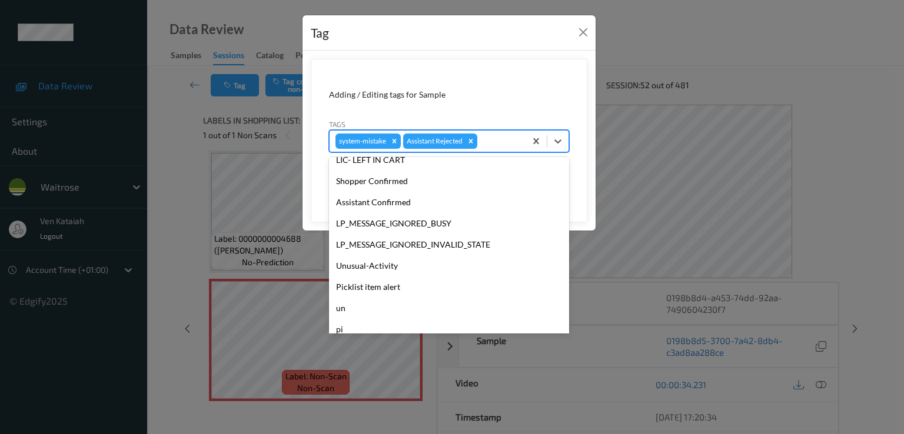
scroll to position [231, 0]
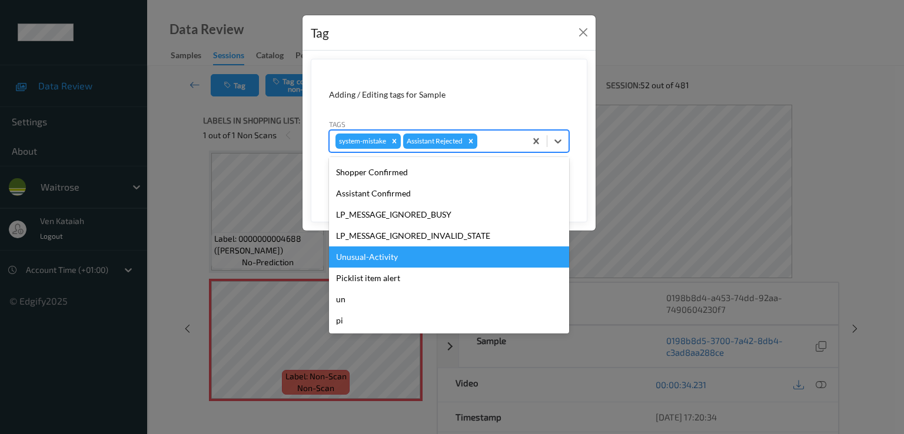
click at [403, 257] on div "Unusual-Activity" at bounding box center [449, 257] width 240 height 21
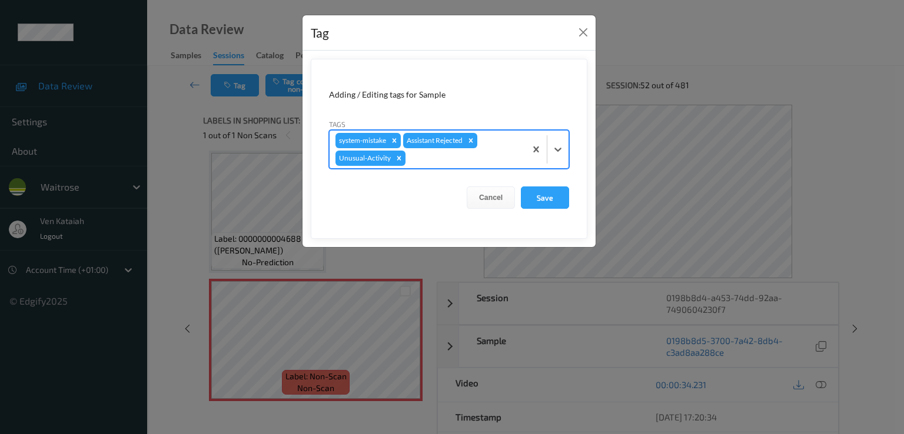
click at [459, 160] on div at bounding box center [464, 158] width 112 height 14
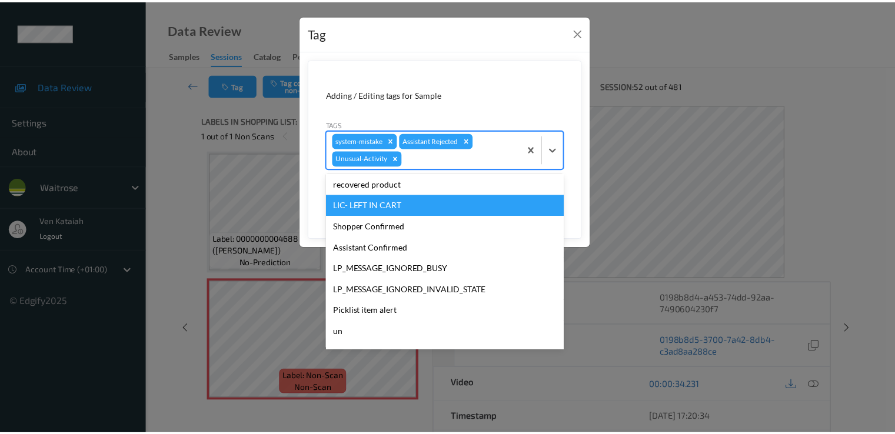
scroll to position [210, 0]
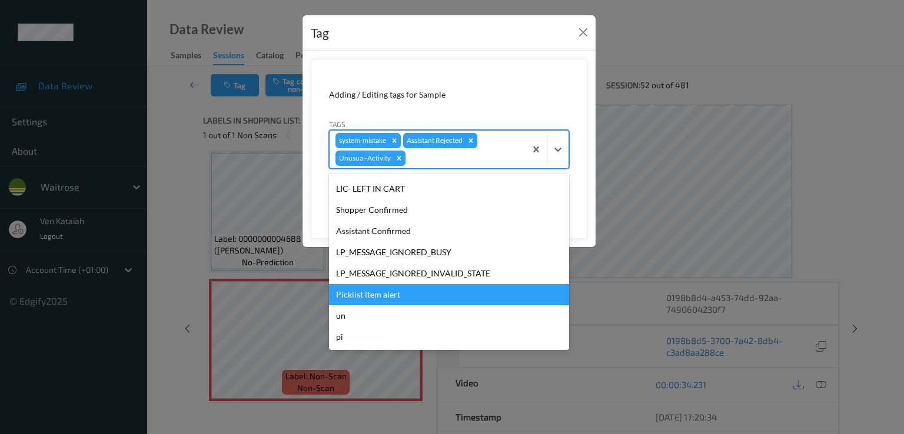
click at [396, 298] on div "Picklist item alert" at bounding box center [449, 294] width 240 height 21
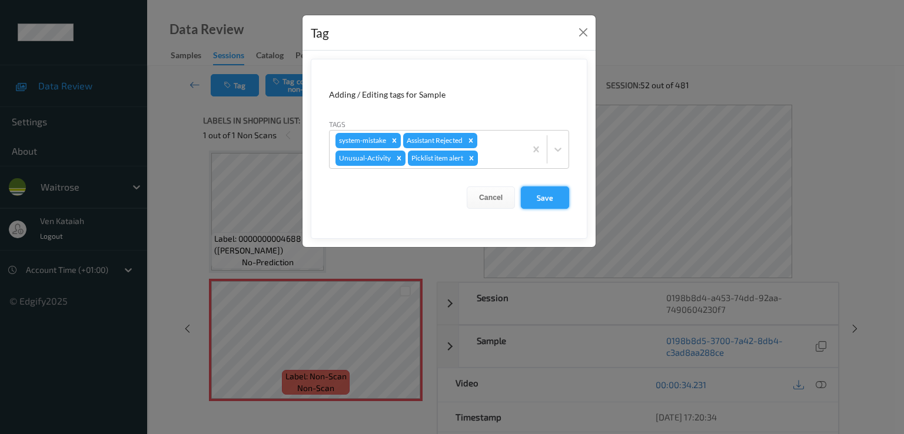
click at [550, 201] on button "Save" at bounding box center [545, 198] width 48 height 22
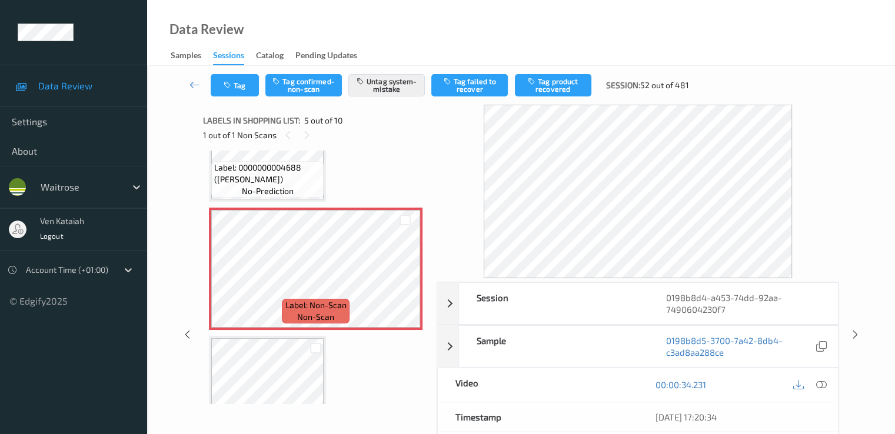
scroll to position [273, 0]
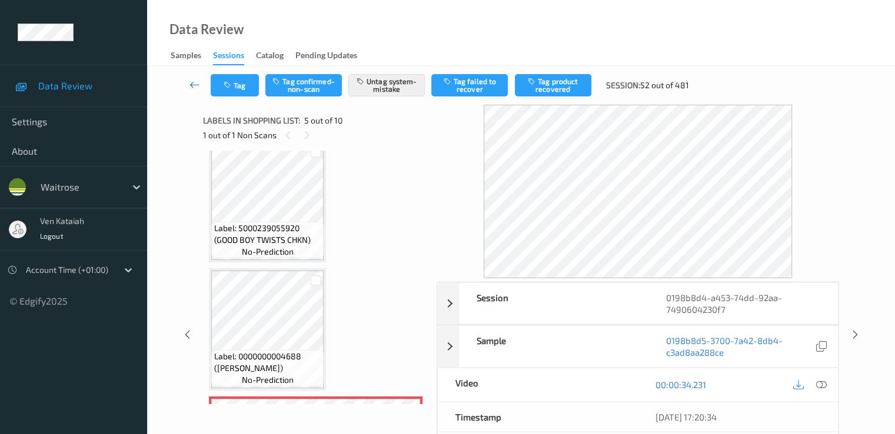
click at [195, 81] on icon at bounding box center [195, 85] width 11 height 12
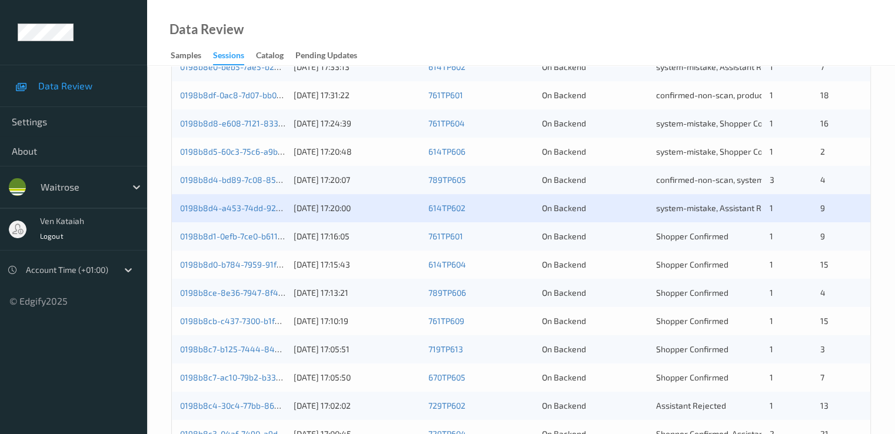
scroll to position [544, 0]
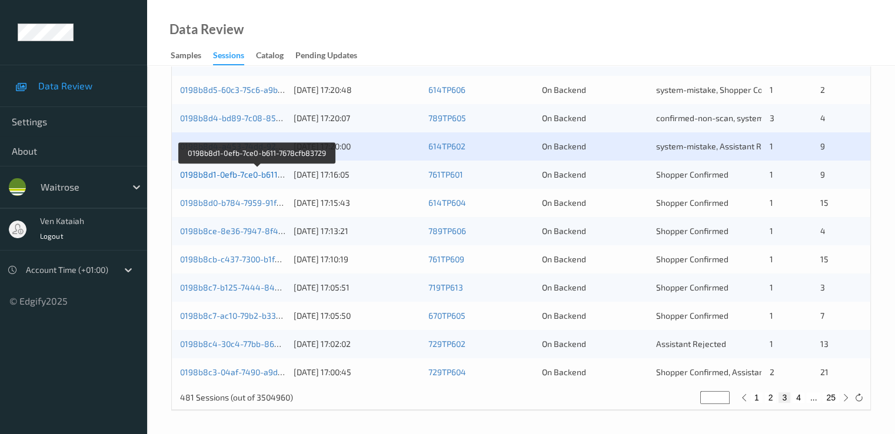
click at [257, 174] on link "0198b8d1-0efb-7ce0-b611-7678cfb83729" at bounding box center [257, 175] width 154 height 10
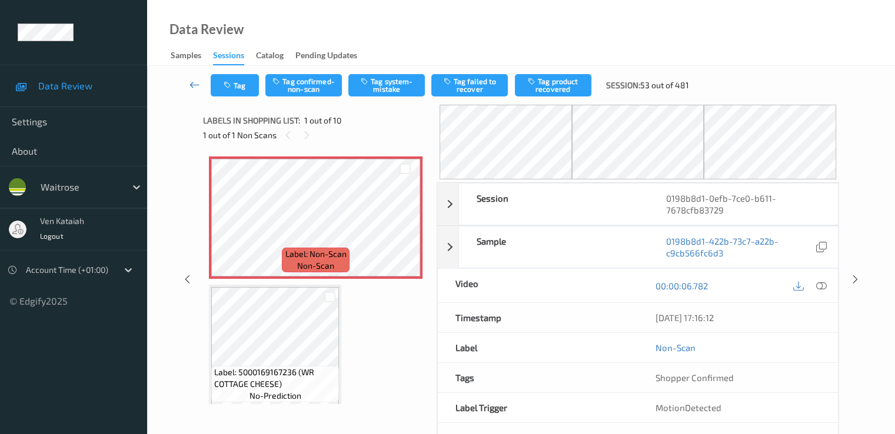
click at [193, 89] on icon at bounding box center [195, 85] width 11 height 12
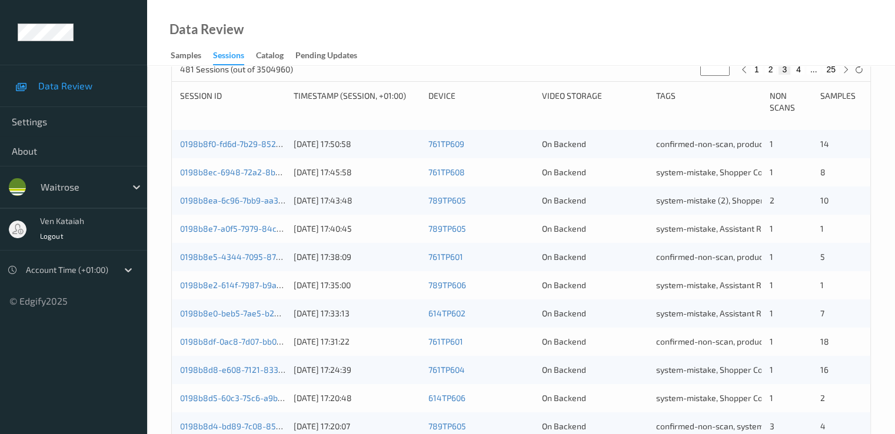
scroll to position [353, 0]
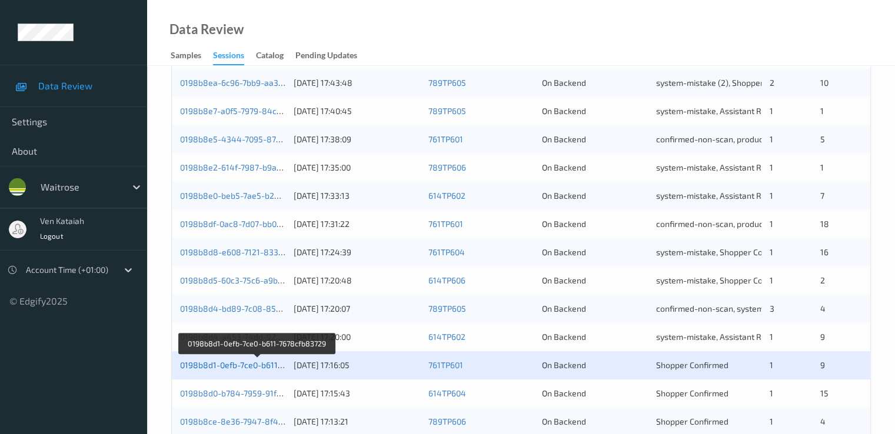
click at [272, 363] on link "0198b8d1-0efb-7ce0-b611-7678cfb83729" at bounding box center [257, 365] width 154 height 10
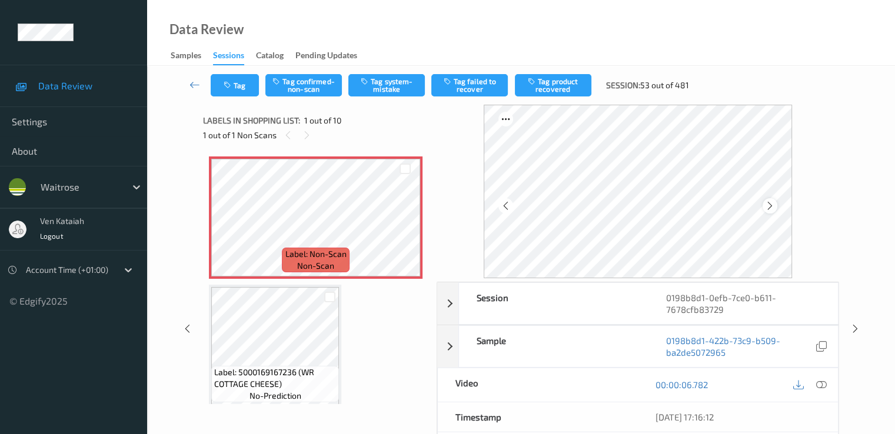
click at [770, 206] on icon at bounding box center [770, 206] width 10 height 11
click at [828, 385] on div at bounding box center [821, 385] width 16 height 16
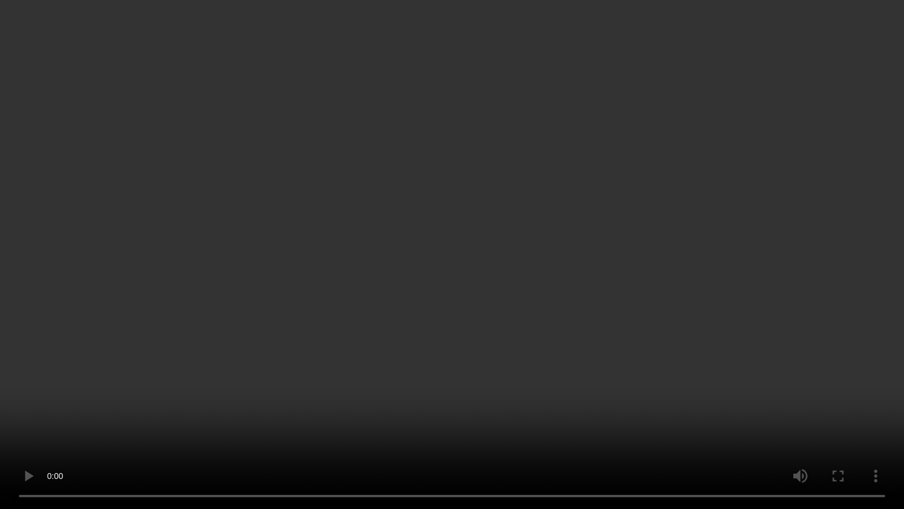
click at [511, 337] on video at bounding box center [452, 254] width 904 height 509
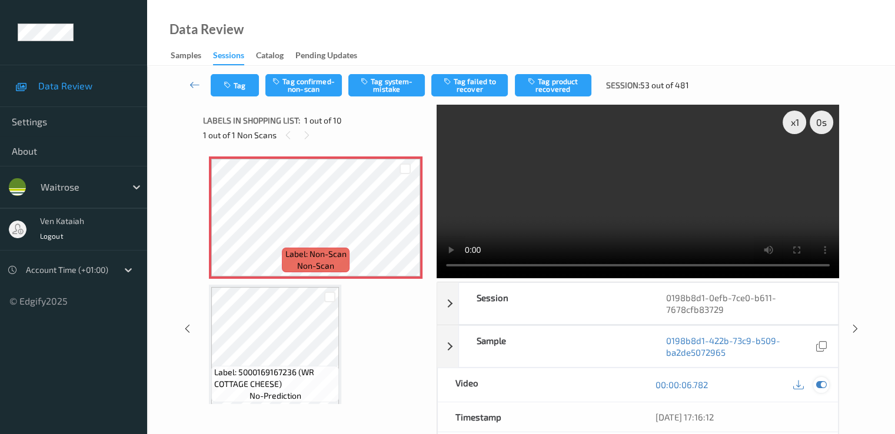
click at [819, 383] on icon at bounding box center [821, 385] width 11 height 11
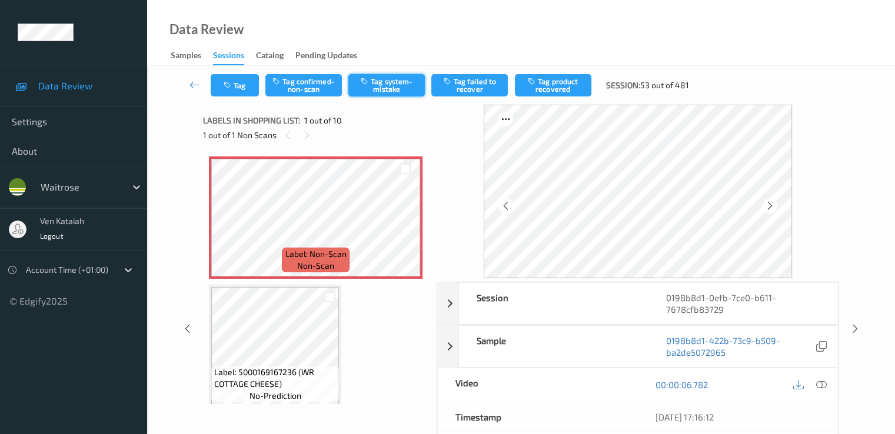
click at [377, 92] on button "Tag system-mistake" at bounding box center [386, 85] width 77 height 22
click at [226, 94] on button "Tag" at bounding box center [235, 85] width 48 height 22
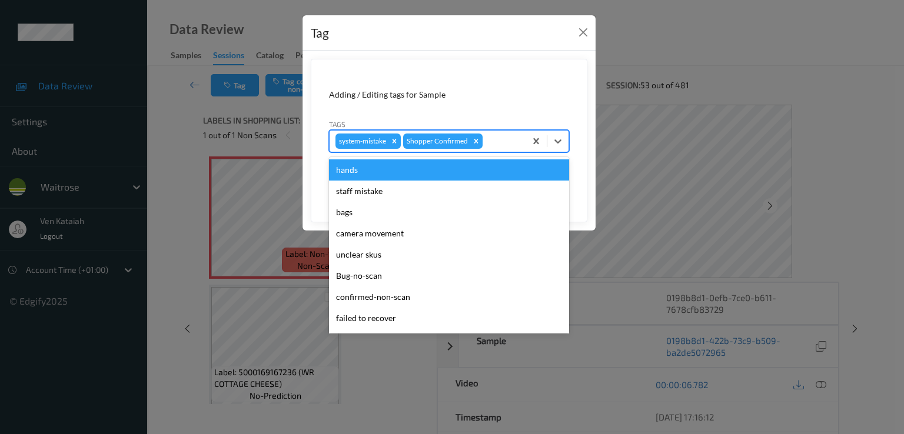
click at [500, 140] on div at bounding box center [502, 141] width 35 height 14
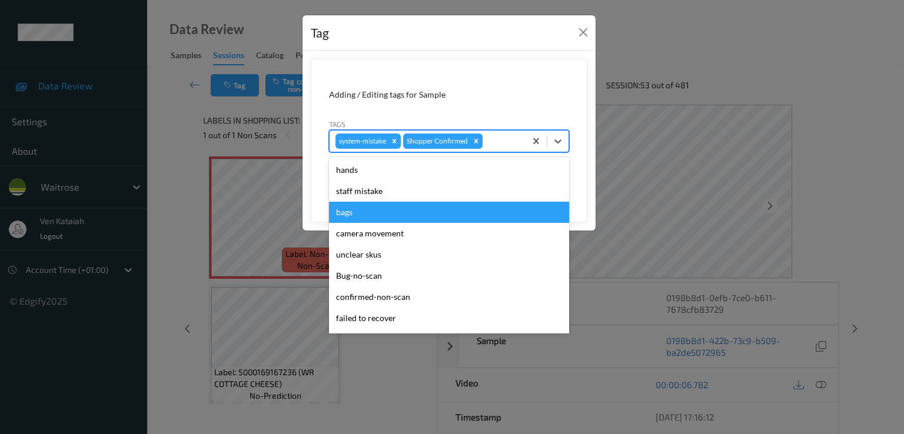
drag, startPoint x: 349, startPoint y: 211, endPoint x: 398, endPoint y: 225, distance: 50.9
click at [350, 211] on div "bags" at bounding box center [449, 212] width 240 height 21
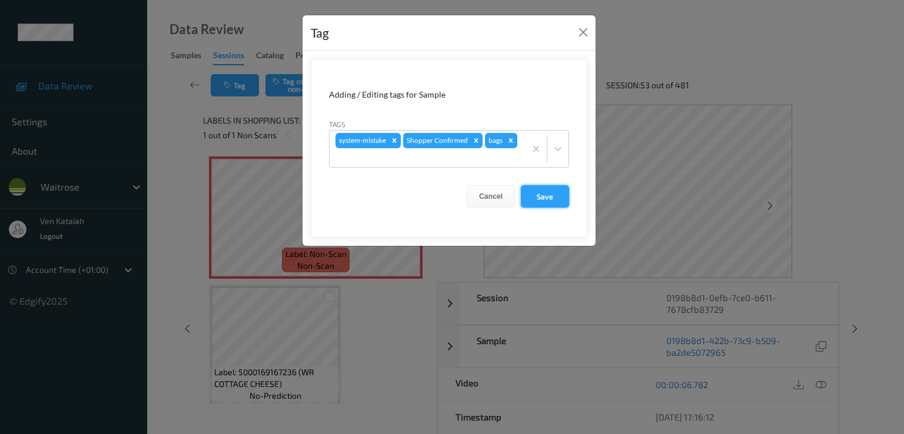
click at [546, 201] on button "Save" at bounding box center [545, 196] width 48 height 22
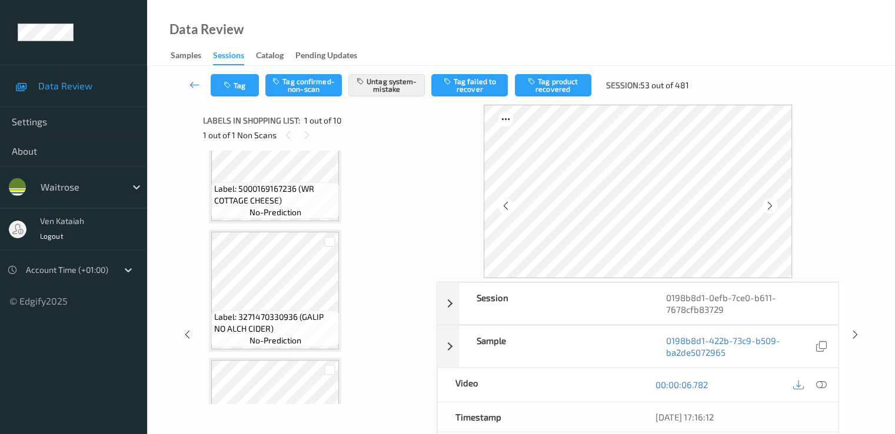
scroll to position [235, 0]
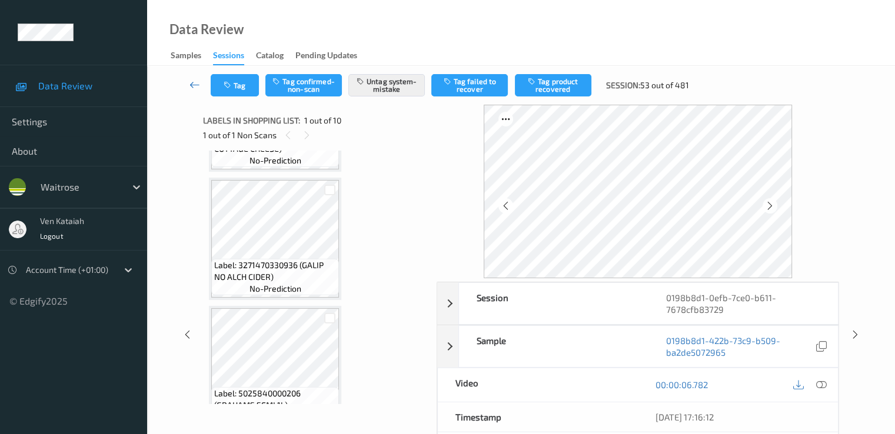
click at [198, 85] on icon at bounding box center [195, 85] width 11 height 12
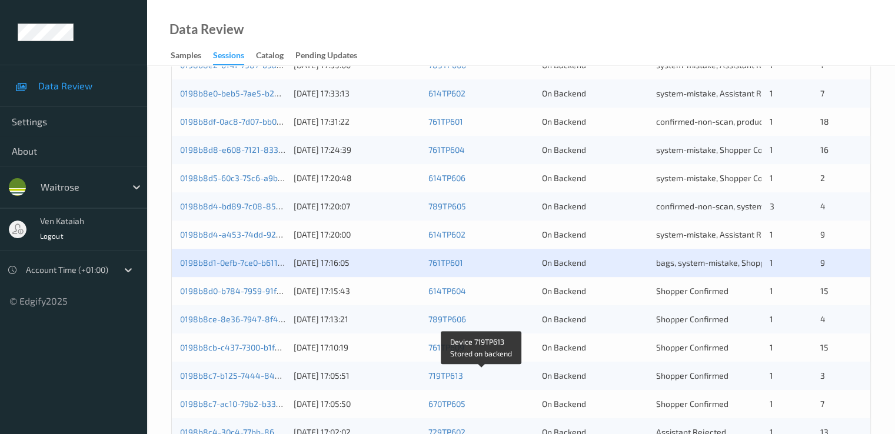
scroll to position [471, 0]
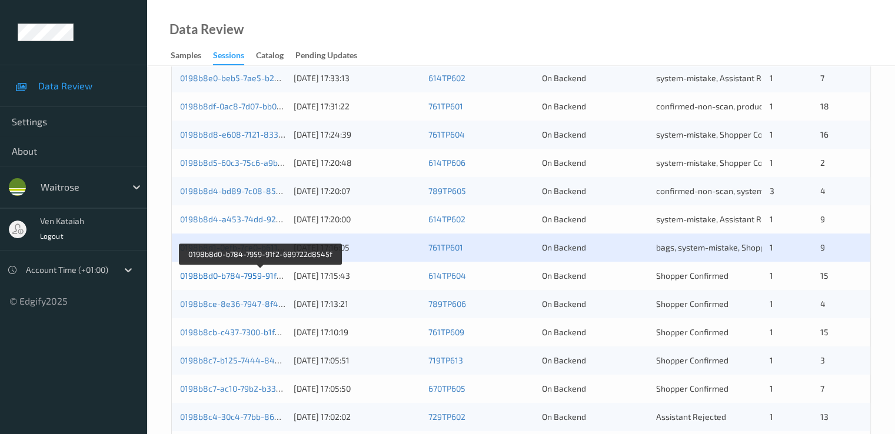
click at [214, 274] on link "0198b8d0-b784-7959-91f2-689722d8545f" at bounding box center [260, 276] width 161 height 10
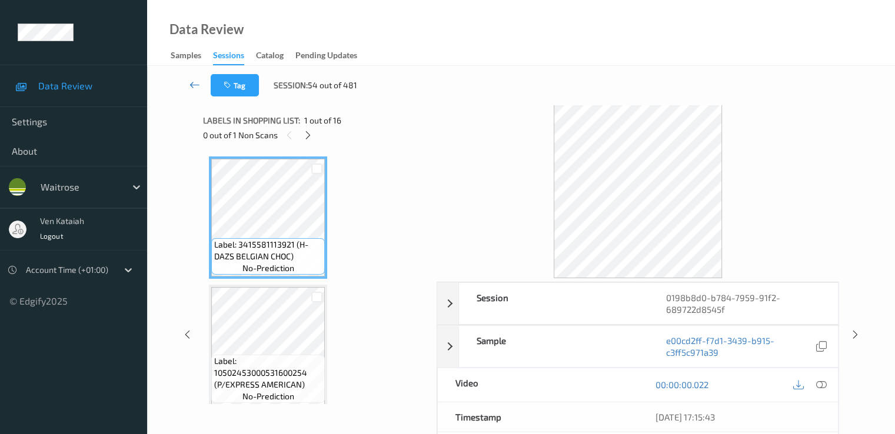
click at [198, 81] on icon at bounding box center [195, 85] width 11 height 12
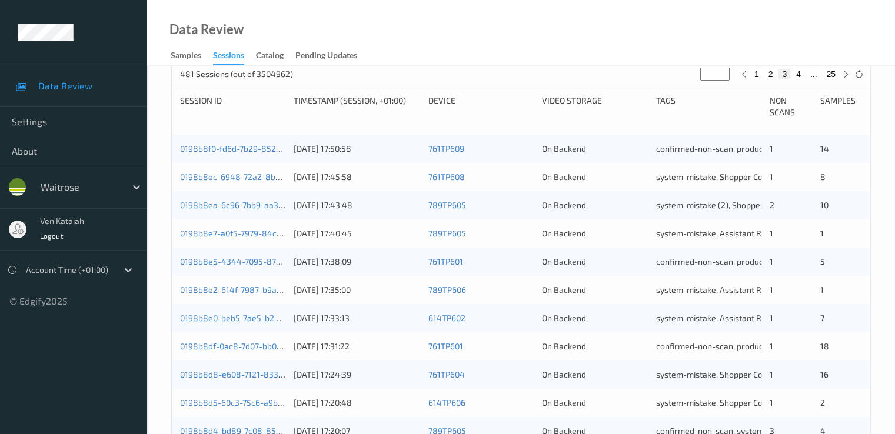
scroll to position [353, 0]
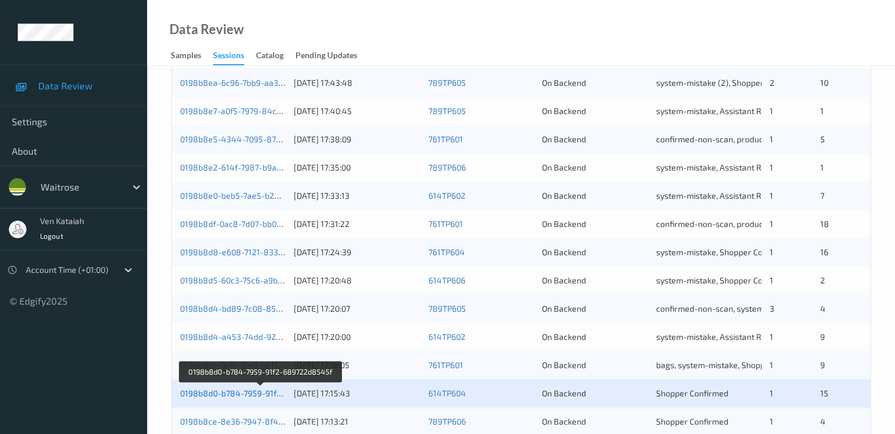
click at [258, 390] on link "0198b8d0-b784-7959-91f2-689722d8545f" at bounding box center [260, 393] width 161 height 10
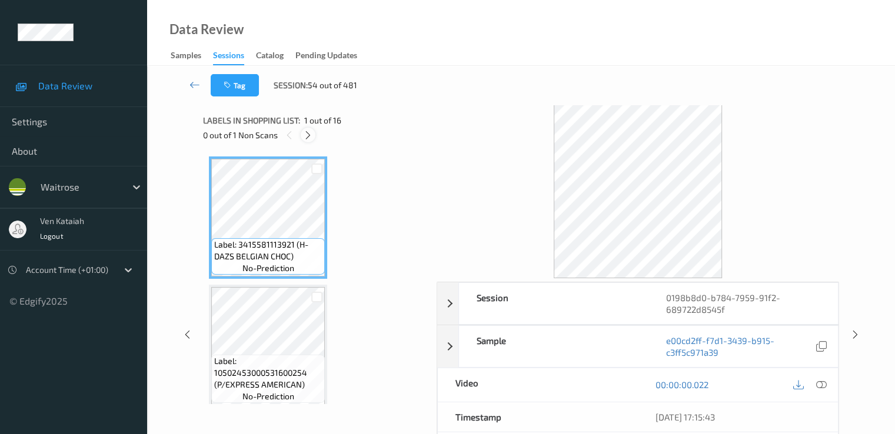
click at [310, 131] on icon at bounding box center [308, 135] width 10 height 11
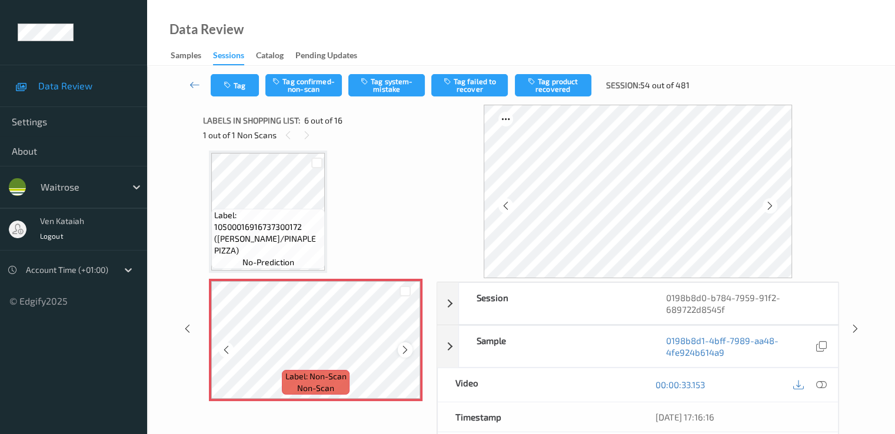
click at [407, 345] on icon at bounding box center [405, 350] width 10 height 11
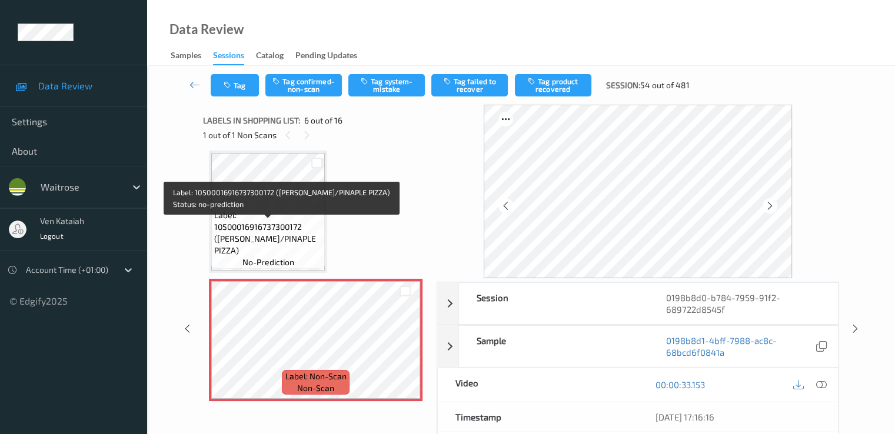
click at [305, 228] on span "Label: 10500016916737300172 ([PERSON_NAME]/PINAPLE PIZZA)" at bounding box center [268, 233] width 108 height 47
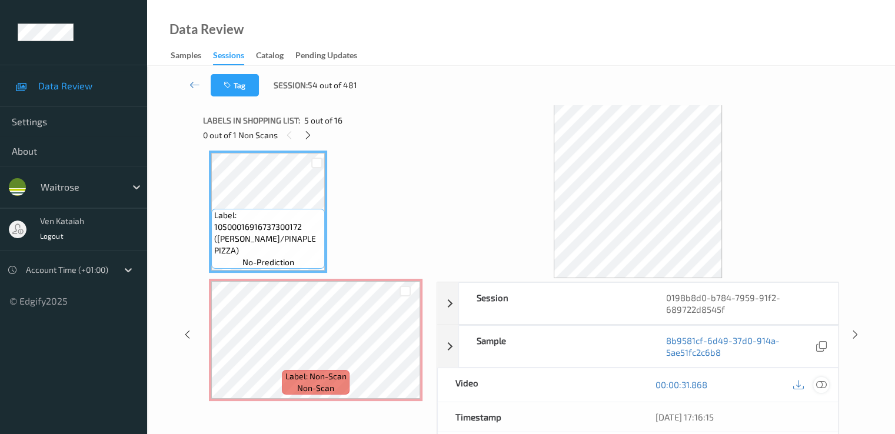
click at [825, 386] on icon at bounding box center [821, 385] width 11 height 11
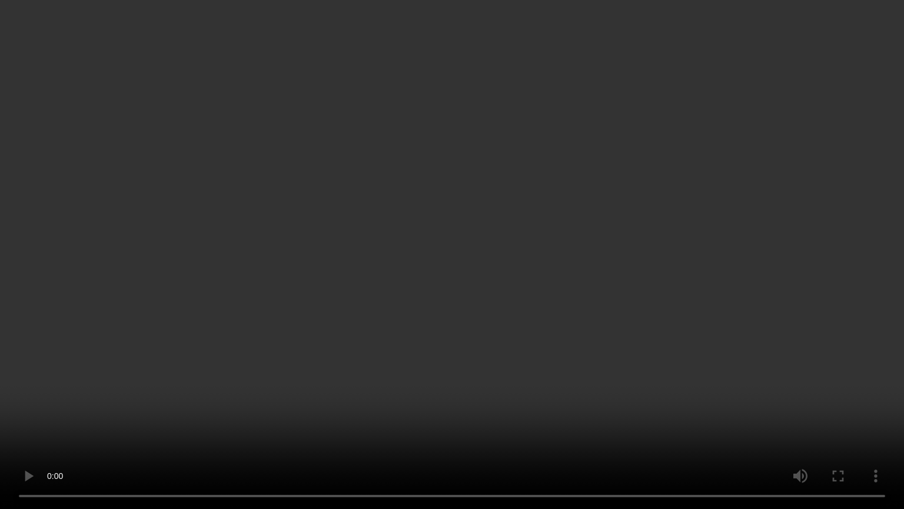
click at [301, 397] on video at bounding box center [452, 254] width 904 height 509
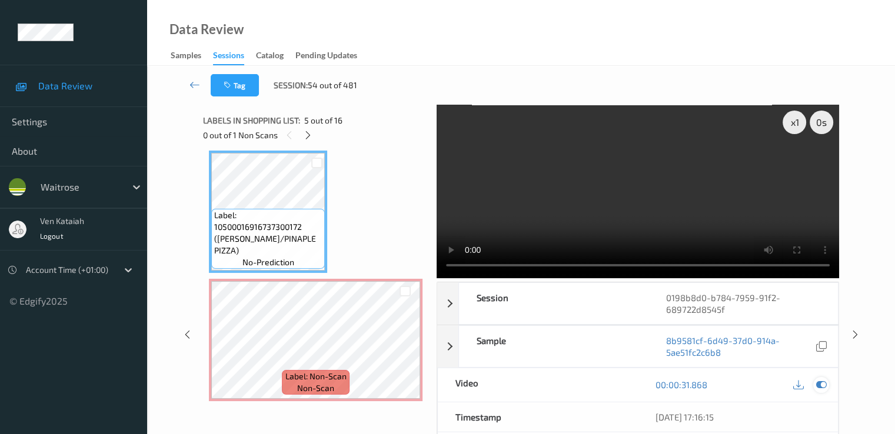
click at [821, 380] on icon at bounding box center [821, 385] width 11 height 11
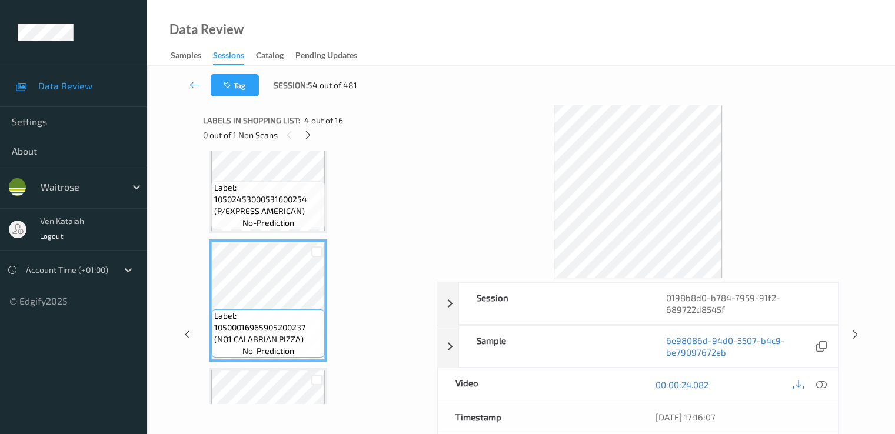
scroll to position [284, 0]
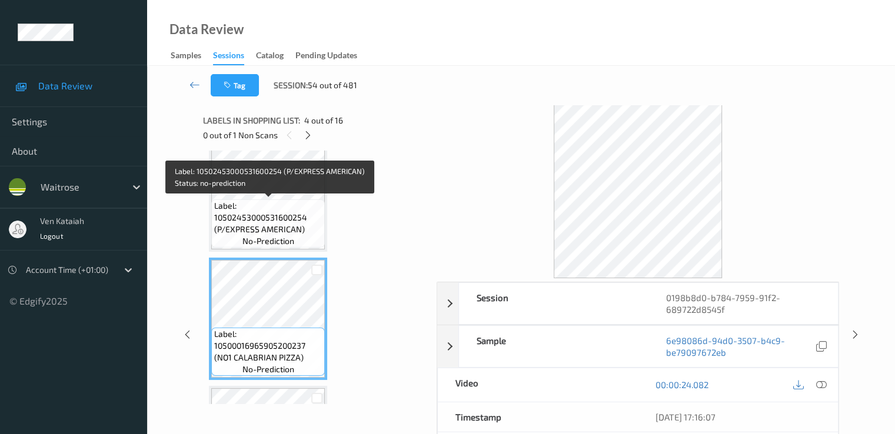
click at [281, 200] on span "Label: 10502453000531600254 (P/EXPRESS AMERICAN)" at bounding box center [268, 217] width 108 height 35
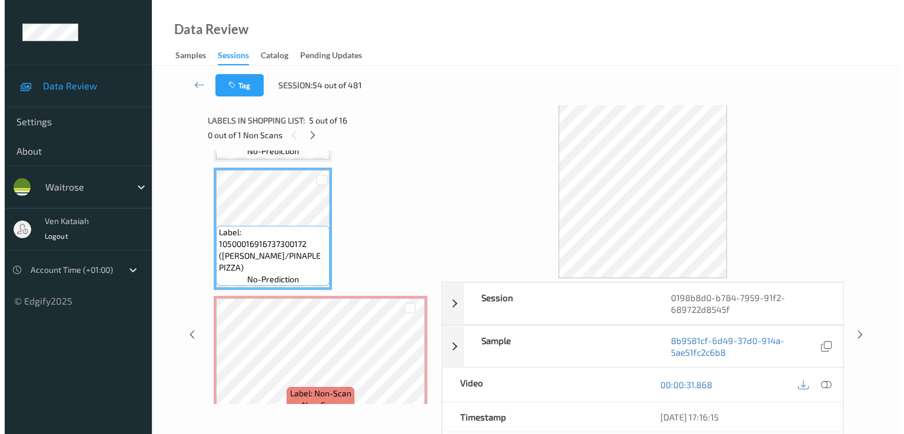
scroll to position [519, 0]
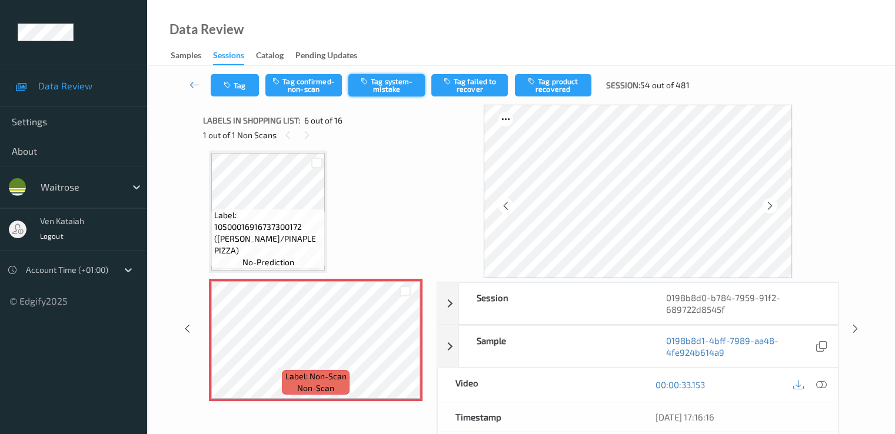
click at [377, 91] on button "Tag system-mistake" at bounding box center [386, 85] width 77 height 22
click at [245, 81] on button "Tag" at bounding box center [235, 85] width 48 height 22
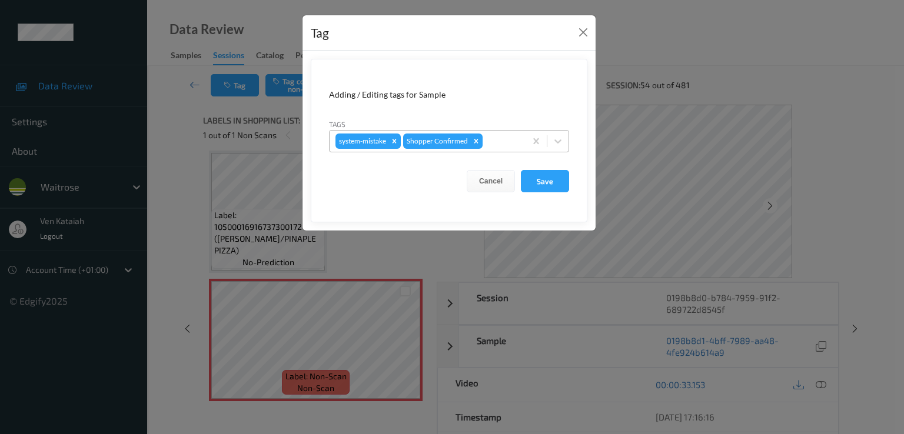
click at [500, 144] on div at bounding box center [502, 141] width 35 height 14
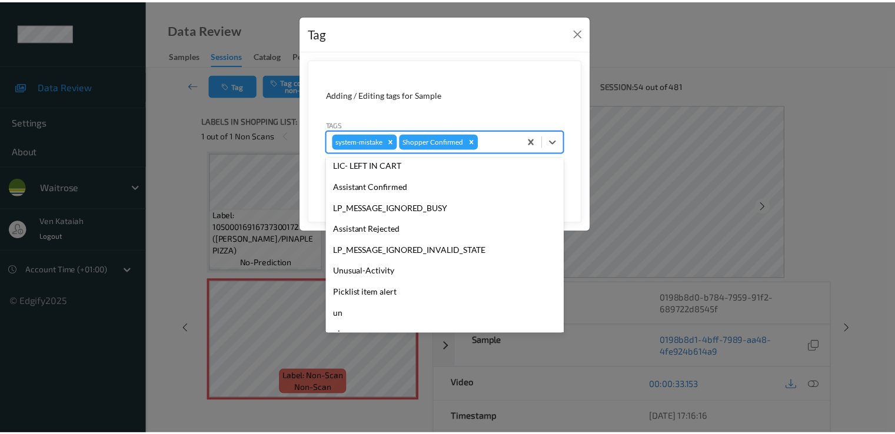
scroll to position [231, 0]
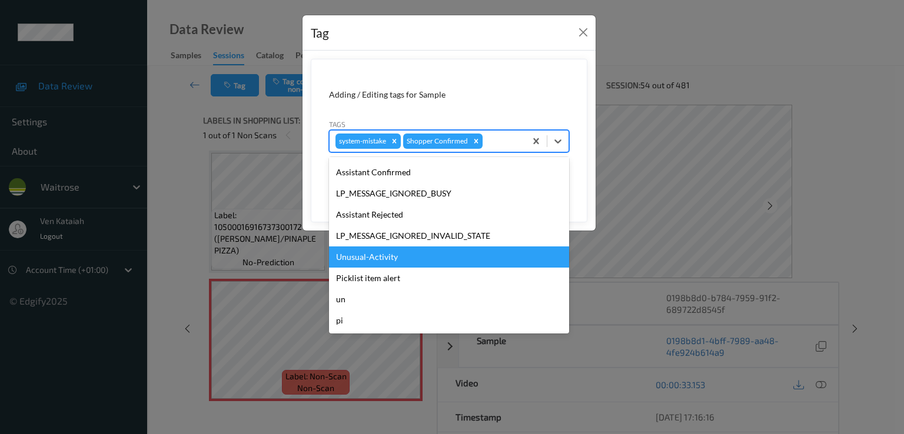
click at [383, 258] on div "Unusual-Activity" at bounding box center [449, 257] width 240 height 21
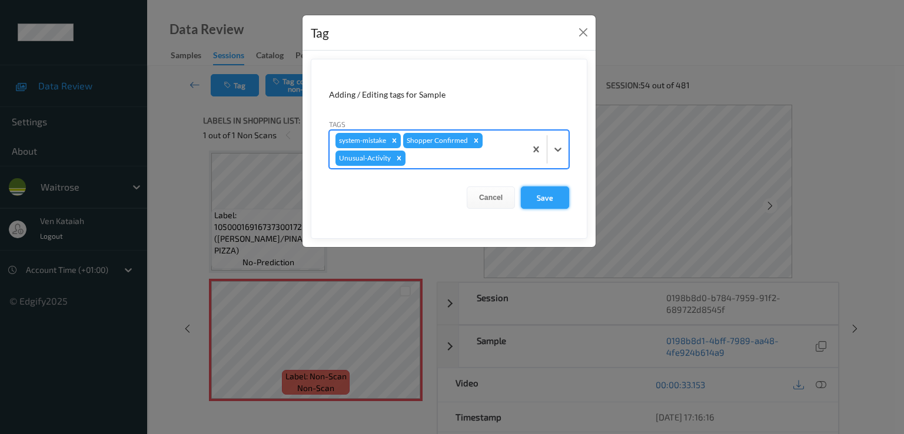
click at [534, 196] on button "Save" at bounding box center [545, 198] width 48 height 22
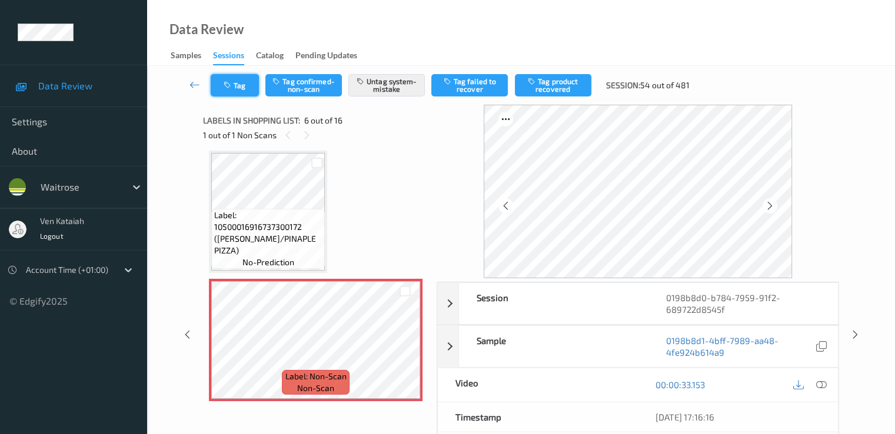
click at [235, 84] on button "Tag" at bounding box center [235, 85] width 48 height 22
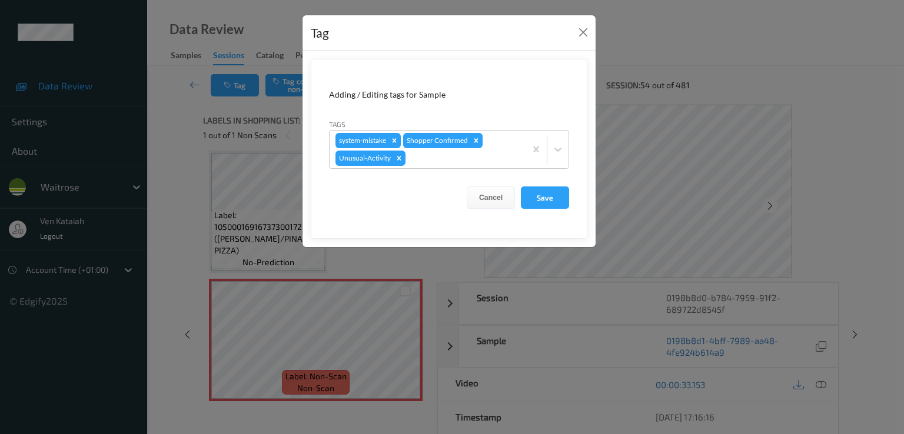
click at [188, 84] on div "Tag Adding / Editing tags for Sample Tags system-mistake Shopper Confirmed Unus…" at bounding box center [452, 217] width 904 height 434
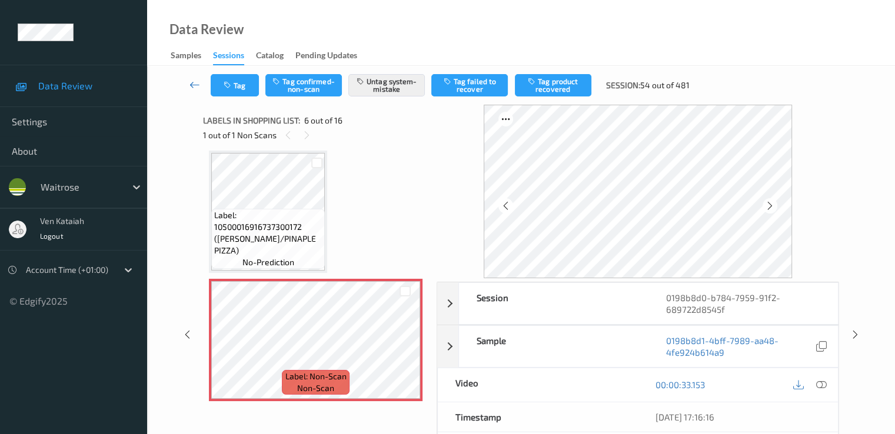
click at [191, 85] on icon at bounding box center [195, 85] width 11 height 12
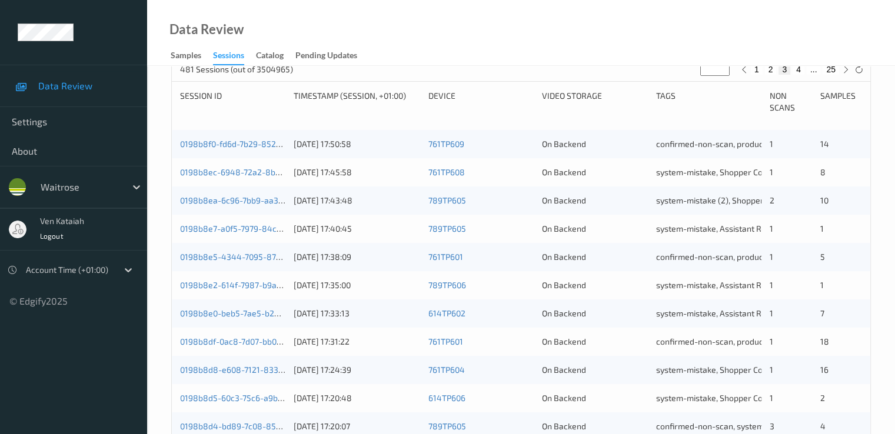
scroll to position [471, 0]
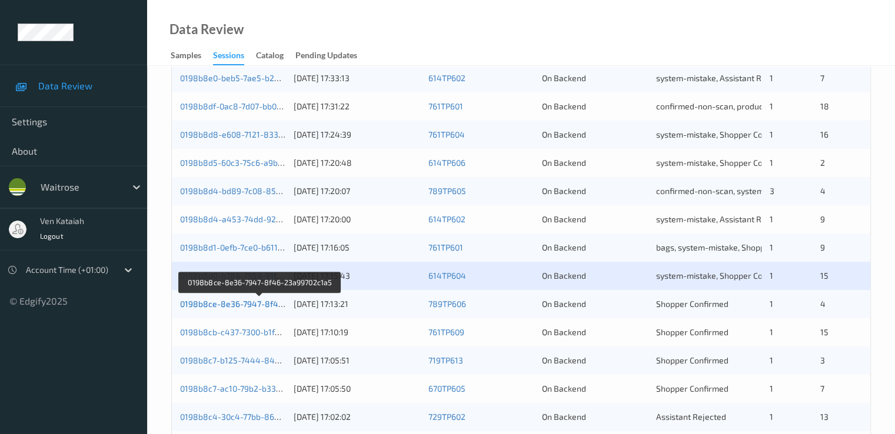
click at [238, 304] on link "0198b8ce-8e36-7947-8f46-23a99702c1a5" at bounding box center [260, 304] width 161 height 10
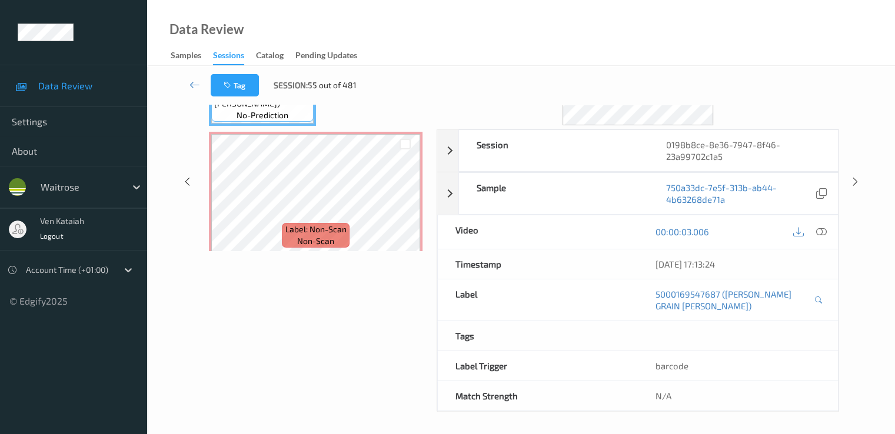
scroll to position [35, 0]
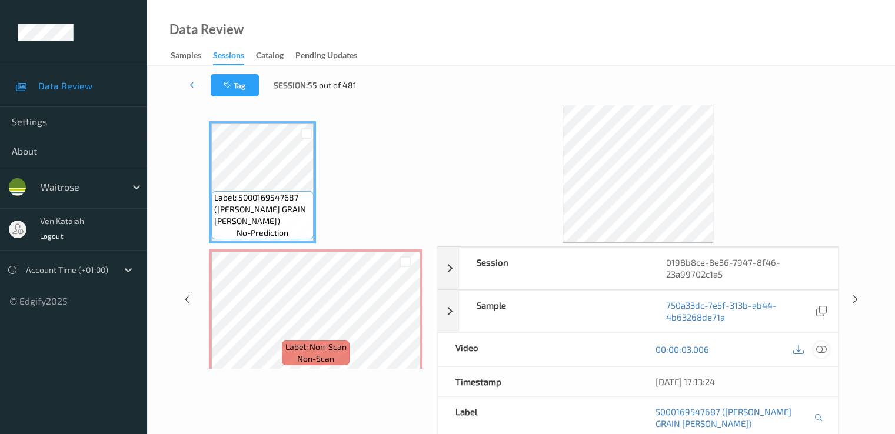
click at [817, 351] on icon at bounding box center [821, 349] width 11 height 11
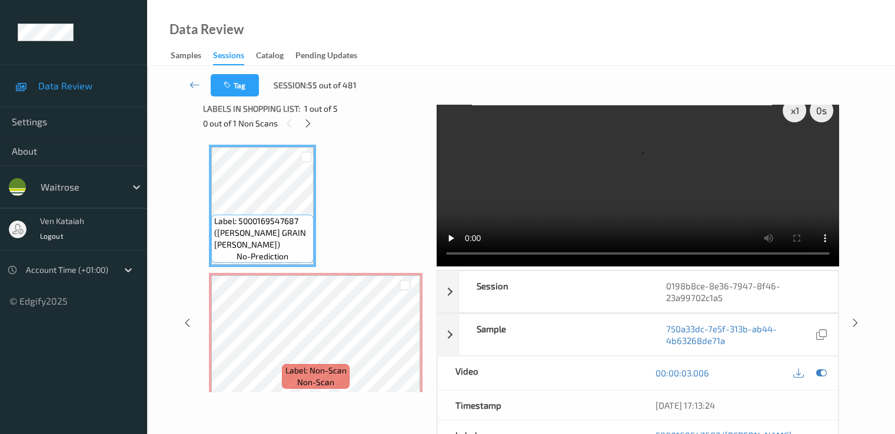
scroll to position [0, 0]
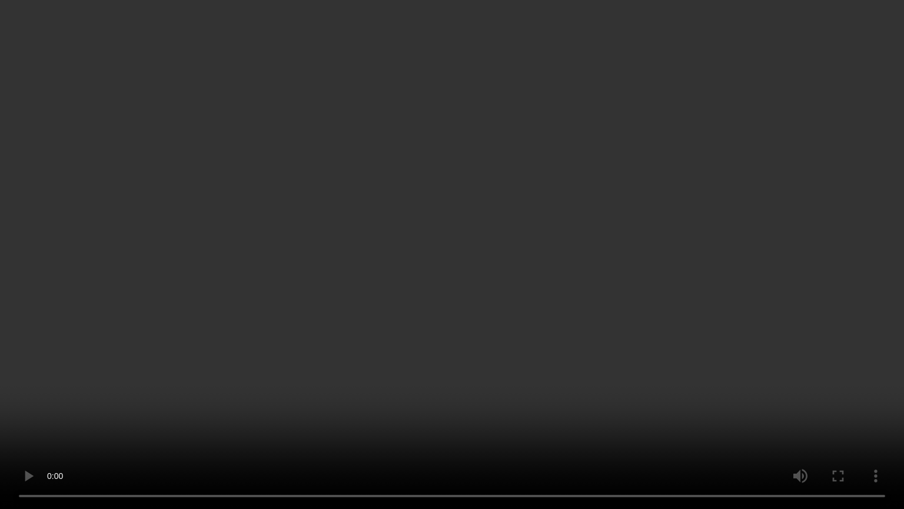
click at [367, 331] on video at bounding box center [452, 254] width 904 height 509
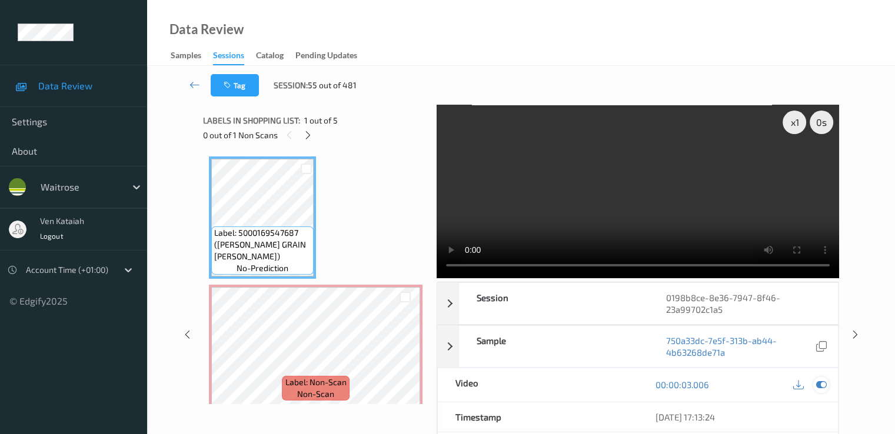
click at [824, 387] on icon at bounding box center [821, 385] width 11 height 11
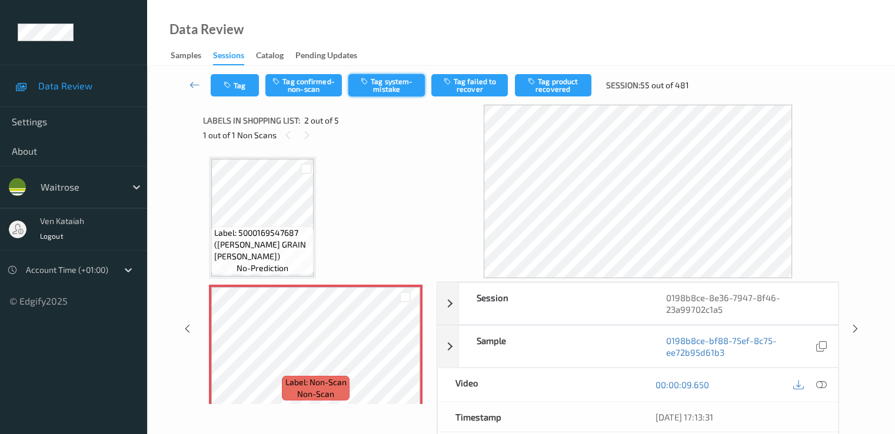
click at [378, 83] on button "Tag system-mistake" at bounding box center [386, 85] width 77 height 22
click at [235, 88] on button "Tag" at bounding box center [235, 85] width 48 height 22
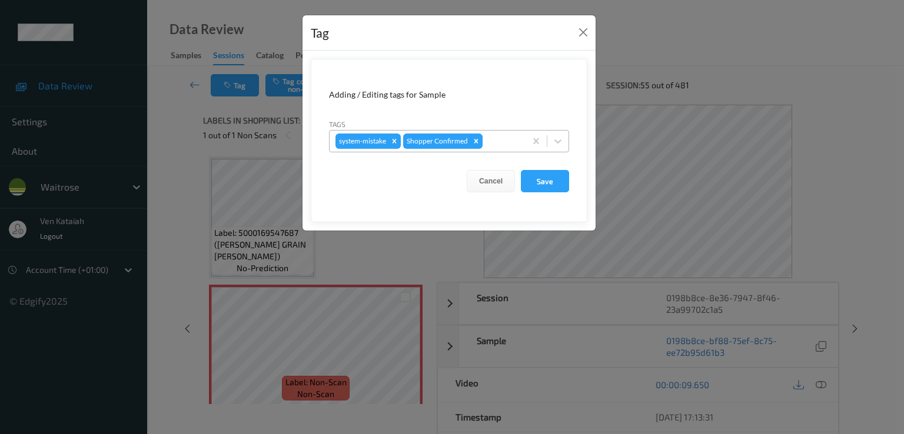
click at [503, 139] on div at bounding box center [502, 141] width 35 height 14
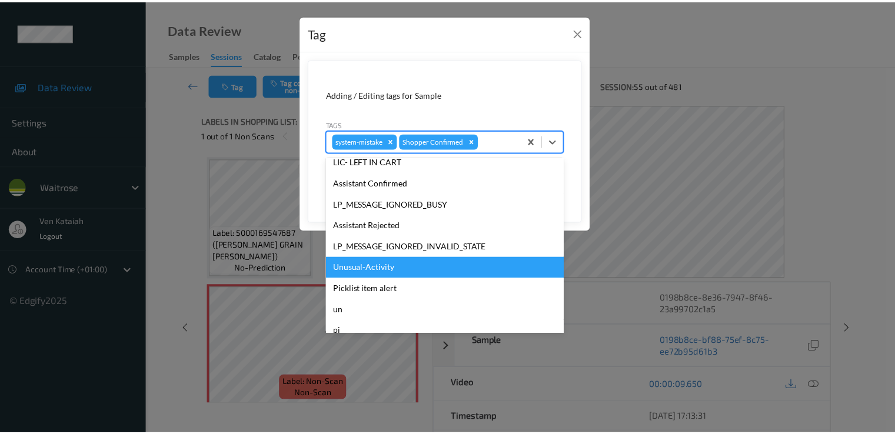
scroll to position [231, 0]
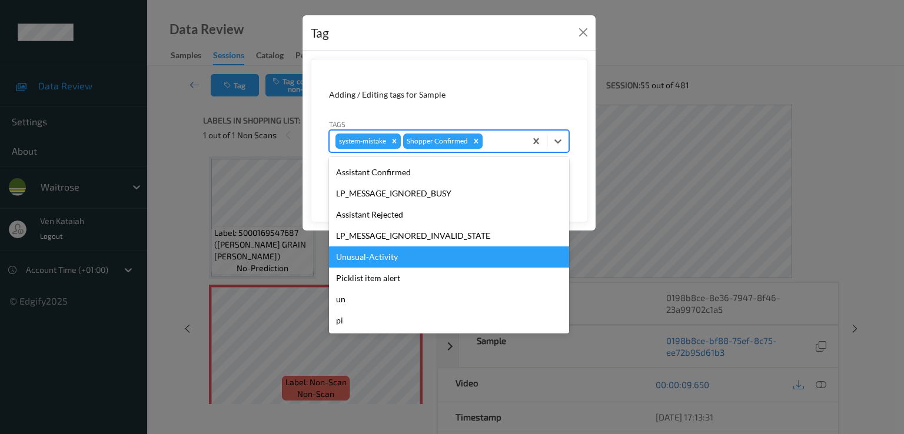
click at [365, 262] on div "Unusual-Activity" at bounding box center [449, 257] width 240 height 21
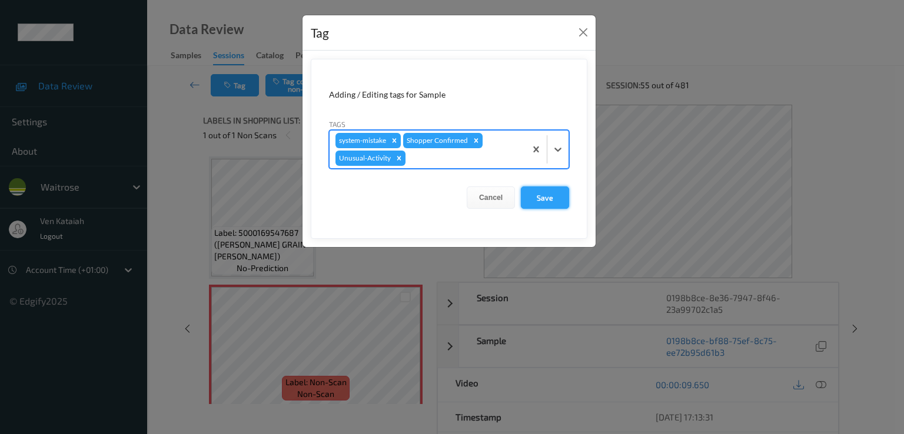
click at [549, 201] on button "Save" at bounding box center [545, 198] width 48 height 22
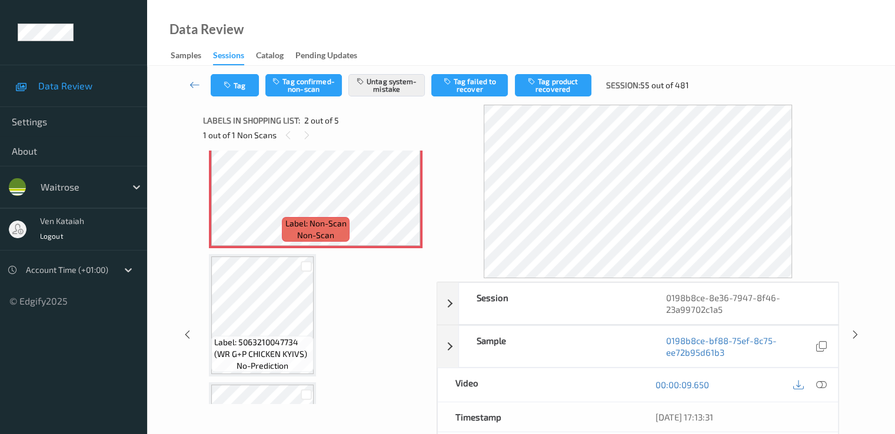
scroll to position [235, 0]
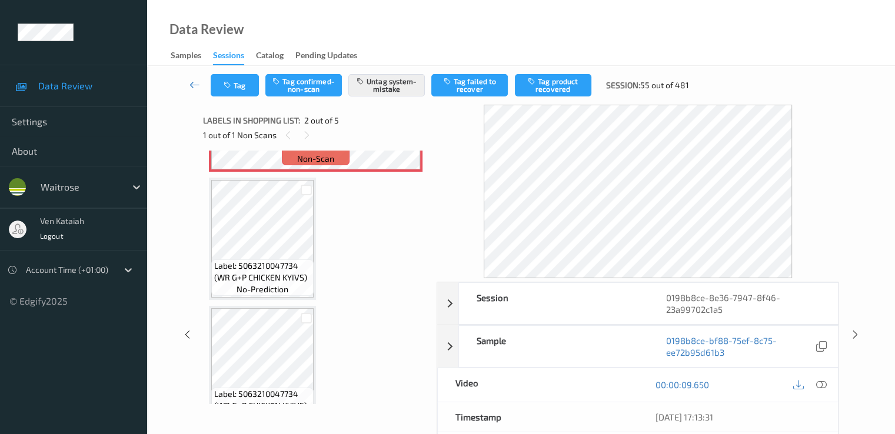
click at [196, 88] on icon at bounding box center [195, 85] width 11 height 12
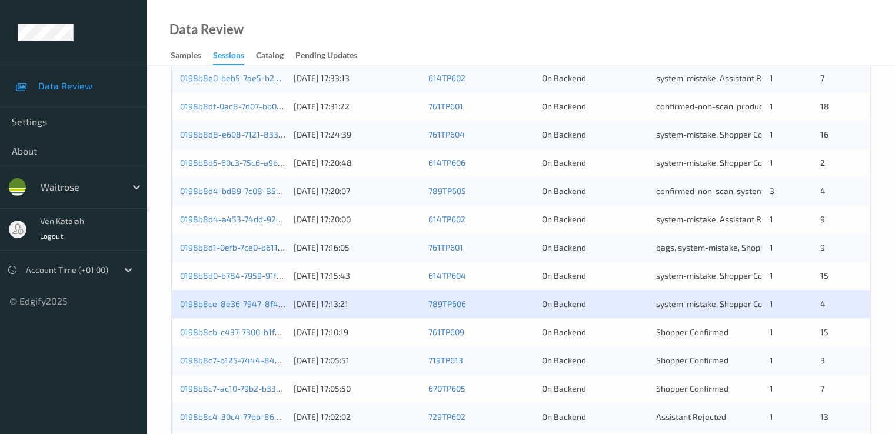
scroll to position [544, 0]
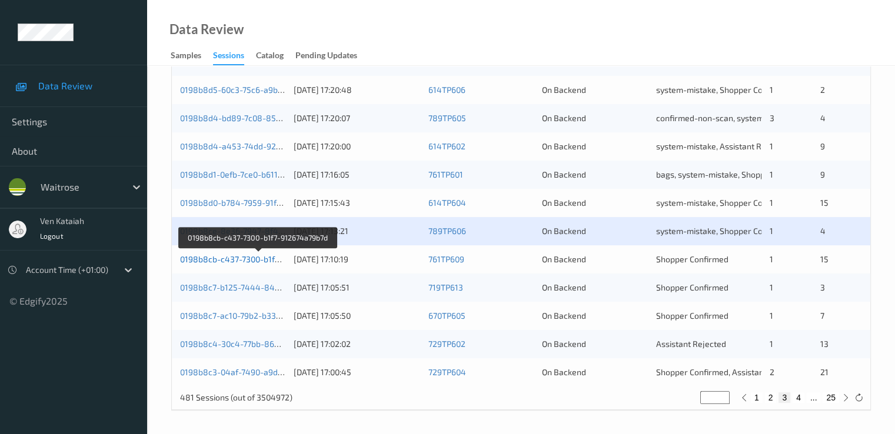
click at [256, 259] on link "0198b8cb-c437-7300-b1f7-912674a79b7d" at bounding box center [258, 259] width 157 height 10
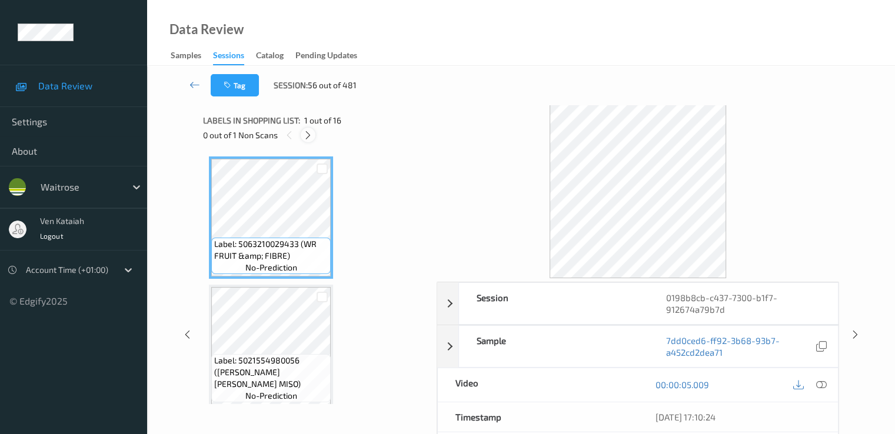
click at [303, 137] on icon at bounding box center [308, 135] width 10 height 11
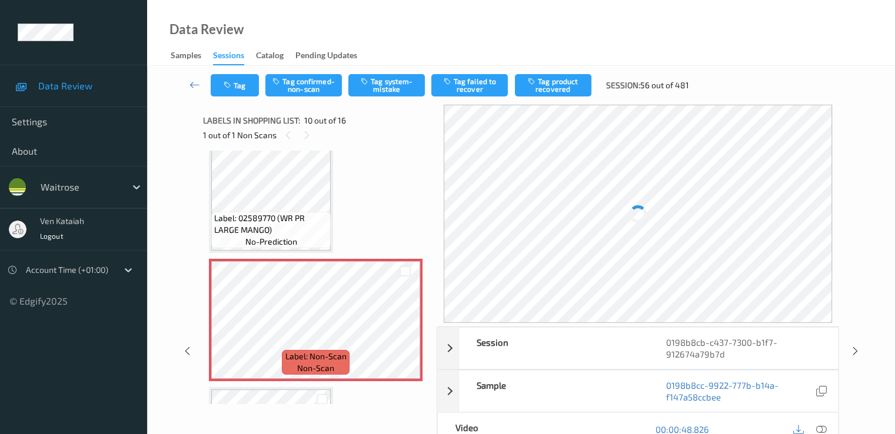
scroll to position [1032, 0]
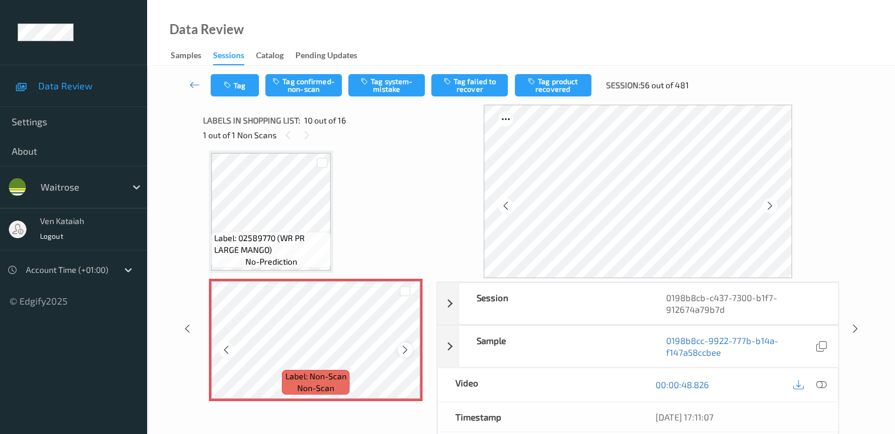
click at [398, 350] on div at bounding box center [405, 350] width 15 height 15
click at [401, 349] on icon at bounding box center [405, 350] width 10 height 11
click at [408, 346] on icon at bounding box center [405, 350] width 10 height 11
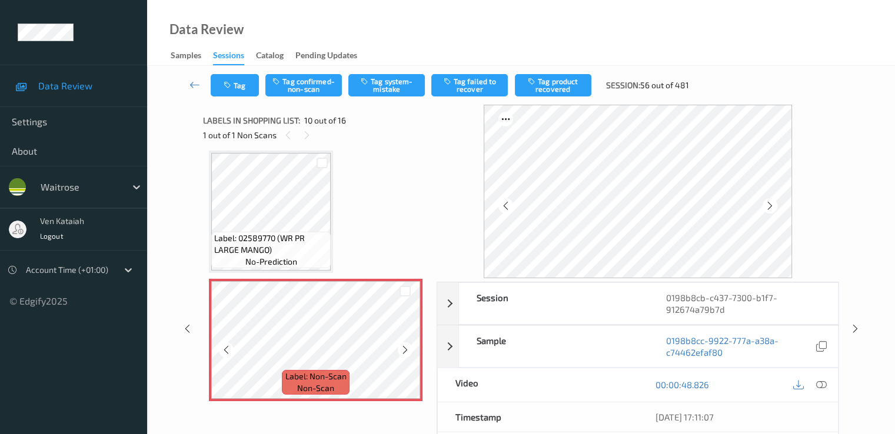
click at [408, 346] on icon at bounding box center [405, 350] width 10 height 11
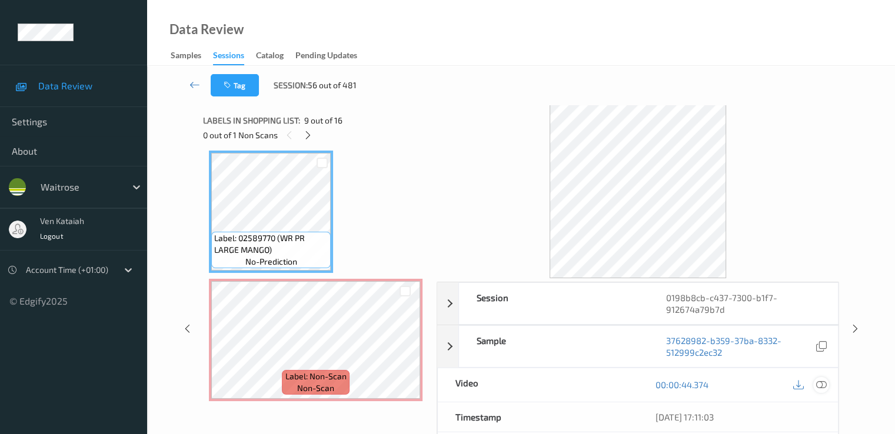
click at [823, 382] on icon at bounding box center [821, 385] width 11 height 11
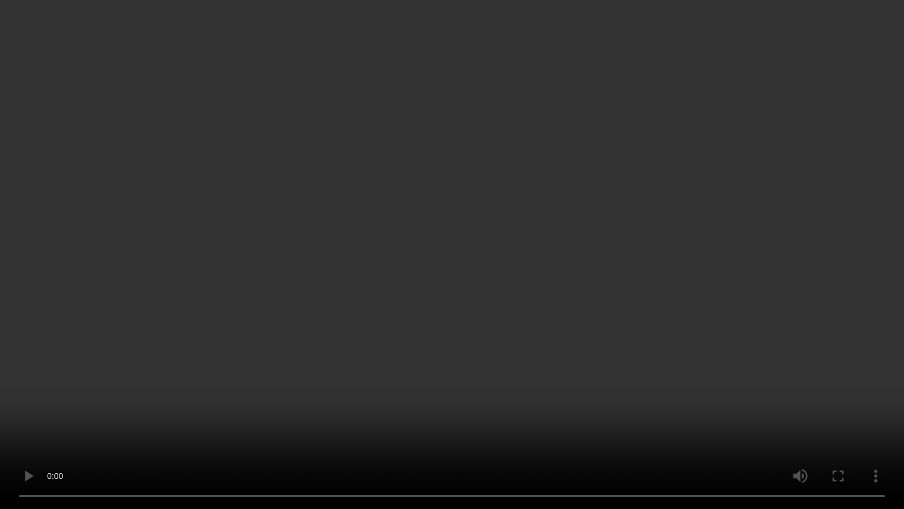
click at [392, 372] on video at bounding box center [452, 254] width 904 height 509
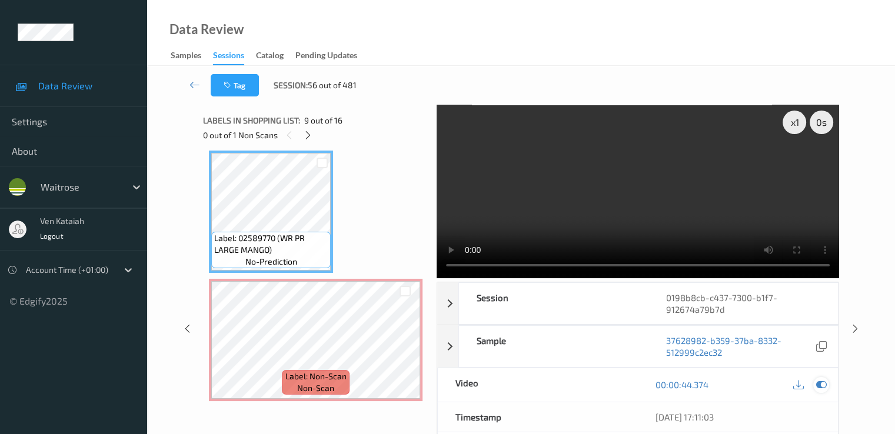
click at [822, 387] on icon at bounding box center [821, 385] width 11 height 11
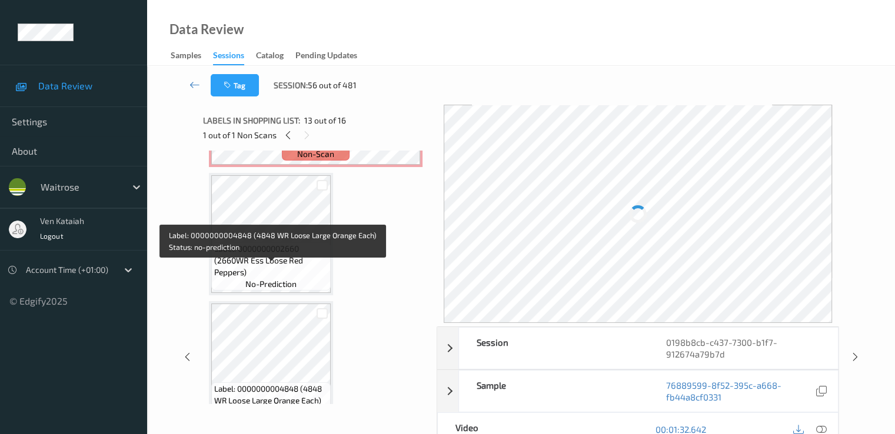
scroll to position [1150, 0]
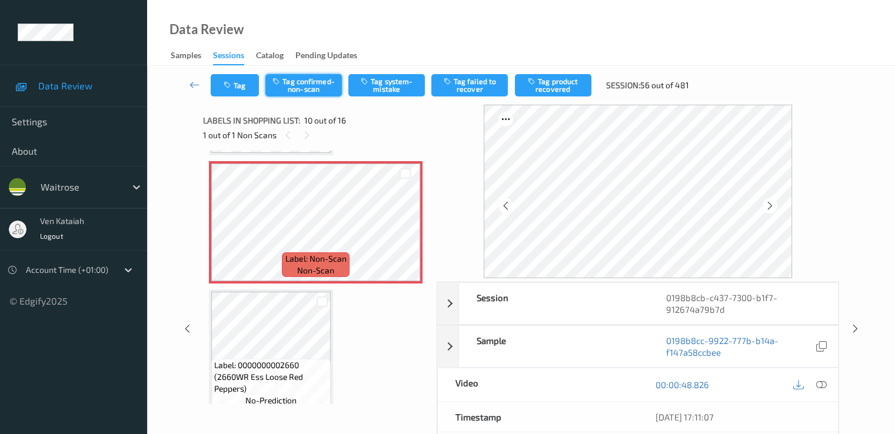
click at [306, 92] on button "Tag confirmed-non-scan" at bounding box center [303, 85] width 77 height 22
click at [545, 92] on button "Tag product recovered" at bounding box center [553, 85] width 77 height 22
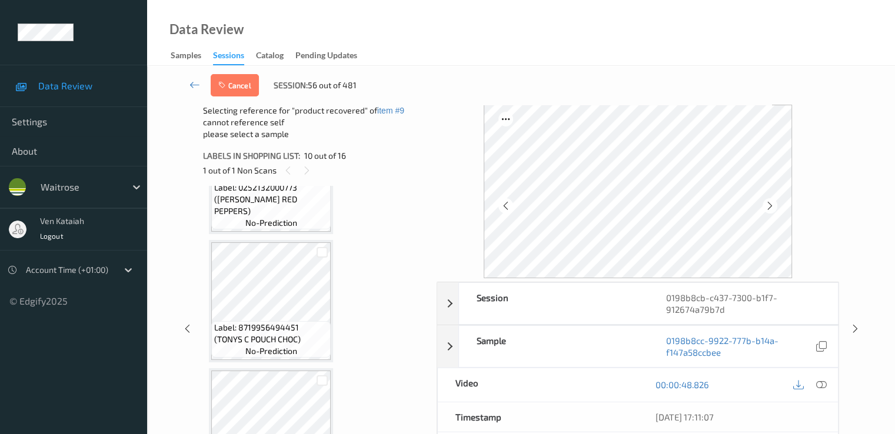
scroll to position [1621, 0]
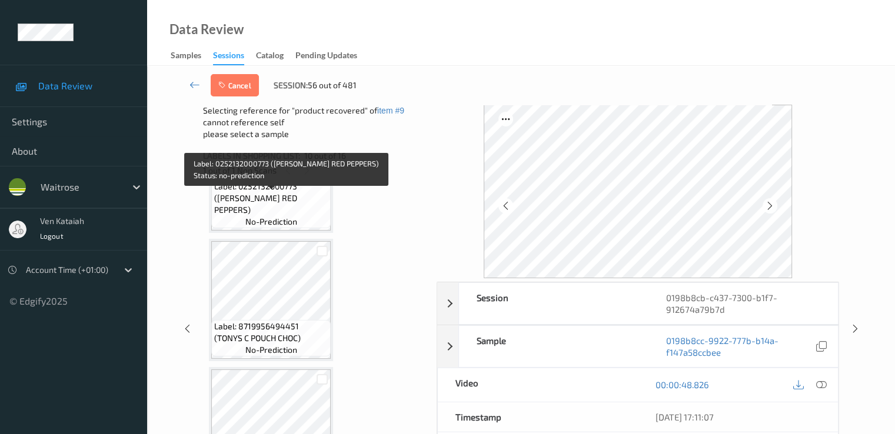
click at [285, 223] on span "no-prediction" at bounding box center [271, 222] width 52 height 12
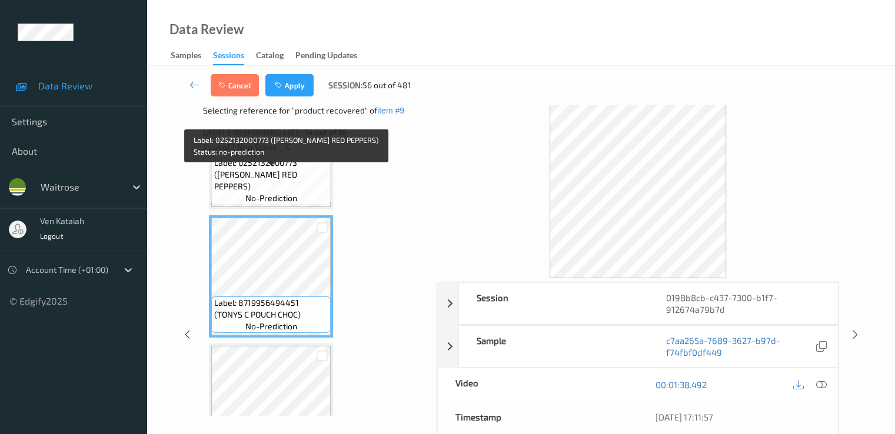
click at [281, 184] on span "Label: 0252132000773 ([PERSON_NAME] RED PEPPERS)" at bounding box center [271, 174] width 114 height 35
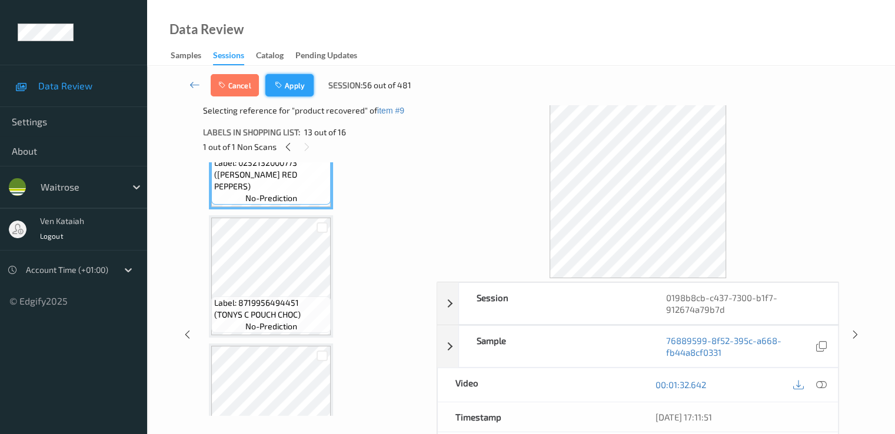
click at [289, 88] on button "Apply" at bounding box center [289, 85] width 48 height 22
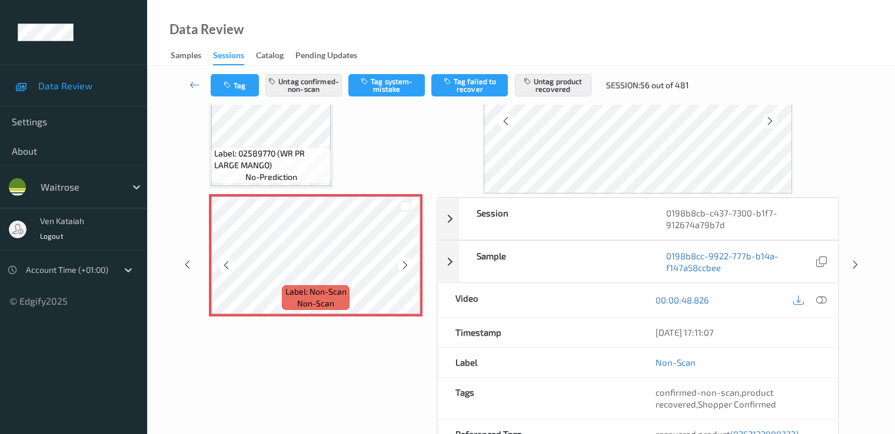
scroll to position [65, 0]
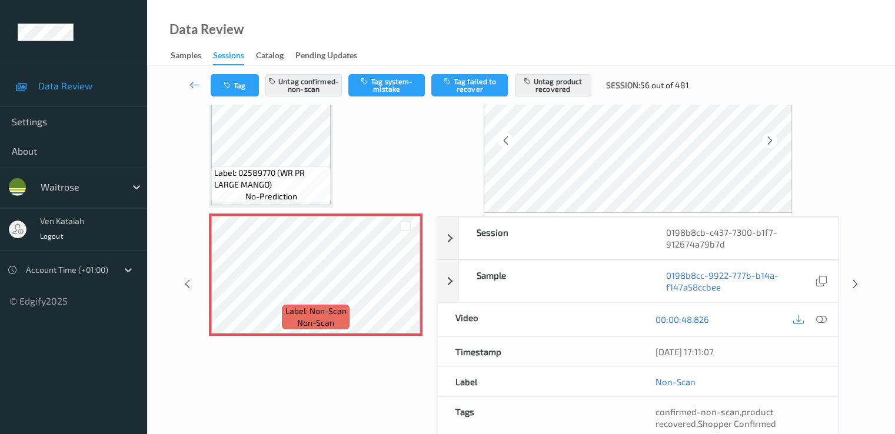
click at [190, 86] on icon at bounding box center [195, 85] width 11 height 12
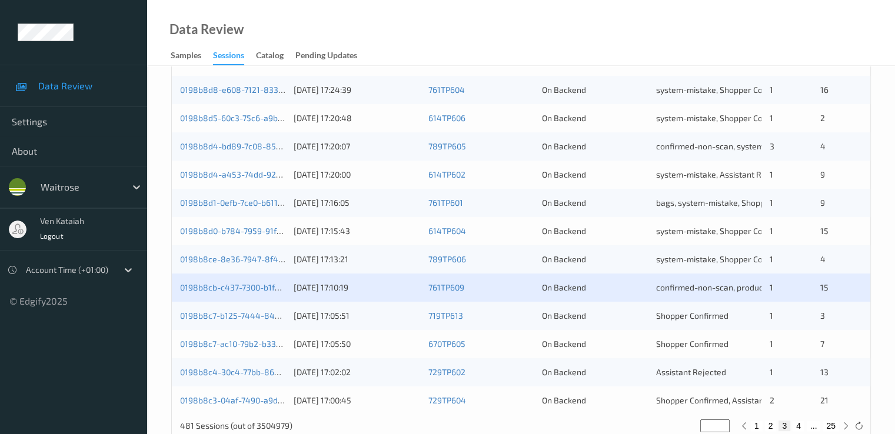
scroll to position [544, 0]
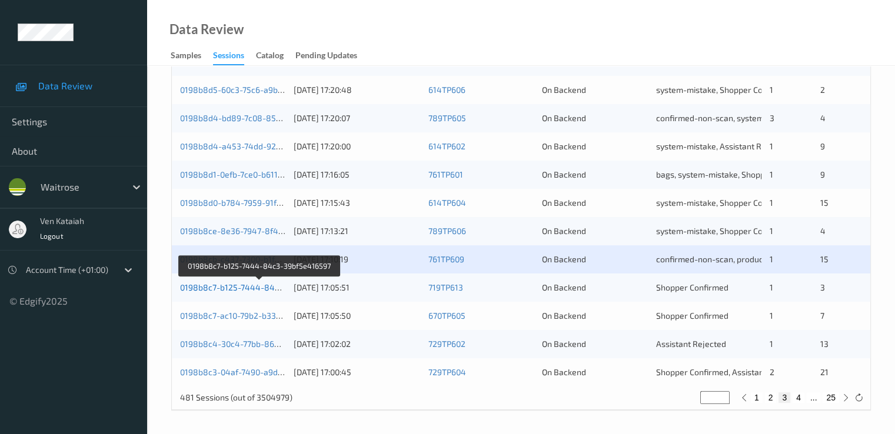
click at [260, 285] on link "0198b8c7-b125-7444-84c3-39bf5e416597" at bounding box center [260, 288] width 161 height 10
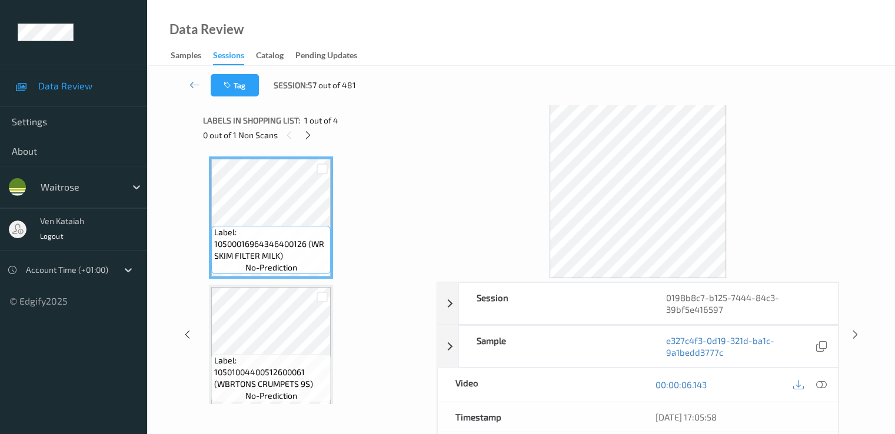
click at [316, 141] on div "0 out of 1 Non Scans" at bounding box center [315, 135] width 225 height 15
click at [313, 134] on div at bounding box center [308, 135] width 15 height 15
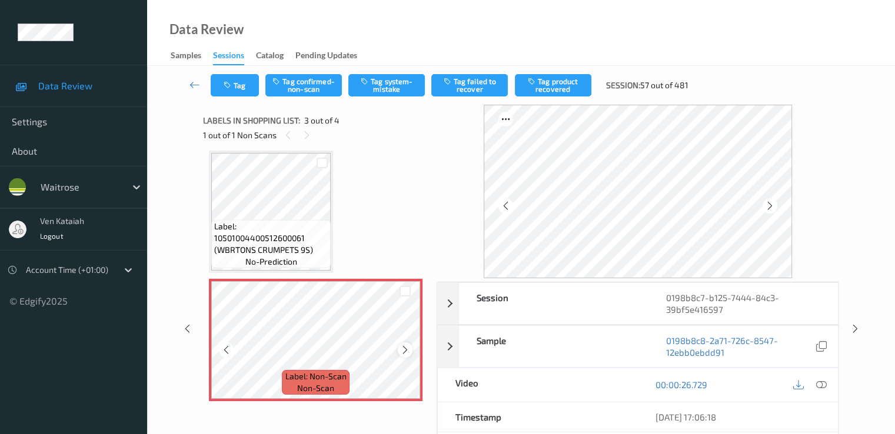
click at [406, 354] on icon at bounding box center [405, 350] width 10 height 11
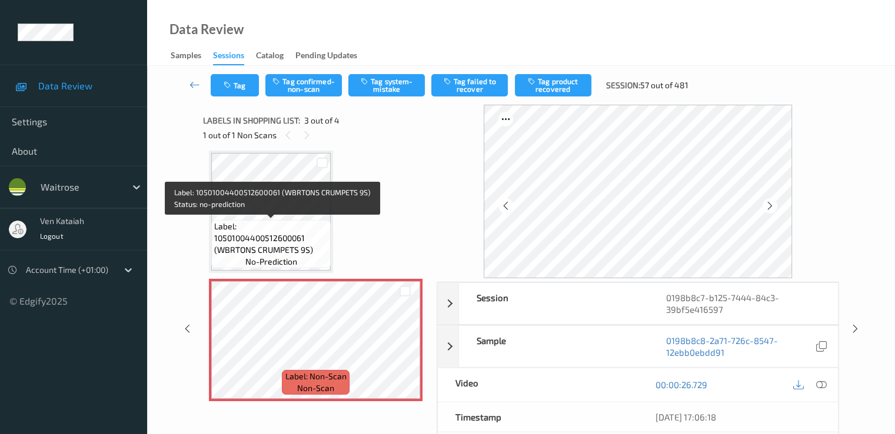
click at [285, 244] on span "Label: 10501004400512600061 (WBRTONS CRUMPETS 9S)" at bounding box center [271, 238] width 114 height 35
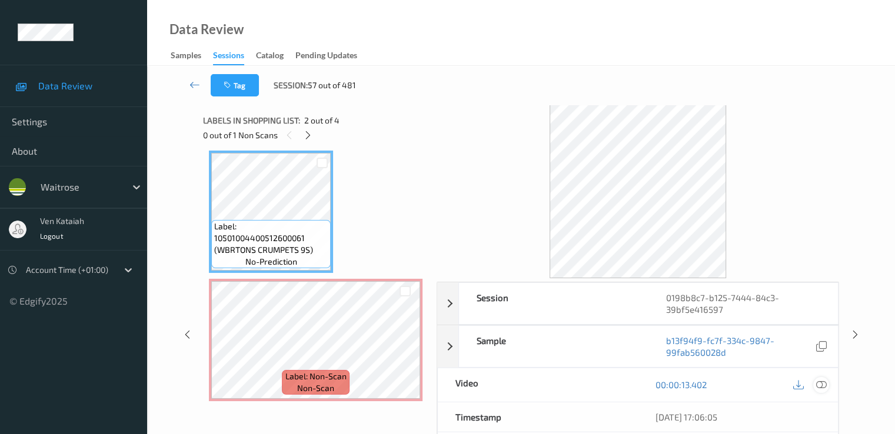
click at [824, 387] on icon at bounding box center [821, 385] width 11 height 11
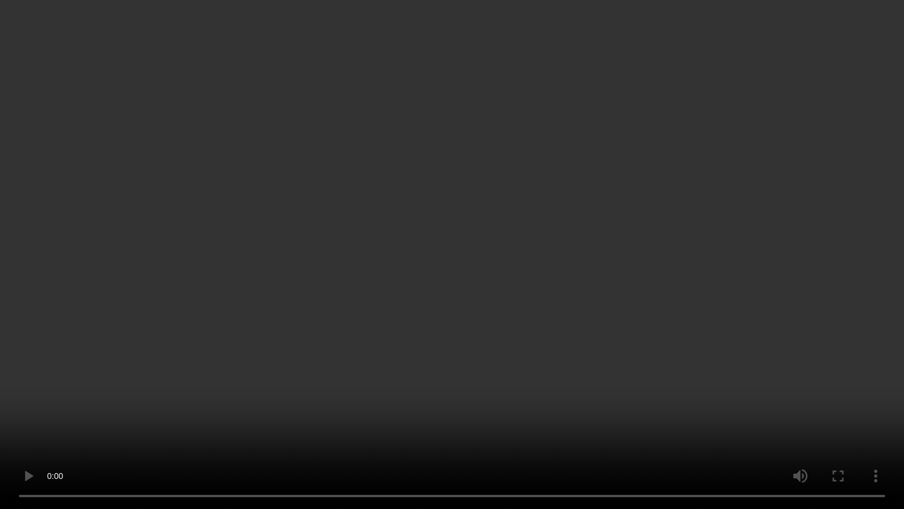
click at [633, 311] on video at bounding box center [452, 254] width 904 height 509
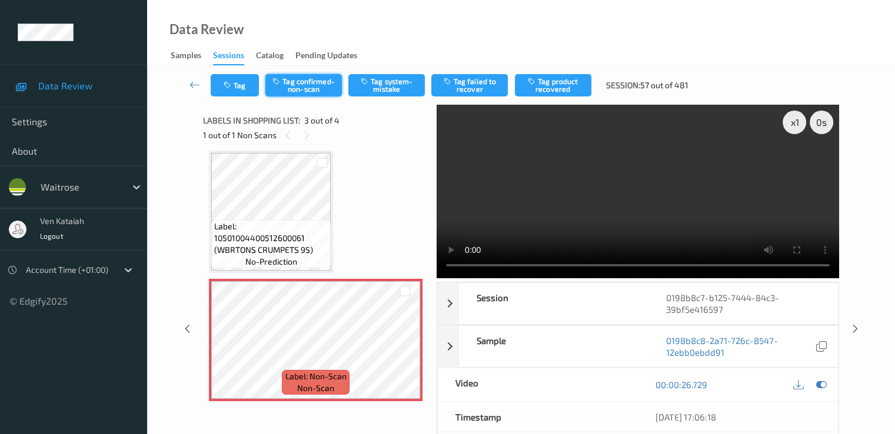
click at [308, 86] on button "Tag confirmed-non-scan" at bounding box center [303, 85] width 77 height 22
click at [552, 92] on button "Tag product recovered" at bounding box center [553, 85] width 77 height 22
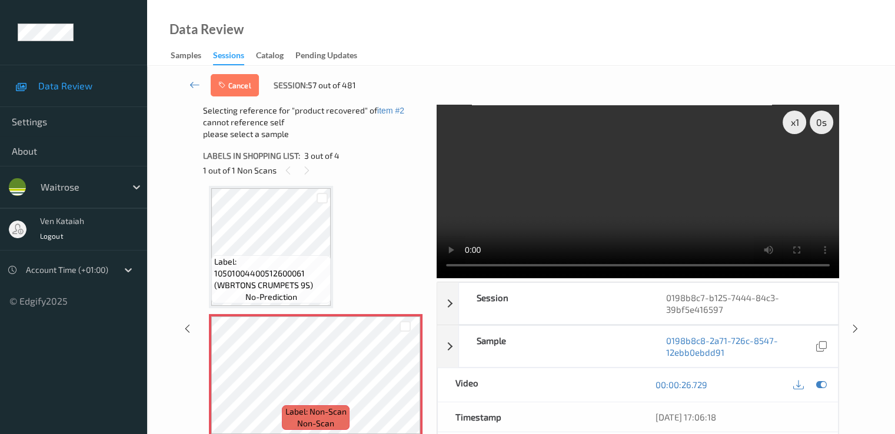
click at [829, 377] on div at bounding box center [810, 385] width 38 height 16
click at [823, 380] on icon at bounding box center [821, 385] width 11 height 11
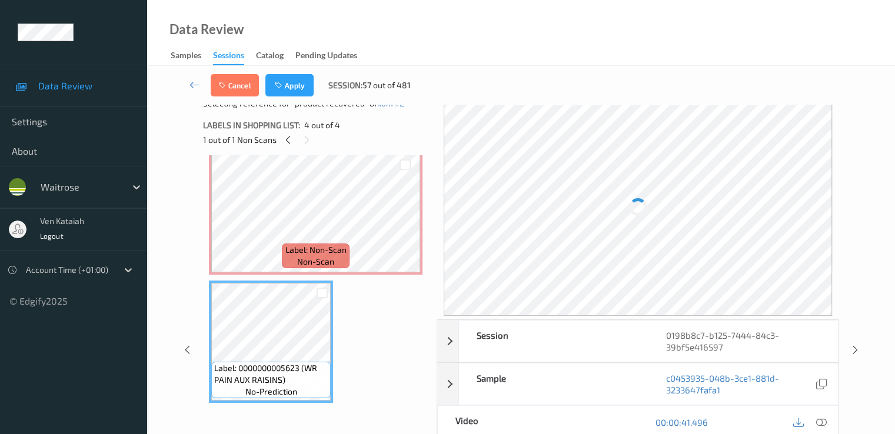
scroll to position [0, 0]
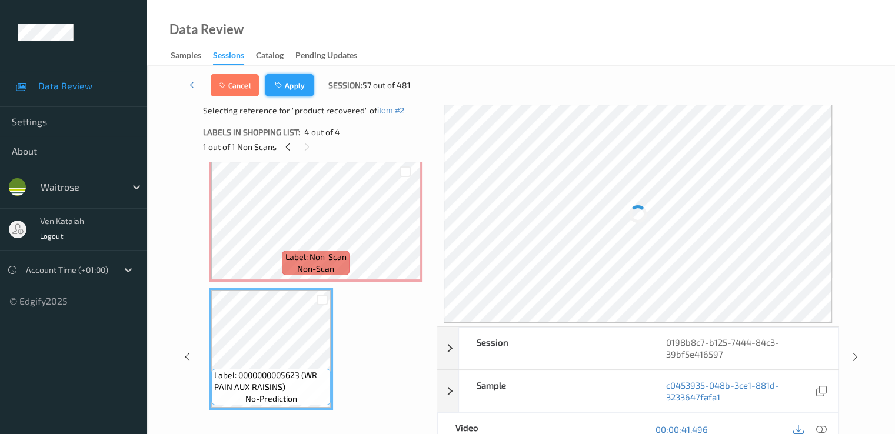
click at [299, 81] on button "Apply" at bounding box center [289, 85] width 48 height 22
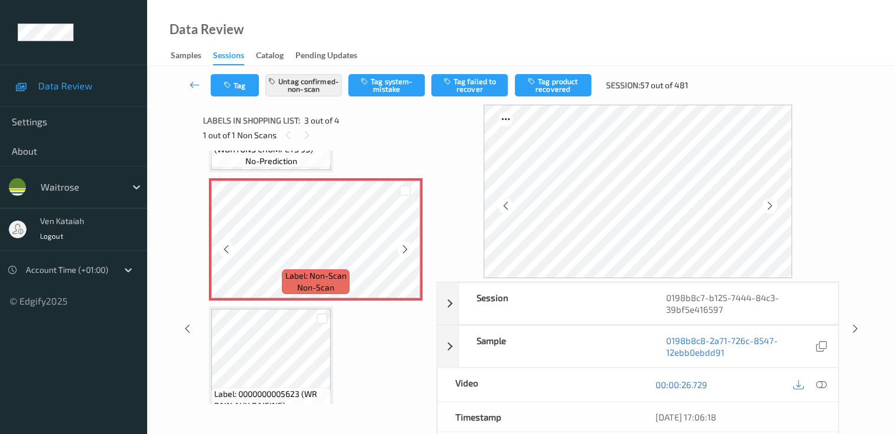
scroll to position [265, 0]
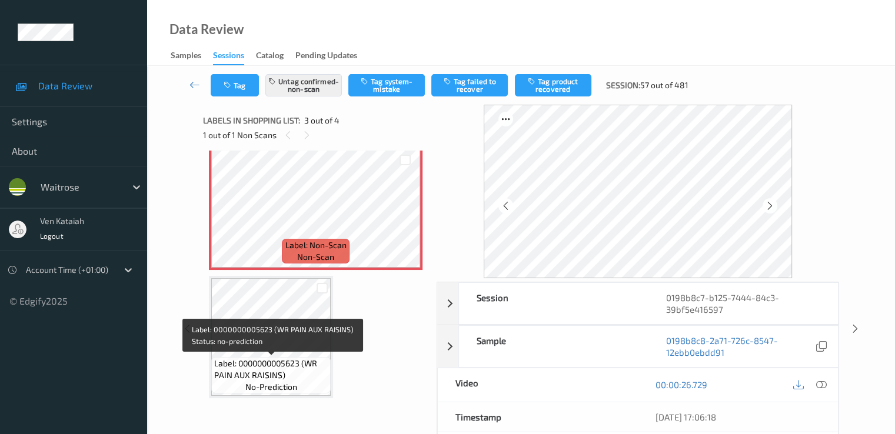
click at [285, 360] on span "Label: 0000000005623 (WR PAIN AUX RAISINS)" at bounding box center [271, 370] width 114 height 24
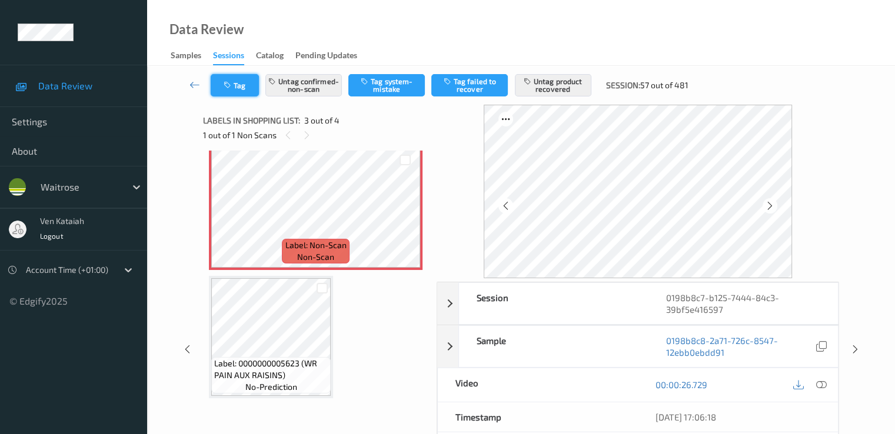
click at [232, 84] on icon "button" at bounding box center [229, 85] width 10 height 8
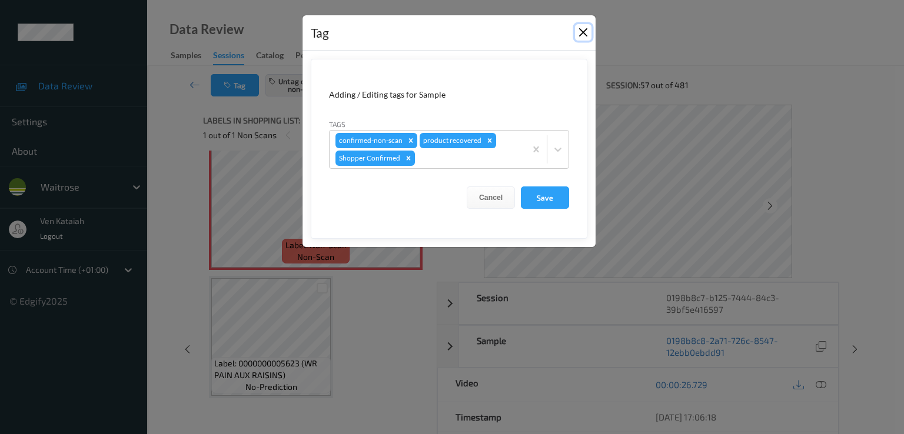
click at [585, 39] on button "Close" at bounding box center [583, 32] width 16 height 16
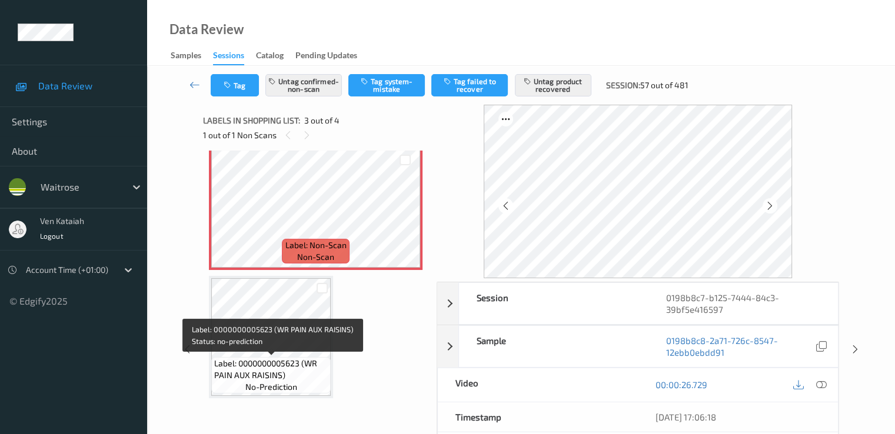
click at [256, 380] on span "Label: 0000000005623 (WR PAIN AUX RAISINS)" at bounding box center [271, 370] width 114 height 24
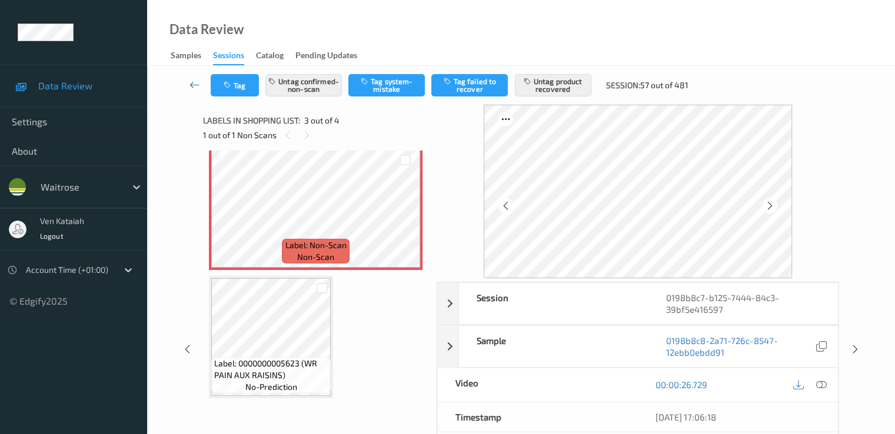
click at [193, 87] on icon at bounding box center [195, 85] width 11 height 12
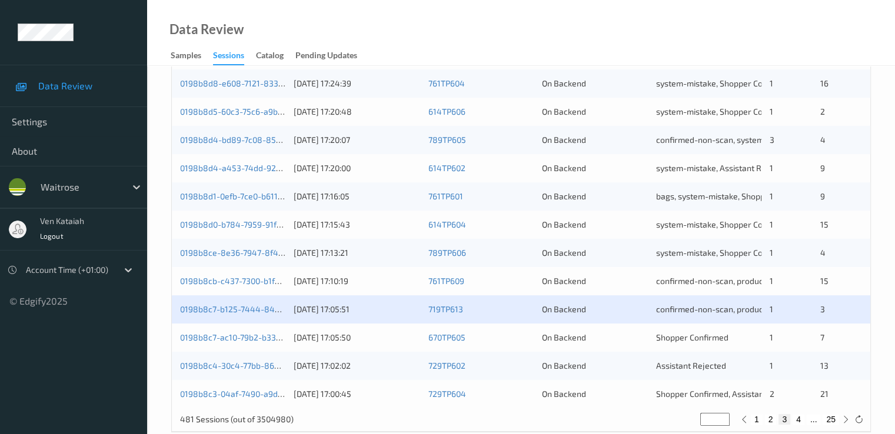
scroll to position [544, 0]
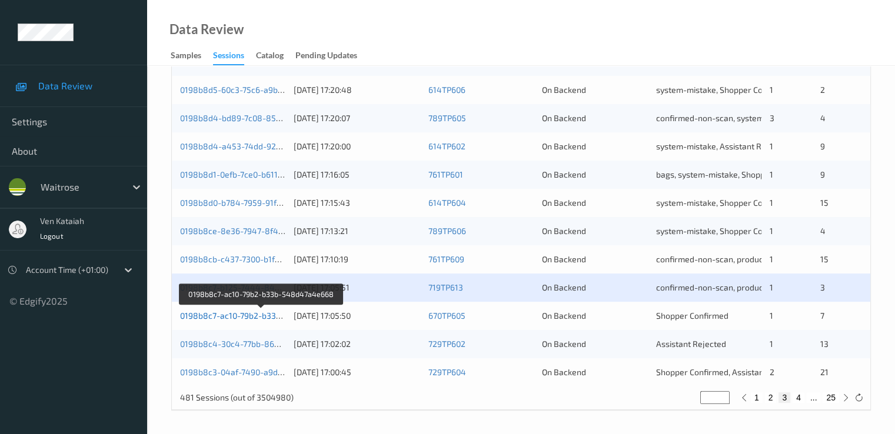
click at [247, 319] on link "0198b8c7-ac10-79b2-b33b-548d47a4e668" at bounding box center [261, 316] width 163 height 10
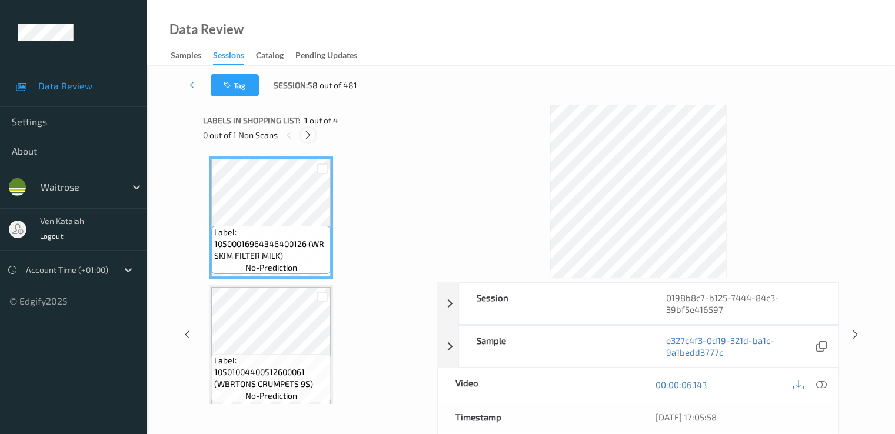
click at [305, 135] on icon at bounding box center [308, 135] width 10 height 11
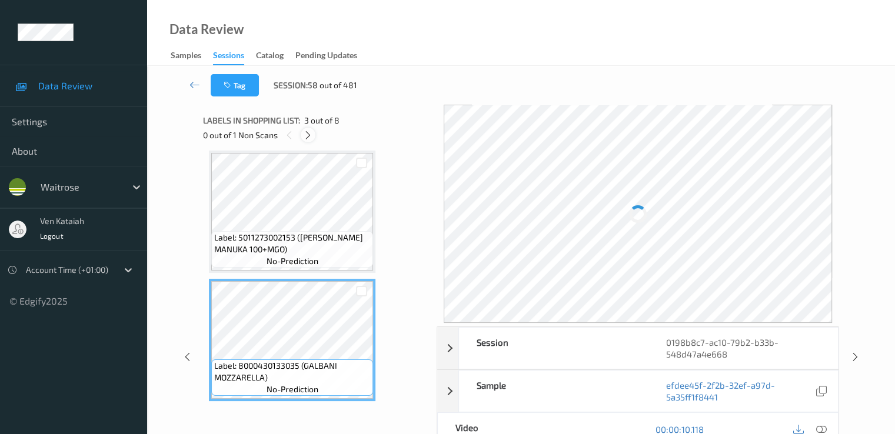
click at [312, 134] on icon at bounding box center [308, 135] width 10 height 11
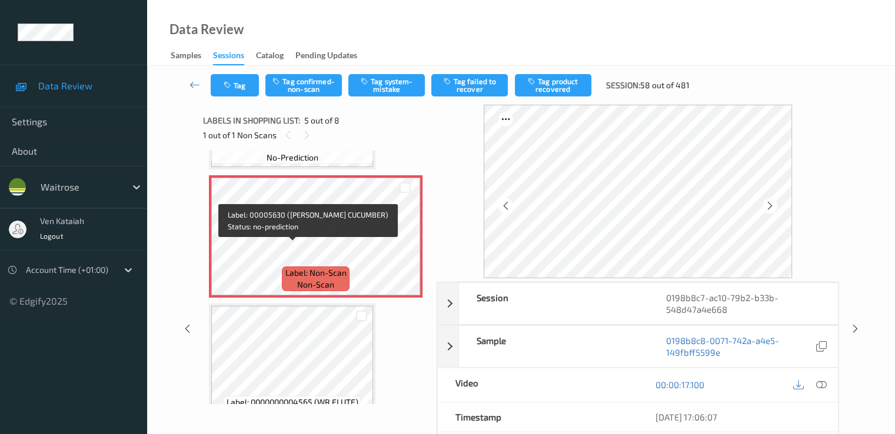
scroll to position [509, 0]
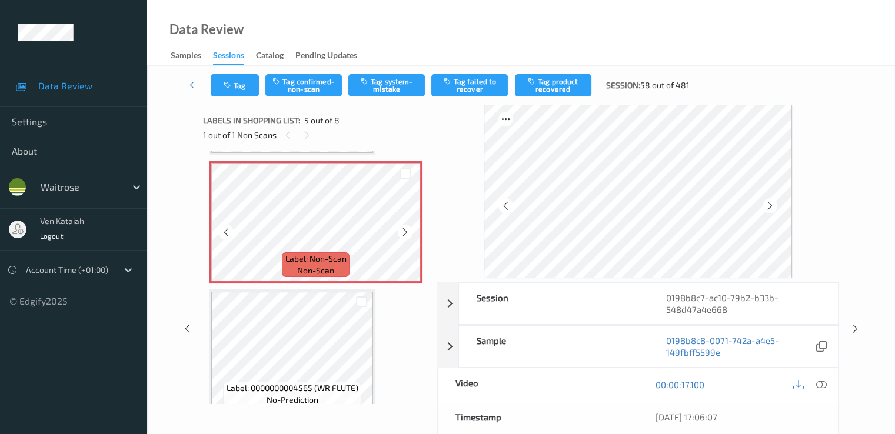
click at [311, 283] on div "Label: Non-Scan non-scan" at bounding box center [316, 222] width 214 height 122
click at [406, 231] on icon at bounding box center [405, 232] width 10 height 11
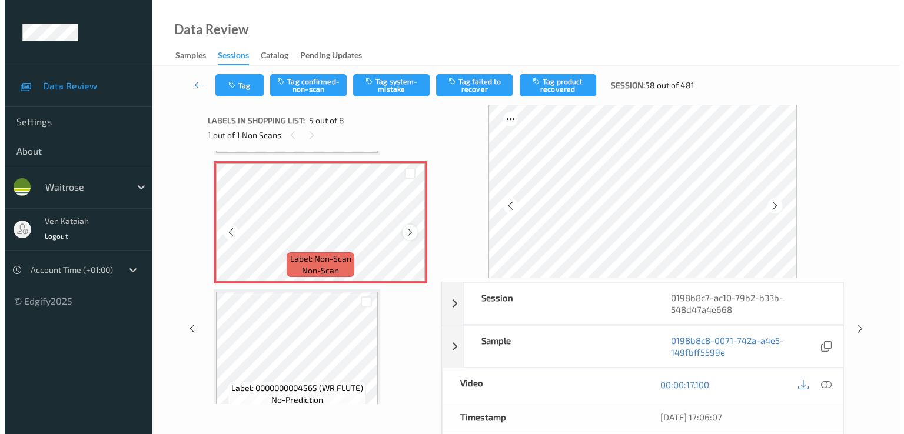
scroll to position [391, 0]
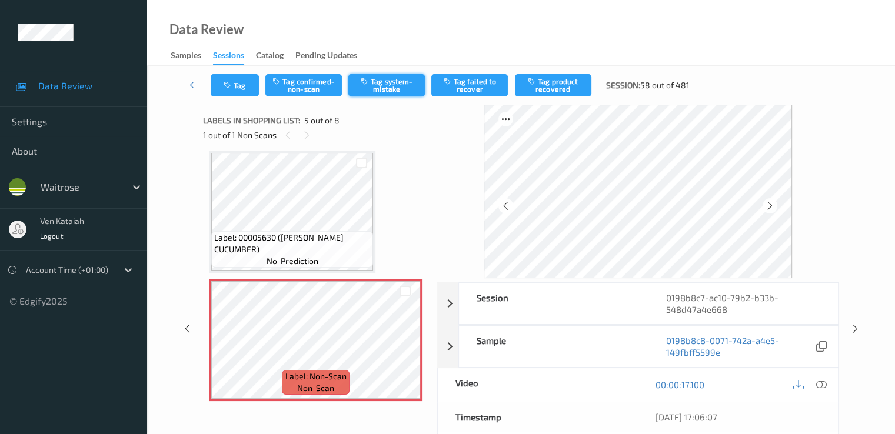
click at [379, 88] on button "Tag system-mistake" at bounding box center [386, 85] width 77 height 22
click at [234, 93] on button "Tag" at bounding box center [235, 85] width 48 height 22
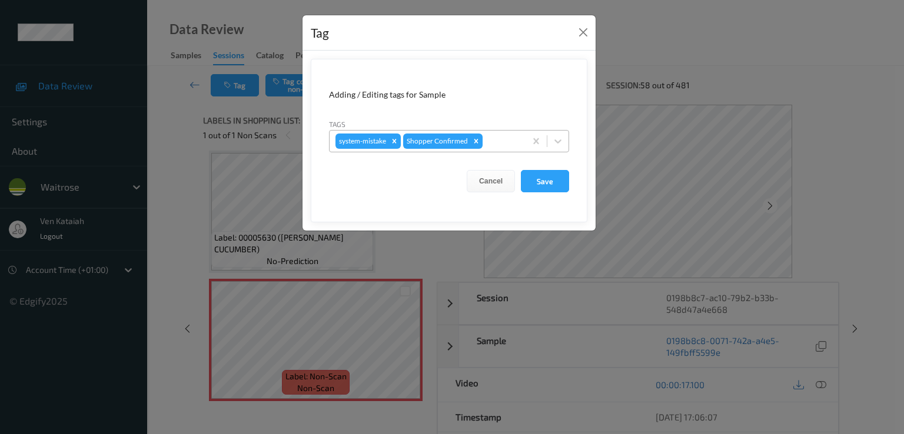
click at [499, 140] on div at bounding box center [502, 141] width 35 height 14
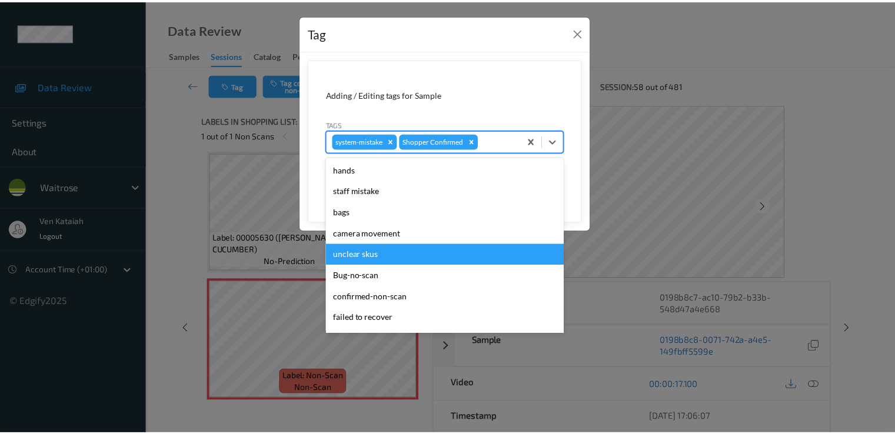
scroll to position [231, 0]
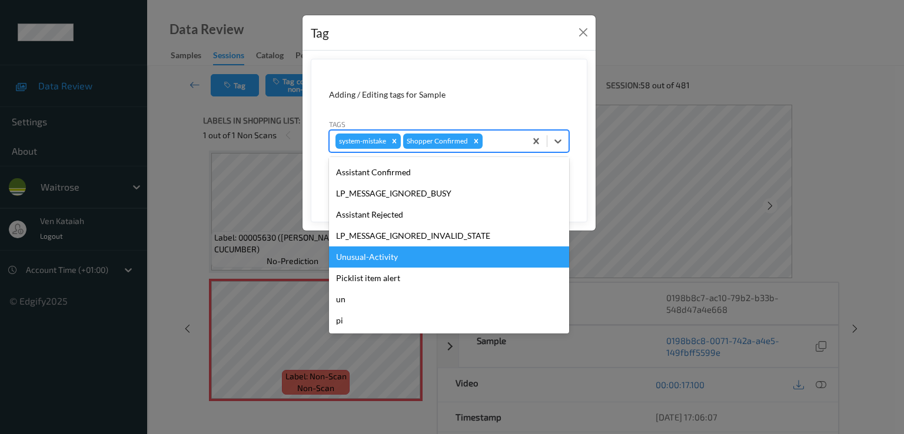
click at [384, 256] on div "Unusual-Activity" at bounding box center [449, 257] width 240 height 21
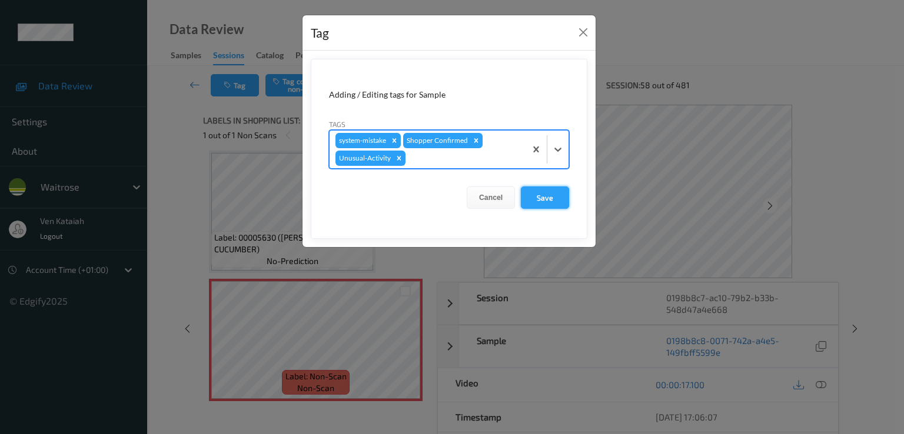
click at [533, 204] on button "Save" at bounding box center [545, 198] width 48 height 22
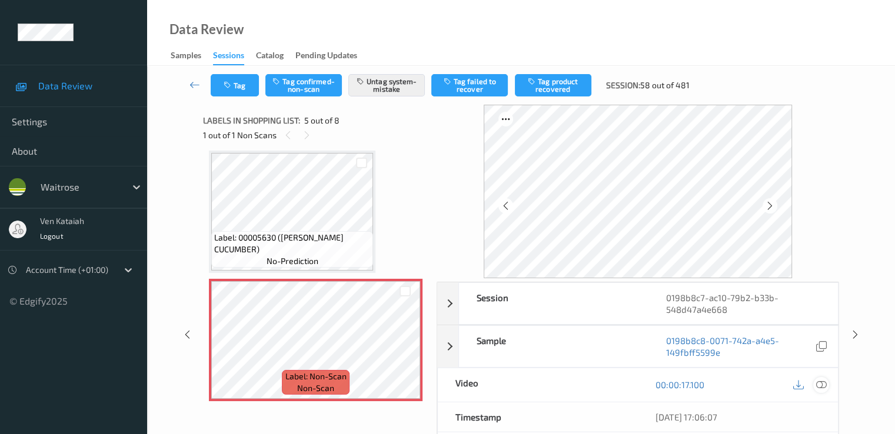
click at [821, 381] on icon at bounding box center [821, 385] width 11 height 11
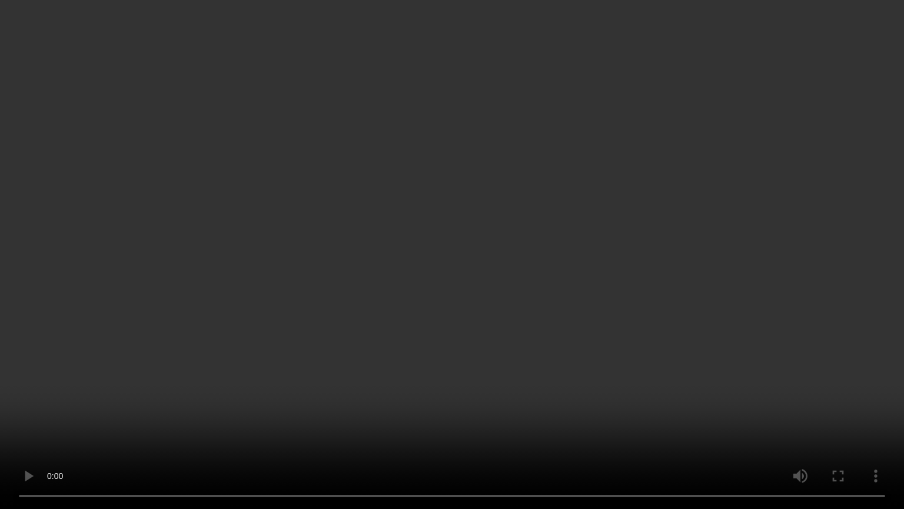
click at [388, 417] on video at bounding box center [452, 254] width 904 height 509
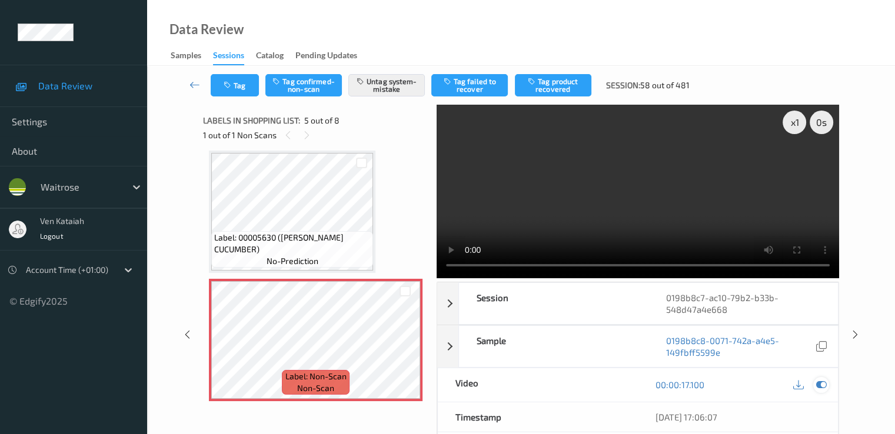
click at [825, 385] on icon at bounding box center [821, 385] width 11 height 11
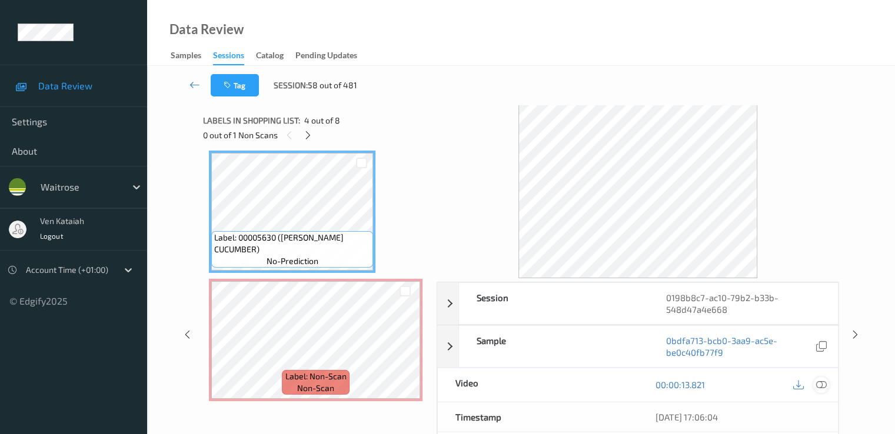
click at [823, 384] on icon at bounding box center [821, 385] width 11 height 11
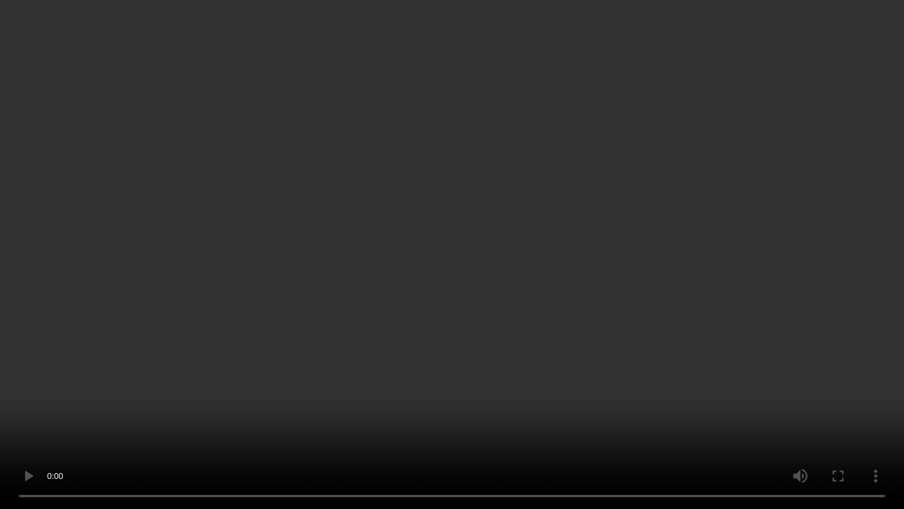
click at [534, 360] on video at bounding box center [452, 254] width 904 height 509
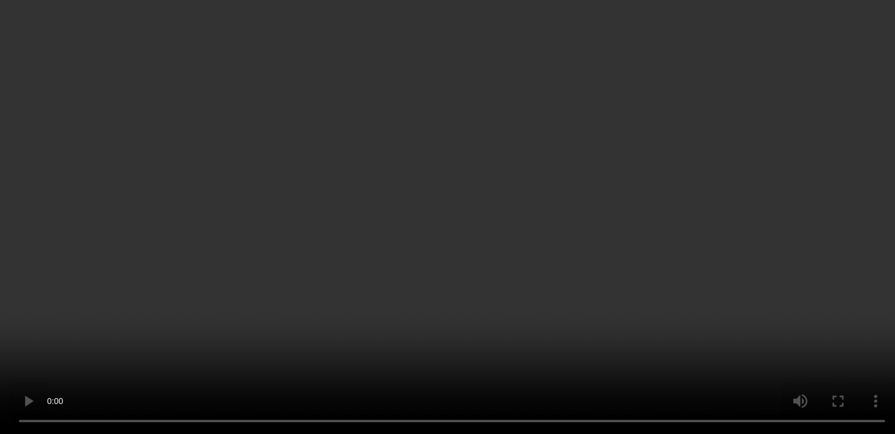
scroll to position [273, 0]
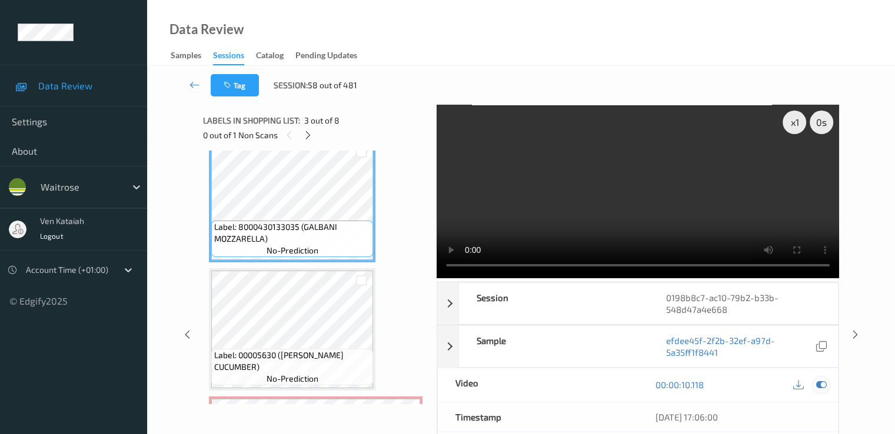
click at [823, 384] on icon at bounding box center [821, 385] width 11 height 11
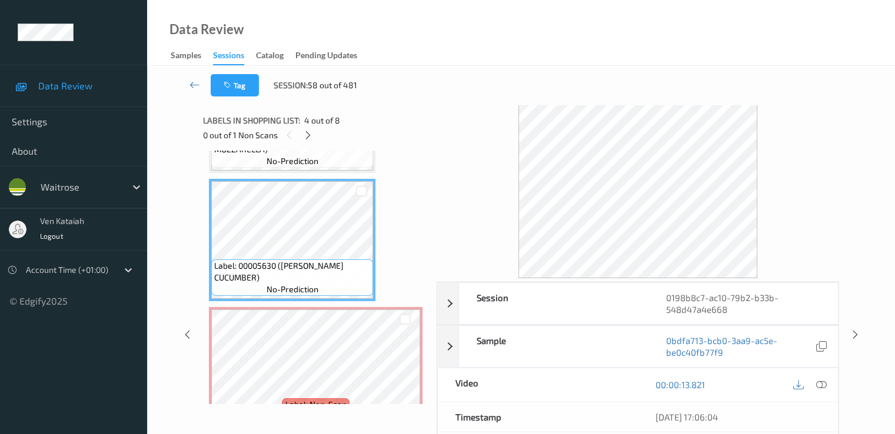
scroll to position [391, 0]
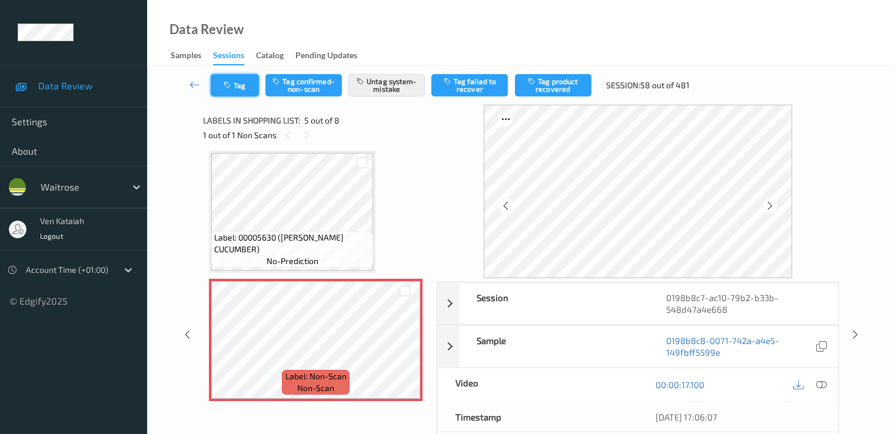
click at [238, 95] on button "Tag" at bounding box center [235, 85] width 48 height 22
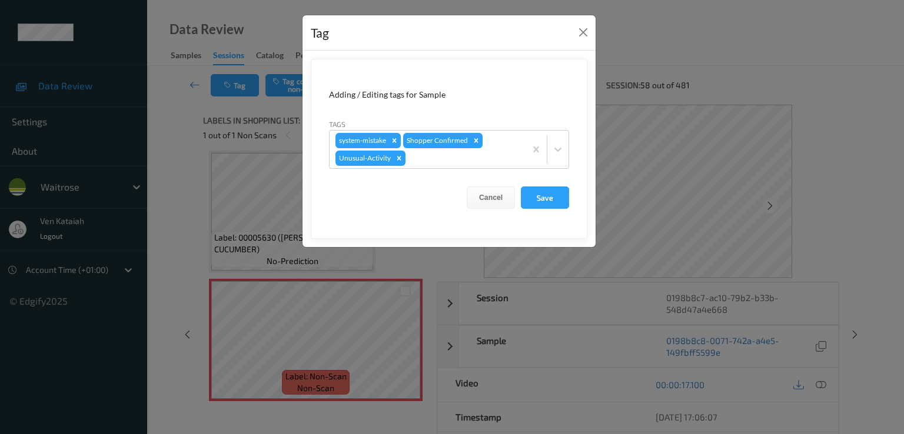
click at [194, 84] on div "Tag Adding / Editing tags for Sample Tags system-mistake Shopper Confirmed Unus…" at bounding box center [452, 217] width 904 height 434
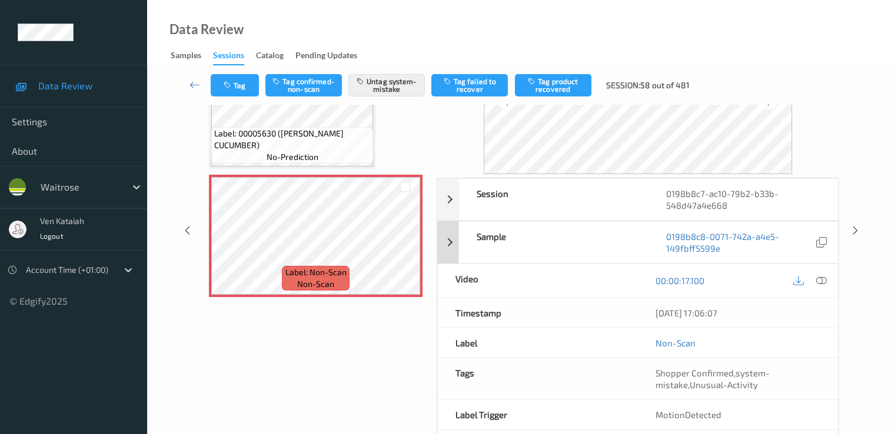
scroll to position [153, 0]
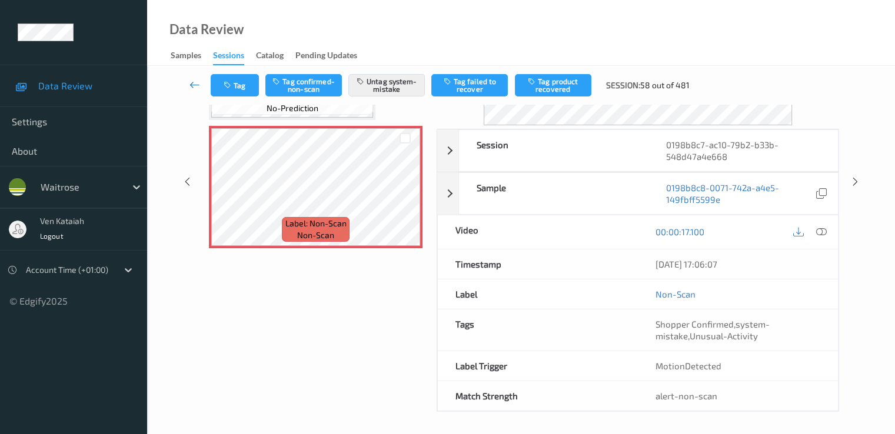
click at [201, 86] on link at bounding box center [195, 85] width 31 height 22
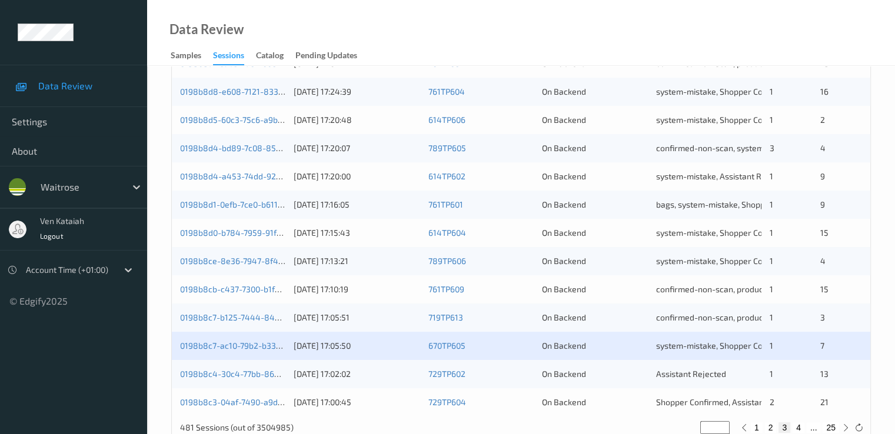
scroll to position [544, 0]
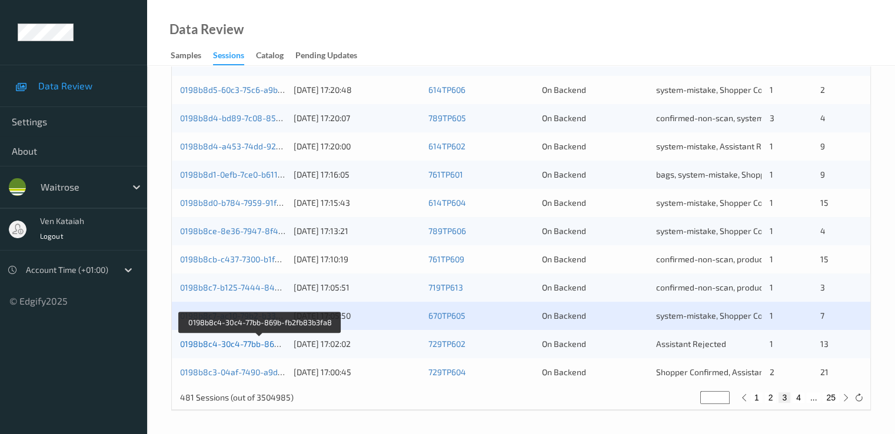
click at [247, 341] on link "0198b8c4-30c4-77bb-869b-fb2fb83b3fa8" at bounding box center [260, 344] width 160 height 10
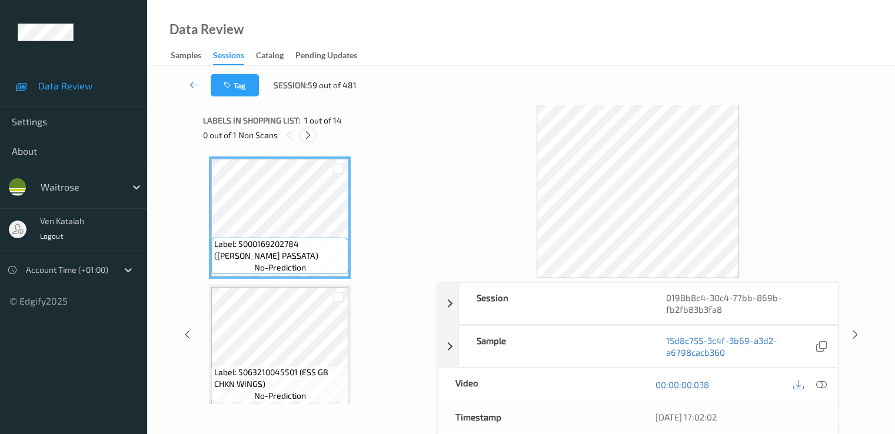
click at [311, 135] on icon at bounding box center [308, 135] width 10 height 11
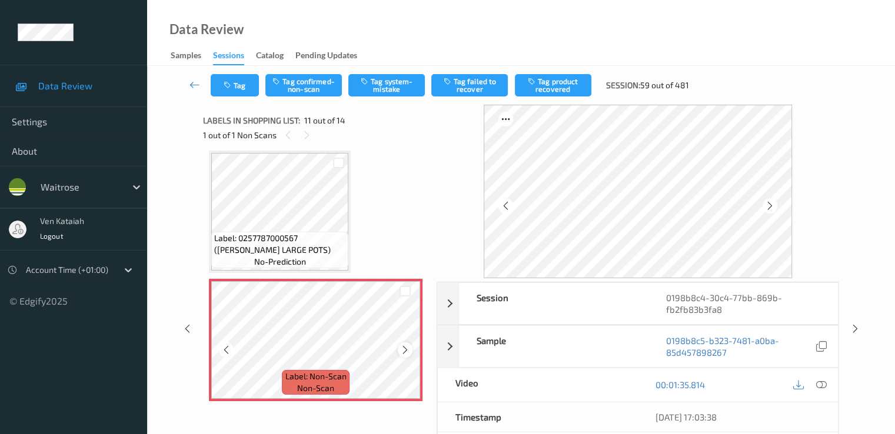
click at [409, 346] on icon at bounding box center [405, 350] width 10 height 11
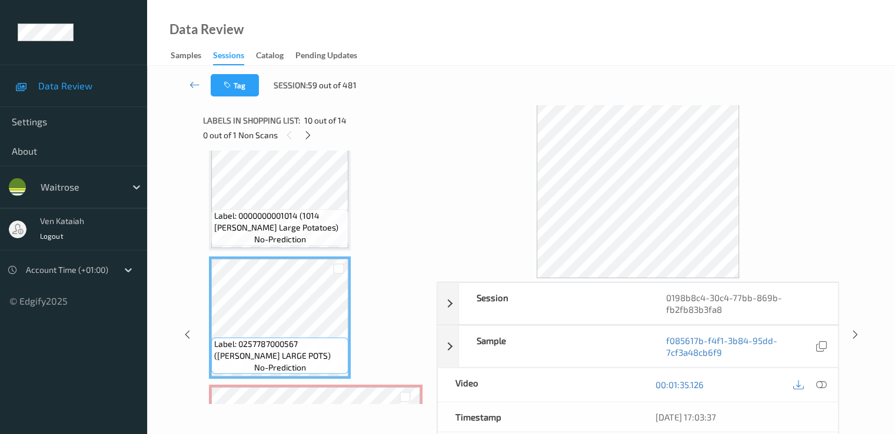
scroll to position [1043, 0]
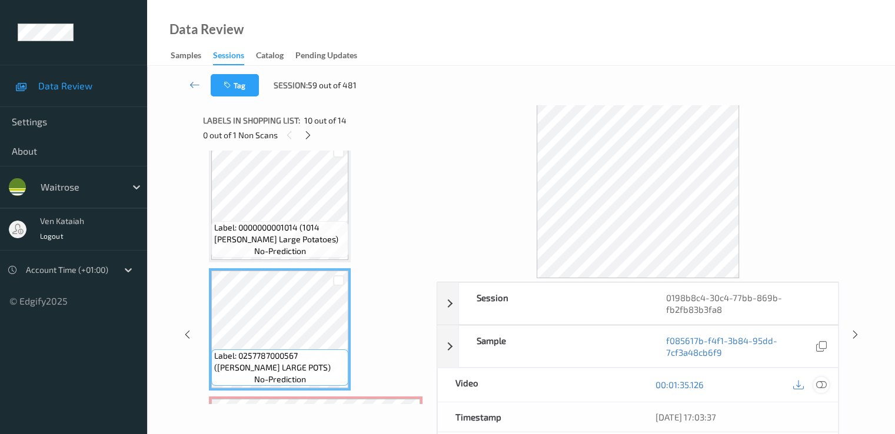
click at [822, 382] on icon at bounding box center [821, 385] width 11 height 11
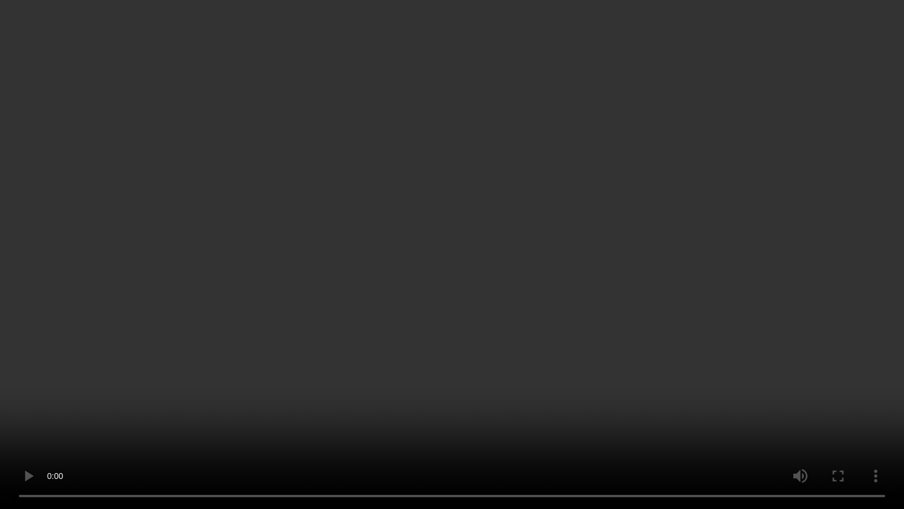
click at [509, 415] on video at bounding box center [452, 254] width 904 height 509
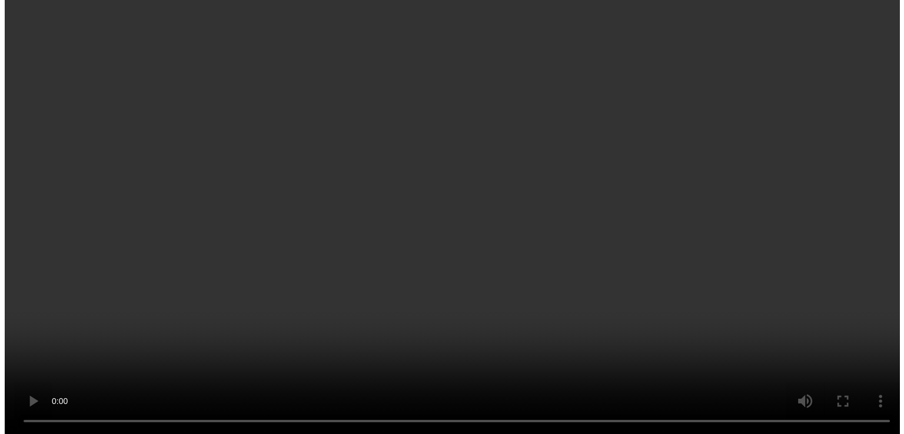
scroll to position [1161, 0]
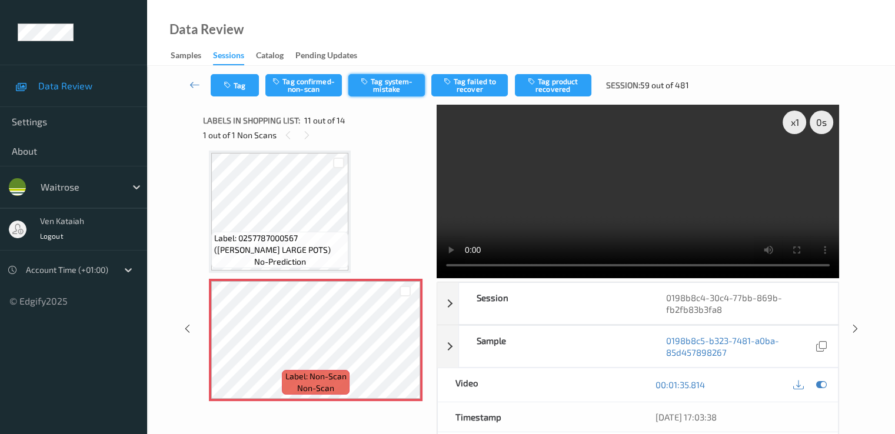
click at [384, 80] on button "Tag system-mistake" at bounding box center [386, 85] width 77 height 22
click at [244, 71] on div "Tag Tag confirmed-non-scan Untag system-mistake Tag failed to recover Tag produ…" at bounding box center [521, 85] width 700 height 39
click at [244, 78] on button "Tag" at bounding box center [235, 85] width 48 height 22
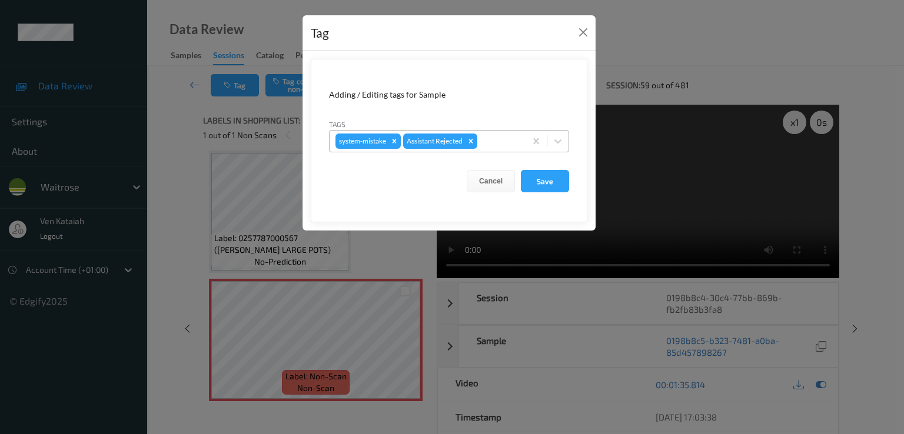
click at [484, 147] on div at bounding box center [500, 141] width 40 height 14
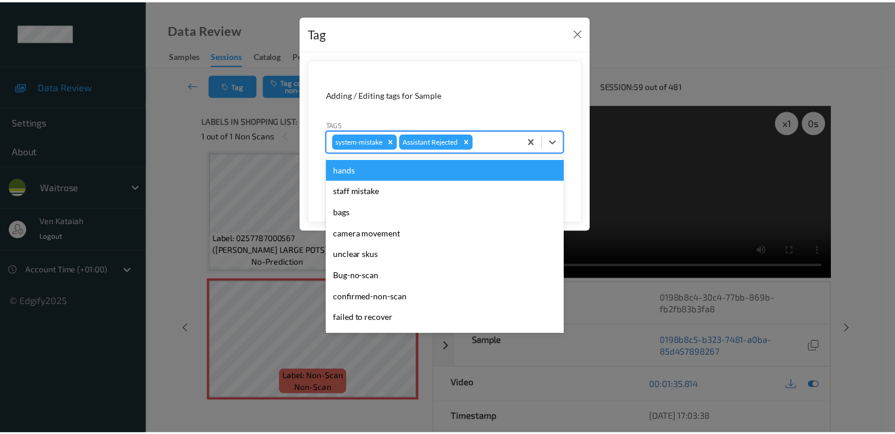
scroll to position [231, 0]
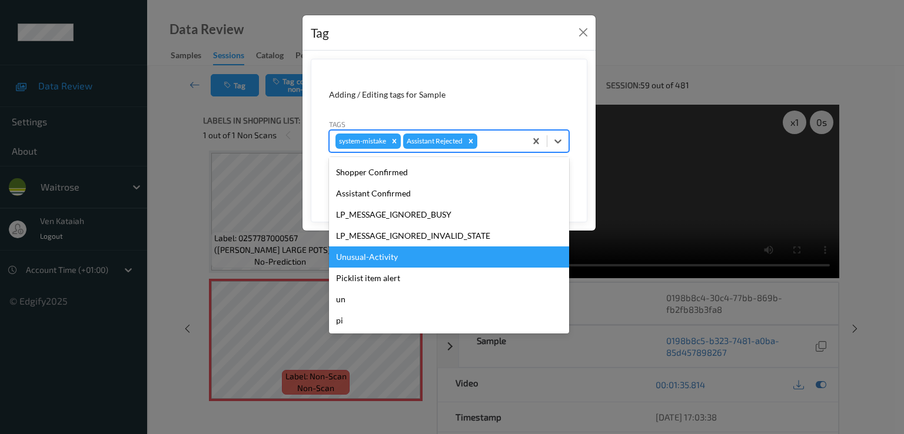
click at [386, 256] on div "Unusual-Activity" at bounding box center [449, 257] width 240 height 21
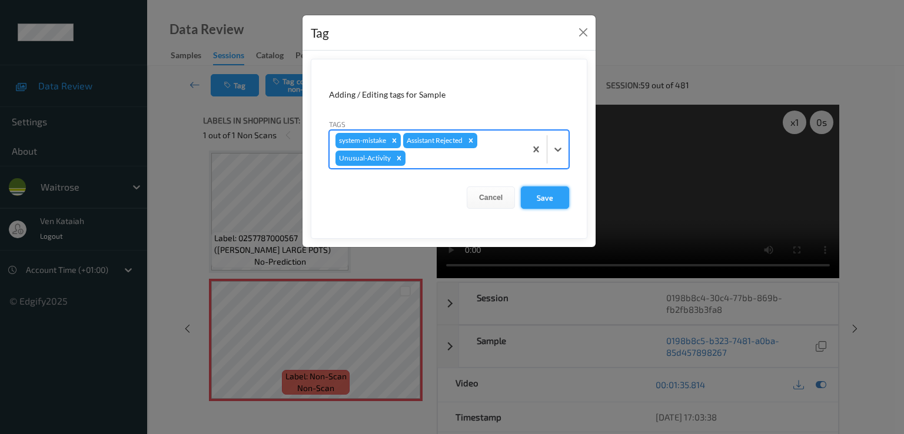
click at [544, 201] on button "Save" at bounding box center [545, 198] width 48 height 22
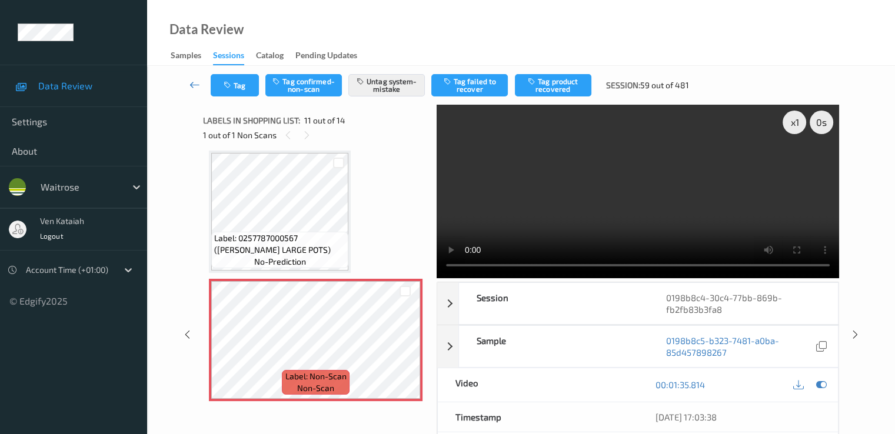
click at [191, 84] on icon at bounding box center [195, 85] width 11 height 12
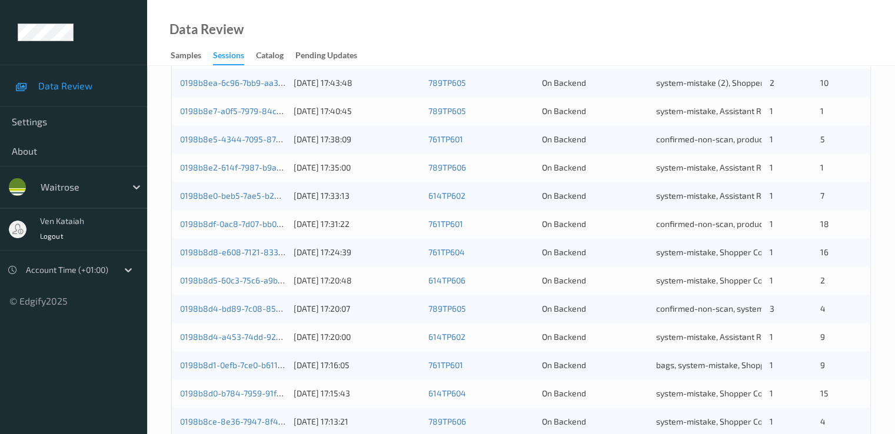
scroll to position [544, 0]
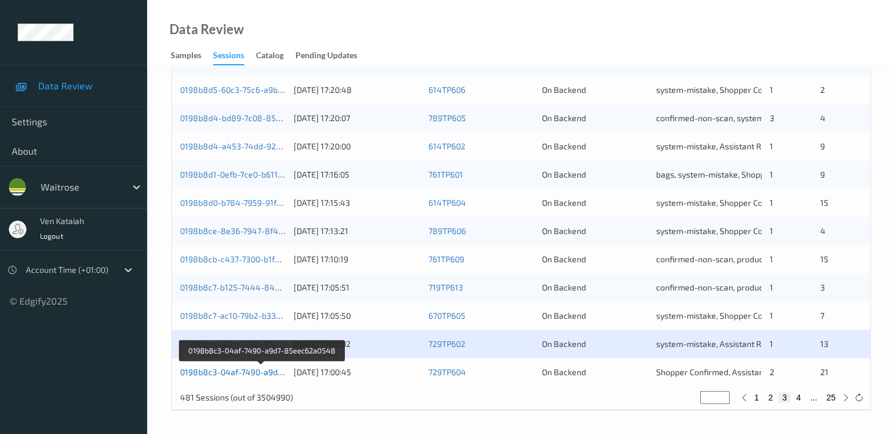
click at [258, 368] on link "0198b8c3-04af-7490-a9d7-85eec62a0548" at bounding box center [261, 372] width 163 height 10
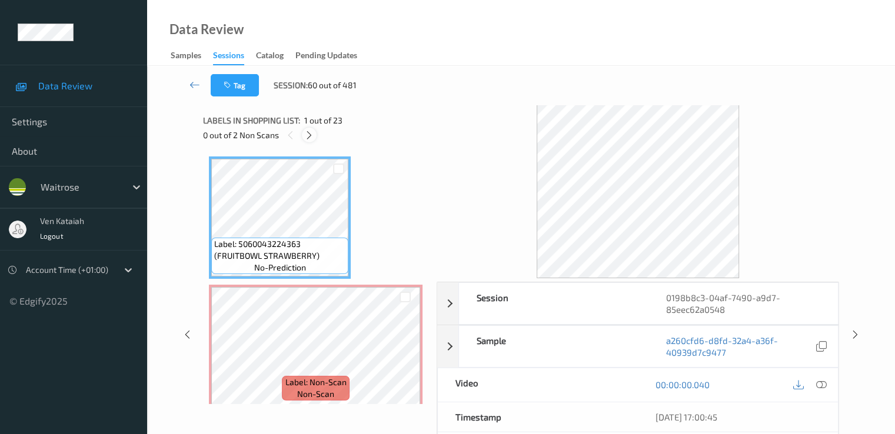
click at [314, 139] on icon at bounding box center [309, 135] width 10 height 11
click at [404, 353] on icon at bounding box center [405, 356] width 10 height 11
click at [828, 383] on div at bounding box center [821, 385] width 16 height 16
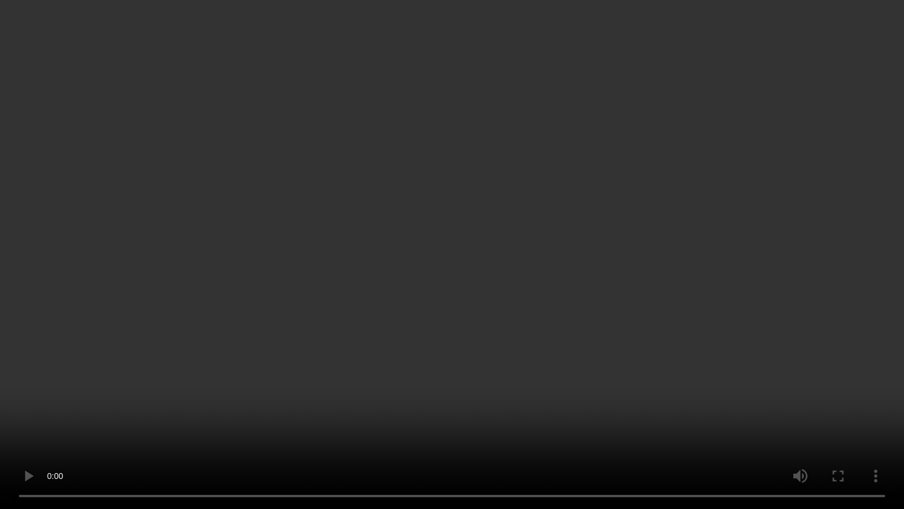
click at [208, 339] on video at bounding box center [452, 254] width 904 height 509
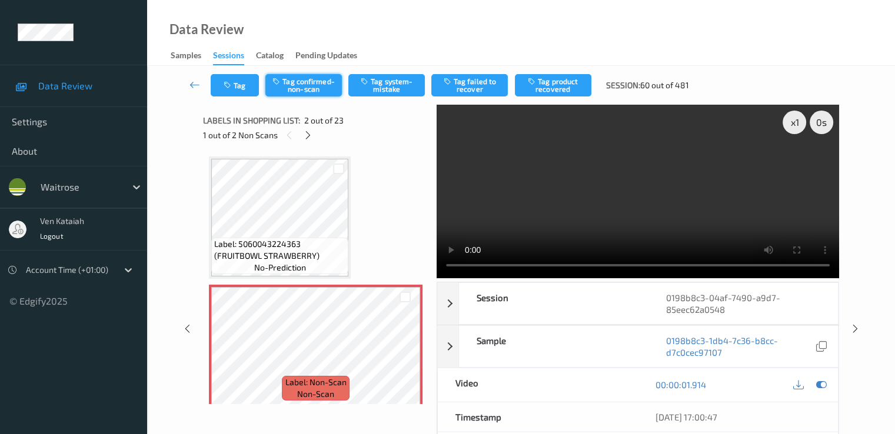
click at [307, 91] on button "Tag confirmed-non-scan" at bounding box center [303, 85] width 77 height 22
drag, startPoint x: 828, startPoint y: 297, endPoint x: 781, endPoint y: 284, distance: 48.8
click at [828, 377] on div at bounding box center [821, 385] width 16 height 16
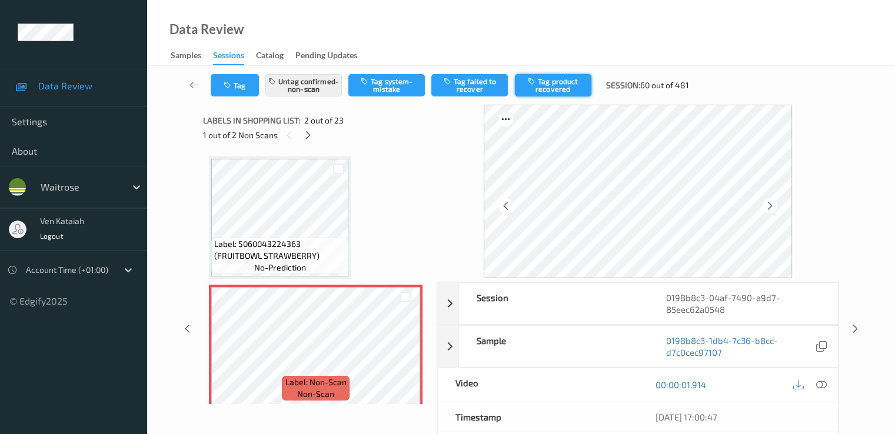
click at [538, 77] on icon "button" at bounding box center [533, 81] width 10 height 8
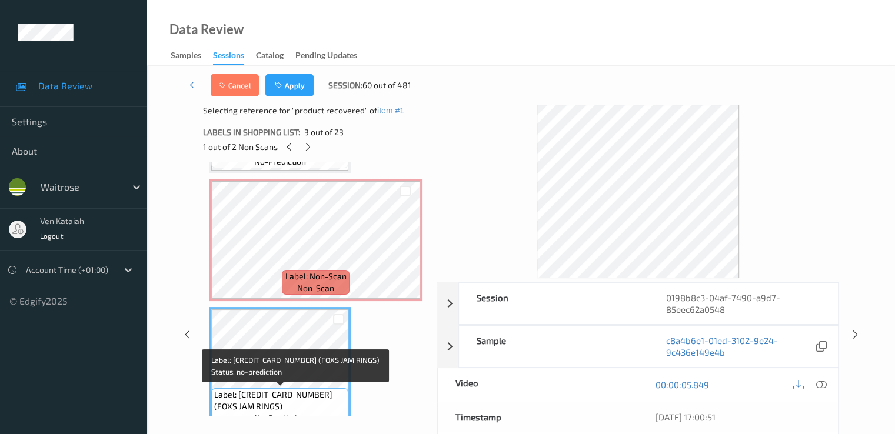
scroll to position [235, 0]
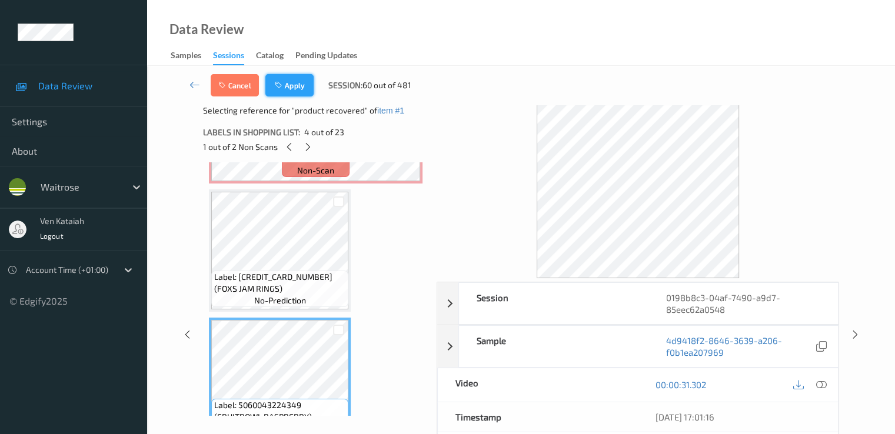
click at [289, 77] on button "Apply" at bounding box center [289, 85] width 48 height 22
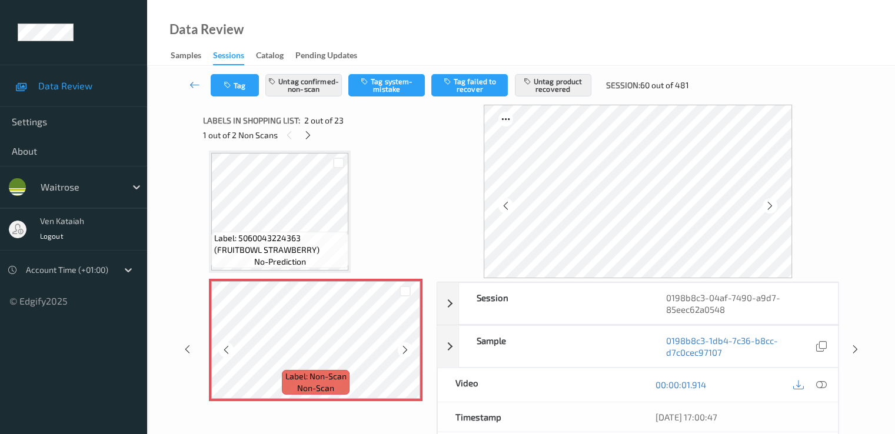
scroll to position [241, 0]
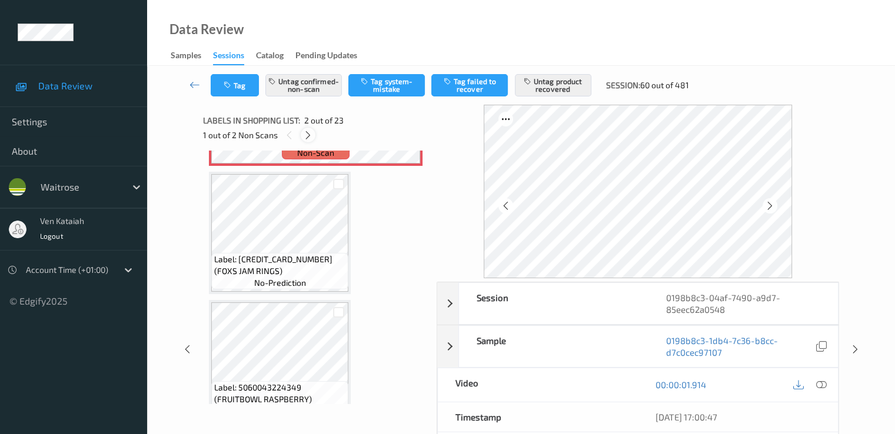
click at [311, 136] on icon at bounding box center [308, 135] width 10 height 11
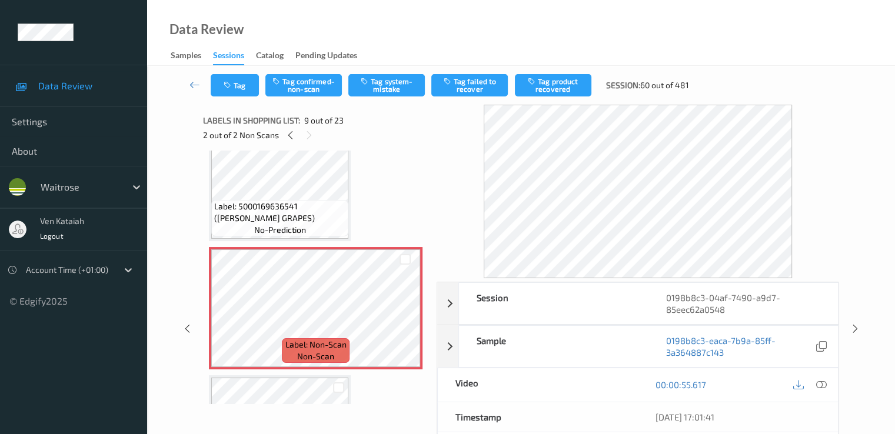
scroll to position [904, 0]
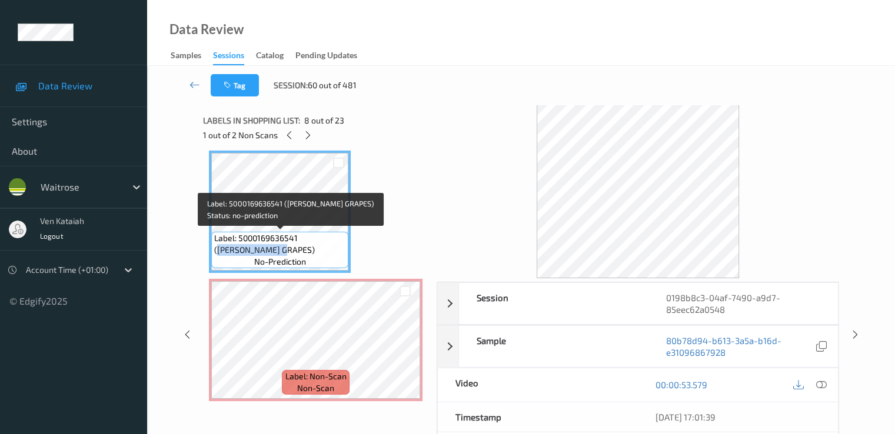
drag, startPoint x: 301, startPoint y: 237, endPoint x: 245, endPoint y: 248, distance: 57.1
click at [245, 248] on span "Label: 5000169636541 ([PERSON_NAME] GRAPES)" at bounding box center [279, 244] width 131 height 24
copy span "[PERSON_NAME] GRAPES"
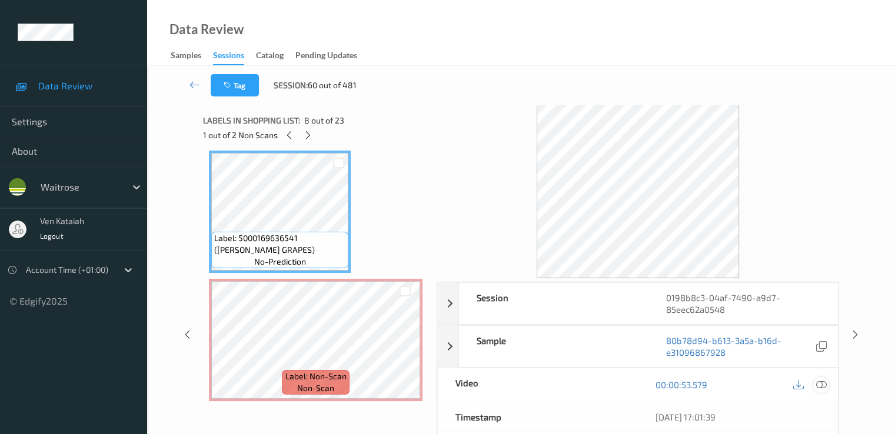
click at [818, 381] on icon at bounding box center [821, 385] width 11 height 11
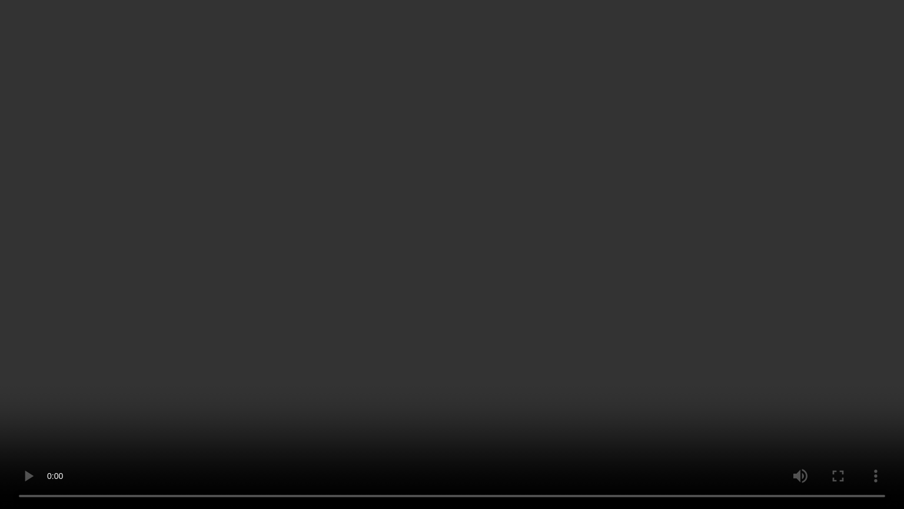
click at [336, 388] on video at bounding box center [452, 254] width 904 height 509
click at [480, 287] on video at bounding box center [452, 254] width 904 height 509
click at [591, 162] on video at bounding box center [452, 254] width 904 height 509
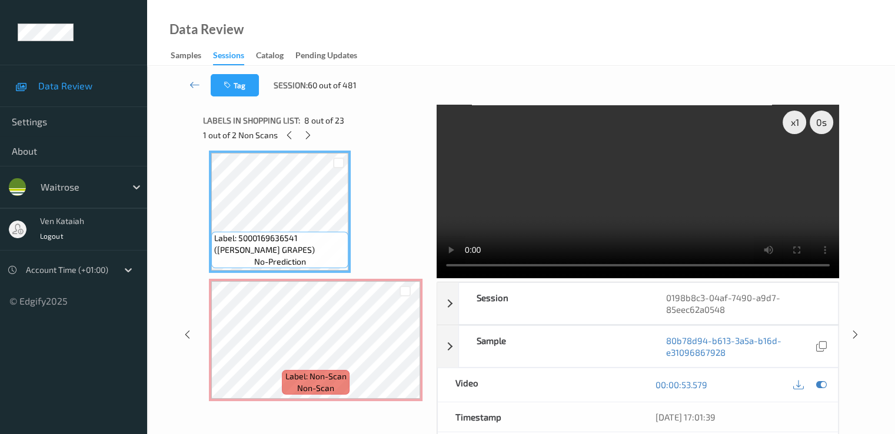
click at [576, 189] on video at bounding box center [638, 192] width 403 height 174
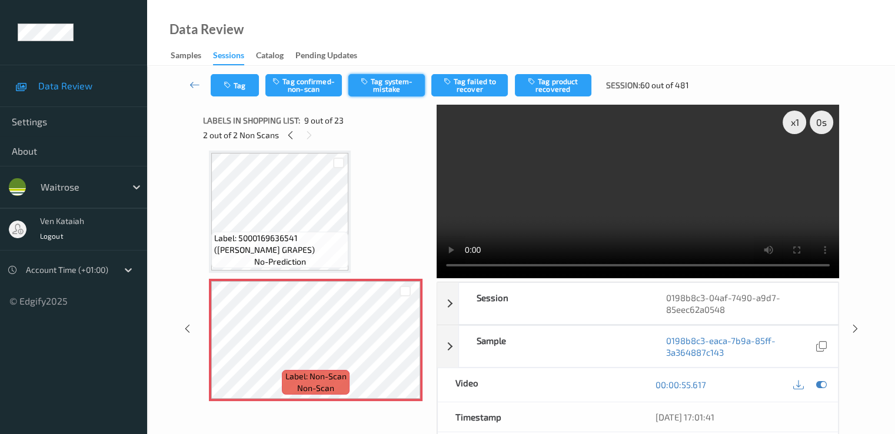
click at [358, 81] on button "Tag system-mistake" at bounding box center [386, 85] width 77 height 22
click at [191, 85] on icon at bounding box center [195, 85] width 11 height 12
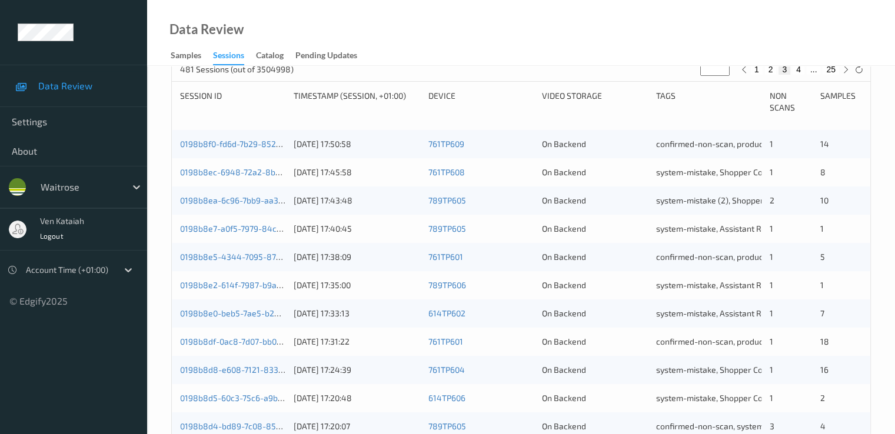
scroll to position [544, 0]
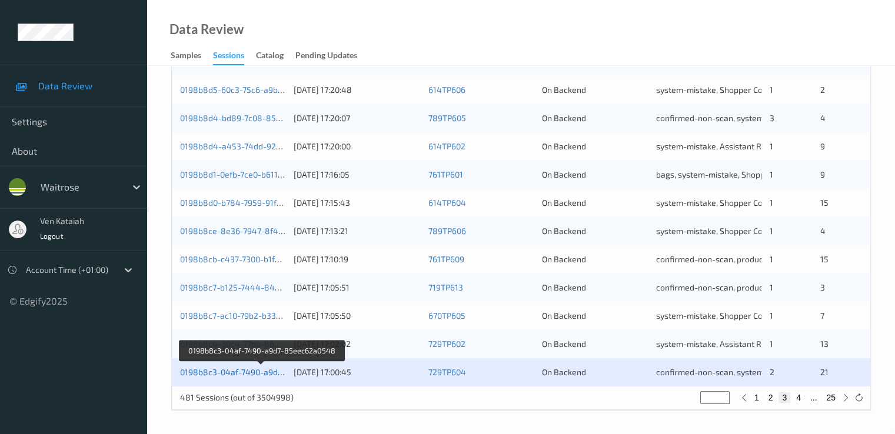
click at [197, 375] on link "0198b8c3-04af-7490-a9d7-85eec62a0548" at bounding box center [261, 372] width 163 height 10
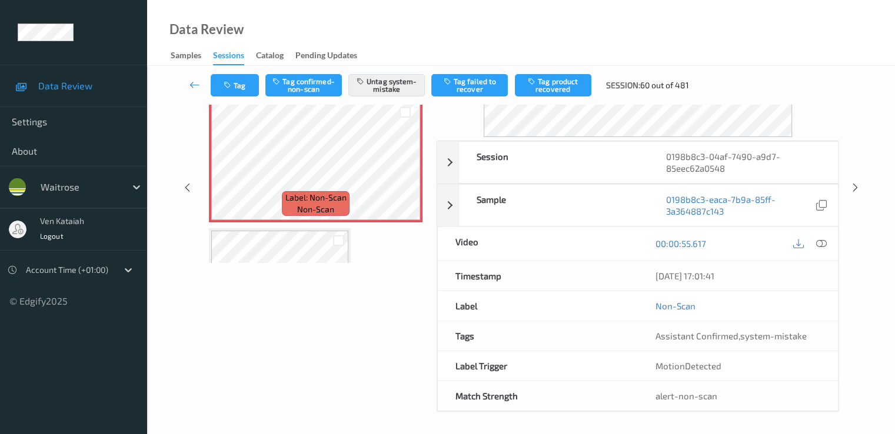
scroll to position [706, 0]
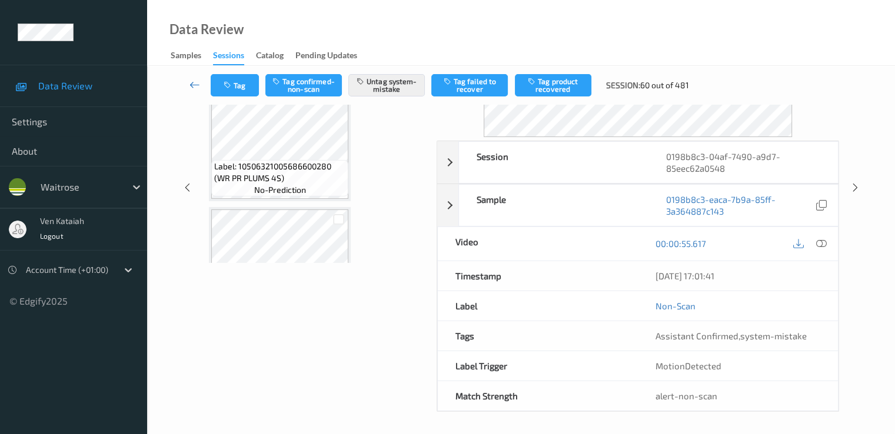
click at [193, 81] on icon at bounding box center [195, 85] width 11 height 12
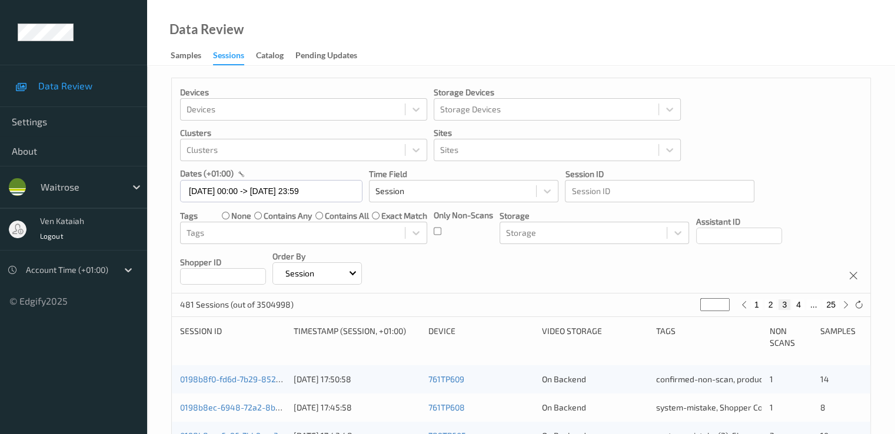
drag, startPoint x: 712, startPoint y: 304, endPoint x: 673, endPoint y: 312, distance: 39.7
click at [673, 312] on div "481 Sessions (out of 3504998) * 1 2 3 4 ... 25" at bounding box center [521, 306] width 699 height 24
type input "*"
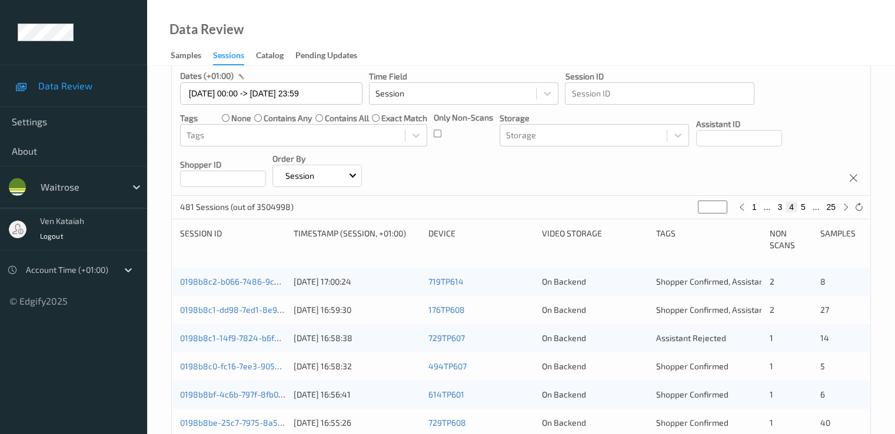
scroll to position [118, 0]
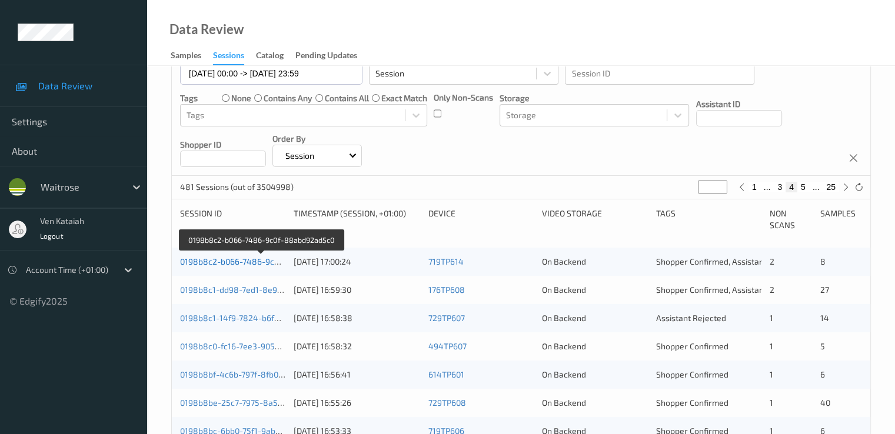
type input "*"
drag, startPoint x: 248, startPoint y: 263, endPoint x: 292, endPoint y: 41, distance: 226.1
click at [248, 263] on link "0198b8c2-b066-7486-9c0f-88abd92ad5c0" at bounding box center [261, 262] width 162 height 10
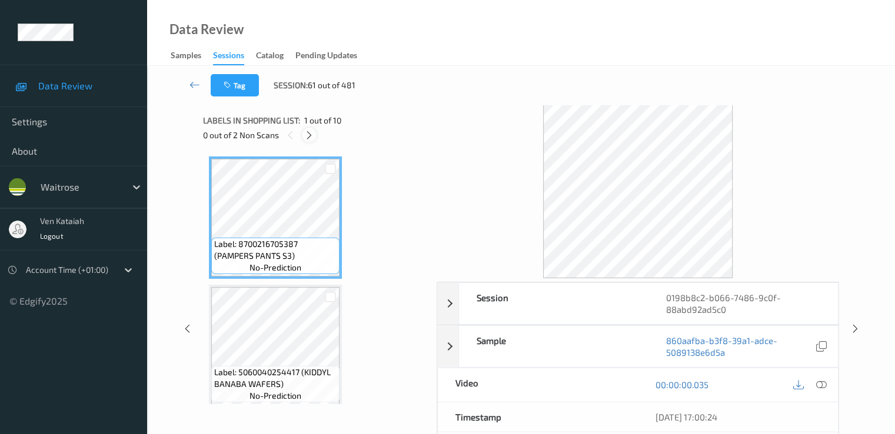
click at [313, 133] on icon at bounding box center [309, 135] width 10 height 11
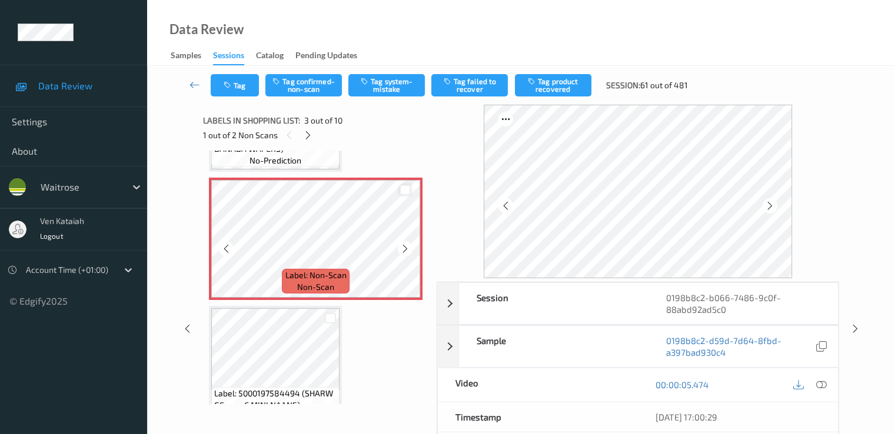
scroll to position [252, 0]
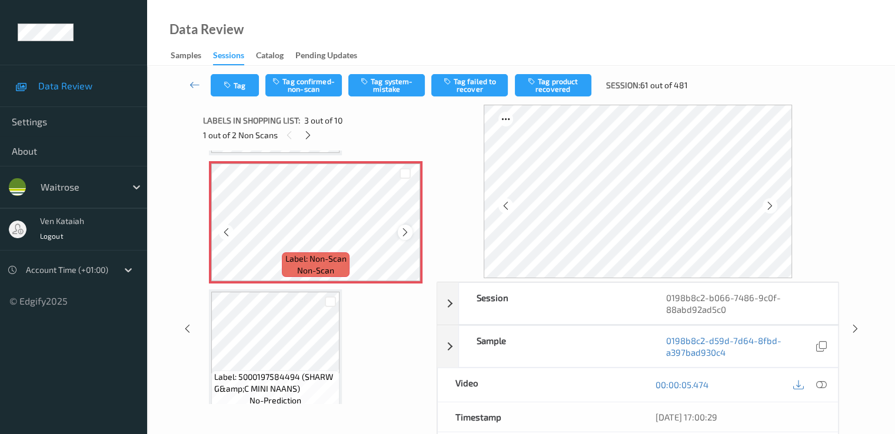
click at [401, 227] on div at bounding box center [405, 232] width 15 height 15
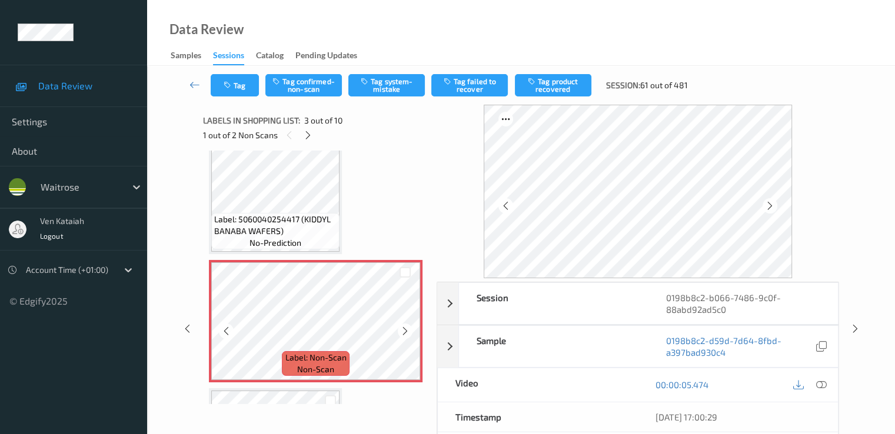
scroll to position [134, 0]
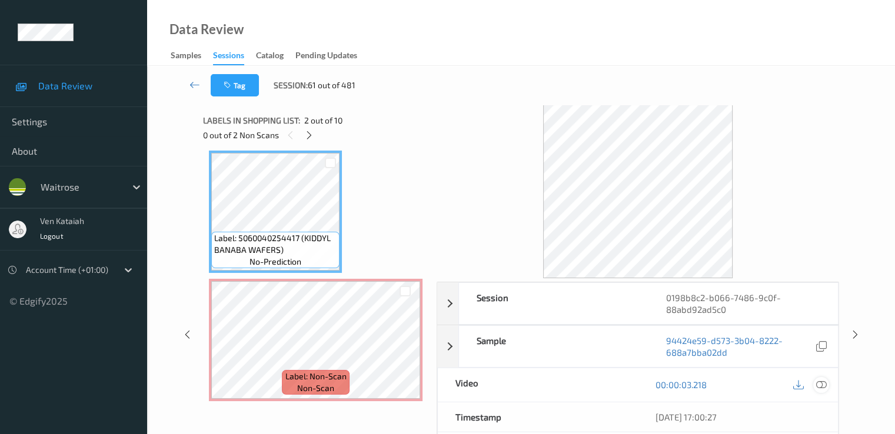
click at [821, 380] on icon at bounding box center [821, 385] width 11 height 11
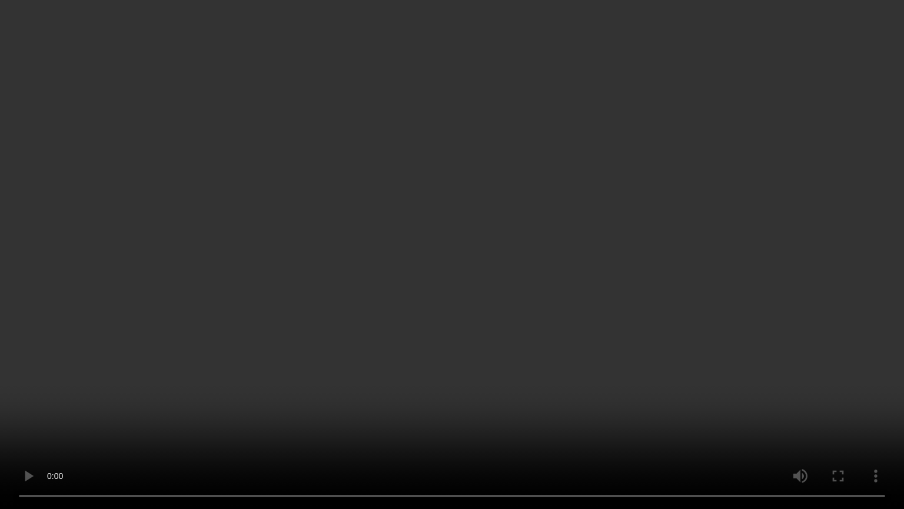
click at [438, 301] on video at bounding box center [452, 254] width 904 height 509
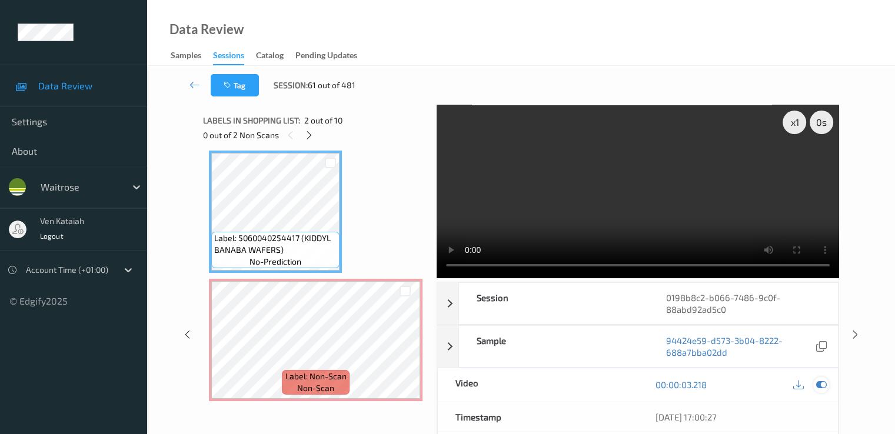
click at [818, 382] on icon at bounding box center [821, 385] width 11 height 11
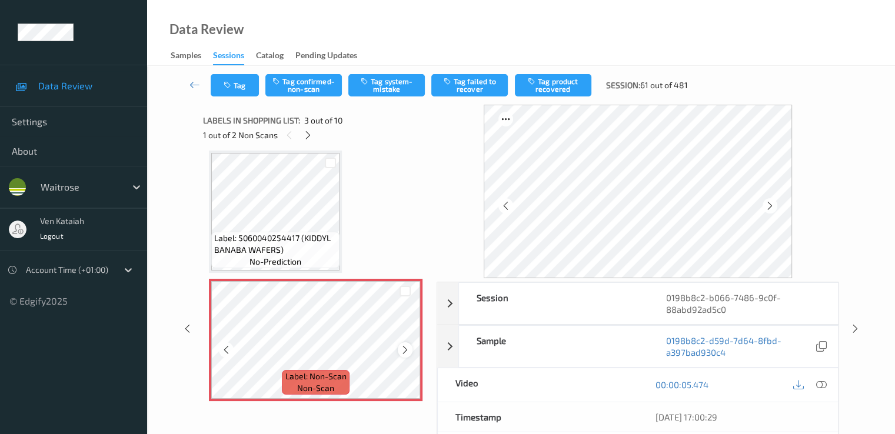
click at [402, 351] on icon at bounding box center [405, 350] width 10 height 11
drag, startPoint x: 293, startPoint y: 87, endPoint x: 306, endPoint y: 139, distance: 54.7
click at [292, 89] on button "Tag confirmed-non-scan" at bounding box center [303, 85] width 77 height 22
click at [534, 86] on button "Tag product recovered" at bounding box center [553, 85] width 77 height 22
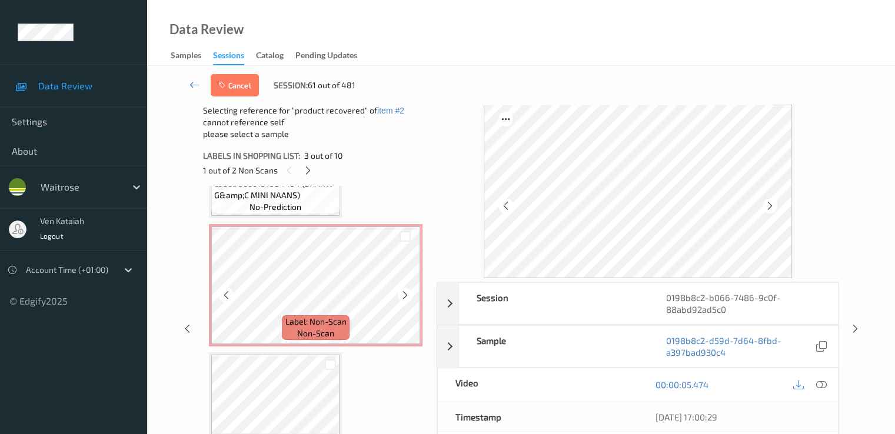
scroll to position [487, 0]
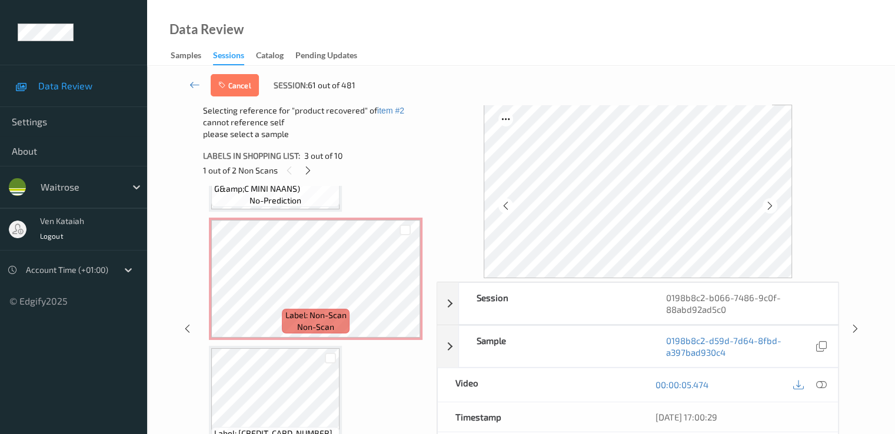
click at [330, 364] on div at bounding box center [330, 357] width 18 height 19
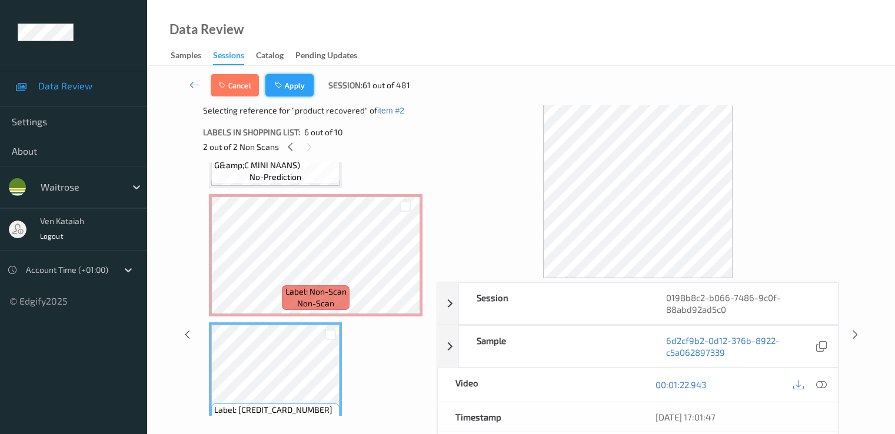
click at [297, 79] on button "Apply" at bounding box center [289, 85] width 48 height 22
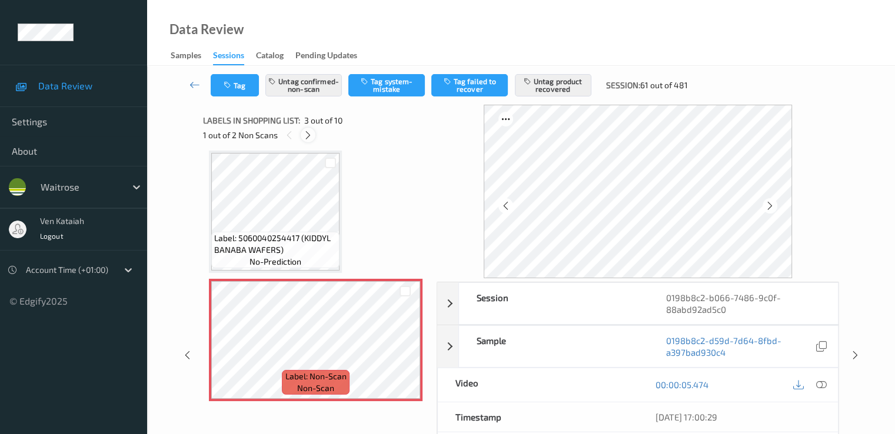
click at [307, 135] on icon at bounding box center [308, 135] width 10 height 11
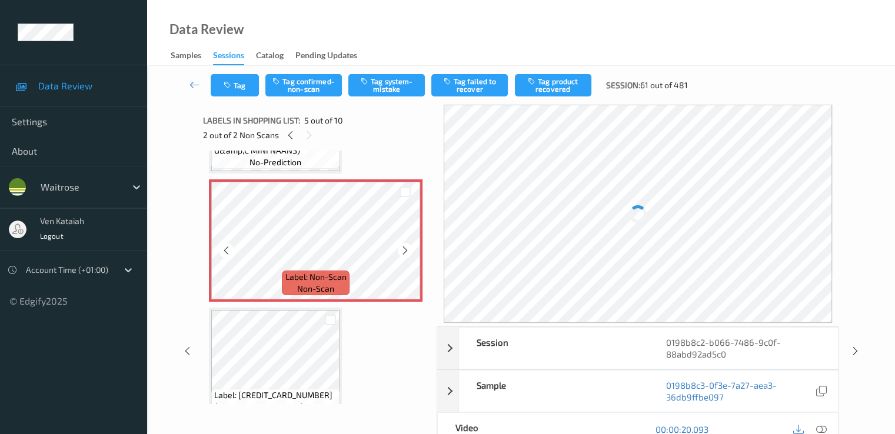
scroll to position [509, 0]
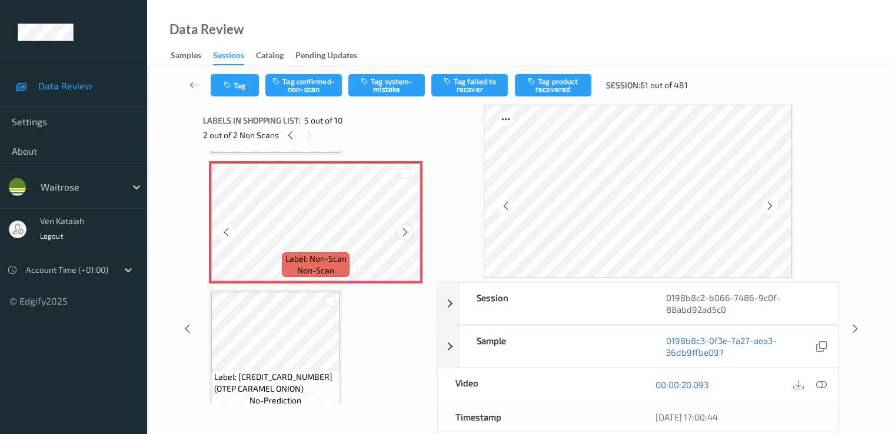
click at [412, 234] on div at bounding box center [405, 232] width 15 height 15
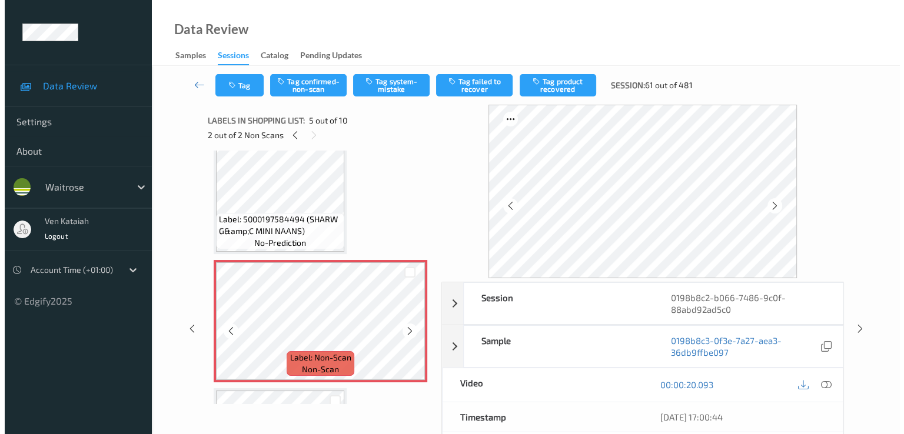
scroll to position [391, 0]
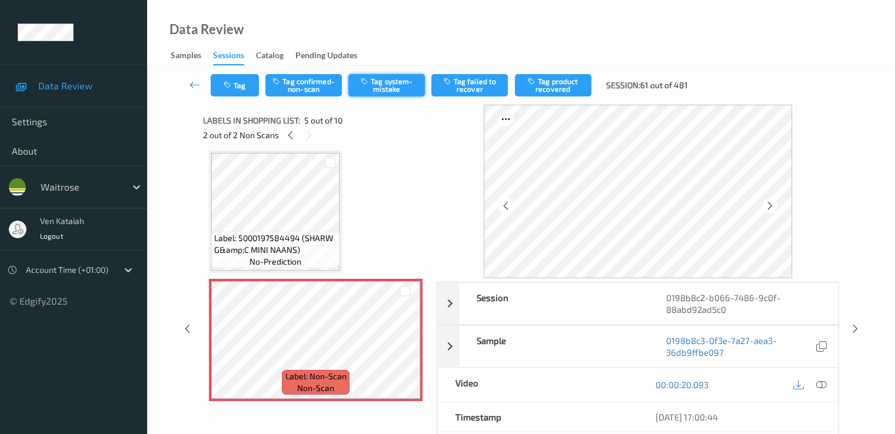
click at [377, 84] on button "Tag system-mistake" at bounding box center [386, 85] width 77 height 22
click at [238, 85] on button "Tag" at bounding box center [235, 85] width 48 height 22
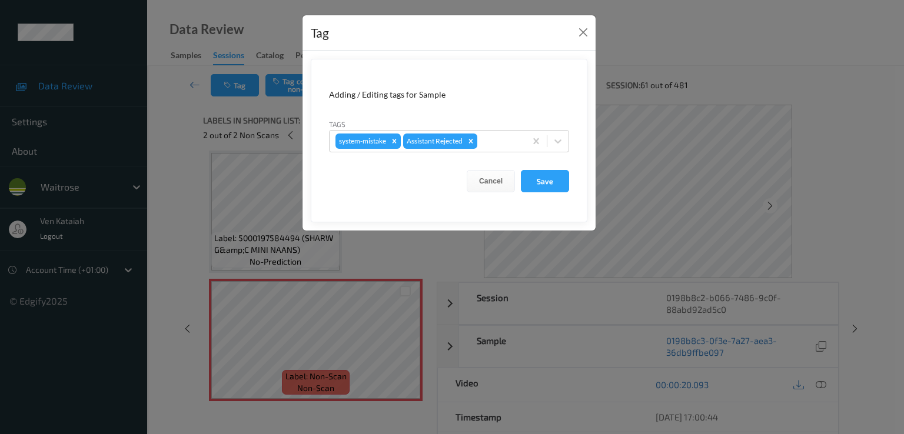
drag, startPoint x: 499, startPoint y: 142, endPoint x: 500, endPoint y: 153, distance: 11.2
click at [500, 143] on div at bounding box center [500, 141] width 40 height 14
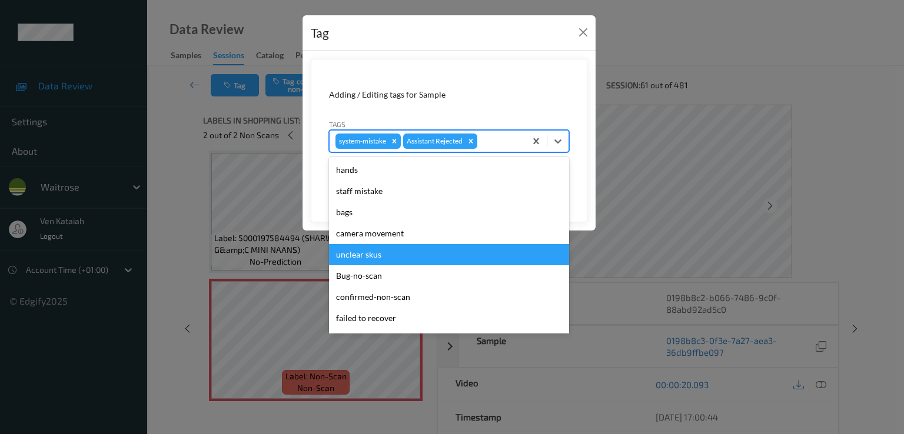
scroll to position [231, 0]
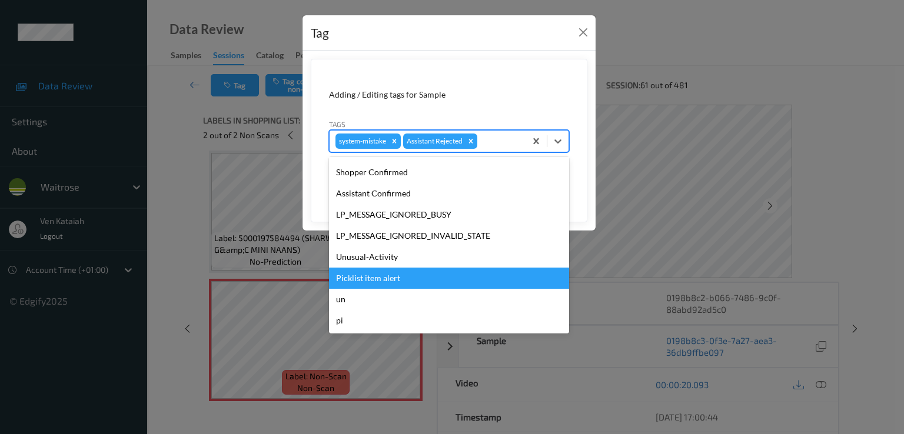
click at [370, 268] on div "Picklist item alert" at bounding box center [449, 278] width 240 height 21
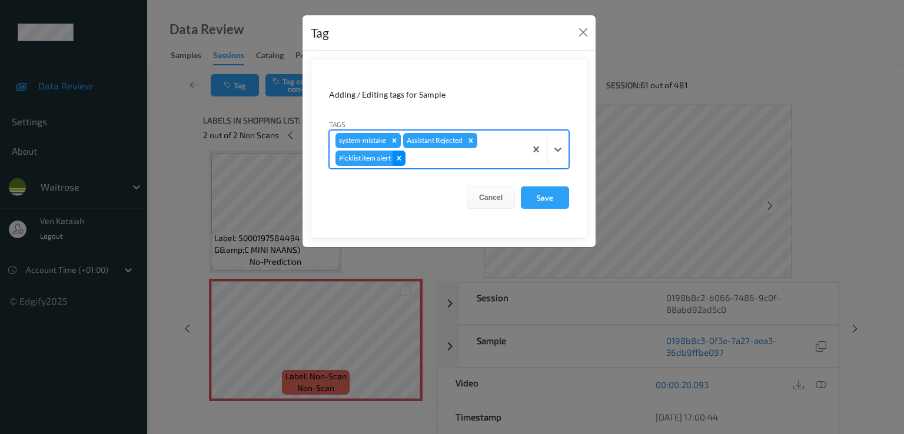
click at [400, 162] on div "Remove Picklist item alert" at bounding box center [399, 158] width 13 height 15
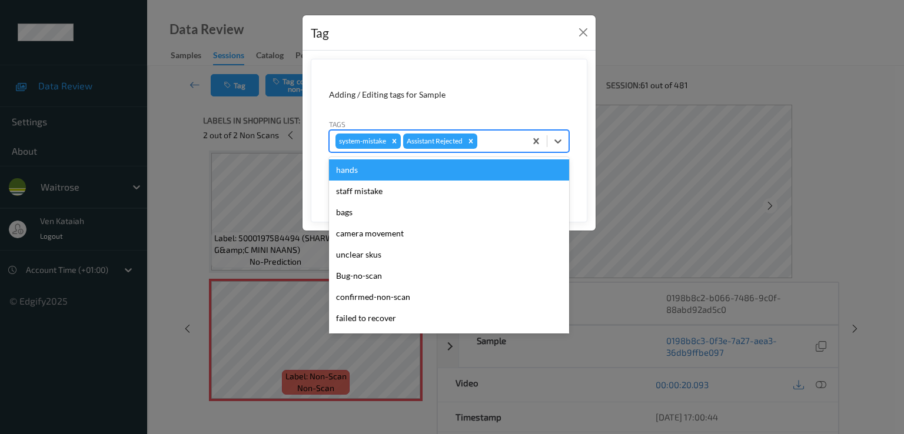
click at [509, 141] on div at bounding box center [500, 141] width 40 height 14
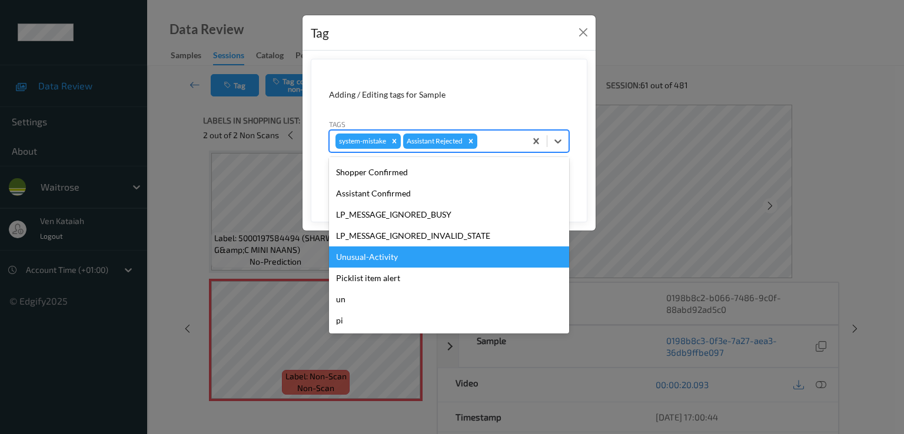
click at [361, 260] on div "Unusual-Activity" at bounding box center [449, 257] width 240 height 21
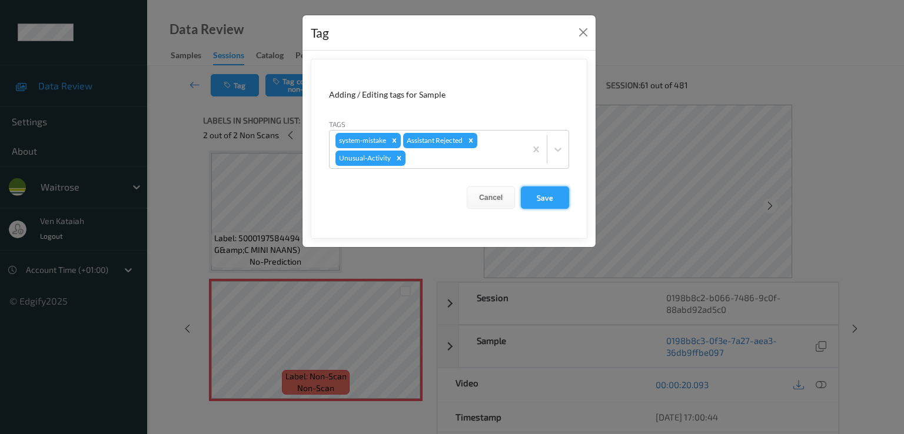
click at [539, 189] on button "Save" at bounding box center [545, 198] width 48 height 22
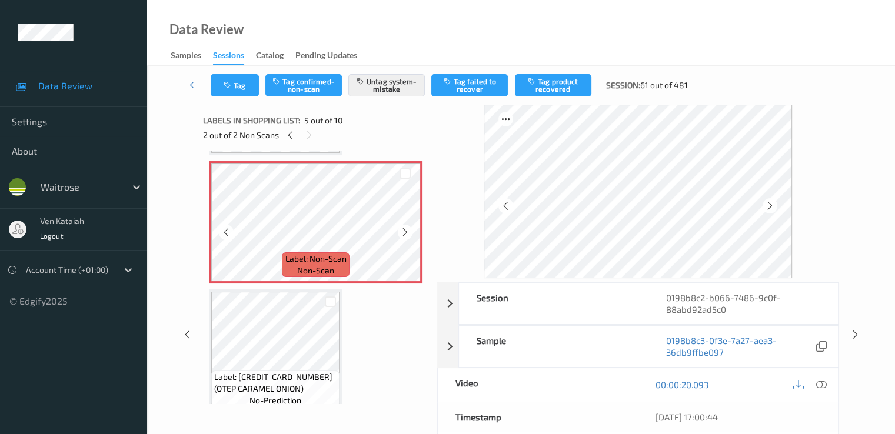
scroll to position [391, 0]
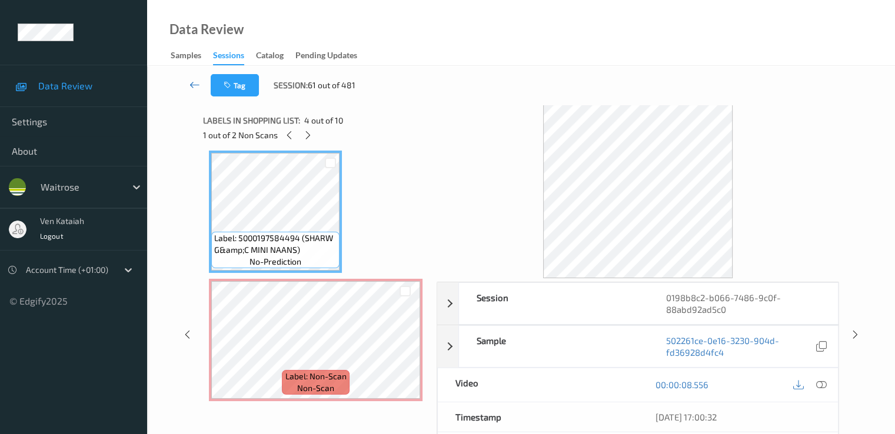
click at [195, 85] on icon at bounding box center [195, 85] width 11 height 12
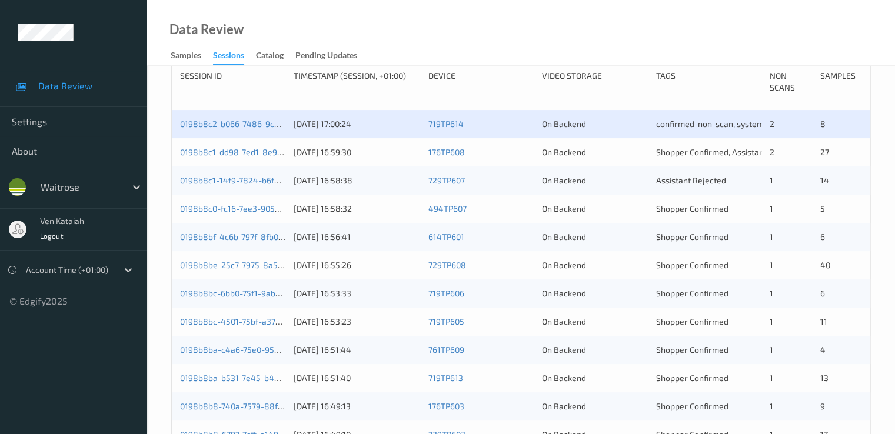
scroll to position [235, 0]
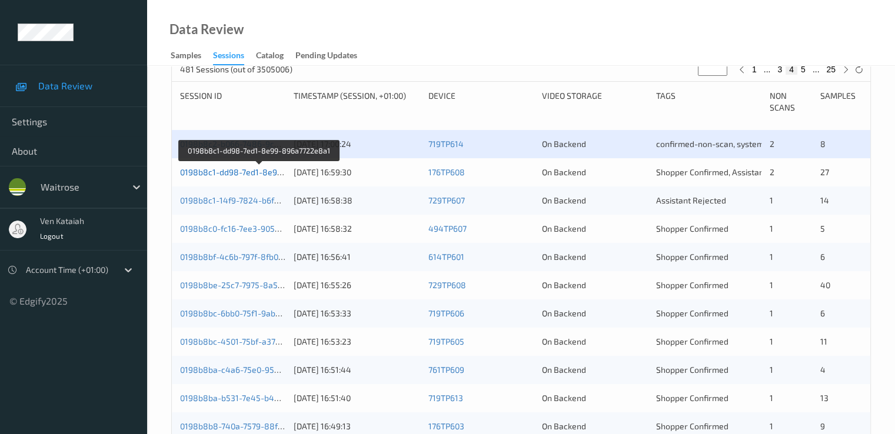
click at [244, 173] on link "0198b8c1-dd98-7ed1-8e99-896a7722e8a1" at bounding box center [260, 172] width 161 height 10
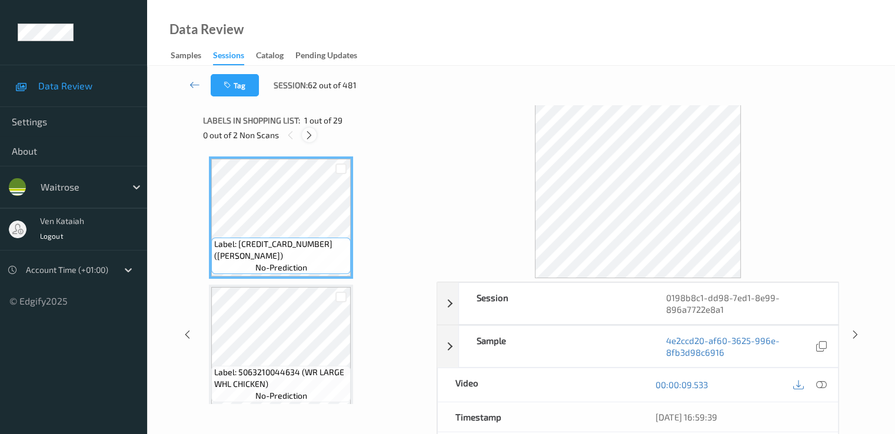
click at [307, 133] on icon at bounding box center [309, 135] width 10 height 11
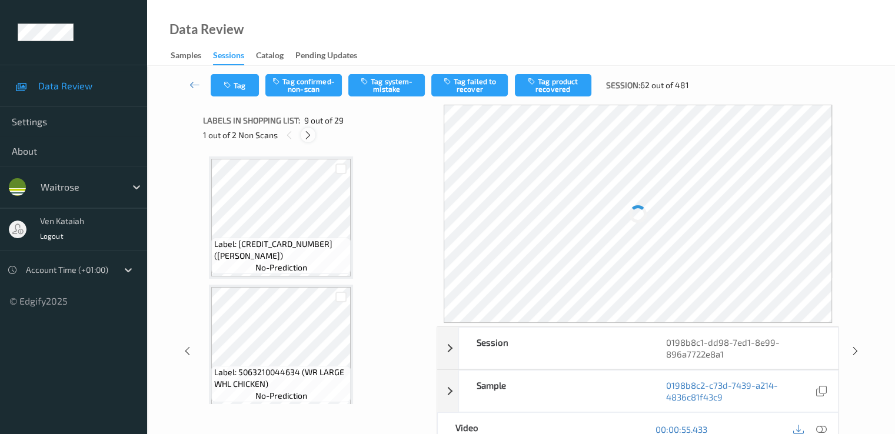
scroll to position [904, 0]
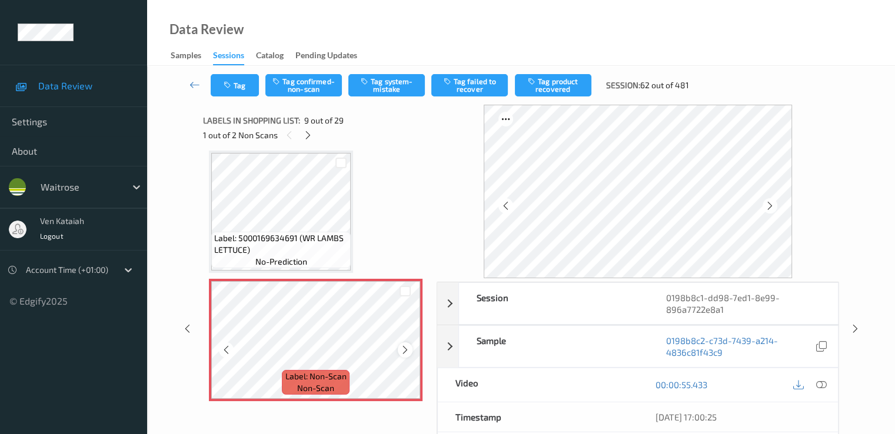
click at [398, 353] on div at bounding box center [405, 350] width 15 height 15
click at [405, 351] on icon at bounding box center [405, 350] width 10 height 11
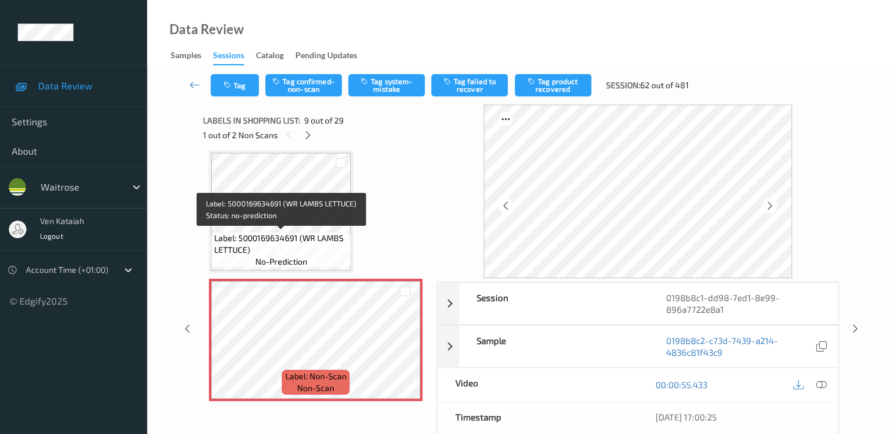
click at [279, 235] on span "Label: 5000169634691 (WR LAMBS LETTUCE)" at bounding box center [281, 244] width 134 height 24
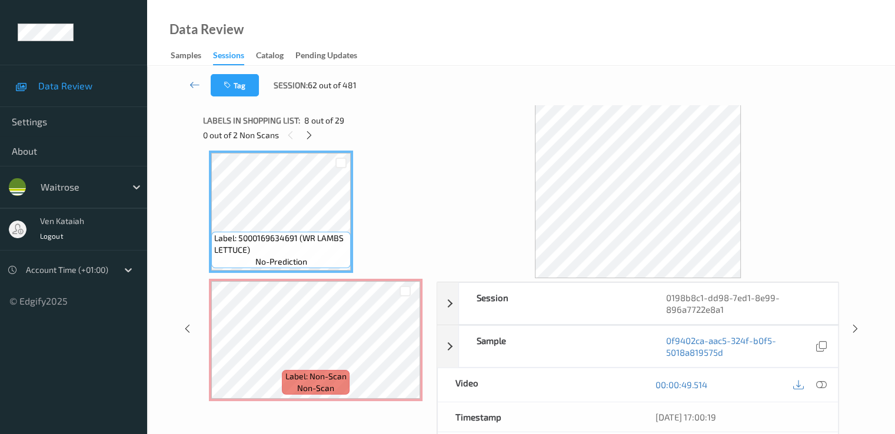
scroll to position [786, 0]
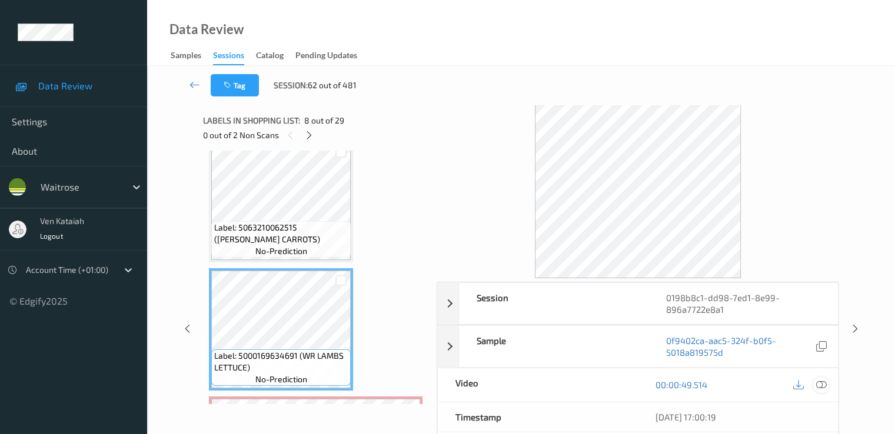
click at [823, 384] on icon at bounding box center [821, 385] width 11 height 11
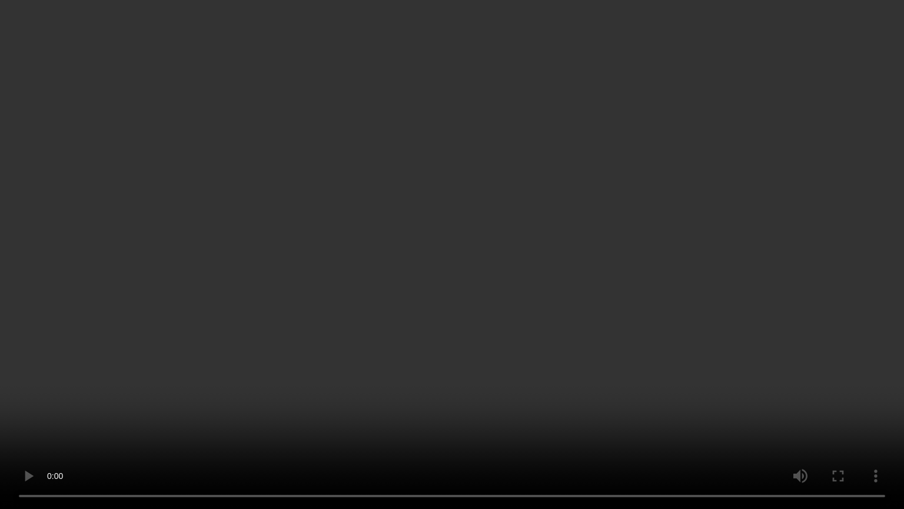
click at [318, 363] on video at bounding box center [452, 254] width 904 height 509
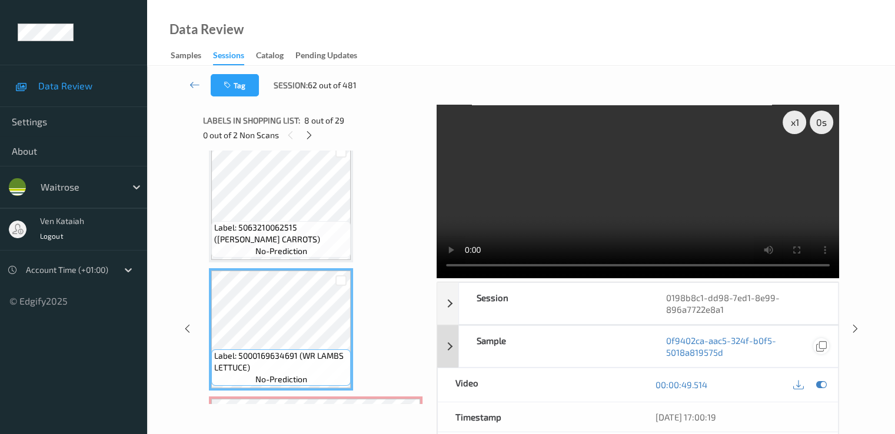
click at [820, 387] on icon at bounding box center [821, 385] width 11 height 11
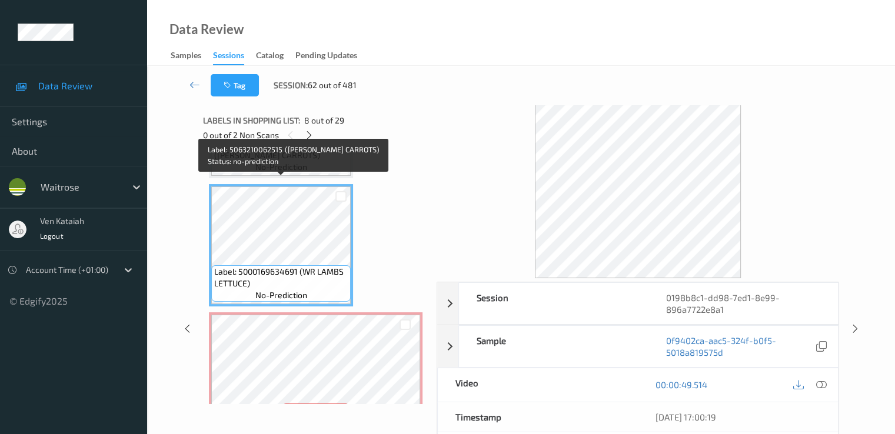
scroll to position [904, 0]
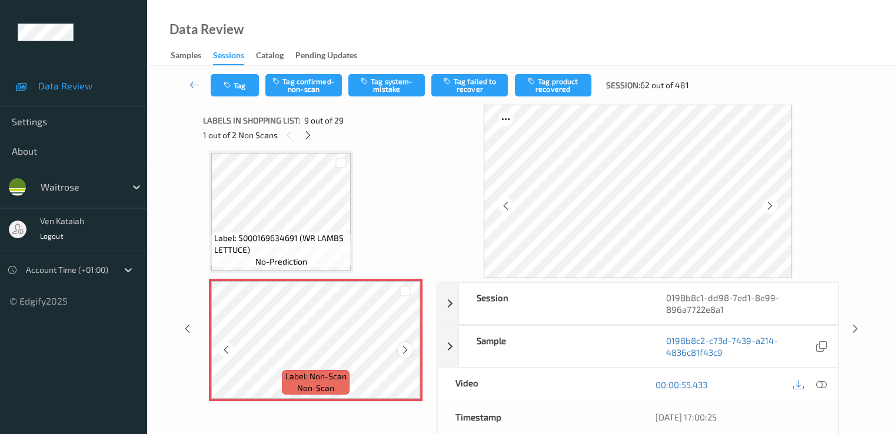
click at [403, 352] on icon at bounding box center [405, 350] width 10 height 11
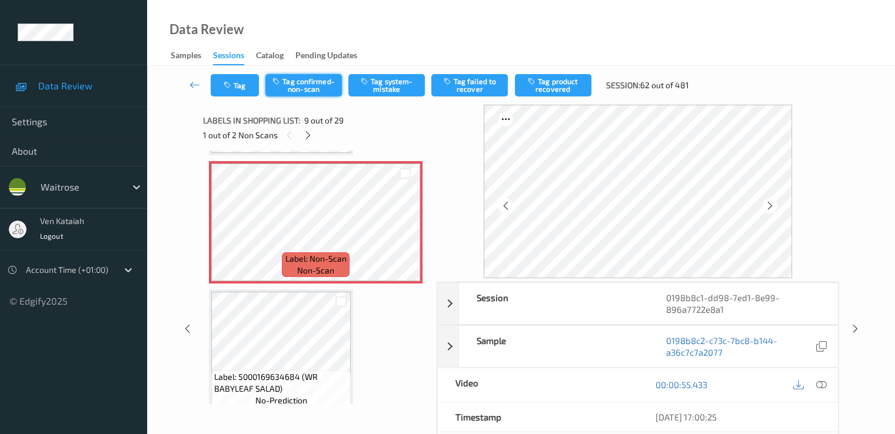
click at [305, 95] on button "Tag confirmed-non-scan" at bounding box center [303, 85] width 77 height 22
click at [548, 82] on button "Tag product recovered" at bounding box center [553, 85] width 77 height 22
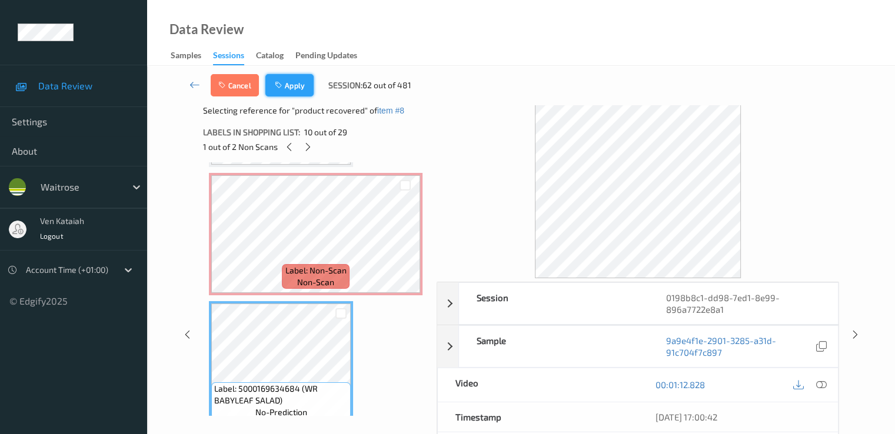
click at [306, 83] on button "Apply" at bounding box center [289, 85] width 48 height 22
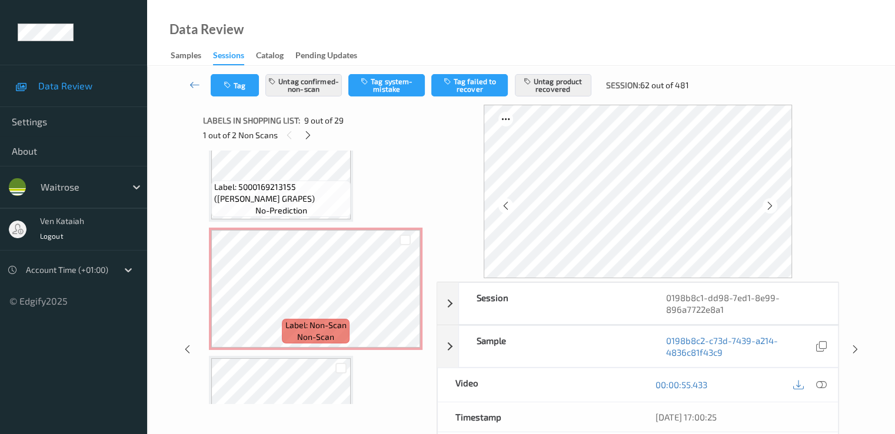
scroll to position [1728, 0]
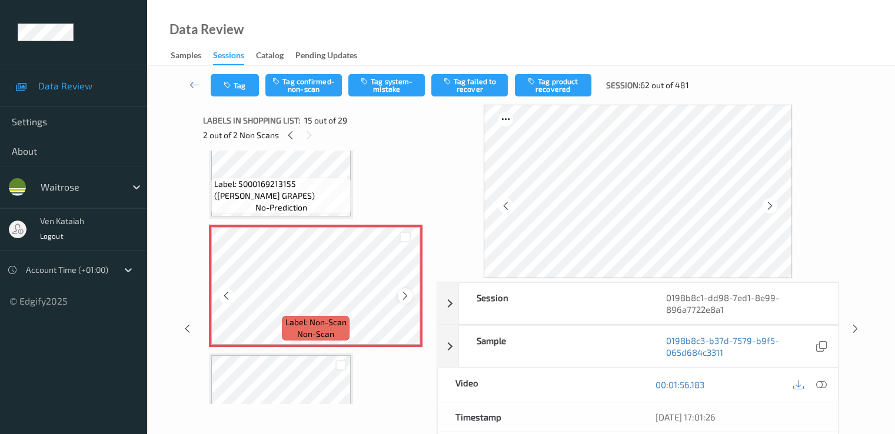
click at [406, 294] on icon at bounding box center [405, 296] width 10 height 11
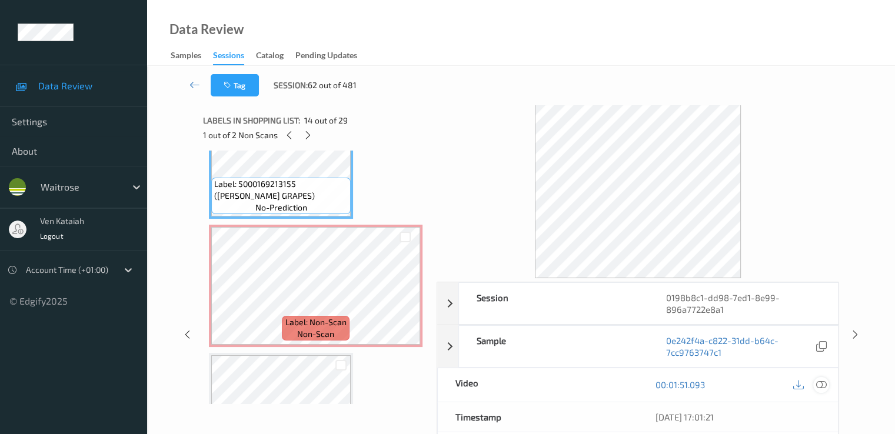
click at [821, 389] on icon at bounding box center [821, 385] width 11 height 11
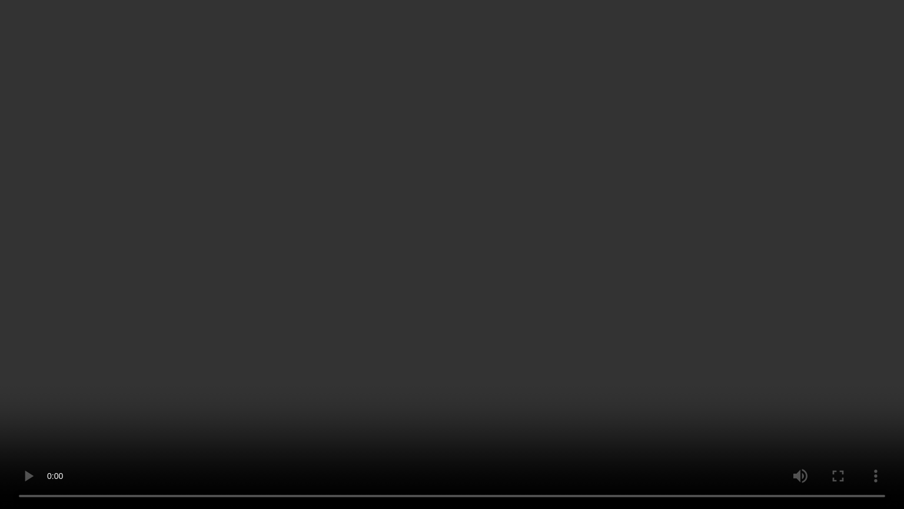
click at [446, 388] on video at bounding box center [452, 254] width 904 height 509
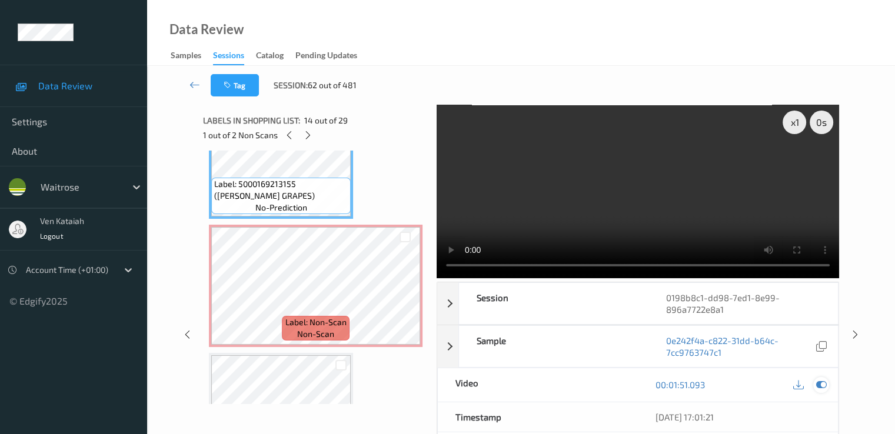
click at [815, 388] on div at bounding box center [821, 385] width 16 height 16
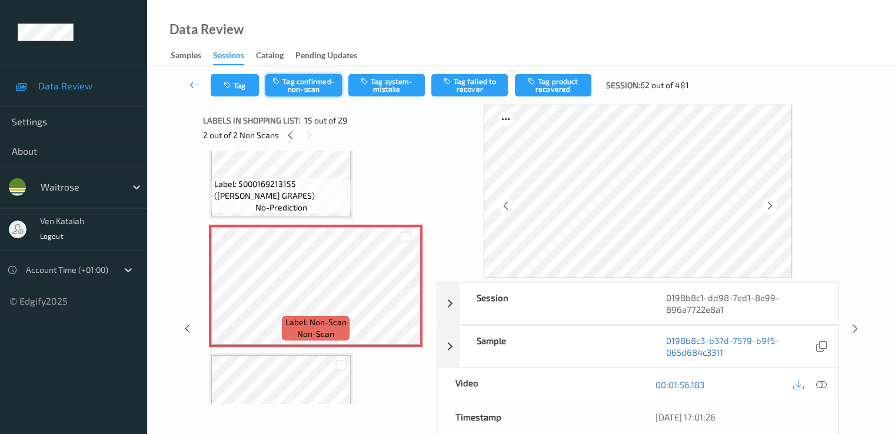
click at [297, 93] on button "Tag confirmed-non-scan" at bounding box center [303, 85] width 77 height 22
click at [555, 91] on button "Tag product recovered" at bounding box center [553, 85] width 77 height 22
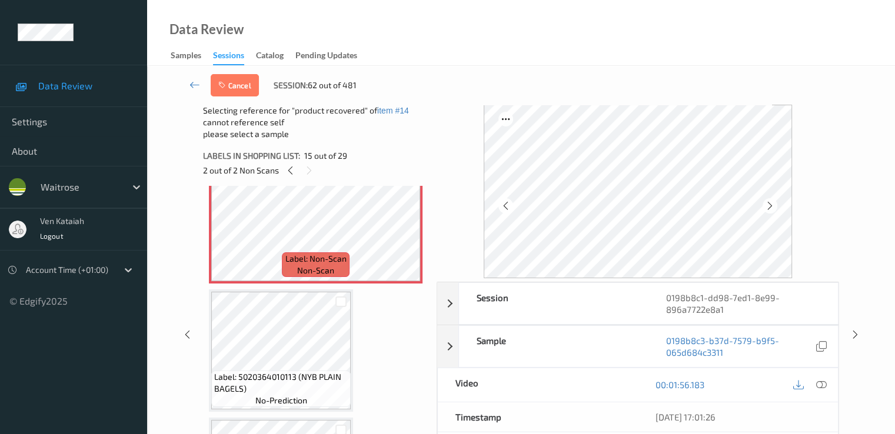
scroll to position [1846, 0]
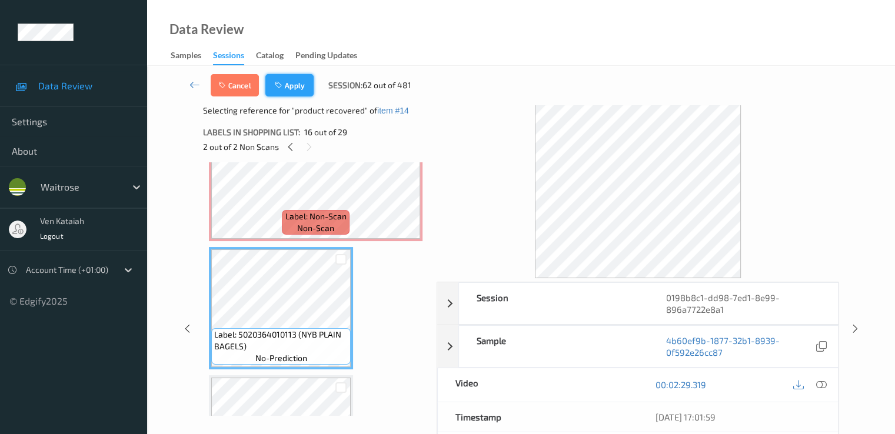
click at [283, 85] on icon "button" at bounding box center [280, 85] width 10 height 8
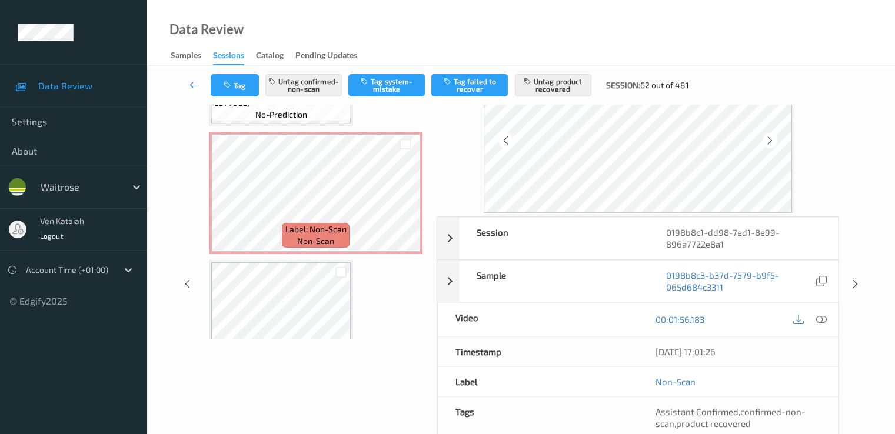
scroll to position [968, 0]
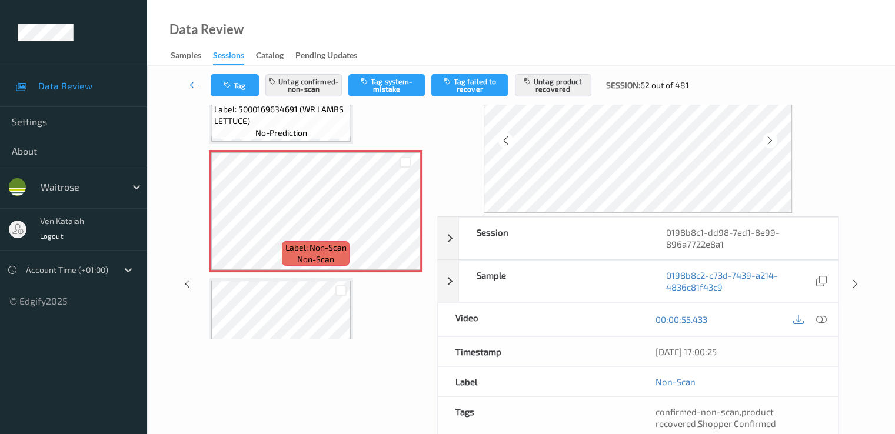
click at [195, 92] on link at bounding box center [195, 85] width 31 height 22
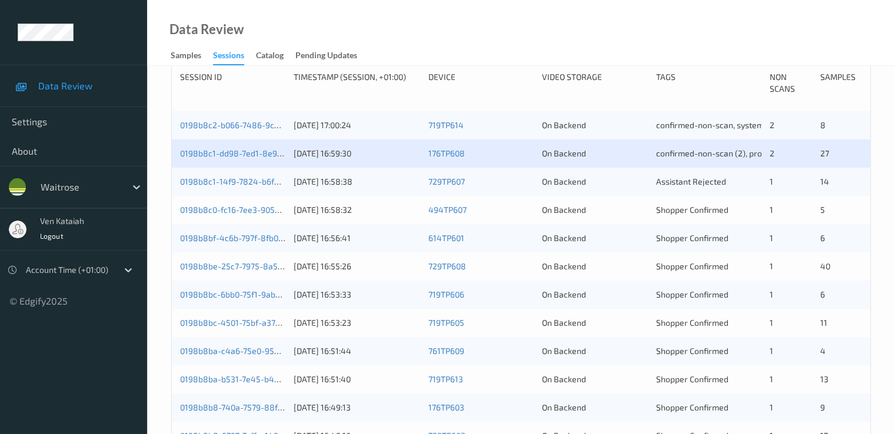
scroll to position [235, 0]
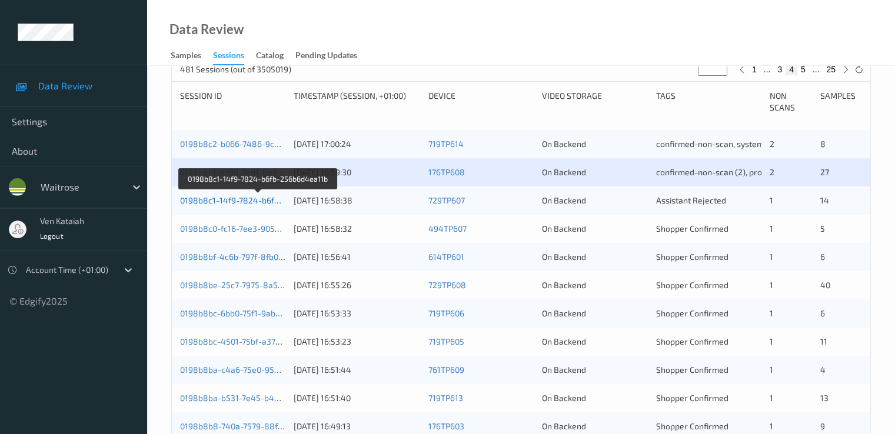
click at [259, 201] on link "0198b8c1-14f9-7824-b6fb-256b6d4ea11b" at bounding box center [258, 200] width 157 height 10
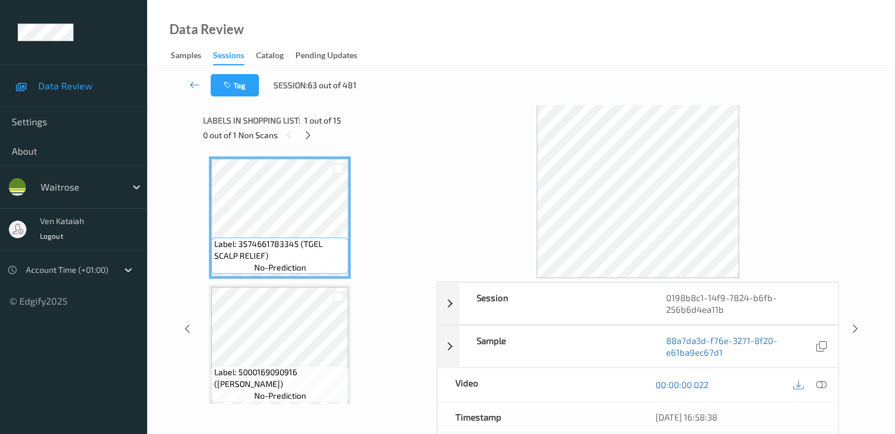
click at [318, 142] on div "0 out of 1 Non Scans" at bounding box center [315, 135] width 225 height 15
click at [315, 139] on div "0 out of 1 Non Scans" at bounding box center [315, 135] width 225 height 15
click at [310, 136] on icon at bounding box center [308, 135] width 10 height 11
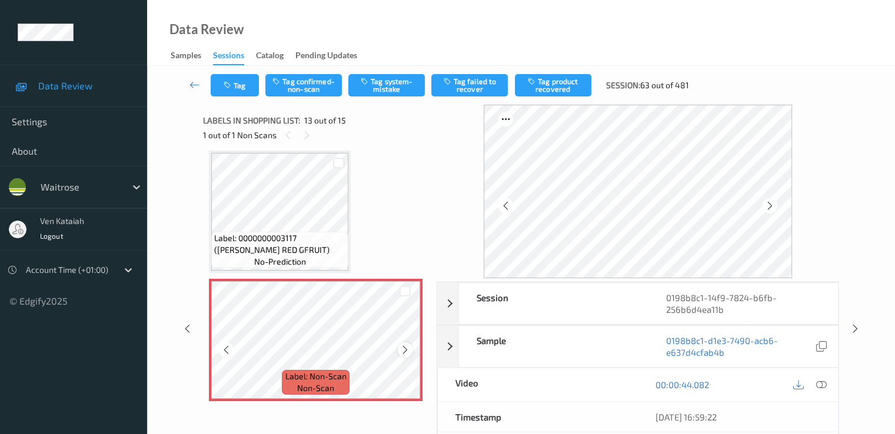
click at [410, 353] on div at bounding box center [405, 350] width 15 height 15
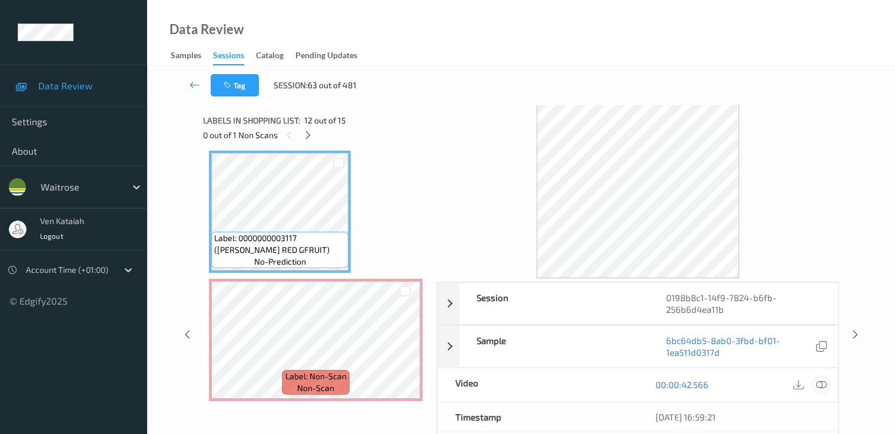
click at [826, 386] on icon at bounding box center [821, 385] width 11 height 11
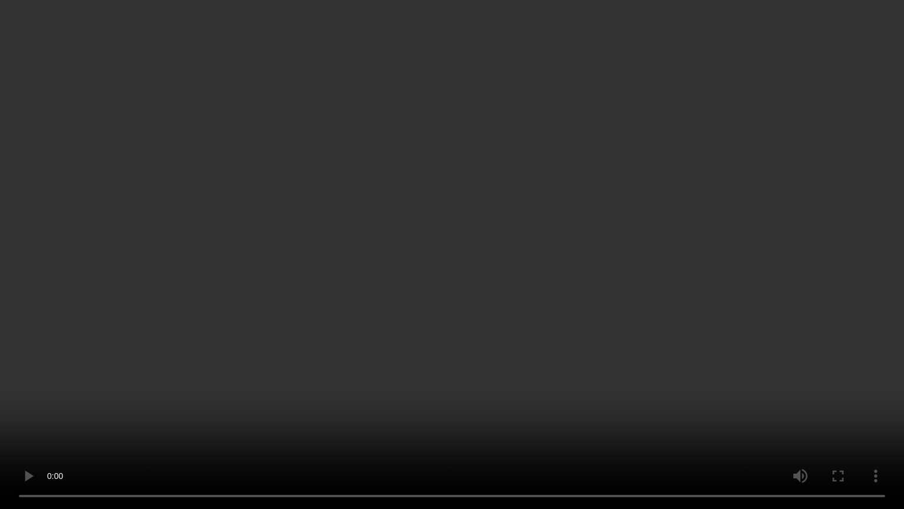
click at [436, 346] on video at bounding box center [452, 254] width 904 height 509
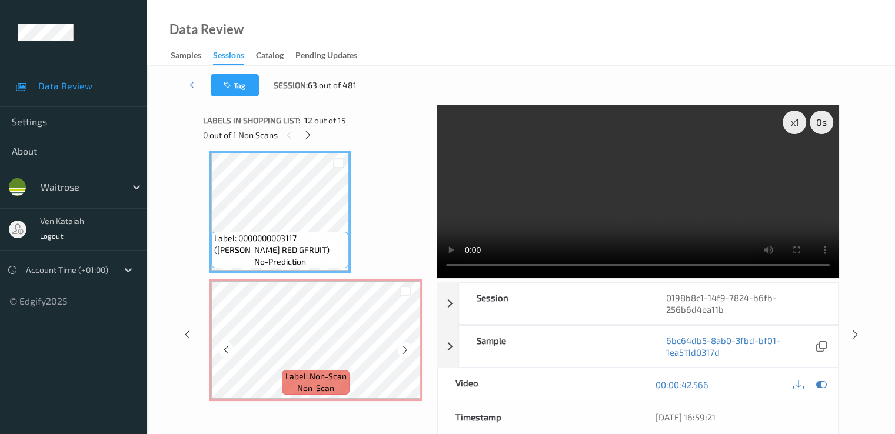
click at [332, 377] on span "Label: Non-Scan" at bounding box center [315, 377] width 61 height 12
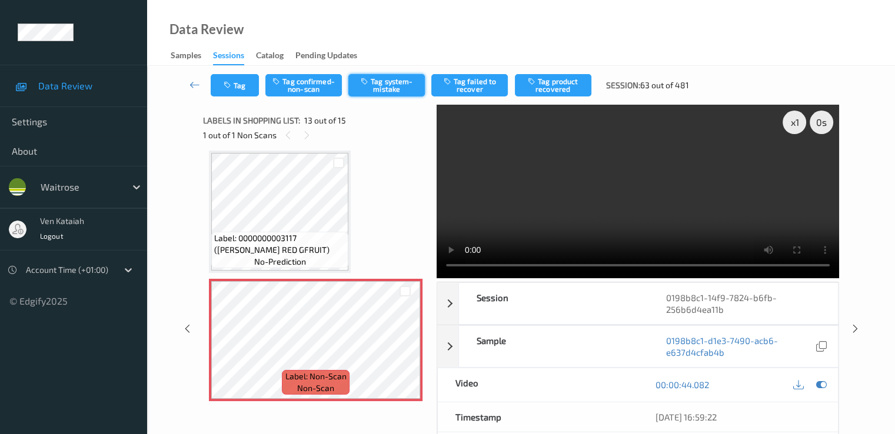
click at [366, 90] on button "Tag system-mistake" at bounding box center [386, 85] width 77 height 22
click at [232, 93] on button "Tag" at bounding box center [235, 85] width 48 height 22
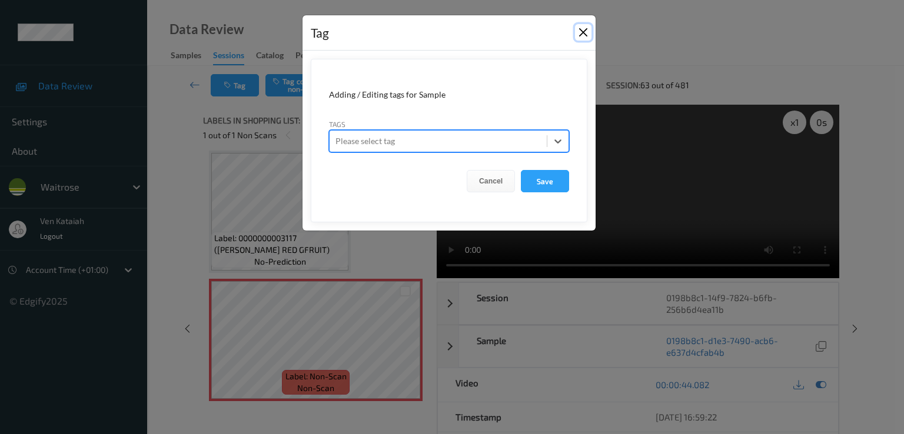
click at [580, 26] on button "Close" at bounding box center [583, 32] width 16 height 16
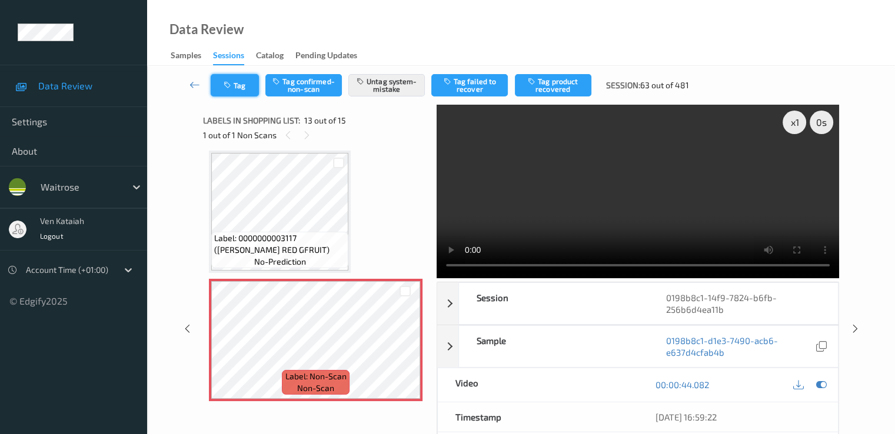
click at [248, 76] on button "Tag" at bounding box center [235, 85] width 48 height 22
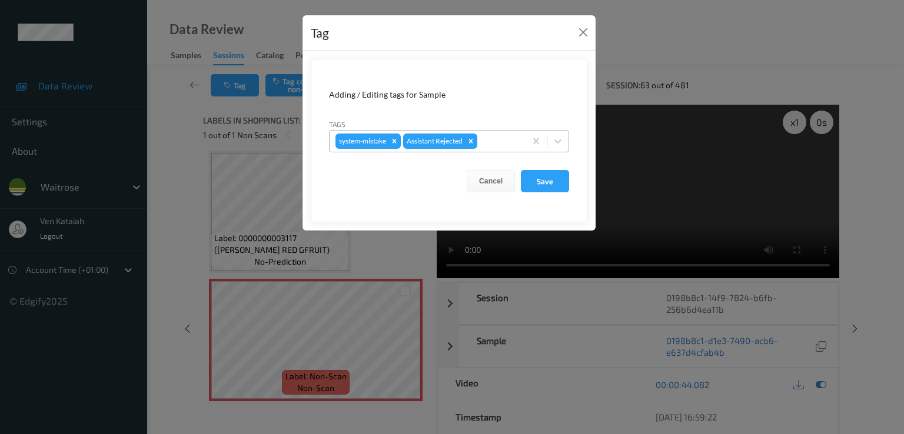
click at [496, 137] on div at bounding box center [500, 141] width 40 height 14
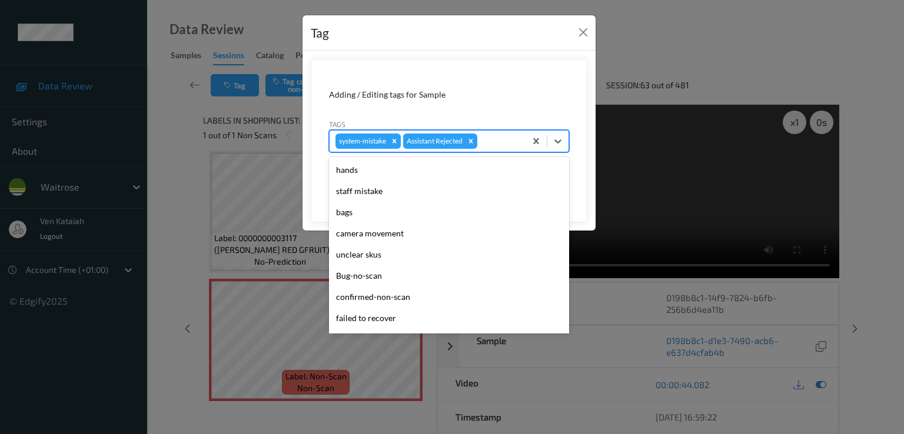
scroll to position [231, 0]
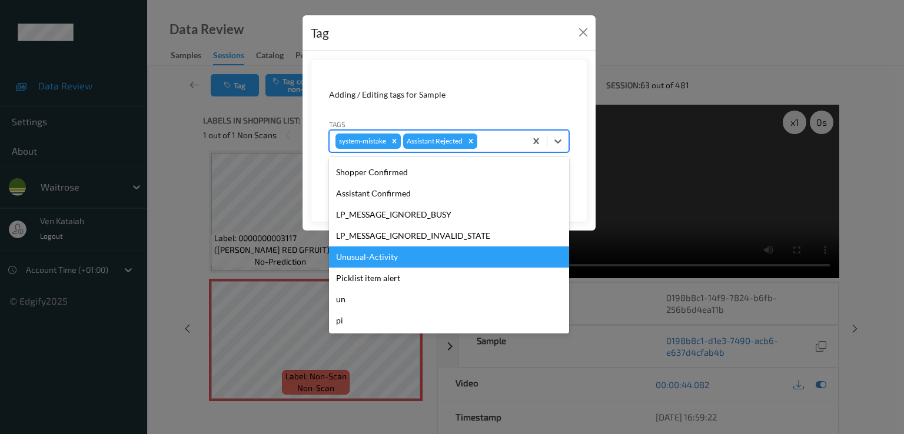
click at [396, 255] on div "Unusual-Activity" at bounding box center [449, 257] width 240 height 21
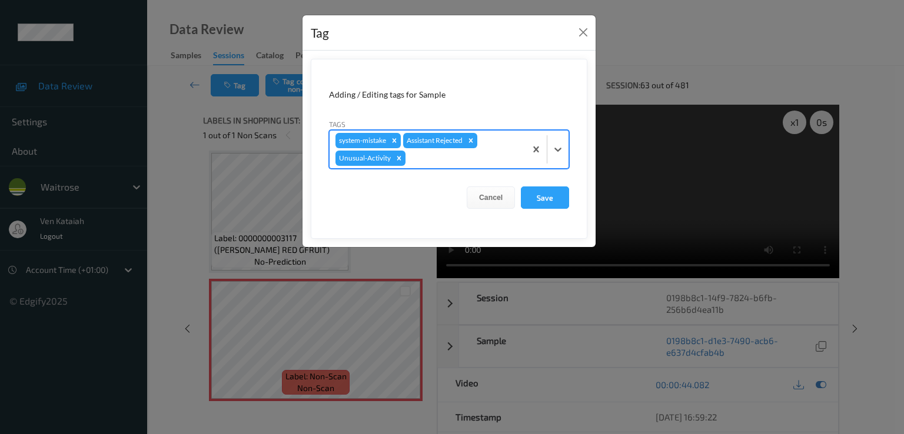
click at [511, 150] on div "system-mistake Assistant Rejected Unusual-Activity" at bounding box center [428, 150] width 196 height 38
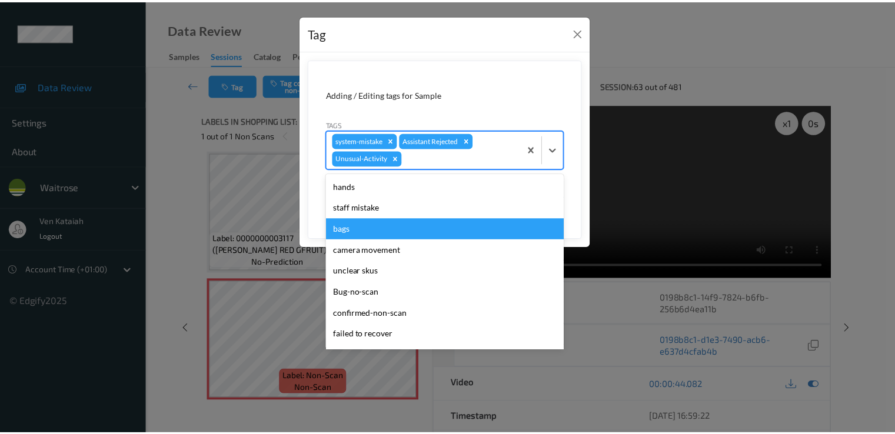
scroll to position [210, 0]
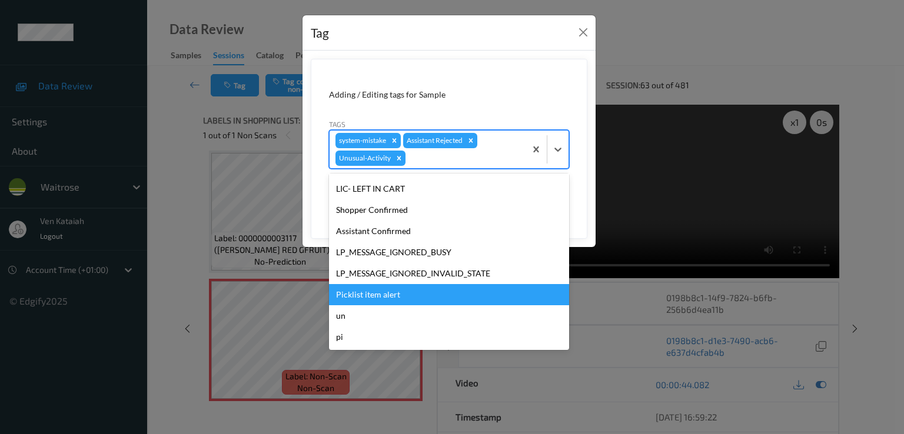
click at [384, 288] on div "Picklist item alert" at bounding box center [449, 294] width 240 height 21
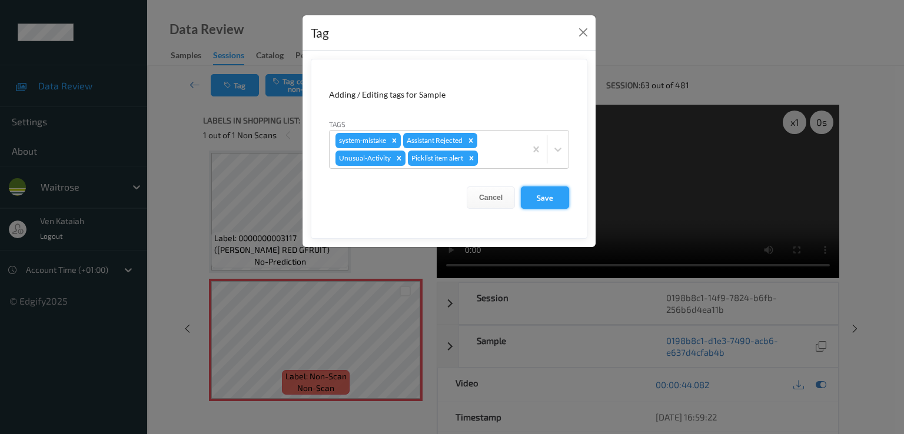
click at [541, 198] on button "Save" at bounding box center [545, 198] width 48 height 22
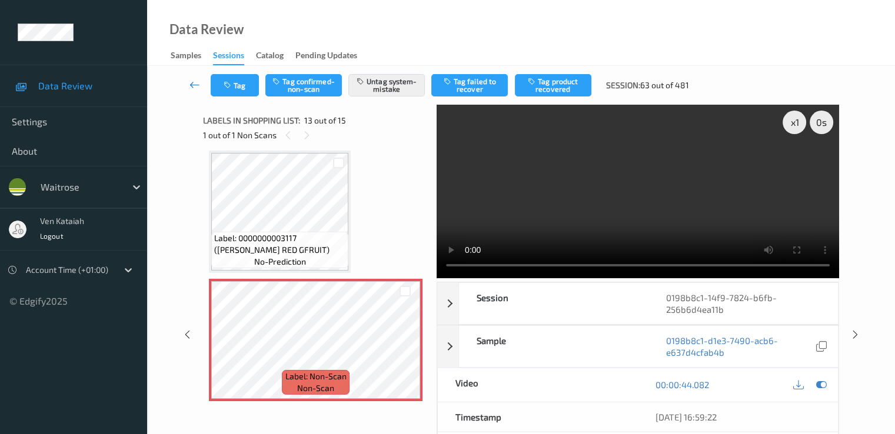
click at [192, 88] on icon at bounding box center [195, 85] width 11 height 12
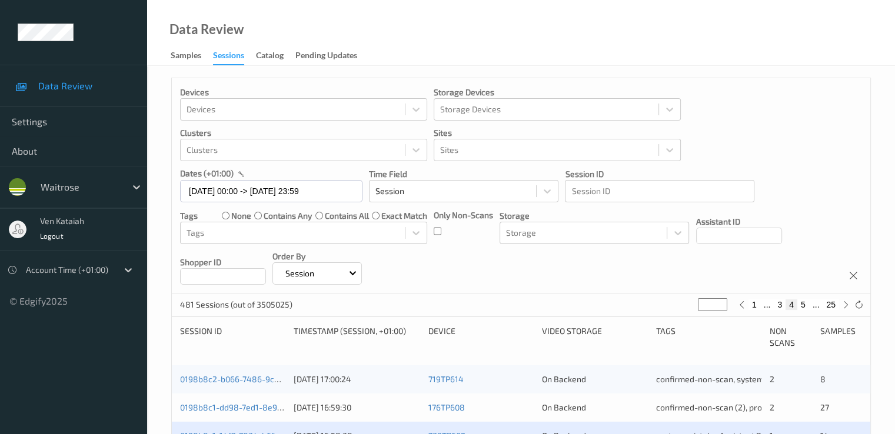
scroll to position [235, 0]
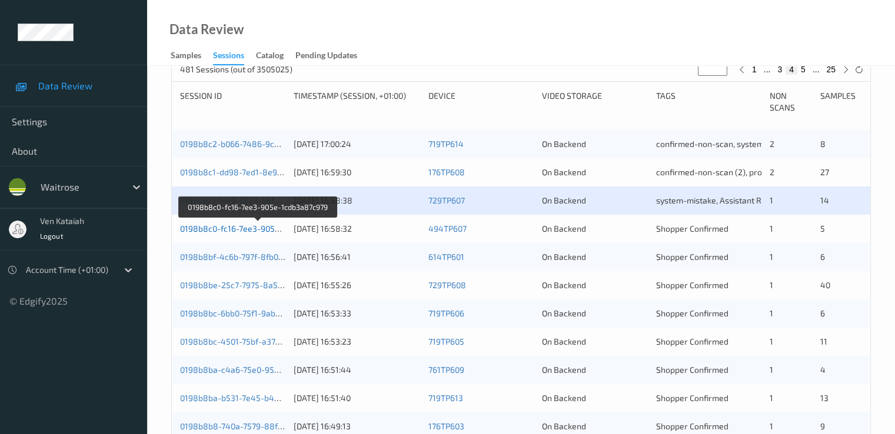
click at [205, 230] on link "0198b8c0-fc16-7ee3-905e-1cdb3a87c979" at bounding box center [258, 229] width 157 height 10
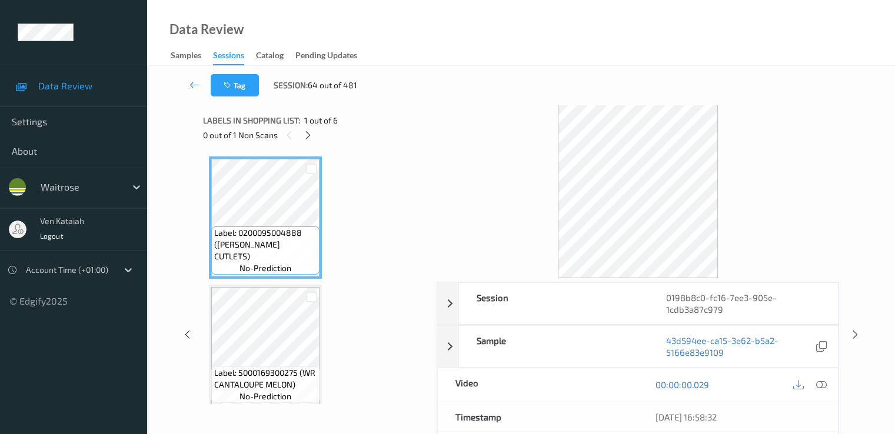
drag, startPoint x: 316, startPoint y: 135, endPoint x: 304, endPoint y: 144, distance: 15.5
click at [312, 136] on div "0 out of 1 Non Scans" at bounding box center [315, 135] width 225 height 15
click at [305, 141] on div at bounding box center [308, 135] width 15 height 15
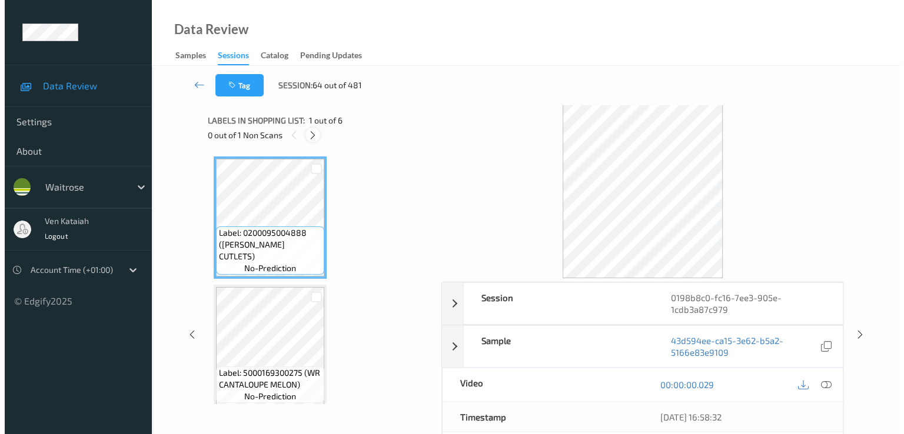
scroll to position [391, 0]
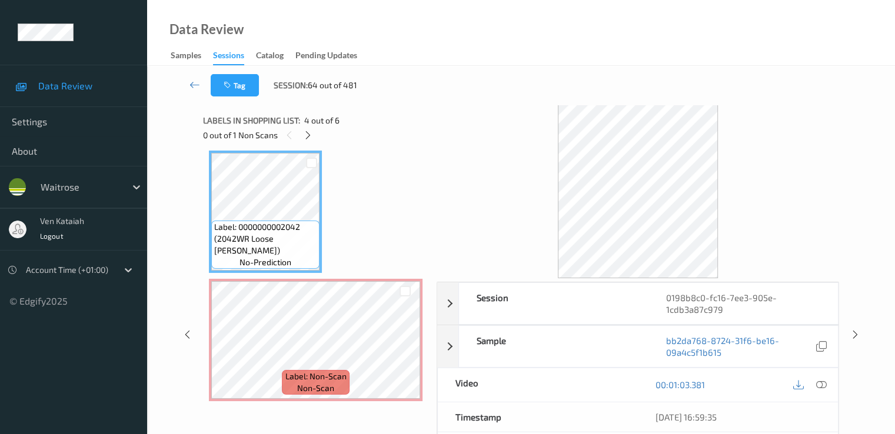
click at [829, 386] on div at bounding box center [810, 385] width 38 height 16
click at [826, 383] on icon at bounding box center [821, 385] width 11 height 11
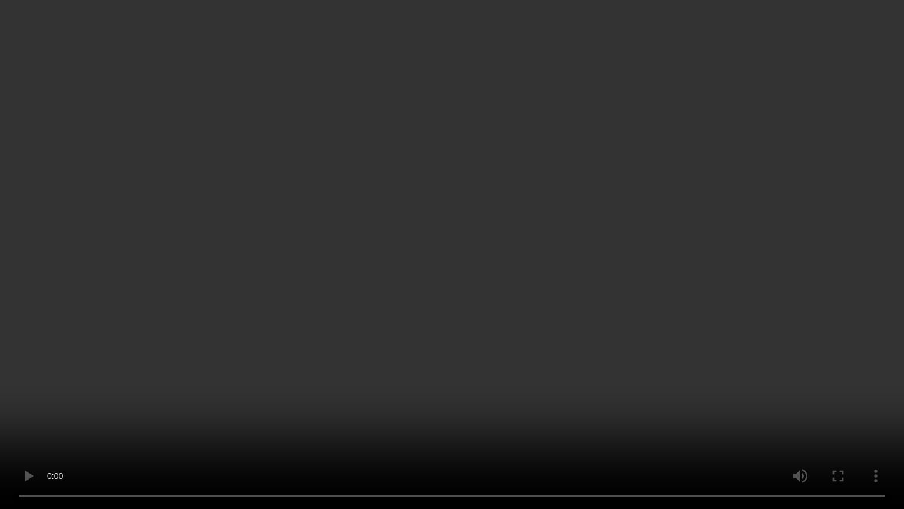
click at [229, 328] on video at bounding box center [452, 254] width 904 height 509
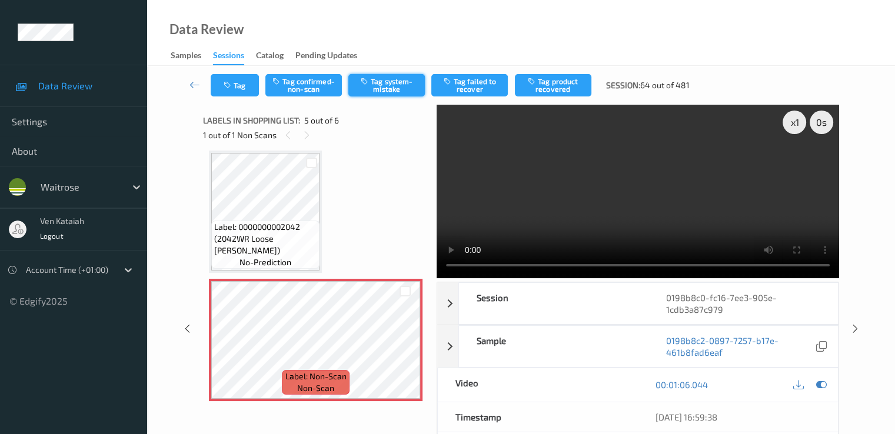
click at [370, 86] on button "Tag system-mistake" at bounding box center [386, 85] width 77 height 22
click at [238, 87] on button "Tag" at bounding box center [235, 85] width 48 height 22
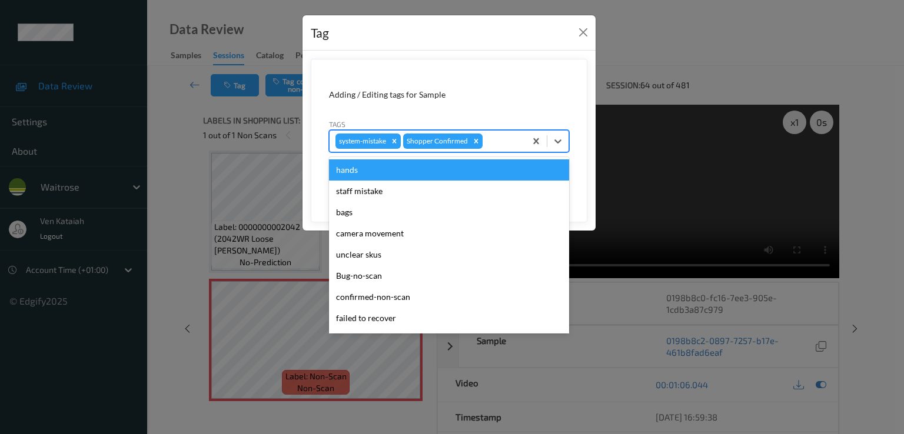
click at [503, 142] on div at bounding box center [502, 141] width 35 height 14
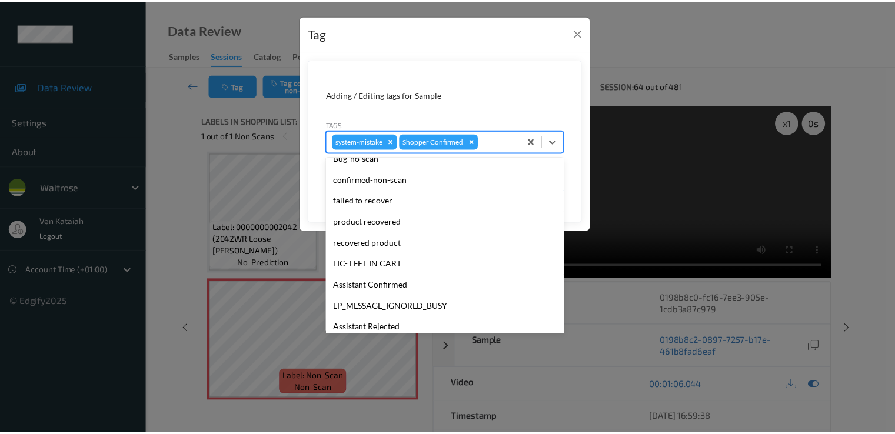
scroll to position [231, 0]
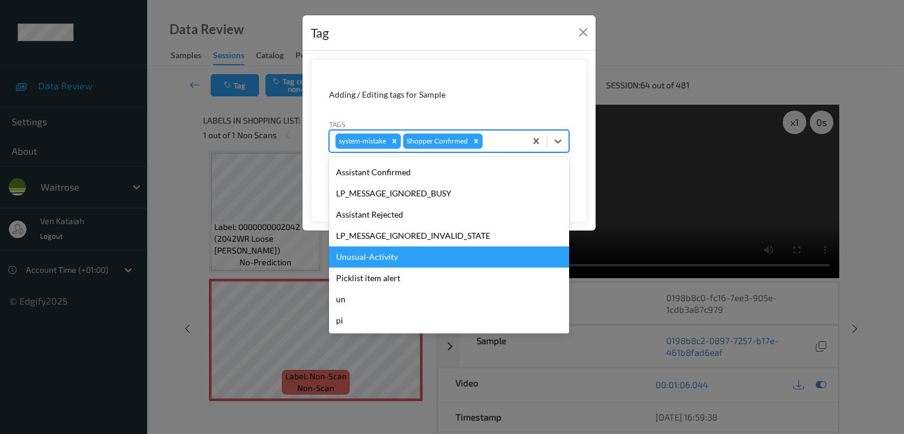
click at [374, 257] on div "Unusual-Activity" at bounding box center [449, 257] width 240 height 21
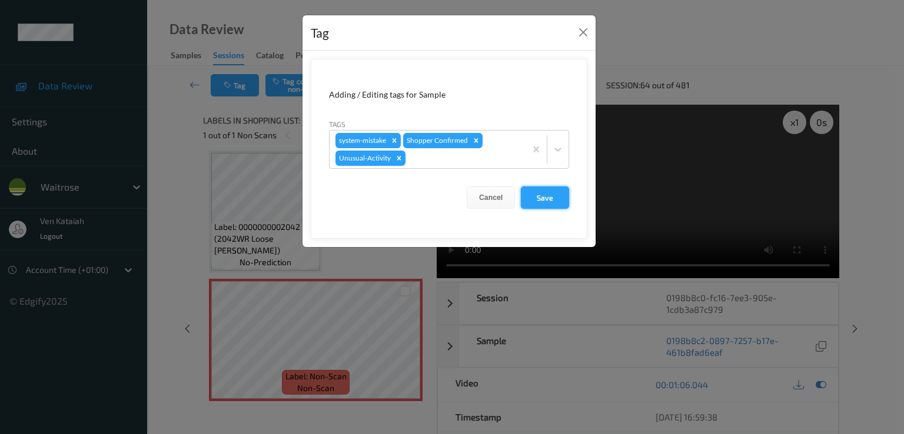
click at [552, 206] on button "Save" at bounding box center [545, 198] width 48 height 22
click at [541, 199] on button "Save" at bounding box center [545, 198] width 48 height 22
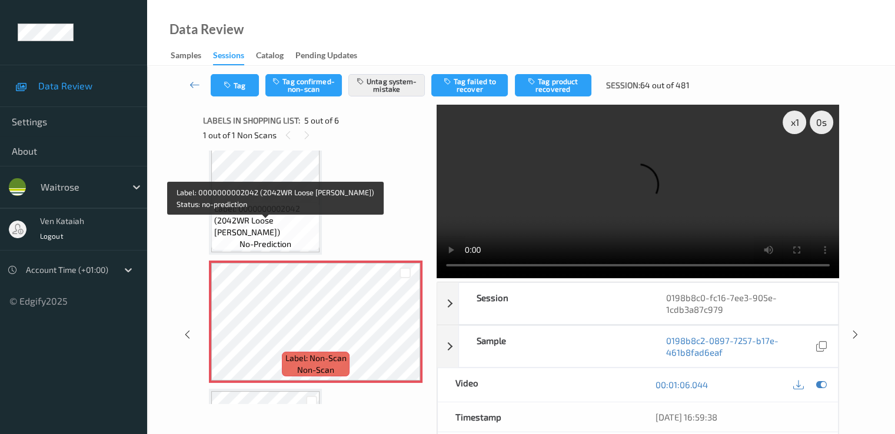
scroll to position [391, 0]
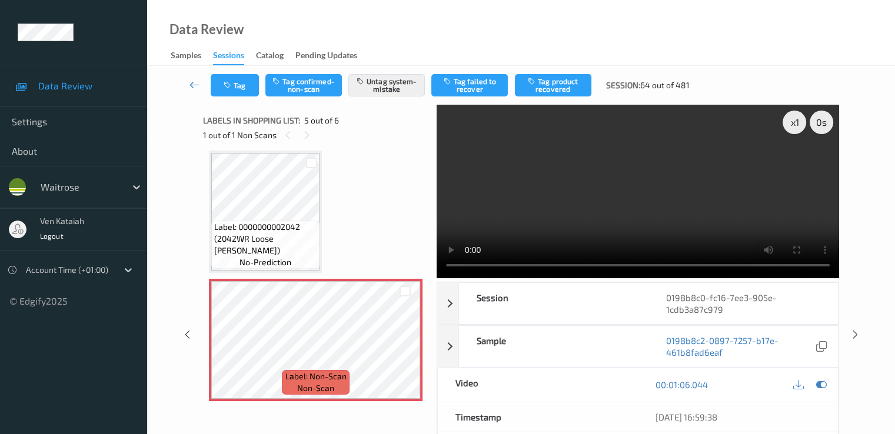
click at [202, 86] on link at bounding box center [195, 85] width 31 height 22
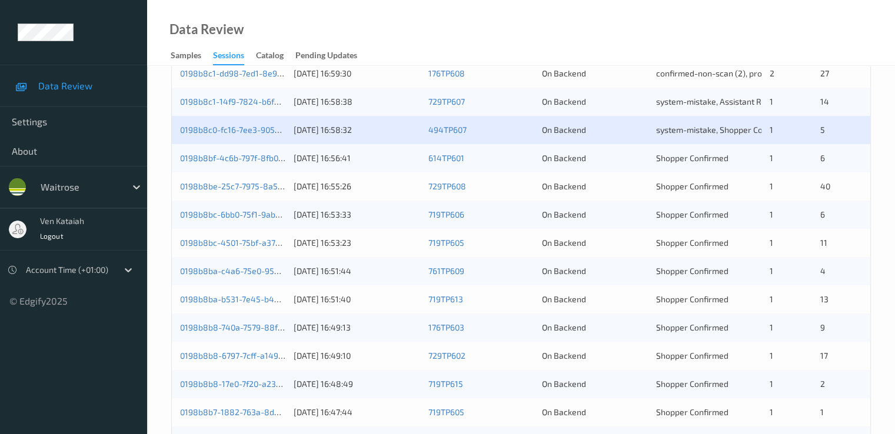
scroll to position [353, 0]
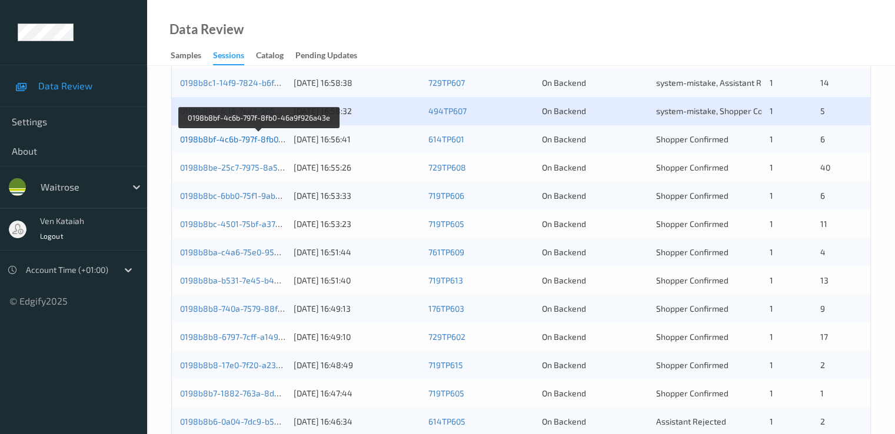
click at [240, 138] on link "0198b8bf-4c6b-797f-8fb0-46a9f926a43e" at bounding box center [259, 139] width 158 height 10
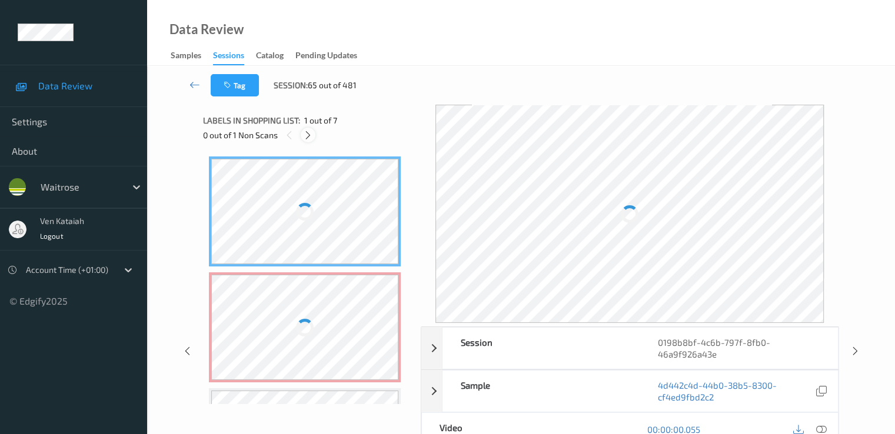
click at [308, 142] on div at bounding box center [308, 135] width 15 height 15
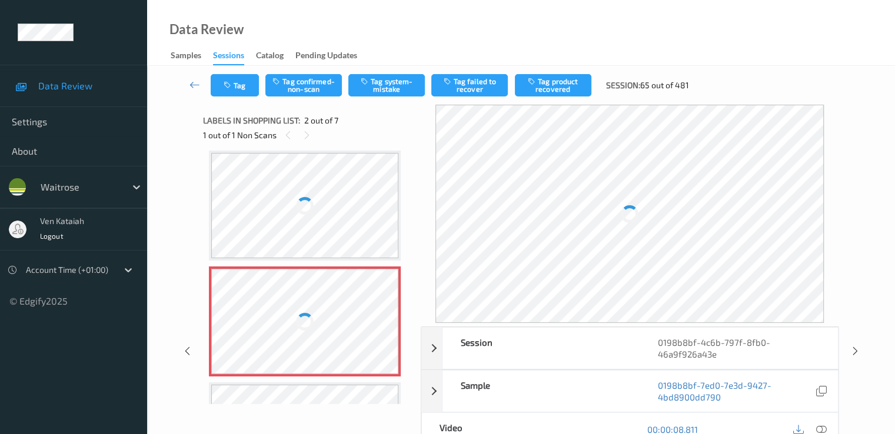
click at [326, 300] on div at bounding box center [304, 321] width 187 height 105
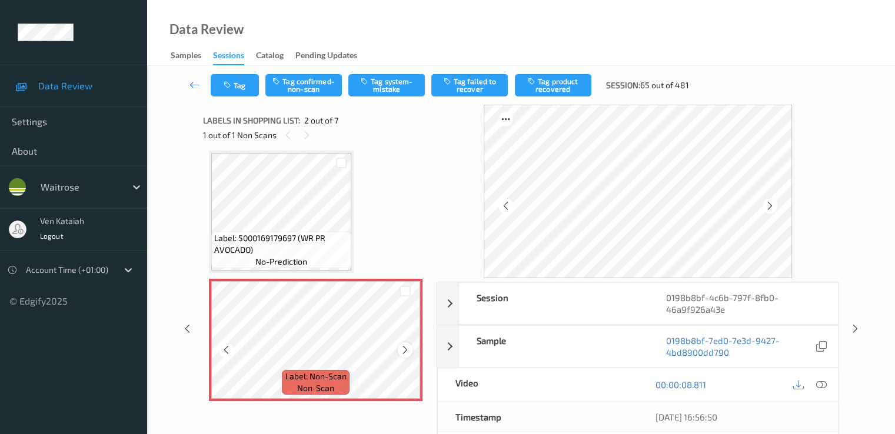
click at [407, 350] on icon at bounding box center [405, 350] width 10 height 11
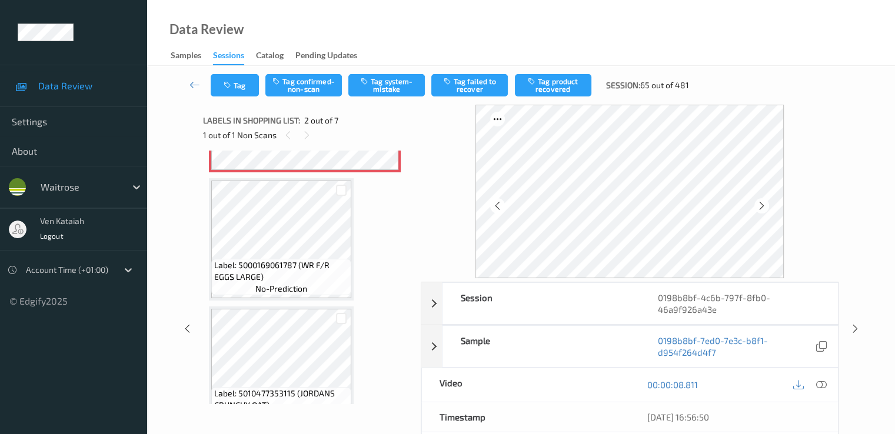
scroll to position [0, 0]
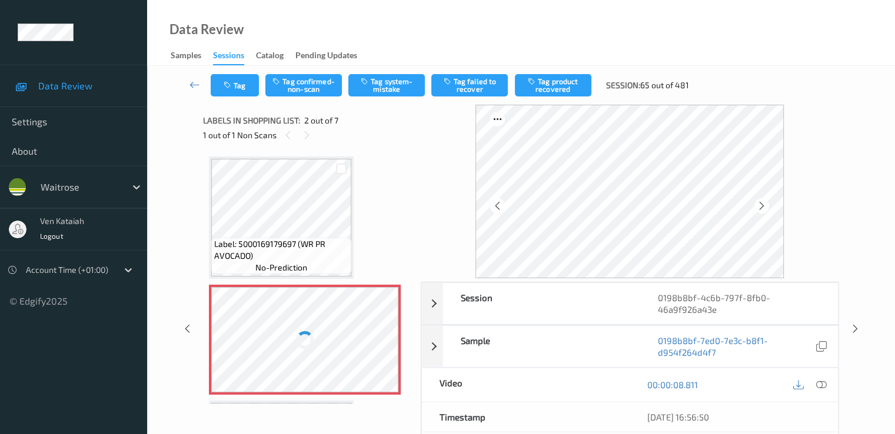
click at [327, 304] on div at bounding box center [304, 339] width 187 height 105
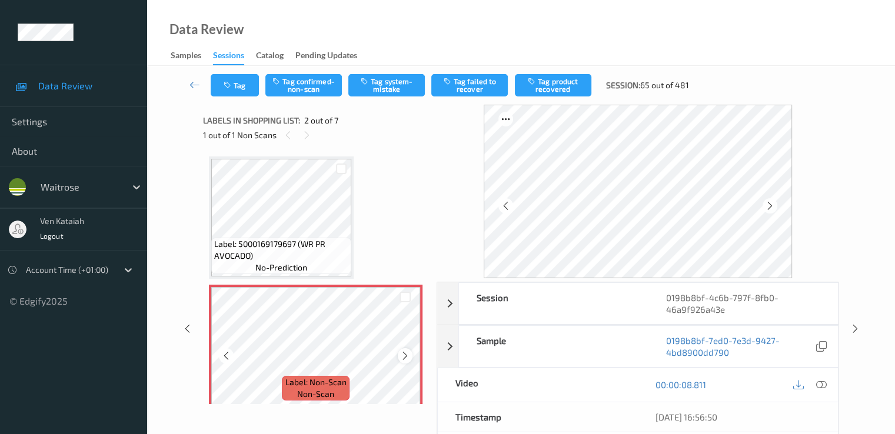
click at [406, 356] on icon at bounding box center [405, 356] width 10 height 11
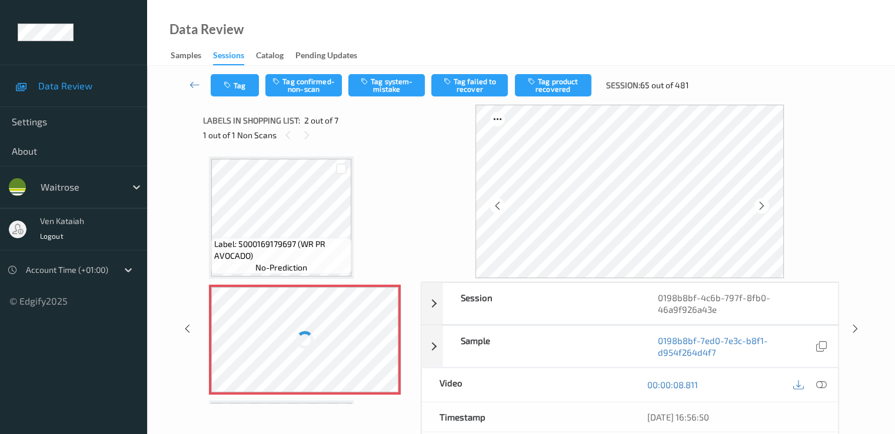
click at [406, 356] on div "Label: 5000169179697 (WR PR AVOCADO) no-prediction Label: Non-Scan non-scan Lab…" at bounding box center [308, 278] width 210 height 254
click at [364, 330] on div at bounding box center [304, 339] width 187 height 105
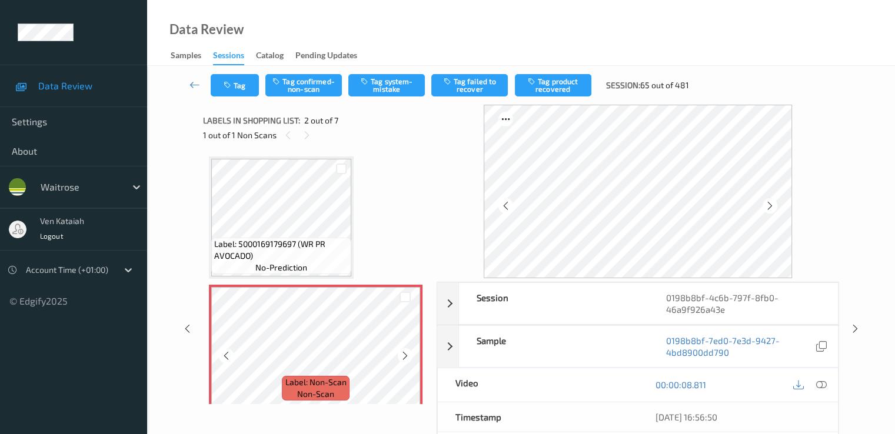
scroll to position [118, 0]
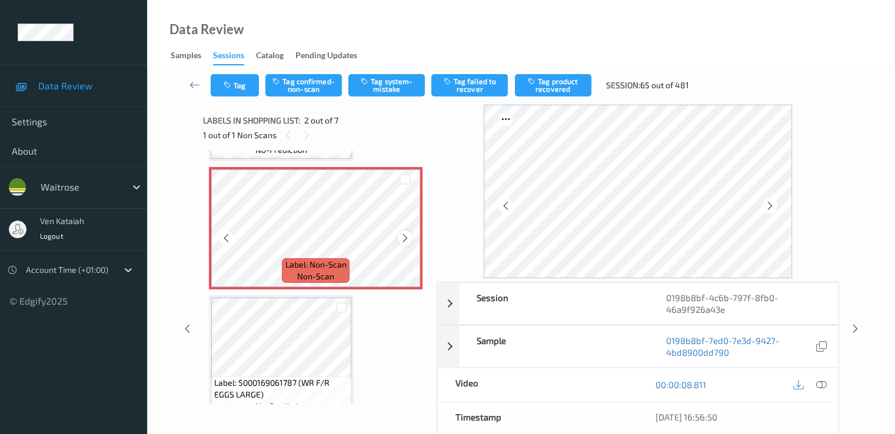
click at [404, 240] on icon at bounding box center [405, 238] width 10 height 11
click at [407, 238] on icon at bounding box center [405, 238] width 10 height 11
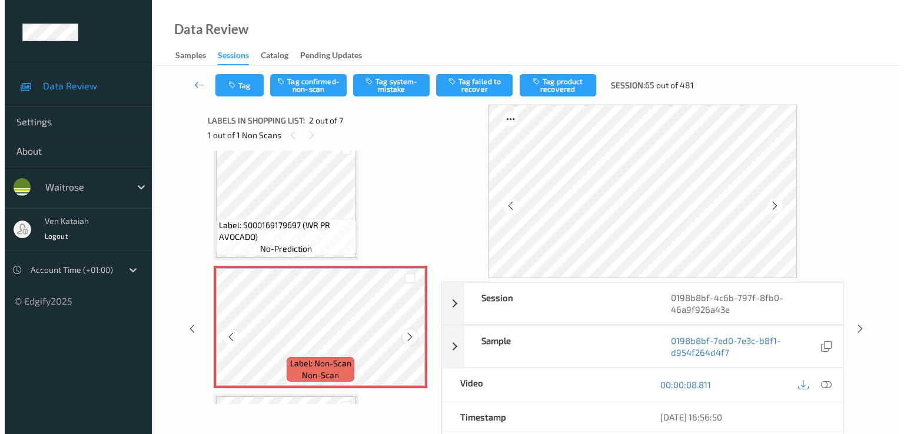
scroll to position [0, 0]
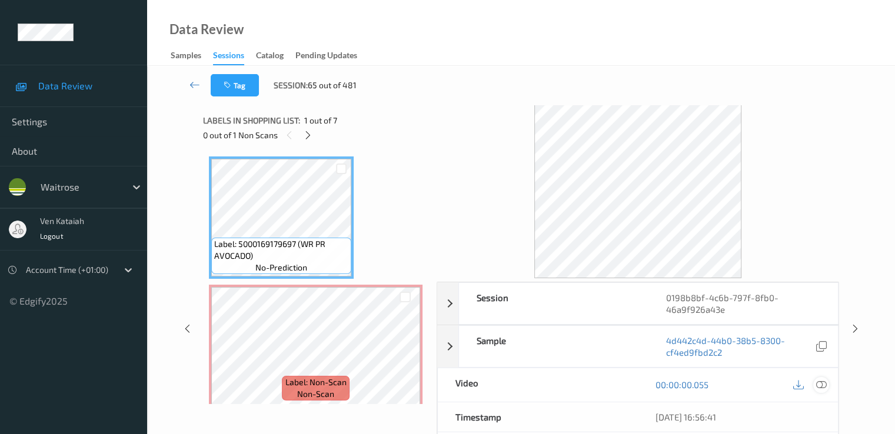
click at [819, 383] on icon at bounding box center [821, 385] width 11 height 11
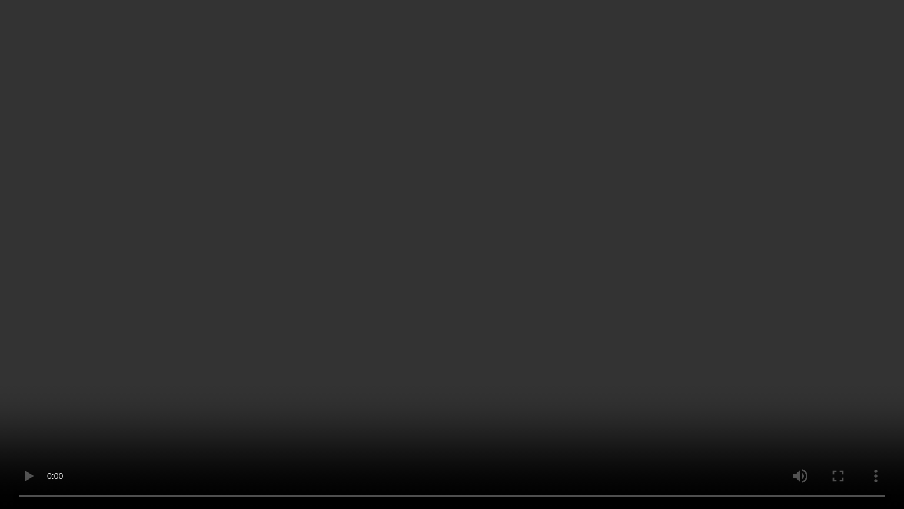
click at [563, 324] on video at bounding box center [452, 254] width 904 height 509
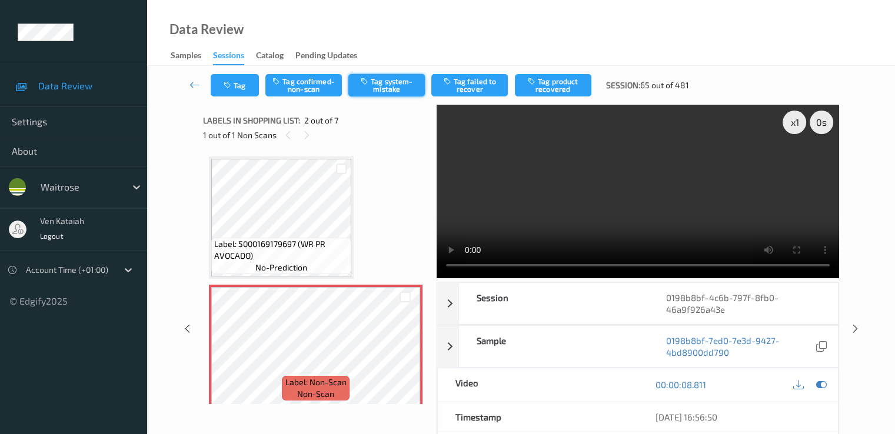
click at [368, 82] on icon "button" at bounding box center [366, 81] width 10 height 8
click at [401, 85] on button "Tag system-mistake" at bounding box center [386, 85] width 77 height 22
click at [244, 85] on button "Tag" at bounding box center [235, 85] width 48 height 22
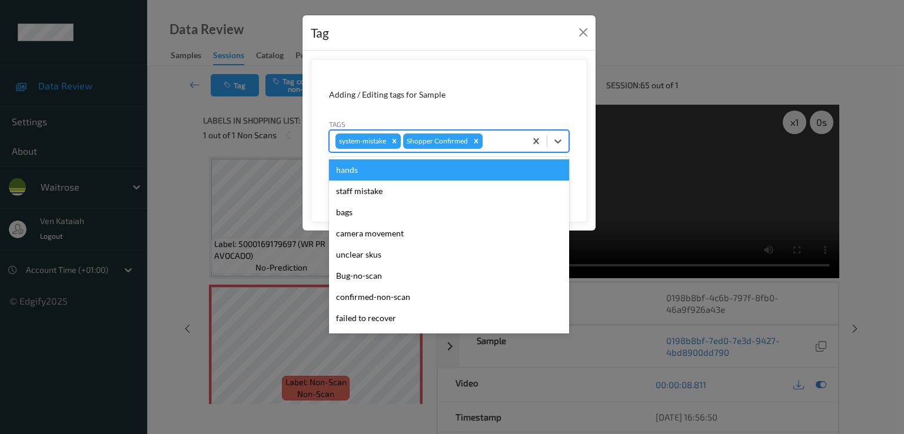
click at [494, 144] on div at bounding box center [502, 141] width 35 height 14
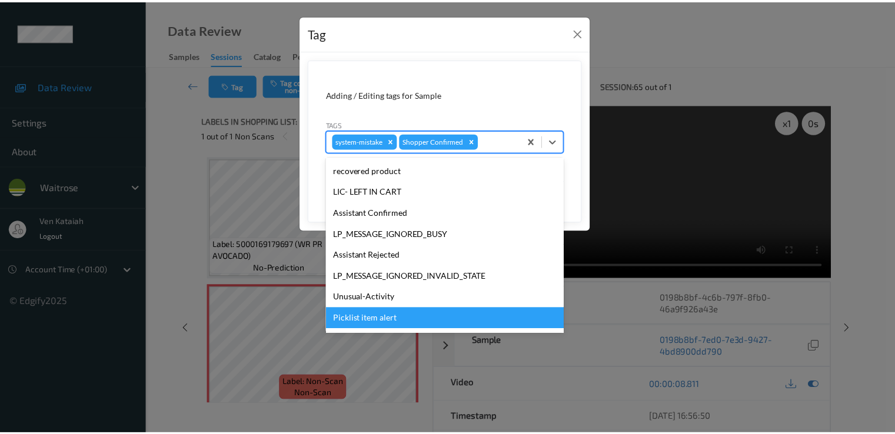
scroll to position [231, 0]
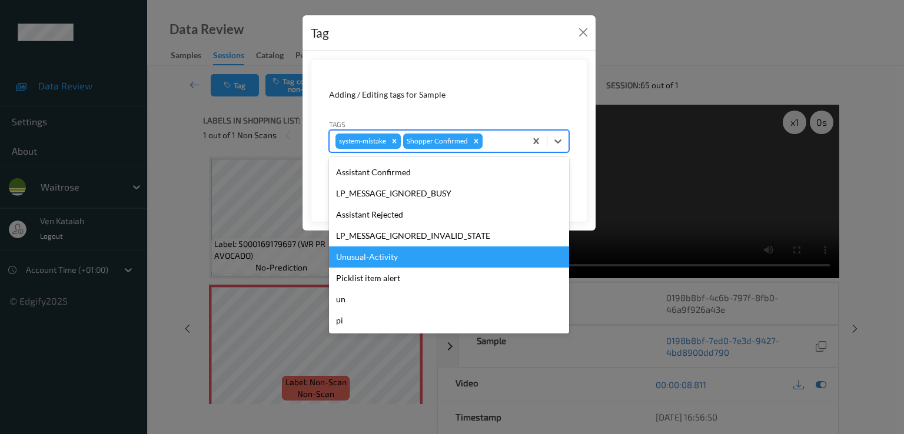
click at [380, 261] on div "Unusual-Activity" at bounding box center [449, 257] width 240 height 21
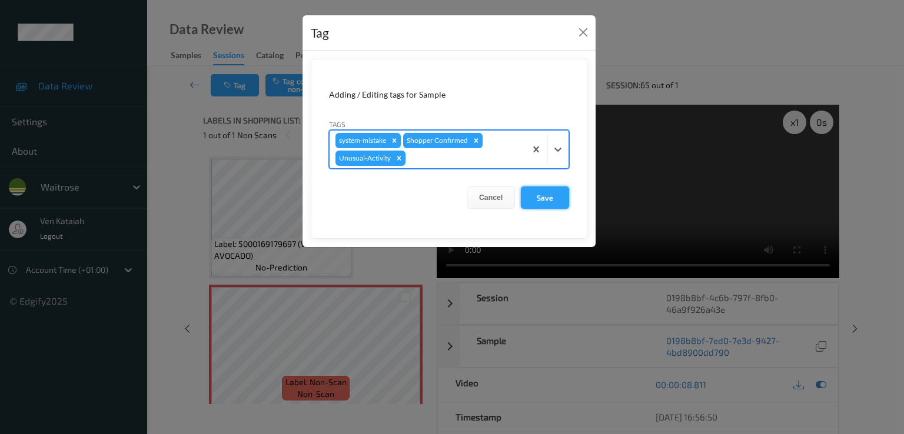
click at [553, 199] on button "Save" at bounding box center [545, 198] width 48 height 22
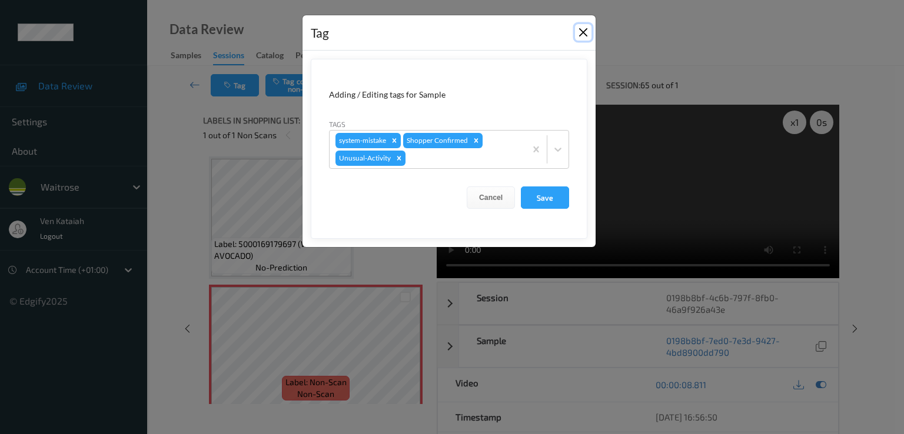
click at [585, 31] on button "Close" at bounding box center [583, 32] width 16 height 16
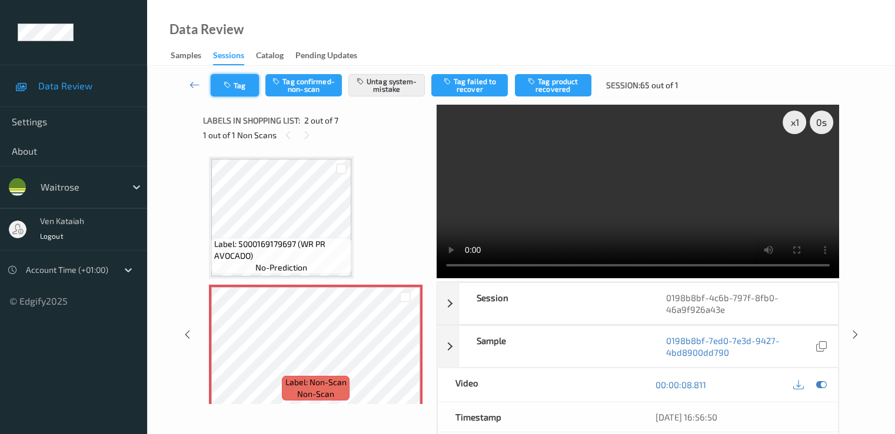
click at [249, 78] on button "Tag" at bounding box center [235, 85] width 48 height 22
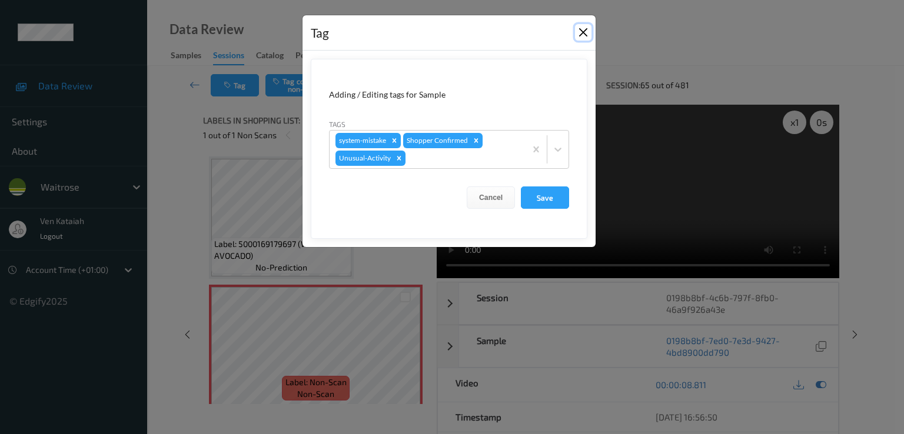
click at [583, 26] on button "Close" at bounding box center [583, 32] width 16 height 16
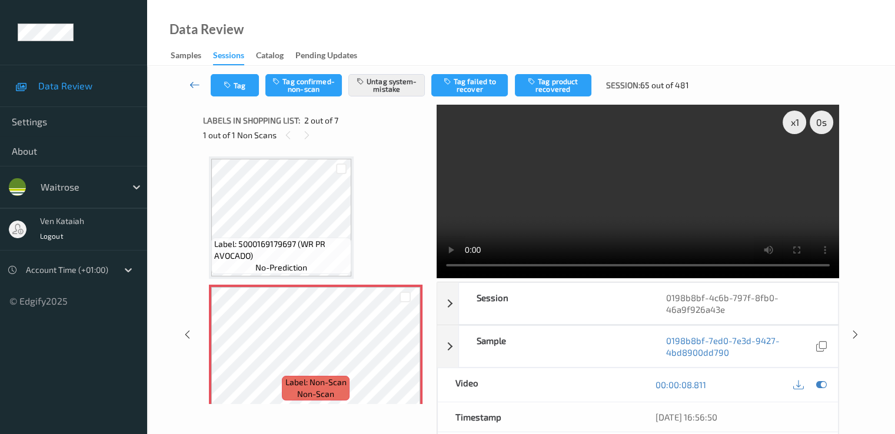
click at [194, 83] on icon at bounding box center [195, 85] width 11 height 12
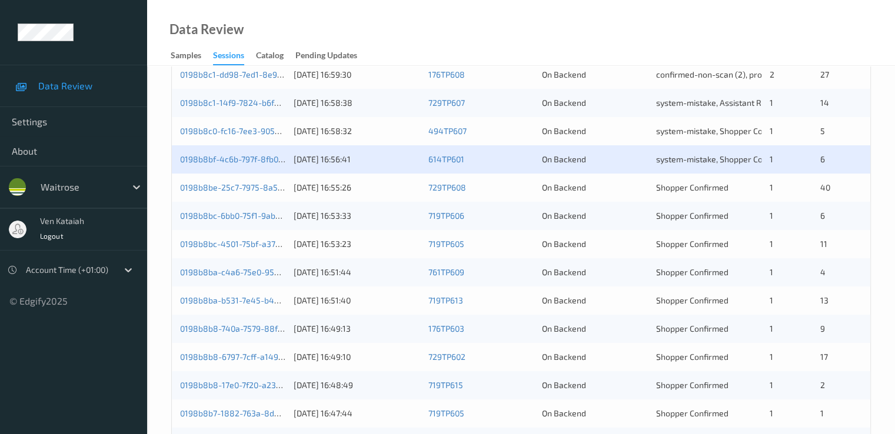
scroll to position [353, 0]
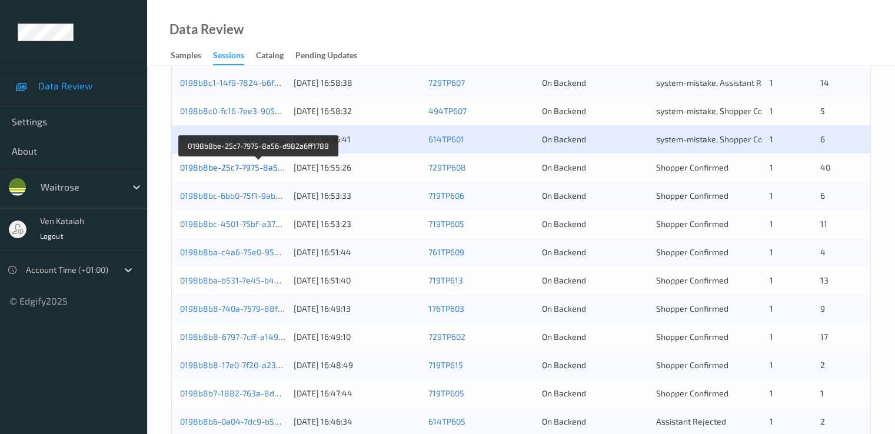
click at [258, 169] on link "0198b8be-25c7-7975-8a56-d982a6ff1788" at bounding box center [259, 167] width 159 height 10
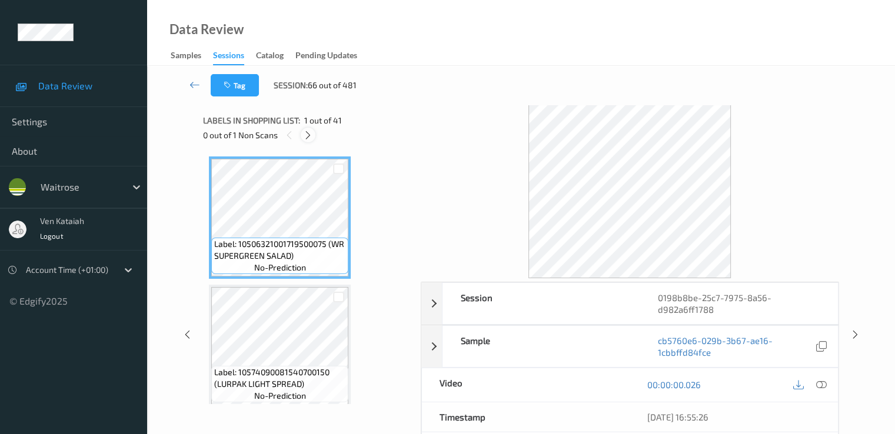
click at [313, 131] on icon at bounding box center [308, 135] width 10 height 11
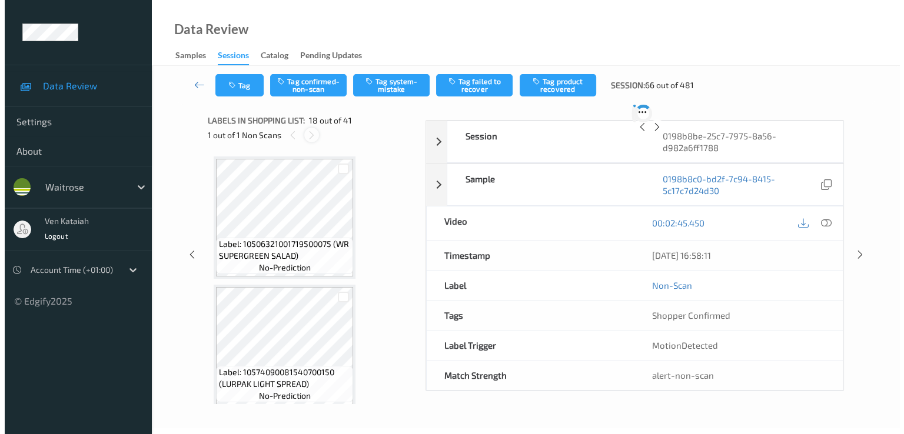
scroll to position [2059, 0]
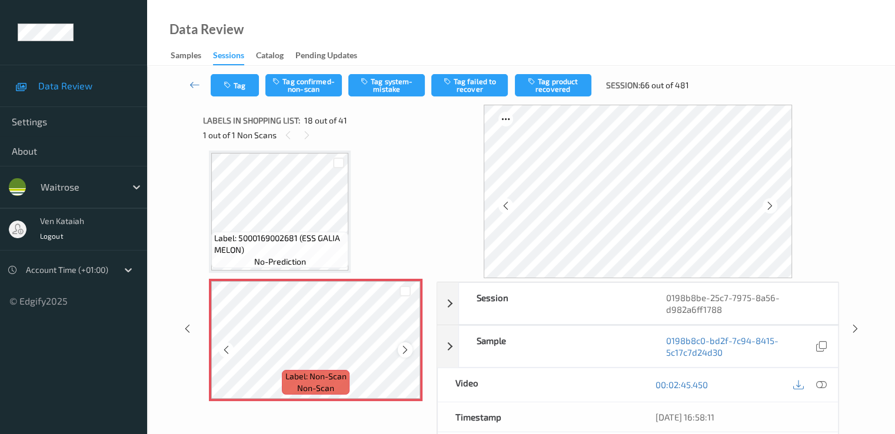
click at [406, 350] on icon at bounding box center [405, 350] width 10 height 11
click at [410, 350] on icon at bounding box center [405, 350] width 10 height 11
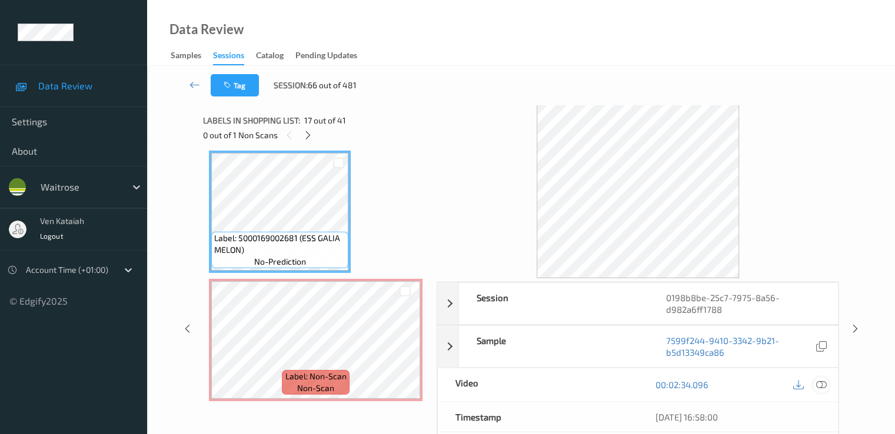
click at [817, 388] on icon at bounding box center [821, 385] width 11 height 11
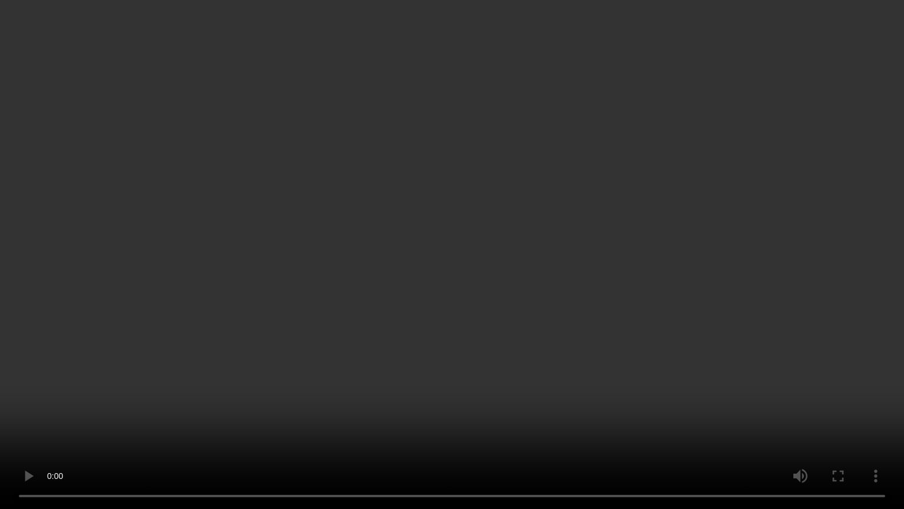
click at [356, 399] on video at bounding box center [452, 254] width 904 height 509
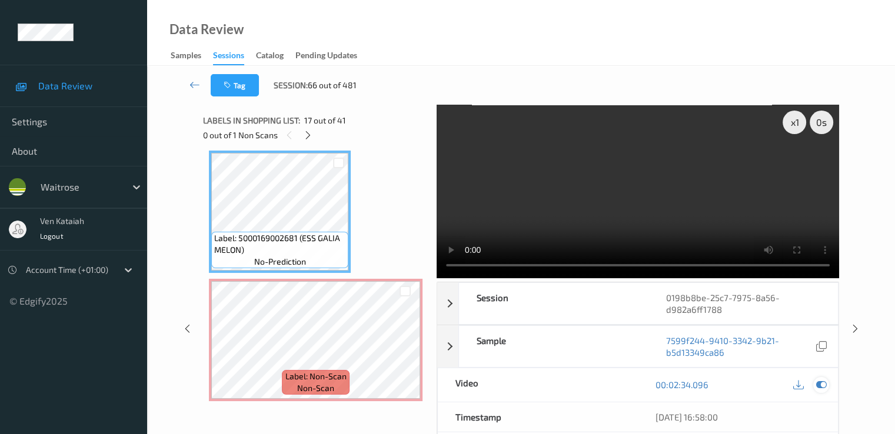
click at [820, 386] on icon at bounding box center [821, 385] width 11 height 11
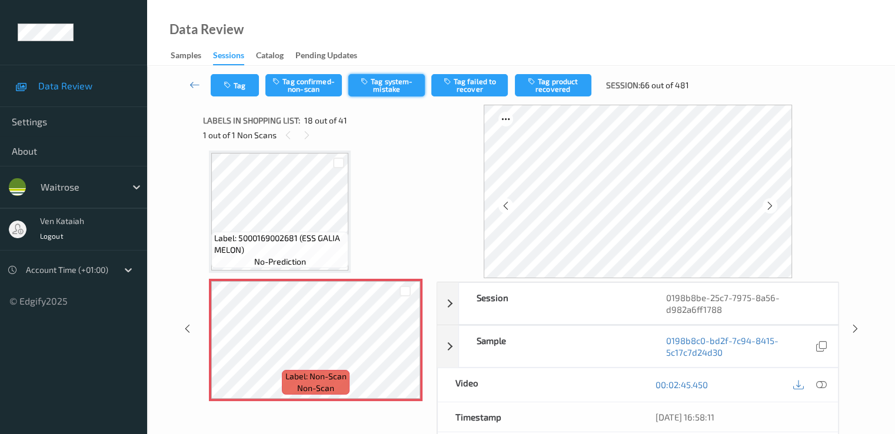
click at [374, 86] on button "Tag system-mistake" at bounding box center [386, 85] width 77 height 22
click at [235, 87] on button "Tag" at bounding box center [235, 85] width 48 height 22
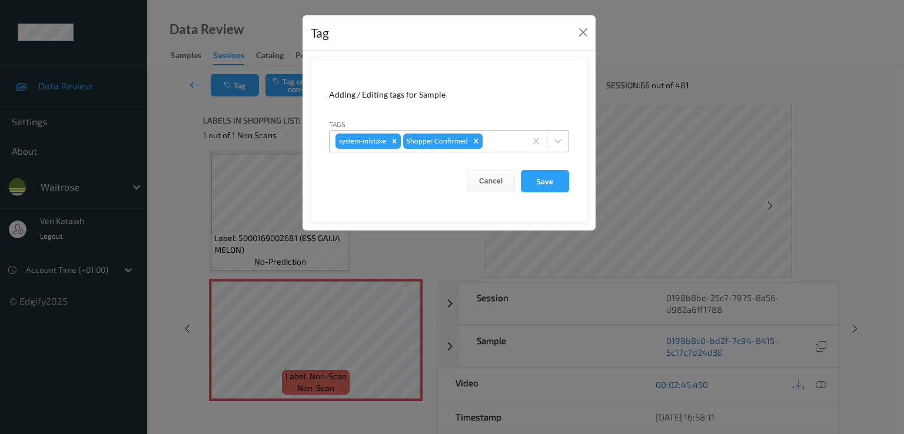
click at [512, 143] on div at bounding box center [502, 141] width 35 height 14
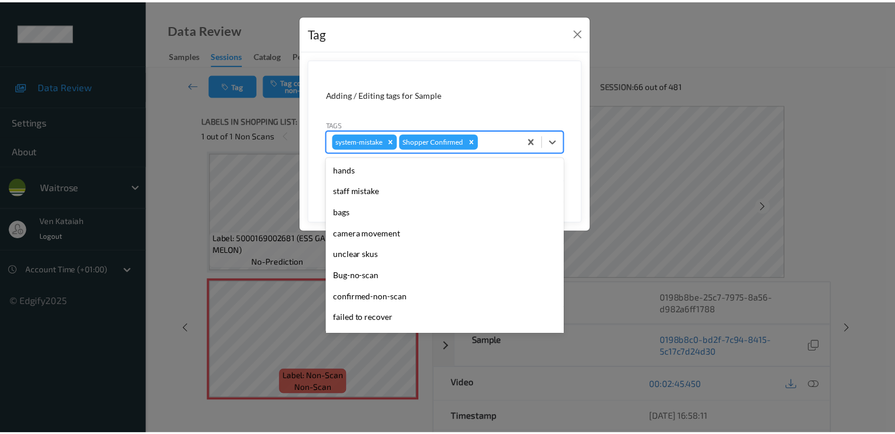
scroll to position [231, 0]
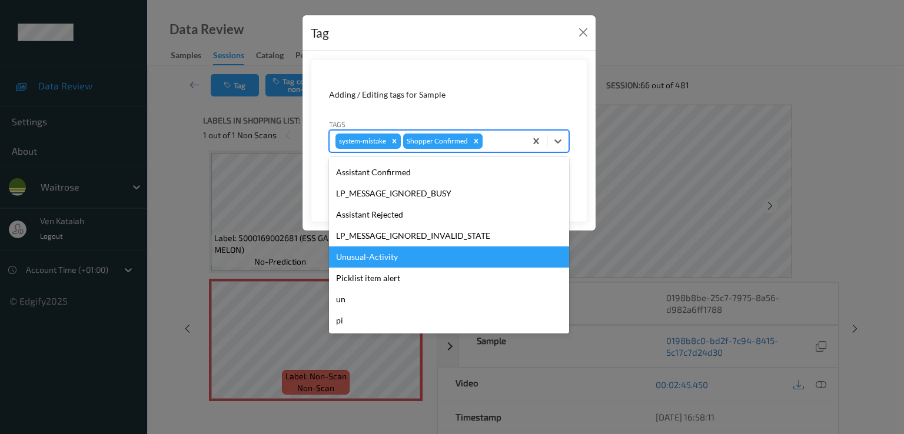
click at [369, 253] on div "Unusual-Activity" at bounding box center [449, 257] width 240 height 21
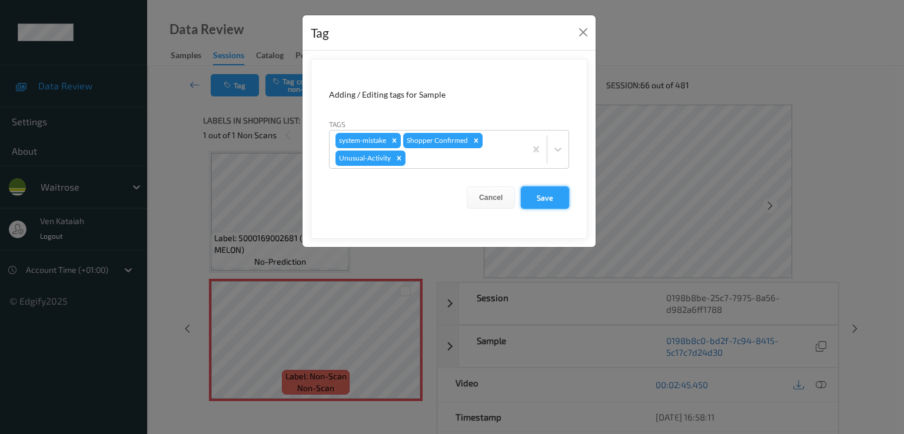
click at [530, 199] on button "Save" at bounding box center [545, 198] width 48 height 22
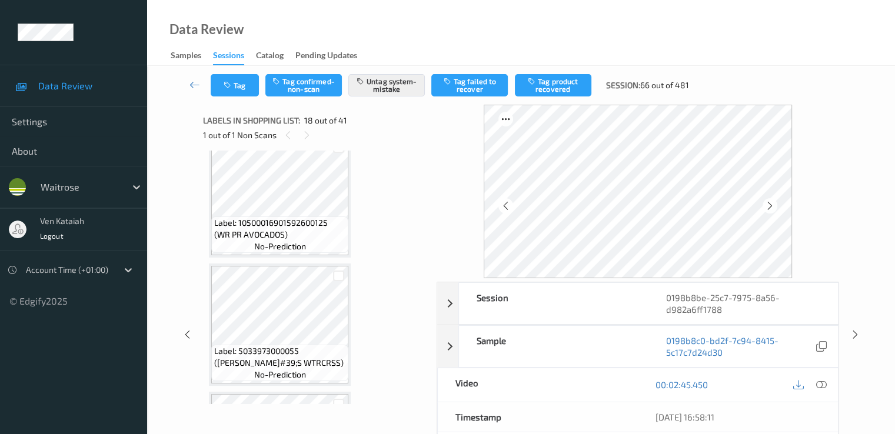
scroll to position [3001, 0]
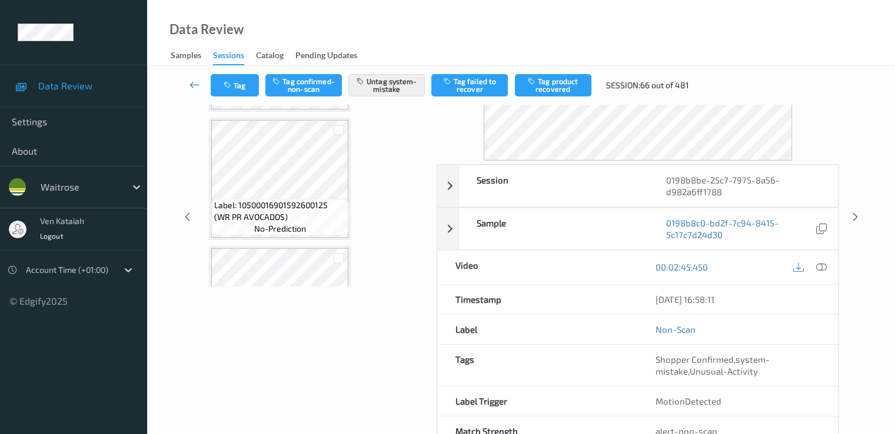
click at [191, 85] on icon at bounding box center [195, 85] width 11 height 12
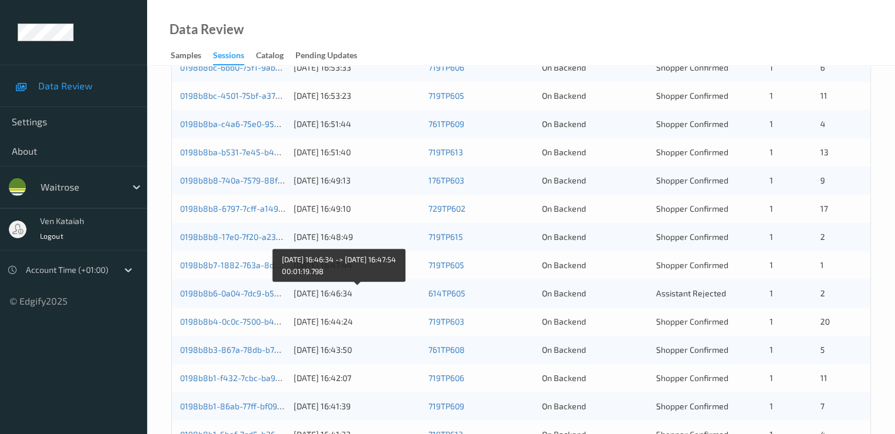
scroll to position [364, 0]
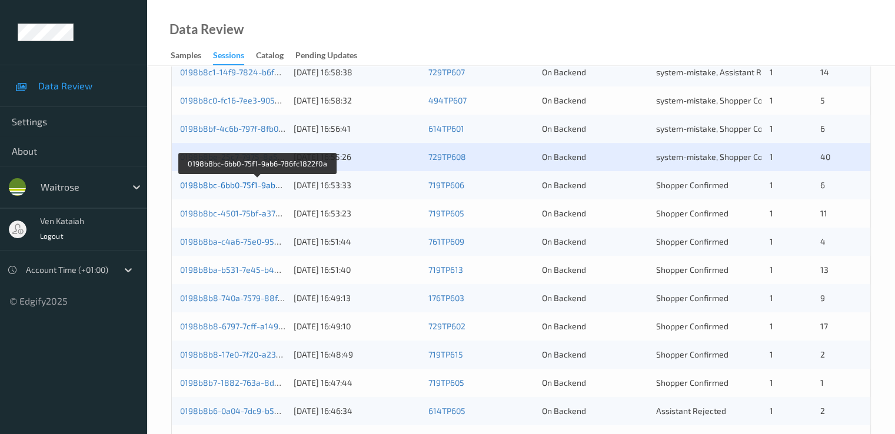
click at [254, 187] on link "0198b8bc-6bb0-75f1-9ab6-786fc1822f0a" at bounding box center [257, 185] width 155 height 10
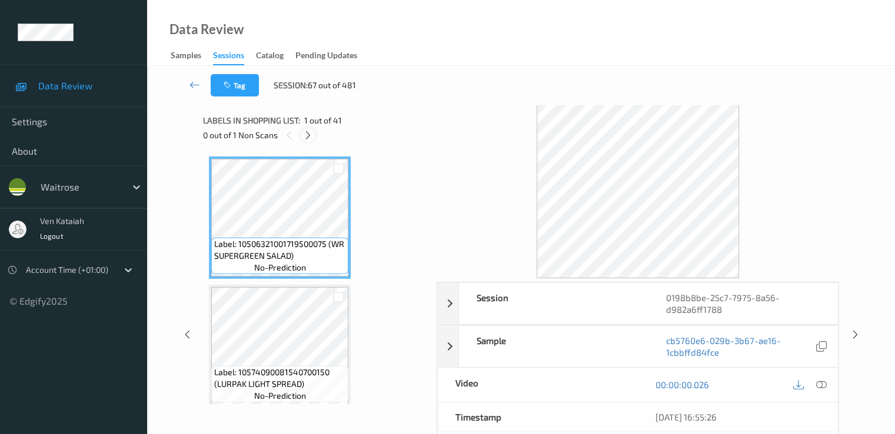
click at [311, 137] on icon at bounding box center [308, 135] width 10 height 11
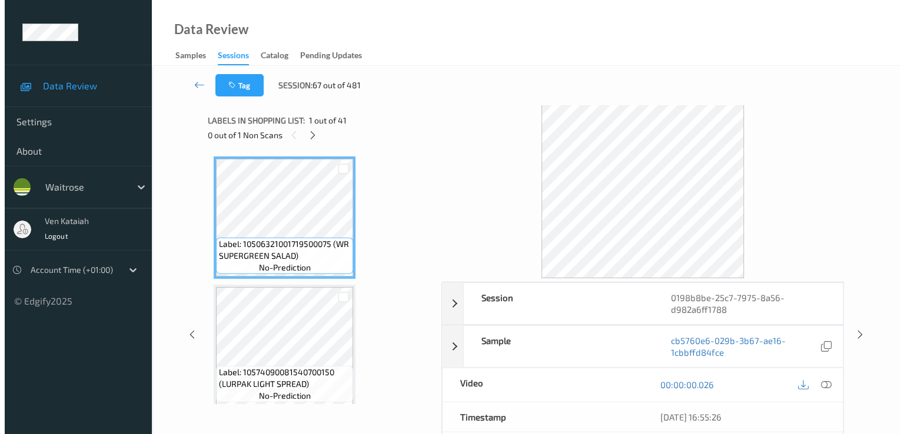
scroll to position [2059, 0]
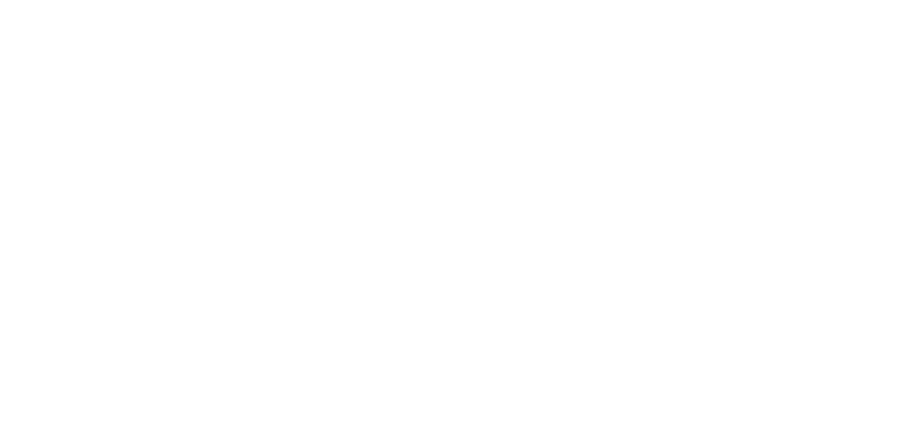
click at [301, 337] on body "A" at bounding box center [452, 217] width 904 height 434
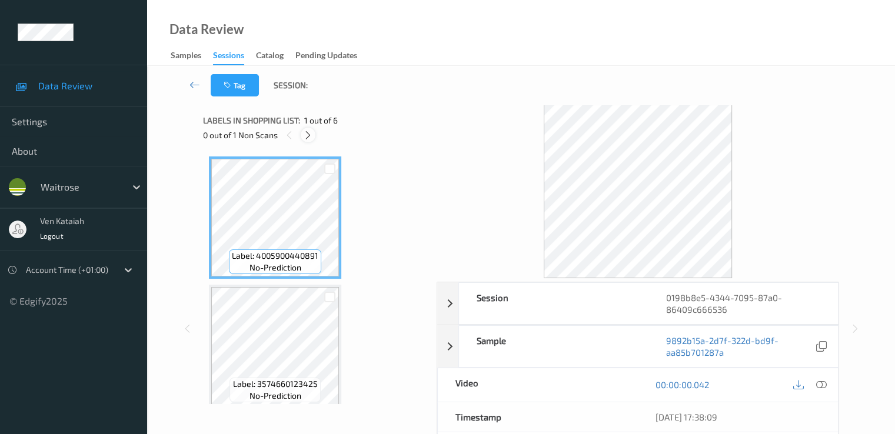
click at [307, 136] on icon at bounding box center [308, 135] width 10 height 11
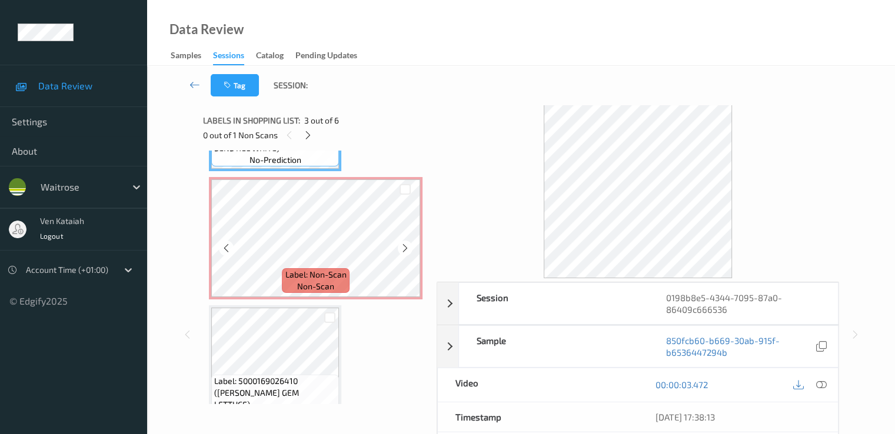
scroll to position [380, 0]
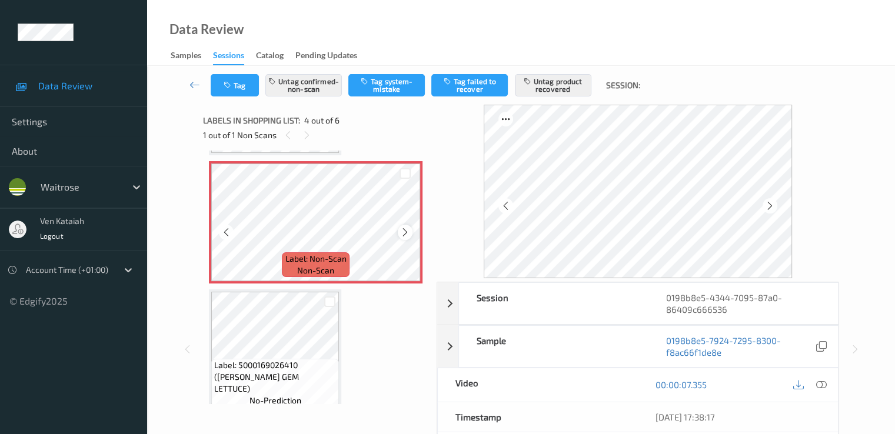
click at [407, 230] on icon at bounding box center [405, 232] width 10 height 11
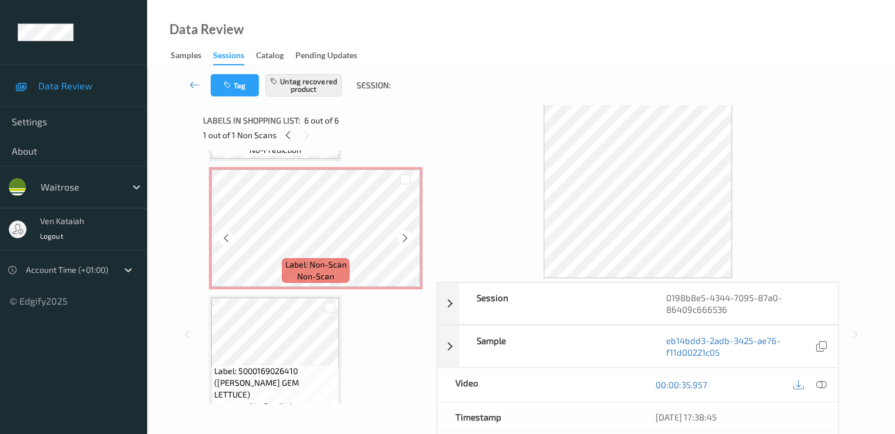
scroll to position [404, 0]
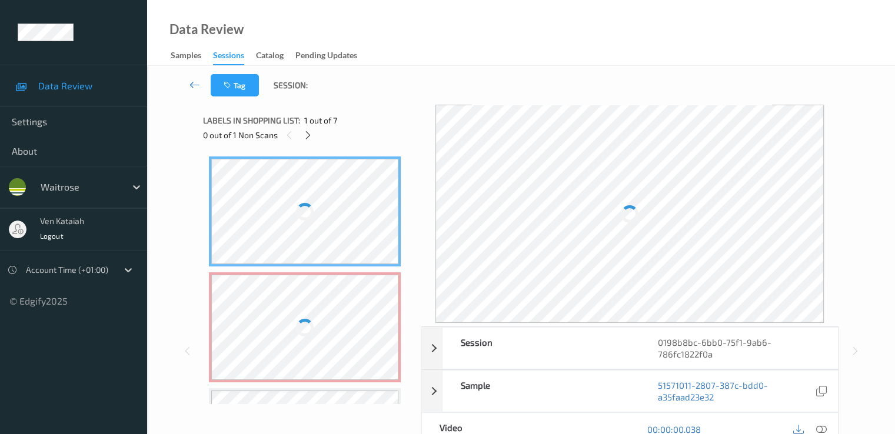
click at [190, 78] on link at bounding box center [195, 85] width 31 height 22
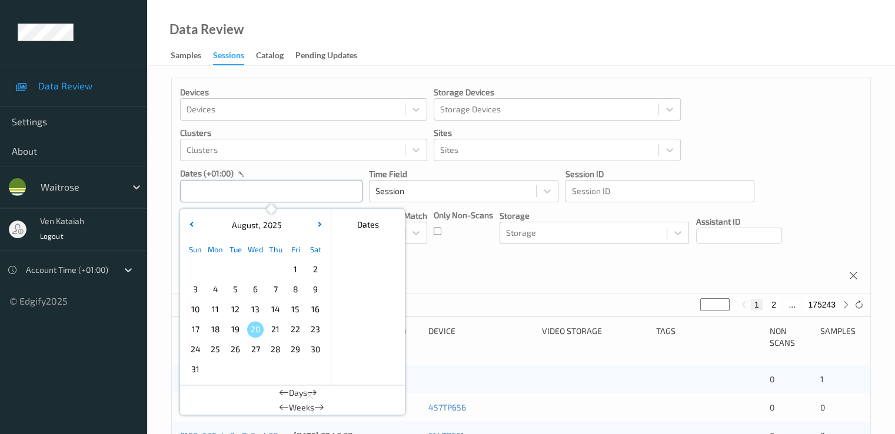
click at [228, 191] on input "text" at bounding box center [271, 191] width 182 height 22
click at [197, 328] on span "17" at bounding box center [195, 329] width 16 height 16
click at [191, 330] on span "17" at bounding box center [195, 329] width 16 height 16
type input "[DATE] 00:00 -> [DATE] 23:59"
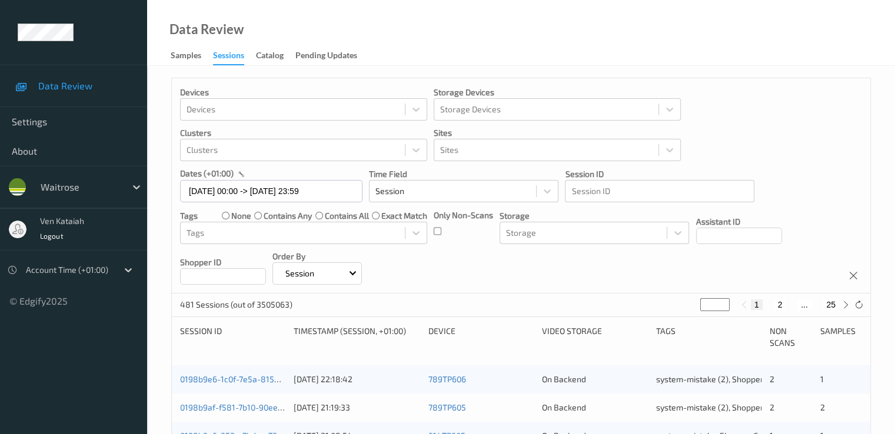
scroll to position [118, 0]
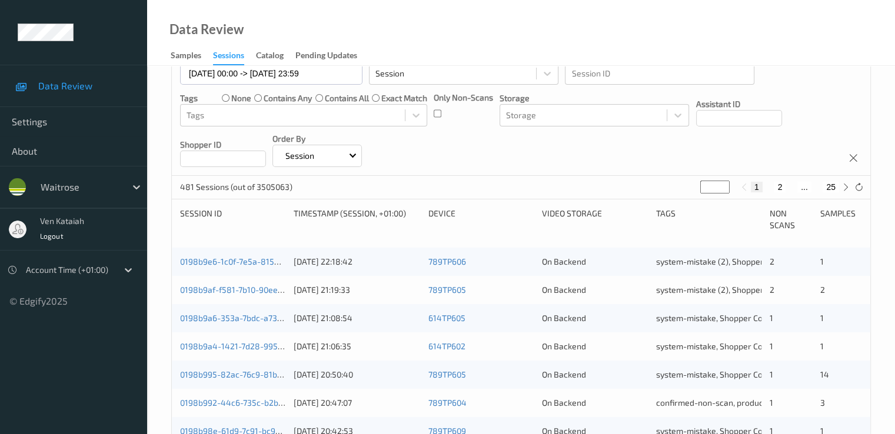
drag, startPoint x: 702, startPoint y: 191, endPoint x: 693, endPoint y: 194, distance: 8.8
click at [693, 194] on div "481 Sessions (out of 3505063) * 1 2 ... 25" at bounding box center [521, 188] width 699 height 24
type input "*"
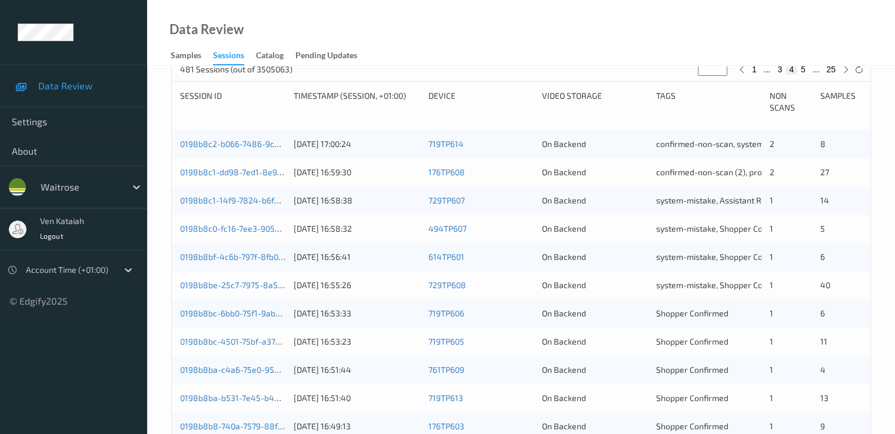
scroll to position [353, 0]
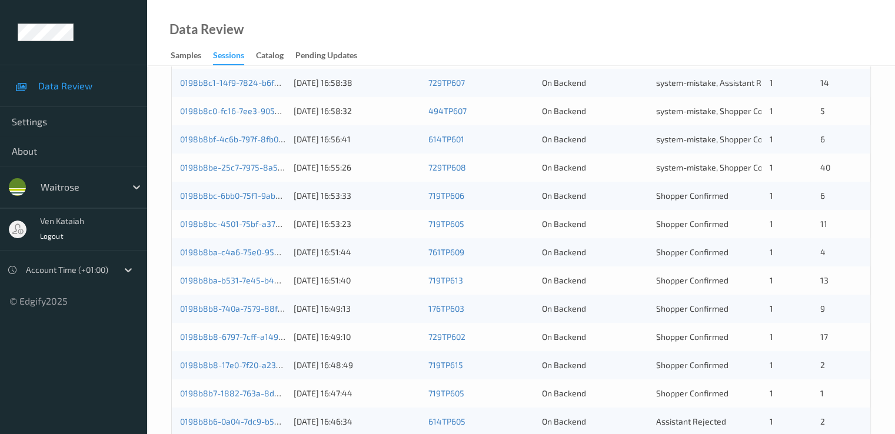
type input "*"
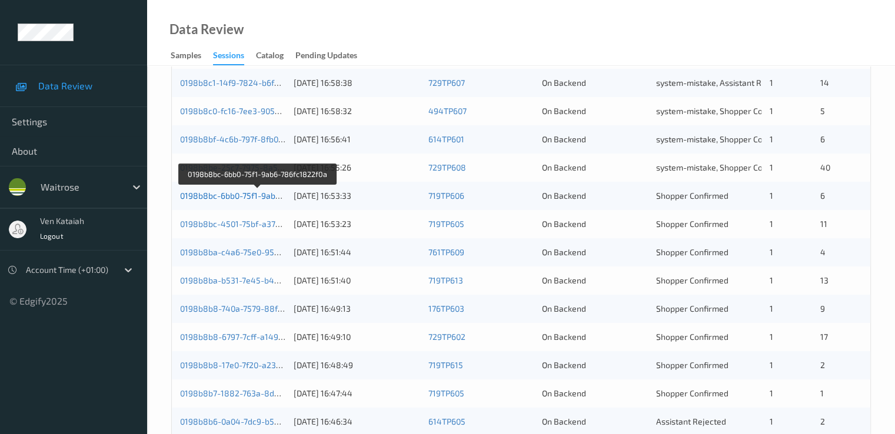
click at [268, 198] on link "0198b8bc-6bb0-75f1-9ab6-786fc1822f0a" at bounding box center [257, 196] width 155 height 10
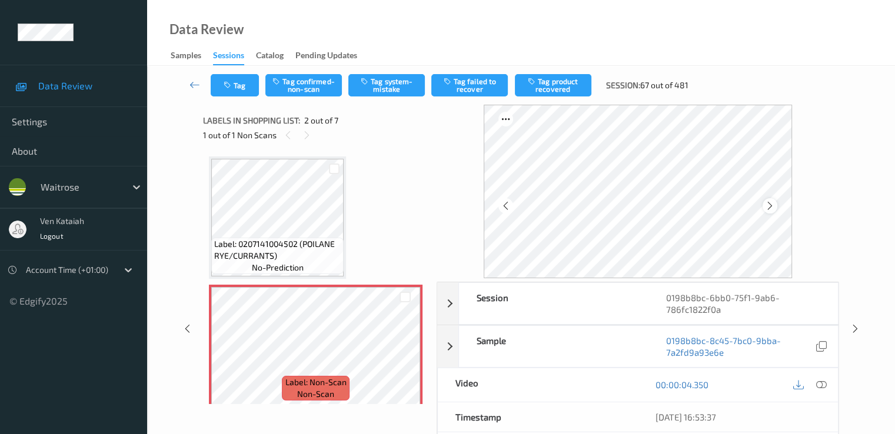
click at [770, 207] on icon at bounding box center [770, 206] width 10 height 11
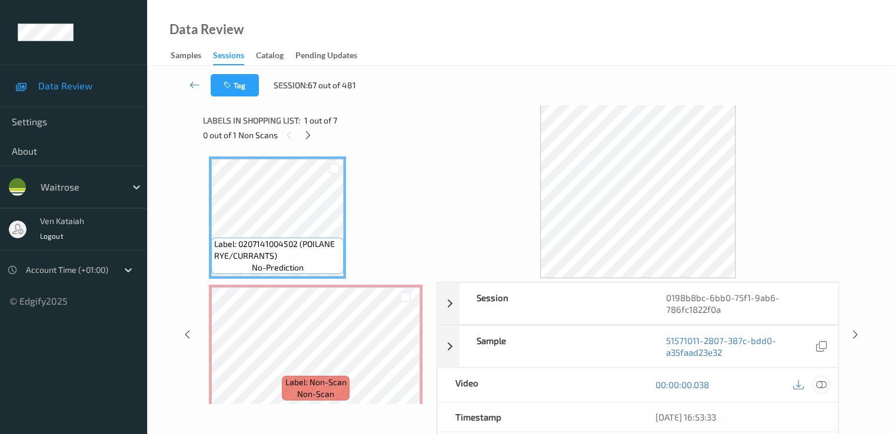
click at [828, 382] on div at bounding box center [821, 385] width 16 height 16
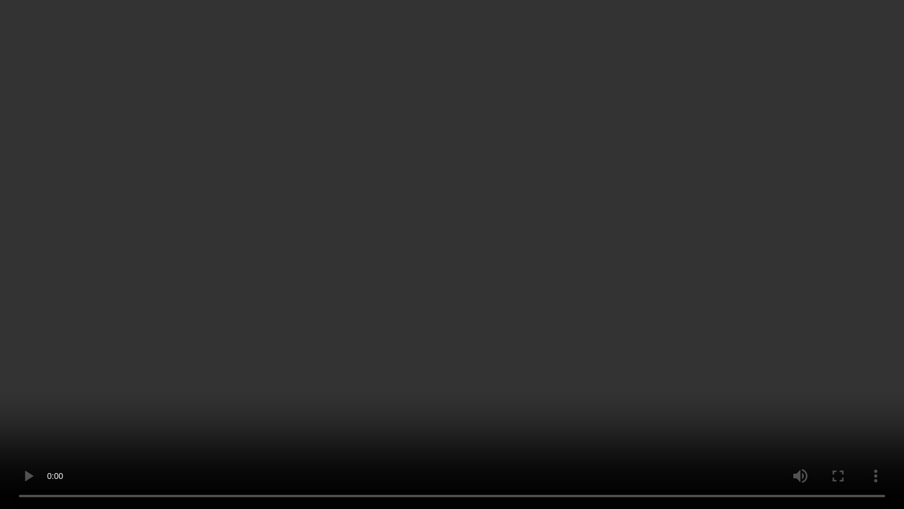
click at [567, 298] on video at bounding box center [452, 254] width 904 height 509
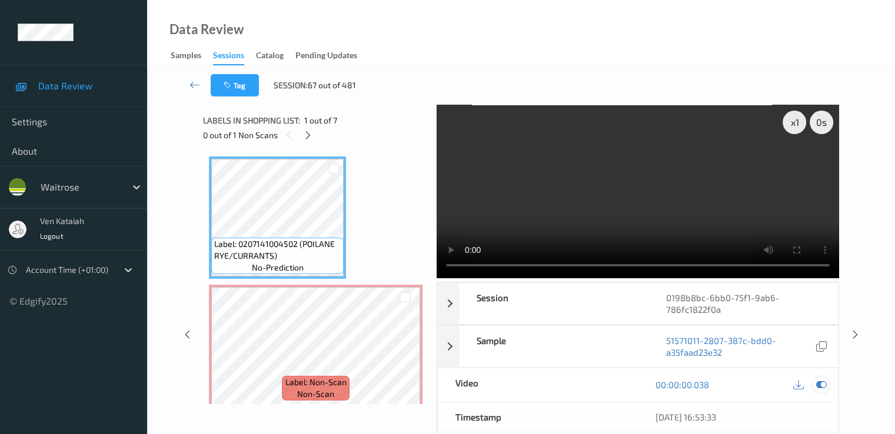
click at [822, 380] on icon at bounding box center [821, 385] width 11 height 11
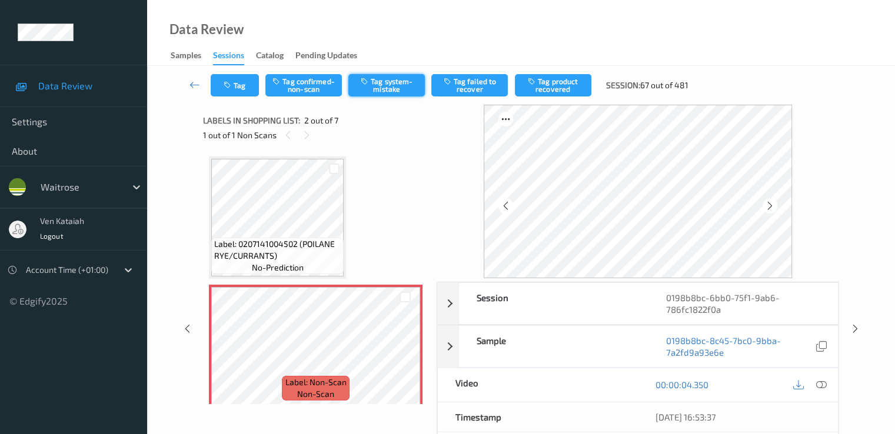
click at [393, 90] on button "Tag system-mistake" at bounding box center [386, 85] width 77 height 22
click at [393, 90] on button "Untag system-mistake" at bounding box center [386, 85] width 77 height 22
click at [301, 92] on button "Tag confirmed-non-scan" at bounding box center [303, 85] width 77 height 22
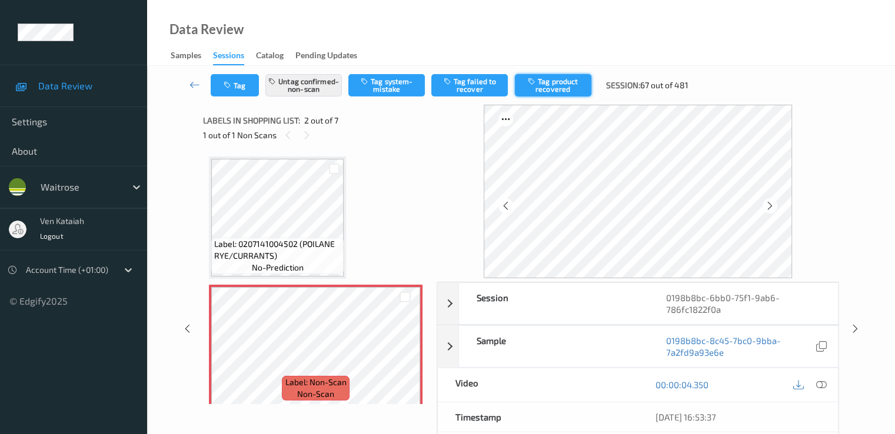
click at [544, 92] on button "Tag product recovered" at bounding box center [553, 85] width 77 height 22
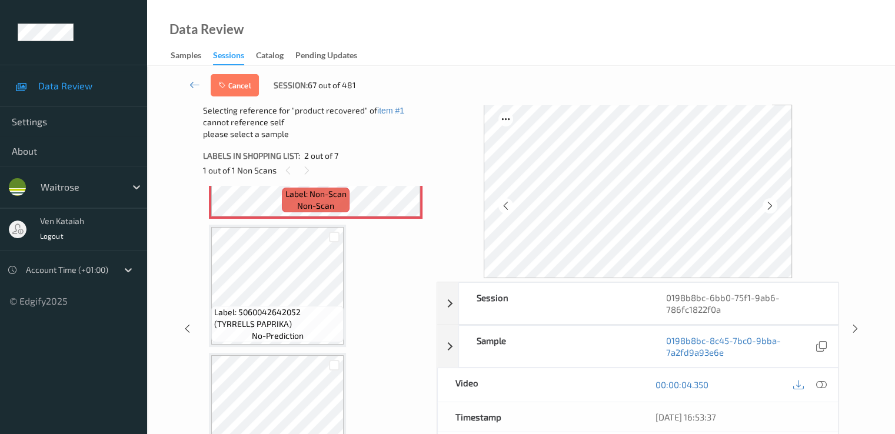
scroll to position [235, 0]
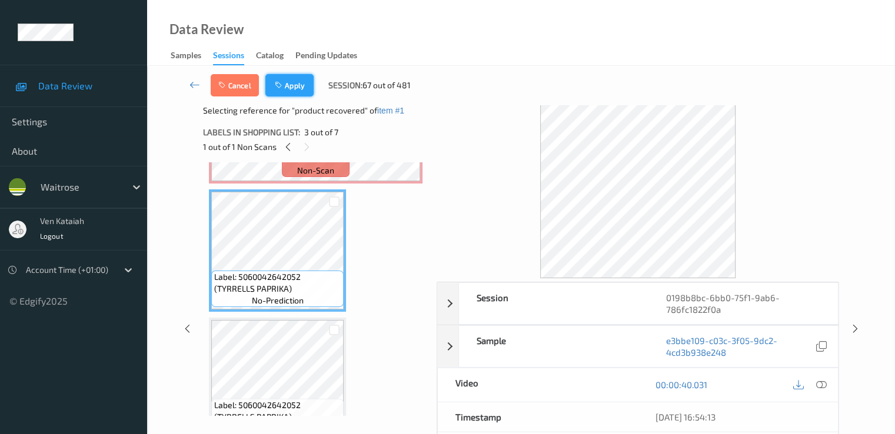
click at [304, 91] on button "Apply" at bounding box center [289, 85] width 48 height 22
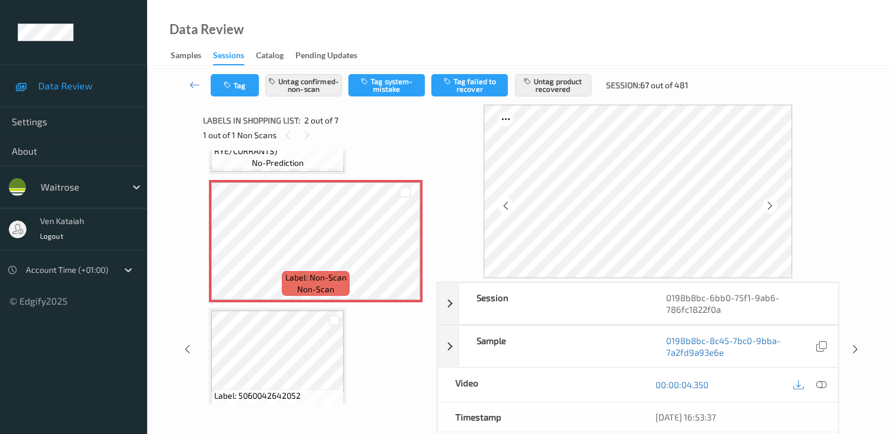
scroll to position [124, 0]
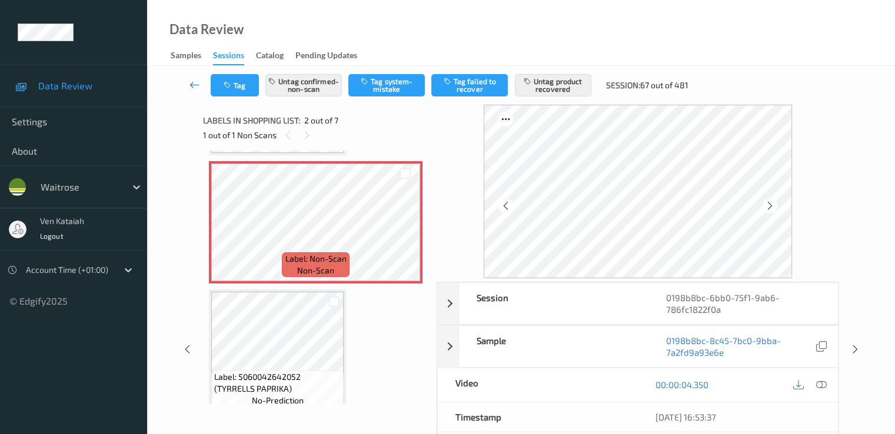
click at [191, 81] on icon at bounding box center [195, 85] width 11 height 12
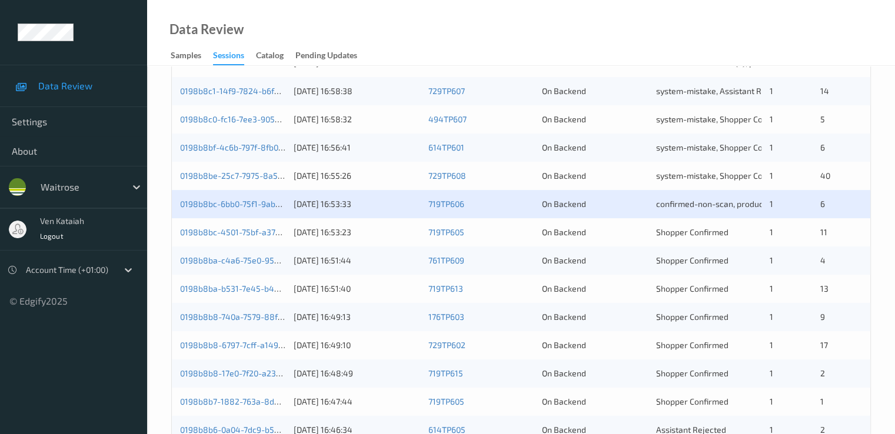
scroll to position [353, 0]
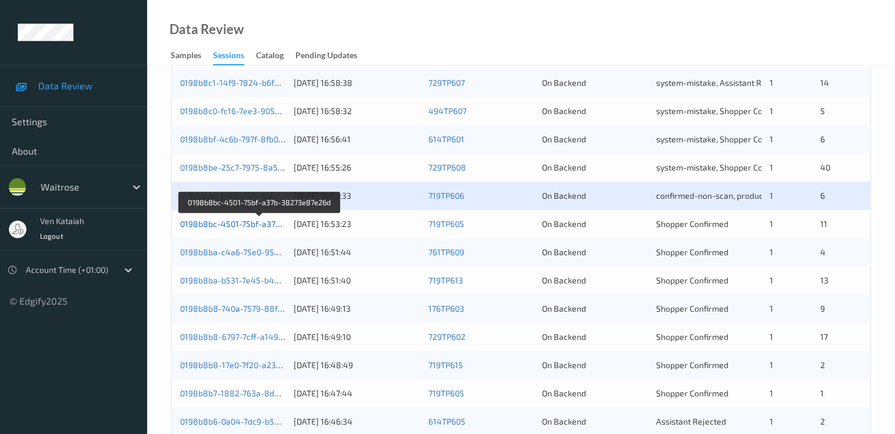
click at [273, 222] on link "0198b8bc-4501-75bf-a37b-38273e87e26d" at bounding box center [260, 224] width 160 height 10
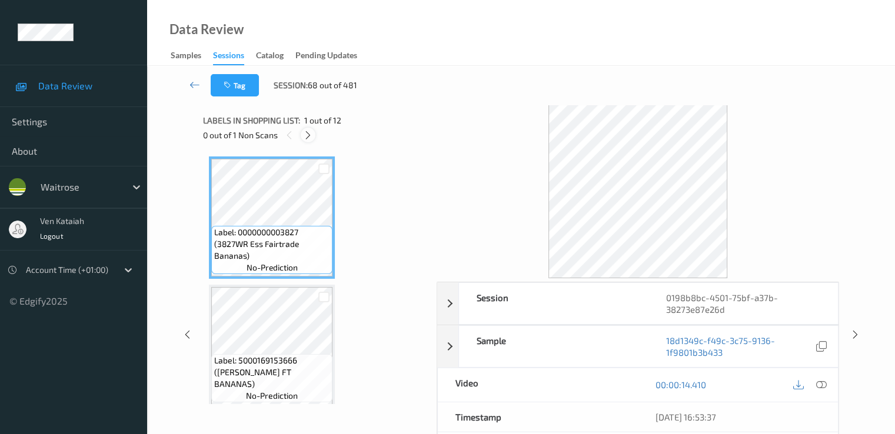
click at [306, 137] on icon at bounding box center [308, 135] width 10 height 11
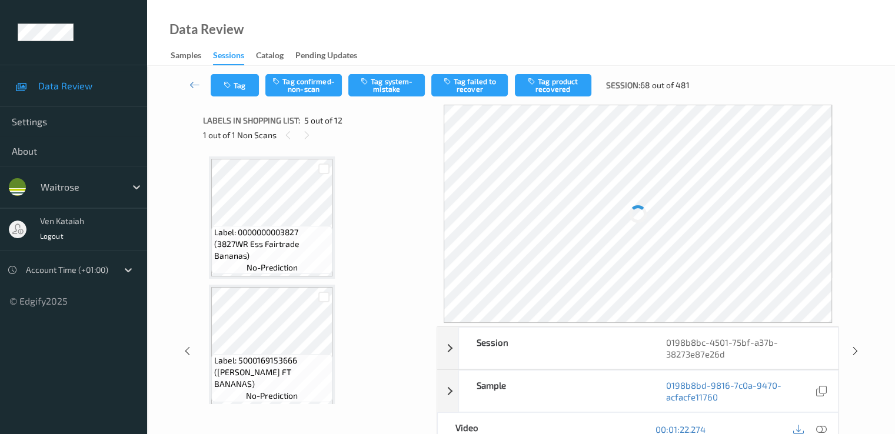
scroll to position [391, 0]
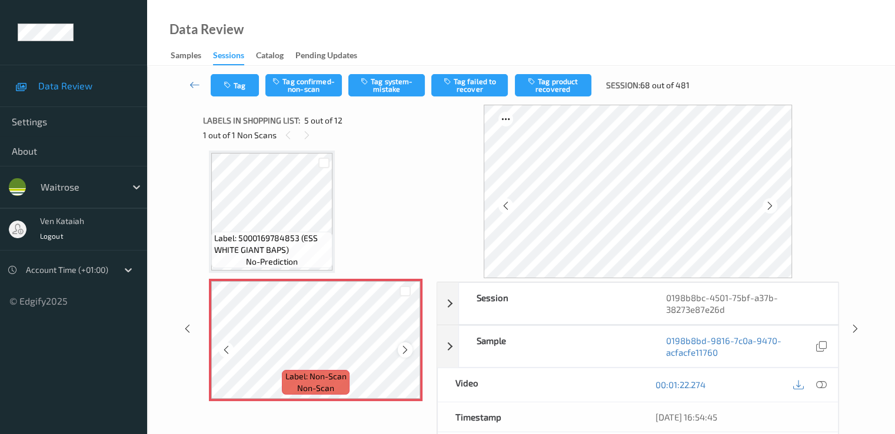
click at [402, 351] on icon at bounding box center [405, 350] width 10 height 11
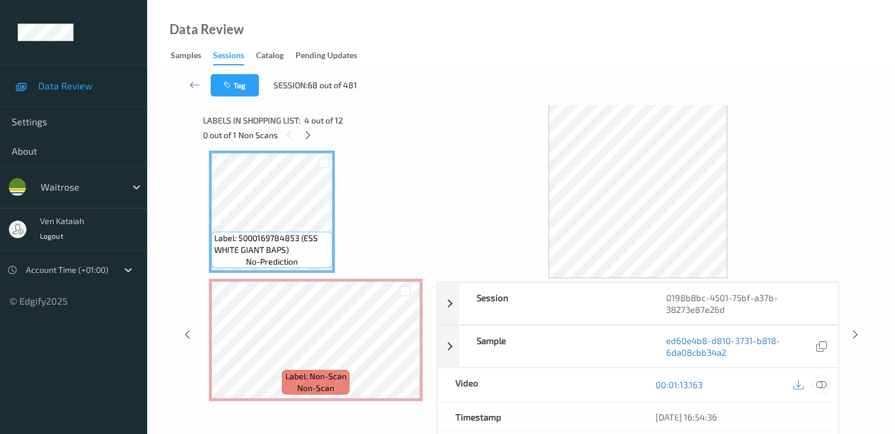
click at [824, 381] on icon at bounding box center [821, 385] width 11 height 11
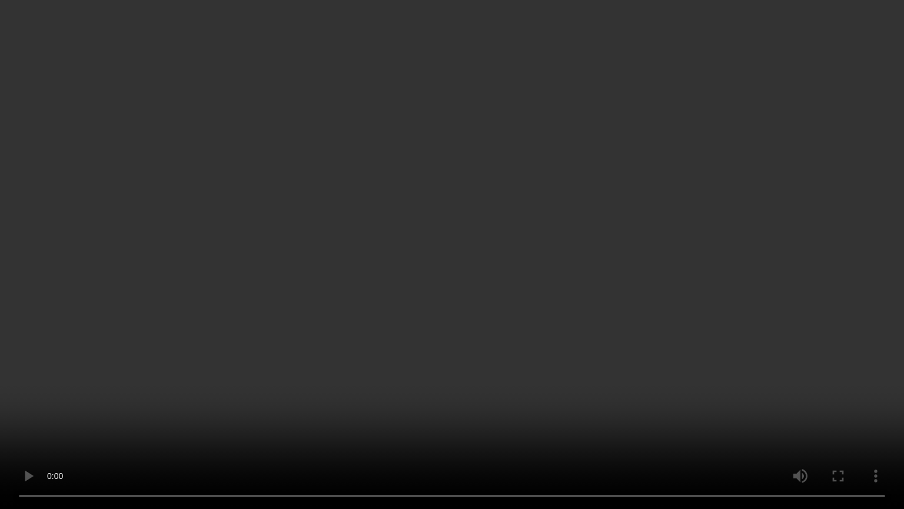
click at [406, 413] on video at bounding box center [452, 254] width 904 height 509
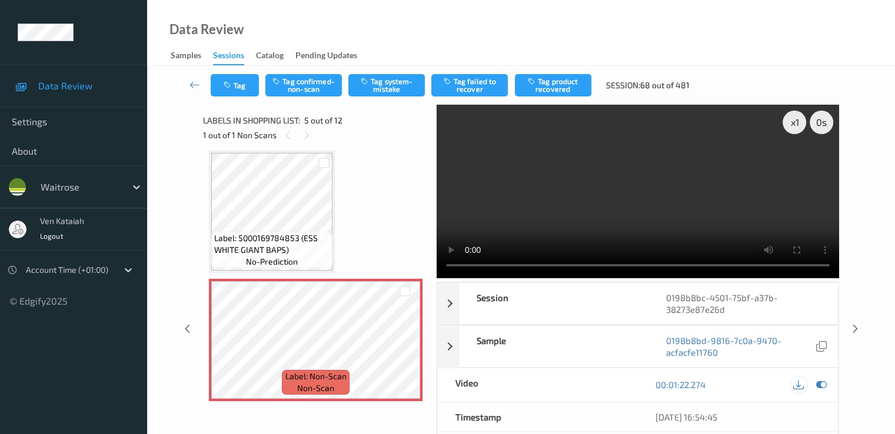
drag, startPoint x: 821, startPoint y: 384, endPoint x: 798, endPoint y: 378, distance: 23.9
click at [821, 384] on icon at bounding box center [821, 385] width 11 height 11
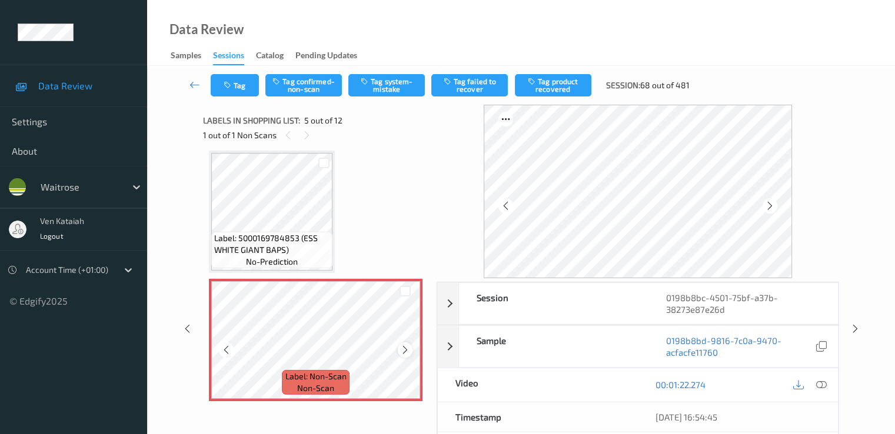
click at [402, 349] on icon at bounding box center [405, 350] width 10 height 11
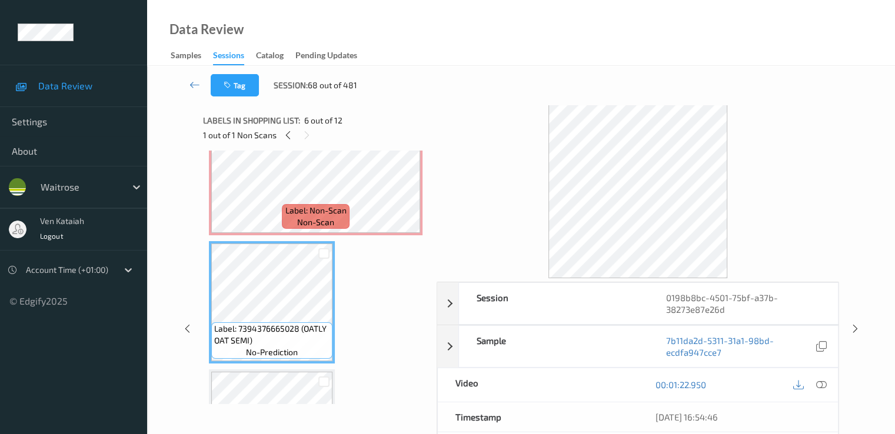
scroll to position [586, 0]
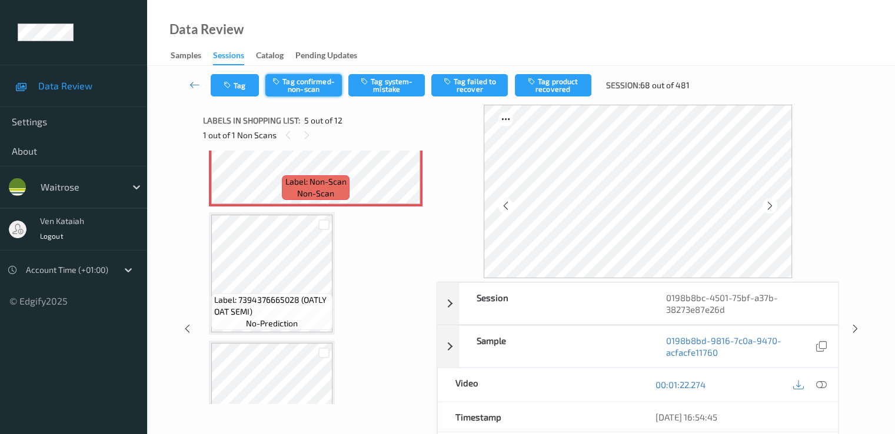
click at [297, 94] on button "Tag confirmed-non-scan" at bounding box center [303, 85] width 77 height 22
click at [466, 88] on button "Tag failed to recover" at bounding box center [469, 85] width 77 height 22
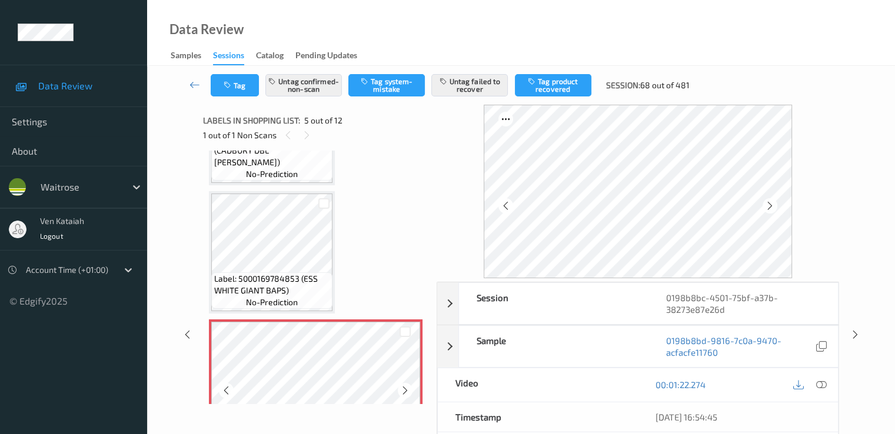
scroll to position [468, 0]
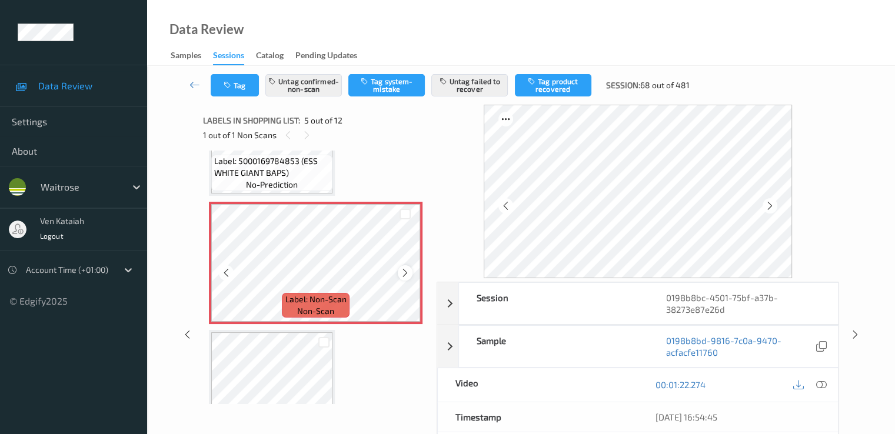
click at [408, 271] on icon at bounding box center [405, 273] width 10 height 11
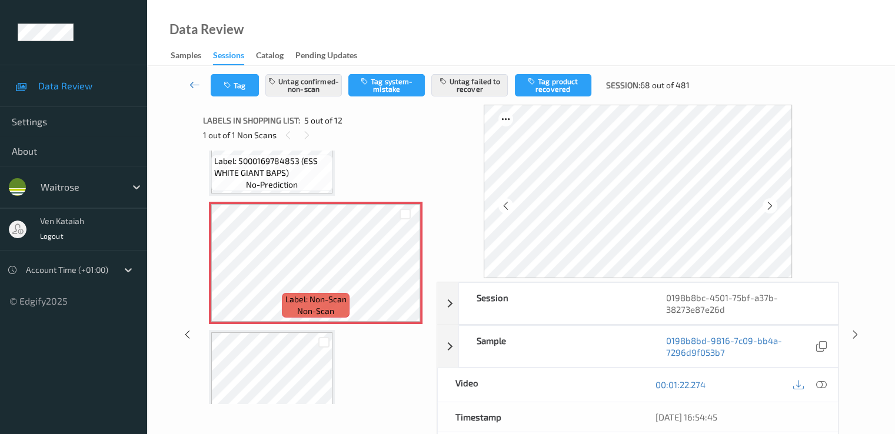
click at [191, 85] on icon at bounding box center [195, 85] width 11 height 12
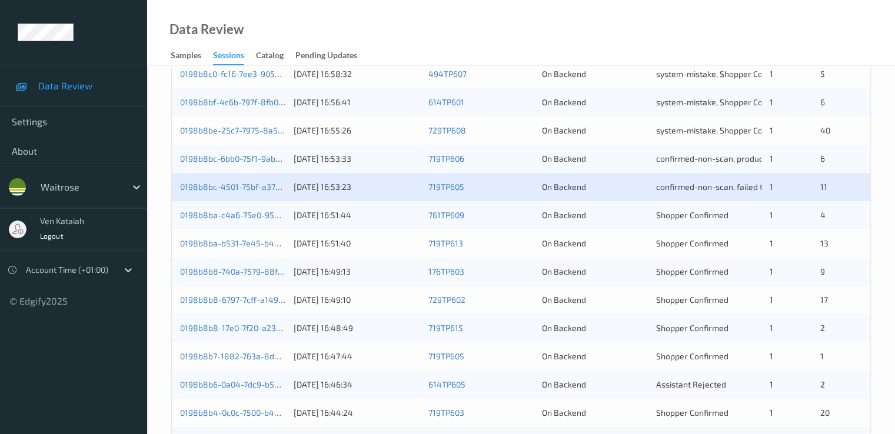
scroll to position [426, 0]
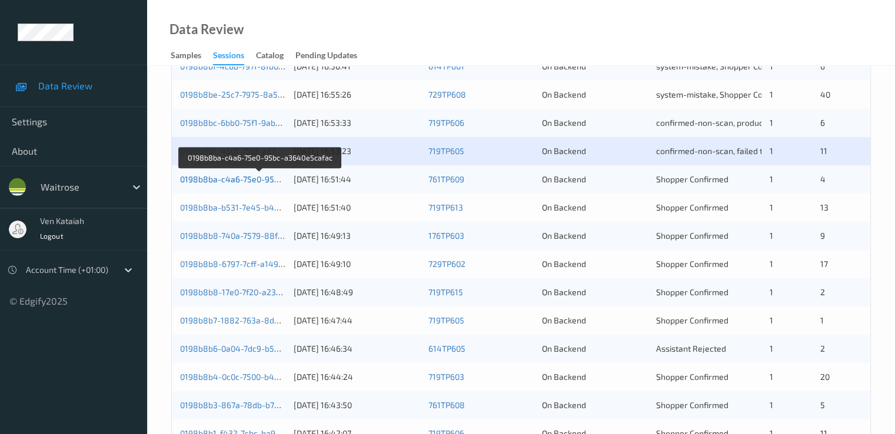
click at [274, 180] on link "0198b8ba-c4a6-75e0-95bc-a3640e5cafac" at bounding box center [260, 179] width 161 height 10
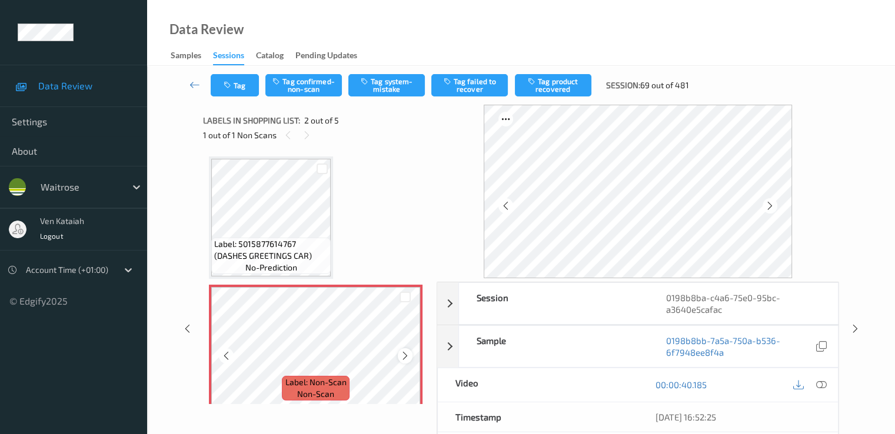
click at [400, 353] on icon at bounding box center [405, 356] width 10 height 11
click at [409, 353] on icon at bounding box center [405, 356] width 10 height 11
click at [402, 355] on icon at bounding box center [405, 356] width 10 height 11
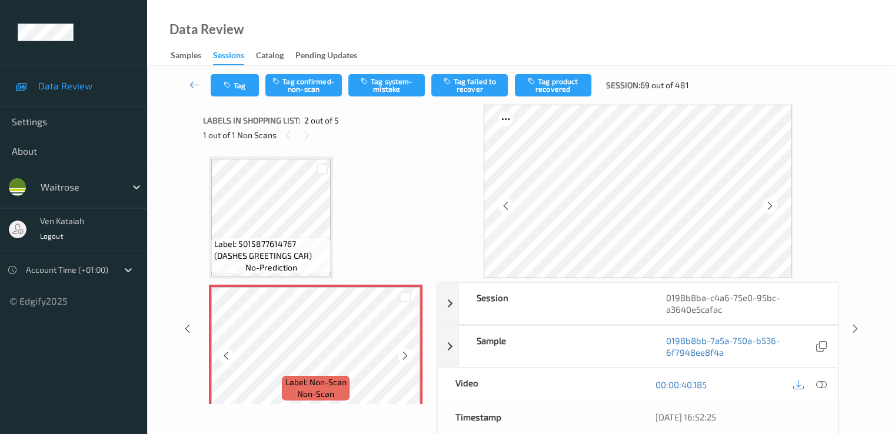
click at [402, 355] on icon at bounding box center [405, 356] width 10 height 11
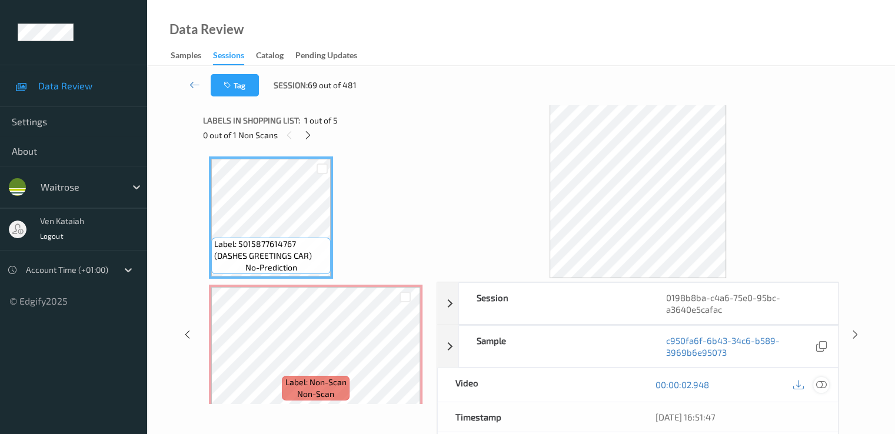
click at [818, 382] on icon at bounding box center [821, 385] width 11 height 11
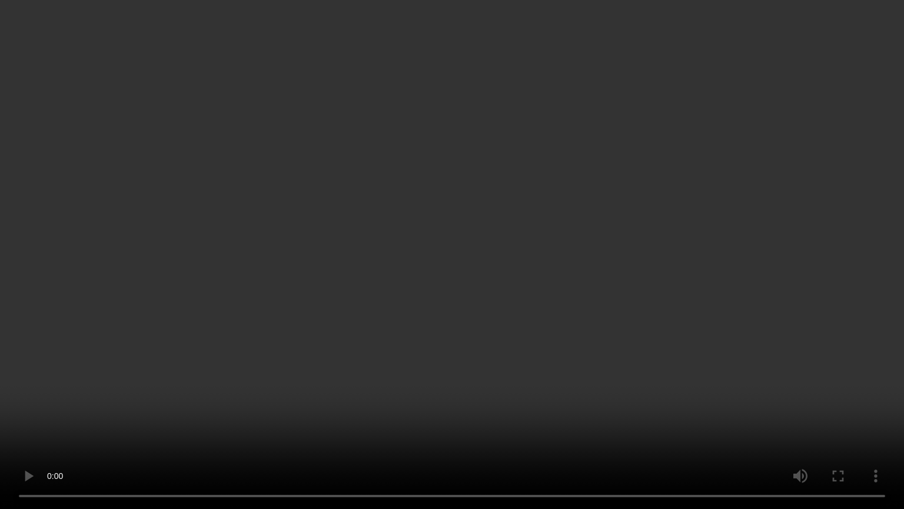
click at [136, 426] on video at bounding box center [452, 254] width 904 height 509
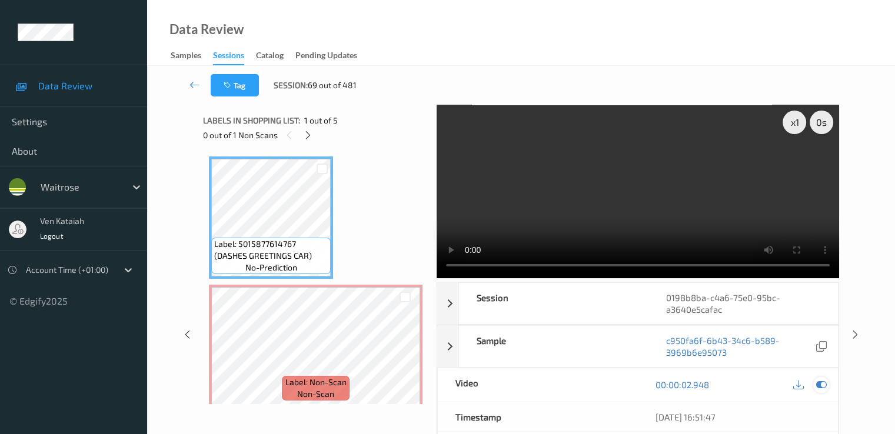
click at [825, 384] on icon at bounding box center [821, 385] width 11 height 11
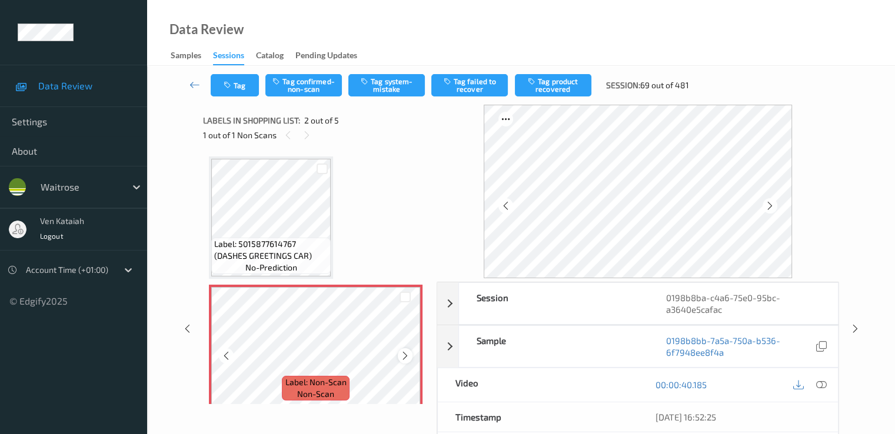
click at [401, 354] on icon at bounding box center [405, 356] width 10 height 11
click at [394, 85] on button "Tag system-mistake" at bounding box center [386, 85] width 77 height 22
click at [223, 90] on button "Tag" at bounding box center [235, 85] width 48 height 22
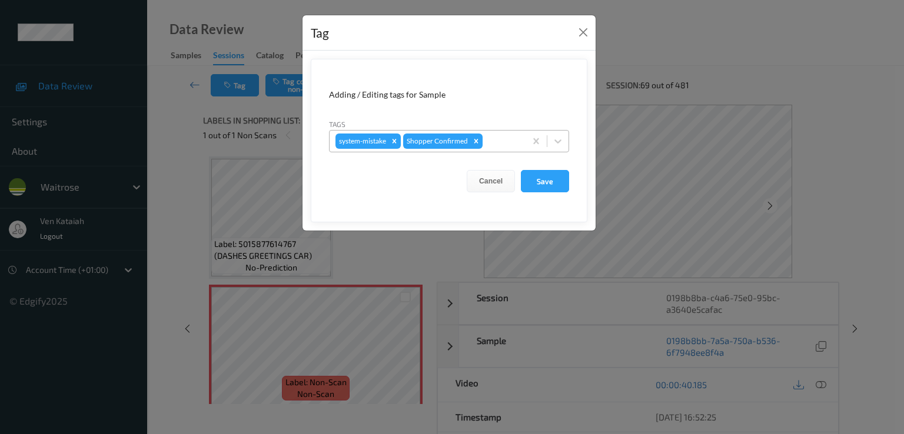
click at [501, 141] on div at bounding box center [502, 141] width 35 height 14
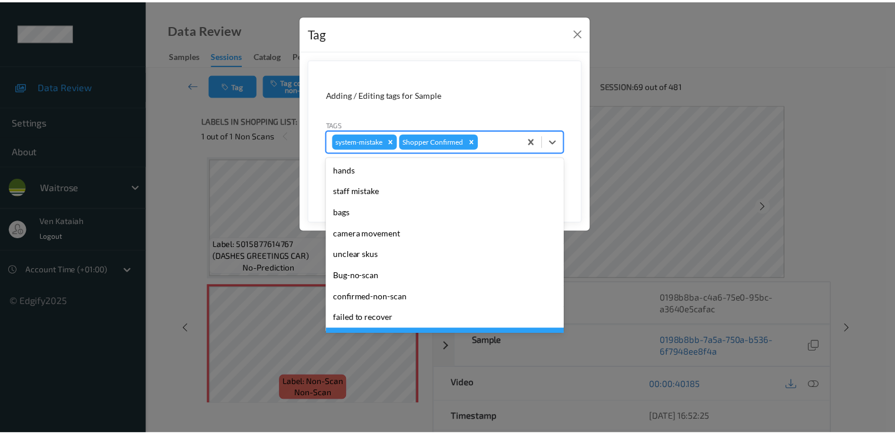
scroll to position [231, 0]
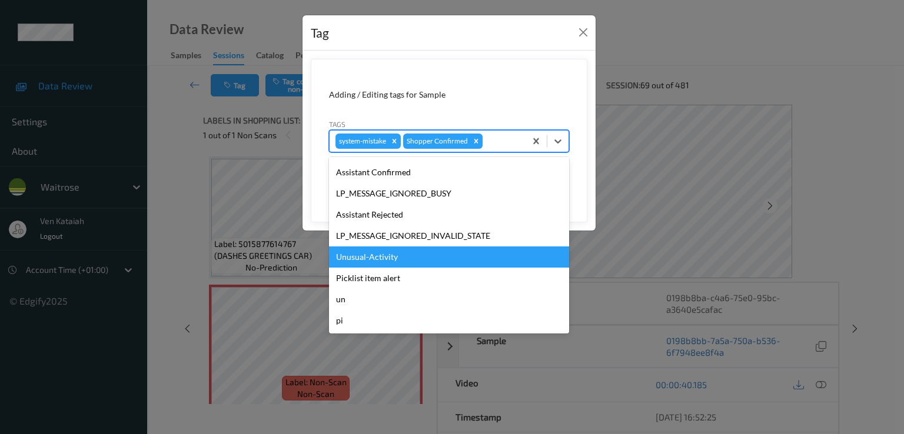
click at [380, 259] on div "Unusual-Activity" at bounding box center [449, 257] width 240 height 21
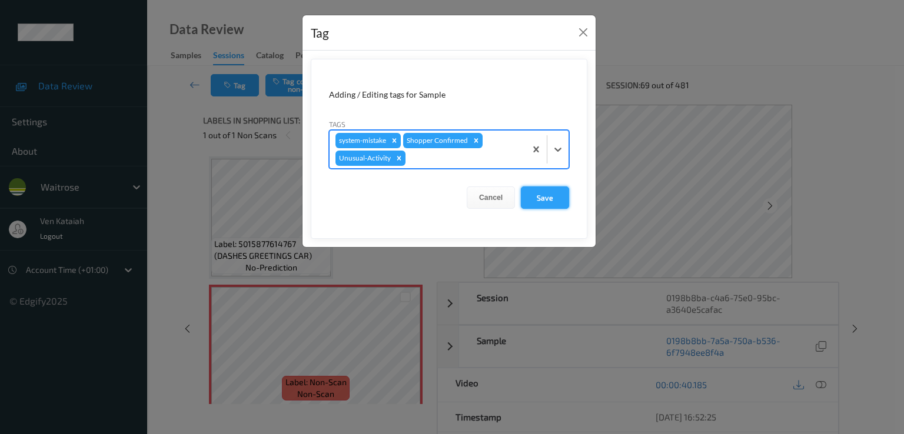
click at [539, 199] on button "Save" at bounding box center [545, 198] width 48 height 22
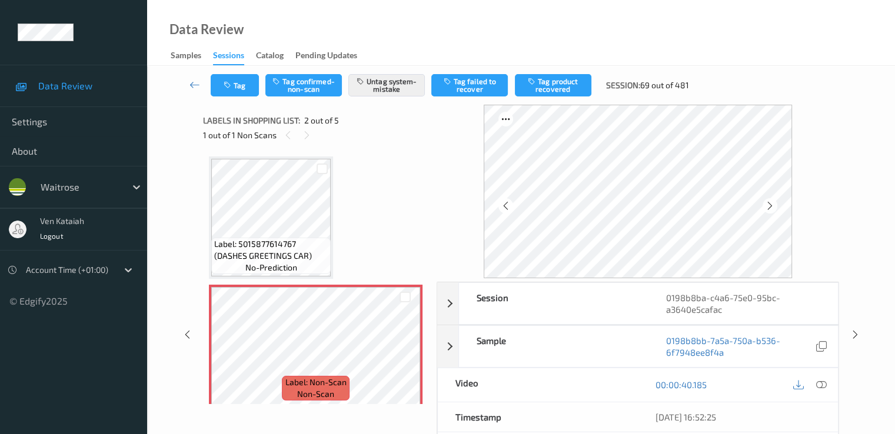
scroll to position [153, 0]
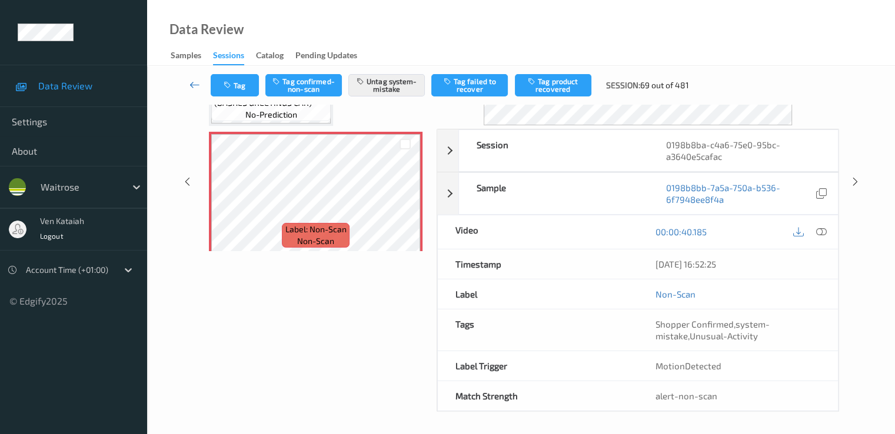
click at [193, 79] on icon at bounding box center [195, 85] width 11 height 12
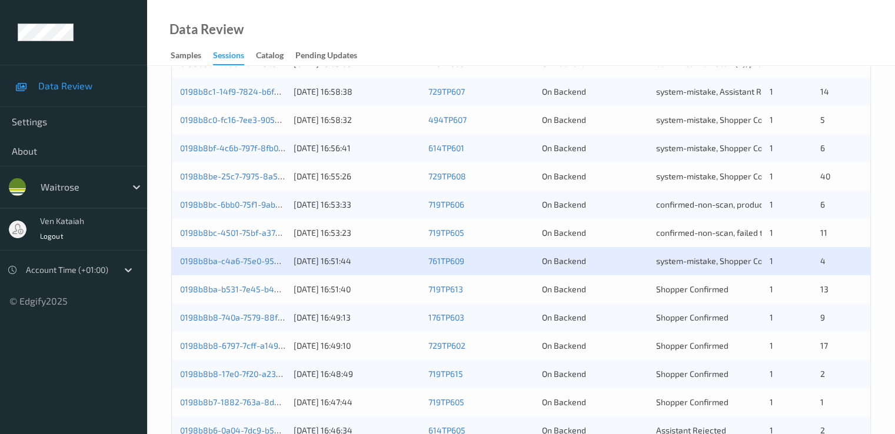
scroll to position [358, 0]
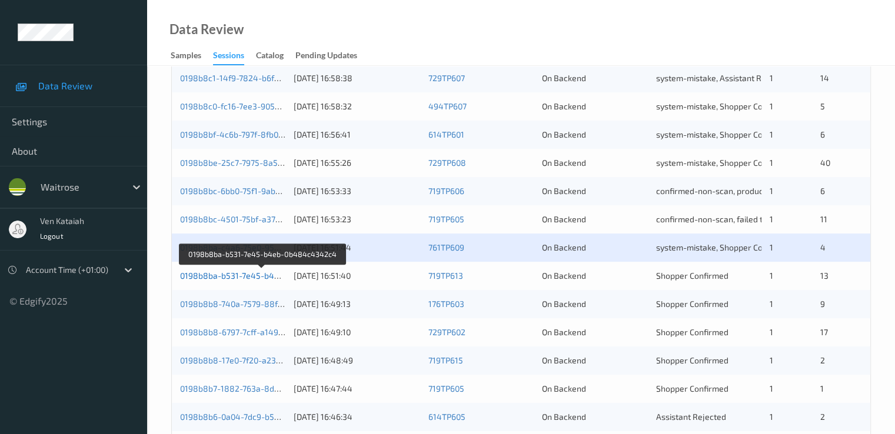
click at [258, 271] on link "0198b8ba-b531-7e45-b4eb-0b484c4342c4" at bounding box center [263, 276] width 166 height 10
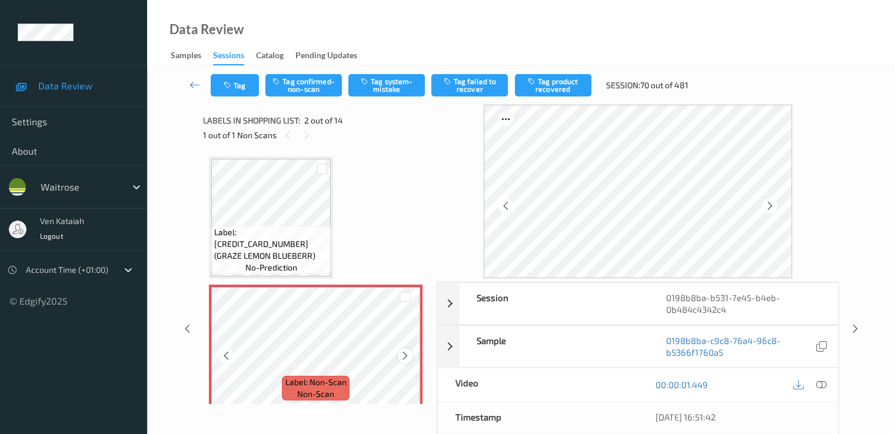
click at [407, 355] on icon at bounding box center [405, 356] width 10 height 11
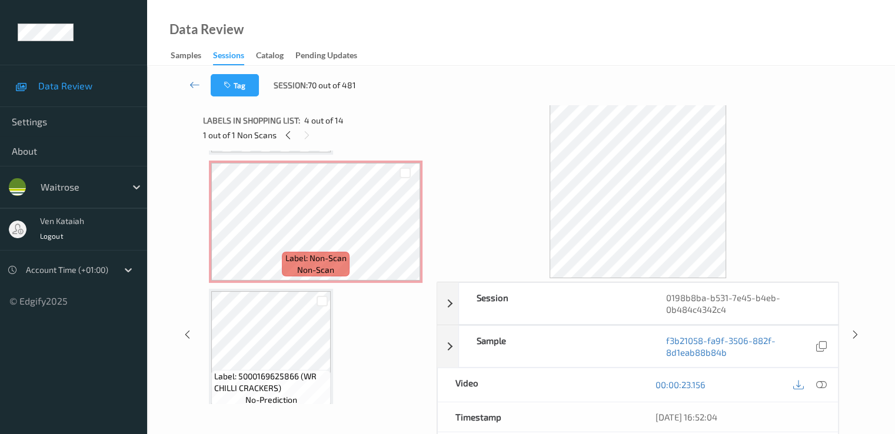
scroll to position [118, 0]
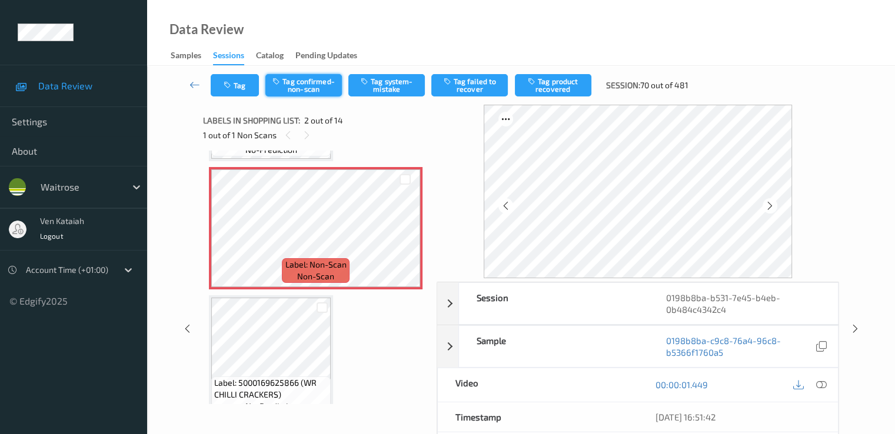
click at [312, 92] on button "Tag confirmed-non-scan" at bounding box center [303, 85] width 77 height 22
click at [549, 84] on button "Tag product recovered" at bounding box center [553, 85] width 77 height 22
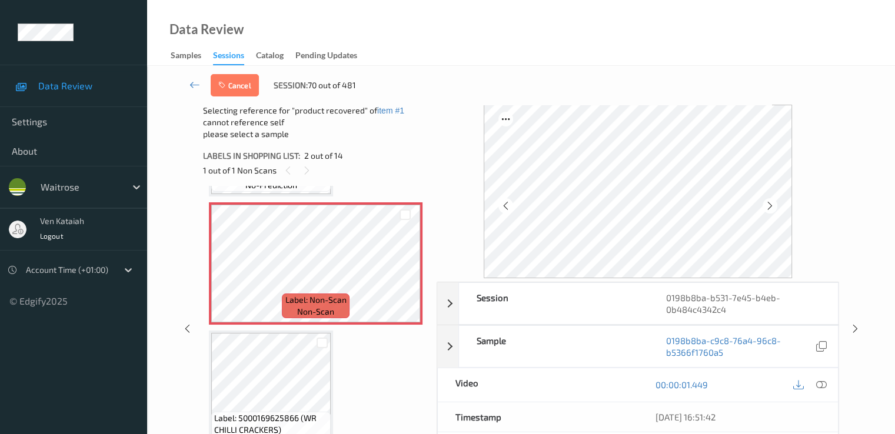
scroll to position [235, 0]
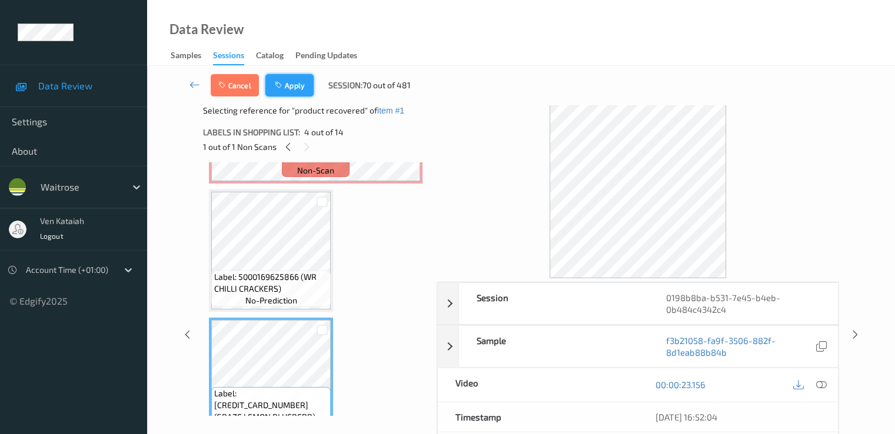
click at [291, 91] on button "Apply" at bounding box center [289, 85] width 48 height 22
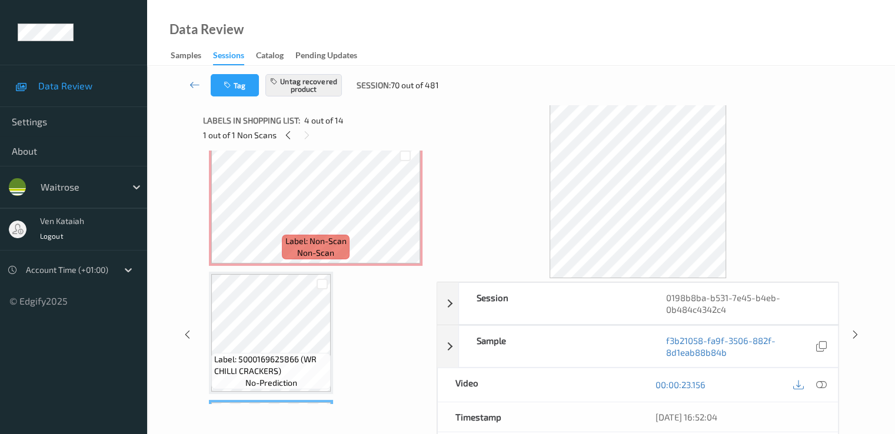
scroll to position [124, 0]
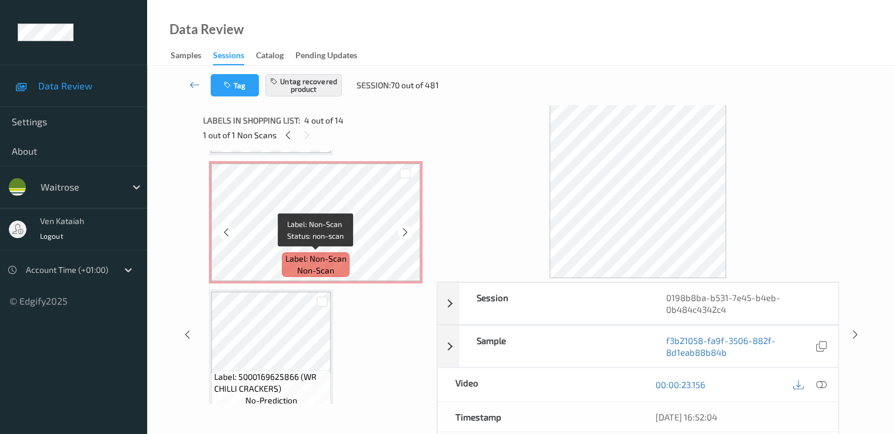
click at [298, 267] on span "non-scan" at bounding box center [315, 271] width 37 height 12
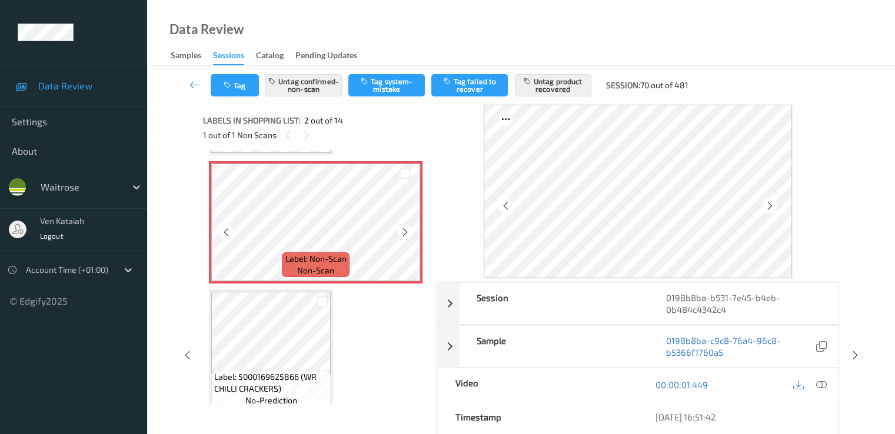
scroll to position [6, 0]
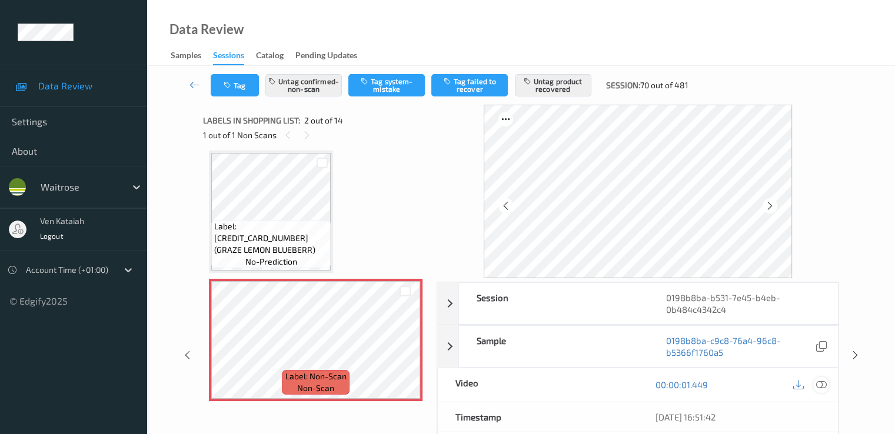
click at [822, 383] on icon at bounding box center [821, 385] width 11 height 11
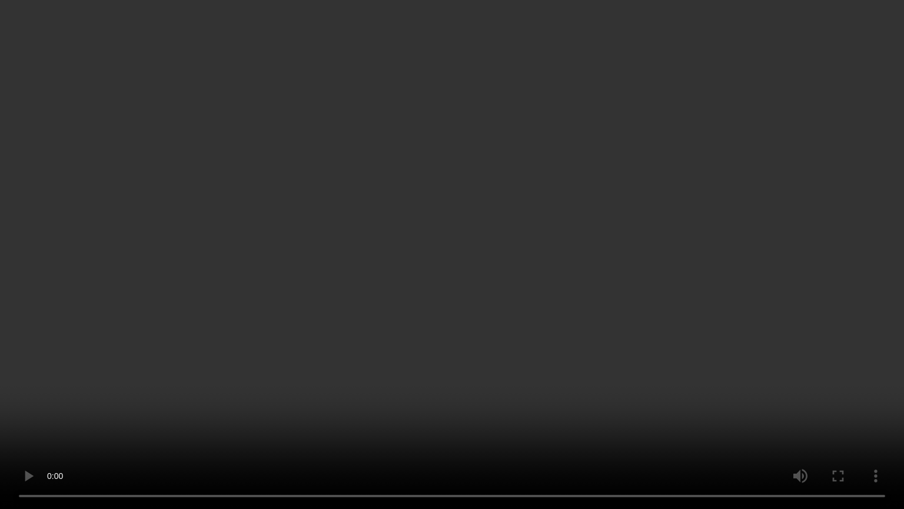
click at [288, 352] on video at bounding box center [452, 254] width 904 height 509
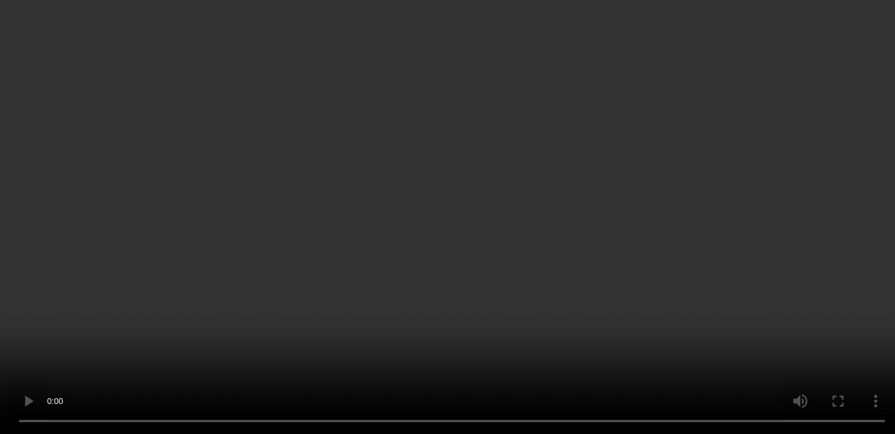
scroll to position [124, 0]
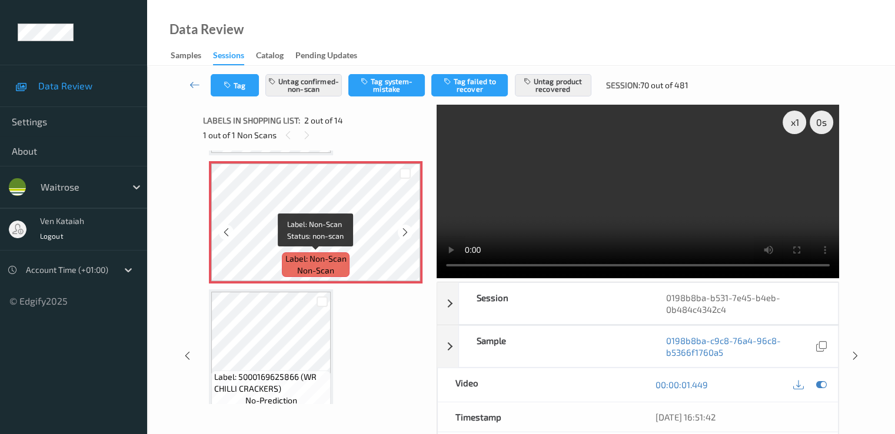
click at [294, 261] on span "Label: Non-Scan" at bounding box center [315, 259] width 61 height 12
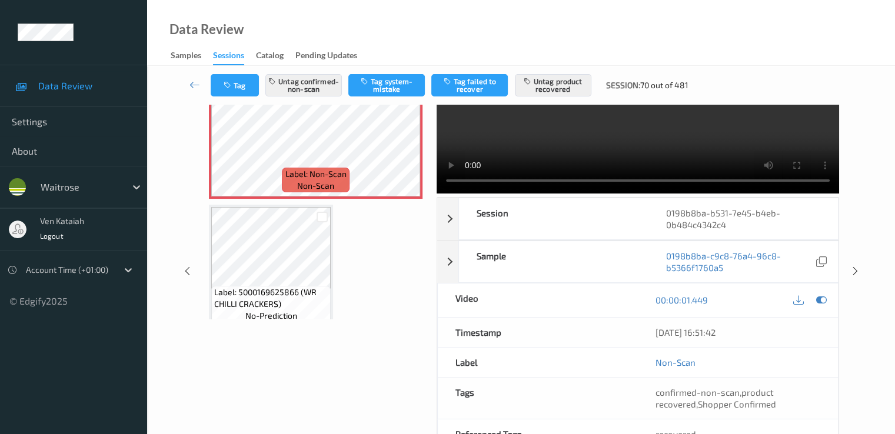
scroll to position [118, 0]
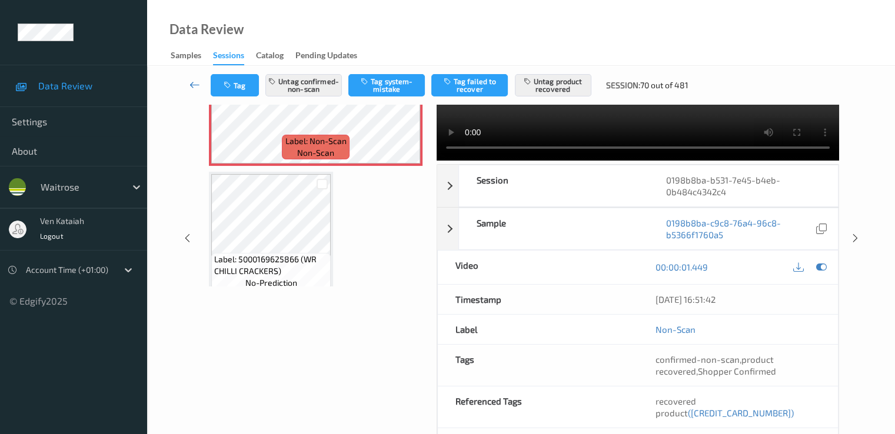
click at [197, 89] on icon at bounding box center [195, 85] width 11 height 12
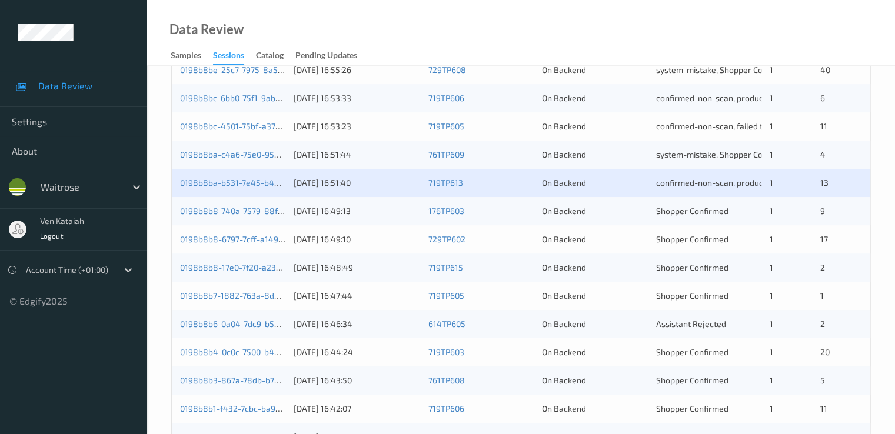
scroll to position [471, 0]
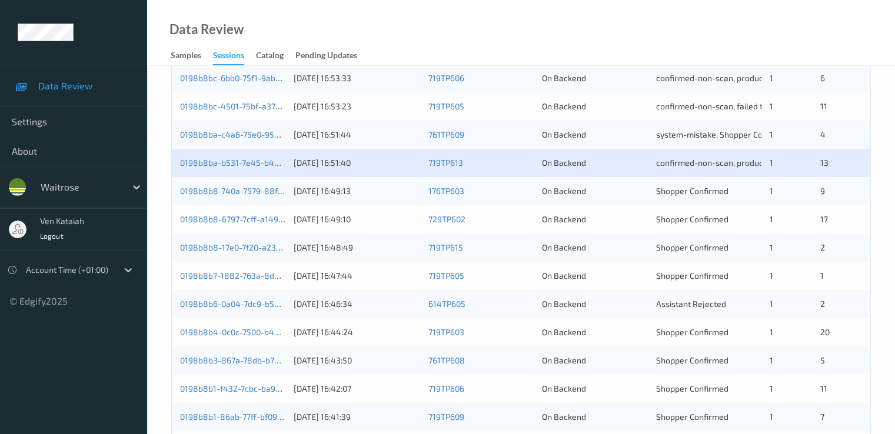
click at [238, 197] on div "0198b8b8-740a-7579-88f6-56e266a4c976 17/08/2025 16:49:13 176TP603 On Backend Sh…" at bounding box center [521, 191] width 699 height 28
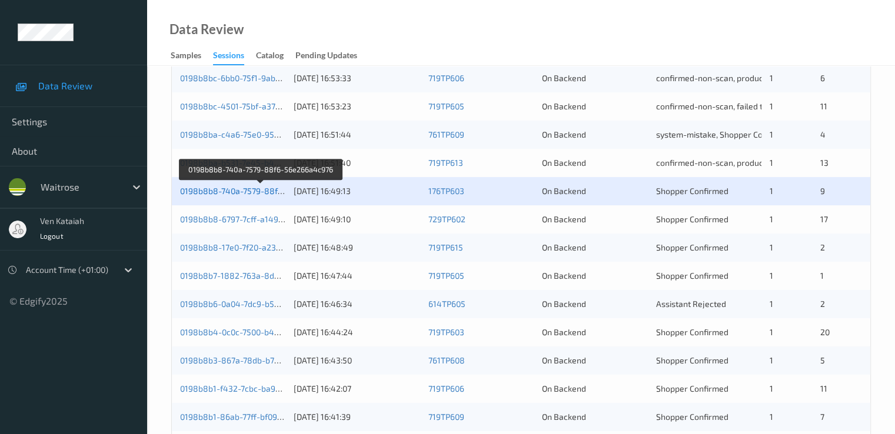
click at [240, 192] on link "0198b8b8-740a-7579-88f6-56e266a4c976" at bounding box center [261, 191] width 162 height 10
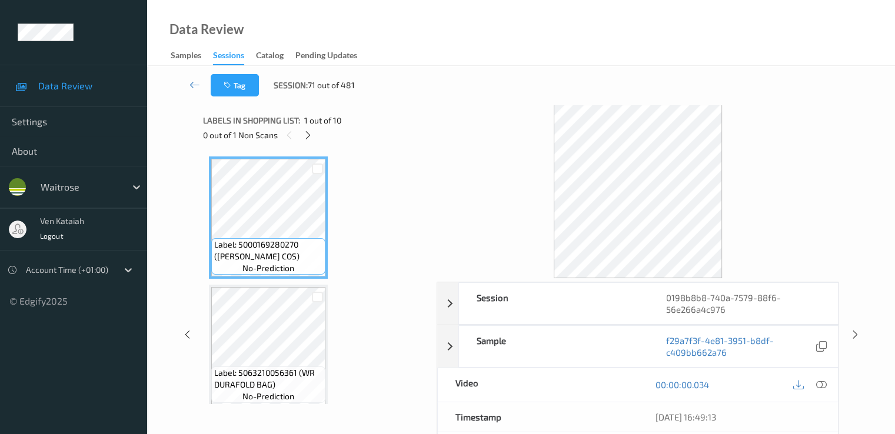
click at [301, 141] on div "0 out of 1 Non Scans" at bounding box center [315, 135] width 225 height 15
click at [307, 135] on icon at bounding box center [308, 135] width 10 height 11
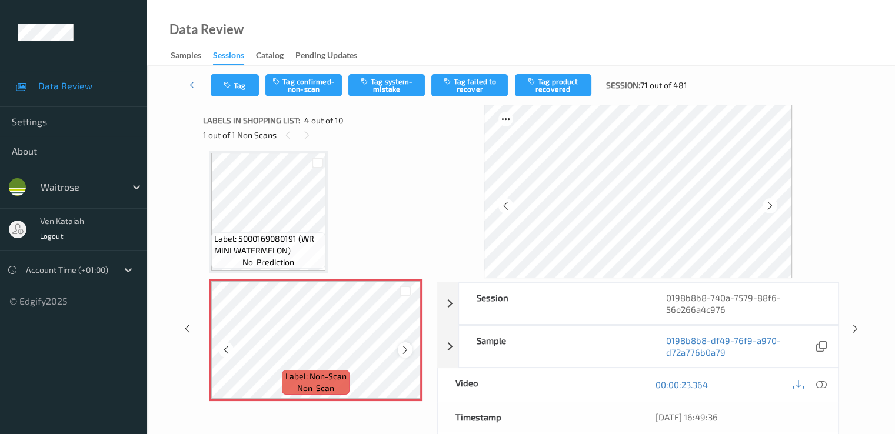
click at [405, 352] on icon at bounding box center [405, 350] width 10 height 11
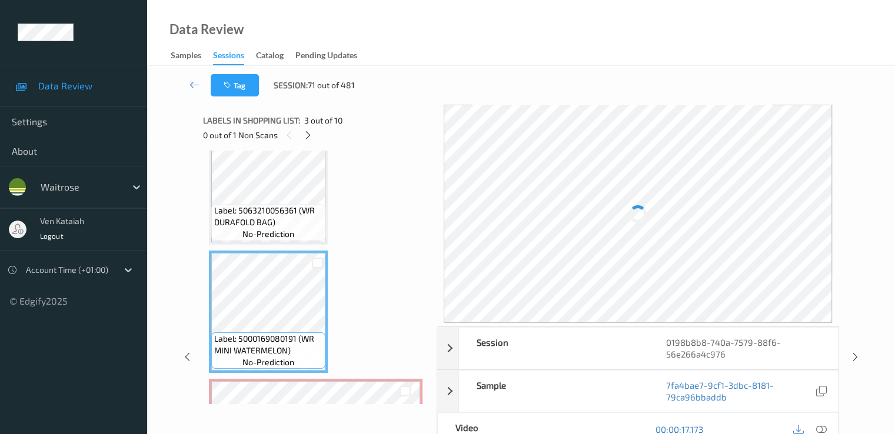
scroll to position [145, 0]
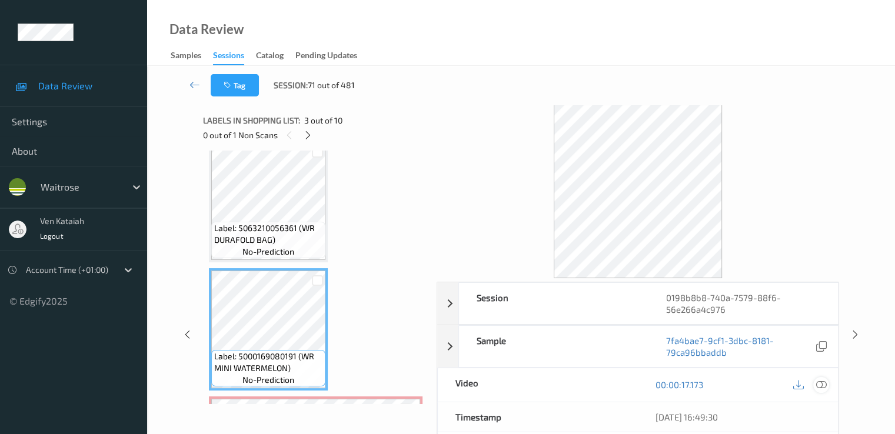
click at [824, 386] on icon at bounding box center [821, 385] width 11 height 11
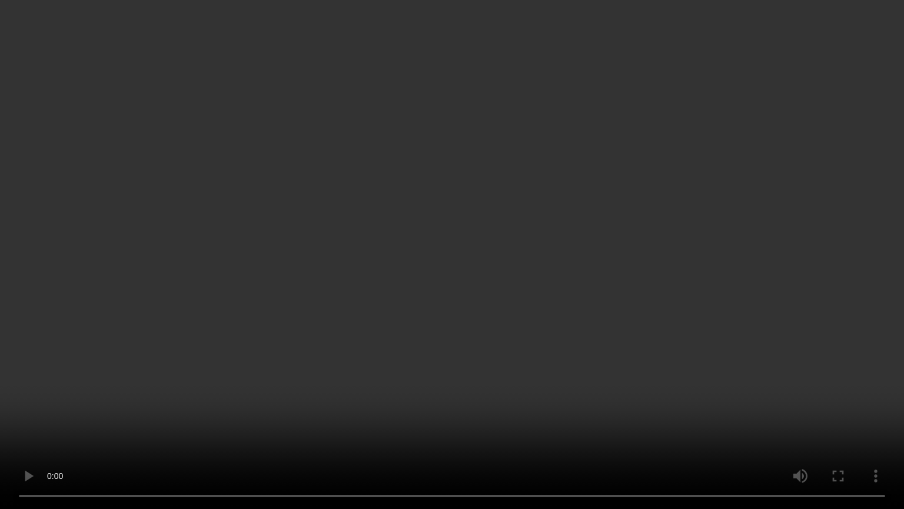
click at [247, 333] on video at bounding box center [452, 254] width 904 height 509
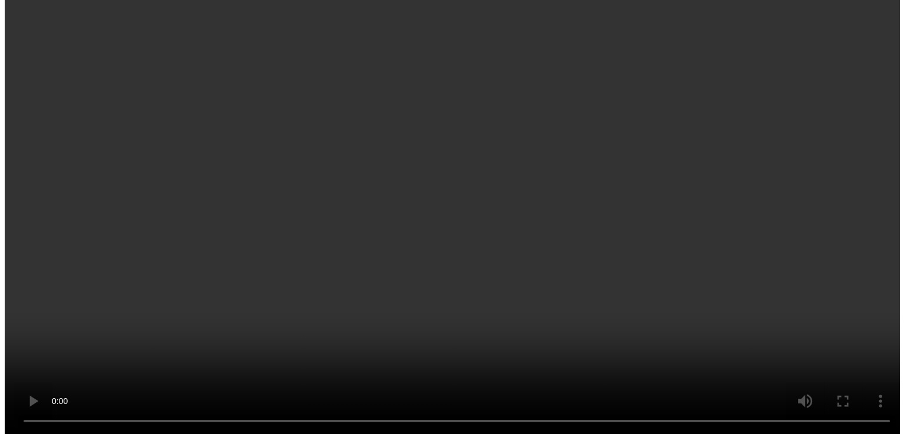
scroll to position [380, 0]
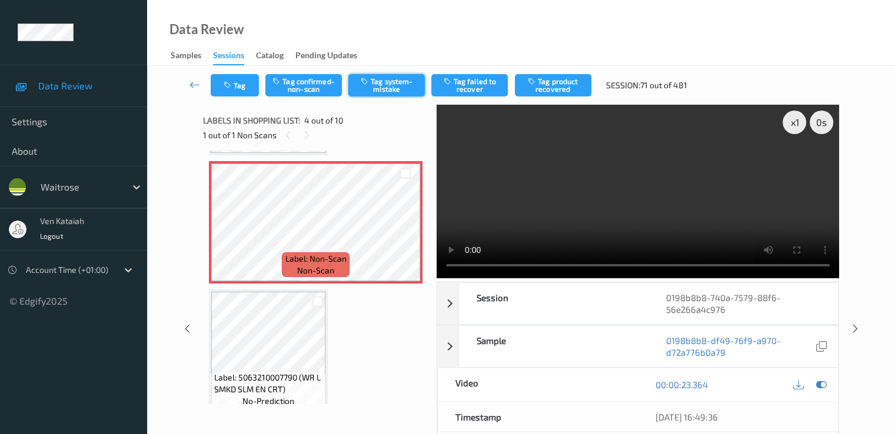
click at [374, 91] on button "Tag system-mistake" at bounding box center [386, 85] width 77 height 22
click at [246, 88] on button "Tag" at bounding box center [235, 85] width 48 height 22
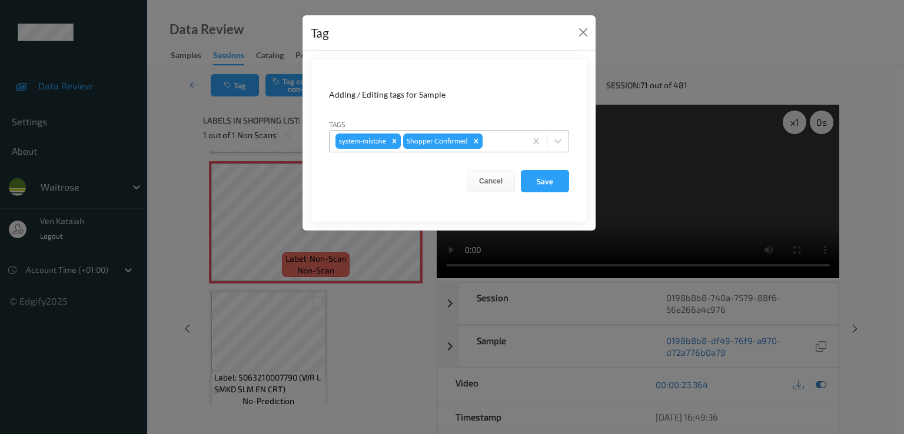
click at [488, 137] on div at bounding box center [502, 141] width 35 height 14
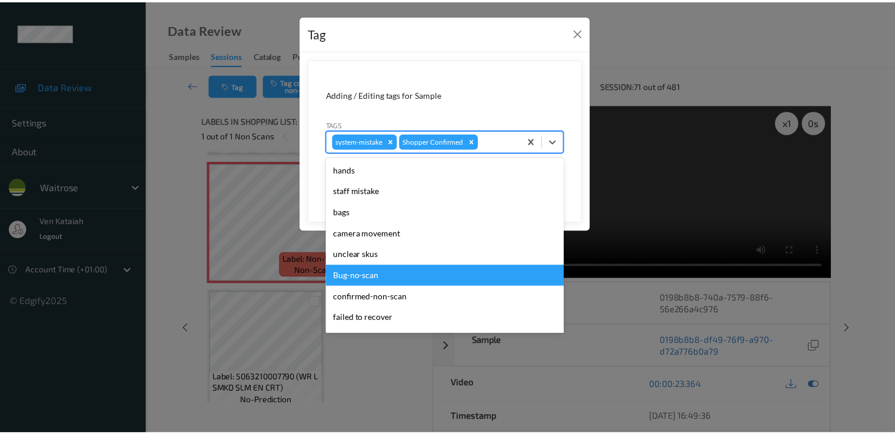
scroll to position [231, 0]
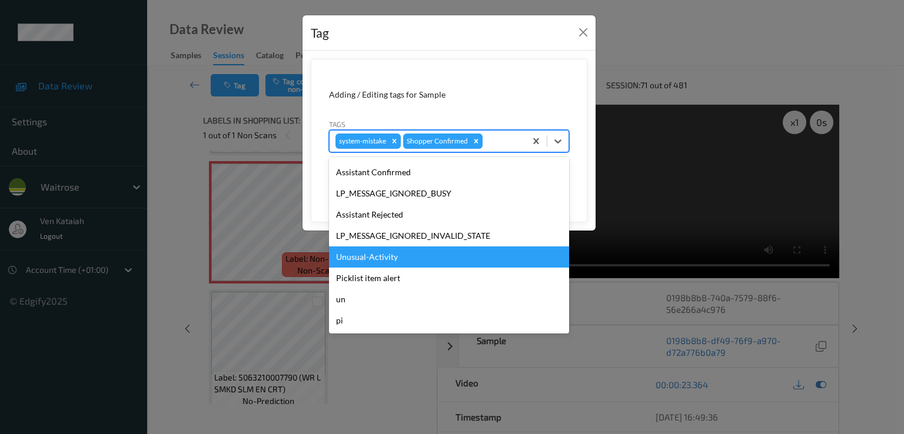
click at [394, 254] on div "Unusual-Activity" at bounding box center [449, 257] width 240 height 21
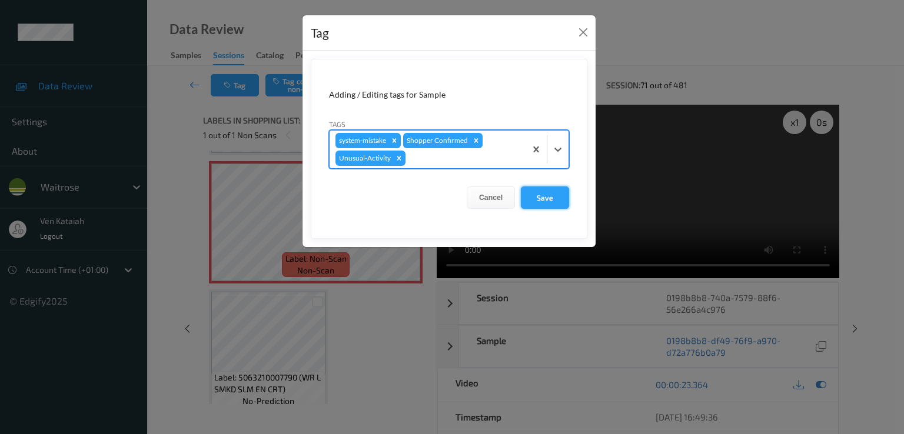
click at [558, 191] on button "Save" at bounding box center [545, 198] width 48 height 22
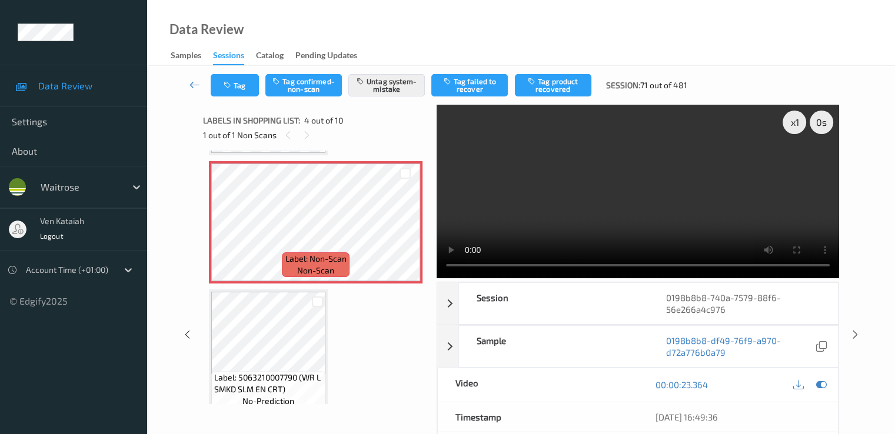
click at [200, 81] on icon at bounding box center [195, 85] width 11 height 12
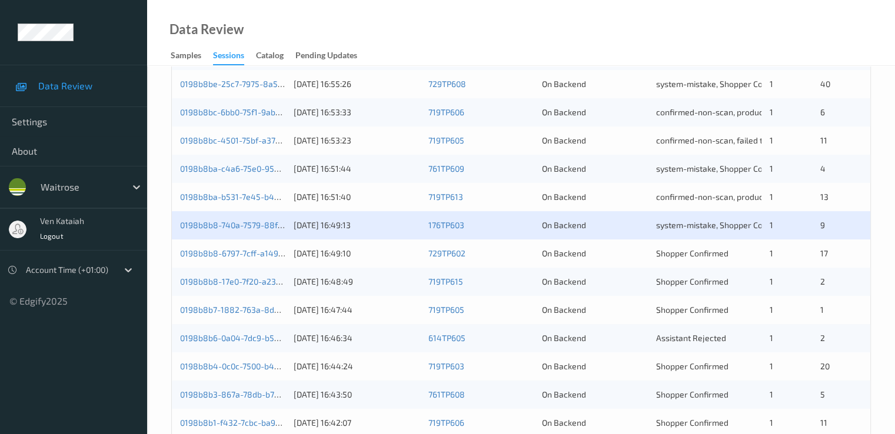
scroll to position [471, 0]
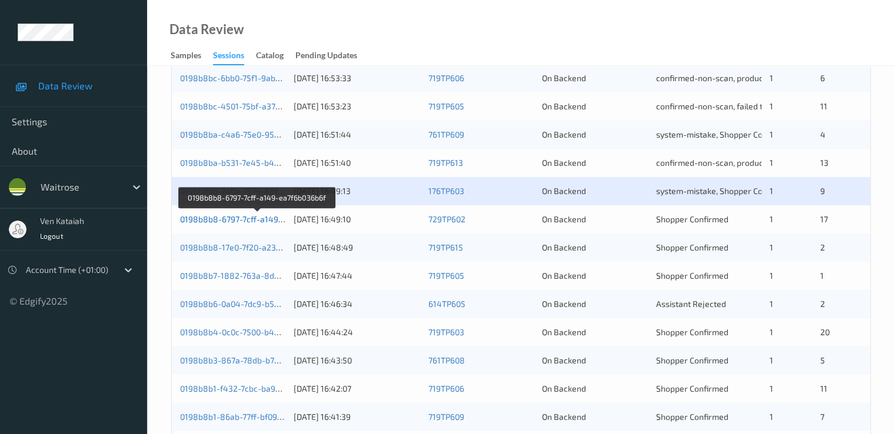
click at [211, 222] on link "0198b8b8-6797-7cff-a149-ea7f6b036b6f" at bounding box center [257, 219] width 154 height 10
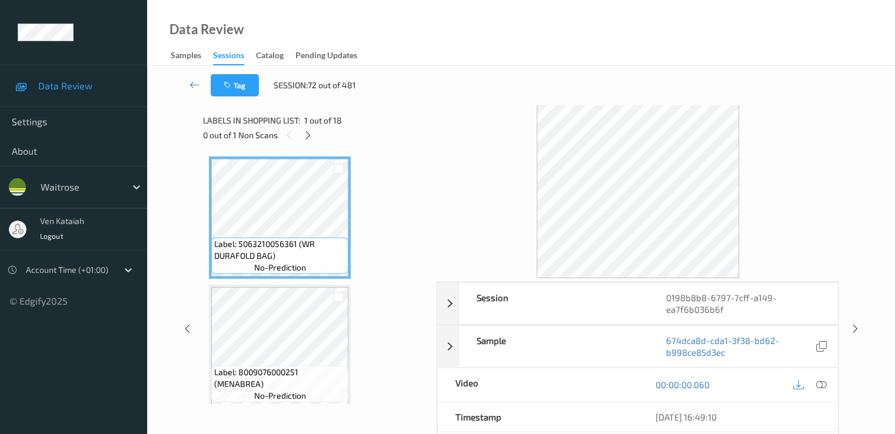
click at [300, 137] on div "0 out of 1 Non Scans" at bounding box center [315, 135] width 225 height 15
click at [311, 139] on icon at bounding box center [308, 135] width 10 height 11
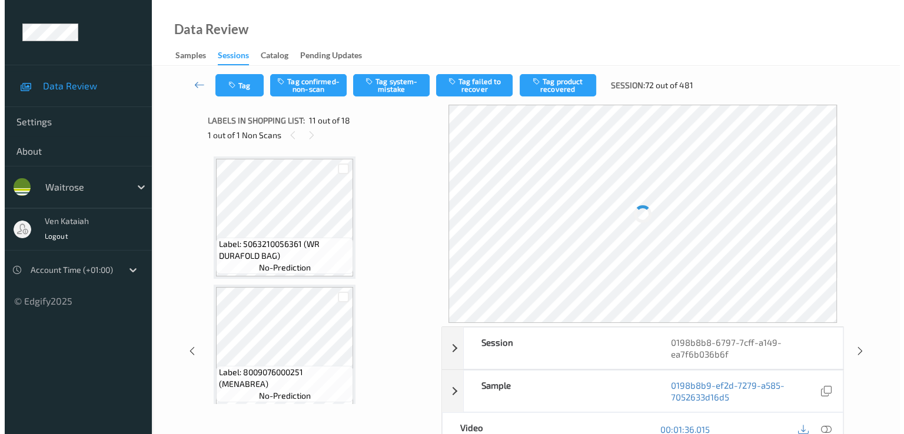
scroll to position [1161, 0]
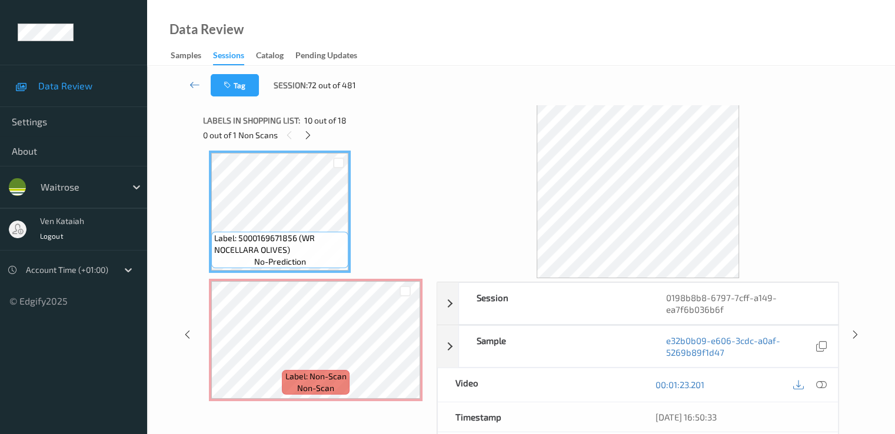
click at [829, 384] on div at bounding box center [810, 385] width 38 height 16
click at [826, 386] on div at bounding box center [821, 385] width 16 height 16
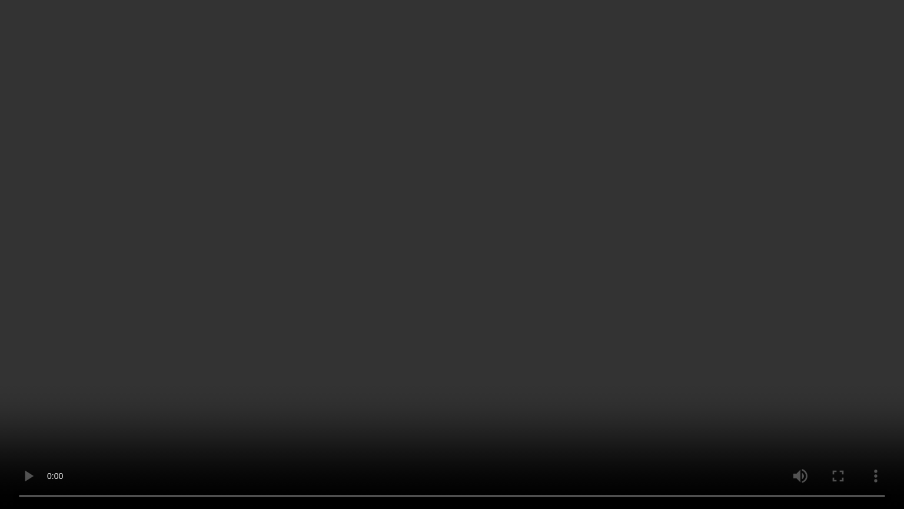
click at [416, 399] on video at bounding box center [452, 254] width 904 height 509
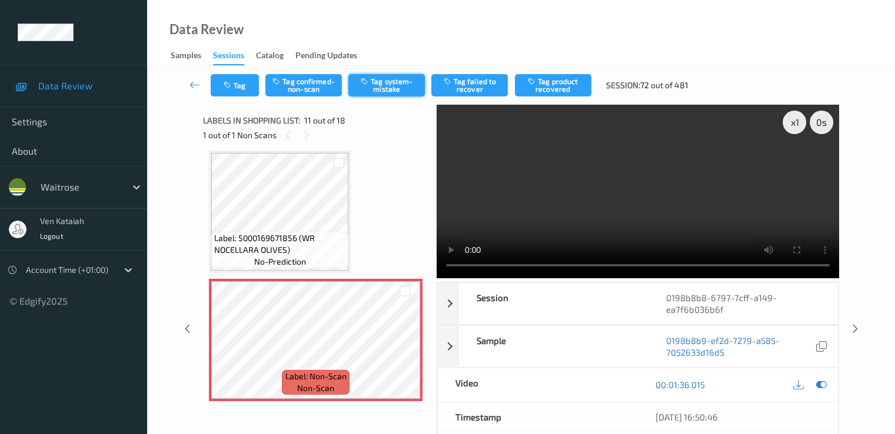
click at [357, 90] on button "Tag system-mistake" at bounding box center [386, 85] width 77 height 22
click at [235, 88] on button "Tag" at bounding box center [235, 85] width 48 height 22
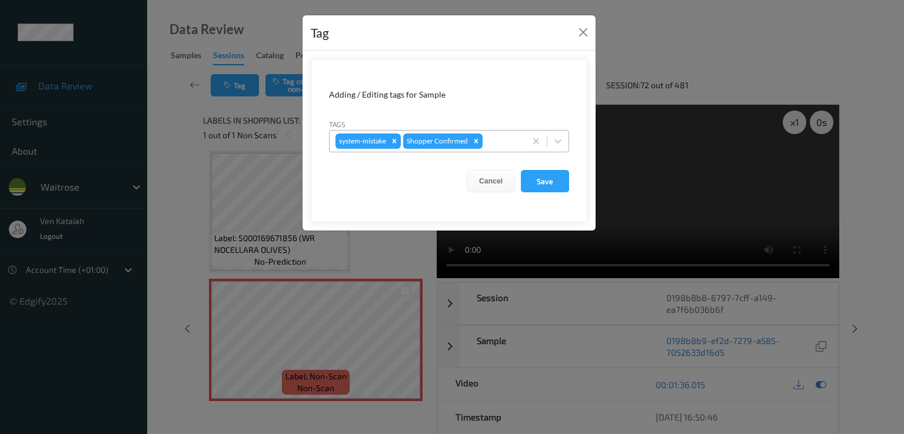
click at [508, 138] on div at bounding box center [502, 141] width 35 height 14
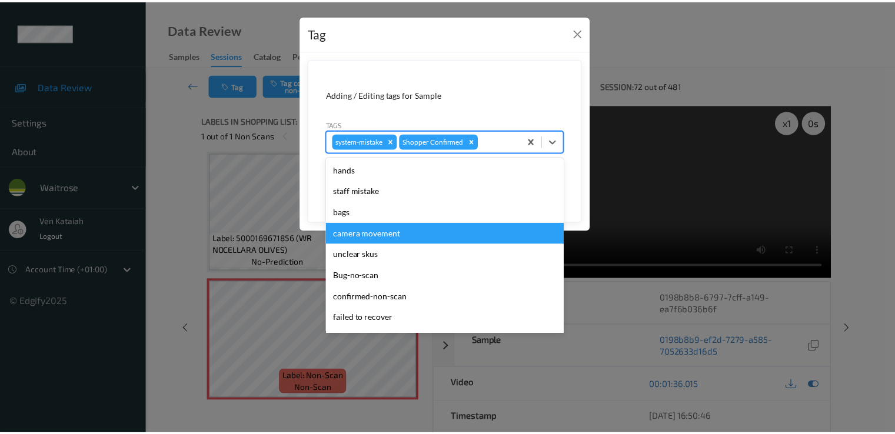
scroll to position [231, 0]
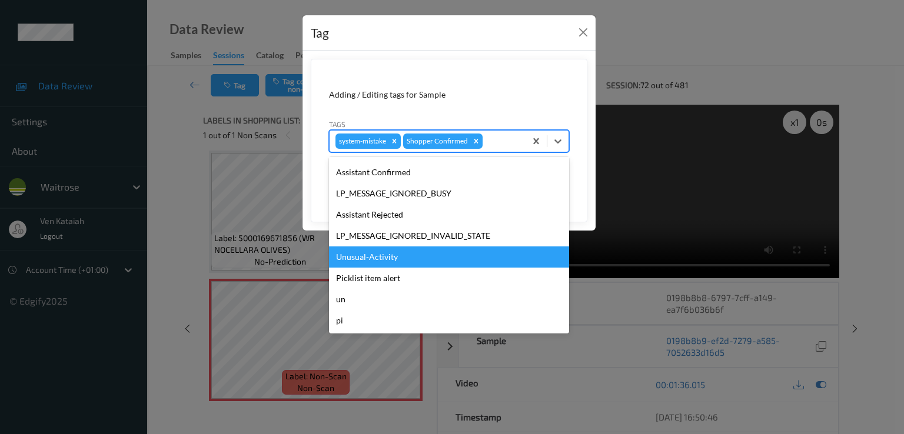
click at [386, 258] on div "Unusual-Activity" at bounding box center [449, 257] width 240 height 21
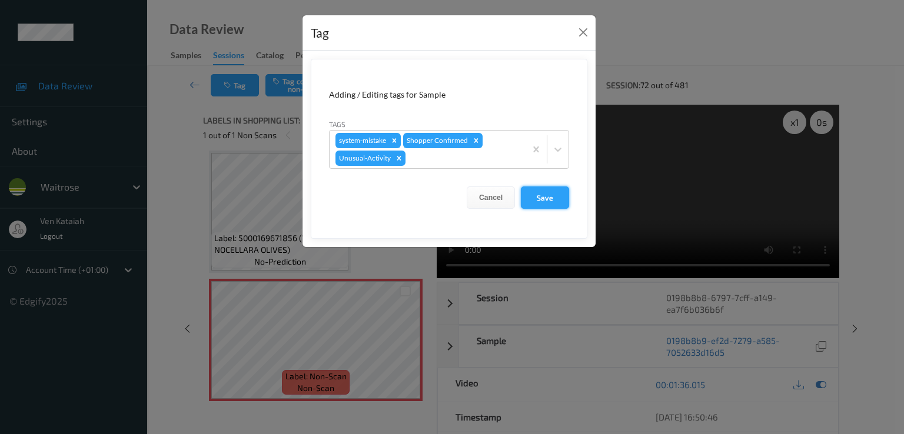
click at [537, 201] on button "Save" at bounding box center [545, 198] width 48 height 22
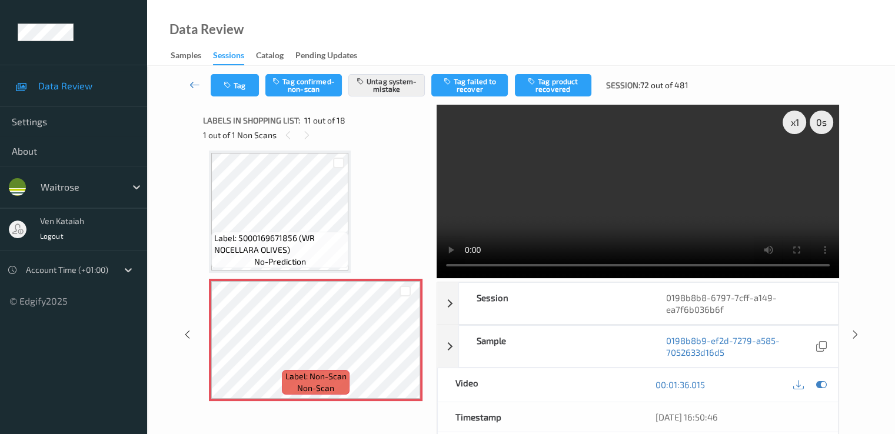
click at [194, 87] on icon at bounding box center [195, 85] width 11 height 12
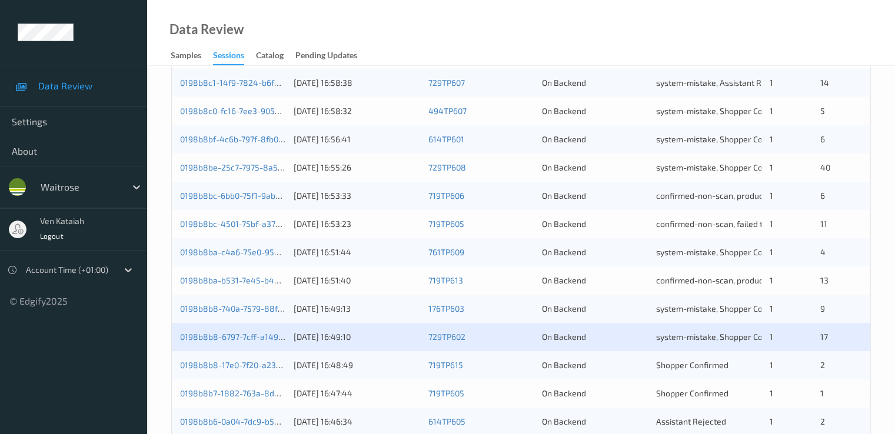
scroll to position [471, 0]
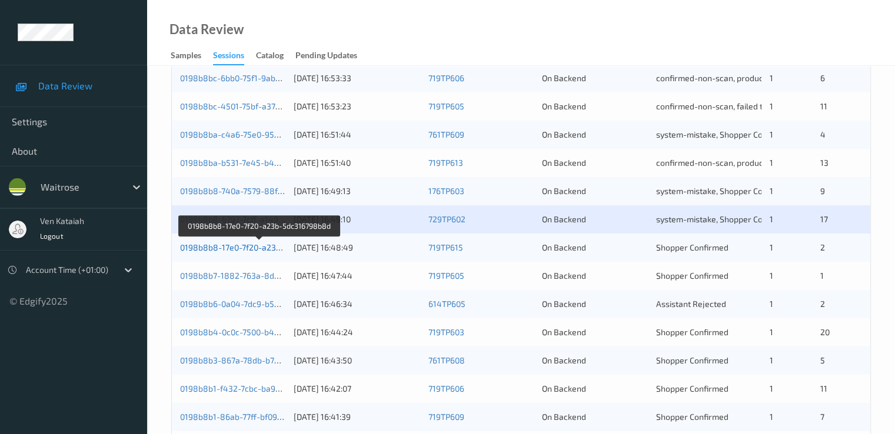
click at [243, 247] on link "0198b8b8-17e0-7f20-a23b-5dc316798b8d" at bounding box center [260, 248] width 160 height 10
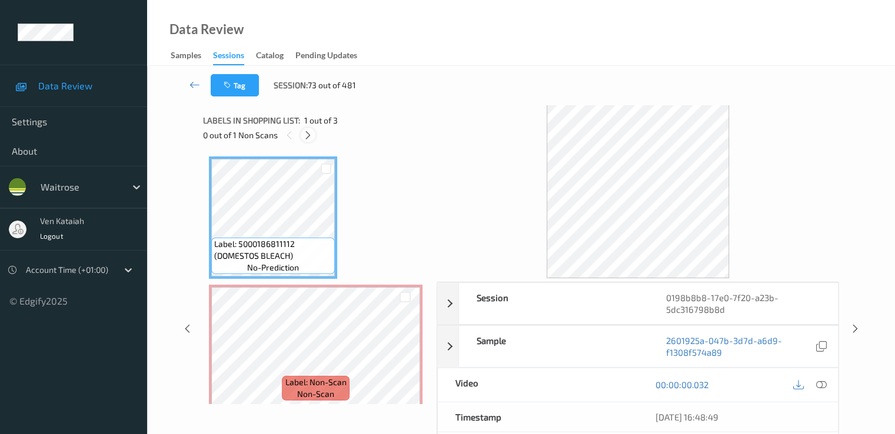
click at [306, 139] on icon at bounding box center [308, 135] width 10 height 11
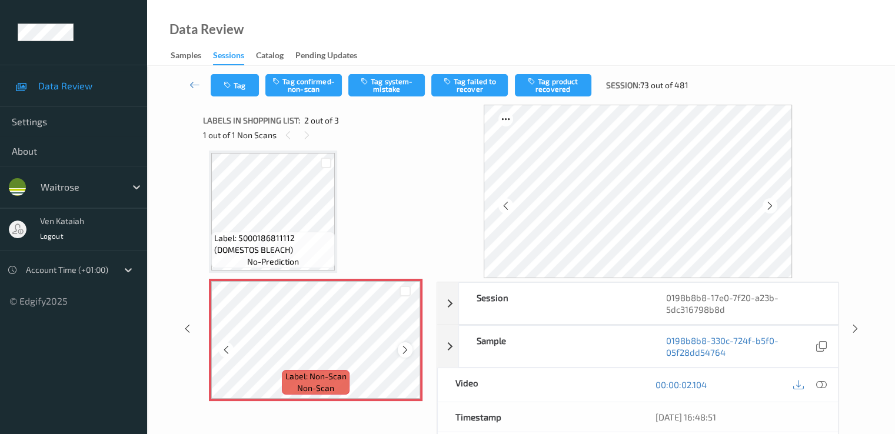
click at [408, 347] on icon at bounding box center [405, 350] width 10 height 11
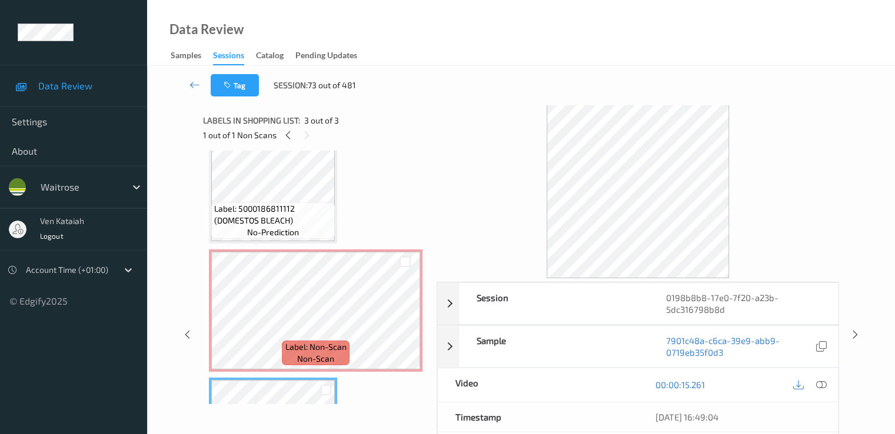
scroll to position [0, 0]
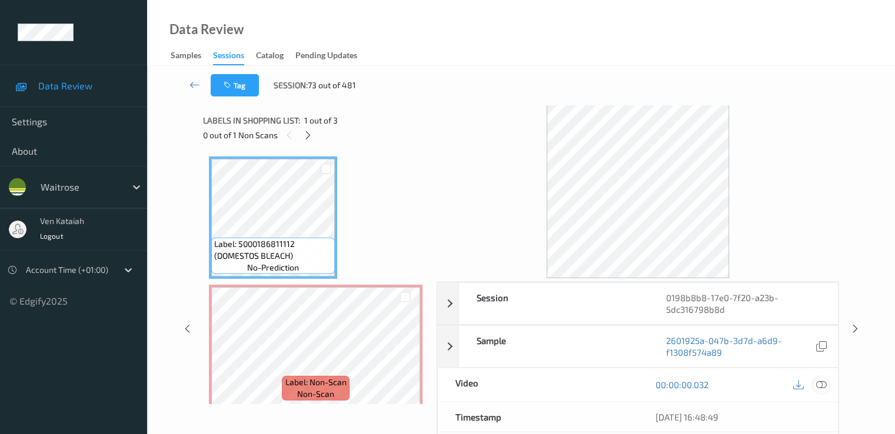
click at [825, 382] on icon at bounding box center [821, 385] width 11 height 11
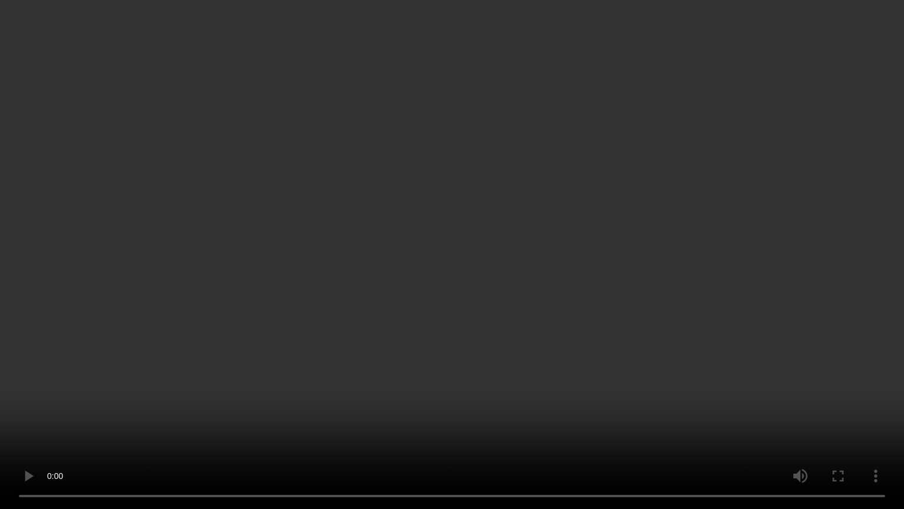
click at [205, 391] on video at bounding box center [452, 254] width 904 height 509
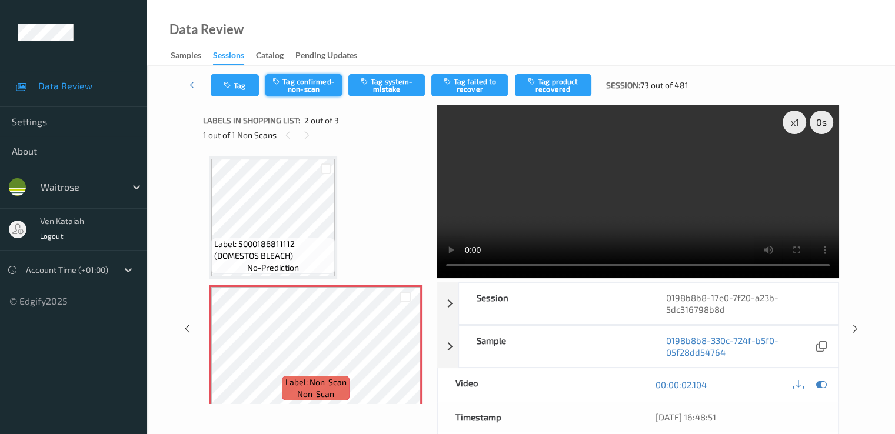
click at [297, 84] on button "Tag confirmed-non-scan" at bounding box center [303, 85] width 77 height 22
click at [479, 77] on button "Tag failed to recover" at bounding box center [469, 85] width 77 height 22
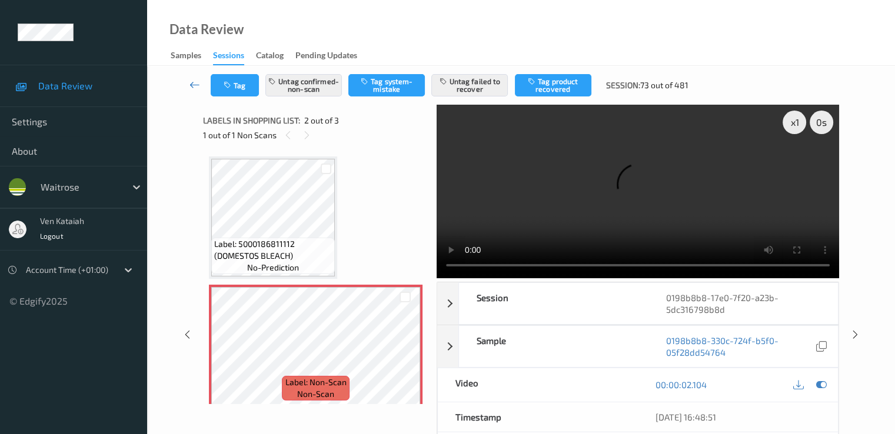
click at [199, 81] on icon at bounding box center [195, 85] width 11 height 12
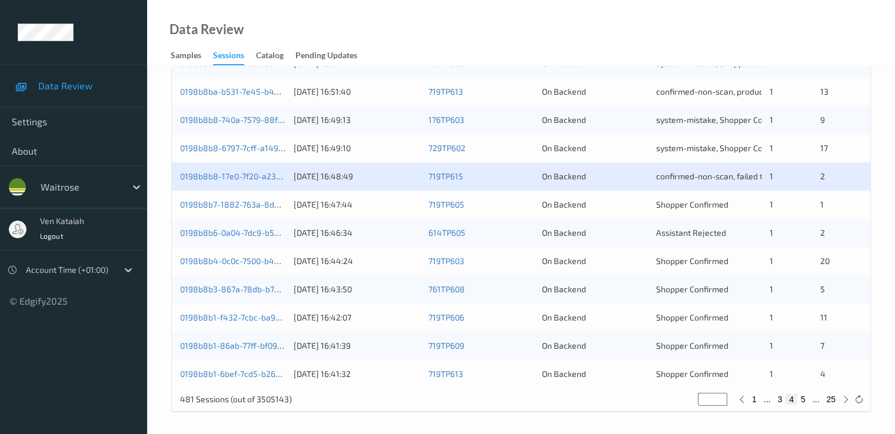
scroll to position [544, 0]
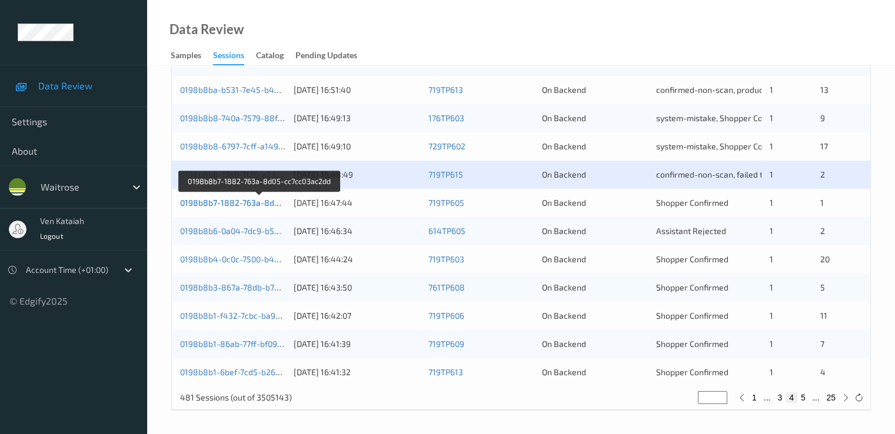
click at [257, 203] on link "0198b8b7-1882-763a-8d05-cc7cc03ac2dd" at bounding box center [260, 203] width 160 height 10
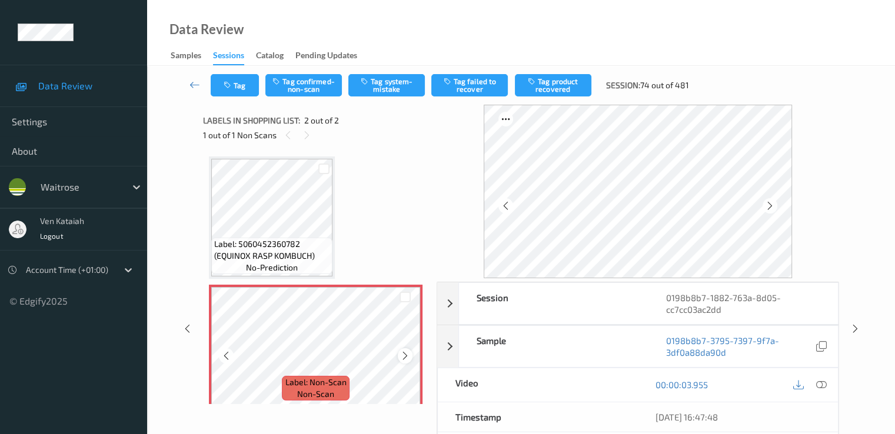
click at [404, 356] on icon at bounding box center [405, 356] width 10 height 11
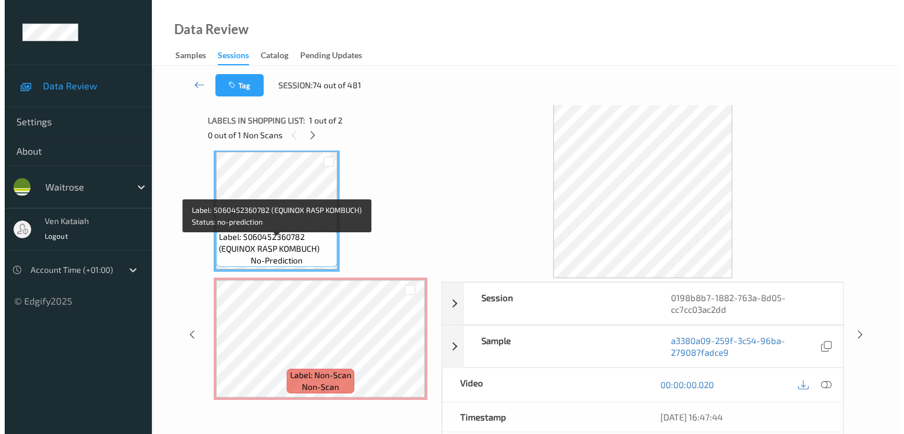
scroll to position [9, 0]
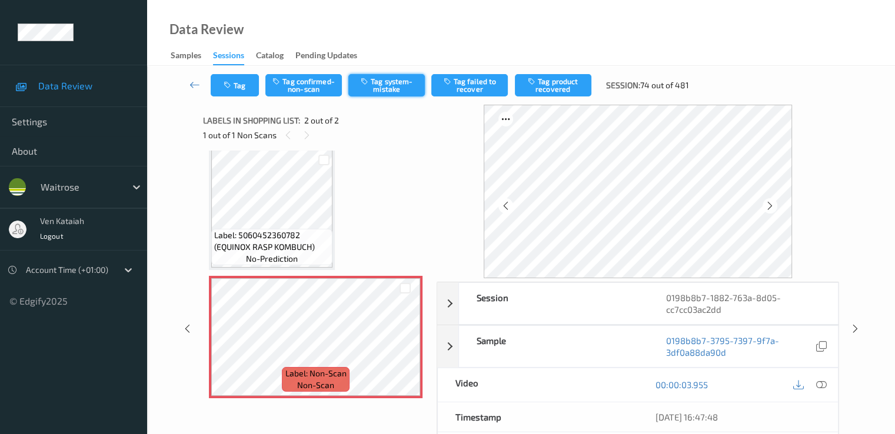
click at [374, 81] on button "Tag system-mistake" at bounding box center [386, 85] width 77 height 22
click at [225, 77] on button "Tag" at bounding box center [235, 85] width 48 height 22
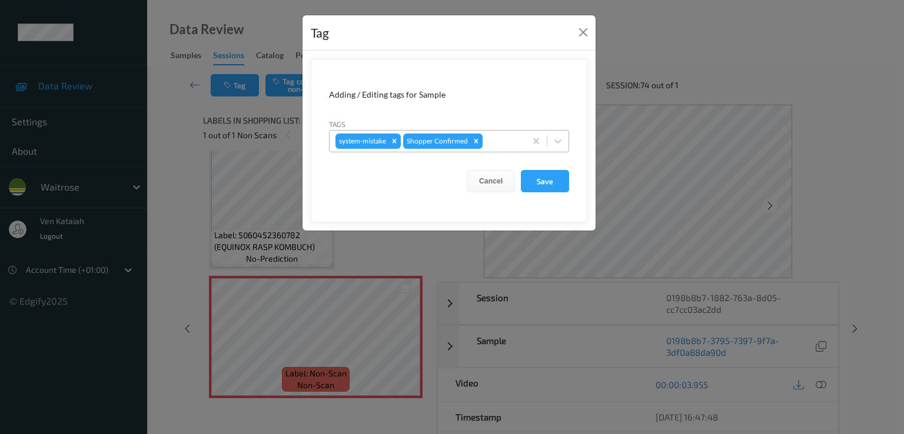
click at [501, 142] on div at bounding box center [502, 141] width 35 height 14
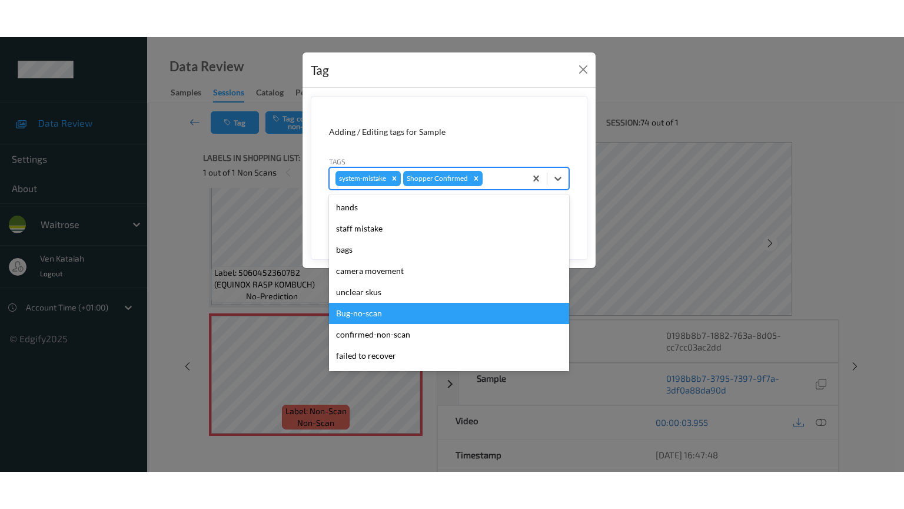
scroll to position [231, 0]
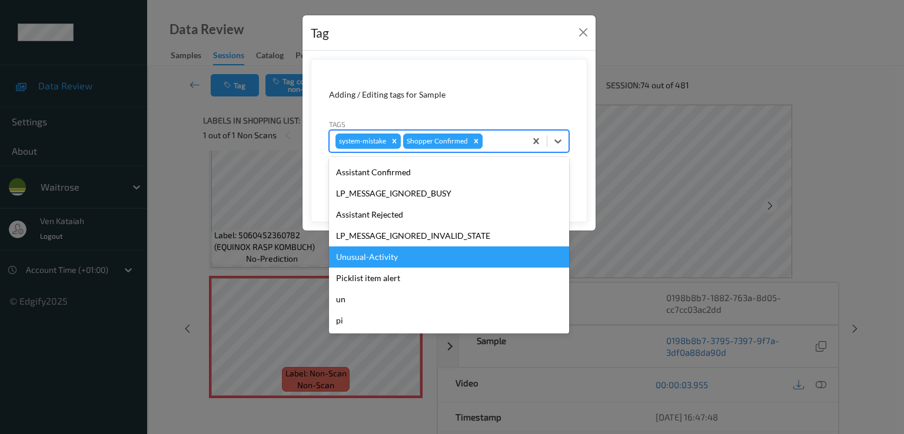
click at [366, 259] on div "Unusual-Activity" at bounding box center [449, 257] width 240 height 21
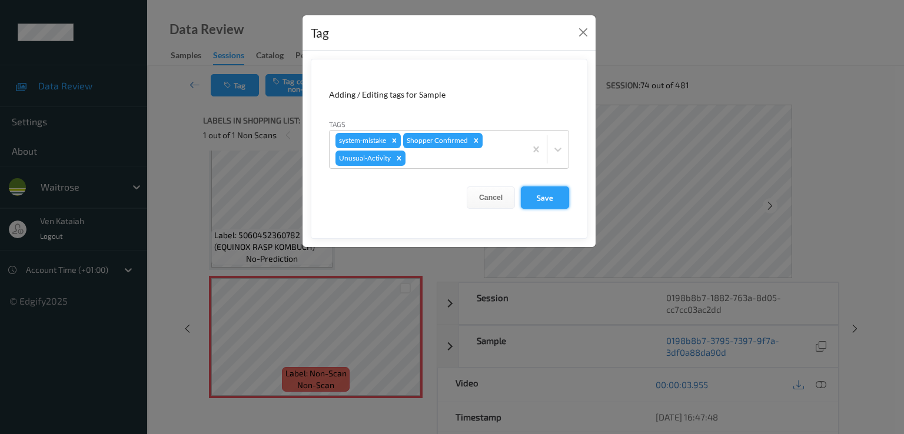
click at [527, 196] on button "Save" at bounding box center [545, 198] width 48 height 22
click at [530, 198] on button "Save" at bounding box center [545, 198] width 48 height 22
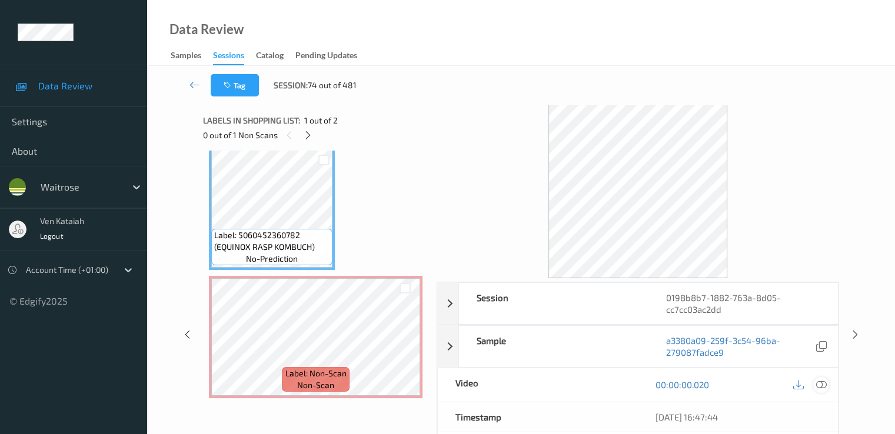
click at [827, 382] on div at bounding box center [821, 385] width 16 height 16
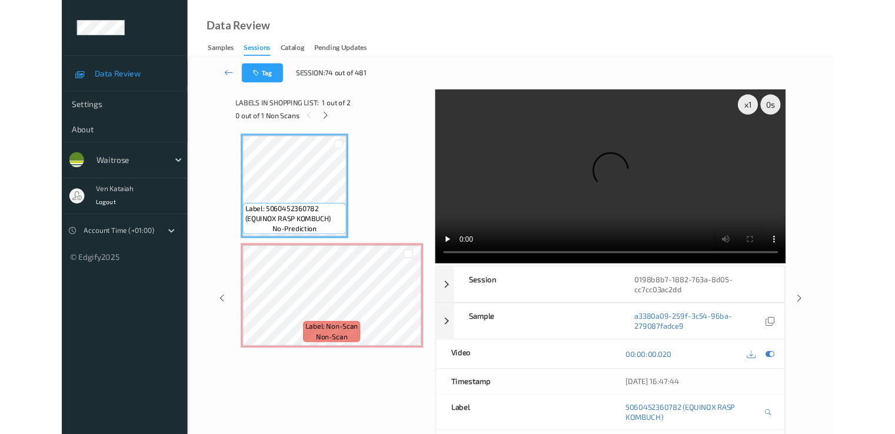
scroll to position [0, 0]
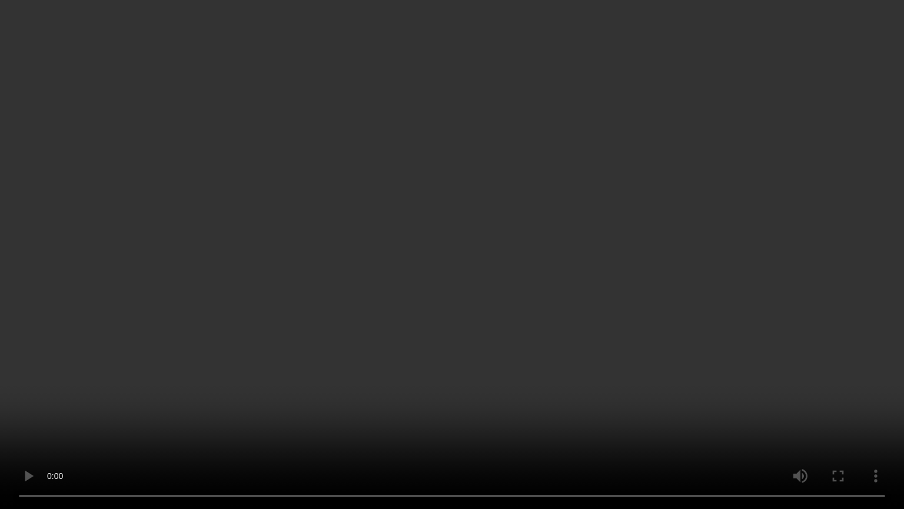
click at [516, 278] on video at bounding box center [452, 254] width 904 height 509
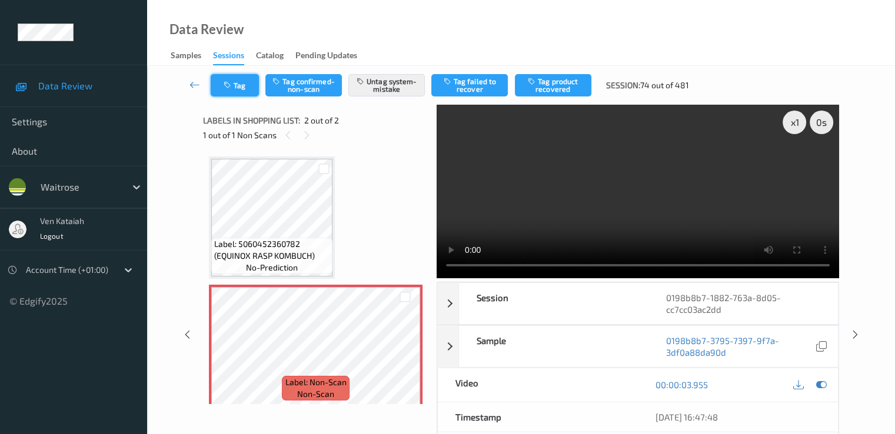
click at [239, 91] on button "Tag" at bounding box center [235, 85] width 48 height 22
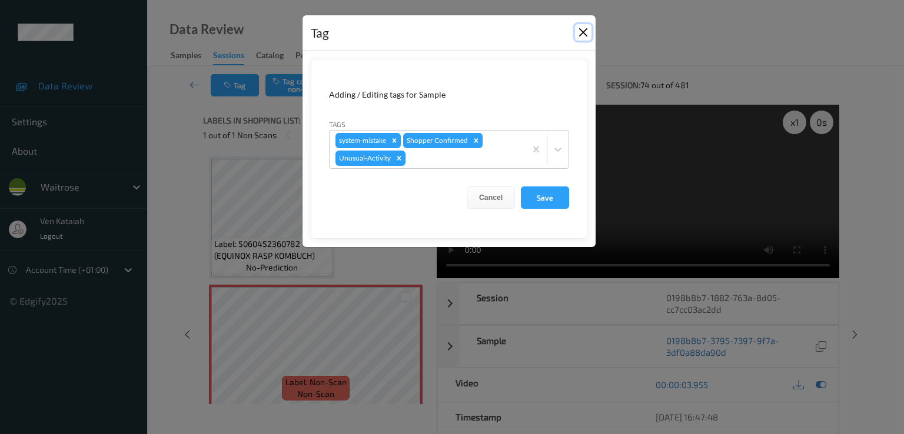
click at [589, 28] on button "Close" at bounding box center [583, 32] width 16 height 16
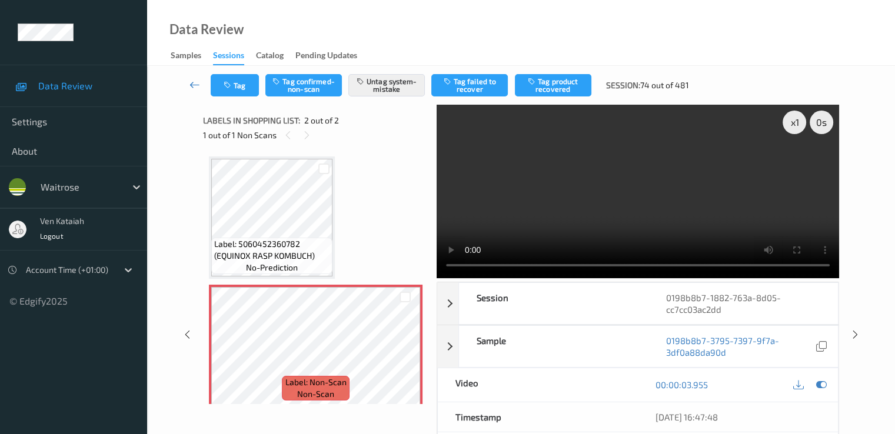
click at [194, 90] on icon at bounding box center [195, 85] width 11 height 12
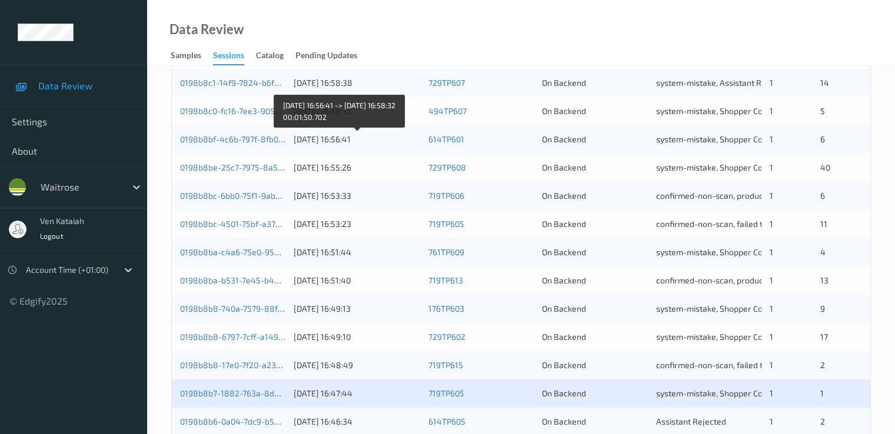
scroll to position [471, 0]
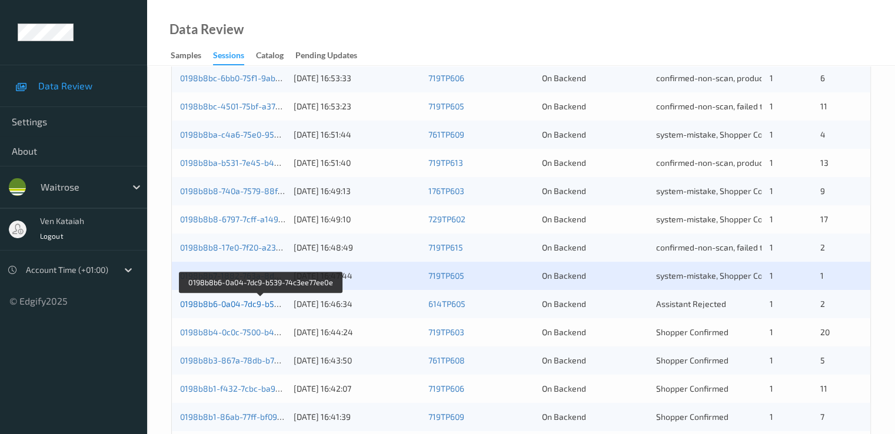
click at [254, 306] on link "0198b8b6-0a04-7dc9-b539-74c3ee77ee0e" at bounding box center [260, 304] width 161 height 10
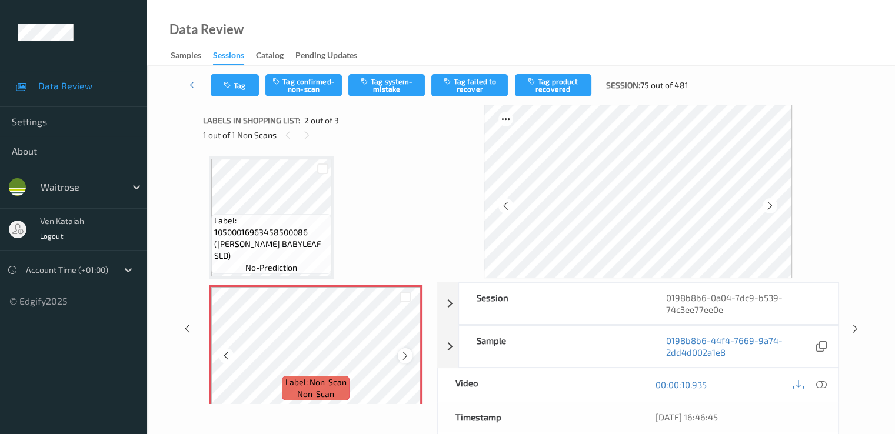
click at [404, 356] on icon at bounding box center [405, 356] width 10 height 11
click at [407, 350] on div at bounding box center [405, 355] width 15 height 15
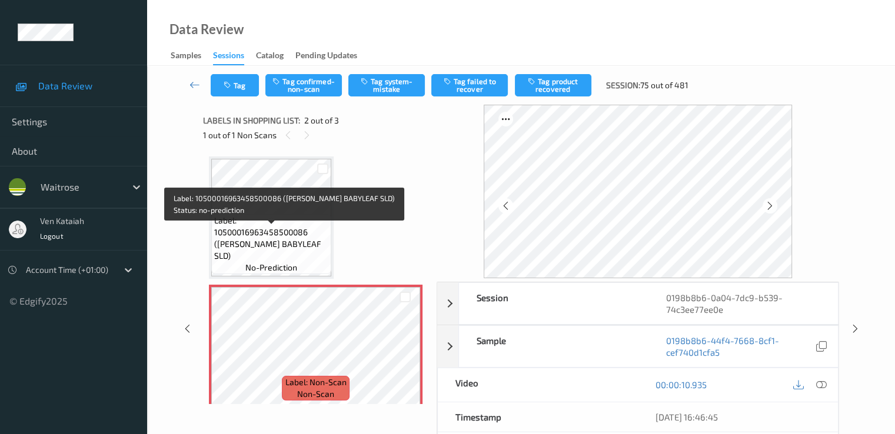
click at [290, 228] on span "Label: 10500016963458500086 (WR DORG BABYLEAF SLD)" at bounding box center [271, 238] width 114 height 47
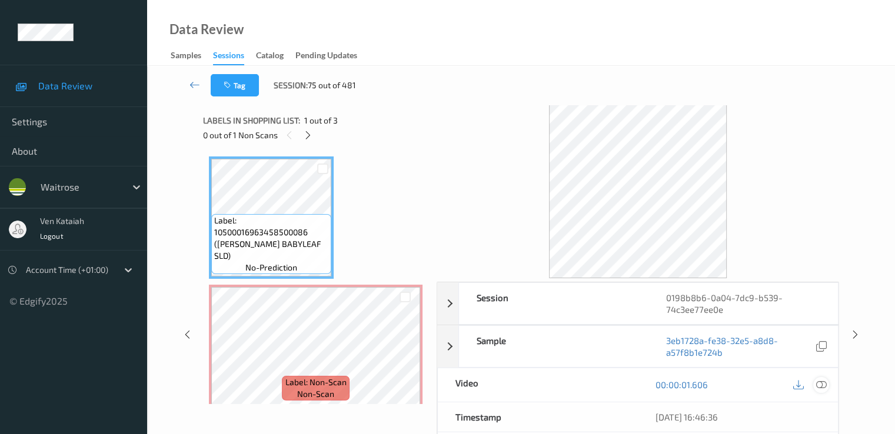
click at [824, 385] on icon at bounding box center [821, 385] width 11 height 11
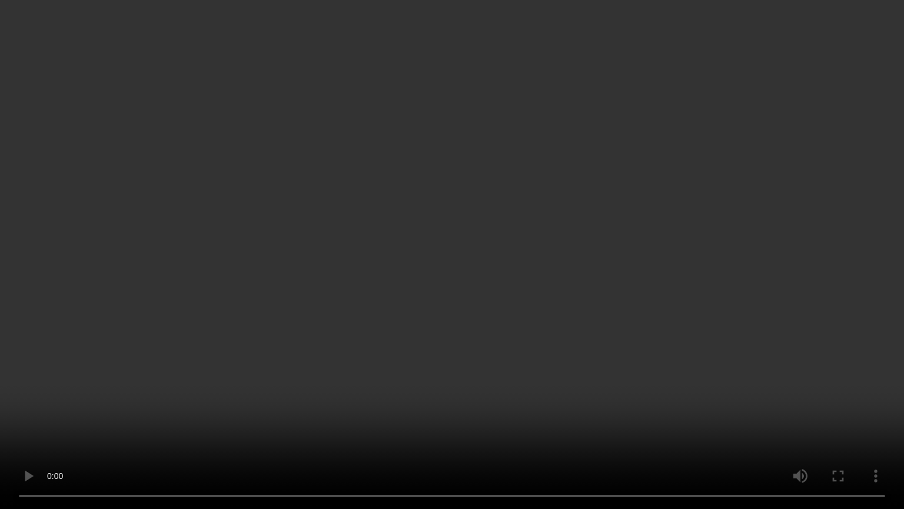
click at [101, 366] on video at bounding box center [452, 254] width 904 height 509
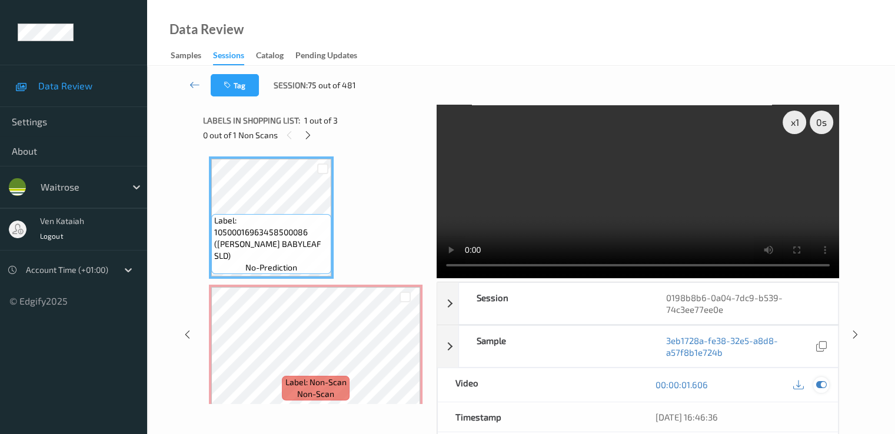
click at [821, 385] on icon at bounding box center [821, 385] width 11 height 11
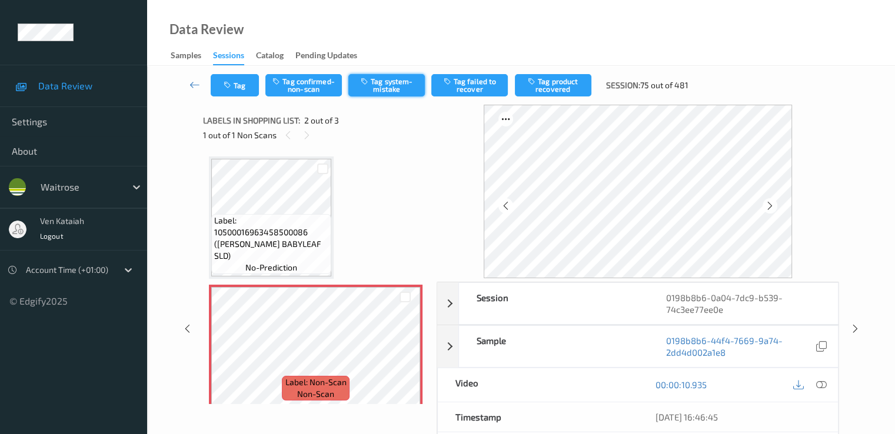
click at [390, 76] on button "Tag system-mistake" at bounding box center [386, 85] width 77 height 22
click at [215, 85] on button "Tag" at bounding box center [235, 85] width 48 height 22
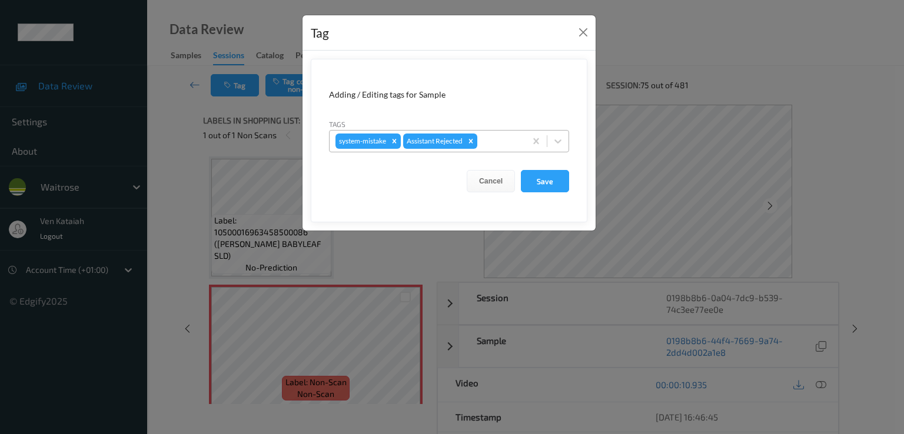
click at [501, 147] on div at bounding box center [500, 141] width 40 height 14
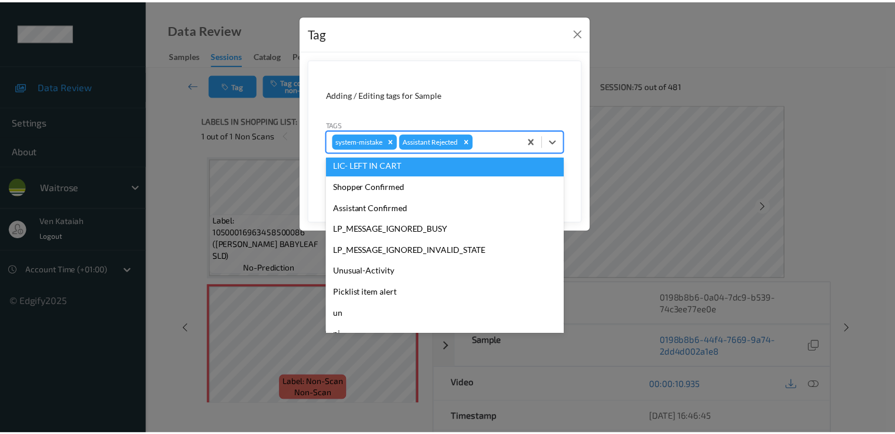
scroll to position [231, 0]
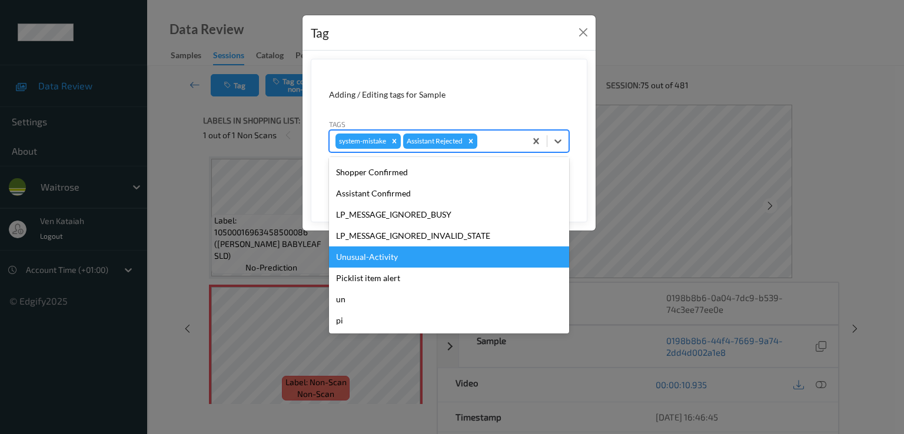
click at [379, 257] on div "Unusual-Activity" at bounding box center [449, 257] width 240 height 21
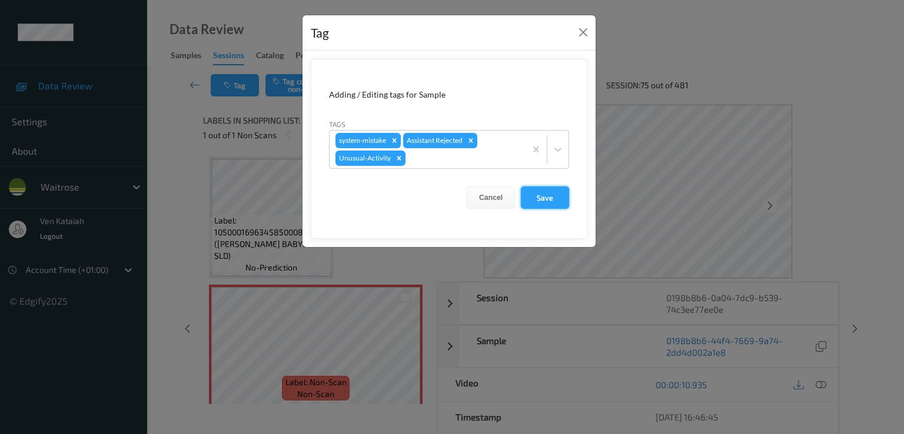
click at [550, 198] on button "Save" at bounding box center [545, 198] width 48 height 22
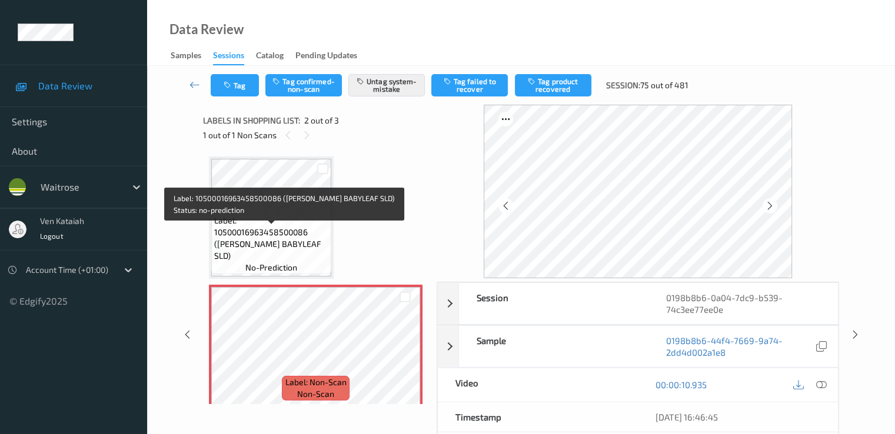
scroll to position [118, 0]
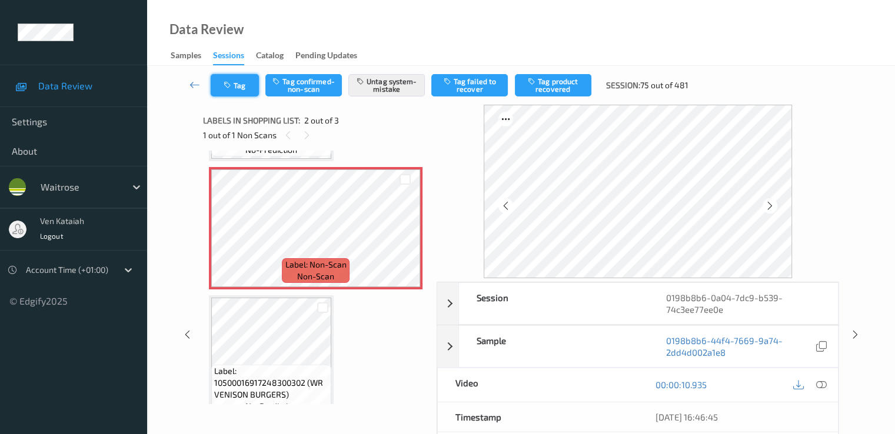
click at [234, 96] on button "Tag" at bounding box center [235, 85] width 48 height 22
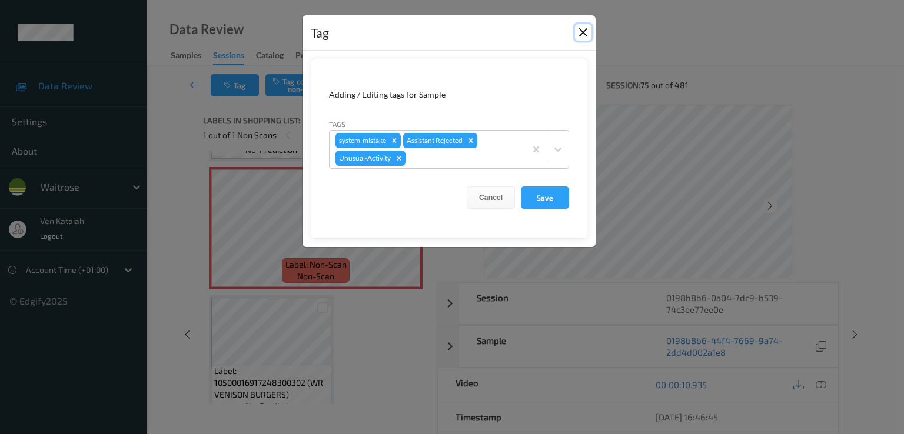
click at [579, 32] on button "Close" at bounding box center [583, 32] width 16 height 16
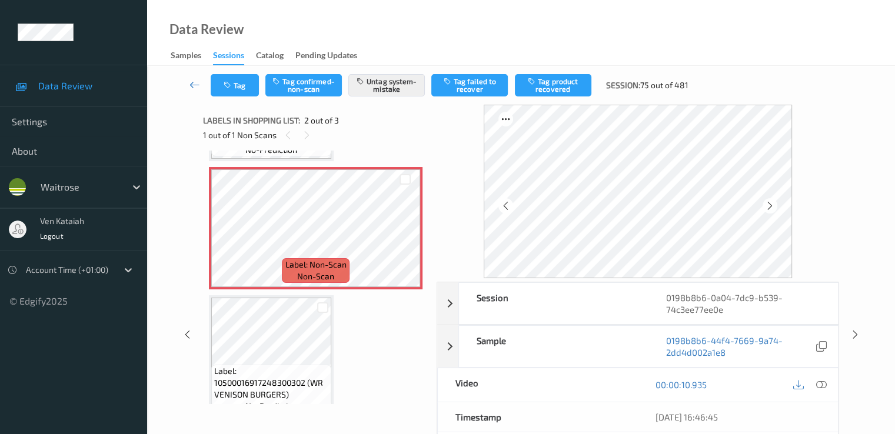
click at [193, 82] on icon at bounding box center [195, 85] width 11 height 12
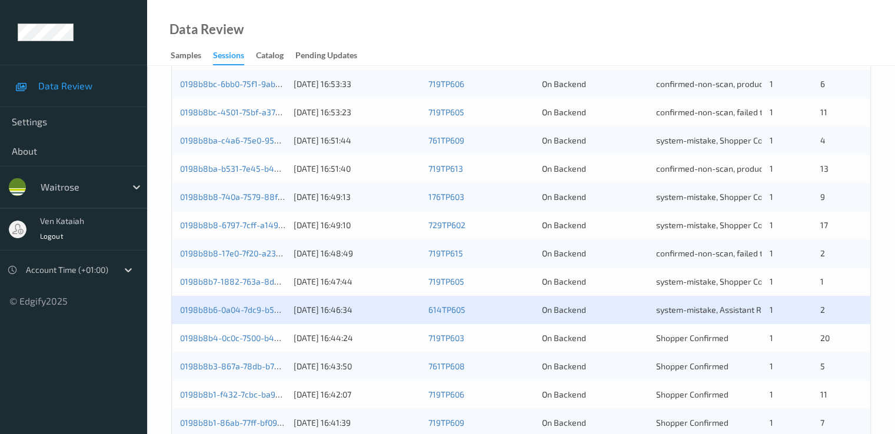
scroll to position [544, 0]
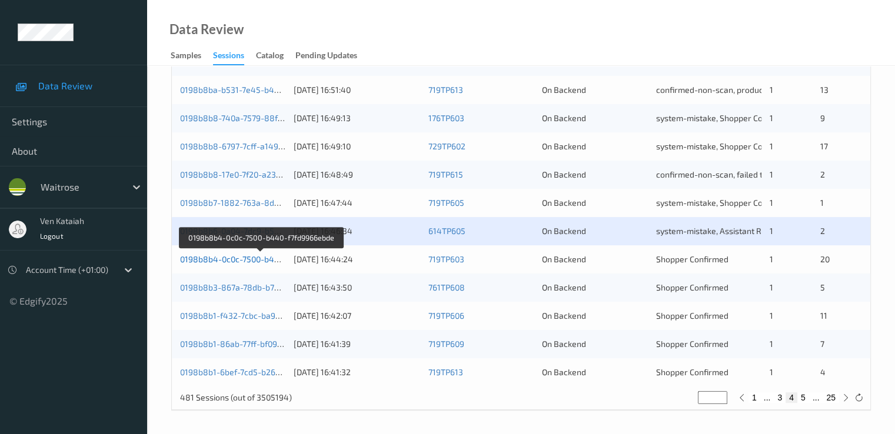
click at [254, 257] on link "0198b8b4-0c0c-7500-b440-f7fd9966ebde" at bounding box center [260, 259] width 160 height 10
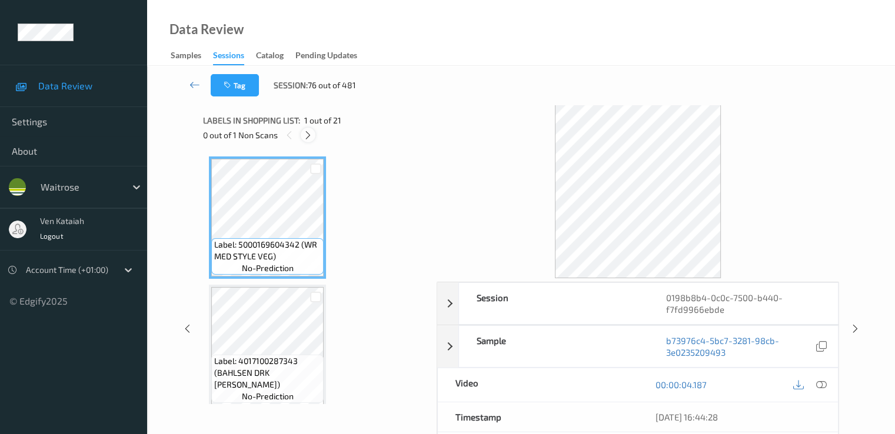
click at [314, 132] on div at bounding box center [308, 135] width 15 height 15
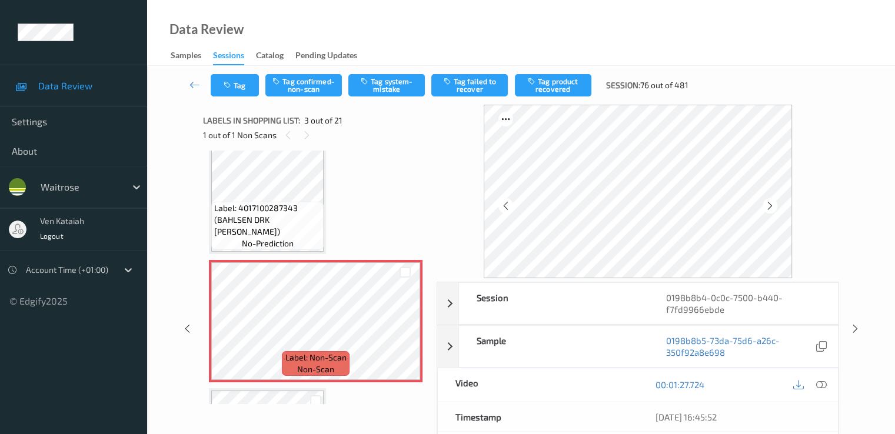
scroll to position [134, 0]
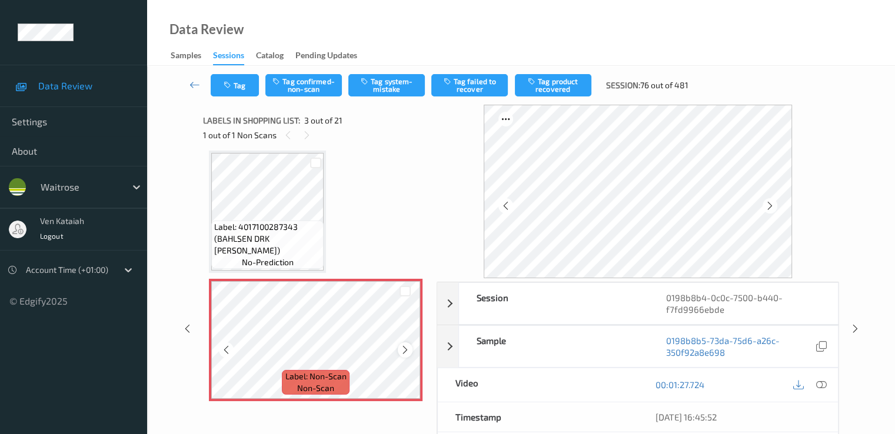
click at [403, 354] on icon at bounding box center [405, 350] width 10 height 11
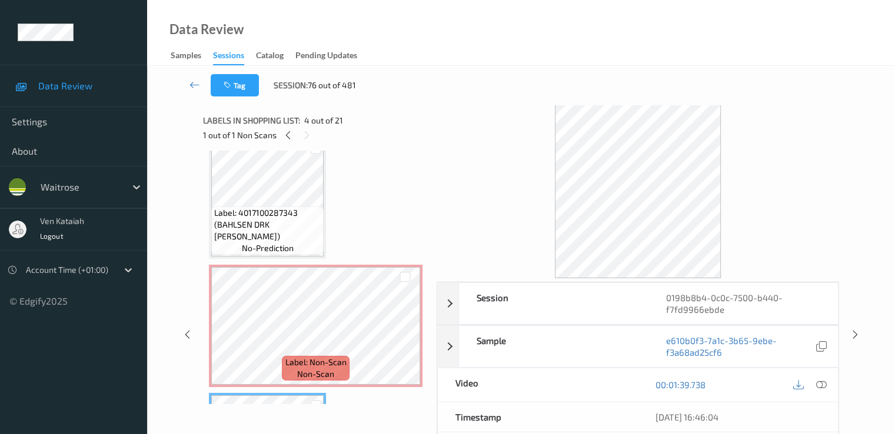
scroll to position [16, 0]
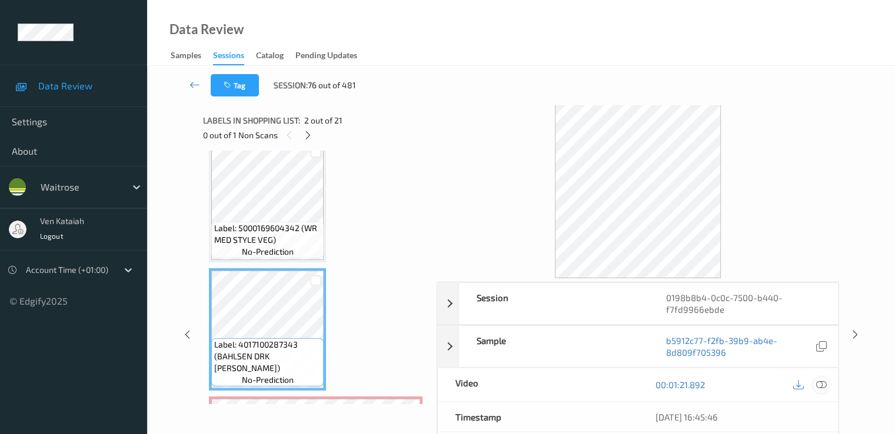
click at [821, 383] on icon at bounding box center [821, 385] width 11 height 11
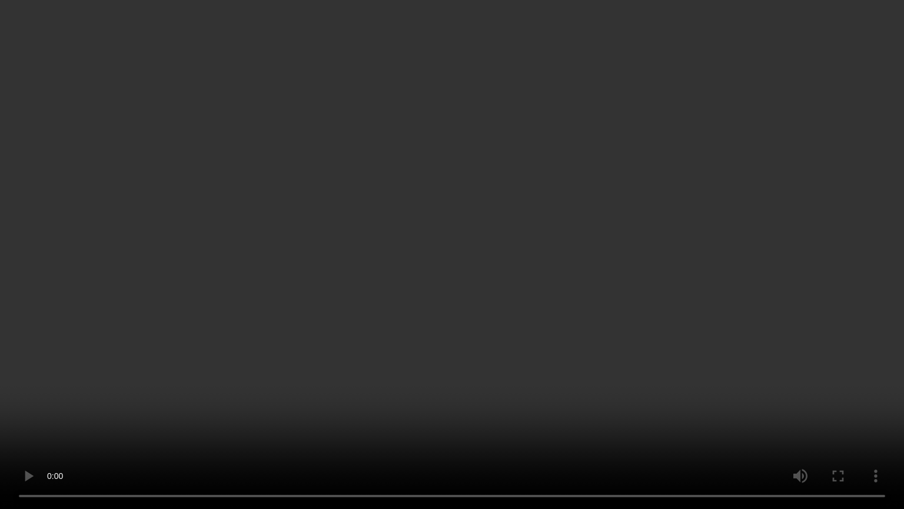
click at [320, 411] on video at bounding box center [452, 254] width 904 height 509
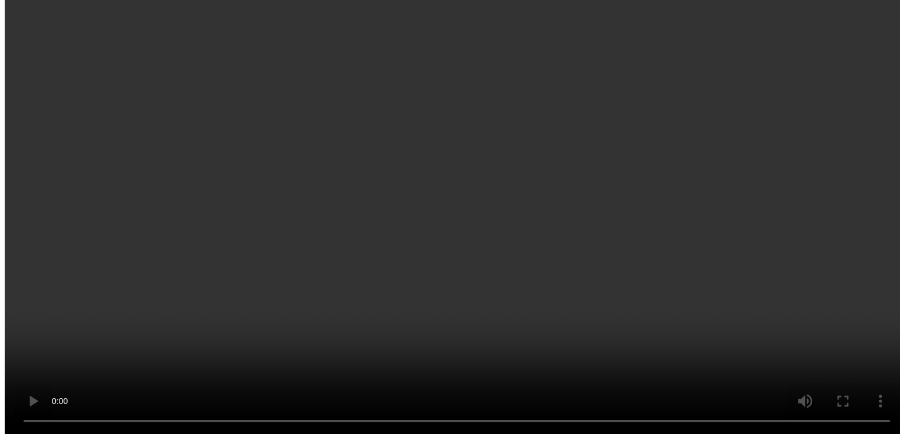
scroll to position [252, 0]
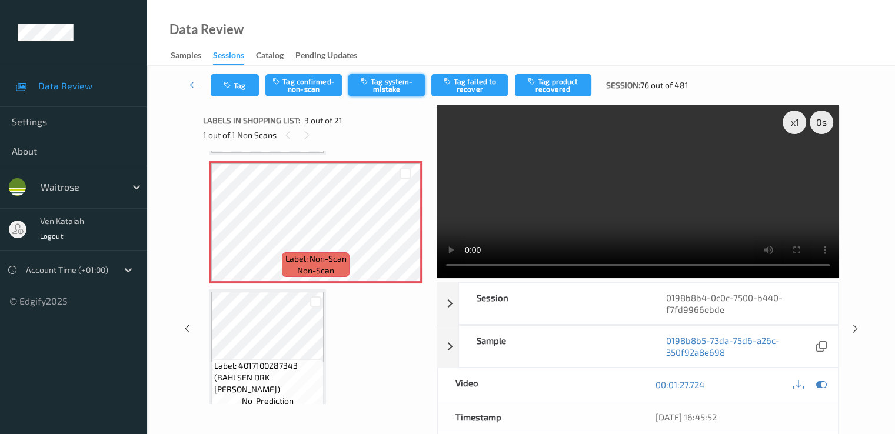
click at [373, 95] on button "Tag system-mistake" at bounding box center [386, 85] width 77 height 22
click at [240, 88] on button "Tag" at bounding box center [235, 85] width 48 height 22
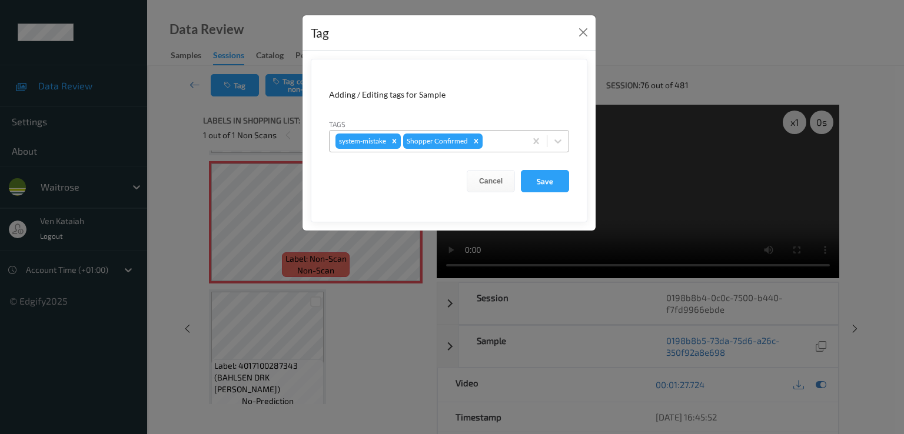
click at [497, 136] on div at bounding box center [502, 141] width 35 height 14
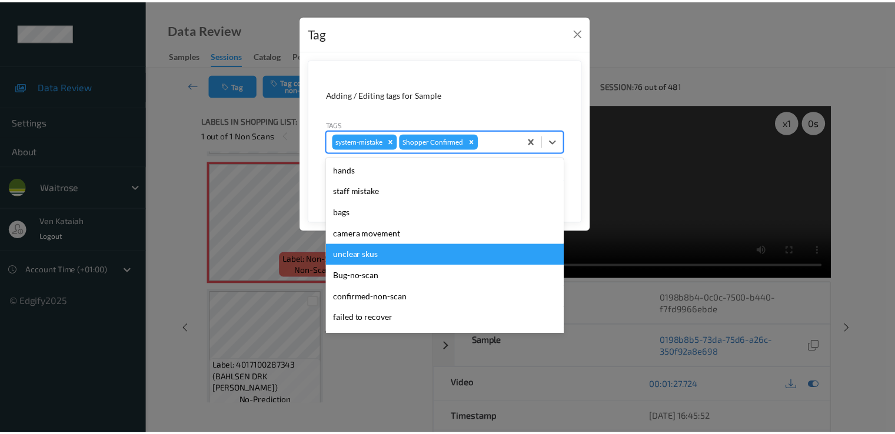
scroll to position [231, 0]
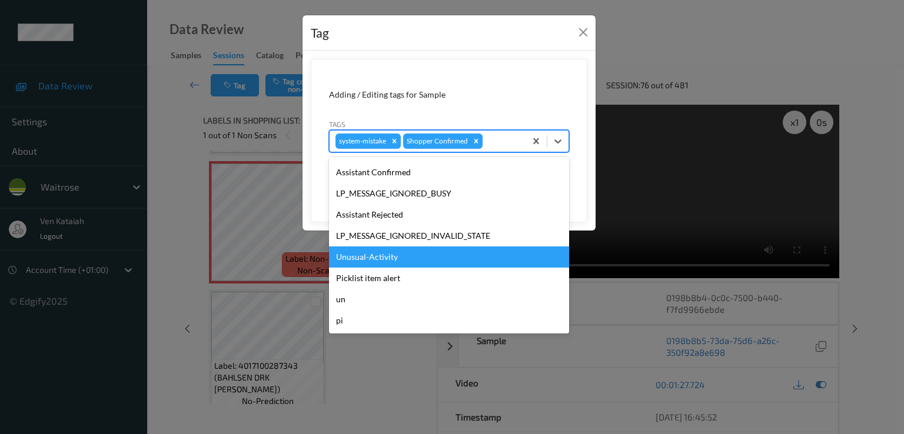
click at [388, 260] on div "Unusual-Activity" at bounding box center [449, 257] width 240 height 21
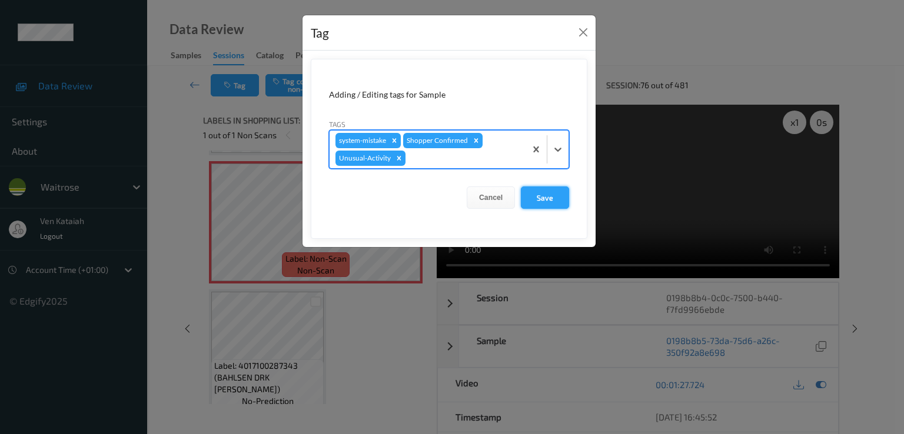
click at [541, 200] on button "Save" at bounding box center [545, 198] width 48 height 22
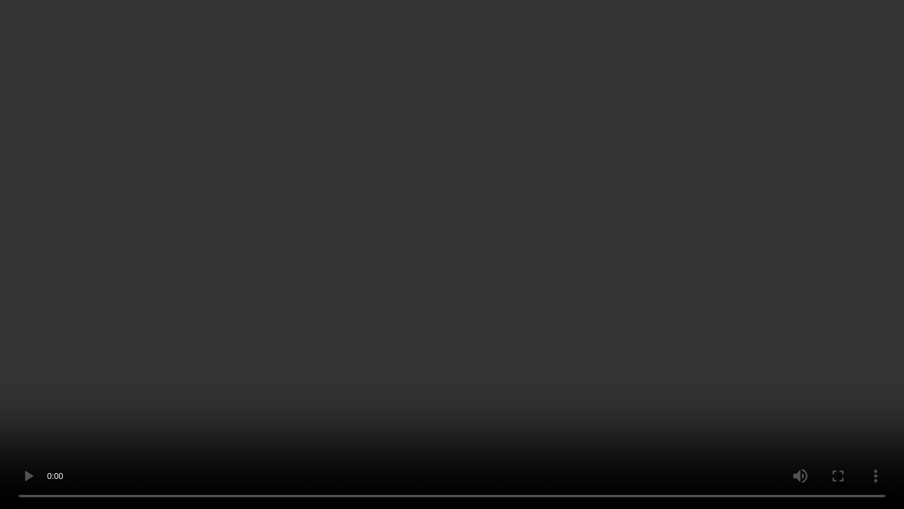
click at [443, 340] on video at bounding box center [452, 254] width 904 height 509
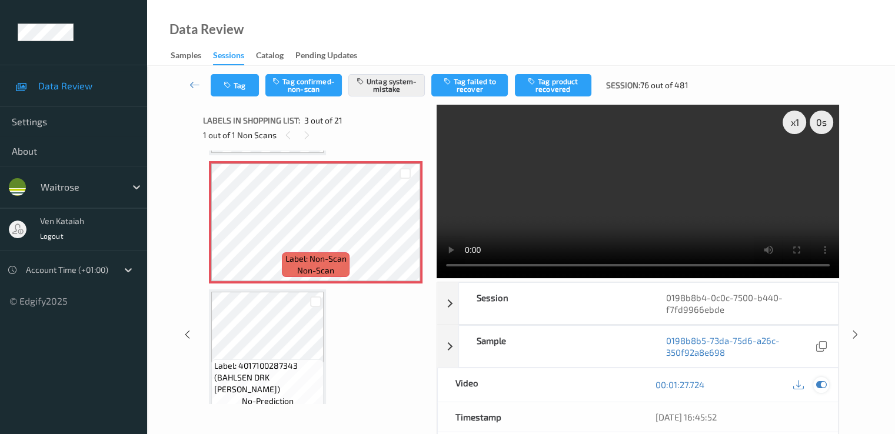
click at [822, 384] on icon at bounding box center [821, 385] width 11 height 11
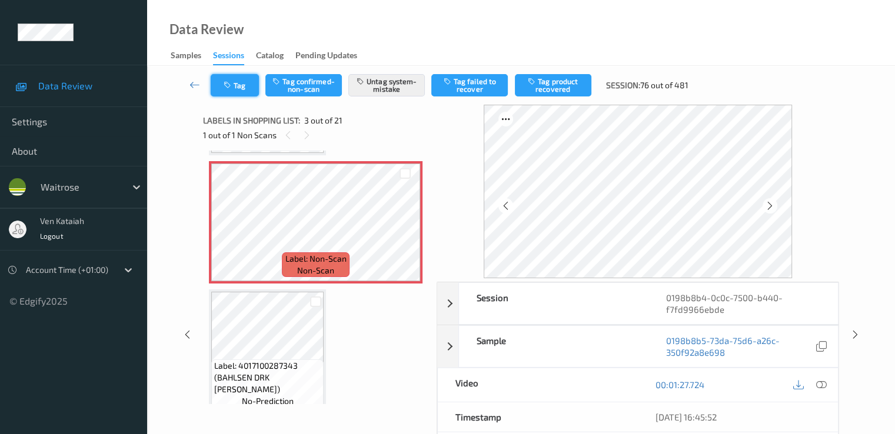
click at [227, 85] on icon "button" at bounding box center [229, 85] width 10 height 8
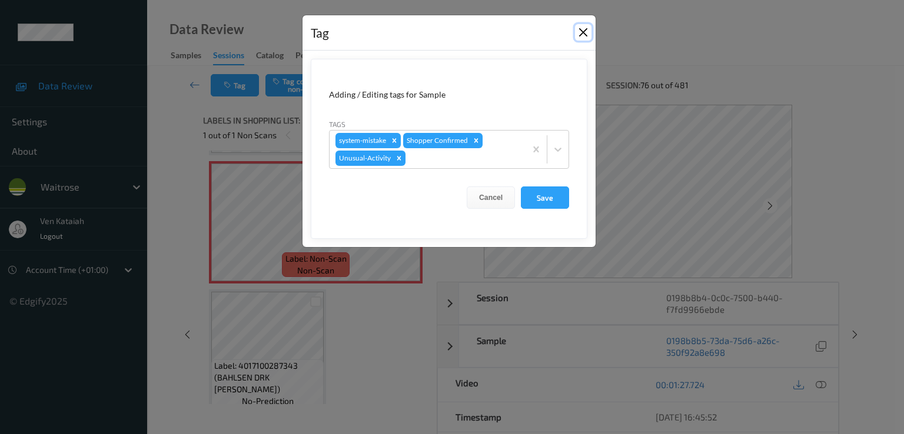
click at [584, 32] on button "Close" at bounding box center [583, 32] width 16 height 16
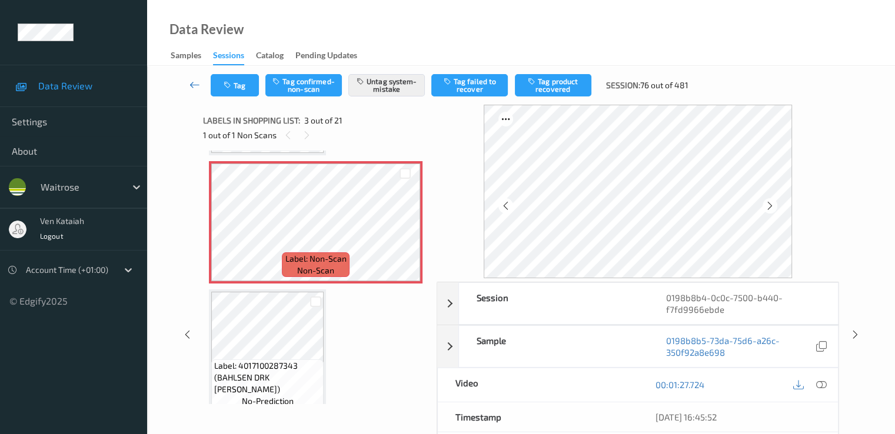
click at [201, 79] on link at bounding box center [195, 85] width 31 height 22
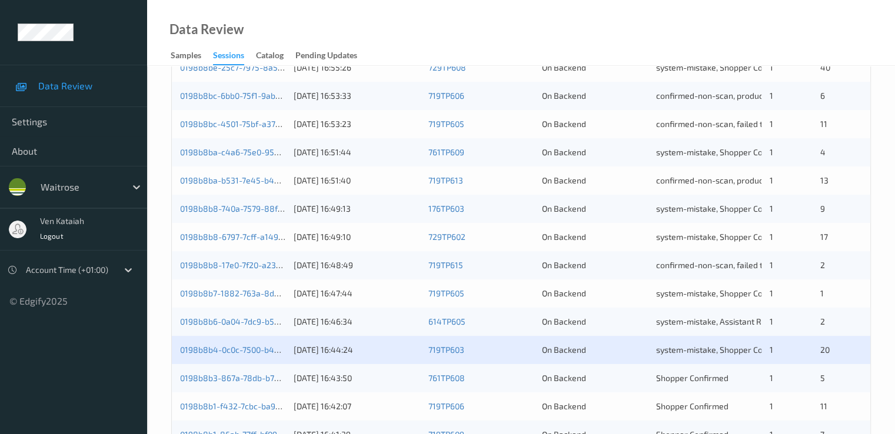
scroll to position [544, 0]
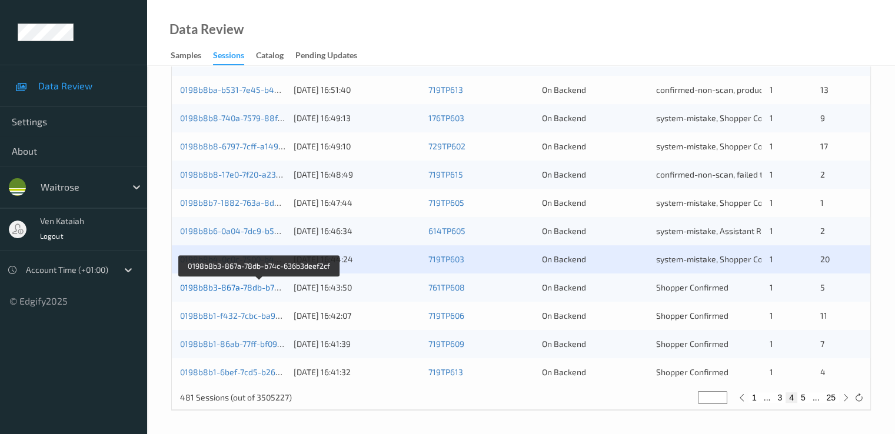
click at [257, 287] on link "0198b8b3-867a-78db-b74c-636b3deef2cf" at bounding box center [260, 288] width 160 height 10
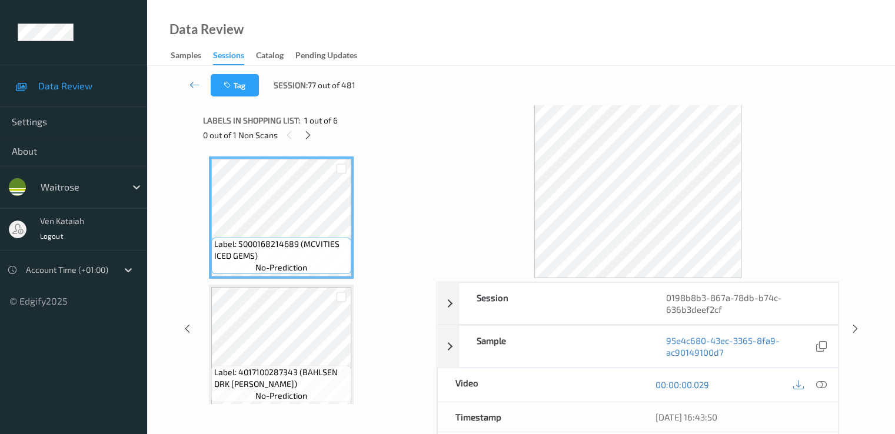
click at [316, 134] on div "0 out of 1 Non Scans" at bounding box center [315, 135] width 225 height 15
click at [306, 140] on div at bounding box center [308, 135] width 15 height 15
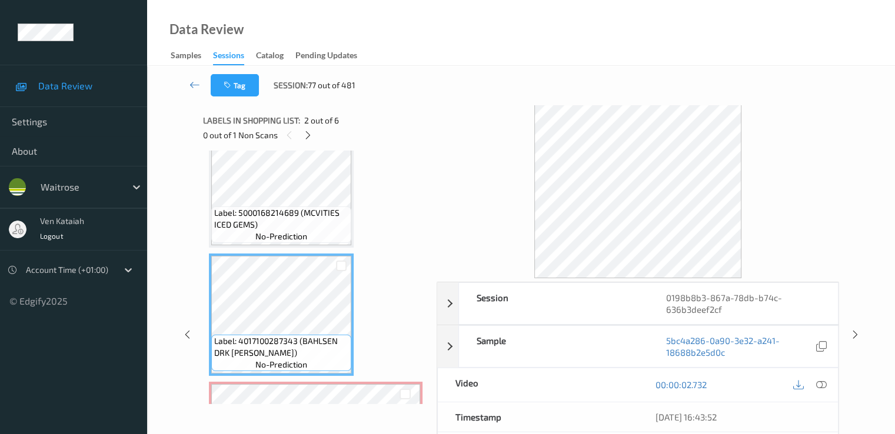
scroll to position [16, 0]
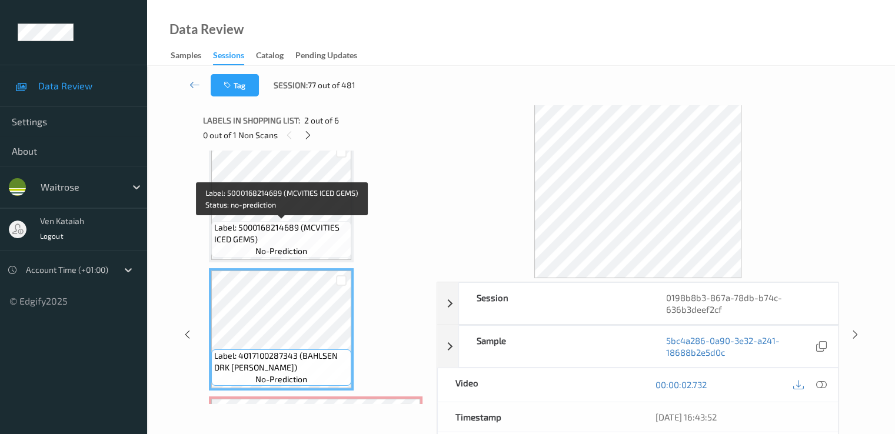
click at [318, 222] on span "Label: 5000168214689 (MCVITIES ICED GEMS)" at bounding box center [281, 234] width 134 height 24
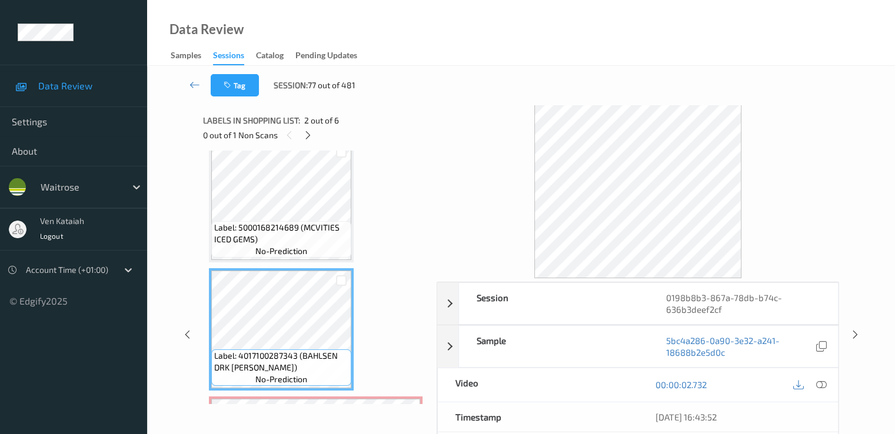
scroll to position [134, 0]
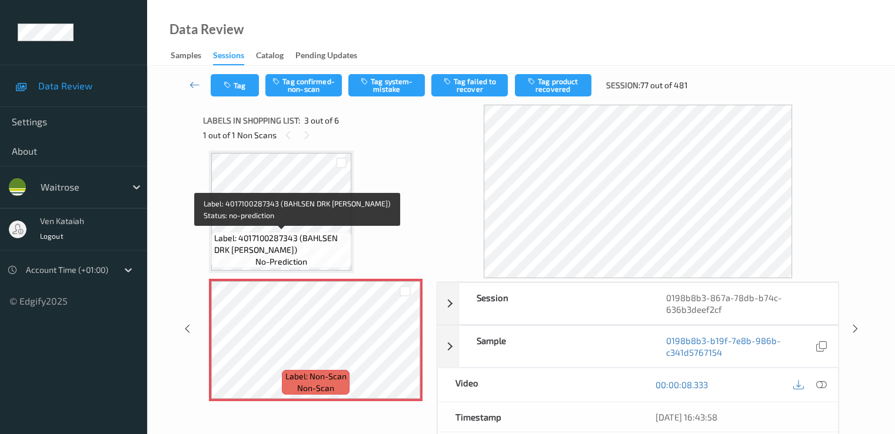
click at [282, 232] on div "Label: 4017100287343 (BAHLSEN DRK LEIBNIZ) no-prediction" at bounding box center [281, 250] width 140 height 36
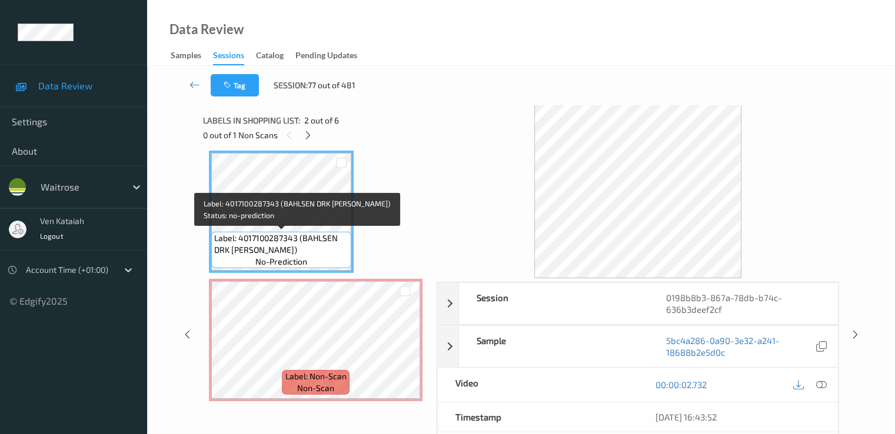
scroll to position [16, 0]
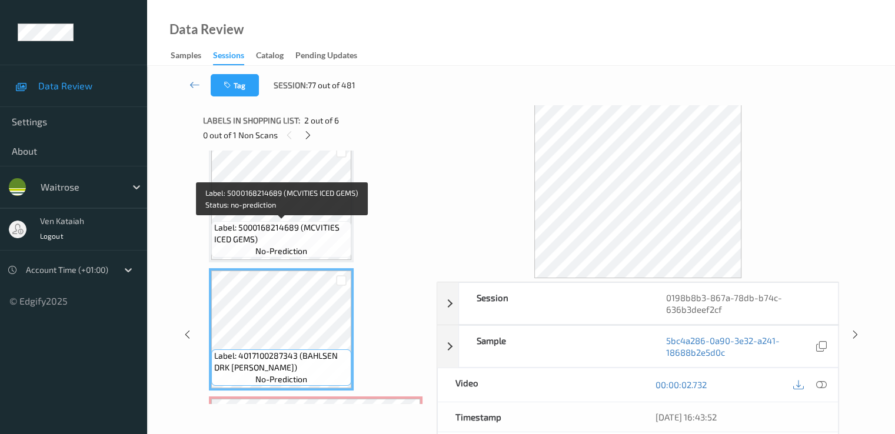
click at [313, 224] on span "Label: 5000168214689 (MCVITIES ICED GEMS)" at bounding box center [281, 234] width 134 height 24
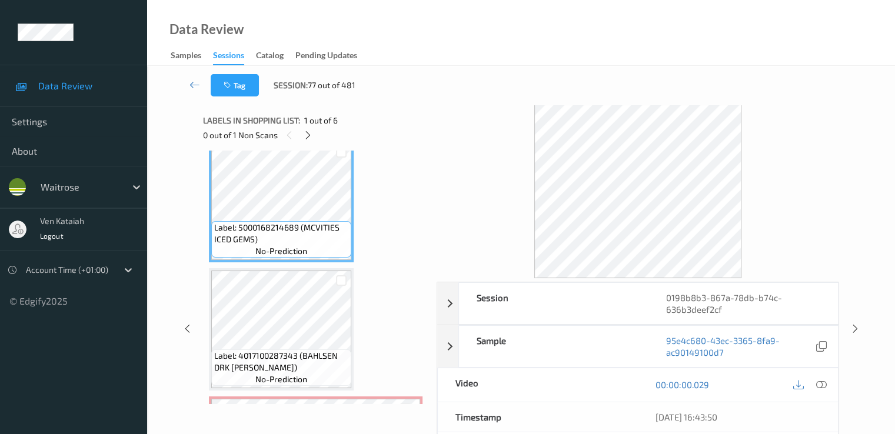
scroll to position [134, 0]
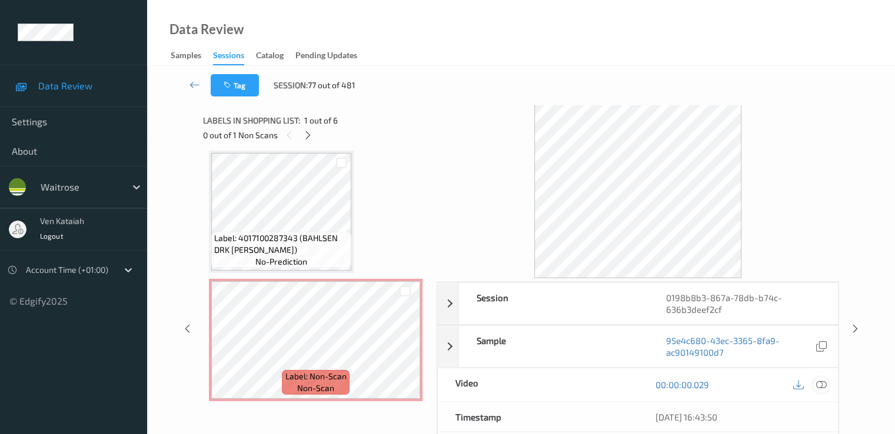
click at [822, 380] on icon at bounding box center [821, 385] width 11 height 11
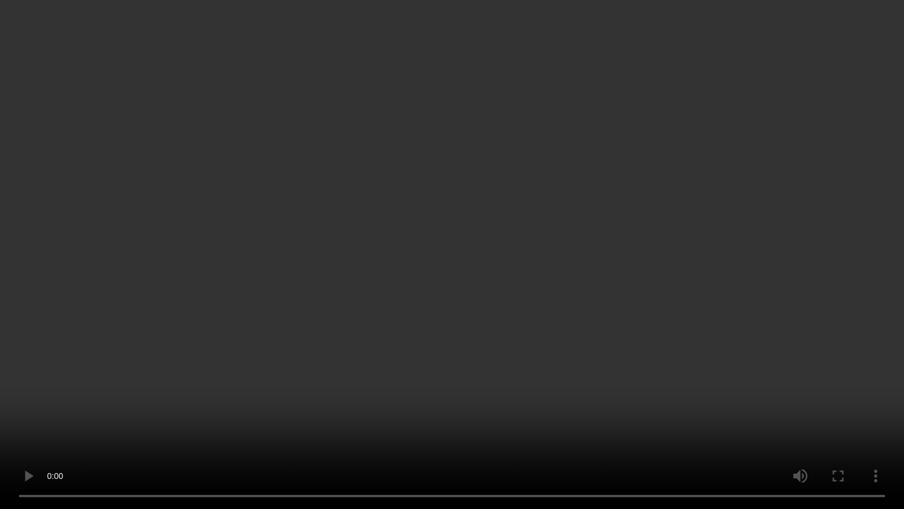
click at [514, 287] on video at bounding box center [452, 254] width 904 height 509
click at [504, 264] on video at bounding box center [452, 254] width 904 height 509
click at [463, 318] on video at bounding box center [452, 254] width 904 height 509
click at [167, 400] on video at bounding box center [452, 254] width 904 height 509
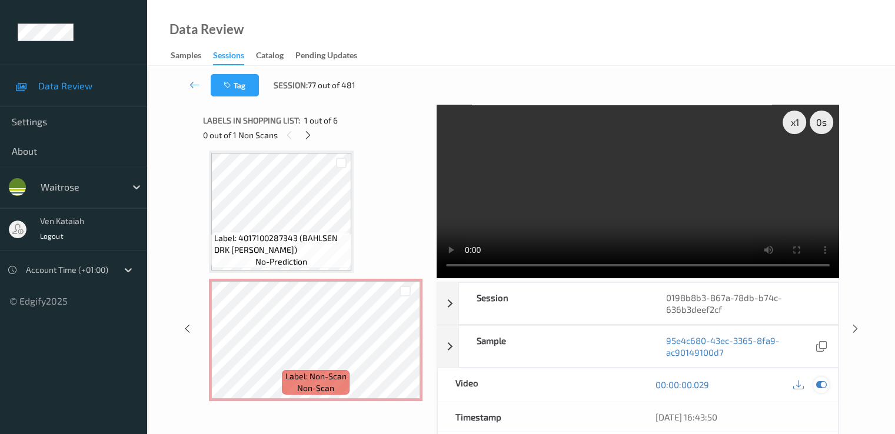
click at [818, 386] on icon at bounding box center [821, 385] width 11 height 11
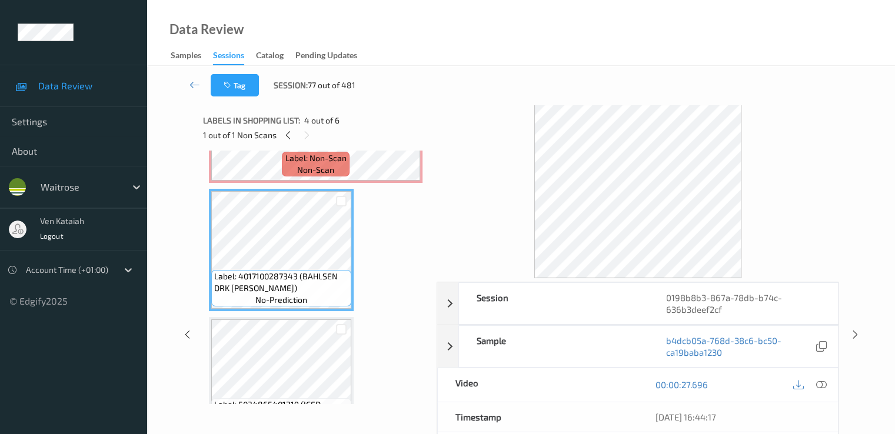
scroll to position [370, 0]
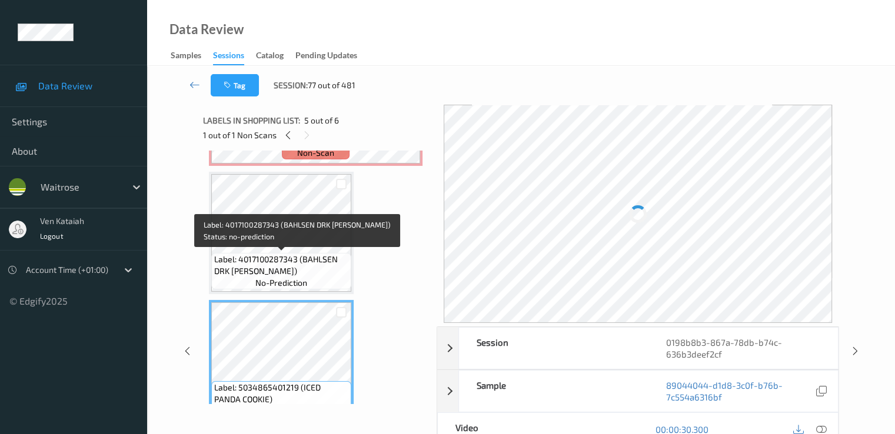
click at [289, 260] on span "Label: 4017100287343 (BAHLSEN DRK LEIBNIZ)" at bounding box center [281, 266] width 134 height 24
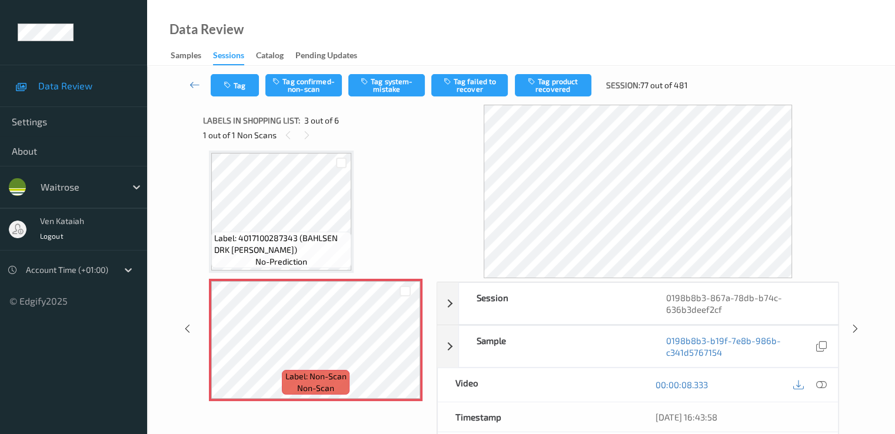
scroll to position [252, 0]
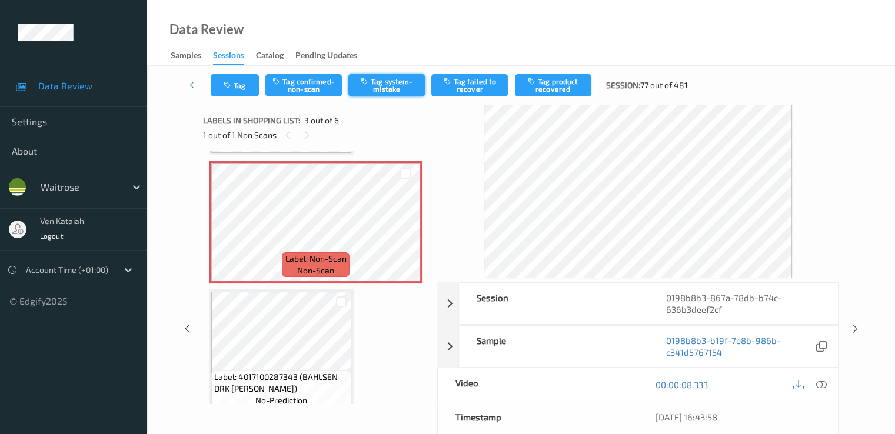
click at [379, 87] on button "Tag system-mistake" at bounding box center [386, 85] width 77 height 22
click at [254, 92] on button "Tag" at bounding box center [235, 85] width 48 height 22
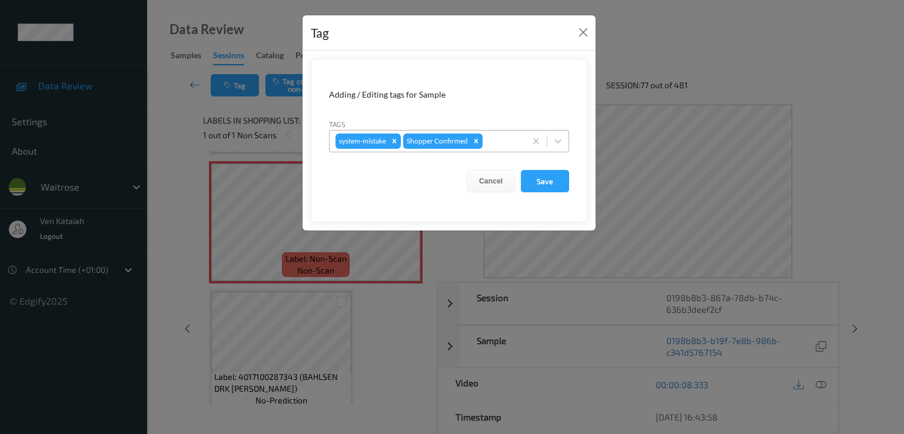
click at [516, 138] on div at bounding box center [502, 141] width 35 height 14
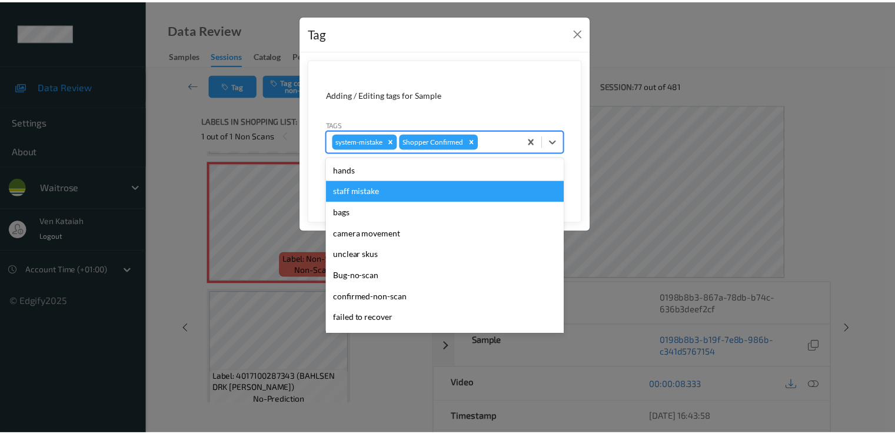
scroll to position [231, 0]
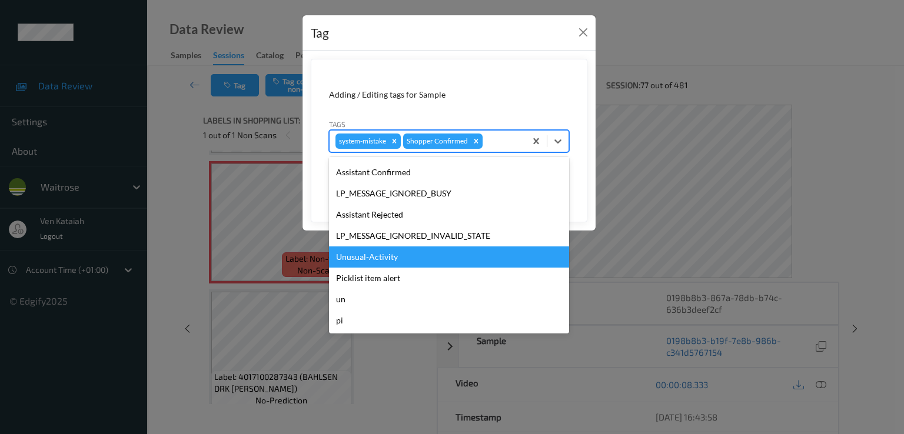
click at [381, 257] on div "Unusual-Activity" at bounding box center [449, 257] width 240 height 21
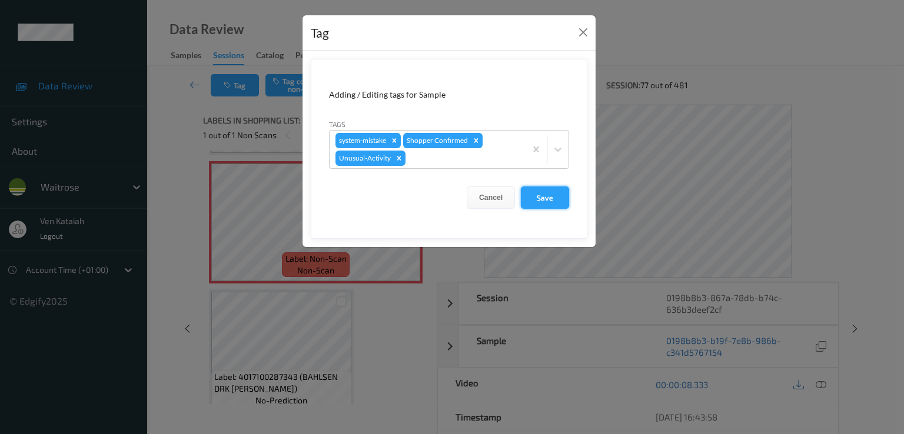
click at [544, 201] on button "Save" at bounding box center [545, 198] width 48 height 22
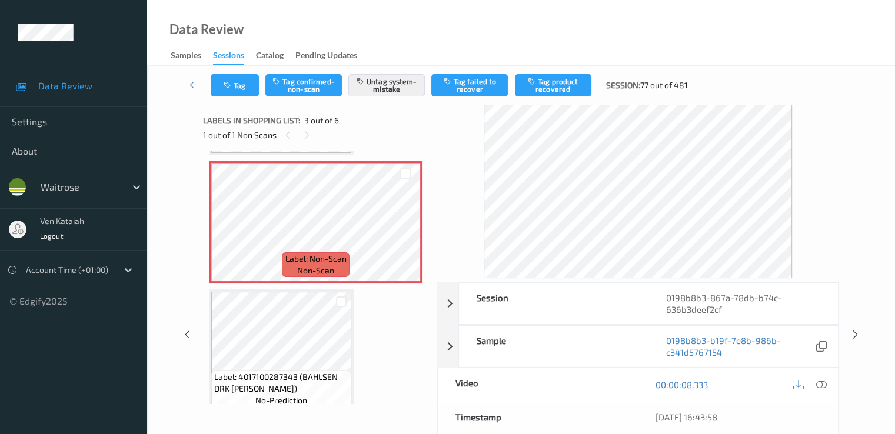
scroll to position [134, 0]
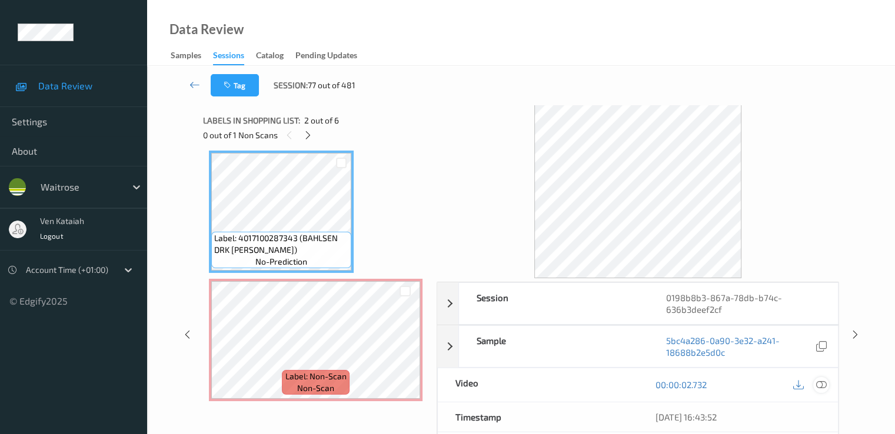
click at [819, 387] on icon at bounding box center [821, 385] width 11 height 11
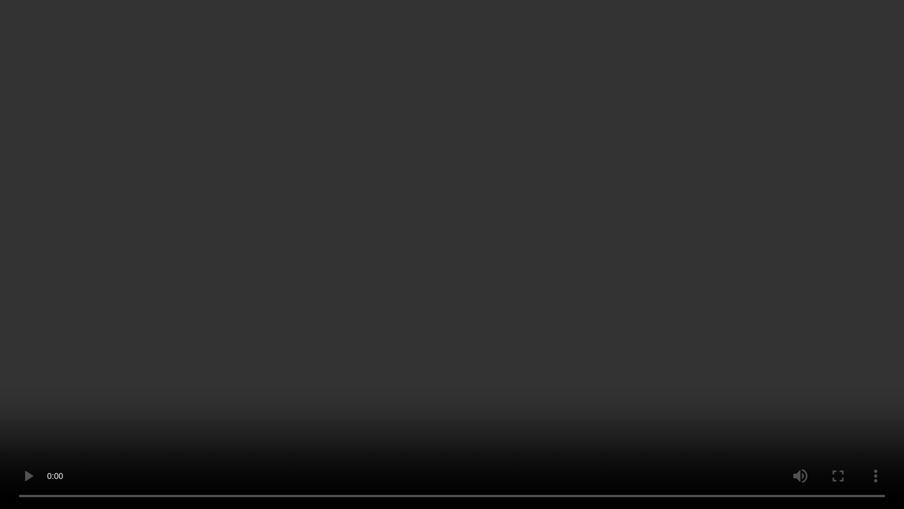
click at [128, 418] on video at bounding box center [452, 254] width 904 height 509
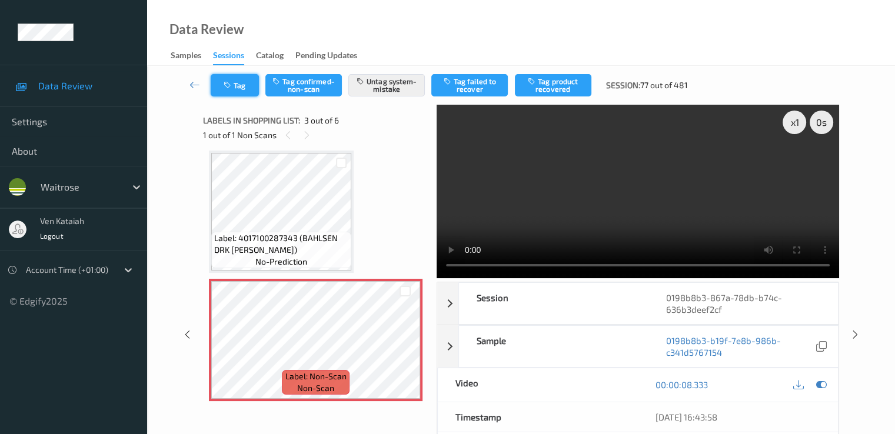
click at [242, 82] on button "Tag" at bounding box center [235, 85] width 48 height 22
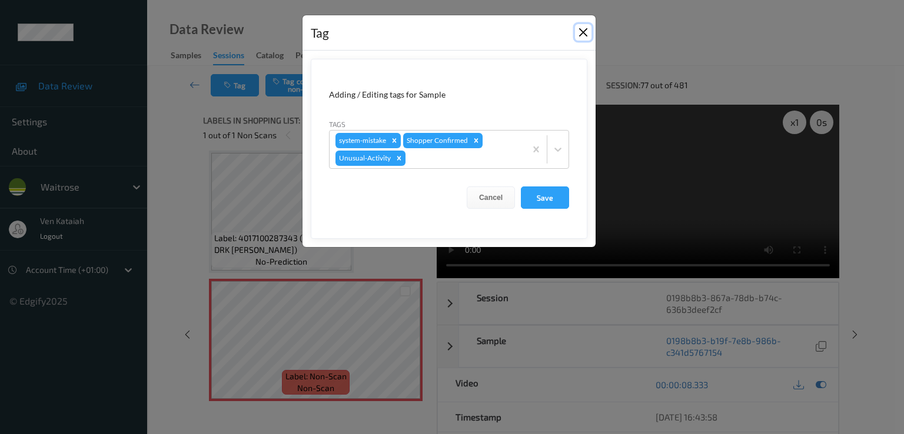
click at [587, 39] on button "Close" at bounding box center [583, 32] width 16 height 16
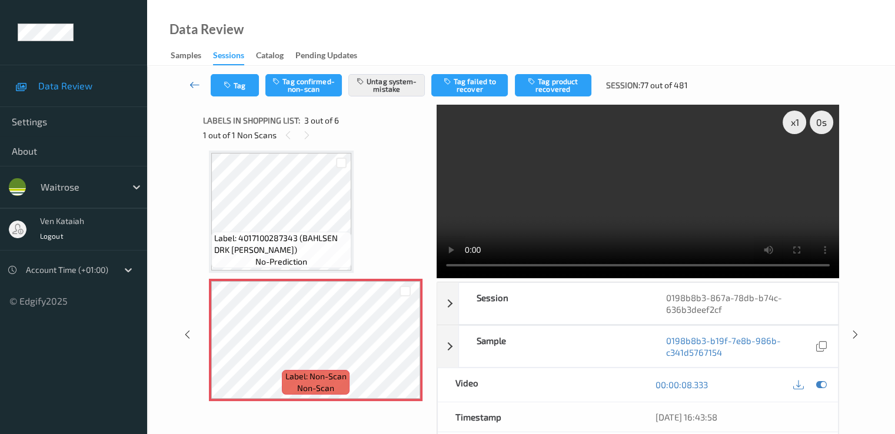
click at [185, 92] on link at bounding box center [195, 85] width 31 height 22
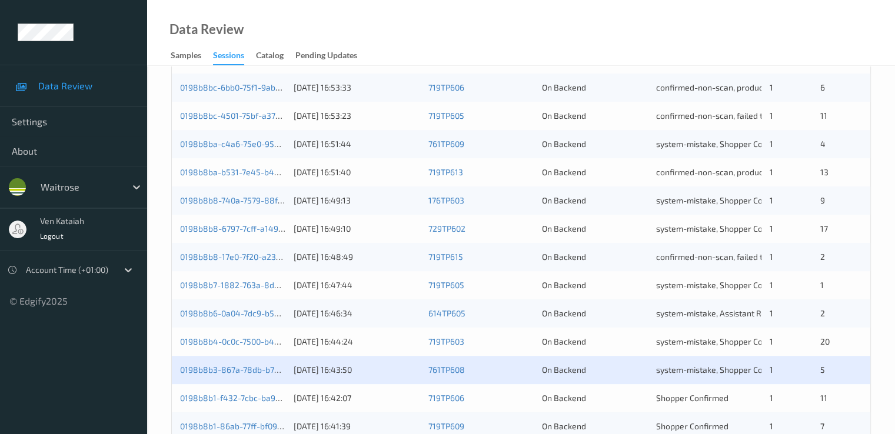
scroll to position [544, 0]
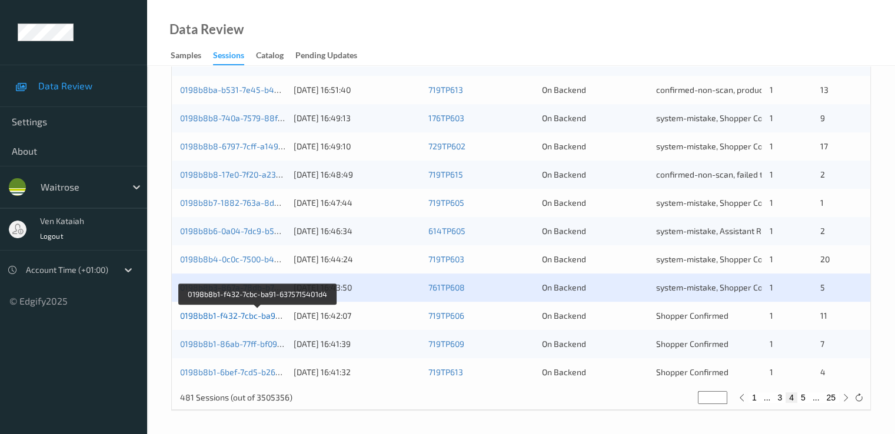
click at [231, 315] on link "0198b8b1-f432-7cbc-ba91-6375715401d4" at bounding box center [258, 316] width 157 height 10
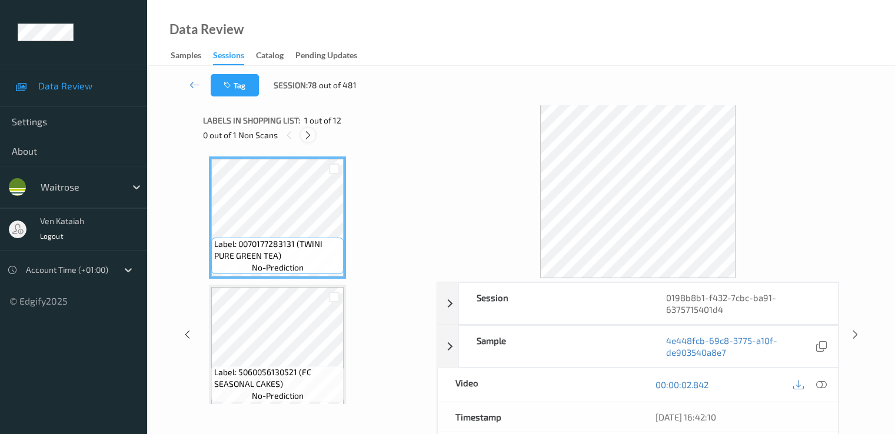
click at [310, 135] on icon at bounding box center [308, 135] width 10 height 11
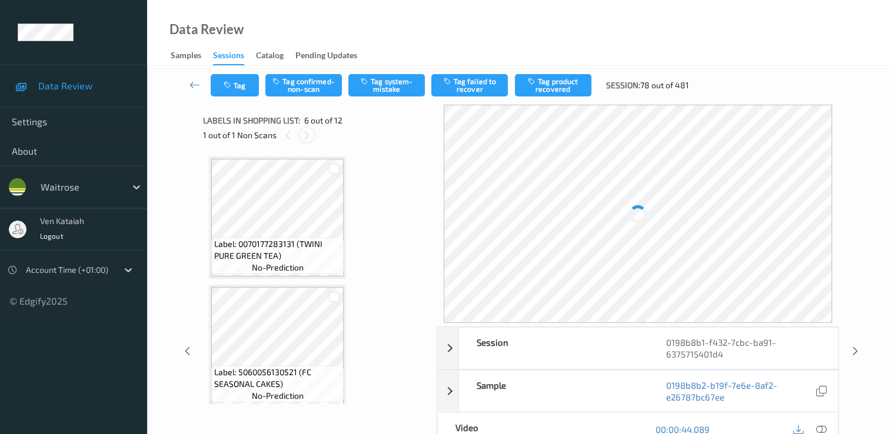
scroll to position [519, 0]
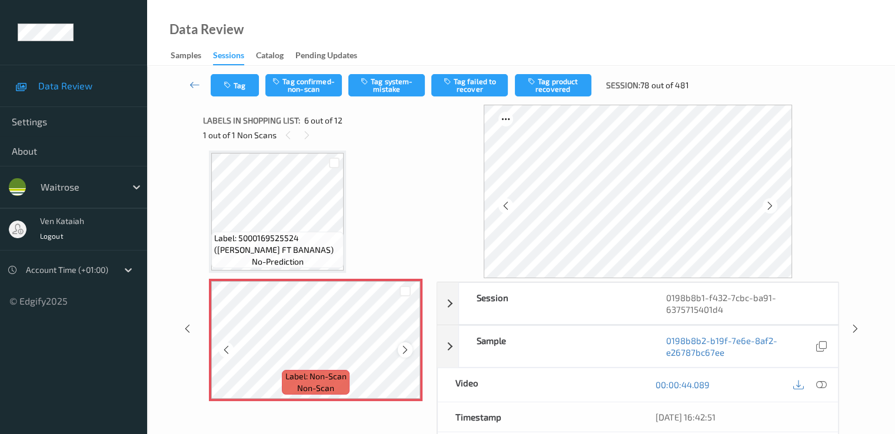
click at [409, 356] on div at bounding box center [405, 350] width 15 height 15
click at [407, 354] on icon at bounding box center [405, 350] width 10 height 11
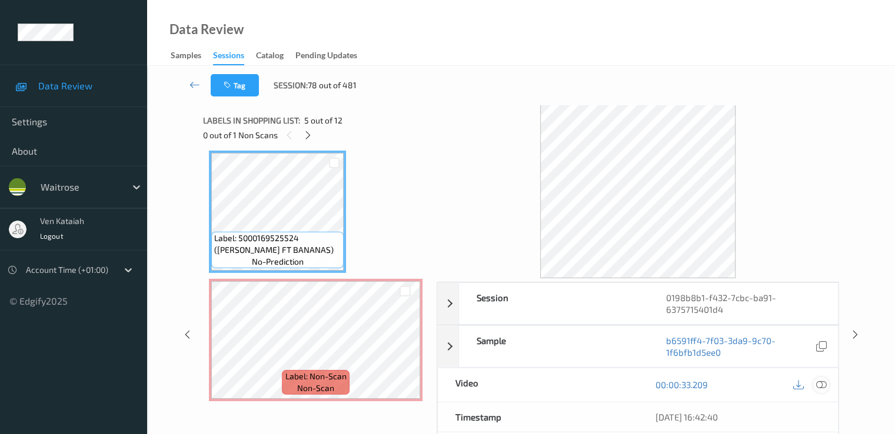
click at [826, 380] on icon at bounding box center [821, 385] width 11 height 11
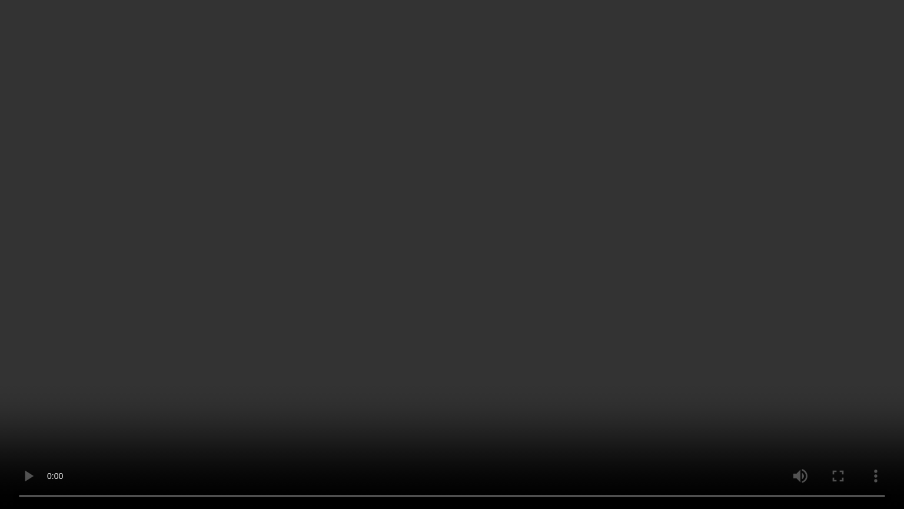
click at [396, 419] on video at bounding box center [452, 254] width 904 height 509
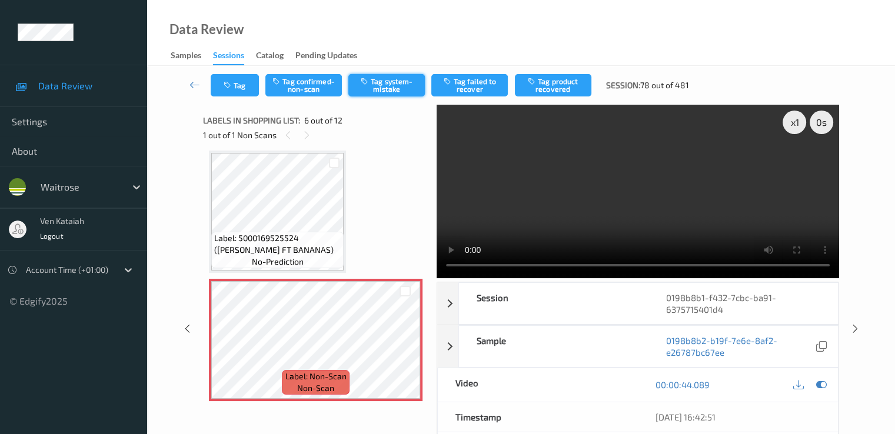
click at [387, 88] on button "Tag system-mistake" at bounding box center [386, 85] width 77 height 22
click at [240, 84] on button "Tag" at bounding box center [235, 85] width 48 height 22
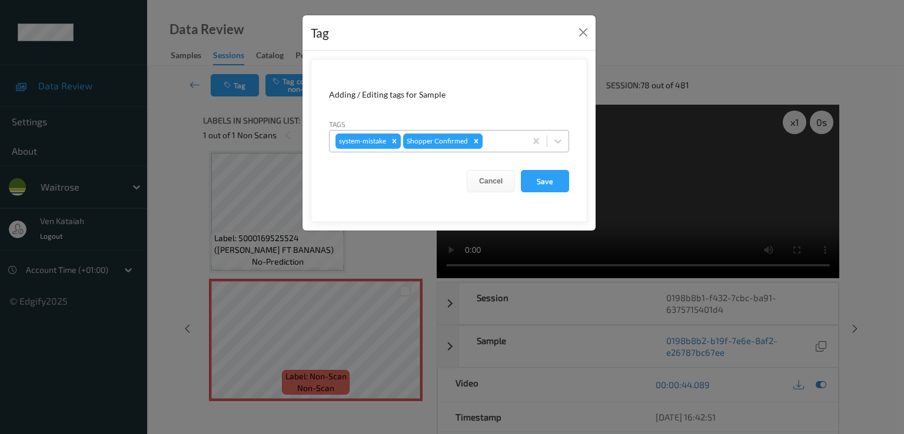
click at [504, 142] on div at bounding box center [502, 141] width 35 height 14
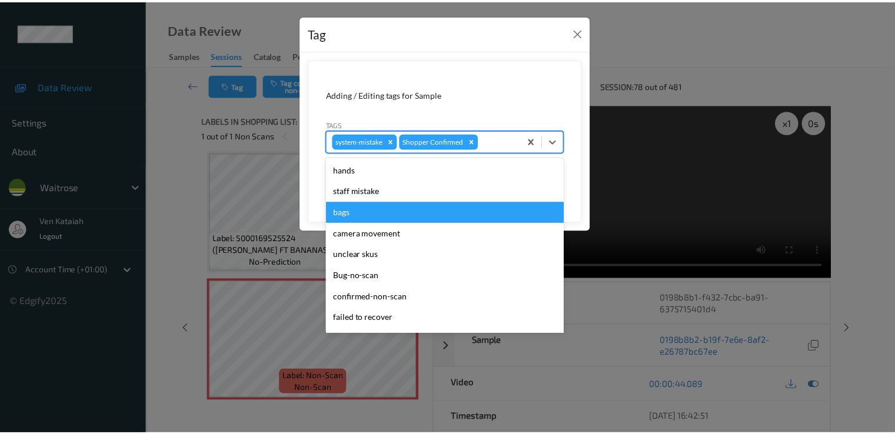
scroll to position [231, 0]
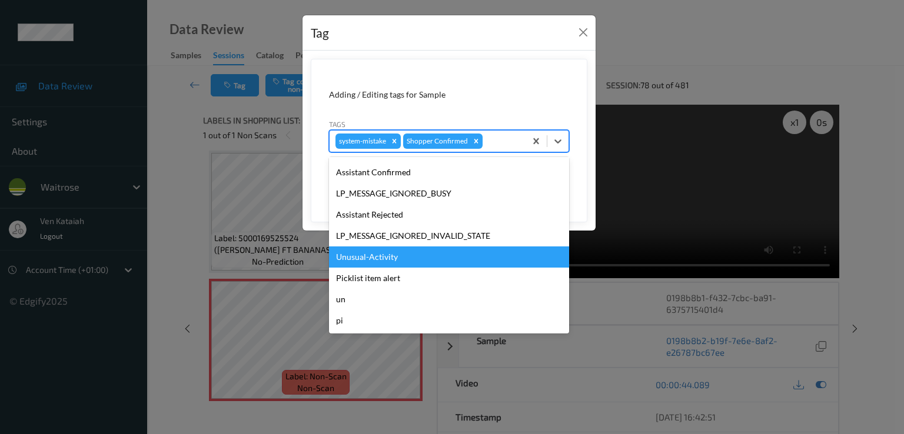
click at [373, 254] on div "Unusual-Activity" at bounding box center [449, 257] width 240 height 21
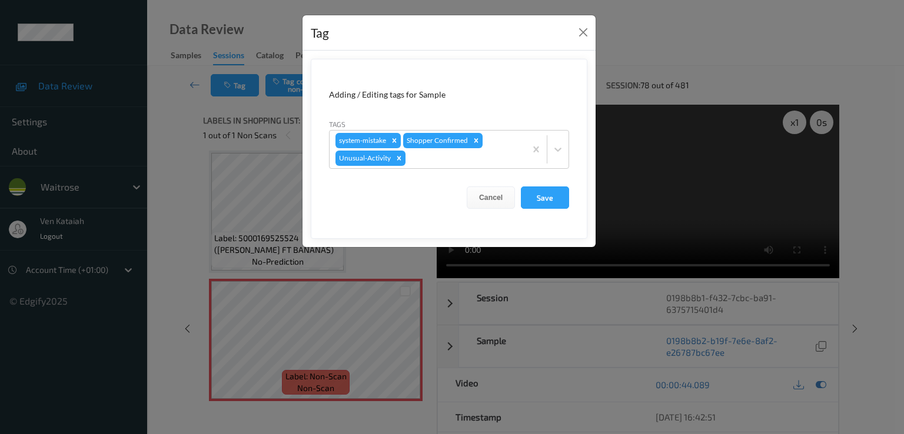
drag, startPoint x: 559, startPoint y: 198, endPoint x: 417, endPoint y: 41, distance: 212.1
click at [558, 200] on button "Save" at bounding box center [545, 198] width 48 height 22
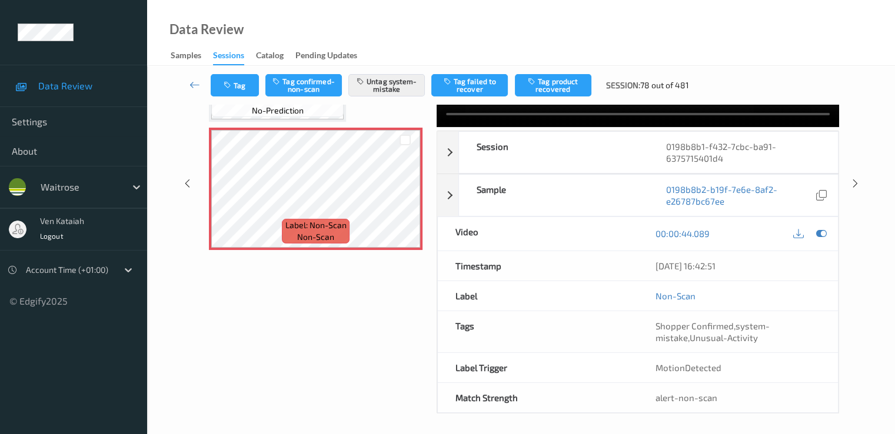
scroll to position [153, 0]
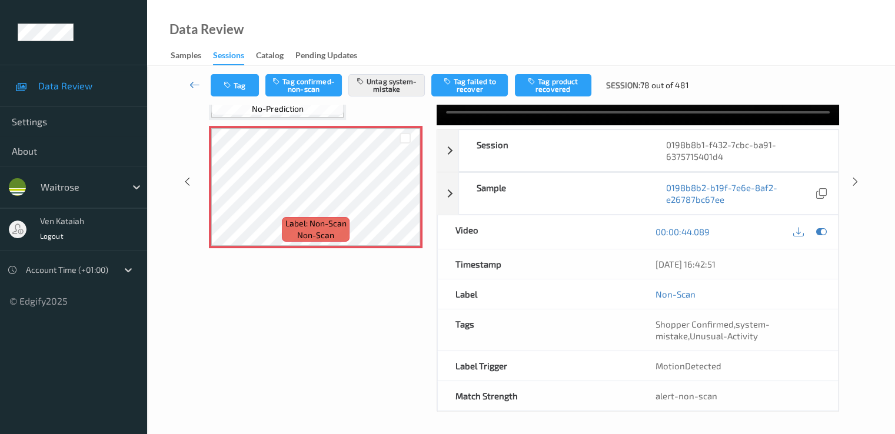
click at [192, 87] on icon at bounding box center [195, 85] width 11 height 12
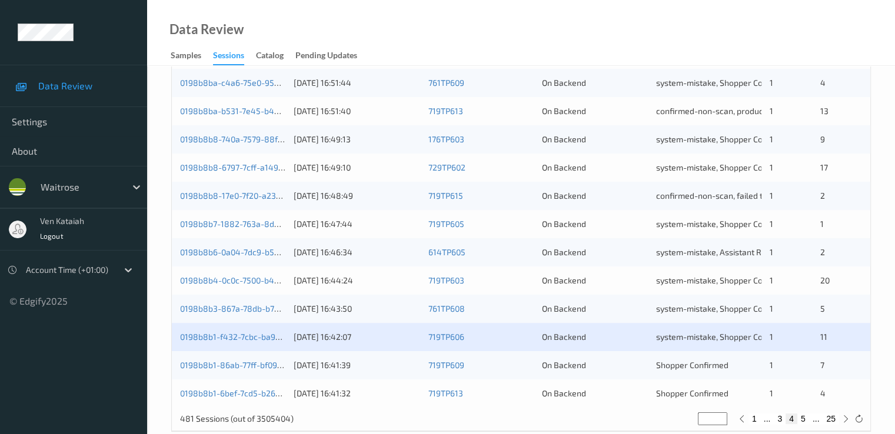
scroll to position [544, 0]
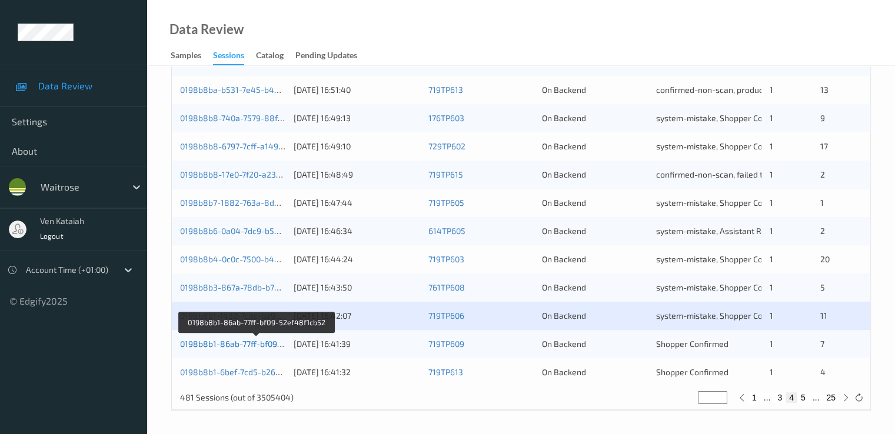
click at [249, 342] on link "0198b8b1-86ab-77ff-bf09-52ef48f1cb52" at bounding box center [256, 344] width 153 height 10
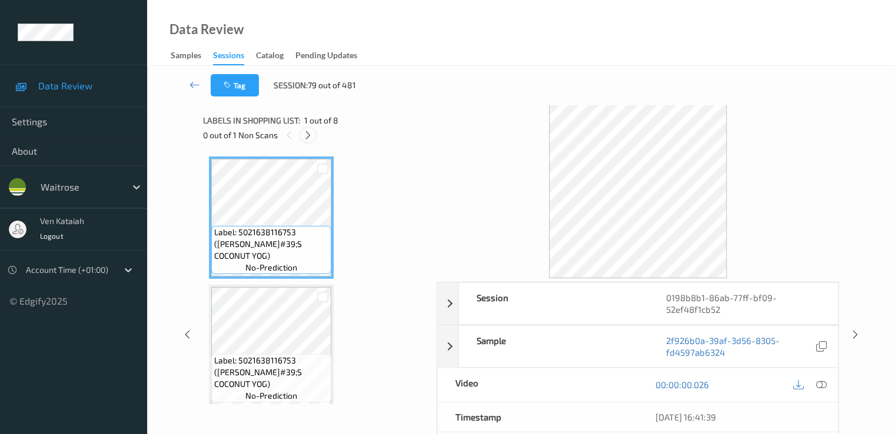
click at [306, 136] on icon at bounding box center [308, 135] width 10 height 11
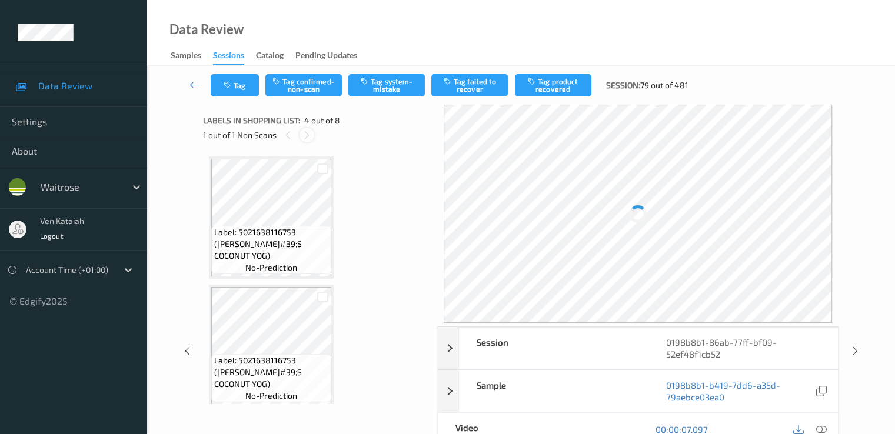
scroll to position [263, 0]
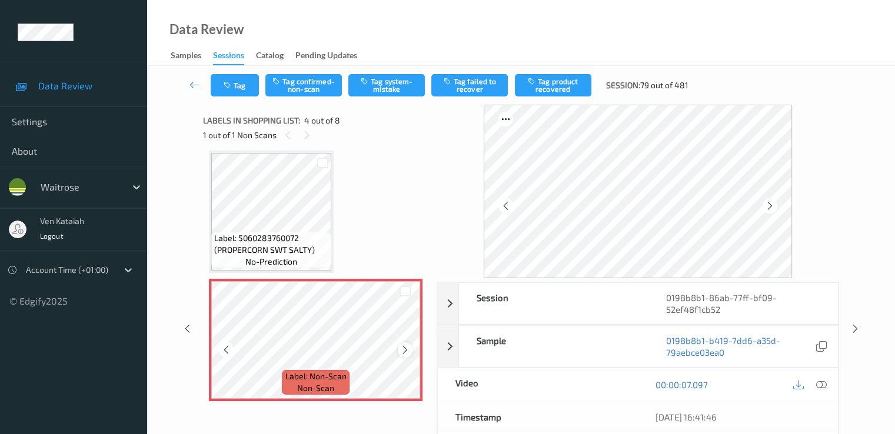
click at [407, 354] on icon at bounding box center [405, 350] width 10 height 11
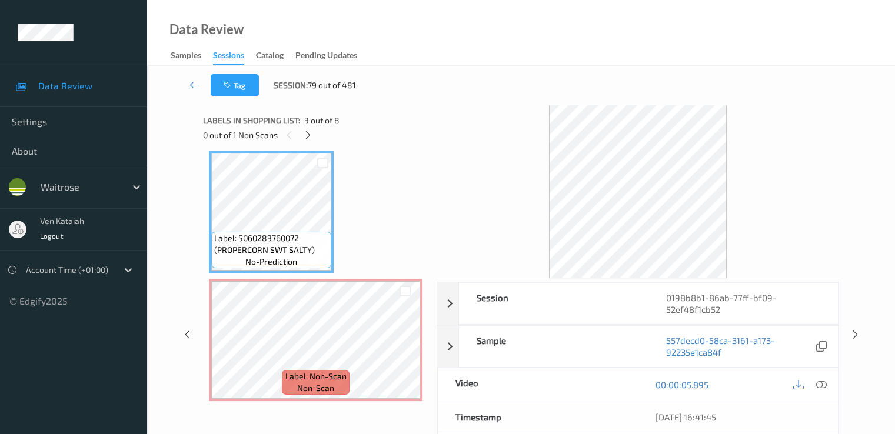
click at [828, 388] on div at bounding box center [810, 385] width 38 height 16
click at [828, 386] on div at bounding box center [821, 385] width 16 height 16
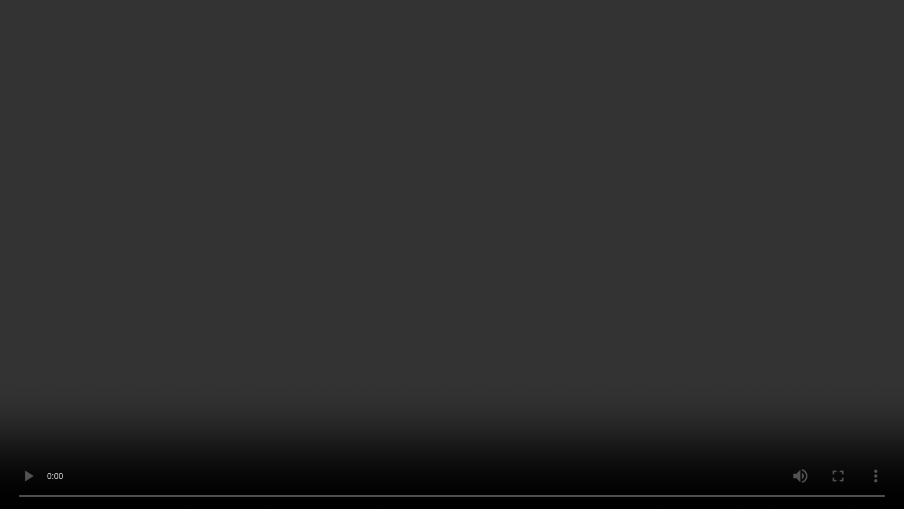
click at [204, 434] on video at bounding box center [452, 254] width 904 height 509
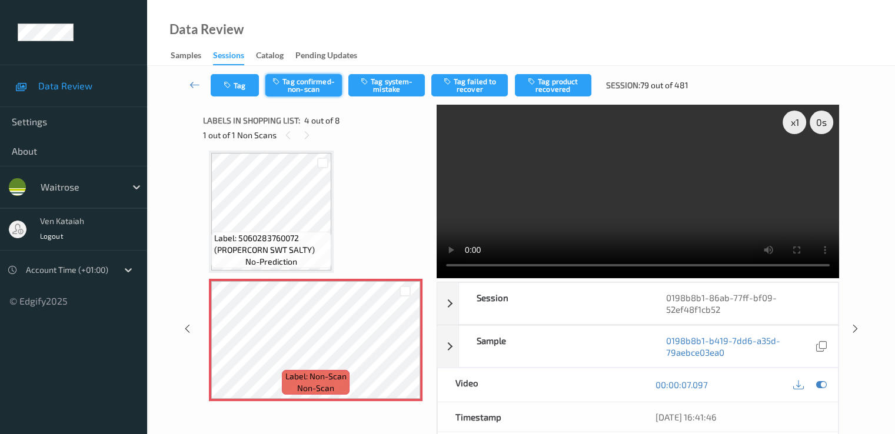
click at [304, 84] on button "Tag confirmed-non-scan" at bounding box center [303, 85] width 77 height 22
click at [559, 77] on button "Tag product recovered" at bounding box center [553, 85] width 77 height 22
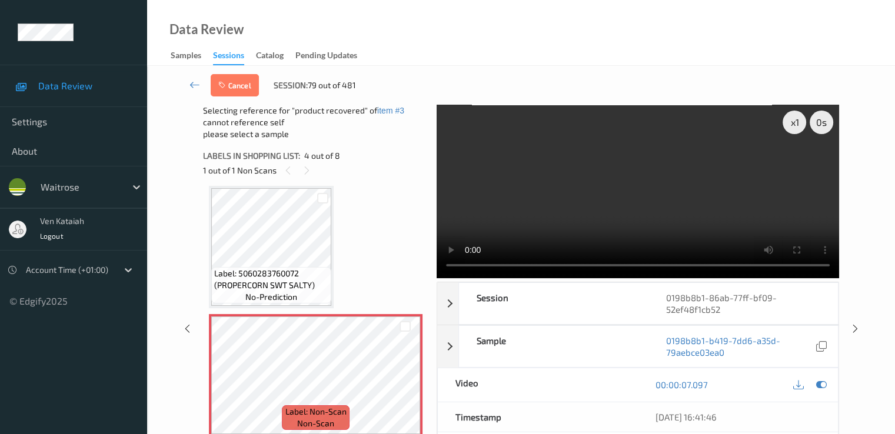
click at [830, 368] on div "00:00:07.097" at bounding box center [738, 385] width 200 height 34
click at [824, 380] on icon at bounding box center [821, 385] width 11 height 11
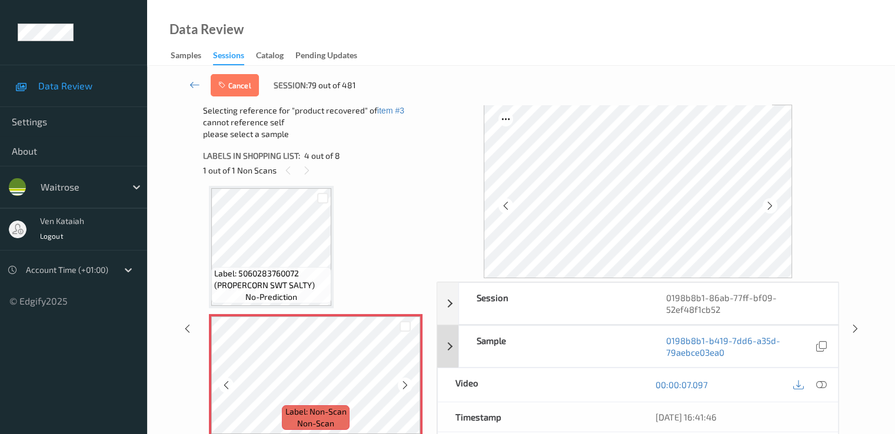
scroll to position [380, 0]
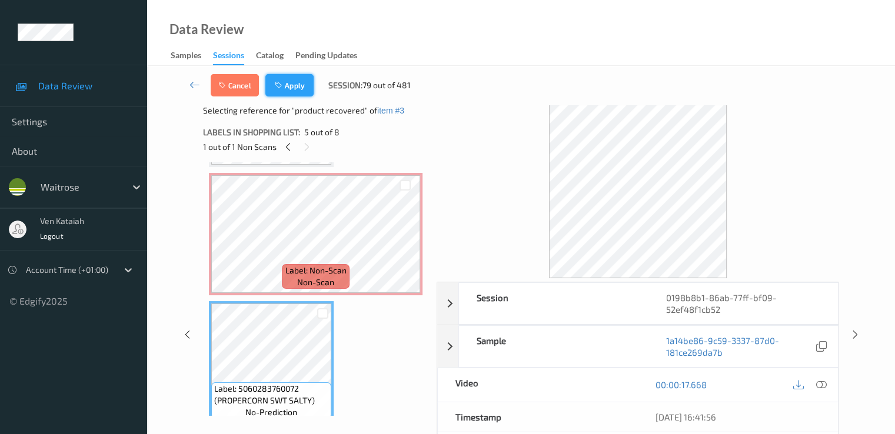
click at [284, 88] on icon "button" at bounding box center [280, 85] width 10 height 8
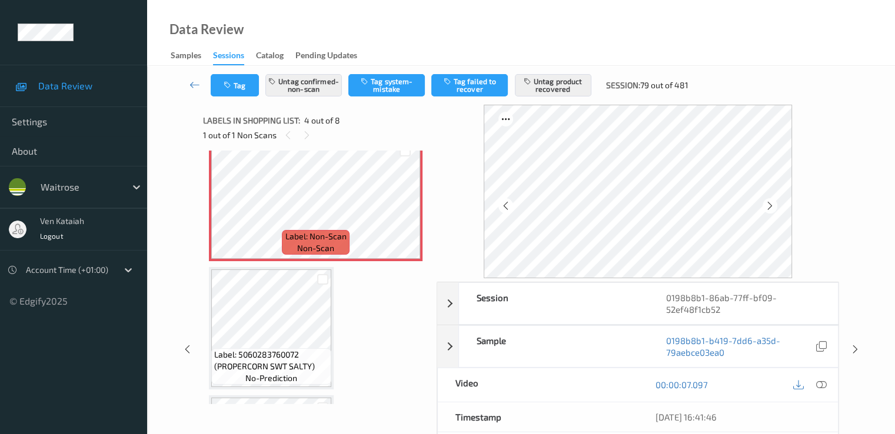
scroll to position [498, 0]
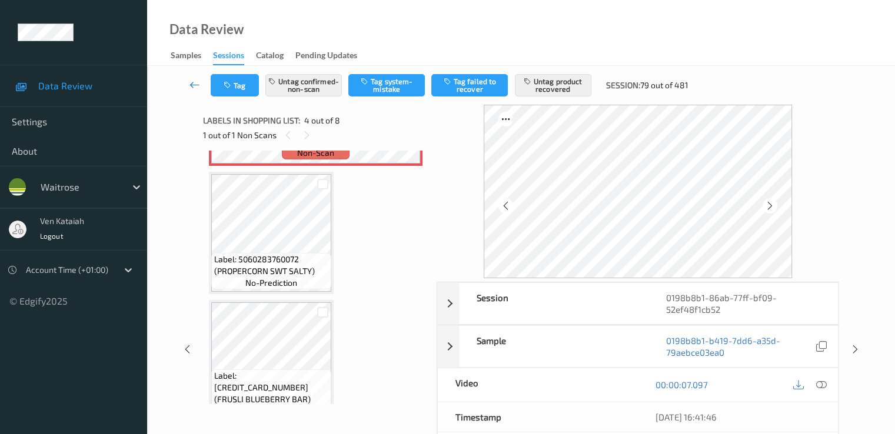
click at [194, 88] on icon at bounding box center [195, 85] width 11 height 12
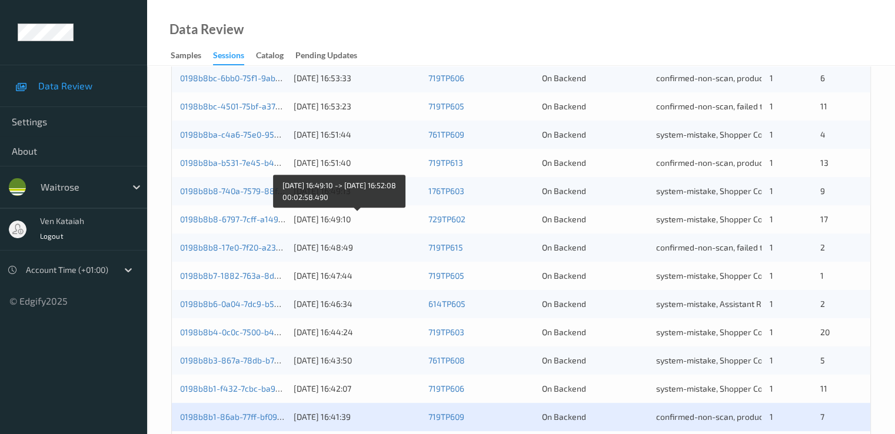
scroll to position [544, 0]
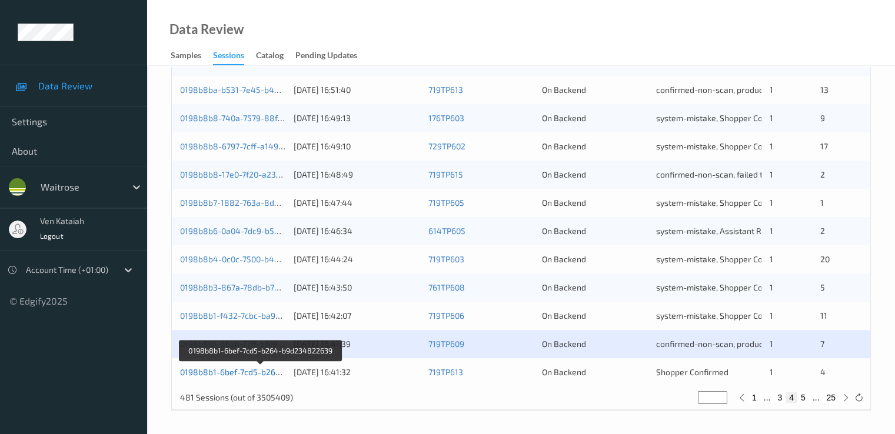
click at [247, 372] on link "0198b8b1-6bef-7cd5-b264-b9d234822639" at bounding box center [261, 372] width 162 height 10
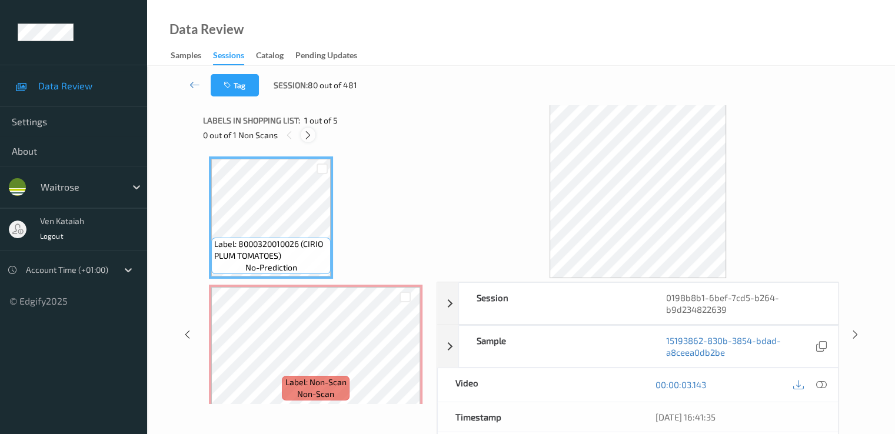
click at [312, 132] on icon at bounding box center [308, 135] width 10 height 11
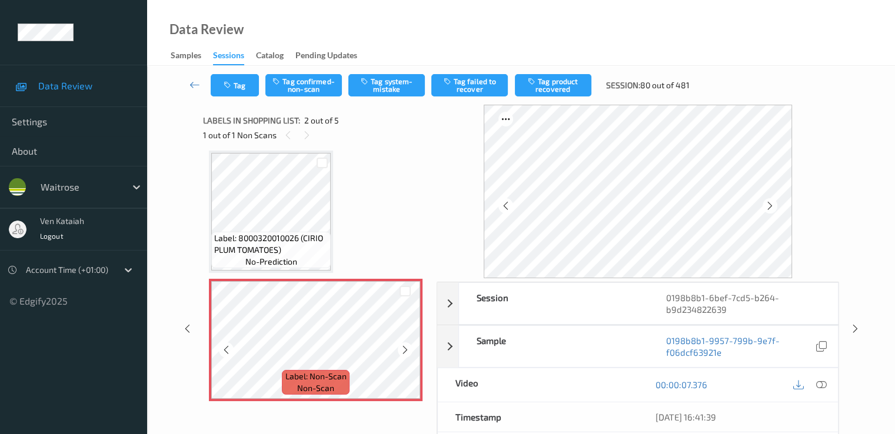
click at [398, 351] on div at bounding box center [405, 350] width 15 height 15
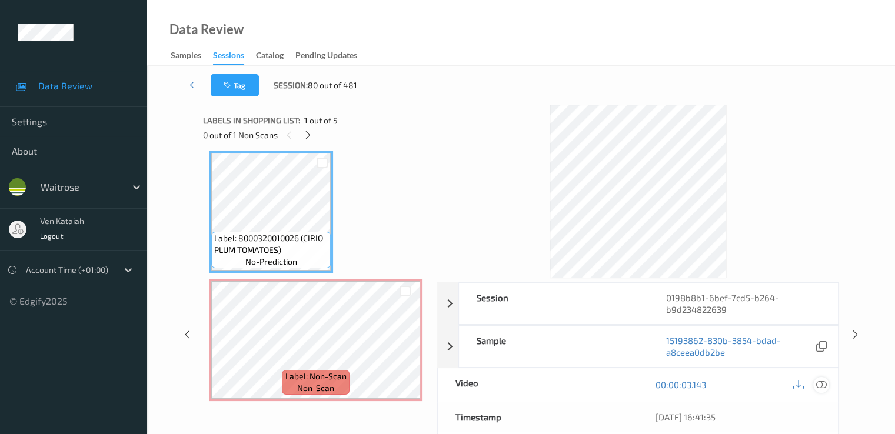
click at [826, 384] on icon at bounding box center [821, 385] width 11 height 11
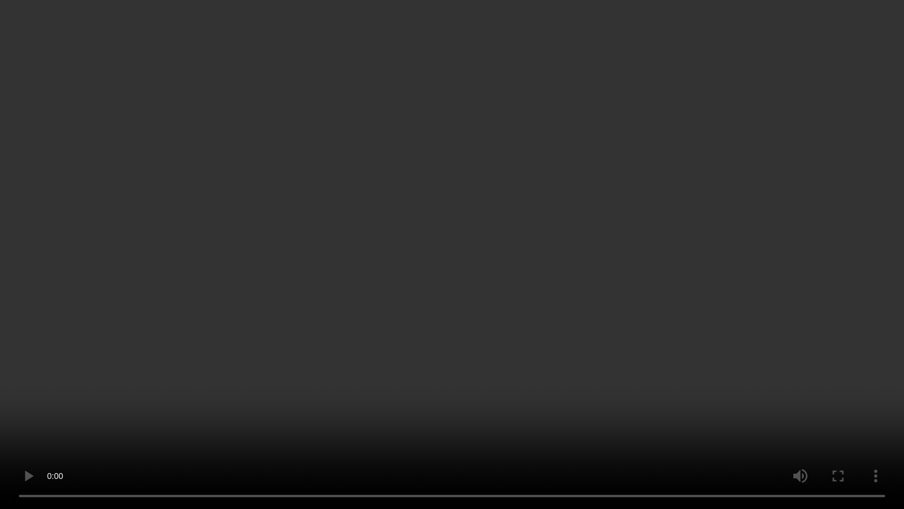
click at [314, 366] on video at bounding box center [452, 254] width 904 height 509
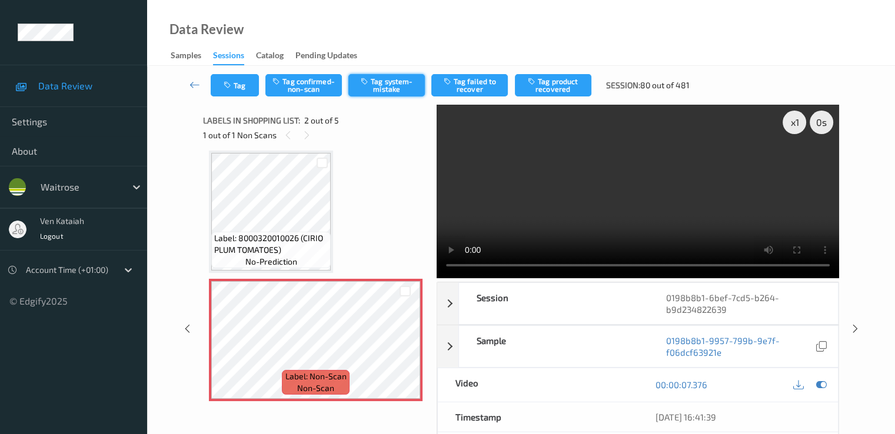
click at [372, 92] on button "Tag system-mistake" at bounding box center [386, 85] width 77 height 22
click at [249, 93] on button "Tag" at bounding box center [235, 85] width 48 height 22
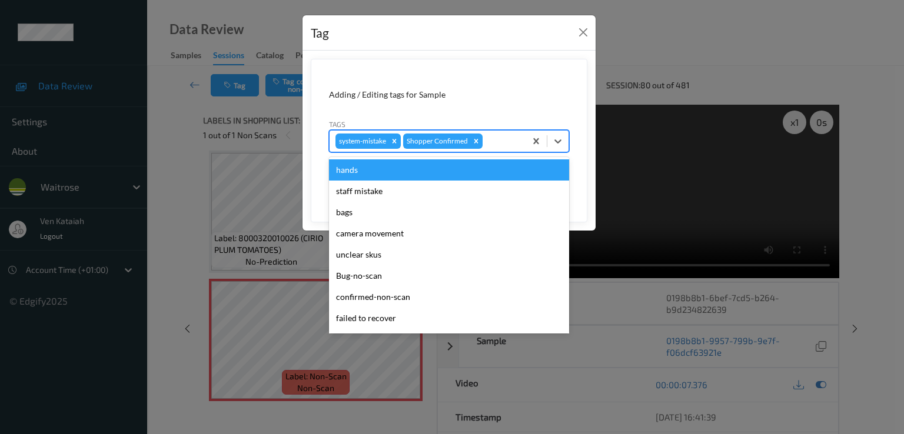
click at [501, 147] on div at bounding box center [502, 141] width 35 height 14
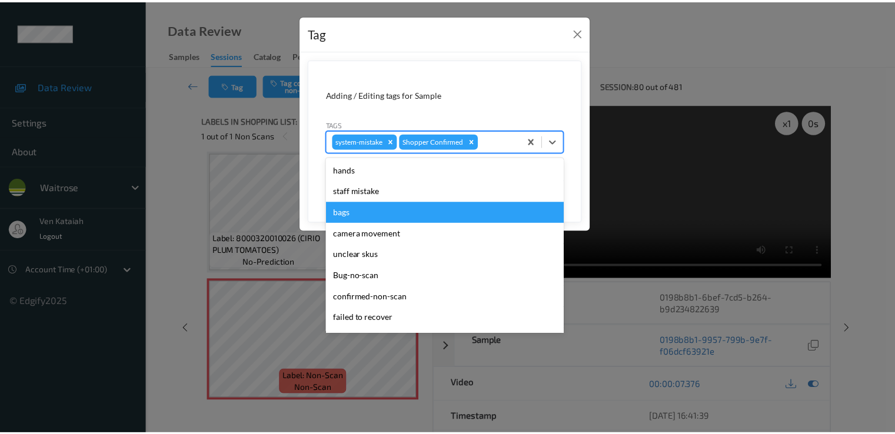
scroll to position [231, 0]
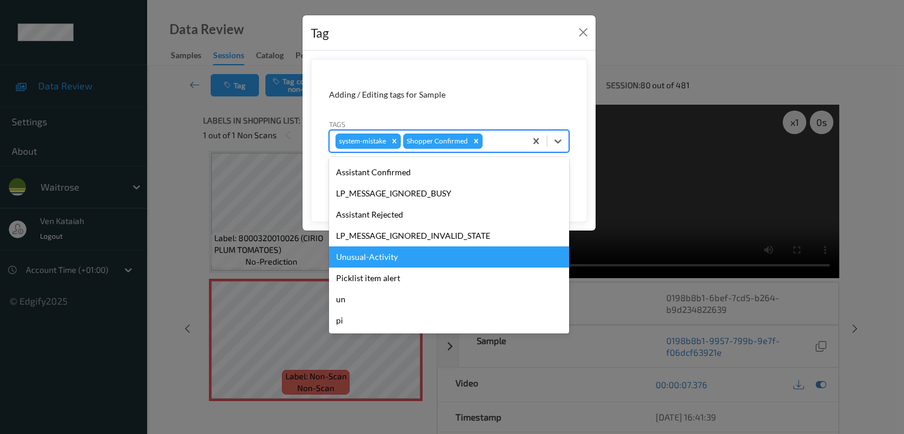
click at [373, 254] on div "Unusual-Activity" at bounding box center [449, 257] width 240 height 21
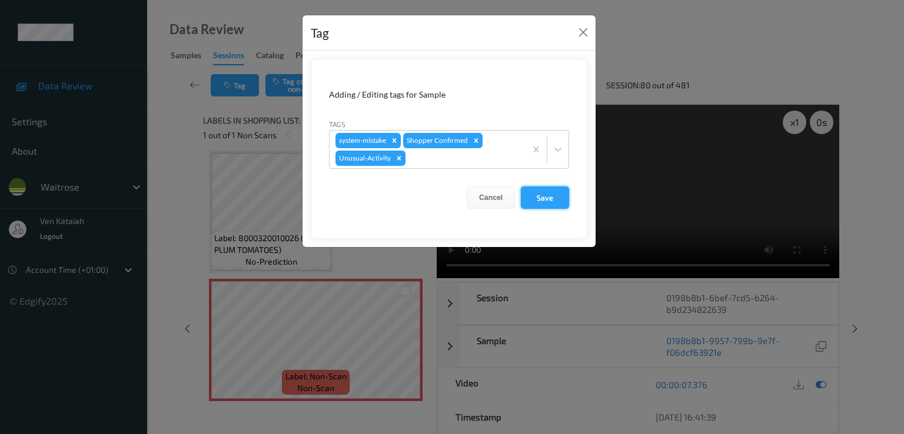
click at [553, 197] on button "Save" at bounding box center [545, 198] width 48 height 22
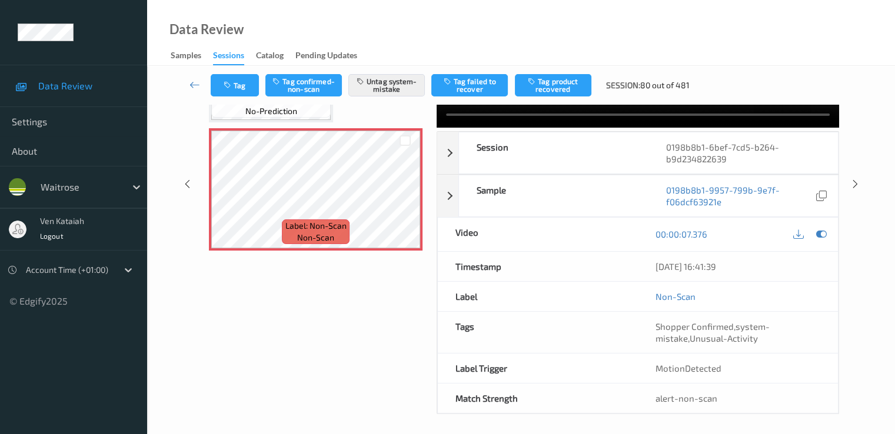
scroll to position [153, 0]
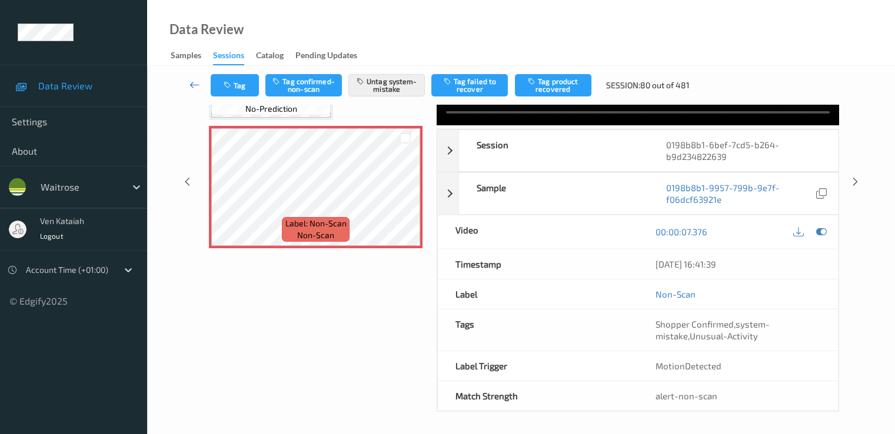
click at [184, 84] on link at bounding box center [195, 85] width 31 height 22
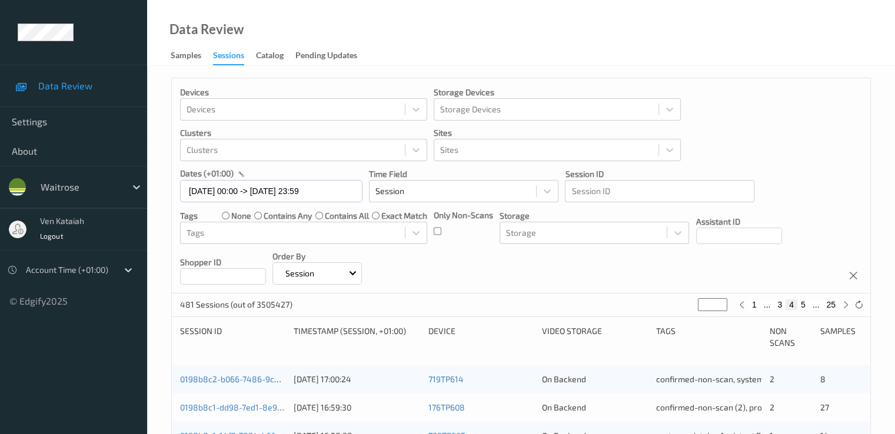
drag, startPoint x: 707, startPoint y: 302, endPoint x: 680, endPoint y: 309, distance: 28.0
click at [680, 309] on div "481 Sessions (out of 3505427) * 1 ... 3 4 5 ... 25" at bounding box center [521, 306] width 699 height 24
type input "*"
type input "**"
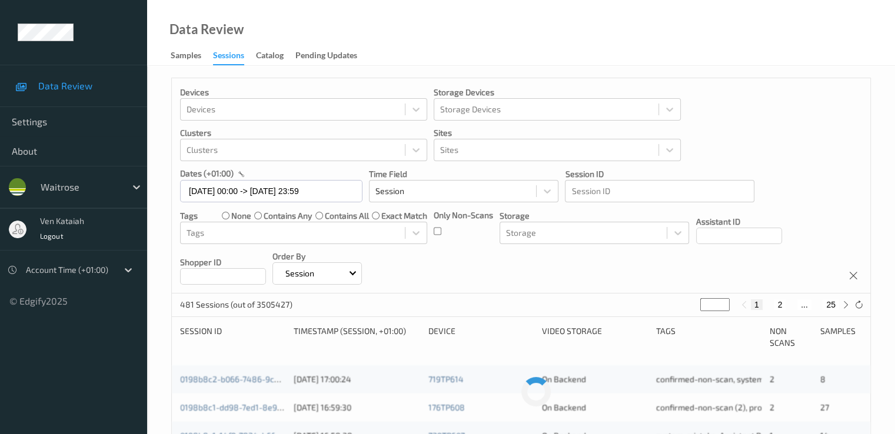
type input "**"
